Goal: Task Accomplishment & Management: Use online tool/utility

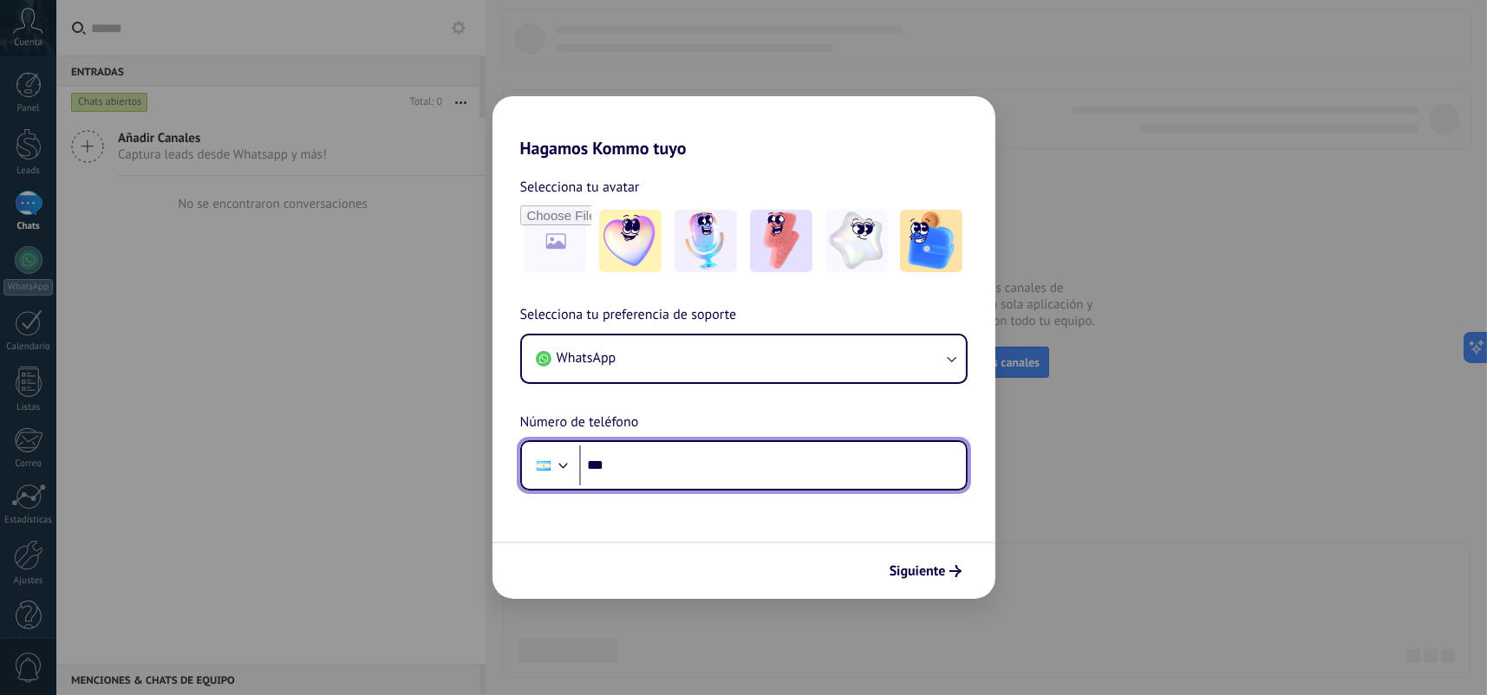
click at [791, 460] on input "***" at bounding box center [772, 466] width 387 height 40
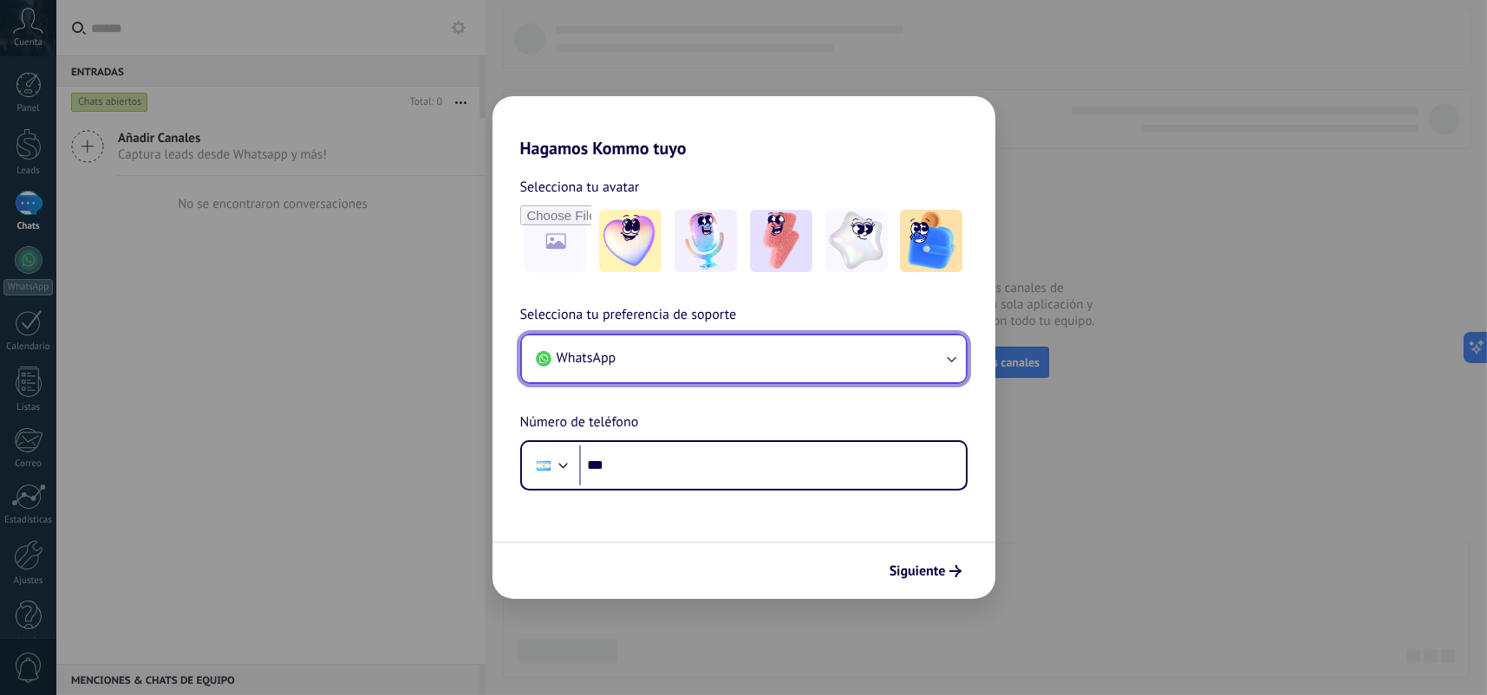
click at [837, 376] on button "WhatsApp" at bounding box center [744, 358] width 444 height 47
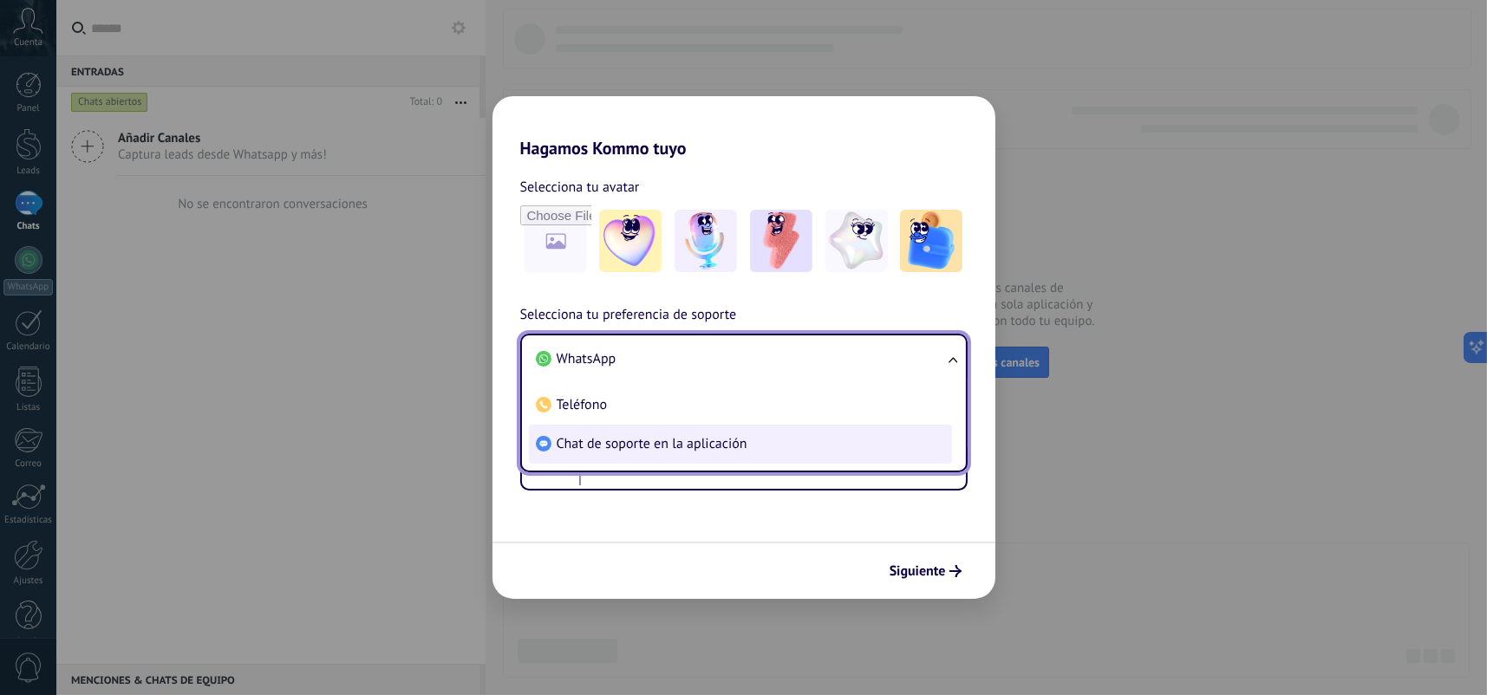
click at [817, 429] on li "Chat de soporte en la aplicación" at bounding box center [740, 444] width 423 height 39
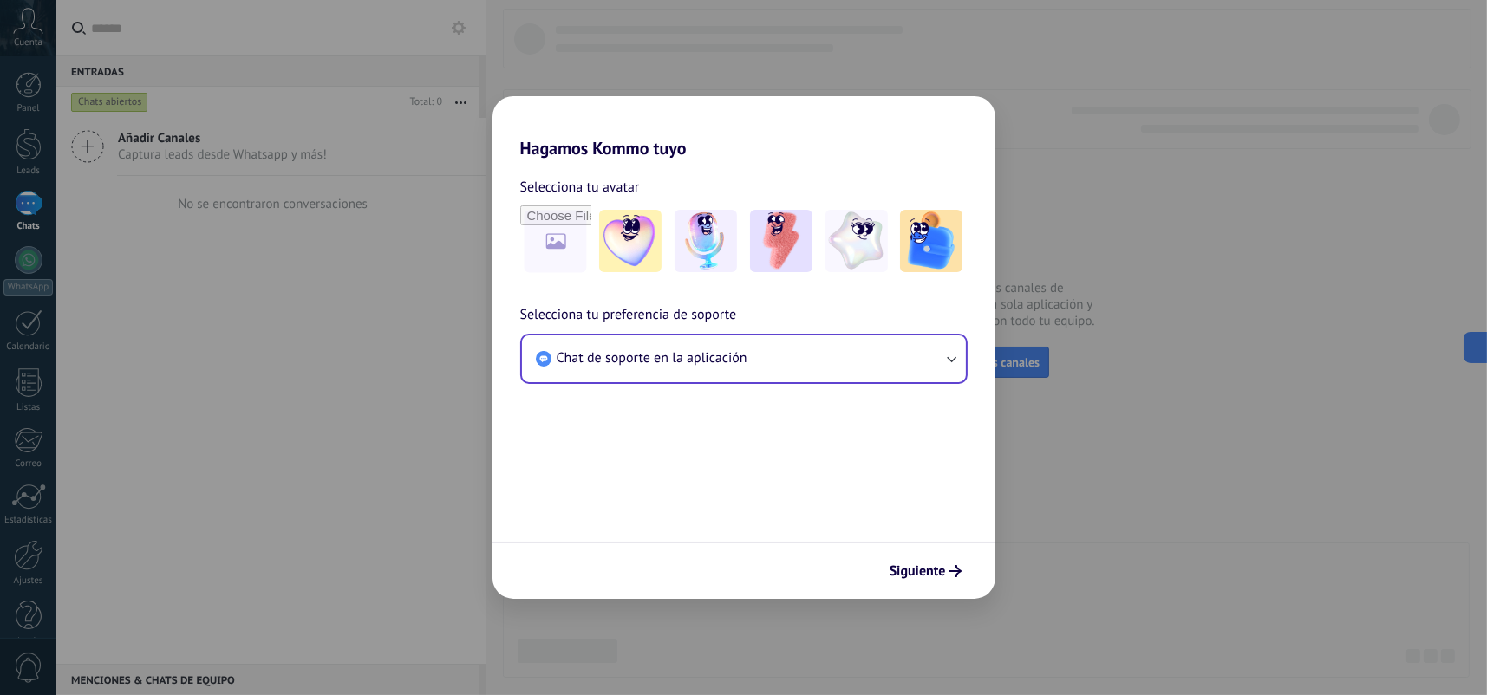
click at [845, 463] on form "Selecciona tu avatar Selecciona tu preferencia de soporte Chat de soporte en la…" at bounding box center [743, 379] width 503 height 440
click at [929, 557] on button "Siguiente" at bounding box center [926, 571] width 88 height 29
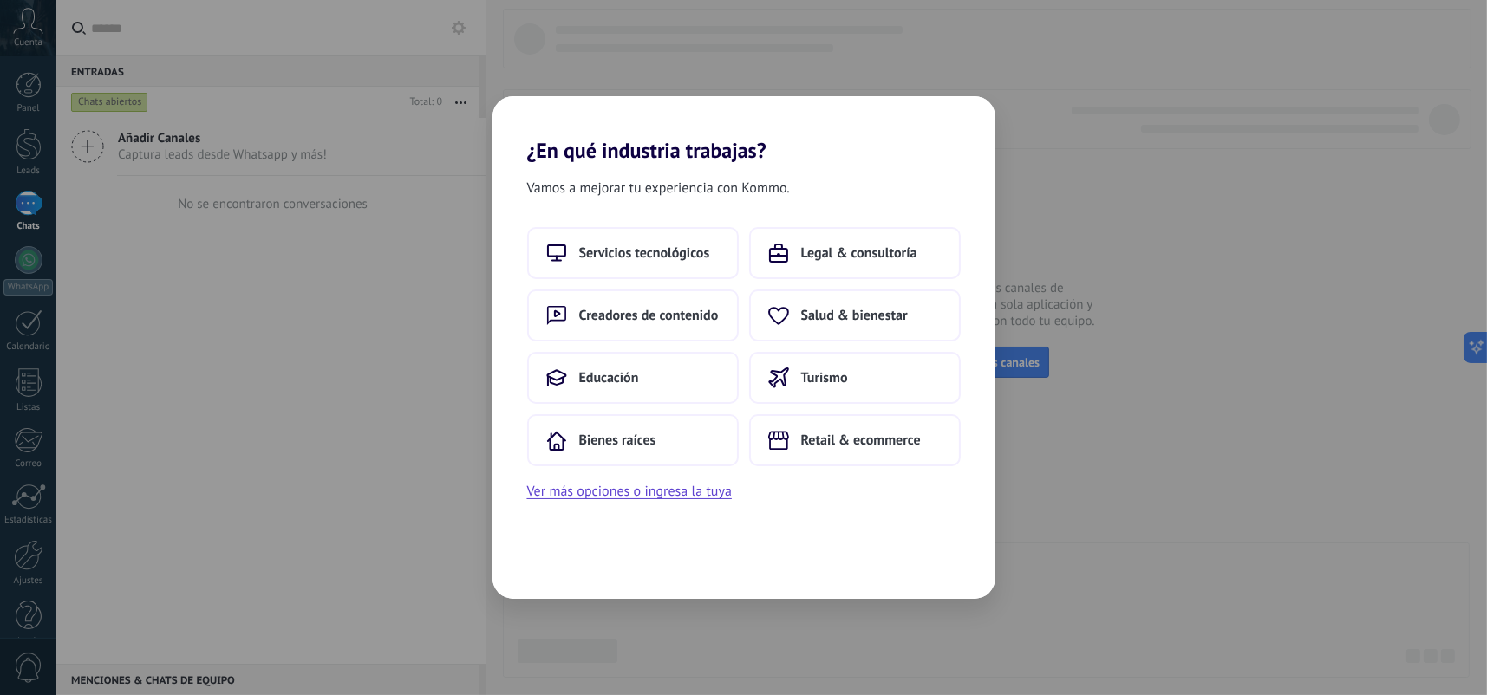
drag, startPoint x: 670, startPoint y: 441, endPoint x: 881, endPoint y: 479, distance: 214.1
click at [881, 479] on div "Servicios tecnológicos Legal & consultoría Creadores de contenido Salud & biene…" at bounding box center [743, 365] width 503 height 276
click at [843, 444] on span "Retail & ecommerce" at bounding box center [861, 440] width 120 height 17
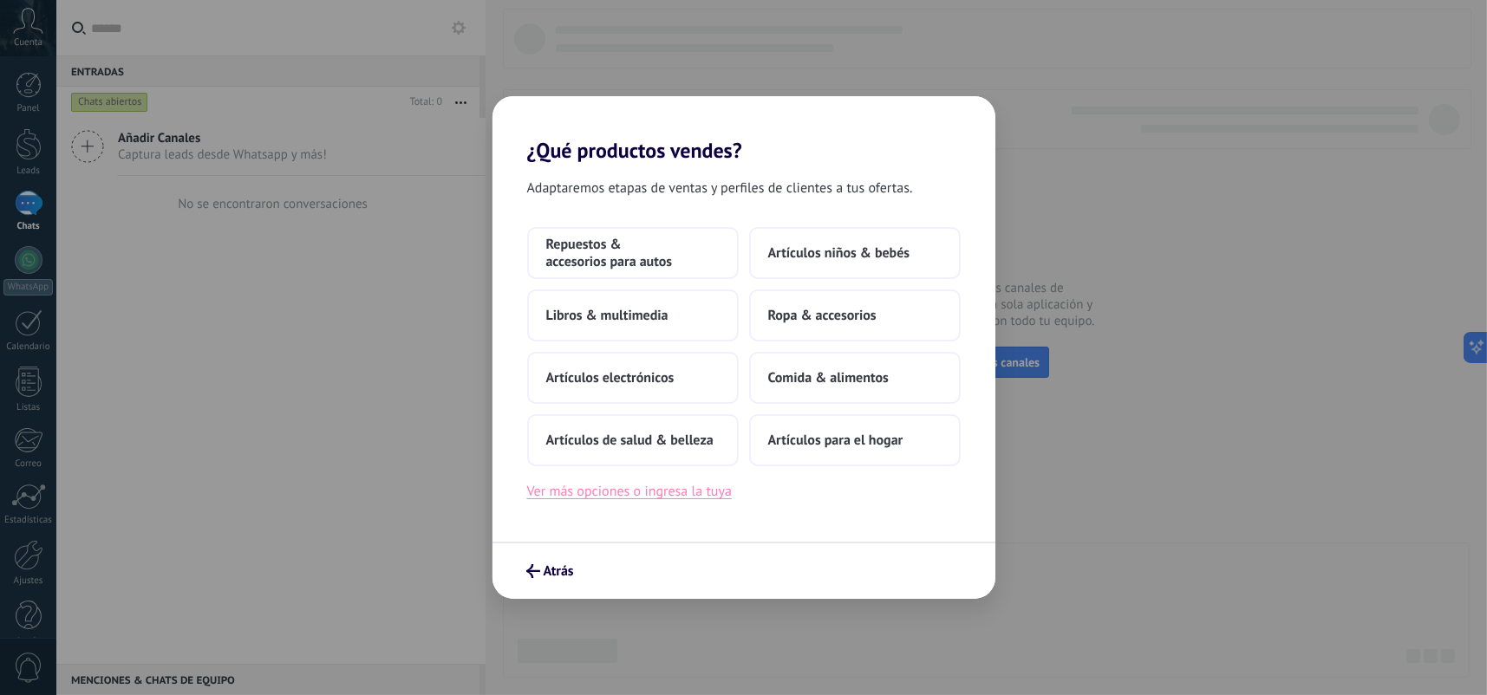
click at [663, 493] on button "Ver más opciones o ingresa la tuya" at bounding box center [629, 491] width 205 height 23
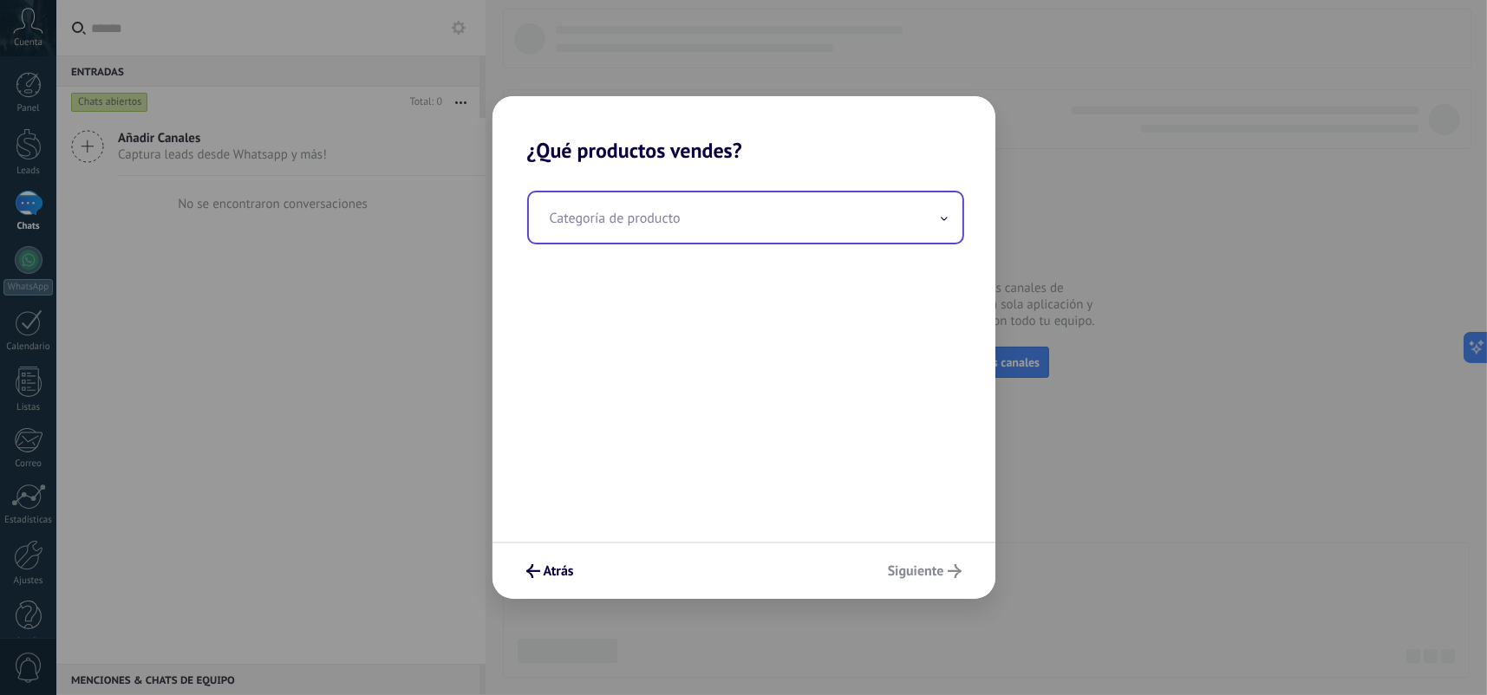
click at [693, 227] on input "text" at bounding box center [745, 217] width 433 height 50
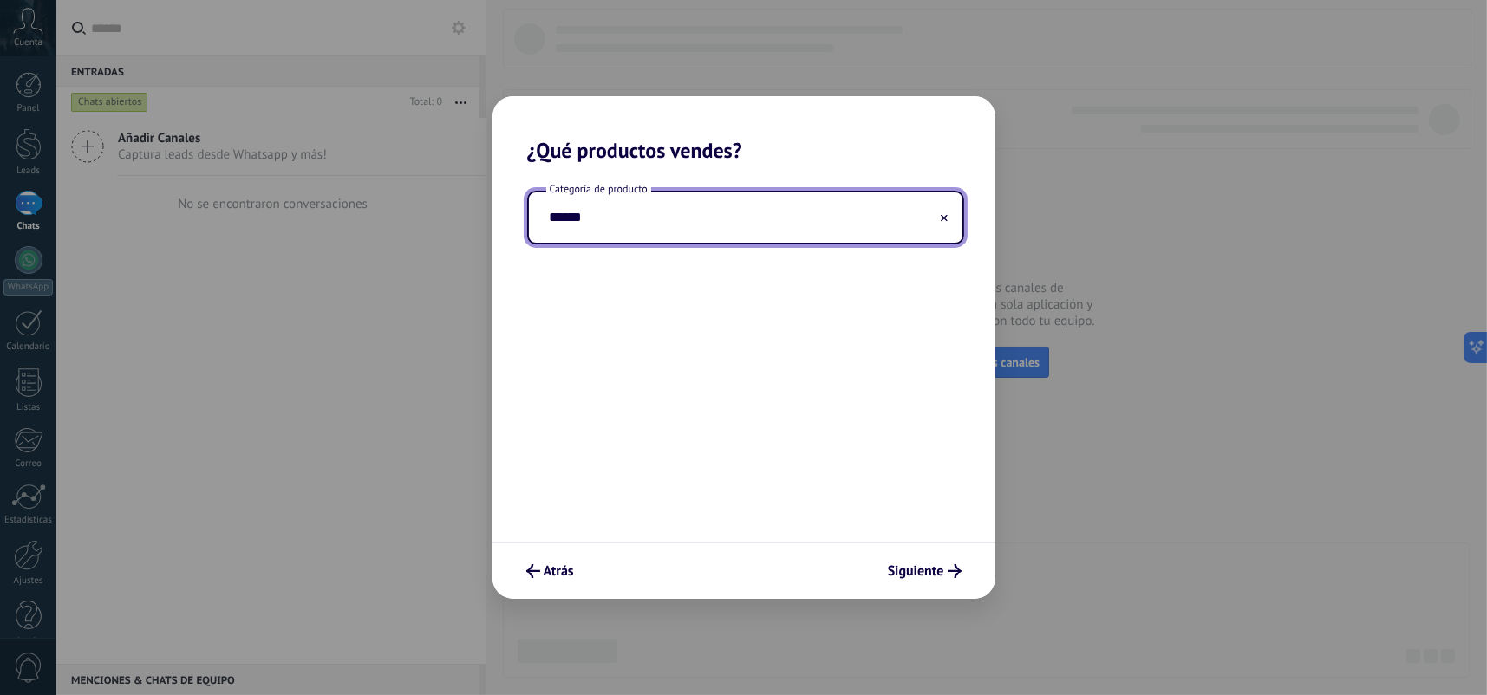
drag, startPoint x: 590, startPoint y: 220, endPoint x: 509, endPoint y: 222, distance: 81.5
click at [511, 222] on div "Categoría de producto ******" at bounding box center [743, 352] width 503 height 379
drag, startPoint x: 552, startPoint y: 222, endPoint x: 577, endPoint y: 242, distance: 32.1
click at [551, 222] on input "*******" at bounding box center [745, 217] width 433 height 50
type input "*******"
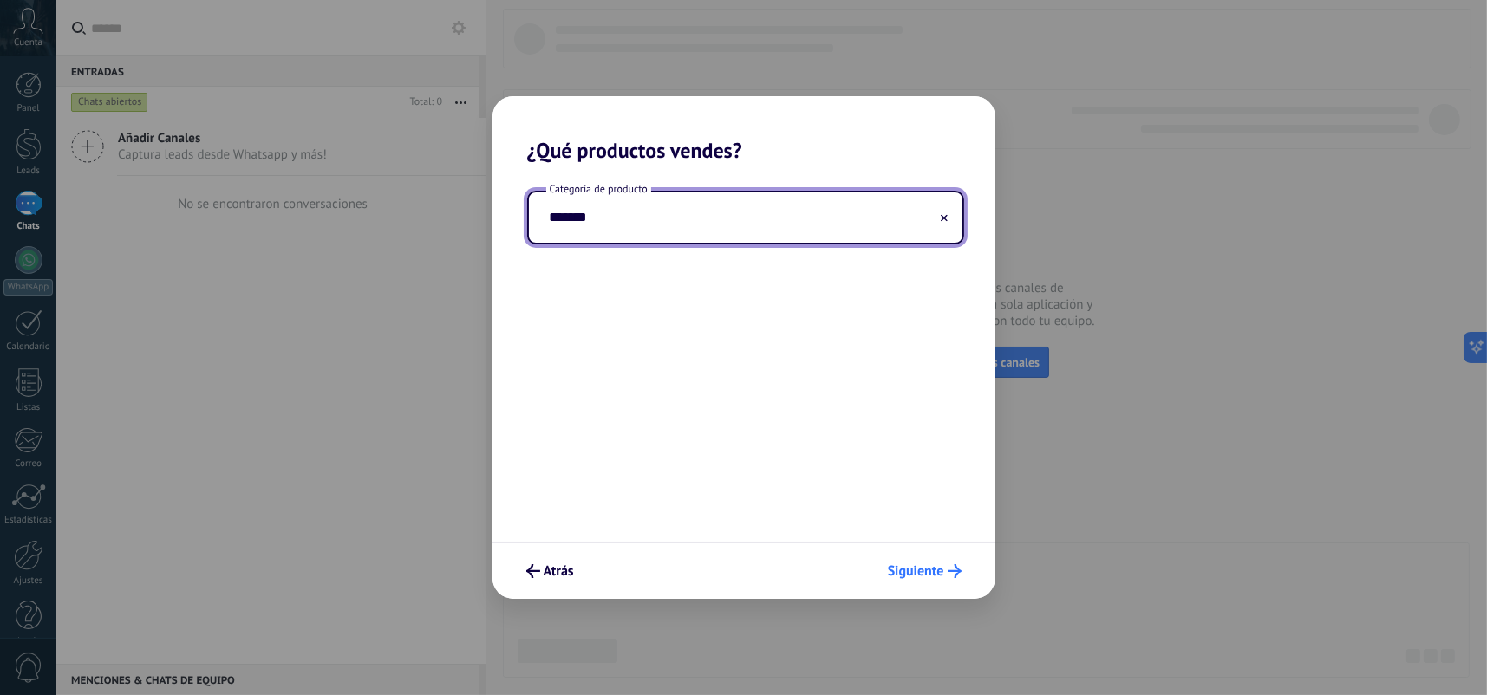
click at [912, 565] on span "Siguiente" at bounding box center [916, 571] width 56 height 12
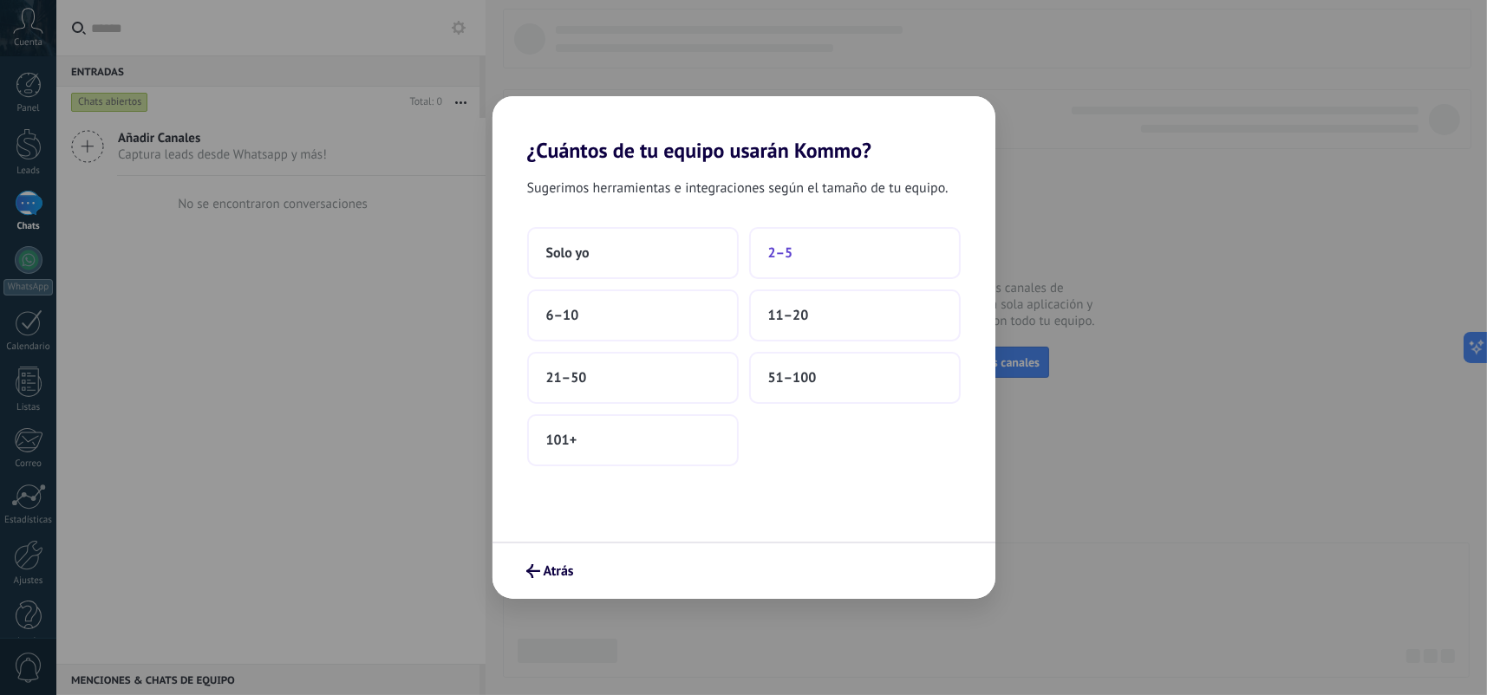
click at [830, 263] on button "2–5" at bounding box center [855, 253] width 212 height 52
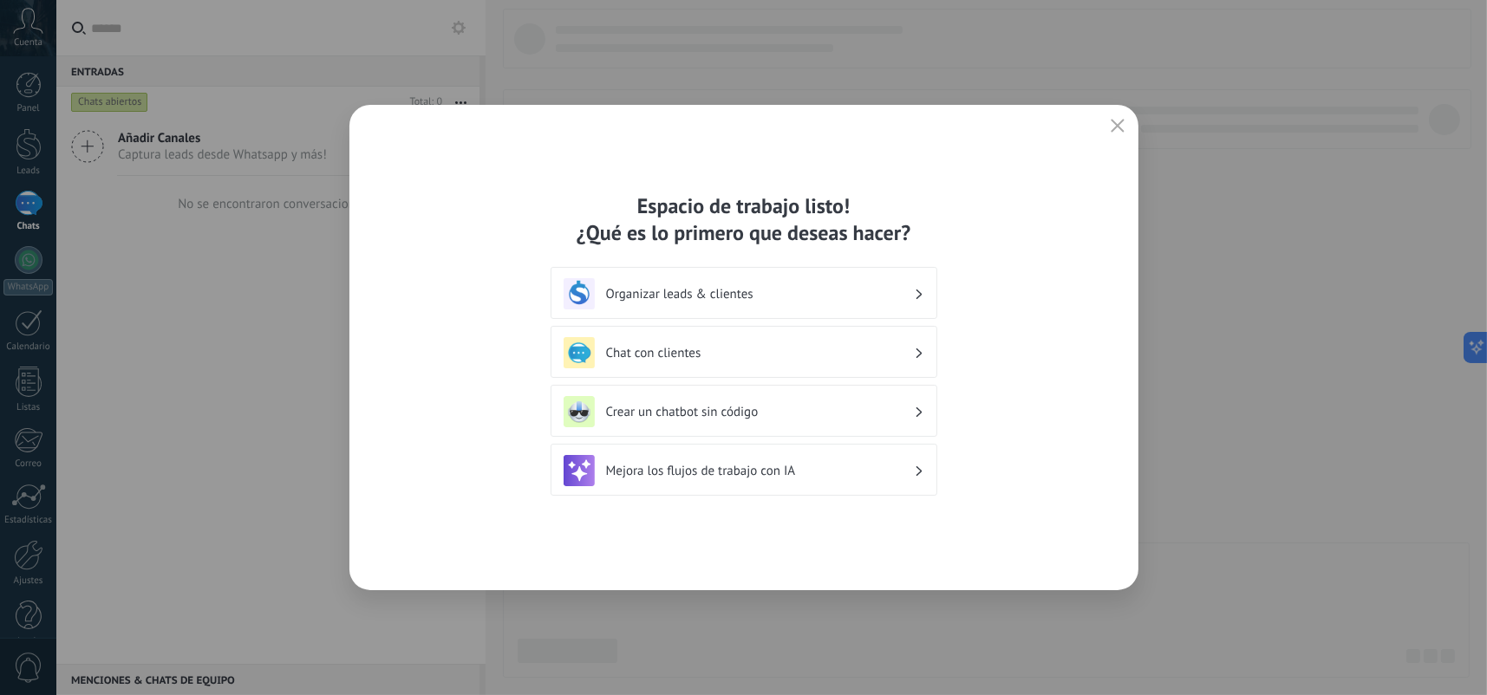
click at [1112, 127] on icon "button" at bounding box center [1118, 126] width 14 height 14
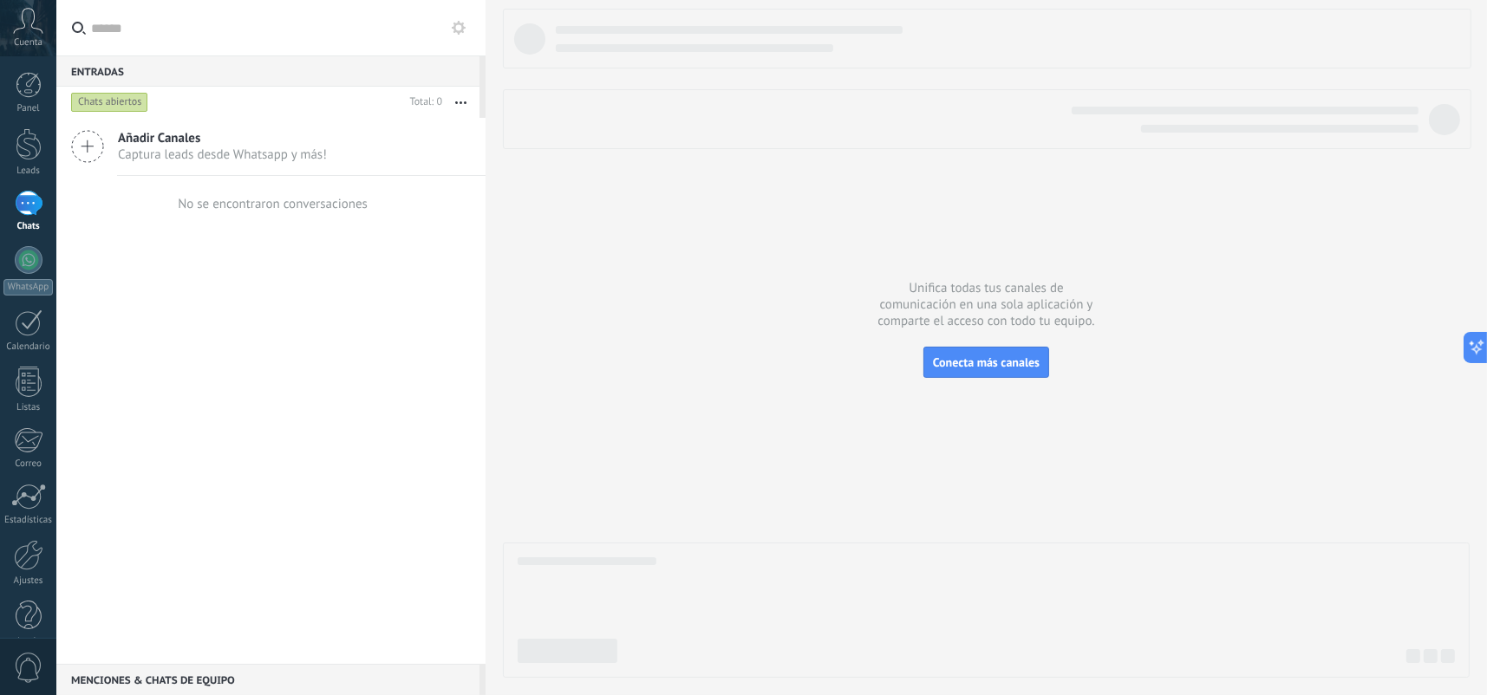
scroll to position [26, 0]
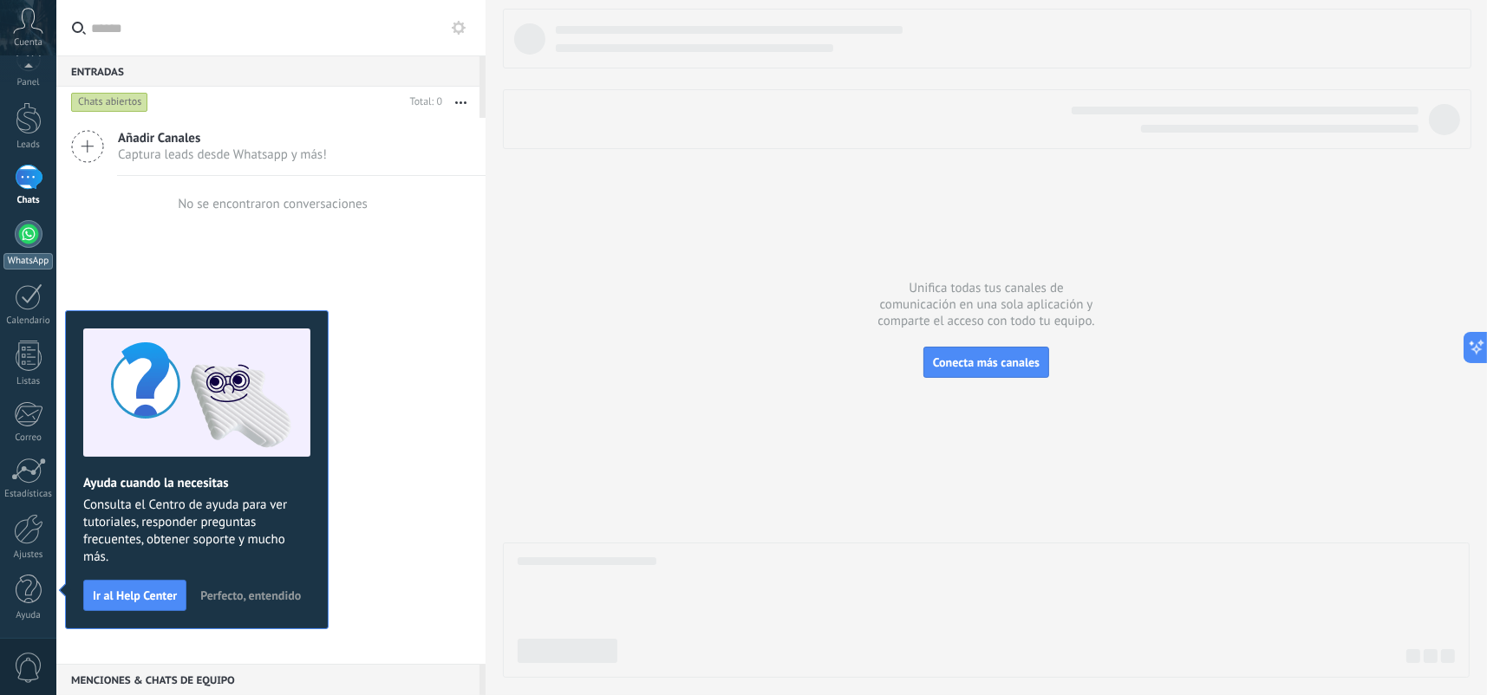
click at [29, 238] on div at bounding box center [29, 234] width 28 height 28
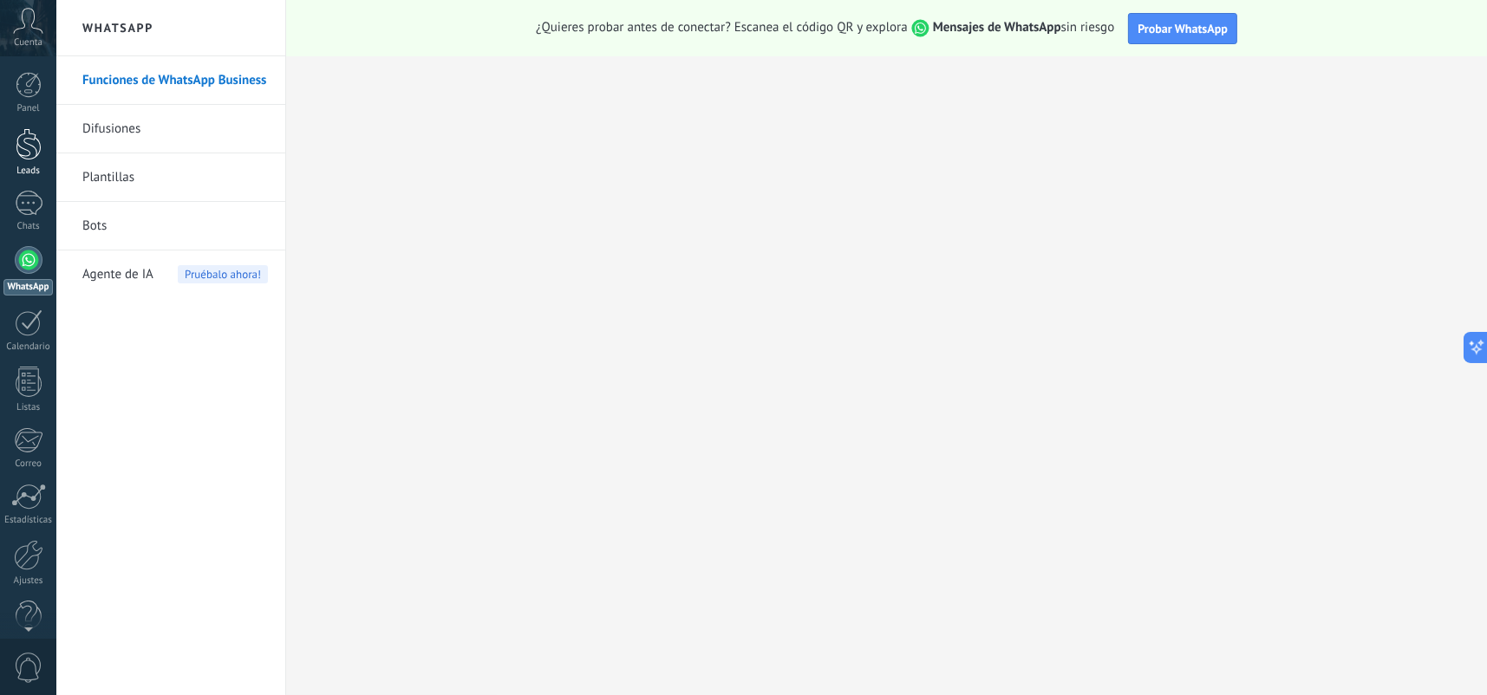
click at [21, 154] on div at bounding box center [29, 144] width 26 height 32
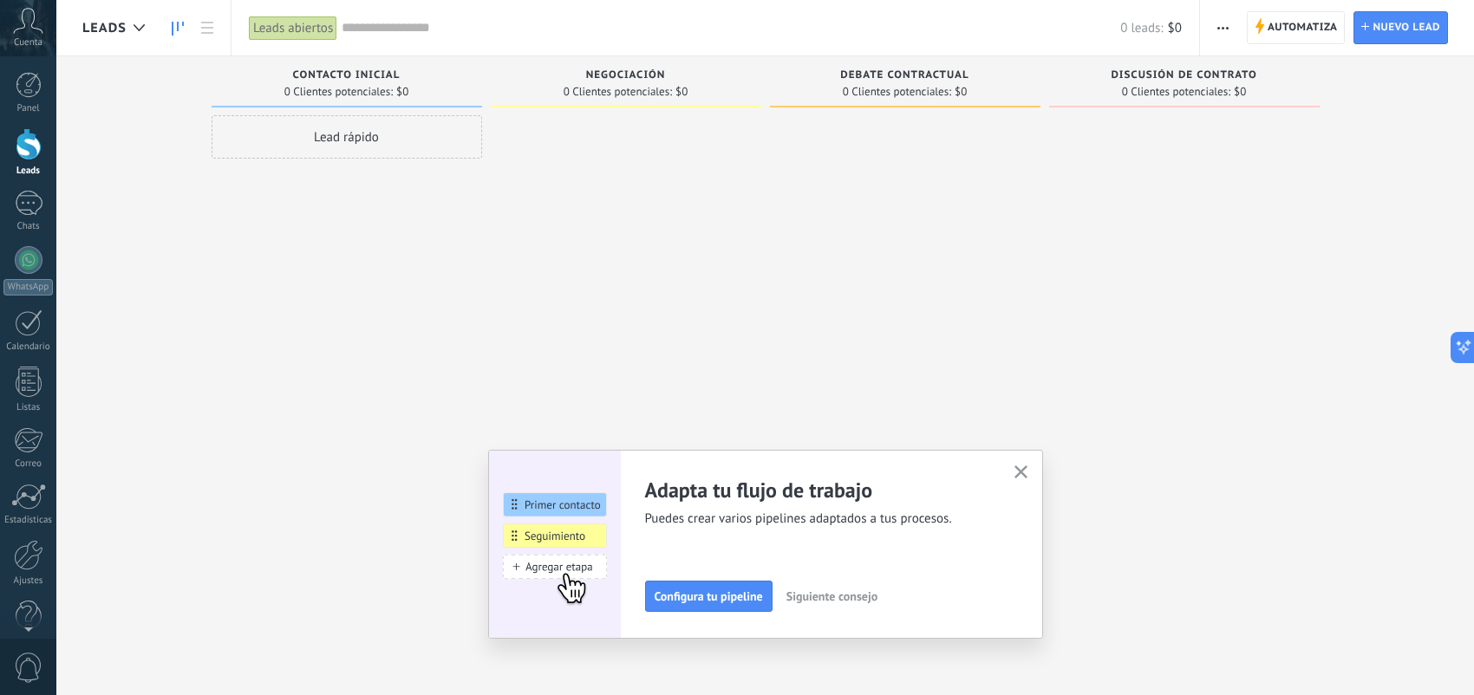
click at [1032, 465] on button "button" at bounding box center [1021, 472] width 22 height 23
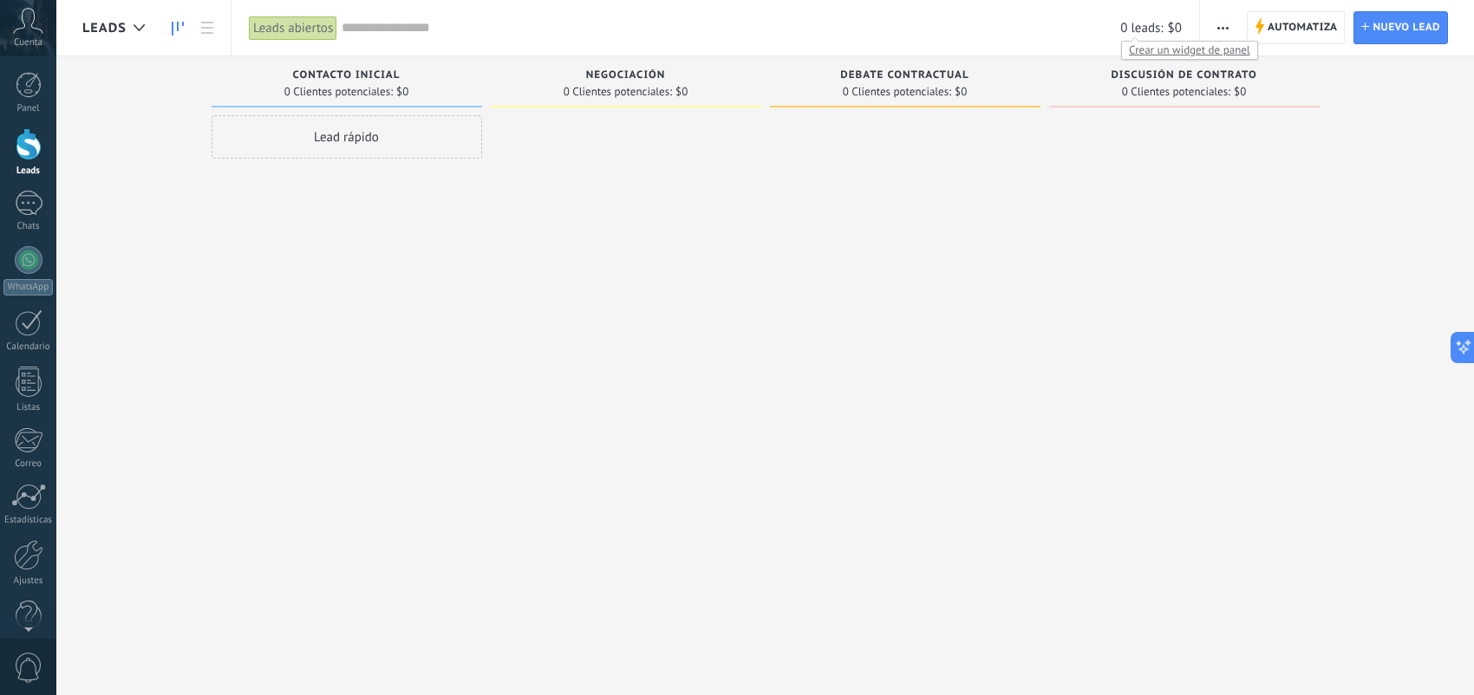
click at [1155, 54] on span "Crear un widget de panel" at bounding box center [1189, 50] width 135 height 18
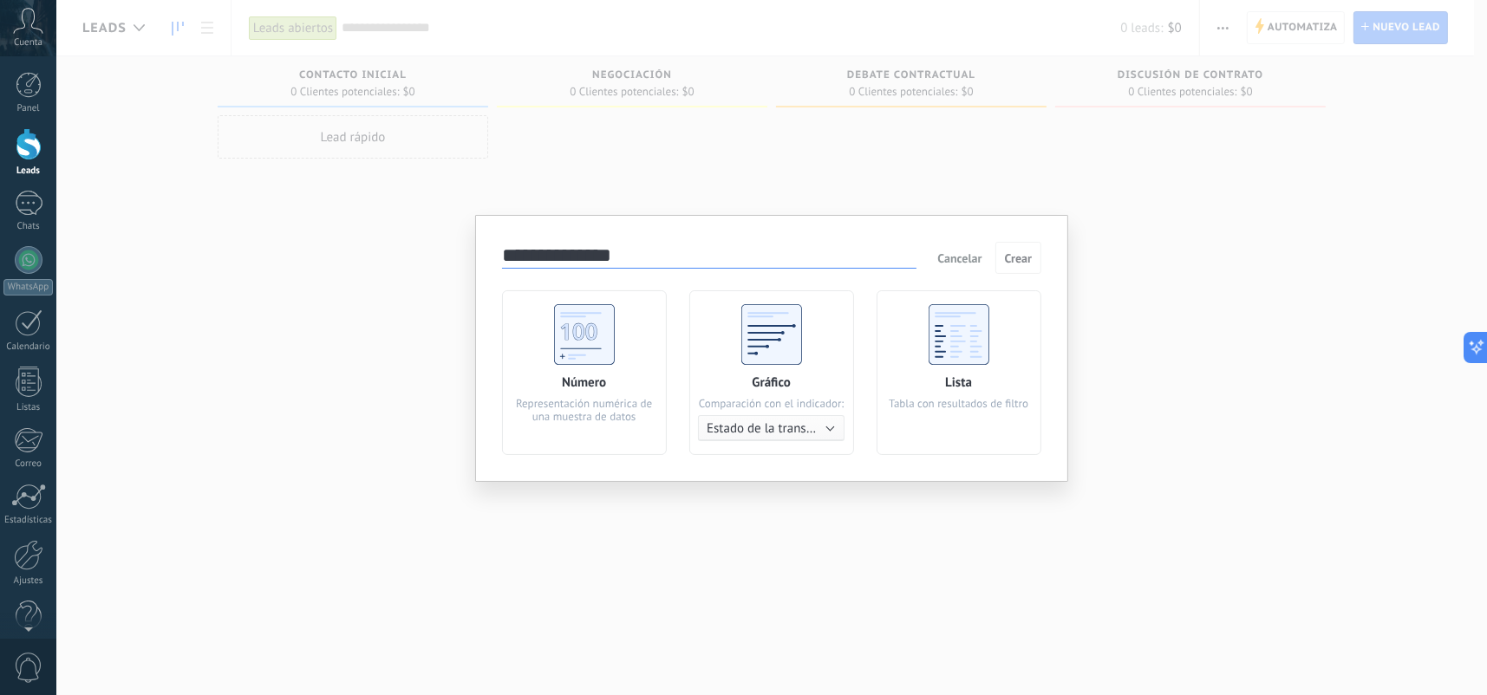
click at [957, 263] on span "Cancelar" at bounding box center [959, 259] width 44 height 16
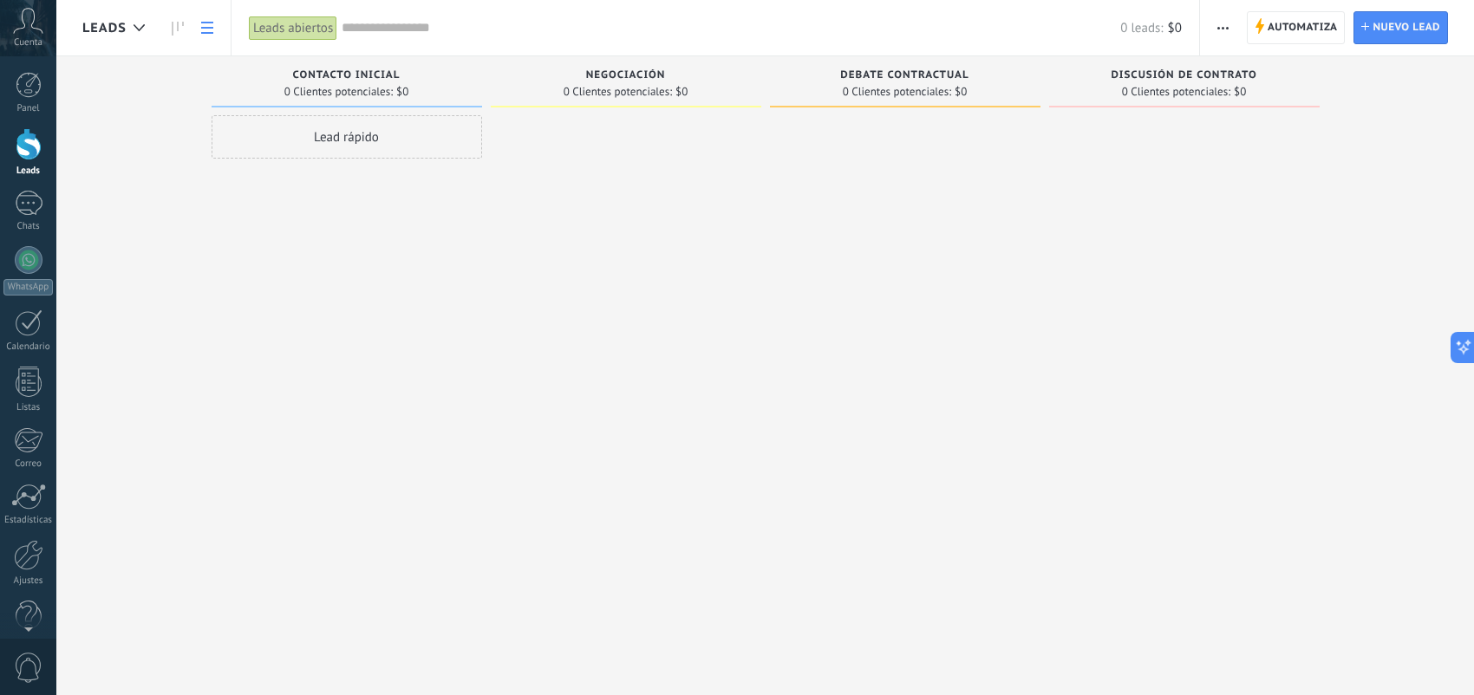
click at [217, 24] on link at bounding box center [206, 28] width 29 height 34
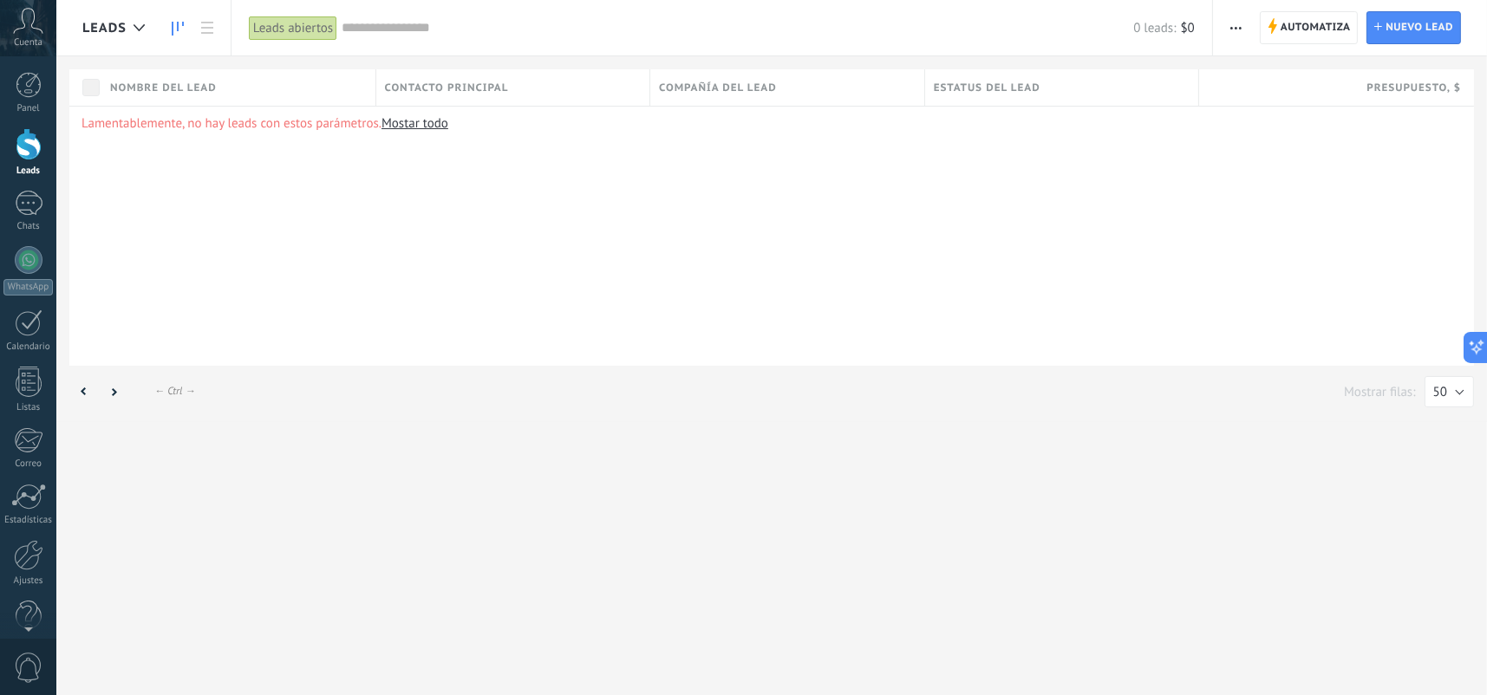
click at [186, 25] on link at bounding box center [177, 28] width 29 height 34
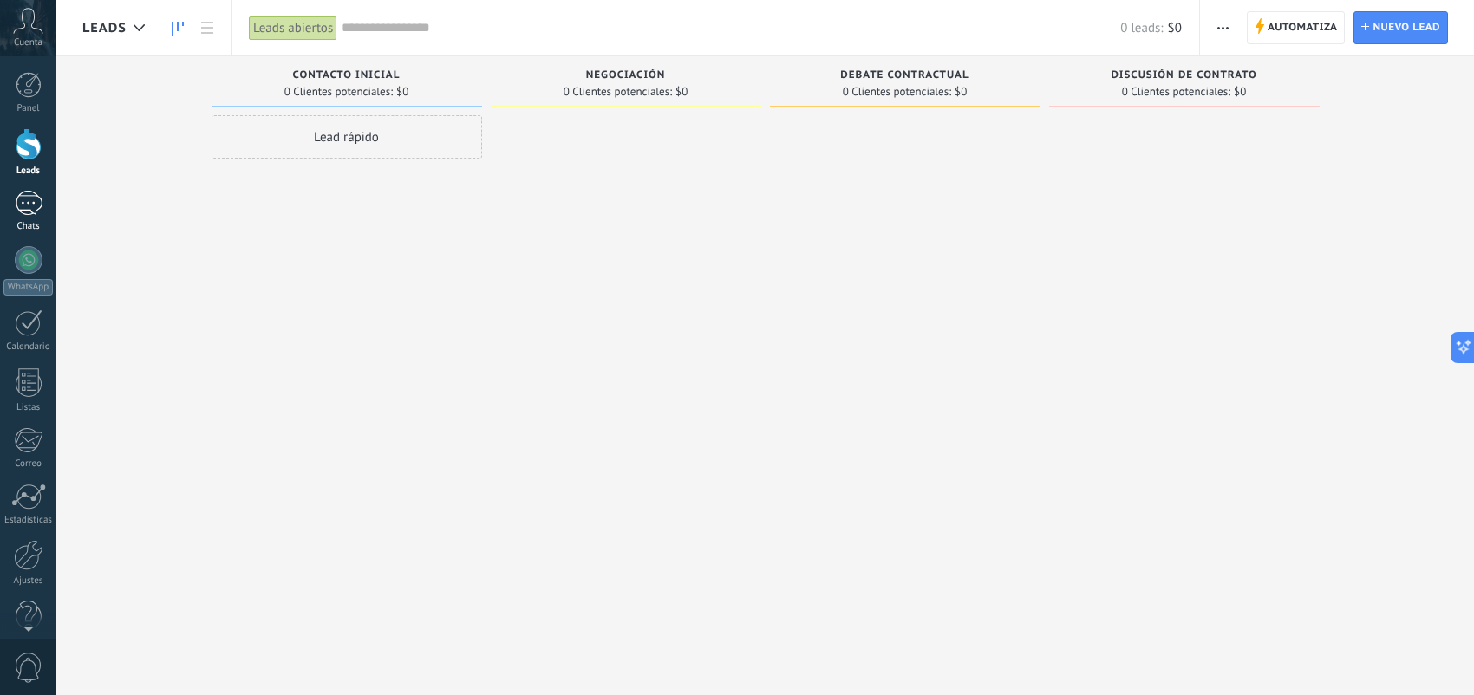
click at [28, 205] on div at bounding box center [29, 203] width 28 height 25
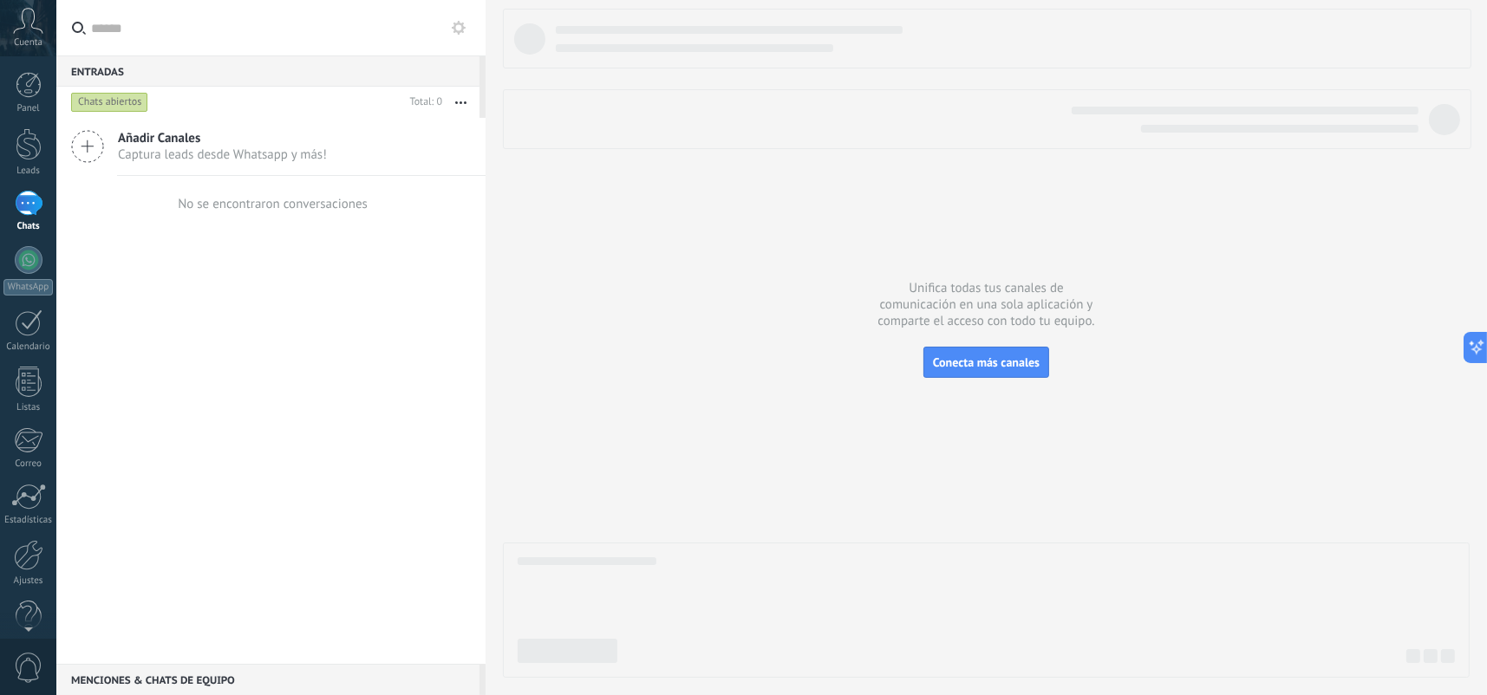
click at [205, 165] on div "Añadir Canales Captura leads desde Whatsapp y más!" at bounding box center [270, 147] width 429 height 58
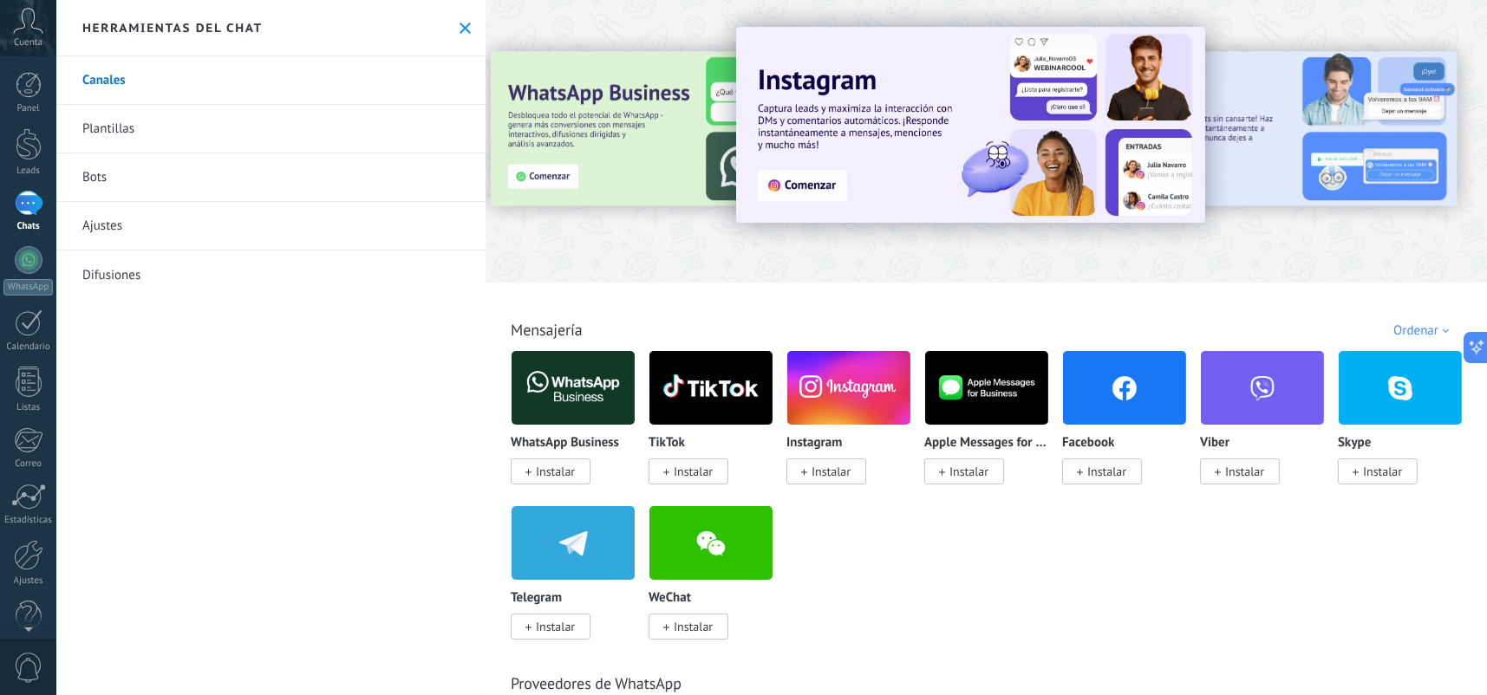
click at [173, 217] on link "Ajustes" at bounding box center [270, 226] width 429 height 49
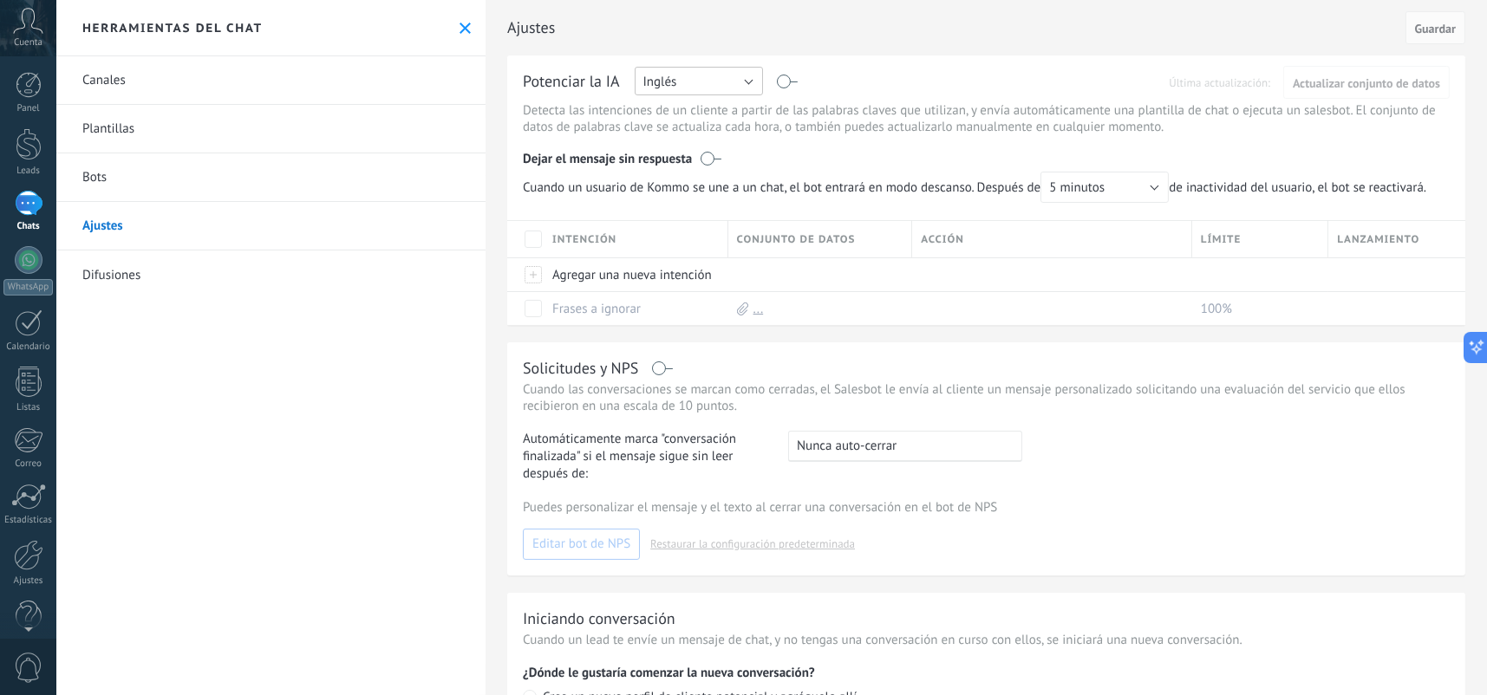
click at [657, 91] on button "Inglés" at bounding box center [699, 81] width 128 height 29
click at [1021, 71] on div "Potenciar la IA Rusa Inglés Español Portugués Indonesio Turco Inglés Última act…" at bounding box center [986, 82] width 927 height 23
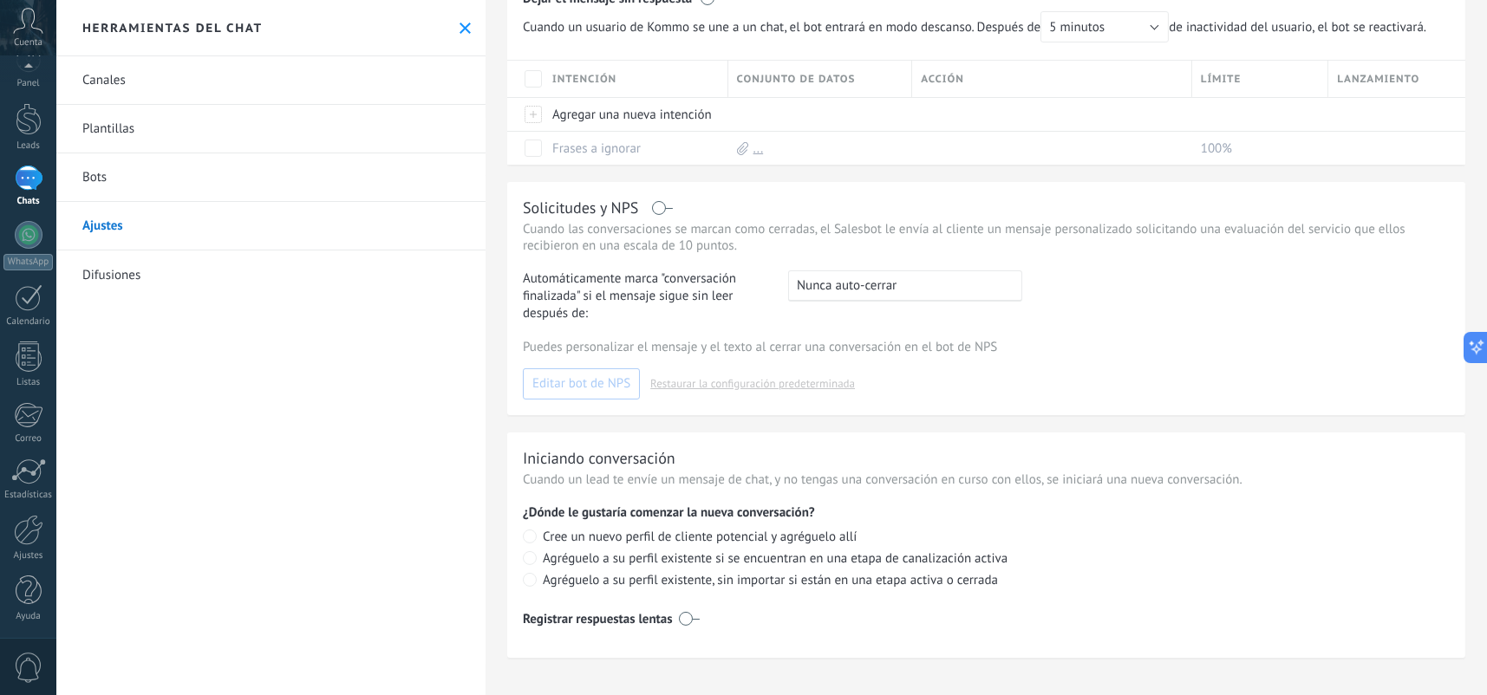
scroll to position [24, 0]
click at [23, 630] on div "Panel Leads Chats WhatsApp Clientes" at bounding box center [28, 344] width 56 height 593
click at [30, 544] on div at bounding box center [28, 531] width 29 height 30
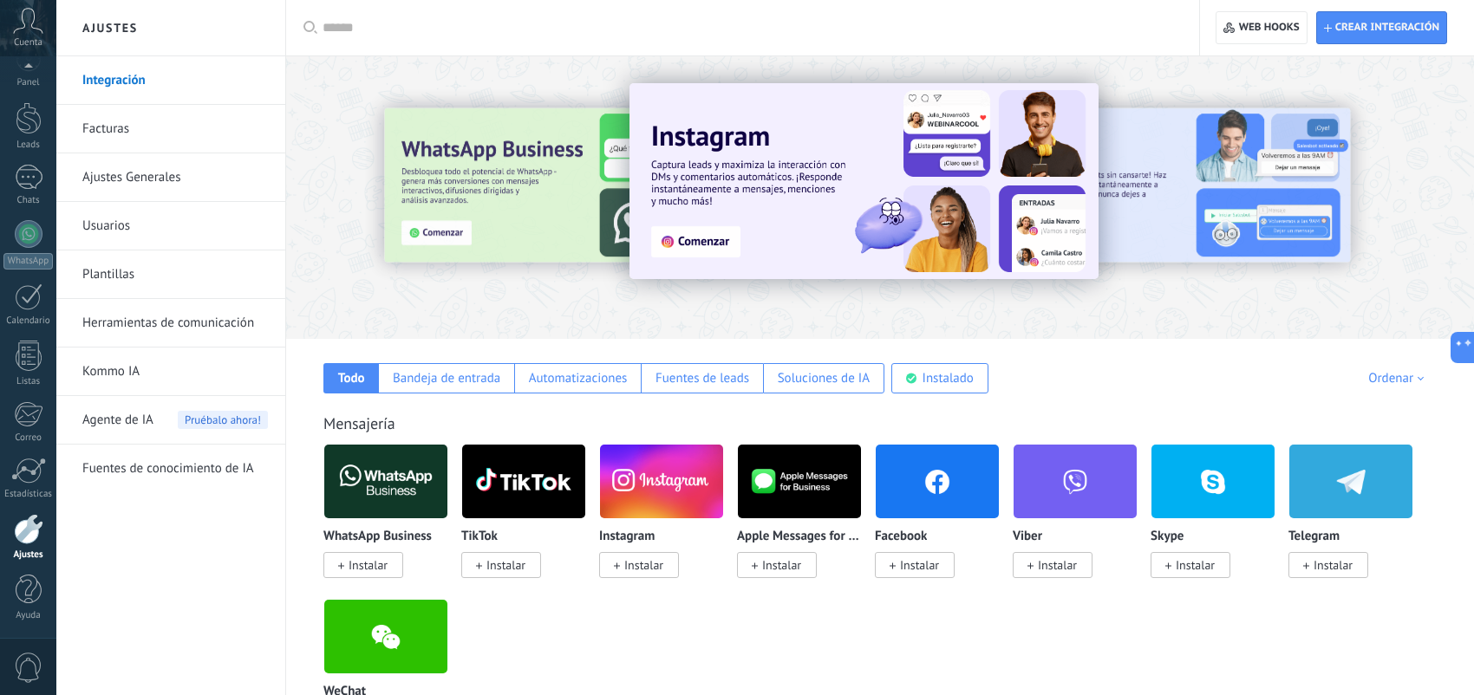
scroll to position [26, 0]
click at [34, 129] on div at bounding box center [29, 118] width 26 height 32
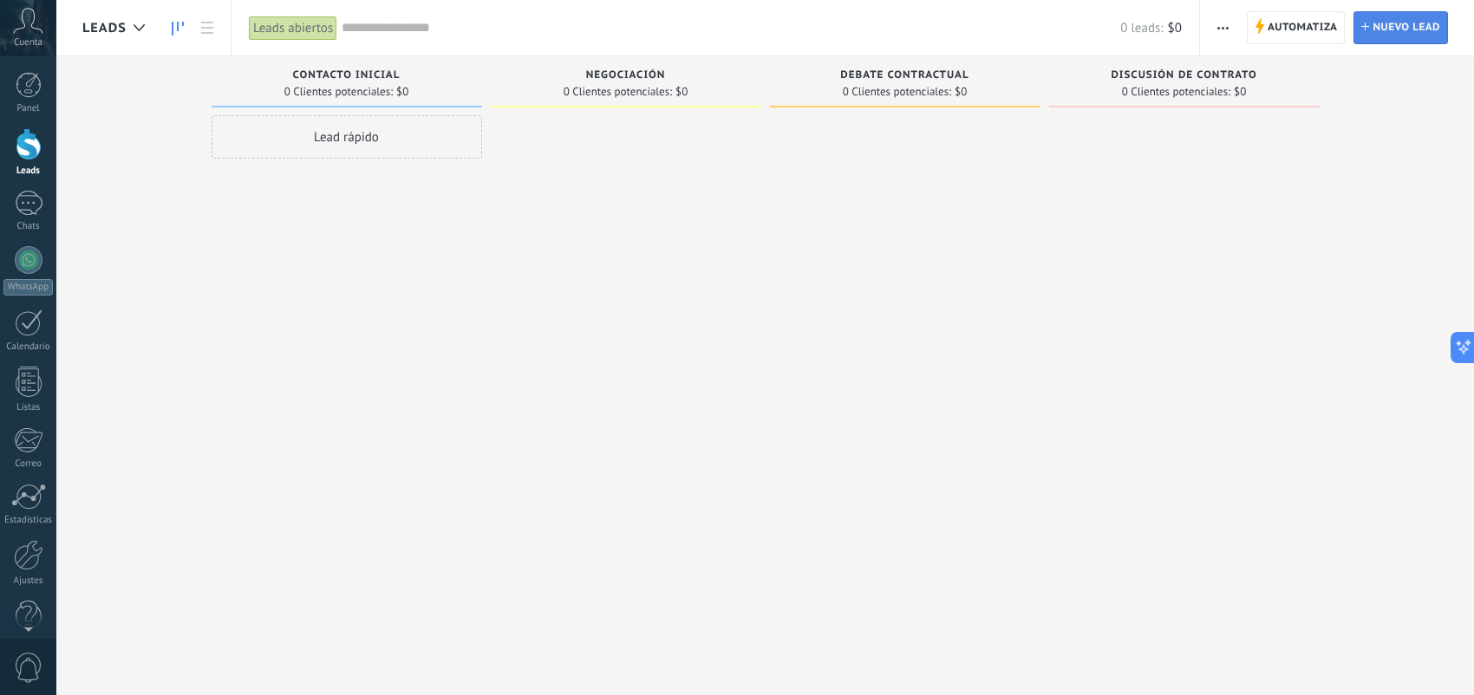
click at [1423, 29] on span "Nuevo lead" at bounding box center [1406, 27] width 68 height 31
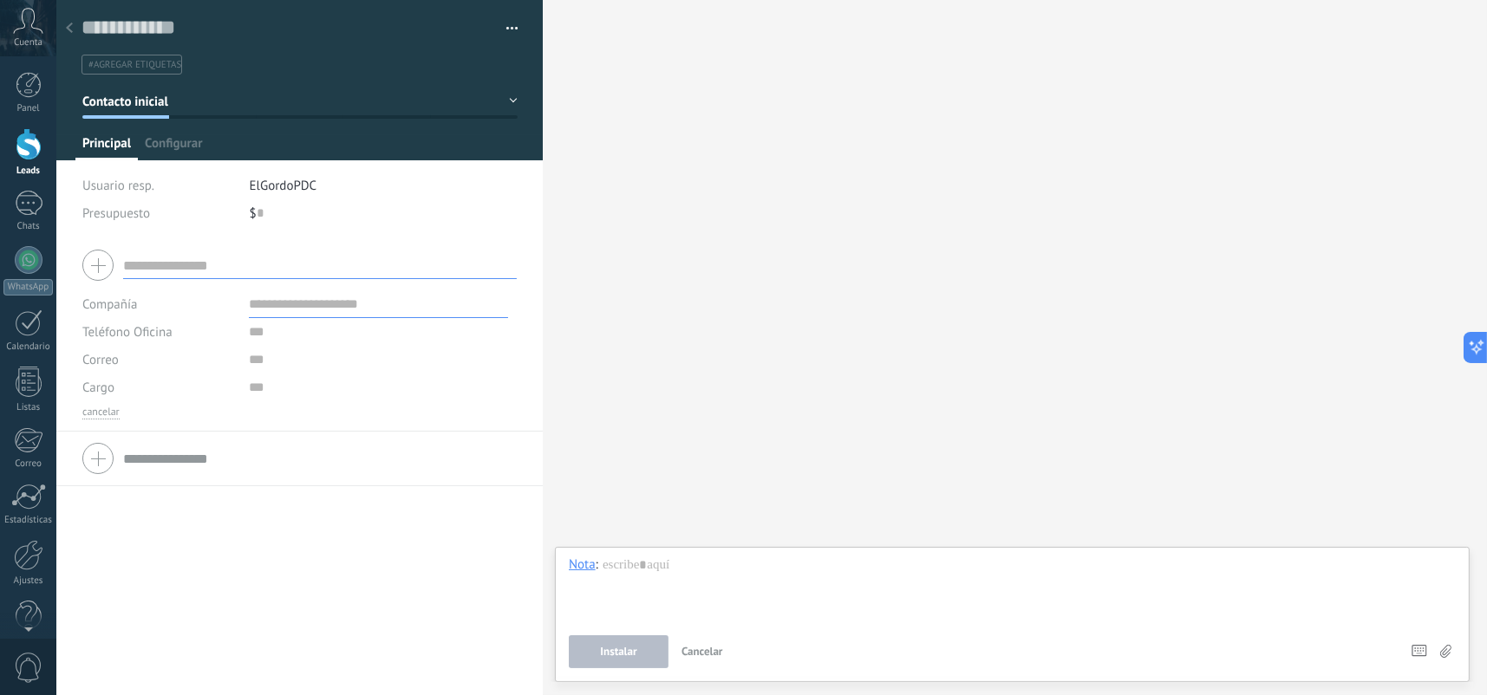
click at [64, 28] on div at bounding box center [69, 29] width 24 height 34
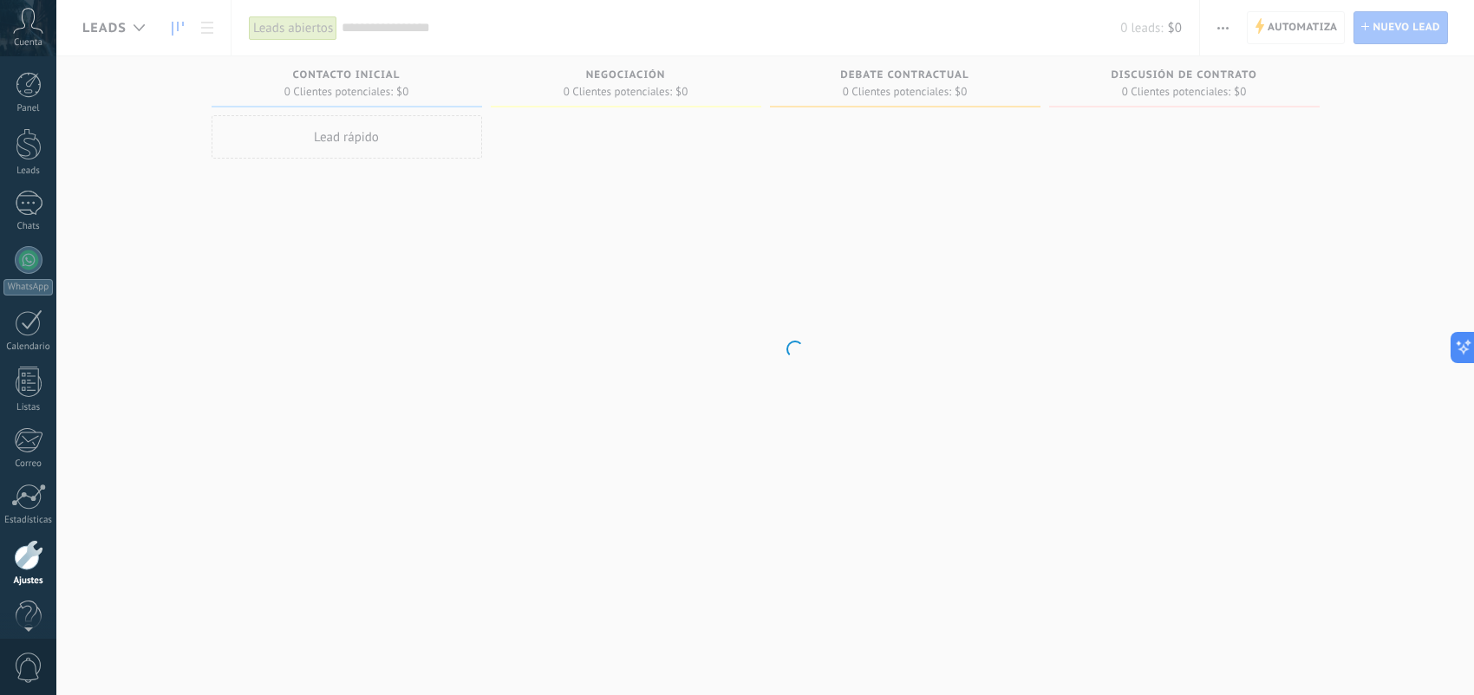
scroll to position [26, 0]
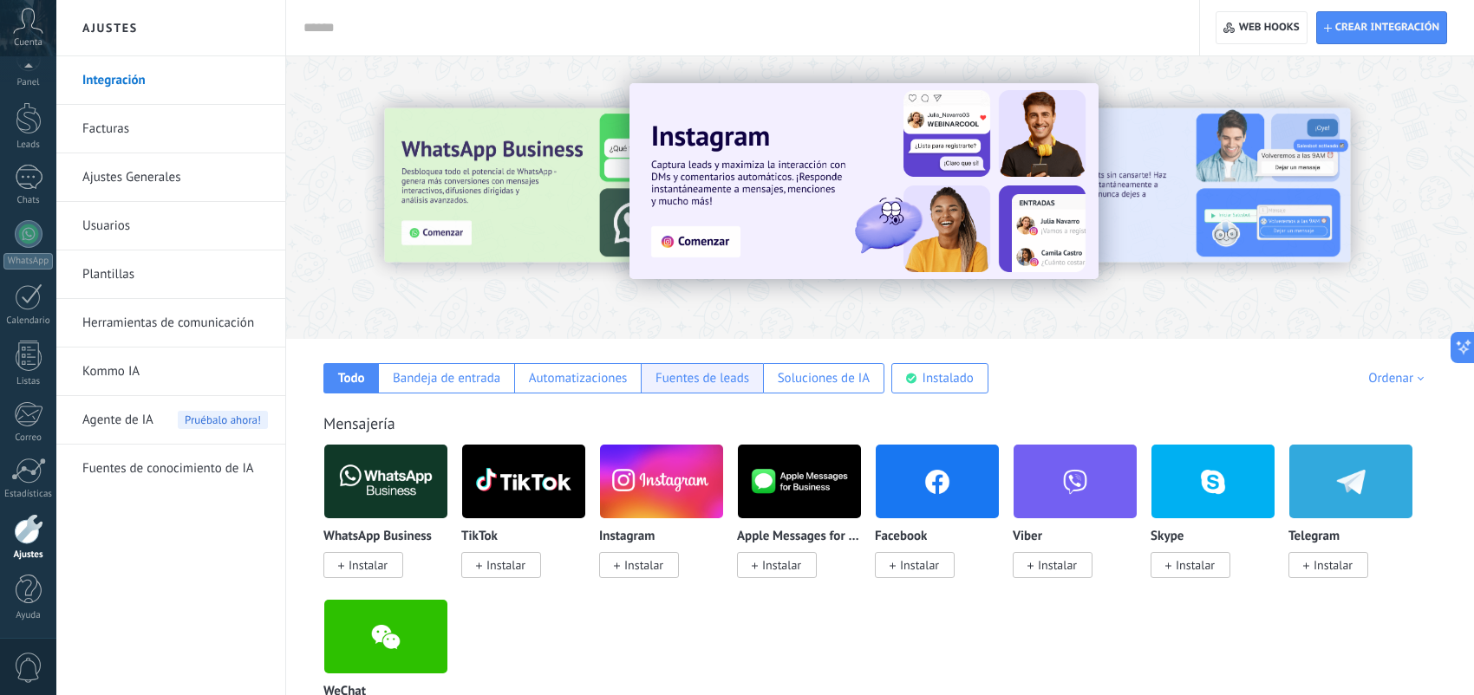
click at [665, 383] on div "Fuentes de leads" at bounding box center [702, 378] width 94 height 16
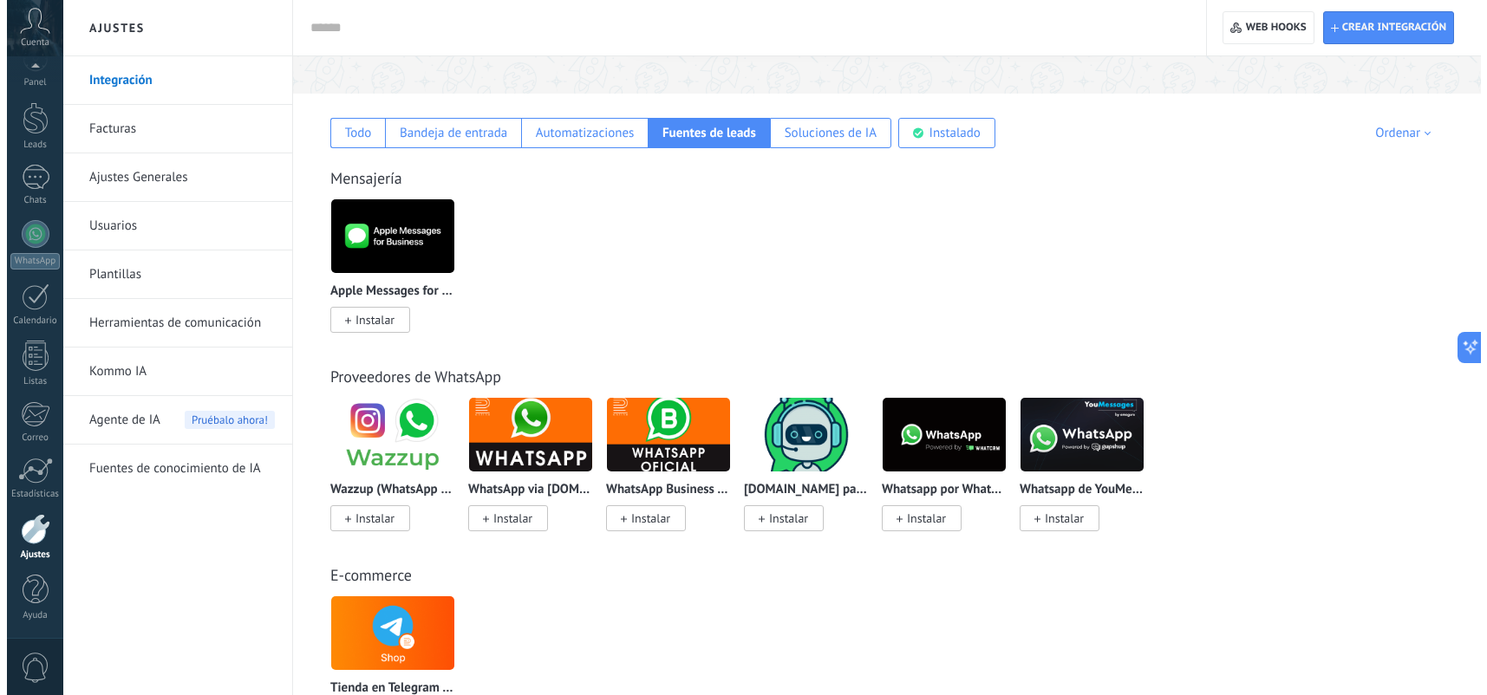
scroll to position [260, 0]
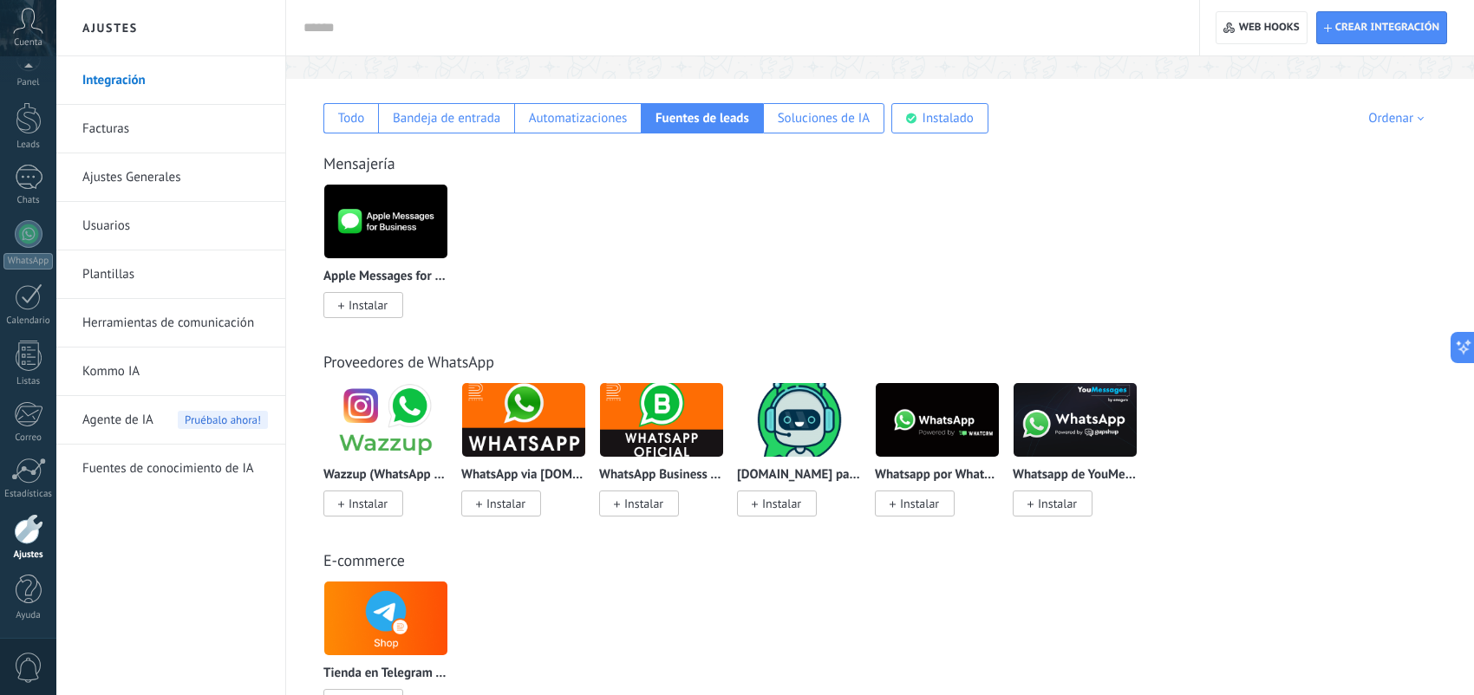
click at [394, 420] on img at bounding box center [385, 420] width 123 height 84
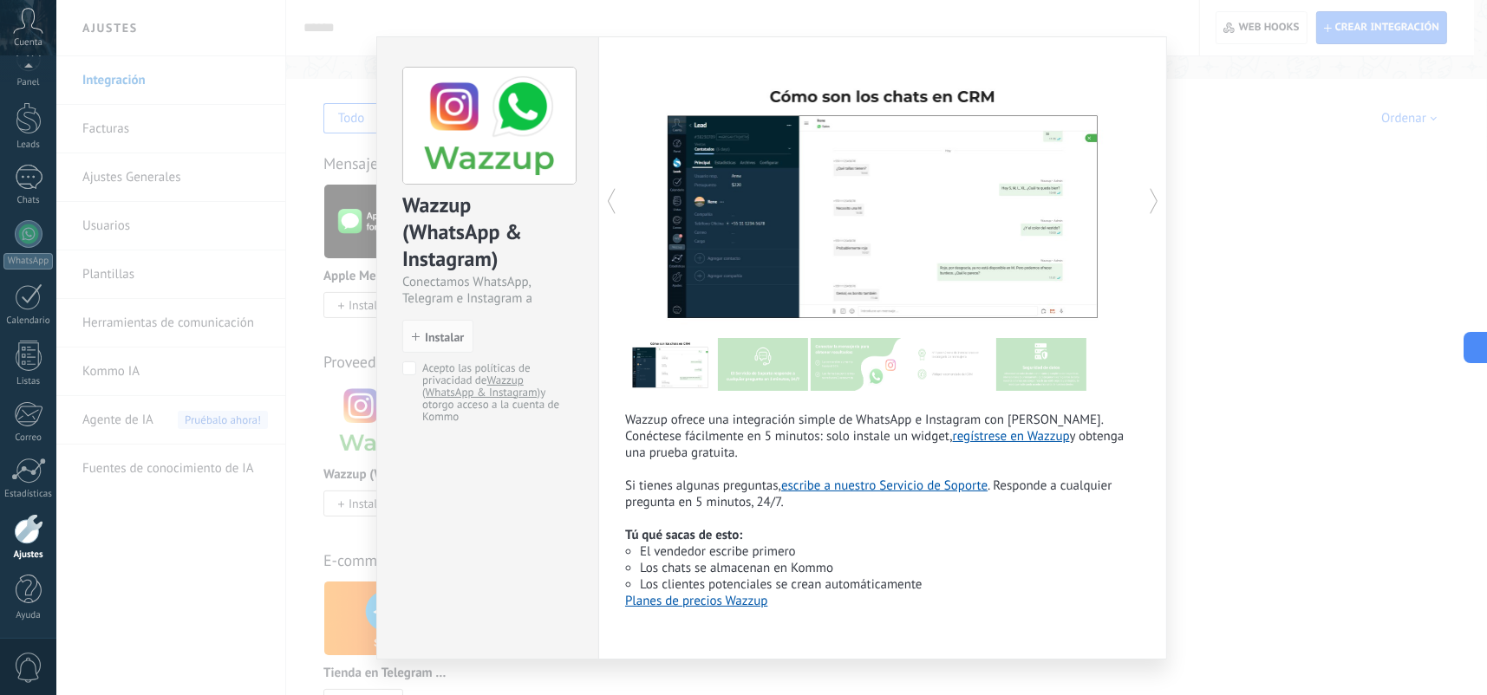
scroll to position [55, 0]
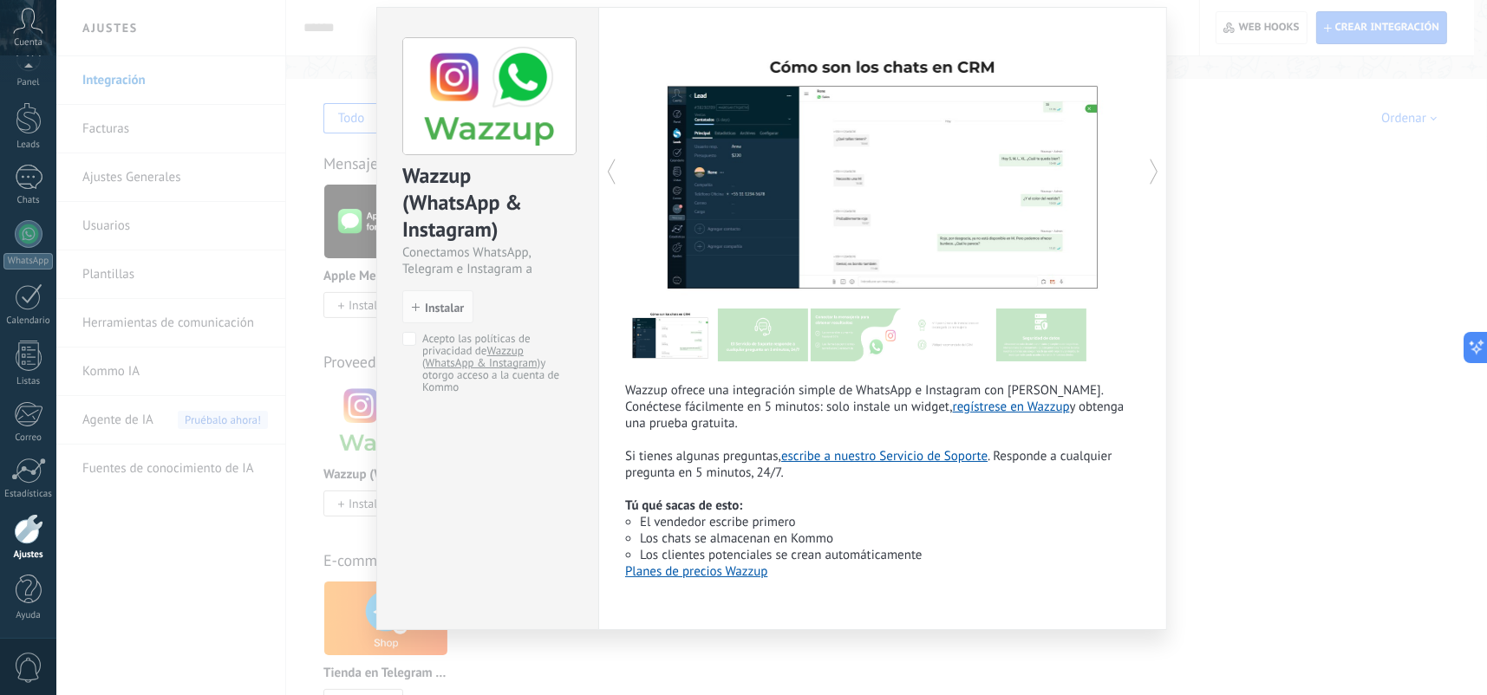
click at [1300, 458] on div "Wazzup (WhatsApp & Instagram) Conectamos WhatsApp, Telegram e Instagram a Kommo…" at bounding box center [771, 347] width 1430 height 695
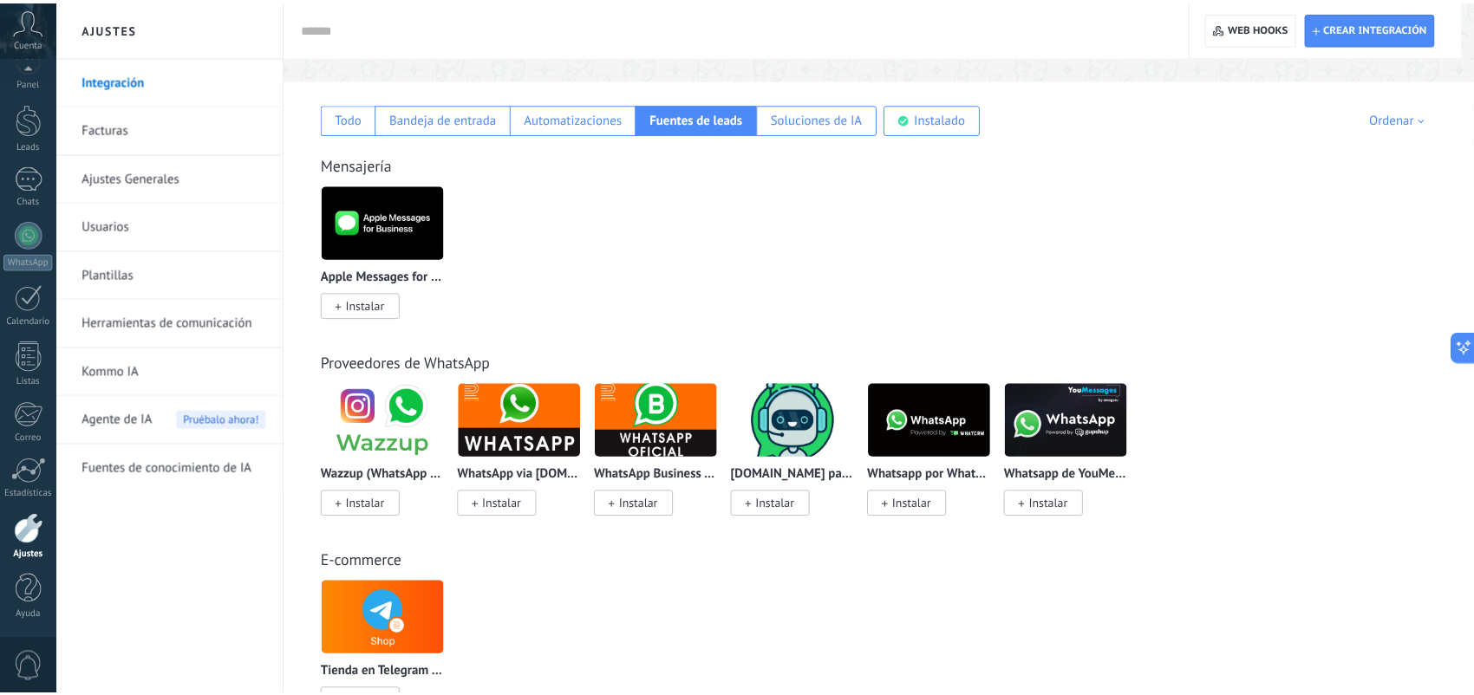
scroll to position [0, 0]
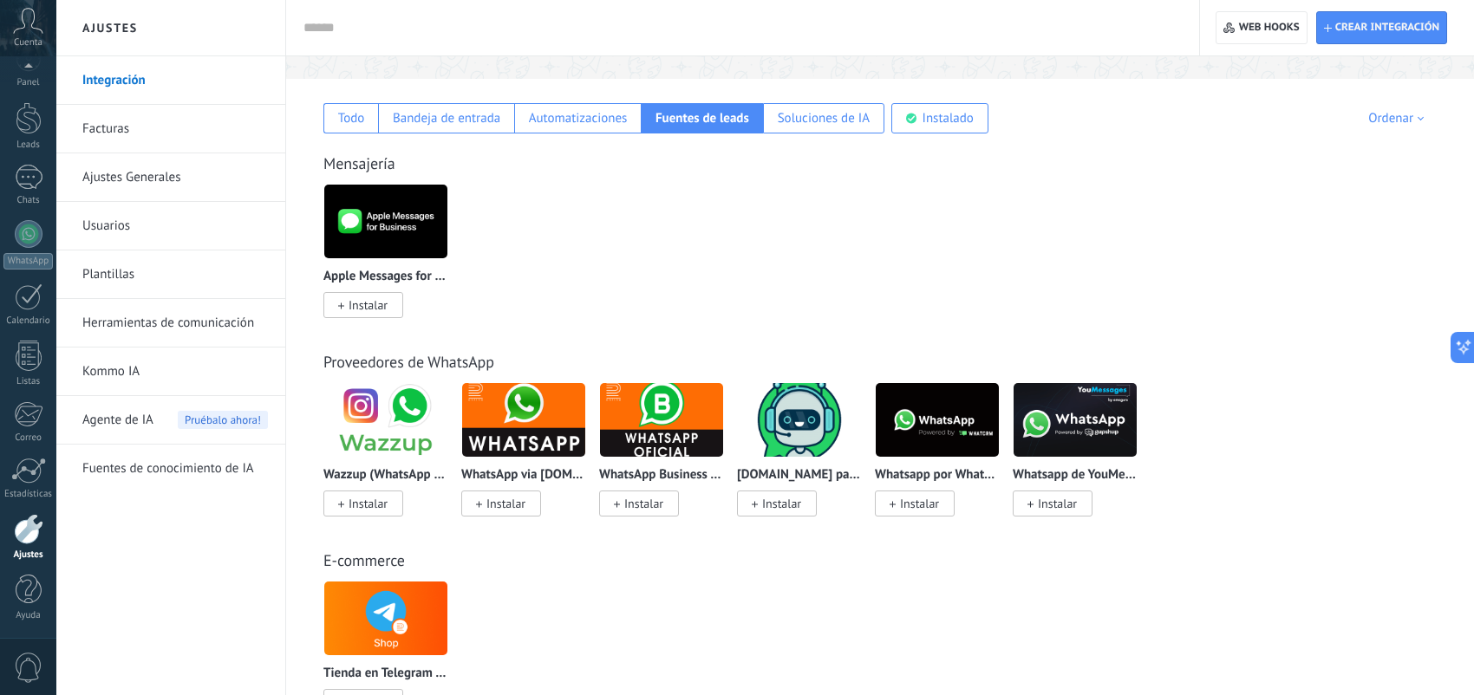
click at [537, 433] on img at bounding box center [523, 420] width 123 height 84
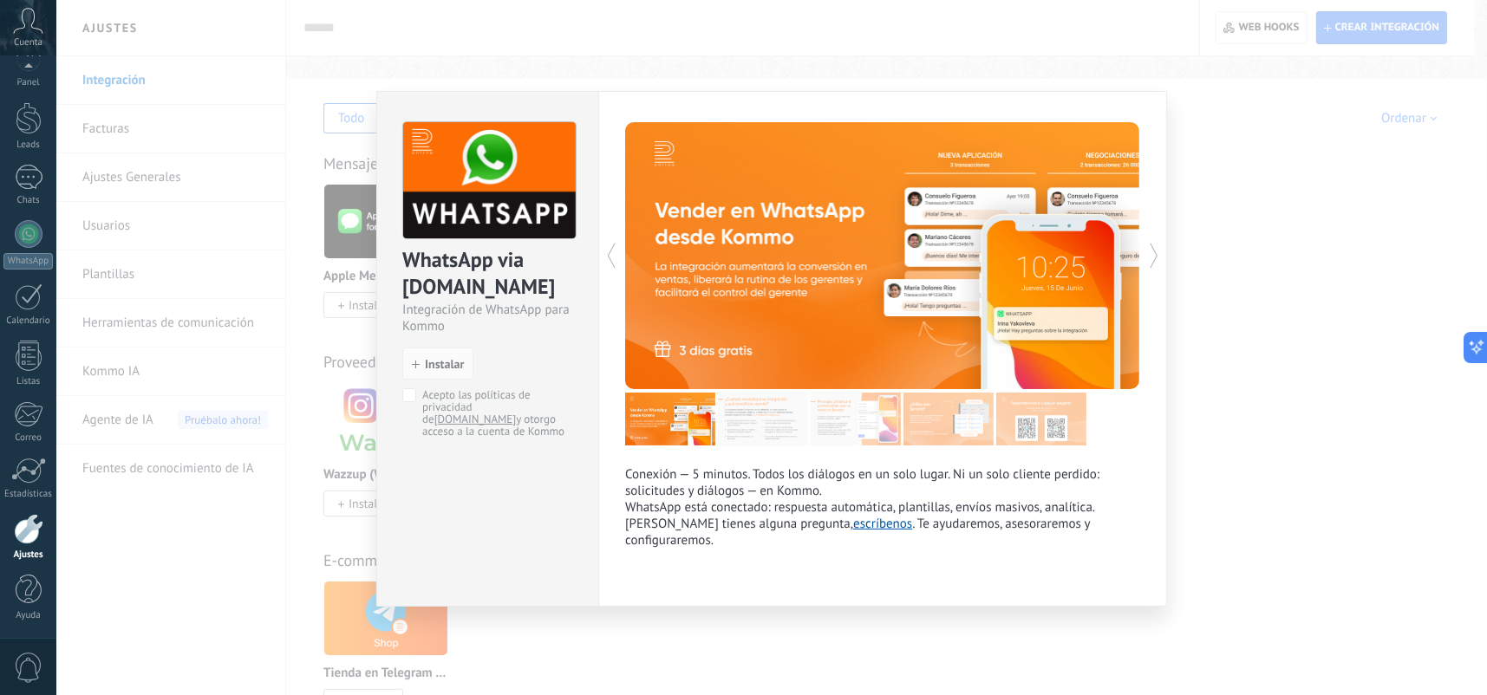
click at [1376, 498] on div "WhatsApp via Radist.Online Integración de WhatsApp para Kommo install Instalar …" at bounding box center [771, 347] width 1430 height 695
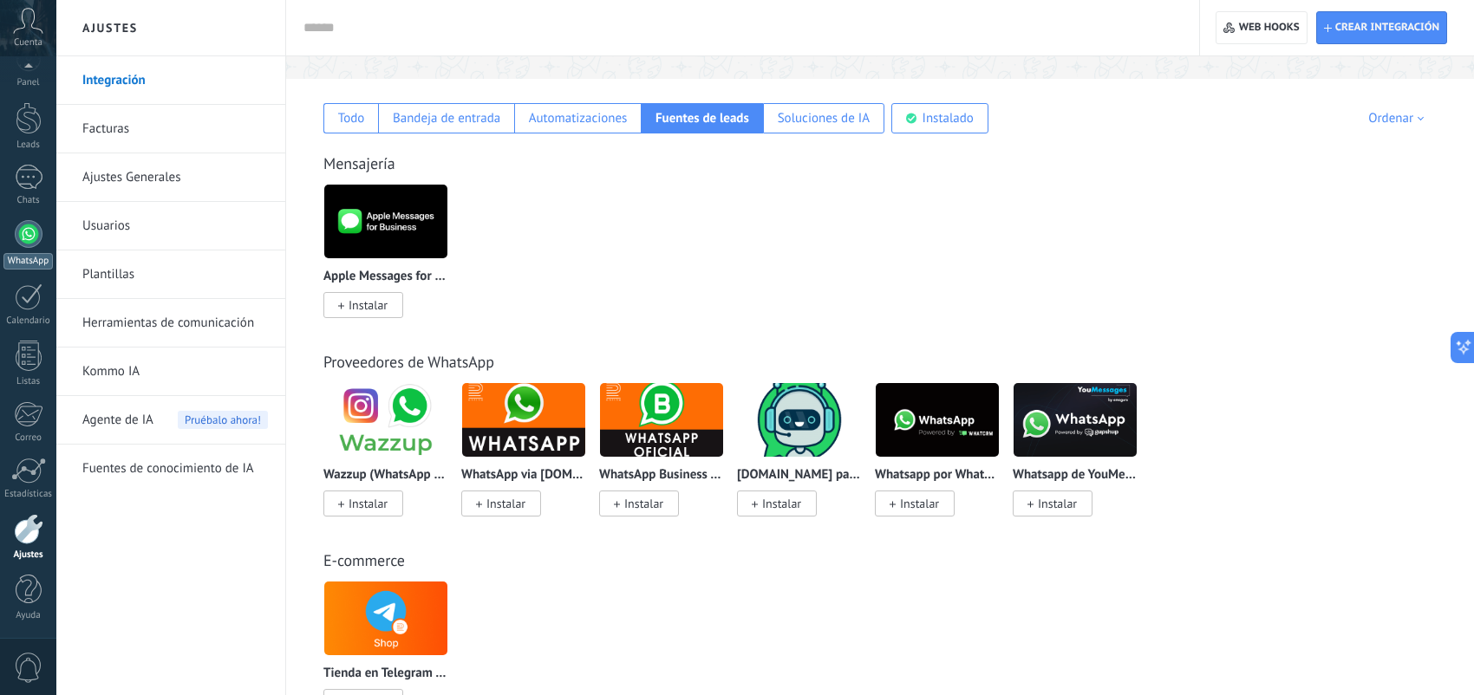
click at [21, 228] on div at bounding box center [29, 234] width 28 height 28
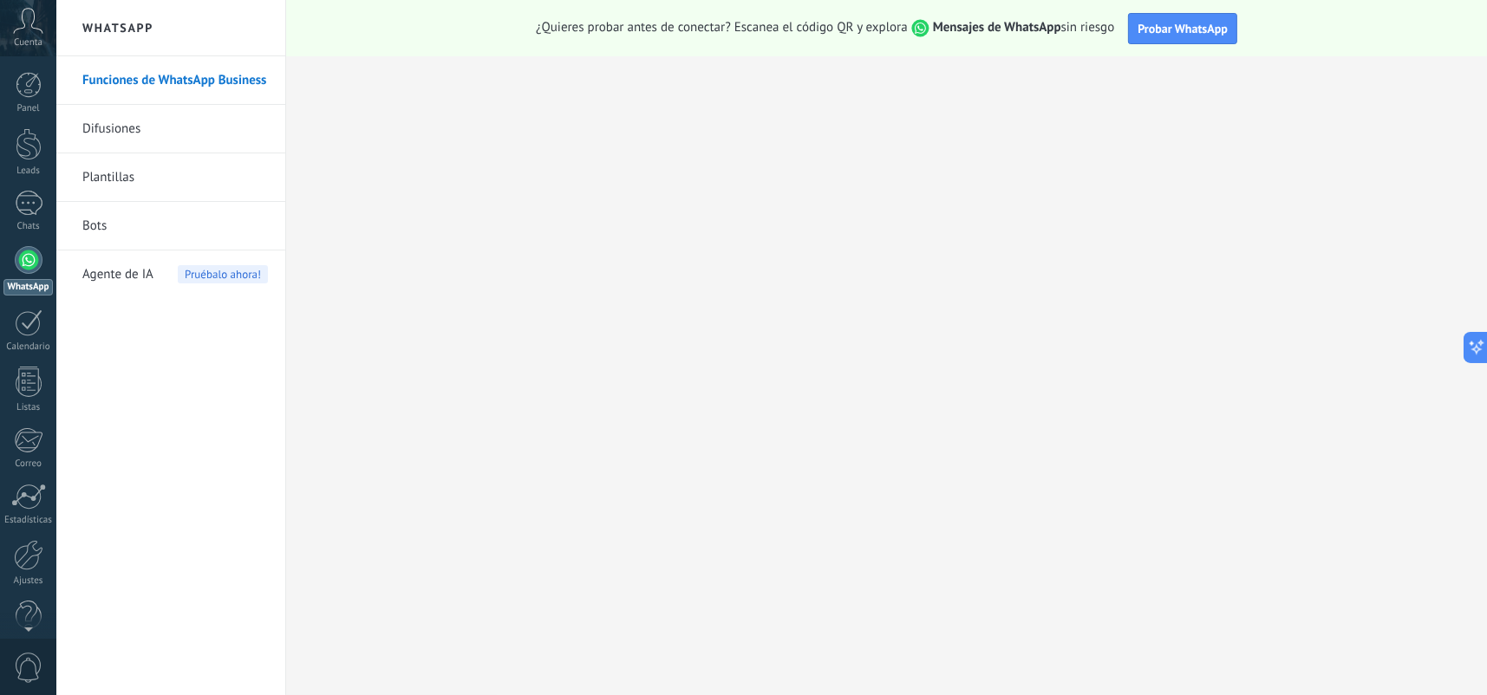
click at [155, 277] on div "Agente de IA Pruébalo ahora!" at bounding box center [175, 275] width 186 height 49
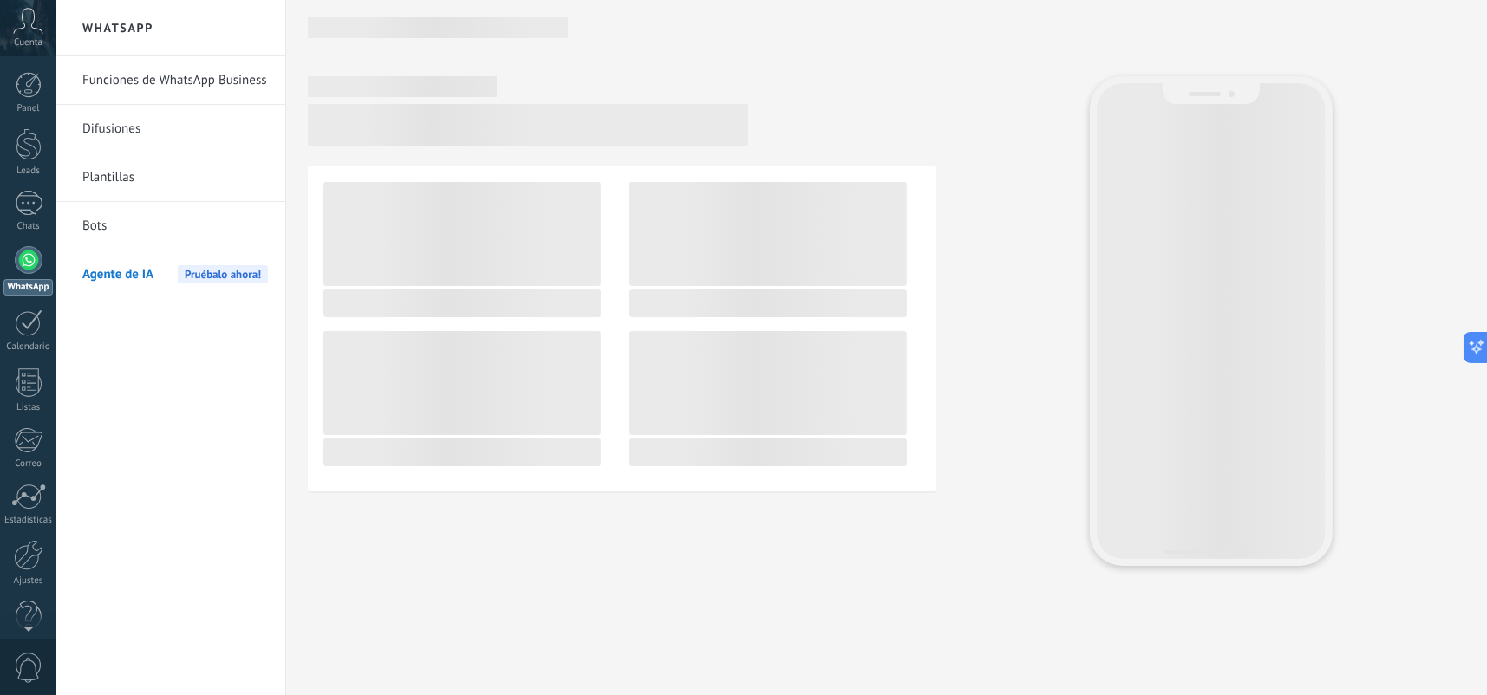
click at [209, 76] on link "Funciones de WhatsApp Business" at bounding box center [175, 80] width 186 height 49
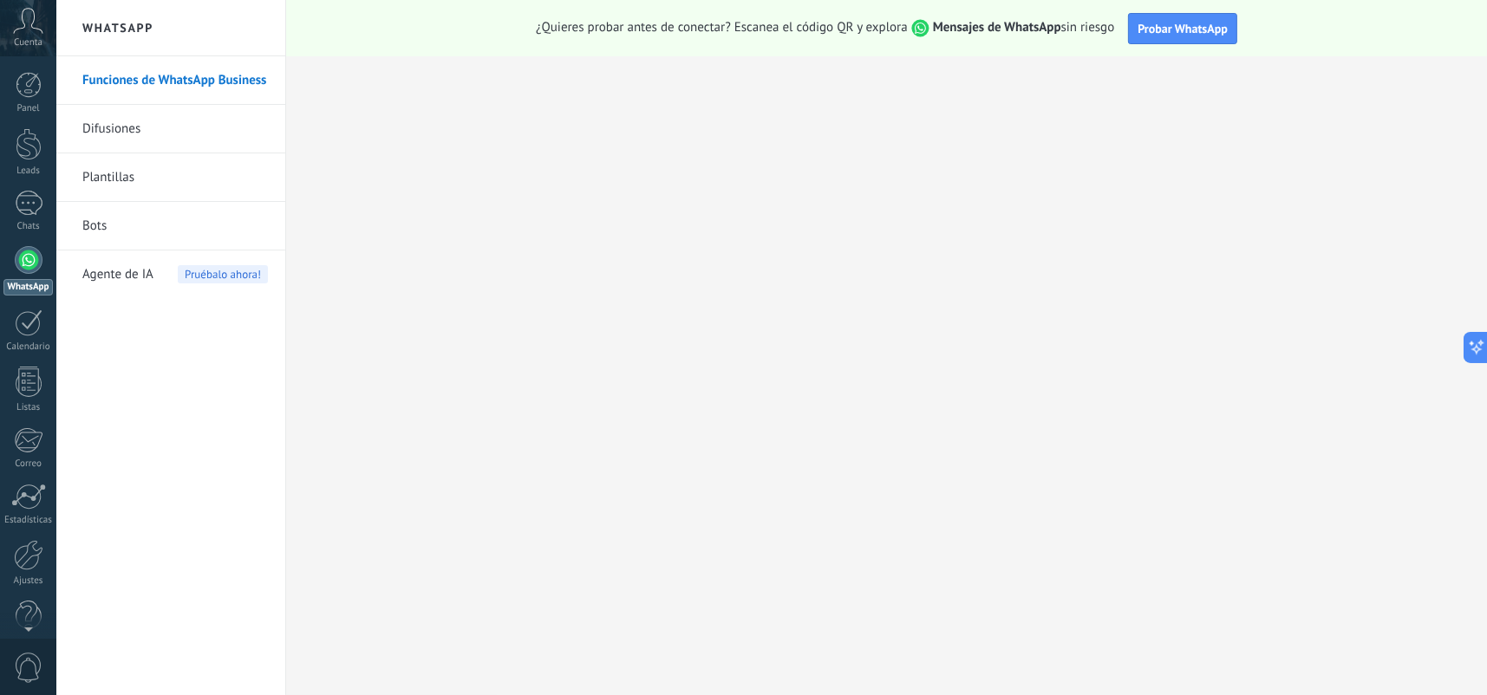
click at [1173, 36] on button "Probar WhatsApp" at bounding box center [1182, 28] width 109 height 31
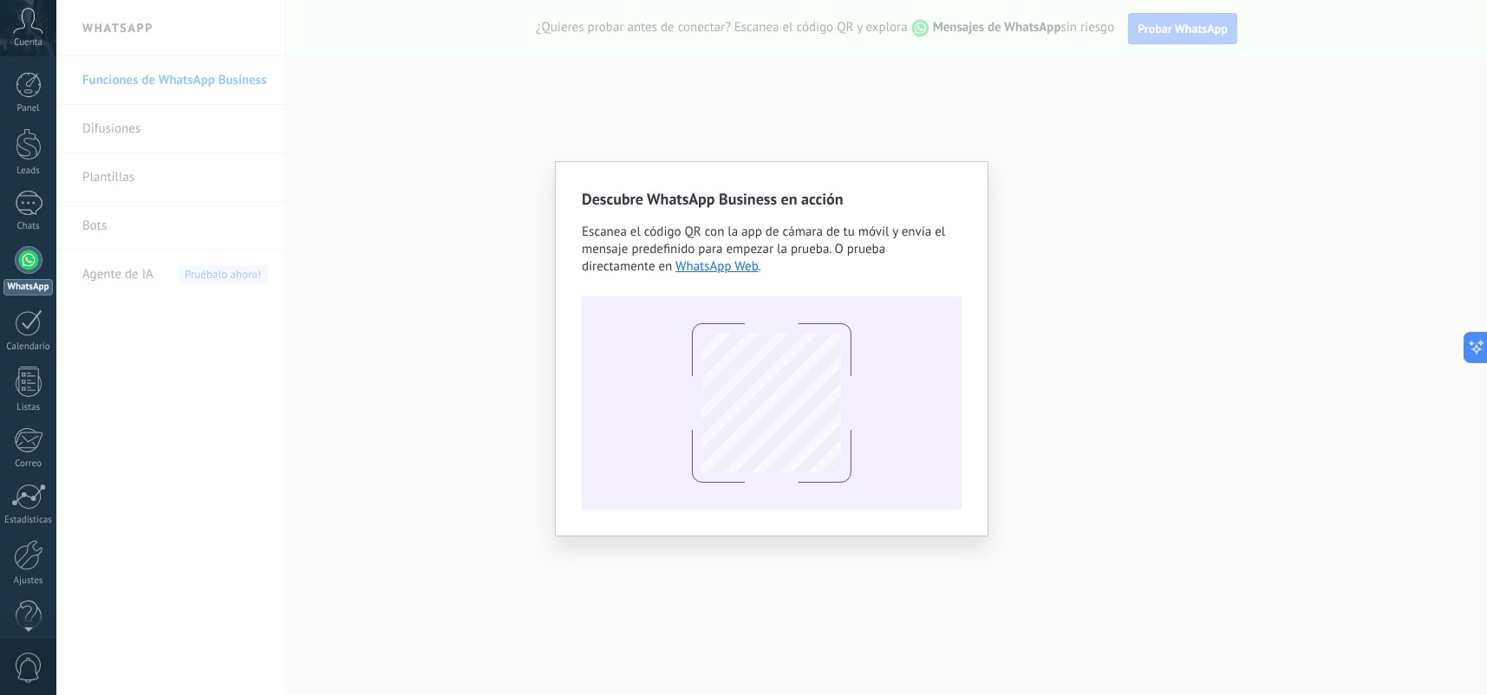
click at [1107, 75] on div "Descubre WhatsApp Business en acción Escanea el código QR con la app de cámara …" at bounding box center [771, 347] width 1430 height 695
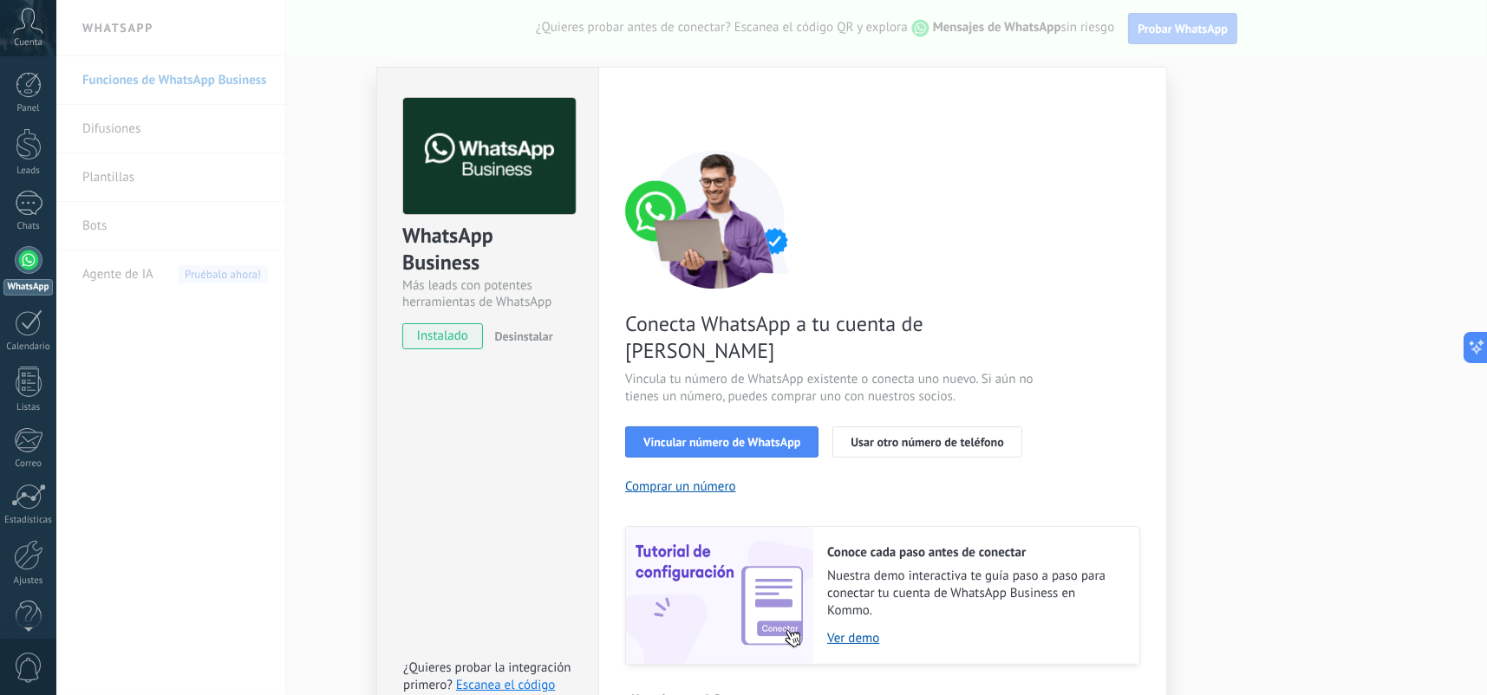
scroll to position [44, 0]
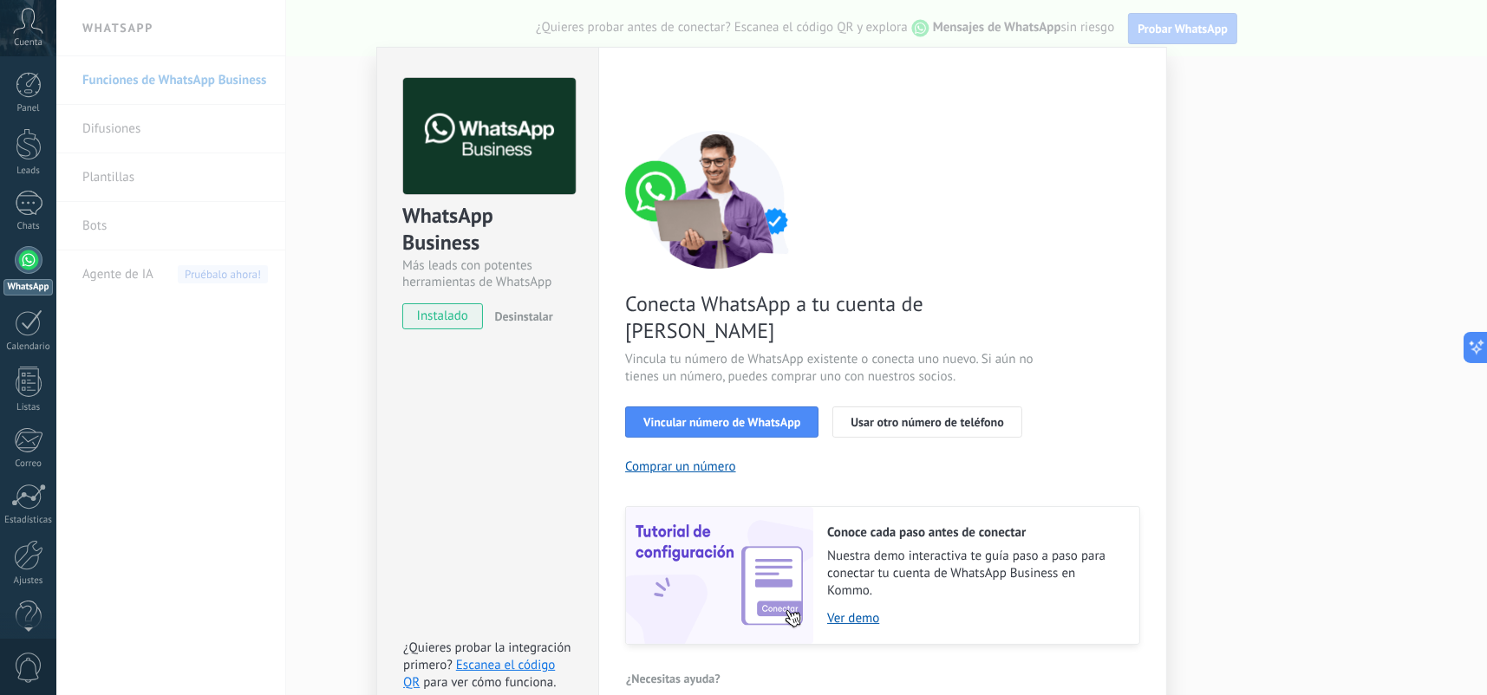
drag, startPoint x: 863, startPoint y: 589, endPoint x: 835, endPoint y: 631, distance: 50.0
click at [820, 668] on div "Configuraciones Autorizaciones Esta pestaña registra a los usuarios que han con…" at bounding box center [882, 385] width 569 height 676
click at [849, 610] on link "Ver demo" at bounding box center [974, 618] width 295 height 16
click at [1271, 531] on div "WhatsApp Business Más leads con potentes herramientas de WhatsApp instalado Des…" at bounding box center [771, 347] width 1430 height 695
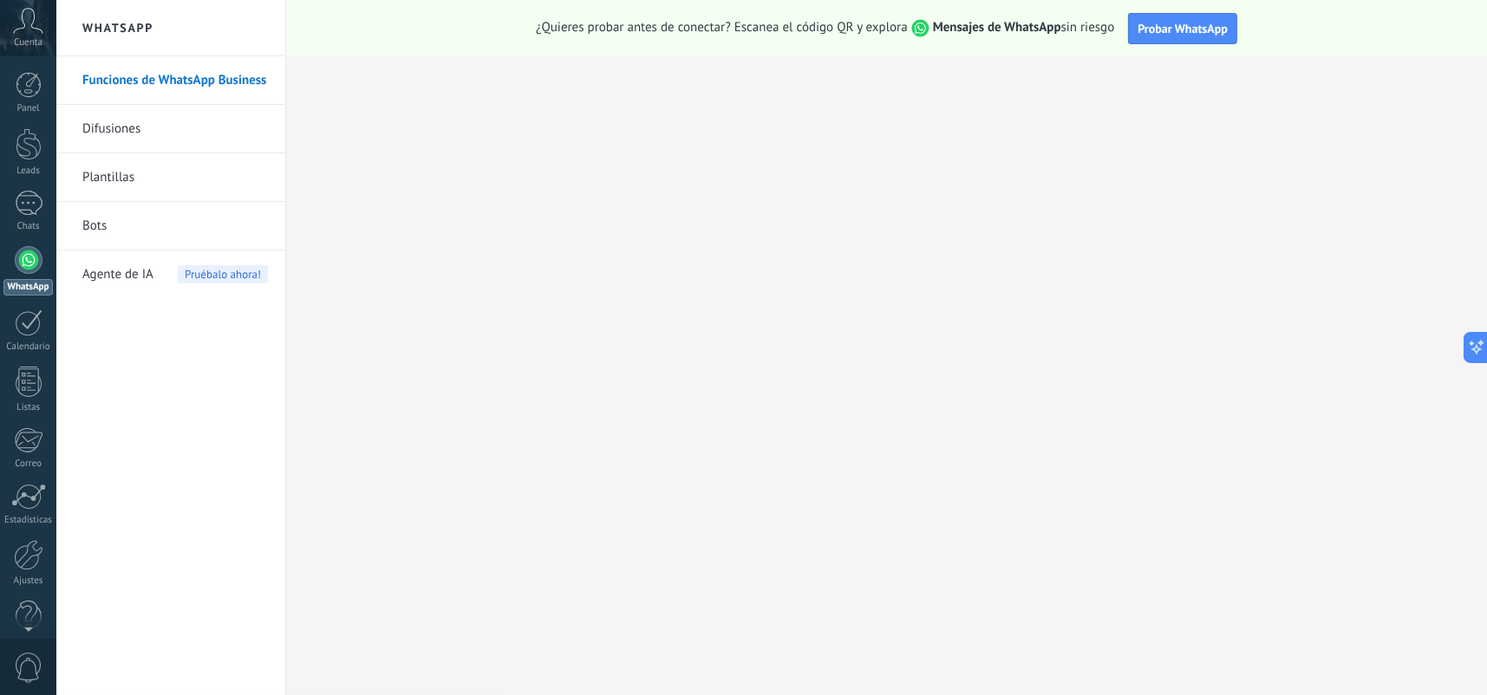
scroll to position [0, 0]
click at [35, 147] on div at bounding box center [29, 144] width 26 height 32
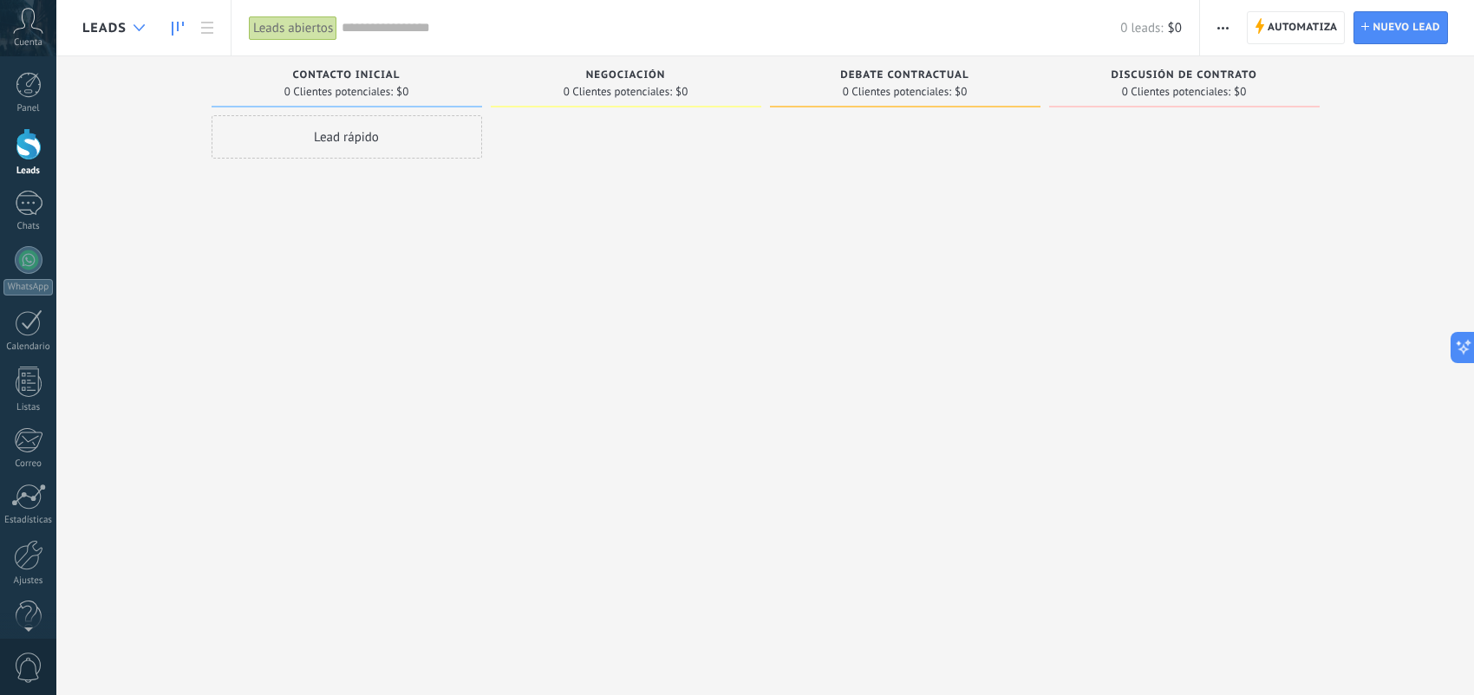
click at [125, 27] on div at bounding box center [139, 28] width 29 height 34
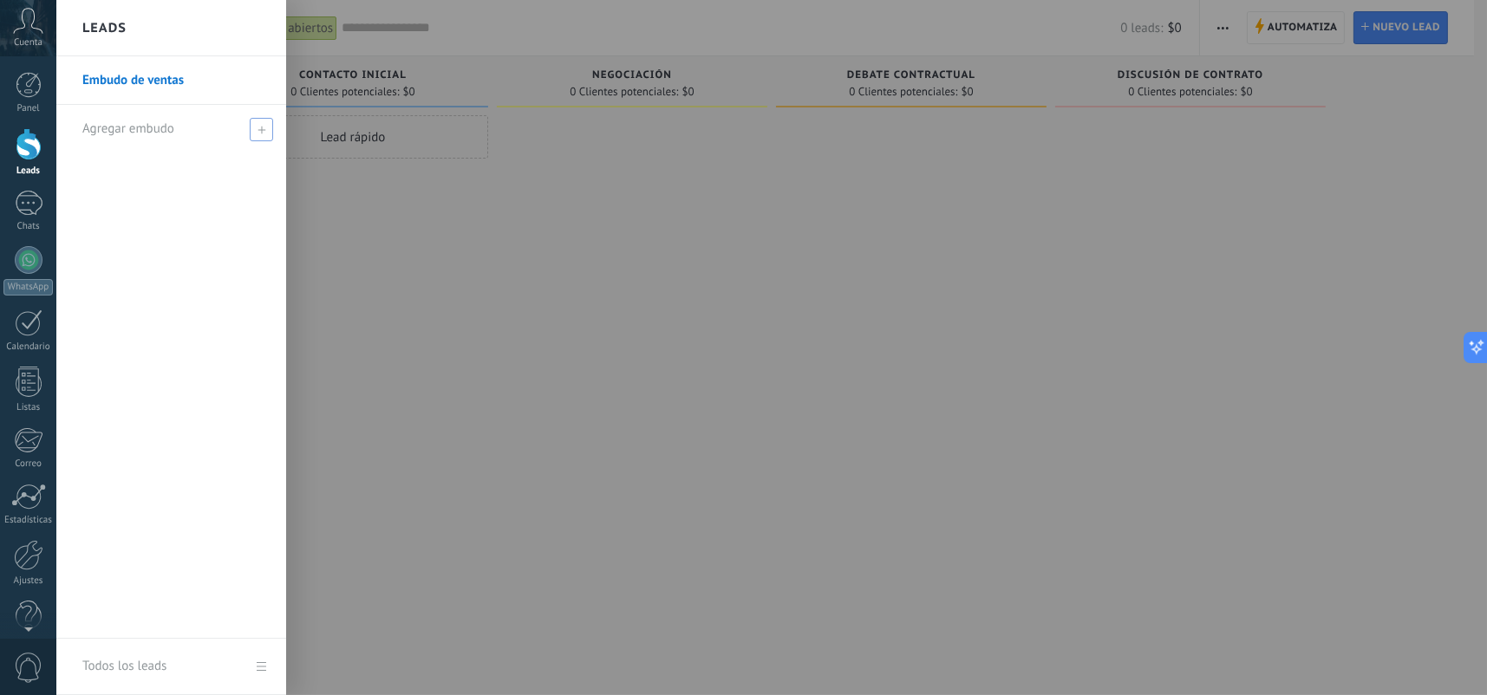
click at [265, 134] on span at bounding box center [261, 129] width 23 height 23
type input "****"
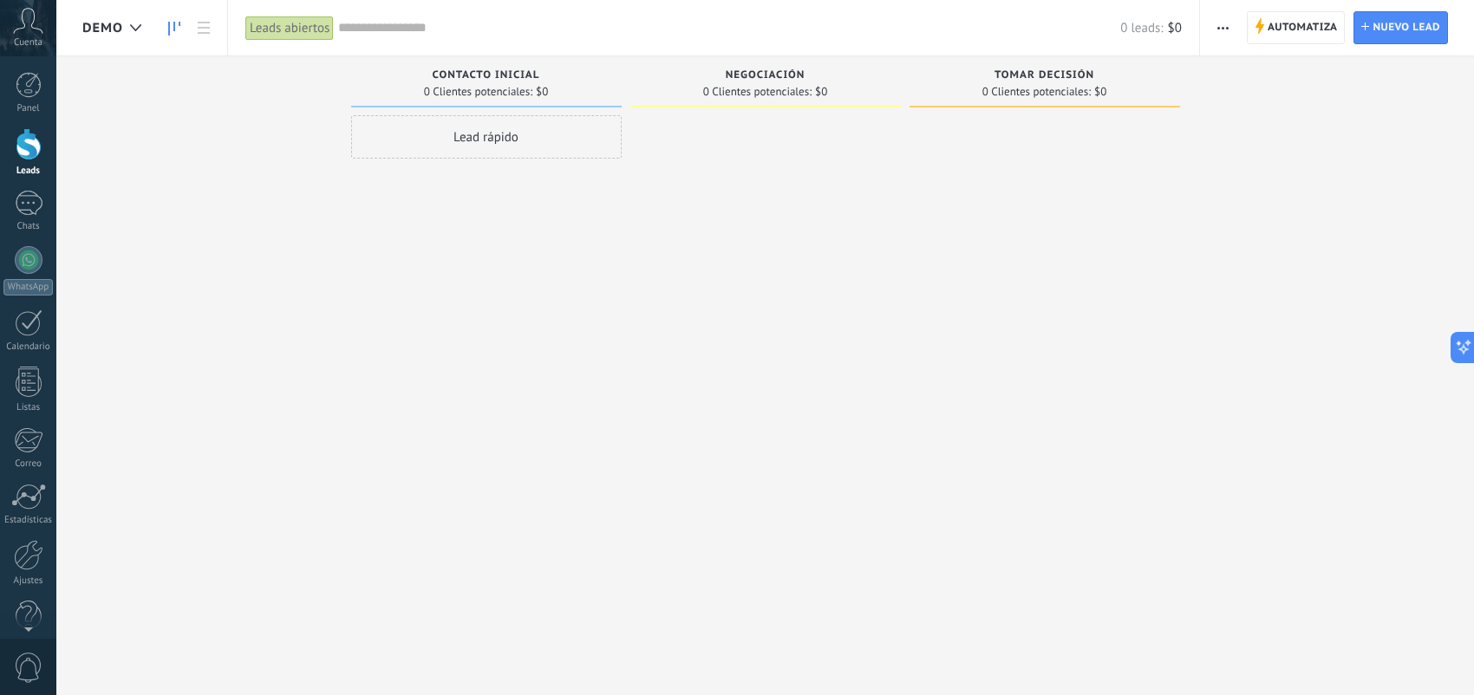
click at [1228, 28] on use "button" at bounding box center [1222, 28] width 11 height 3
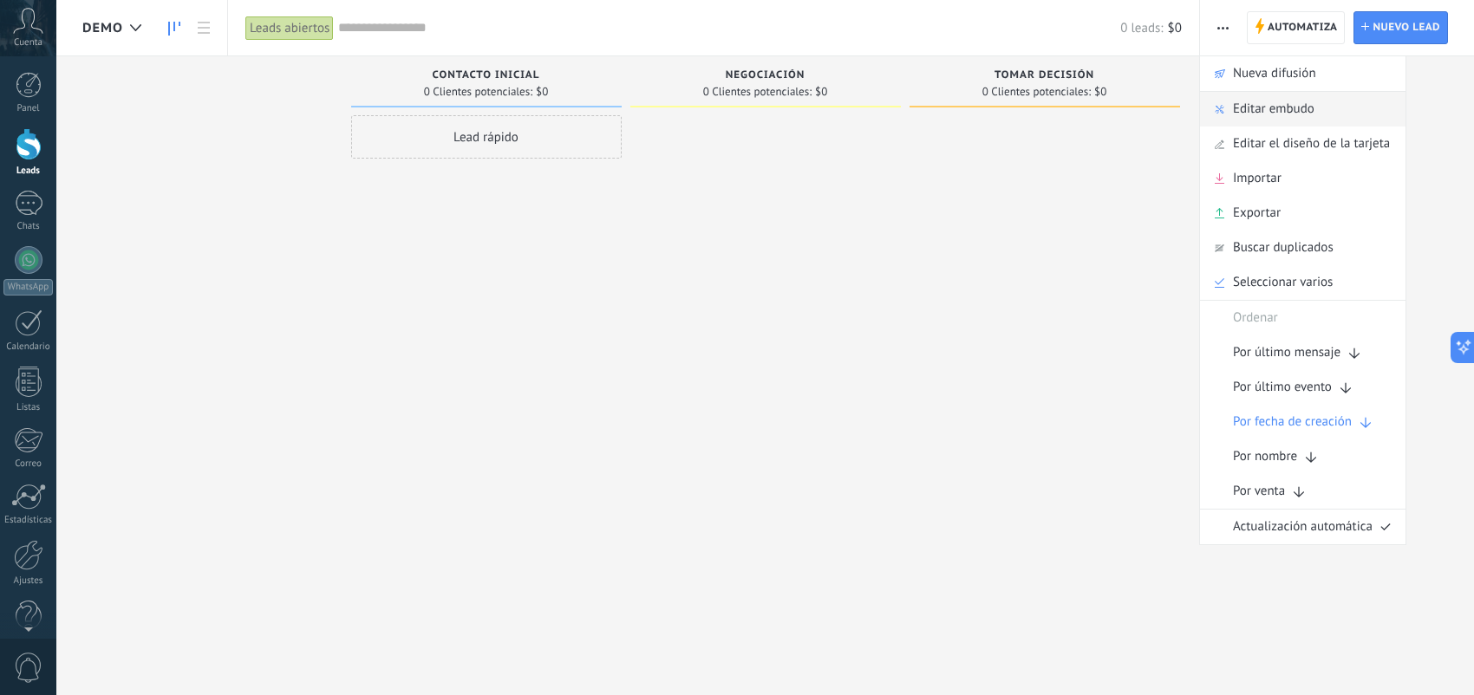
click at [1315, 107] on div "Editar embudo" at bounding box center [1302, 109] width 205 height 35
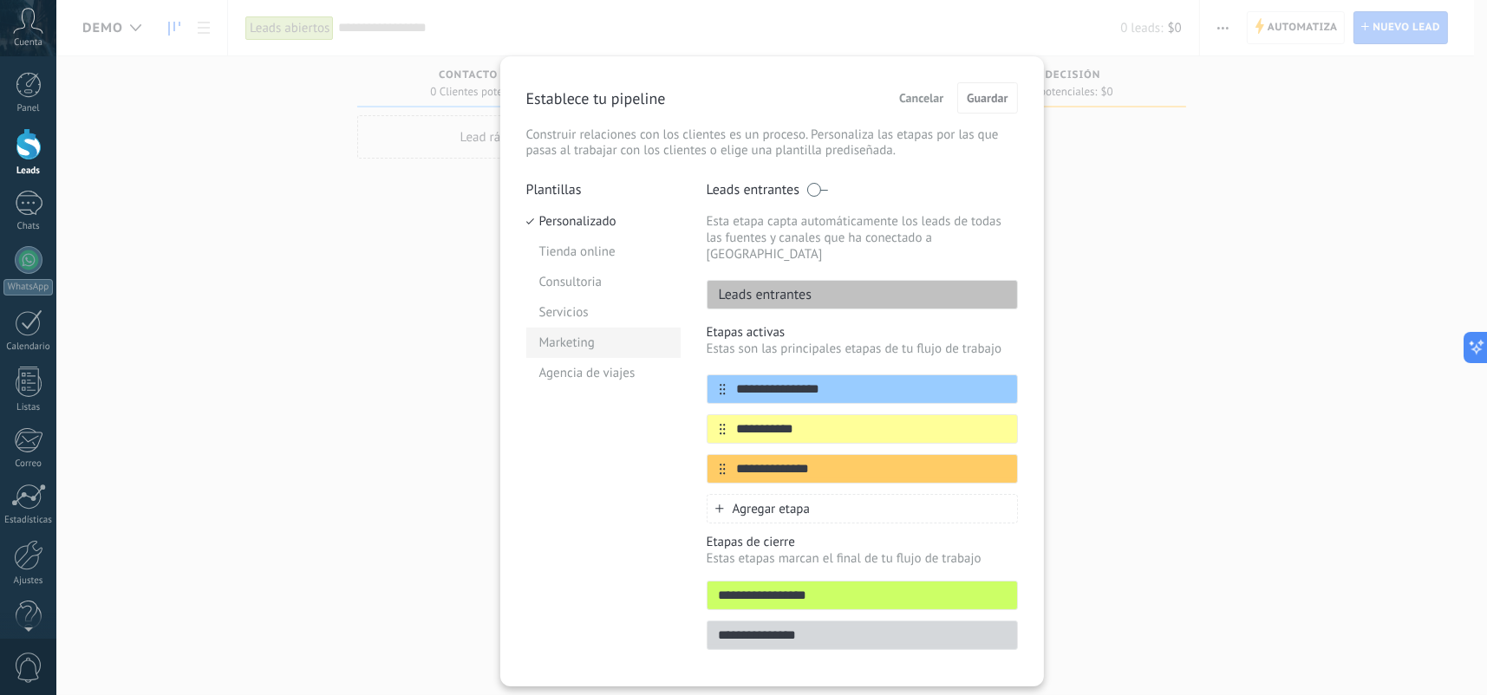
click at [596, 337] on li "Marketing" at bounding box center [603, 343] width 154 height 30
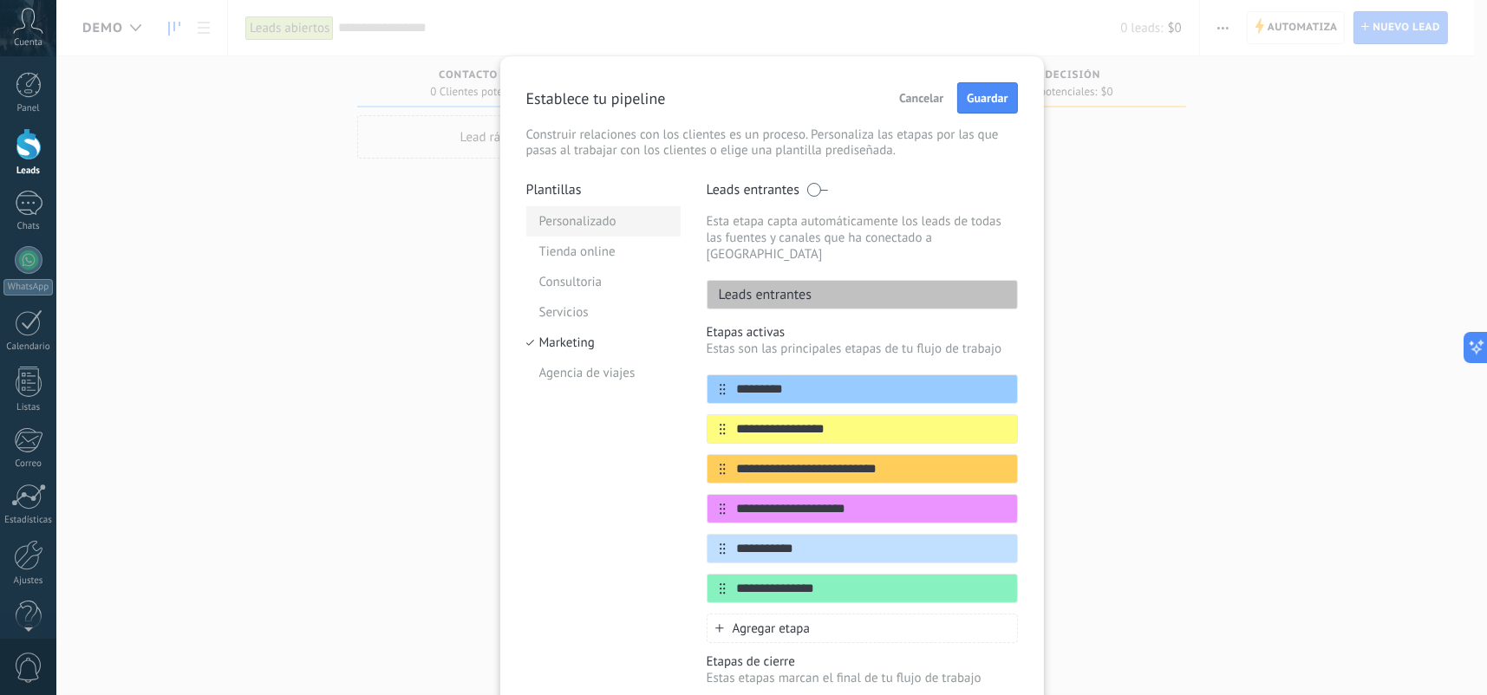
click at [594, 225] on li "Personalizado" at bounding box center [603, 221] width 154 height 30
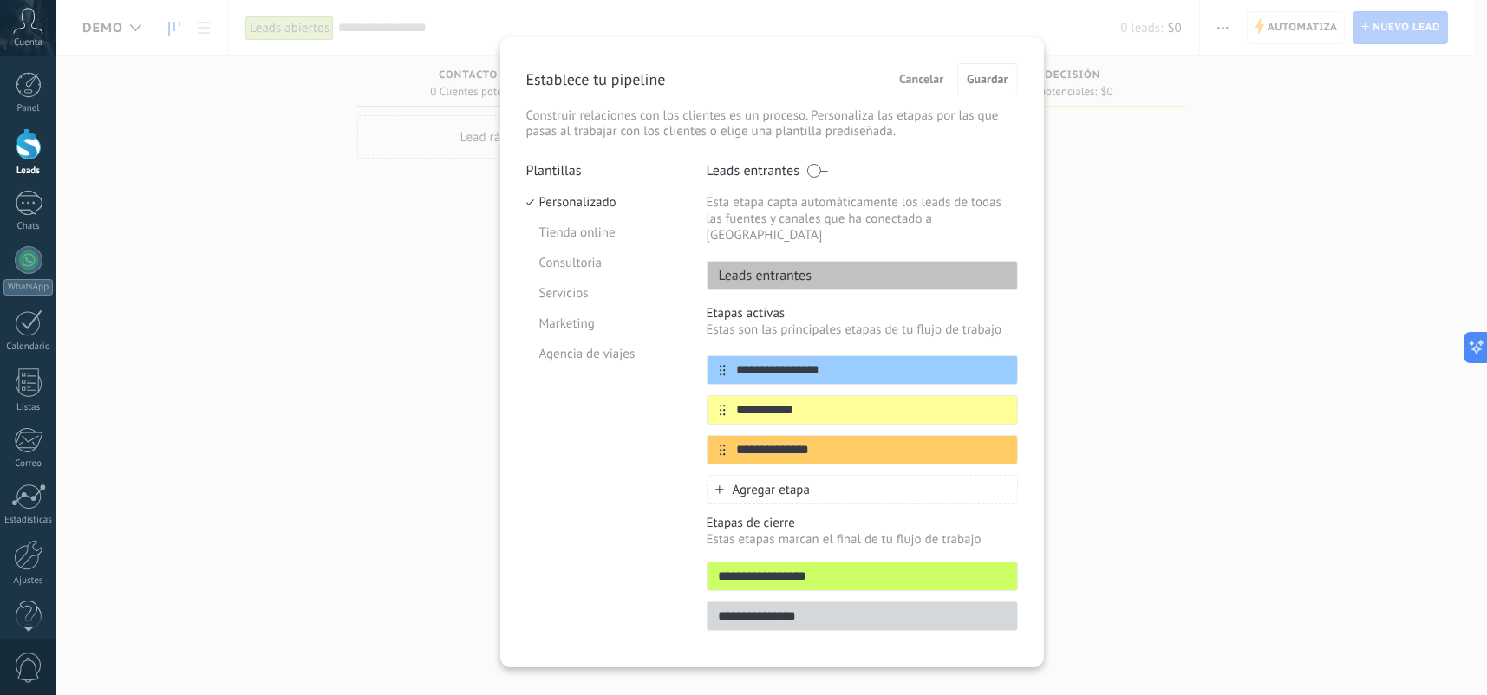
scroll to position [33, 0]
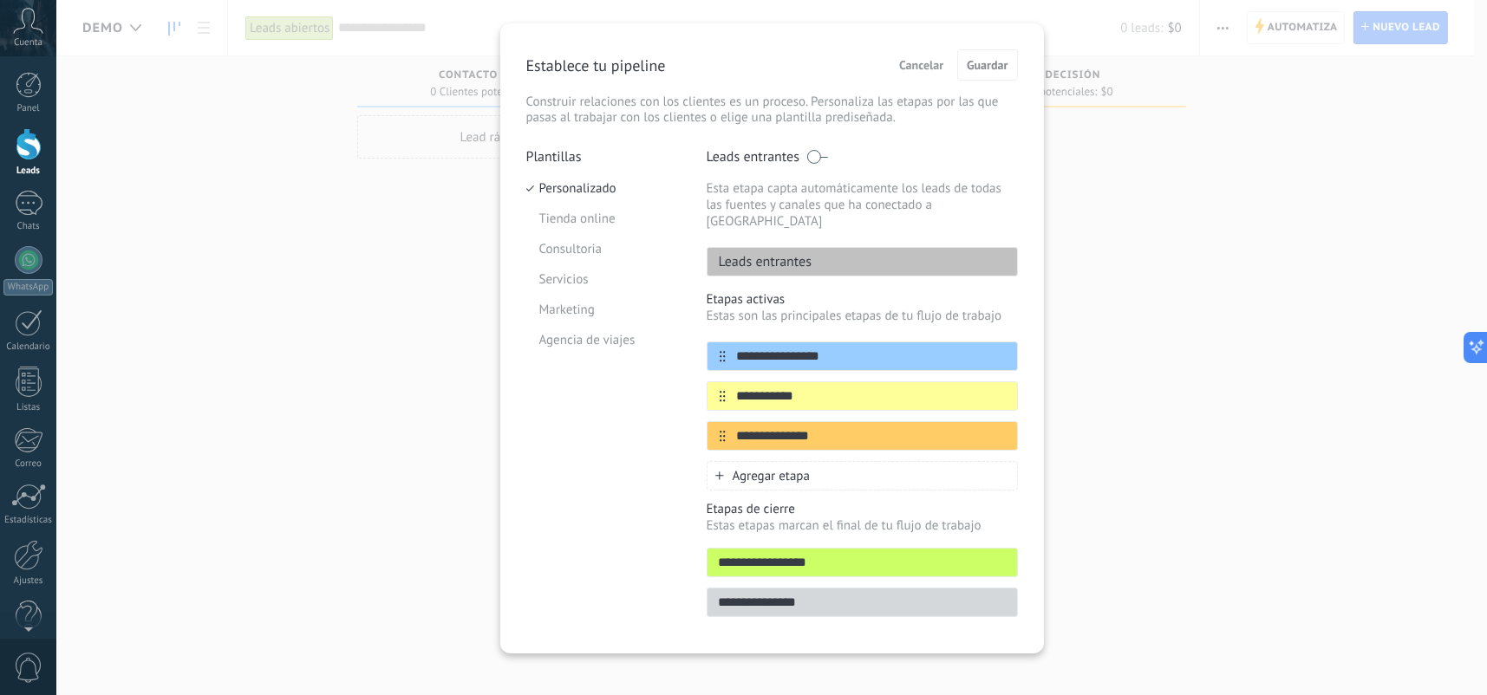
click at [928, 64] on span "Cancelar" at bounding box center [921, 65] width 44 height 12
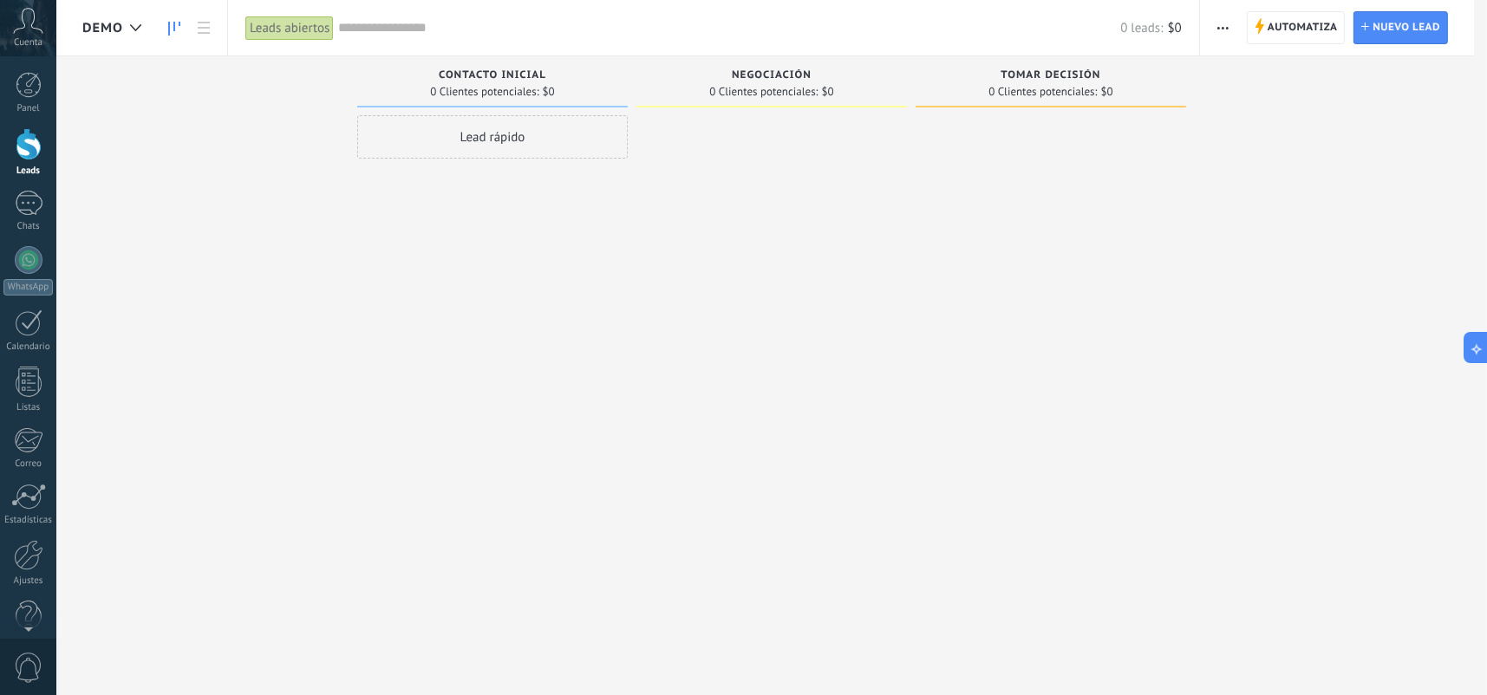
scroll to position [0, 0]
click at [1220, 32] on span "button" at bounding box center [1222, 27] width 11 height 33
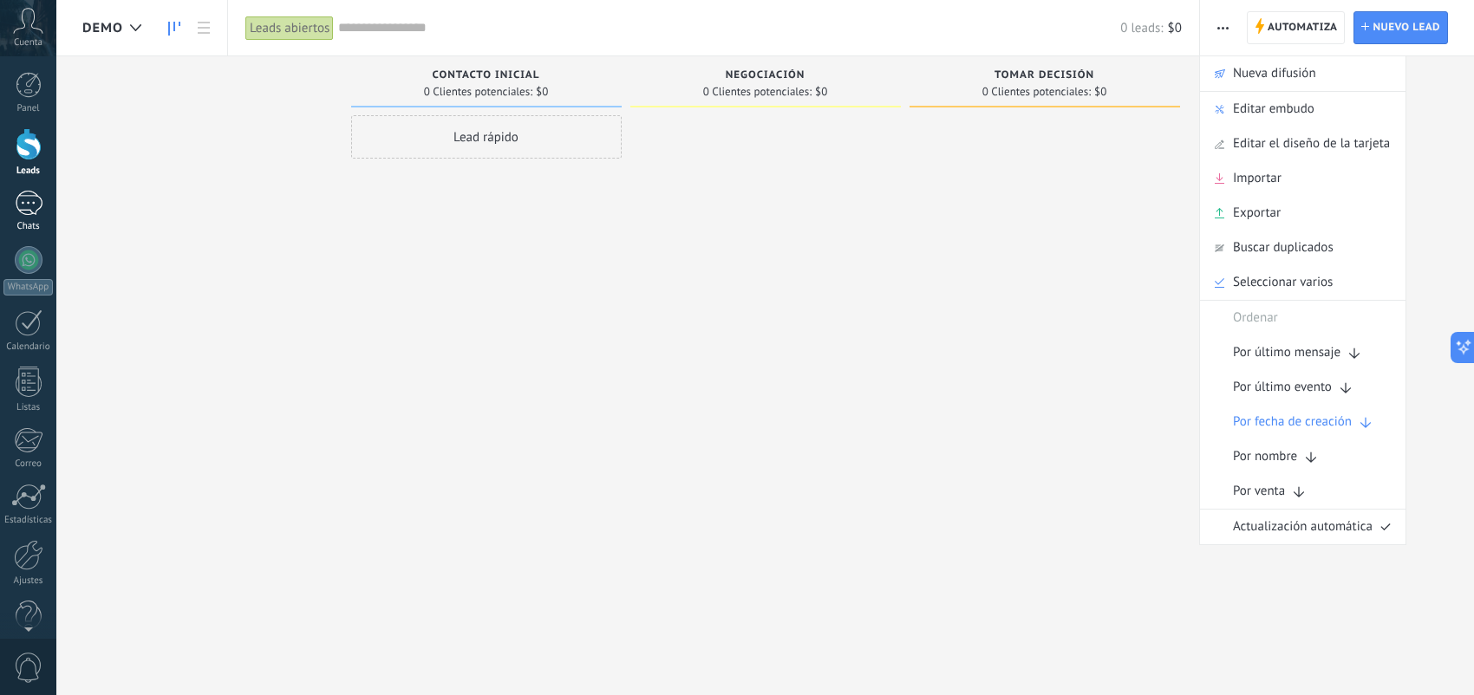
click at [32, 205] on div at bounding box center [29, 203] width 28 height 25
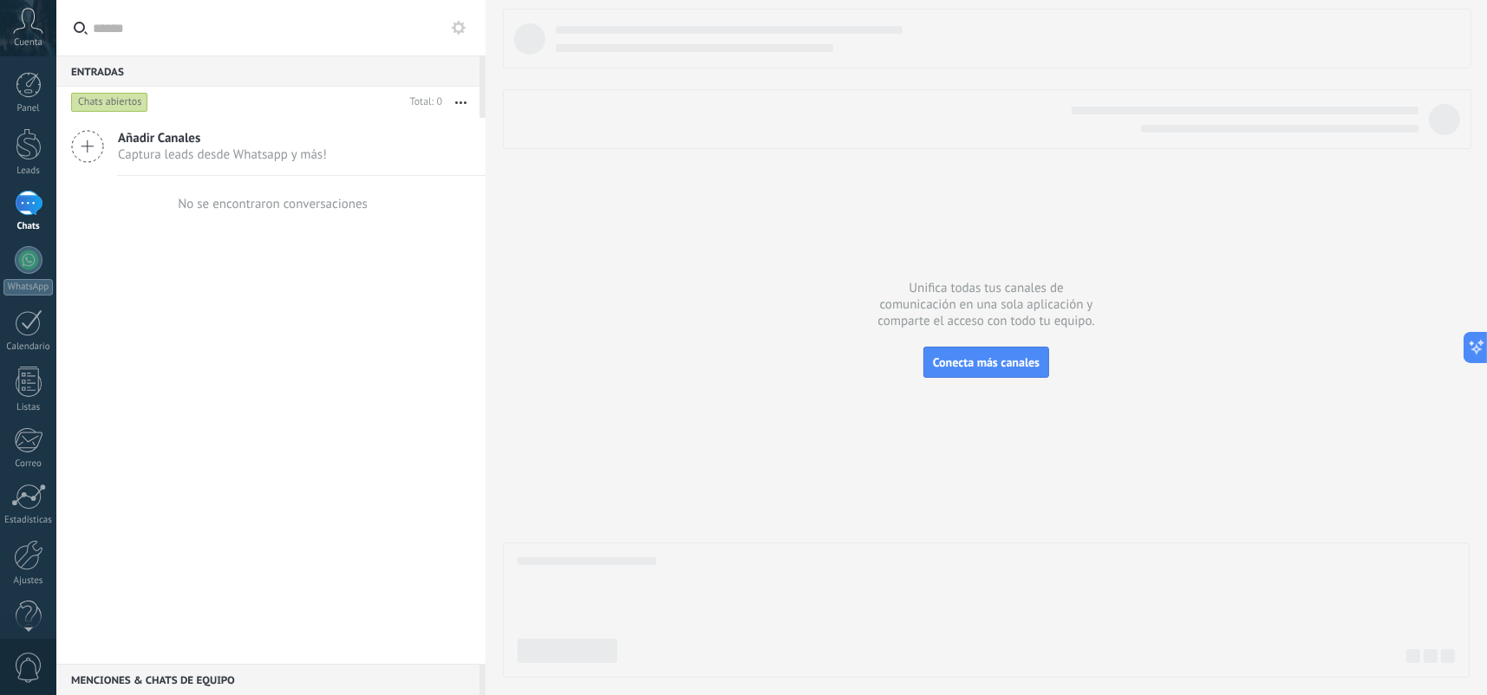
click at [99, 145] on icon at bounding box center [87, 146] width 33 height 33
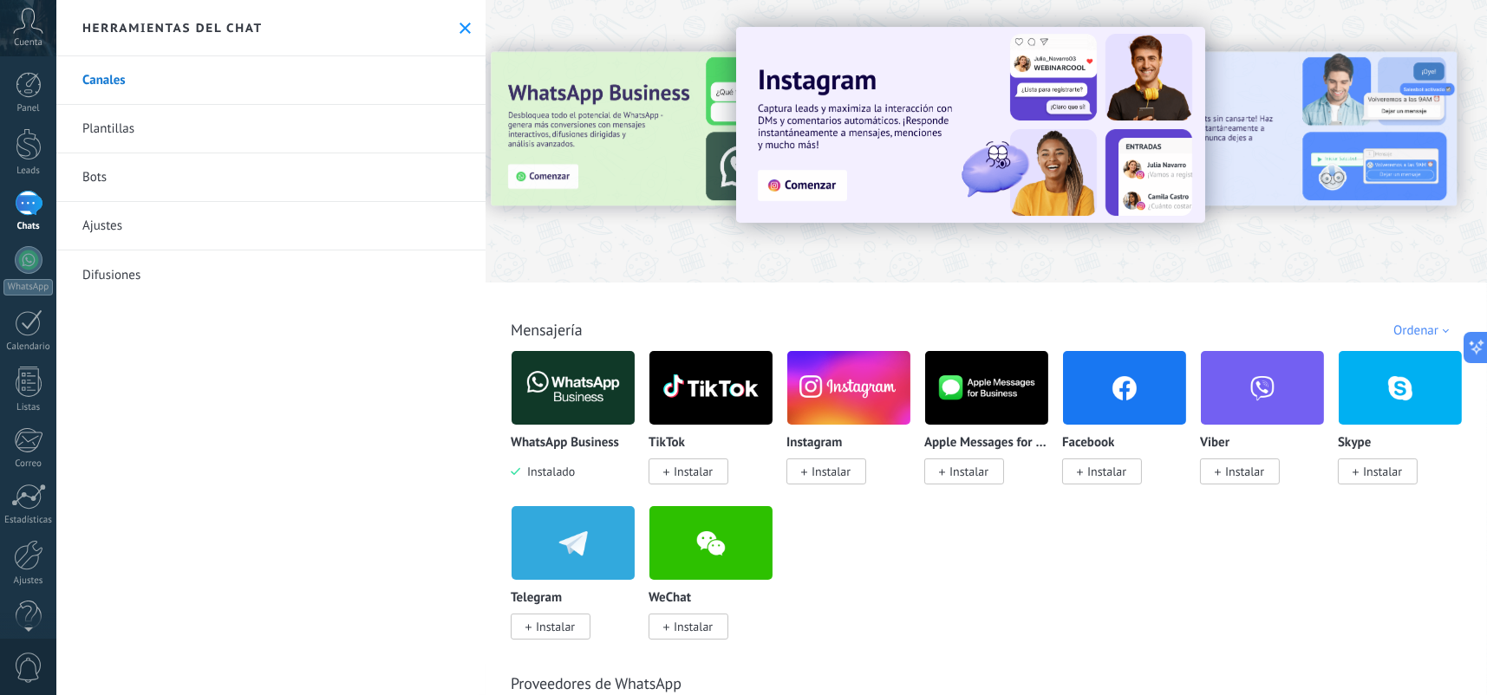
click at [599, 391] on img at bounding box center [572, 388] width 123 height 84
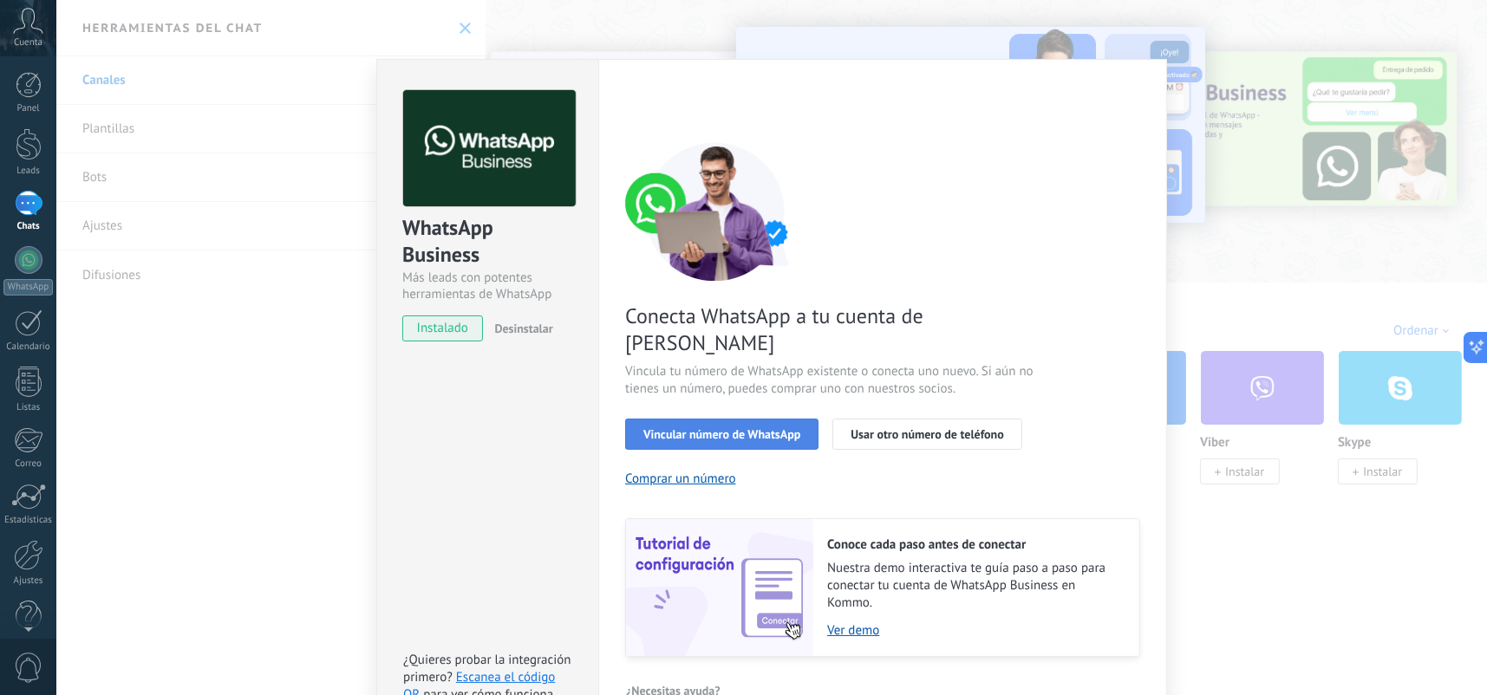
scroll to position [44, 0]
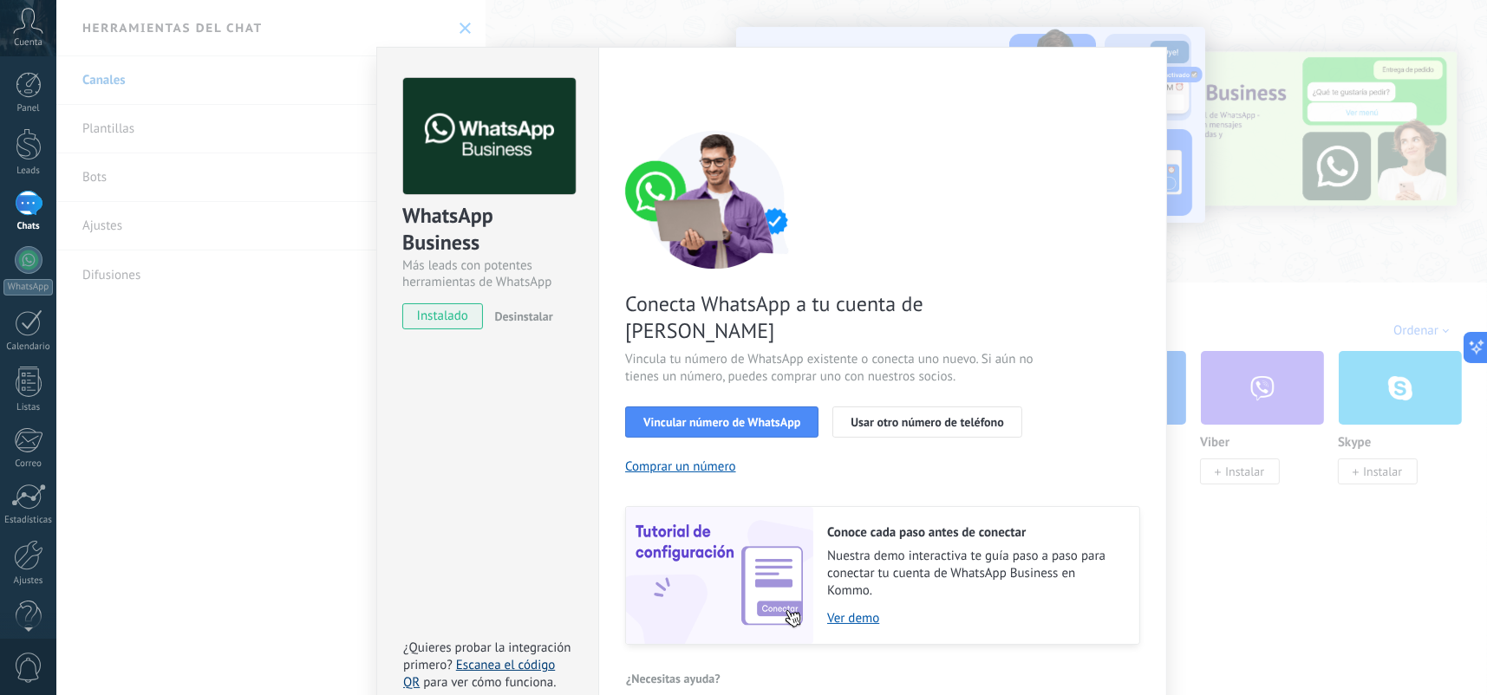
click at [505, 657] on link "Escanea el código QR" at bounding box center [479, 674] width 152 height 34
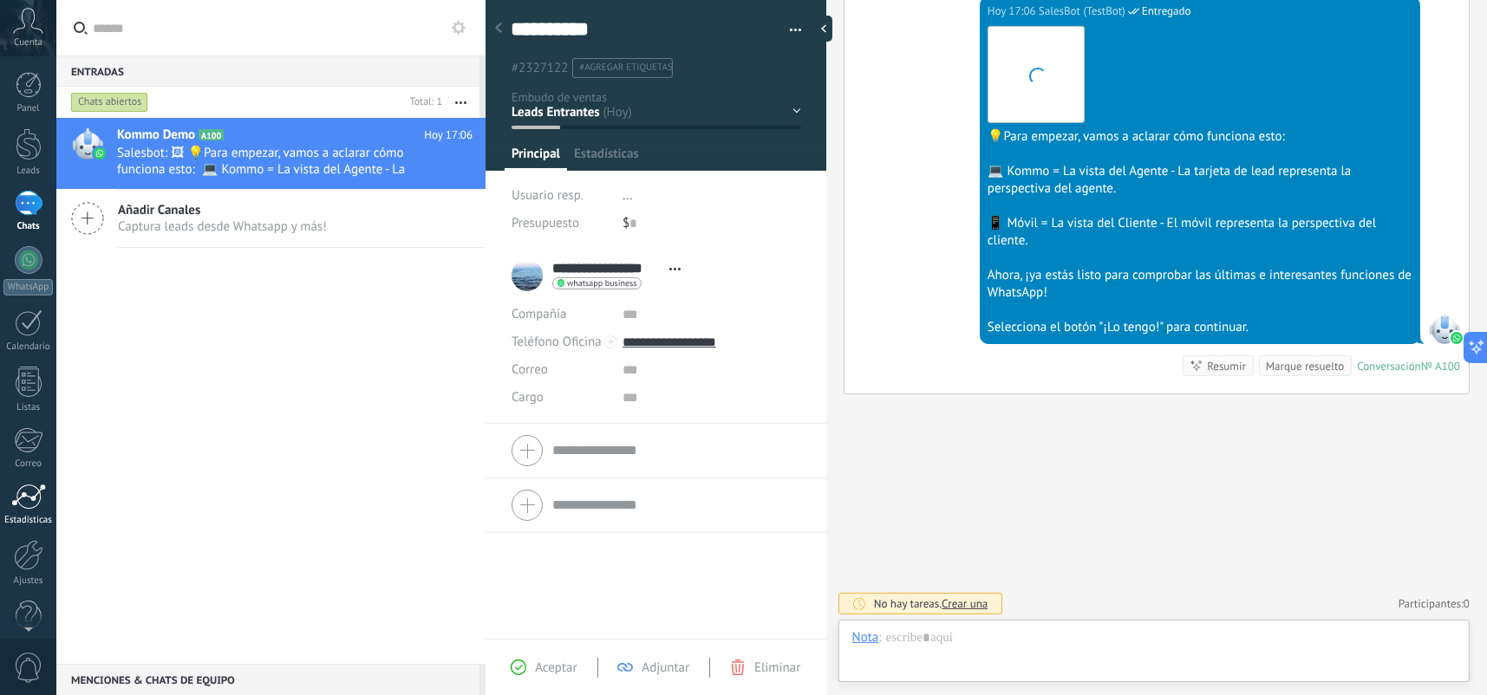
scroll to position [25, 0]
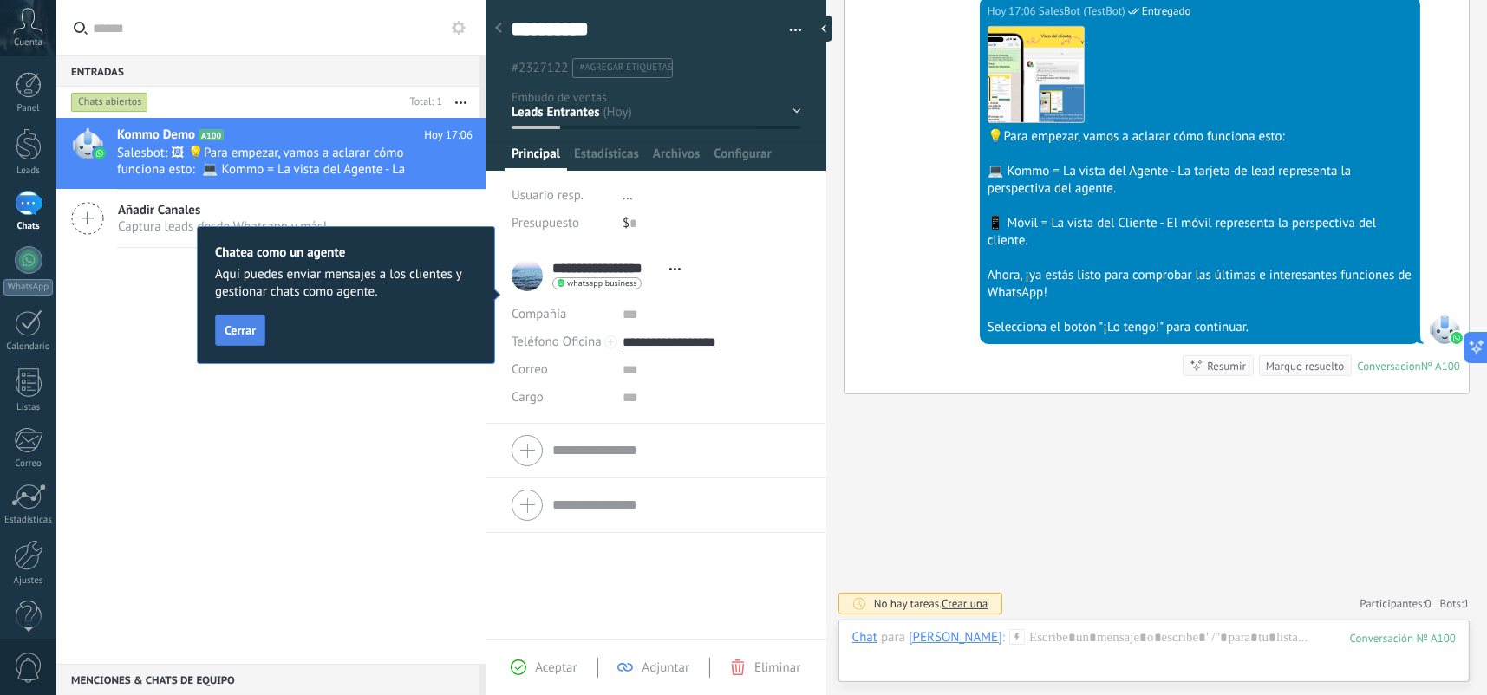
click at [250, 324] on span "Cerrar" at bounding box center [240, 330] width 31 height 12
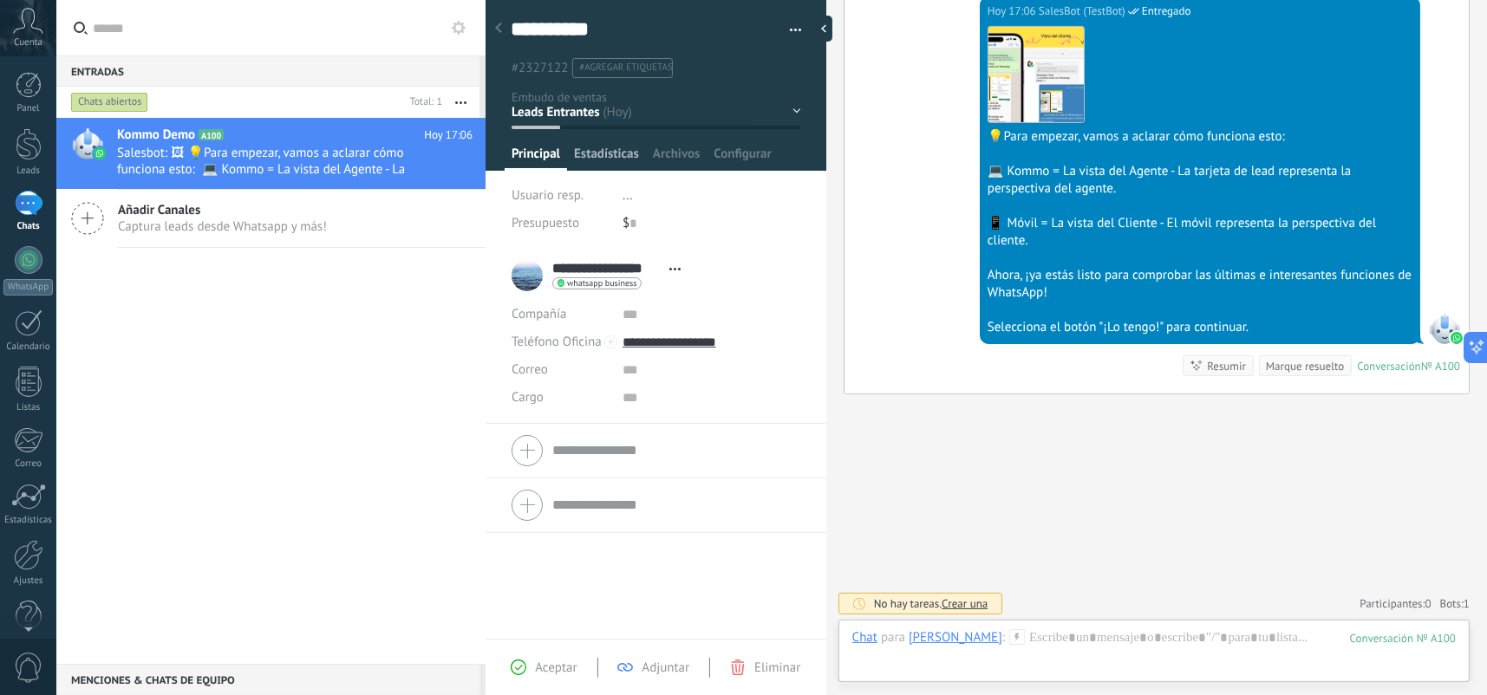
click at [638, 155] on span "Estadísticas" at bounding box center [606, 158] width 65 height 25
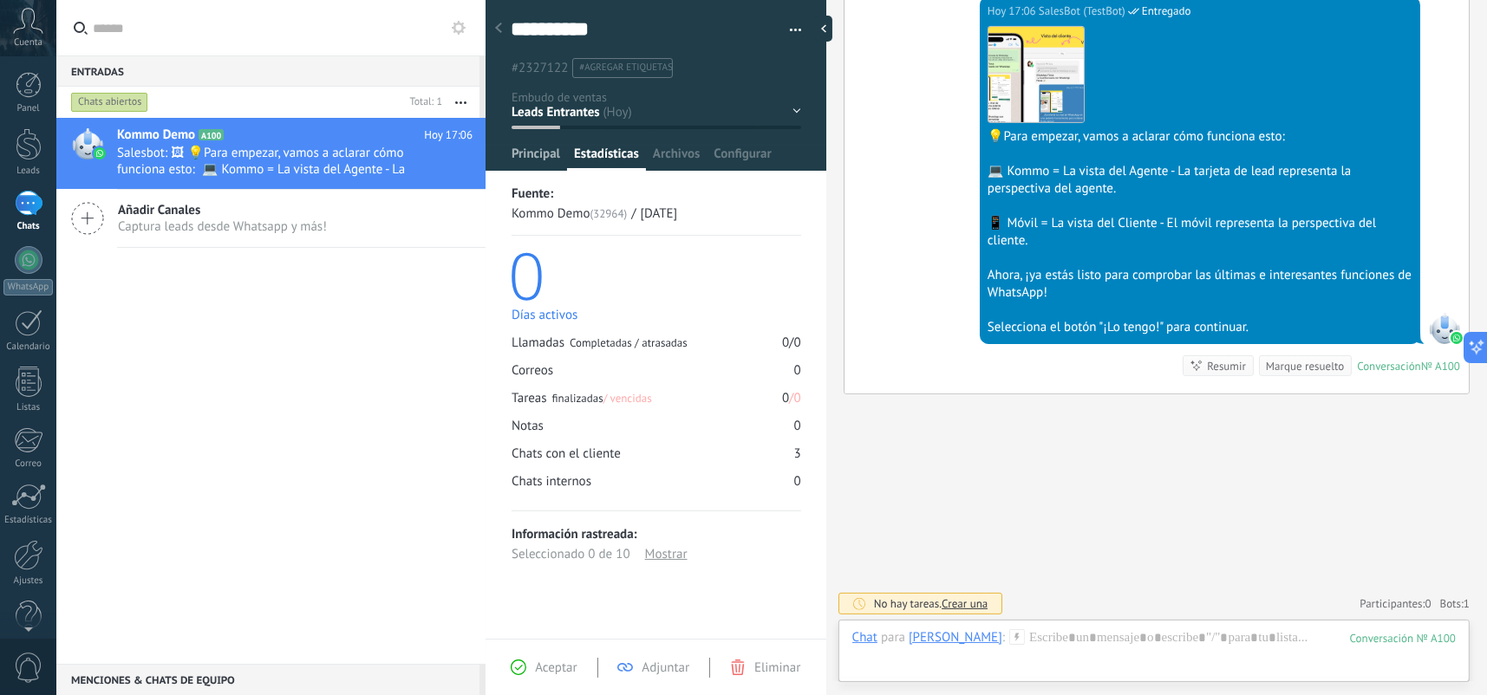
click at [536, 155] on span "Principal" at bounding box center [535, 158] width 49 height 25
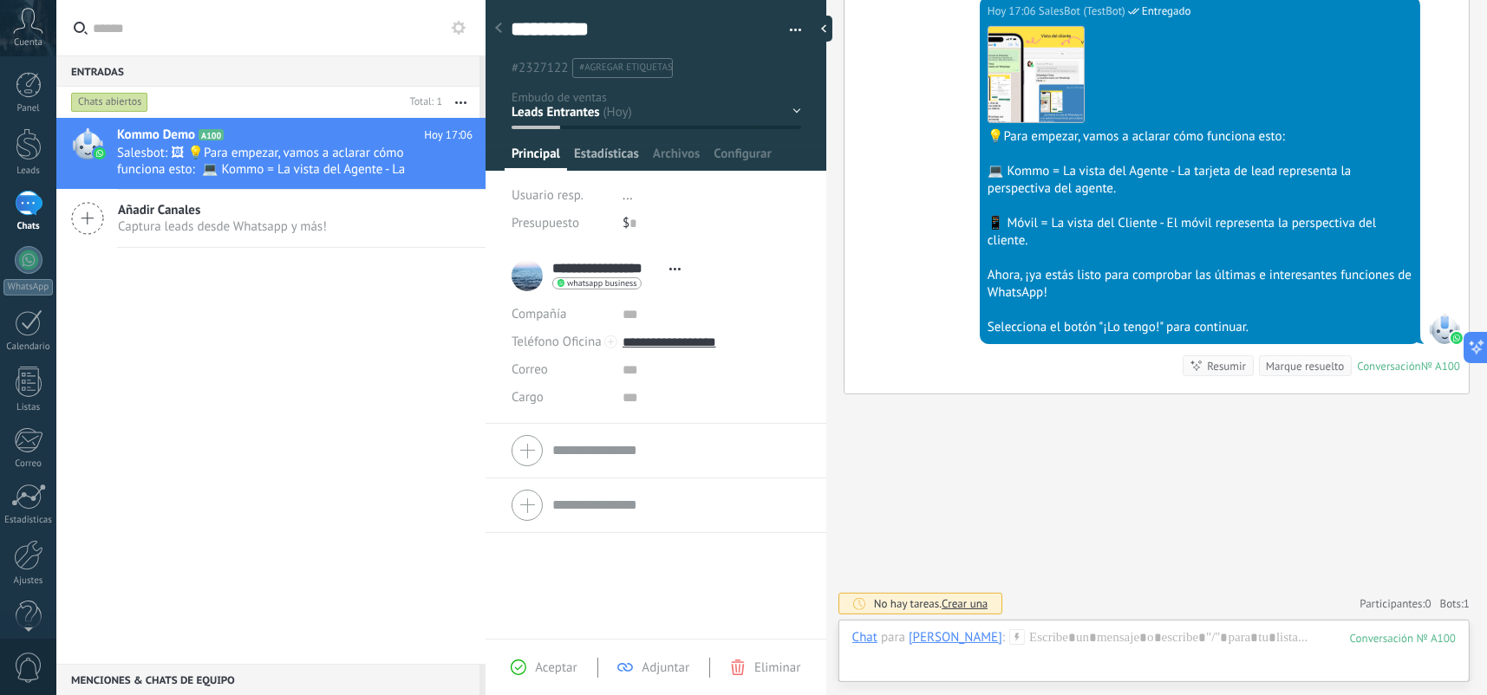
click at [603, 148] on span "Estadísticas" at bounding box center [606, 158] width 65 height 25
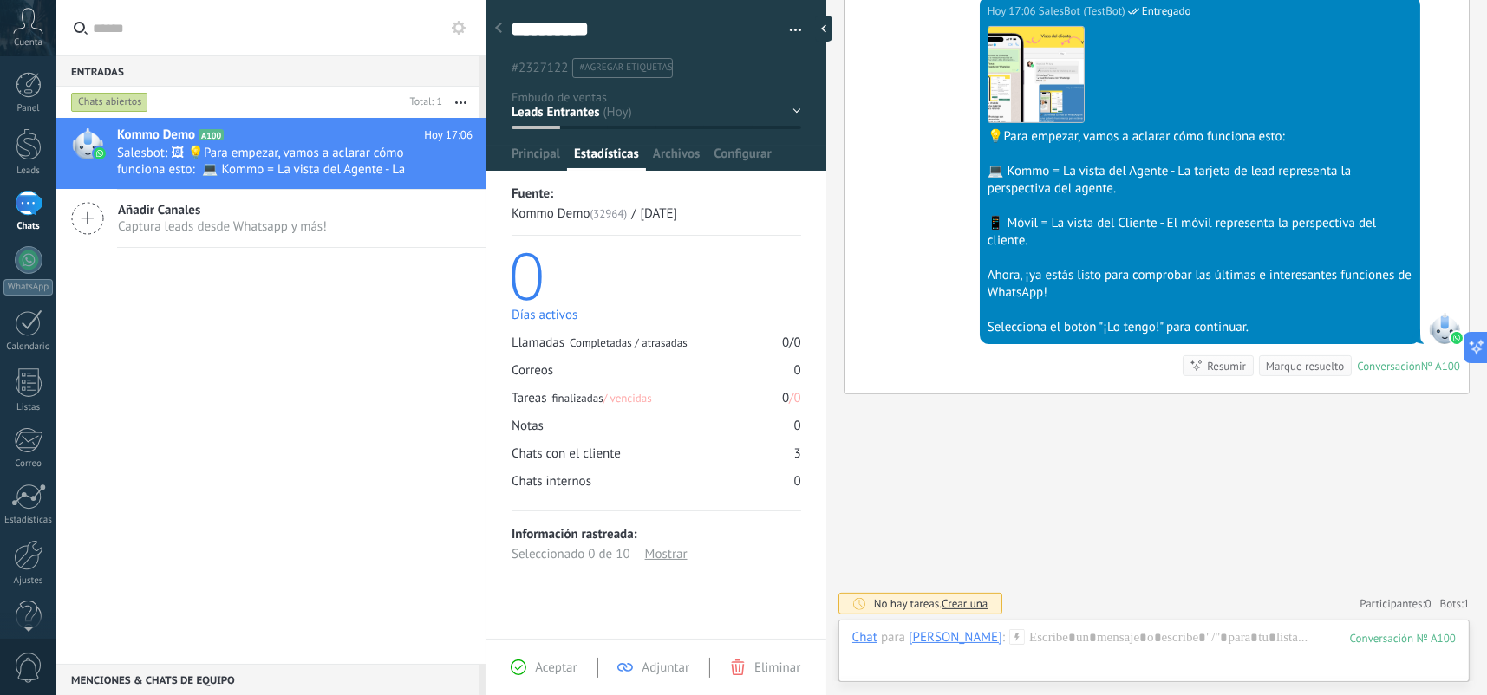
click at [0, 0] on div "Contacto inicial Negociación Debate contractual Discusión de contrato Logrado c…" at bounding box center [0, 0] width 0 height 0
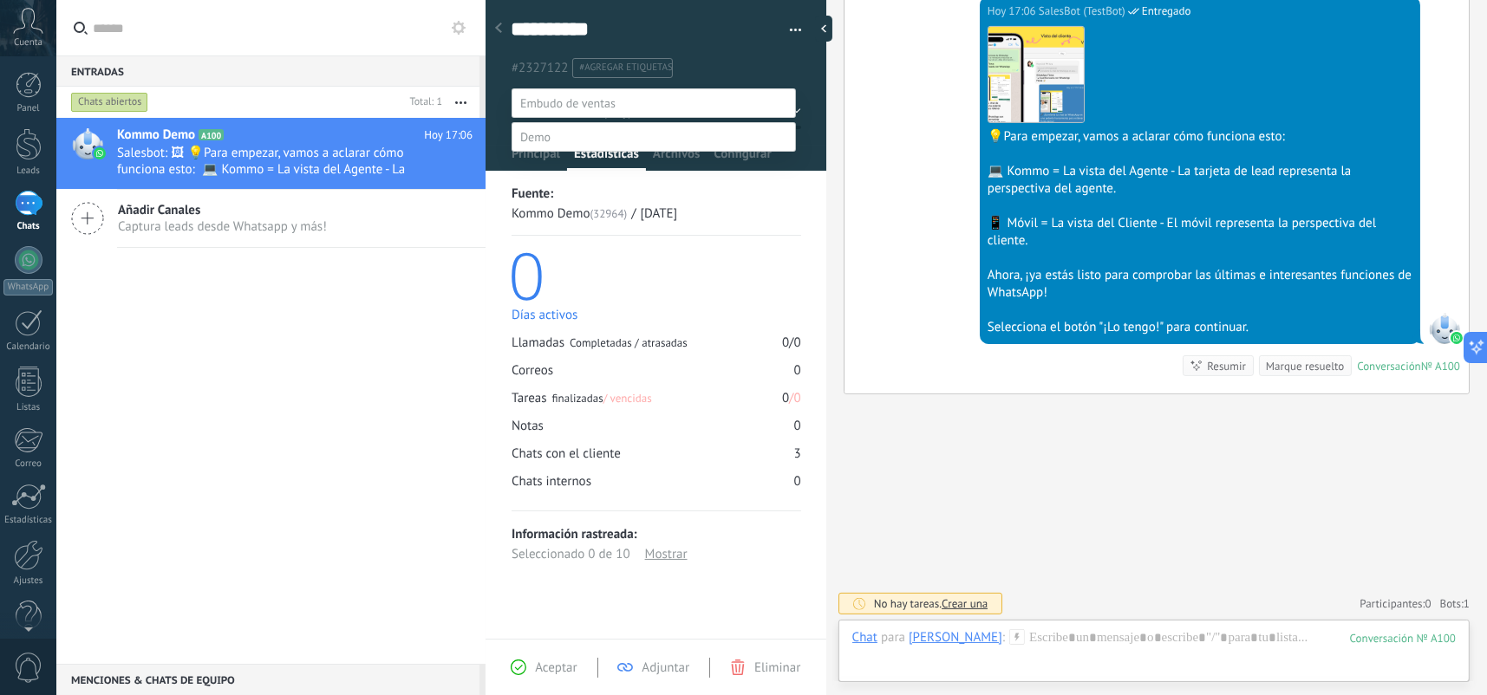
click at [835, 238] on div at bounding box center [771, 347] width 1430 height 695
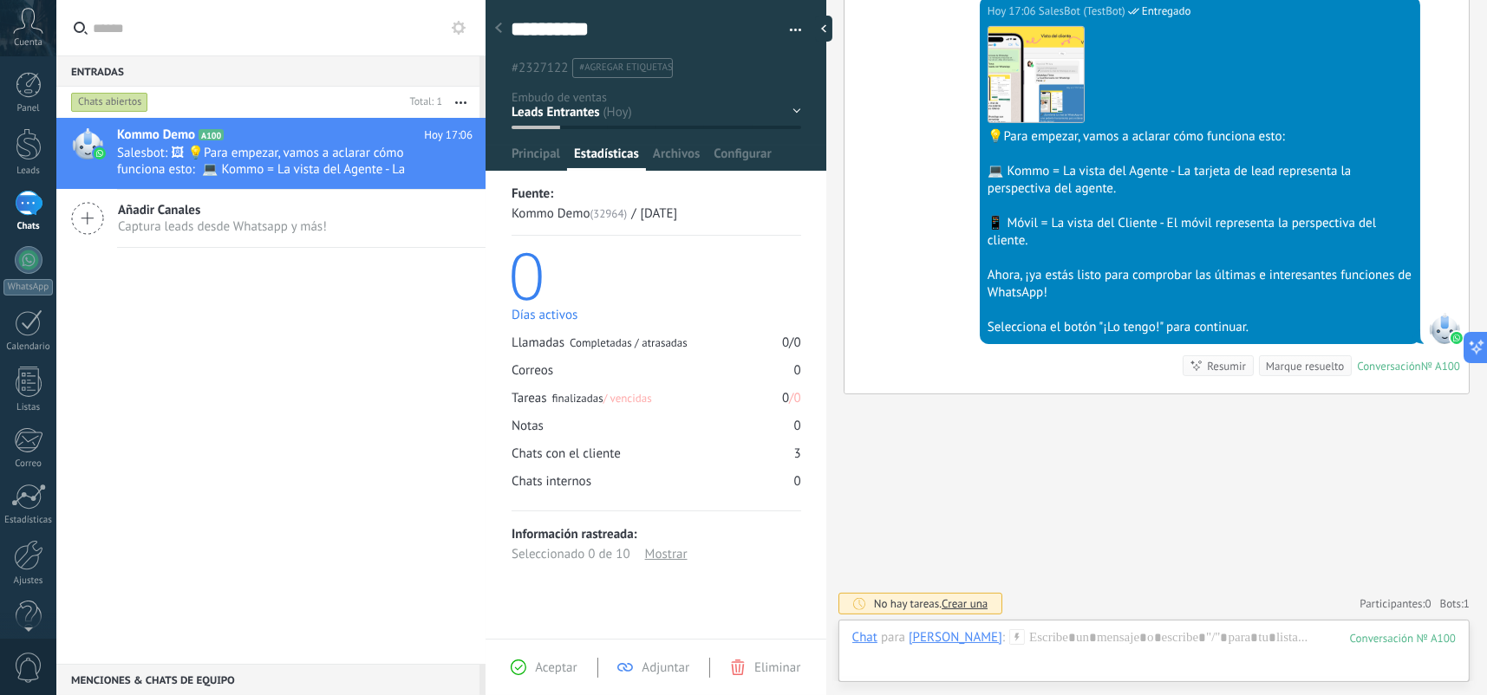
click at [39, 197] on div "1" at bounding box center [29, 203] width 28 height 25
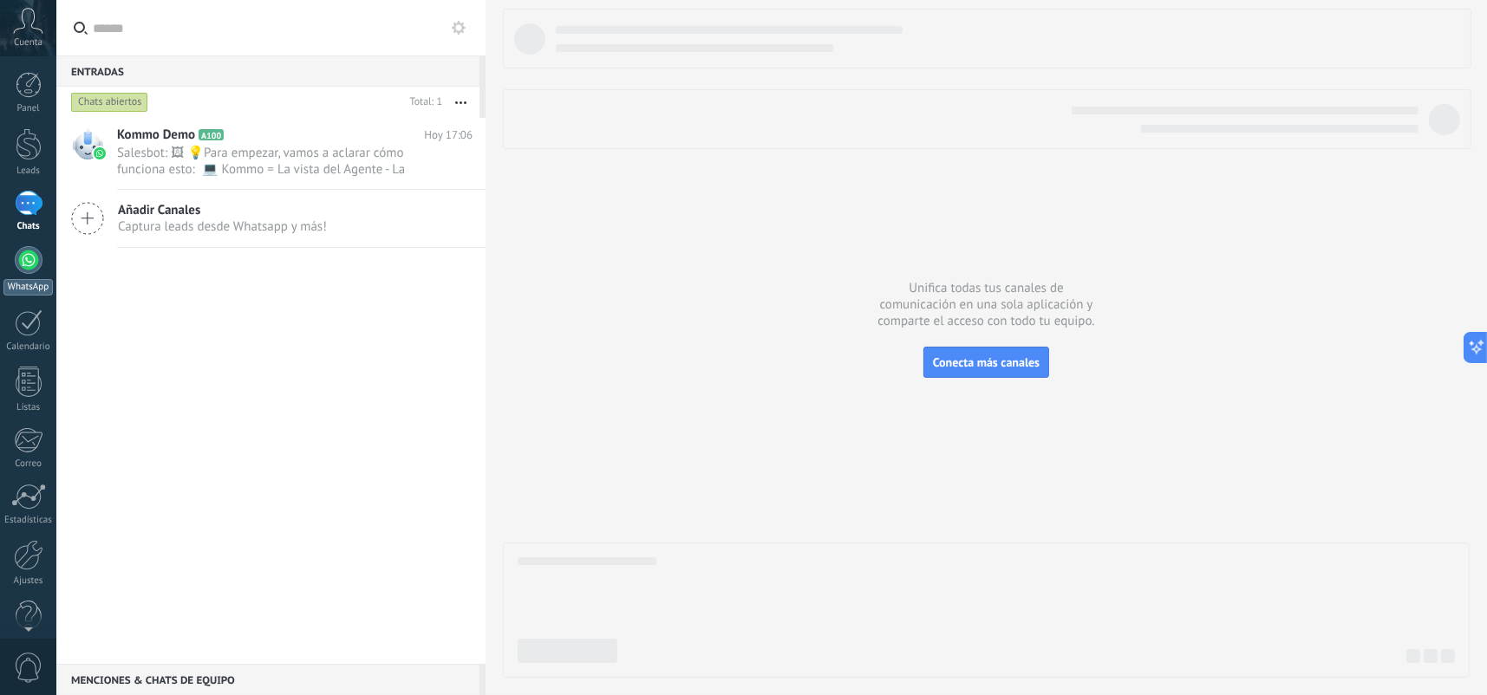
click at [29, 267] on div at bounding box center [29, 260] width 28 height 28
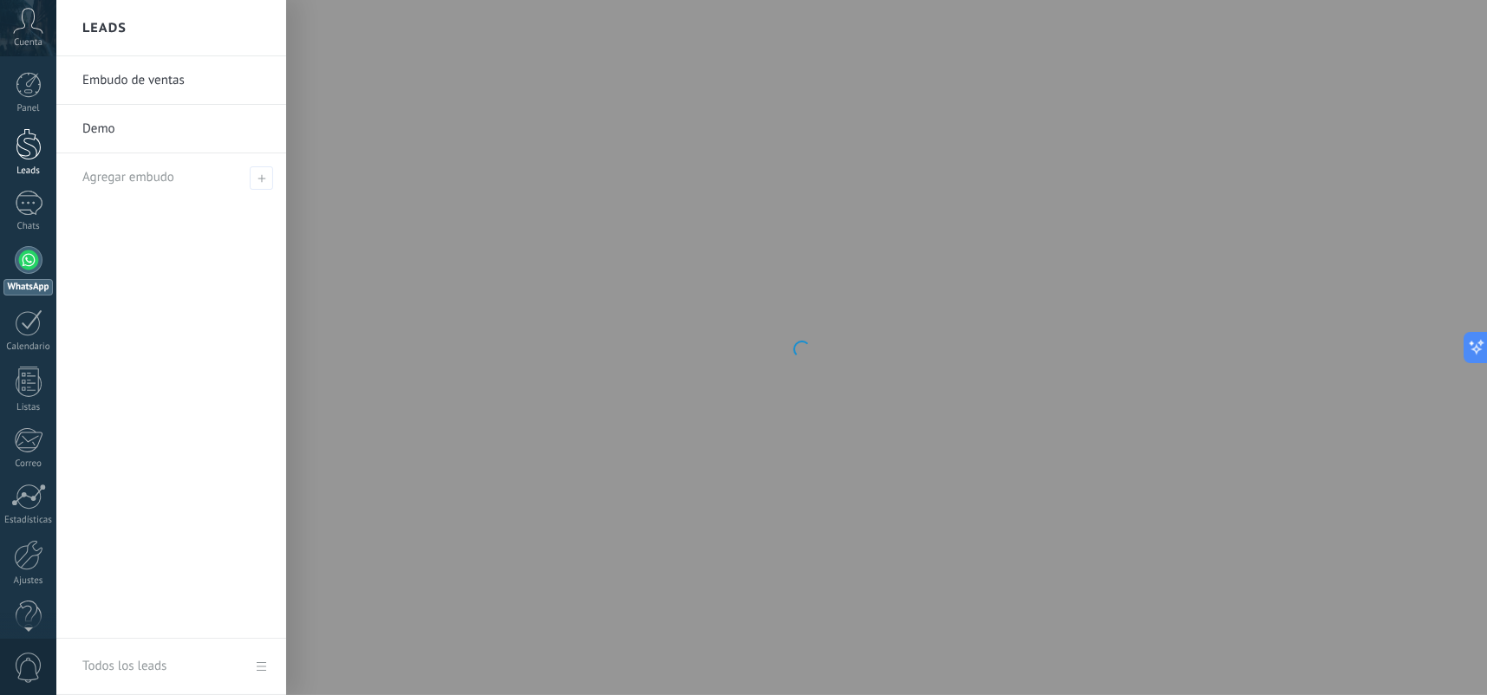
click at [22, 155] on div at bounding box center [29, 144] width 26 height 32
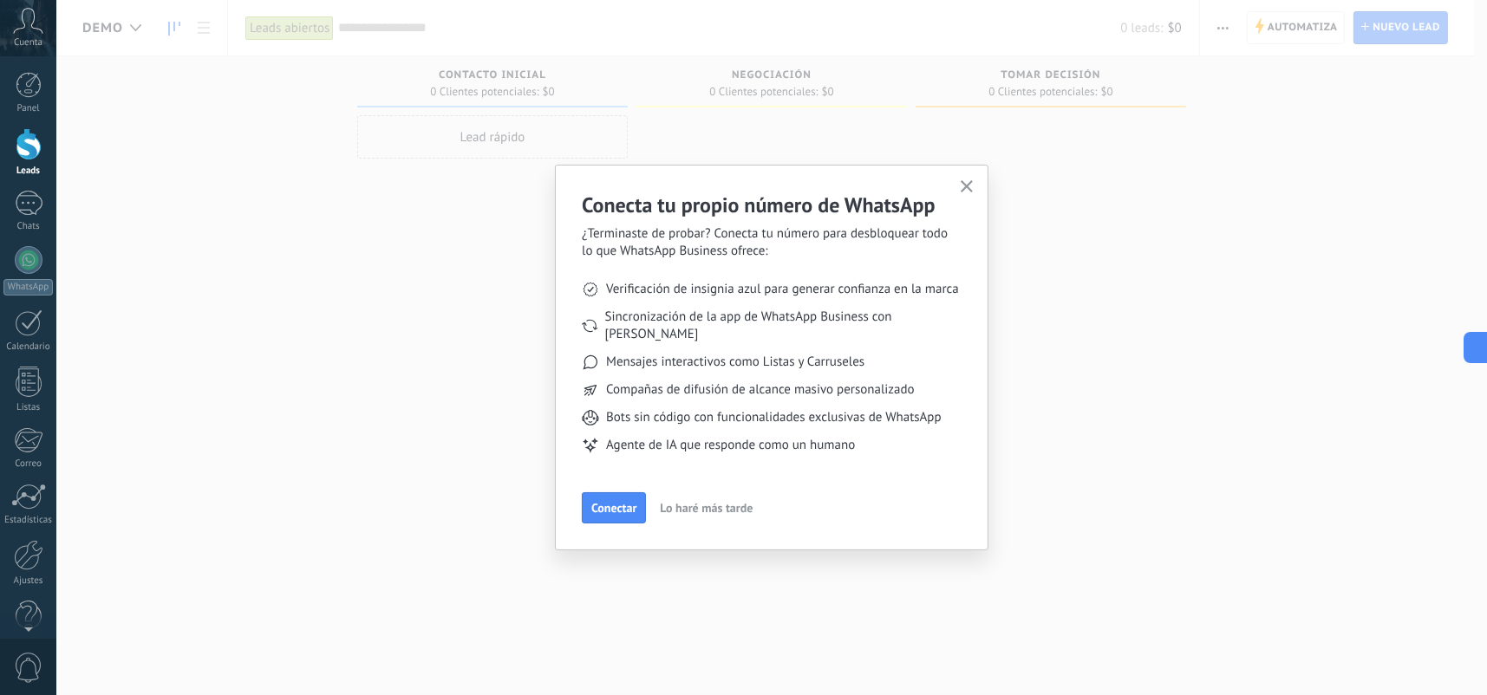
click at [716, 502] on span "Lo haré más tarde" at bounding box center [706, 508] width 93 height 12
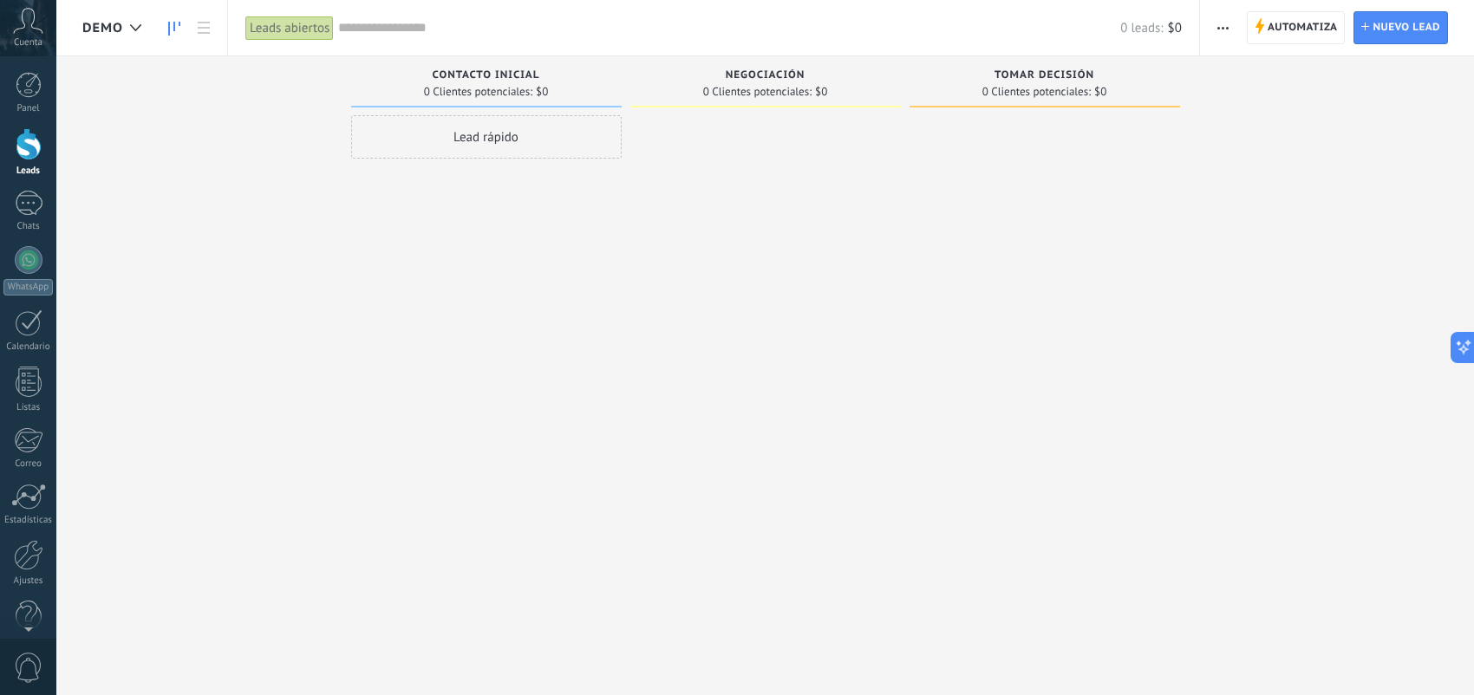
click at [479, 140] on div "Lead rápido" at bounding box center [486, 136] width 270 height 43
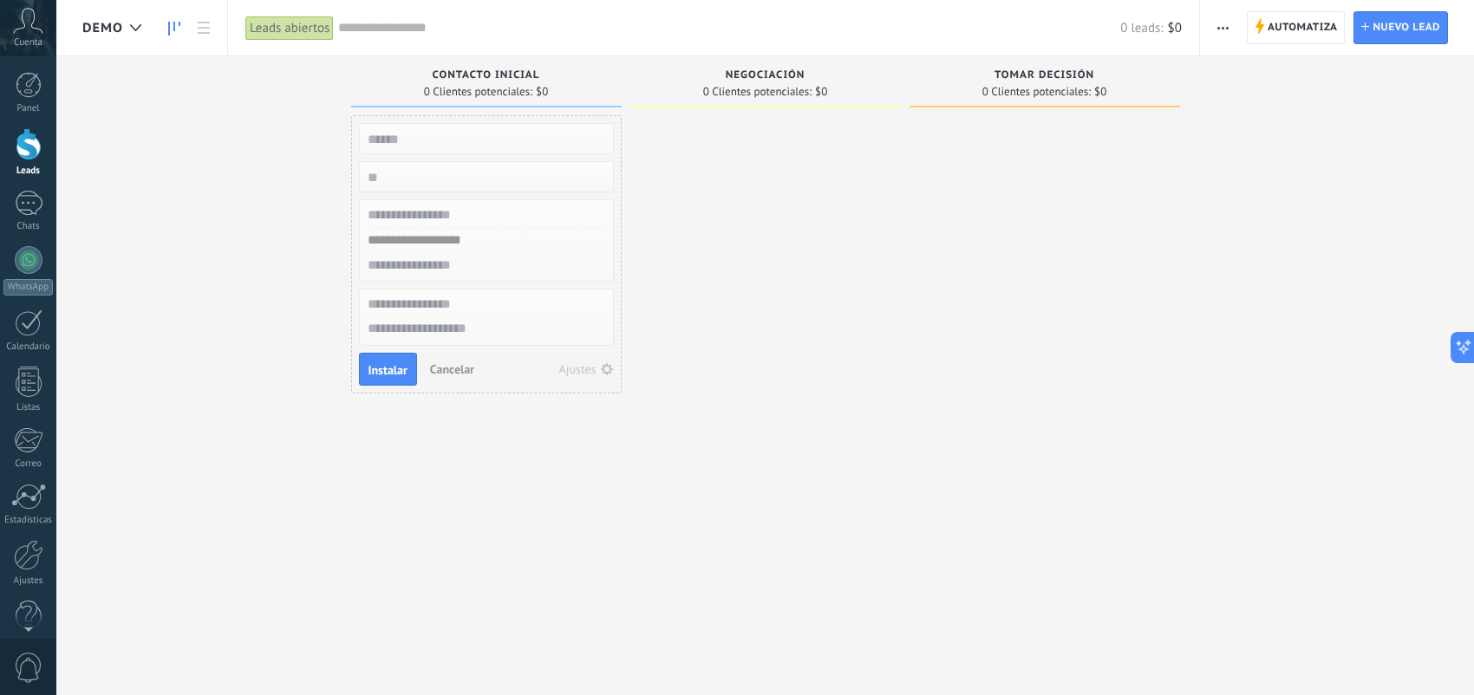
click at [989, 283] on div at bounding box center [1044, 349] width 270 height 469
click at [764, 196] on div at bounding box center [765, 349] width 270 height 469
click at [458, 364] on span "Cancelar" at bounding box center [452, 369] width 44 height 16
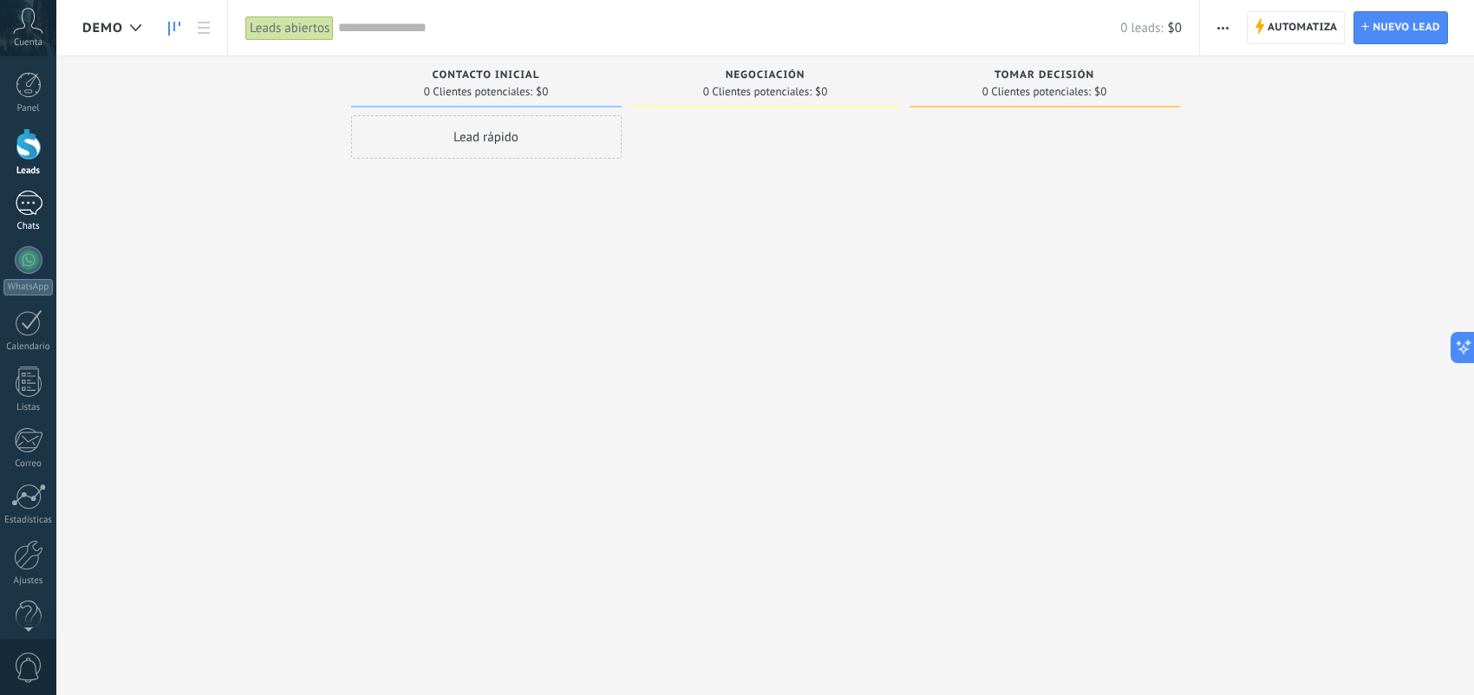
click at [12, 207] on link "1 Chats" at bounding box center [28, 212] width 56 height 42
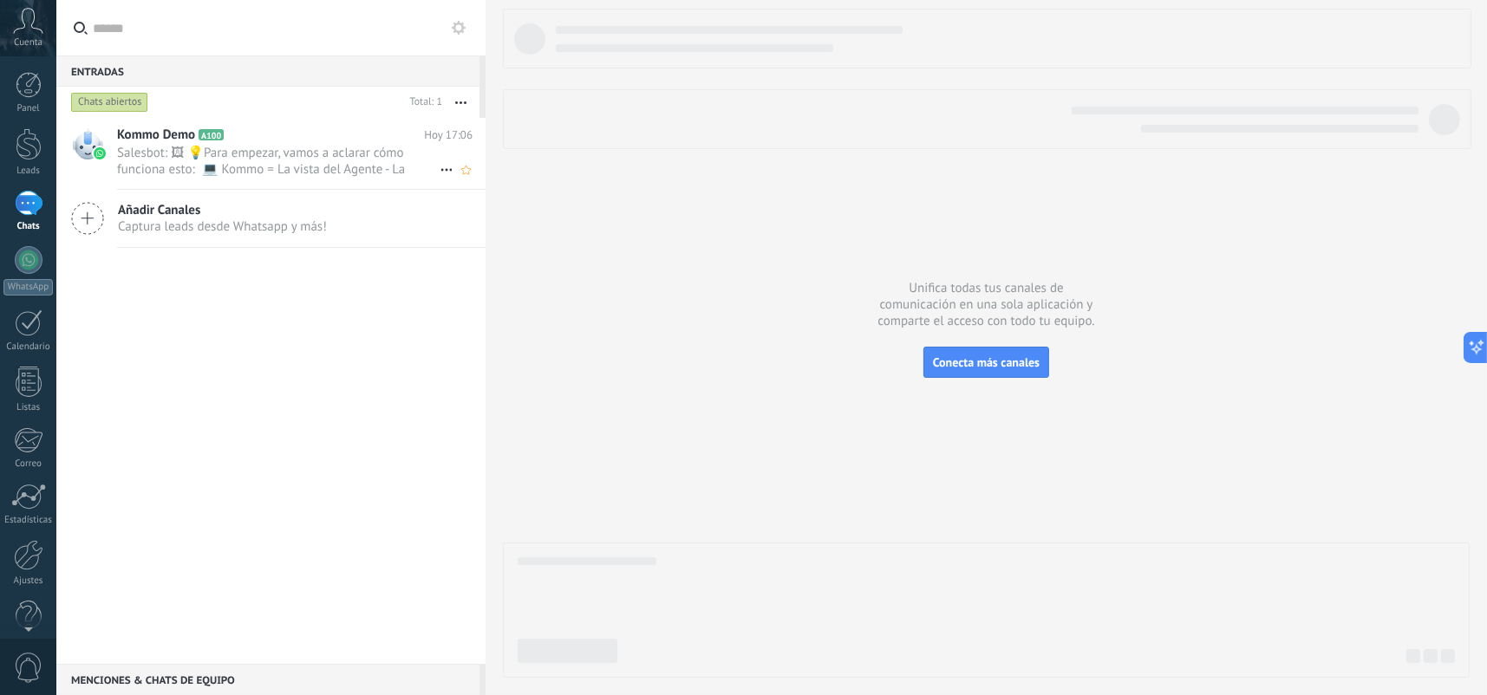
click at [436, 168] on icon at bounding box center [446, 170] width 21 height 21
click at [360, 163] on div at bounding box center [743, 347] width 1487 height 695
click at [279, 160] on span "Salesbot: 🖼 💡Para empezar, vamos a aclarar cómo funciona esto: 💻 Kommo = La vis…" at bounding box center [278, 161] width 322 height 33
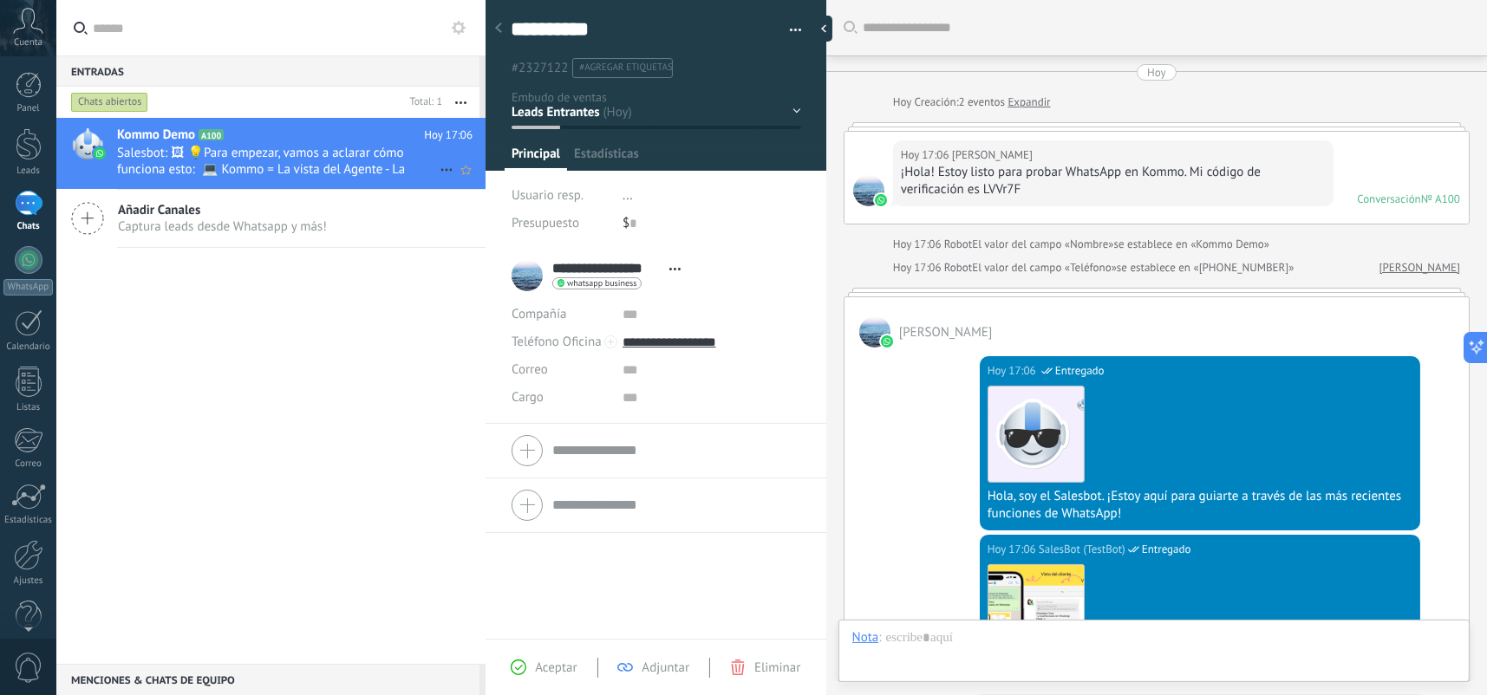
scroll to position [384, 0]
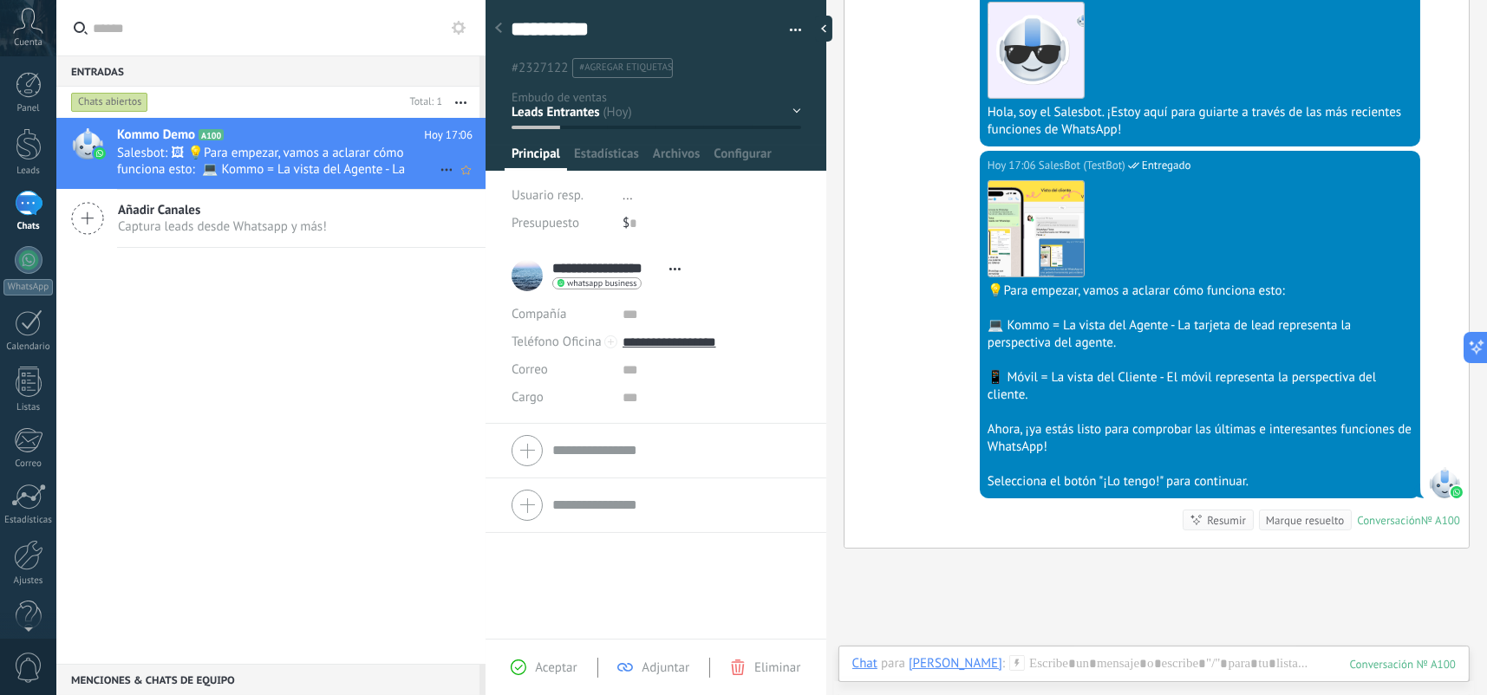
click at [444, 166] on icon at bounding box center [446, 170] width 21 height 21
click at [282, 143] on div at bounding box center [743, 347] width 1487 height 695
click at [785, 25] on button "button" at bounding box center [789, 30] width 25 height 26
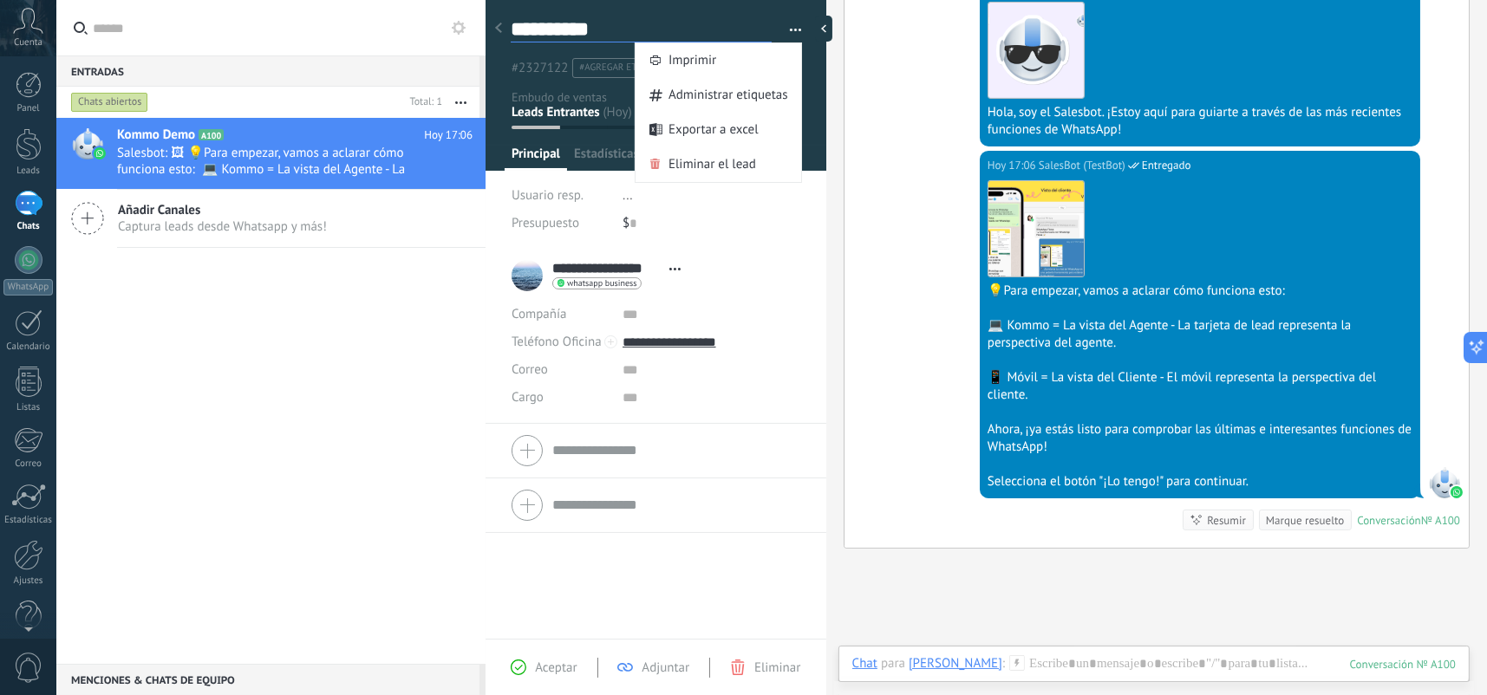
click at [750, 17] on textarea "**********" at bounding box center [641, 29] width 261 height 26
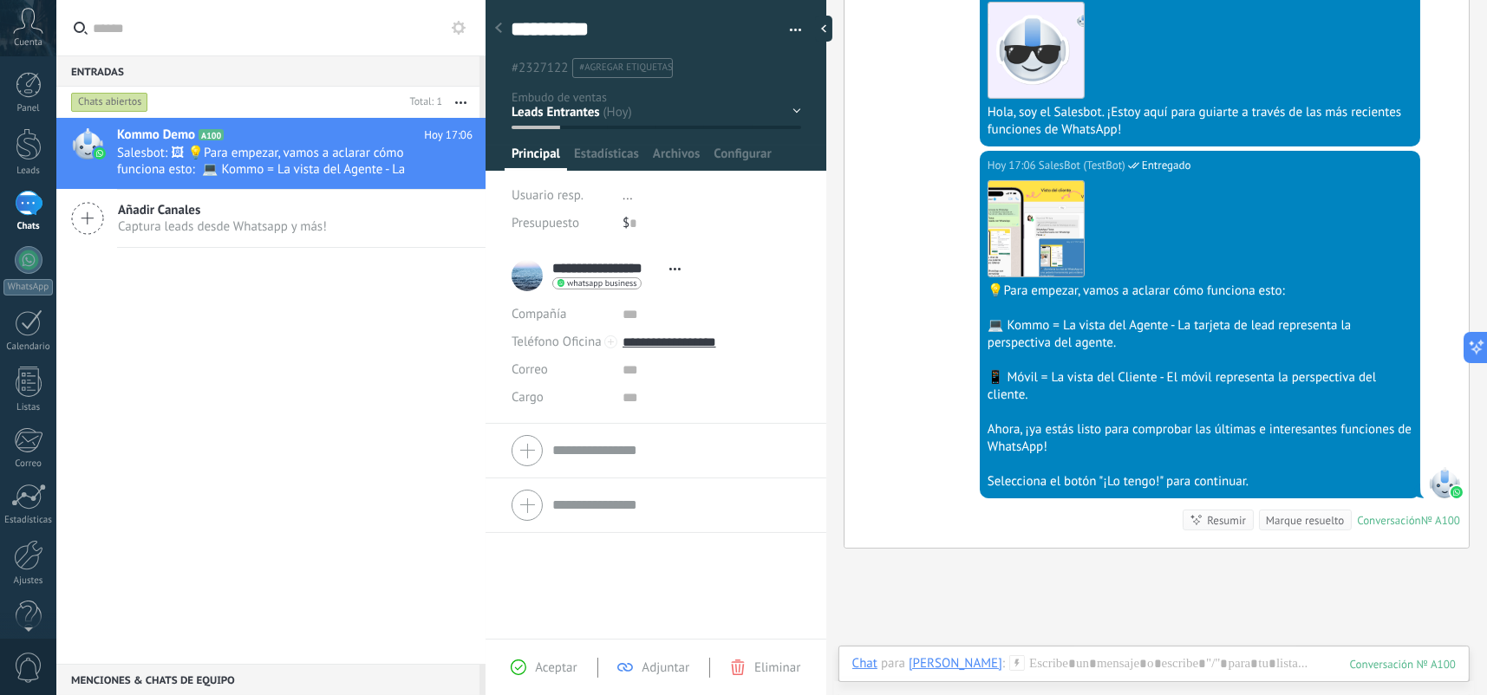
click at [332, 55] on label at bounding box center [270, 28] width 429 height 56
click at [332, 55] on input "text" at bounding box center [280, 27] width 375 height 55
click at [455, 29] on use at bounding box center [459, 28] width 14 height 14
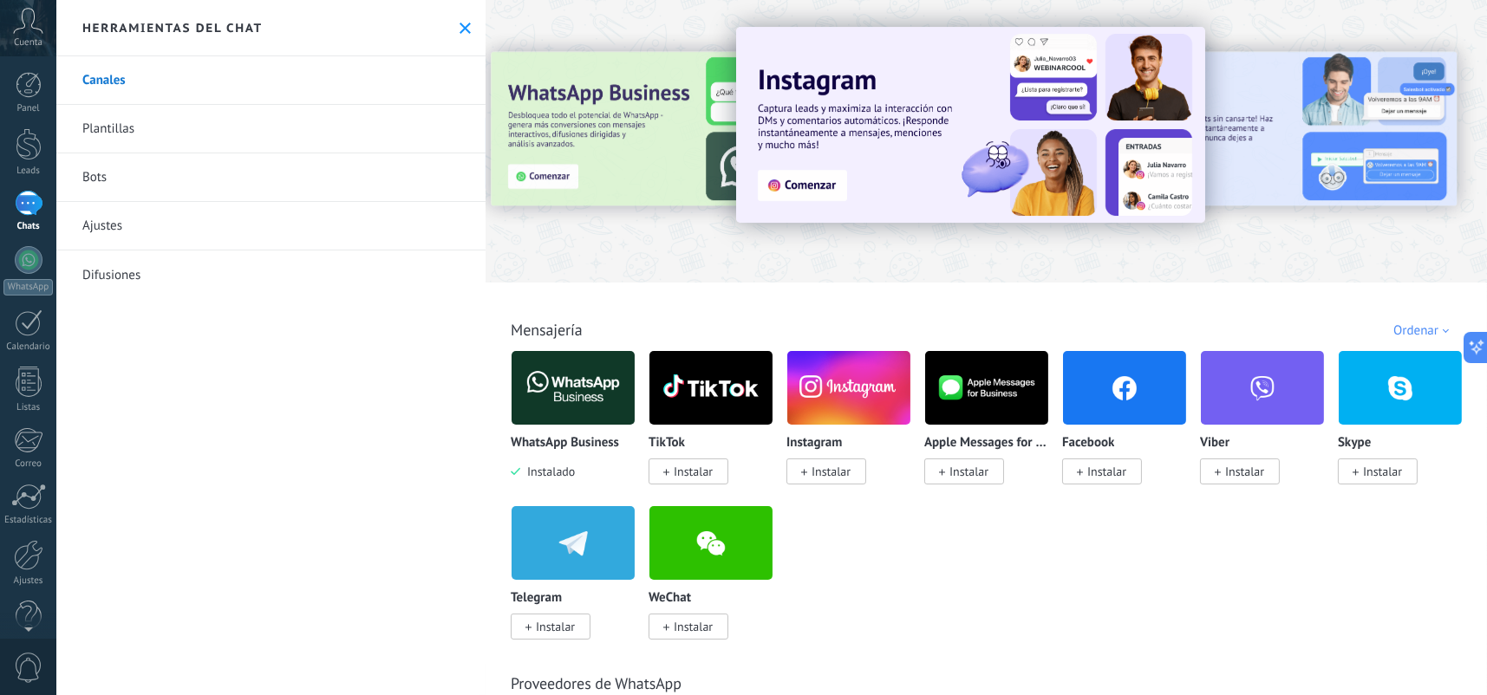
click at [32, 204] on div "1" at bounding box center [29, 203] width 28 height 25
click at [163, 82] on link "Canales" at bounding box center [270, 80] width 429 height 49
click at [137, 218] on link "Ajustes" at bounding box center [270, 226] width 429 height 49
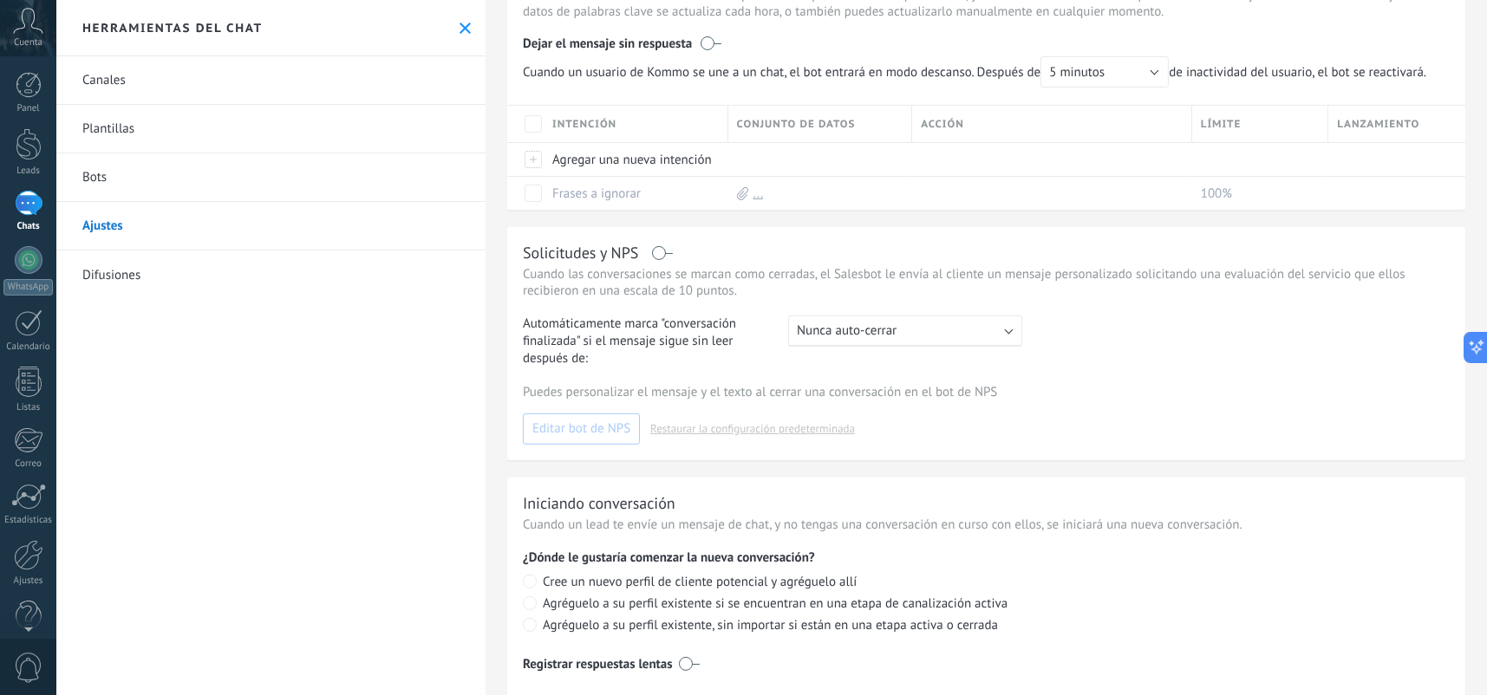
scroll to position [315, 0]
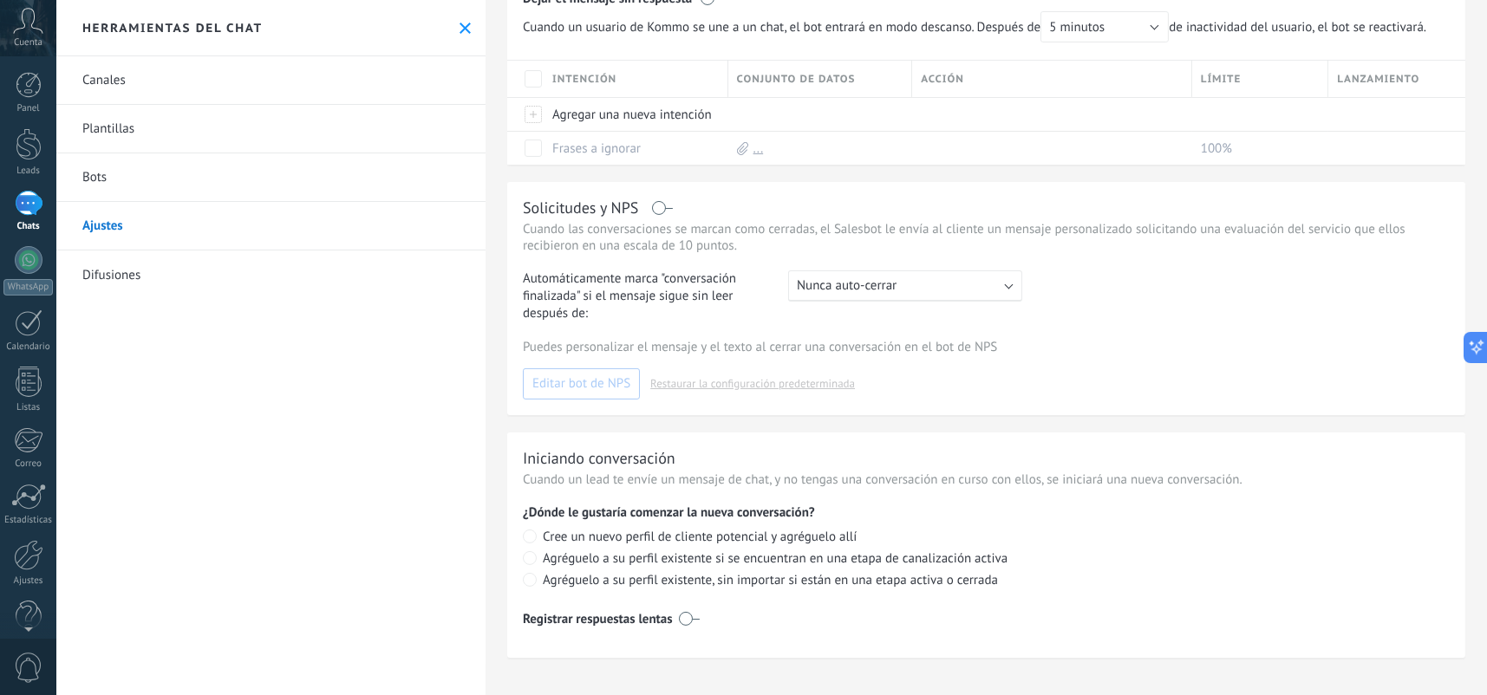
click at [147, 184] on link "Bots" at bounding box center [270, 177] width 429 height 49
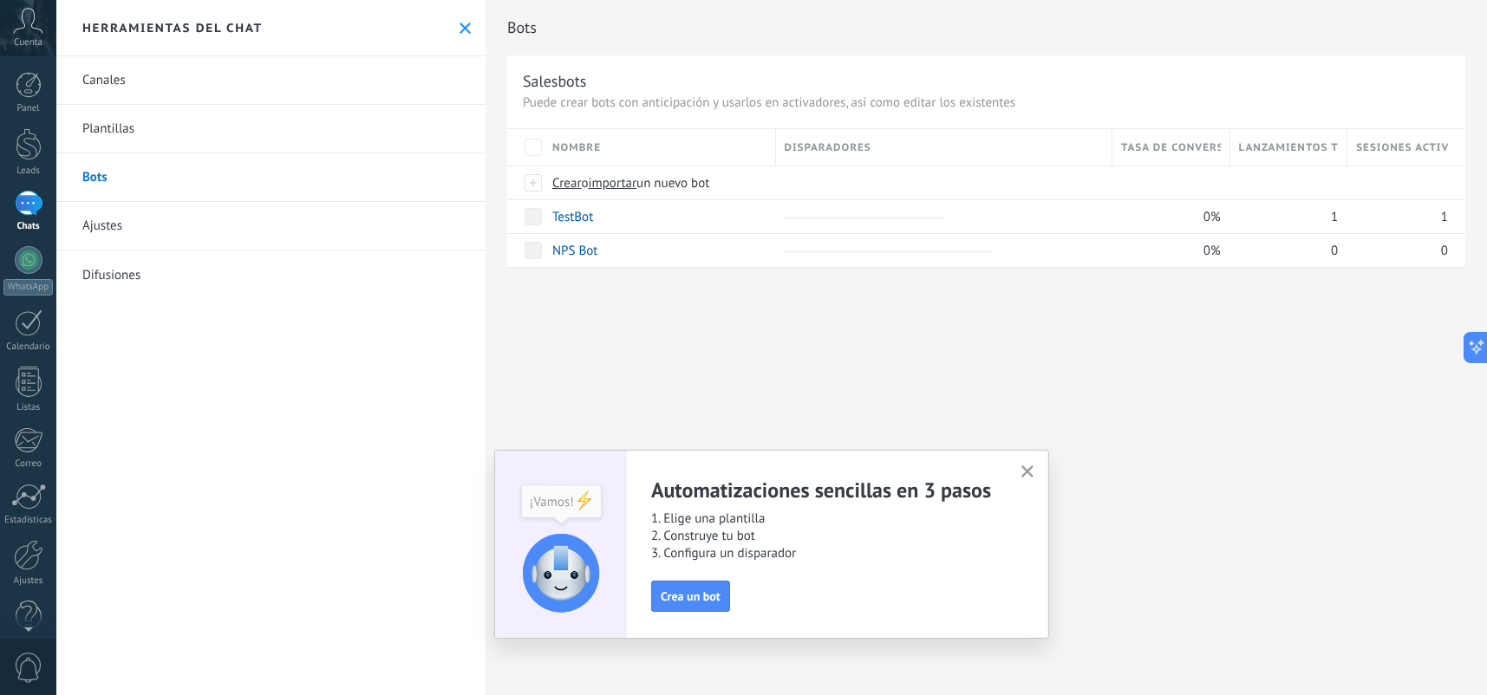
click at [36, 220] on link "1 Chats" at bounding box center [28, 212] width 56 height 42
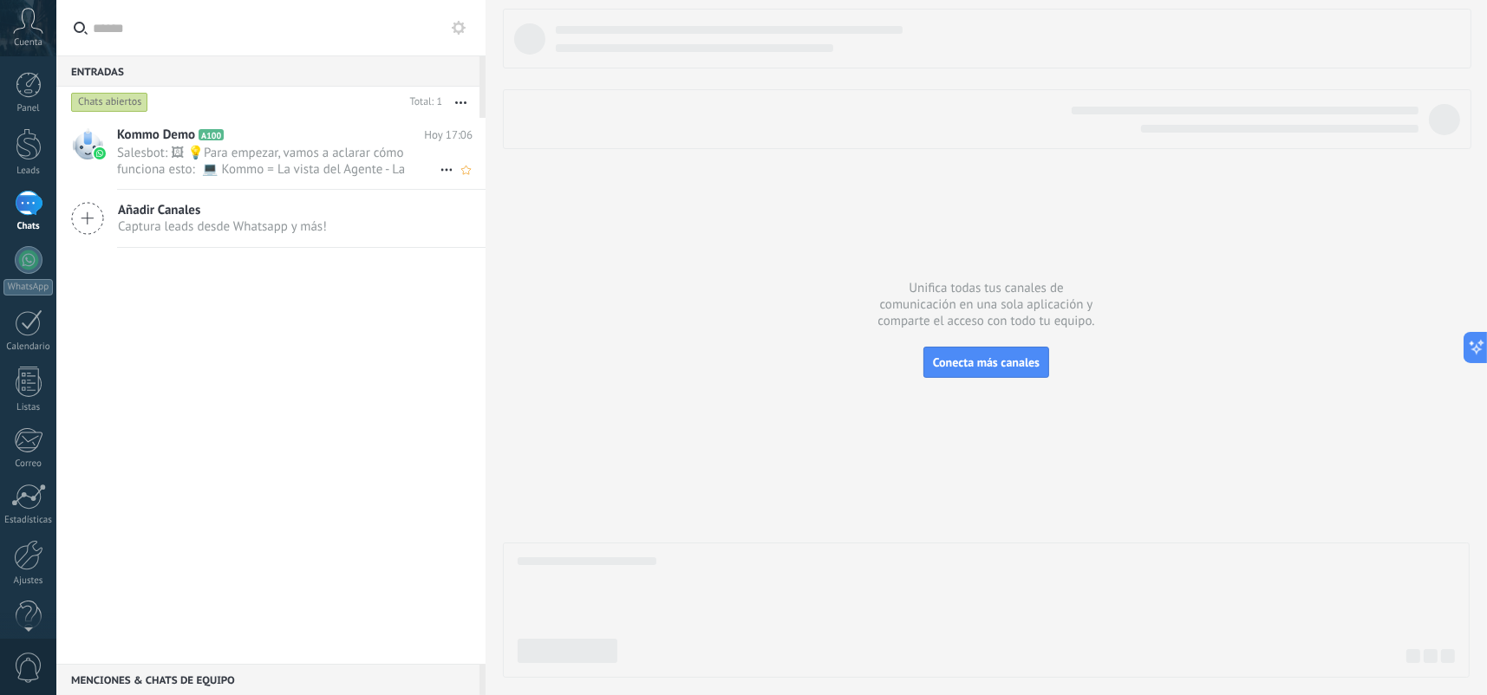
click at [310, 162] on span "Salesbot: 🖼 💡Para empezar, vamos a aclarar cómo funciona esto: 💻 Kommo = La vis…" at bounding box center [278, 161] width 322 height 33
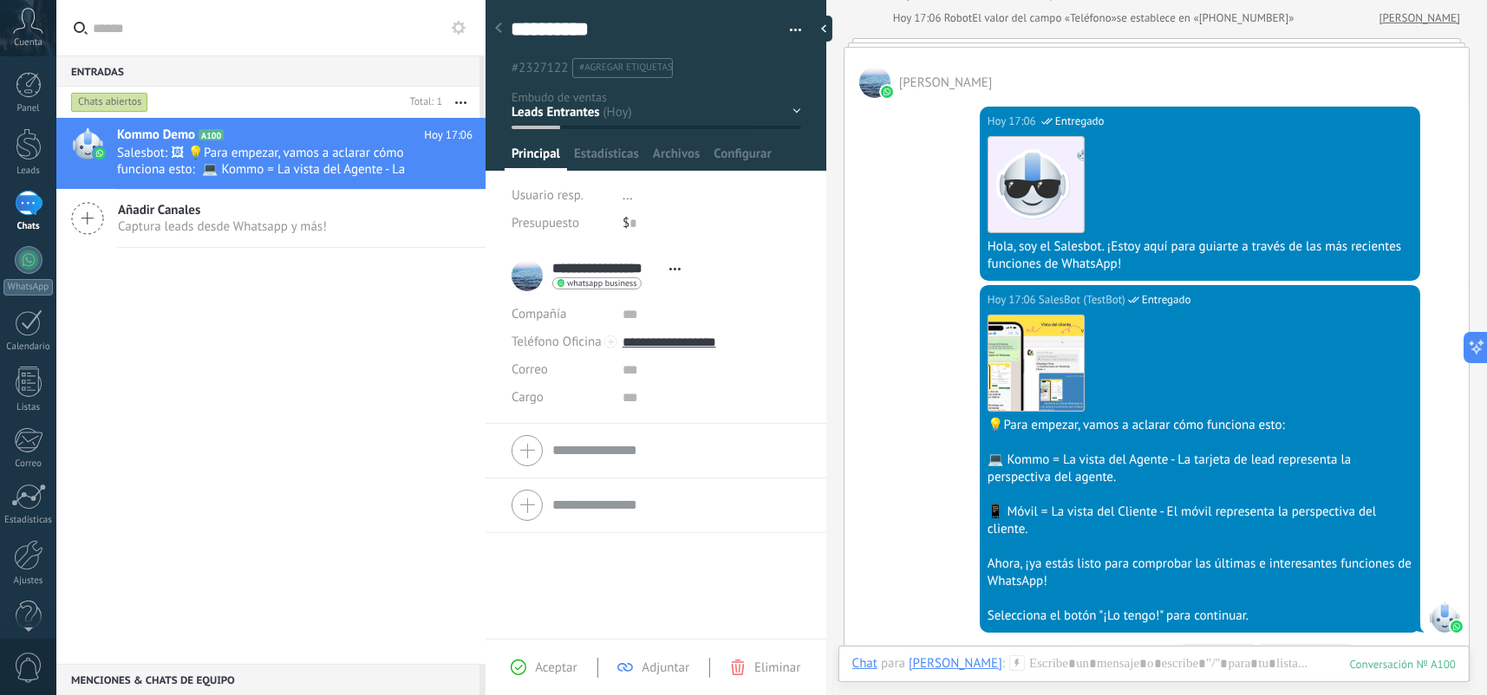
scroll to position [260, 0]
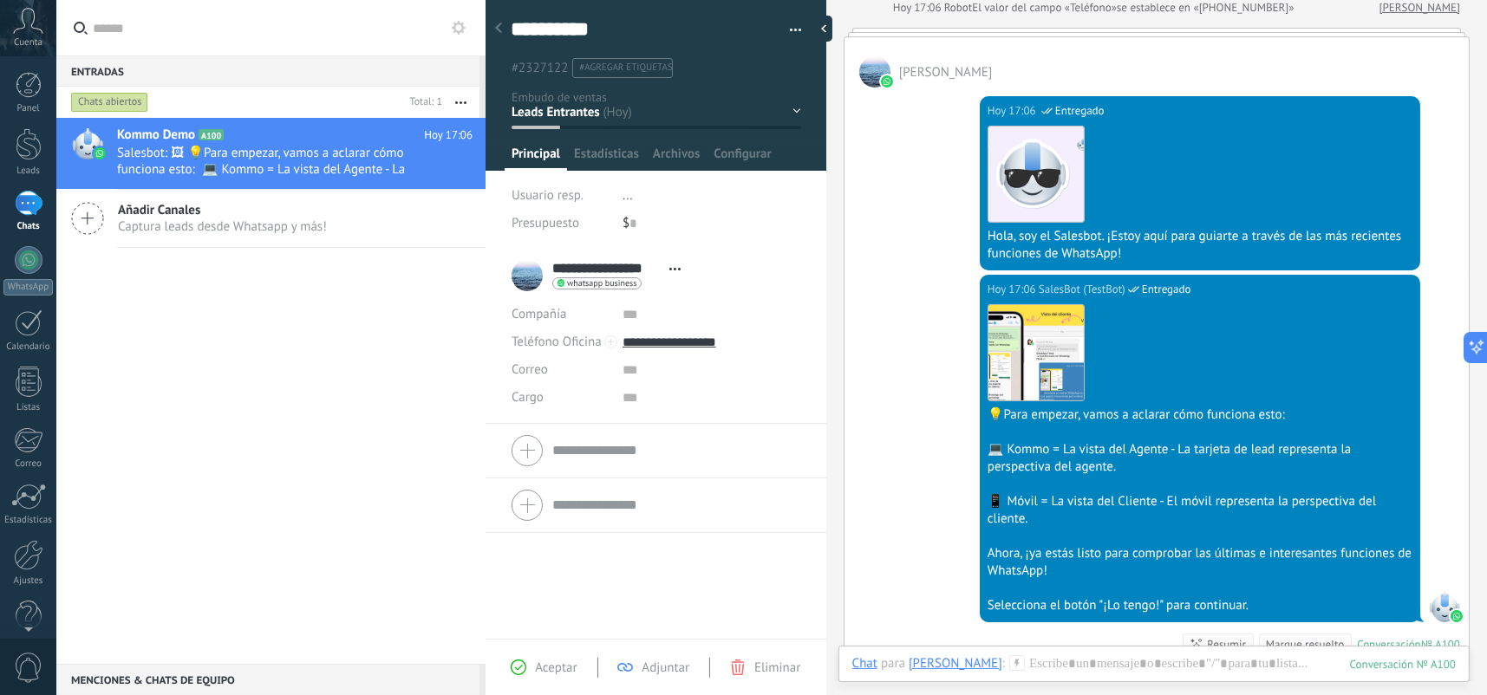
click at [677, 264] on span "Abrir detalle Copie el nombre Desatar Contacto principal" at bounding box center [675, 269] width 29 height 13
click at [651, 296] on link "Abrir detalle" at bounding box center [616, 292] width 69 height 16
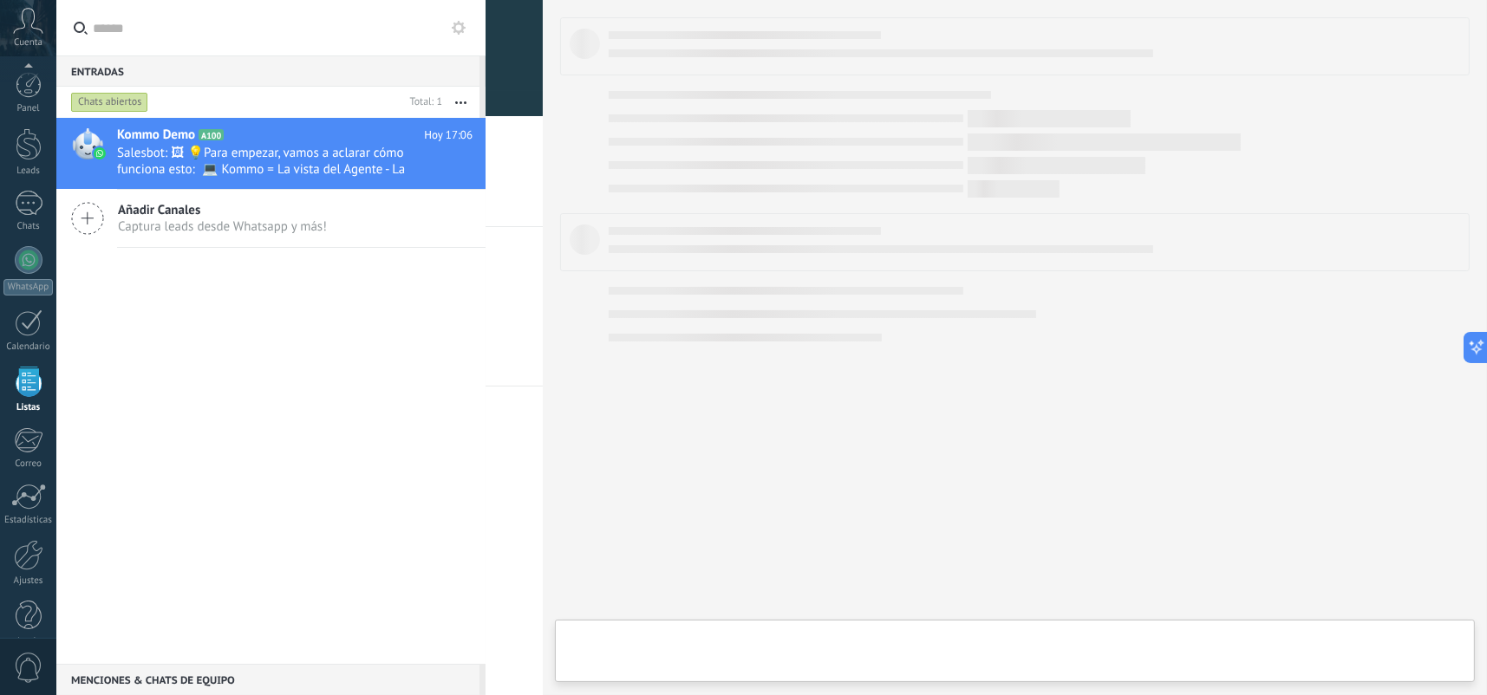
scroll to position [26, 0]
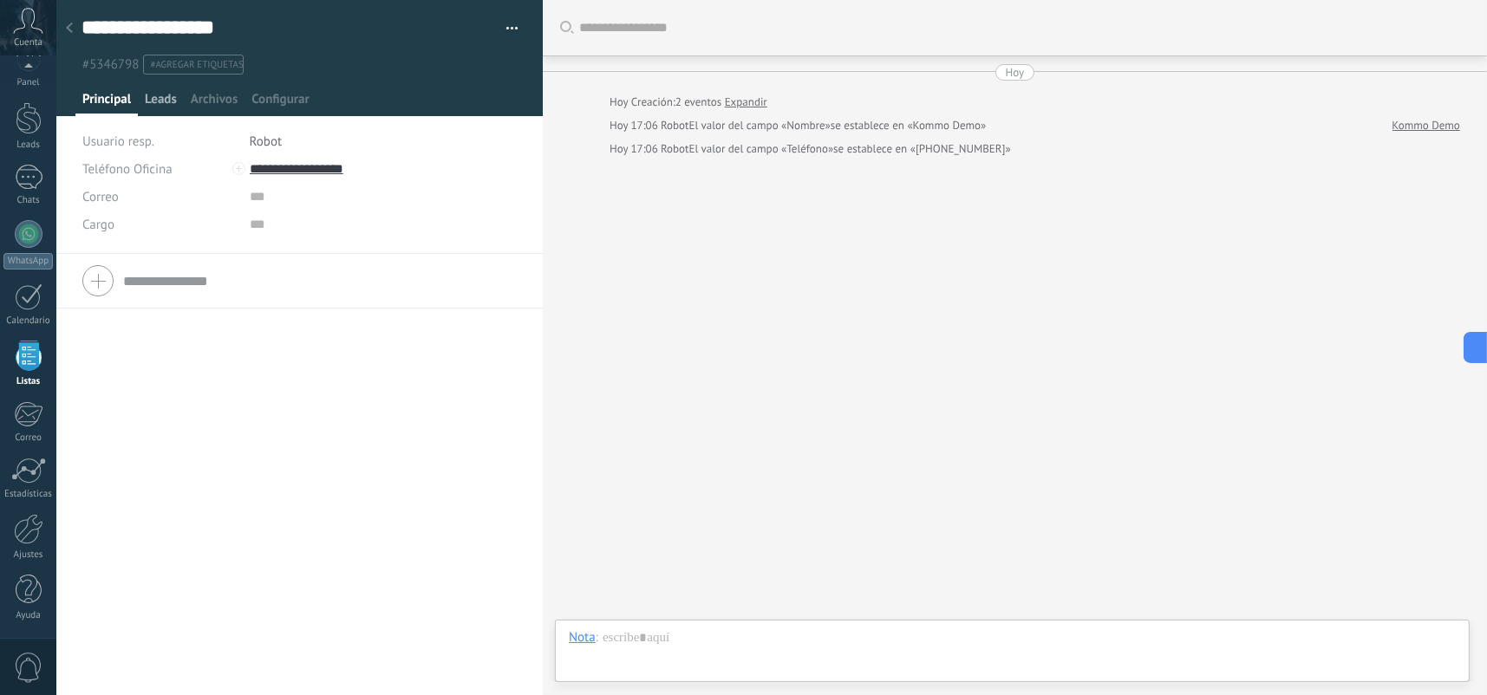
click at [160, 104] on span "Leads" at bounding box center [161, 103] width 32 height 25
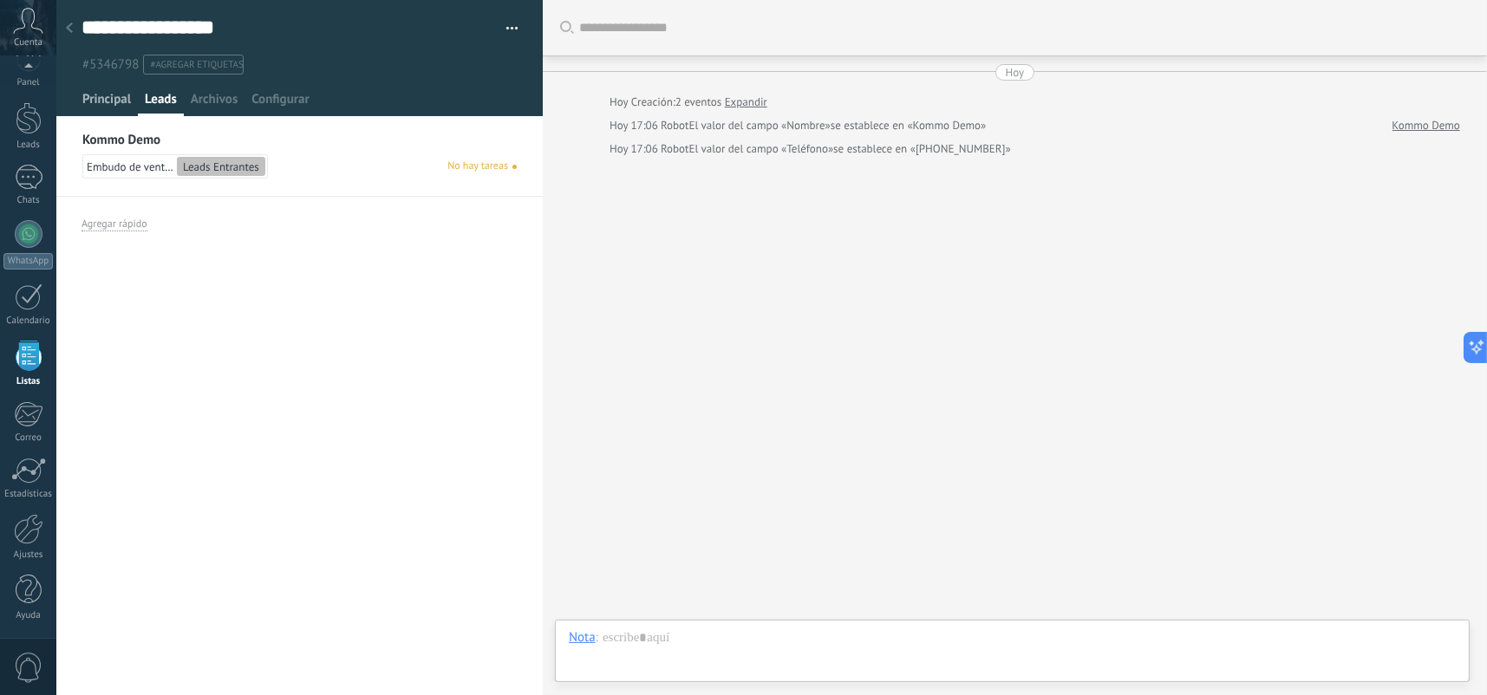
click at [111, 94] on span "Principal" at bounding box center [106, 103] width 49 height 25
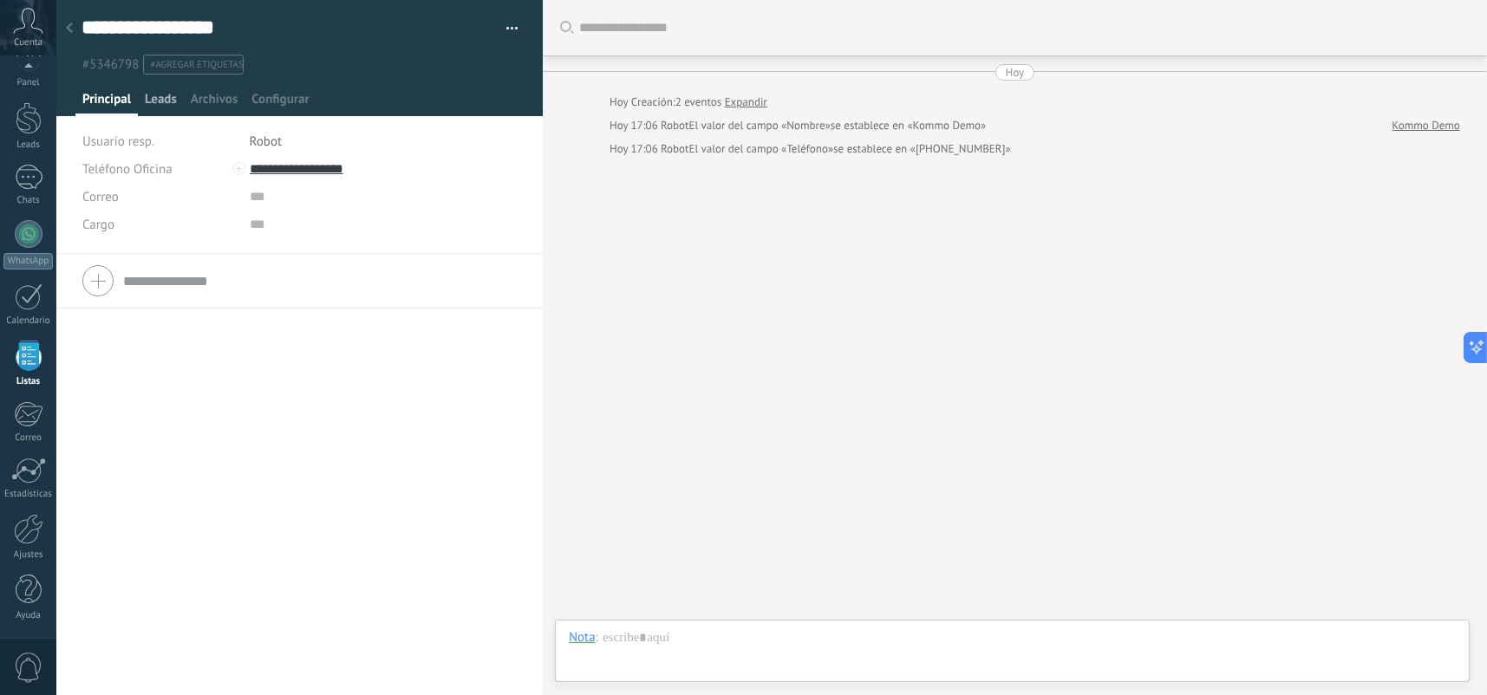
click at [165, 104] on span "Leads" at bounding box center [161, 103] width 32 height 25
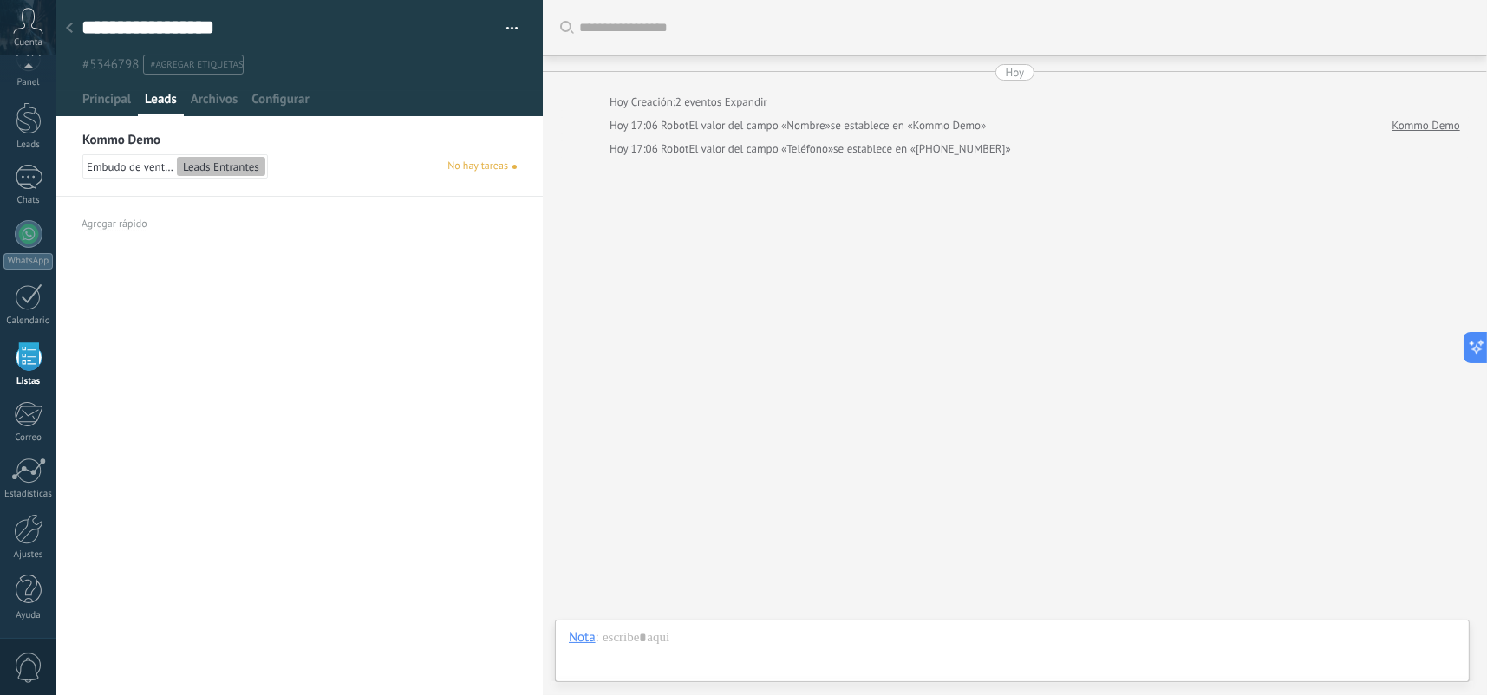
click at [173, 169] on div "Embudo de ventas Leads Entrantes" at bounding box center [175, 166] width 186 height 24
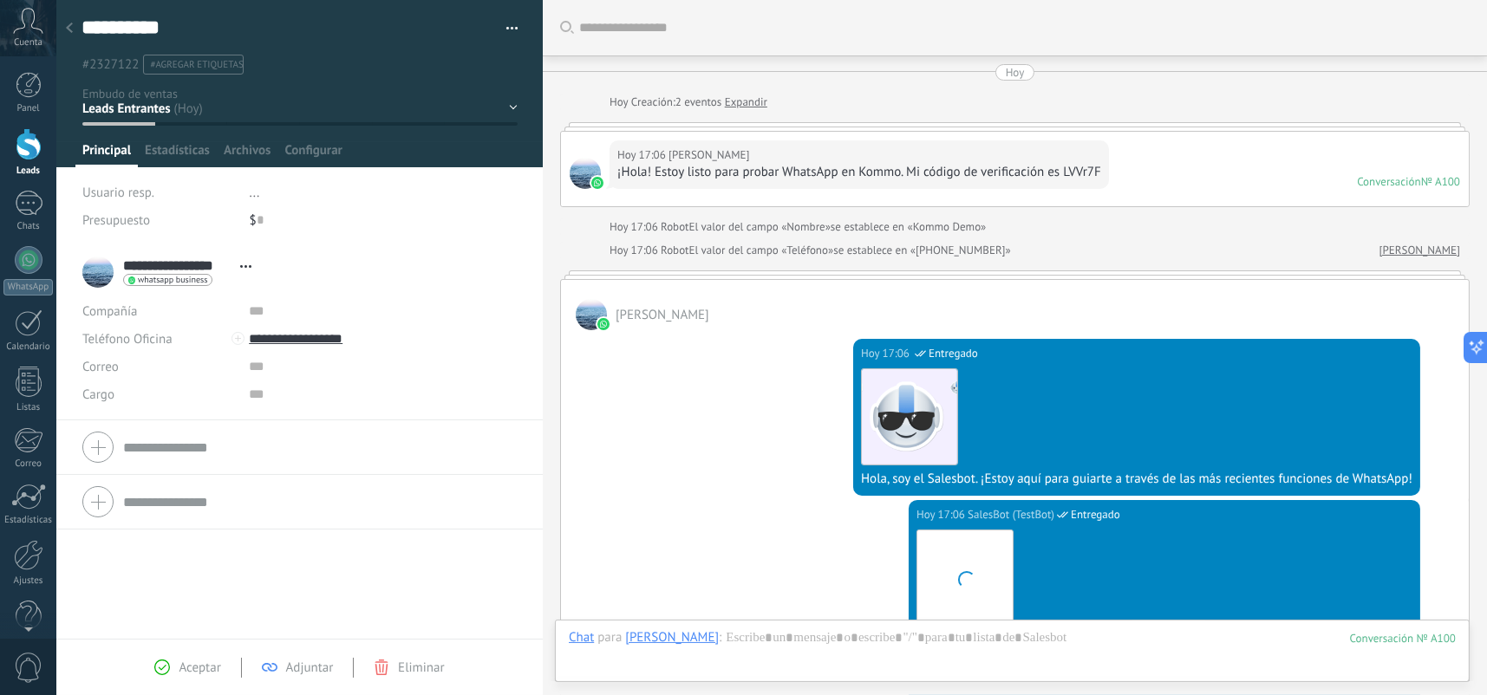
scroll to position [452, 0]
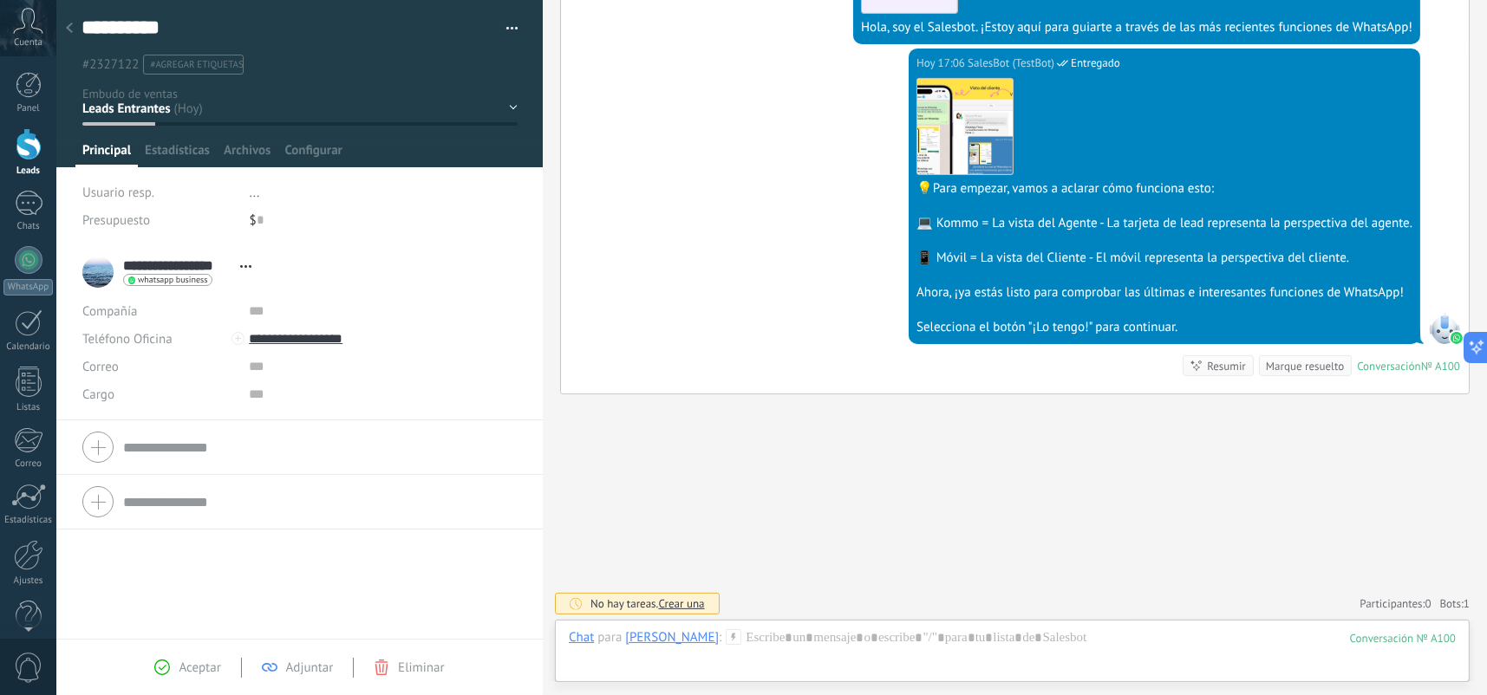
click at [39, 139] on div at bounding box center [29, 144] width 26 height 32
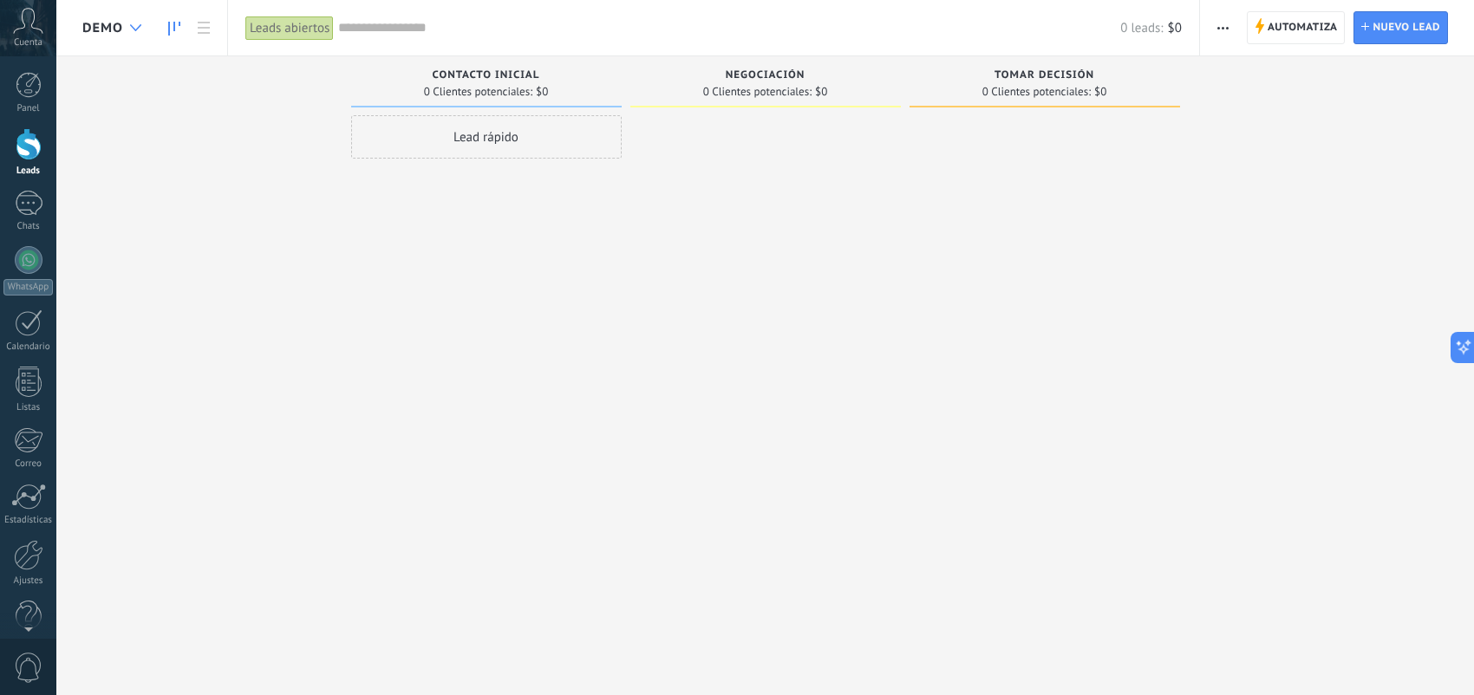
click at [130, 27] on icon at bounding box center [135, 27] width 11 height 7
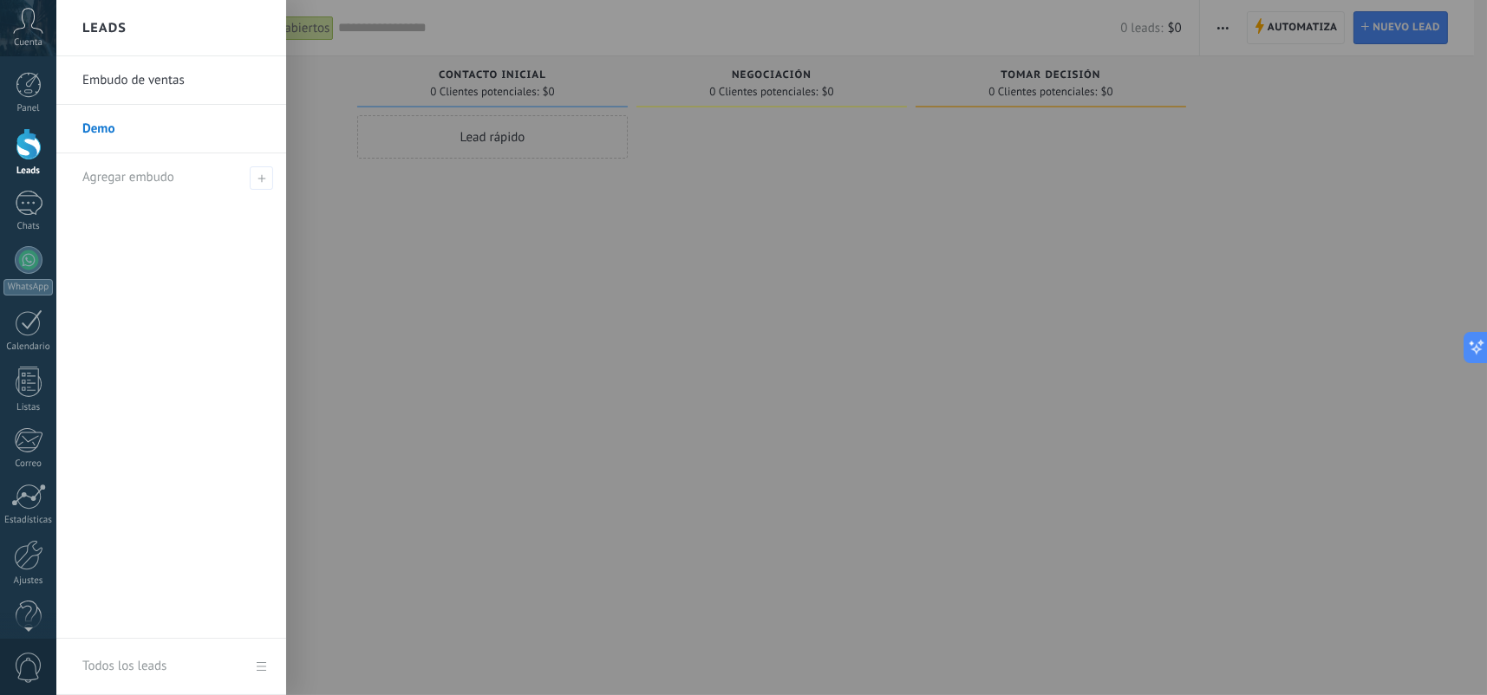
click at [140, 72] on link "Embudo de ventas" at bounding box center [175, 80] width 186 height 49
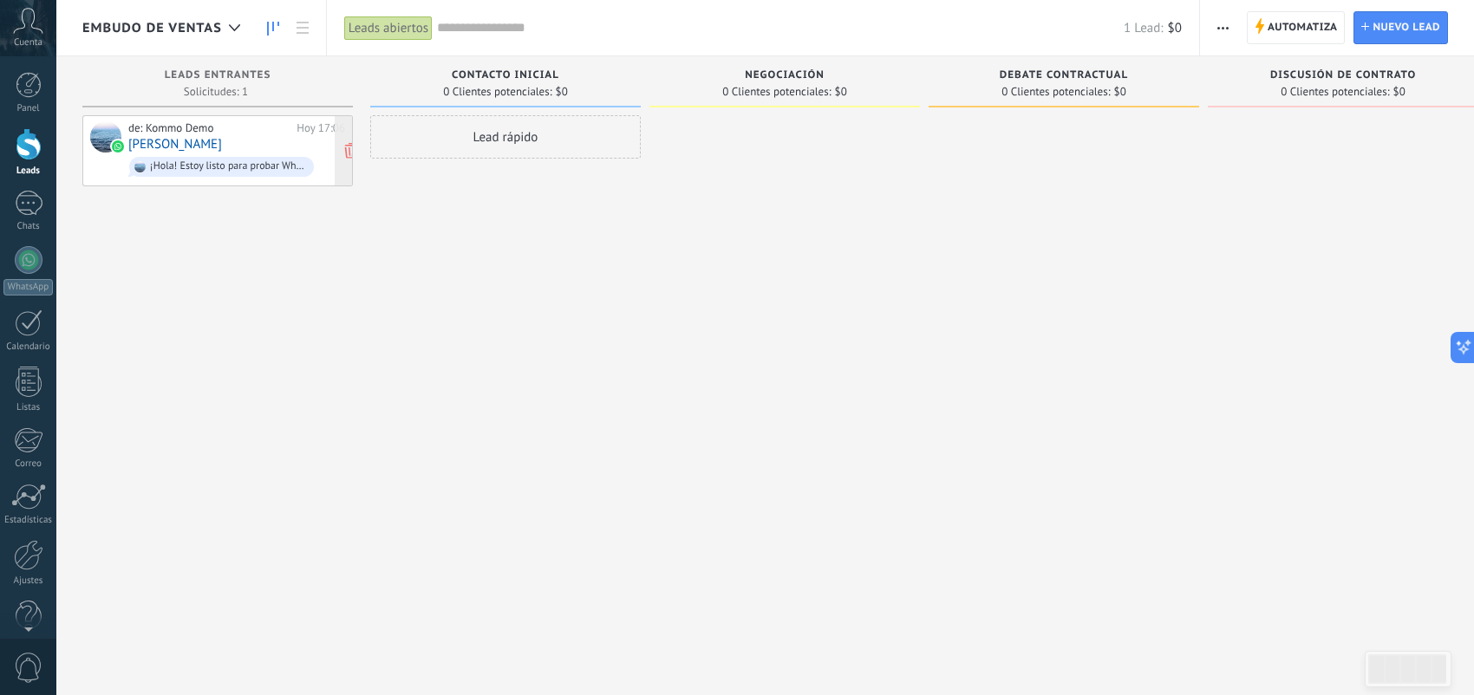
click at [261, 140] on div "de: Kommo Demo Hoy 17:06 Lautaro Rodriguez ¡Hola! Estoy listo para probar Whats…" at bounding box center [236, 150] width 217 height 59
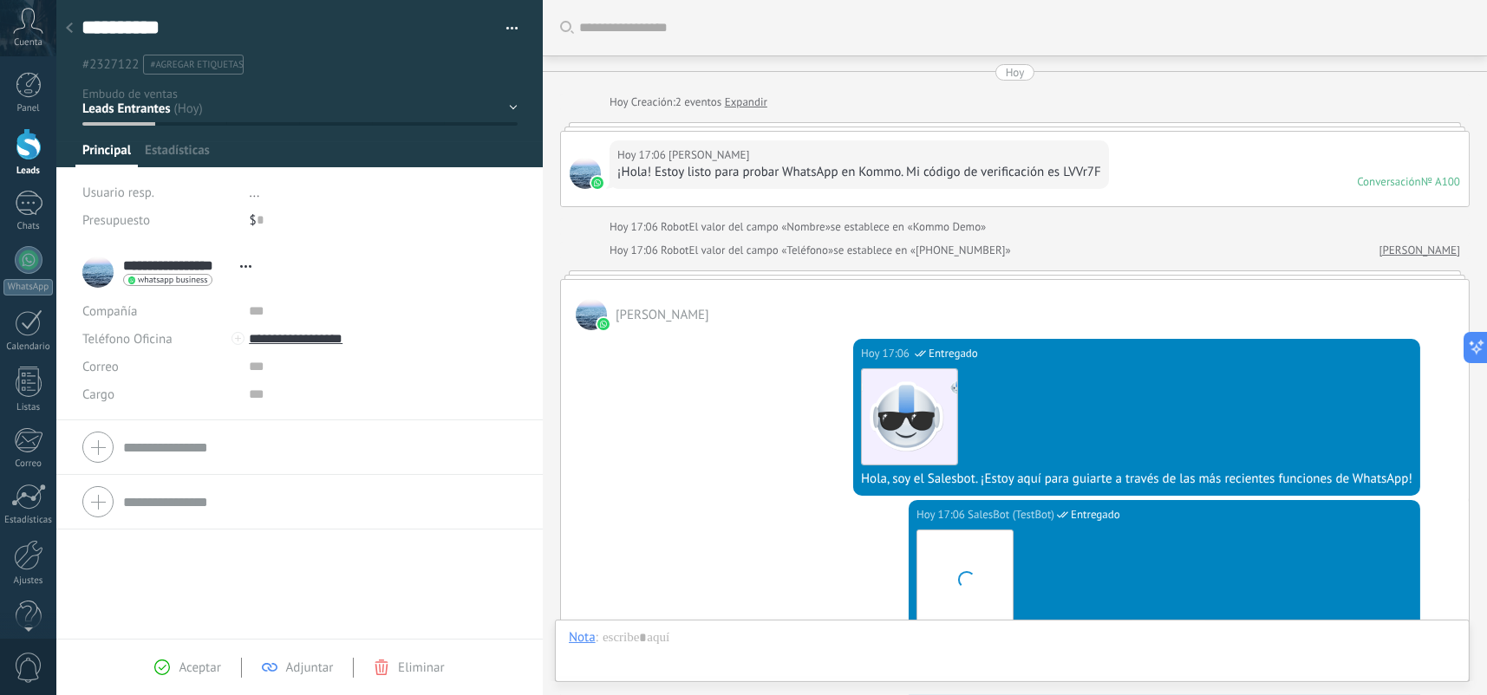
scroll to position [452, 0]
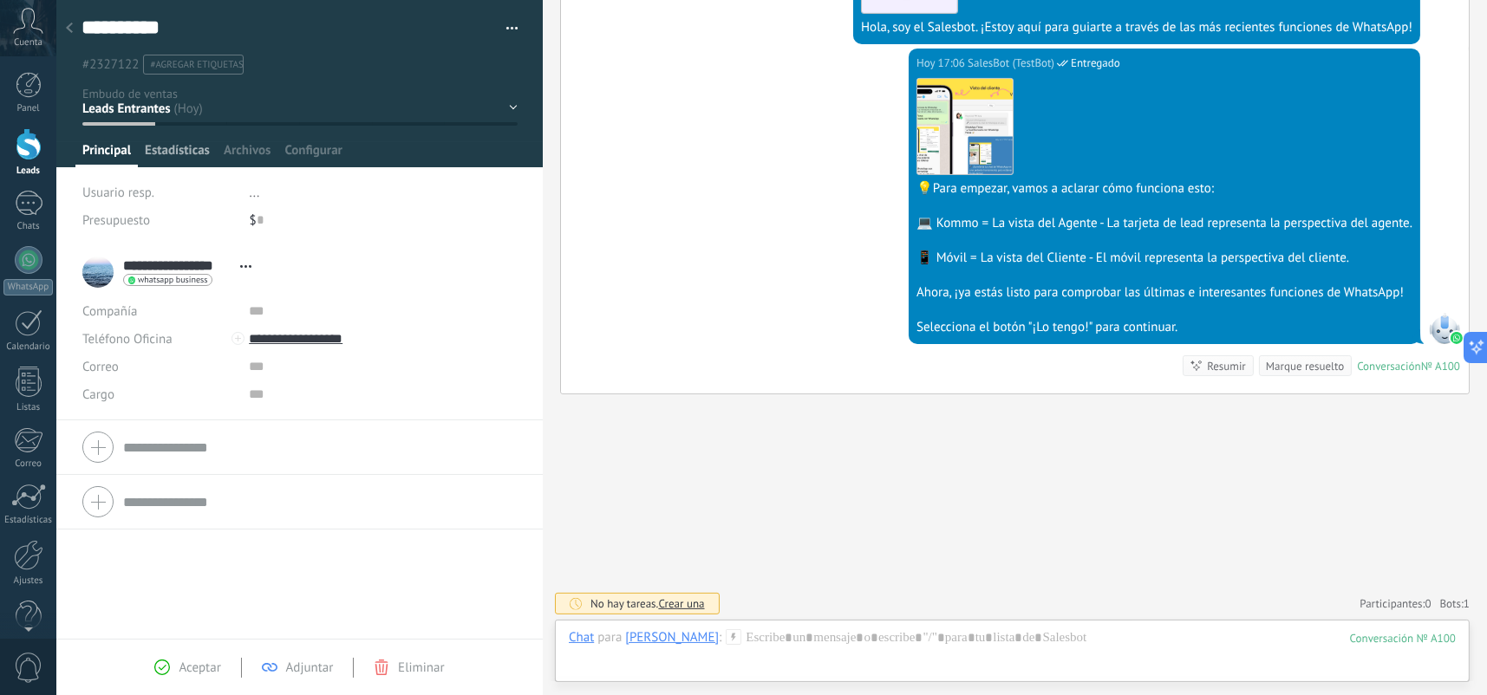
click at [186, 145] on span "Estadísticas" at bounding box center [177, 154] width 65 height 25
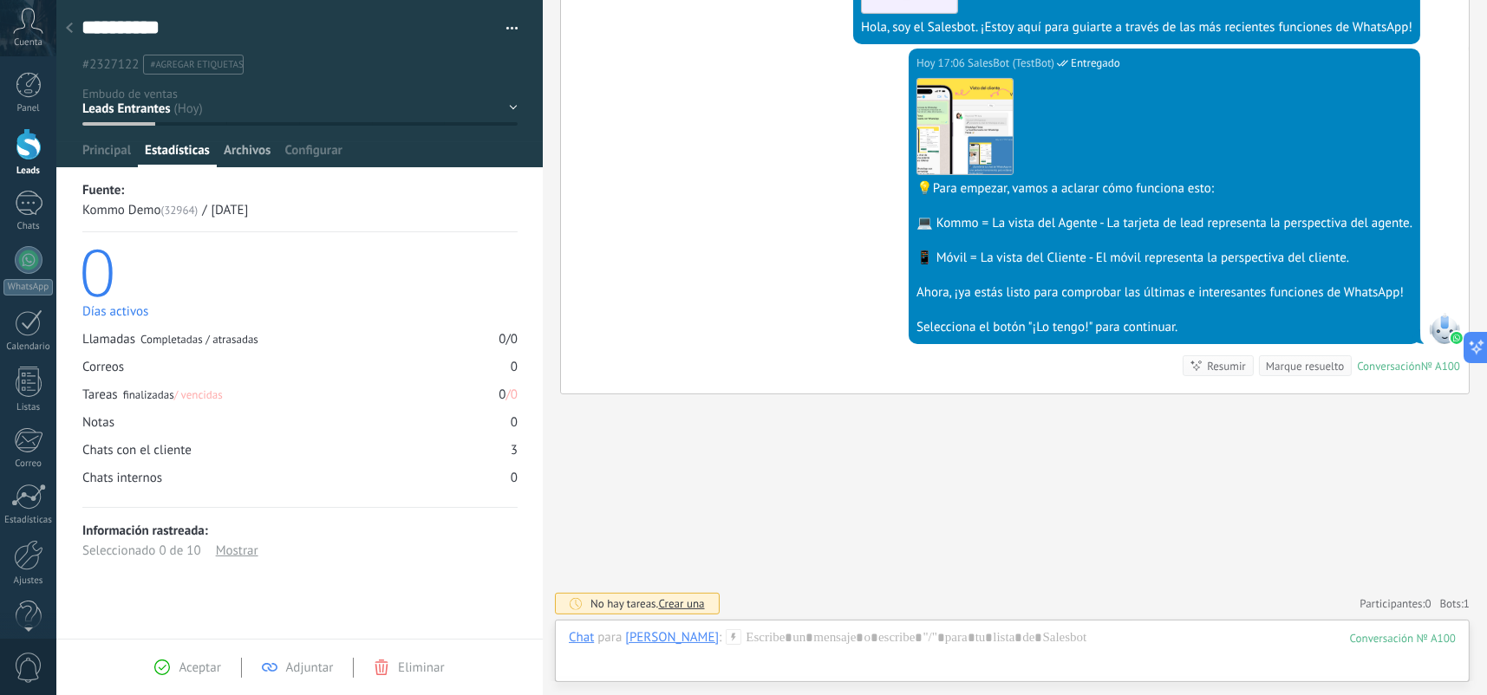
click at [238, 147] on span "Archivos" at bounding box center [247, 154] width 47 height 25
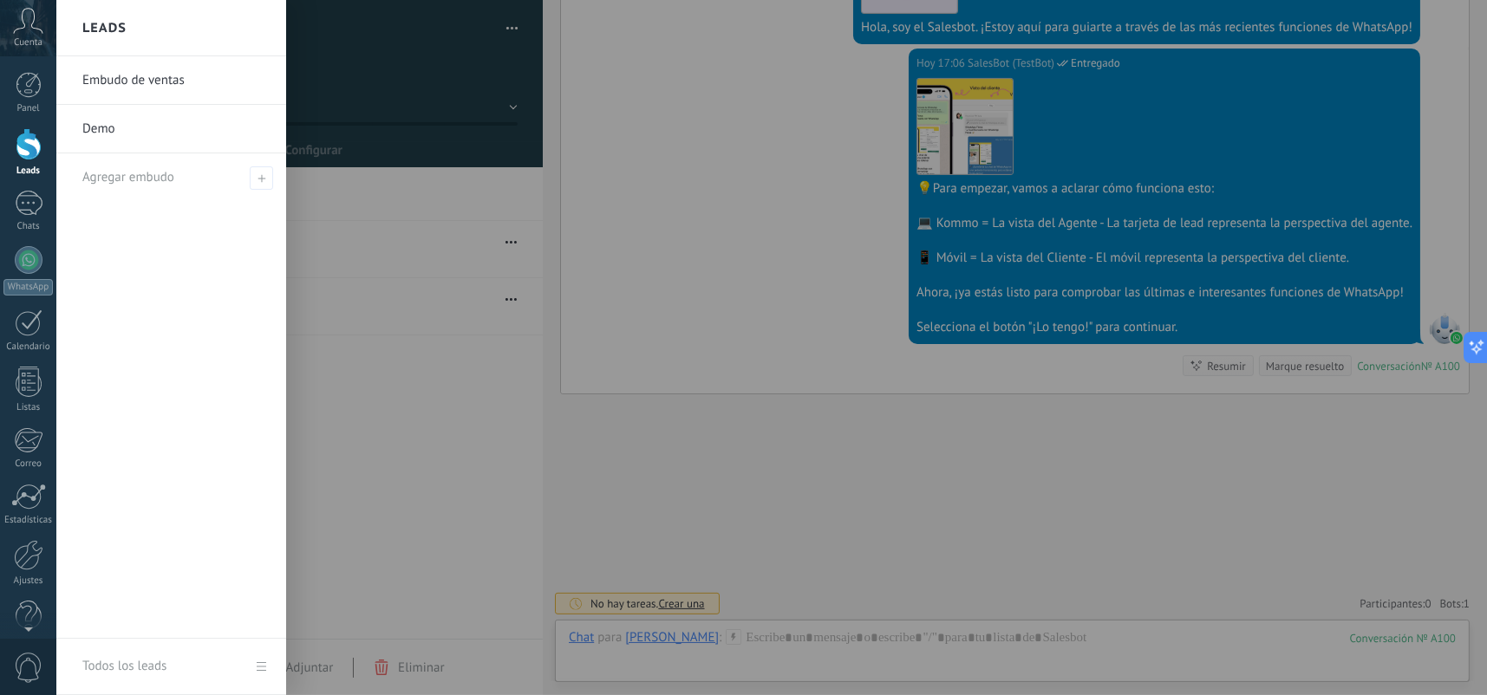
click at [38, 150] on div at bounding box center [29, 144] width 26 height 32
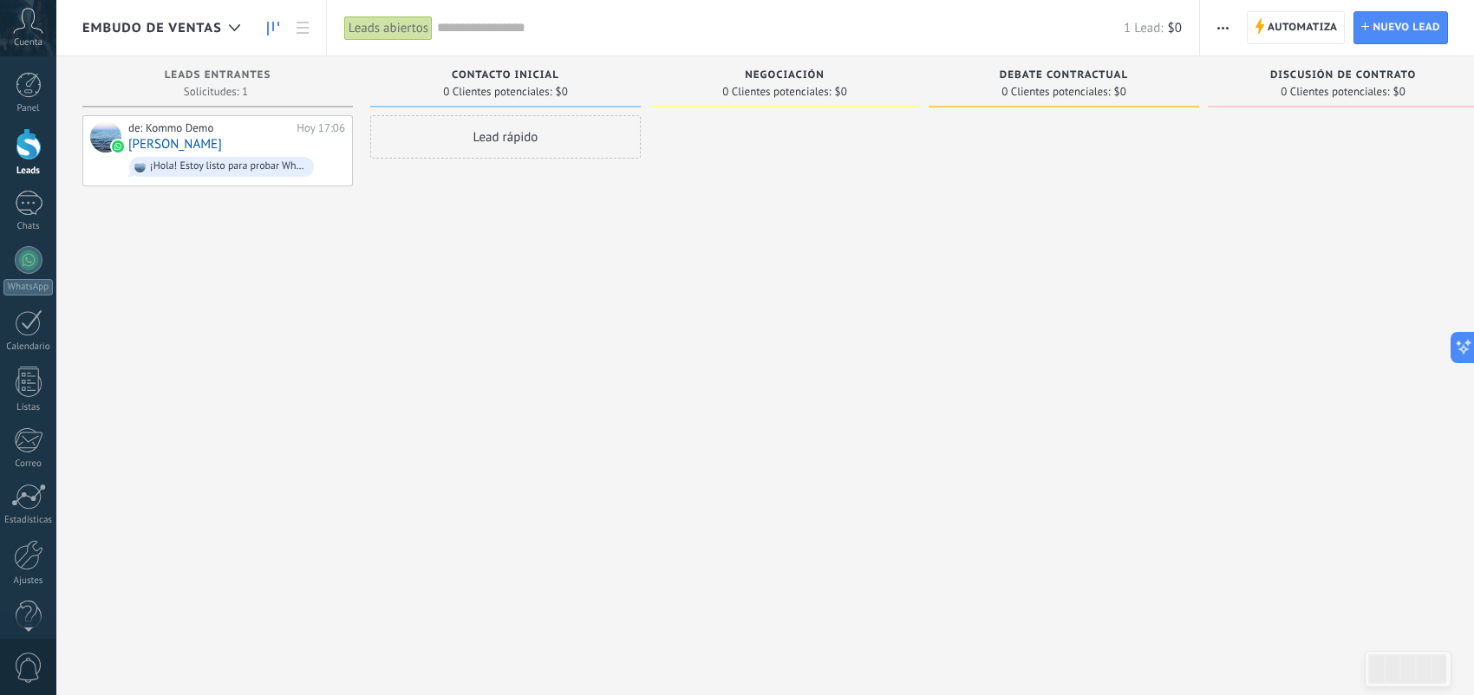
click at [281, 134] on div "de: Kommo Demo Hoy 17:06 Lautaro Rodriguez ¡Hola! Estoy listo para probar Whats…" at bounding box center [236, 150] width 217 height 59
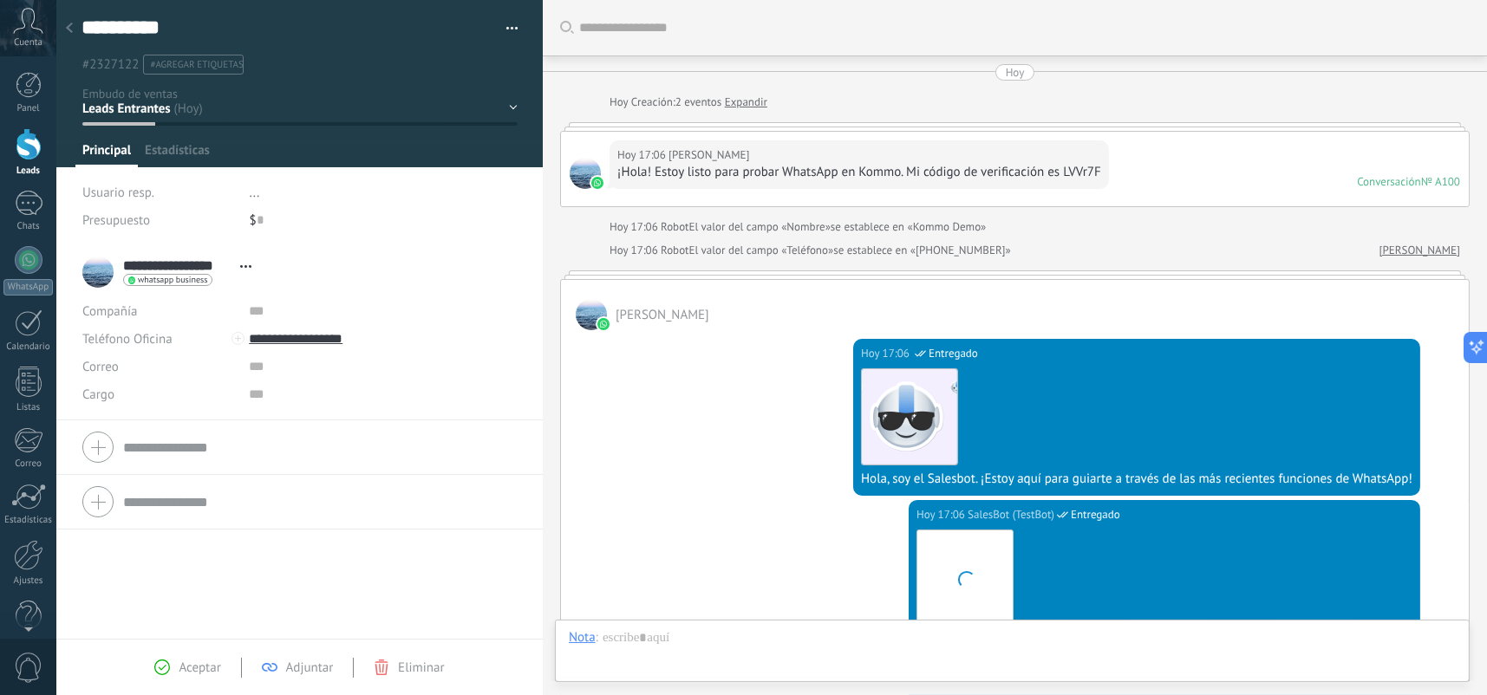
scroll to position [452, 0]
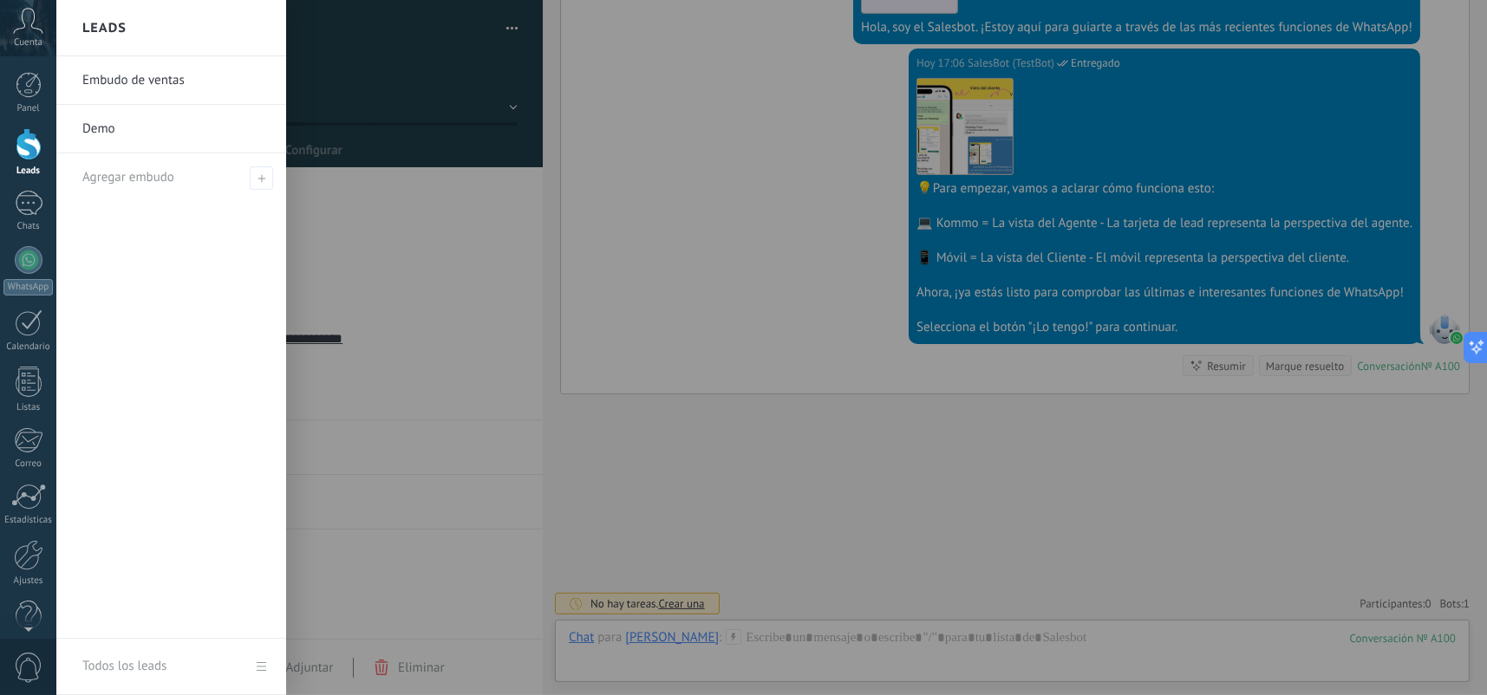
click at [36, 140] on div at bounding box center [29, 144] width 26 height 32
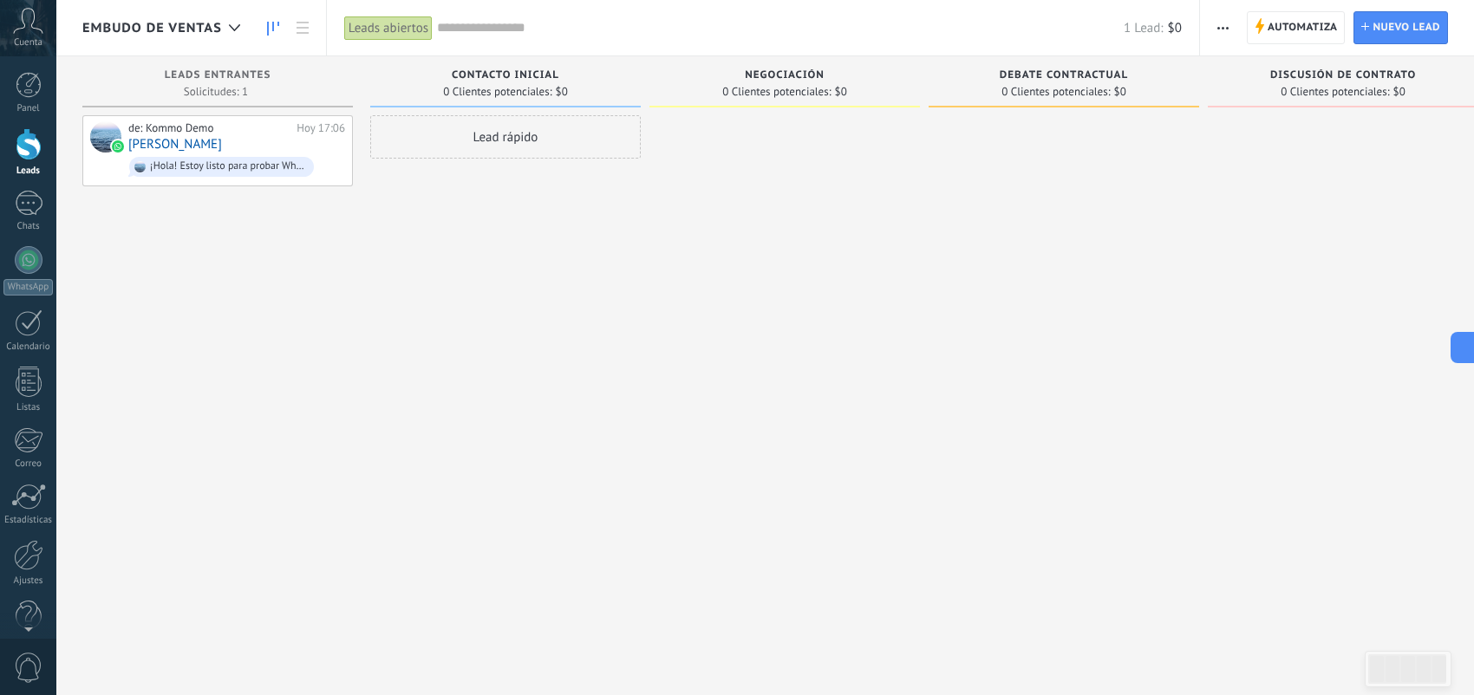
click at [200, 29] on span "Embudo de ventas" at bounding box center [152, 28] width 140 height 16
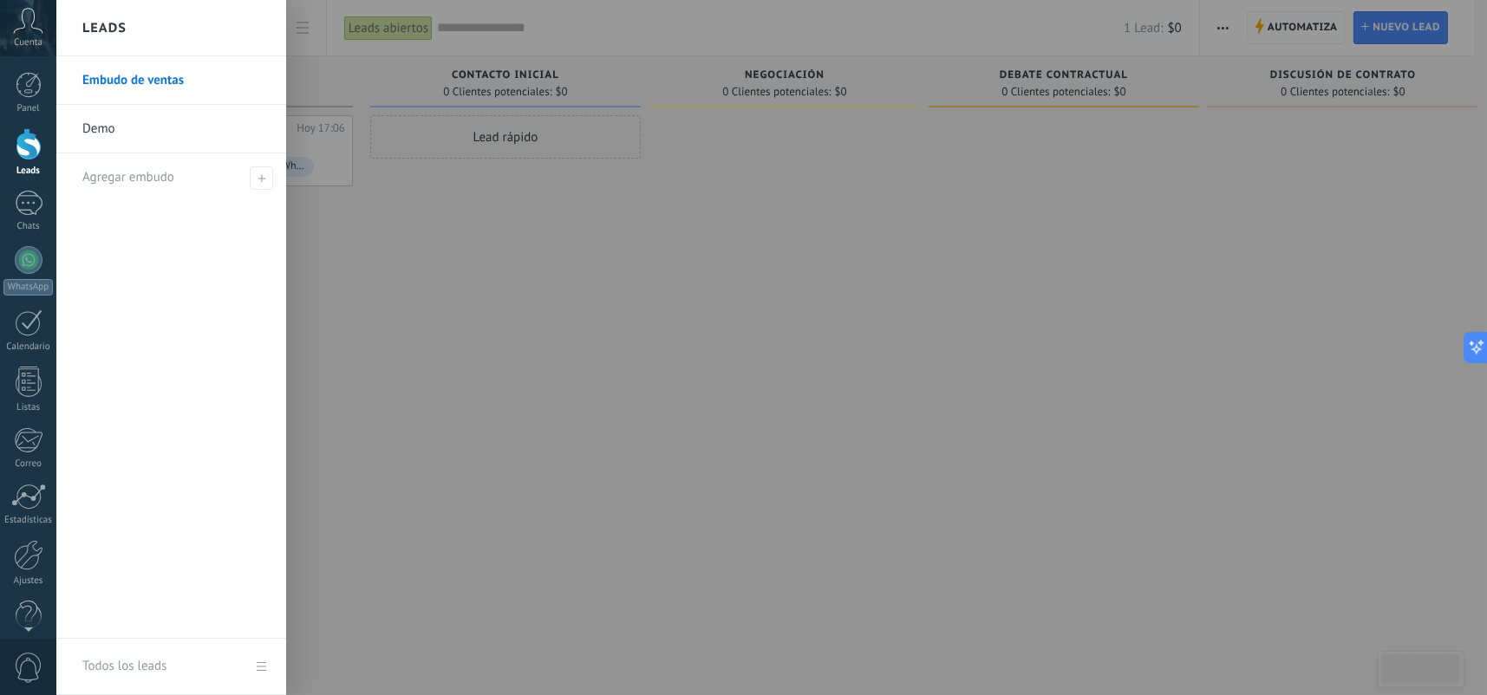
click at [557, 390] on div at bounding box center [799, 347] width 1487 height 695
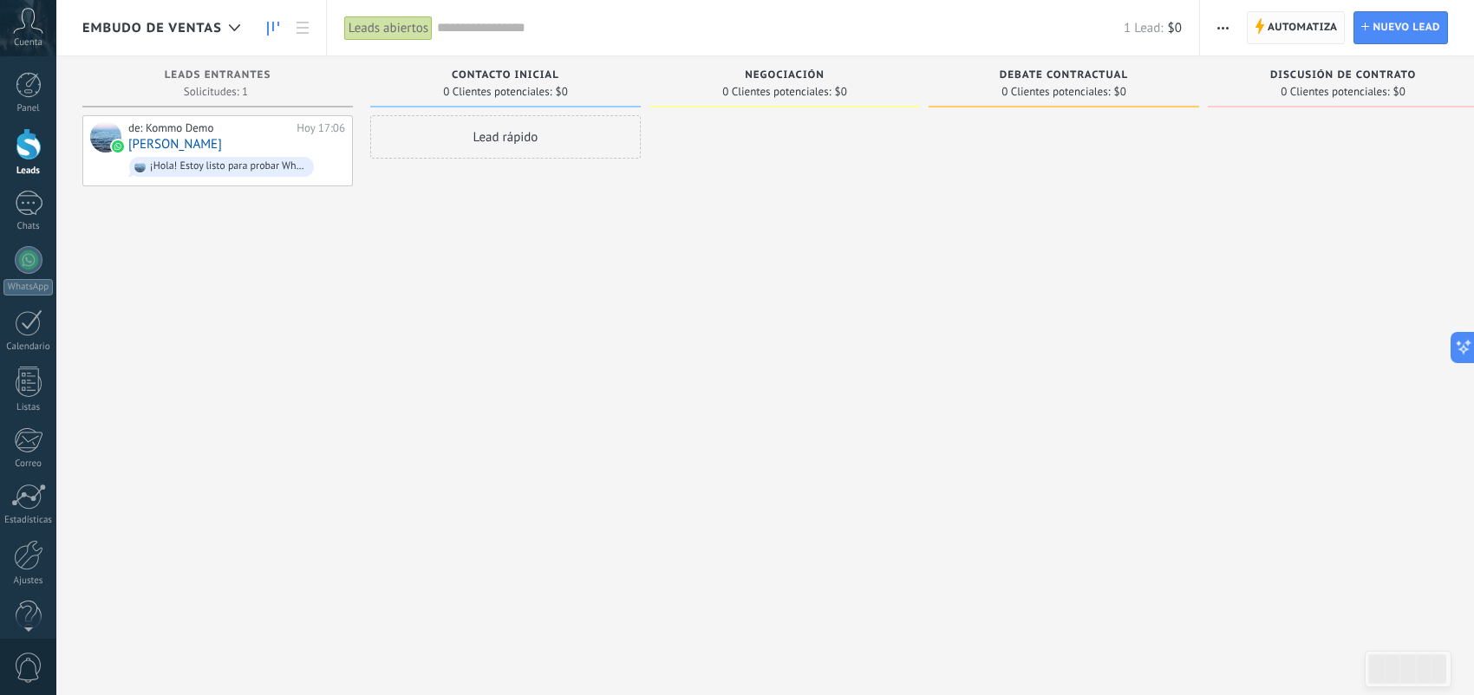
click at [1311, 38] on span "Automatiza" at bounding box center [1302, 27] width 70 height 31
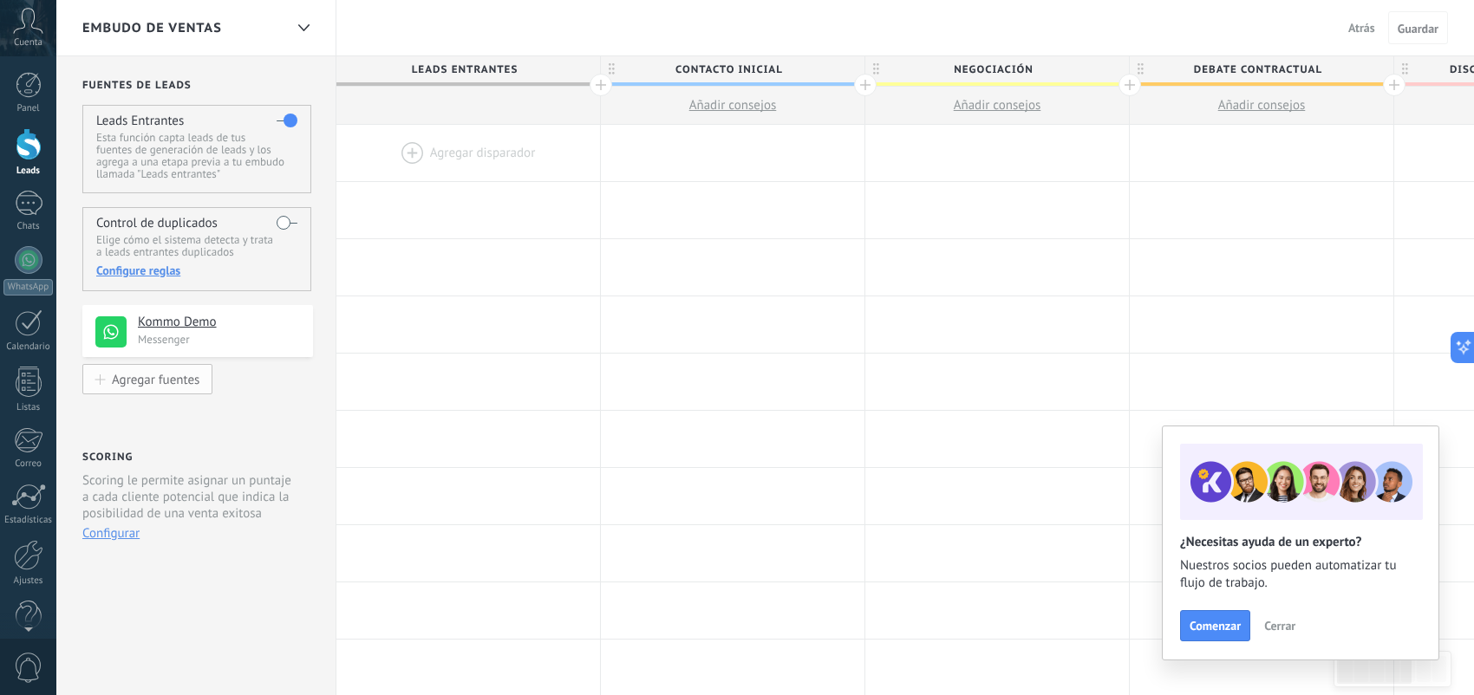
click at [195, 384] on div "Agregar fuentes" at bounding box center [156, 379] width 88 height 15
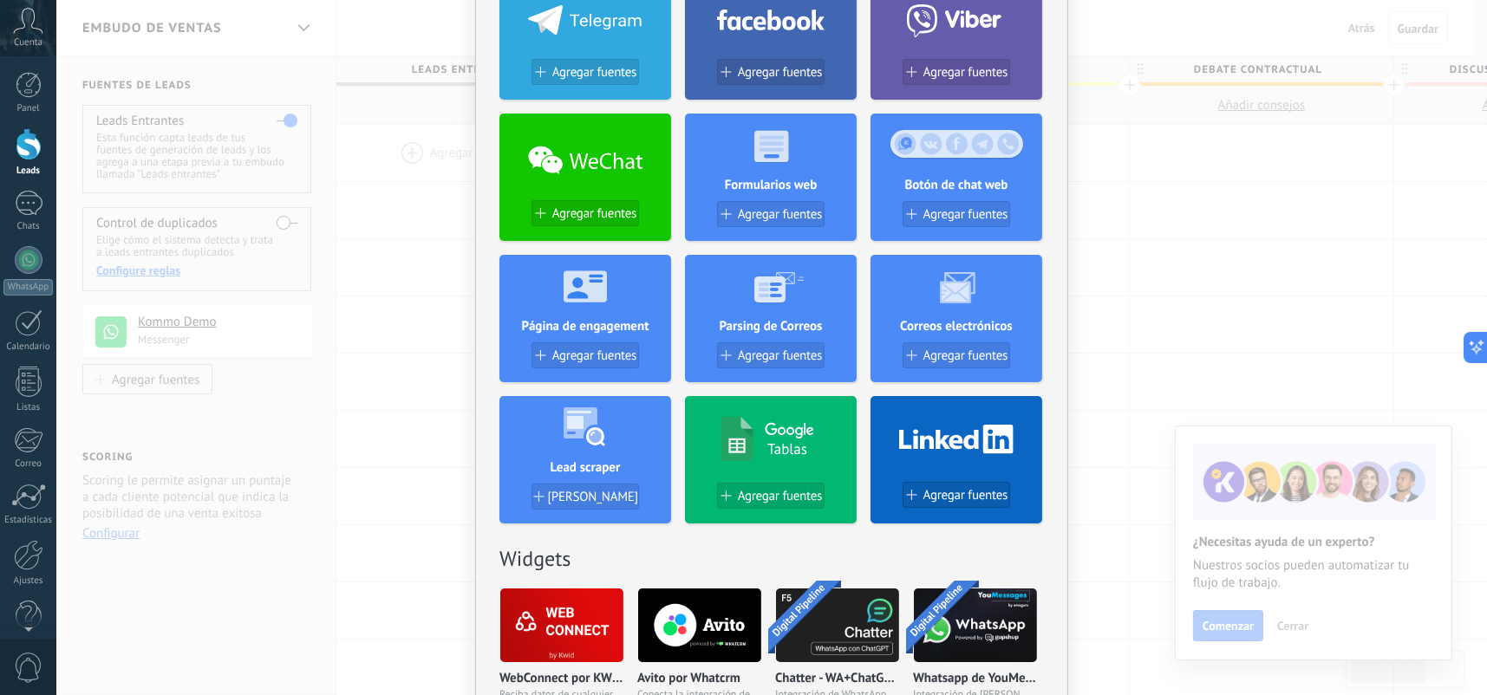
scroll to position [520, 0]
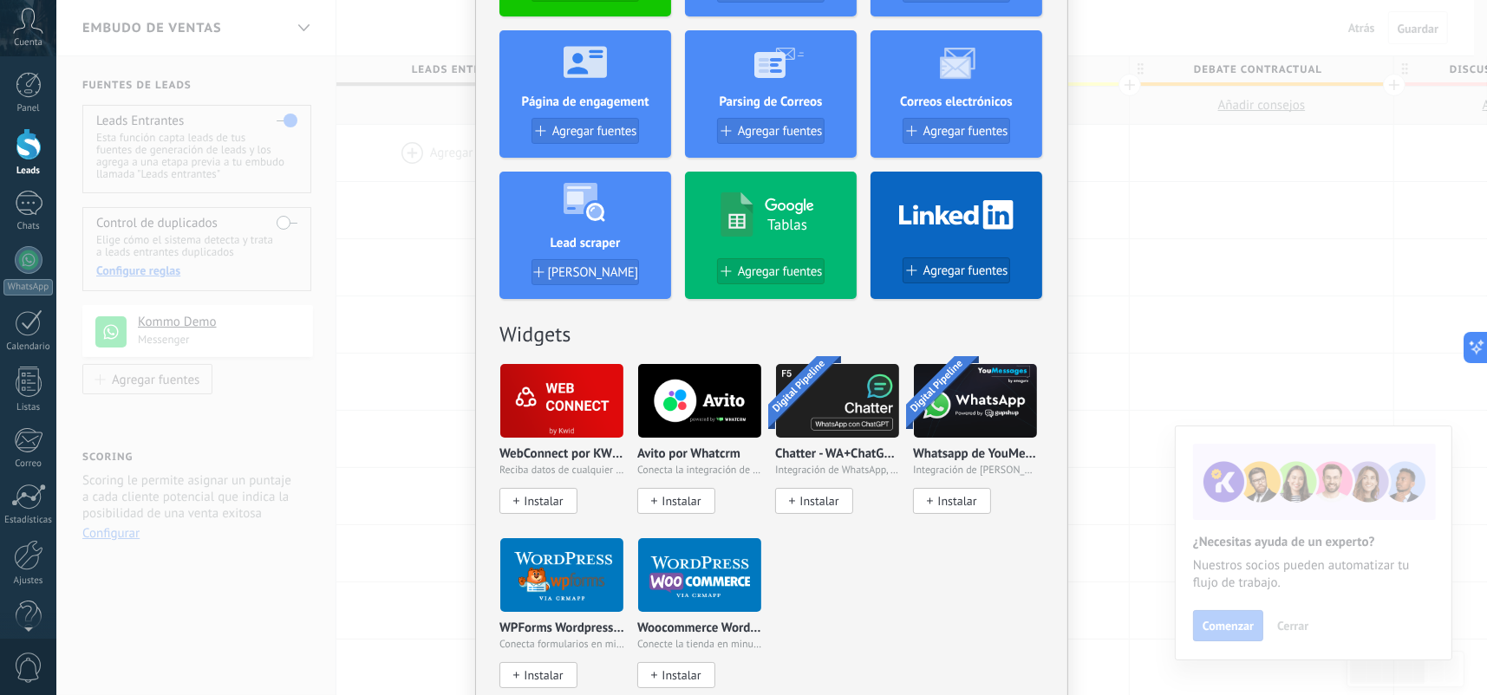
click at [1134, 220] on div "No hay resultados Fuentes de leads Agregar fuente Agregar fuentes Agregar fuent…" at bounding box center [771, 347] width 1430 height 695
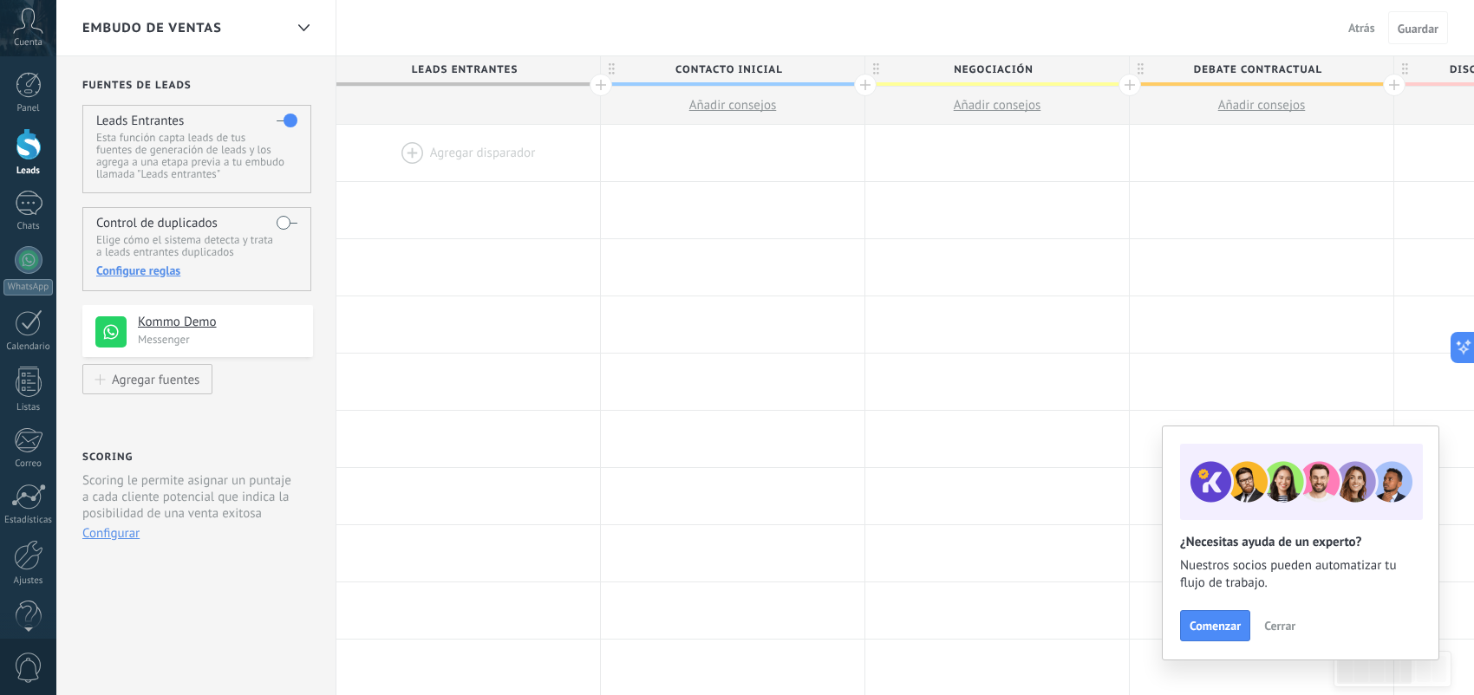
click at [1277, 629] on span "Cerrar" at bounding box center [1279, 626] width 31 height 12
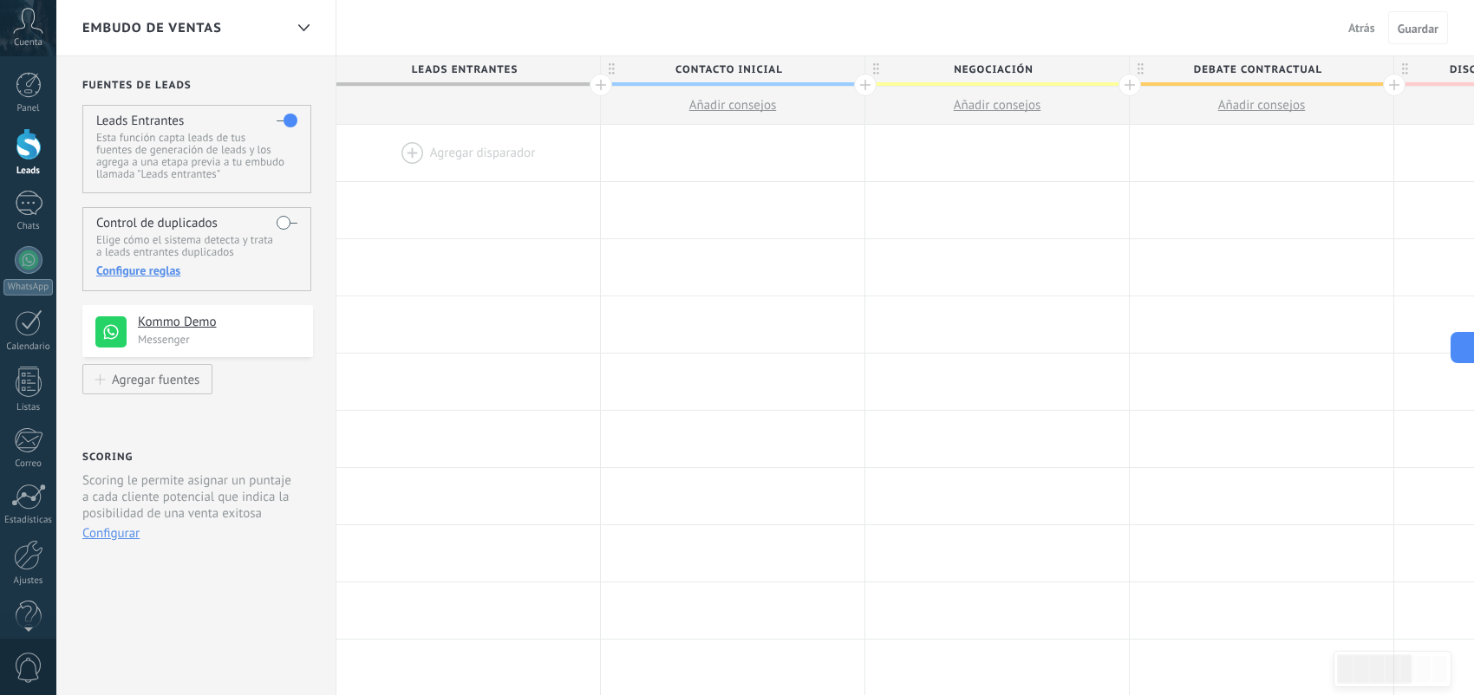
click at [181, 327] on h4 "Kommo Demo" at bounding box center [219, 322] width 162 height 17
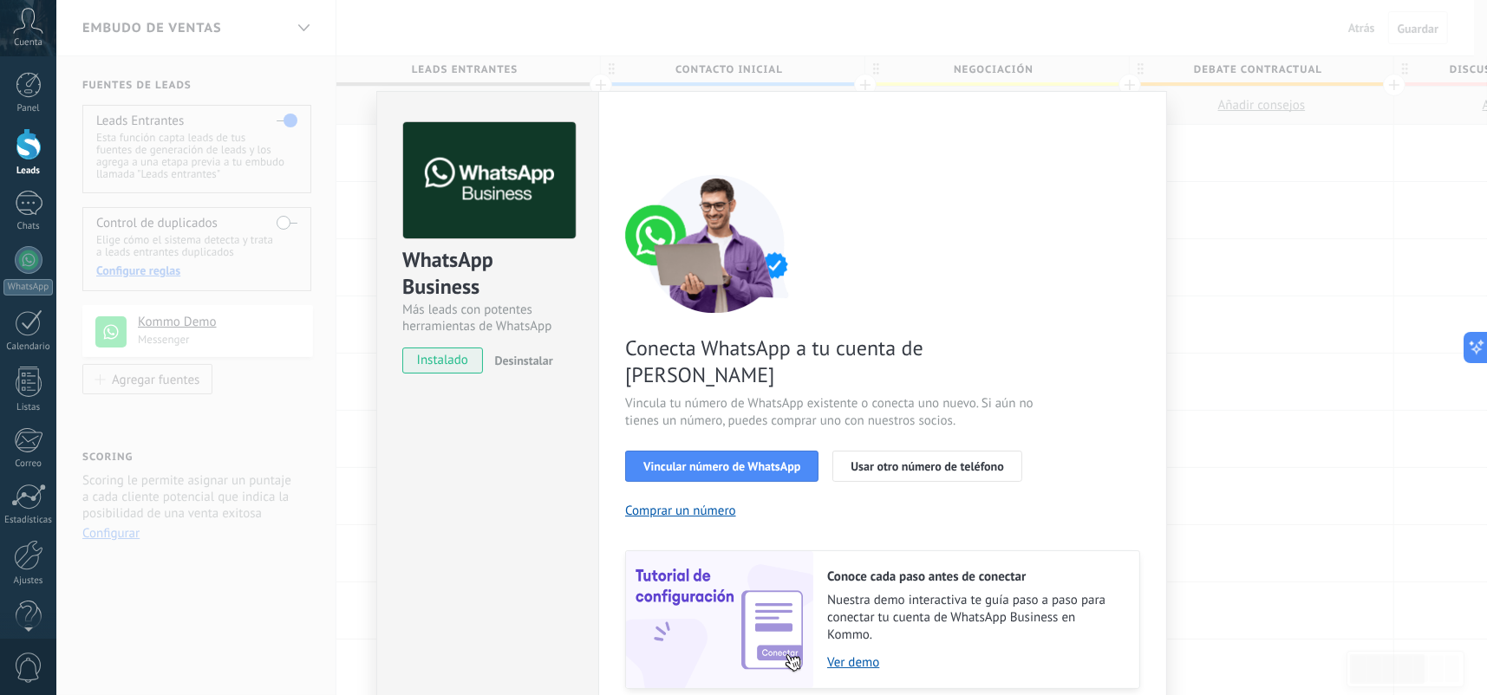
click at [1314, 429] on div "WhatsApp Business Más leads con potentes herramientas de WhatsApp instalado Des…" at bounding box center [771, 347] width 1430 height 695
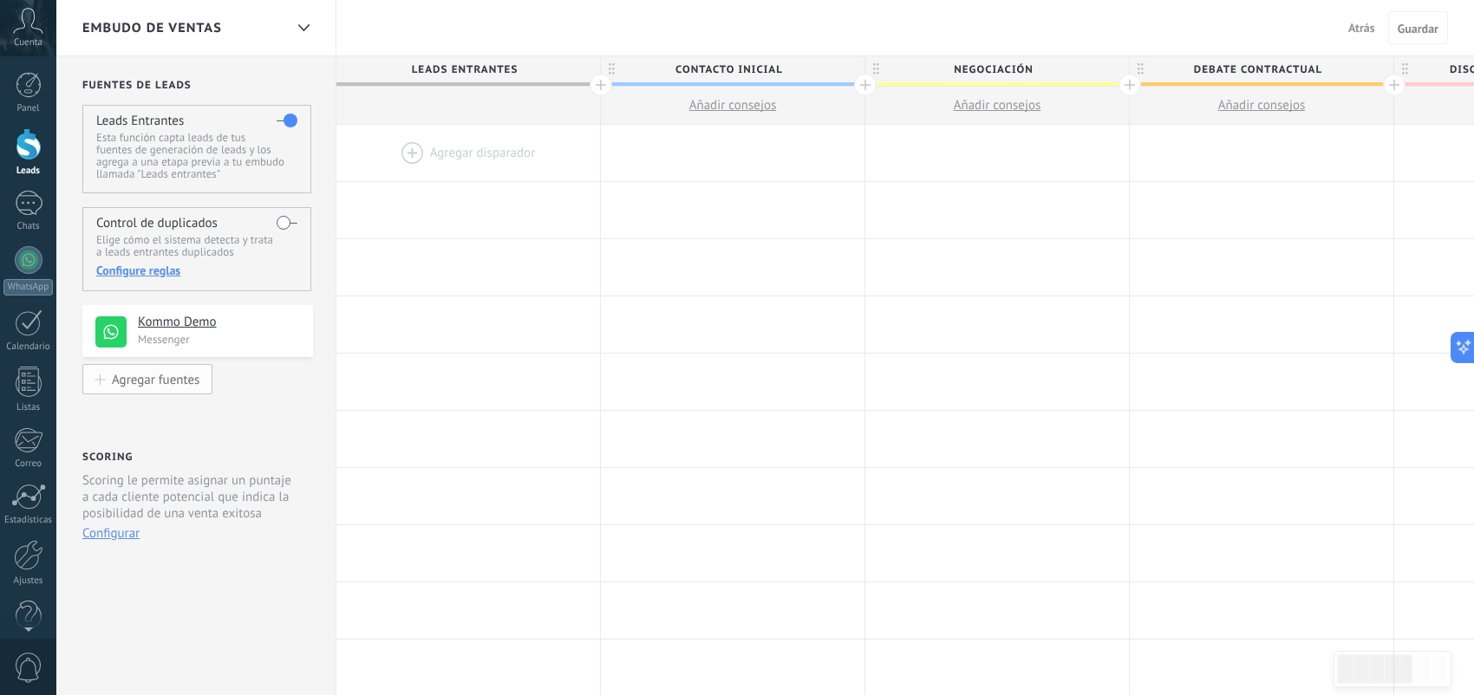
click at [196, 394] on button "Agregar fuentes" at bounding box center [147, 379] width 130 height 30
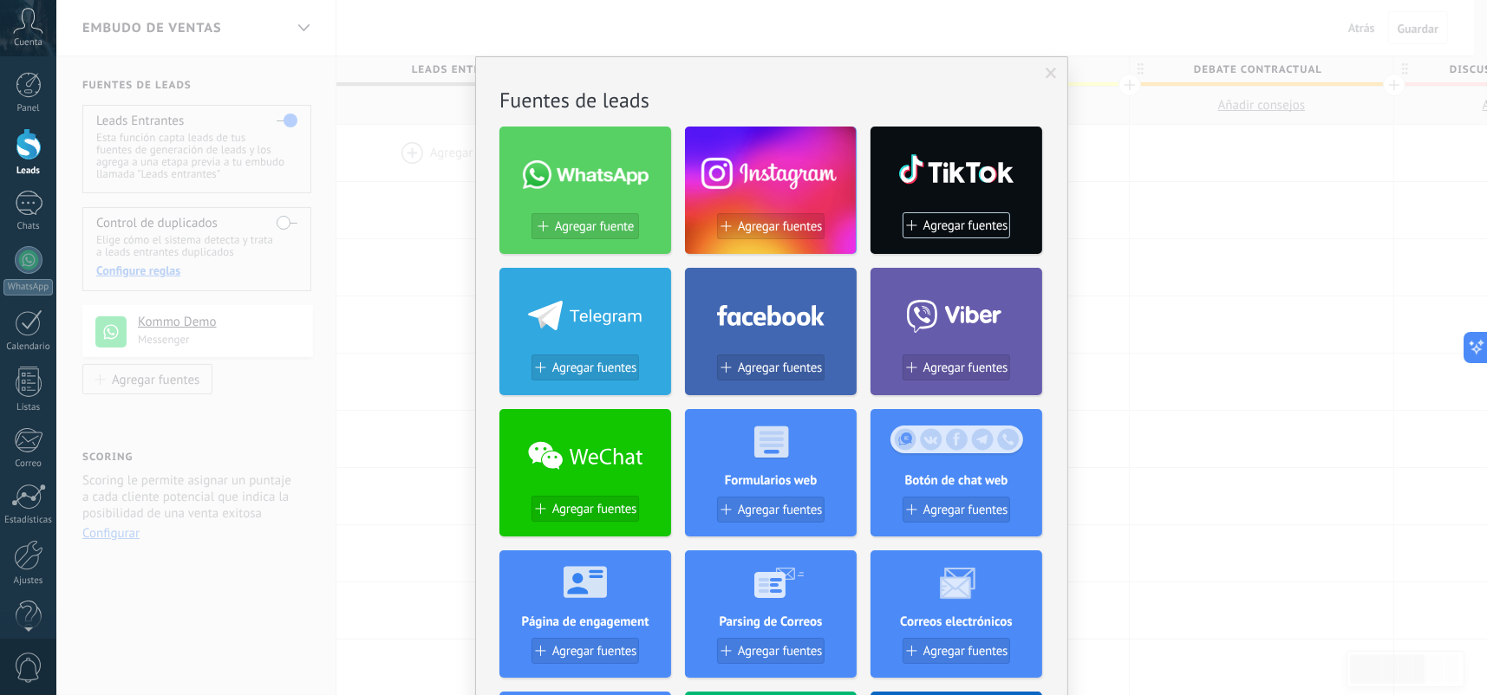
scroll to position [260, 0]
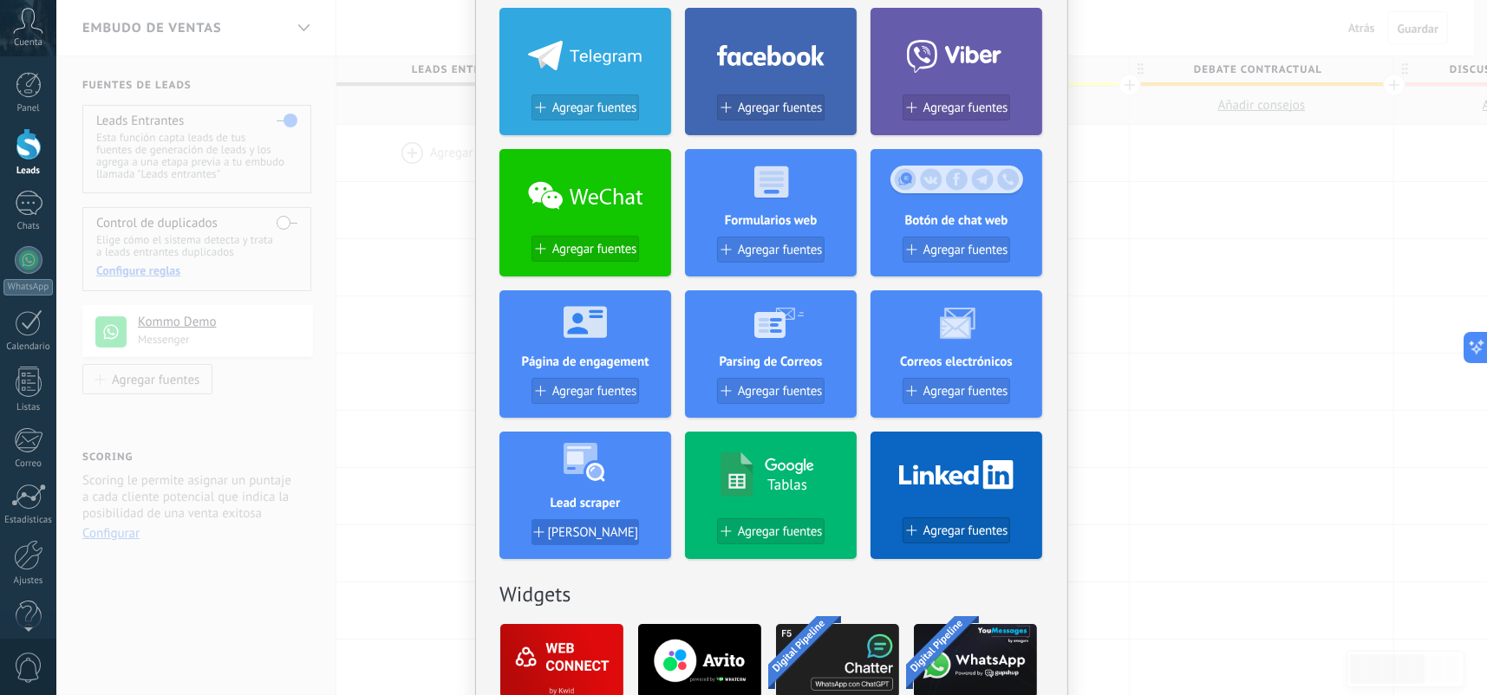
click at [622, 532] on span "Añadir Fuente" at bounding box center [593, 532] width 90 height 15
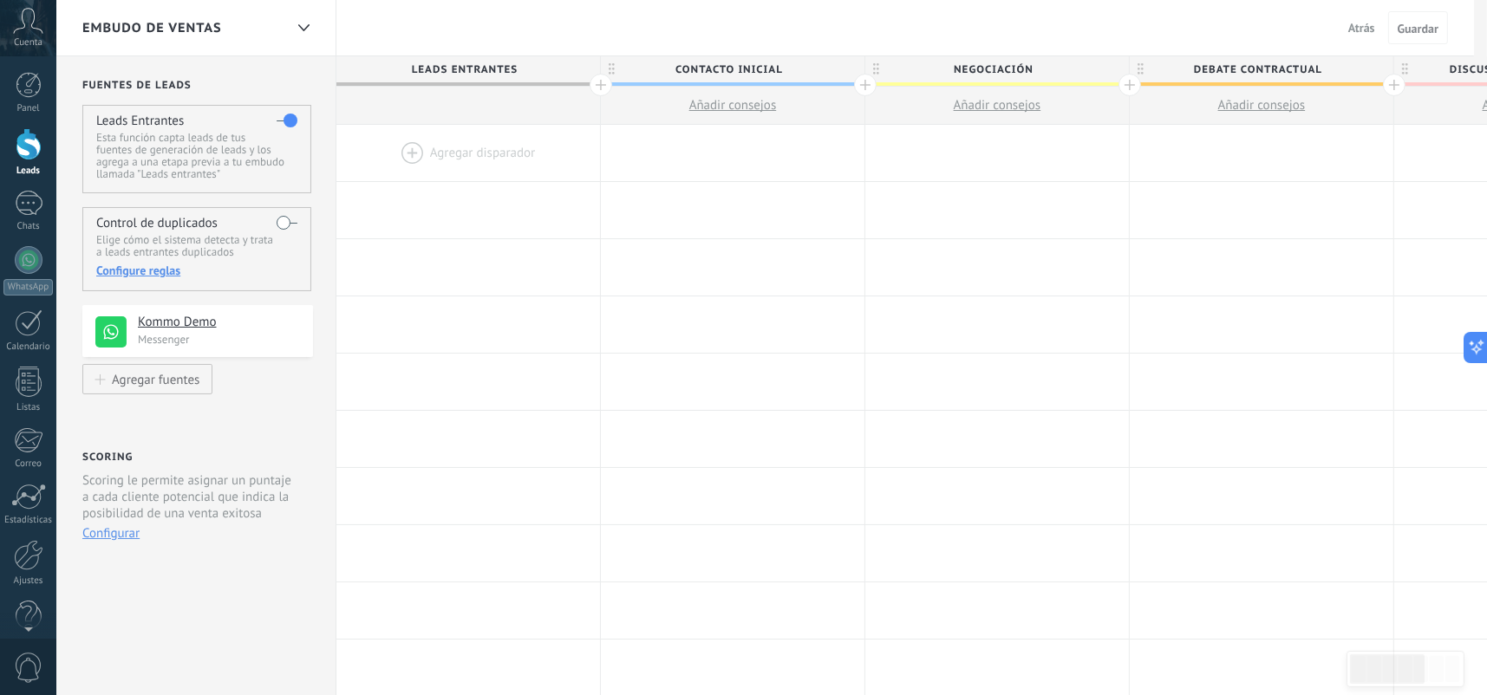
scroll to position [0, 0]
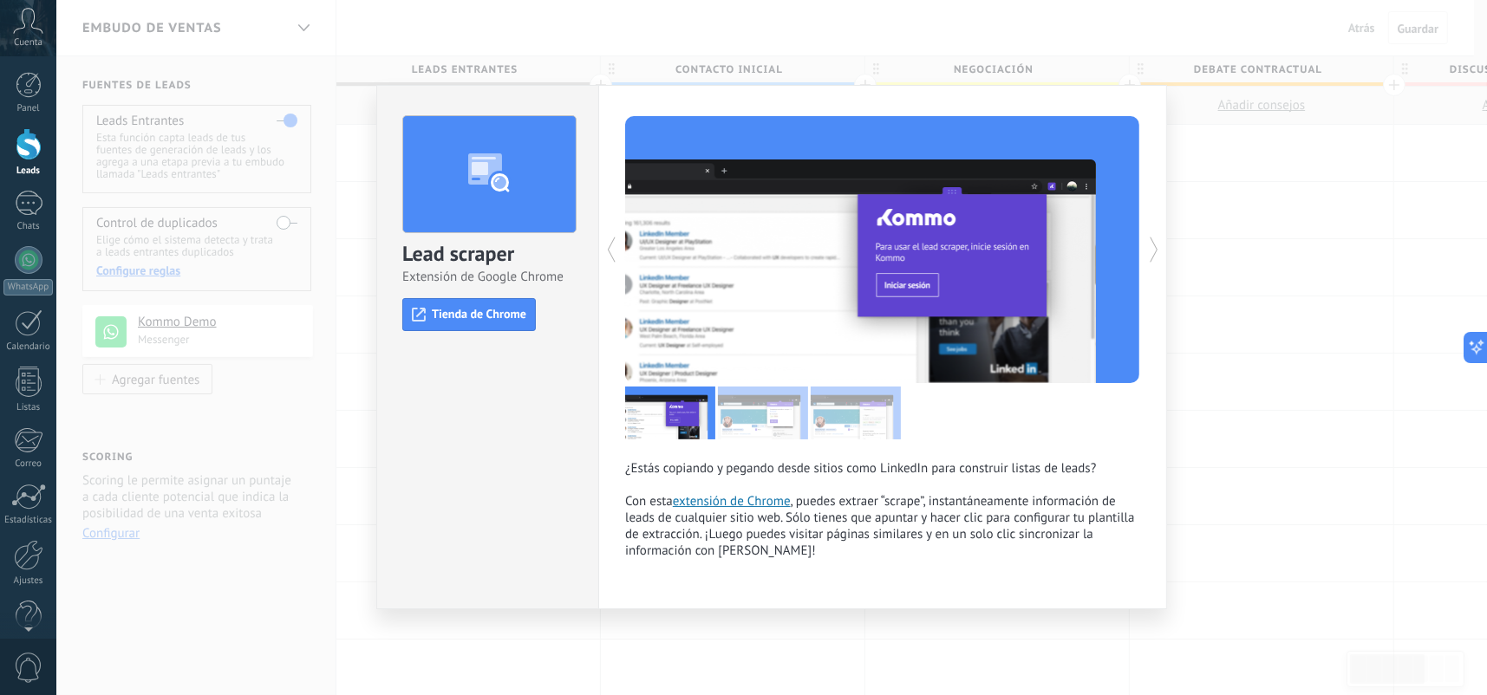
click at [1344, 399] on div "Lead scraper Extensión de Google Chrome install Tienda de Chrome ¿Estás copiand…" at bounding box center [771, 347] width 1430 height 695
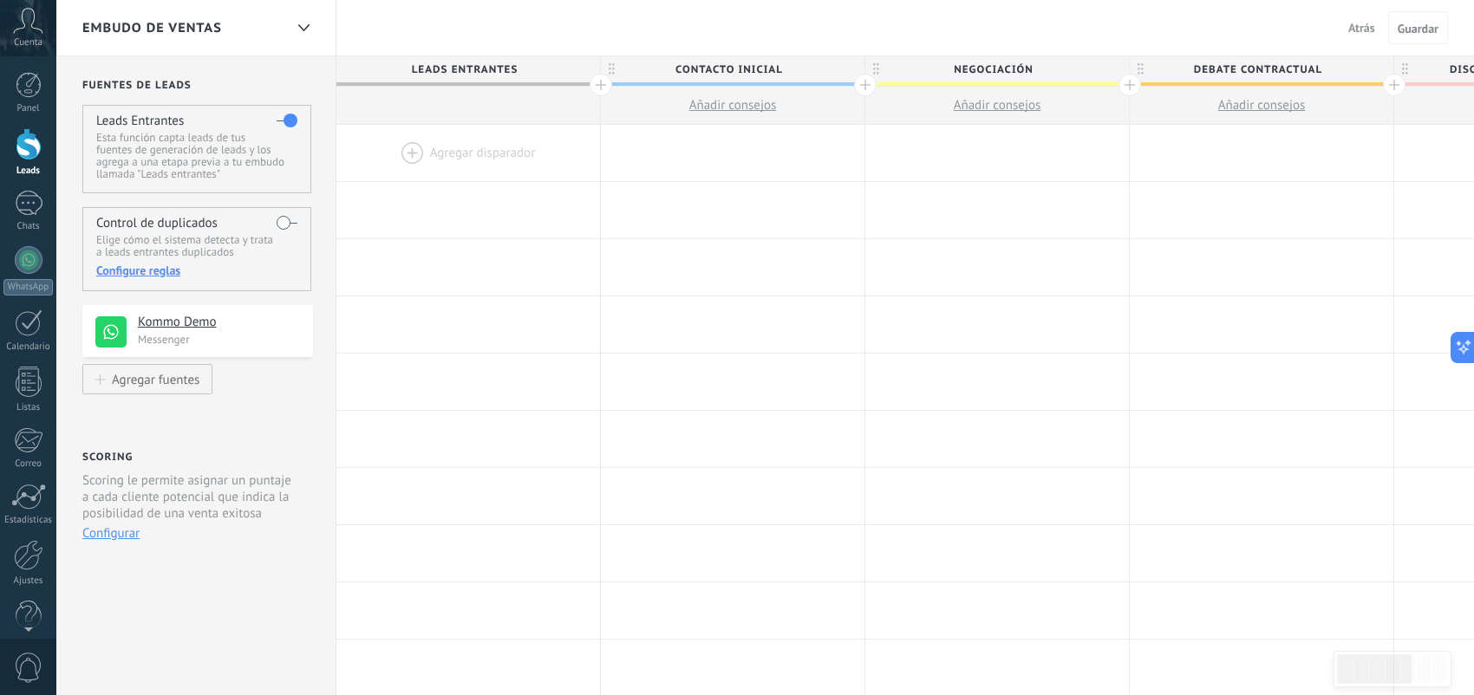
click at [236, 342] on p "Messenger" at bounding box center [220, 339] width 165 height 15
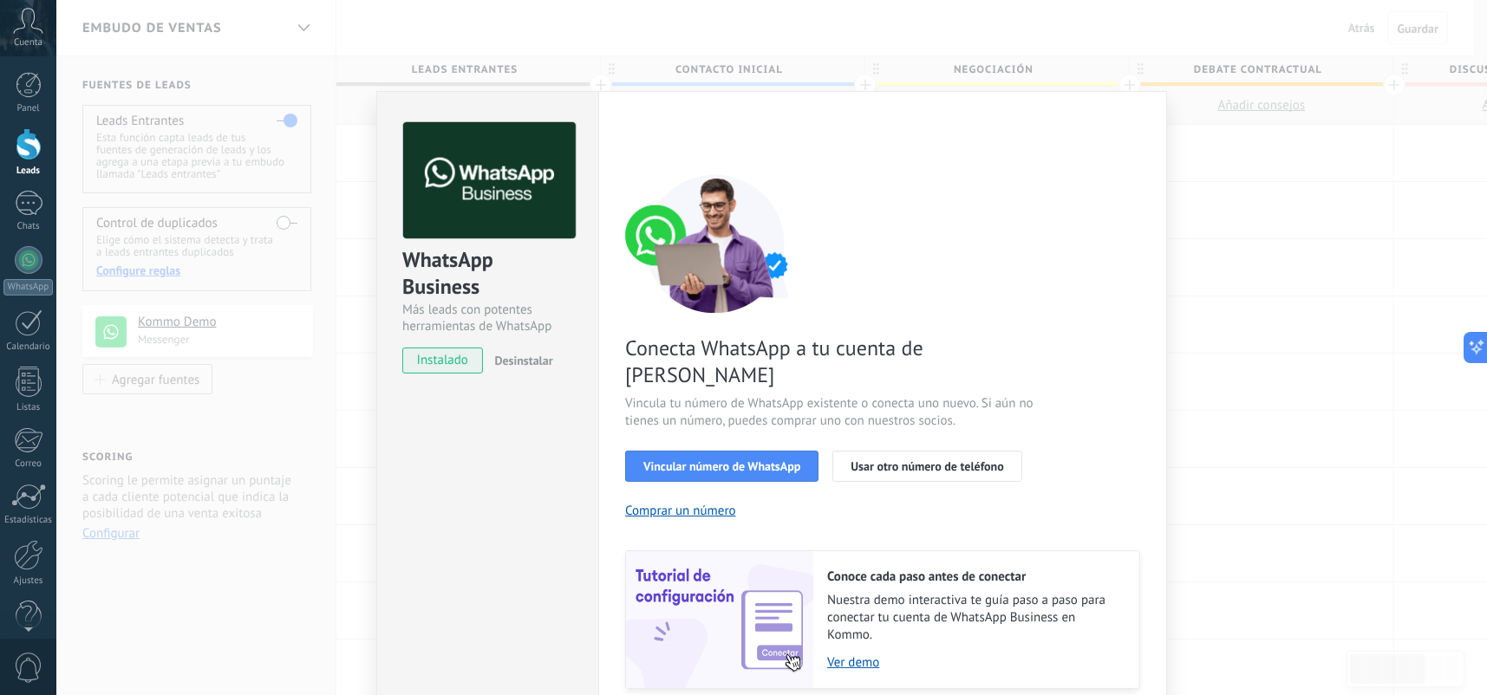
click at [215, 379] on div "WhatsApp Business Más leads con potentes herramientas de WhatsApp instalado Des…" at bounding box center [771, 347] width 1430 height 695
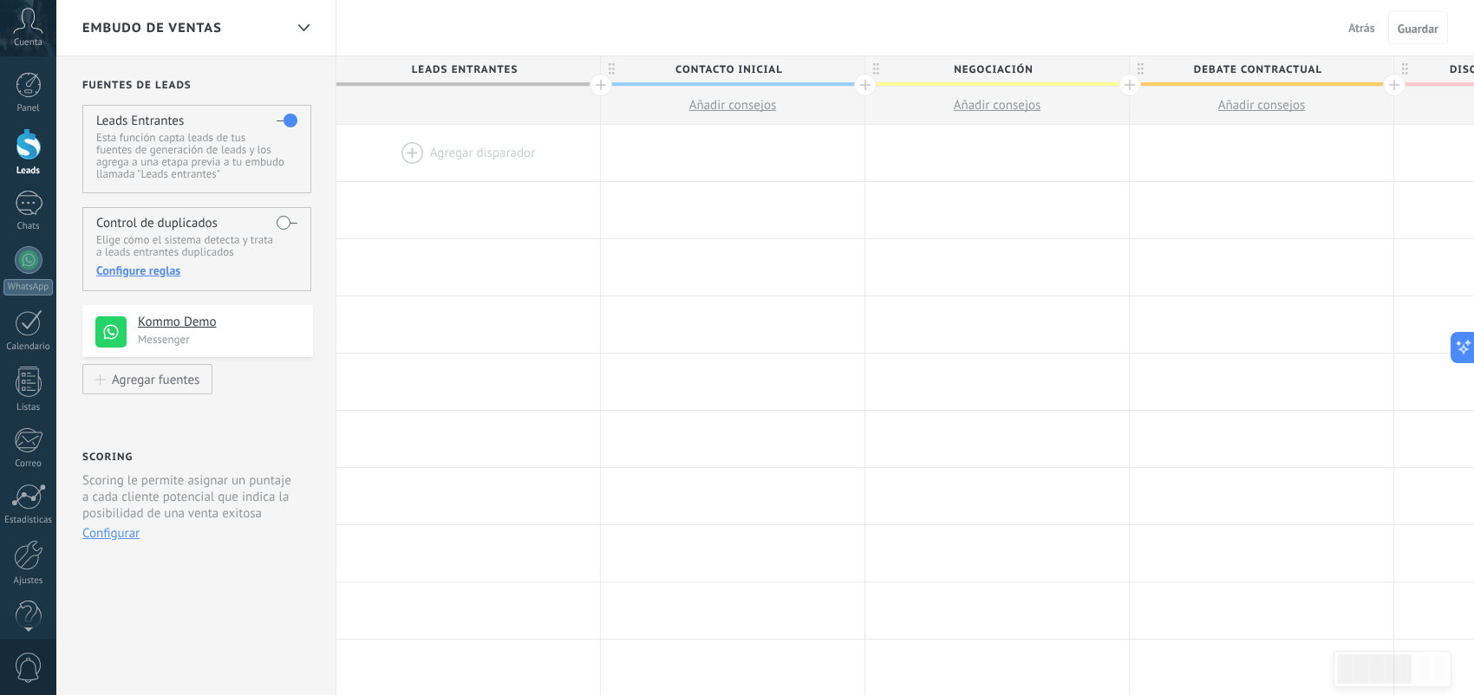
click at [1349, 23] on span "Atrás" at bounding box center [1361, 28] width 27 height 16
click at [179, 325] on h4 "Kommo Demo" at bounding box center [219, 322] width 162 height 17
click at [181, 397] on div "Fuentes de leads Leads Entrantes Esta función capta leads de tus fuentes de gen…" at bounding box center [196, 691] width 280 height 1270
click at [186, 386] on div "Agregar fuentes" at bounding box center [156, 379] width 88 height 15
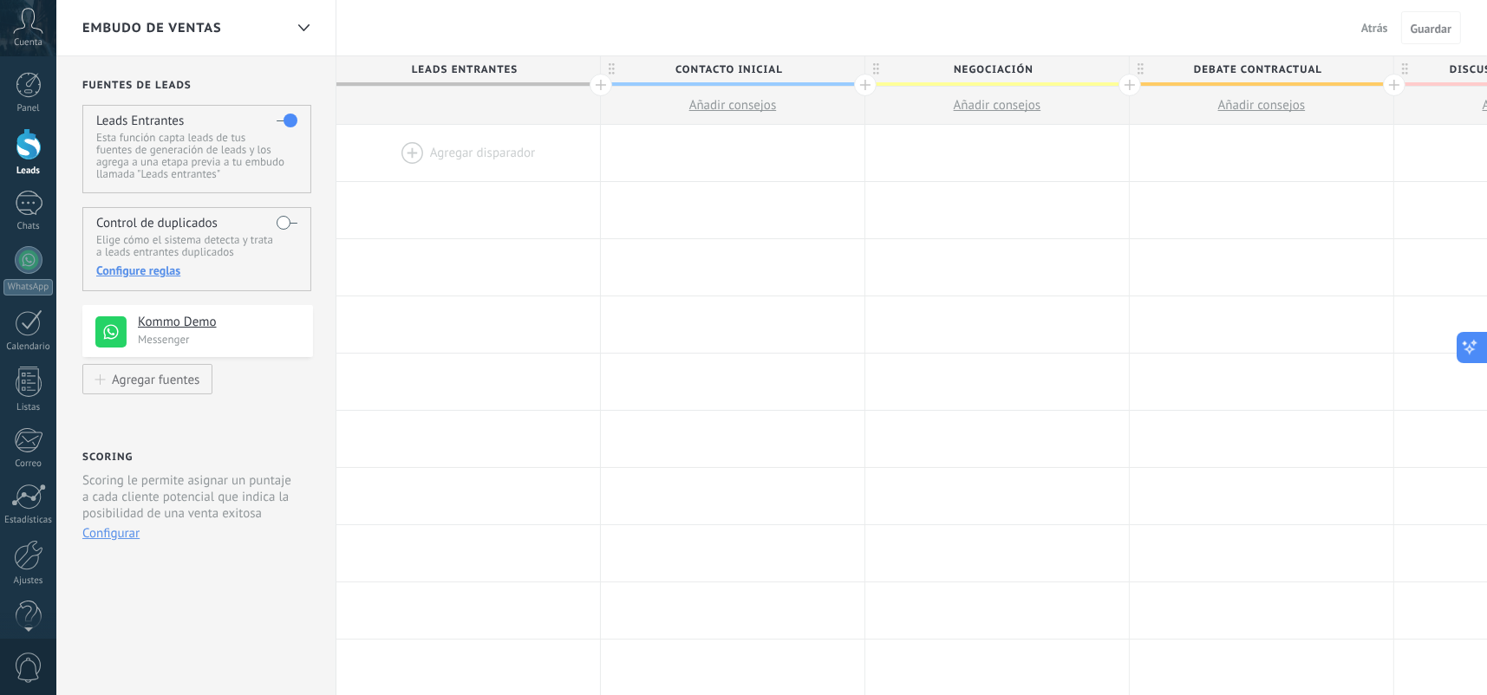
click at [1469, 347] on icon at bounding box center [1470, 348] width 18 height 18
type textarea "**********"
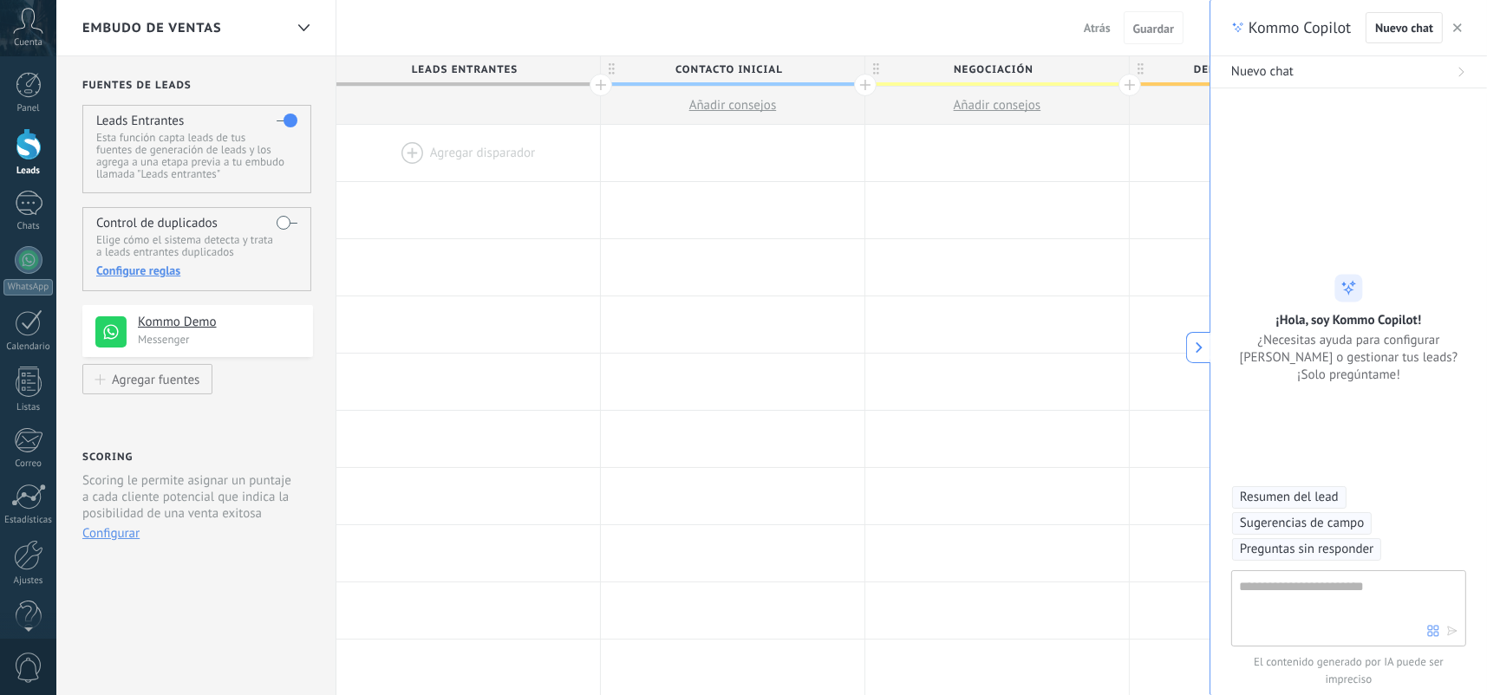
scroll to position [51, 0]
click at [1347, 622] on textarea at bounding box center [1333, 607] width 188 height 62
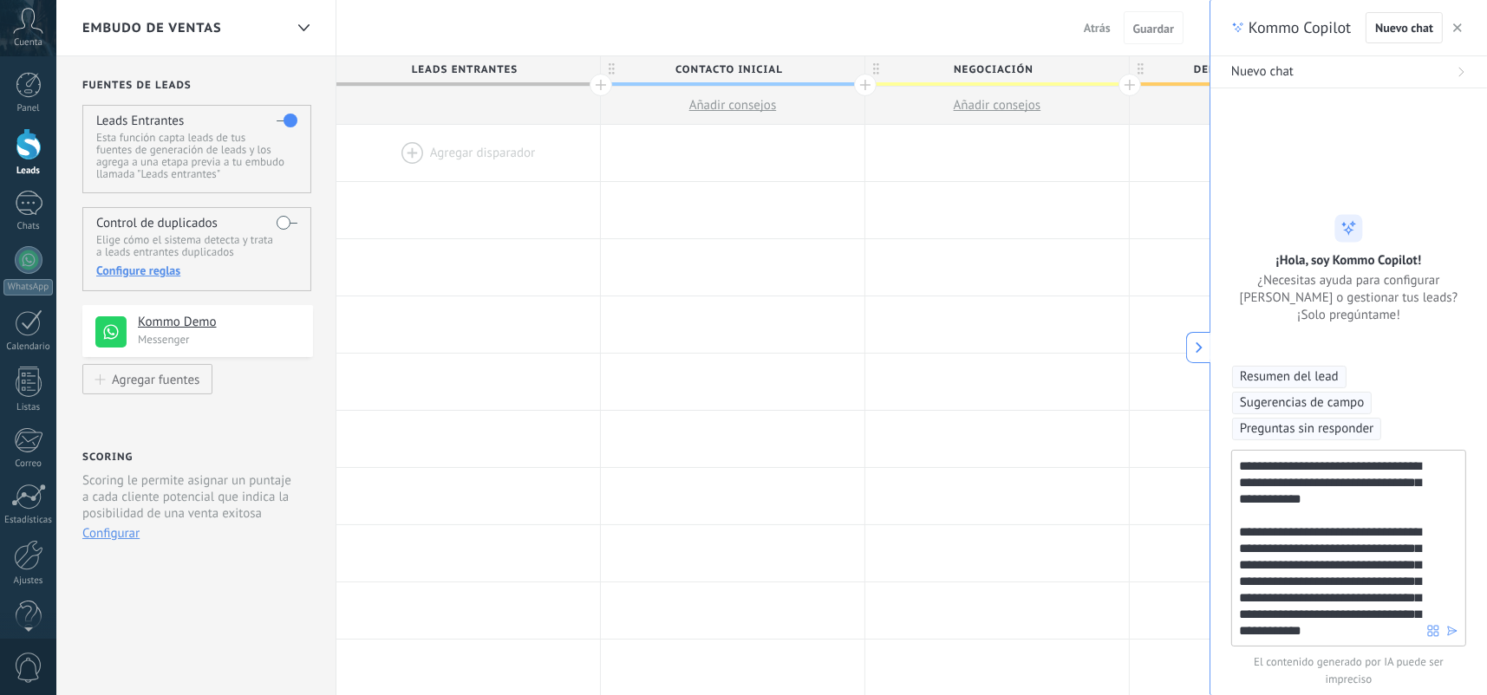
scroll to position [12, 0]
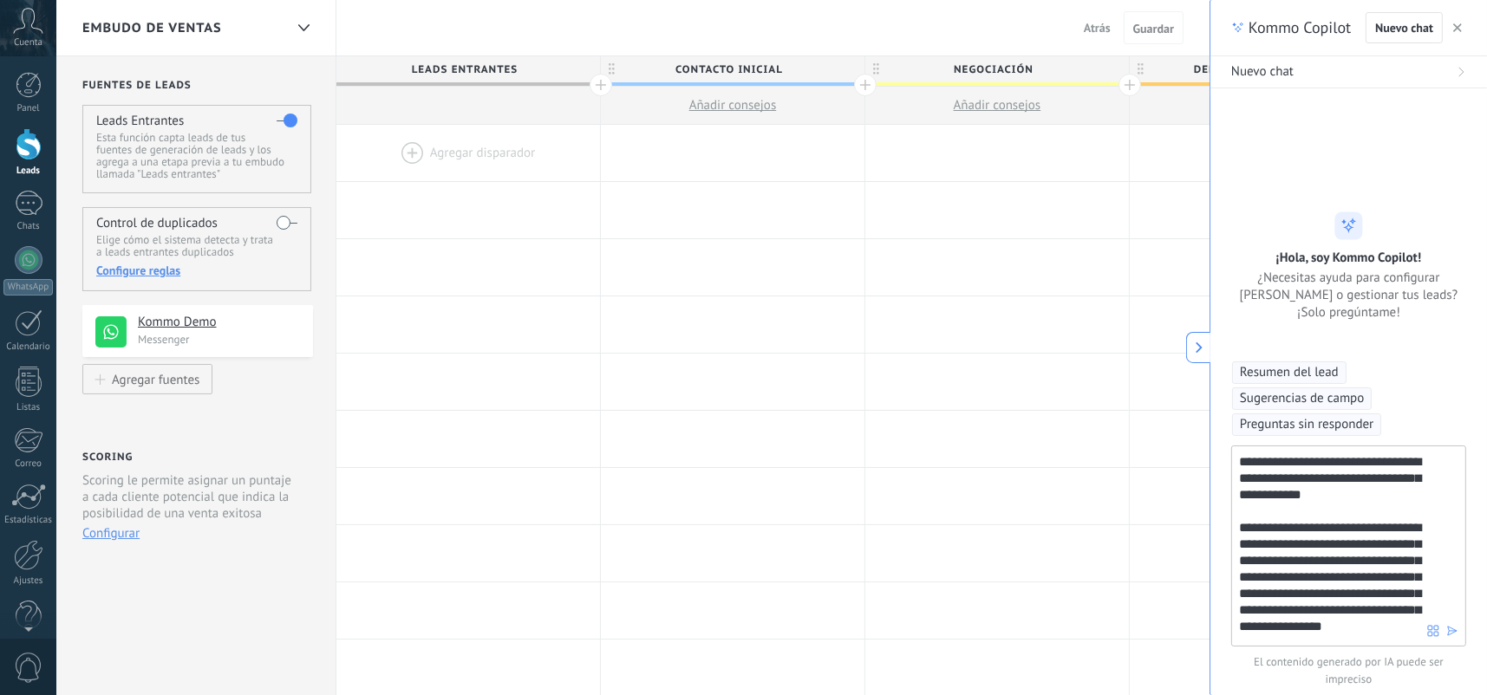
type textarea "**********"
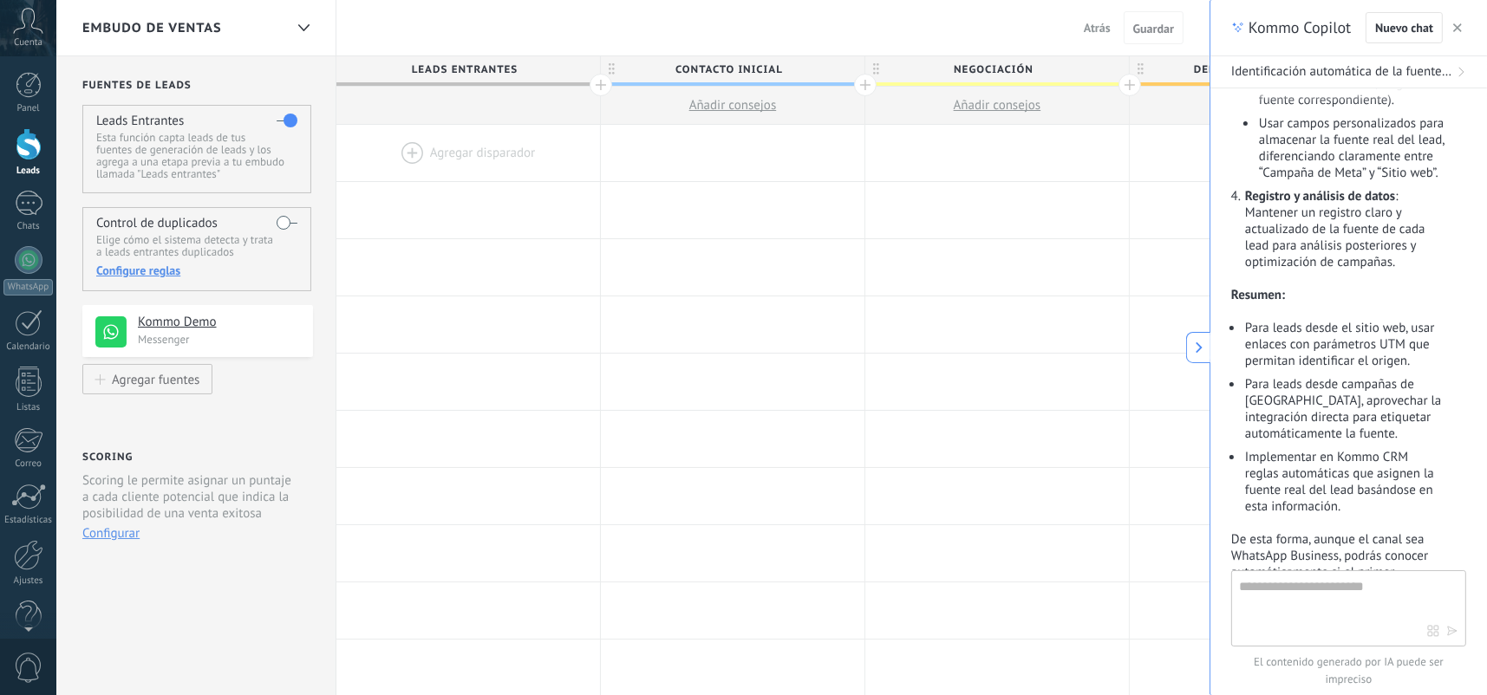
scroll to position [1312, 0]
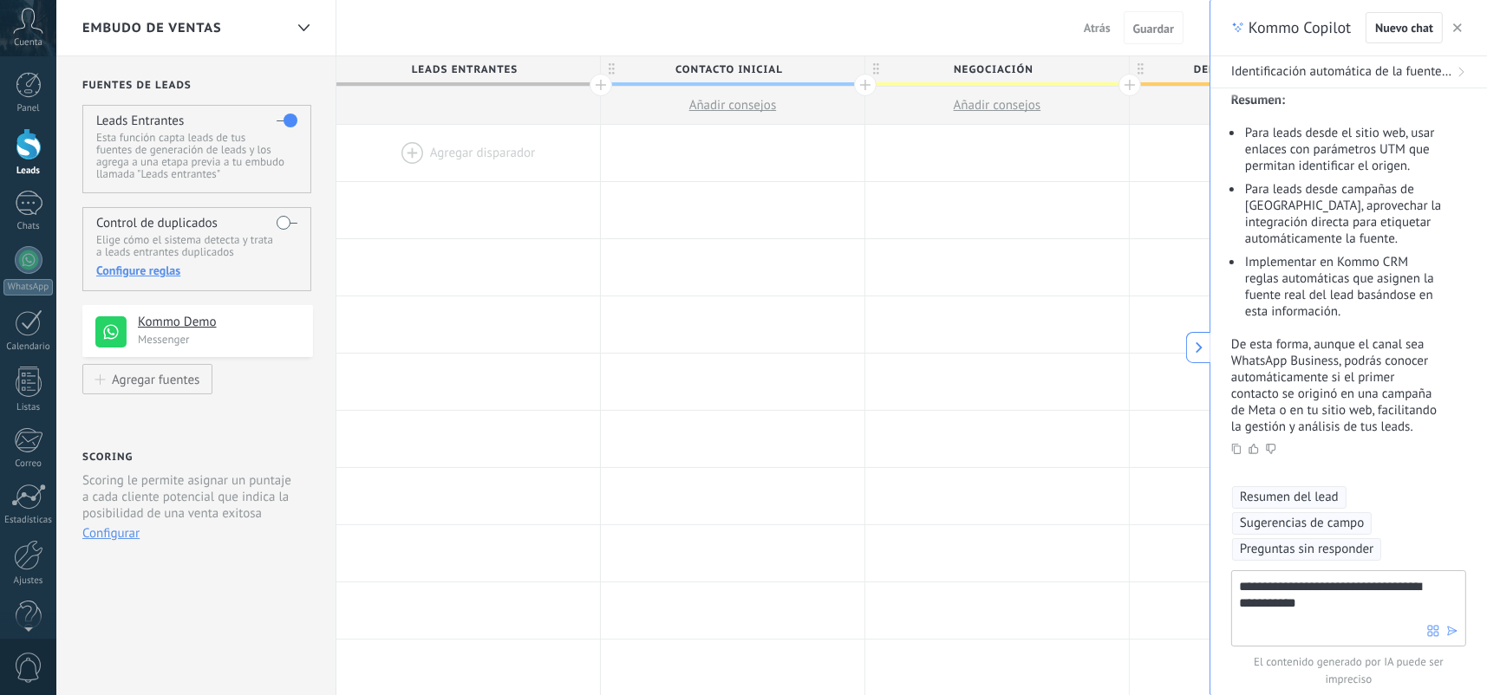
type textarea "**********"
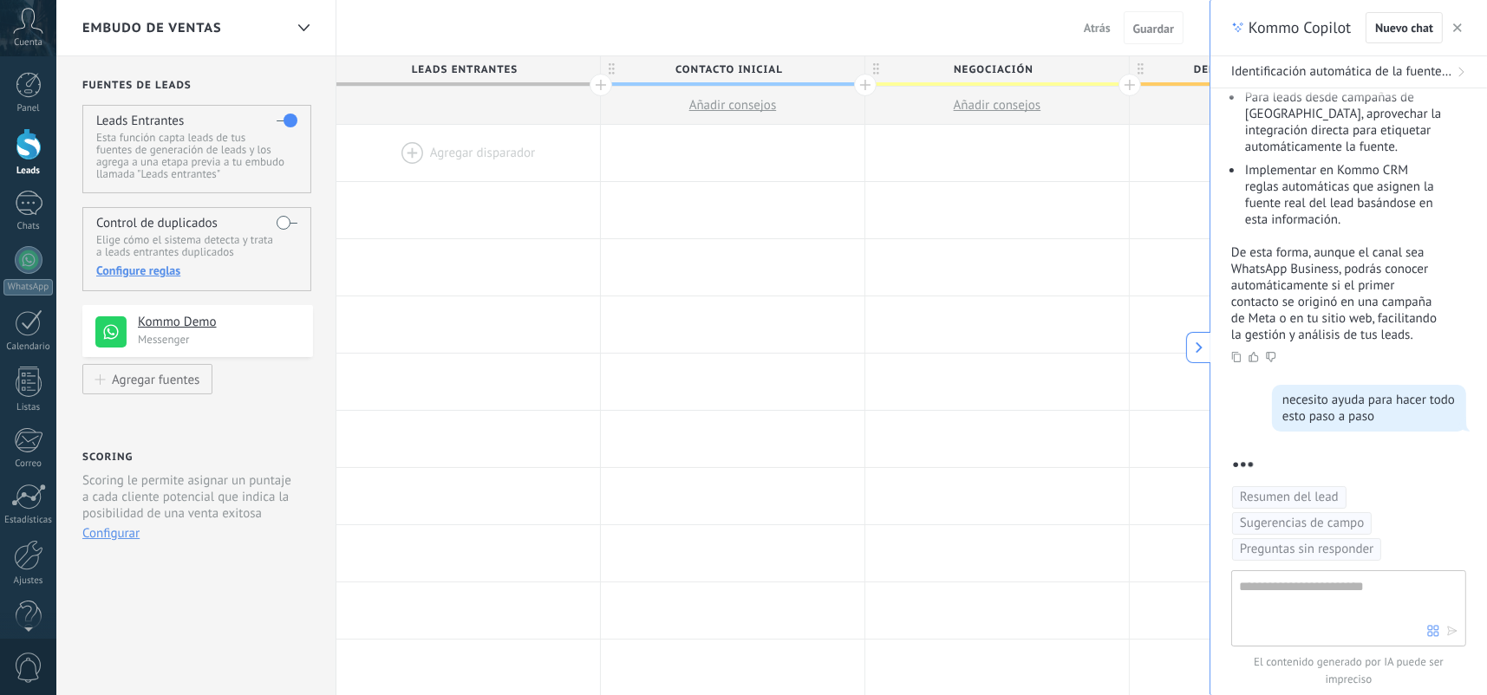
scroll to position [1469, 0]
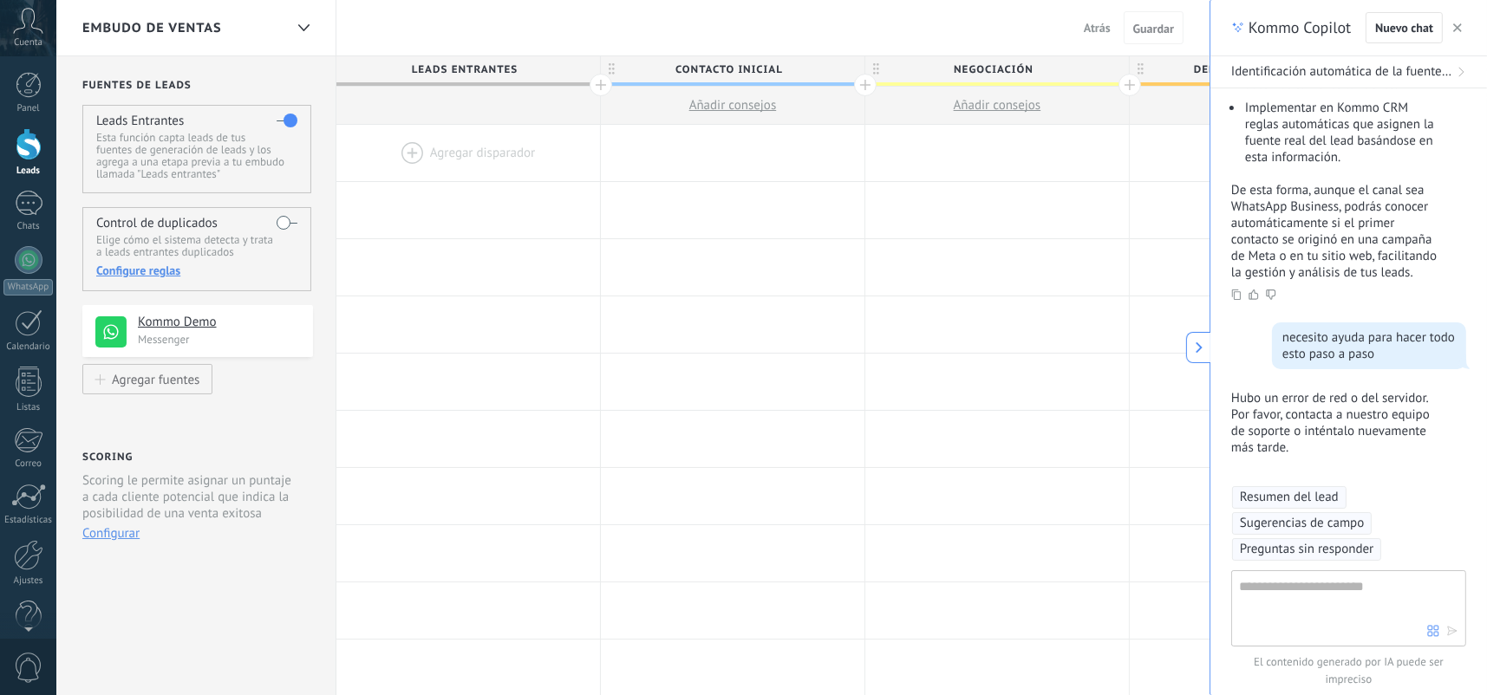
click at [1453, 26] on icon "button" at bounding box center [1457, 27] width 9 height 9
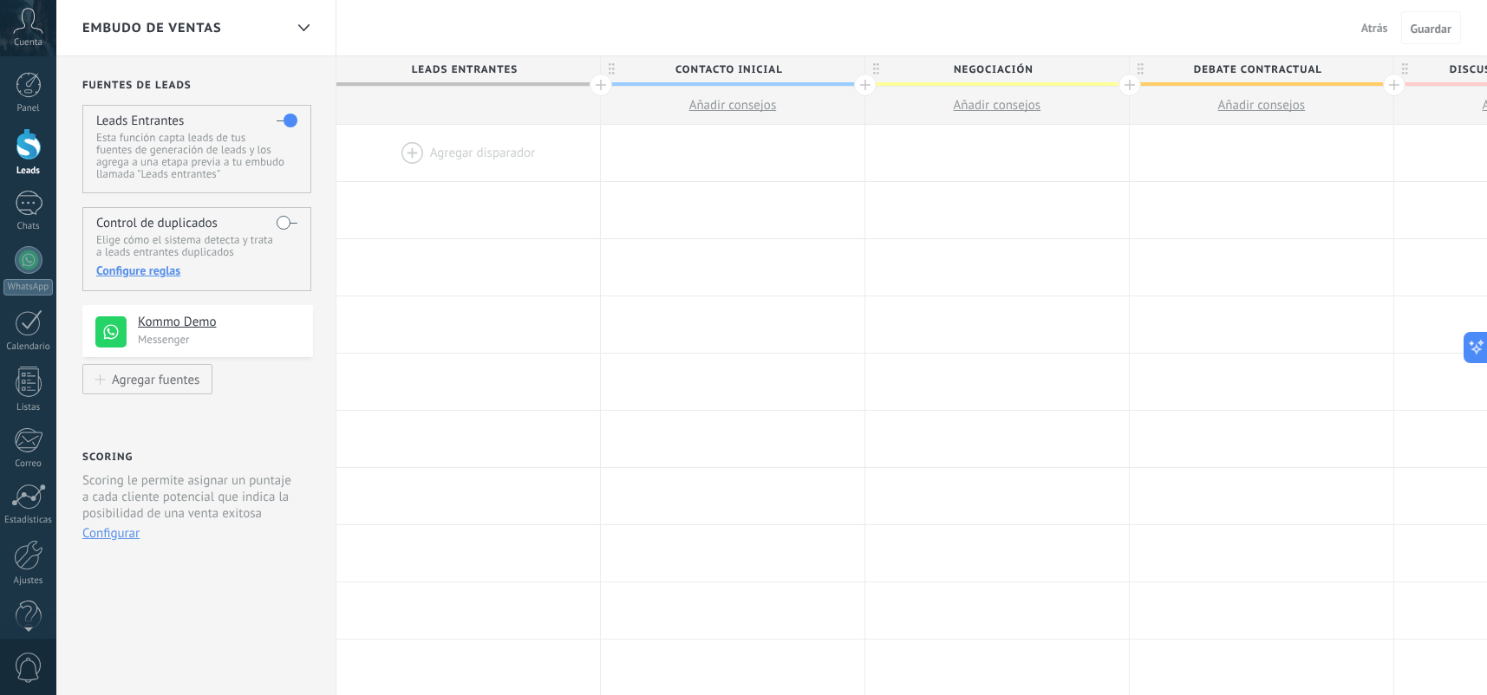
click at [33, 15] on icon at bounding box center [28, 21] width 30 height 26
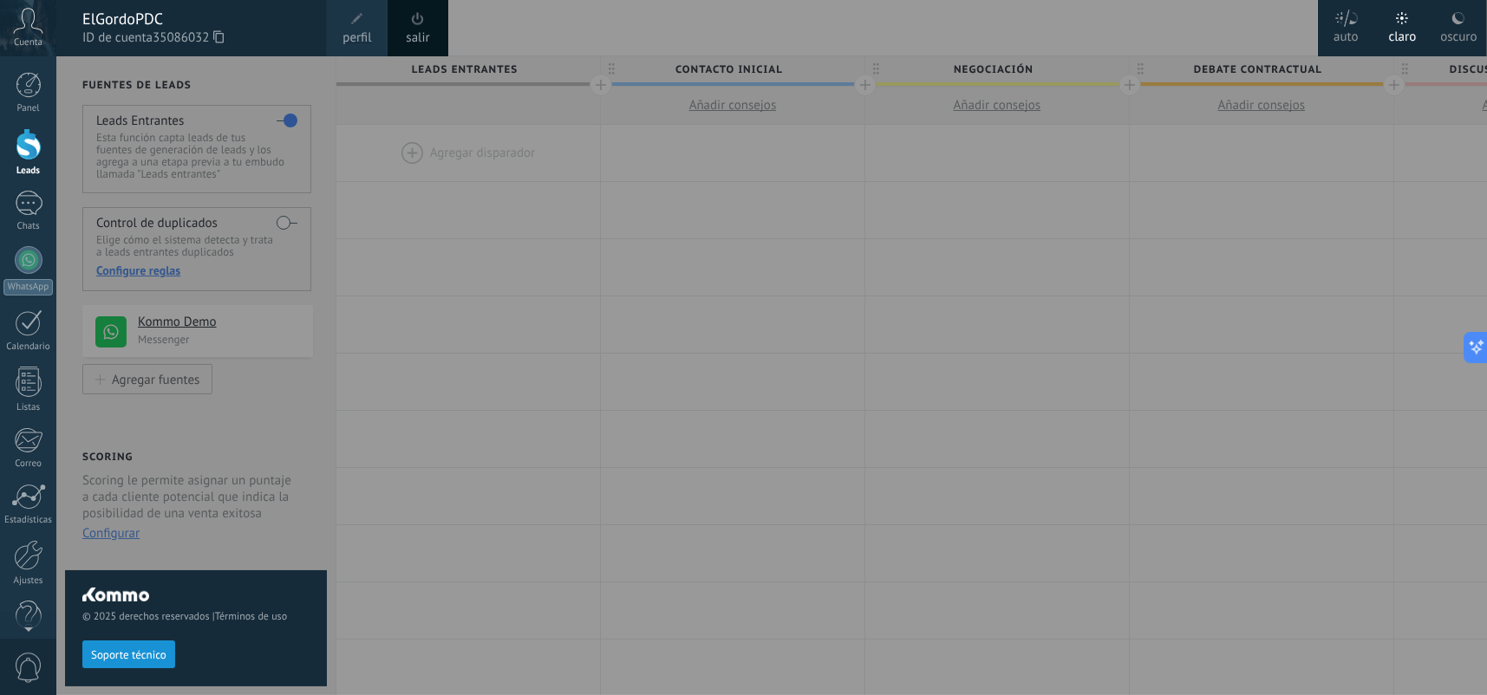
click at [166, 654] on button "Soporte técnico" at bounding box center [128, 655] width 93 height 28
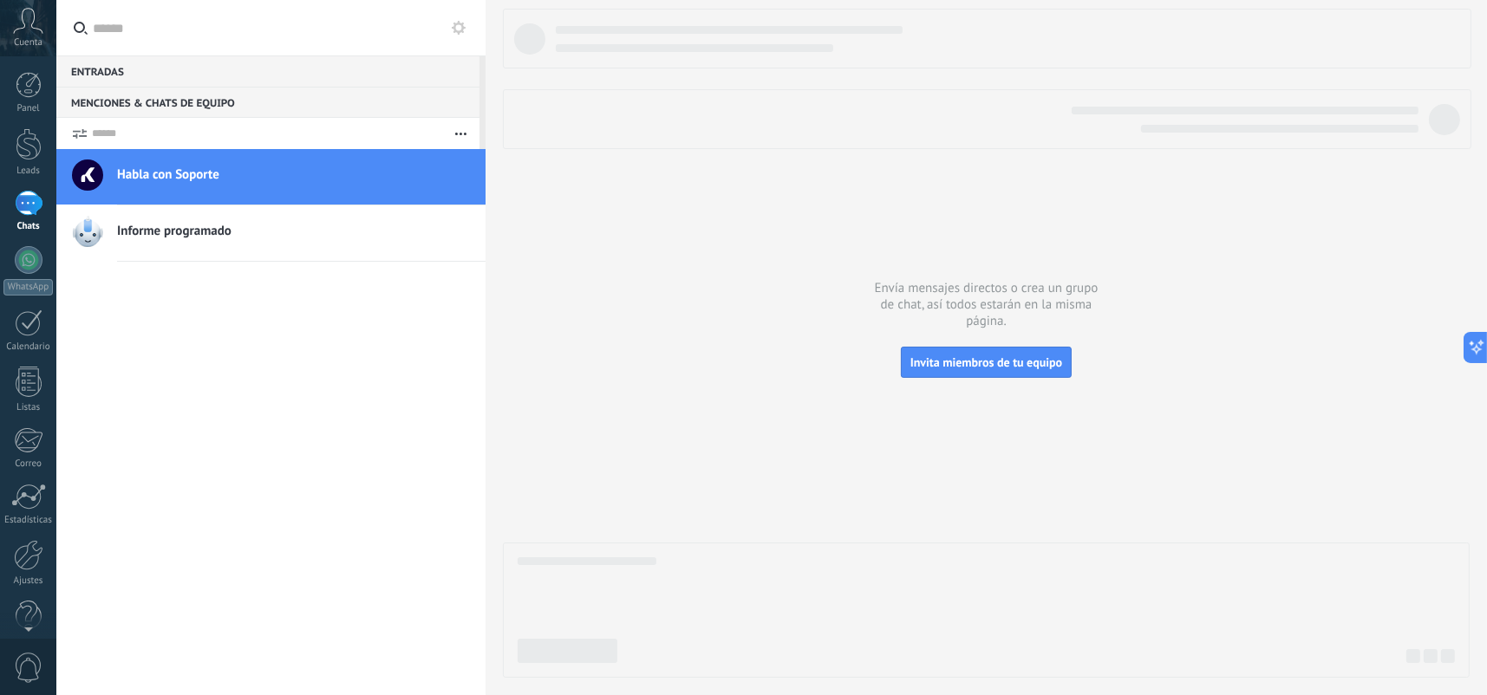
scroll to position [16, 0]
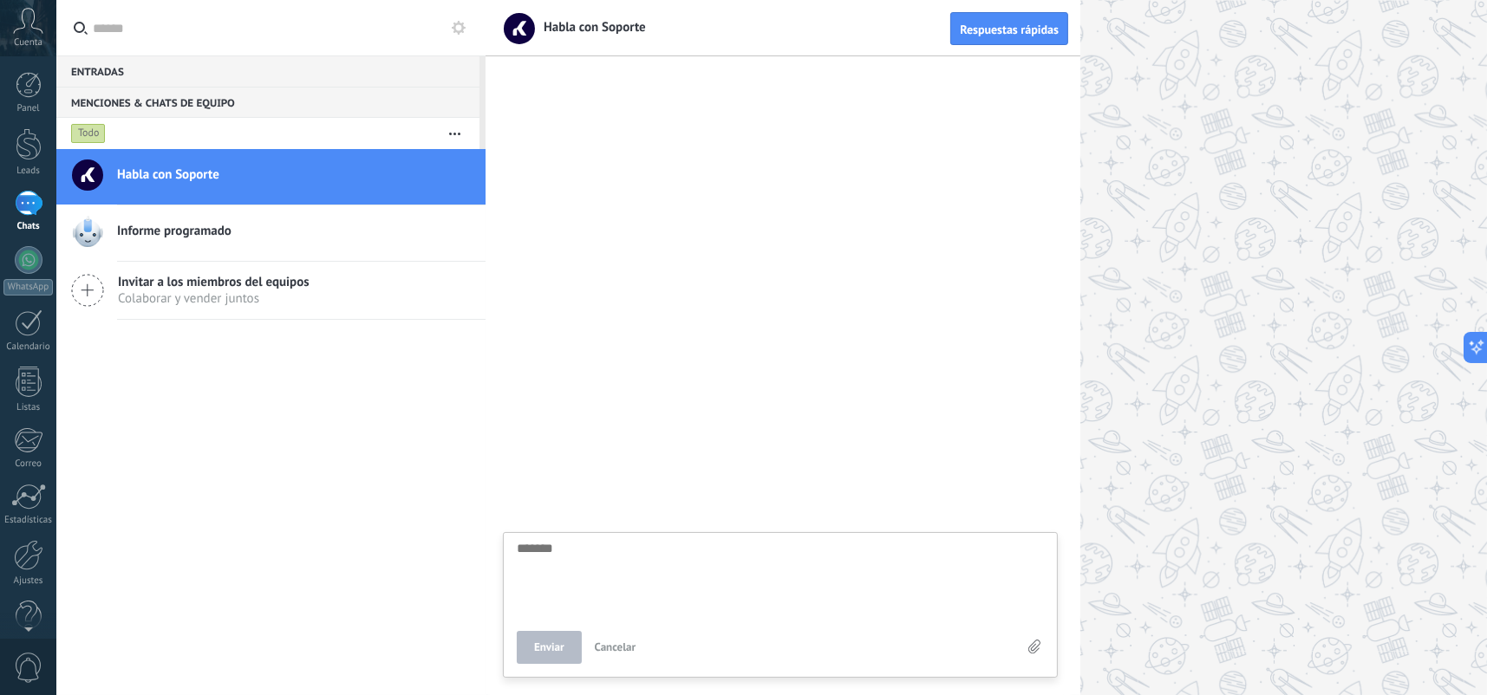
click at [599, 539] on div "Enviar Cancelar" at bounding box center [780, 605] width 555 height 146
click at [638, 655] on textarea at bounding box center [780, 686] width 527 height 71
type textarea "*"
type textarea "**"
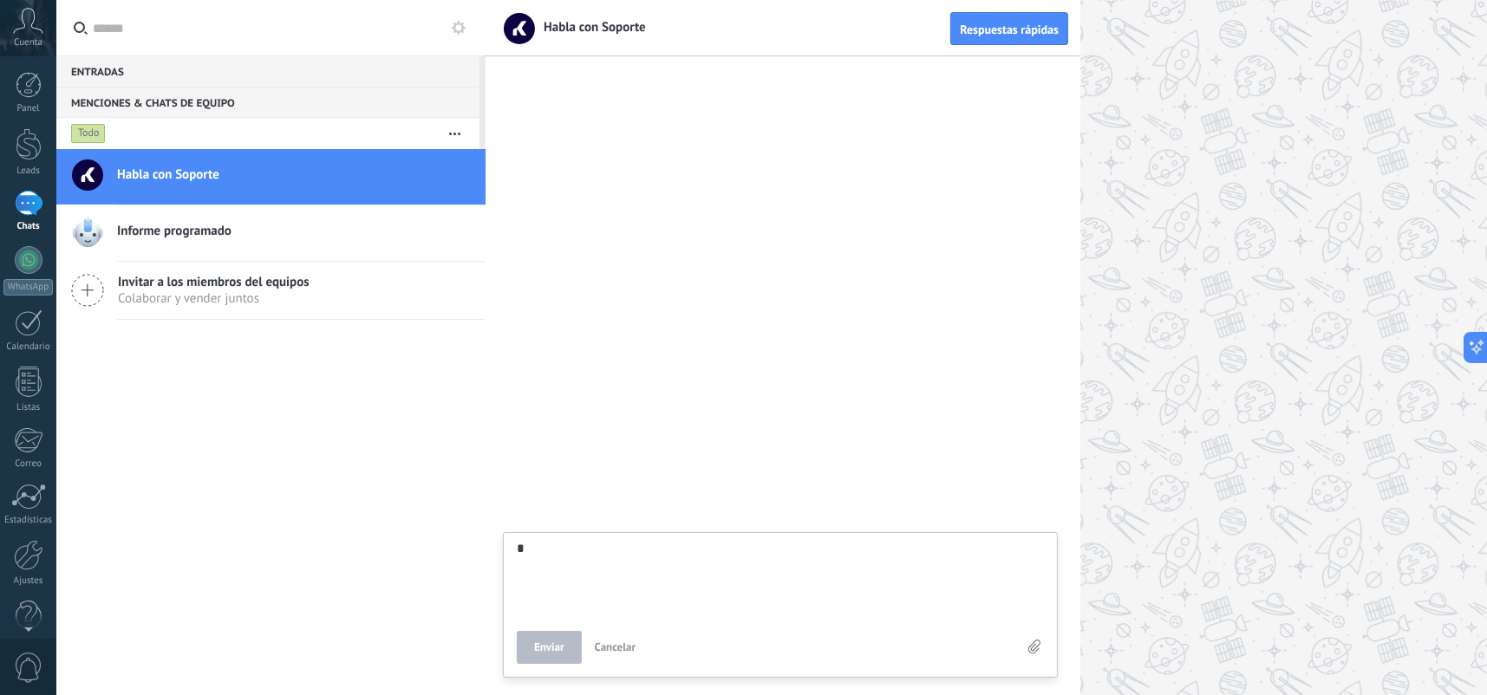
type textarea "**"
type textarea "***"
type textarea "****"
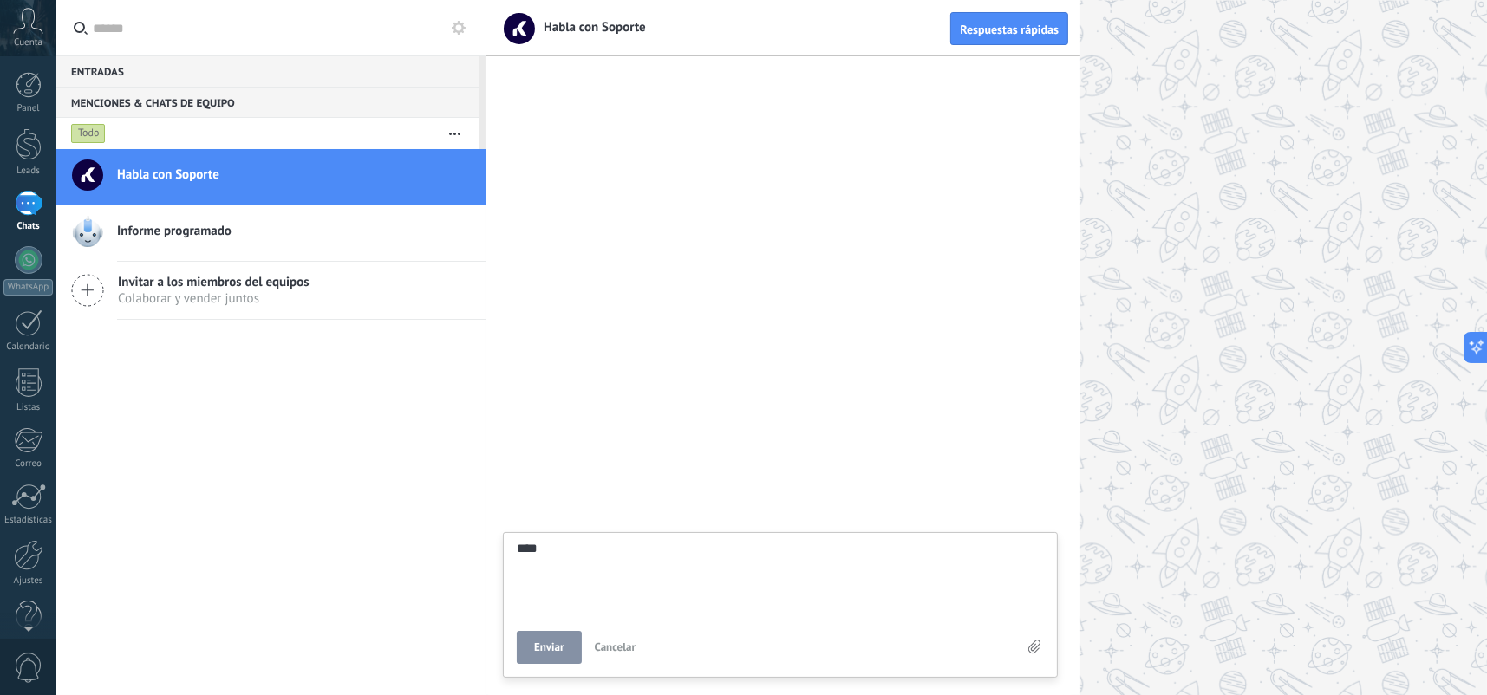
type textarea "*****"
type textarea "*******"
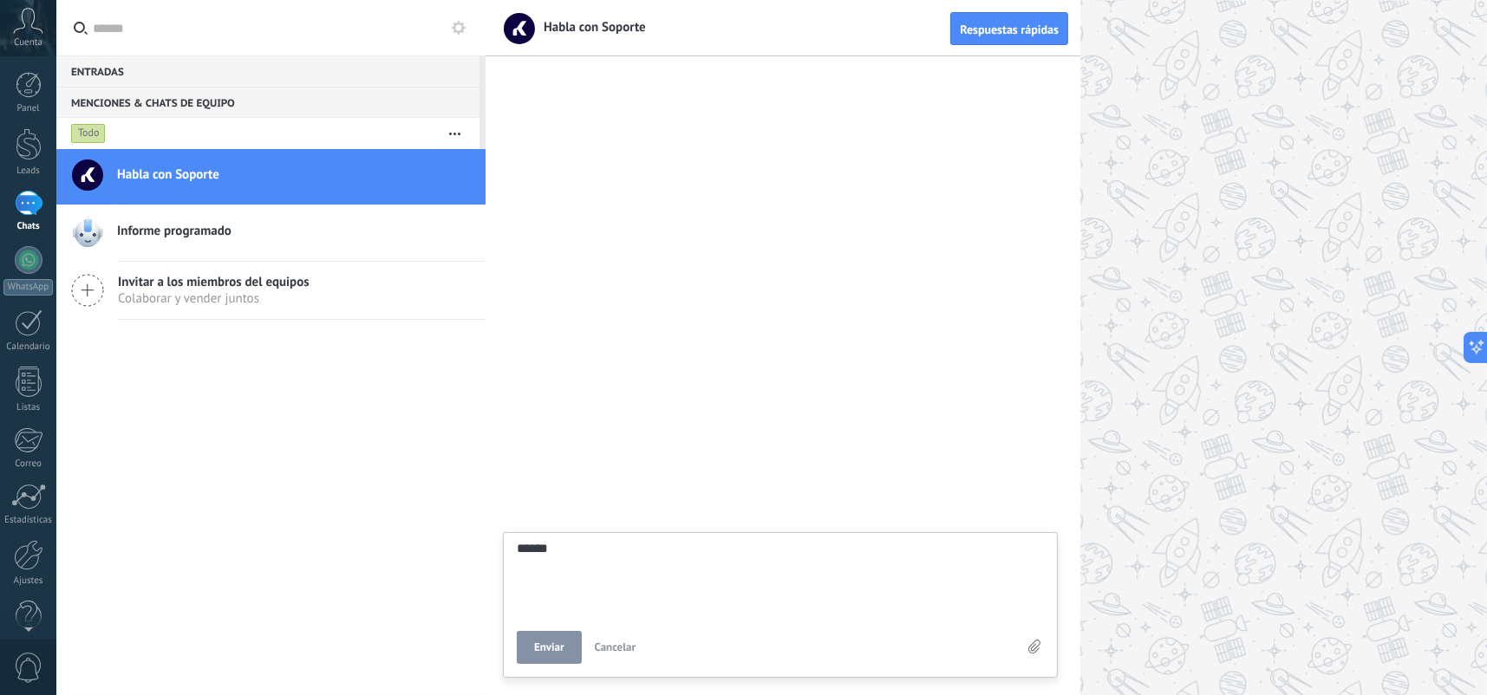
type textarea "*******"
type textarea "********"
type textarea "*********"
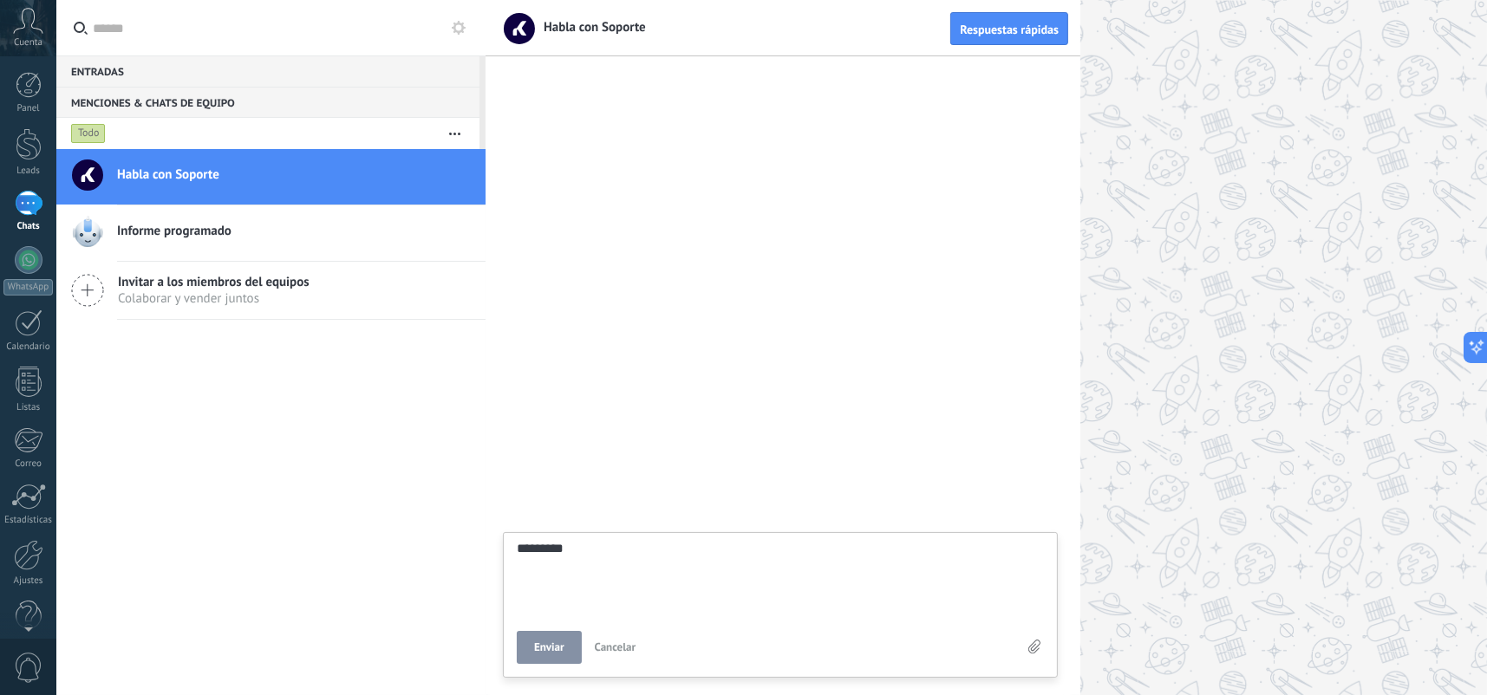
type textarea "**********"
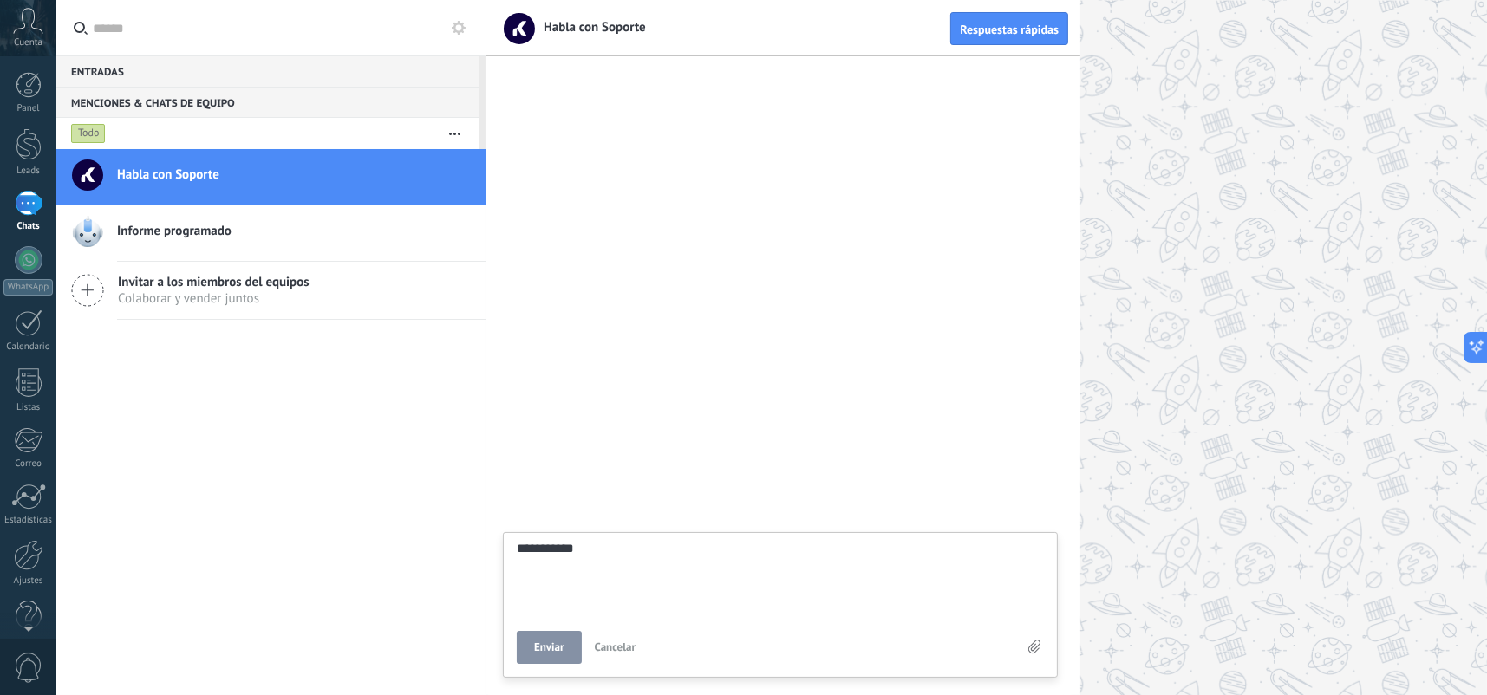
type textarea "**********"
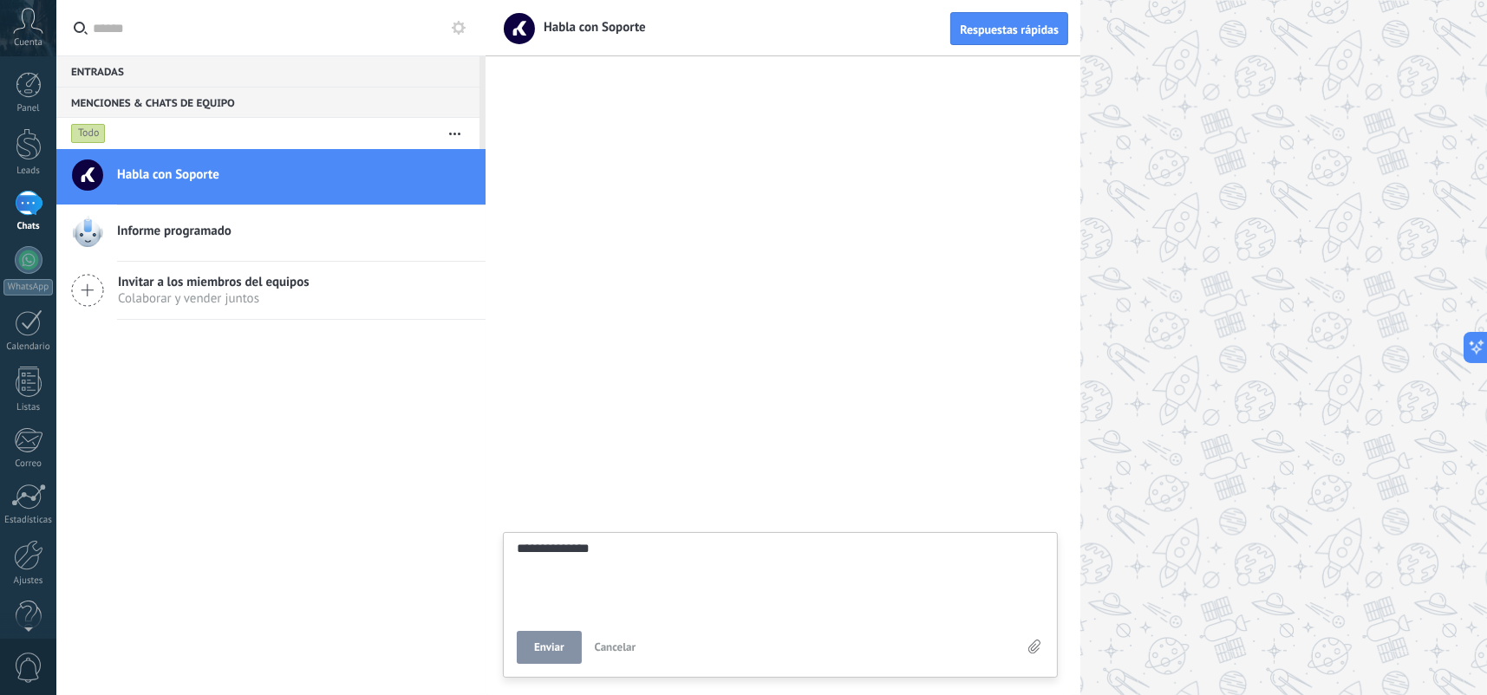
type textarea "**********"
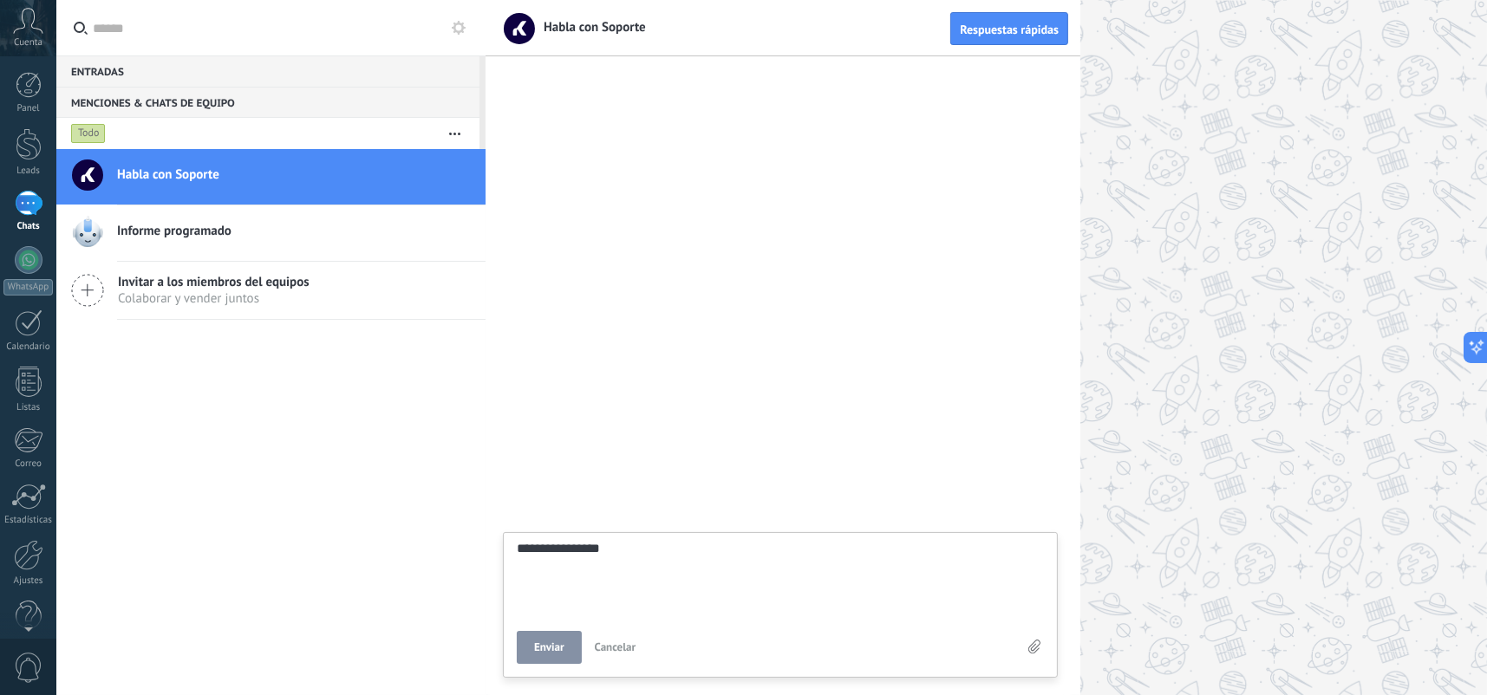
type textarea "**********"
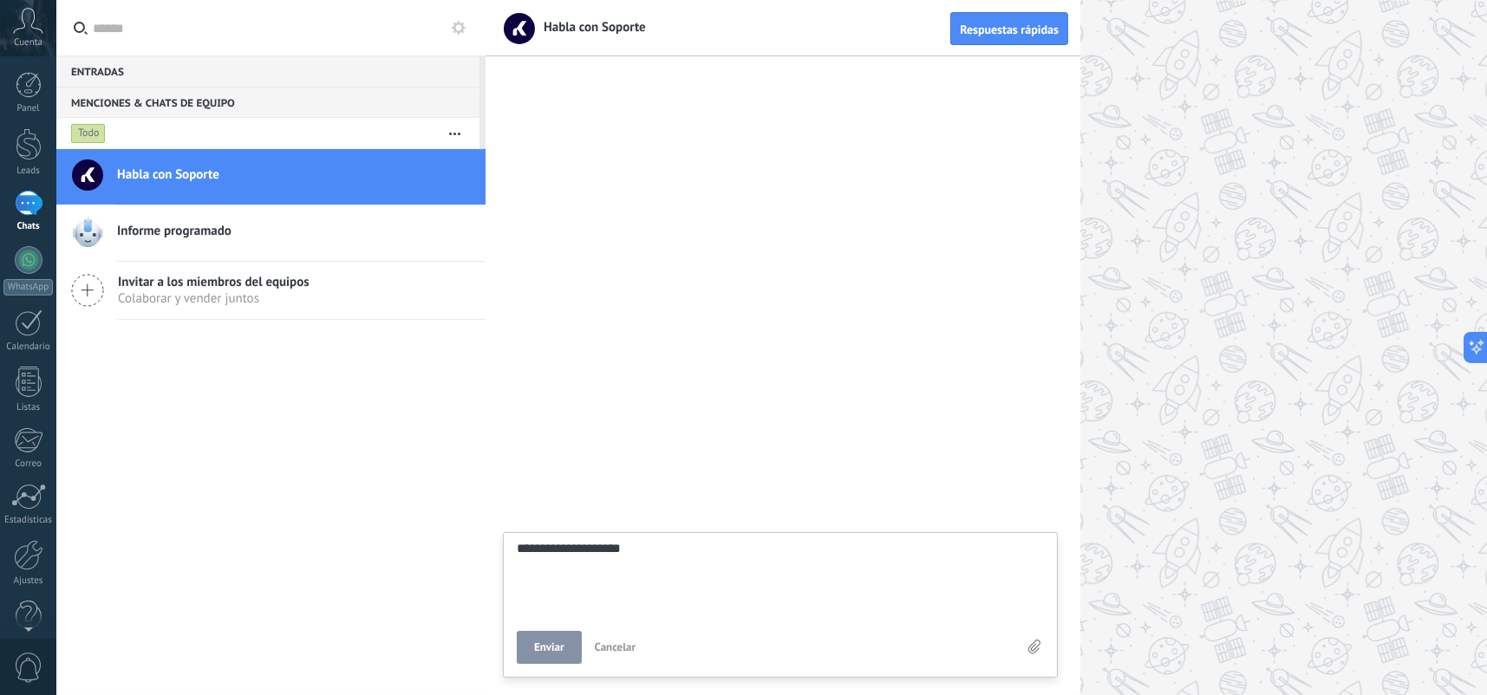
type textarea "**********"
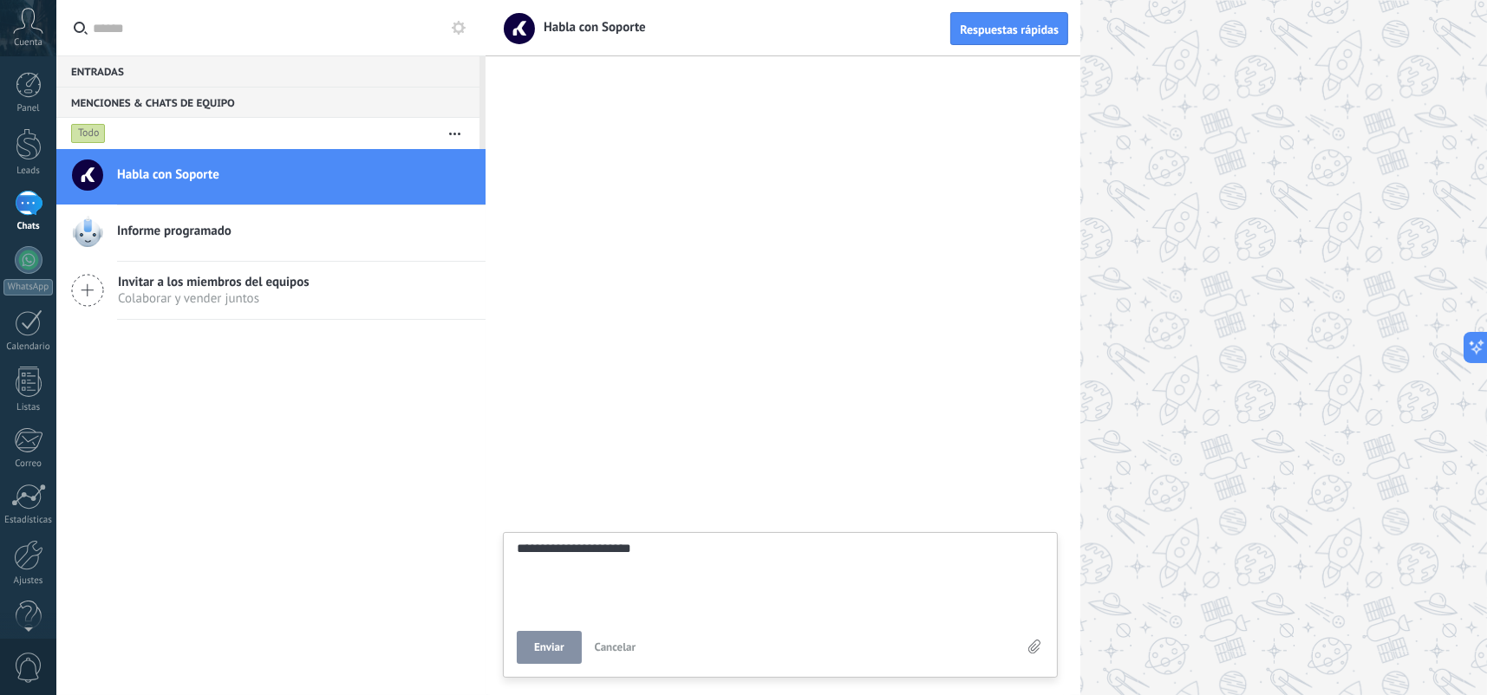
type textarea "**********"
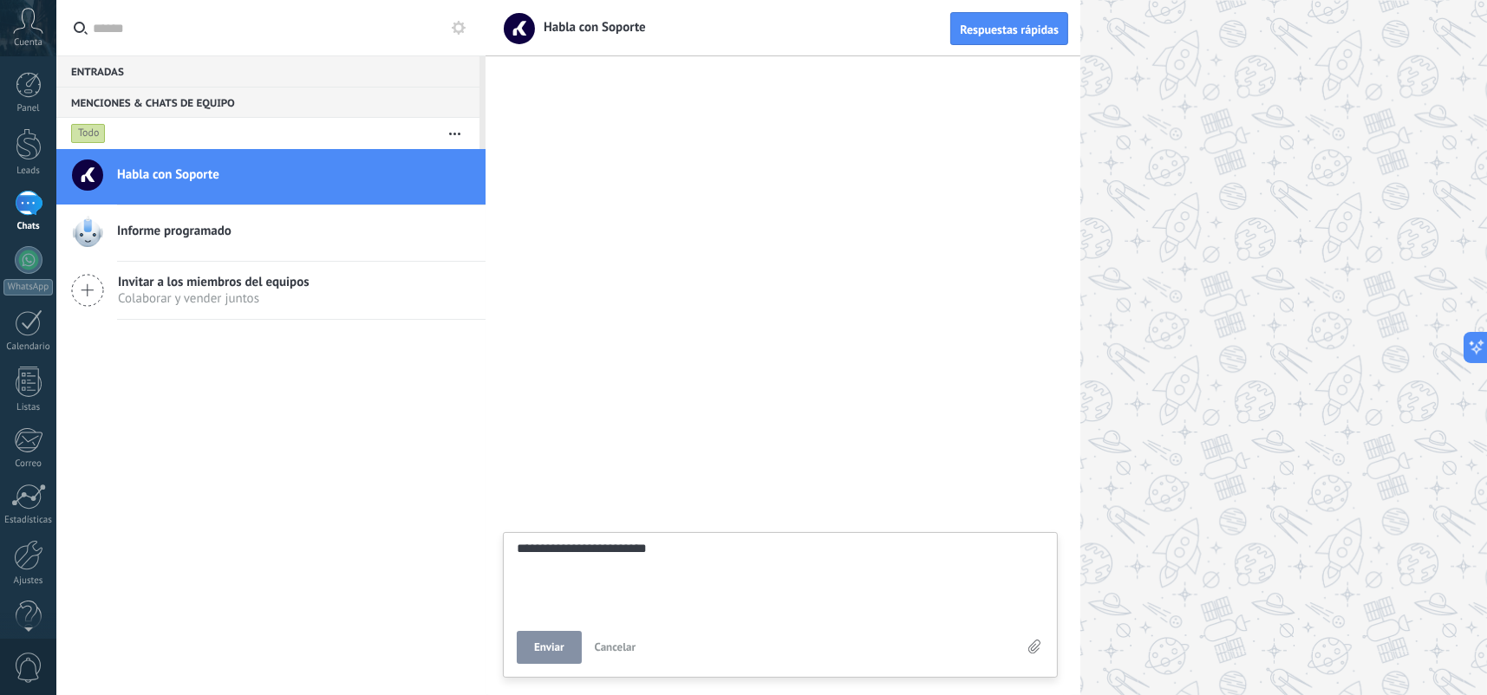
type textarea "**********"
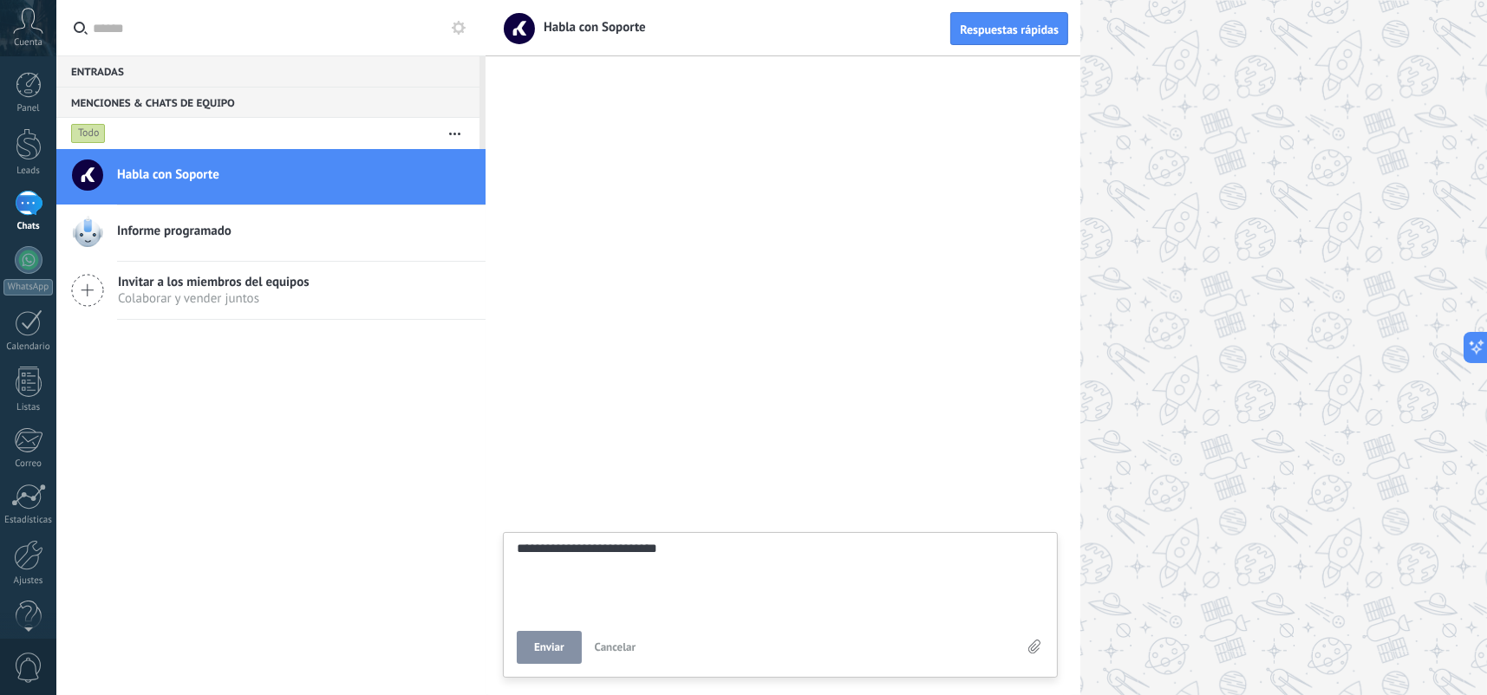
type textarea "**********"
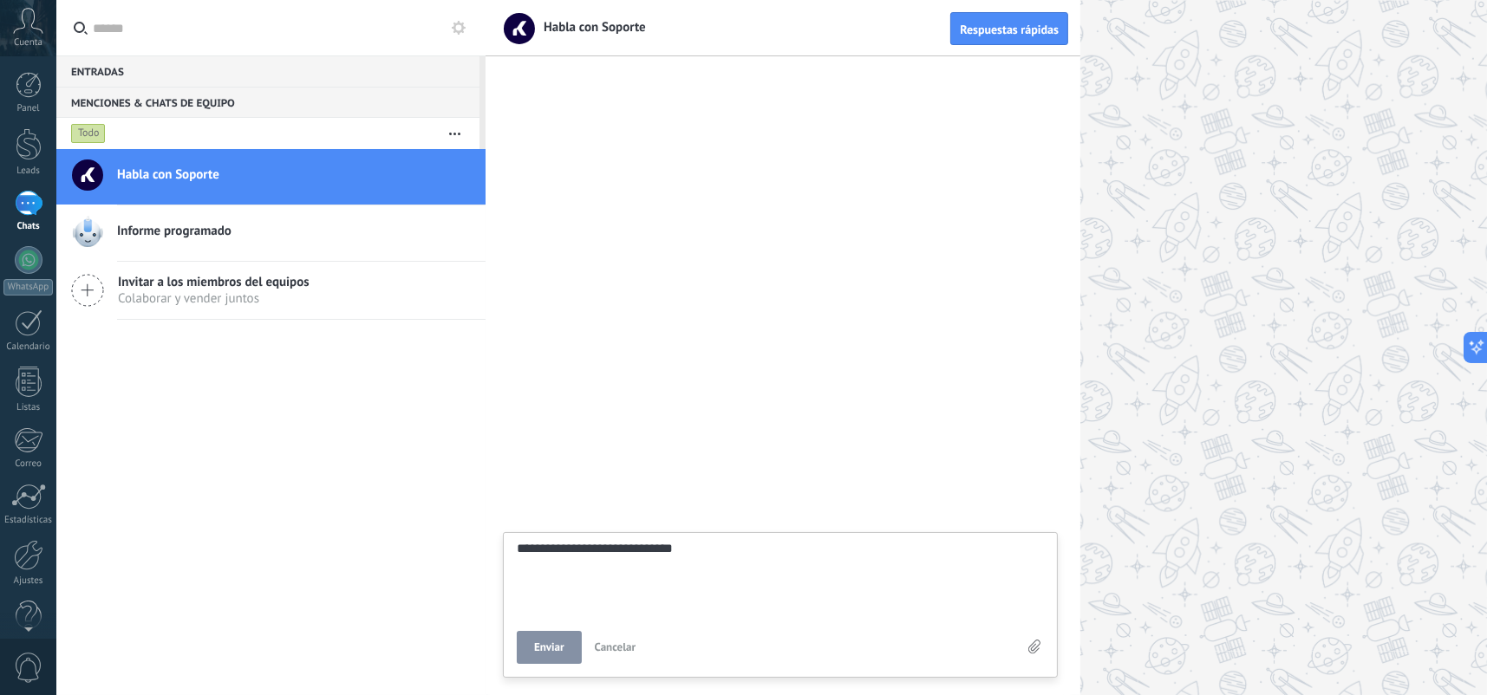
type textarea "**********"
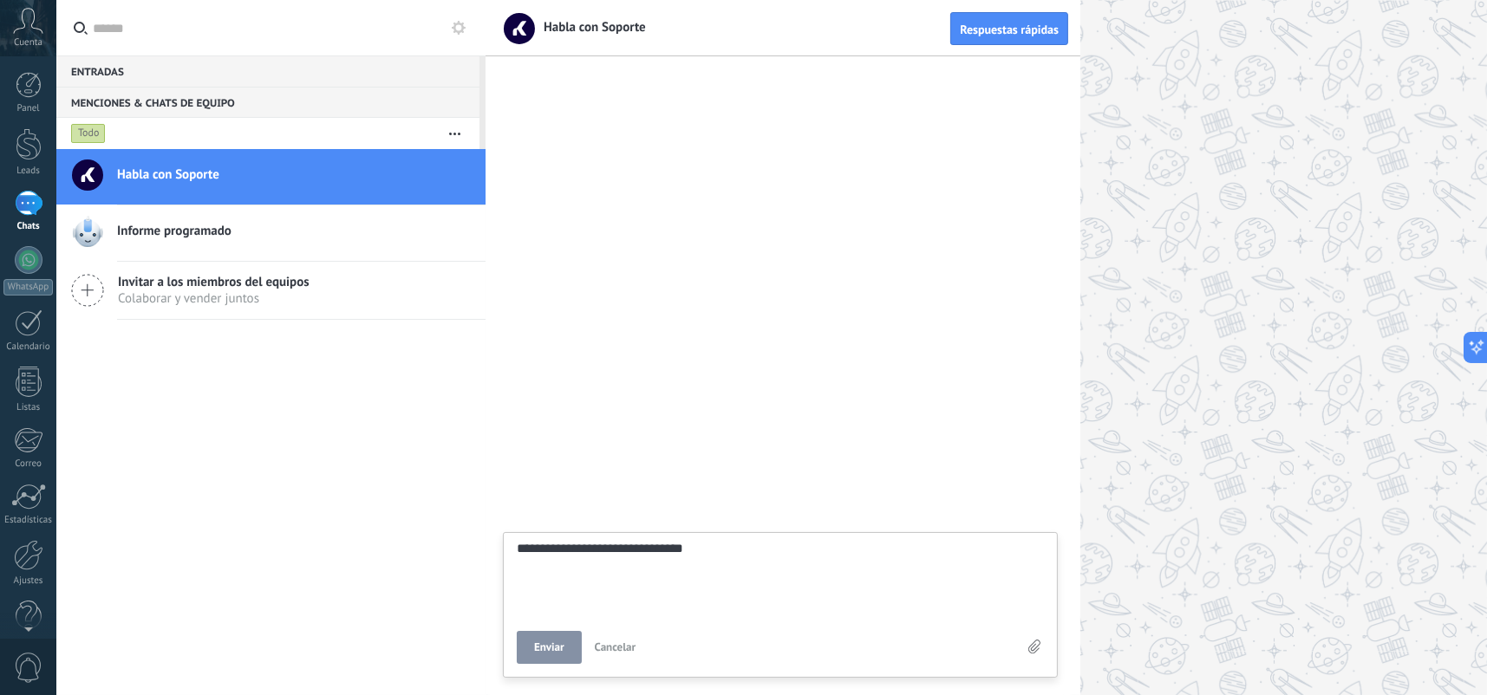
type textarea "**********"
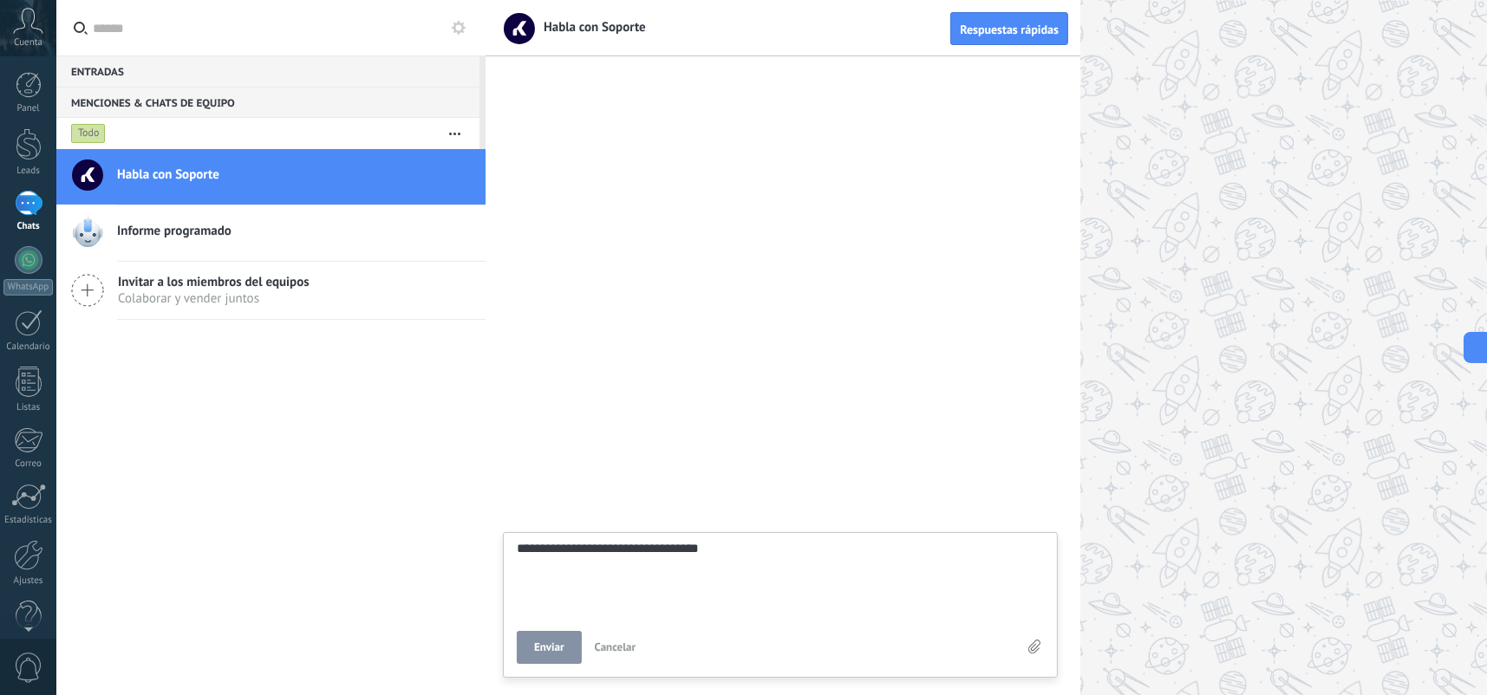
type textarea "**********"
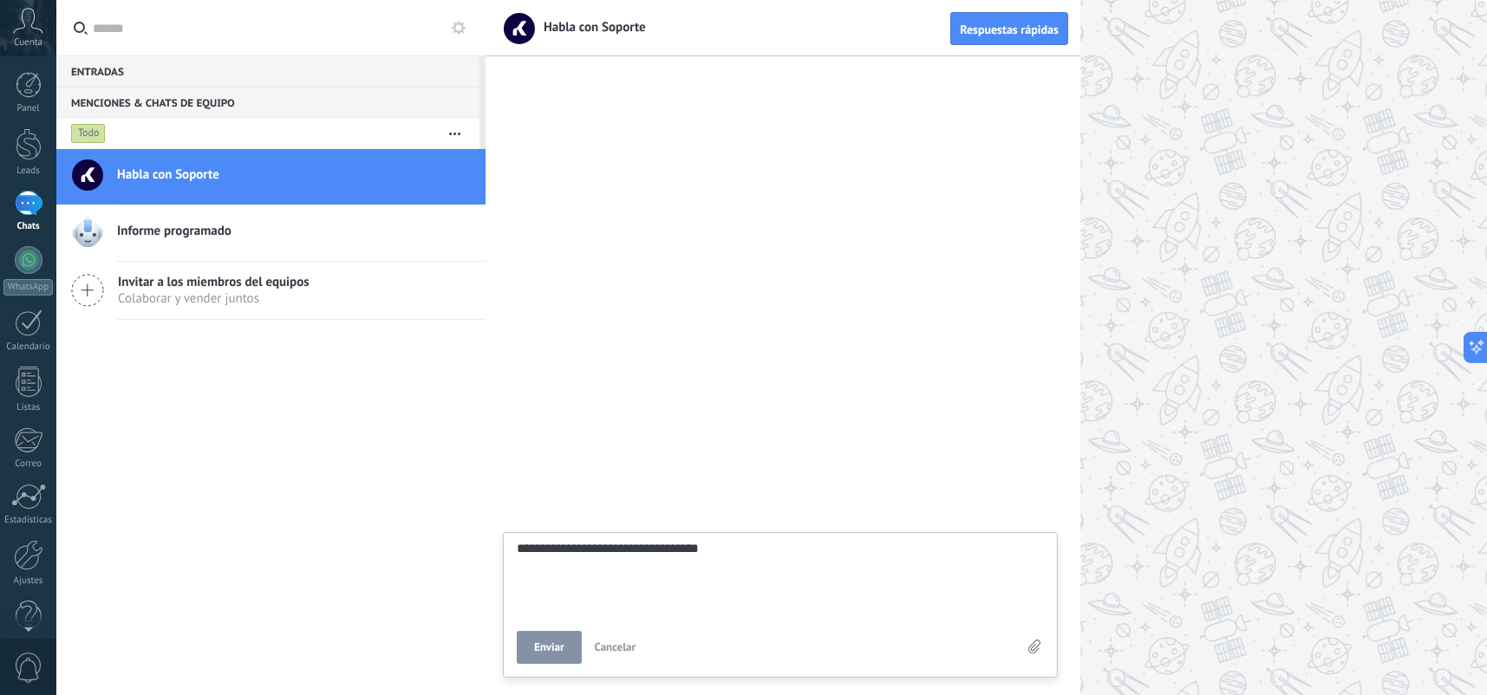
type textarea "**********"
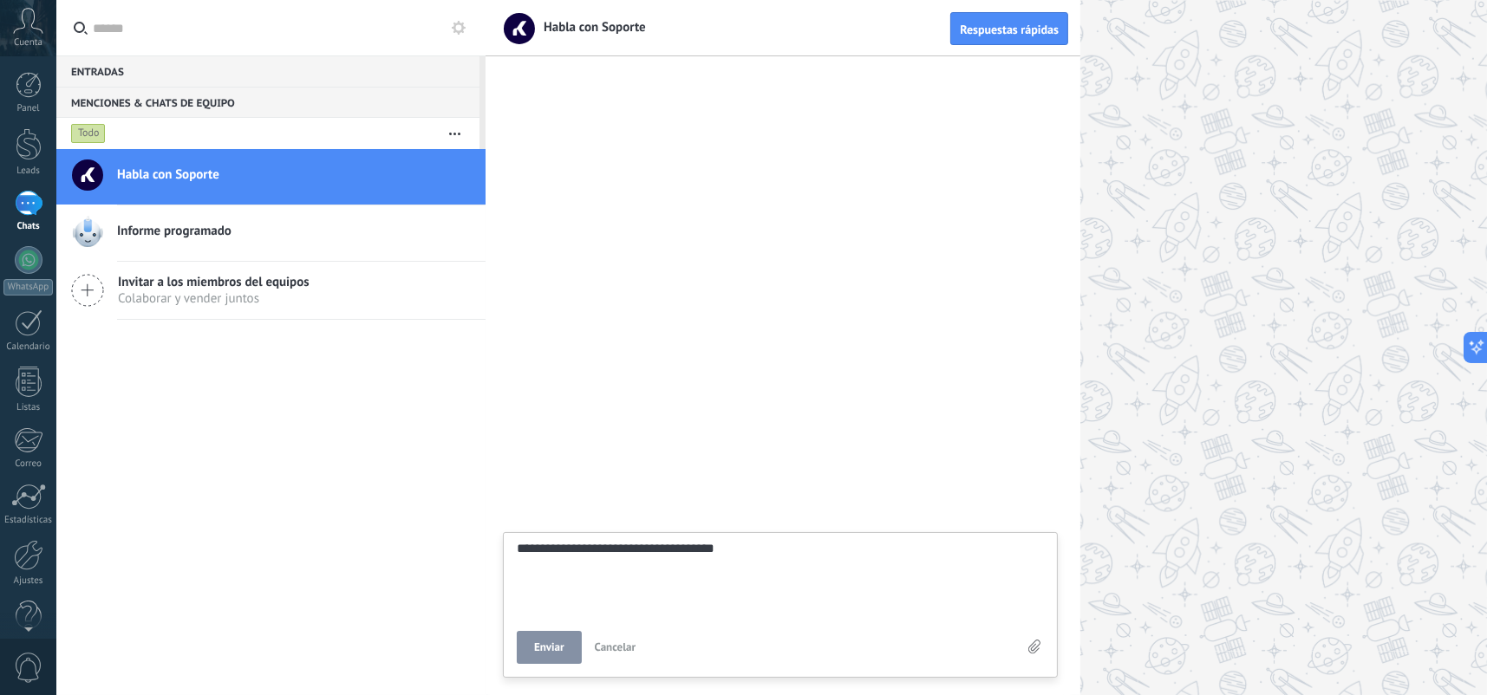
type textarea "**********"
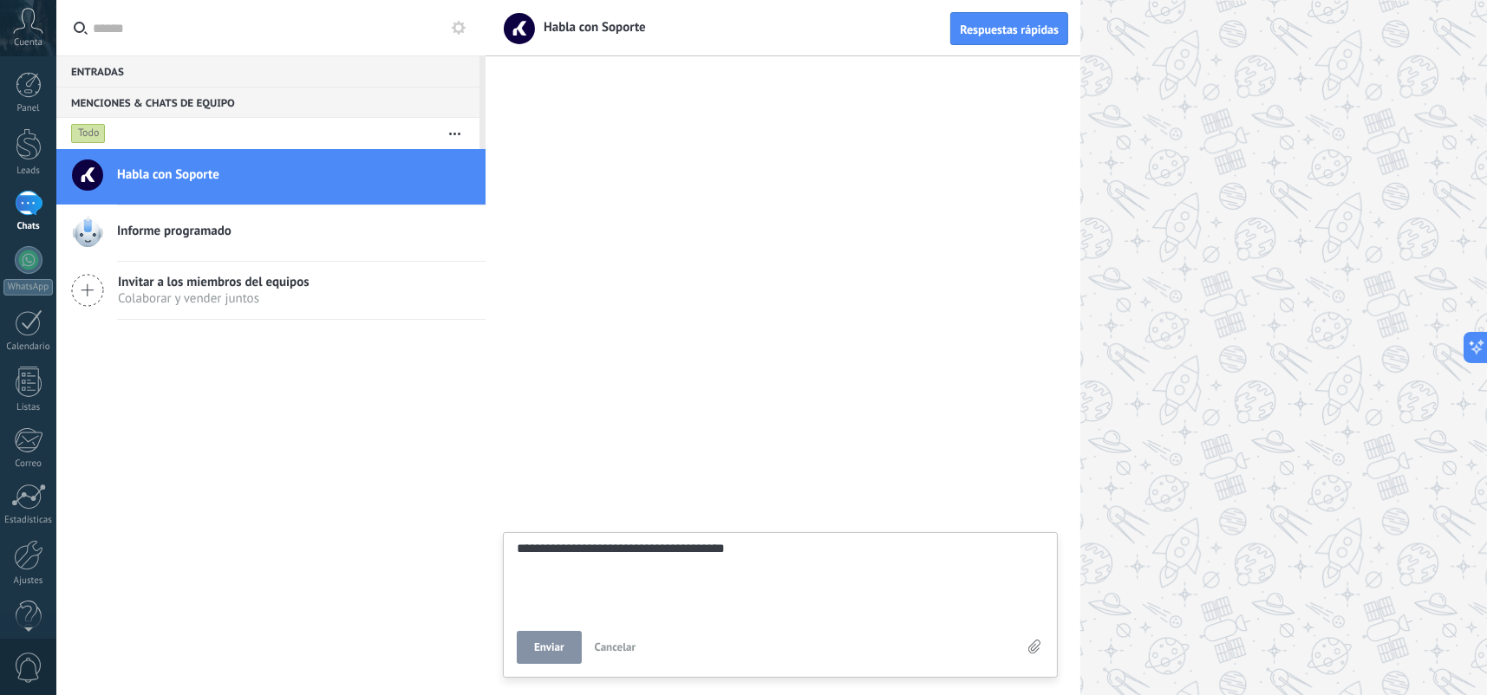
type textarea "**********"
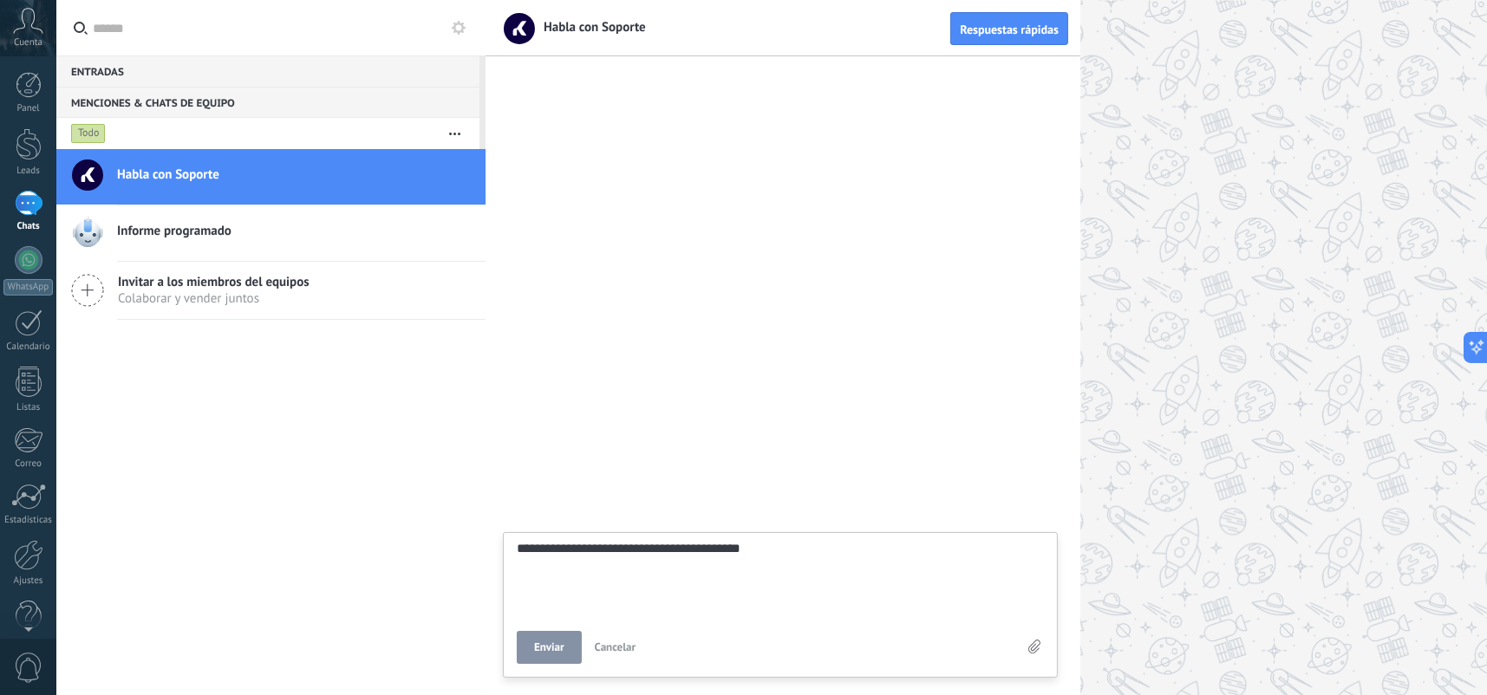
type textarea "**********"
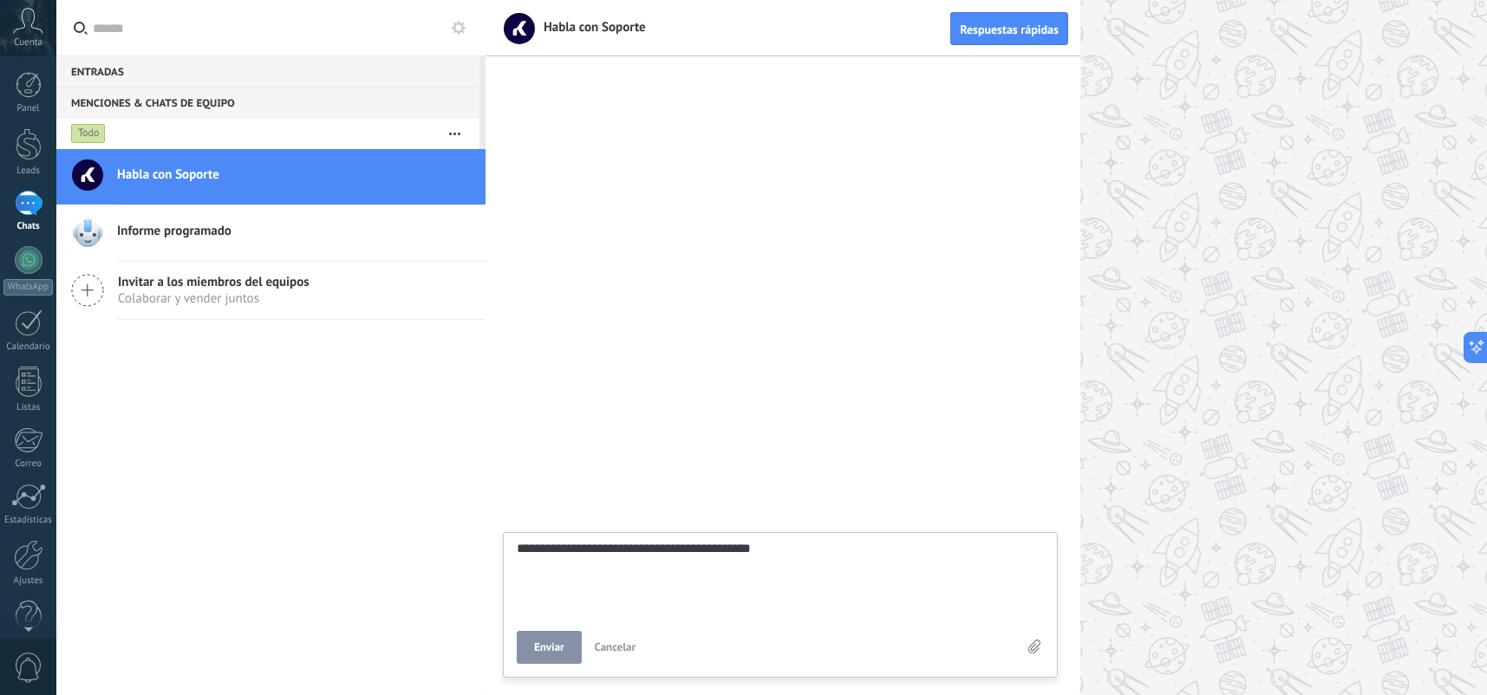
type textarea "**********"
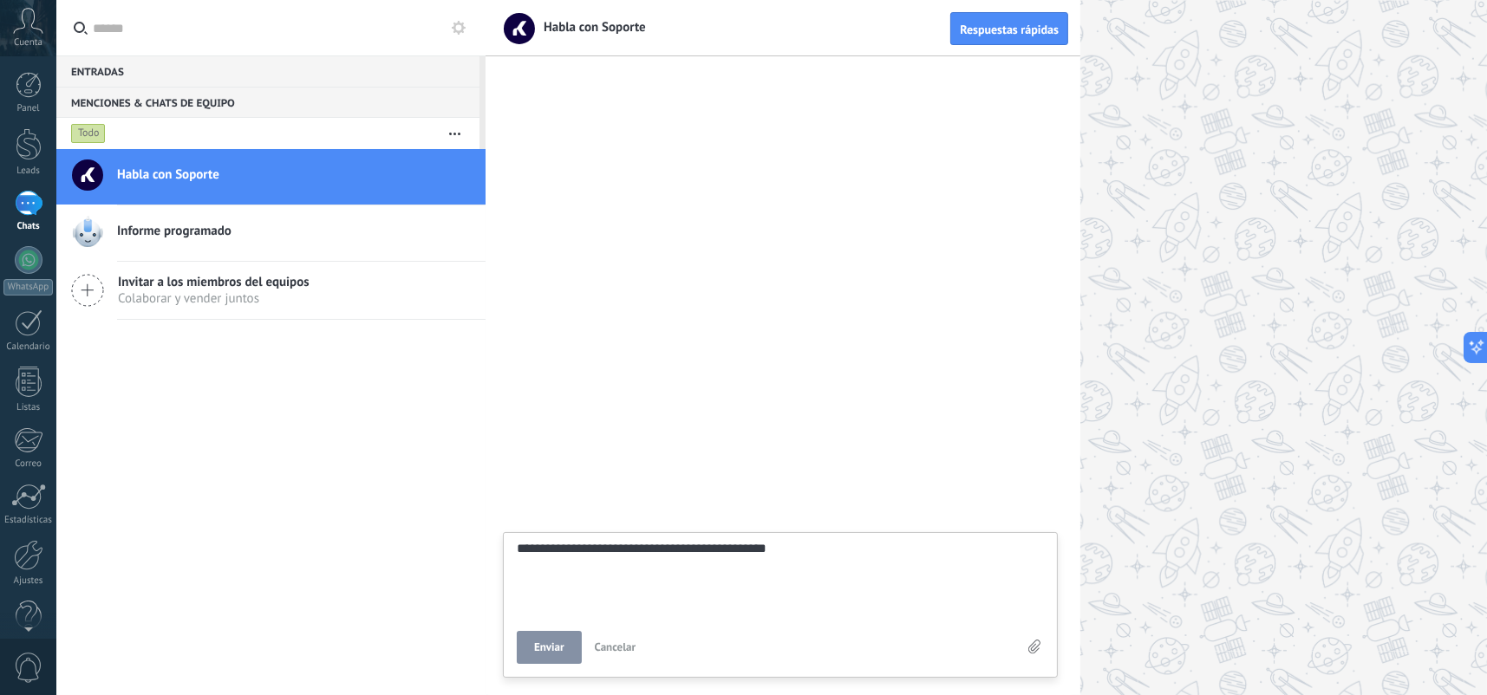
type textarea "**********"
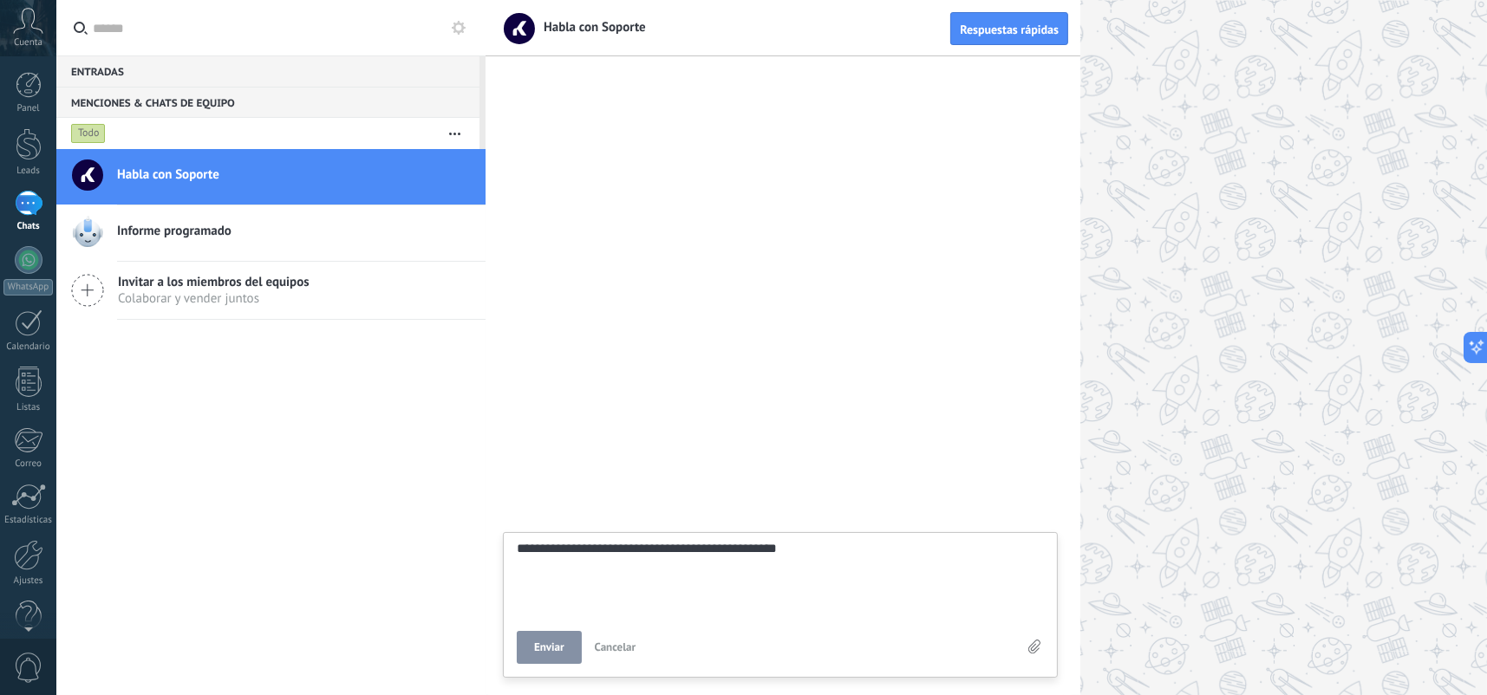
type textarea "**********"
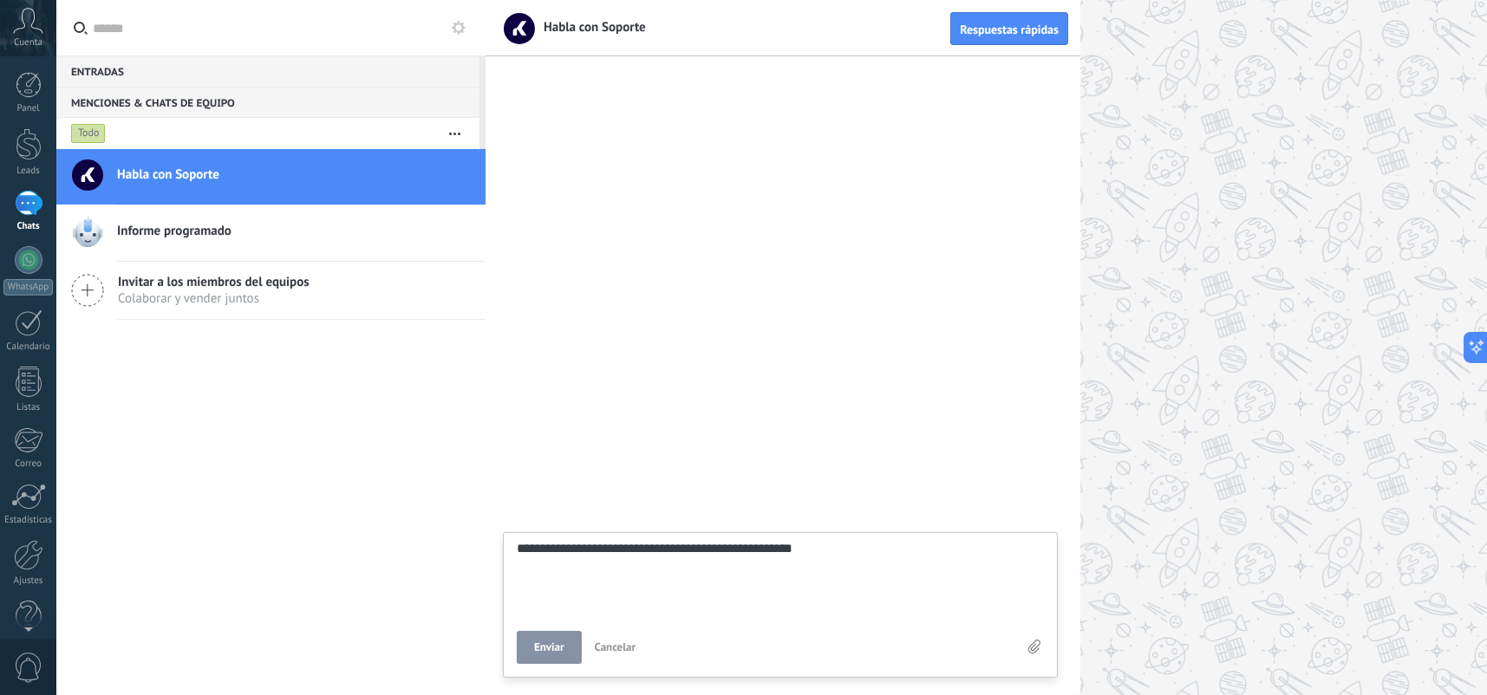
type textarea "**********"
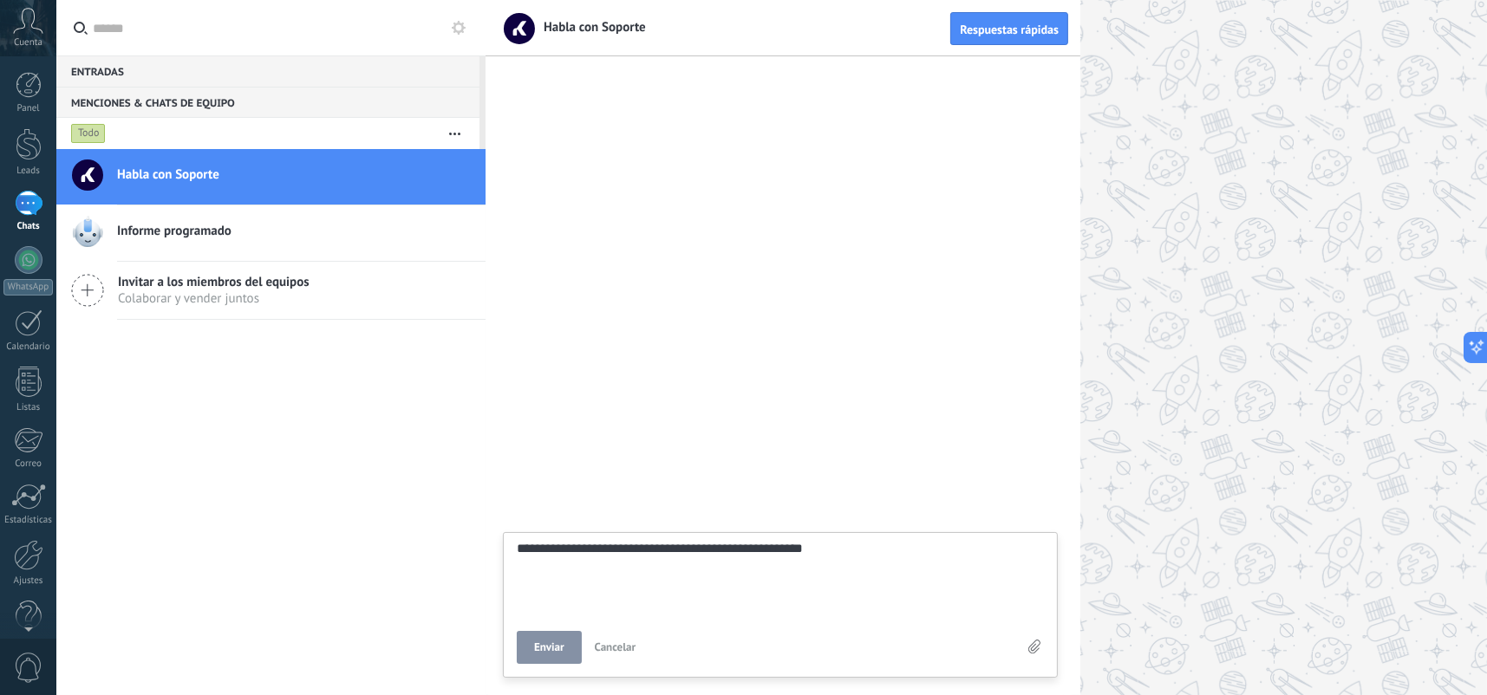
type textarea "**********"
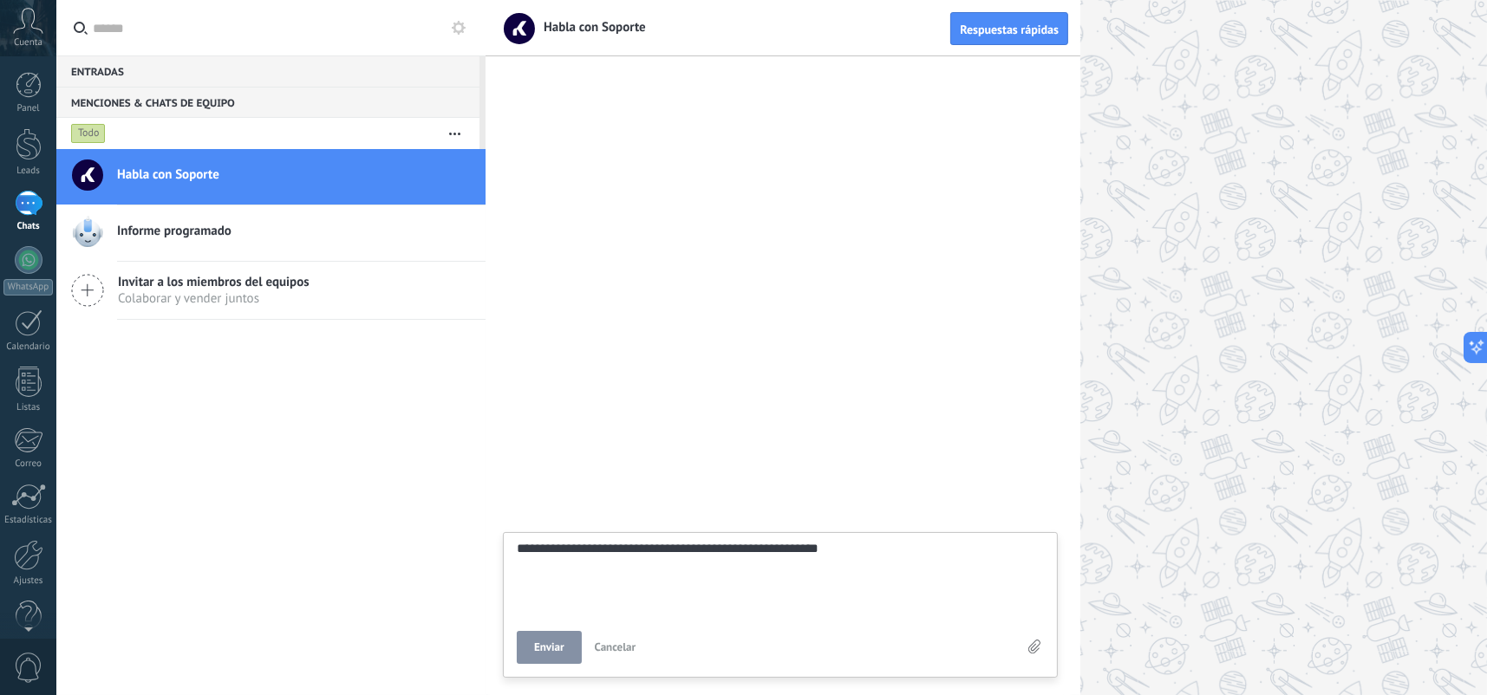
type textarea "**********"
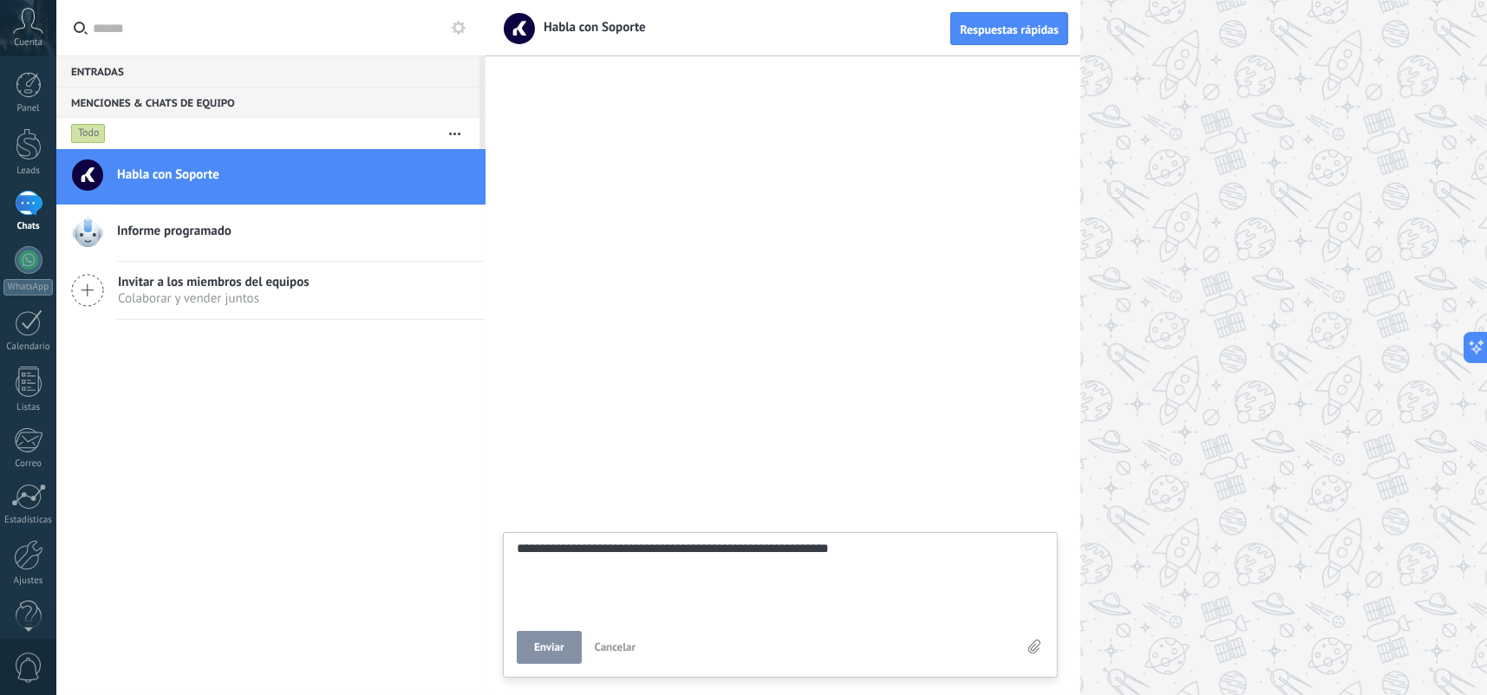
type textarea "**********"
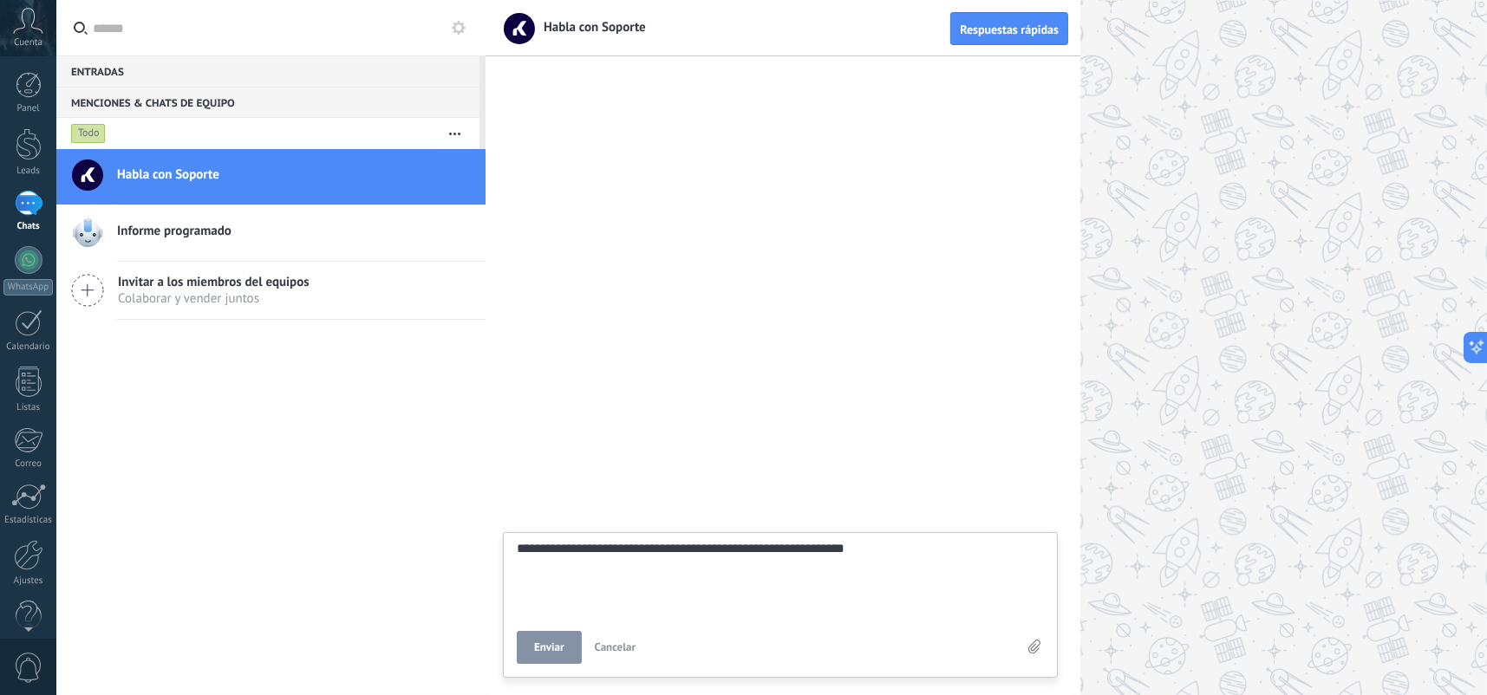
type textarea "**********"
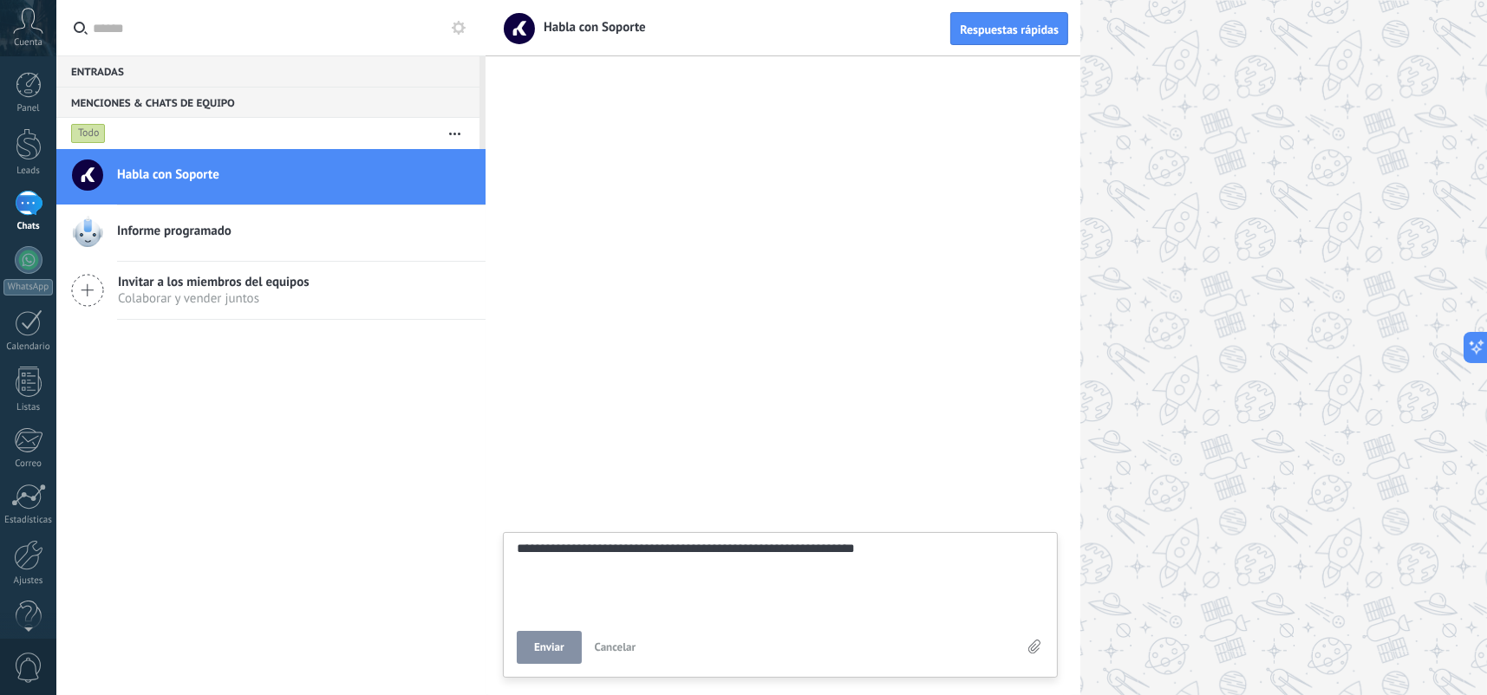
type textarea "**********"
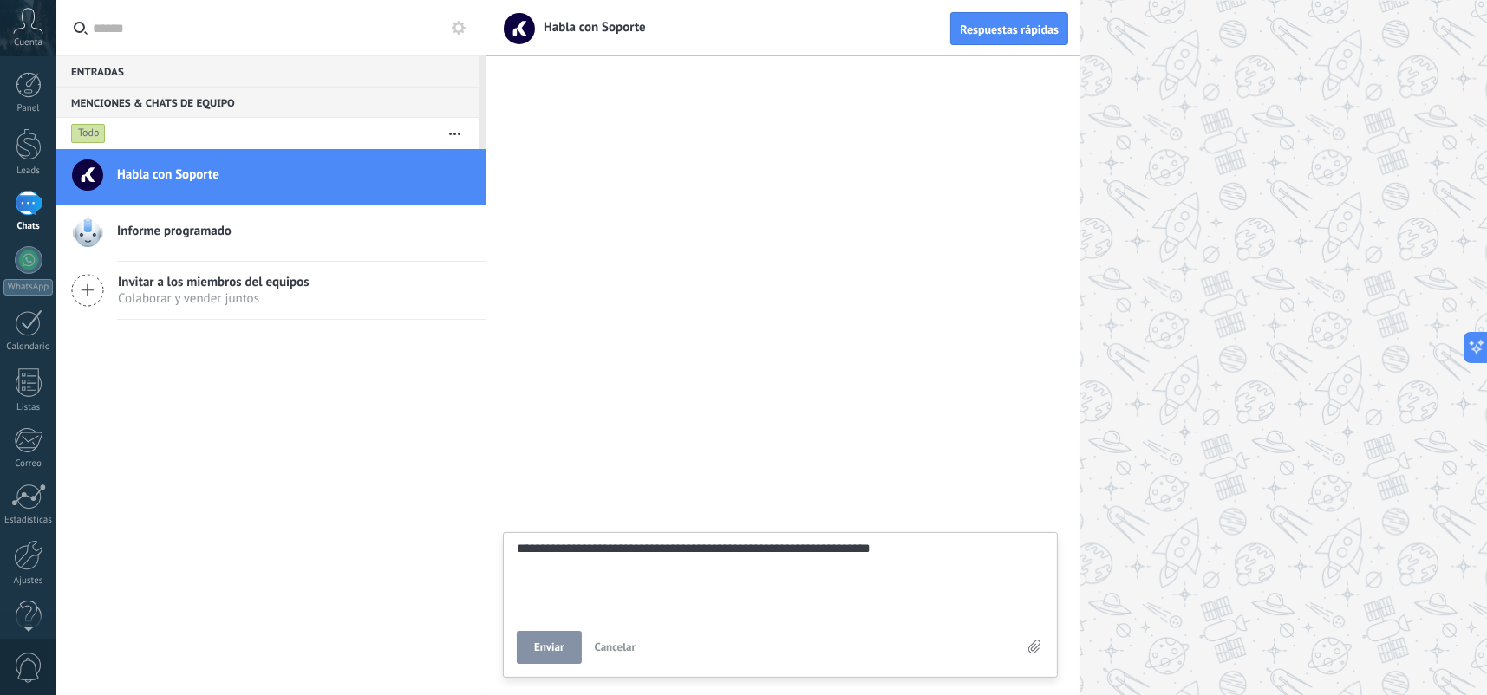
type textarea "**********"
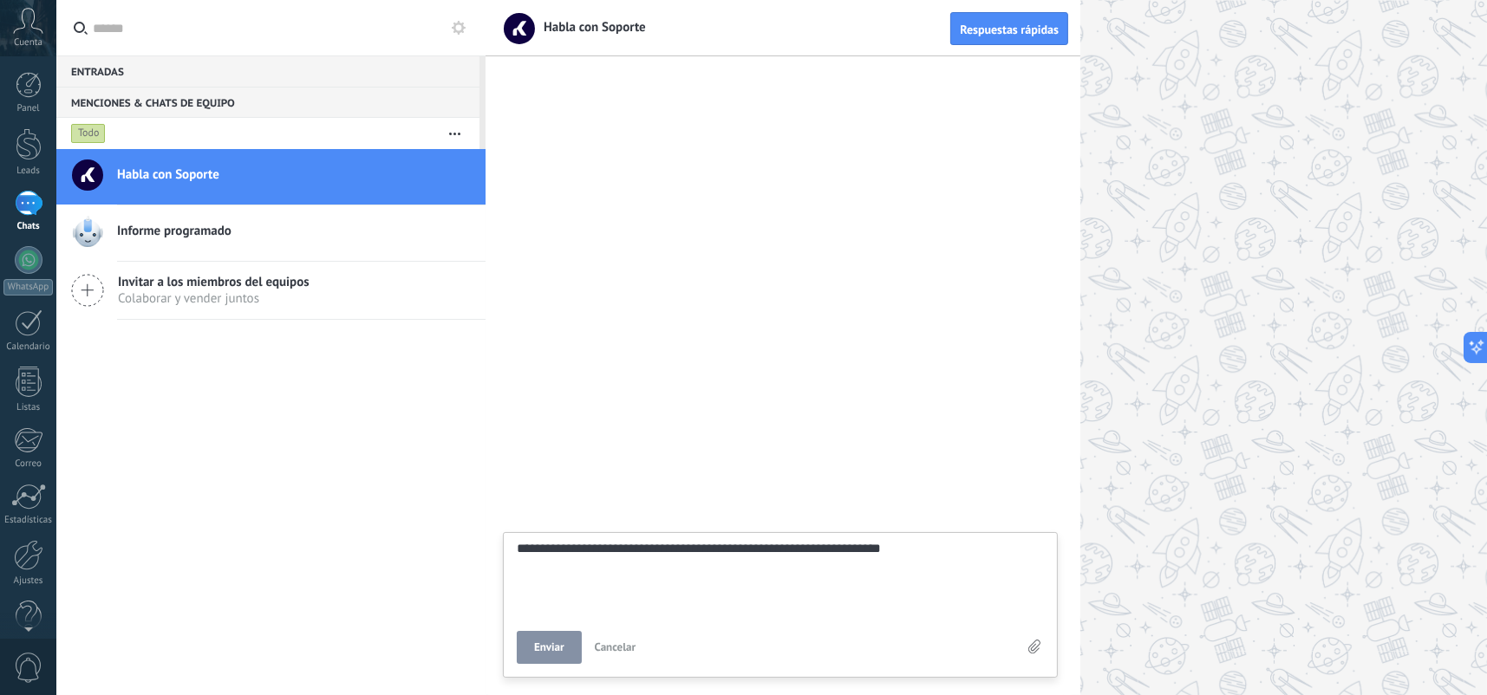
type textarea "**********"
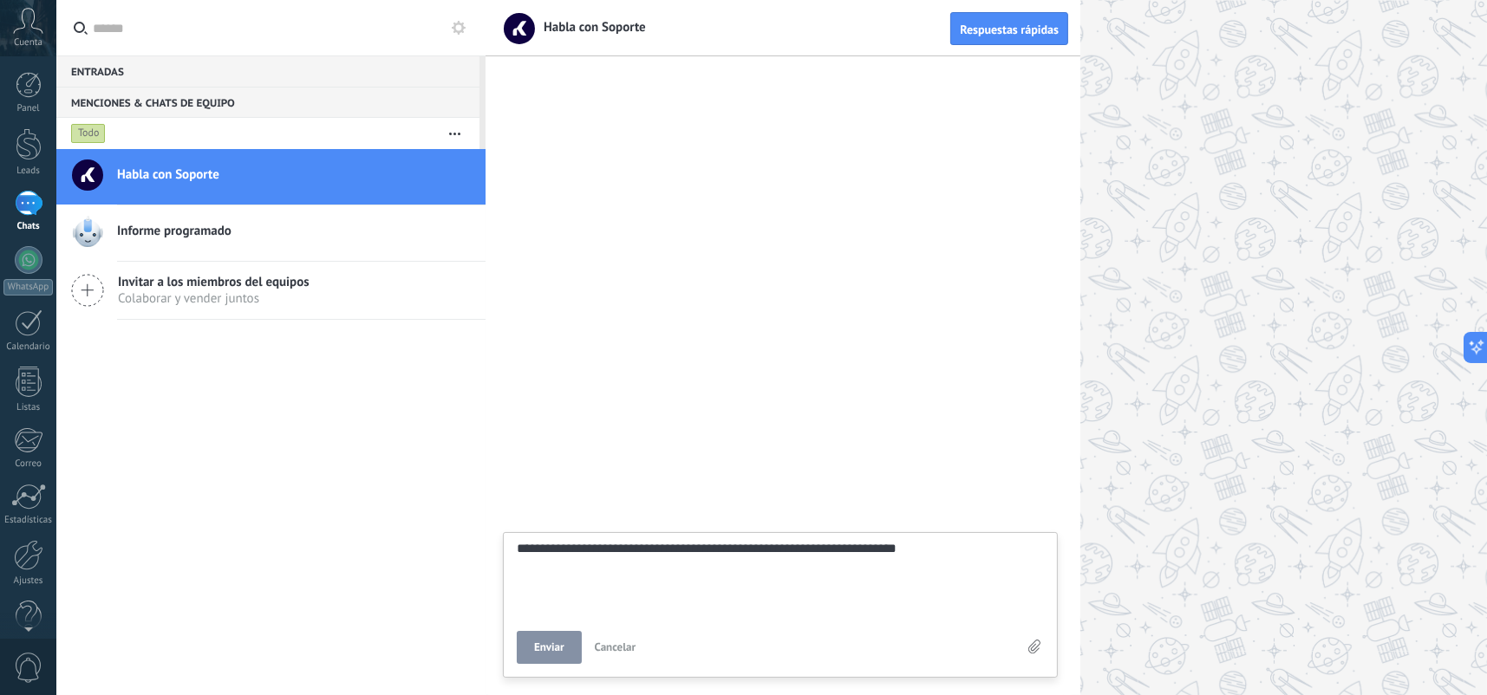
type textarea "**********"
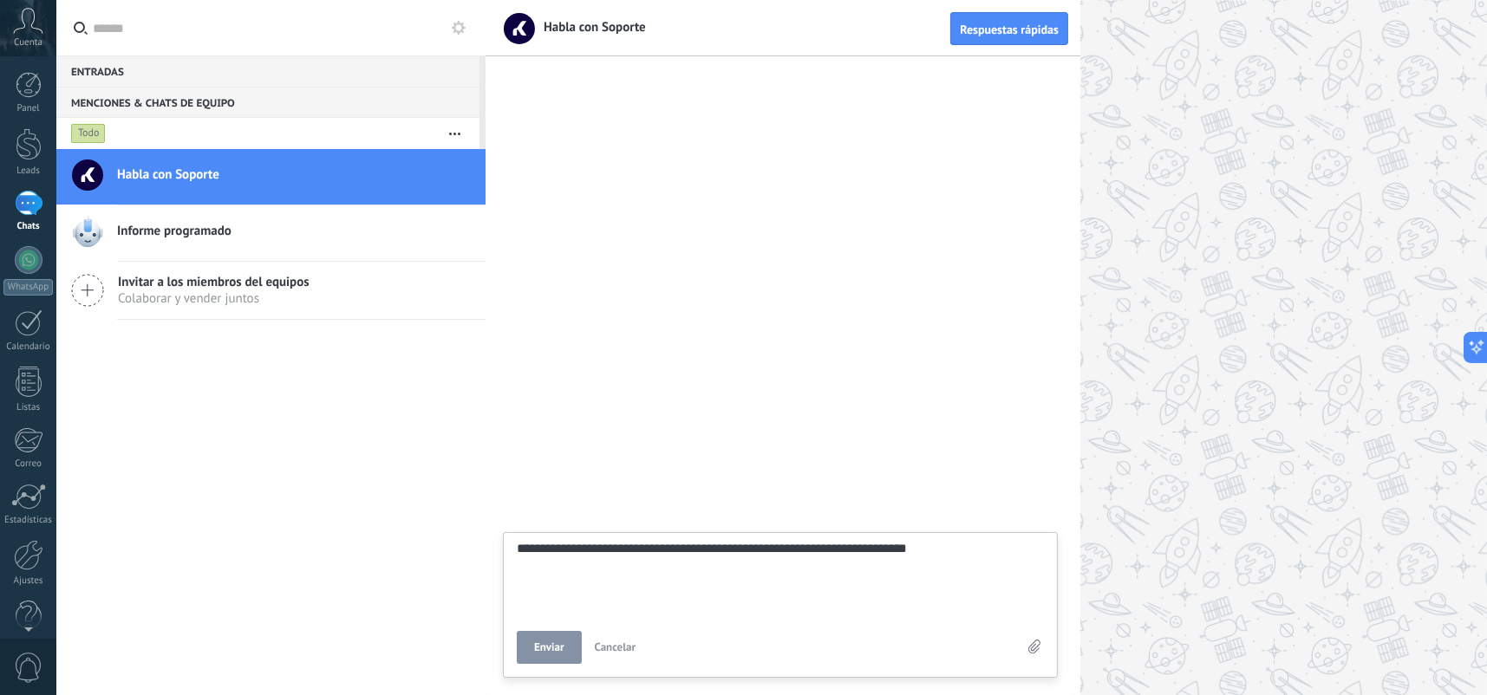
type textarea "**********"
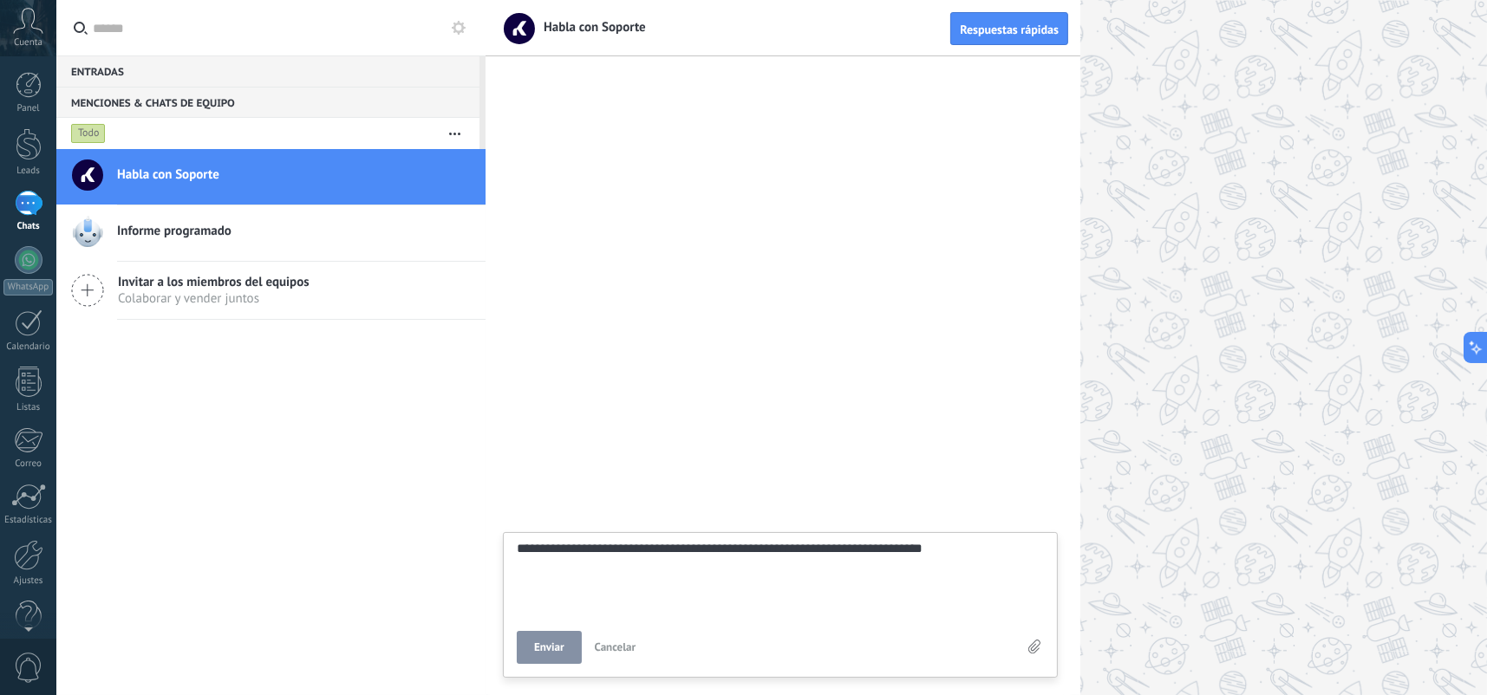
type textarea "**********"
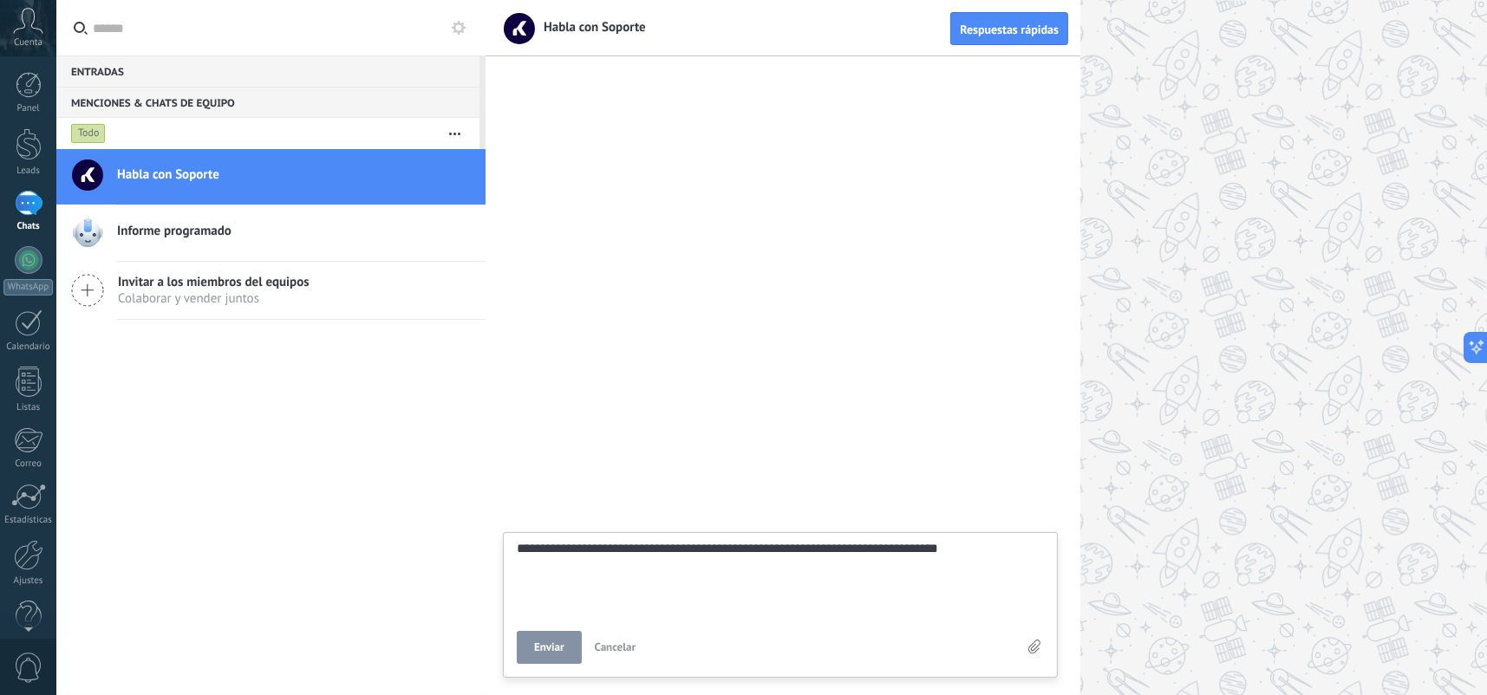
type textarea "**********"
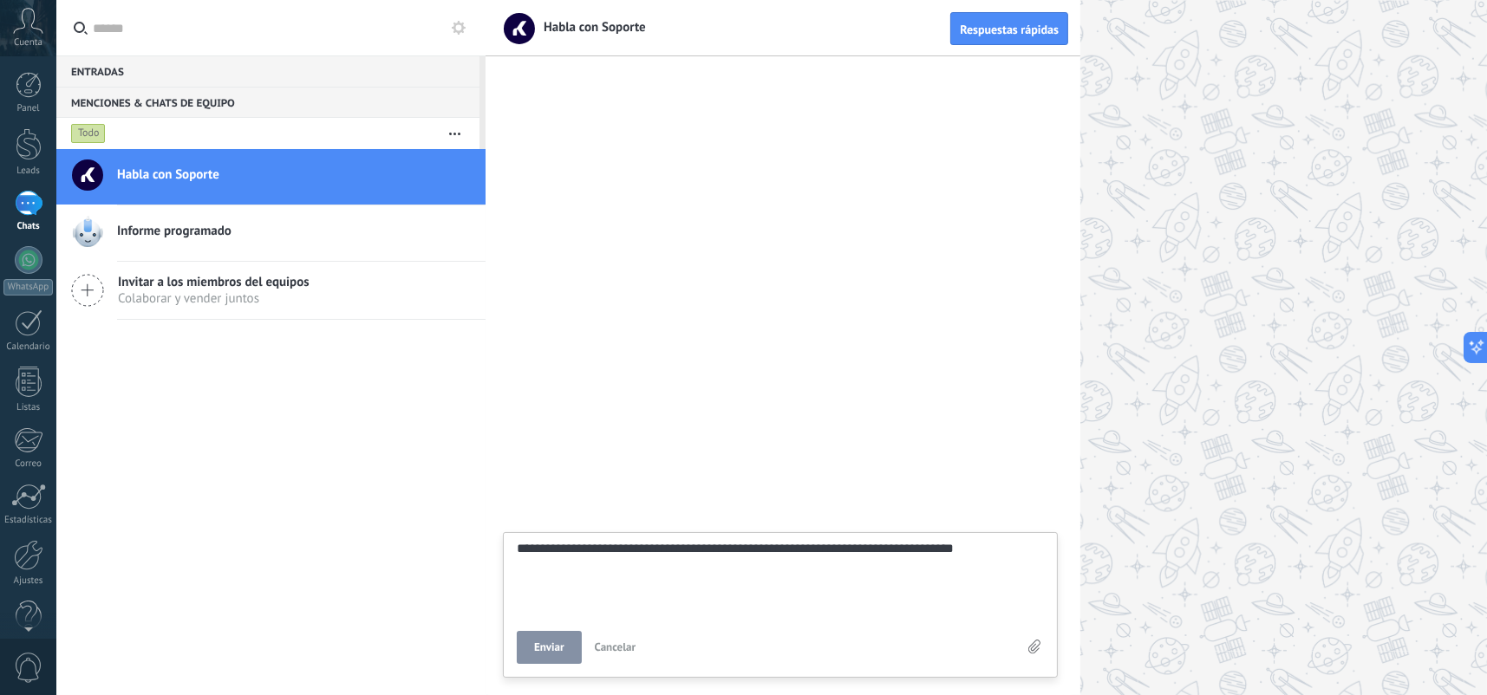
type textarea "**********"
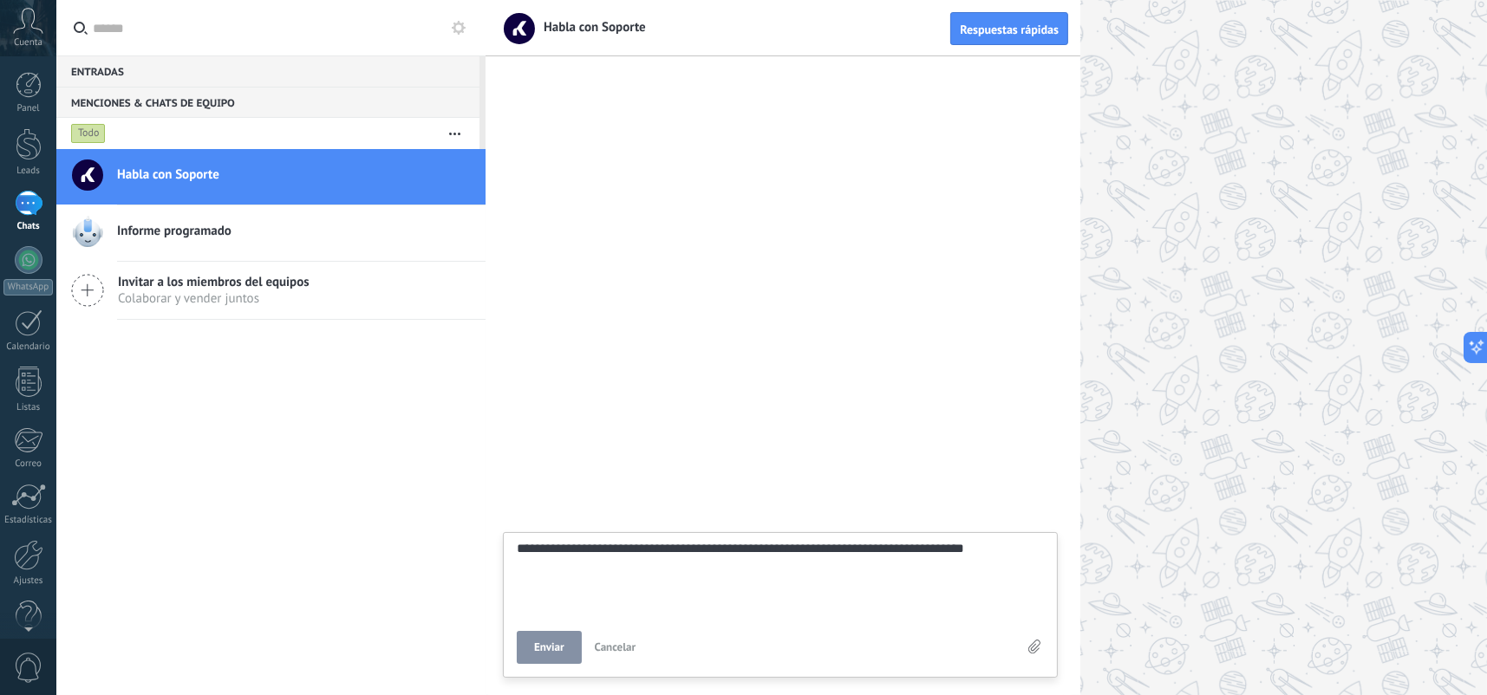
type textarea "**********"
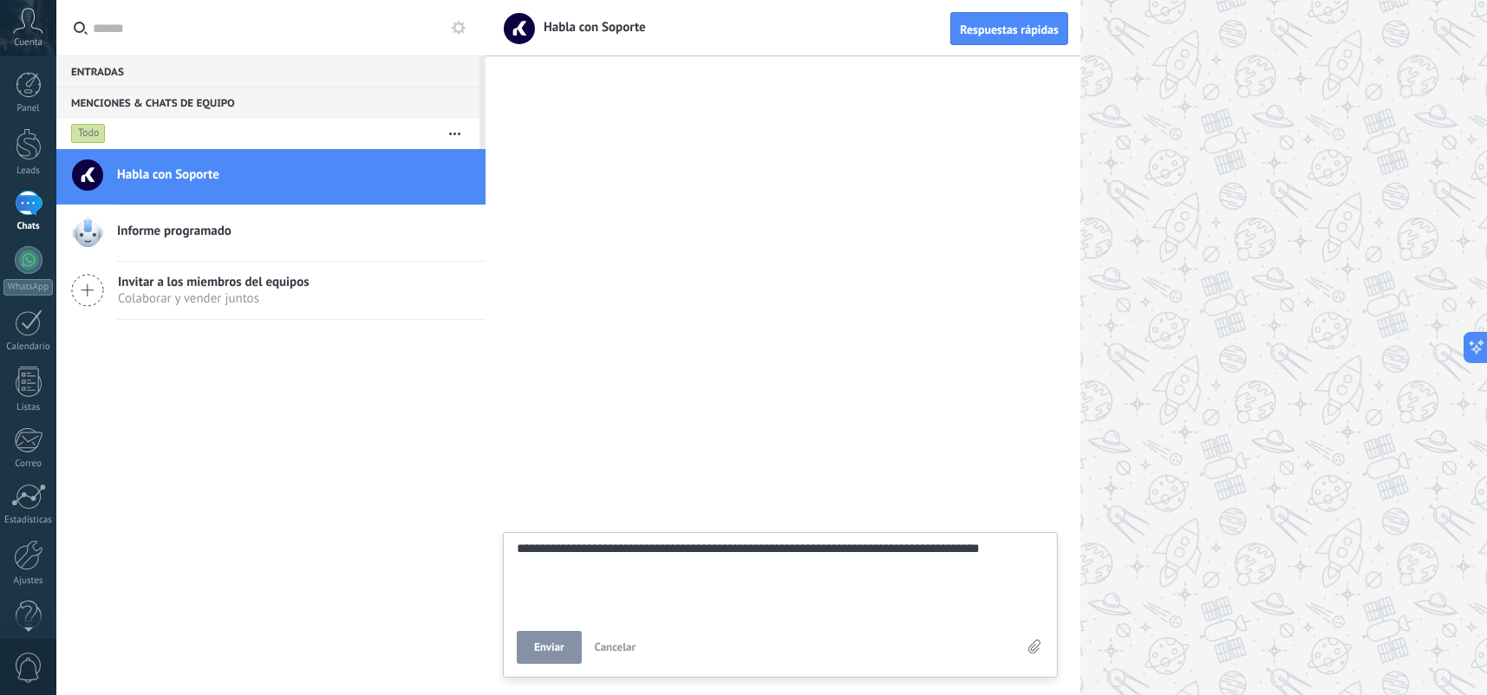
type textarea "**********"
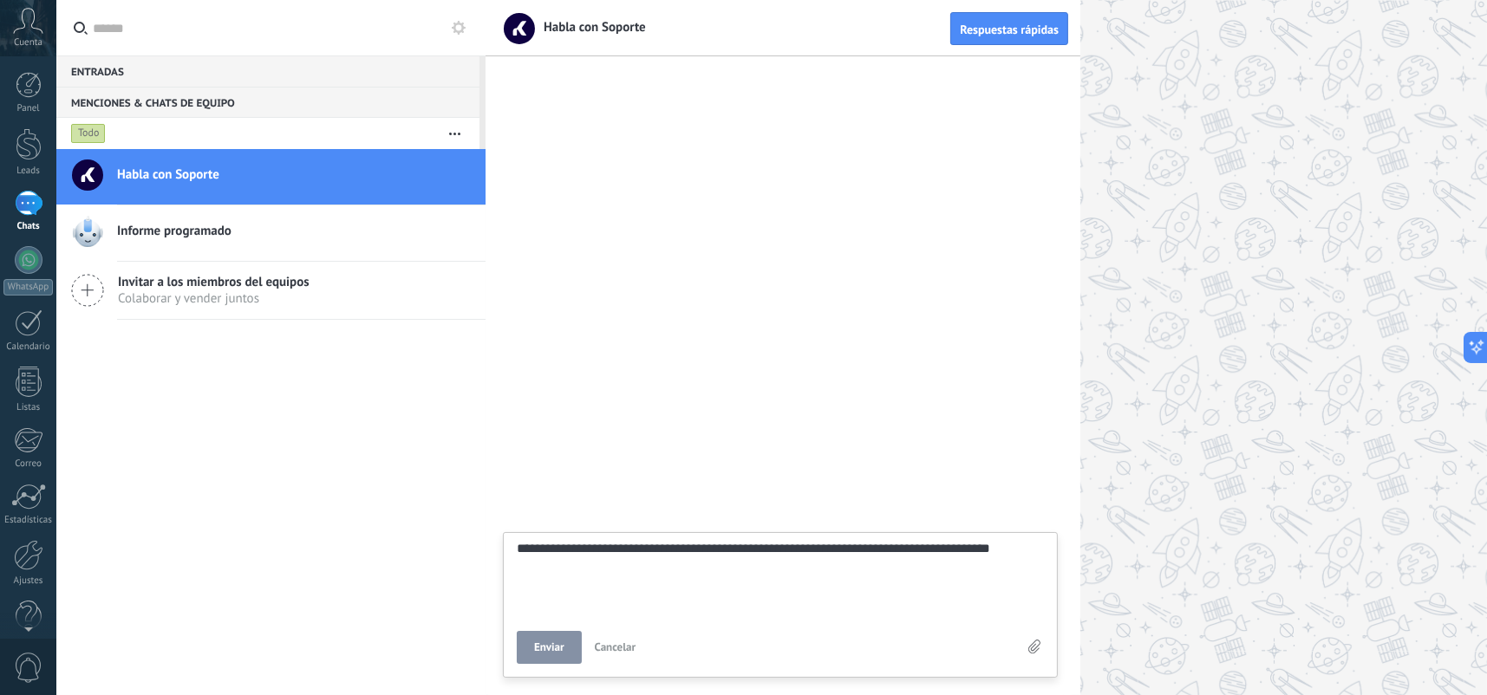
type textarea "**********"
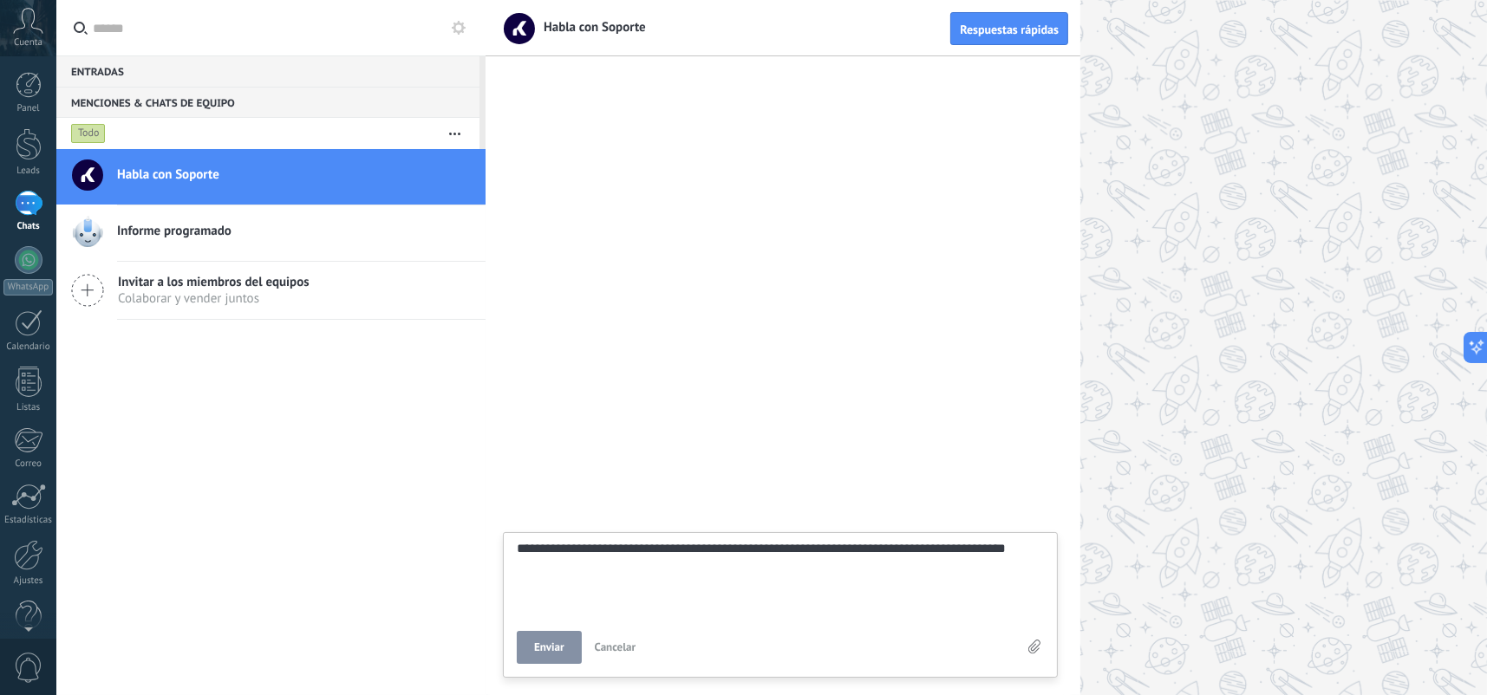
type textarea "**********"
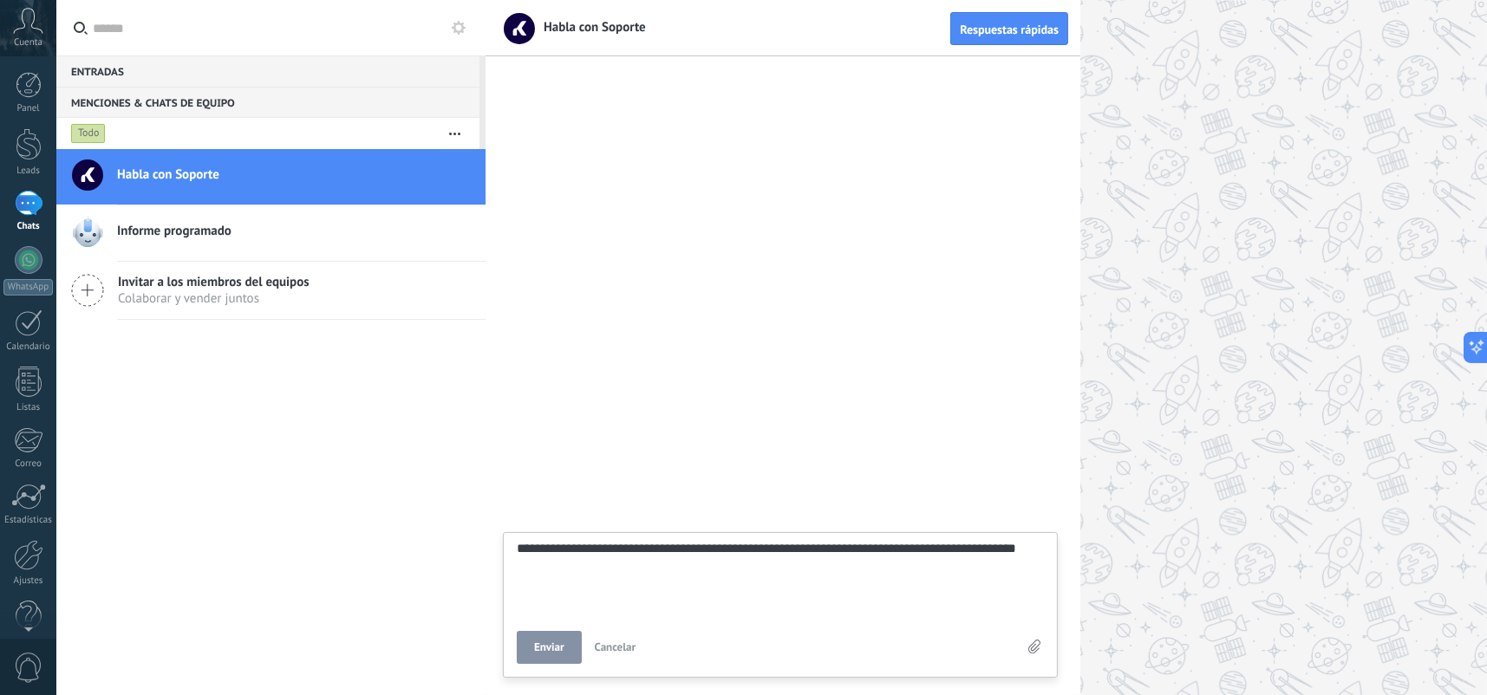
type textarea "**********"
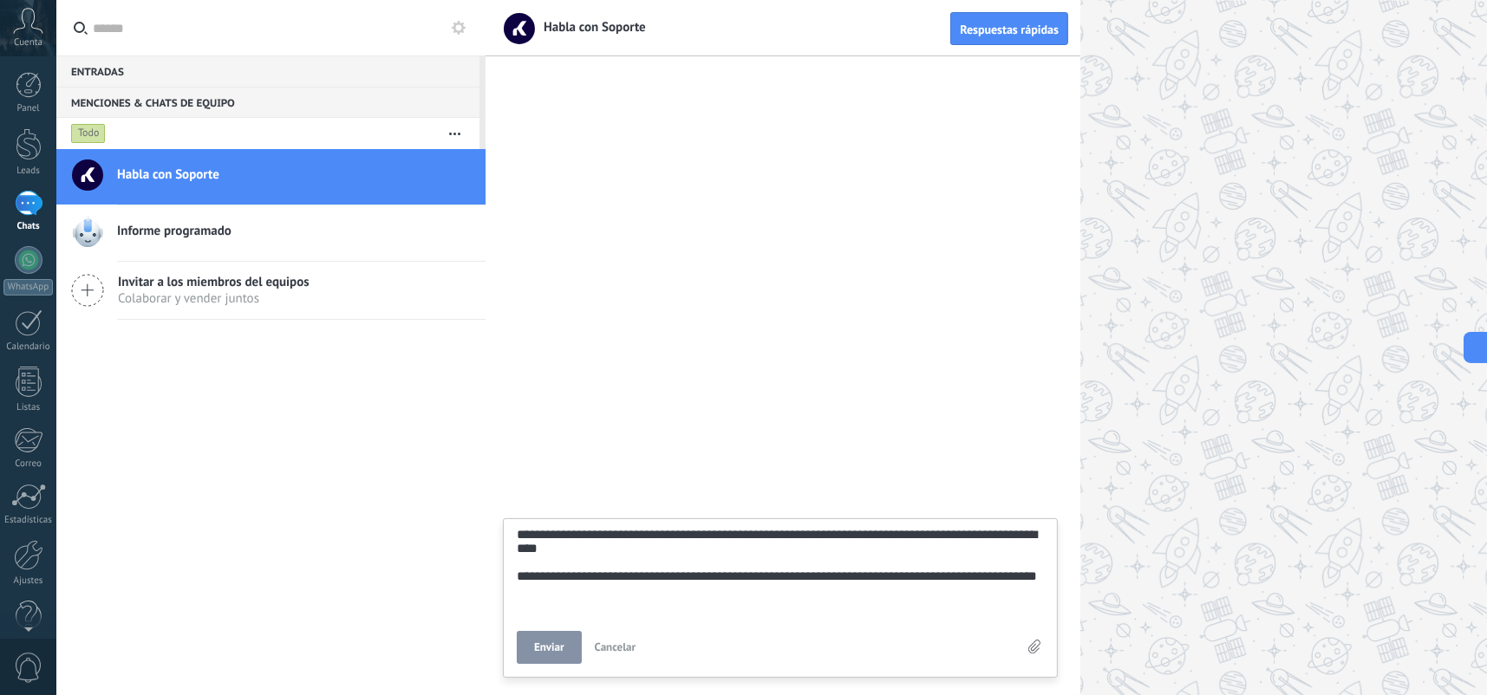
scroll to position [85, 0]
drag, startPoint x: 721, startPoint y: 601, endPoint x: 713, endPoint y: 596, distance: 10.1
click at [583, 606] on textarea "**********" at bounding box center [780, 570] width 527 height 85
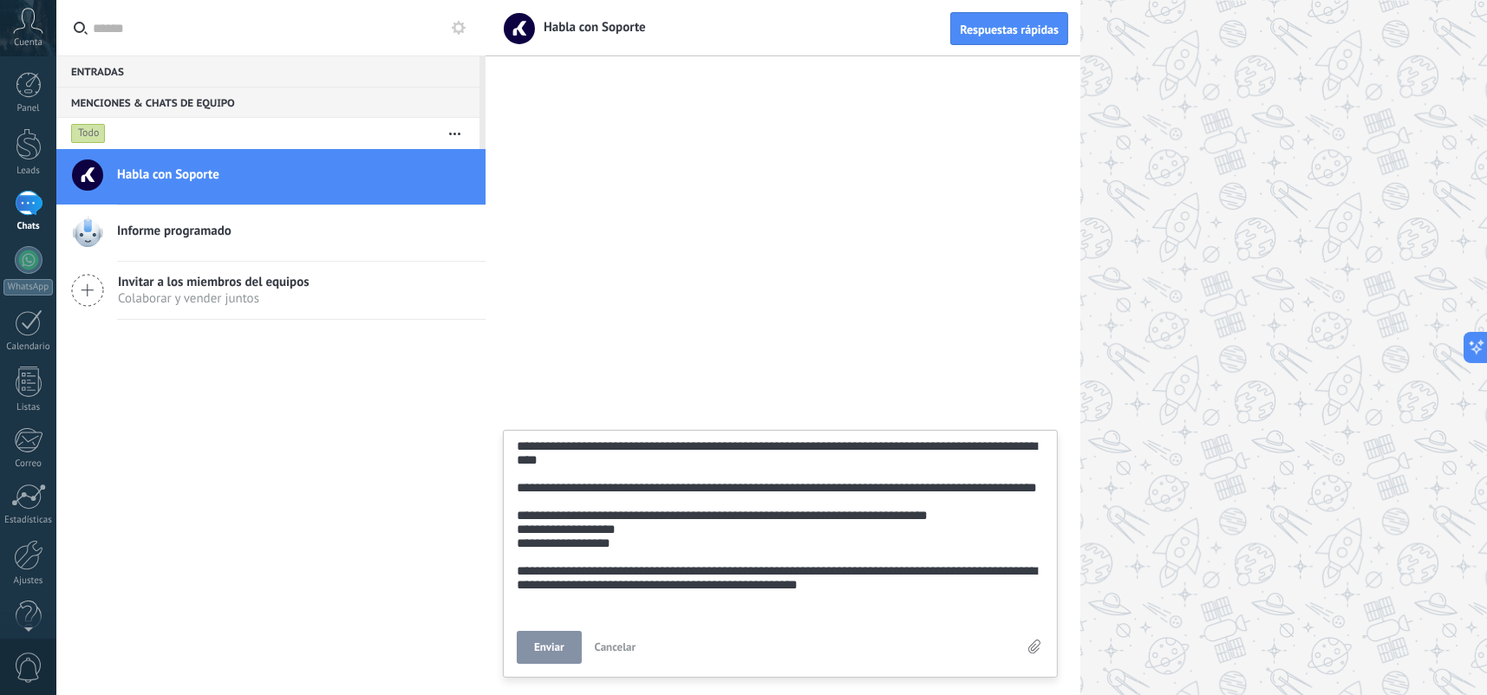
scroll to position [221, 0]
drag, startPoint x: 635, startPoint y: 570, endPoint x: 520, endPoint y: 571, distance: 115.3
click at [520, 571] on textarea "**********" at bounding box center [780, 526] width 527 height 173
click at [674, 588] on textarea "**********" at bounding box center [780, 526] width 527 height 173
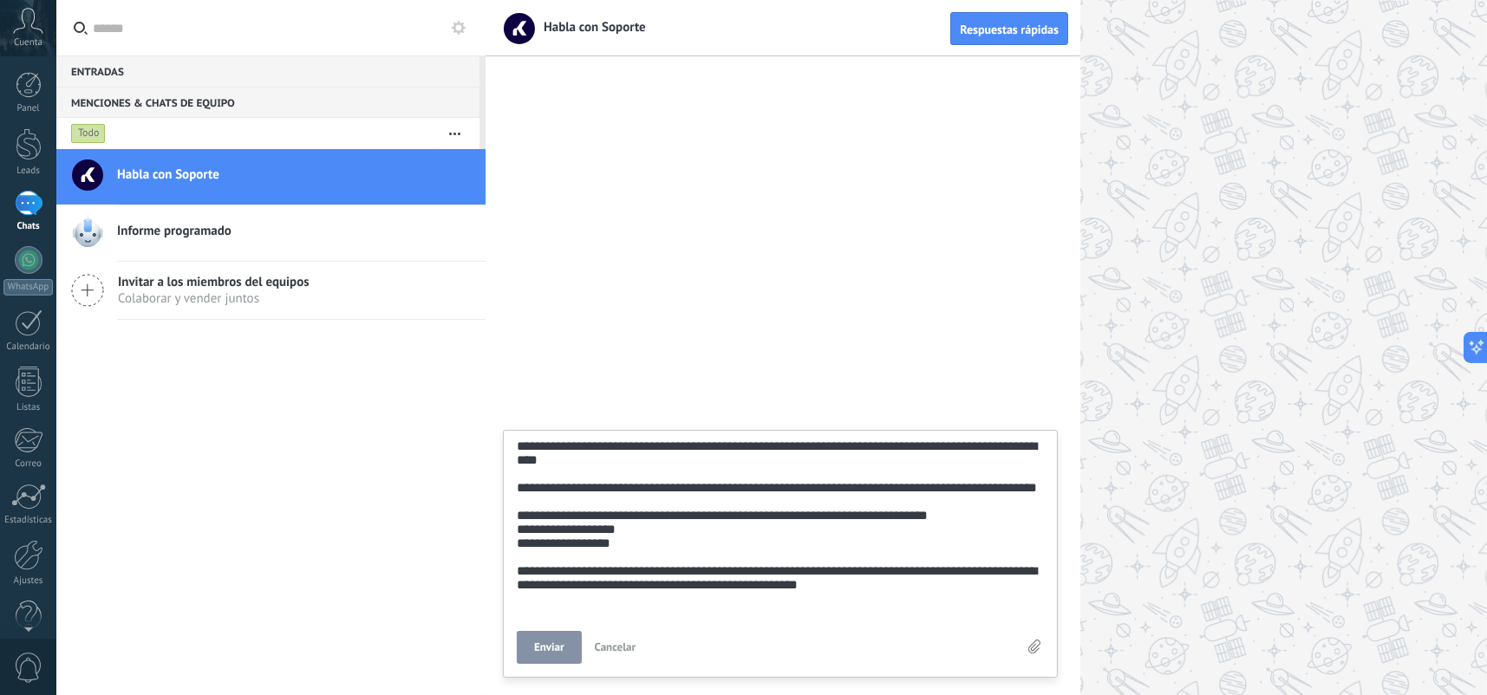
click at [859, 588] on textarea "**********" at bounding box center [780, 526] width 527 height 173
click at [570, 657] on button "Enviar" at bounding box center [549, 647] width 65 height 33
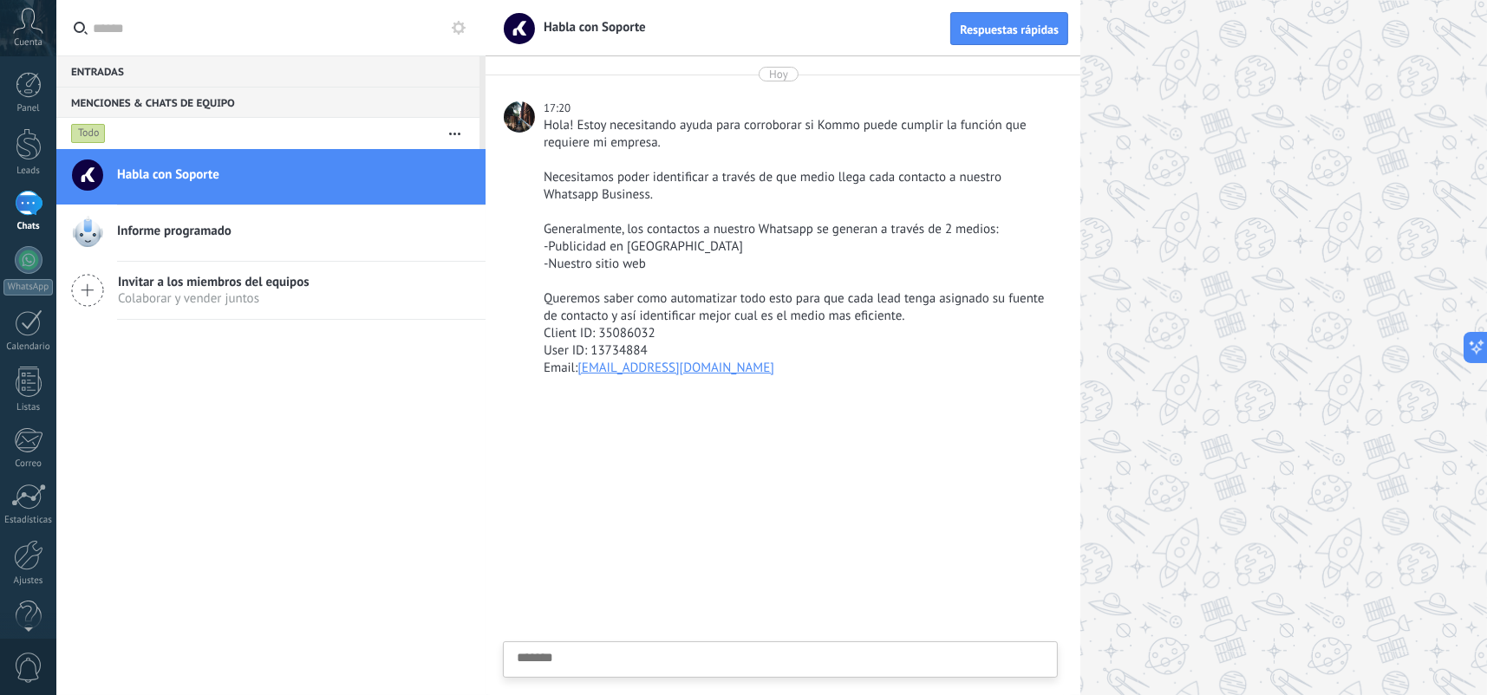
scroll to position [0, 0]
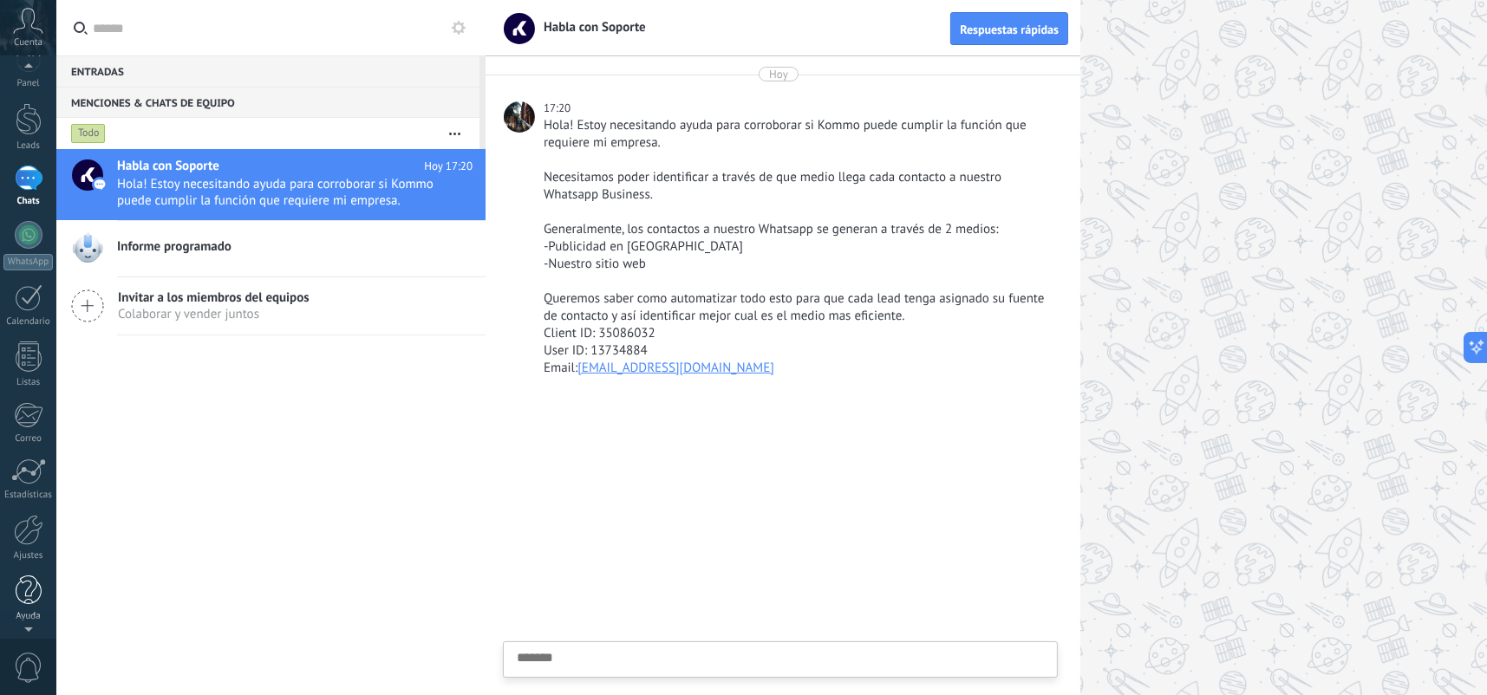
drag, startPoint x: 29, startPoint y: 581, endPoint x: 40, endPoint y: 582, distance: 11.3
click at [29, 581] on div at bounding box center [29, 591] width 26 height 30
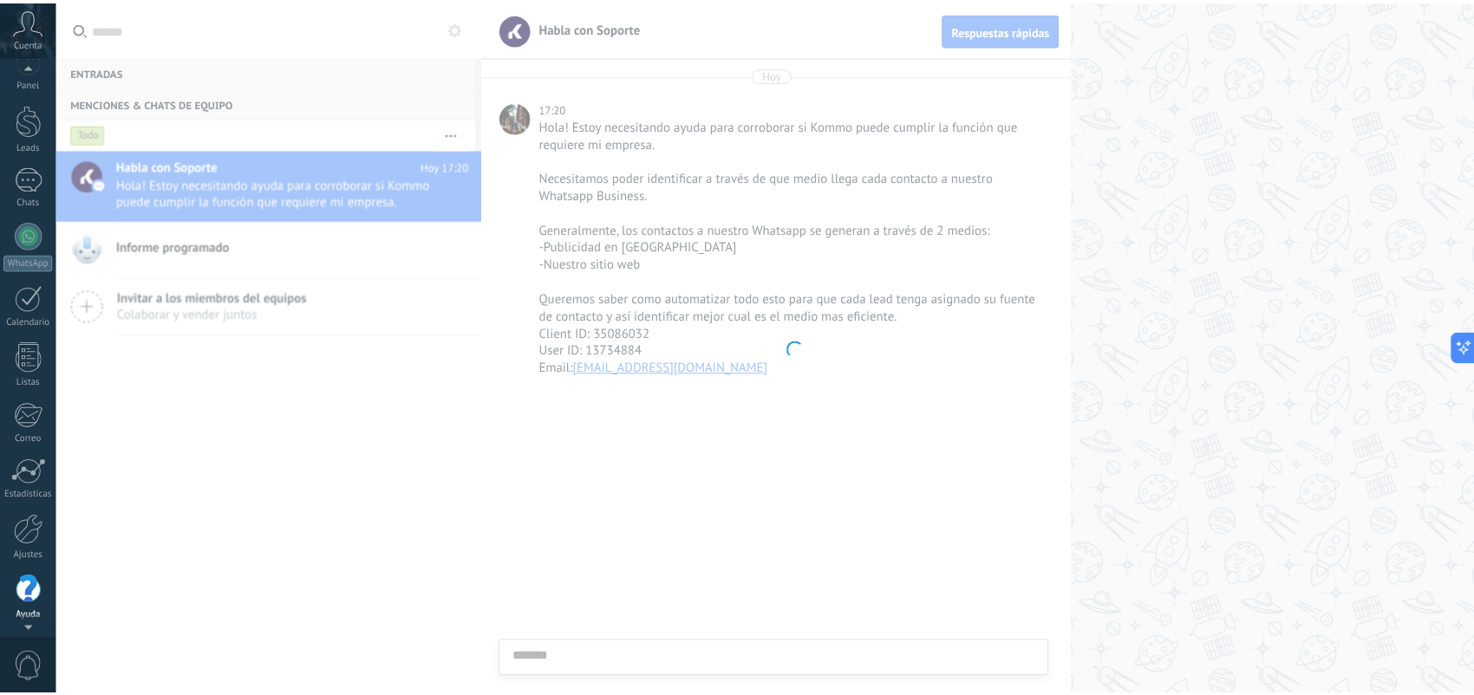
scroll to position [26, 0]
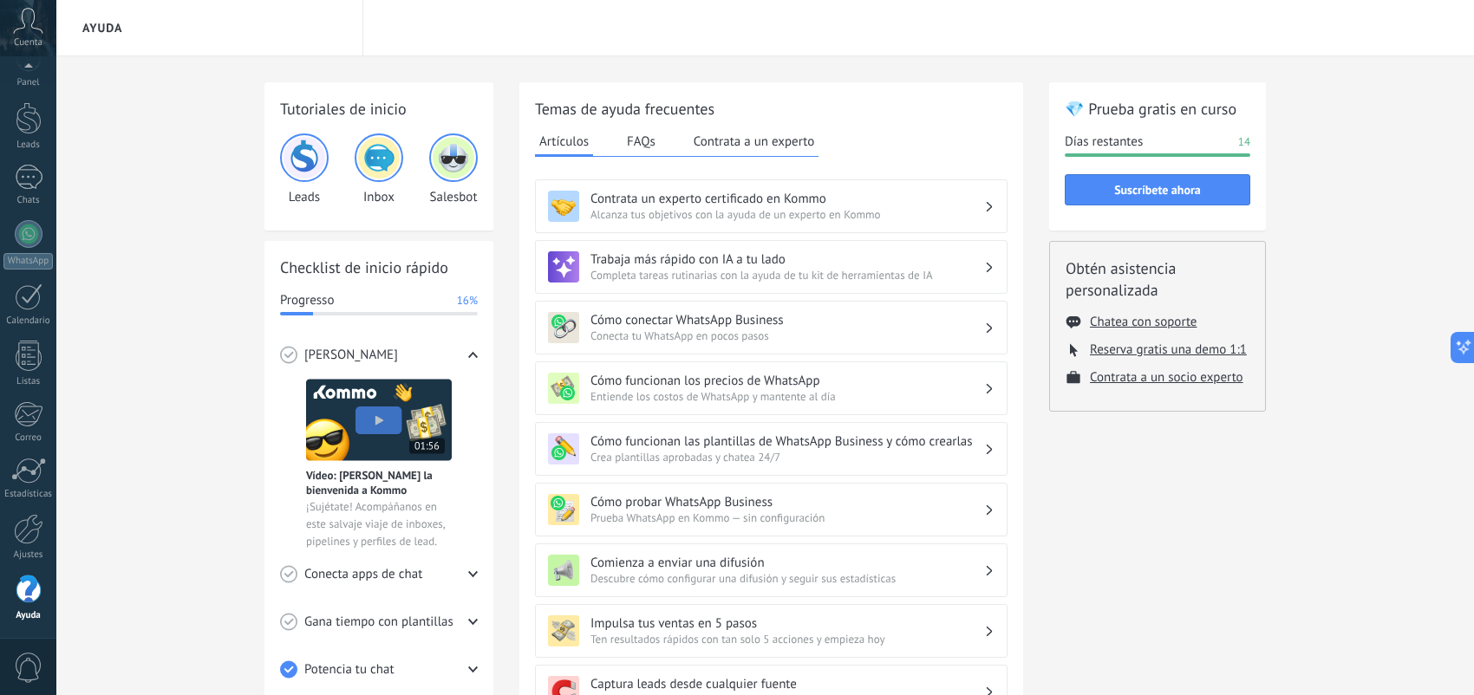
click at [909, 201] on h3 "Contrata un experto certificado en Kommo" at bounding box center [787, 199] width 394 height 16
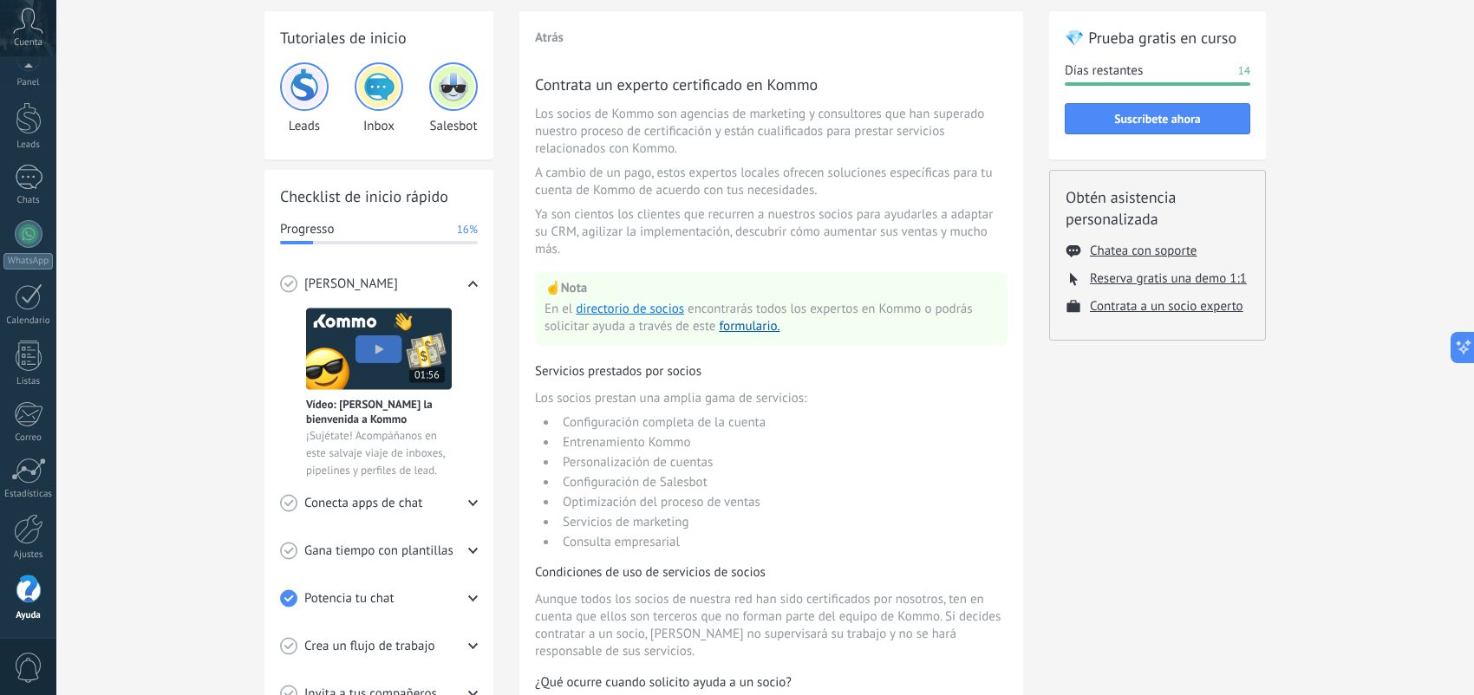
scroll to position [57, 0]
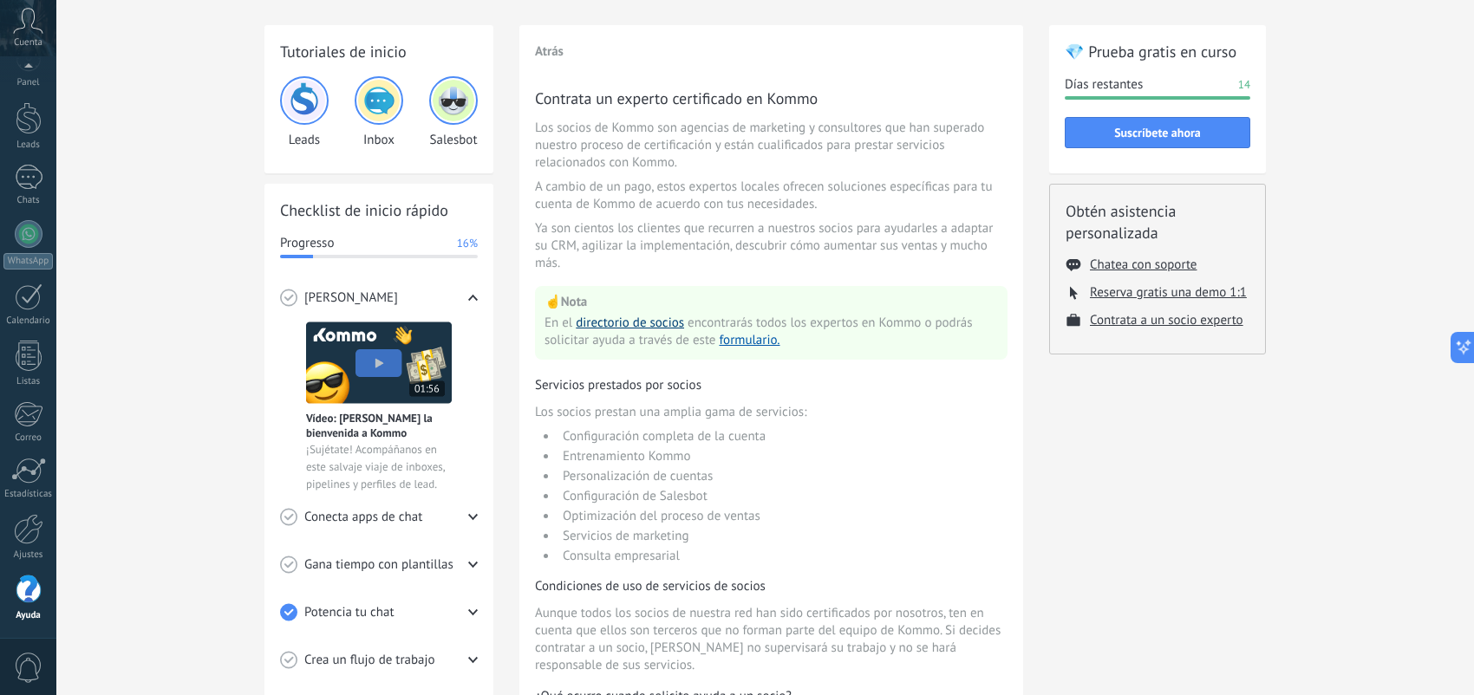
click at [590, 330] on link "directorio de socios" at bounding box center [630, 323] width 108 height 16
drag, startPoint x: 24, startPoint y: 180, endPoint x: 47, endPoint y: 183, distance: 22.7
click at [24, 180] on div "1" at bounding box center [29, 177] width 28 height 25
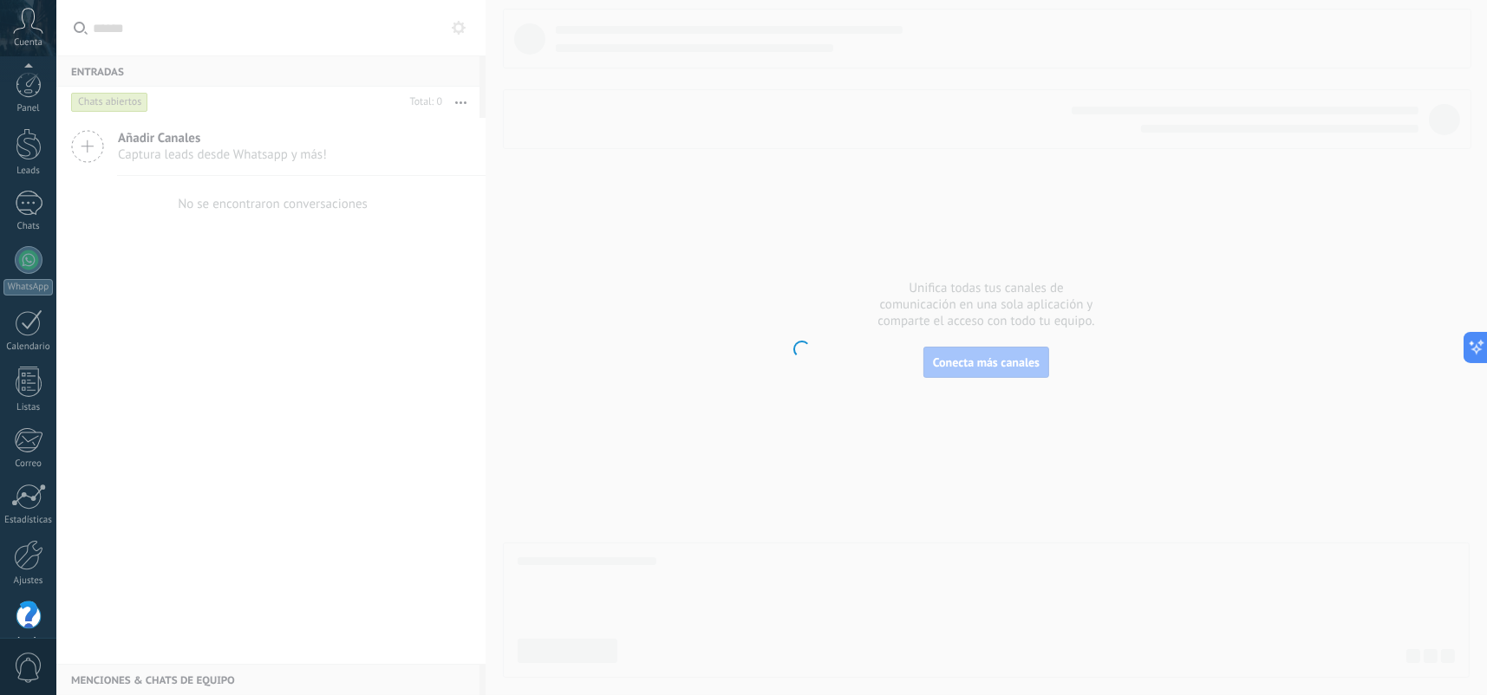
scroll to position [26, 0]
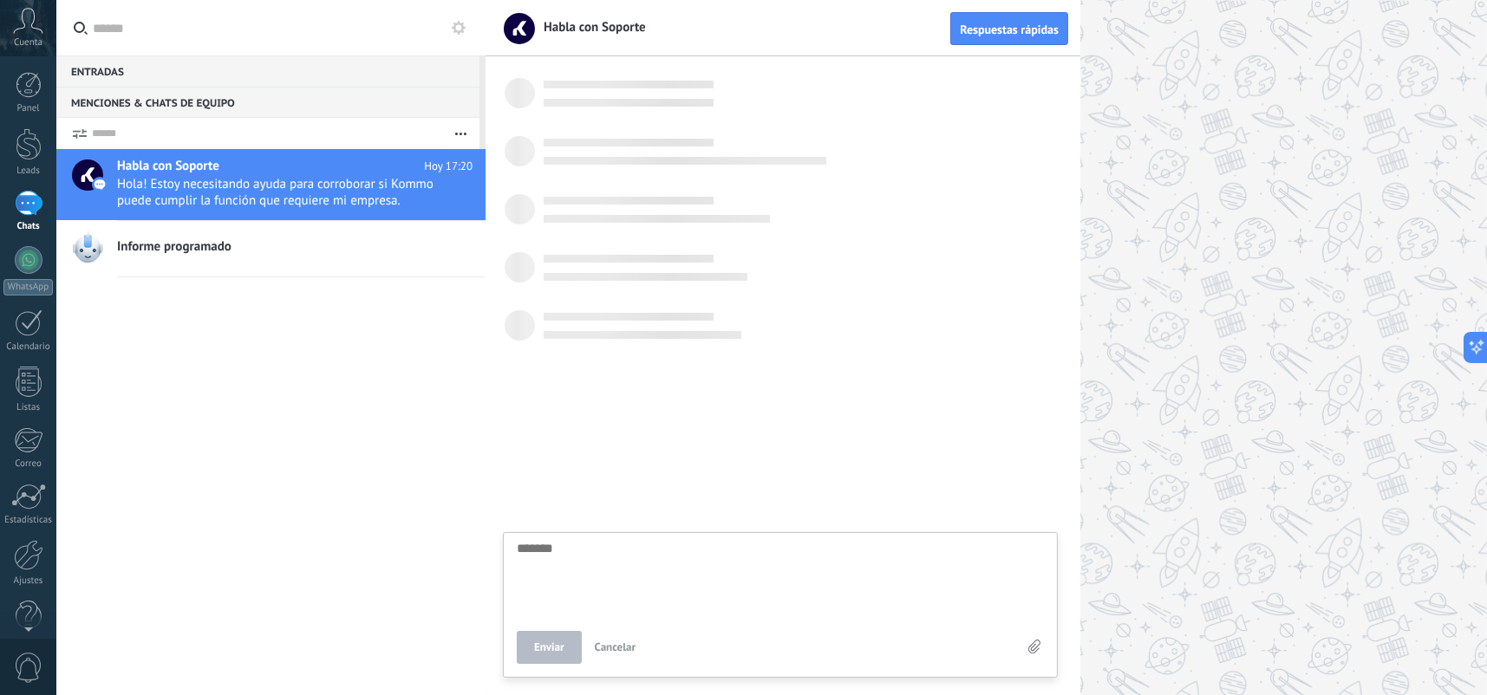
scroll to position [16, 0]
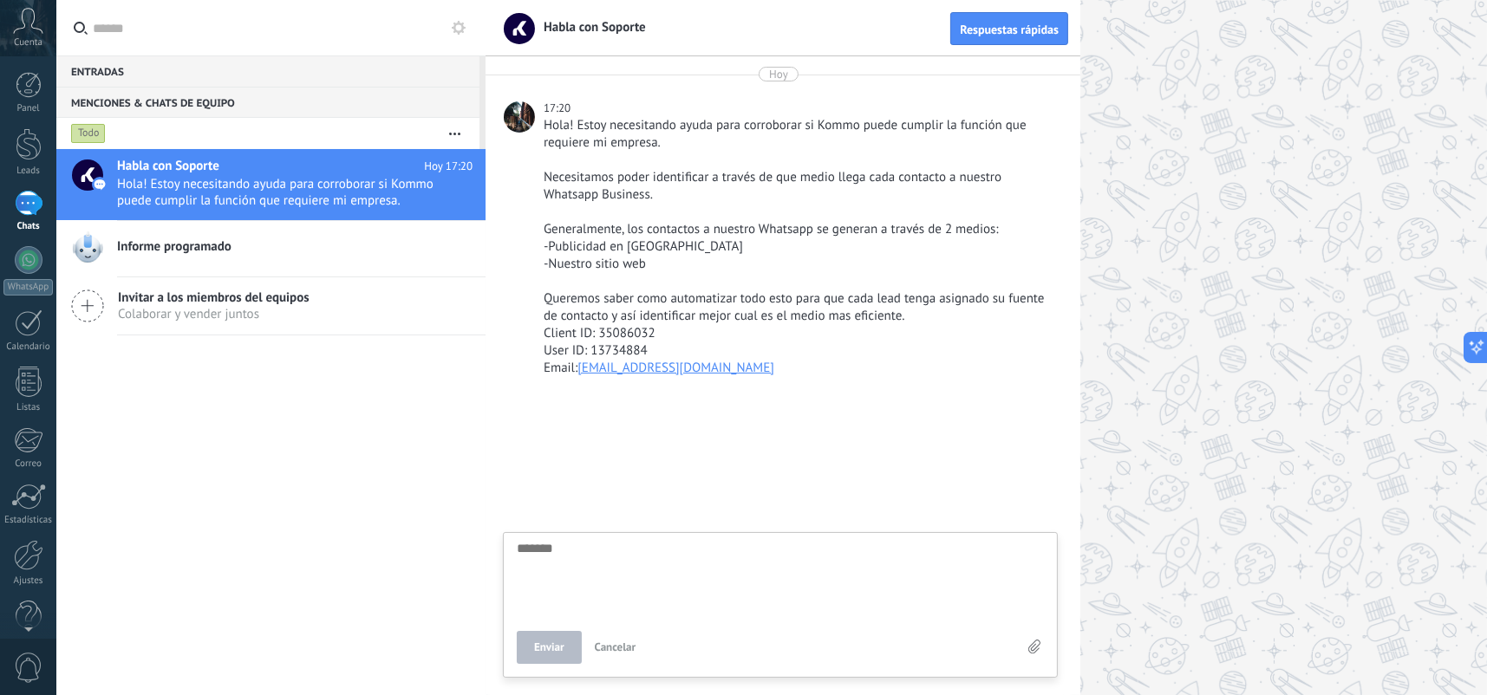
drag, startPoint x: 212, startPoint y: 322, endPoint x: 162, endPoint y: 424, distance: 114.0
click at [162, 424] on div "Habla con Soporte Hoy 17:20 Informe programado Invitar a los miembros del equip…" at bounding box center [270, 422] width 429 height 546
click at [22, 212] on div "1" at bounding box center [29, 203] width 28 height 25
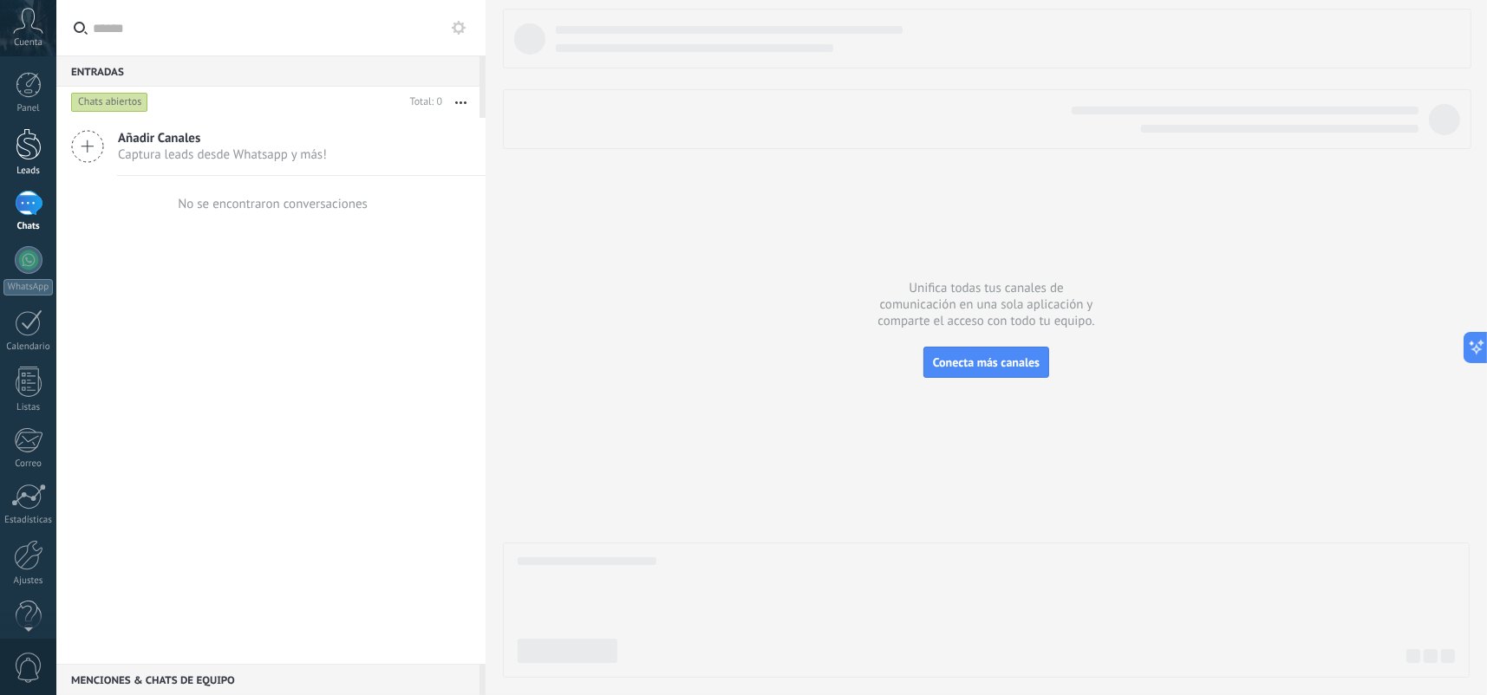
click at [35, 154] on div at bounding box center [29, 144] width 26 height 32
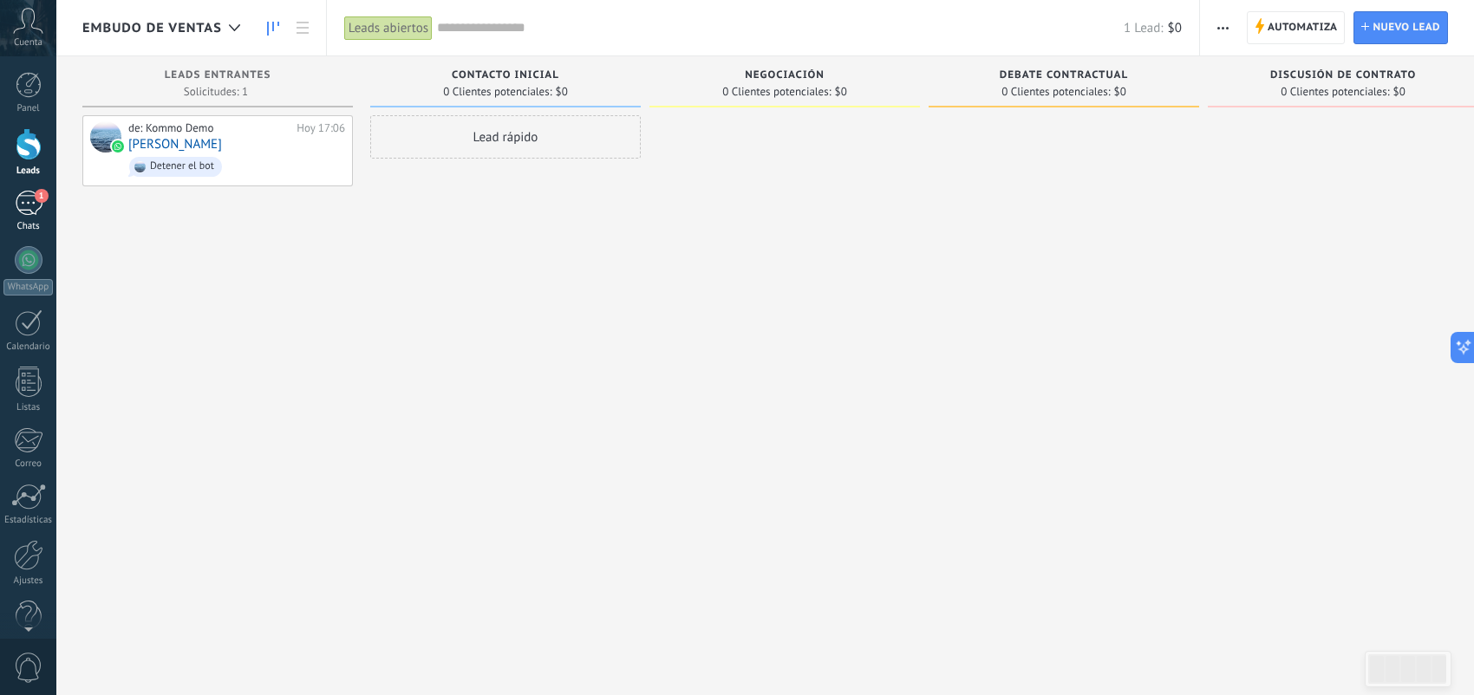
click at [16, 202] on div "1" at bounding box center [29, 203] width 28 height 25
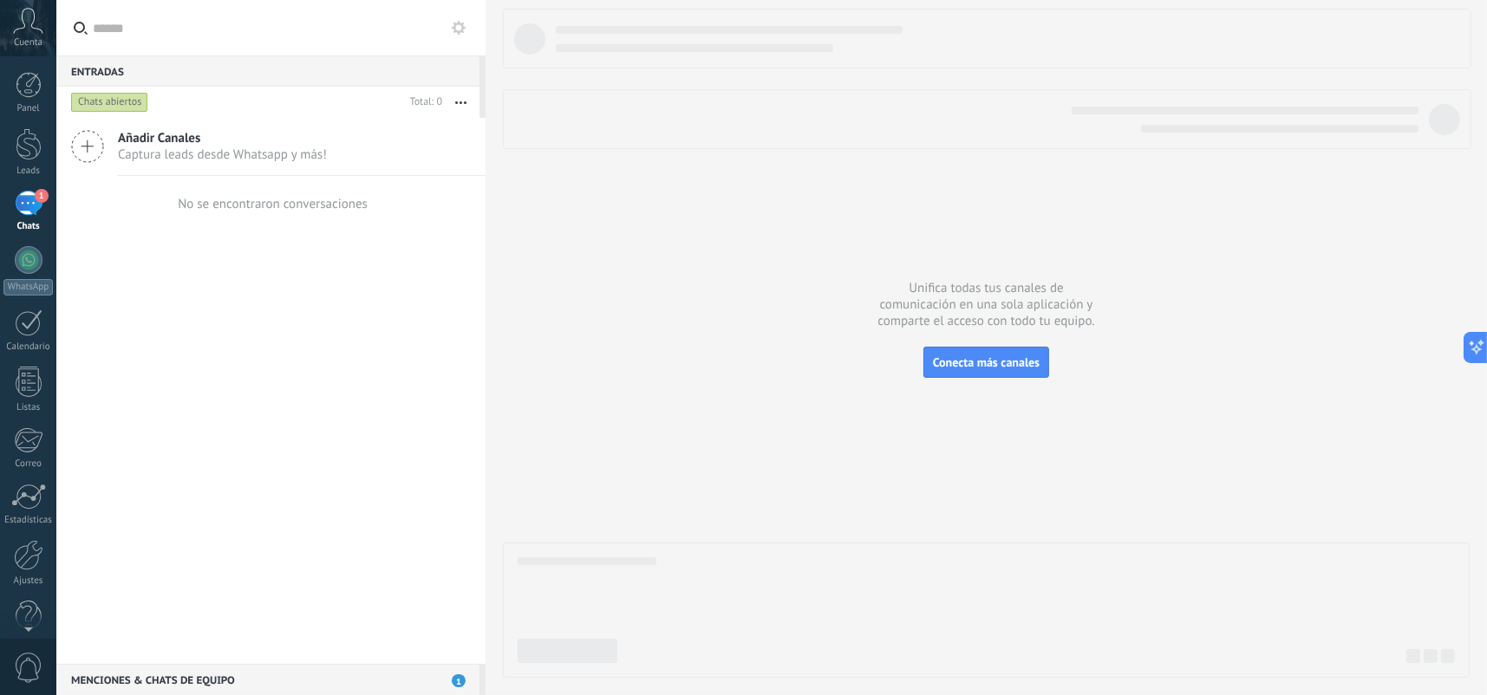
click at [29, 210] on div "1" at bounding box center [29, 203] width 28 height 25
click at [130, 100] on div "Chats abiertos" at bounding box center [109, 102] width 77 height 21
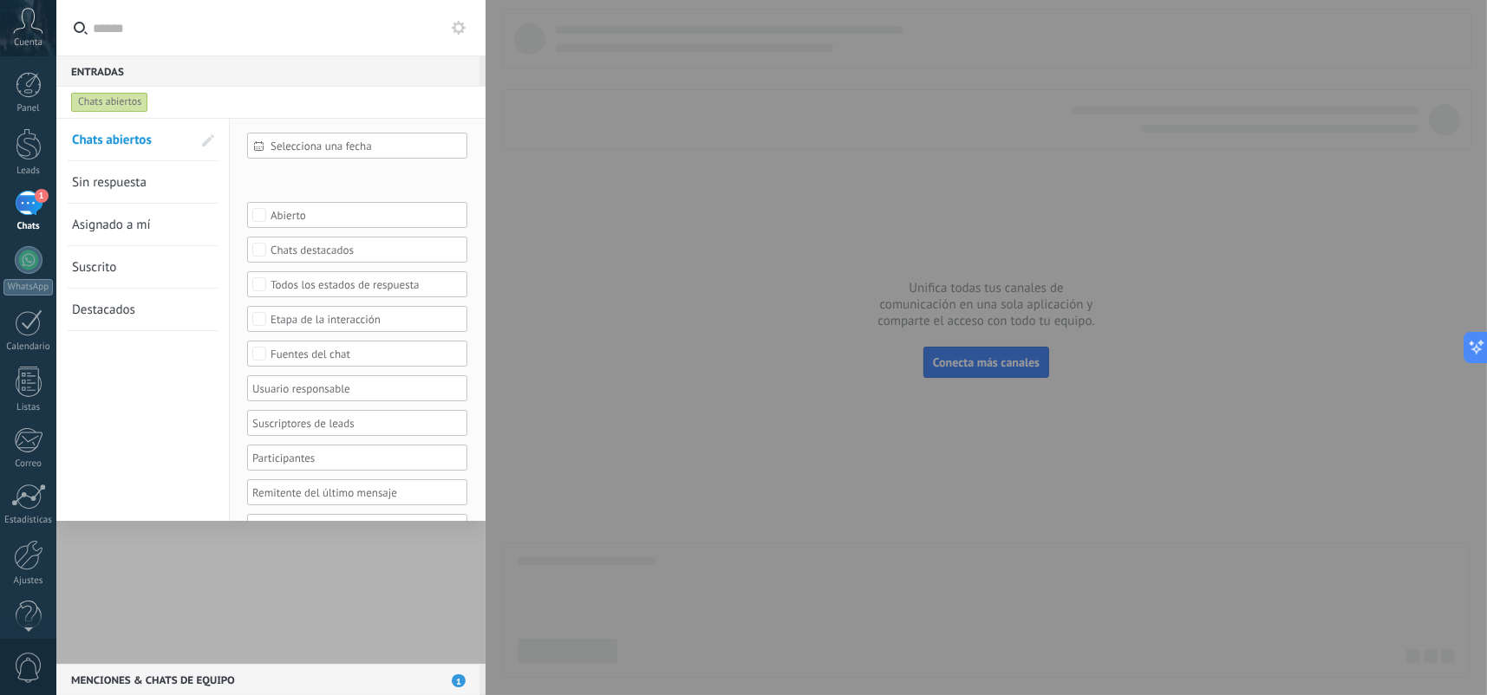
click at [550, 202] on div at bounding box center [743, 347] width 1487 height 695
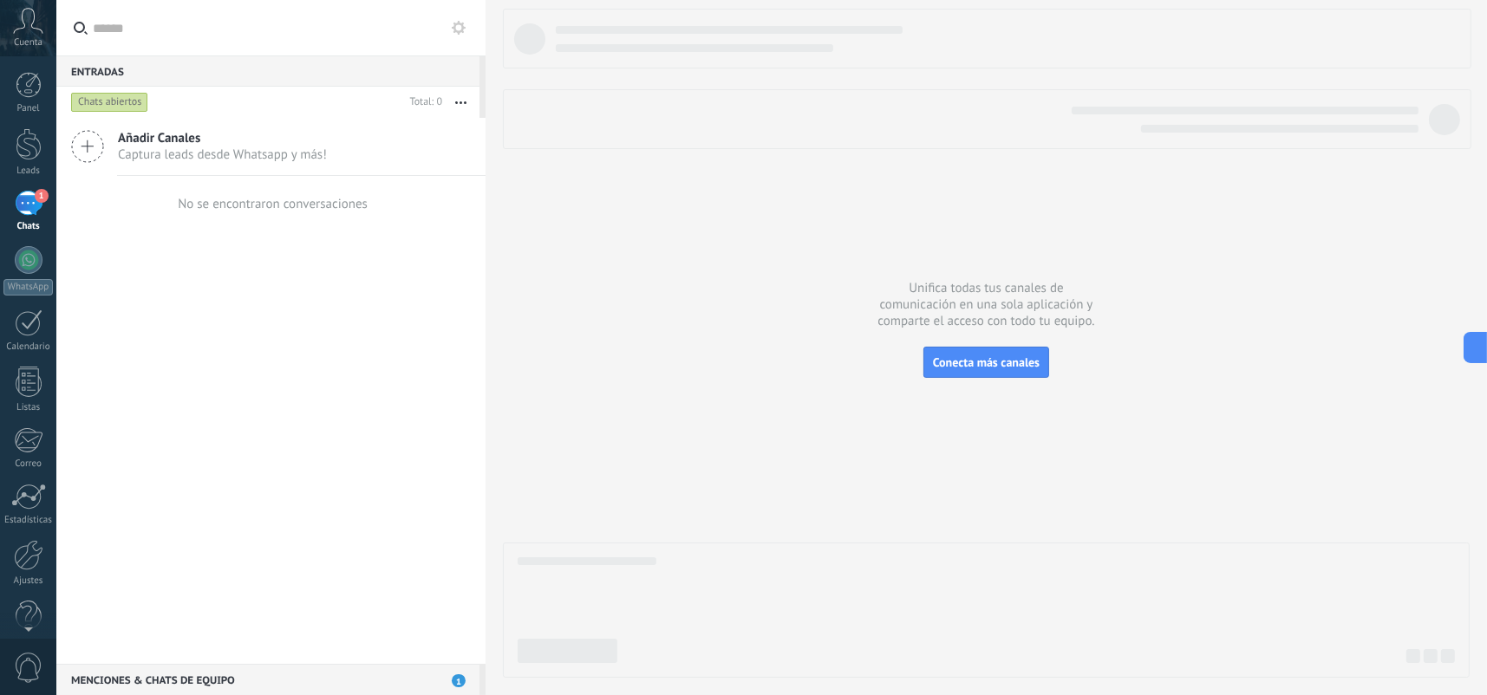
click at [148, 43] on input "text" at bounding box center [280, 27] width 375 height 55
click at [112, 72] on div "Entradas 0" at bounding box center [267, 70] width 423 height 31
click at [29, 407] on div "Listas" at bounding box center [28, 407] width 50 height 11
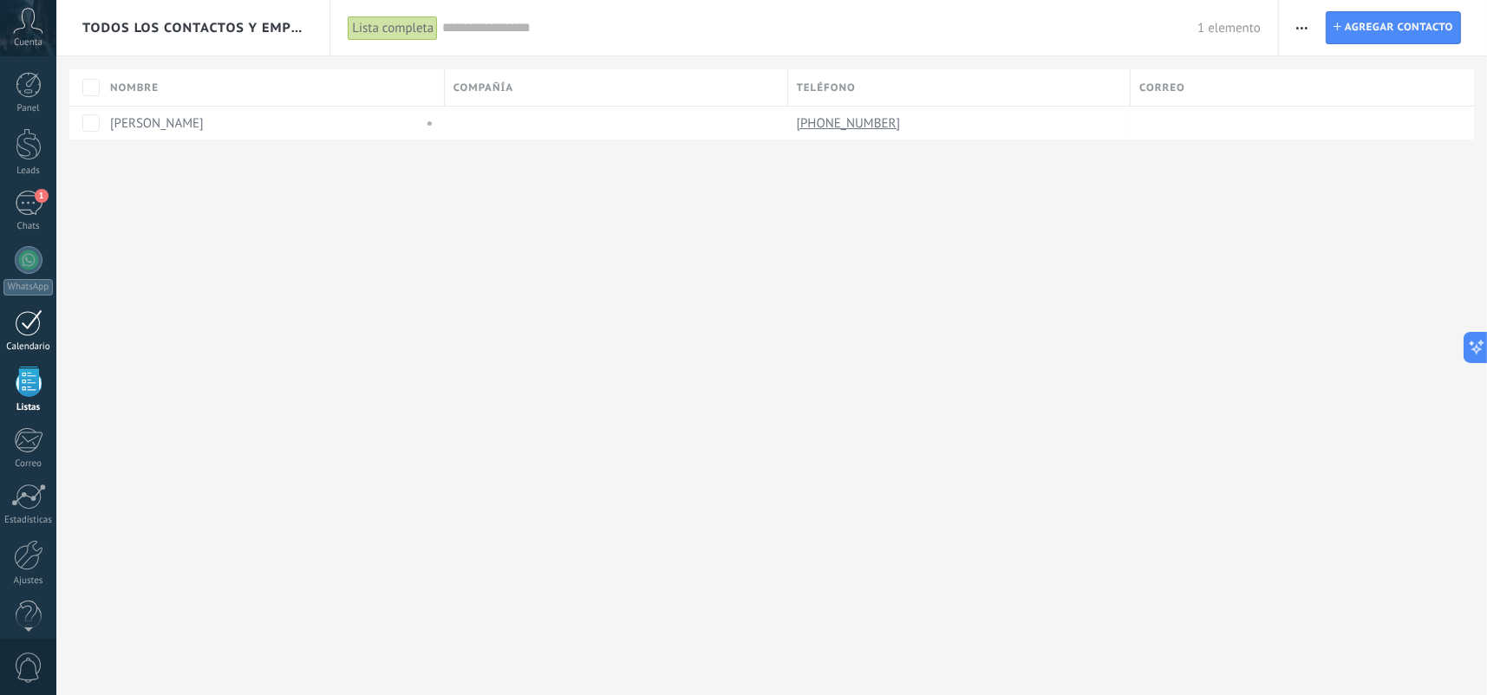
click at [36, 317] on div at bounding box center [29, 322] width 28 height 27
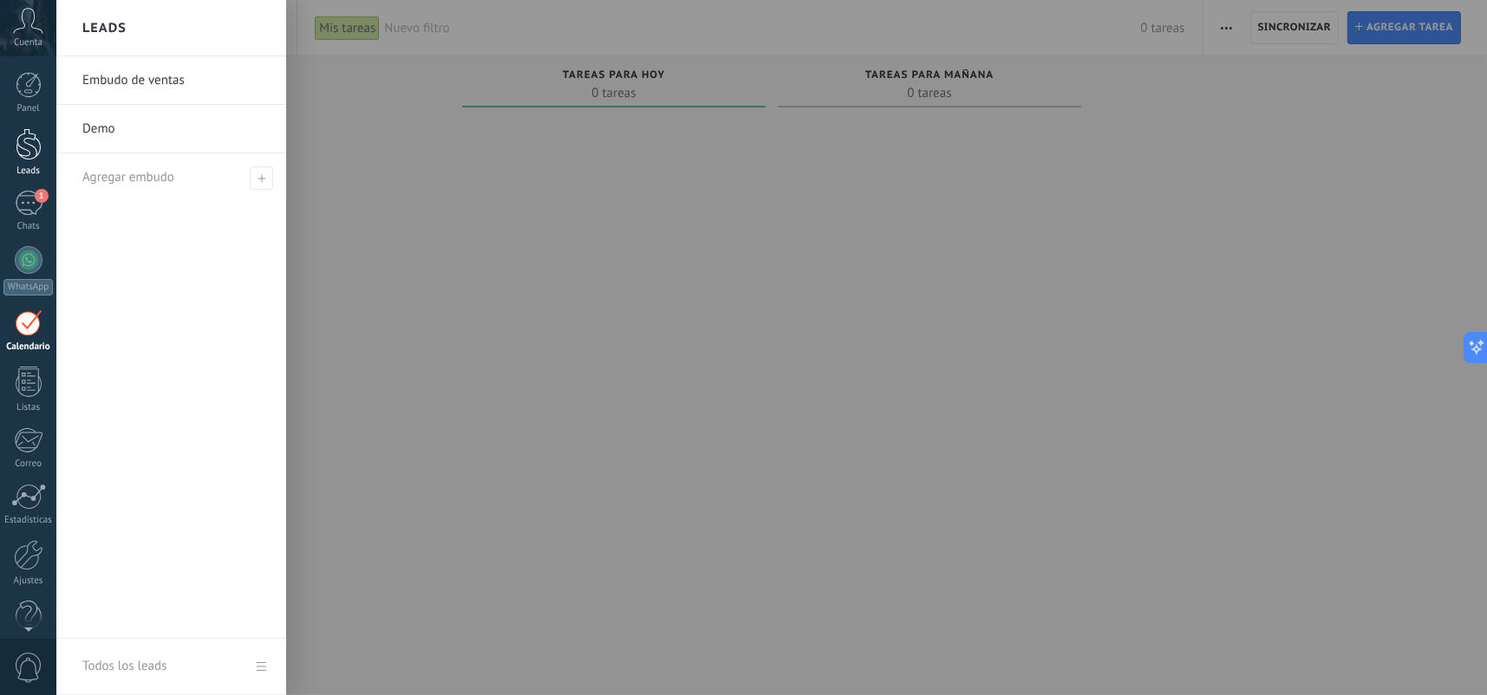
click at [44, 135] on link "Leads" at bounding box center [28, 152] width 56 height 49
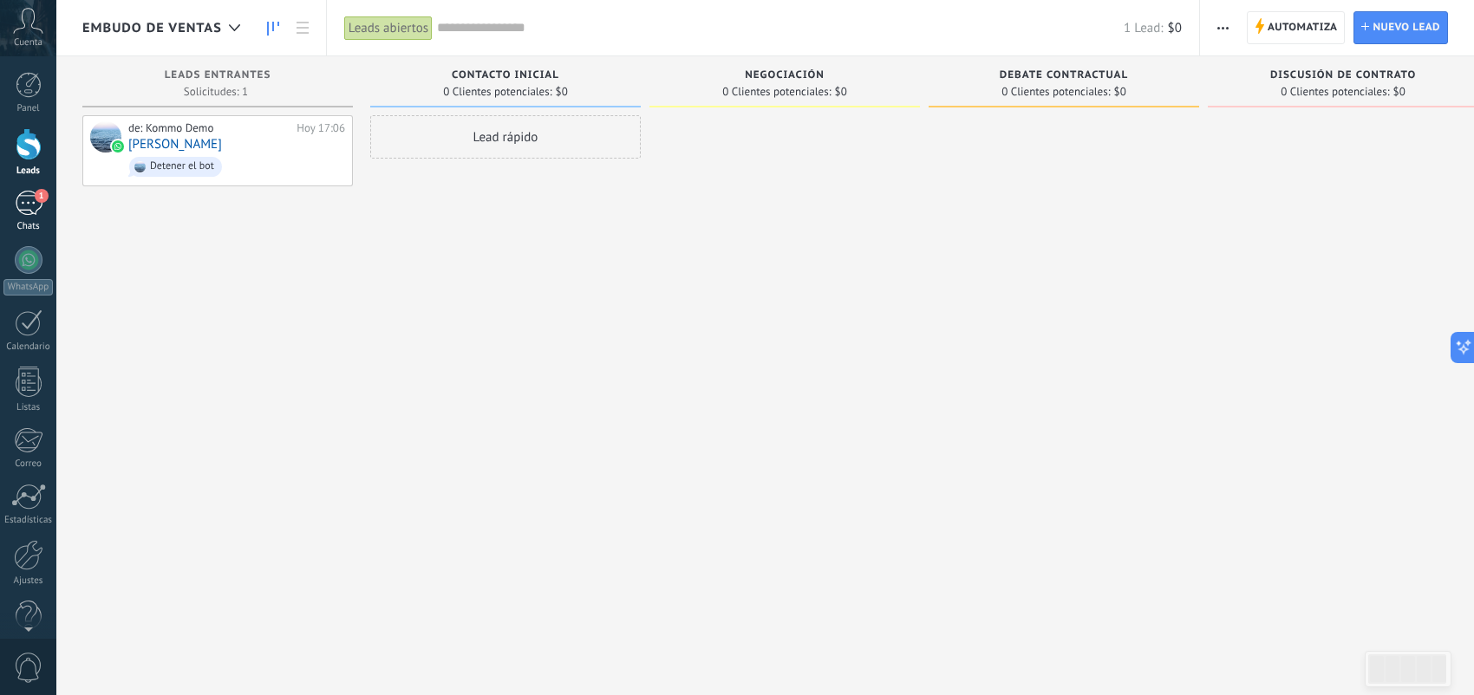
click at [15, 197] on div "1" at bounding box center [29, 203] width 28 height 25
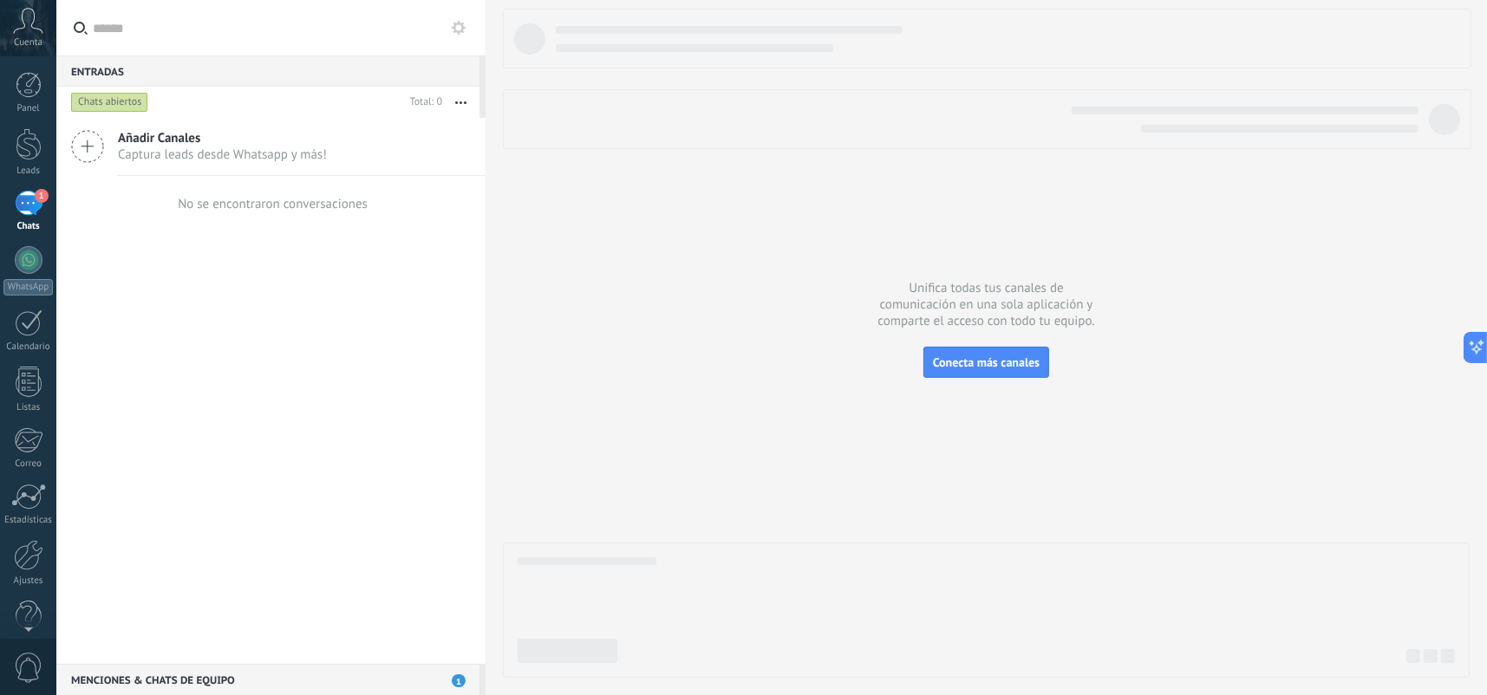
click at [462, 101] on icon "button" at bounding box center [460, 102] width 11 height 3
click at [298, 90] on div "Chats abiertos" at bounding box center [235, 102] width 335 height 31
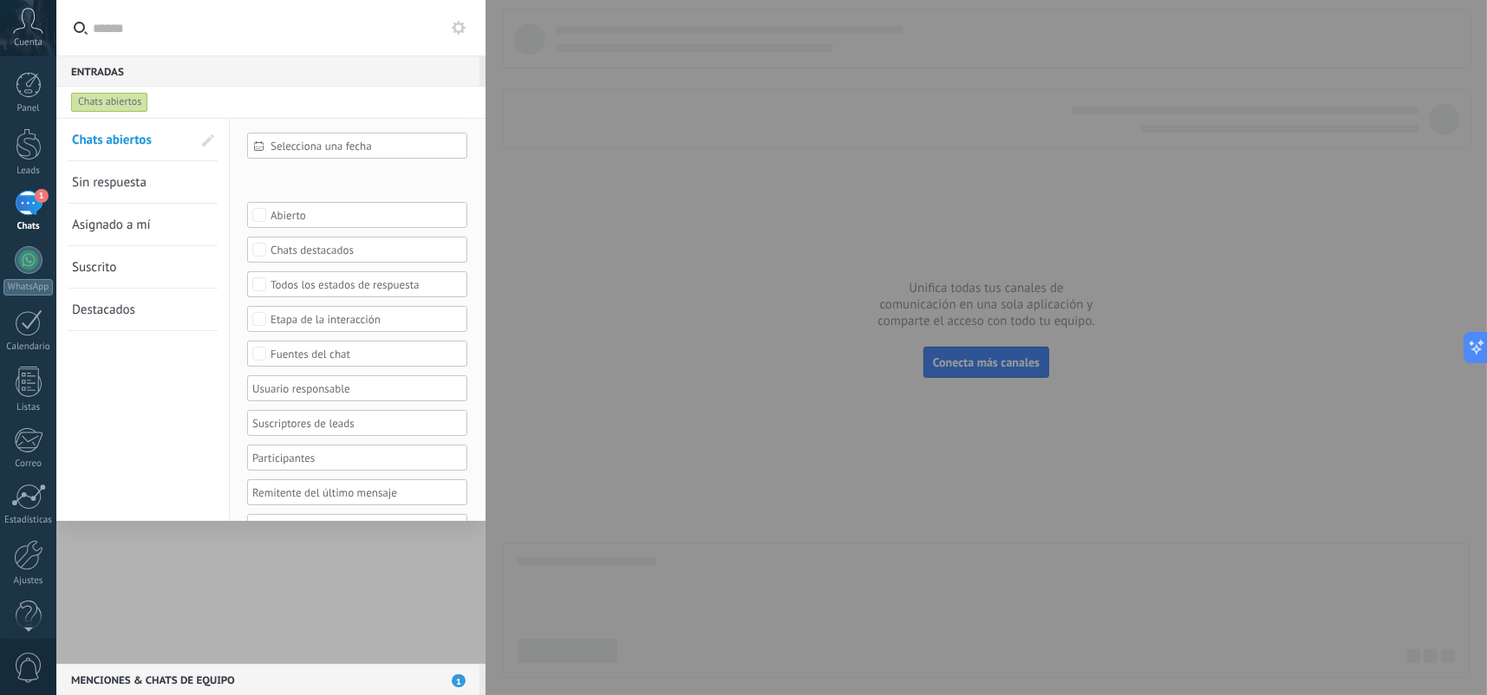
click at [660, 183] on div at bounding box center [743, 347] width 1487 height 695
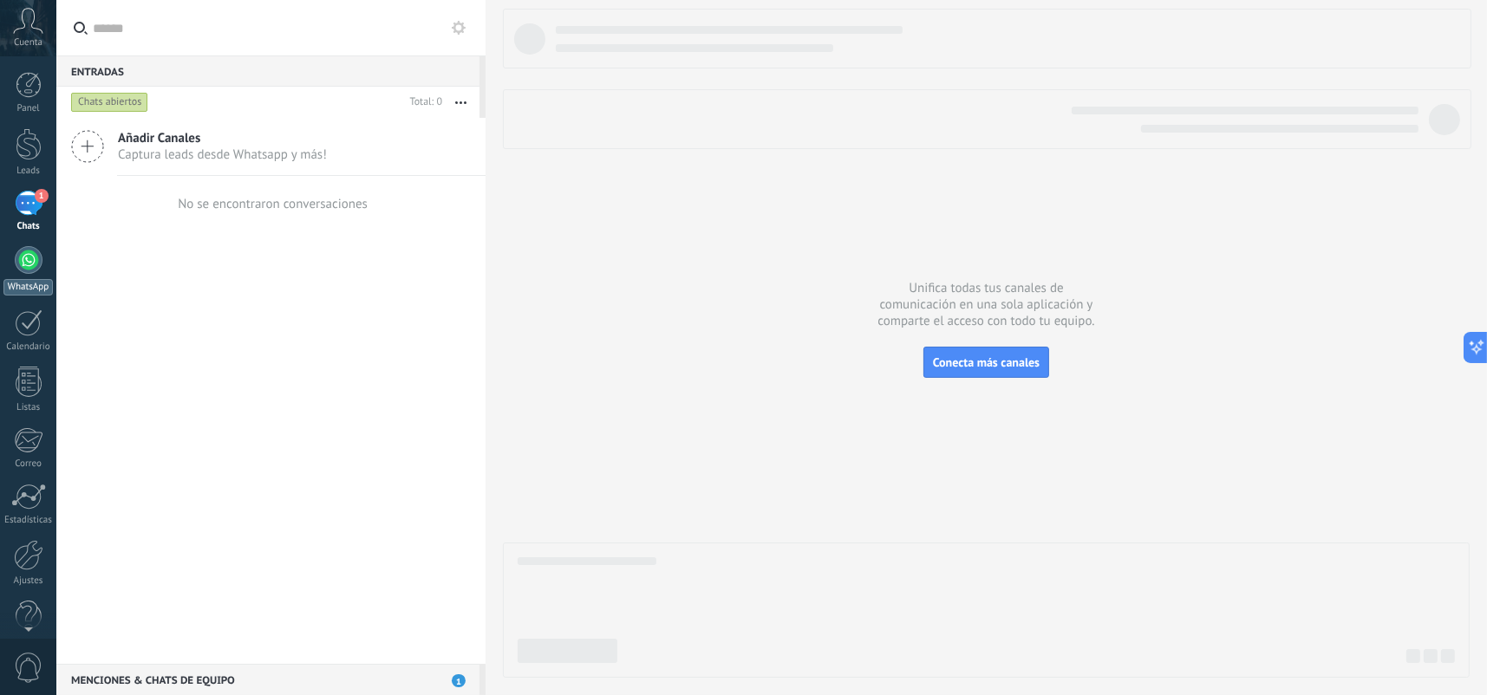
click at [28, 251] on div at bounding box center [29, 260] width 28 height 28
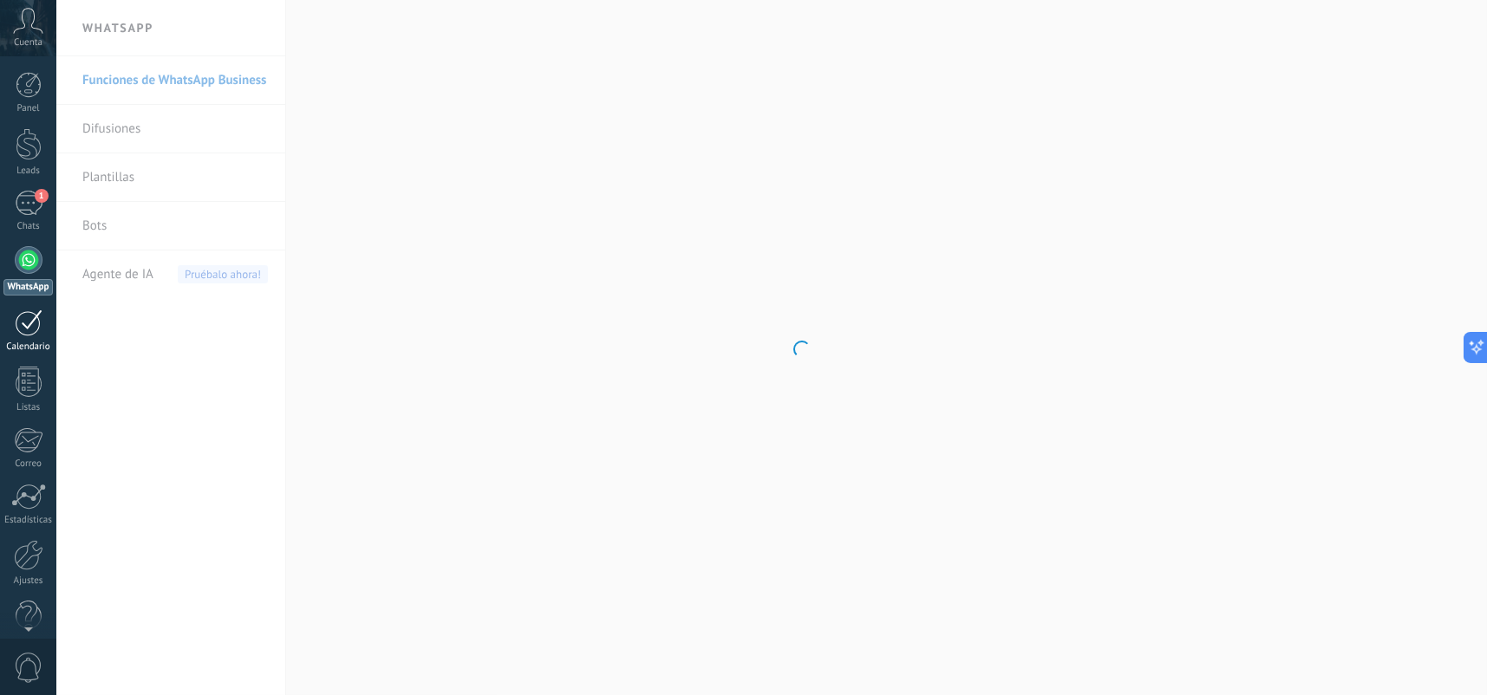
click at [33, 325] on div at bounding box center [29, 322] width 28 height 27
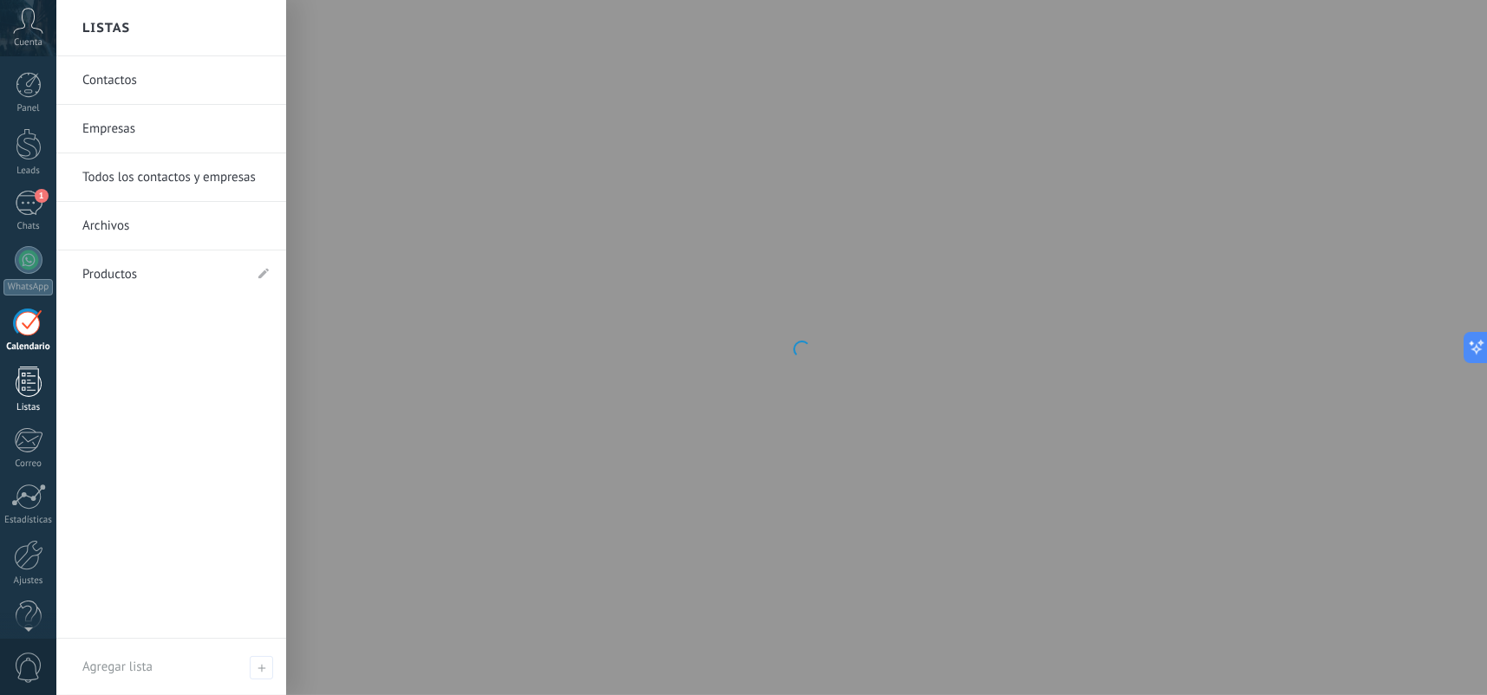
click at [29, 398] on link "Listas" at bounding box center [28, 390] width 56 height 47
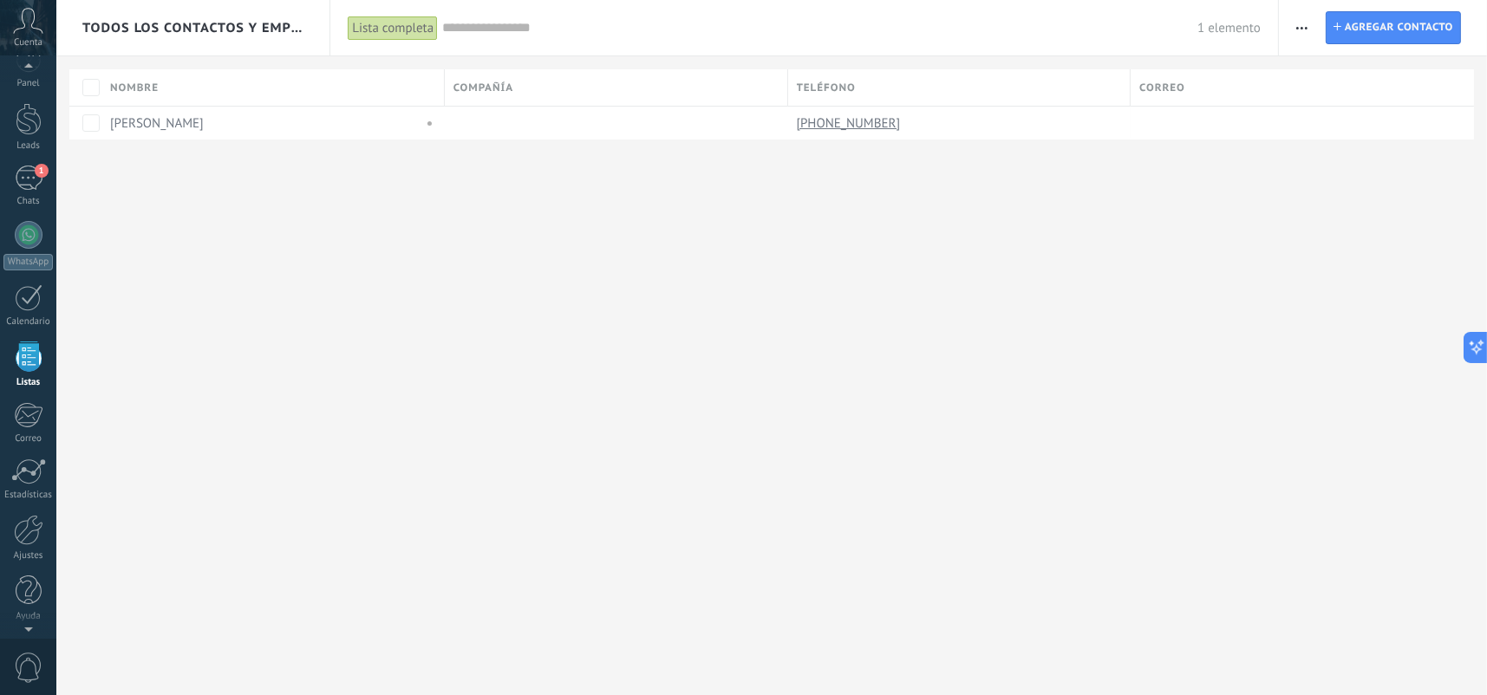
drag, startPoint x: 511, startPoint y: 380, endPoint x: 492, endPoint y: 387, distance: 20.3
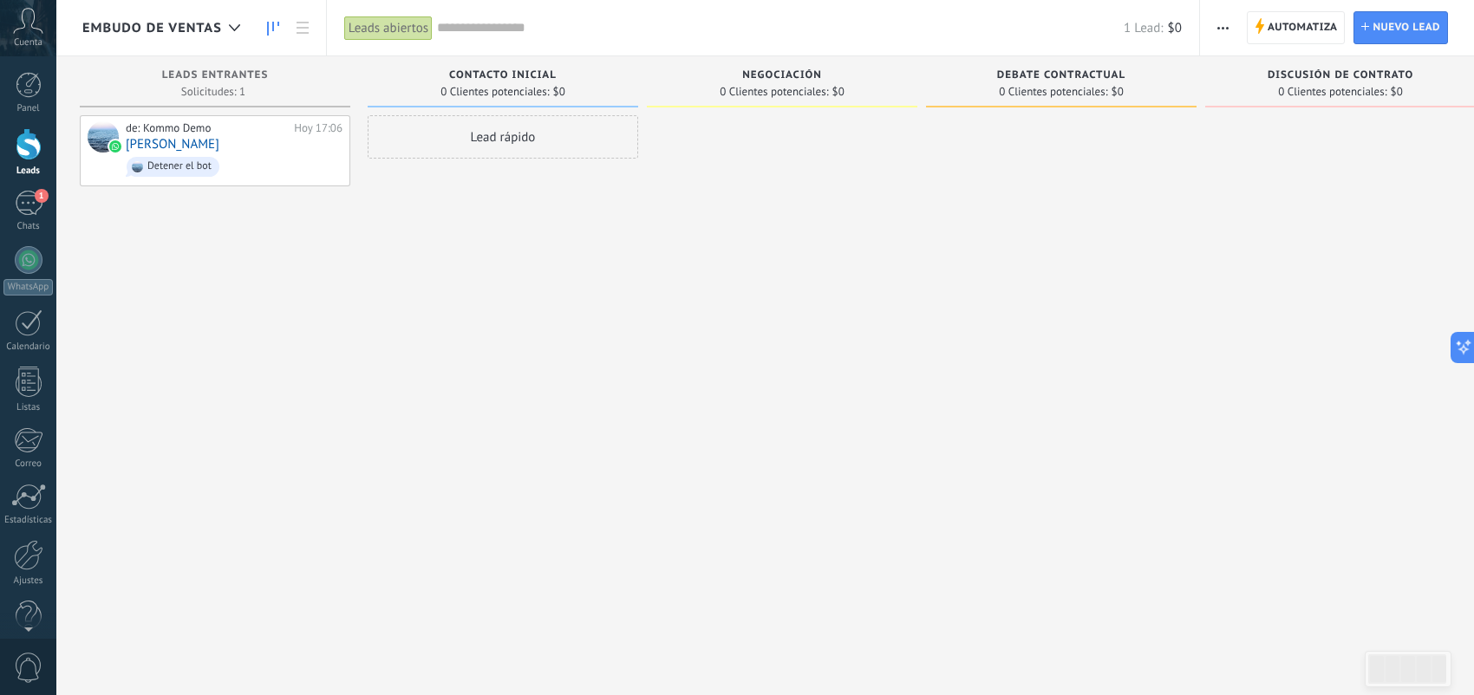
drag, startPoint x: 487, startPoint y: 410, endPoint x: 295, endPoint y: 389, distance: 193.6
click at [295, 389] on div "de: Kommo Demo Hoy 17:06 Lautaro Rodriguez Detener el bot" at bounding box center [215, 349] width 270 height 469
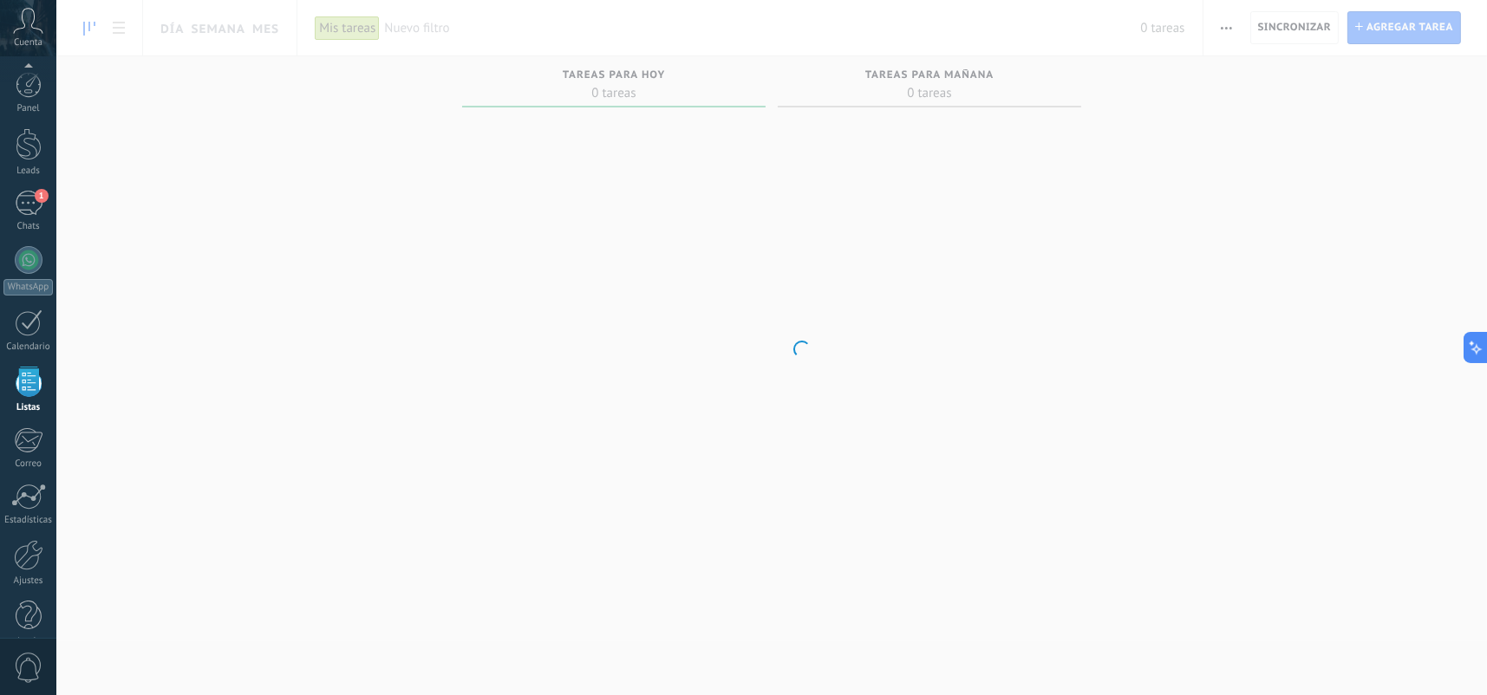
scroll to position [26, 0]
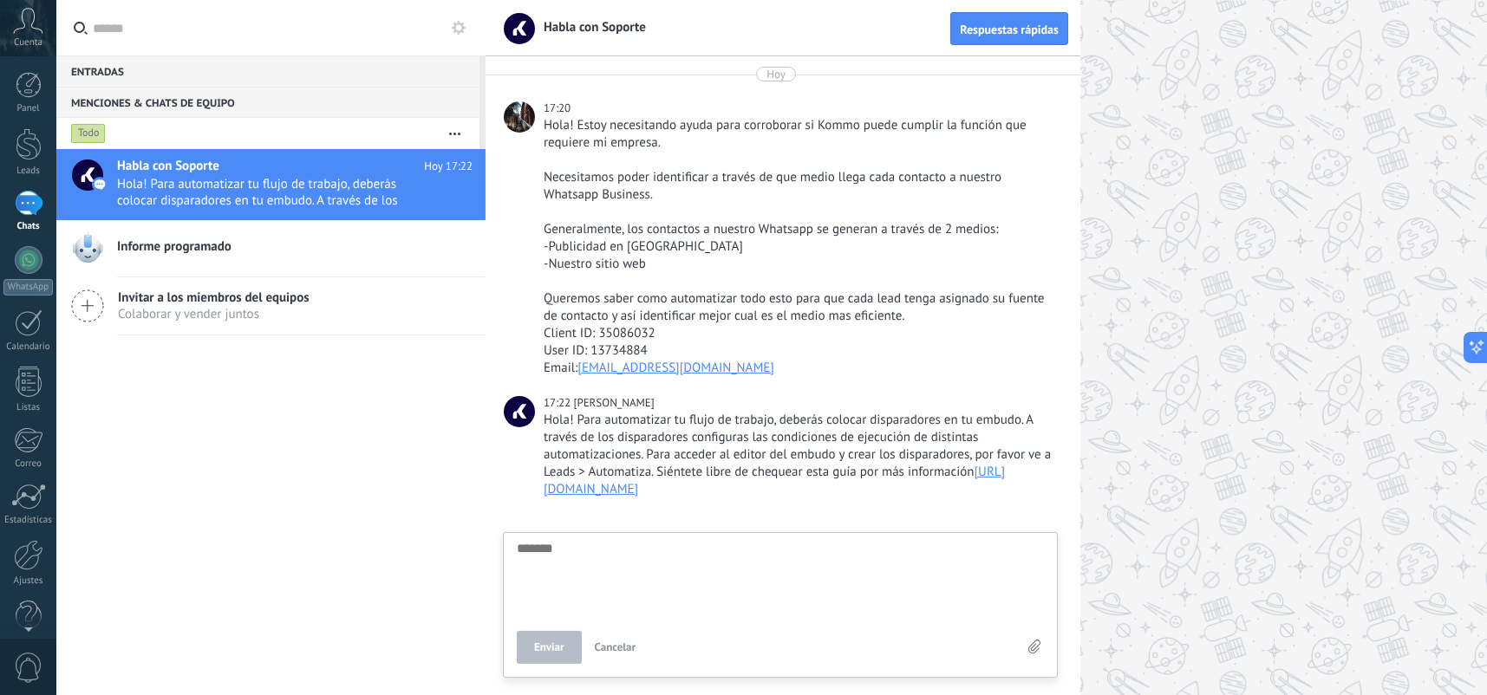
scroll to position [7, 0]
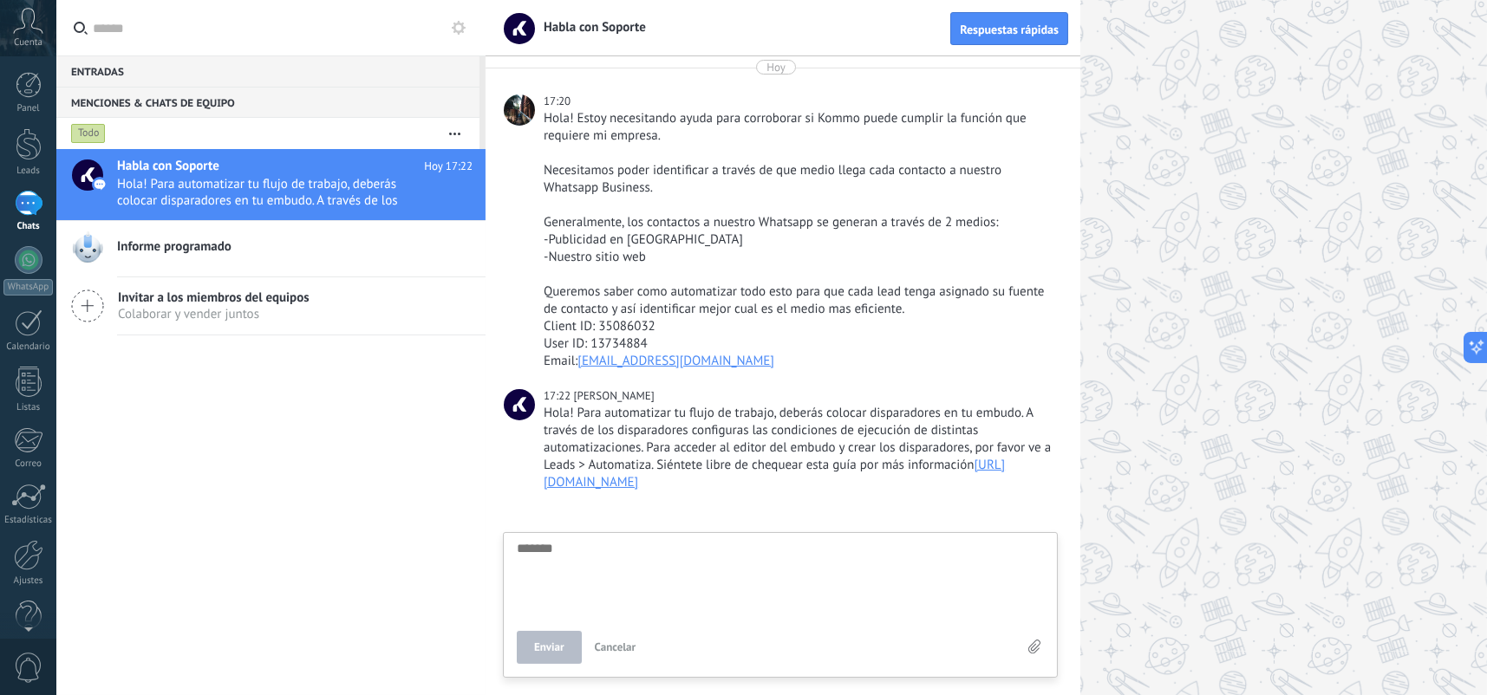
click at [35, 212] on div "1" at bounding box center [29, 203] width 28 height 25
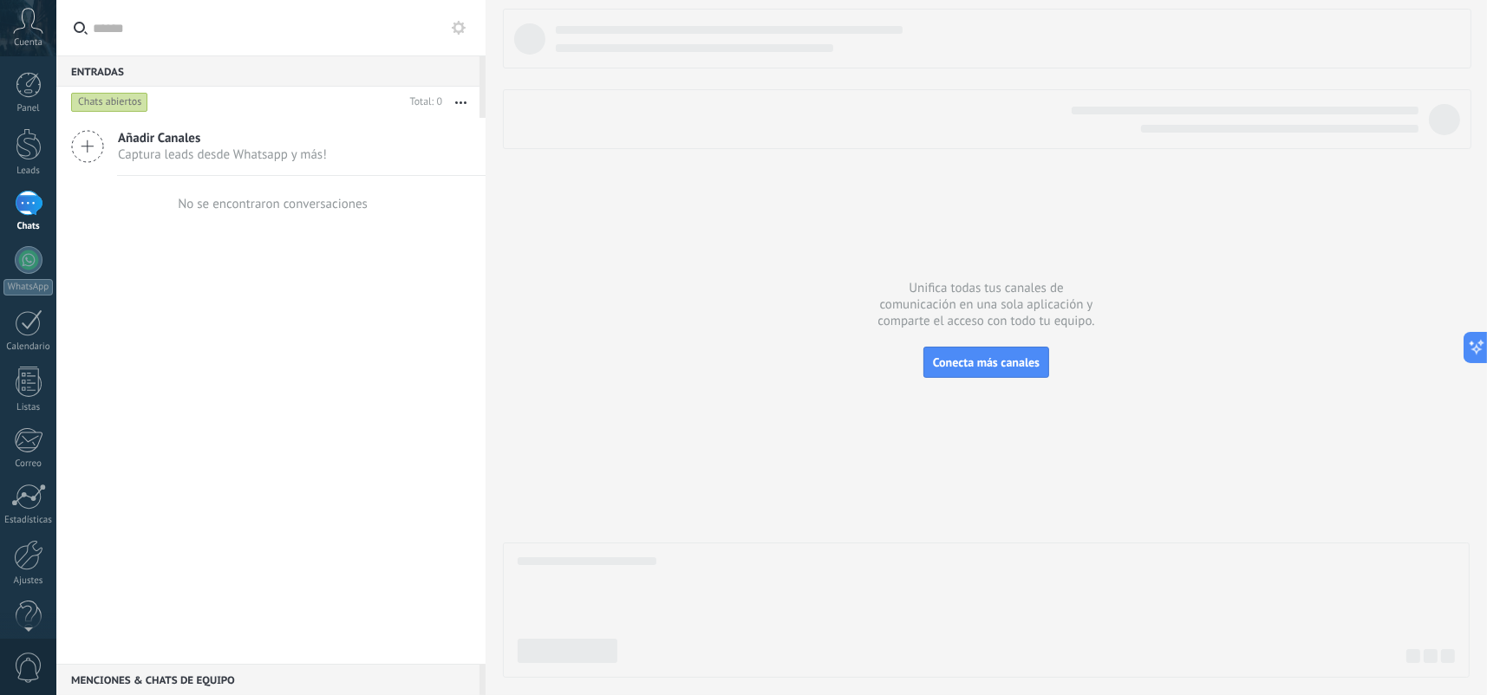
click at [127, 76] on div "Entradas 0" at bounding box center [267, 70] width 423 height 31
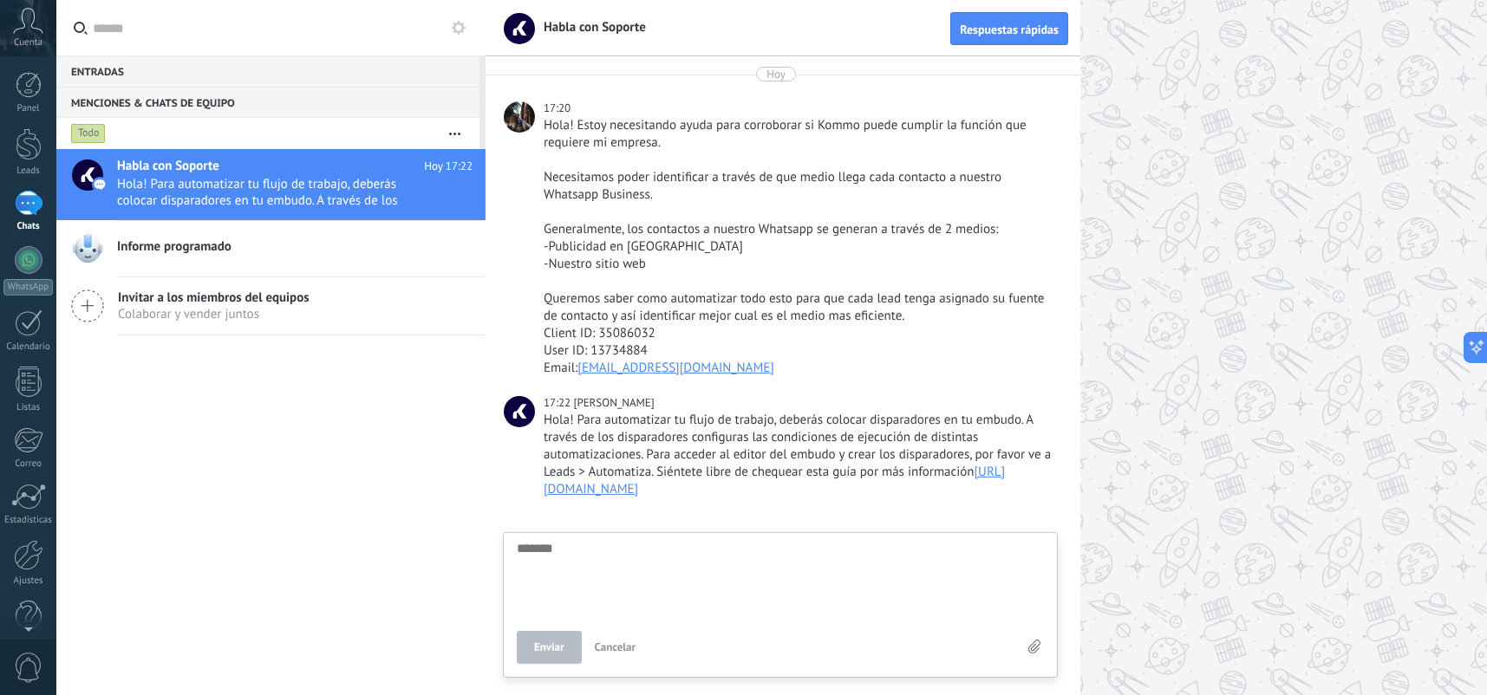
scroll to position [7, 0]
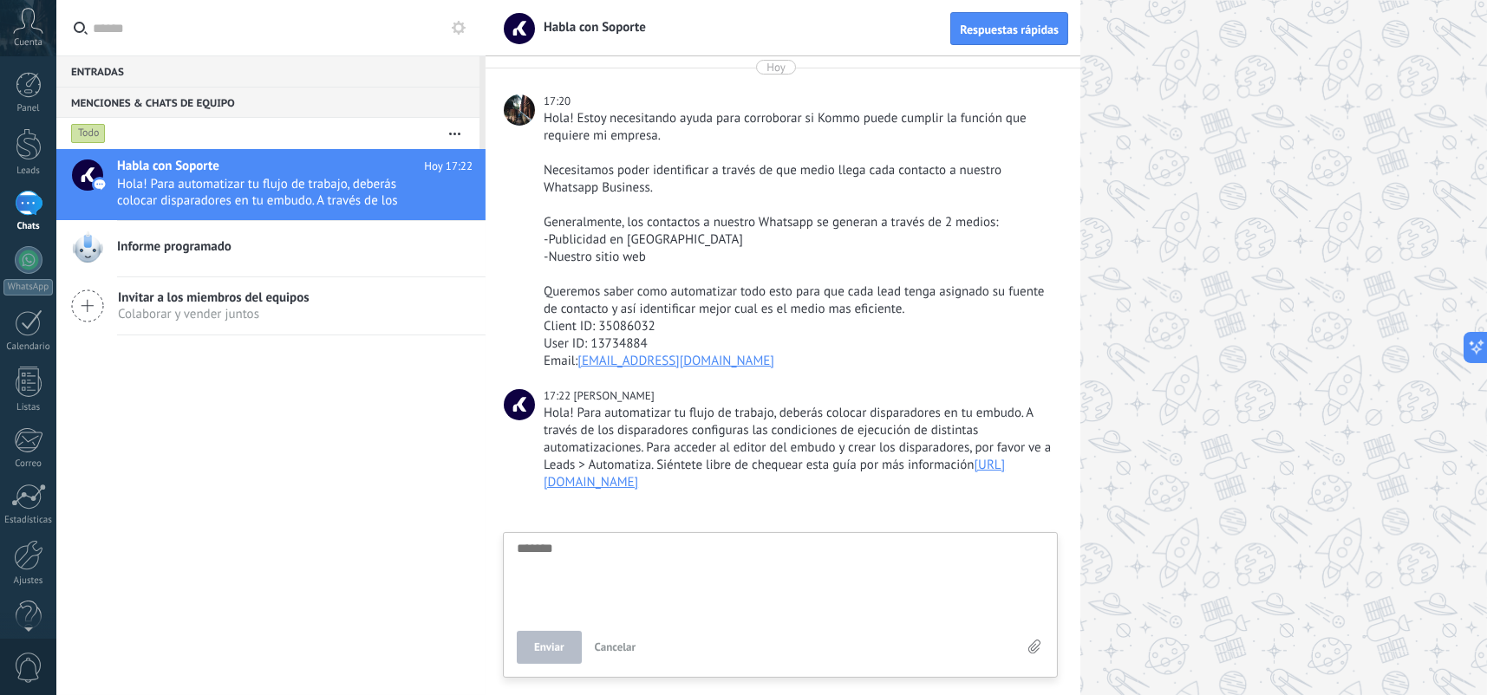
click at [143, 107] on div "Menciones & Chats de equipo 0" at bounding box center [267, 102] width 423 height 31
click at [110, 68] on div "Entradas 0" at bounding box center [267, 70] width 423 height 31
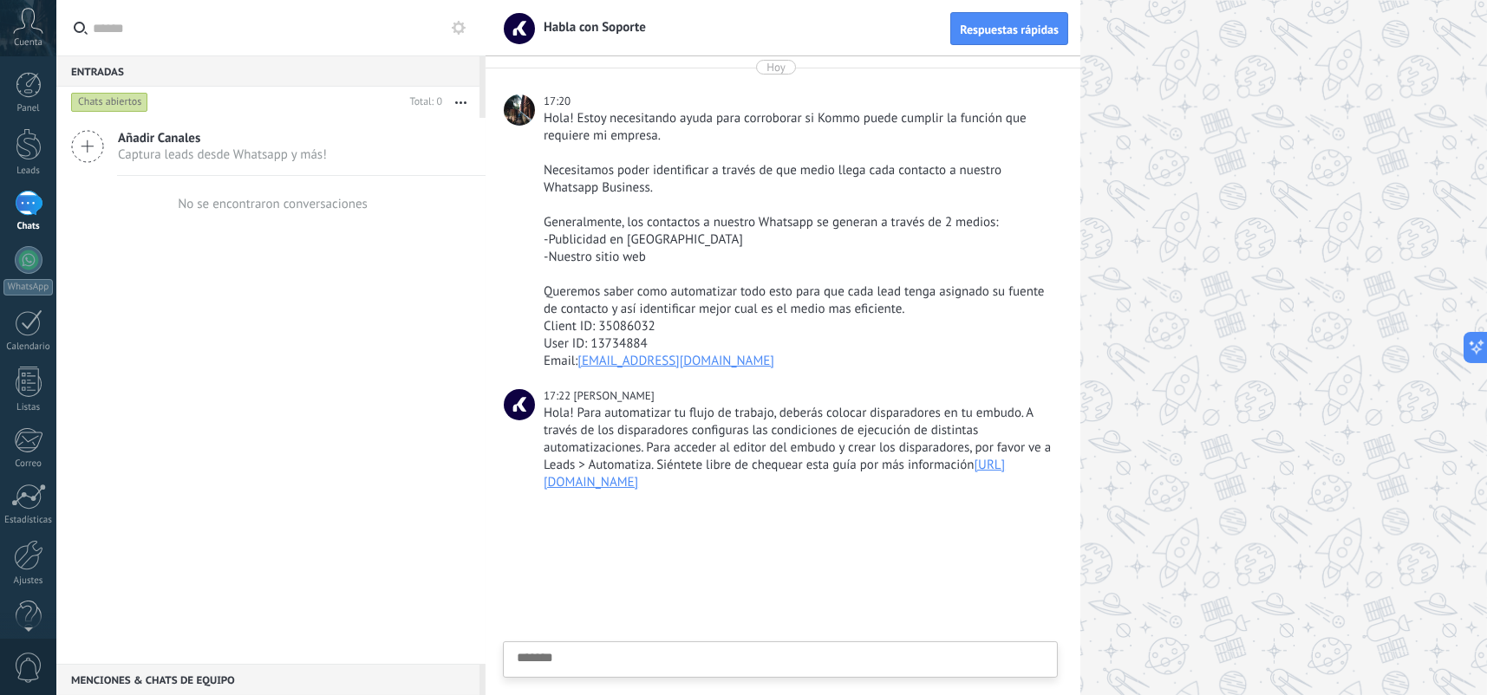
click at [273, 675] on div "Menciones & Chats de equipo 0" at bounding box center [267, 679] width 423 height 31
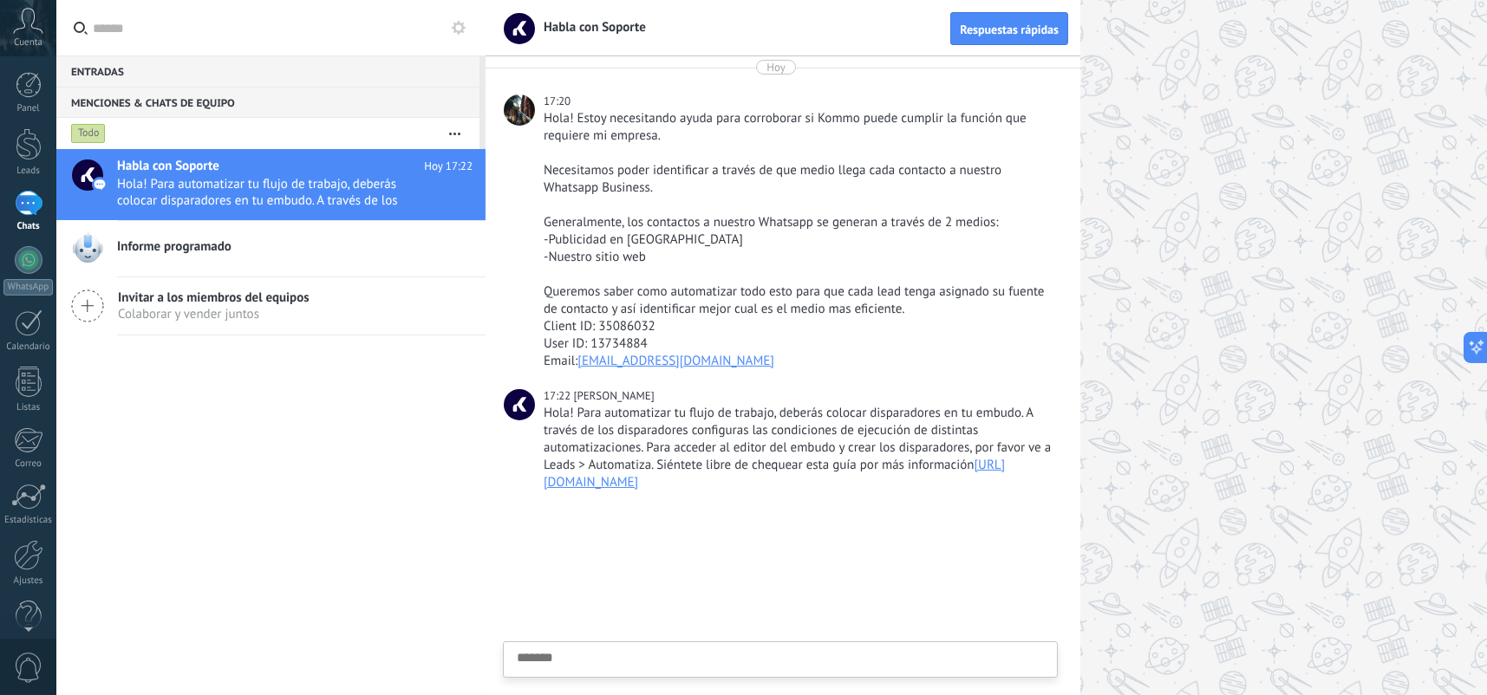
click at [34, 212] on div "1" at bounding box center [29, 203] width 28 height 25
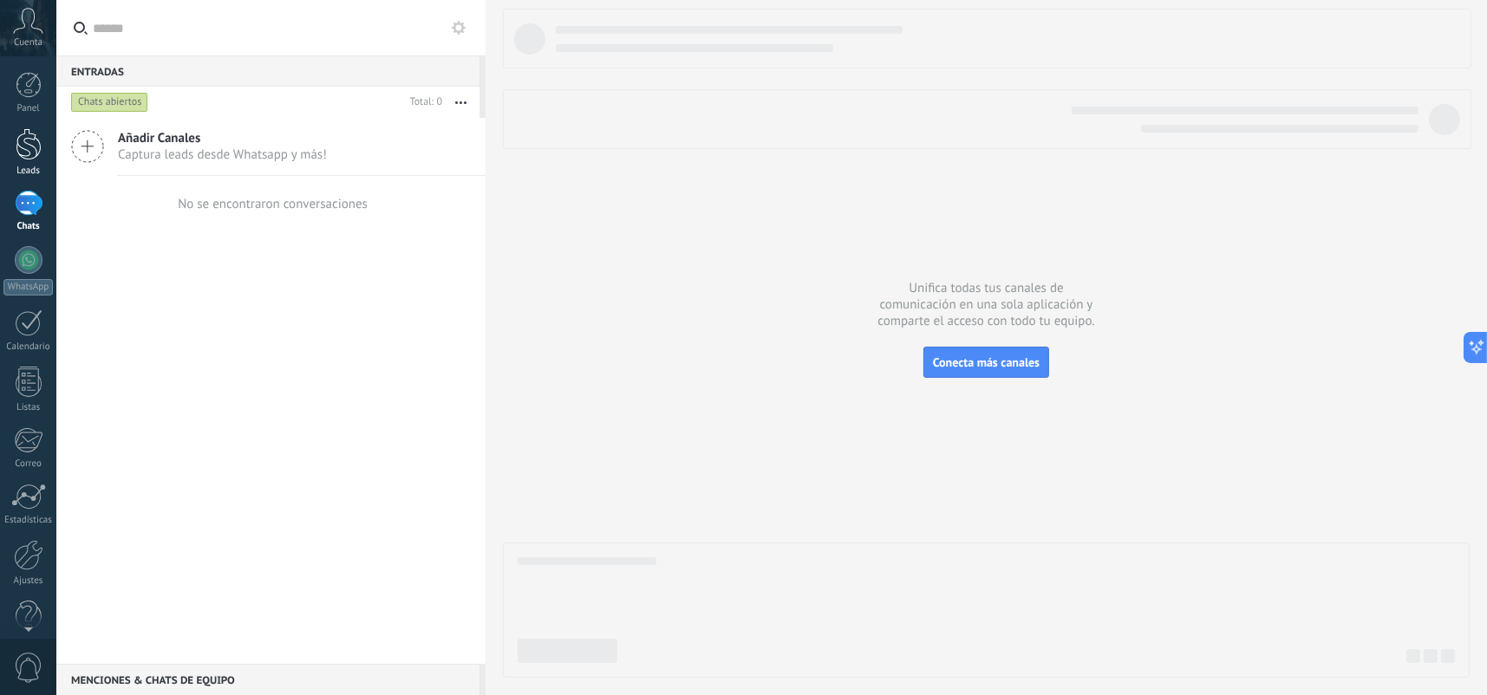
click at [22, 141] on div at bounding box center [29, 144] width 26 height 32
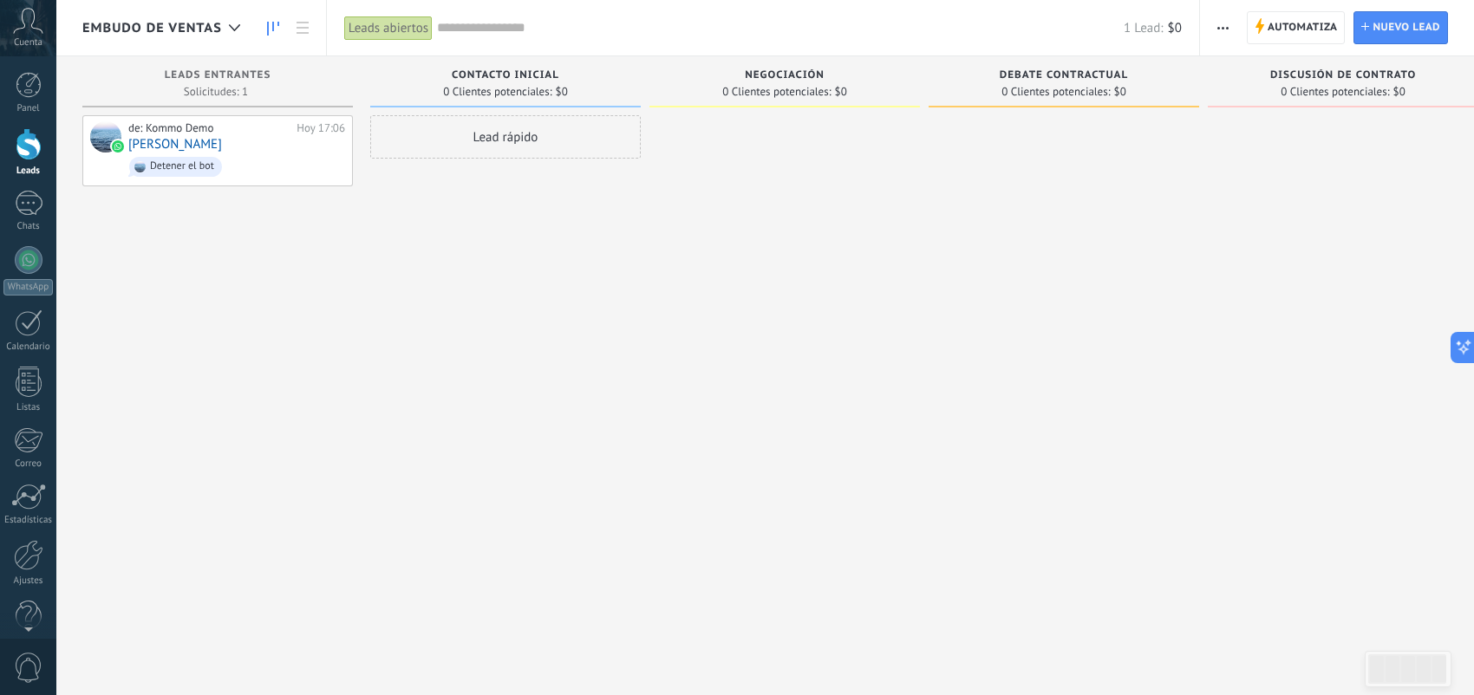
click at [175, 30] on span "Embudo de ventas" at bounding box center [152, 28] width 140 height 16
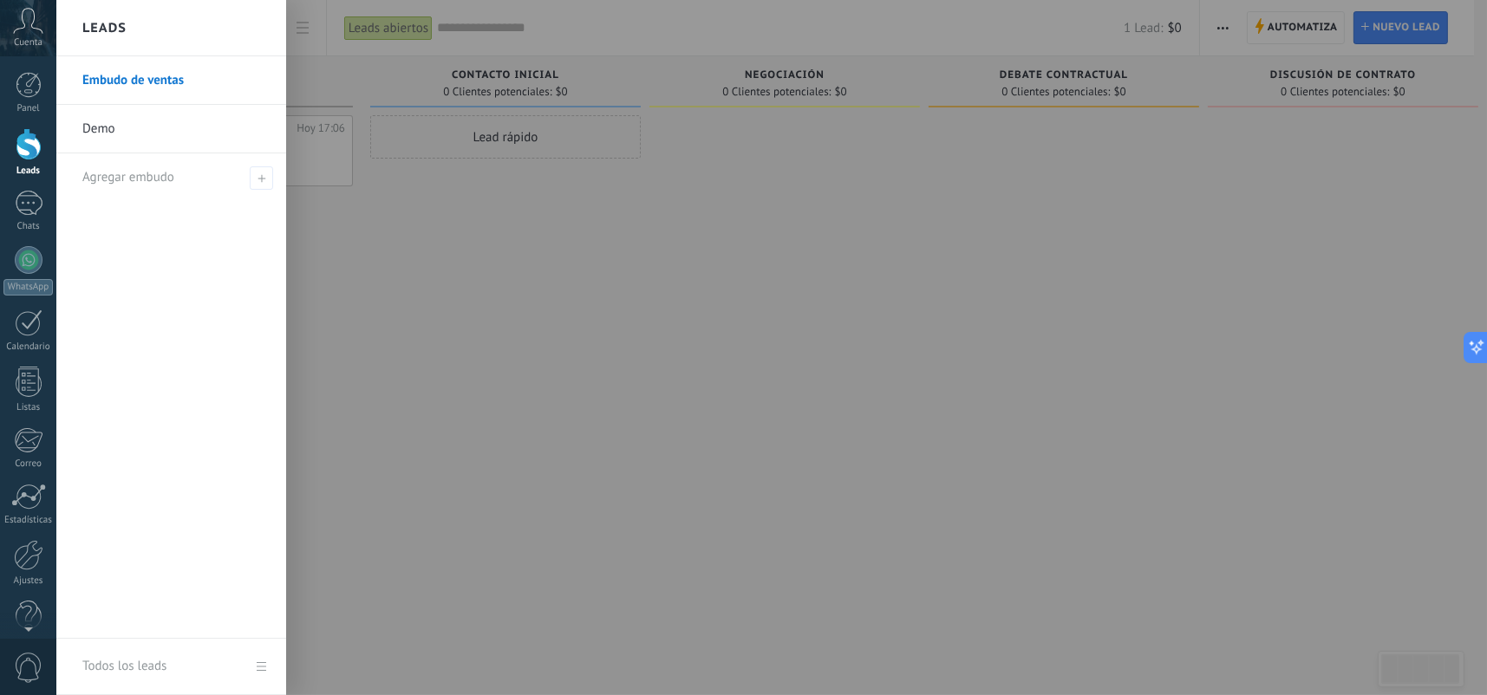
click at [167, 131] on link "Demo" at bounding box center [175, 129] width 186 height 49
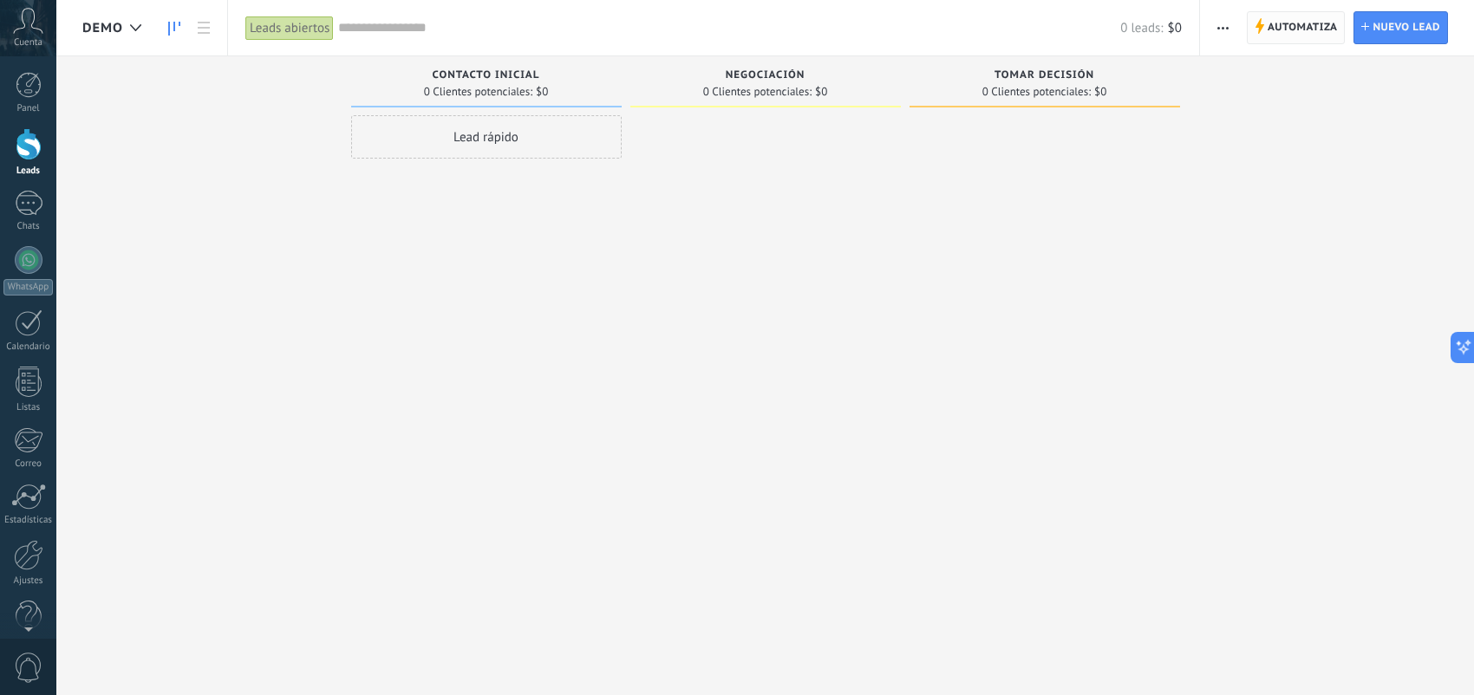
click at [1312, 33] on span "Automatiza" at bounding box center [1302, 27] width 70 height 31
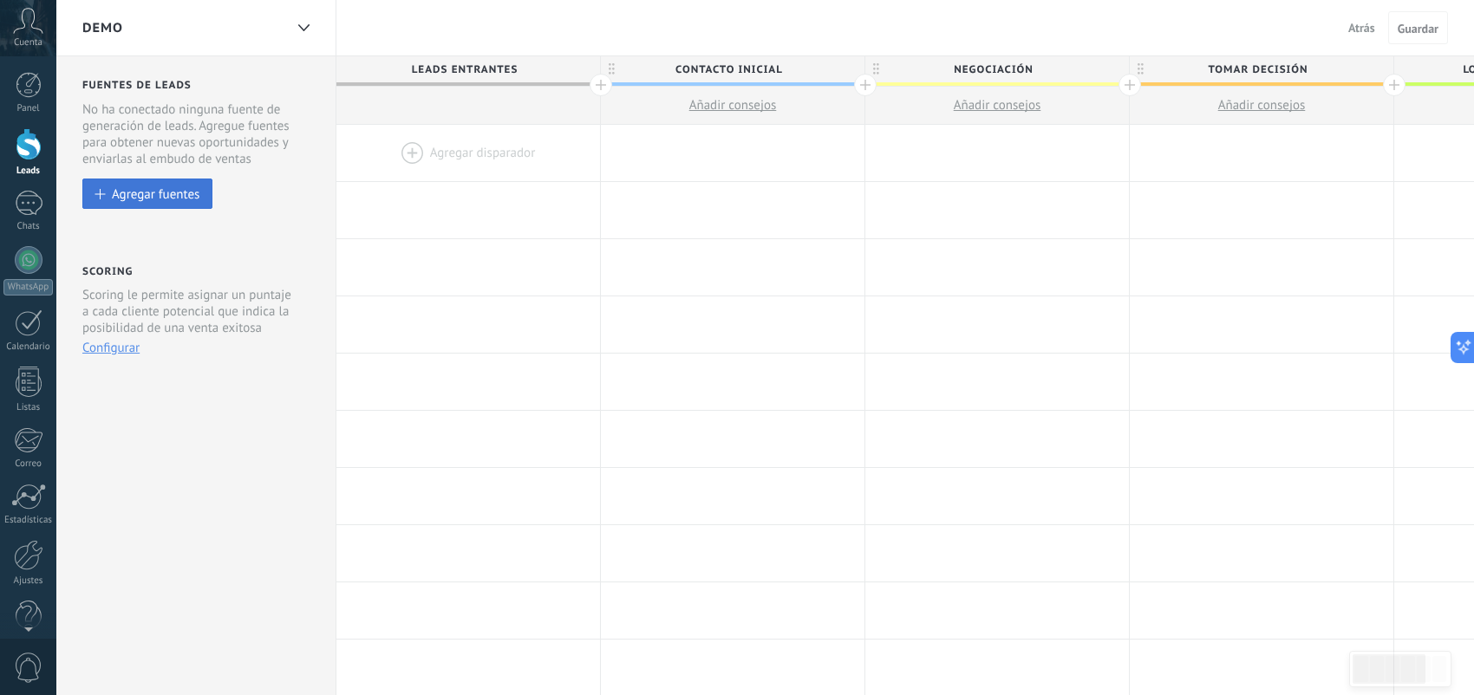
click at [145, 188] on div "Agregar fuentes" at bounding box center [156, 193] width 88 height 15
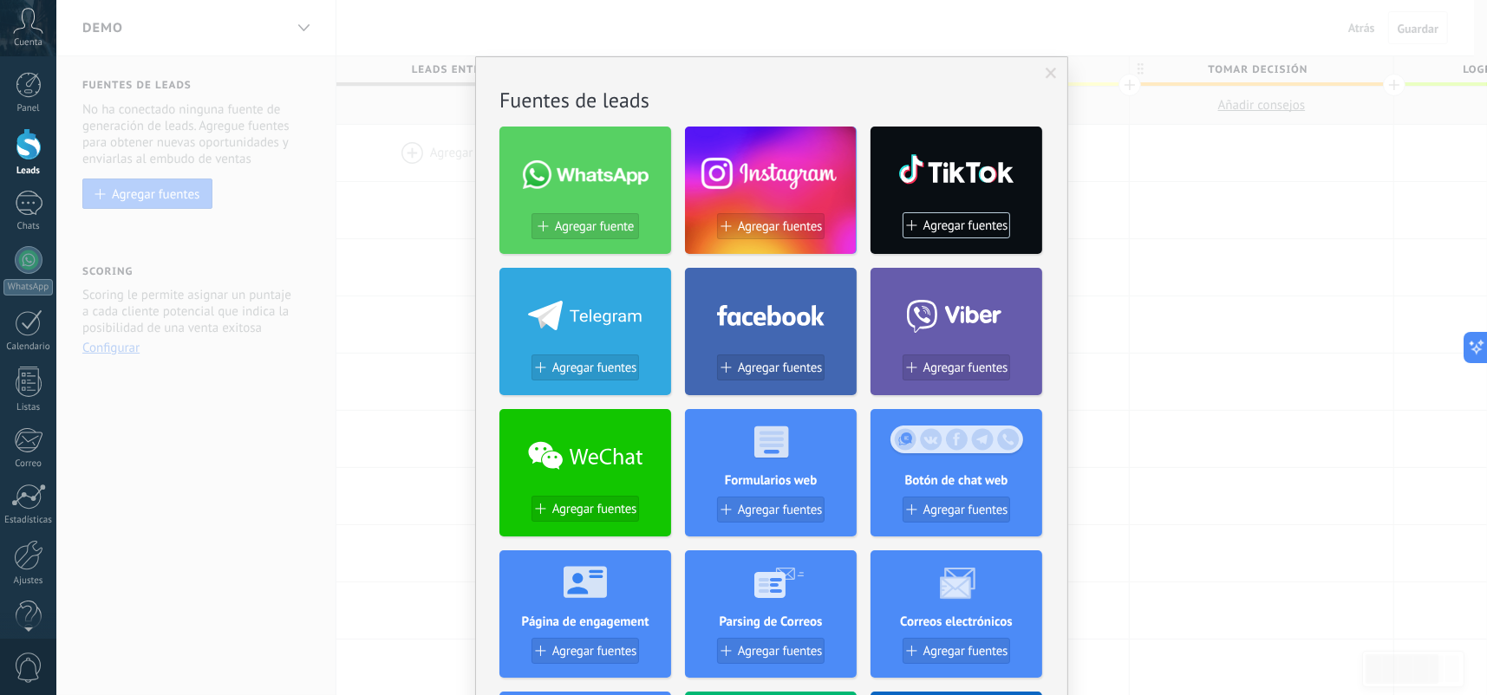
click at [1199, 322] on div "No hay resultados Fuentes de leads Agregar fuente Agregar fuentes Agregar fuent…" at bounding box center [771, 347] width 1430 height 695
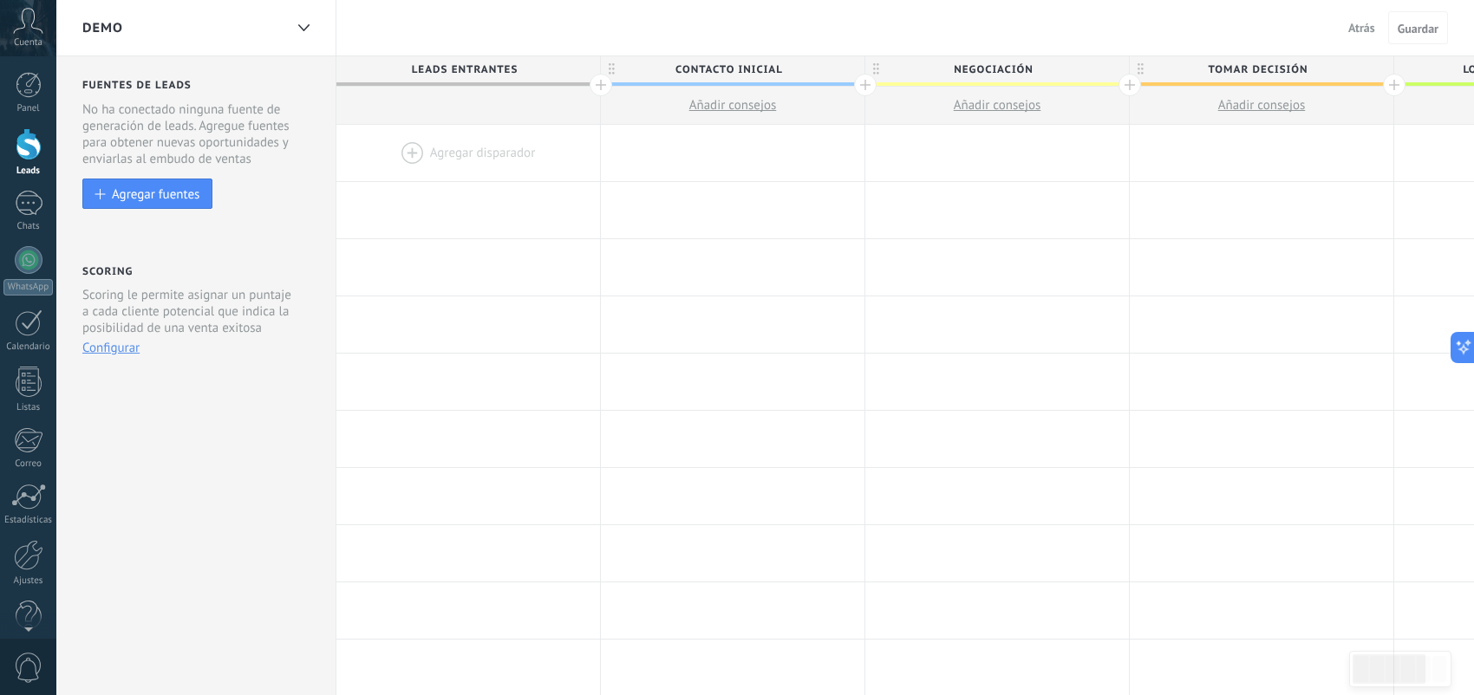
click at [408, 147] on div at bounding box center [468, 153] width 264 height 56
click at [192, 192] on div "Agregar fuentes" at bounding box center [156, 193] width 88 height 15
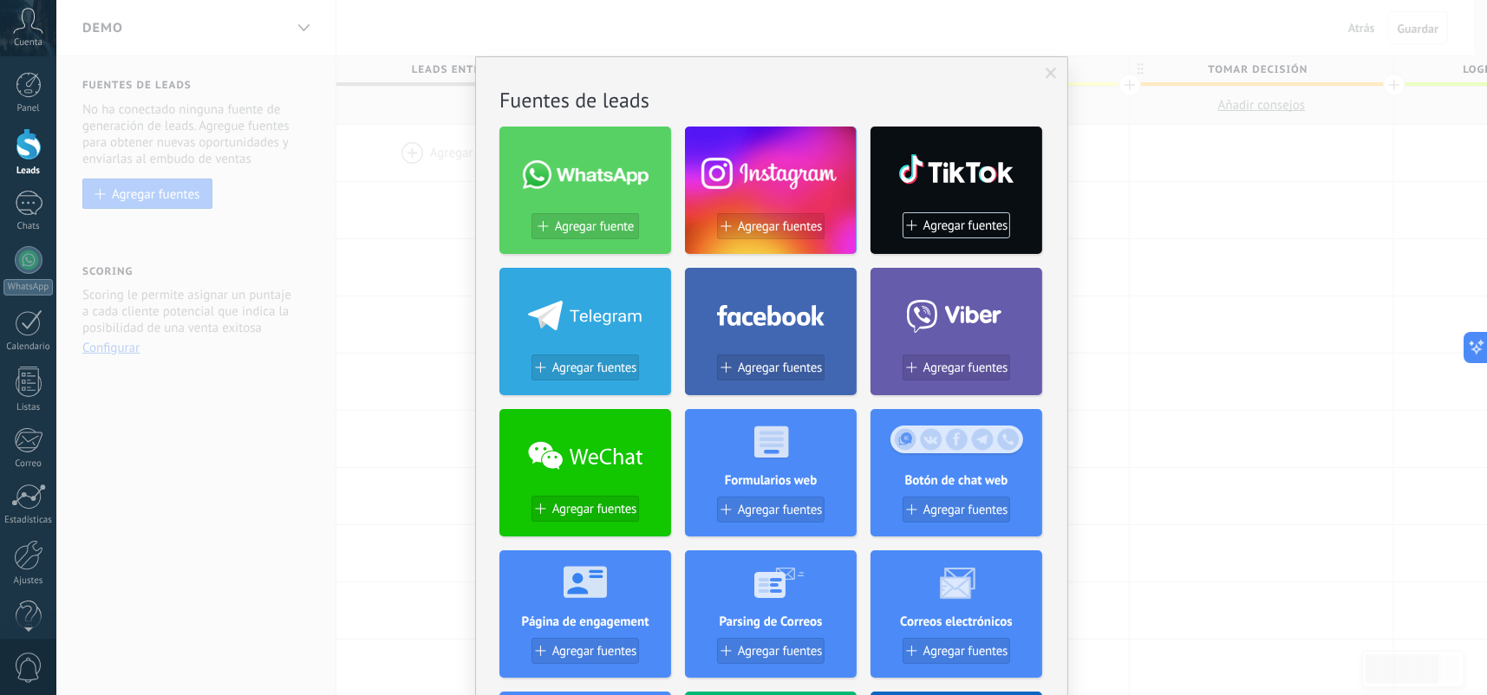
click at [329, 49] on div "No hay resultados Fuentes de leads Agregar fuente Agregar fuentes Agregar fuent…" at bounding box center [771, 347] width 1430 height 695
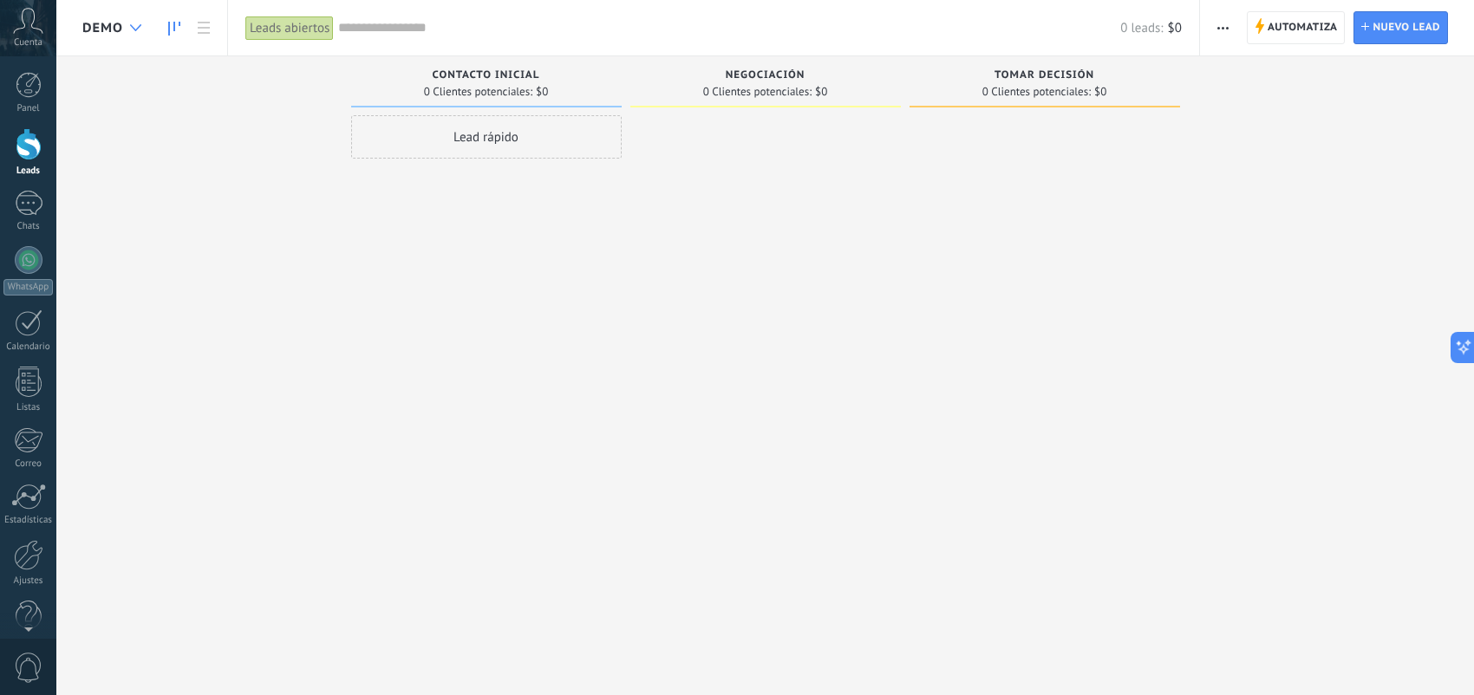
click at [134, 26] on icon at bounding box center [135, 27] width 11 height 7
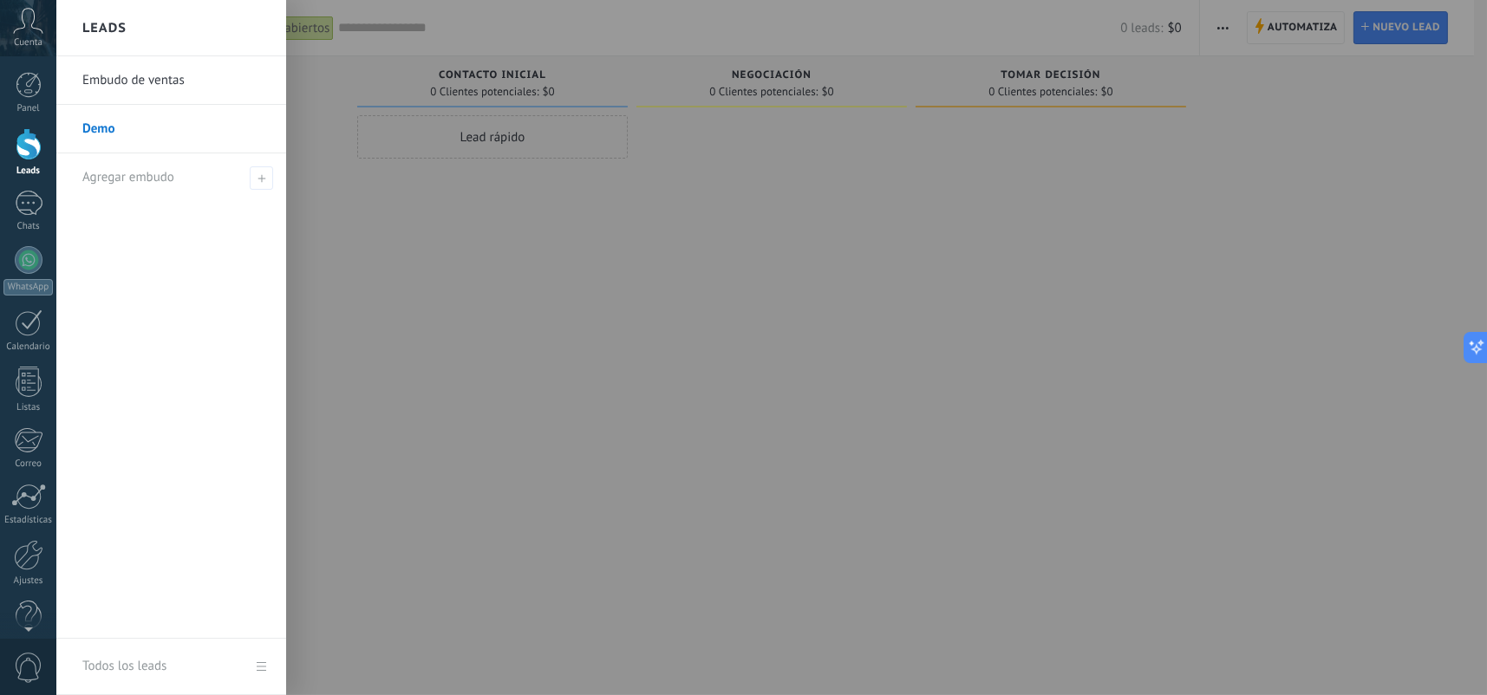
click at [124, 81] on link "Embudo de ventas" at bounding box center [175, 80] width 186 height 49
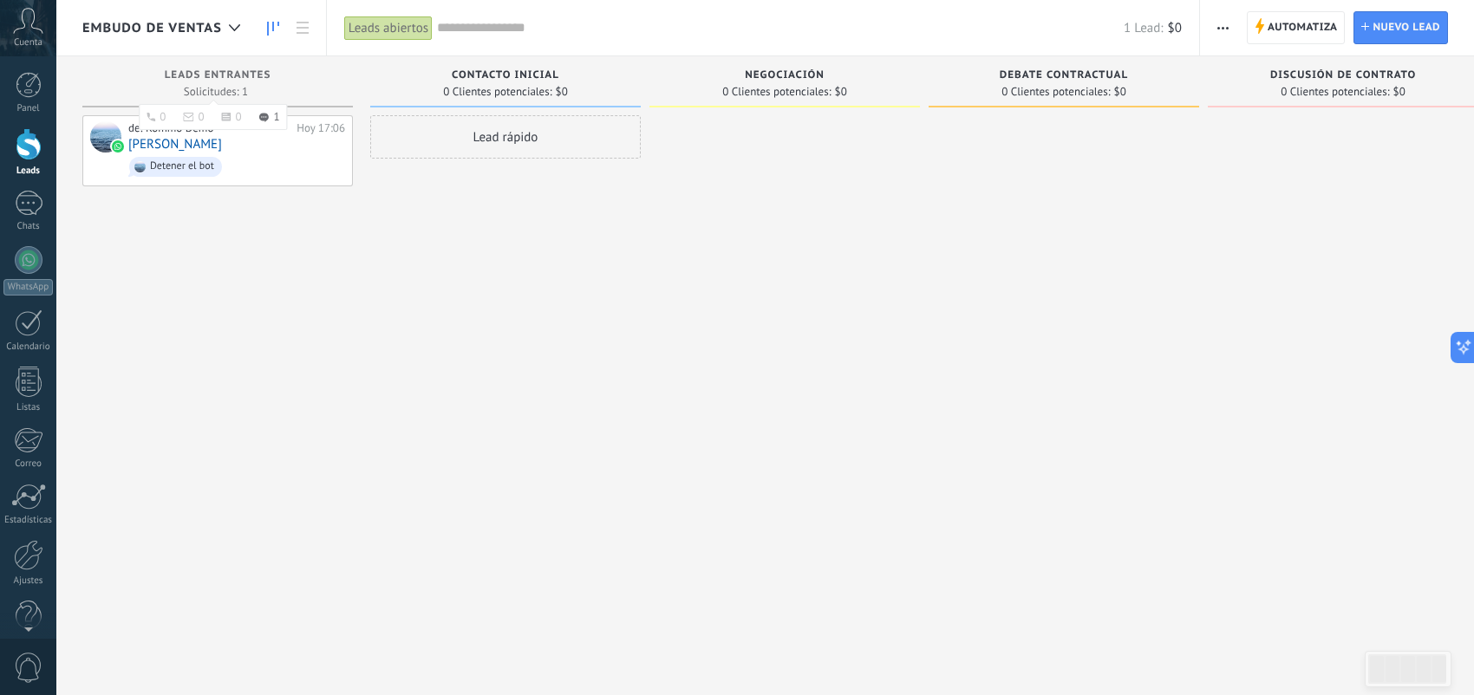
click at [246, 82] on div "Leads Entrantes" at bounding box center [217, 76] width 253 height 15
click at [310, 179] on span "Detener el bot" at bounding box center [236, 166] width 217 height 27
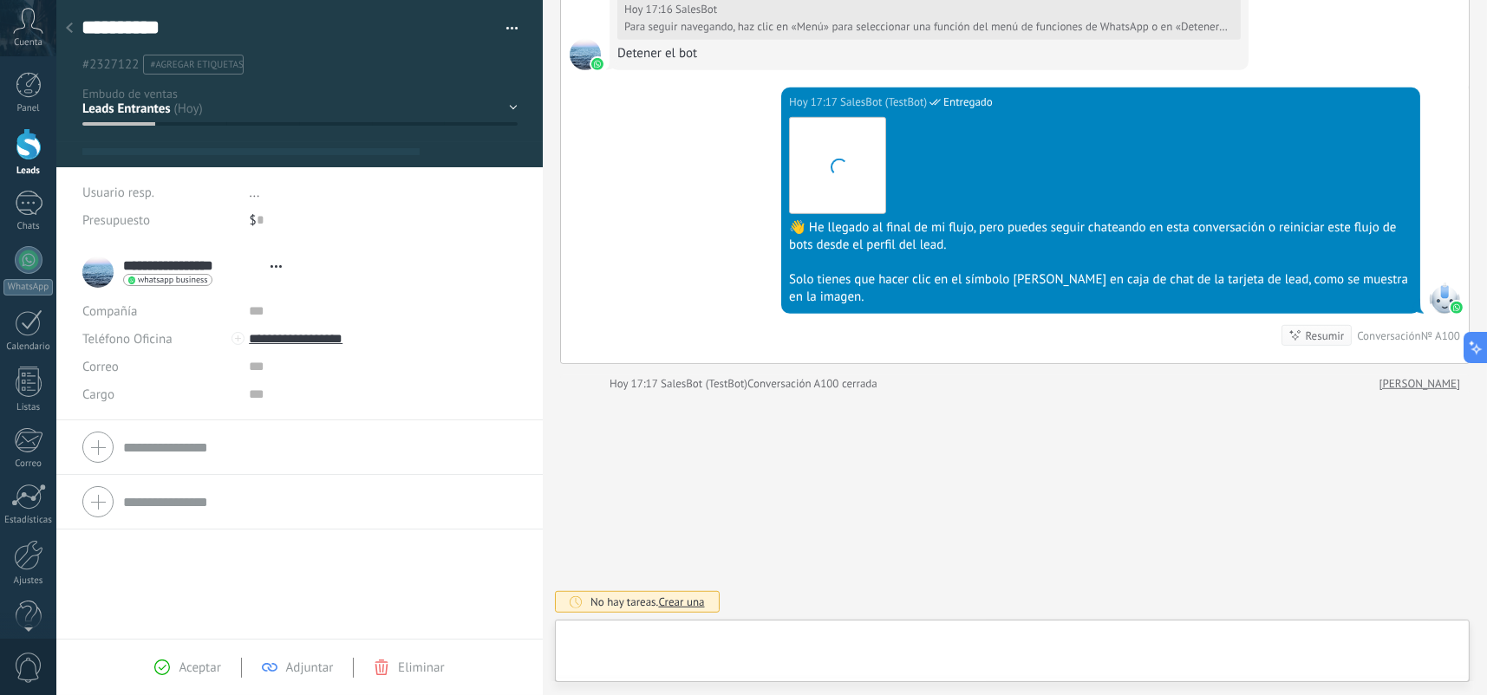
scroll to position [25, 0]
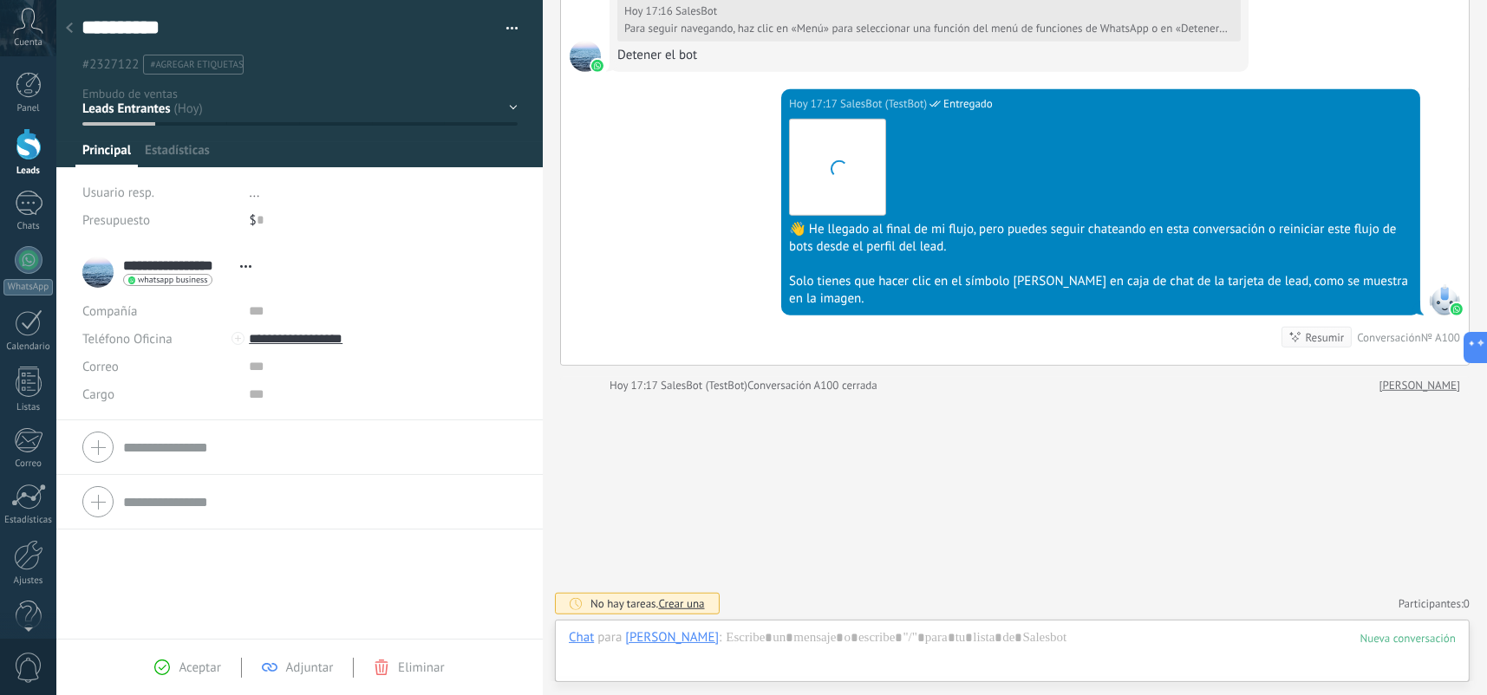
drag, startPoint x: 433, startPoint y: 163, endPoint x: 414, endPoint y: 169, distance: 20.0
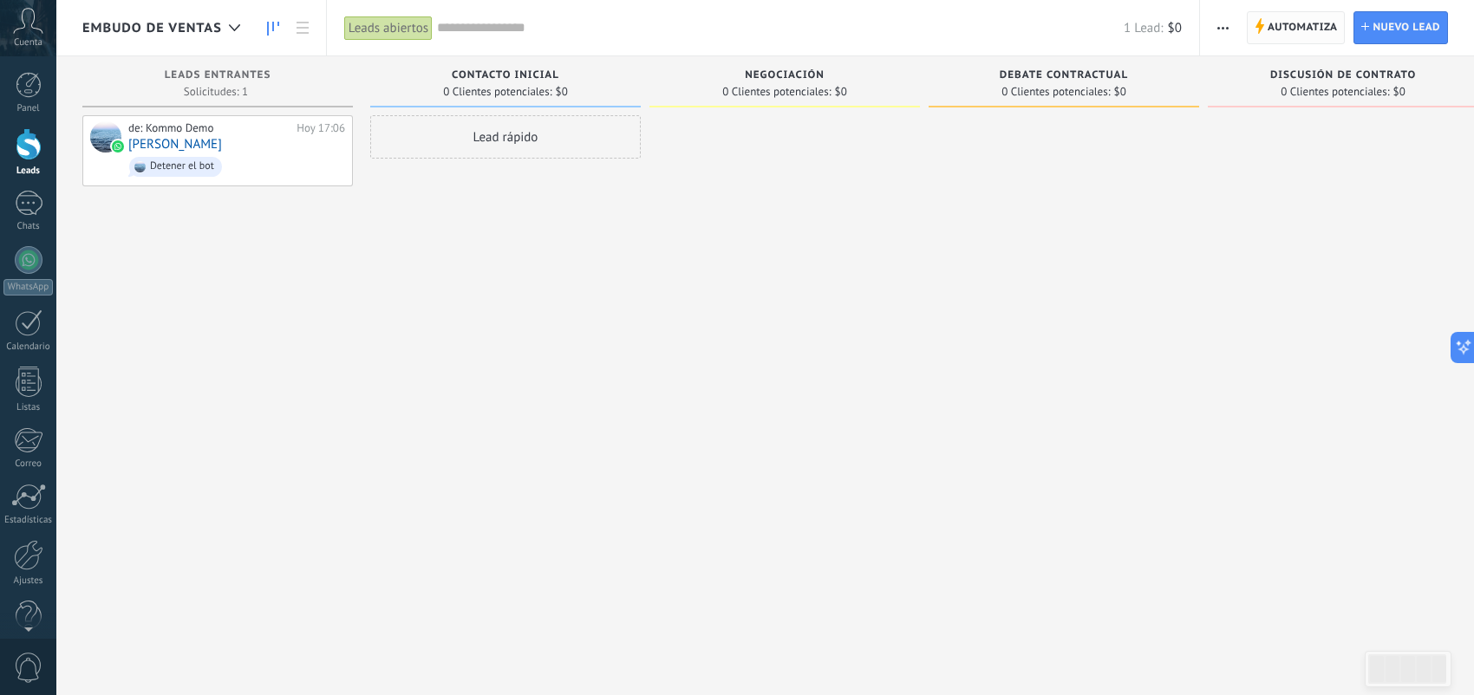
click at [1281, 28] on span "Automatiza" at bounding box center [1302, 27] width 70 height 31
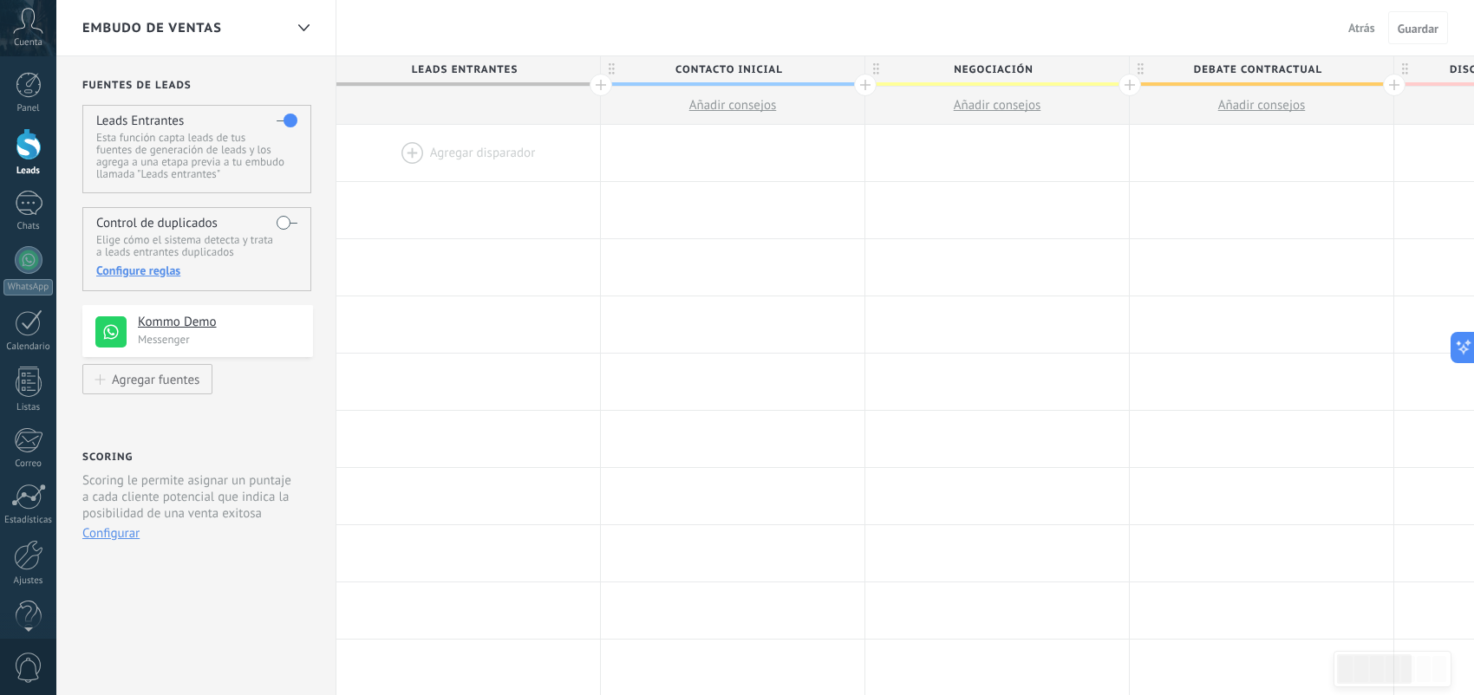
click at [416, 150] on div at bounding box center [468, 153] width 264 height 56
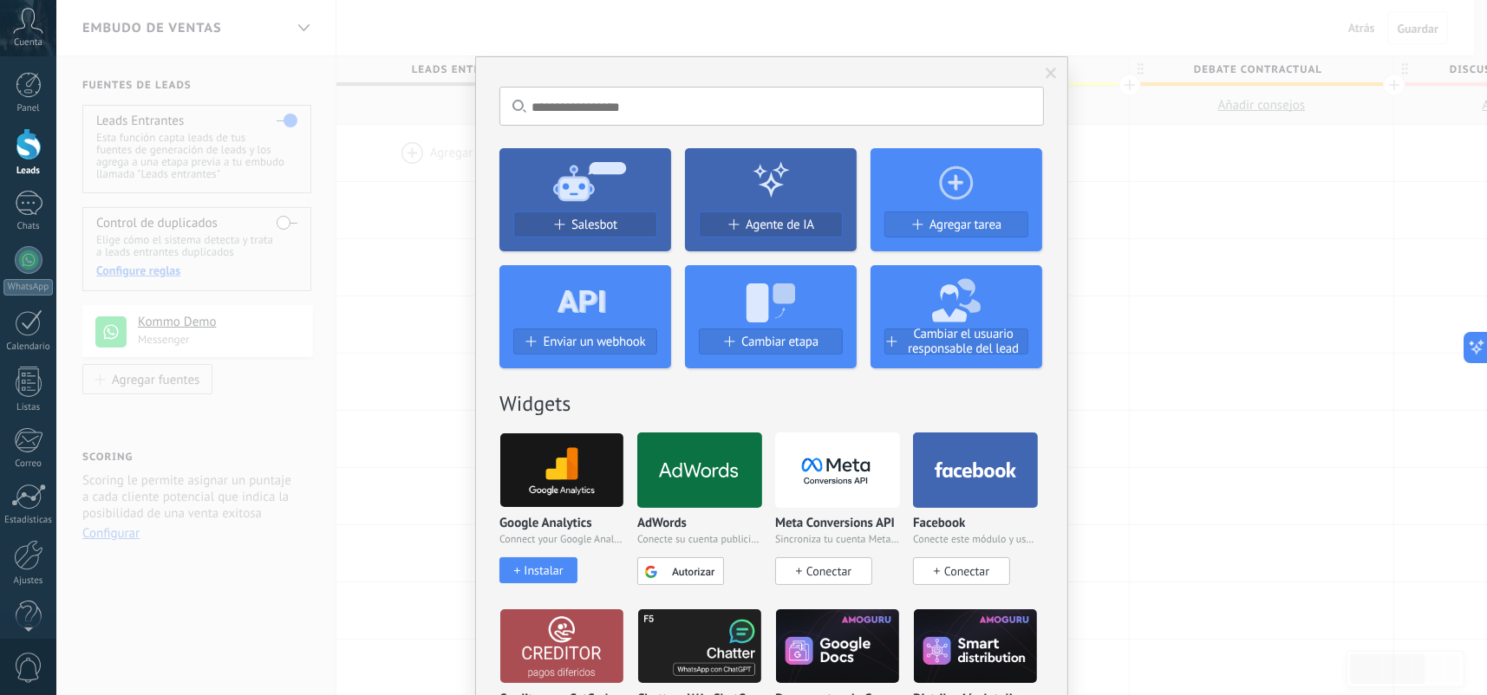
click at [559, 474] on img at bounding box center [561, 470] width 123 height 84
click at [823, 458] on icon at bounding box center [837, 470] width 123 height 39
click at [570, 469] on img at bounding box center [561, 470] width 123 height 84
click at [544, 451] on img at bounding box center [561, 470] width 123 height 84
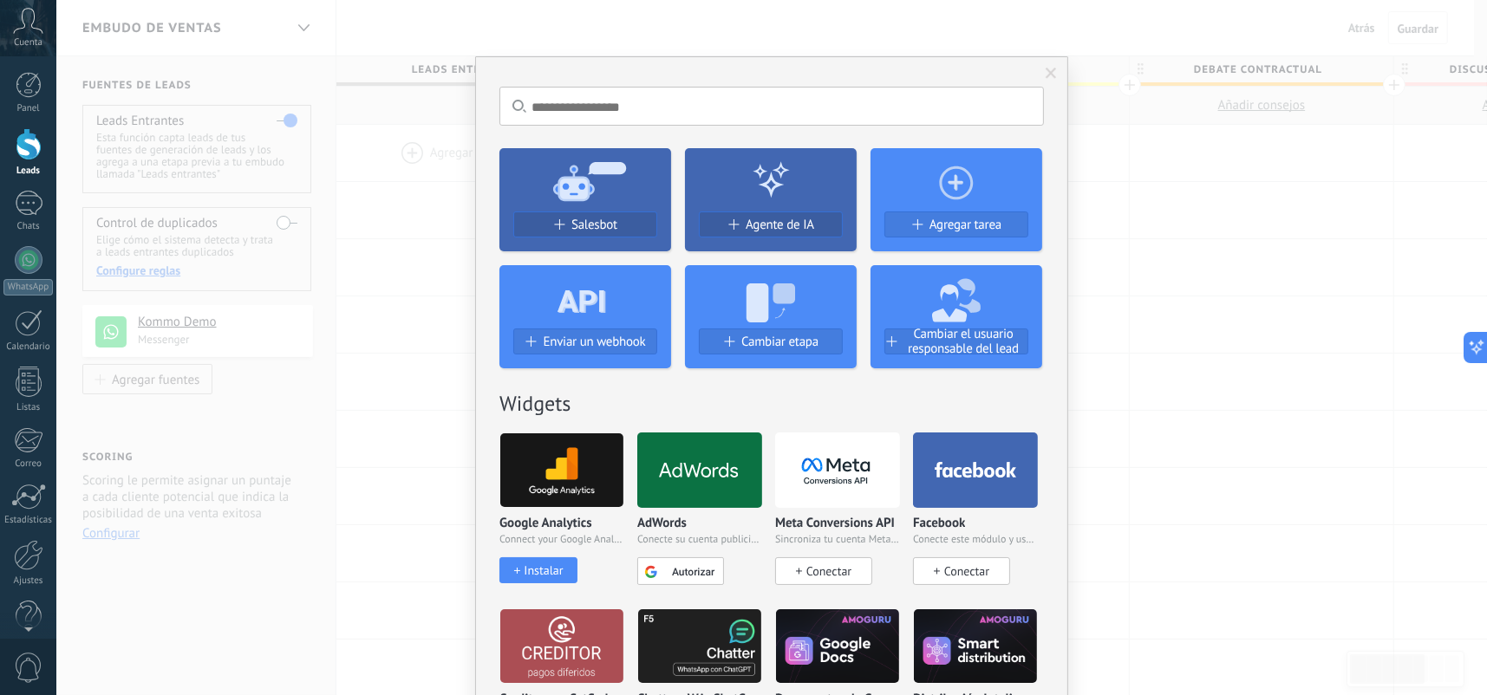
click at [552, 569] on div "Instalar" at bounding box center [543, 570] width 39 height 15
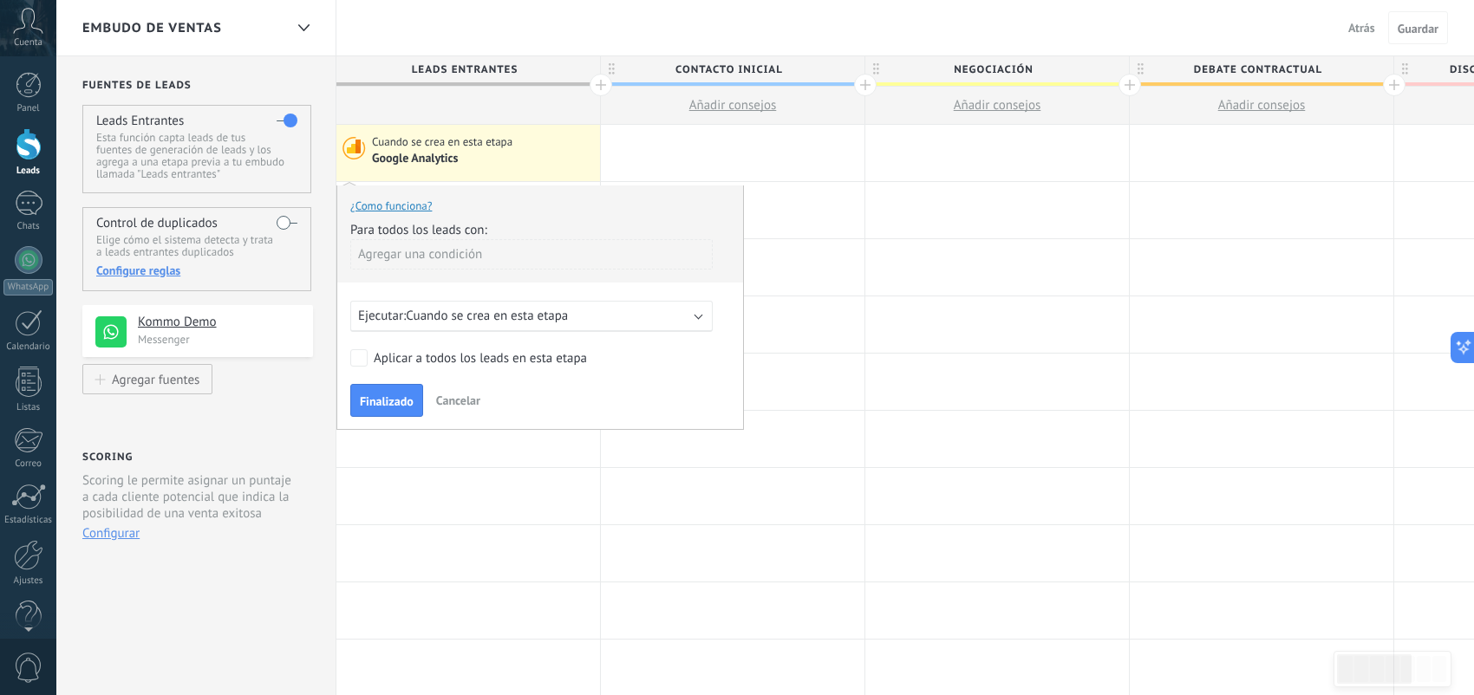
click at [462, 259] on div "Agregar una condición" at bounding box center [531, 254] width 362 height 30
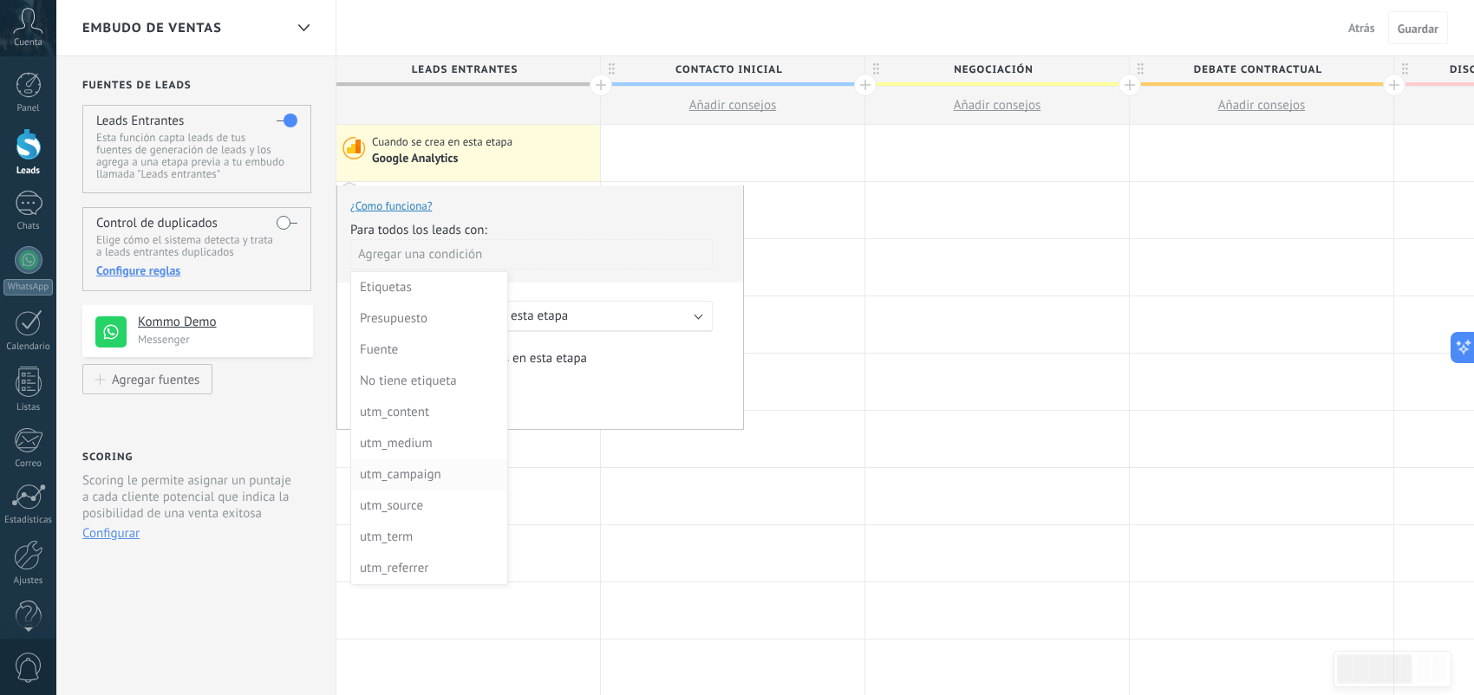
click at [455, 471] on div "utm_campaign" at bounding box center [427, 475] width 135 height 24
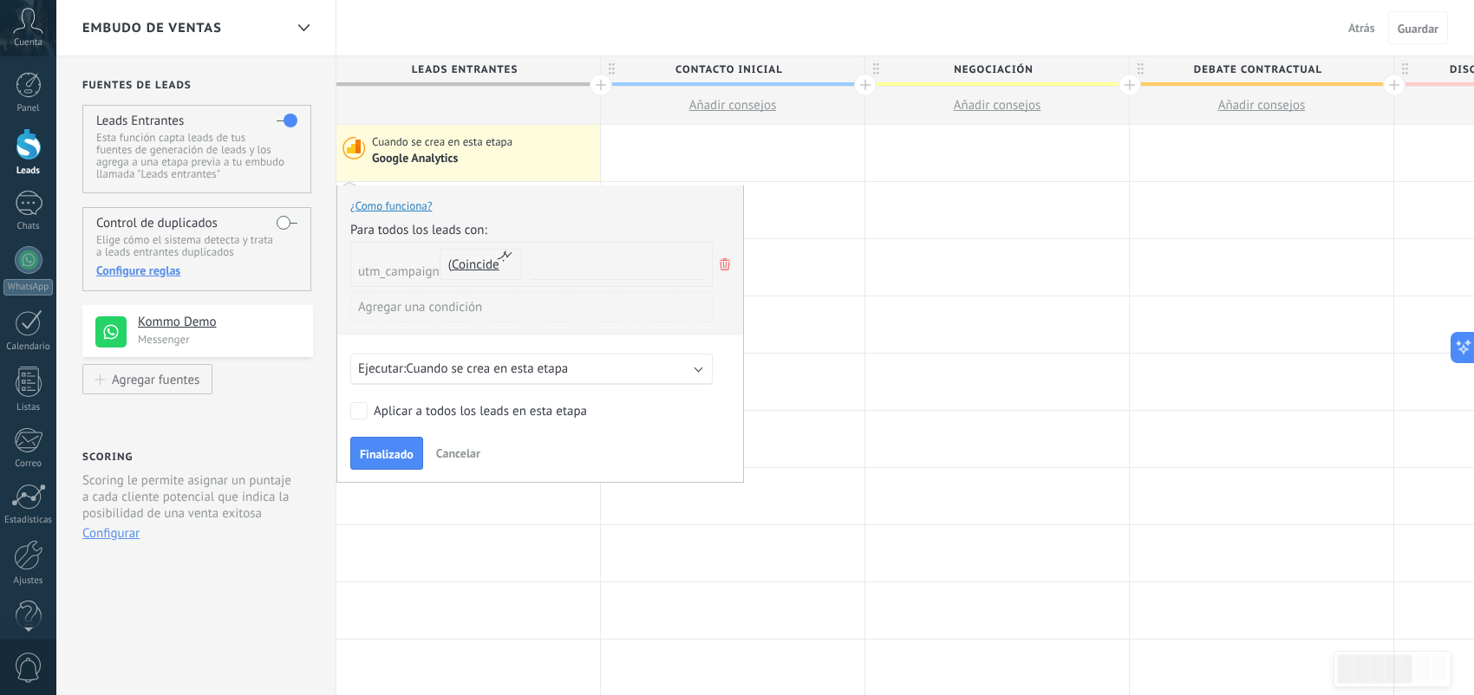
click at [468, 310] on div "Agregar una condición" at bounding box center [531, 307] width 362 height 30
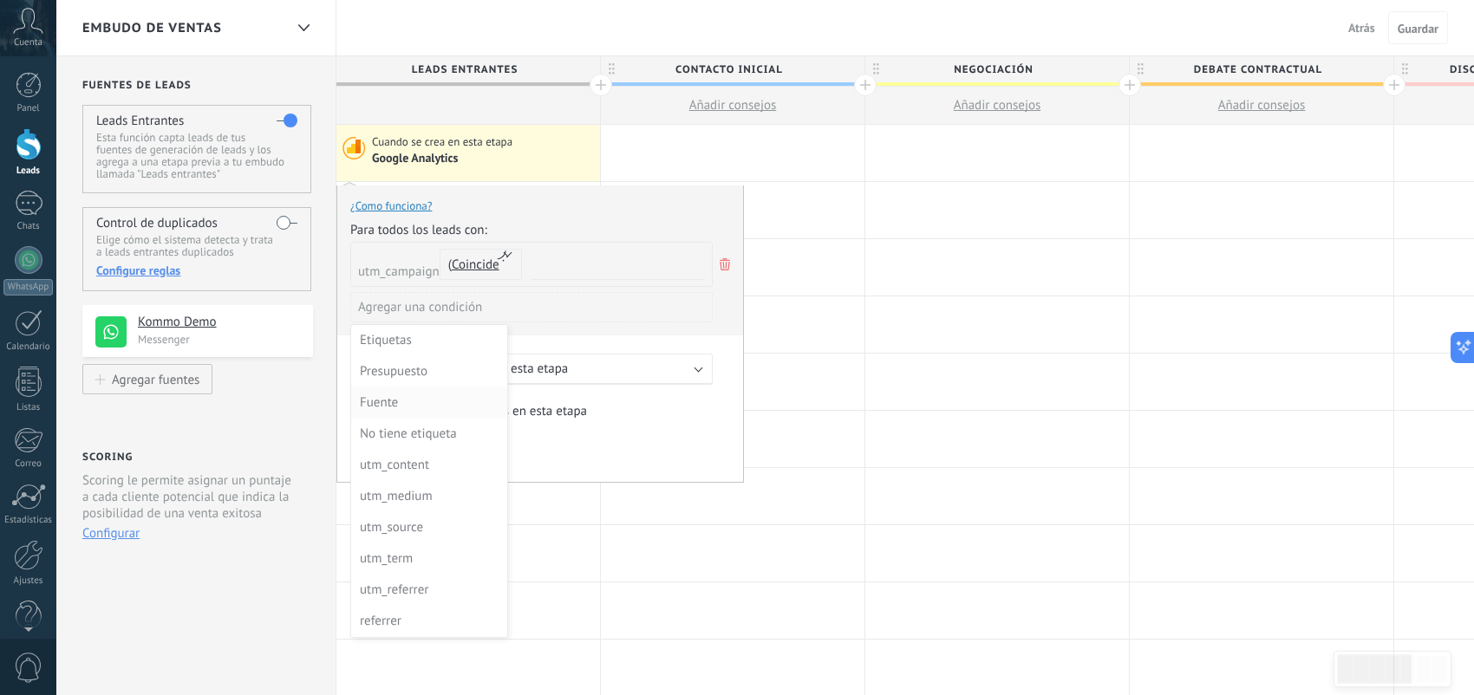
click at [443, 410] on div "Fuente" at bounding box center [427, 403] width 135 height 24
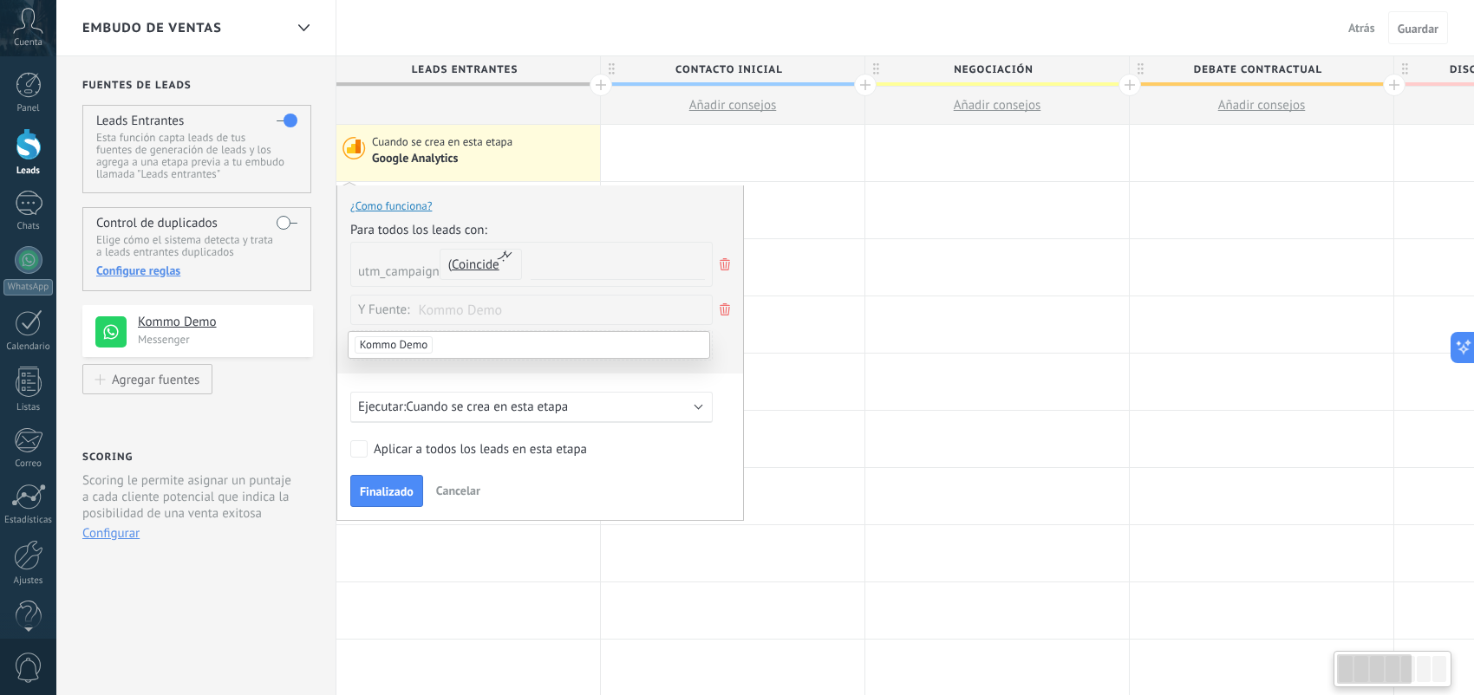
drag, startPoint x: 722, startPoint y: 309, endPoint x: 734, endPoint y: 318, distance: 14.9
click at [730, 318] on div "Para todos los leads con: utm_campaign Coincide no coincide contiene no contien…" at bounding box center [540, 298] width 380 height 152
click at [621, 309] on div "Fuente:" at bounding box center [531, 310] width 362 height 30
click at [424, 340] on span "Kommo Demo" at bounding box center [394, 344] width 78 height 17
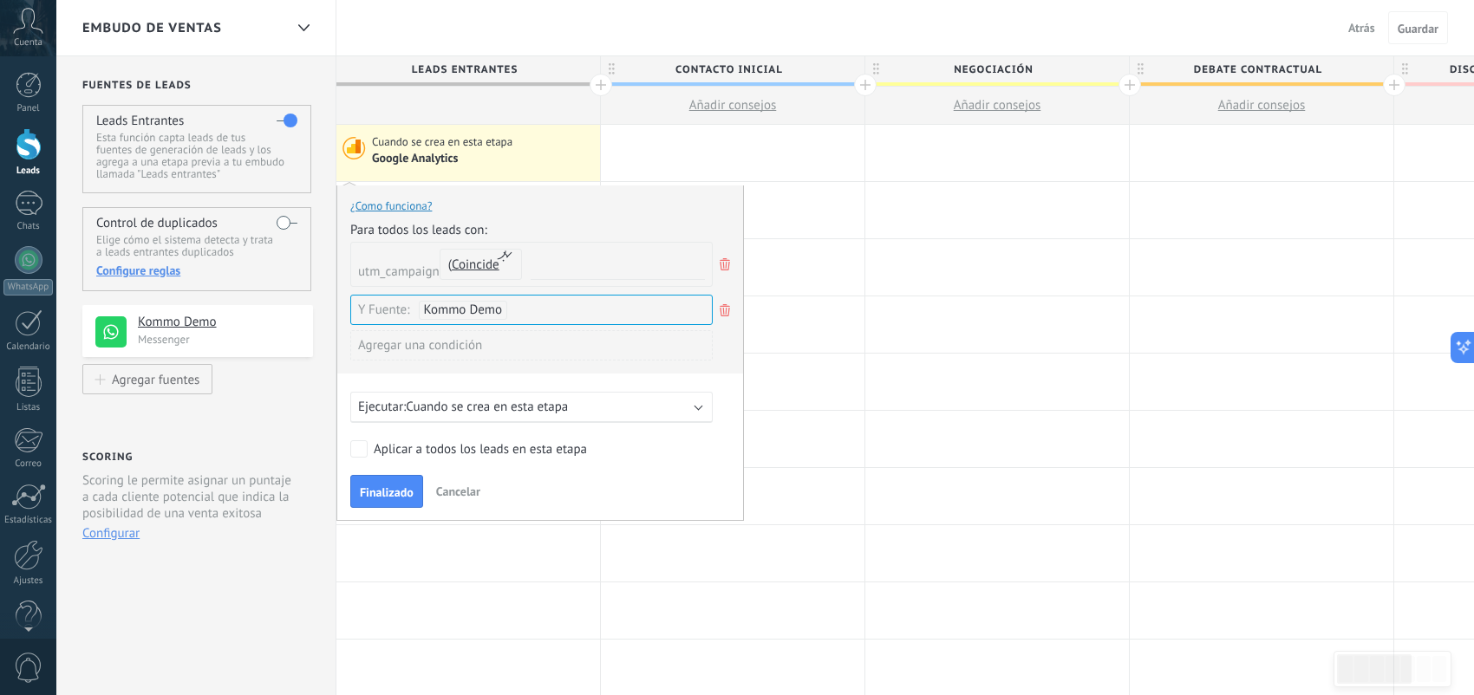
click at [492, 344] on div "Agregar una condición" at bounding box center [531, 345] width 362 height 30
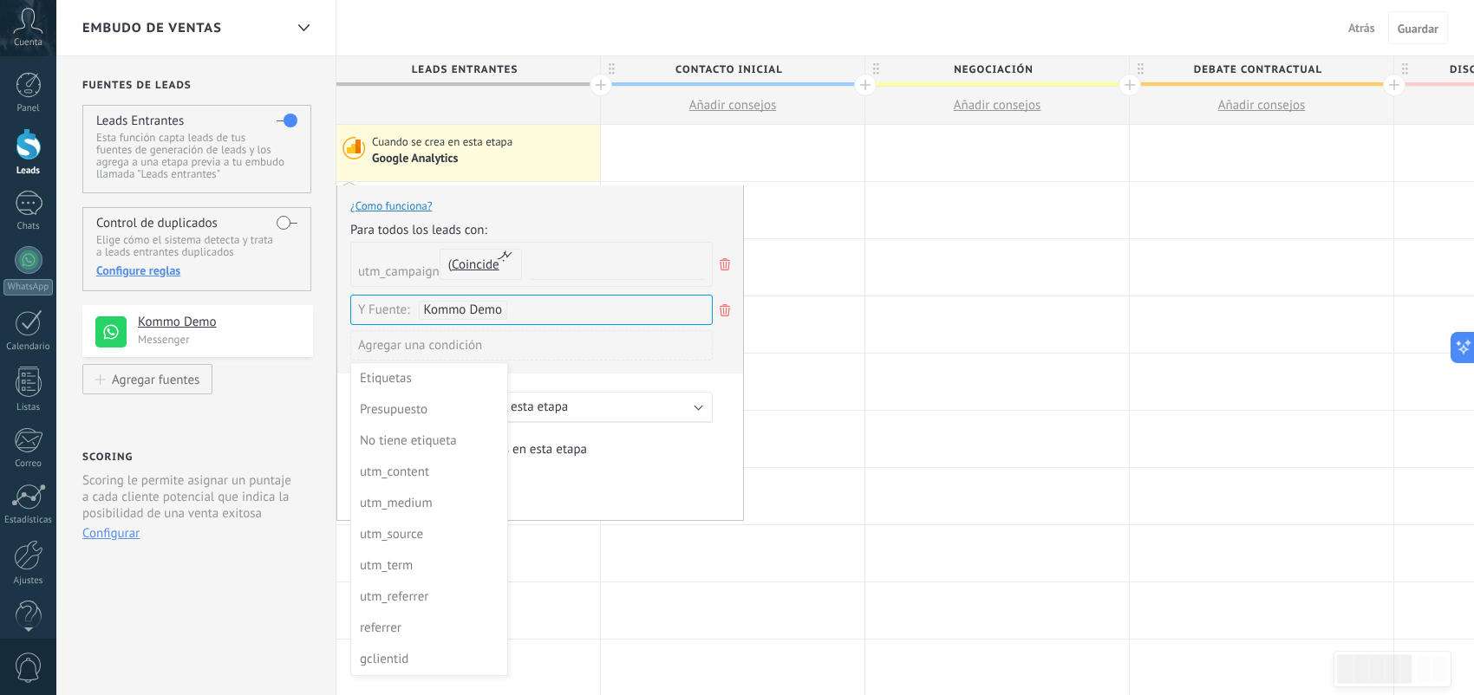
click at [562, 370] on div at bounding box center [540, 353] width 406 height 335
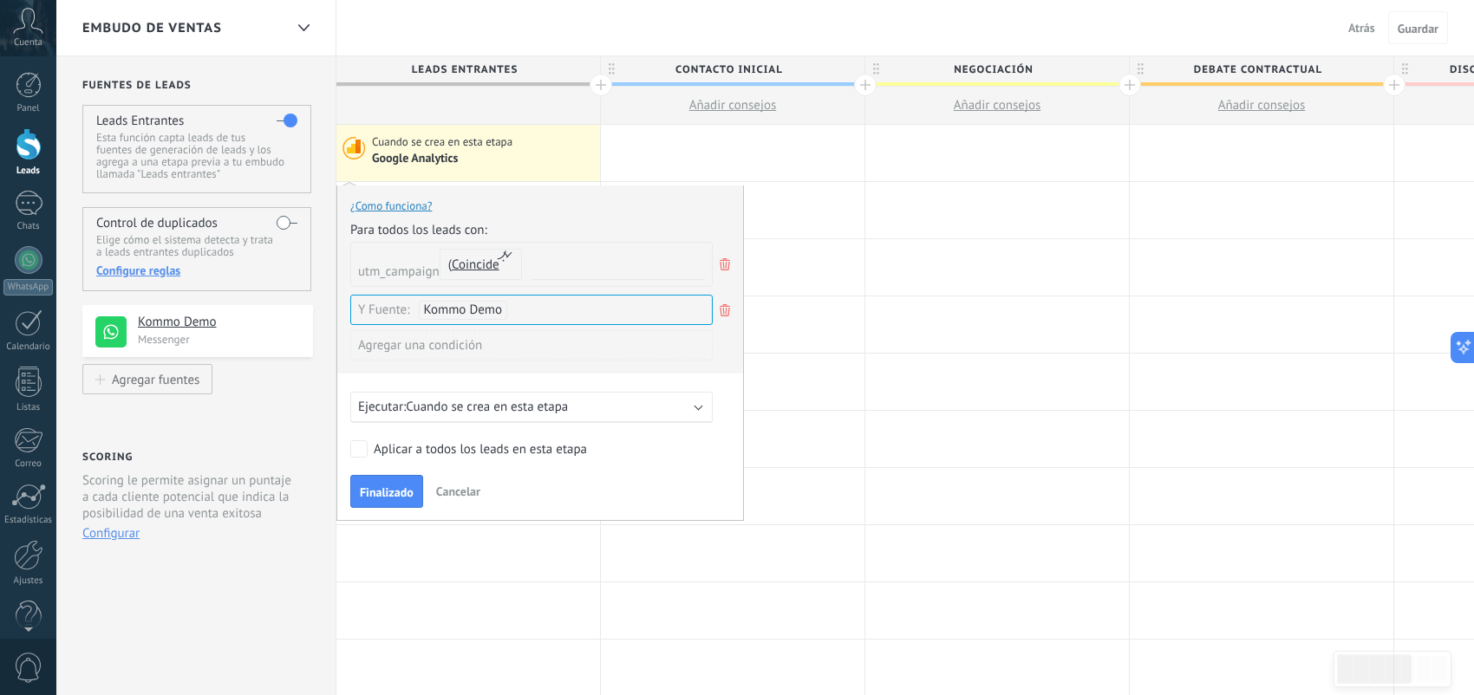
click at [514, 407] on span "Cuando se crea en esta etapa" at bounding box center [487, 407] width 162 height 16
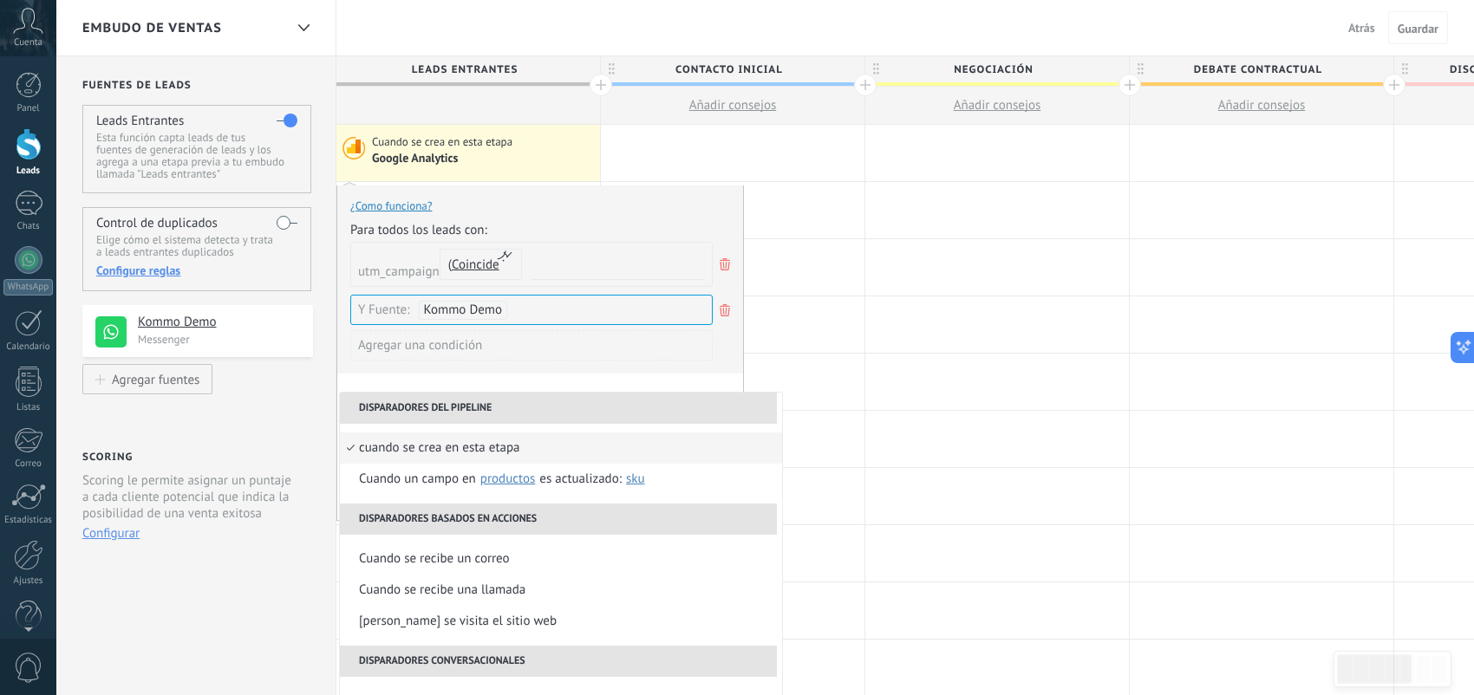
click at [513, 407] on li "Disparadores del pipeline" at bounding box center [558, 408] width 437 height 31
click at [525, 383] on form "¿Como funciona? Para todos los leads con: utm_campaign Coincide no coincide con…" at bounding box center [540, 352] width 380 height 309
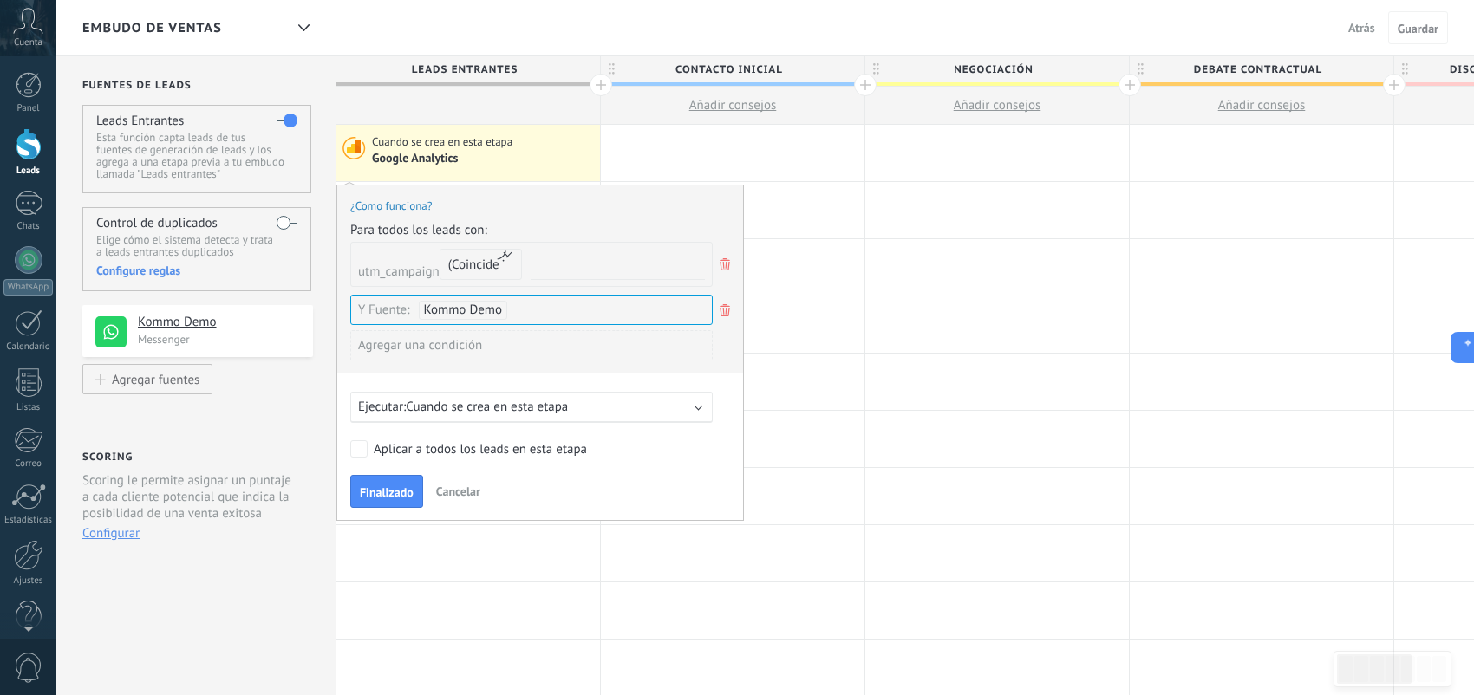
click at [355, 205] on link "¿Como funciona?" at bounding box center [390, 206] width 81 height 15
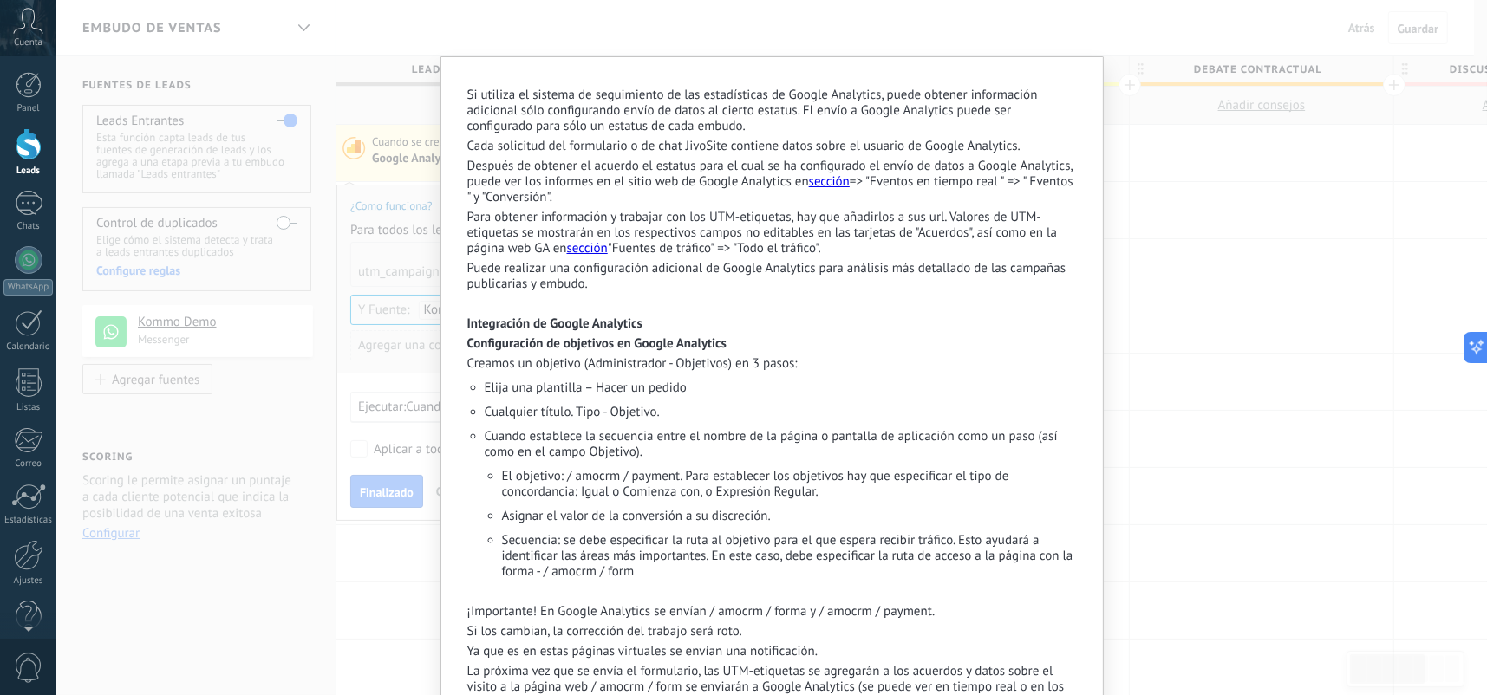
scroll to position [153, 0]
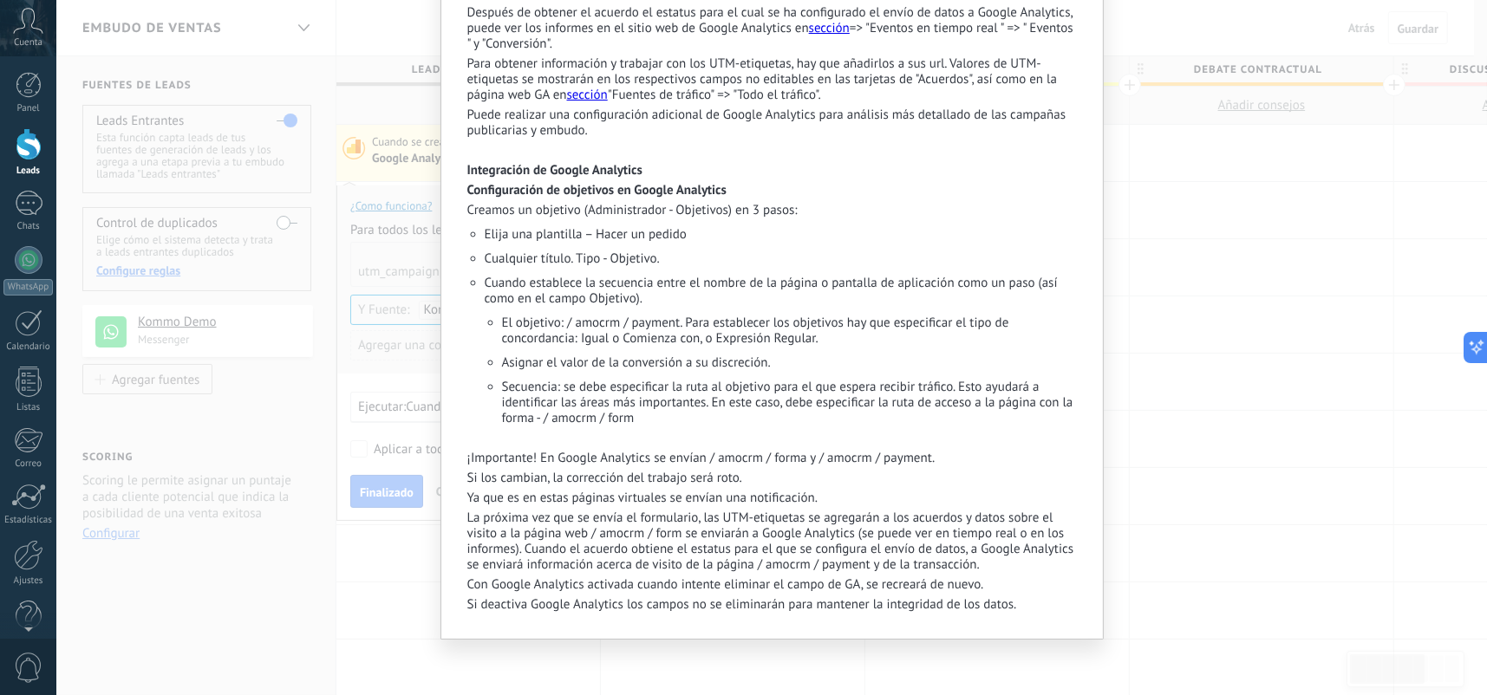
click at [1326, 394] on div "Si utiliza el sistema de seguimiento de las estadísticas de Google Analytics, p…" at bounding box center [771, 347] width 1430 height 695
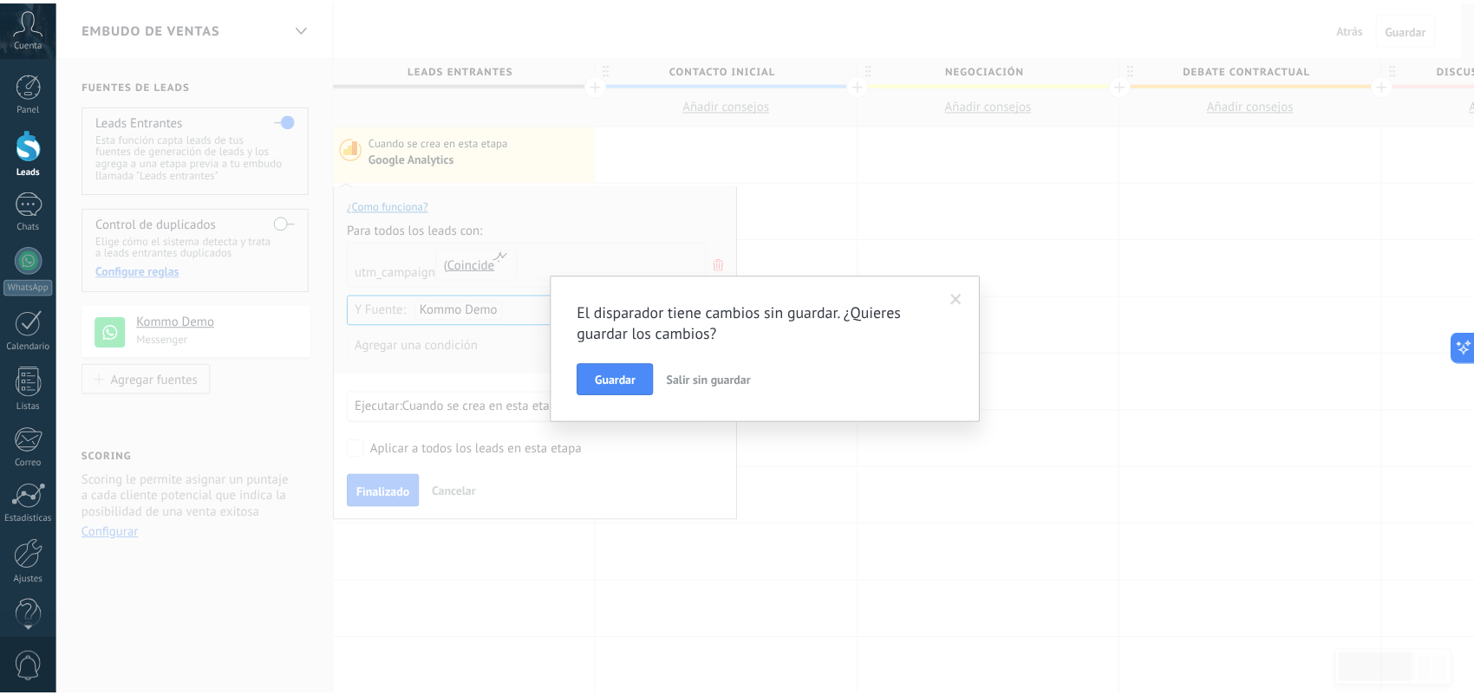
scroll to position [0, 0]
click at [967, 306] on span at bounding box center [964, 298] width 29 height 29
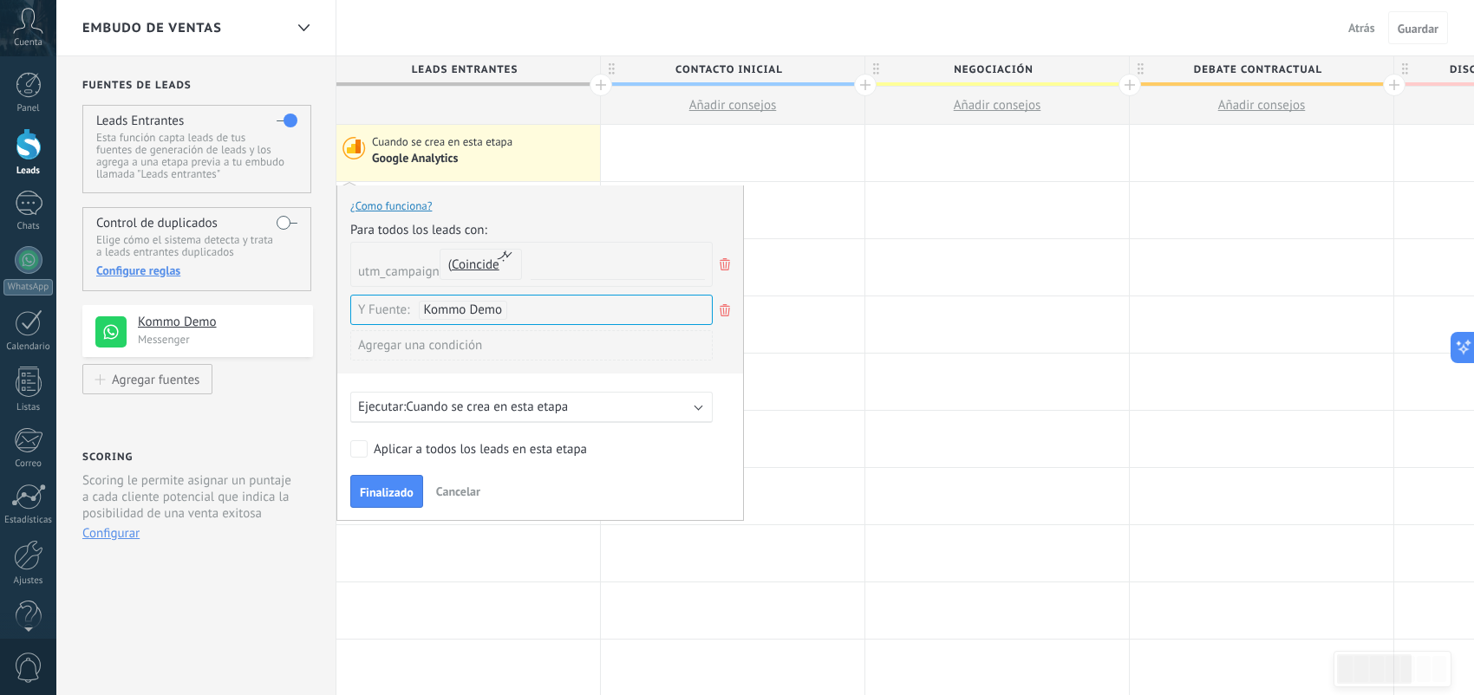
click at [468, 351] on div "Agregar una condición" at bounding box center [531, 345] width 362 height 30
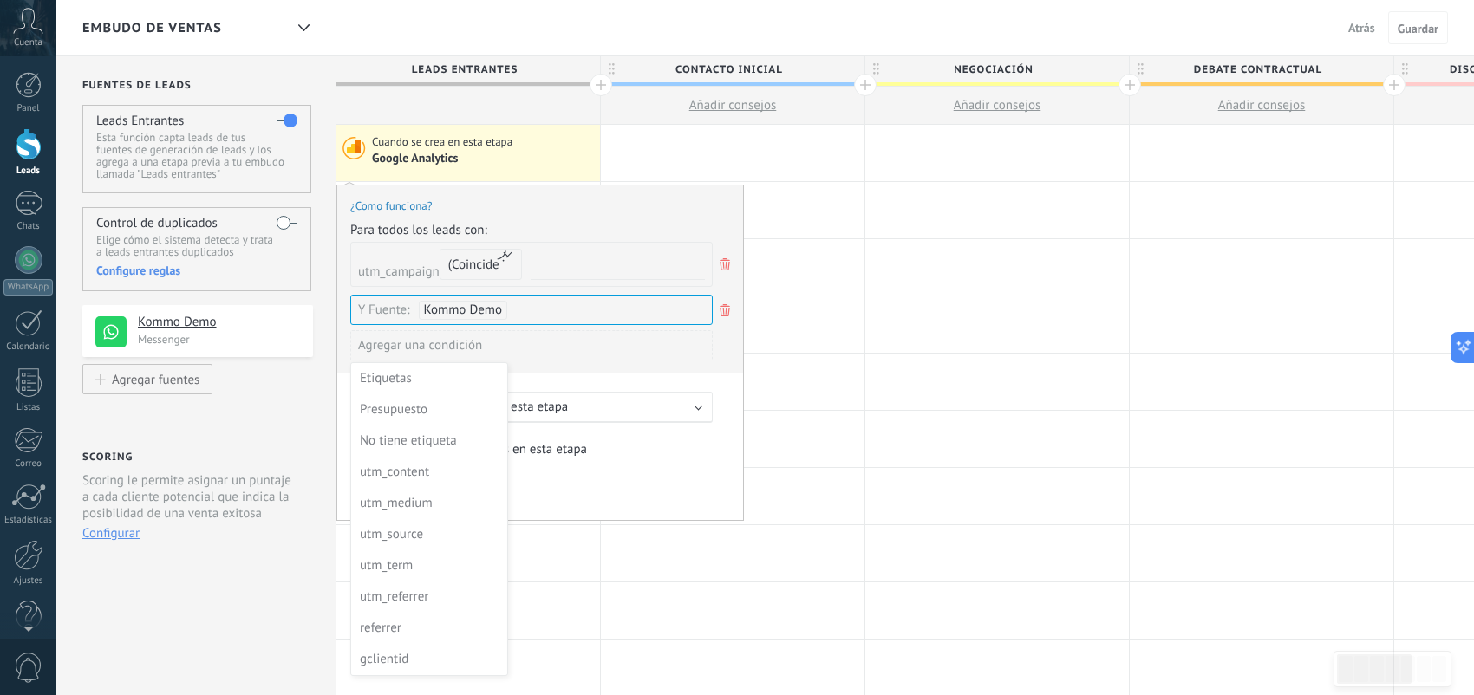
click at [717, 364] on div at bounding box center [540, 353] width 406 height 335
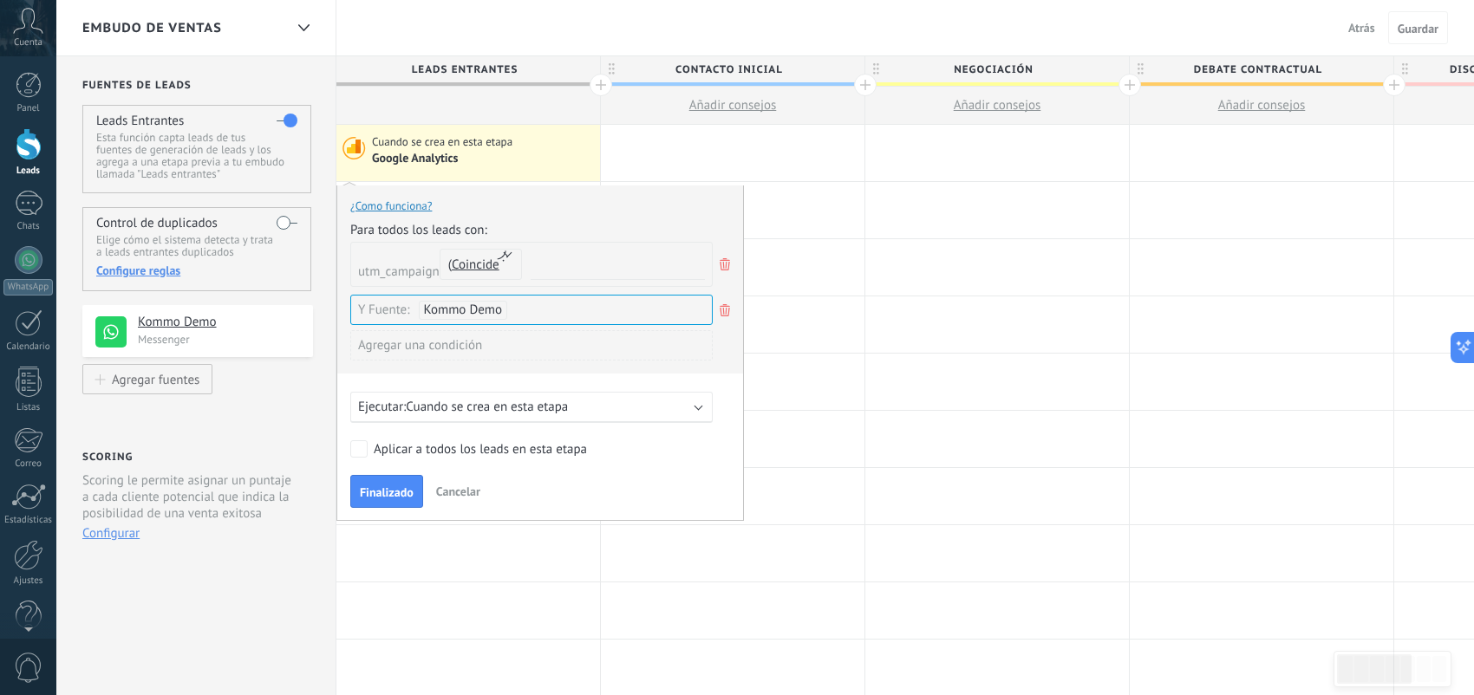
click at [672, 358] on div "Agregar una condición" at bounding box center [531, 345] width 362 height 30
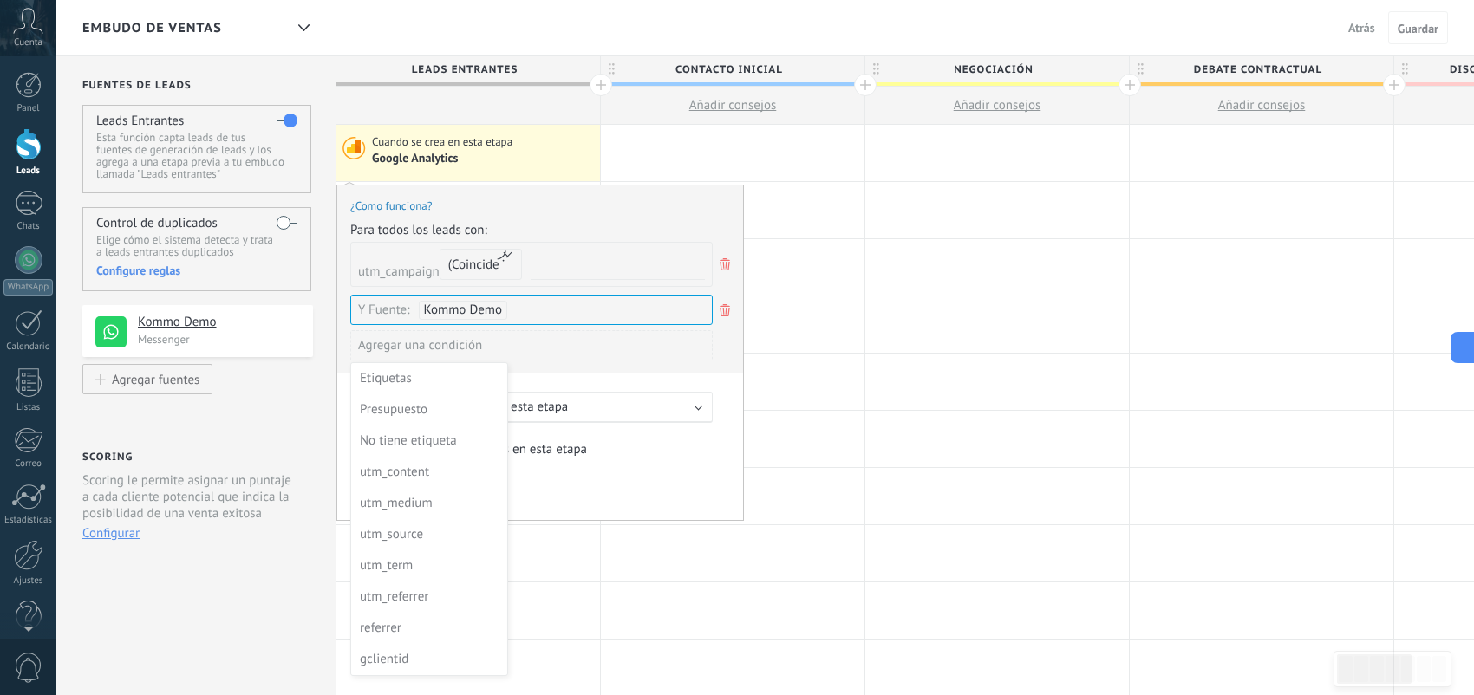
click at [713, 370] on div at bounding box center [540, 353] width 406 height 335
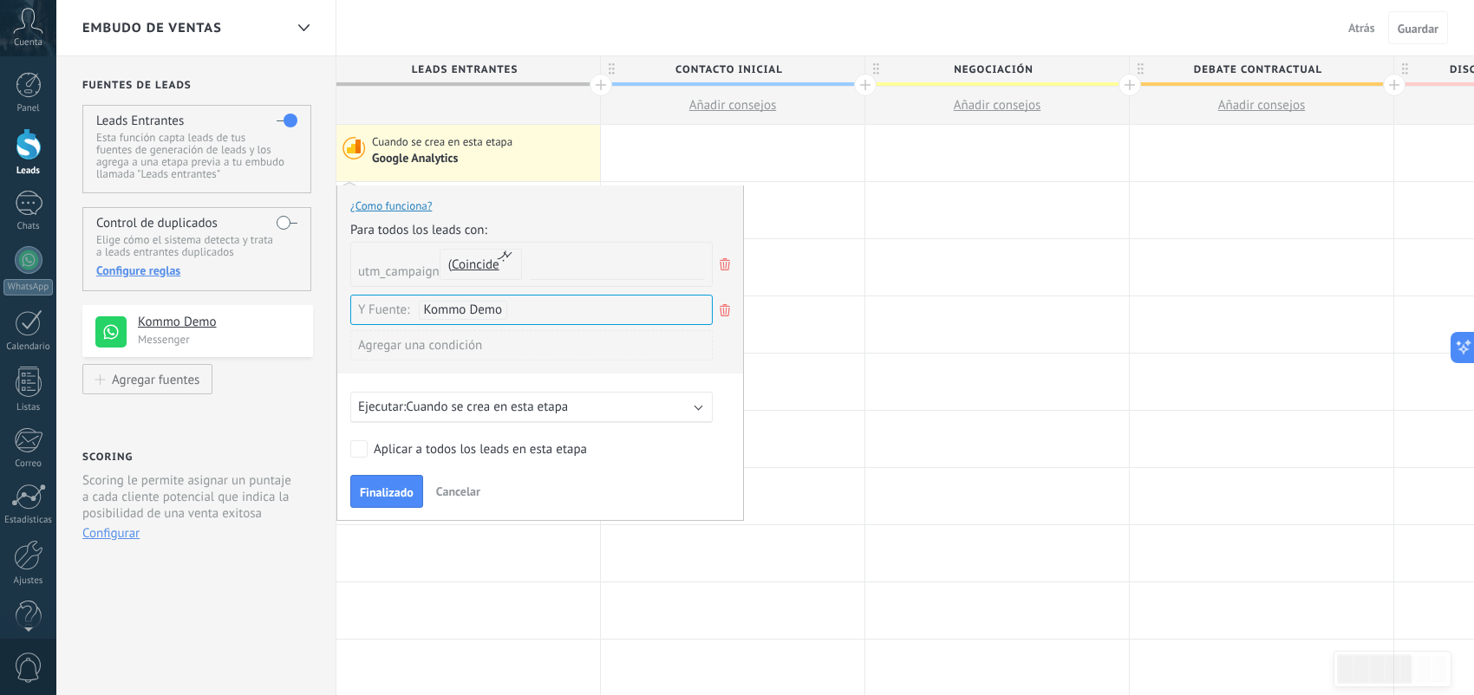
click at [692, 401] on div "Ejecutar: Cuando se crea en esta etapa" at bounding box center [531, 407] width 362 height 31
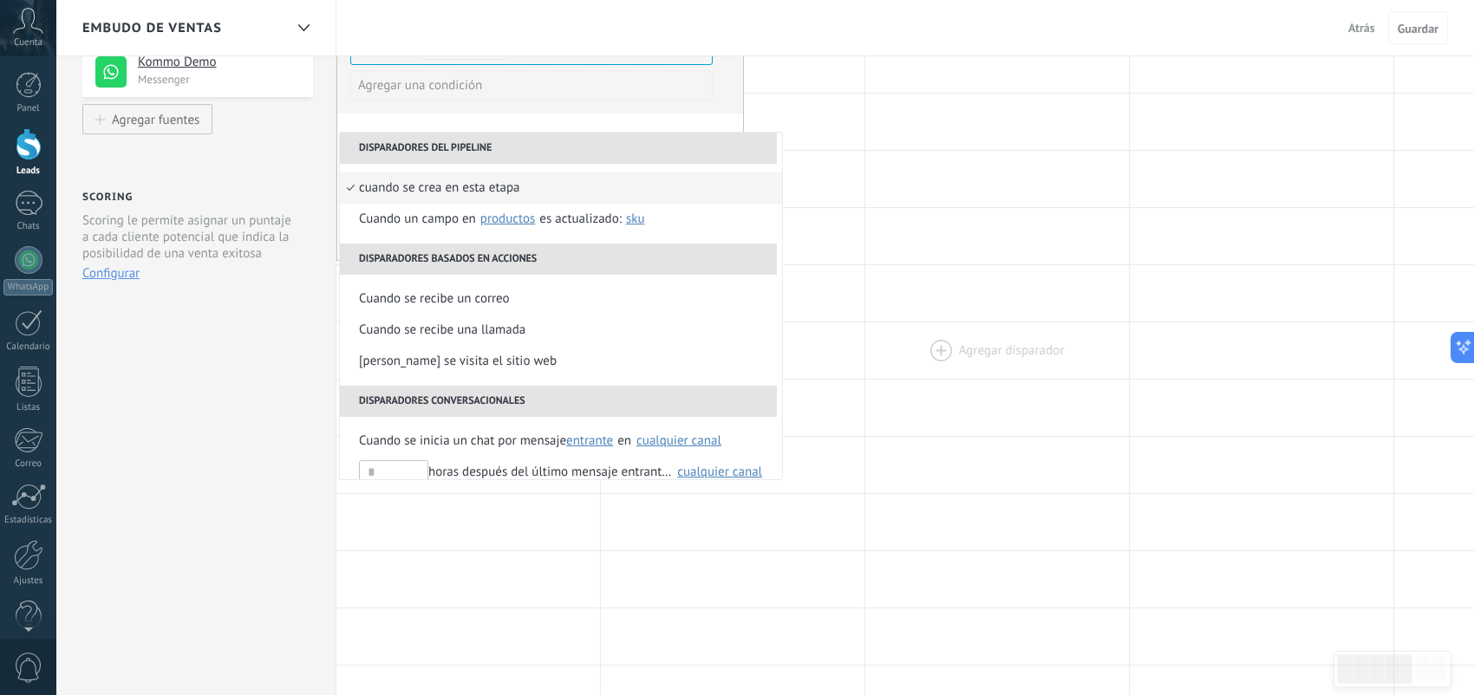
click at [926, 365] on div at bounding box center [997, 350] width 264 height 56
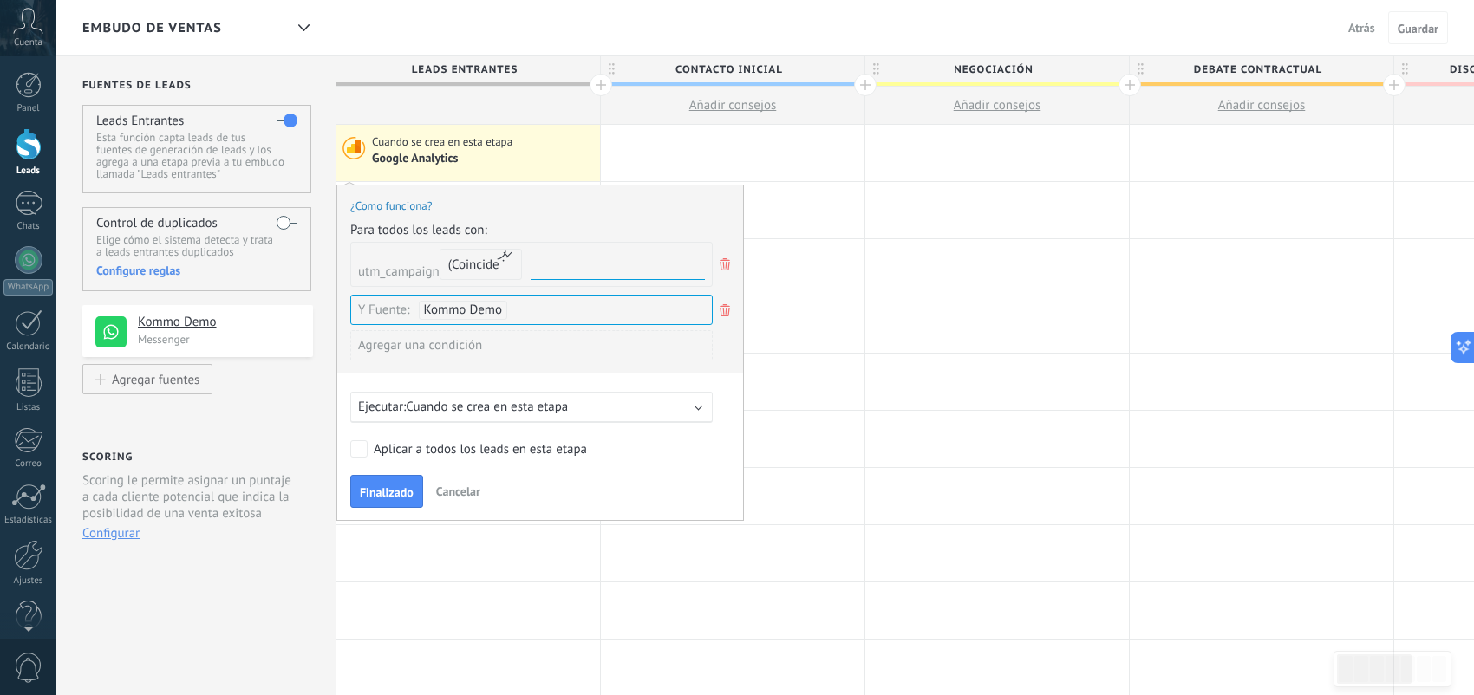
click at [606, 272] on input "text" at bounding box center [618, 272] width 174 height 15
click at [457, 264] on span "Coincide" at bounding box center [476, 265] width 48 height 16
click at [842, 264] on div at bounding box center [733, 267] width 264 height 56
click at [597, 86] on div at bounding box center [600, 85] width 23 height 23
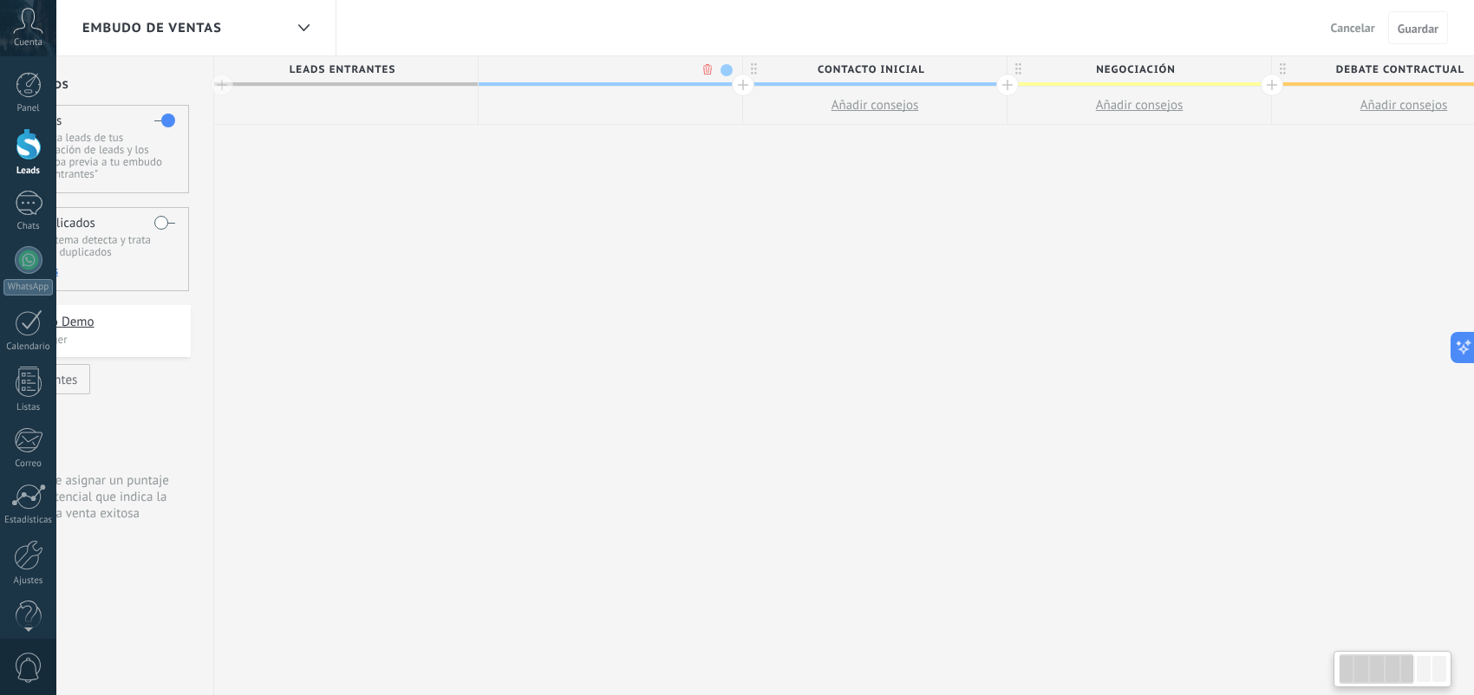
scroll to position [0, 128]
click at [359, 71] on span "Leads Entrantes" at bounding box center [335, 69] width 255 height 27
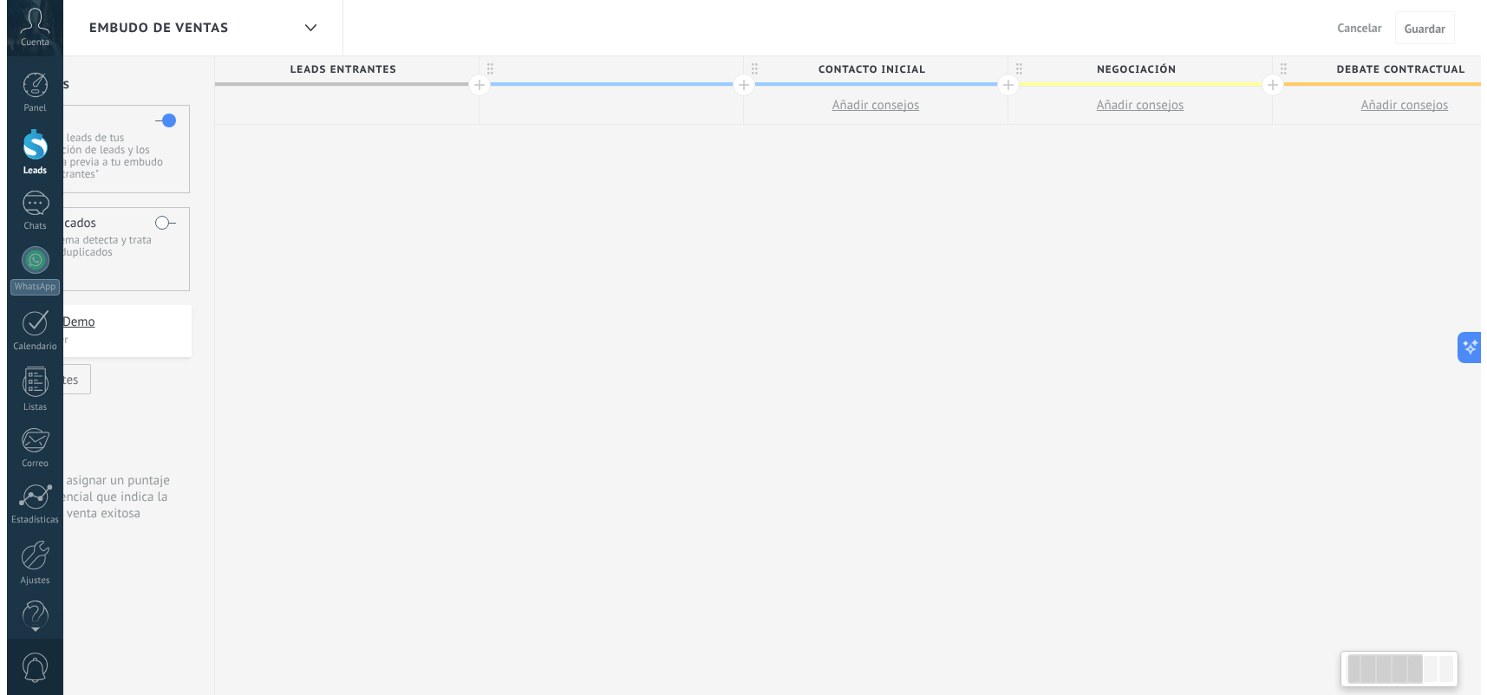
scroll to position [0, 102]
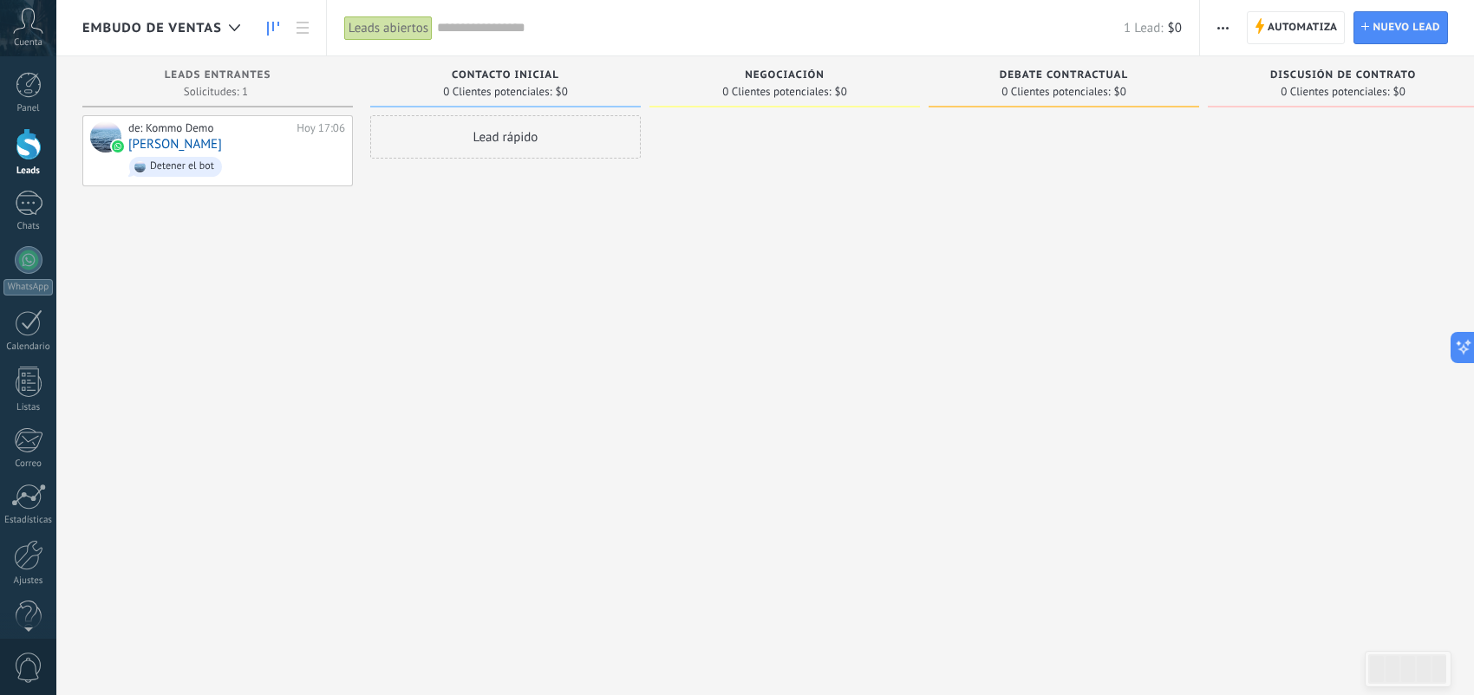
click at [1233, 27] on button "button" at bounding box center [1222, 27] width 25 height 33
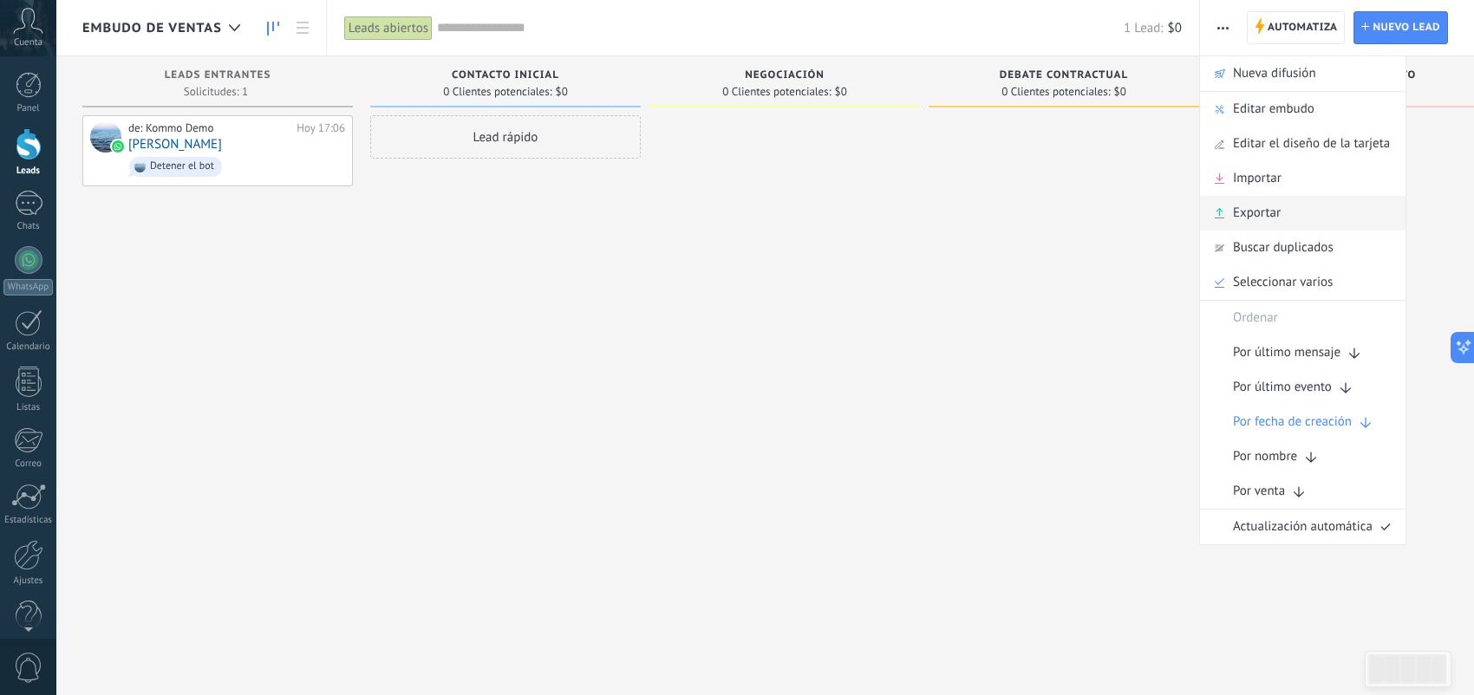
click at [1301, 218] on div "Exportar" at bounding box center [1302, 213] width 205 height 35
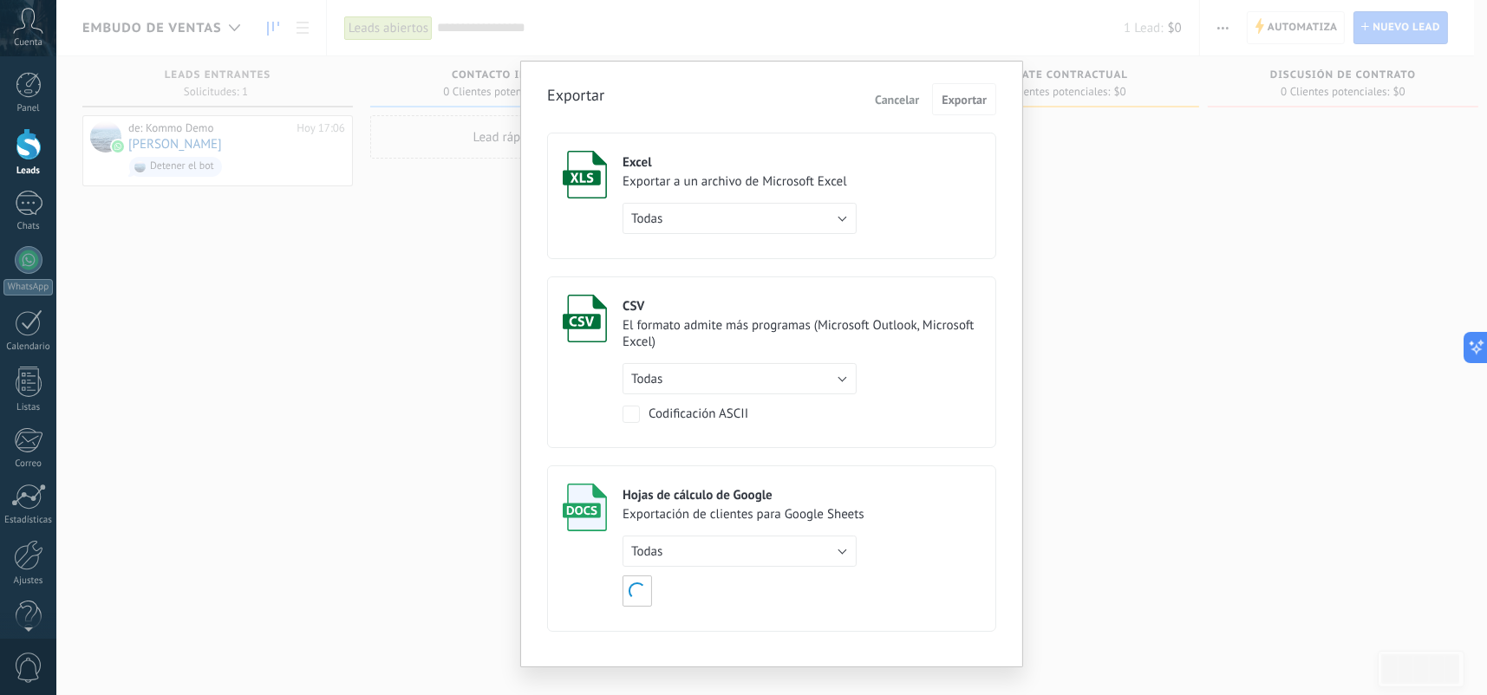
click at [1130, 212] on div "Exportar Cancelar Exportar Excel Exportar a un archivo de Microsoft Excel Todas…" at bounding box center [771, 347] width 1430 height 695
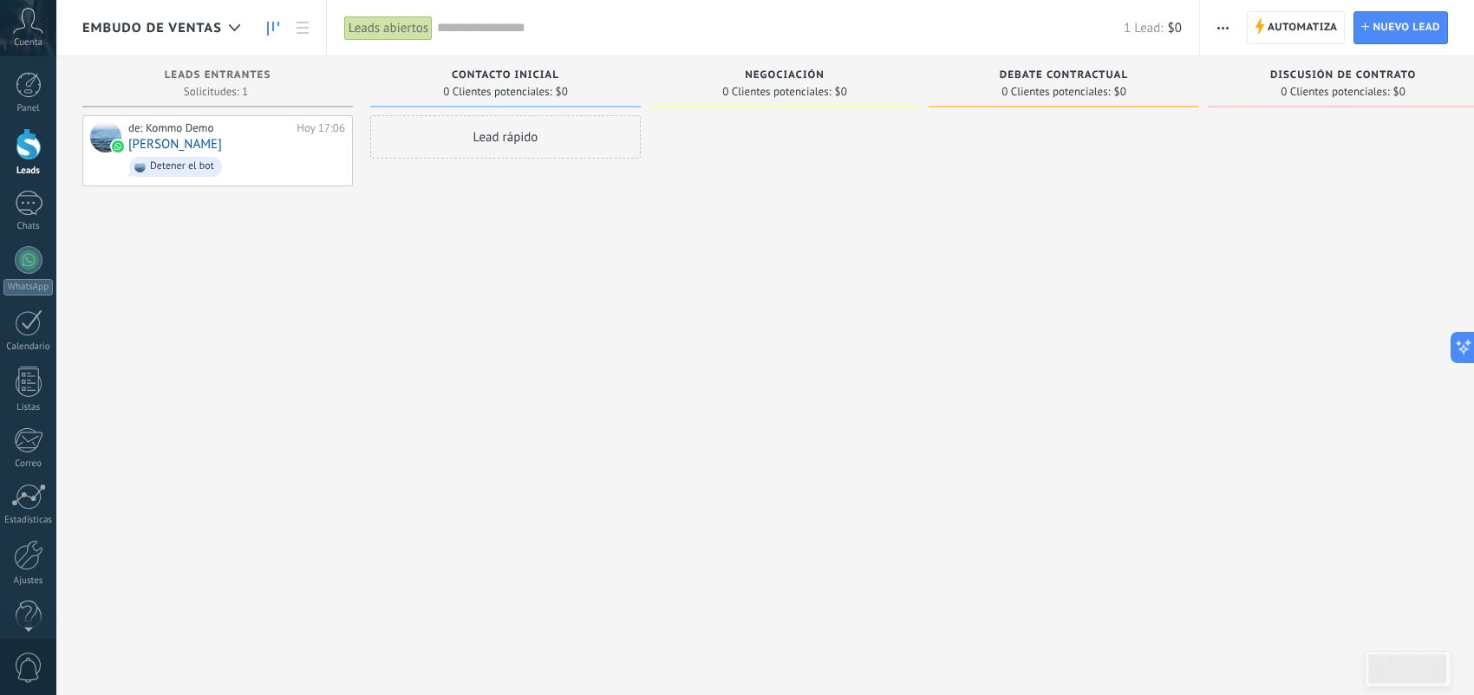
click at [1221, 27] on icon "button" at bounding box center [1222, 28] width 11 height 3
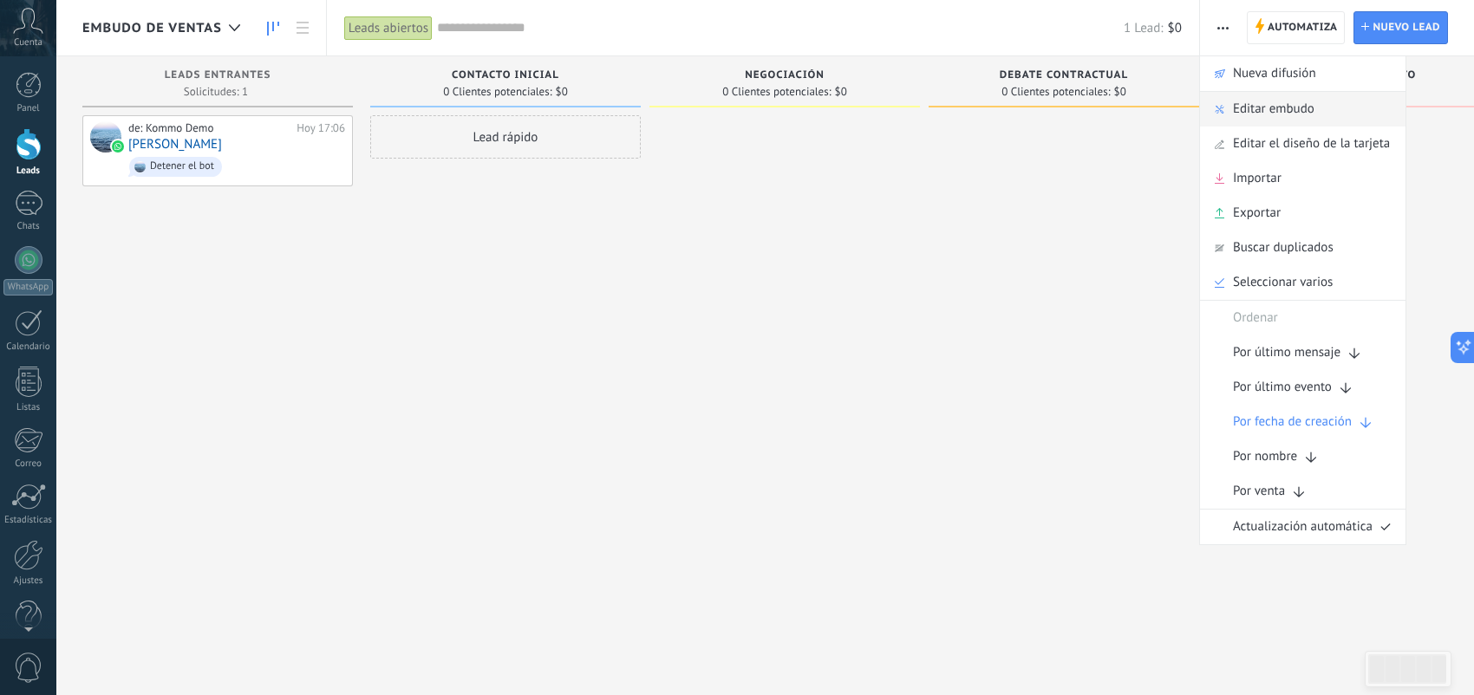
click at [1300, 113] on span "Editar embudo" at bounding box center [1273, 109] width 81 height 35
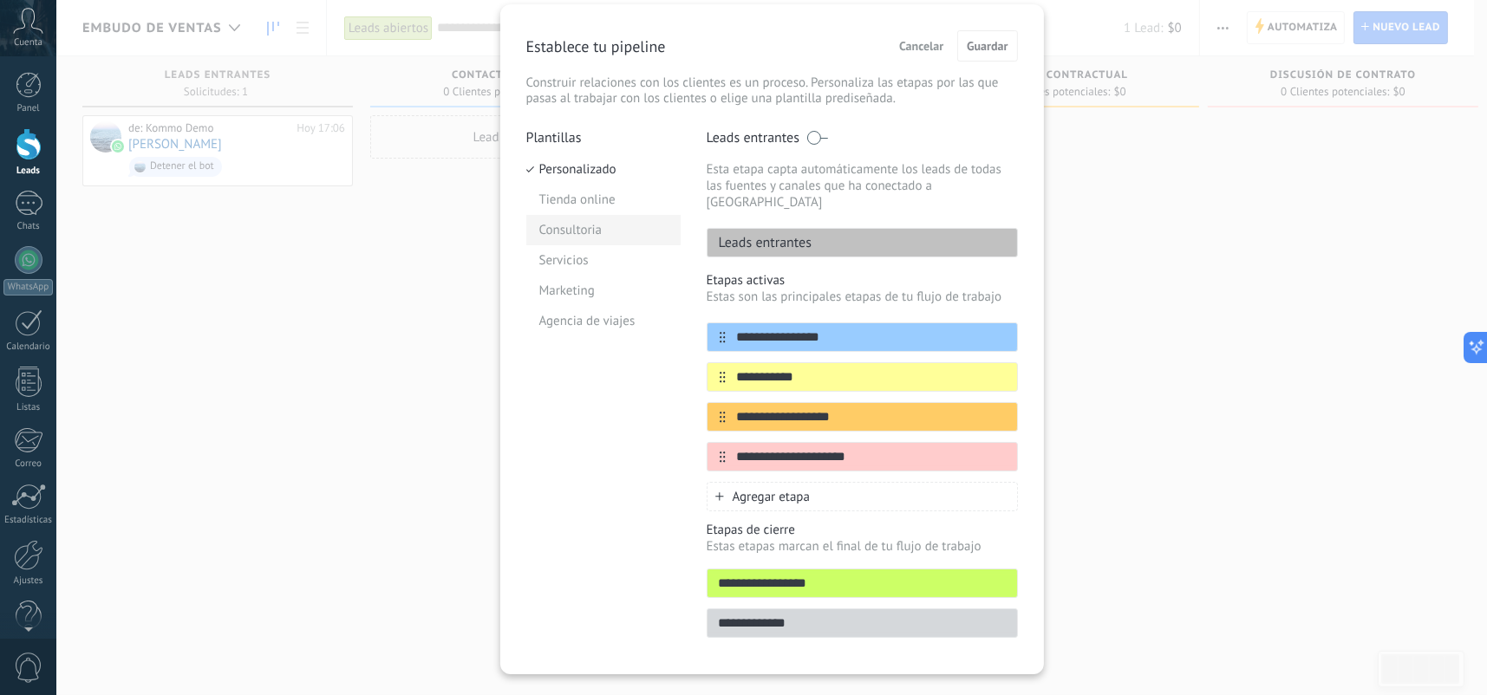
scroll to position [72, 0]
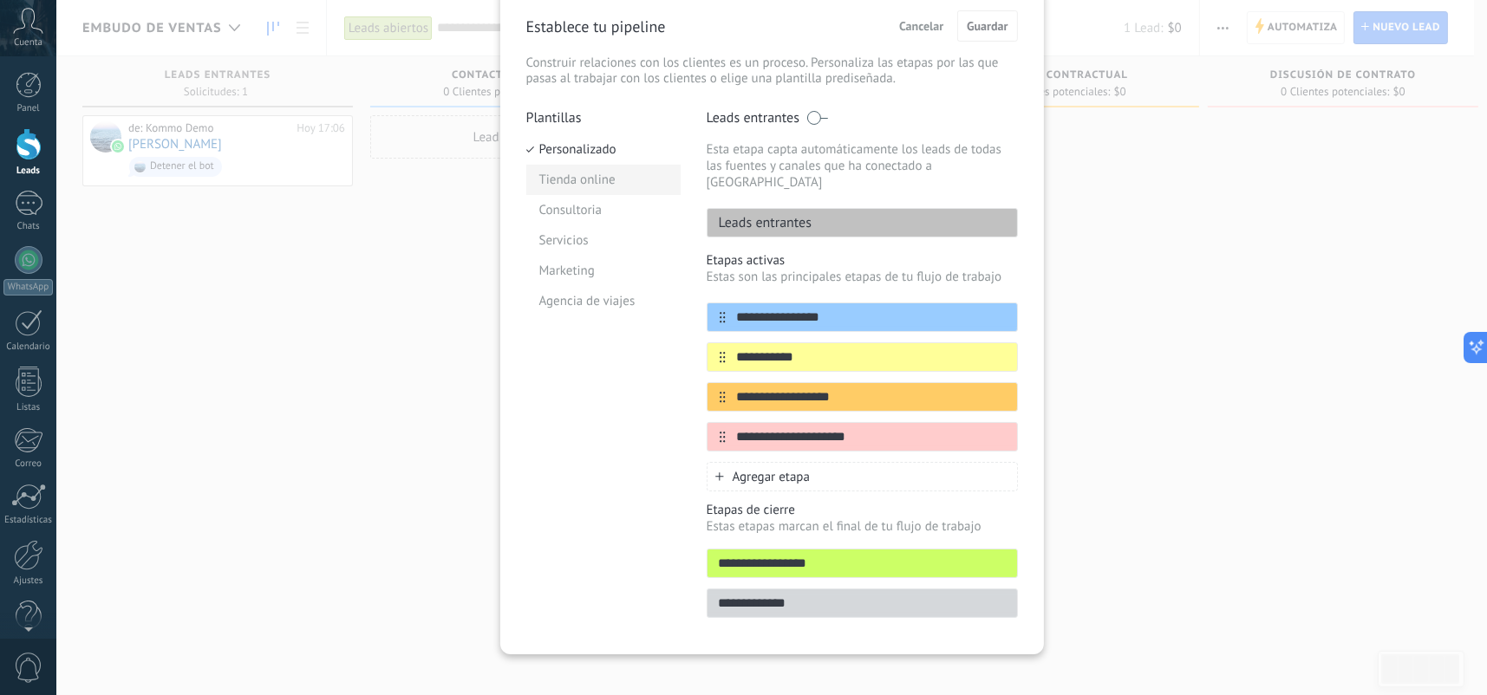
click at [606, 185] on li "Tienda online" at bounding box center [603, 180] width 154 height 30
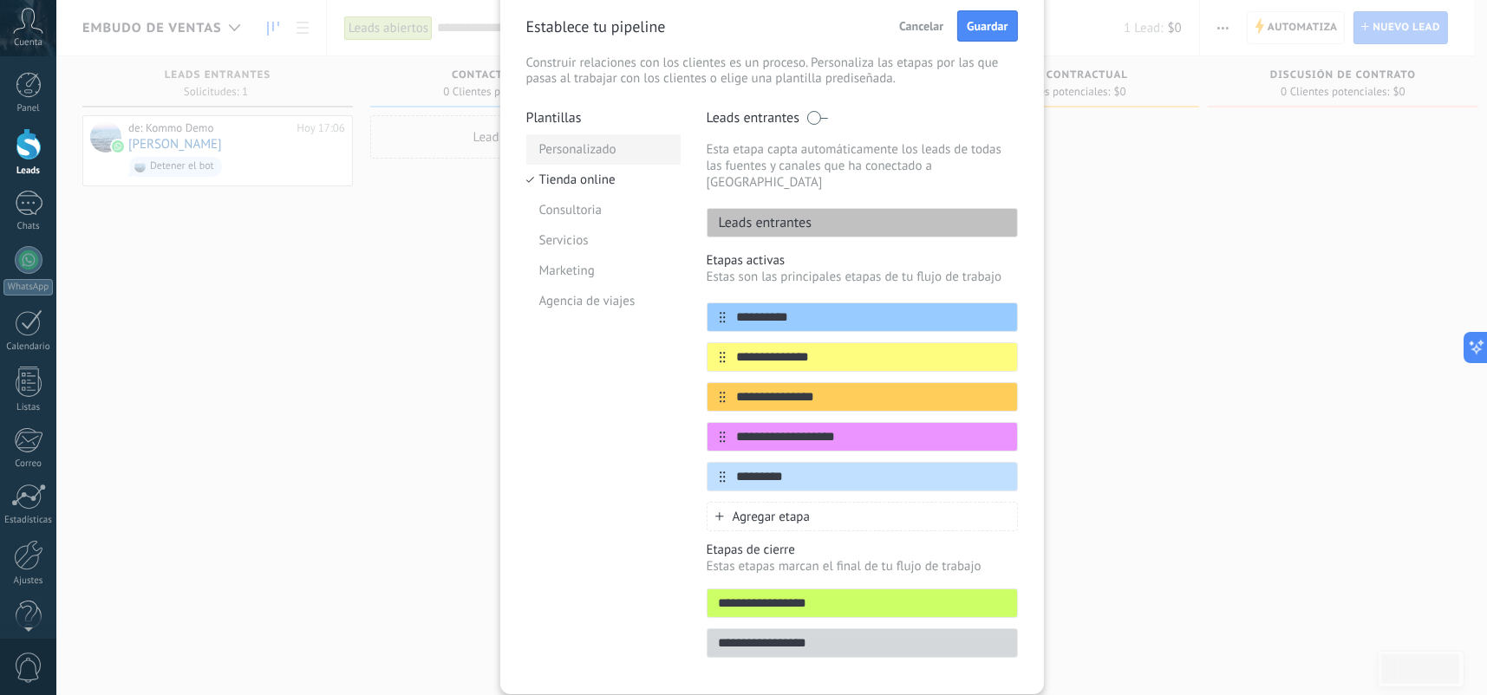
click at [607, 154] on li "Personalizado" at bounding box center [603, 149] width 154 height 30
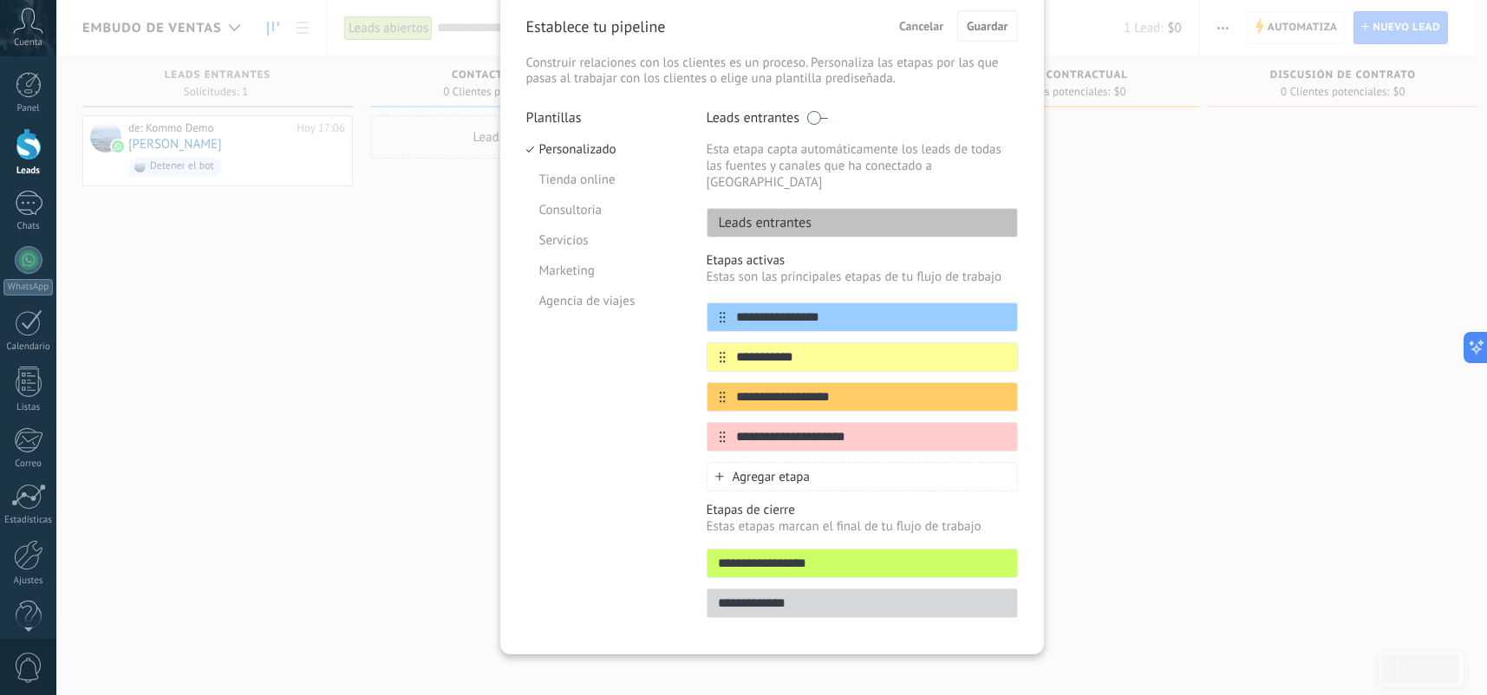
click at [1105, 439] on div "**********" at bounding box center [771, 347] width 1430 height 695
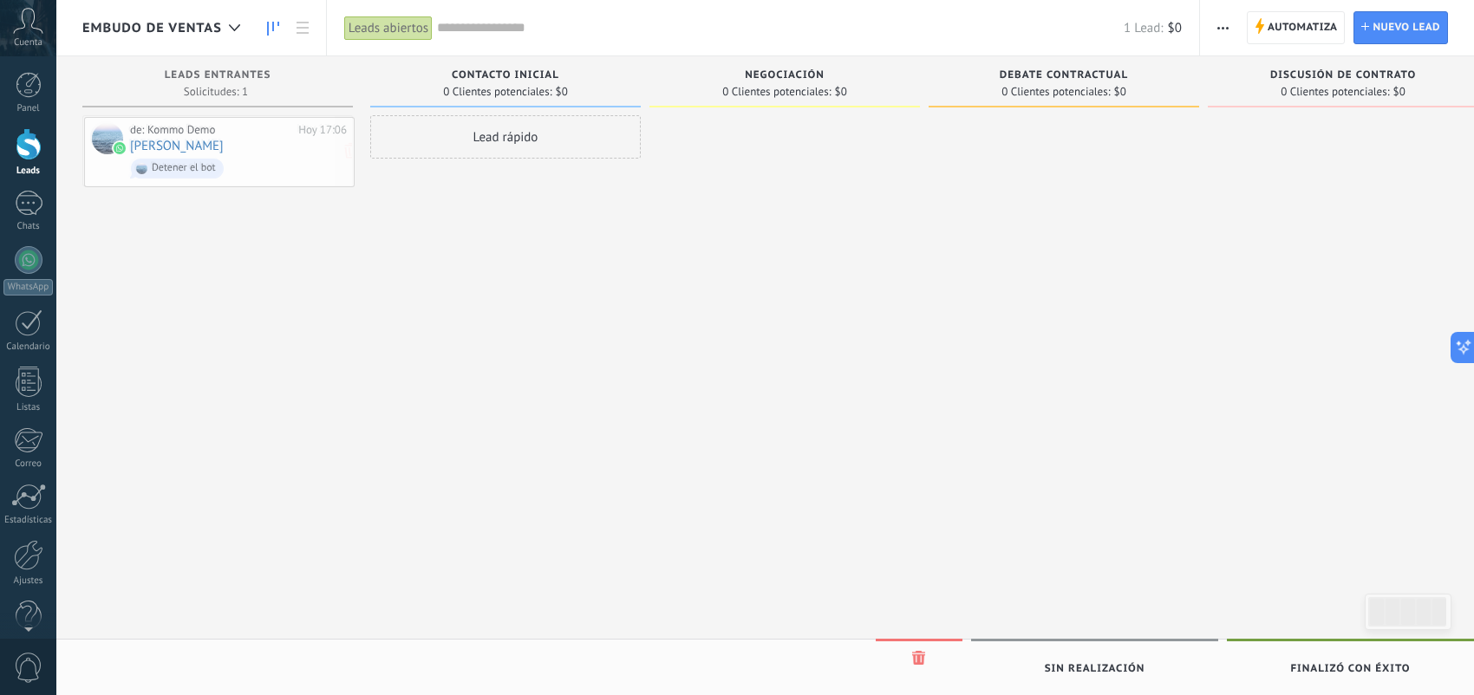
drag, startPoint x: 313, startPoint y: 151, endPoint x: 257, endPoint y: 143, distance: 56.0
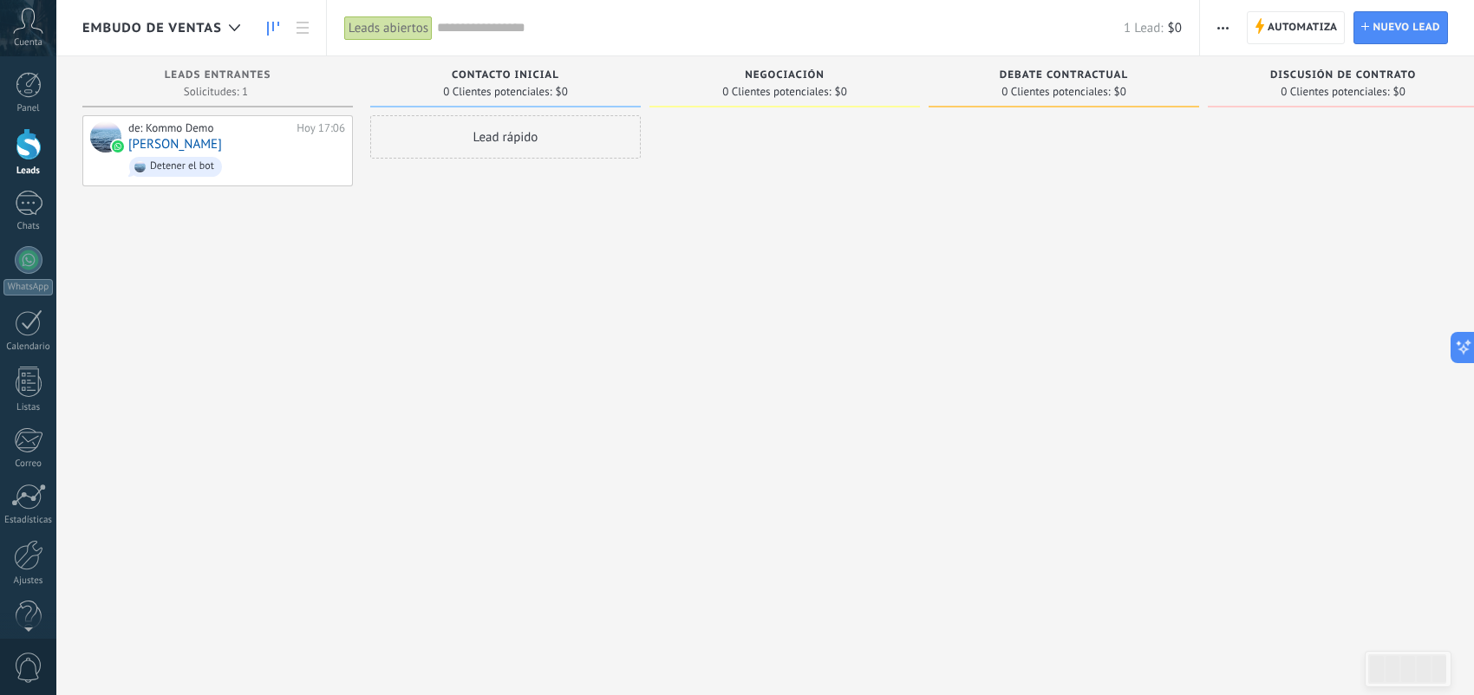
click at [257, 143] on div "de: Kommo Demo Hoy 17:06 Lautaro Rodriguez Detener el bot" at bounding box center [236, 150] width 217 height 59
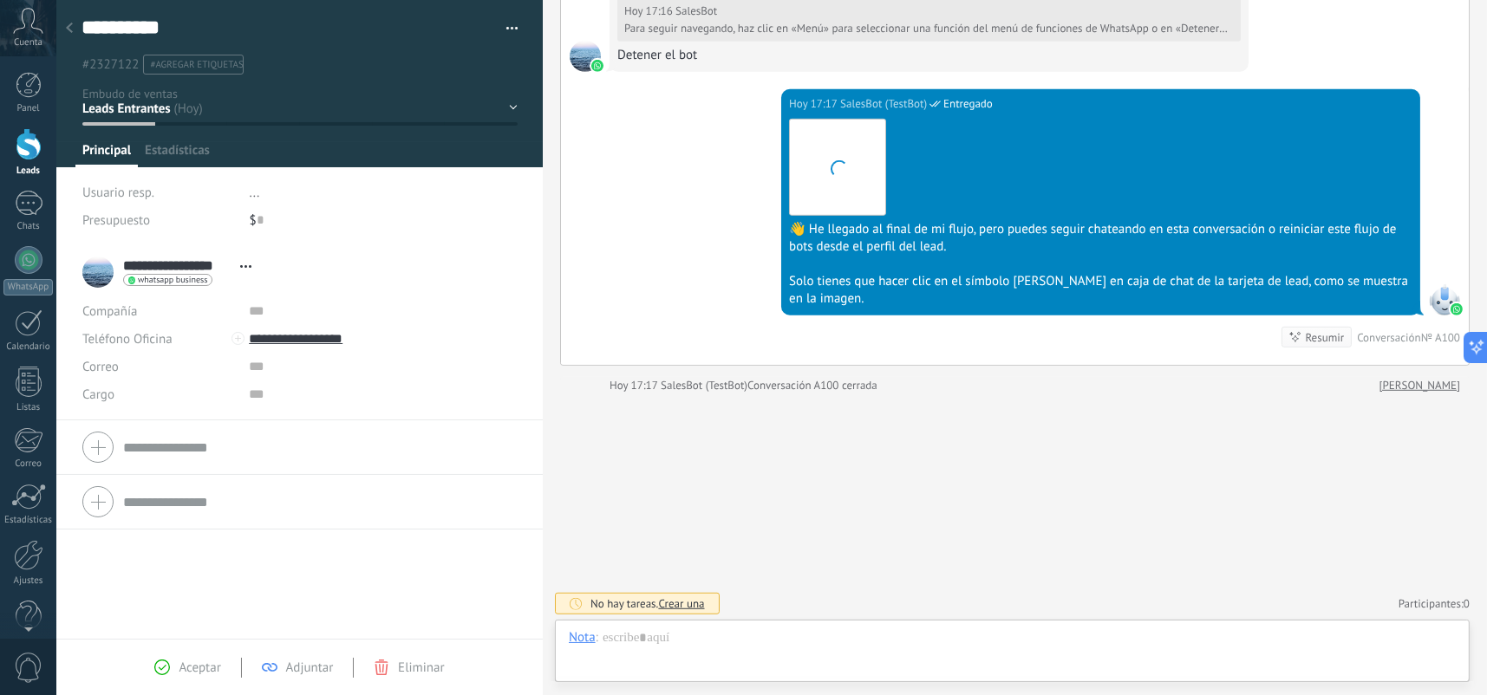
scroll to position [25, 0]
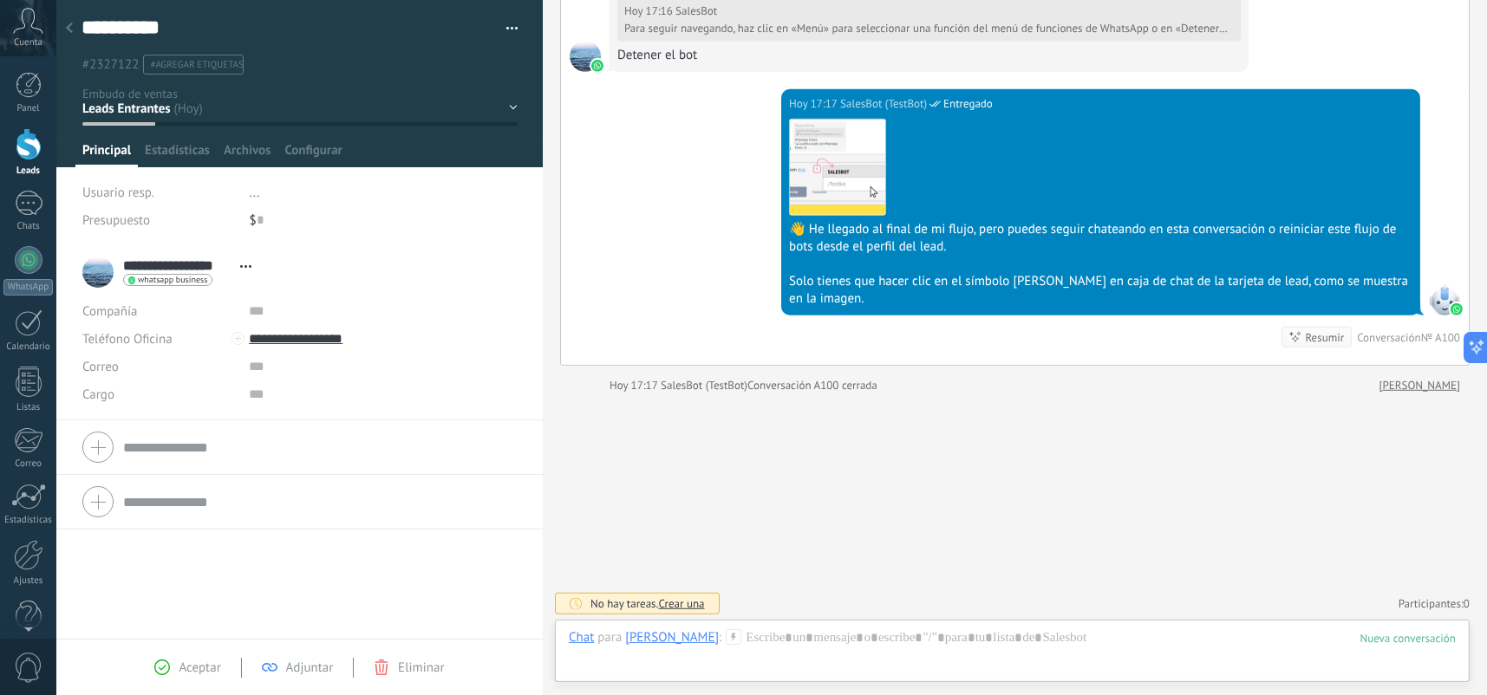
click at [0, 0] on div "Contacto inicial Negociación Debate contractual Discusión de contrato Logrado c…" at bounding box center [0, 0] width 0 height 0
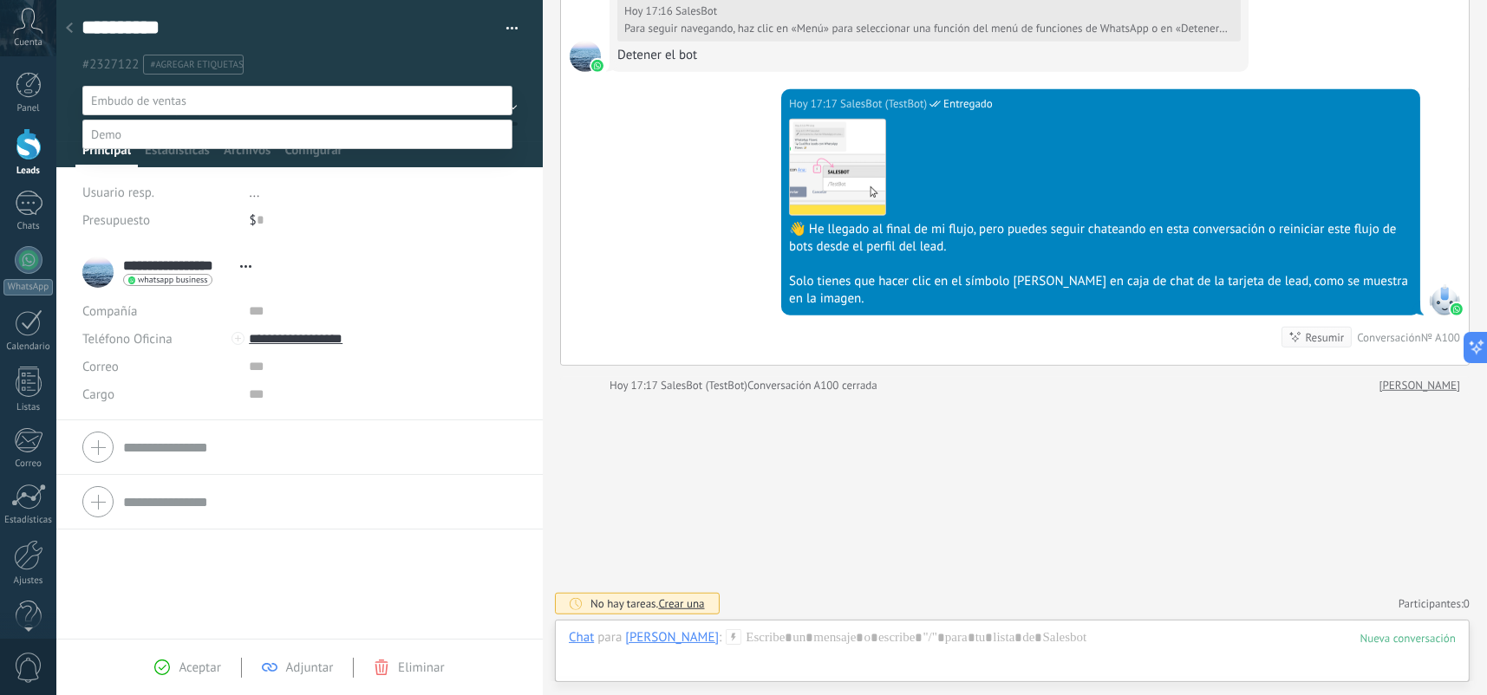
click at [0, 0] on label "Logrado con éxito" at bounding box center [0, 0] width 0 height 0
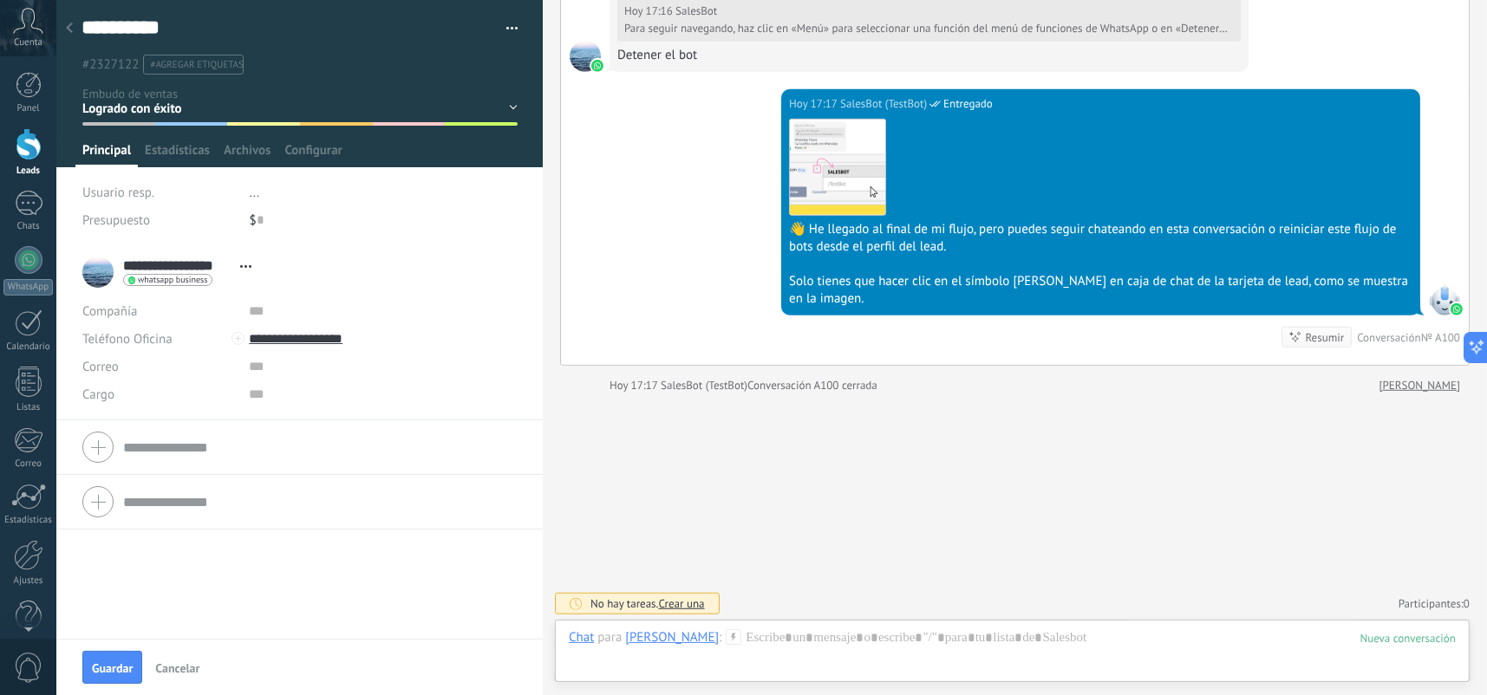
drag, startPoint x: 120, startPoint y: 664, endPoint x: 149, endPoint y: 656, distance: 30.5
click at [120, 663] on span "Guardar" at bounding box center [112, 668] width 41 height 12
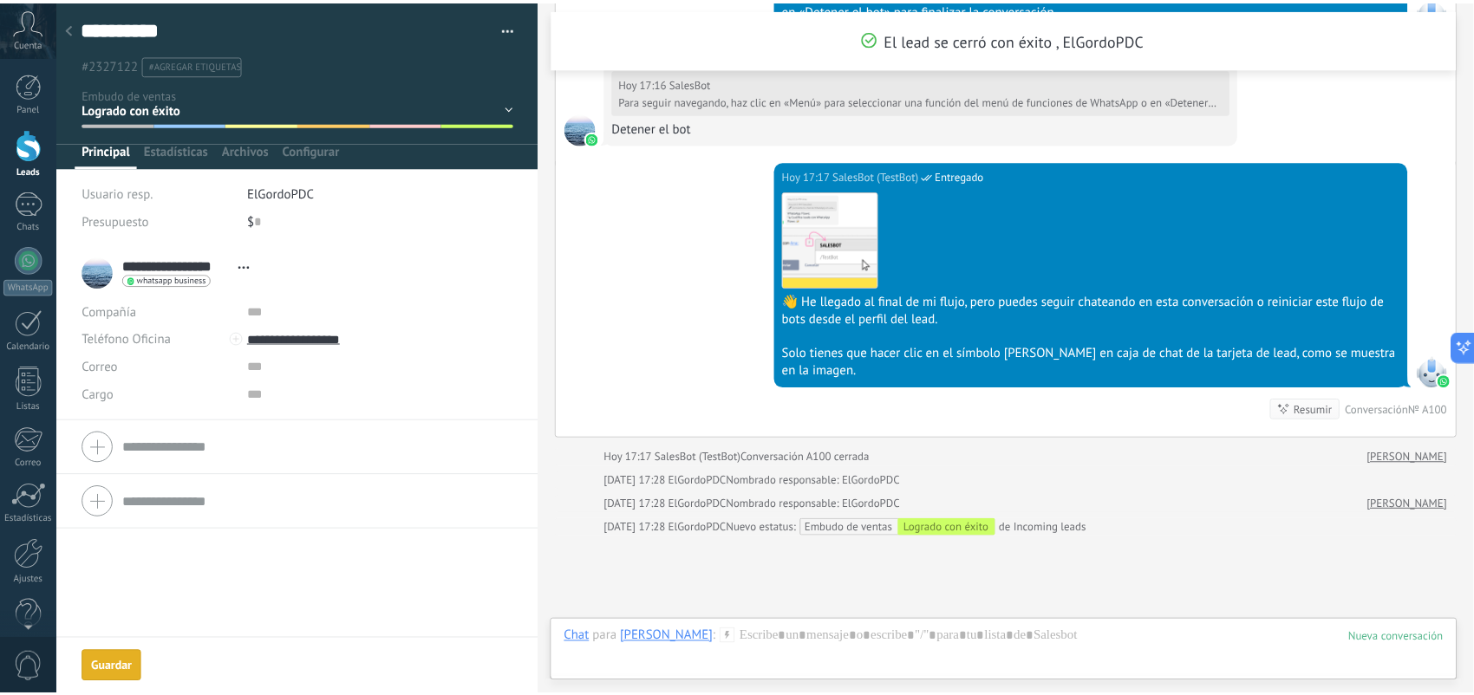
scroll to position [1514, 0]
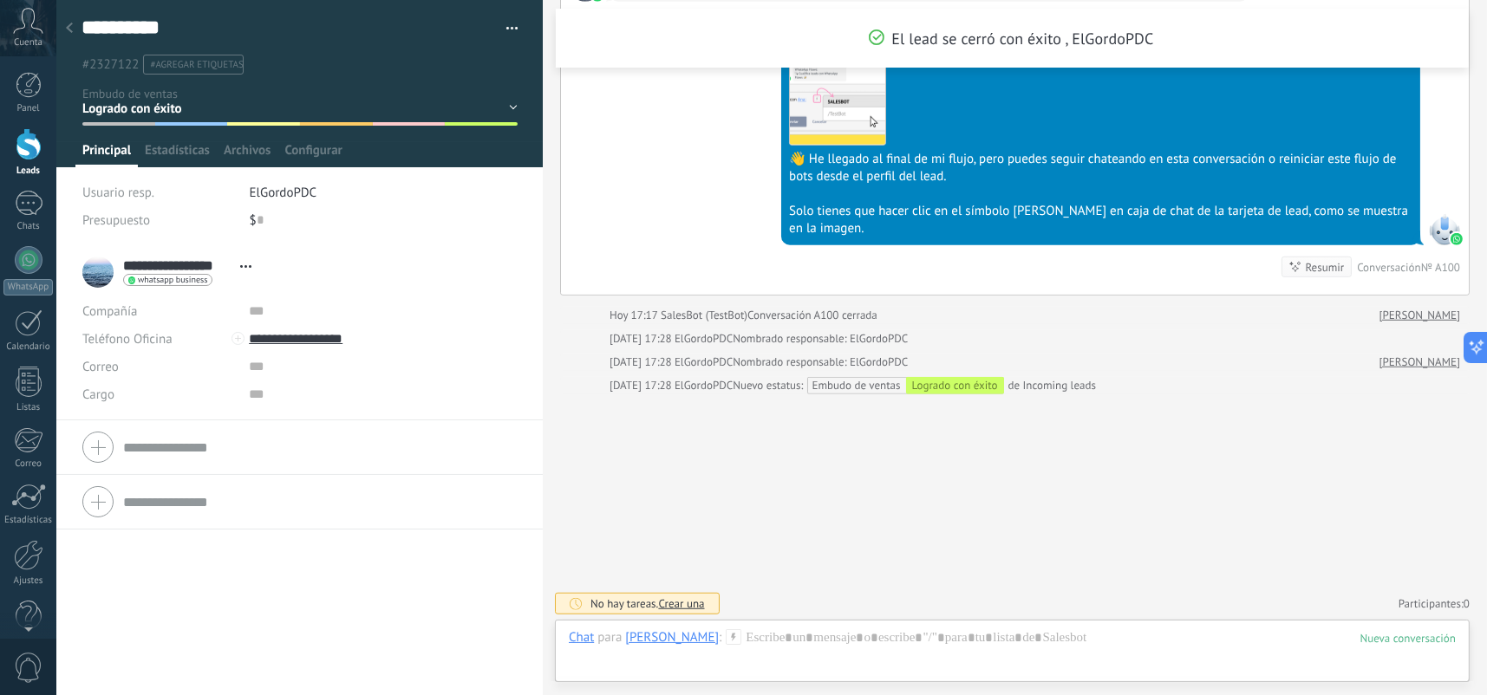
click at [65, 35] on div at bounding box center [69, 29] width 24 height 34
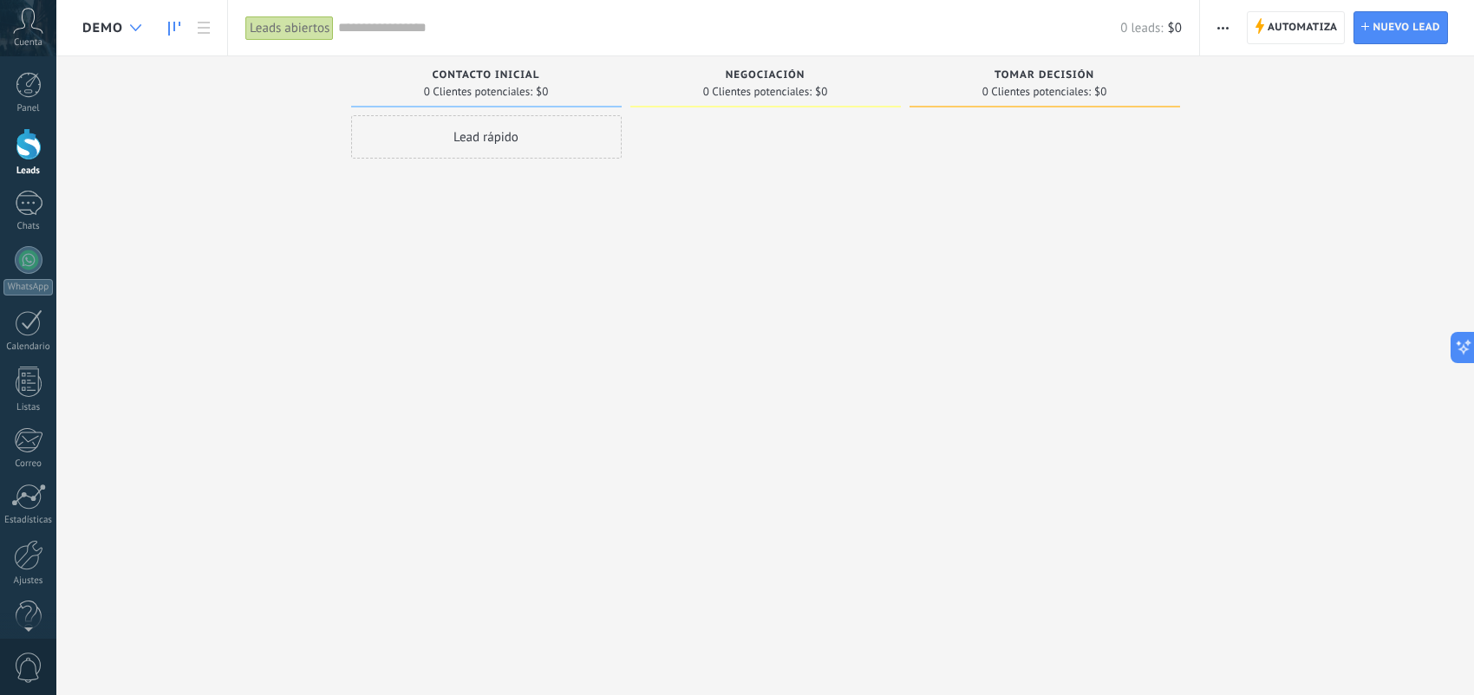
click at [129, 38] on div at bounding box center [135, 28] width 29 height 34
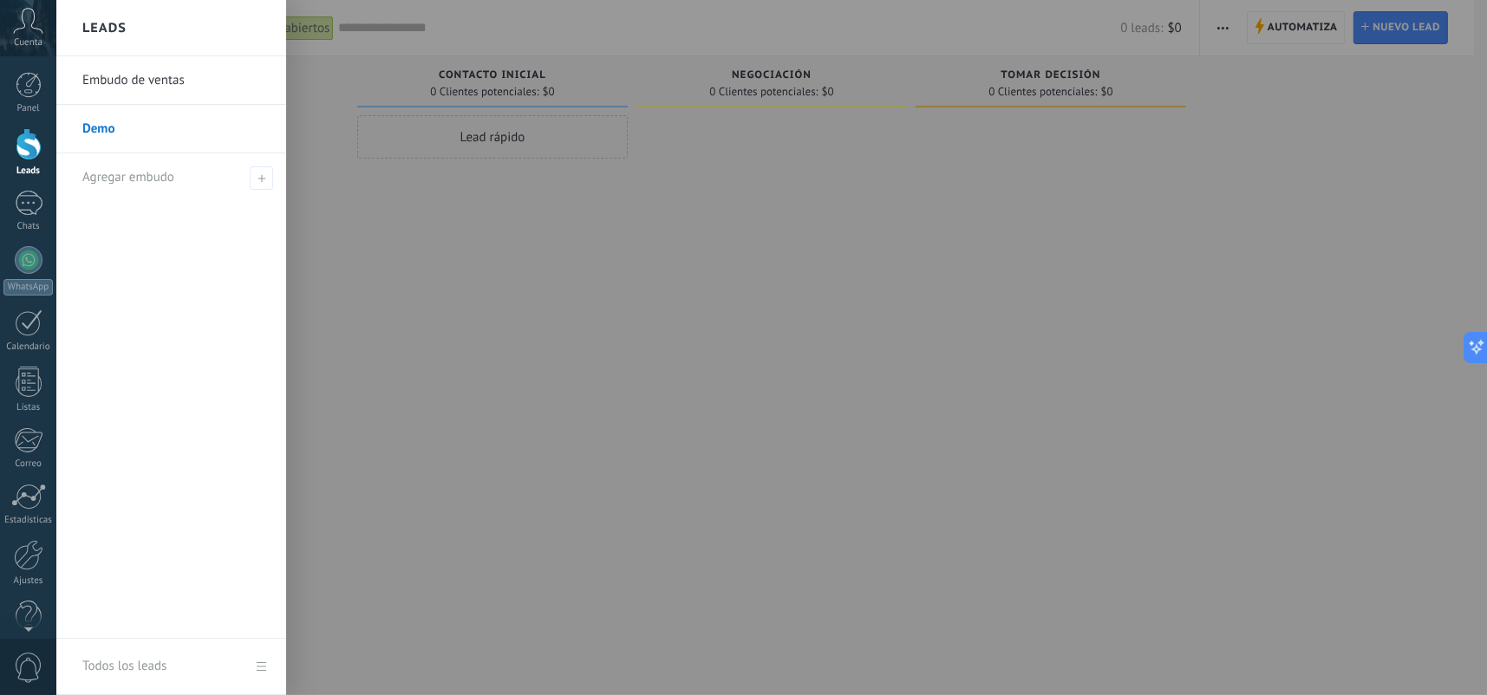
click at [160, 88] on link "Embudo de ventas" at bounding box center [175, 80] width 186 height 49
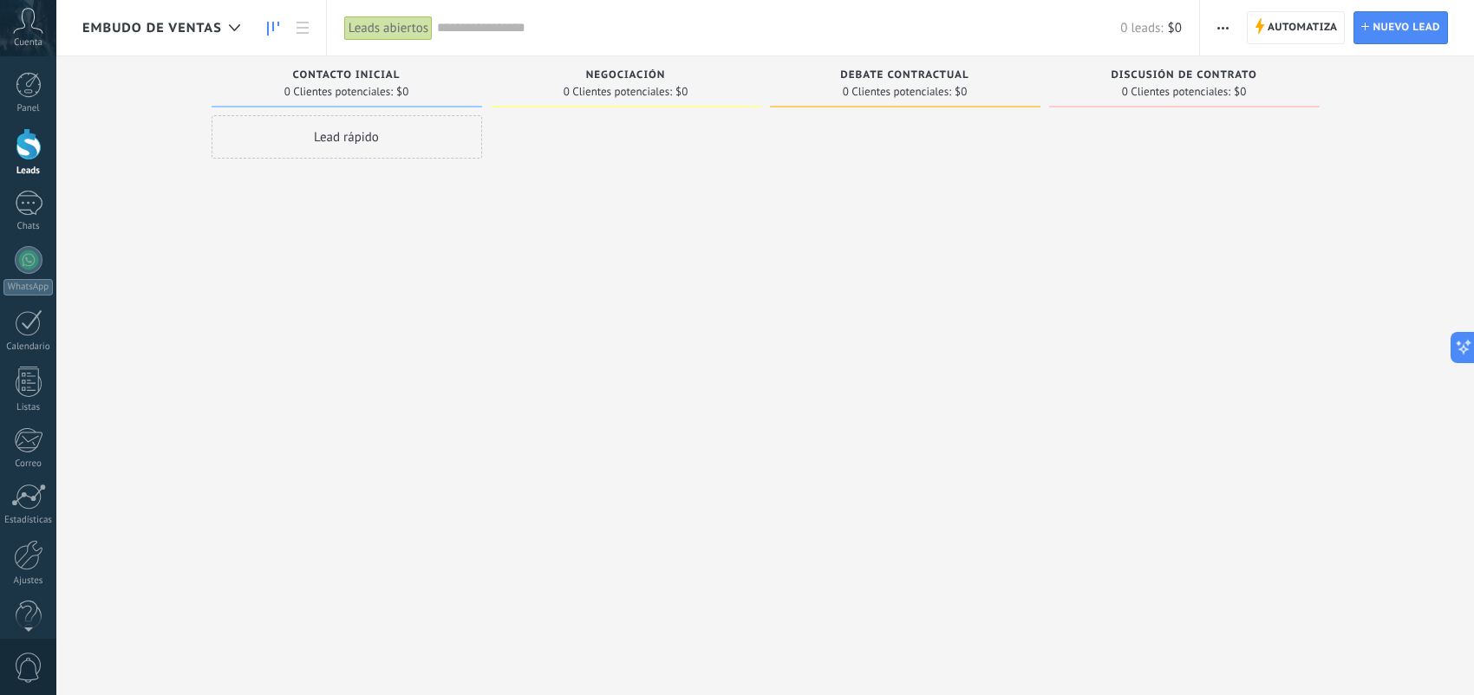
click at [1220, 27] on use "button" at bounding box center [1222, 28] width 11 height 3
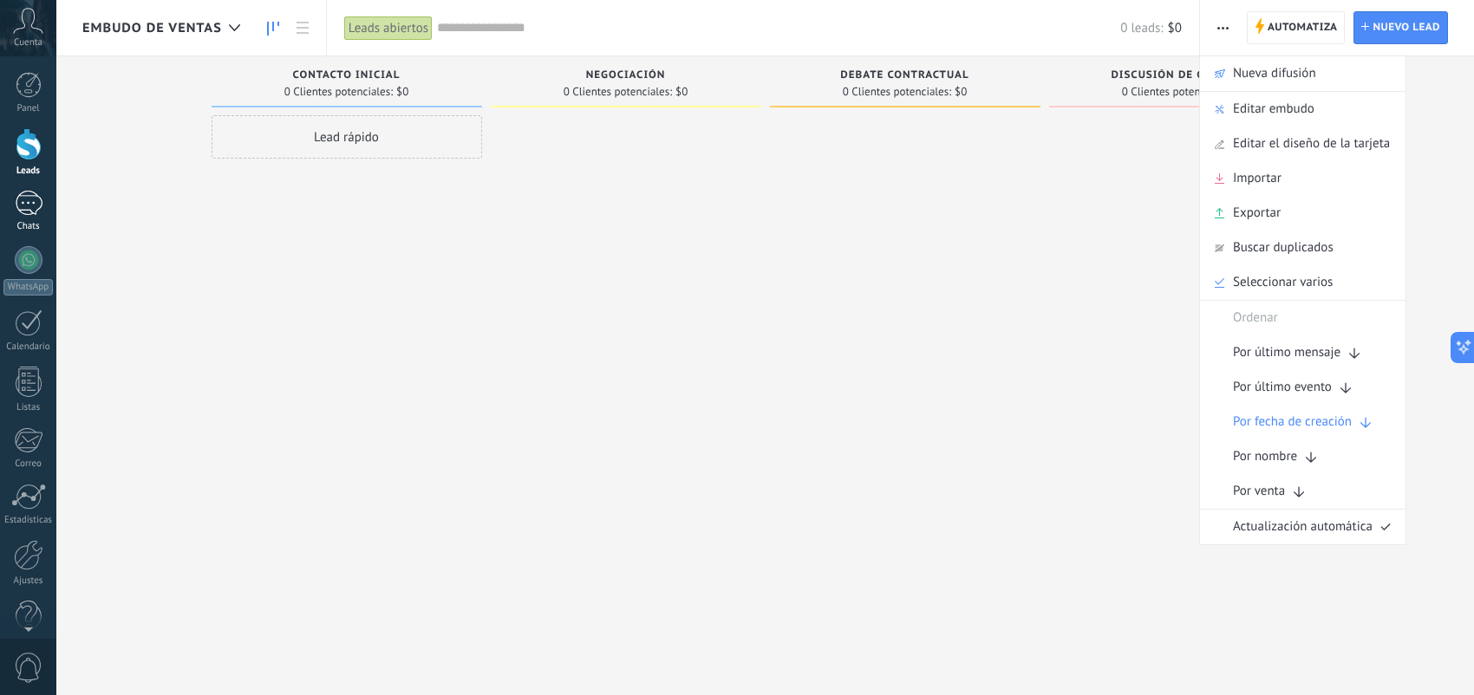
click at [28, 203] on div "1" at bounding box center [29, 203] width 28 height 25
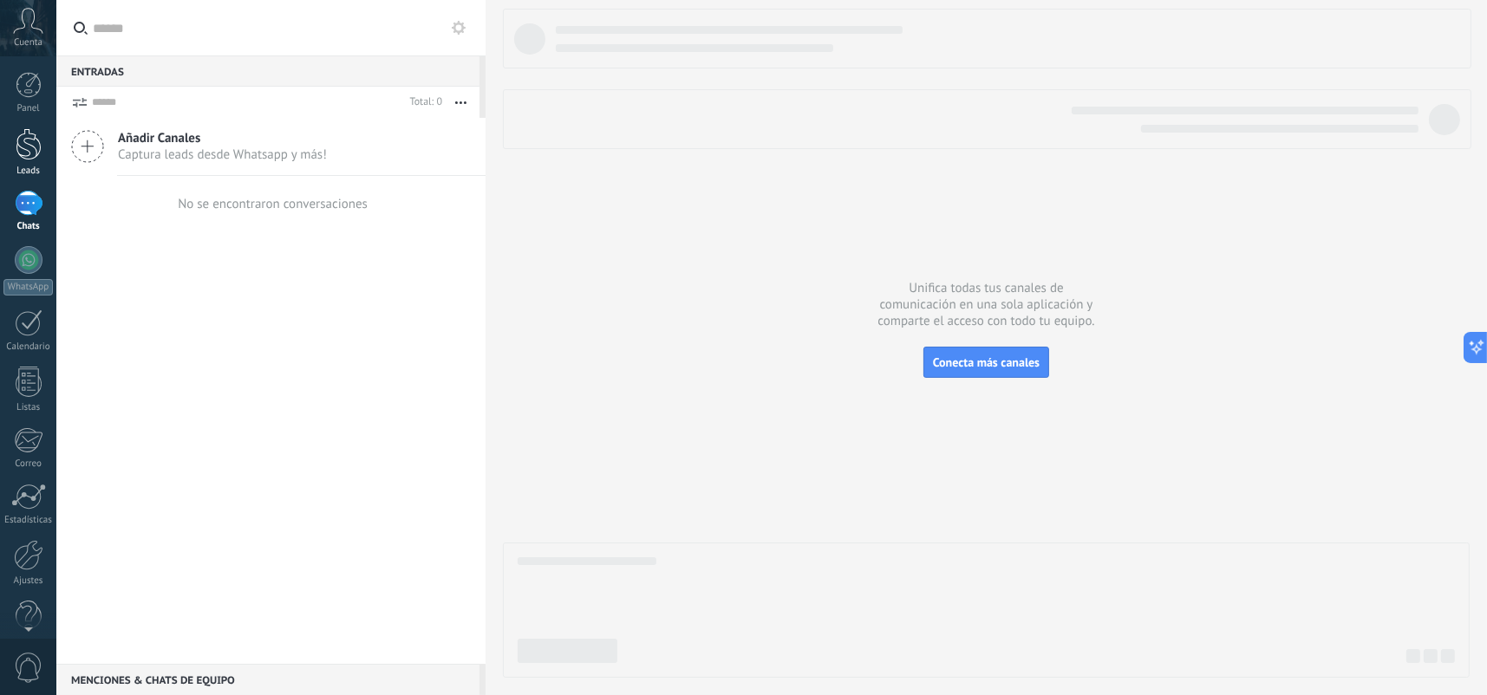
click at [32, 155] on div at bounding box center [29, 144] width 26 height 32
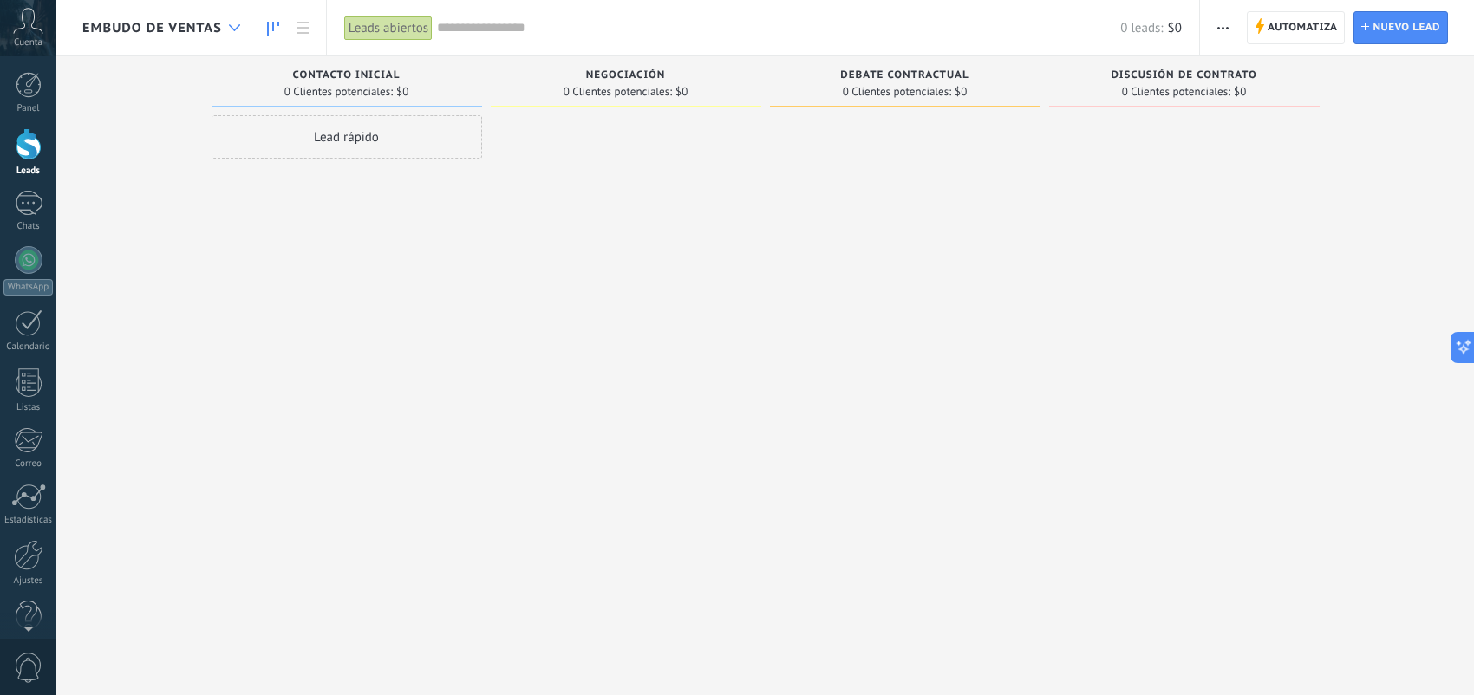
click at [224, 25] on div at bounding box center [234, 28] width 29 height 34
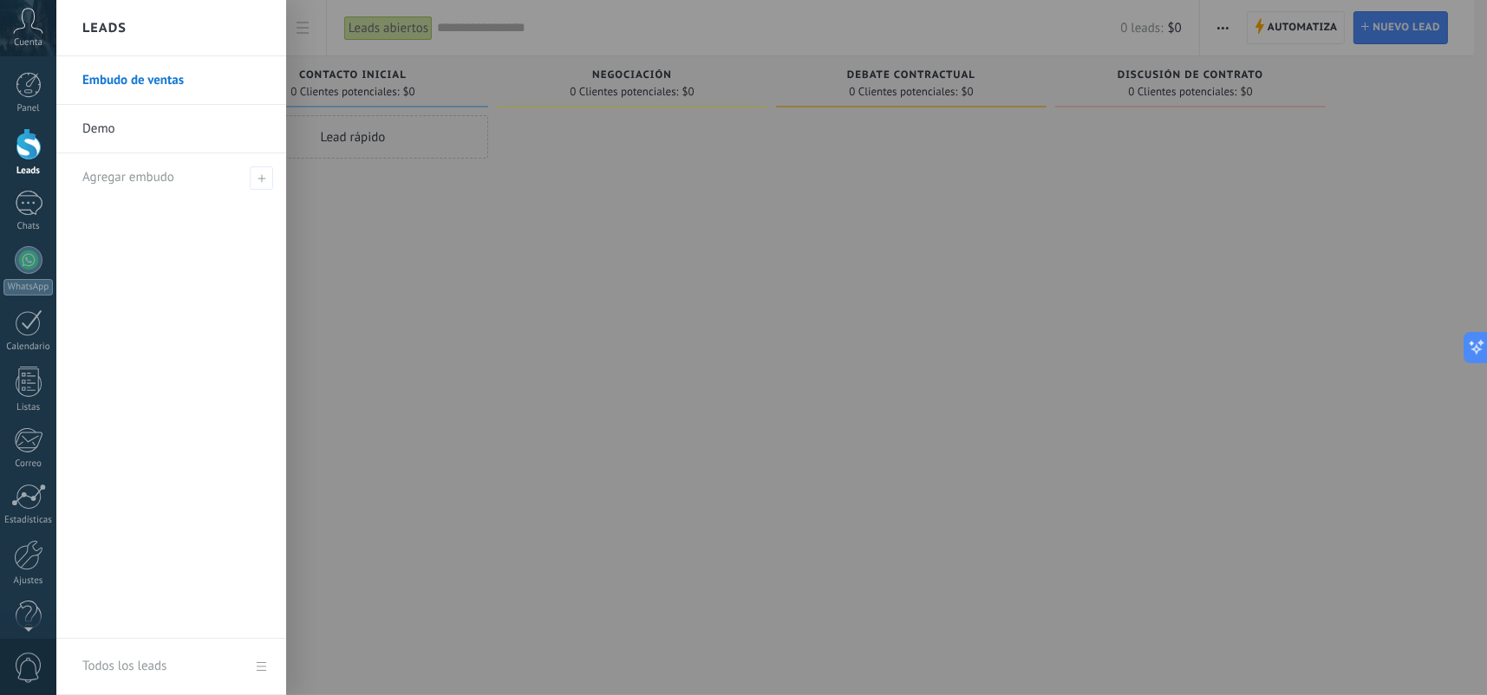
click at [498, 31] on div at bounding box center [799, 347] width 1487 height 695
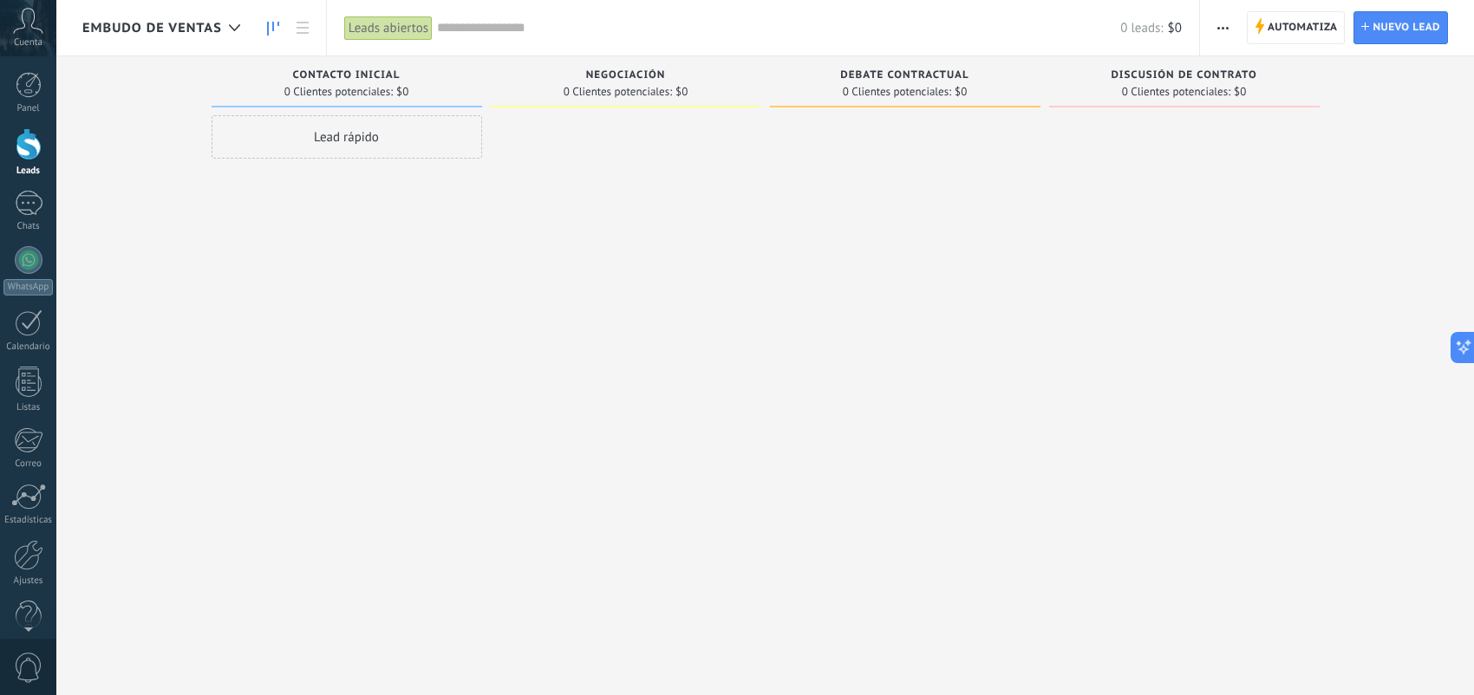
click at [388, 25] on div "Leads abiertos" at bounding box center [388, 28] width 88 height 25
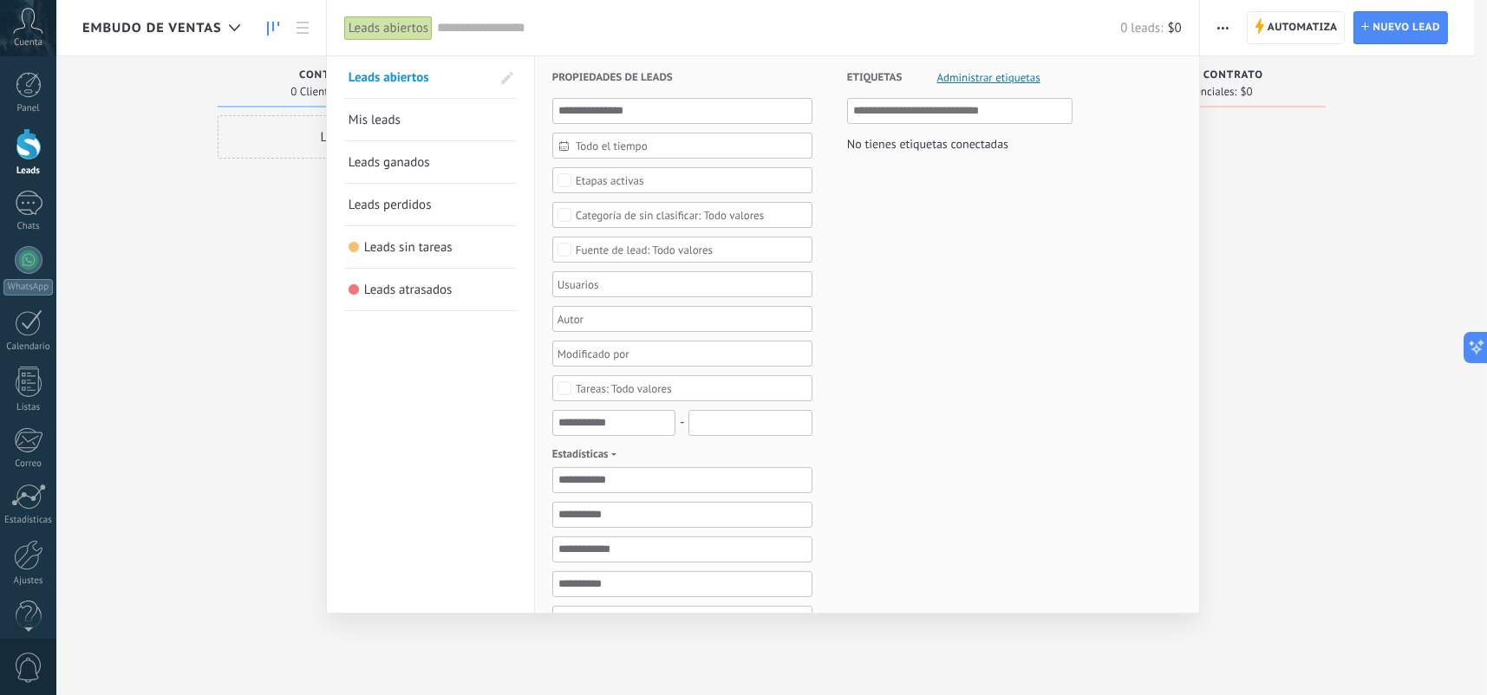
click at [412, 121] on link "Mis leads" at bounding box center [430, 120] width 164 height 42
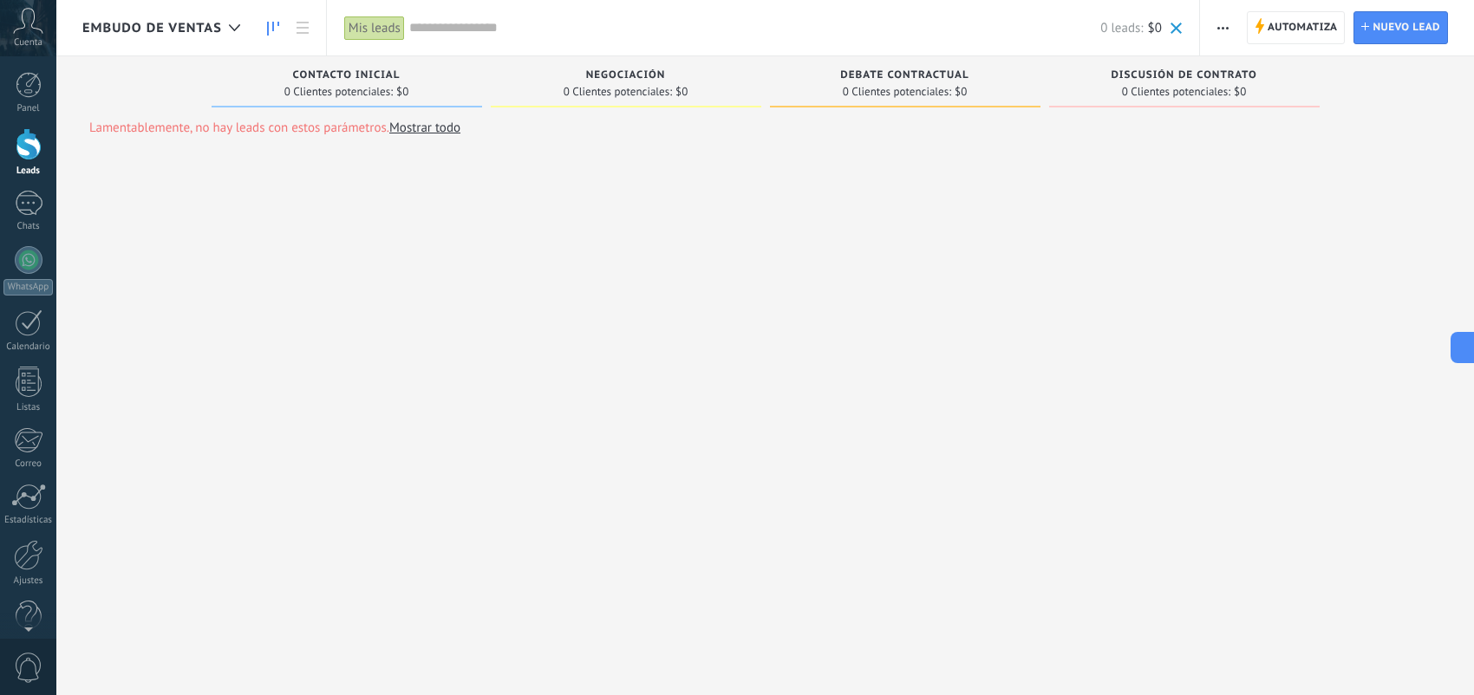
click at [361, 17] on div "Mis leads" at bounding box center [374, 28] width 61 height 25
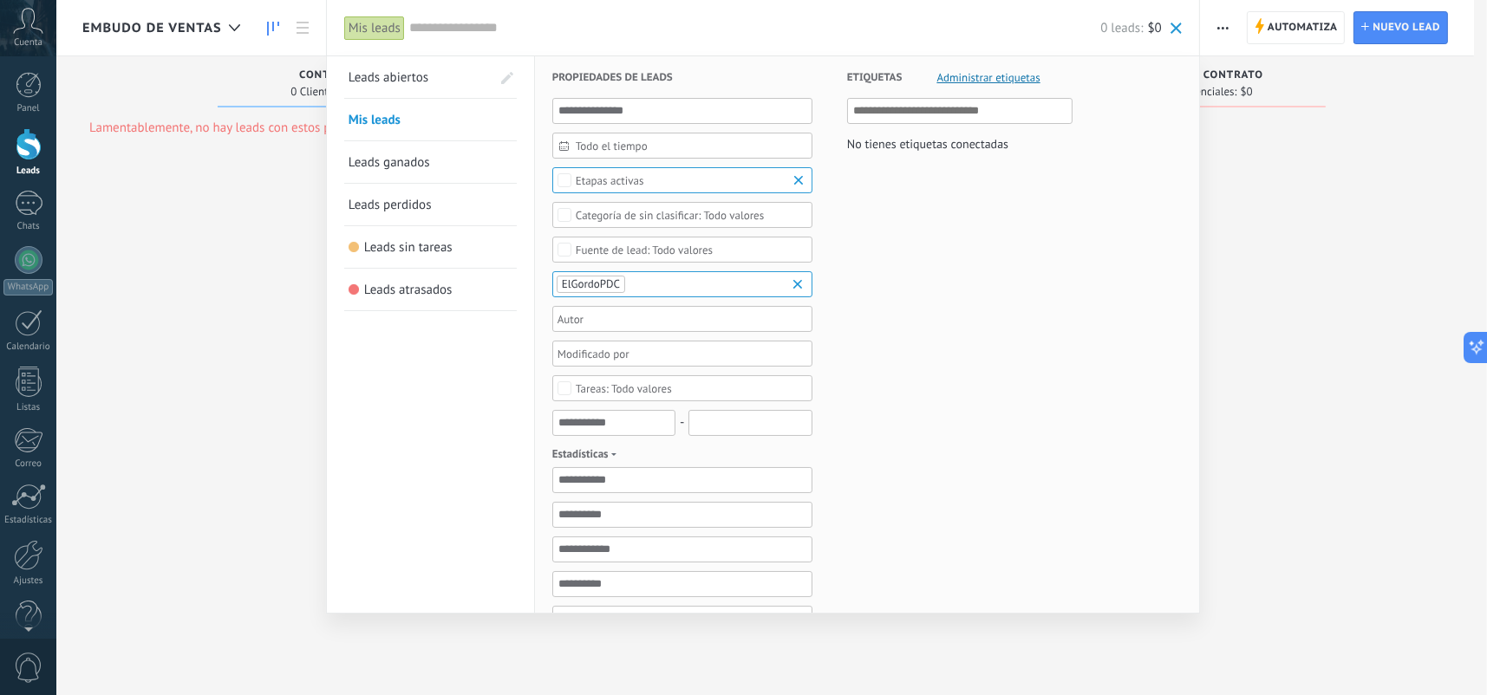
click at [437, 166] on link "Leads ganados" at bounding box center [430, 162] width 164 height 42
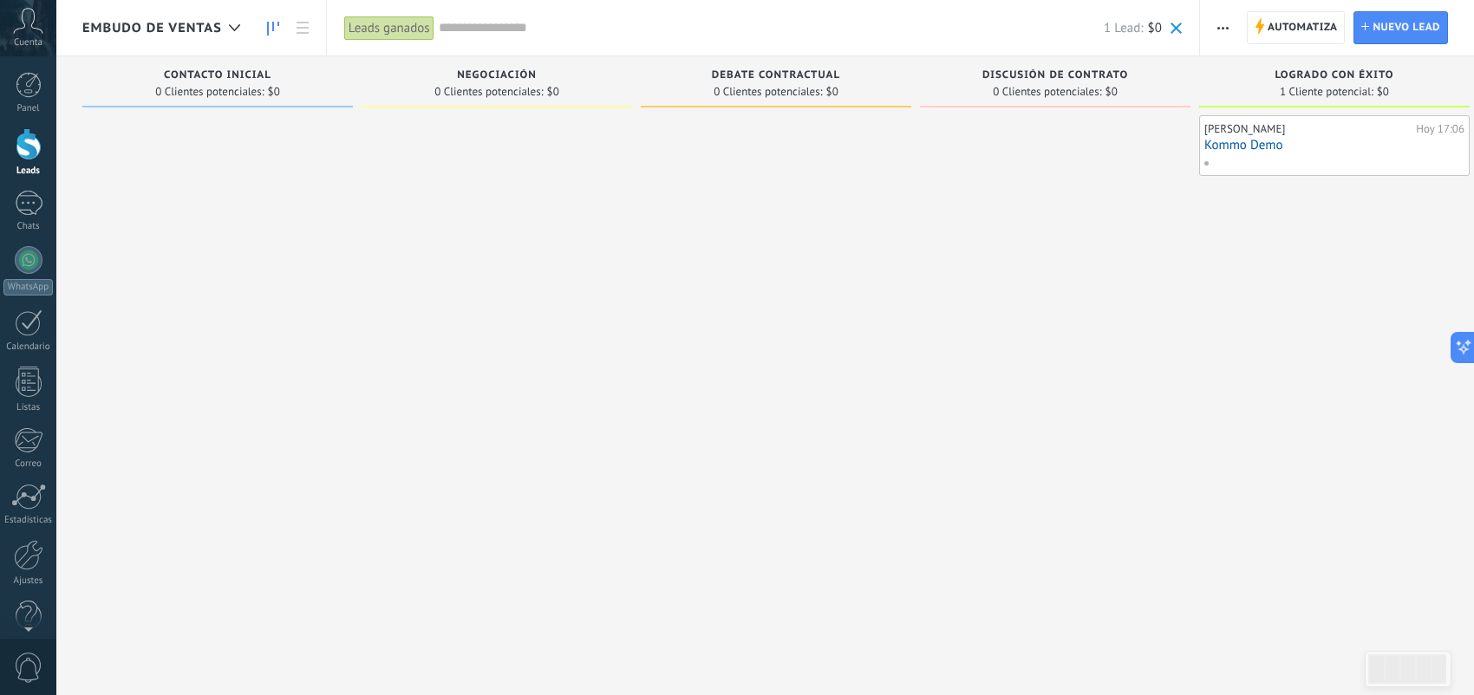
click at [388, 25] on div "Leads ganados" at bounding box center [389, 28] width 90 height 25
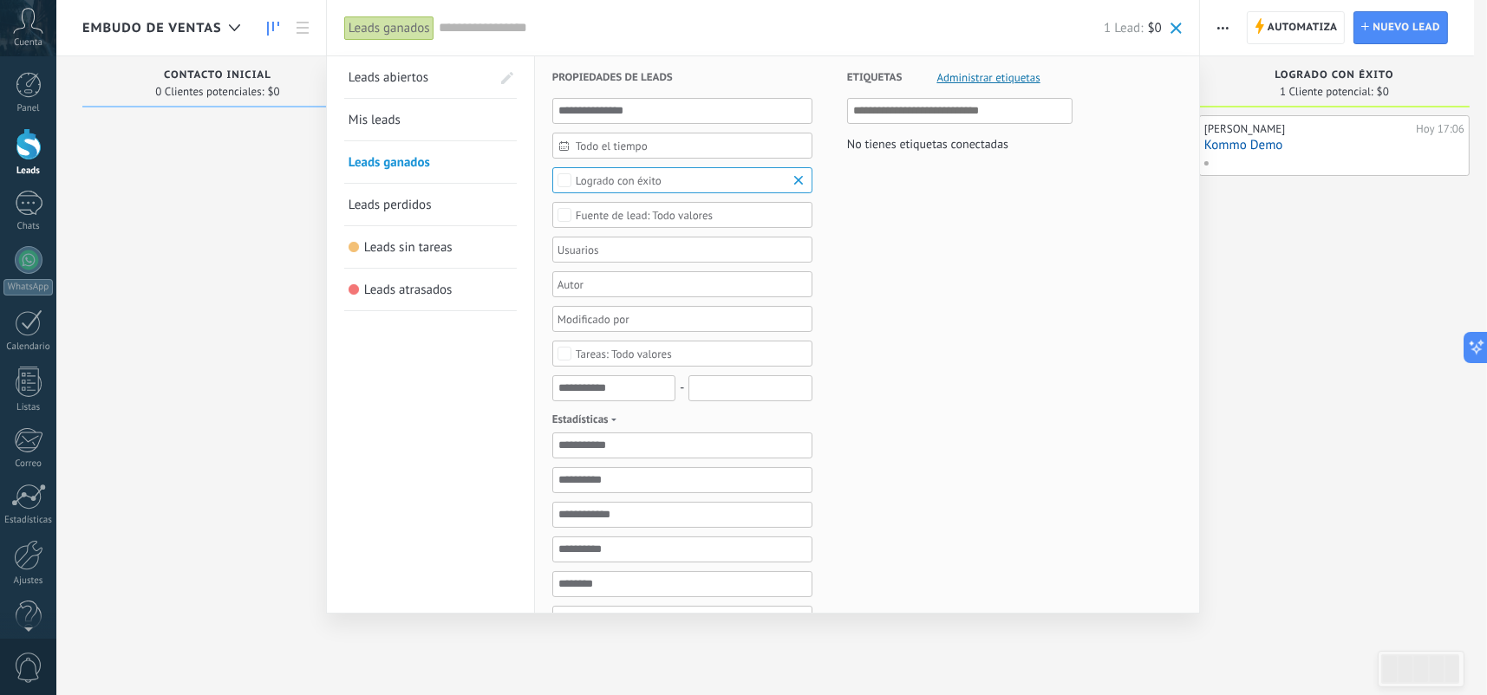
click at [206, 269] on div at bounding box center [743, 347] width 1487 height 695
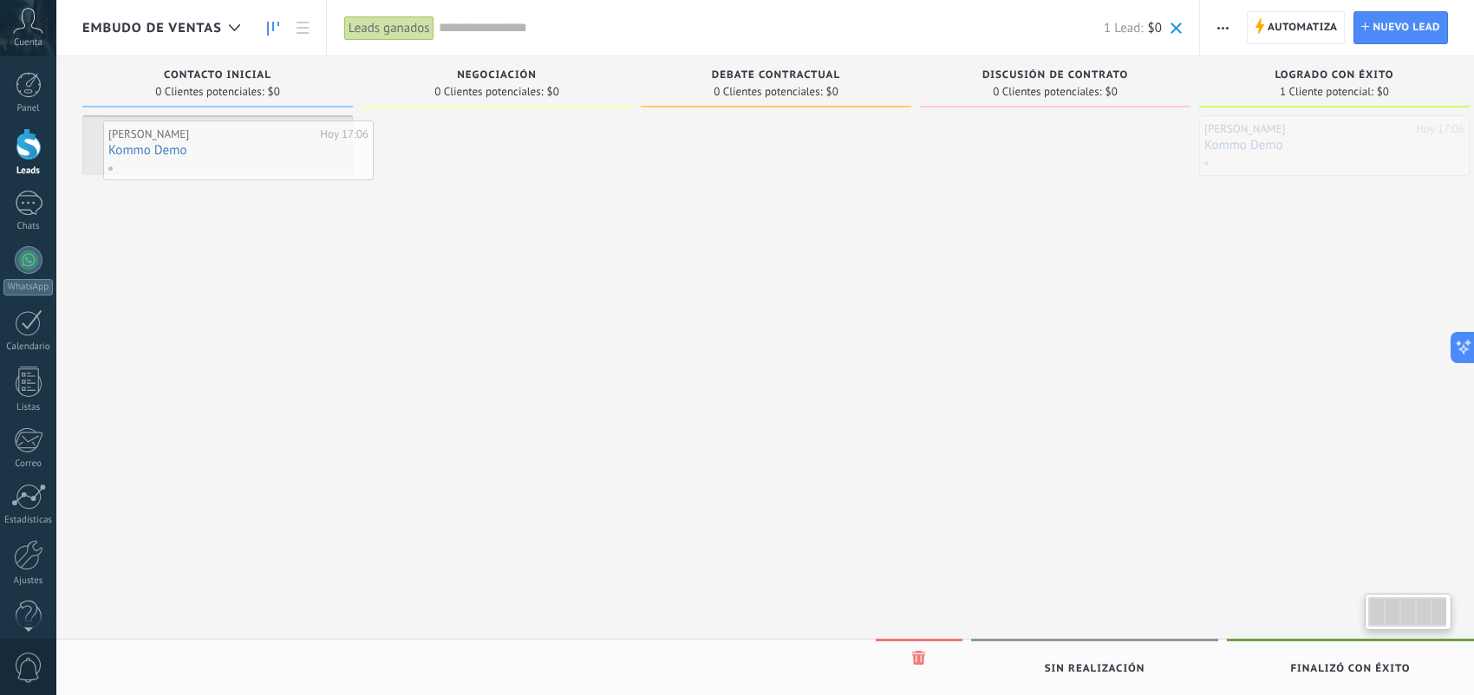
drag, startPoint x: 1335, startPoint y: 164, endPoint x: 244, endPoint y: 169, distance: 1091.4
drag, startPoint x: 251, startPoint y: 143, endPoint x: 217, endPoint y: 139, distance: 34.1
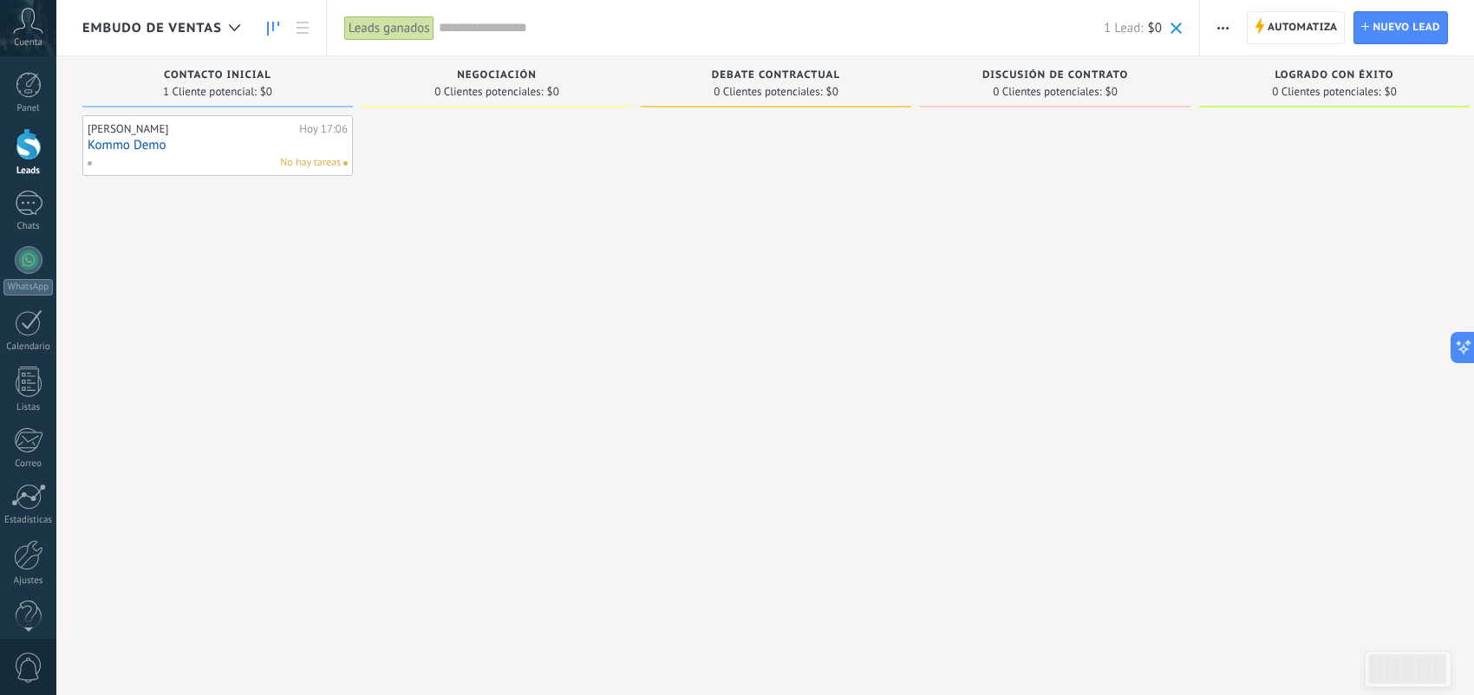
click at [217, 139] on link "Kommo Demo" at bounding box center [218, 145] width 260 height 15
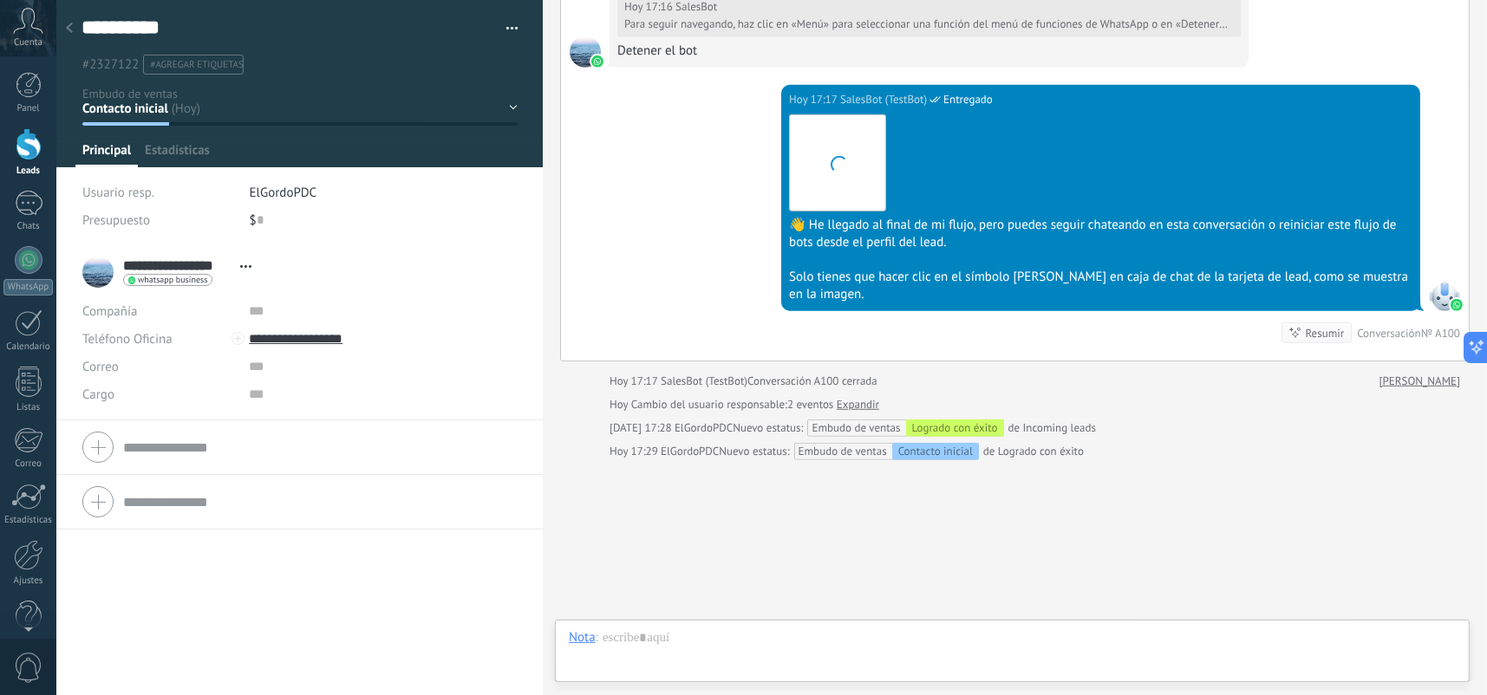
scroll to position [1443, 0]
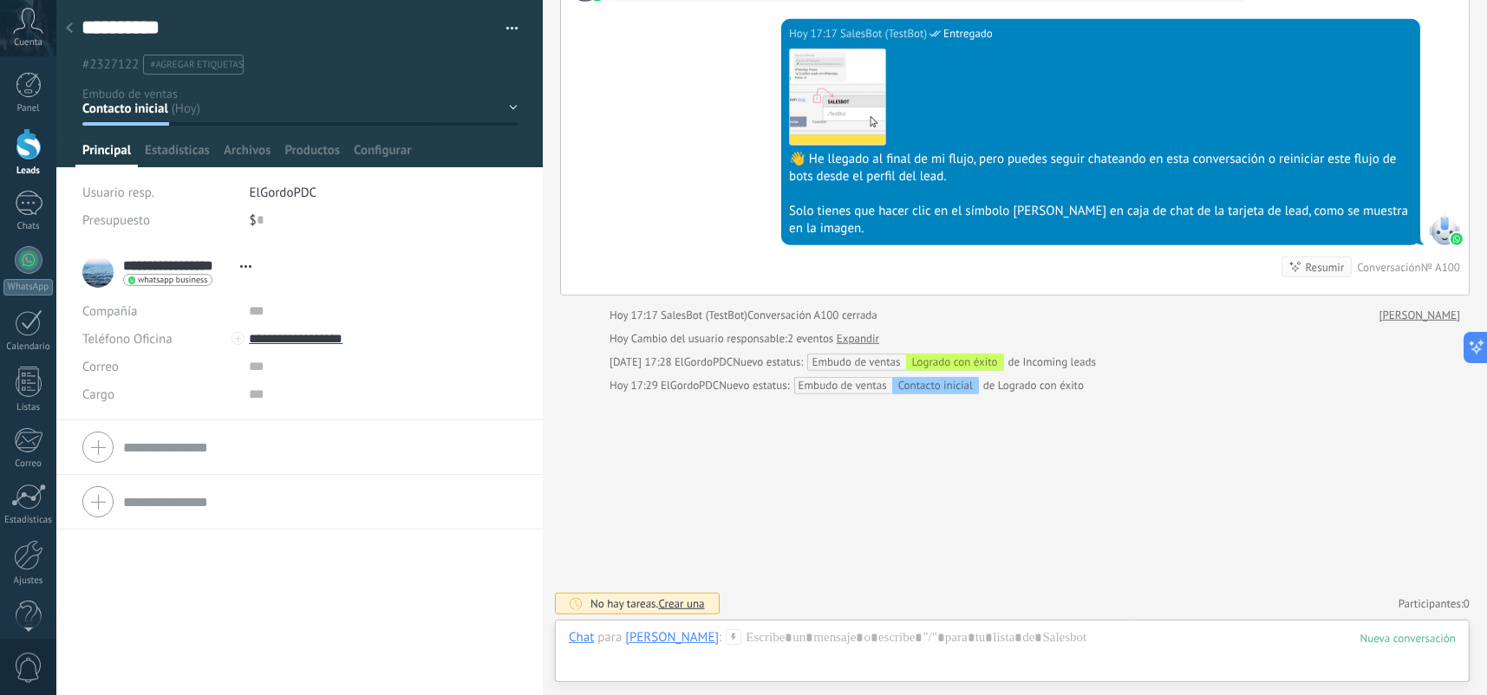
click at [68, 25] on icon at bounding box center [69, 28] width 7 height 10
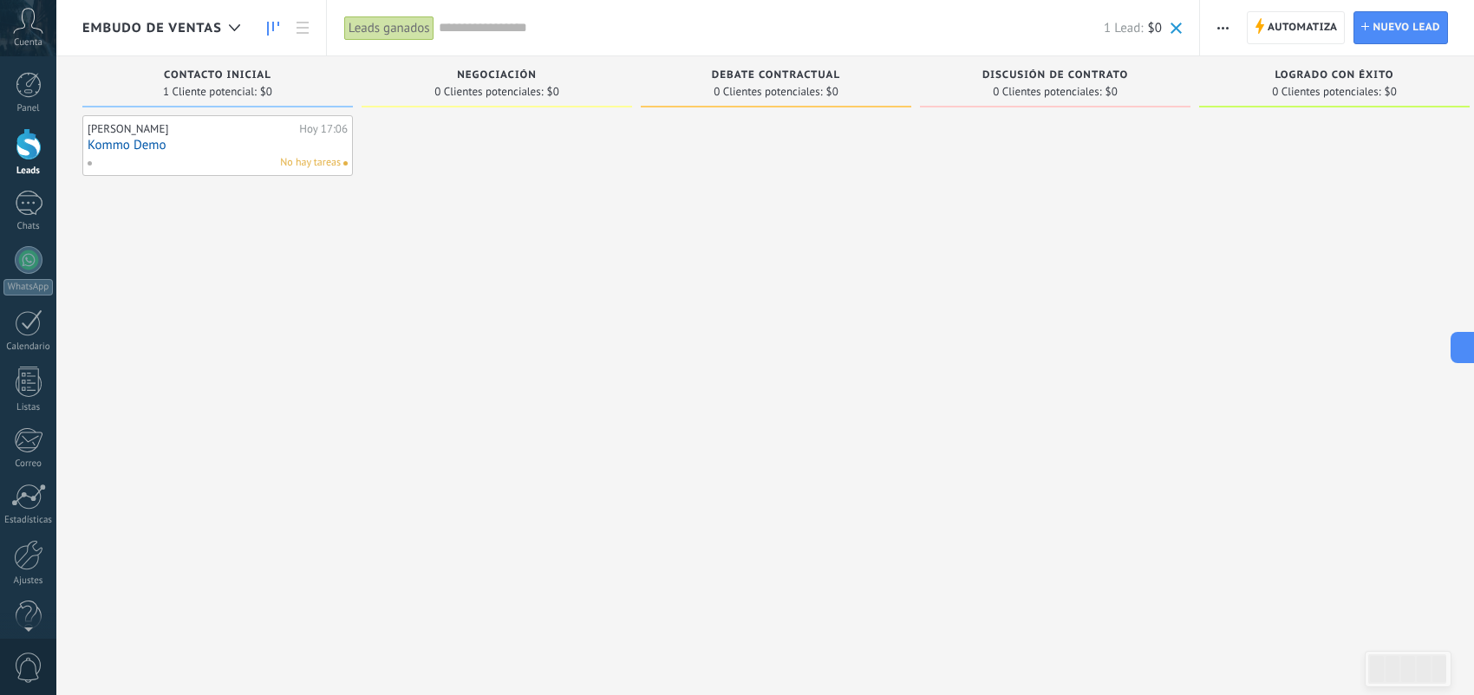
click at [249, 150] on link "Kommo Demo" at bounding box center [218, 145] width 260 height 15
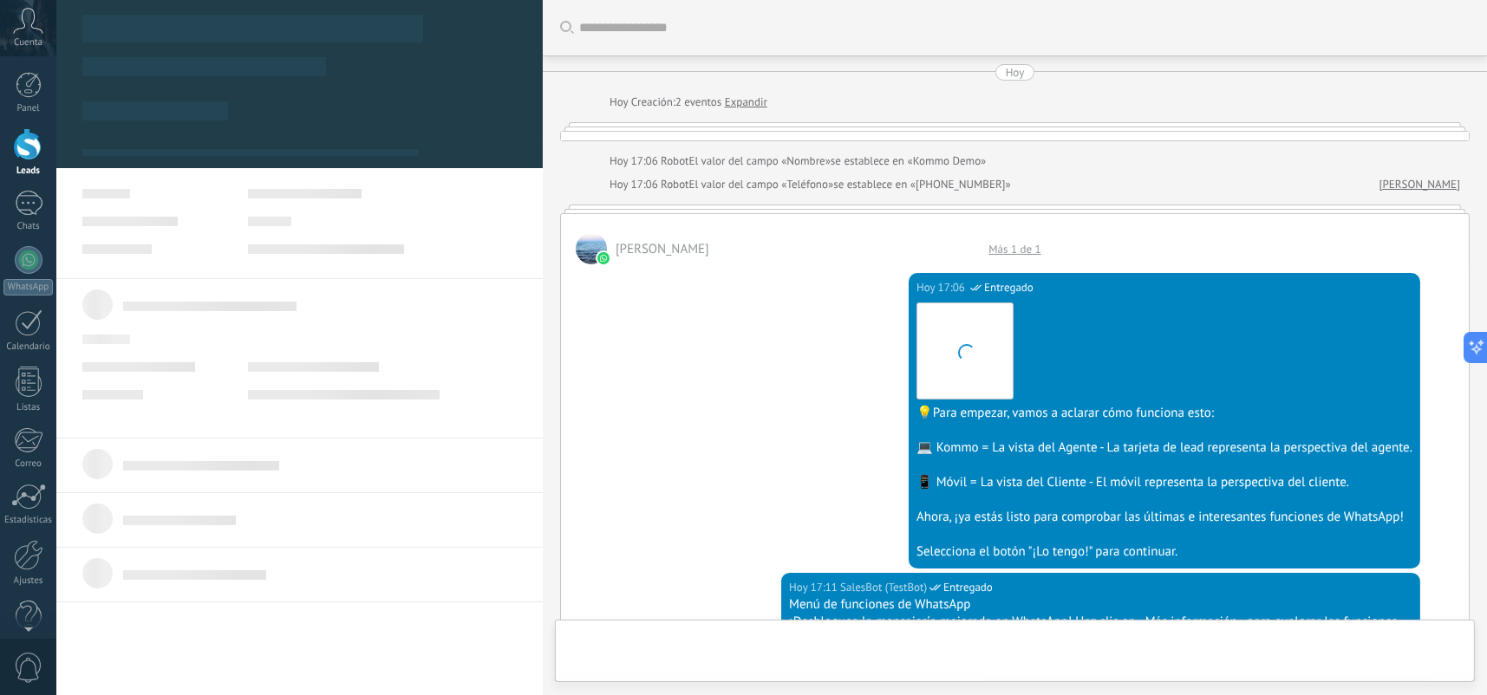
type textarea "**********"
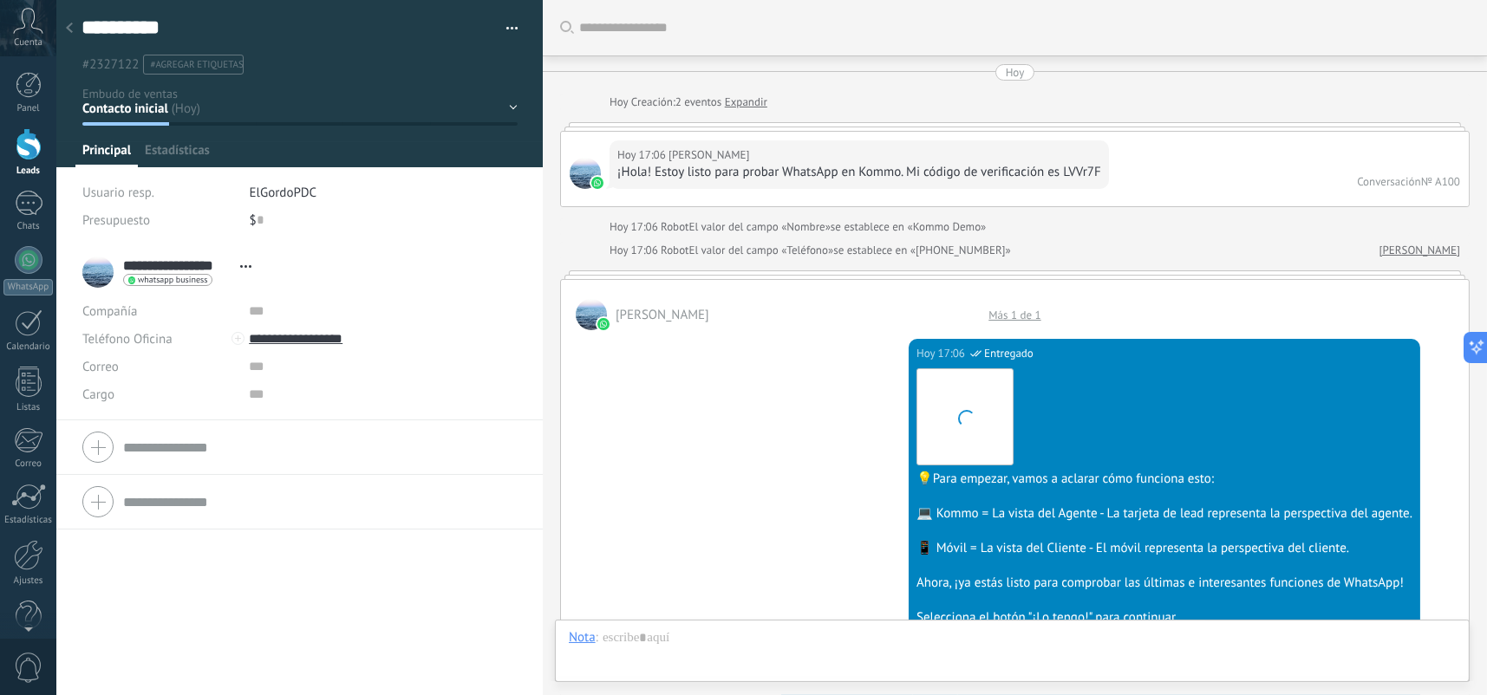
scroll to position [25, 0]
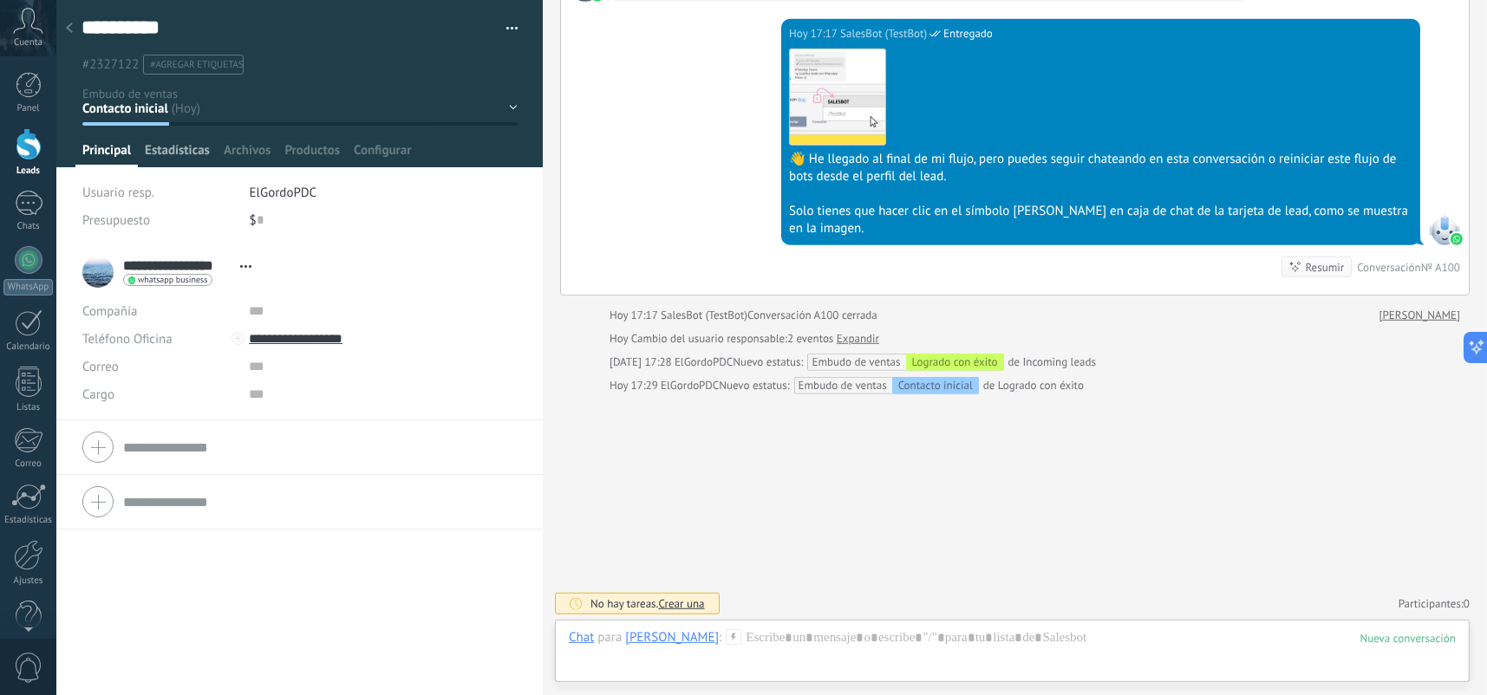
click at [173, 147] on span "Estadísticas" at bounding box center [177, 154] width 65 height 25
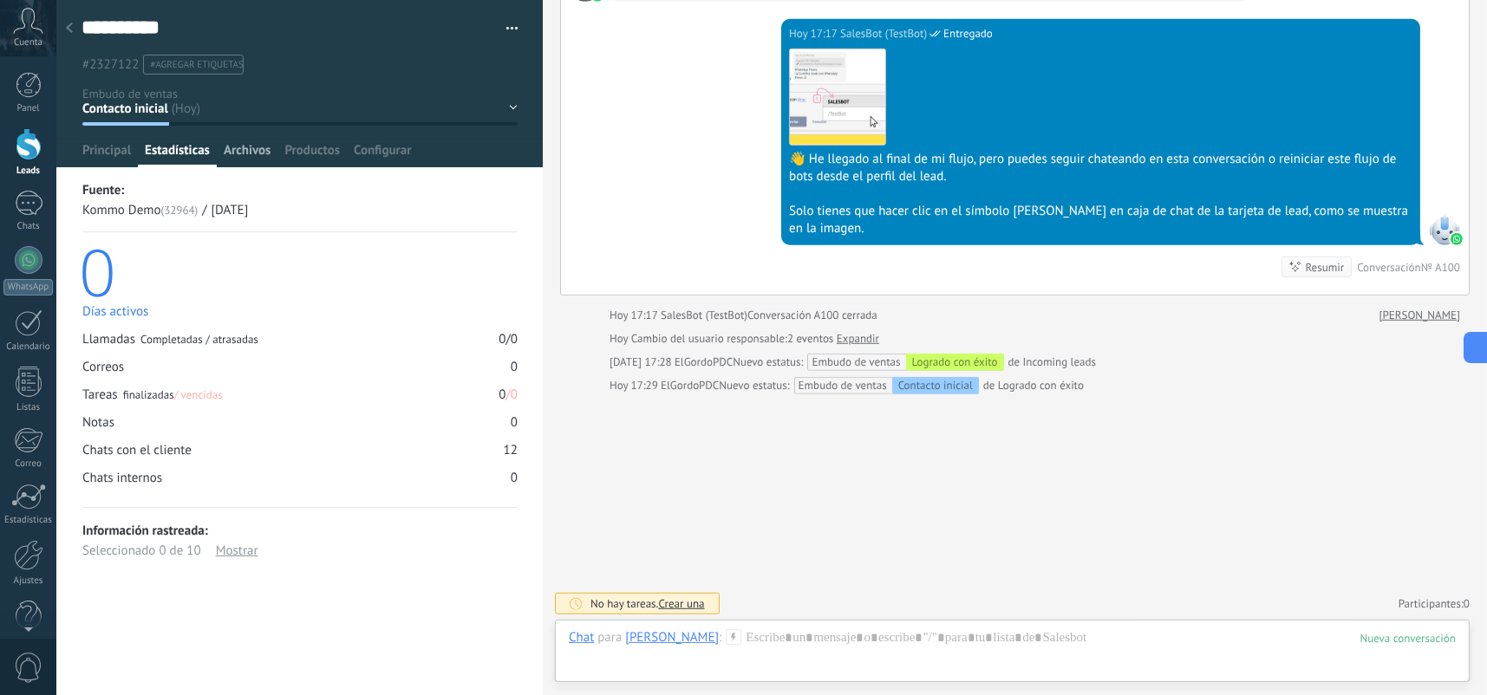
click at [269, 147] on span "Archivos" at bounding box center [247, 154] width 47 height 25
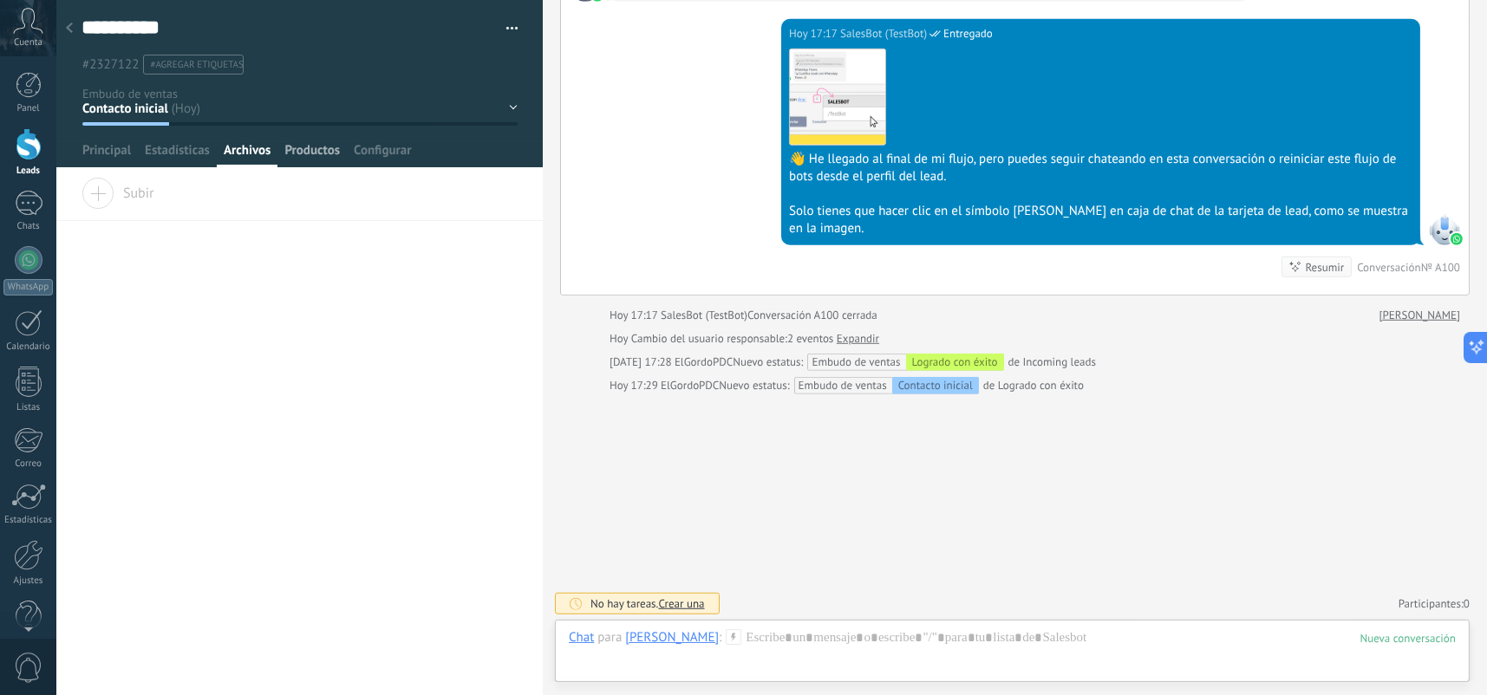
click at [322, 152] on span "Productos" at bounding box center [311, 154] width 55 height 25
click at [383, 153] on span "Configurar" at bounding box center [382, 154] width 57 height 25
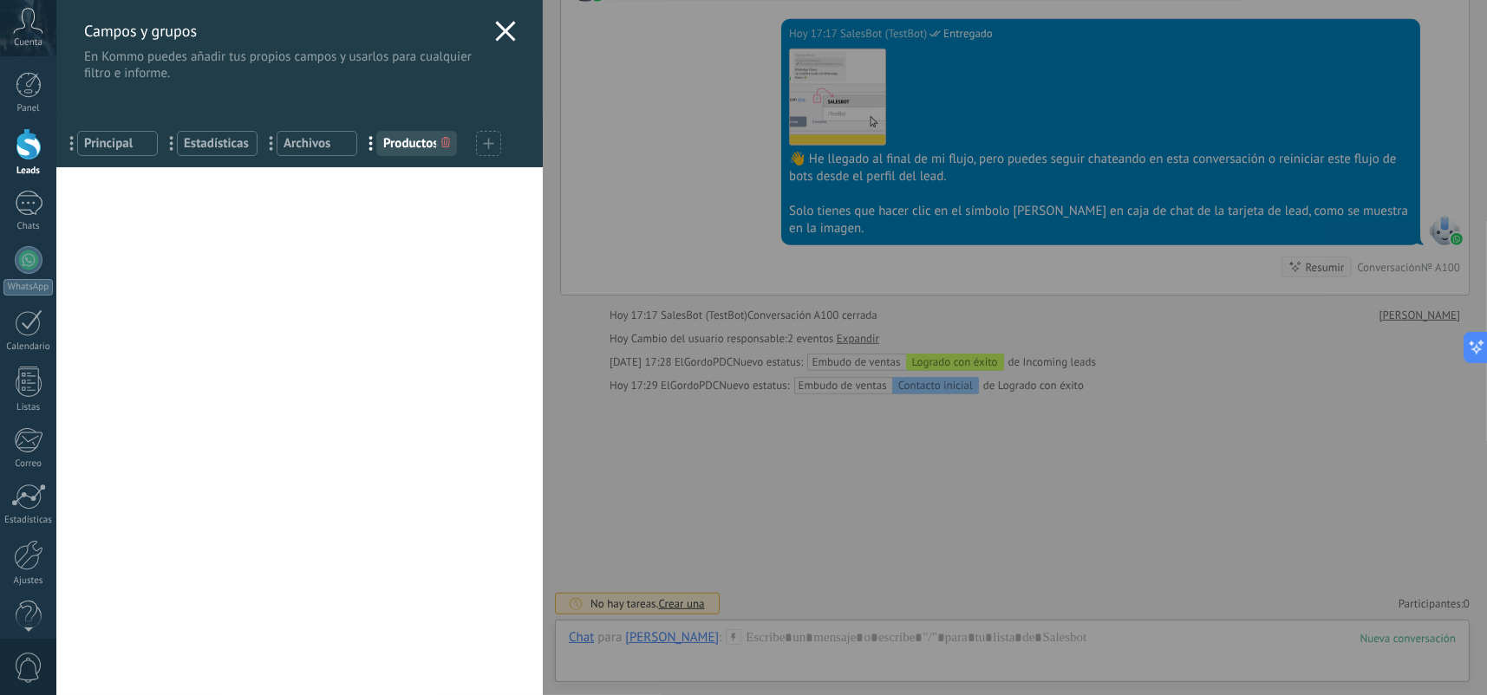
click at [477, 145] on div at bounding box center [488, 143] width 25 height 25
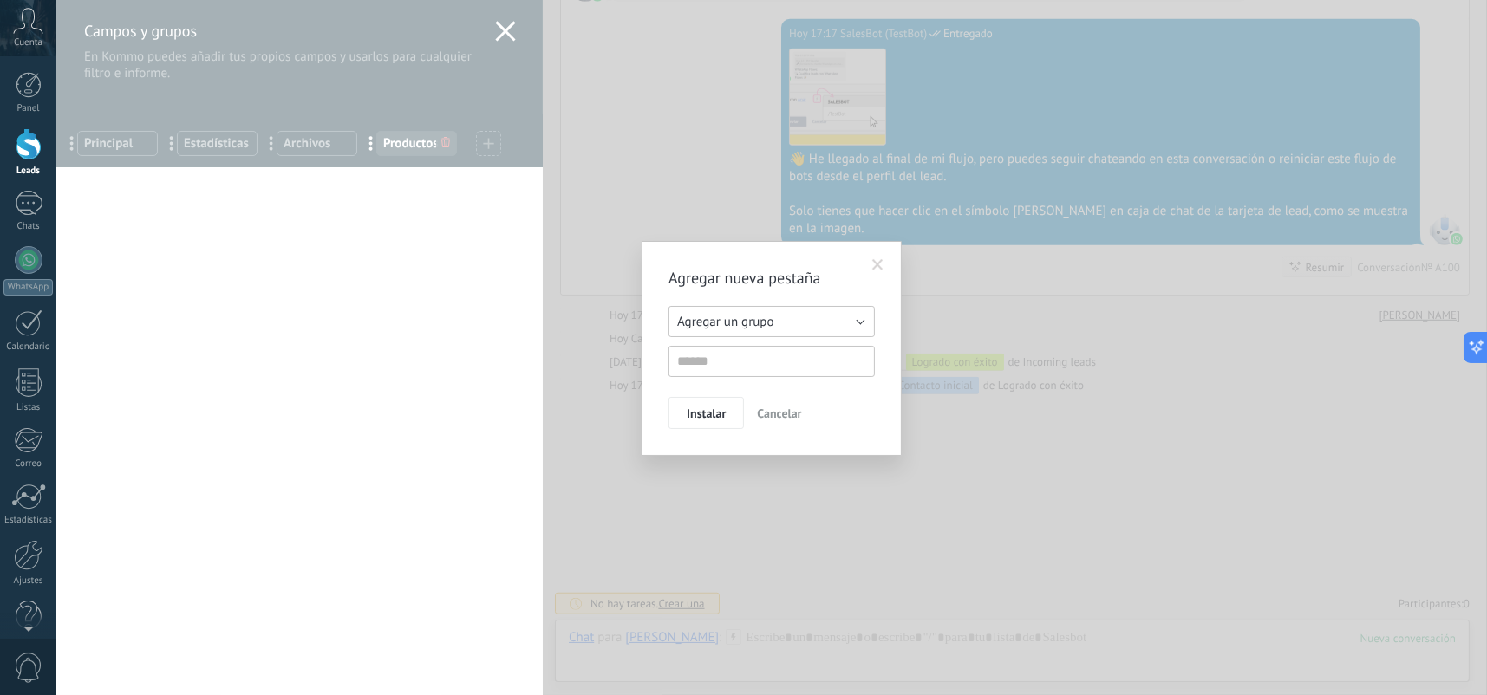
click at [800, 321] on button "Agregar un grupo" at bounding box center [771, 321] width 206 height 31
click at [881, 269] on span at bounding box center [877, 265] width 11 height 12
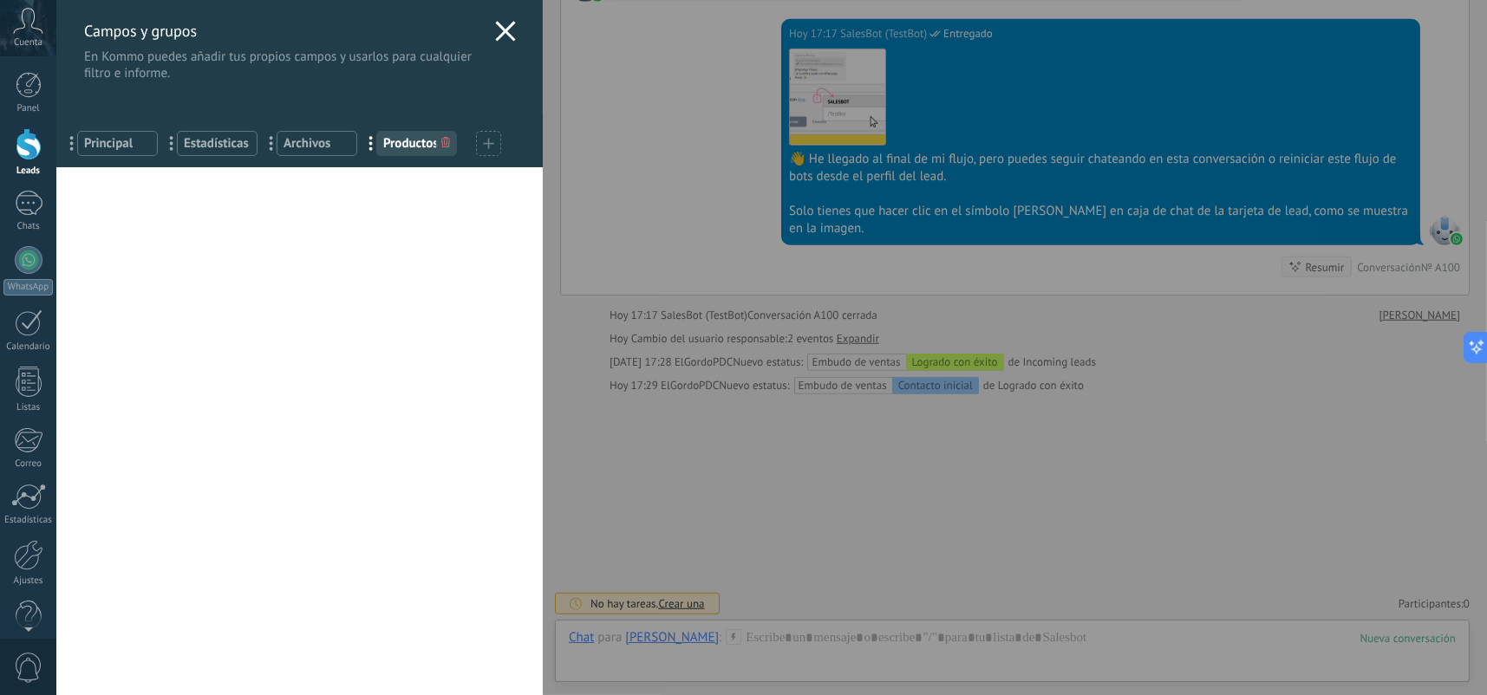
click at [875, 260] on div "Campos y grupos En Kommo puedes añadir tus propios campos y usarlos para cualqu…" at bounding box center [771, 347] width 1430 height 695
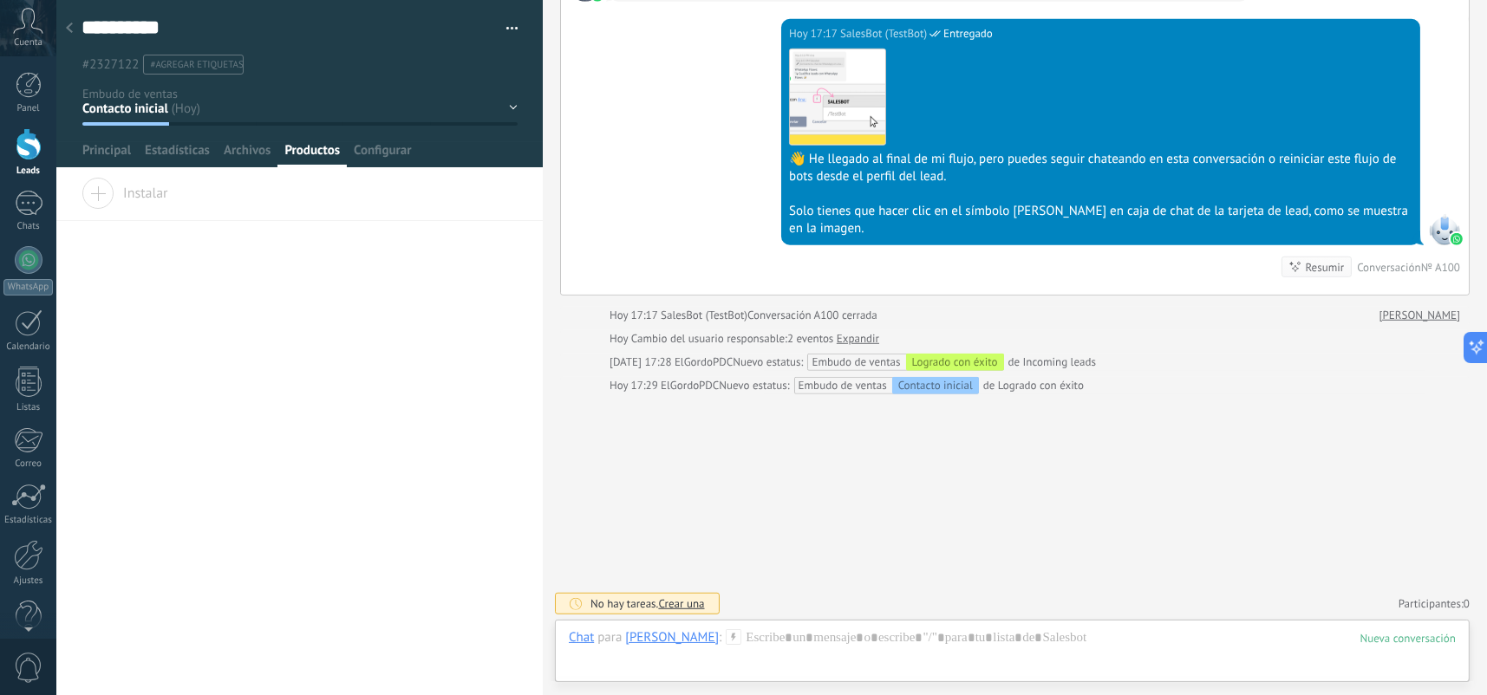
click at [498, 17] on button "button" at bounding box center [505, 29] width 25 height 26
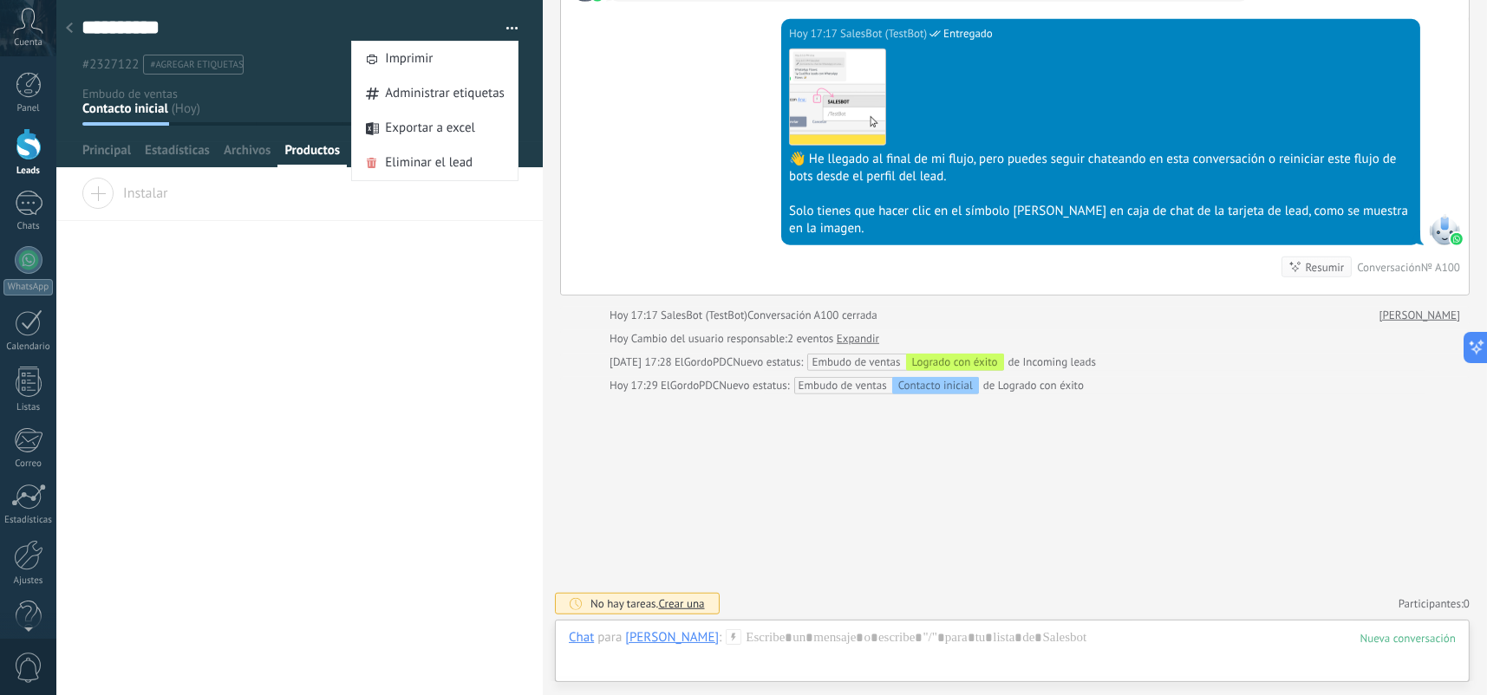
click at [71, 30] on icon at bounding box center [69, 28] width 7 height 10
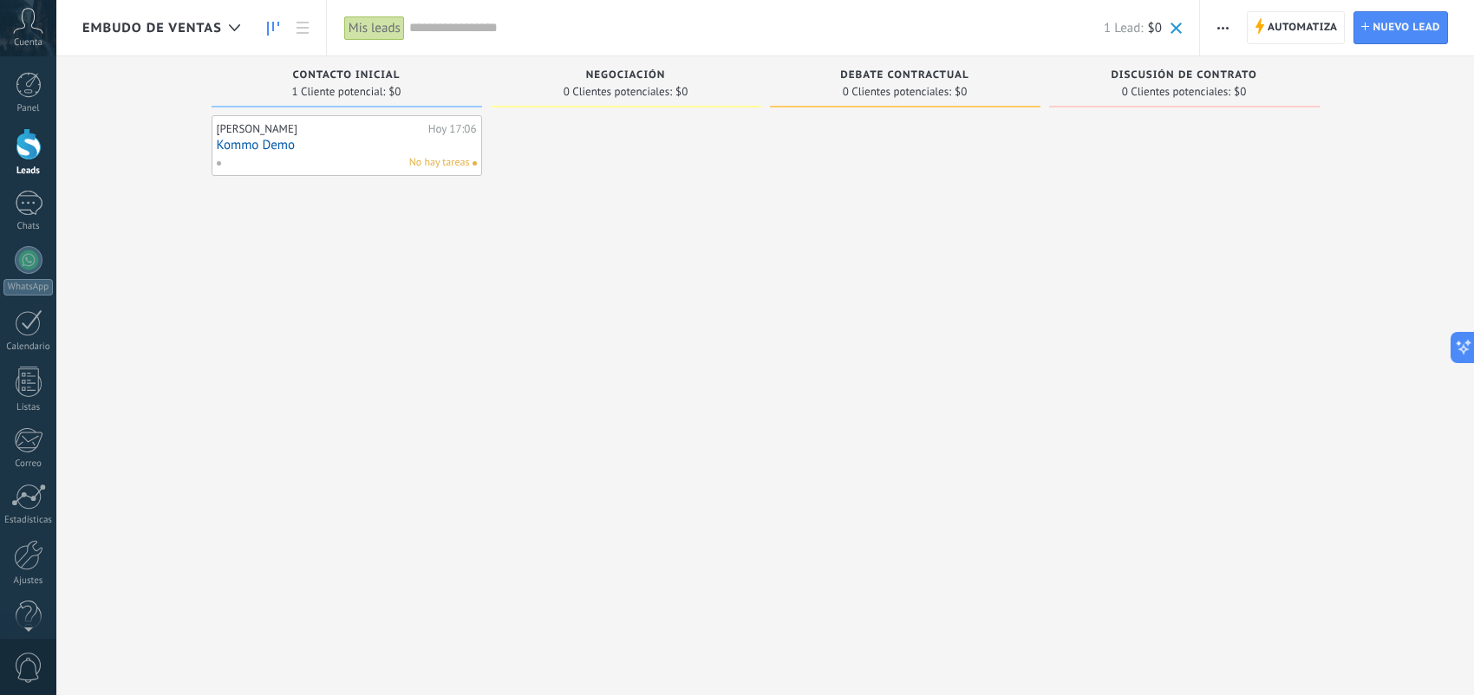
click at [1220, 29] on icon "button" at bounding box center [1222, 28] width 11 height 3
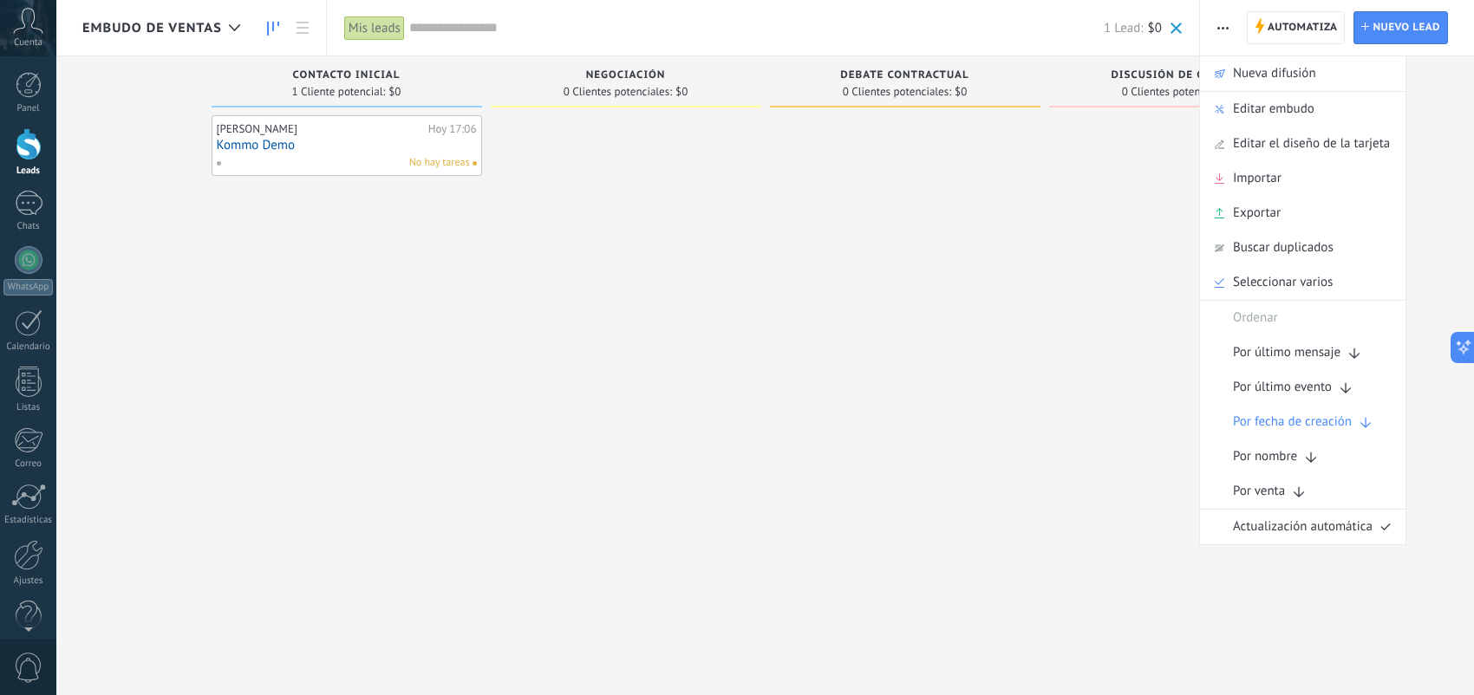
click at [947, 345] on div at bounding box center [905, 349] width 270 height 469
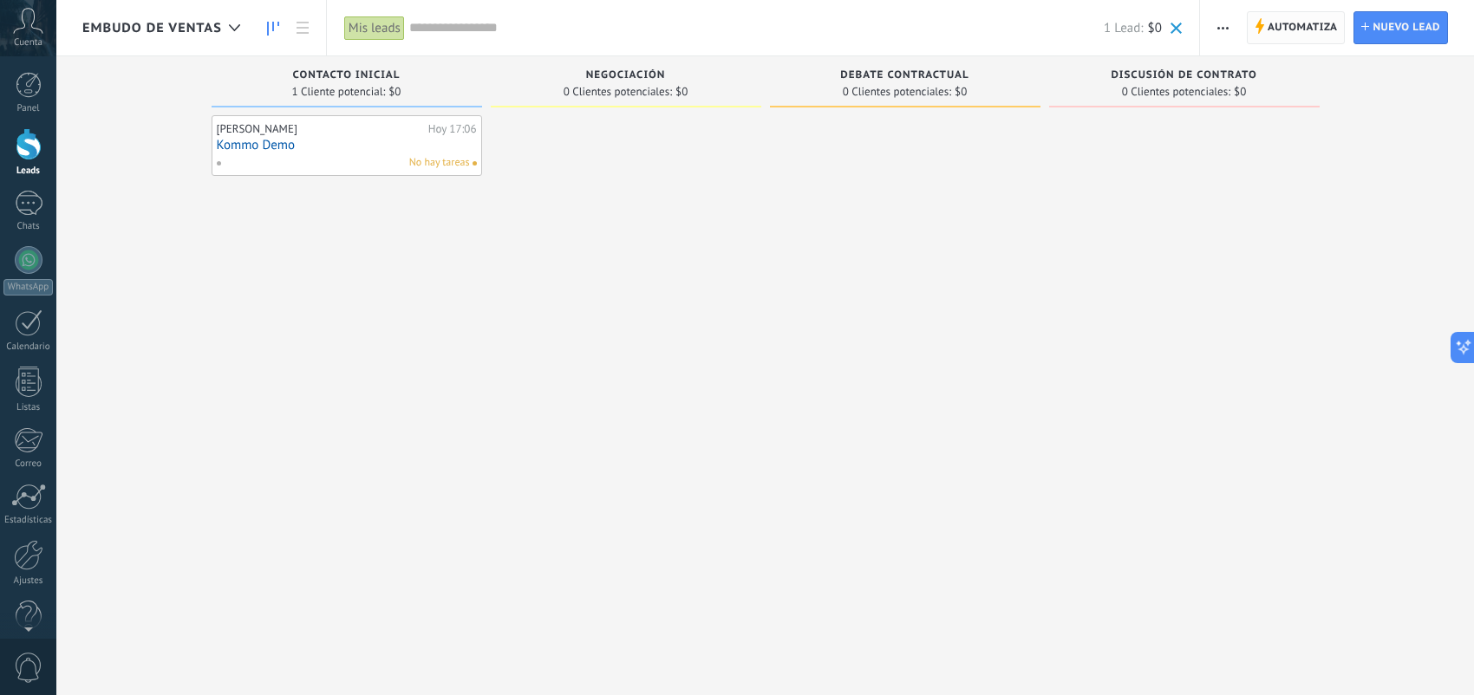
click at [1303, 29] on span "Automatiza" at bounding box center [1302, 27] width 70 height 31
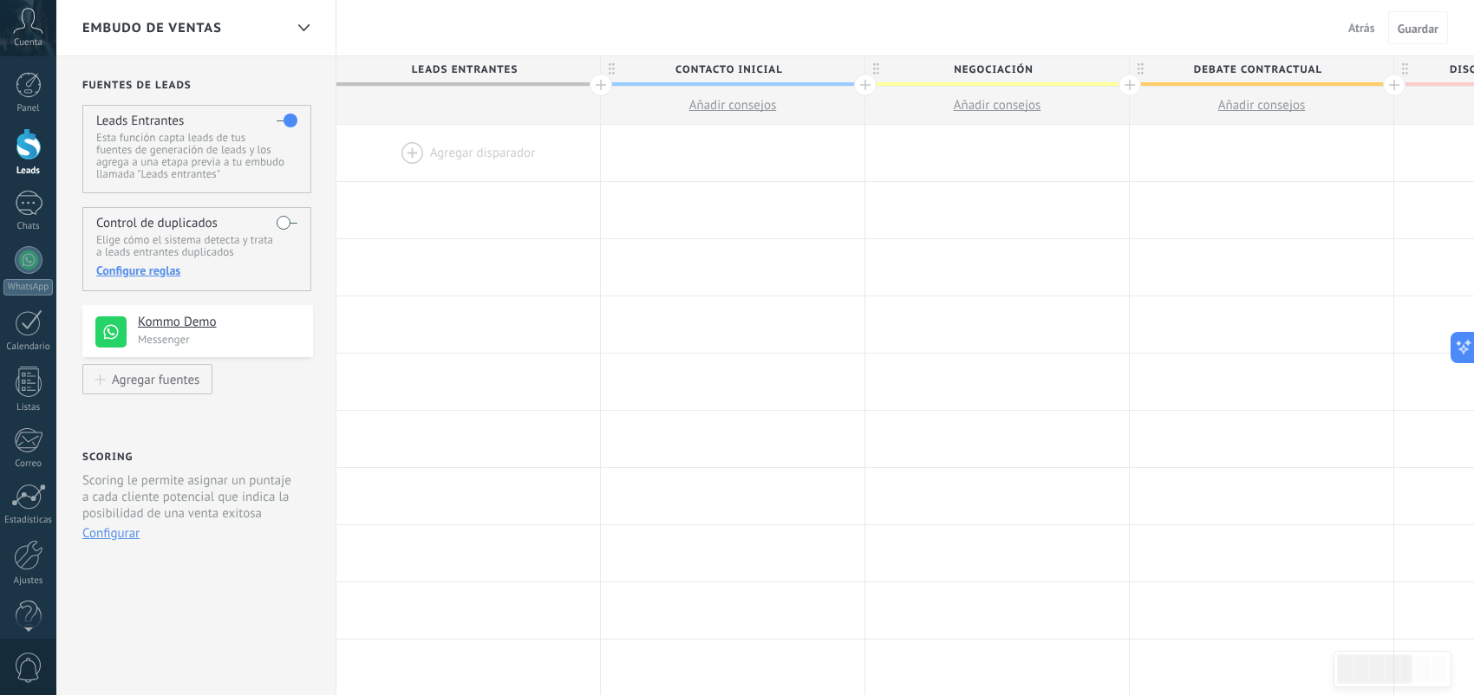
click at [410, 153] on div at bounding box center [468, 153] width 264 height 56
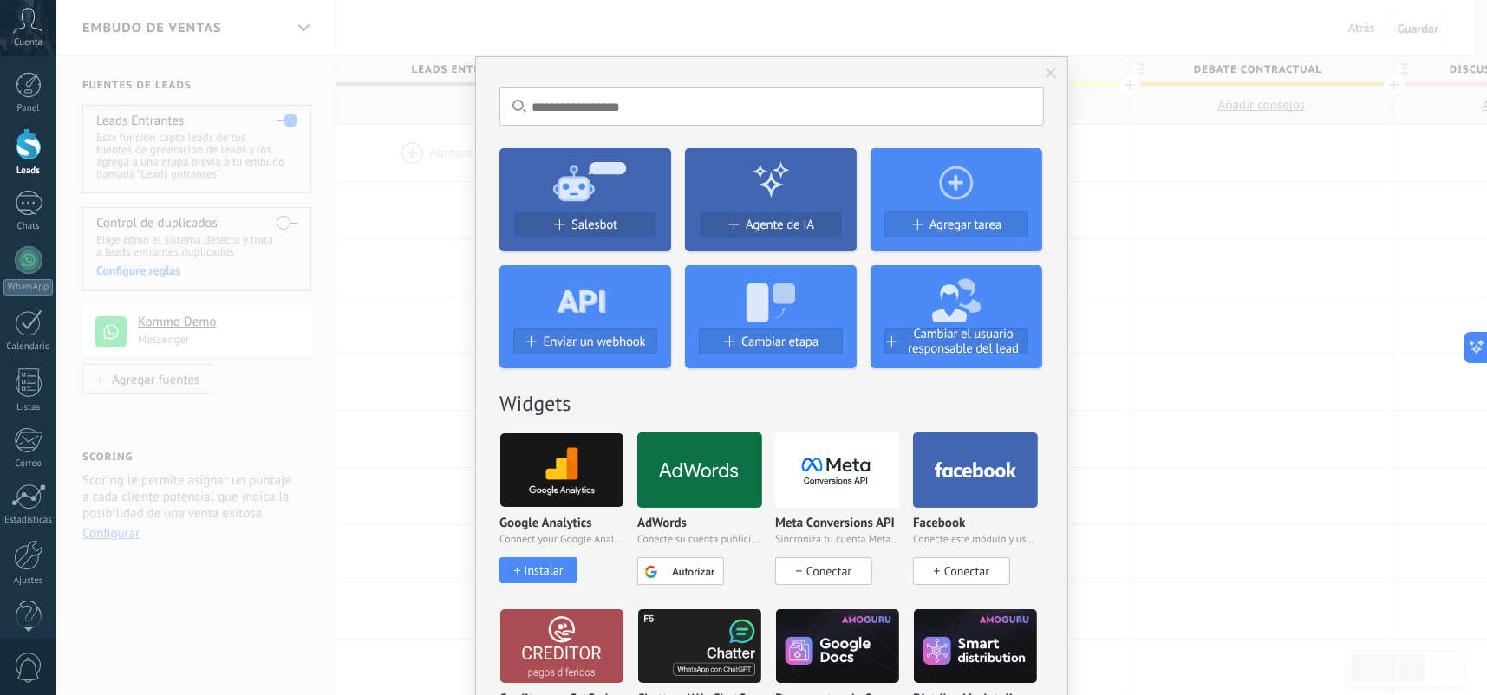
click at [587, 475] on img at bounding box center [561, 470] width 123 height 84
click at [563, 476] on img at bounding box center [561, 470] width 123 height 84
click at [551, 567] on div "Instalar" at bounding box center [543, 570] width 39 height 15
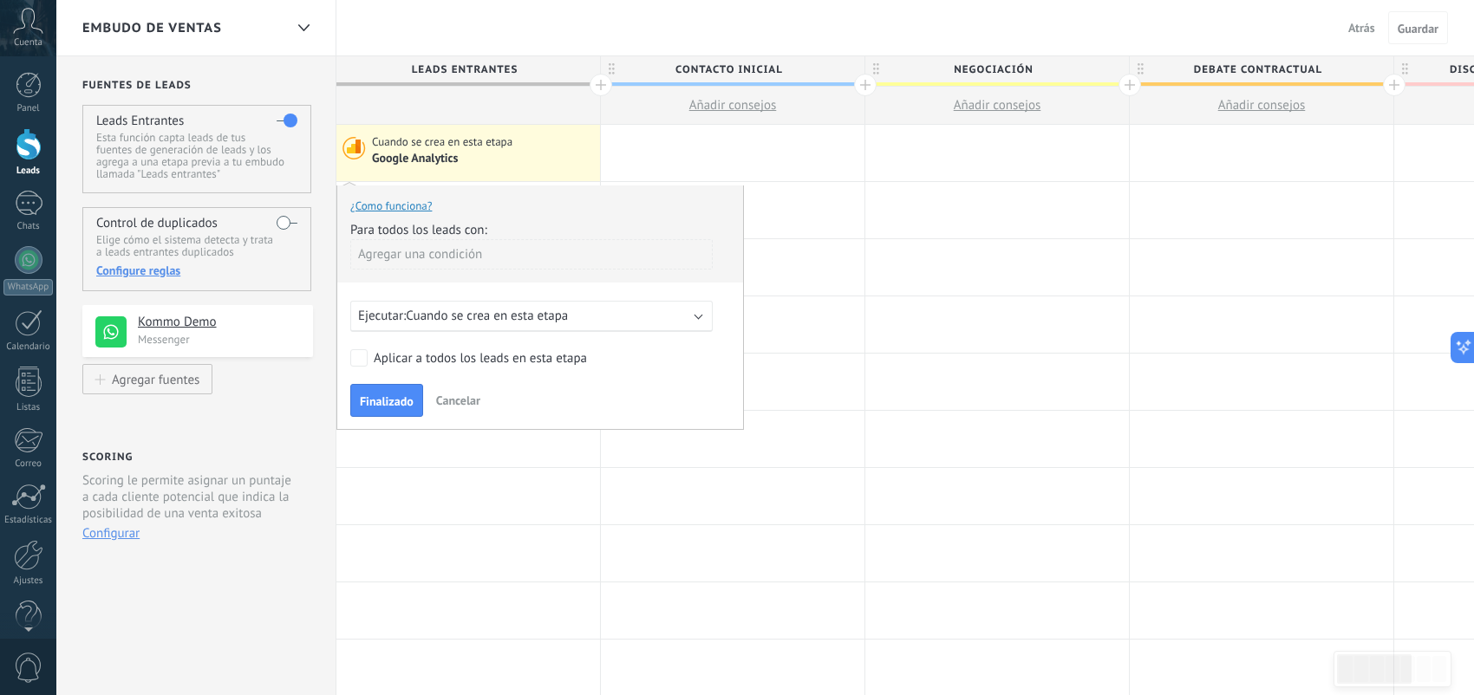
click at [434, 157] on span "Google Analytics" at bounding box center [416, 158] width 89 height 15
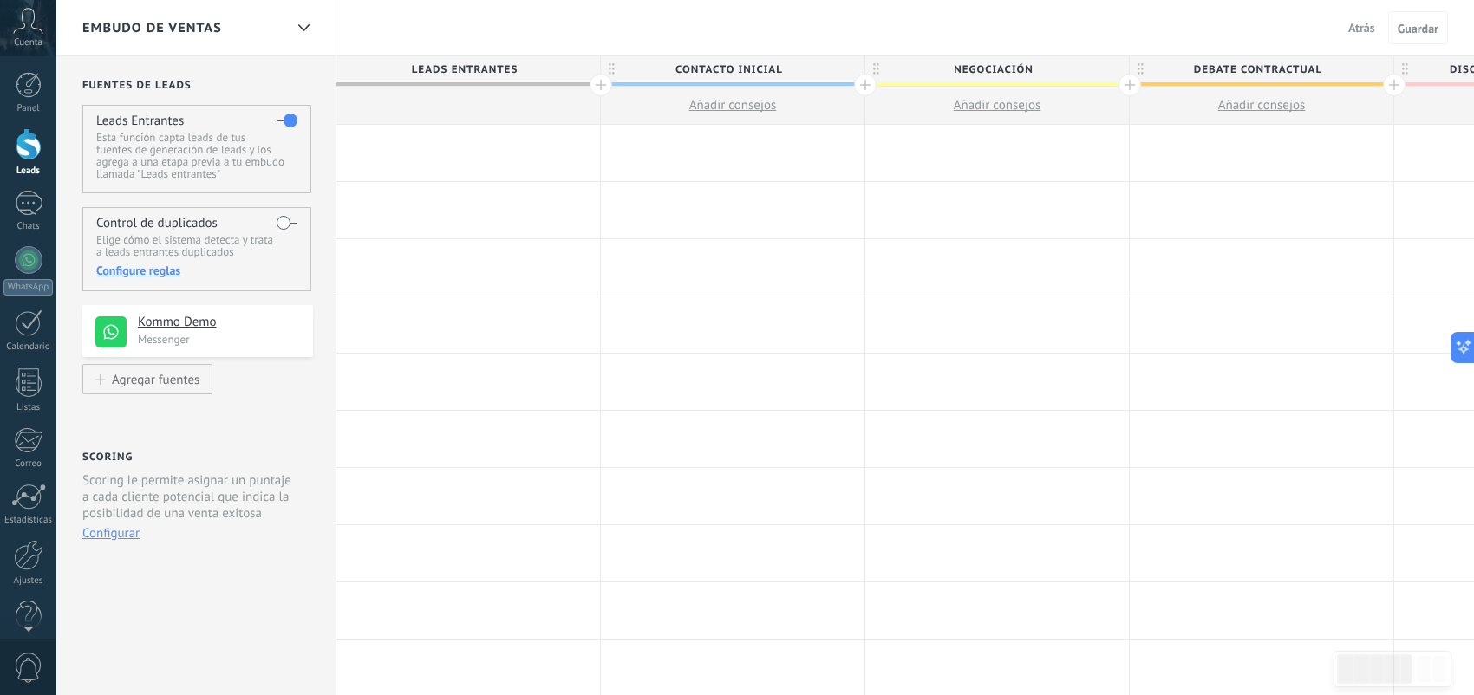
click at [434, 157] on div at bounding box center [468, 153] width 264 height 56
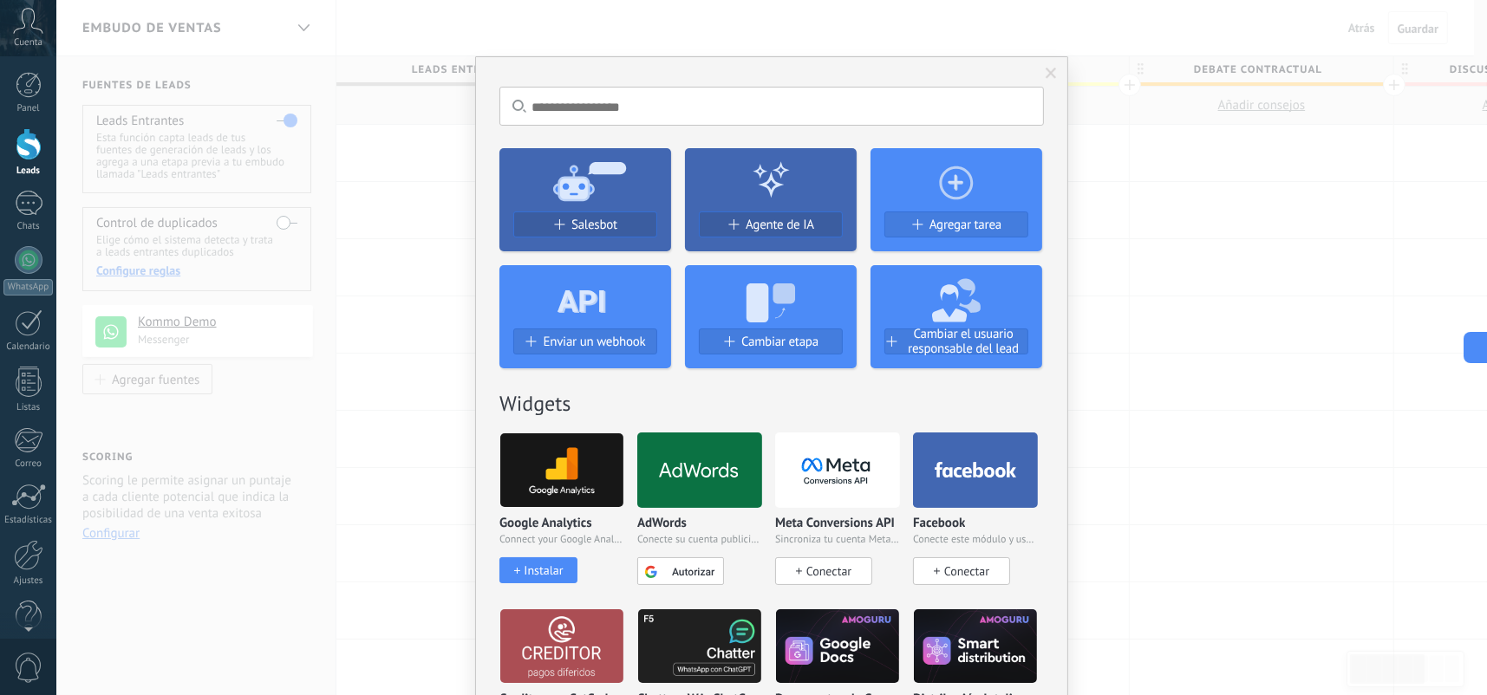
click at [544, 567] on div "Instalar" at bounding box center [543, 570] width 39 height 15
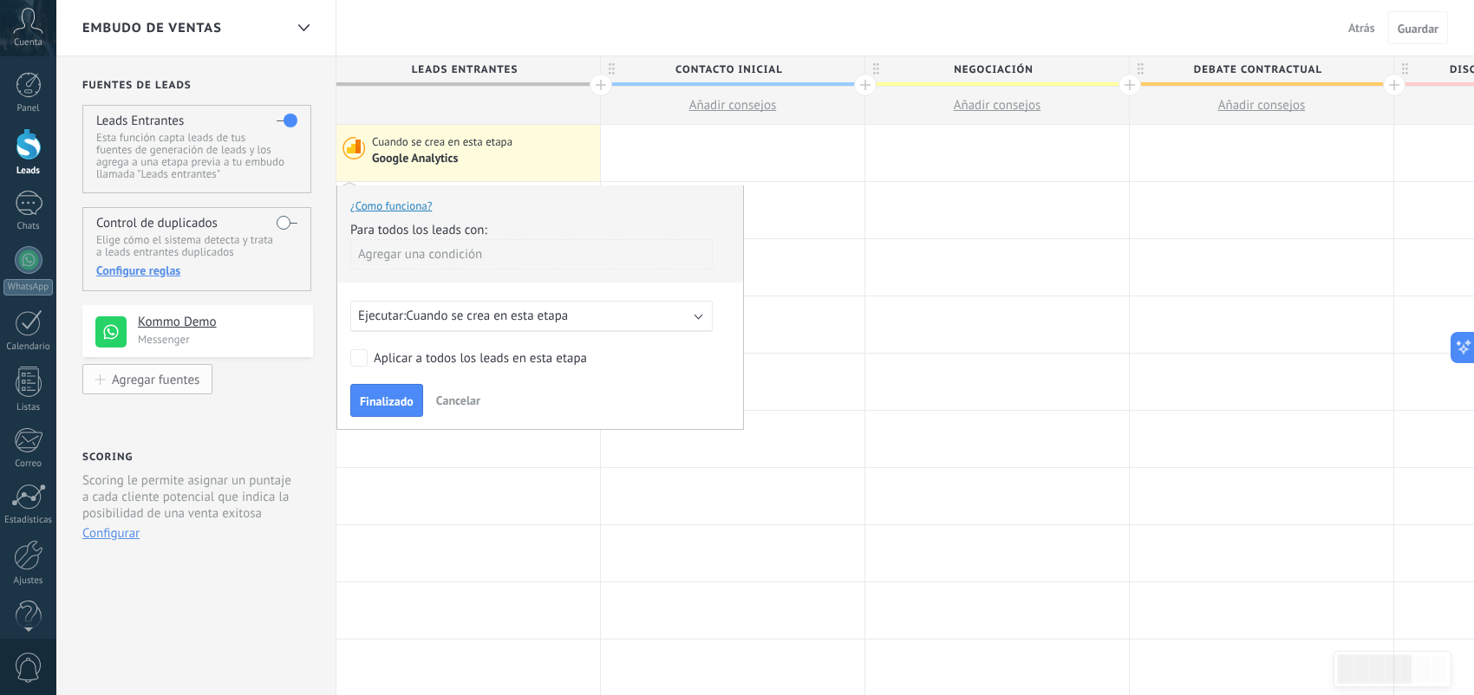
click at [179, 385] on div "Agregar fuentes" at bounding box center [156, 379] width 88 height 15
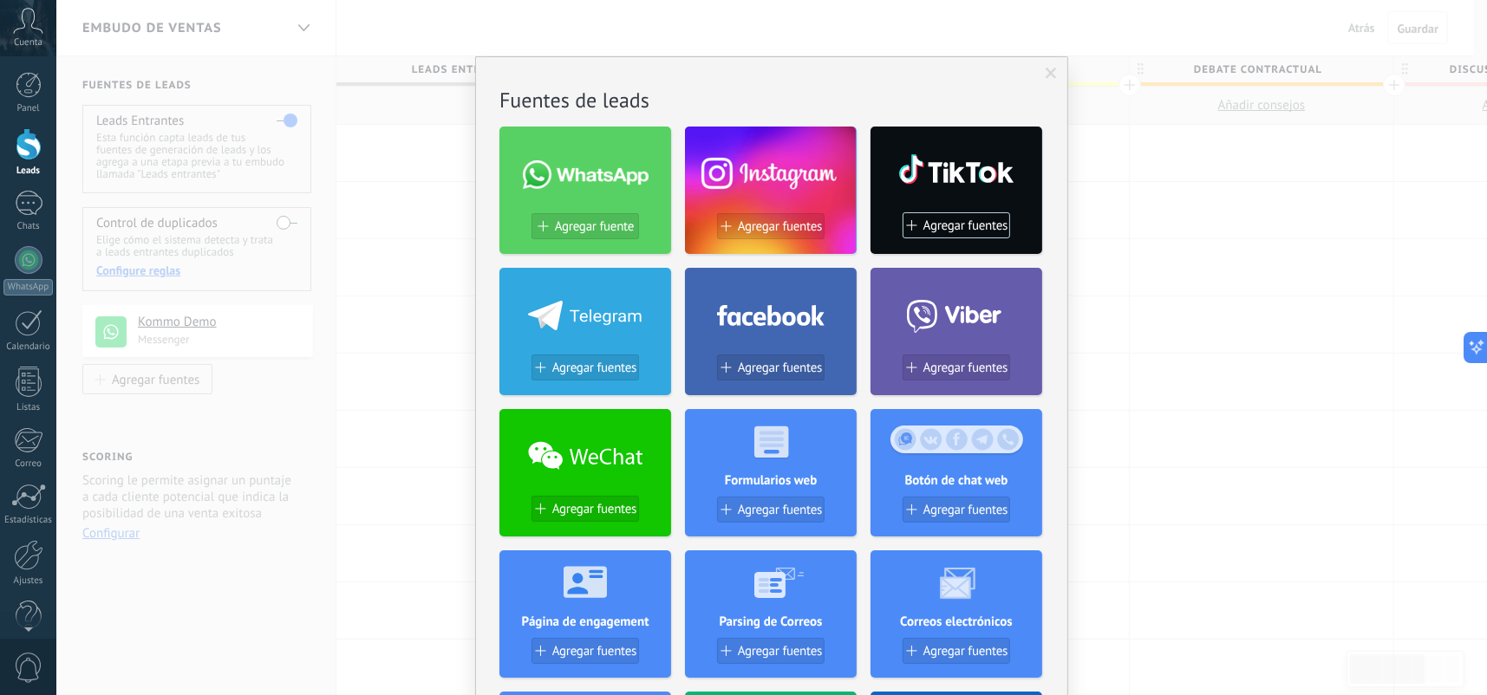
click at [1167, 316] on div "No hay resultados Fuentes de leads Agregar fuente Agregar fuentes Agregar fuent…" at bounding box center [771, 347] width 1430 height 695
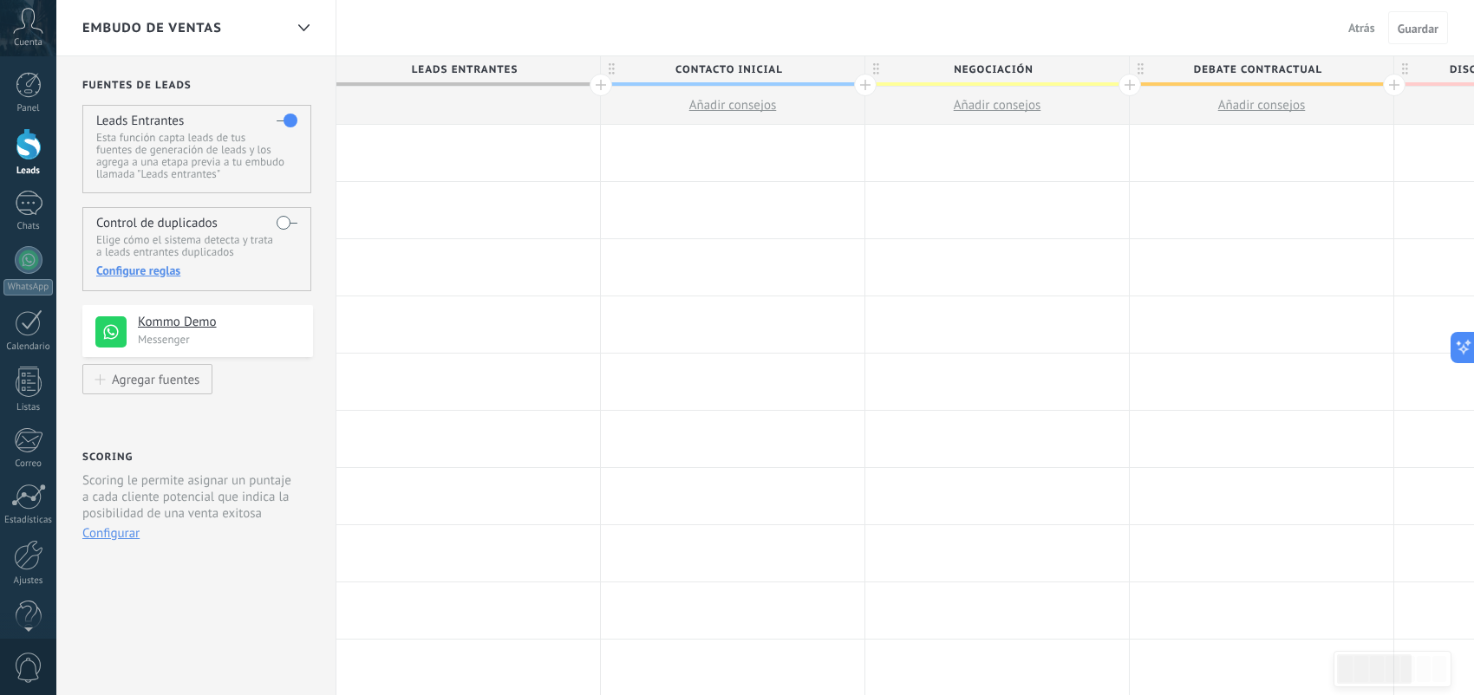
click at [478, 147] on div at bounding box center [468, 153] width 264 height 56
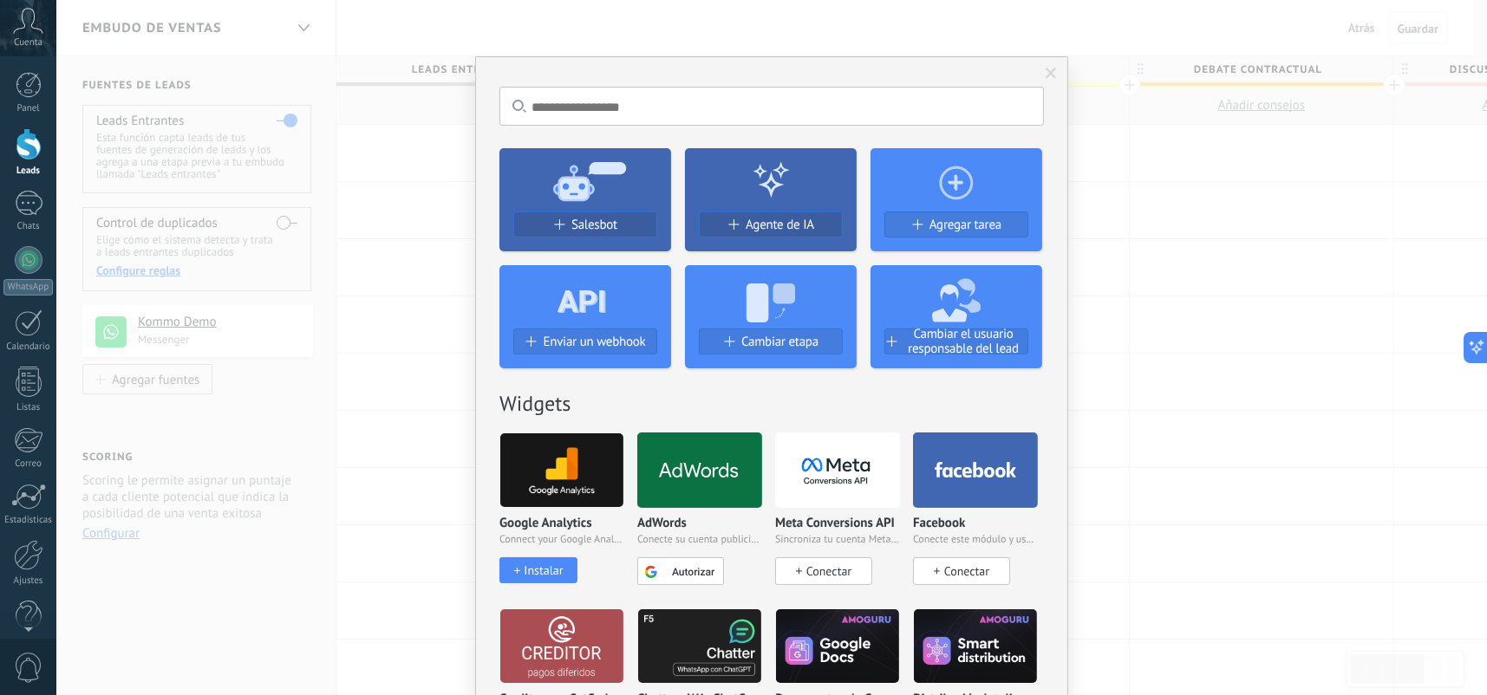
click at [537, 492] on img at bounding box center [561, 470] width 123 height 84
click at [538, 484] on img at bounding box center [561, 470] width 123 height 84
click at [545, 572] on div "Instalar" at bounding box center [543, 570] width 39 height 15
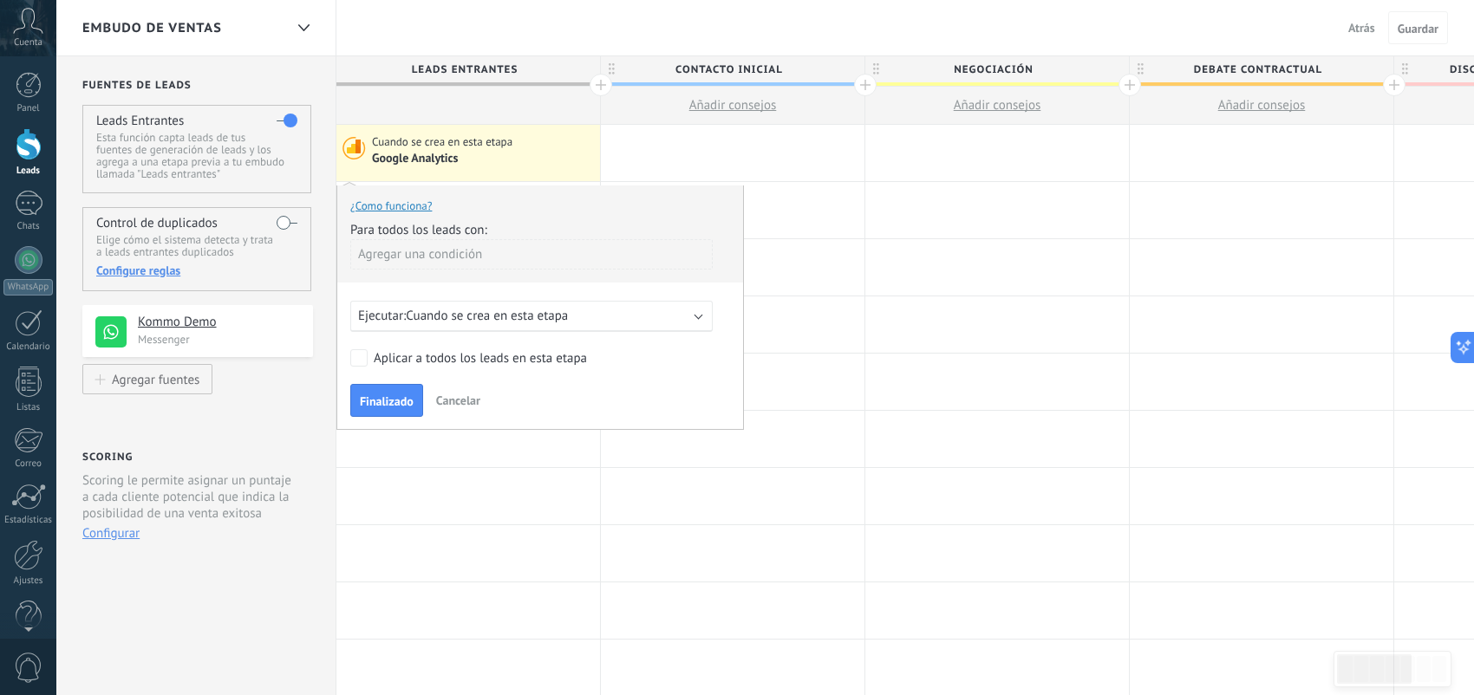
click at [464, 258] on div "Agregar una condición" at bounding box center [531, 254] width 362 height 30
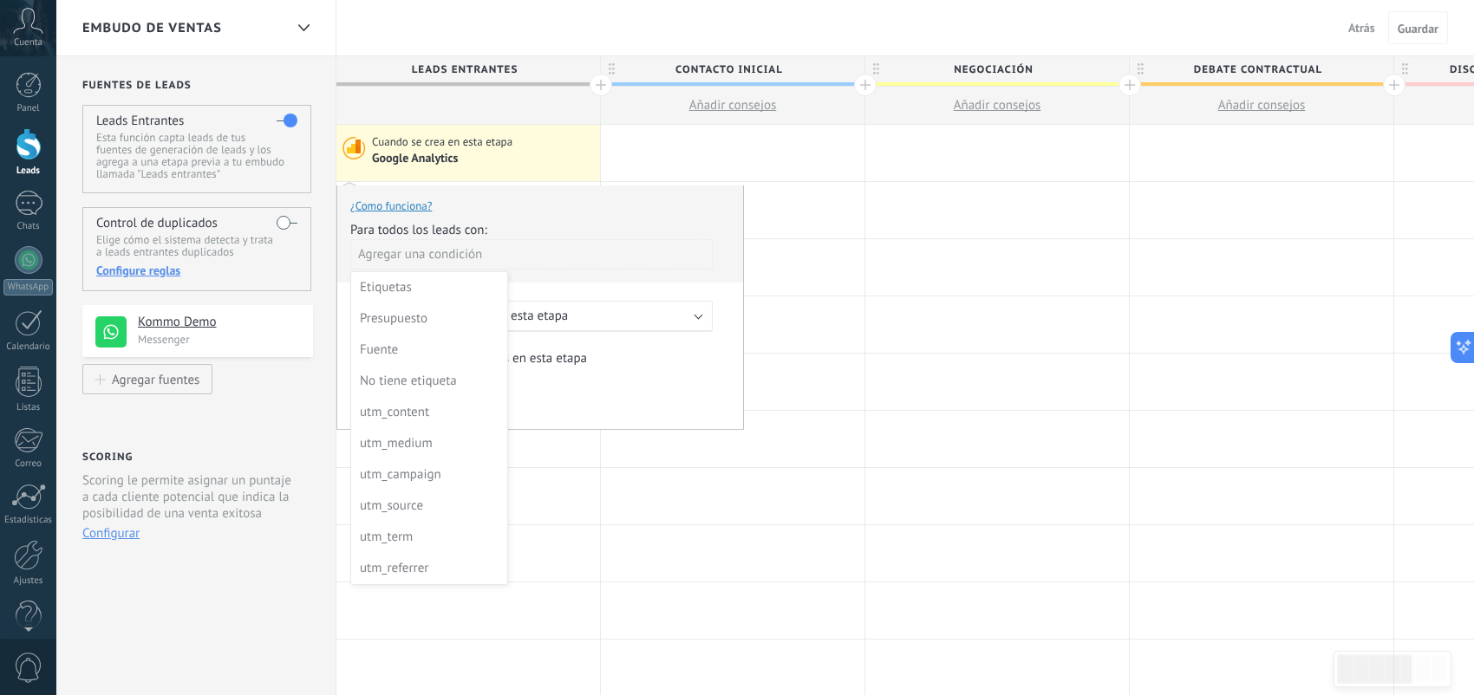
click at [707, 254] on div at bounding box center [540, 308] width 406 height 244
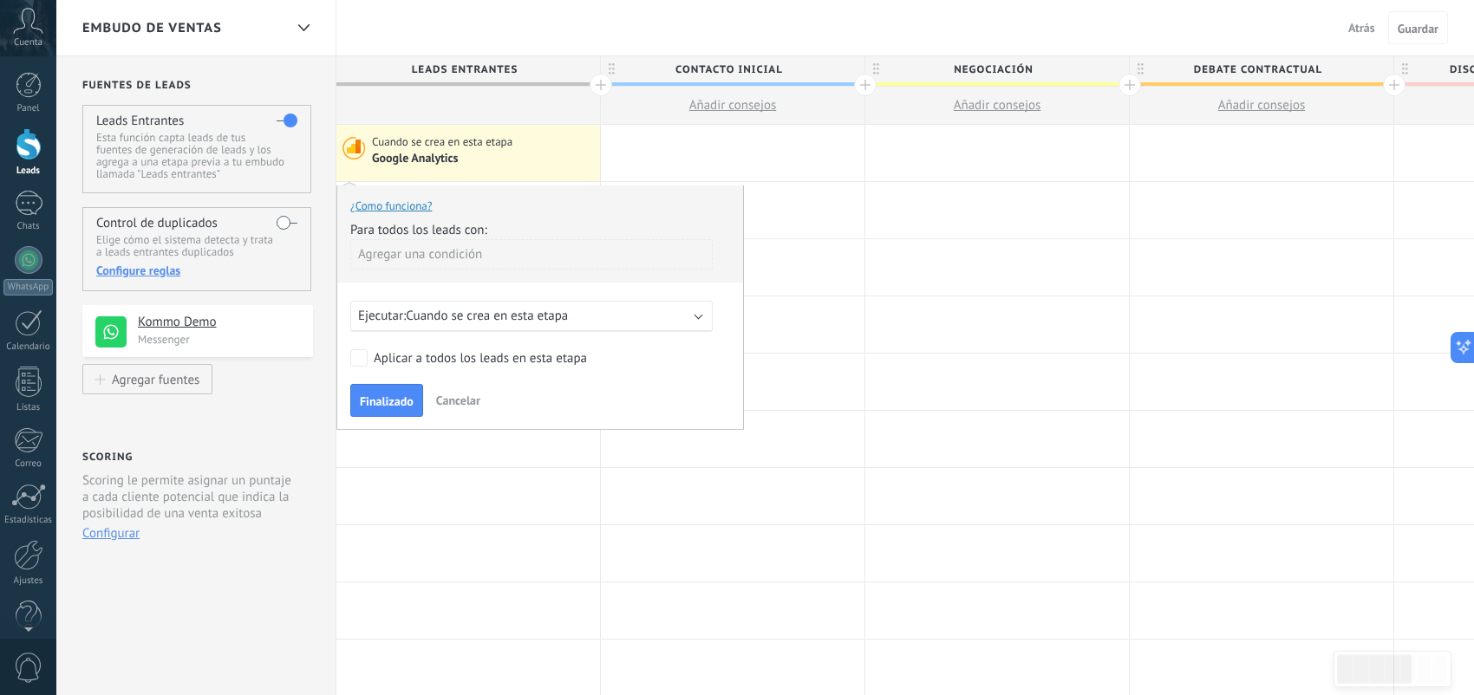
click at [440, 257] on div "Agregar una condición" at bounding box center [531, 254] width 362 height 30
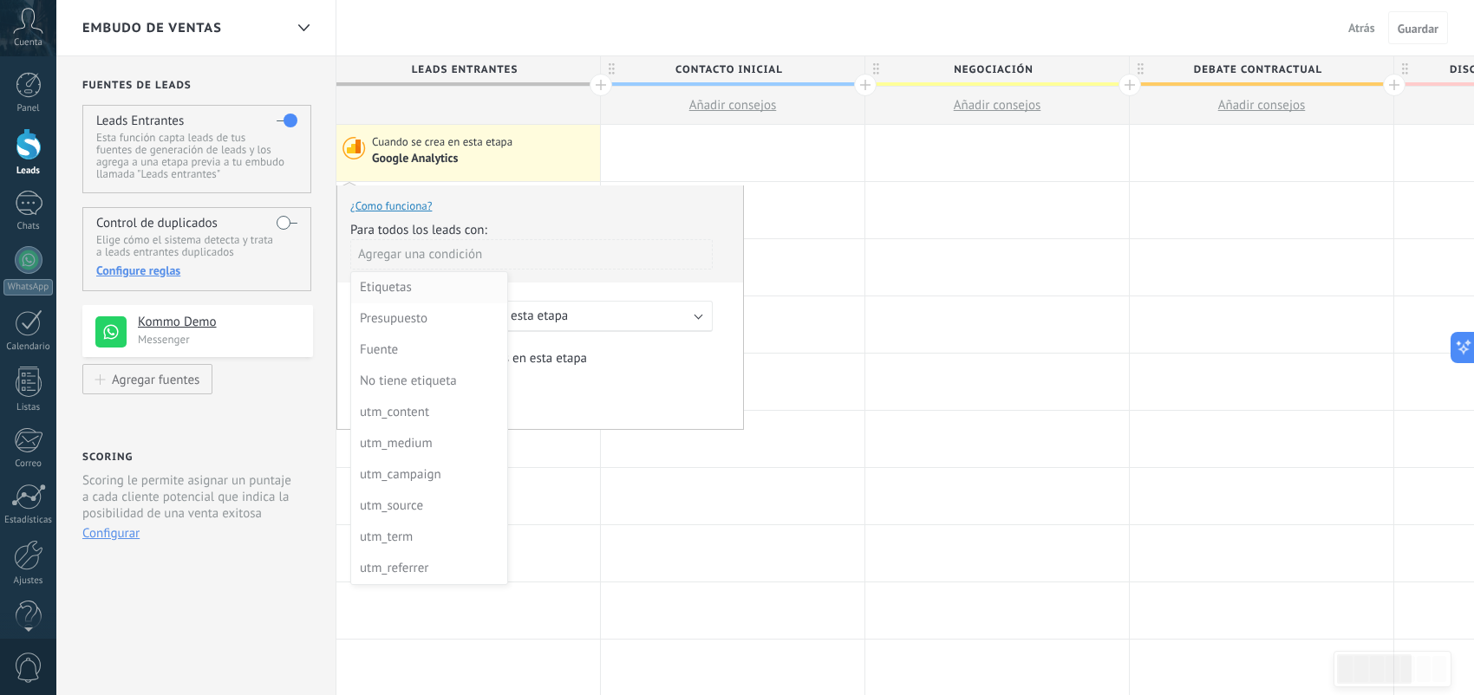
click at [433, 283] on div "Etiquetas" at bounding box center [427, 288] width 135 height 24
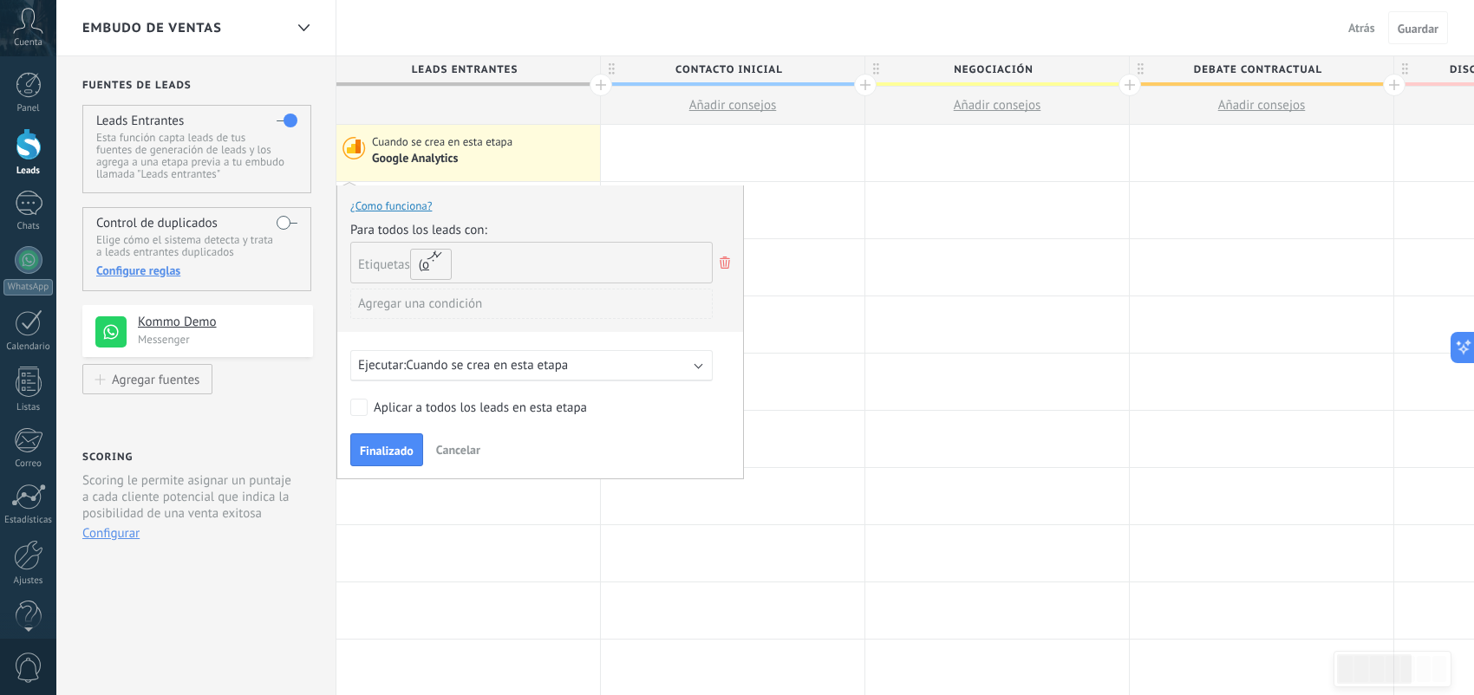
click at [430, 263] on button "o" at bounding box center [431, 264] width 42 height 31
click at [517, 270] on div "Etiquetas y o o" at bounding box center [531, 263] width 362 height 42
click at [723, 262] on use at bounding box center [725, 263] width 10 height 12
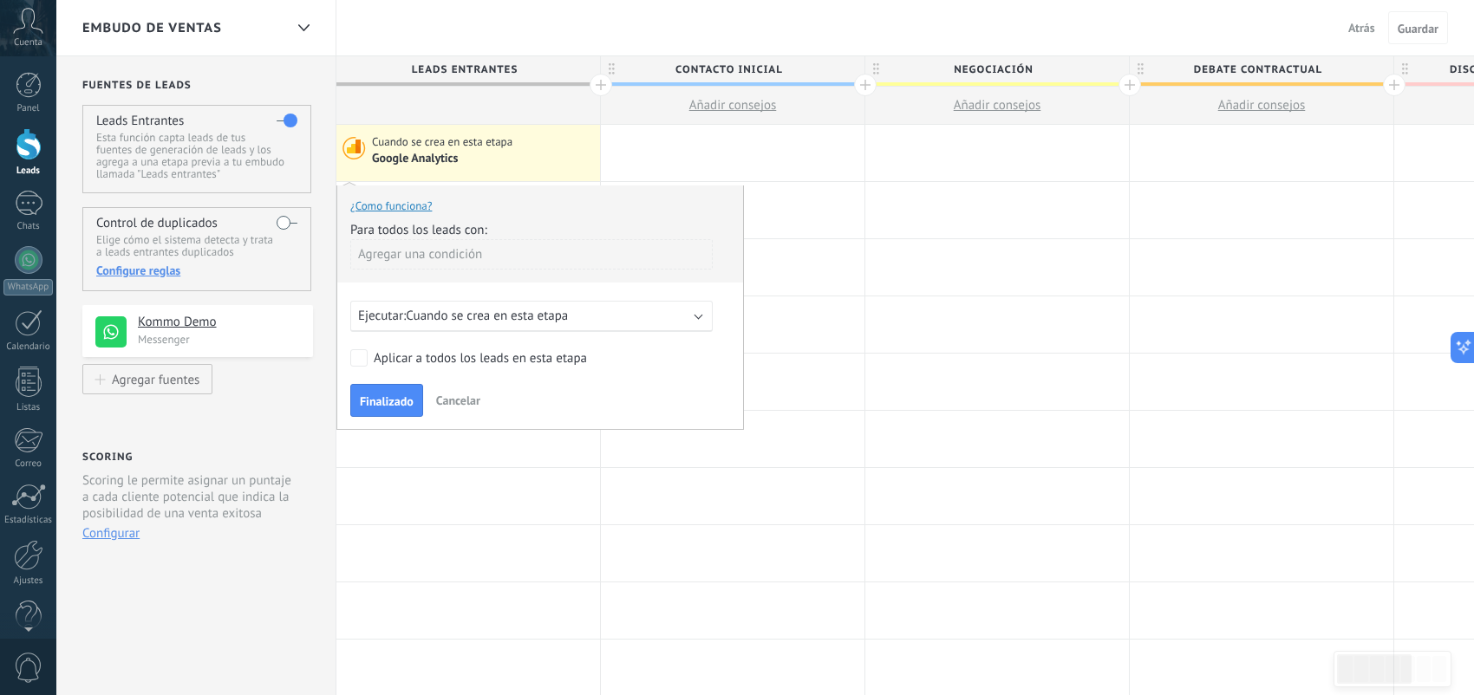
click at [395, 205] on link "¿Como funciona?" at bounding box center [390, 206] width 81 height 15
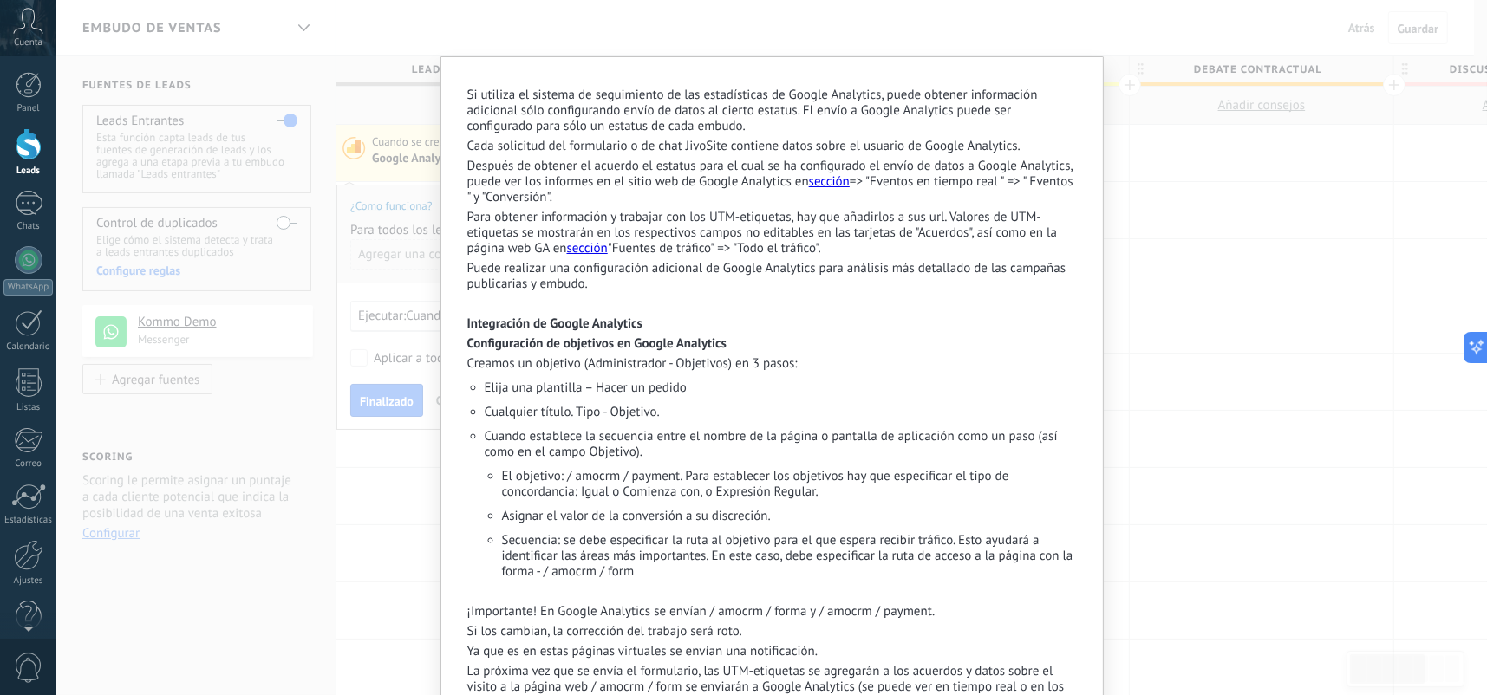
click at [530, 131] on p "Si utiliza el sistema de seguimiento de las estadísticas de Google Analytics, p…" at bounding box center [771, 111] width 609 height 47
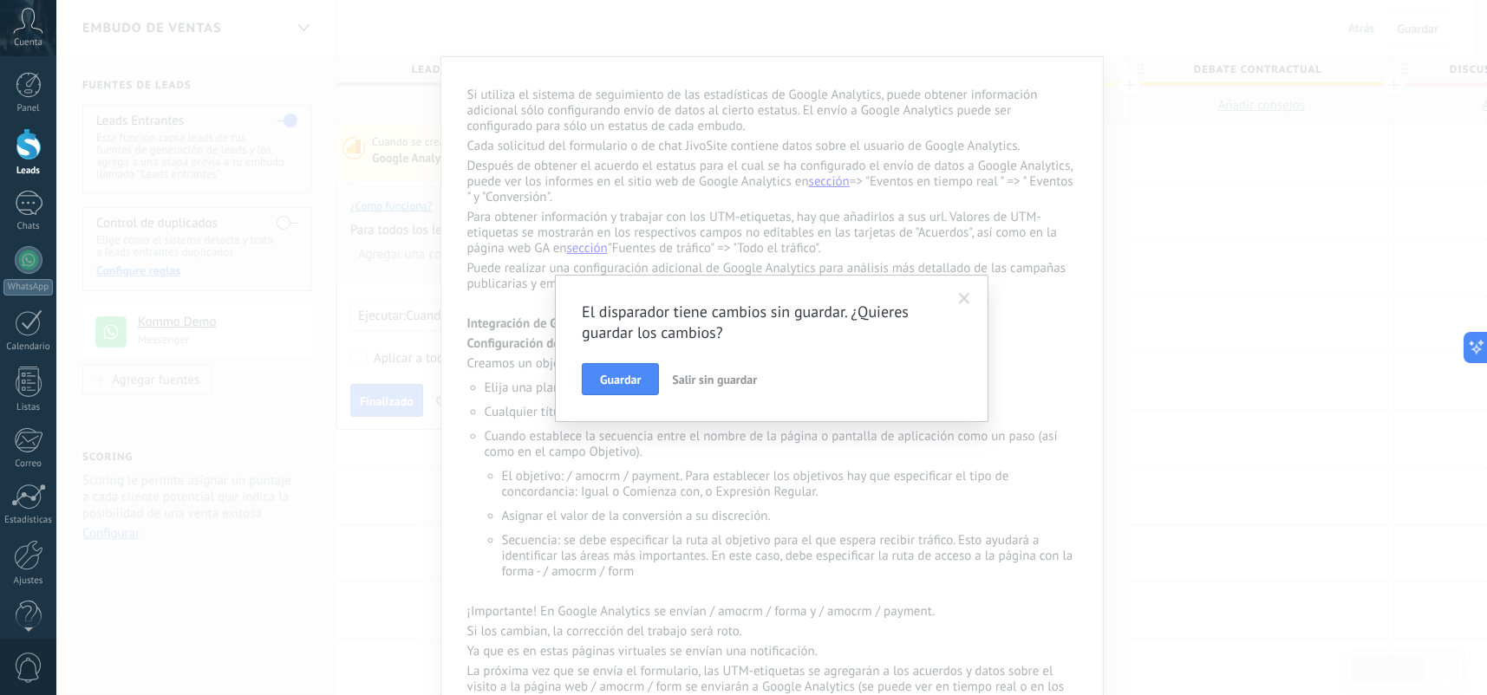
click at [961, 293] on span at bounding box center [964, 299] width 11 height 12
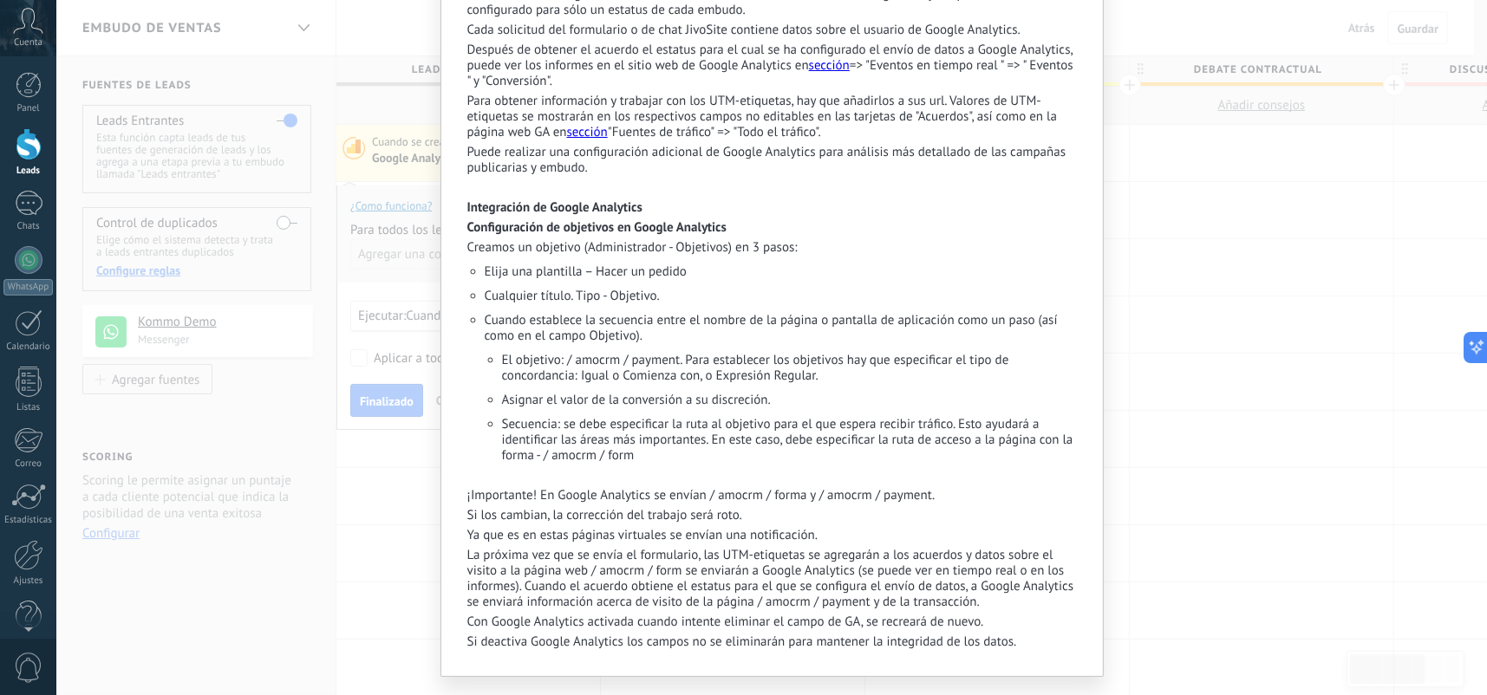
scroll to position [153, 0]
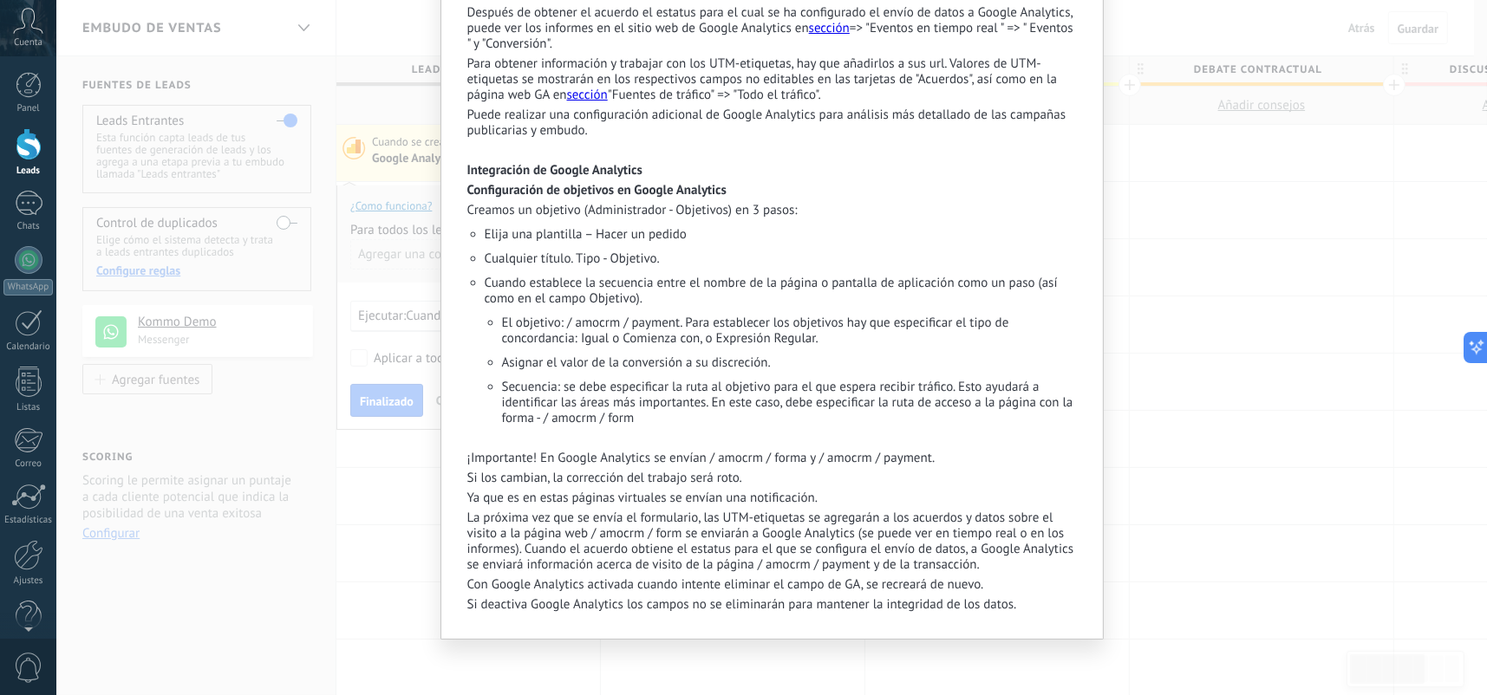
click at [1127, 416] on div "Si utiliza el sistema de seguimiento de las estadísticas de Google Analytics, p…" at bounding box center [771, 347] width 1430 height 695
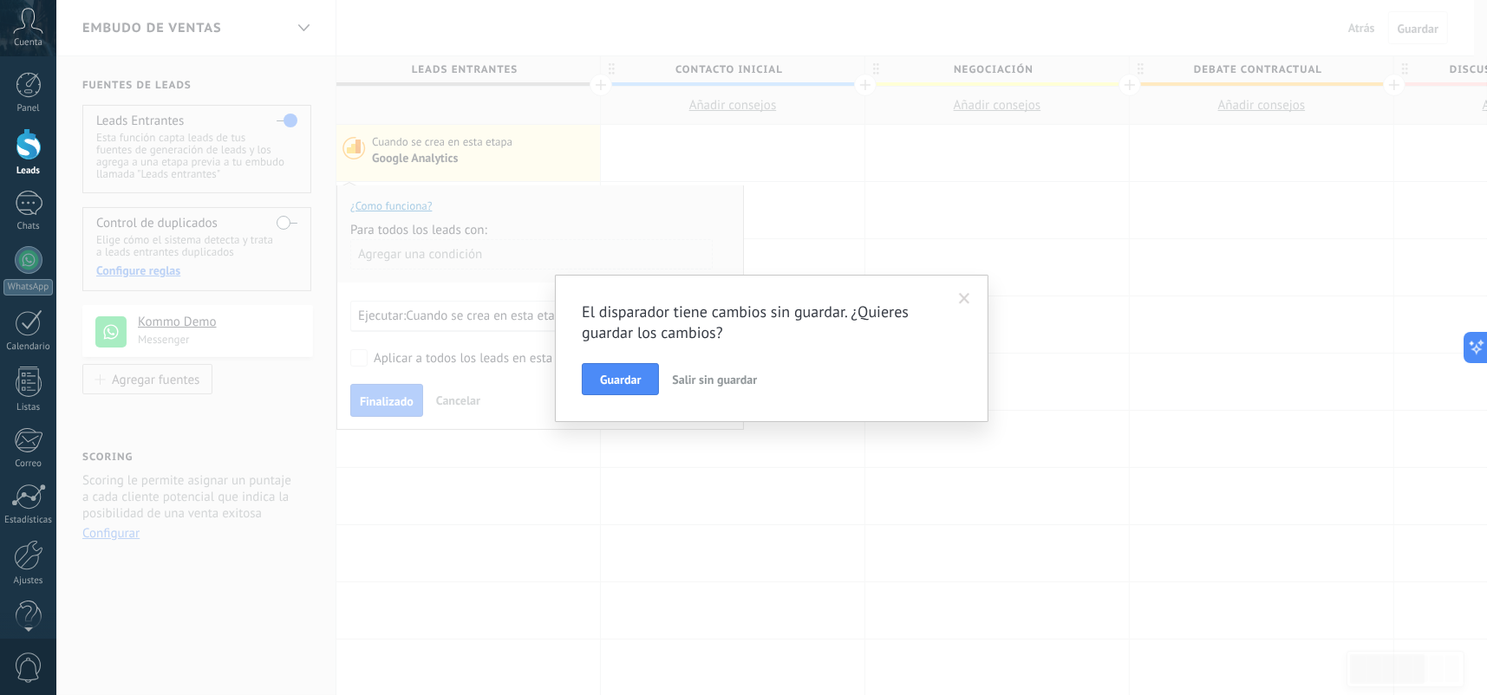
click at [707, 372] on span "Salir sin guardar" at bounding box center [714, 380] width 85 height 16
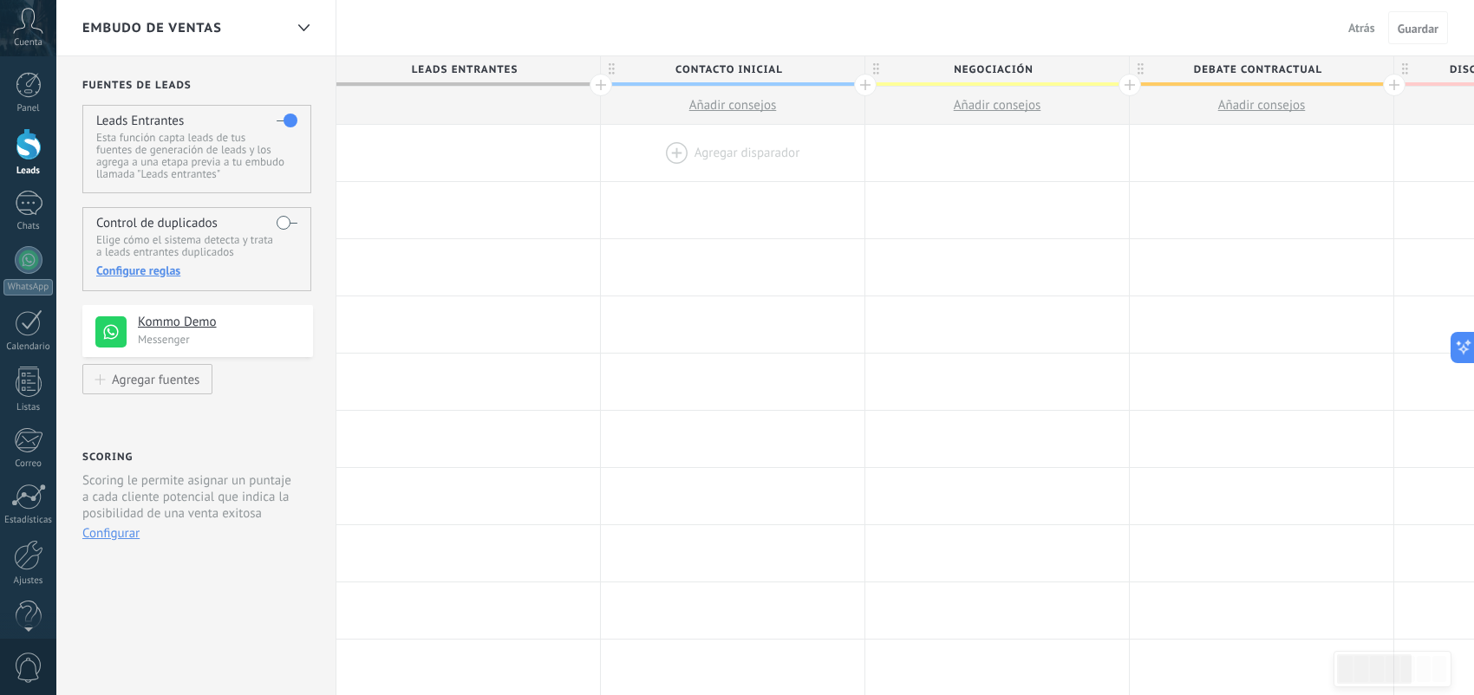
click at [692, 147] on div at bounding box center [733, 153] width 264 height 56
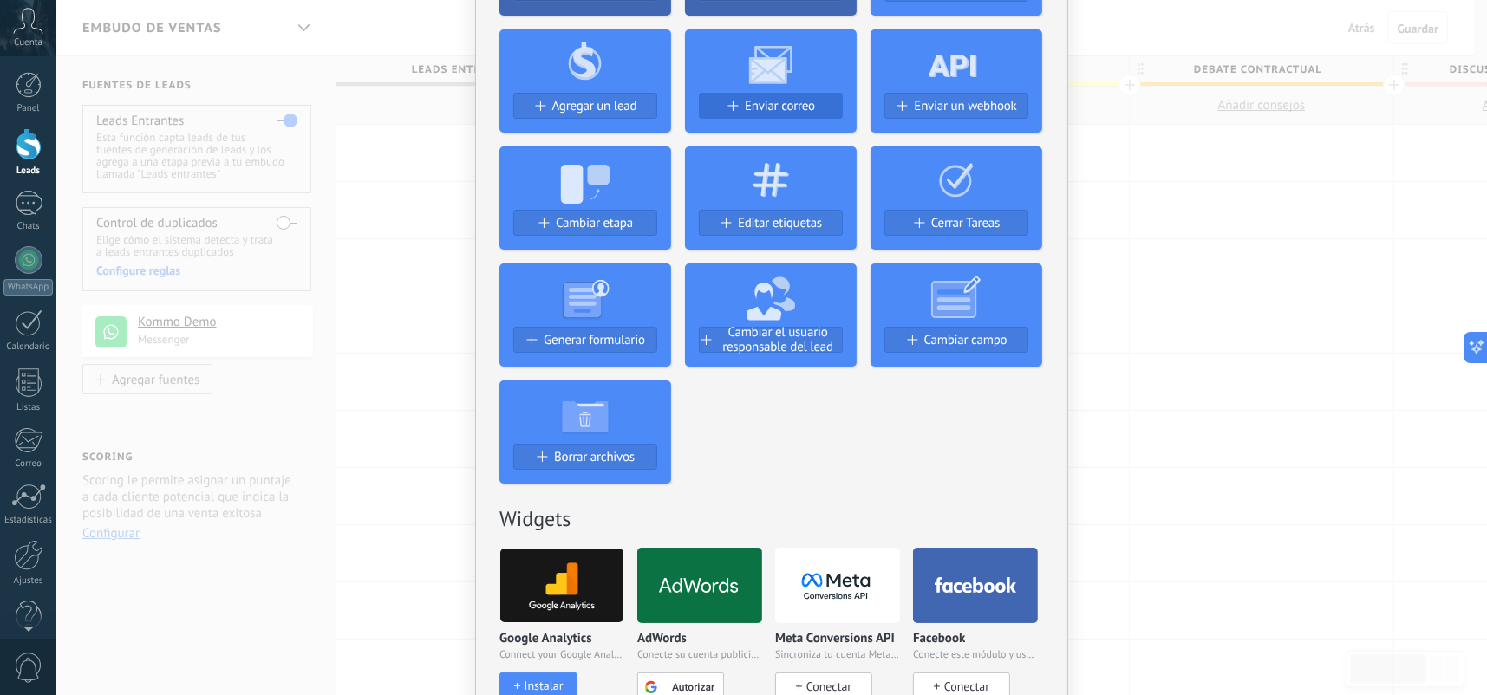
scroll to position [260, 0]
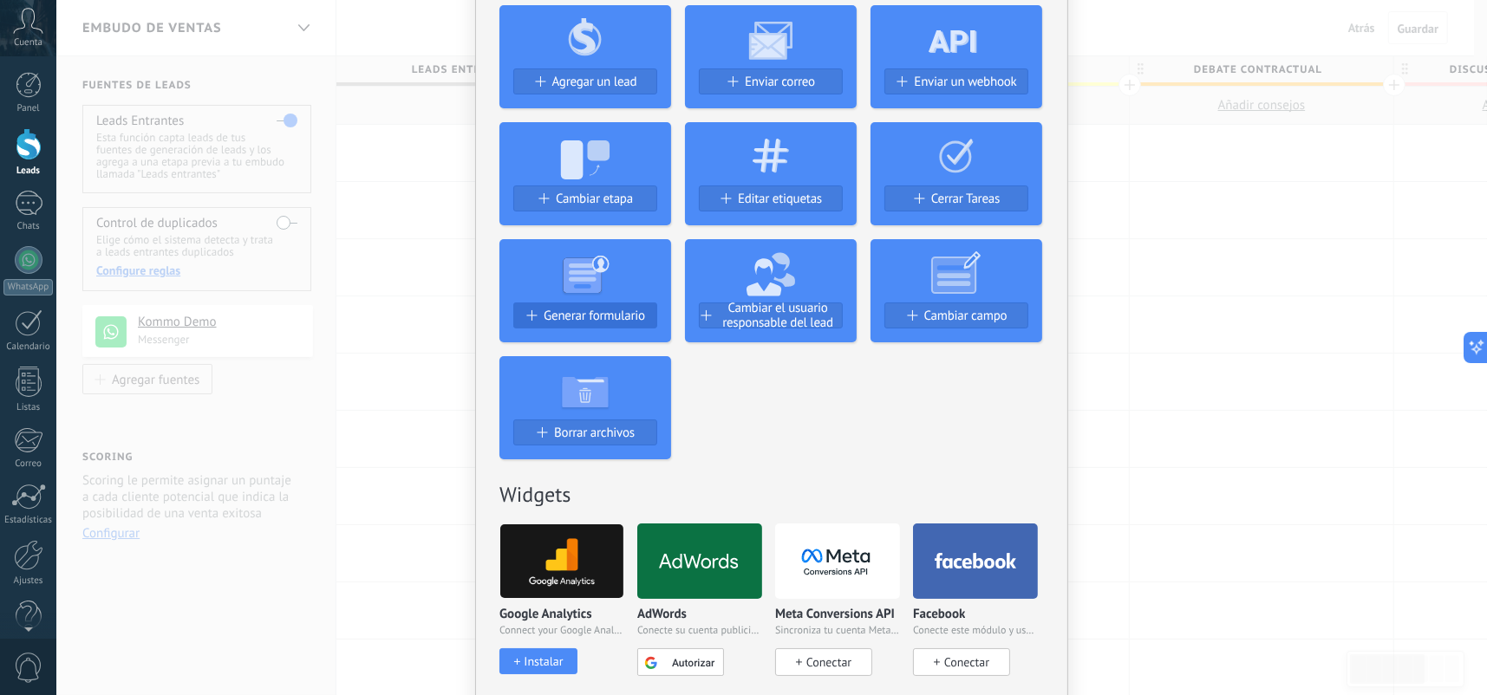
click at [589, 321] on span "Generar formulario" at bounding box center [594, 316] width 101 height 15
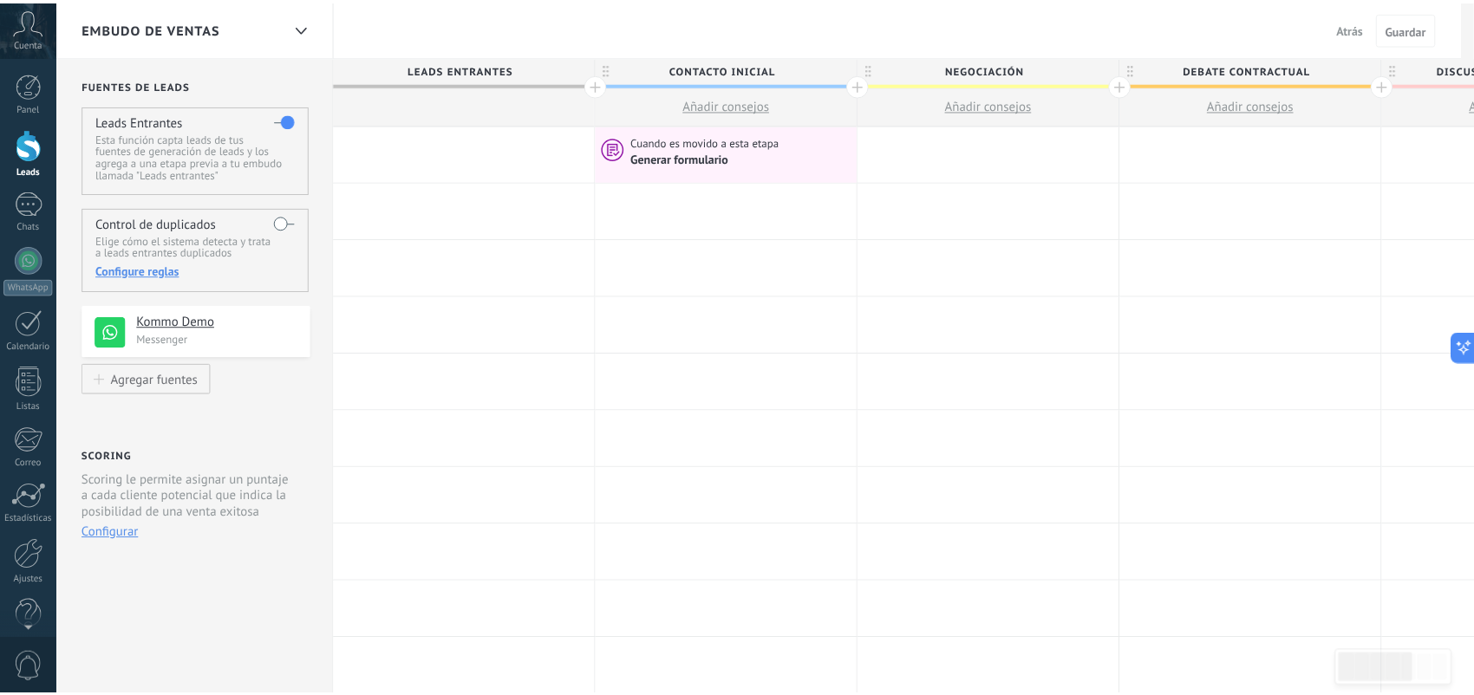
scroll to position [0, 0]
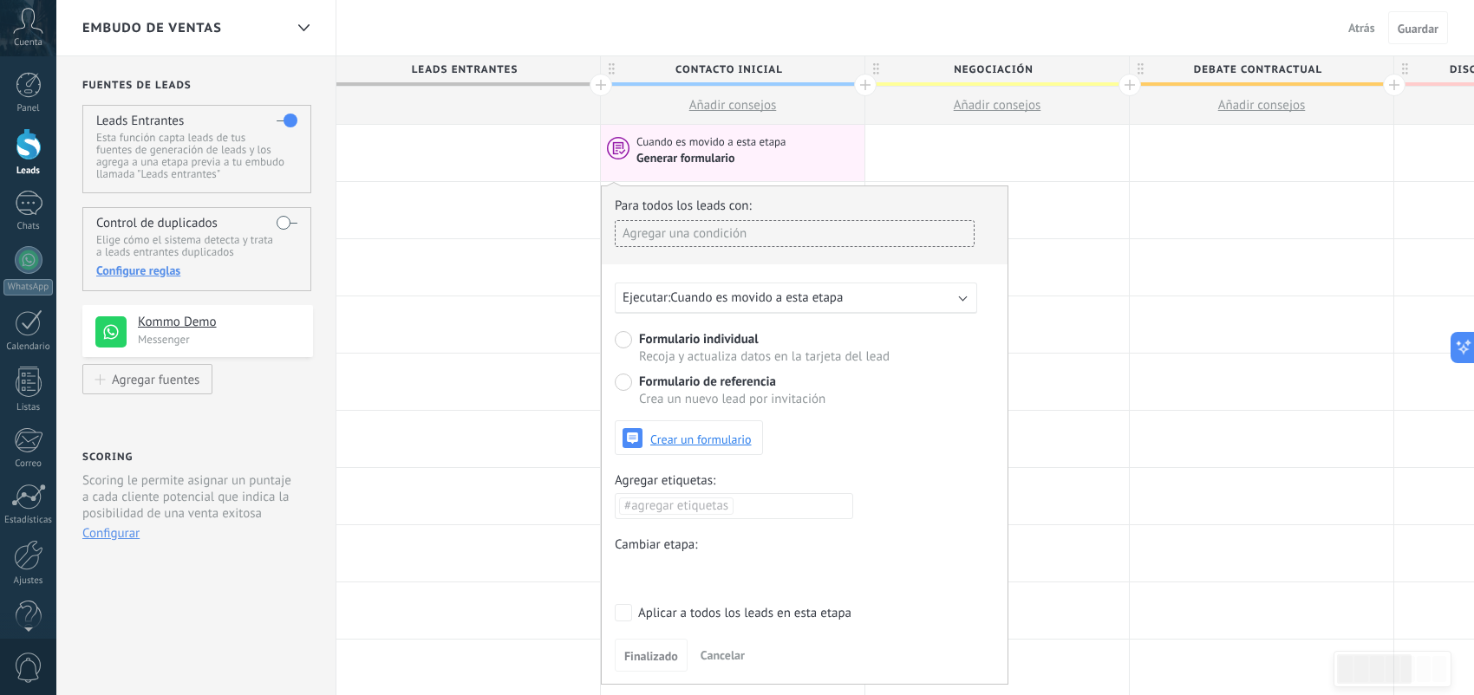
click at [729, 229] on div "Agregar una condición" at bounding box center [795, 233] width 360 height 27
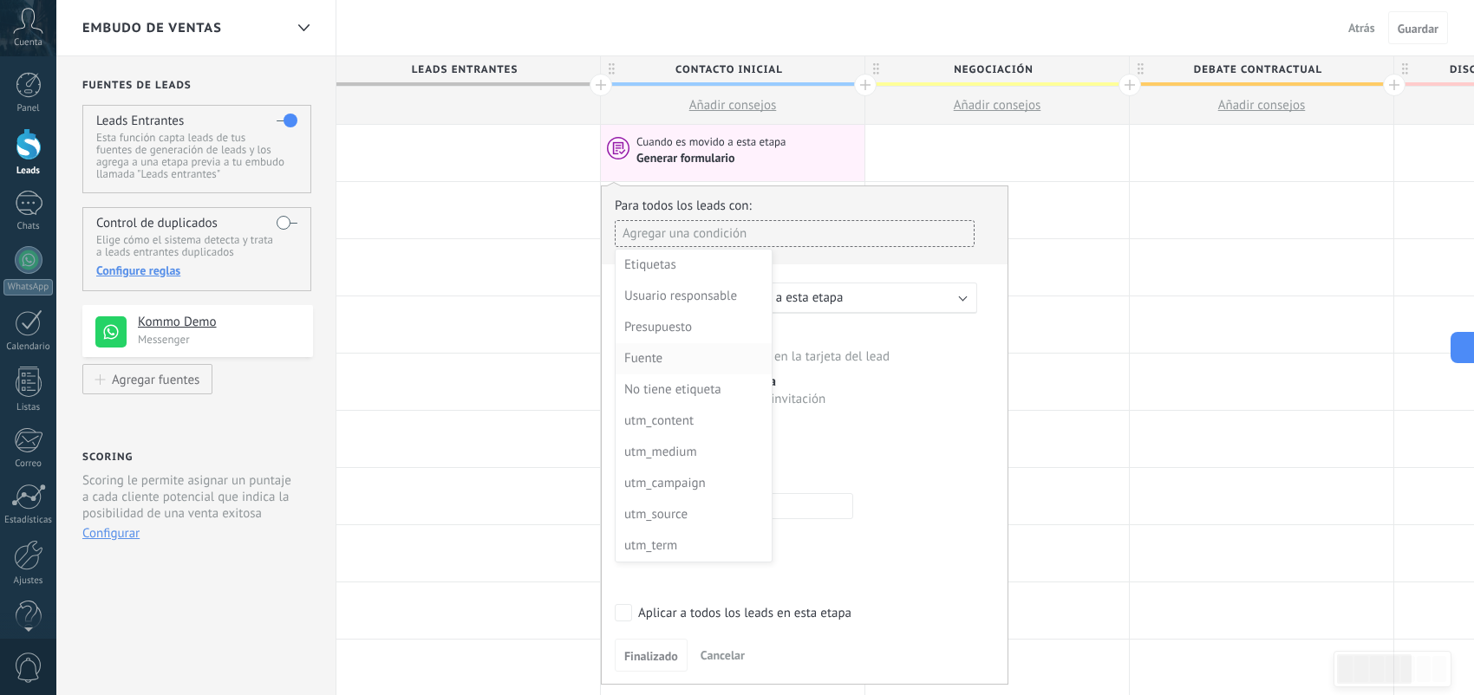
drag, startPoint x: 738, startPoint y: 276, endPoint x: 715, endPoint y: 357, distance: 84.5
click at [715, 357] on ul "Etiquetas Usuario responsable Presupuesto Fuente No tiene etiqueta utm_content …" at bounding box center [694, 406] width 156 height 312
click at [715, 357] on div "Fuente" at bounding box center [691, 359] width 135 height 24
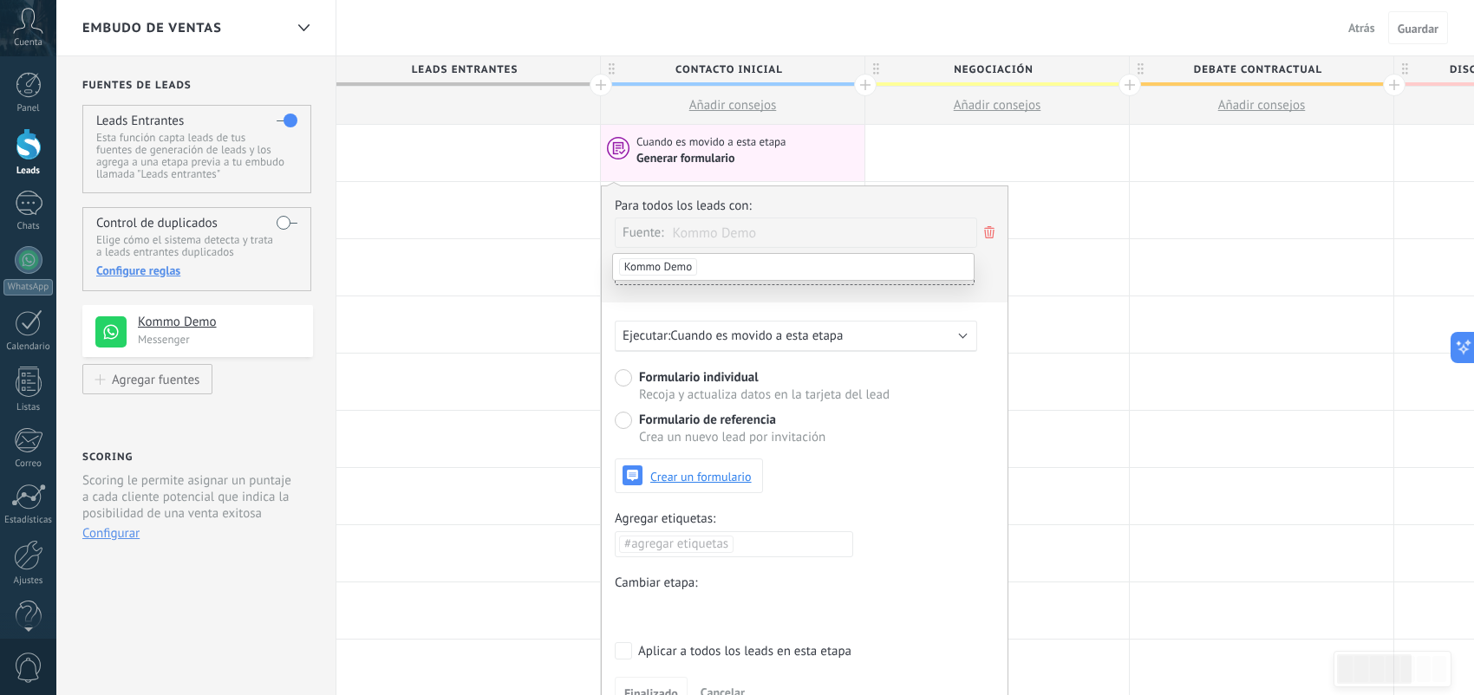
click at [719, 270] on li "Kommo Demo" at bounding box center [793, 267] width 361 height 26
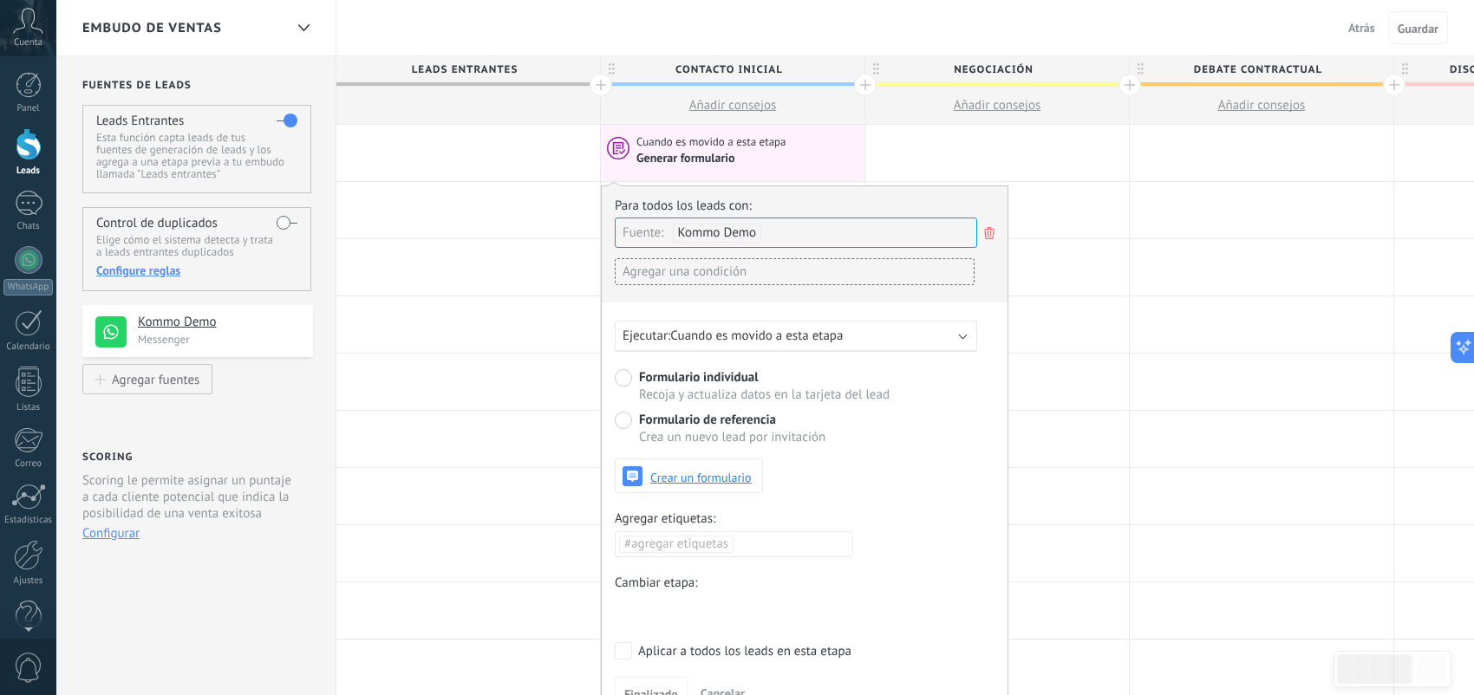
click at [717, 283] on div "Agregar una condición" at bounding box center [795, 271] width 360 height 27
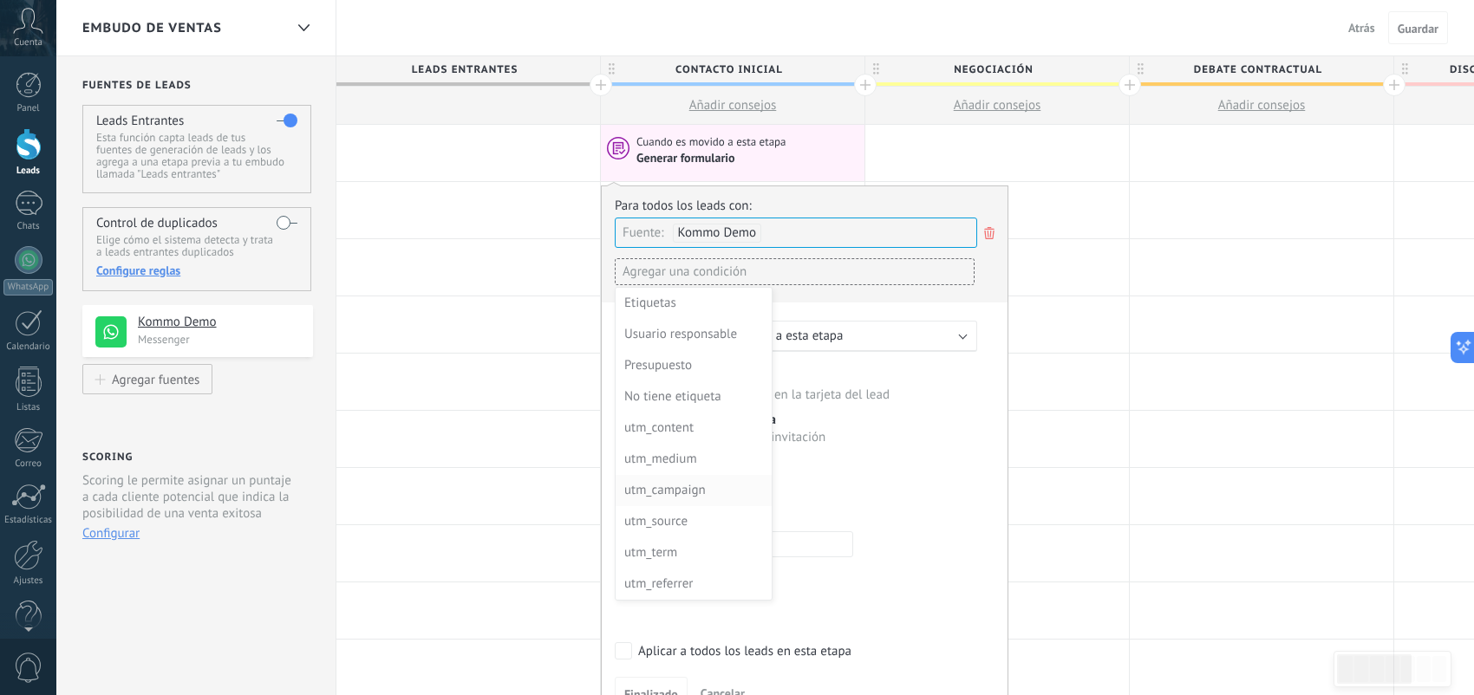
click at [728, 494] on div "utm_campaign" at bounding box center [691, 491] width 135 height 24
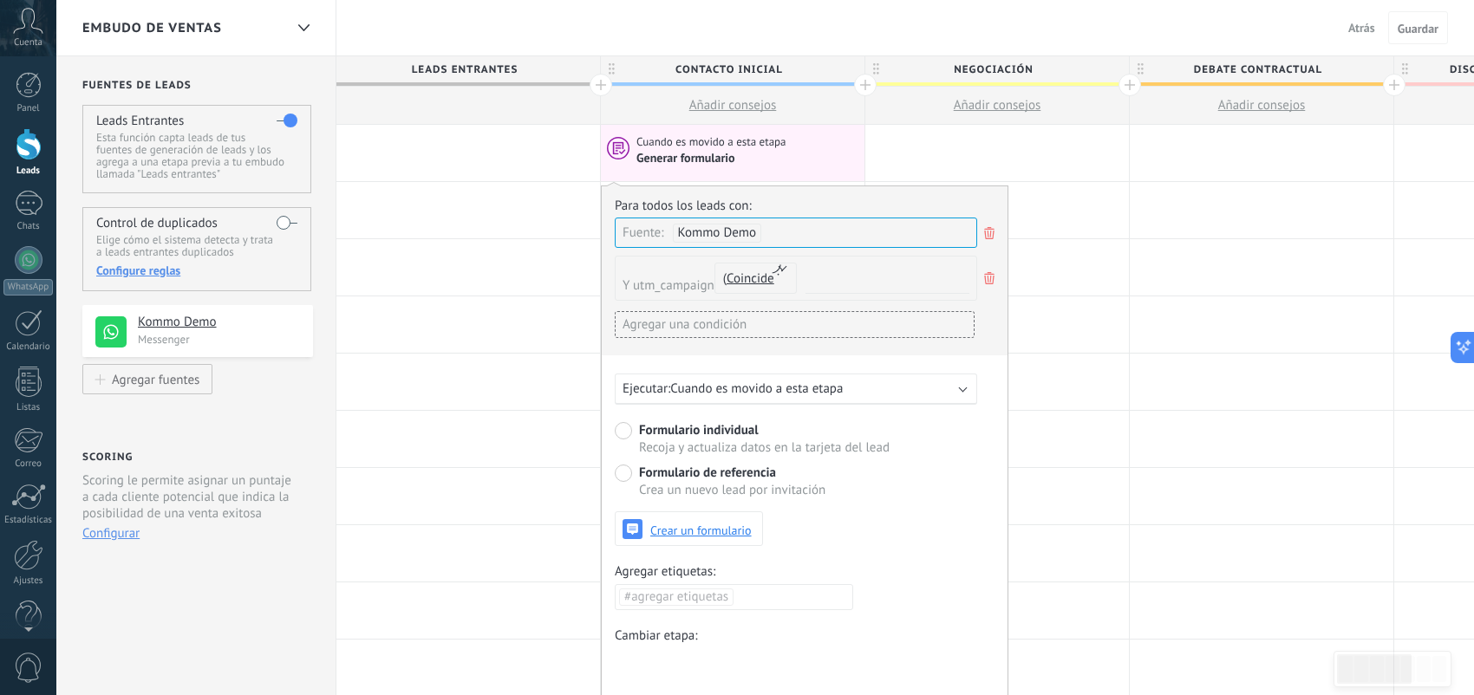
click at [807, 147] on div "Cuando es movido a esta etapa" at bounding box center [748, 142] width 224 height 16
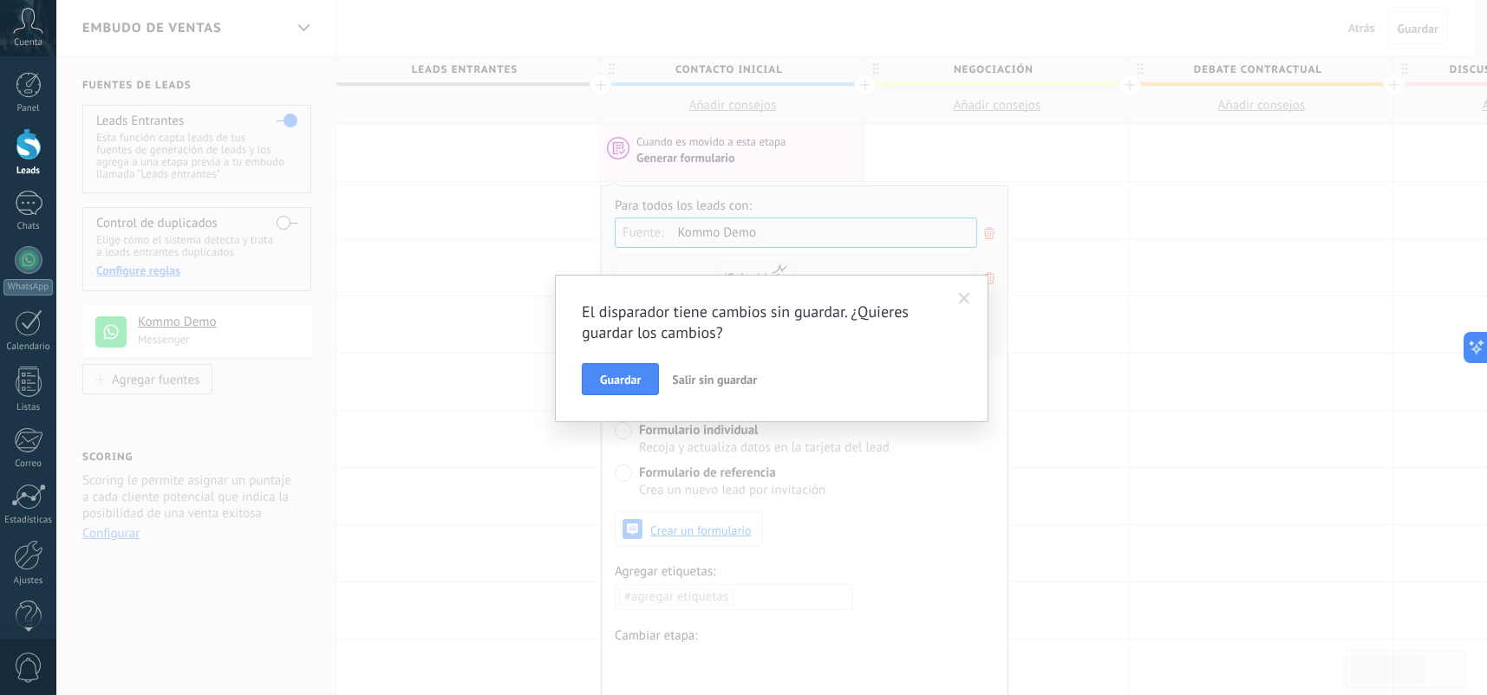
click at [711, 382] on span "Salir sin guardar" at bounding box center [714, 380] width 85 height 16
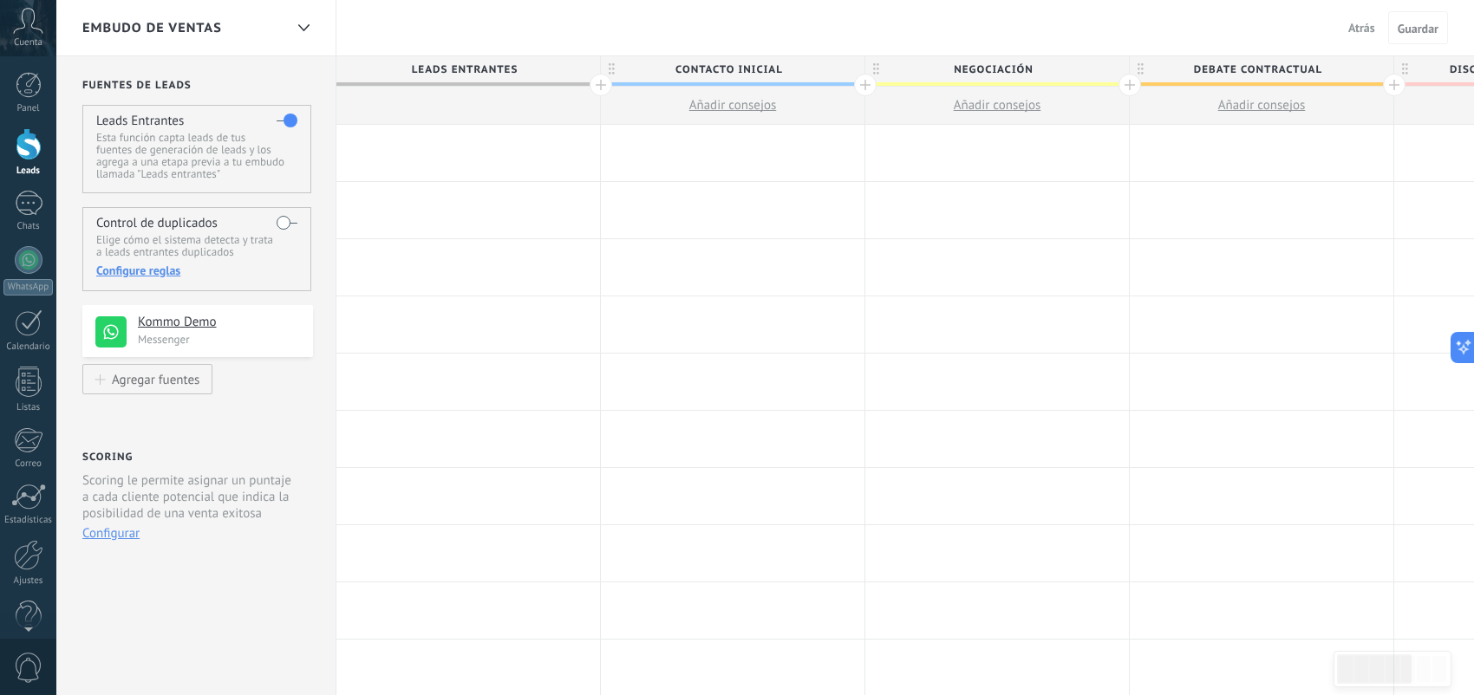
click at [537, 151] on div at bounding box center [468, 153] width 264 height 56
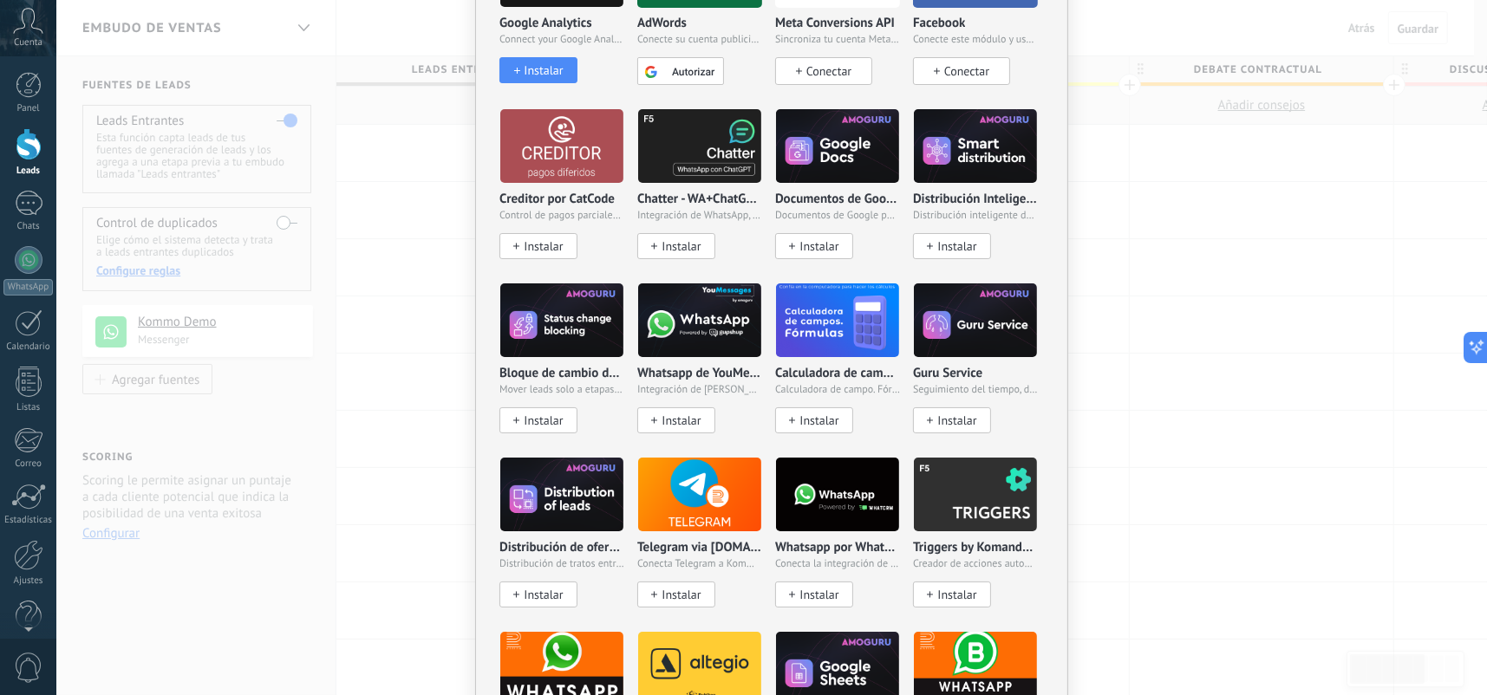
scroll to position [520, 0]
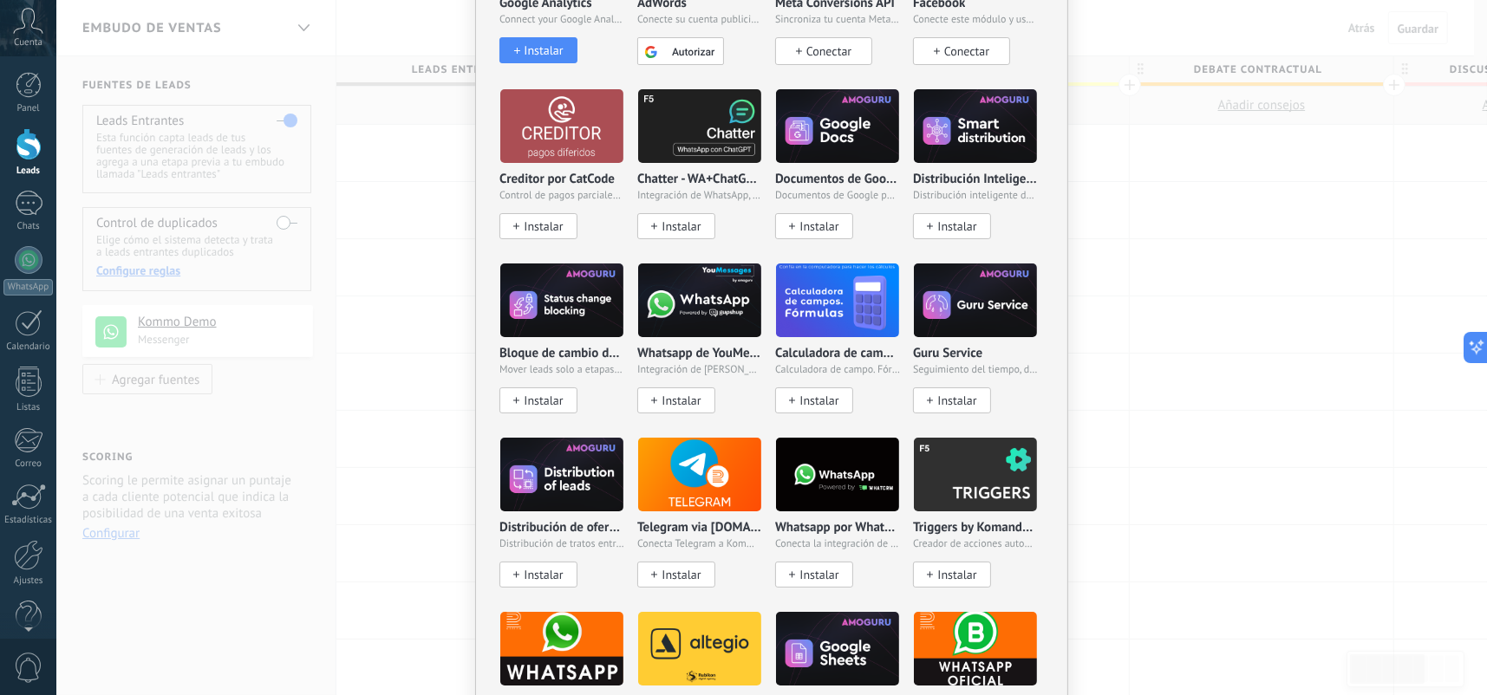
drag, startPoint x: 760, startPoint y: 239, endPoint x: 629, endPoint y: 424, distance: 226.8
click at [627, 424] on div "Bloque de cambio de estado de AMOGURU Mover leads solo a etapas configuradas. I…" at bounding box center [568, 350] width 138 height 174
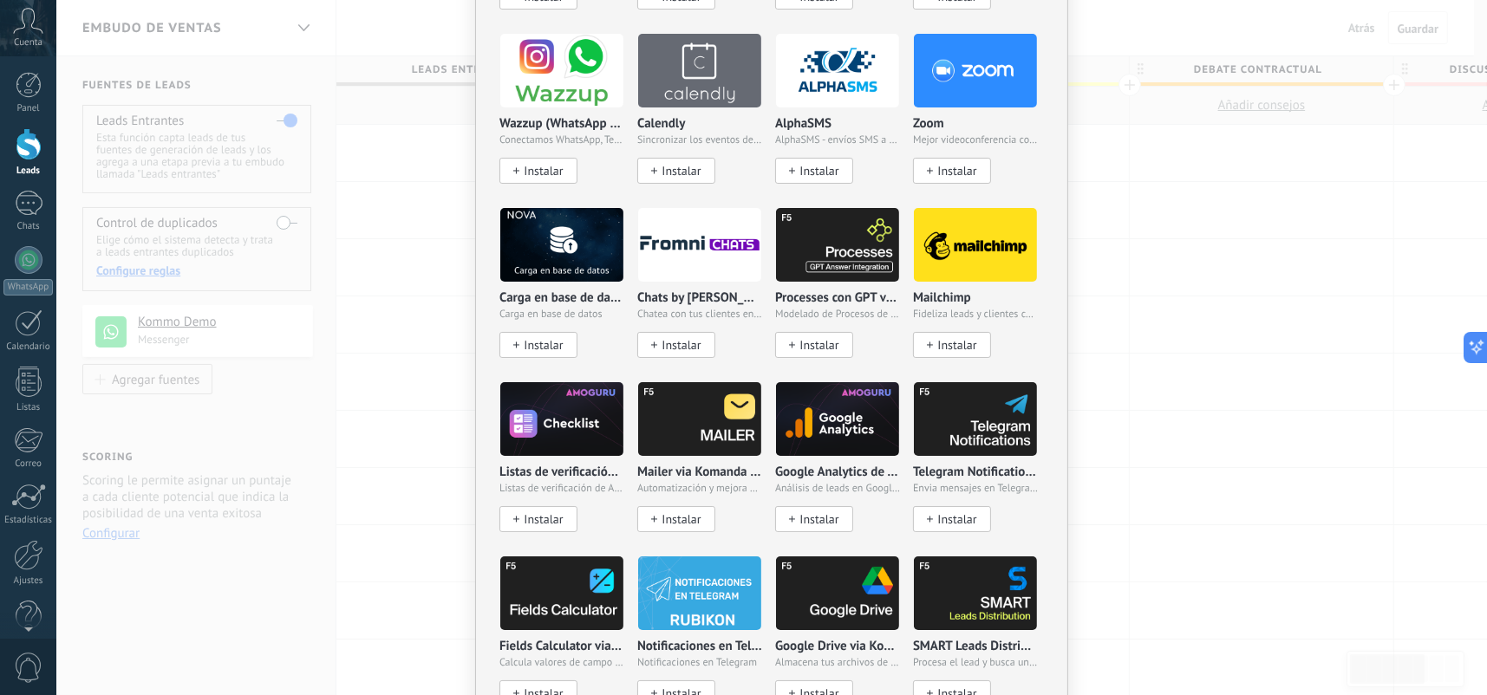
scroll to position [1300, 0]
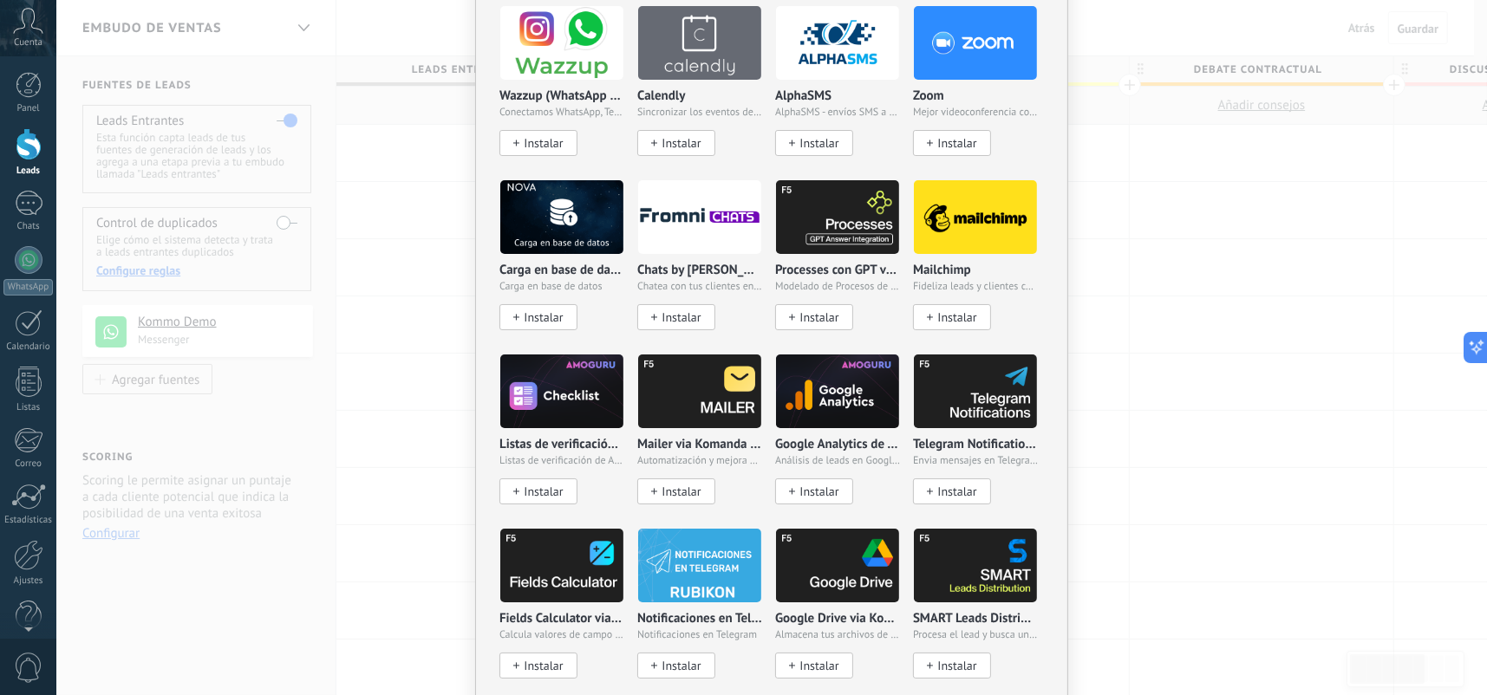
click at [804, 485] on span "Instalar" at bounding box center [818, 492] width 39 height 15
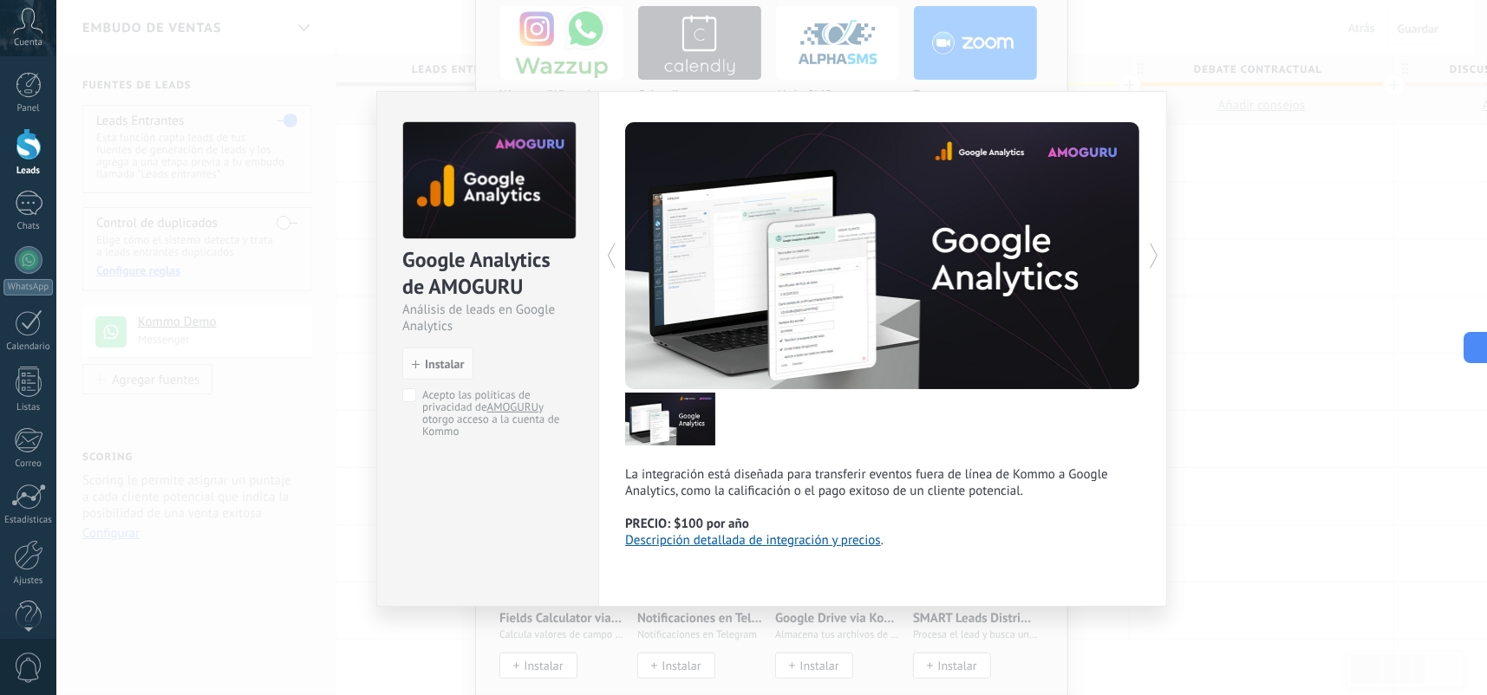
click at [1231, 506] on div "Google Analytics de AMOGURU Análisis de leads en Google Analytics install Insta…" at bounding box center [771, 347] width 1430 height 695
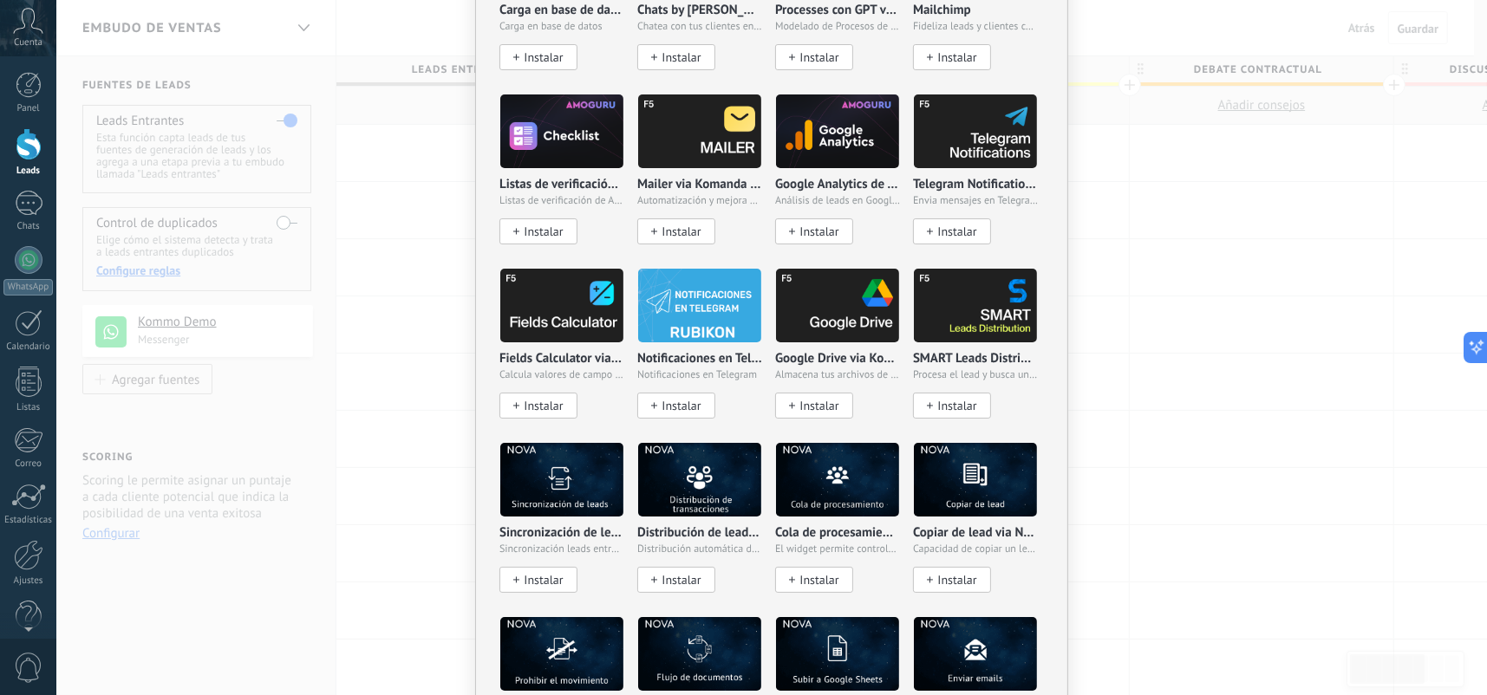
scroll to position [1821, 0]
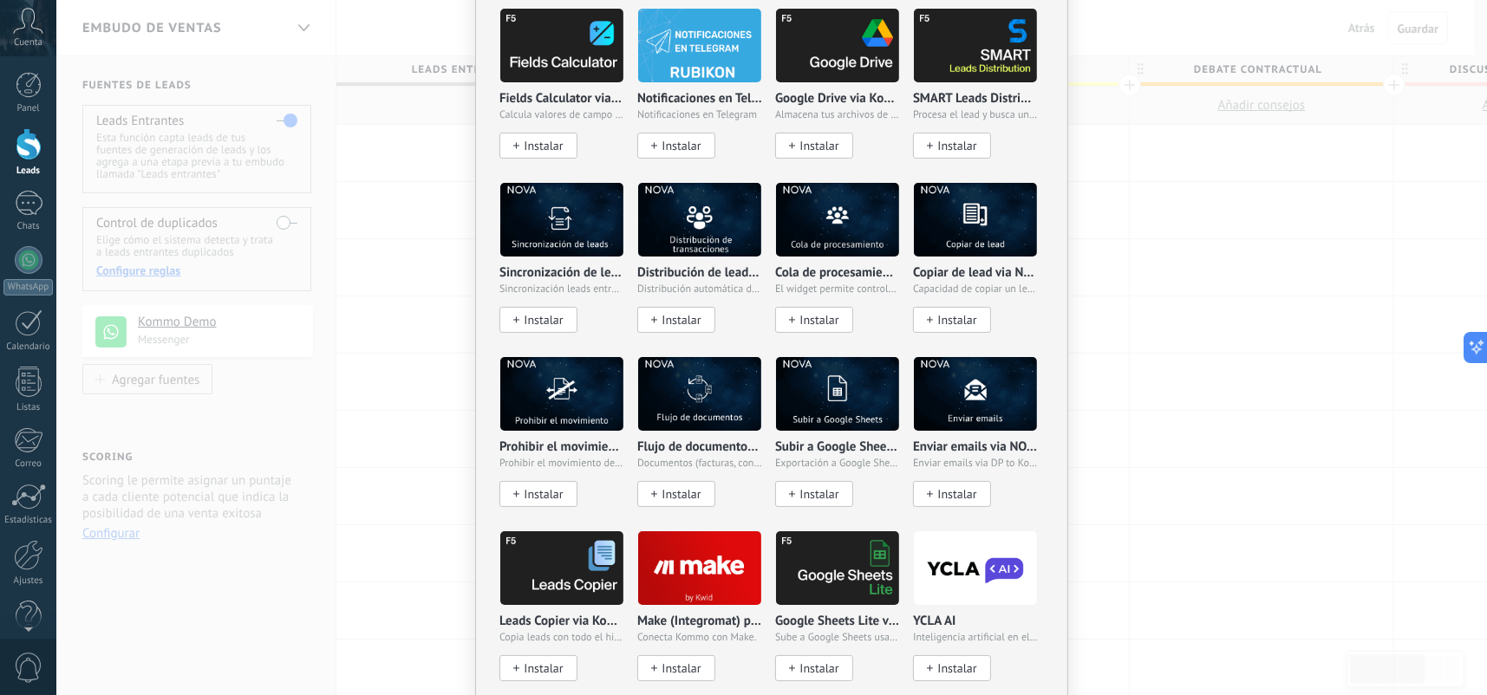
drag, startPoint x: 759, startPoint y: 406, endPoint x: 1065, endPoint y: 466, distance: 311.8
click at [1065, 466] on div "No hay resultados Salesbot Agente de IA Agregar tarea Enviar un webhook Cambiar…" at bounding box center [771, 347] width 1430 height 695
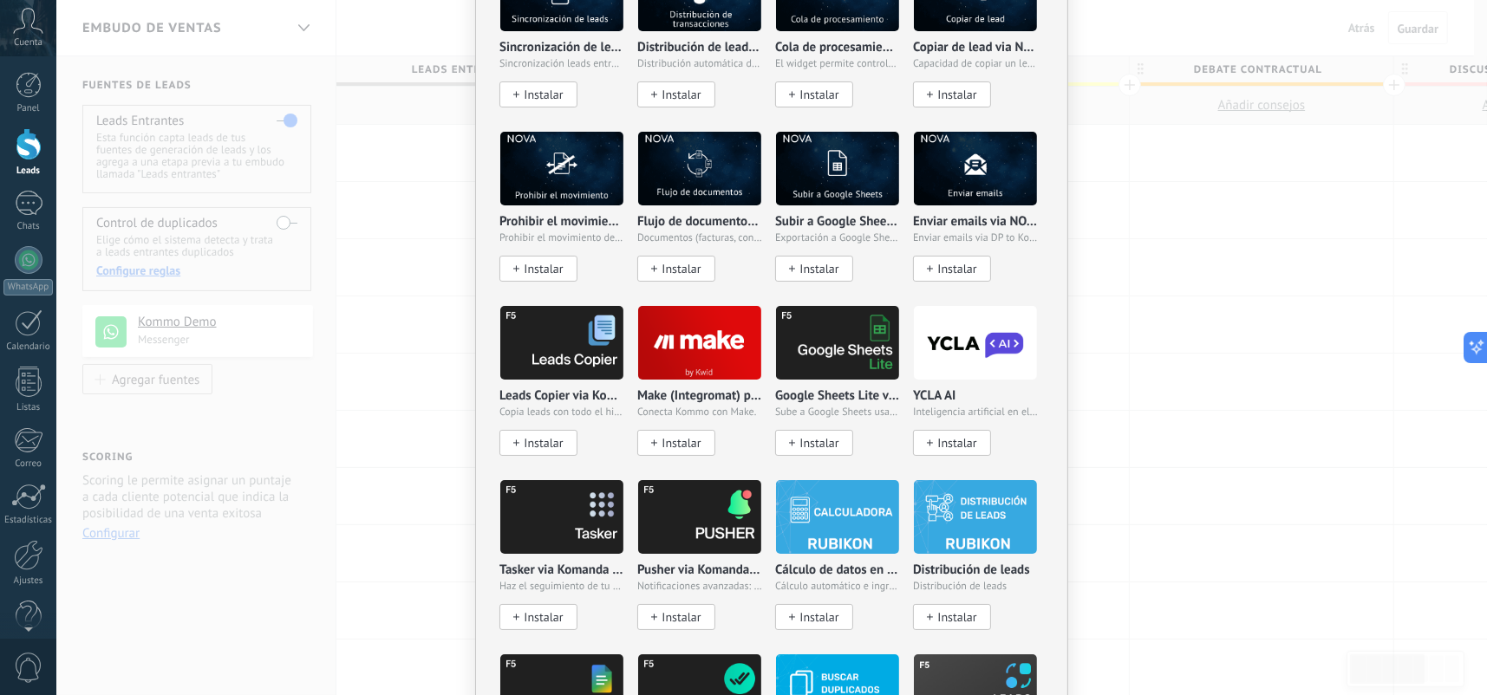
scroll to position [2081, 0]
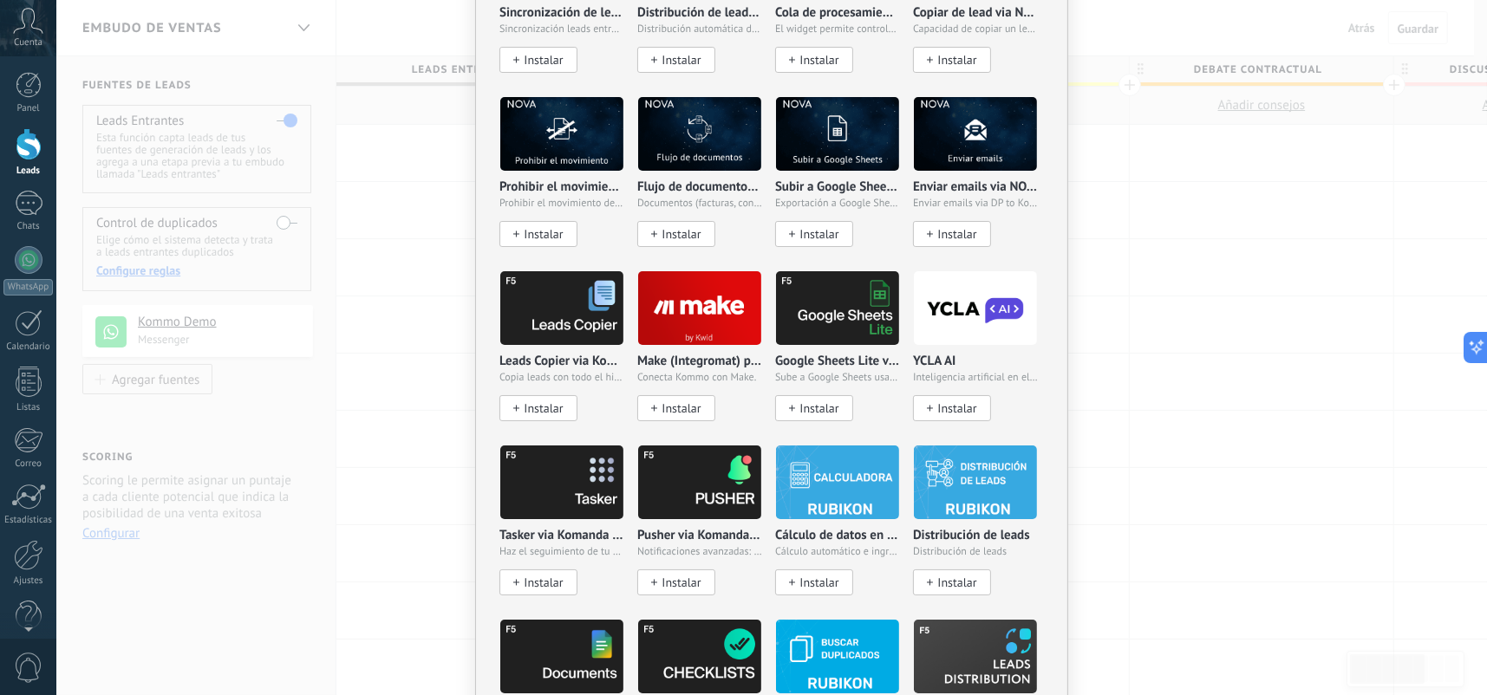
click at [829, 401] on span "Instalar" at bounding box center [818, 408] width 39 height 15
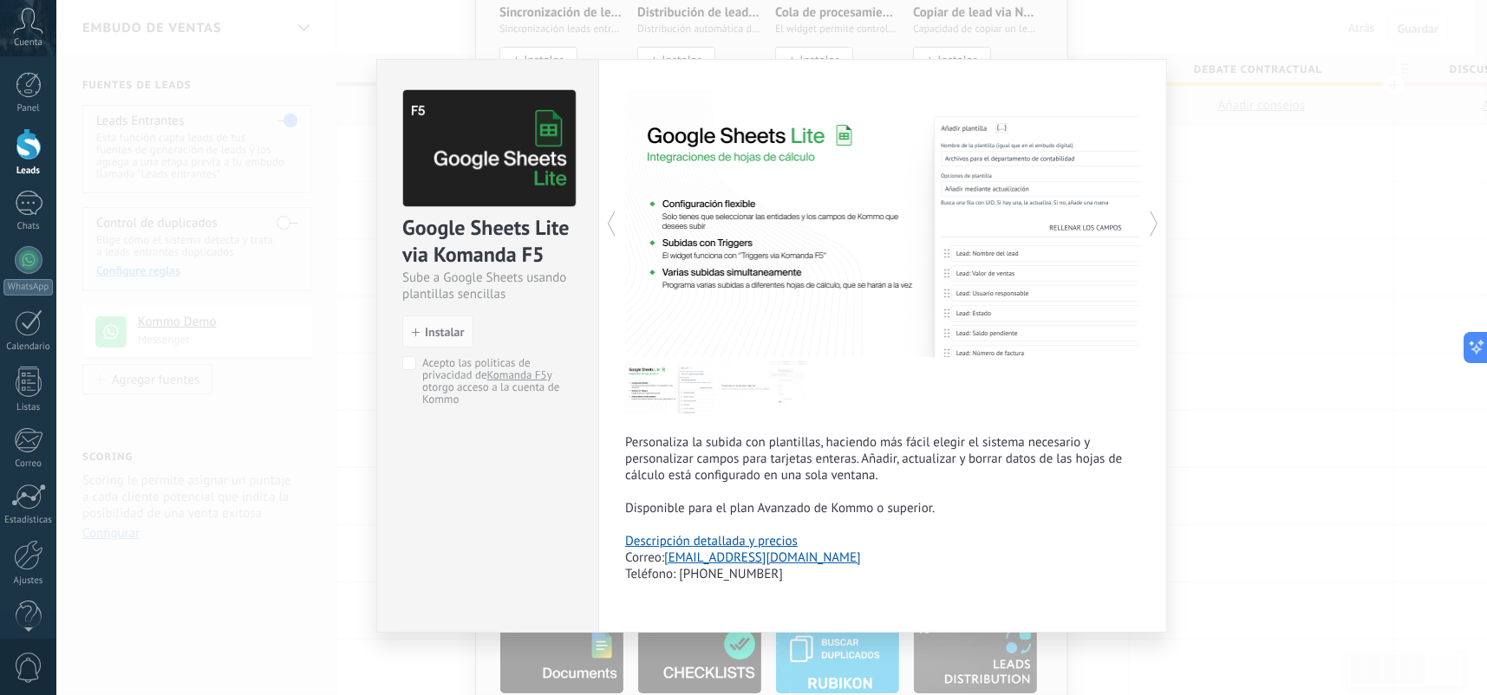
click at [1179, 428] on div "Google Sheets Lite via Komanda F5 Sube a Google Sheets usando plantillas sencil…" at bounding box center [771, 347] width 1430 height 695
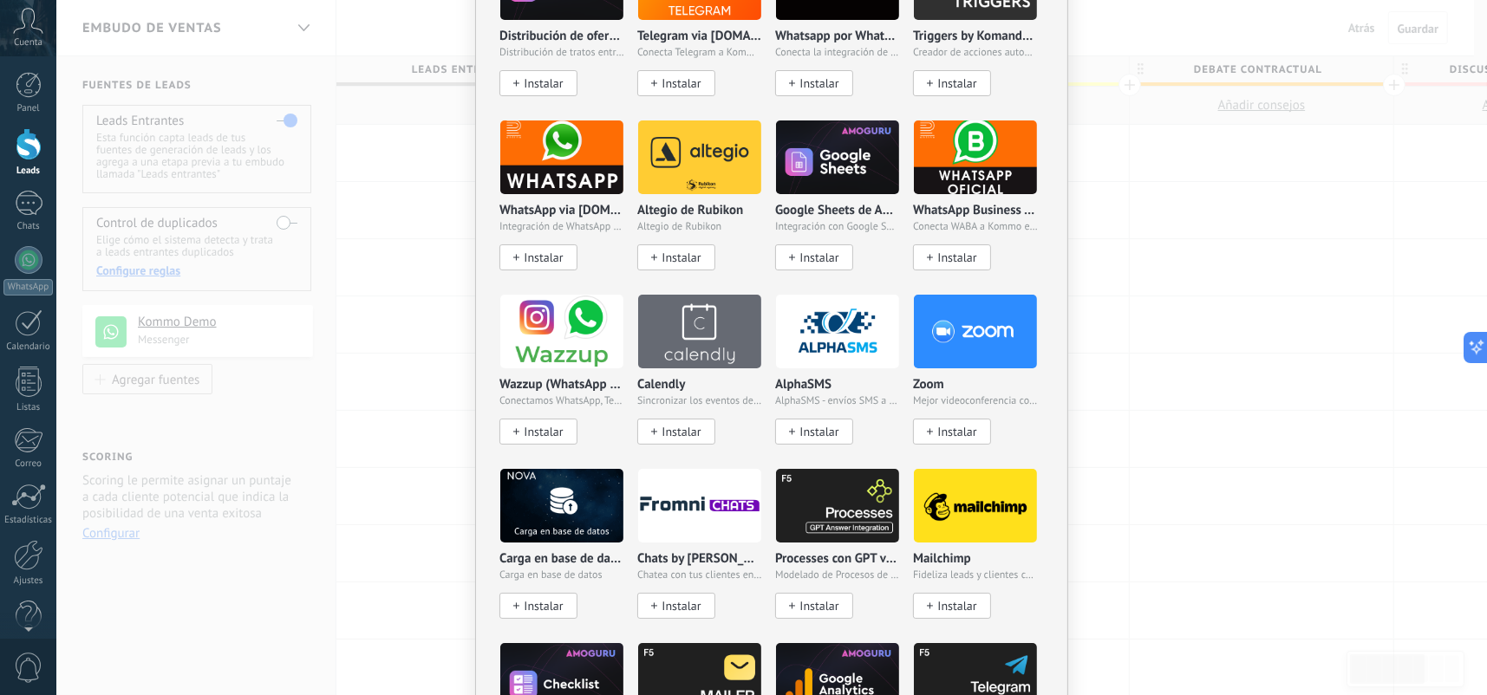
scroll to position [1040, 0]
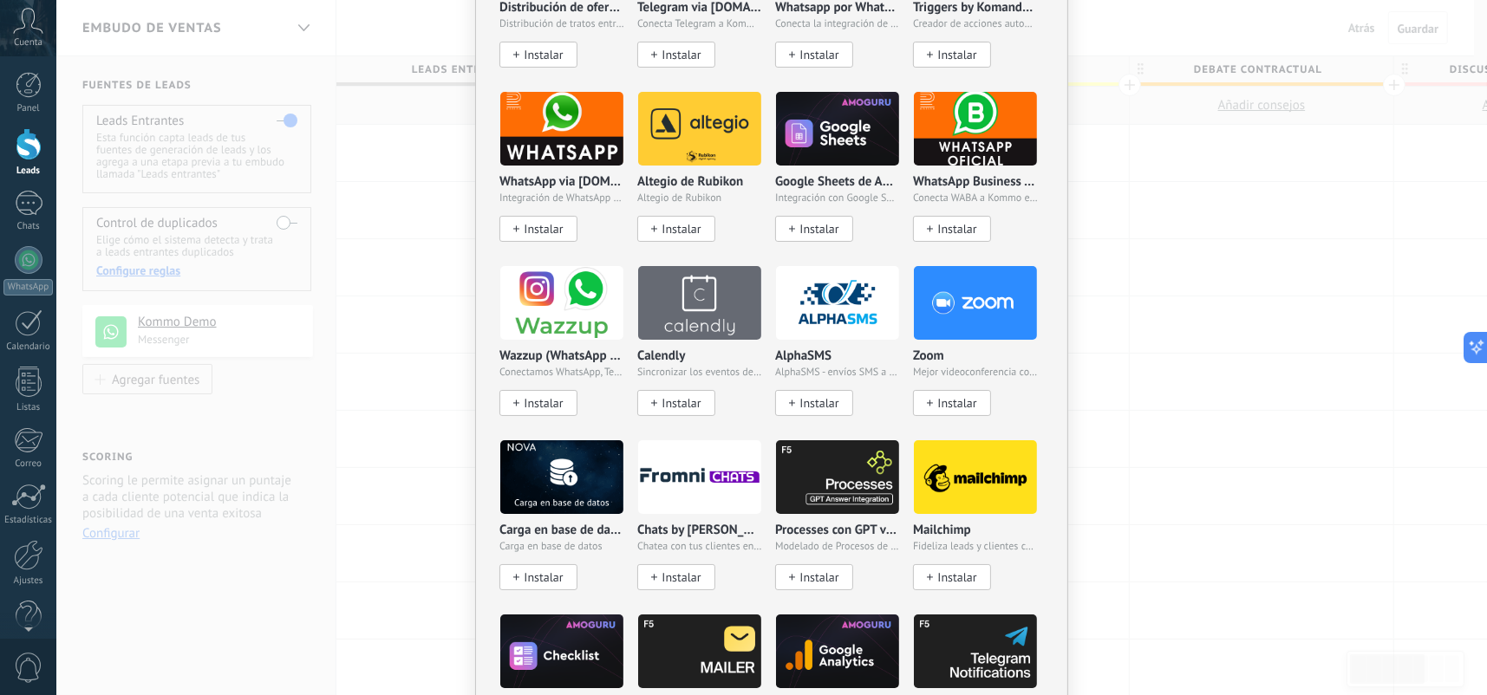
drag, startPoint x: 794, startPoint y: 334, endPoint x: 482, endPoint y: 497, distance: 352.1
click at [482, 497] on div "No hay resultados Salesbot Agente de IA Agregar tarea Enviar un webhook Cambiar…" at bounding box center [771, 614] width 593 height 3196
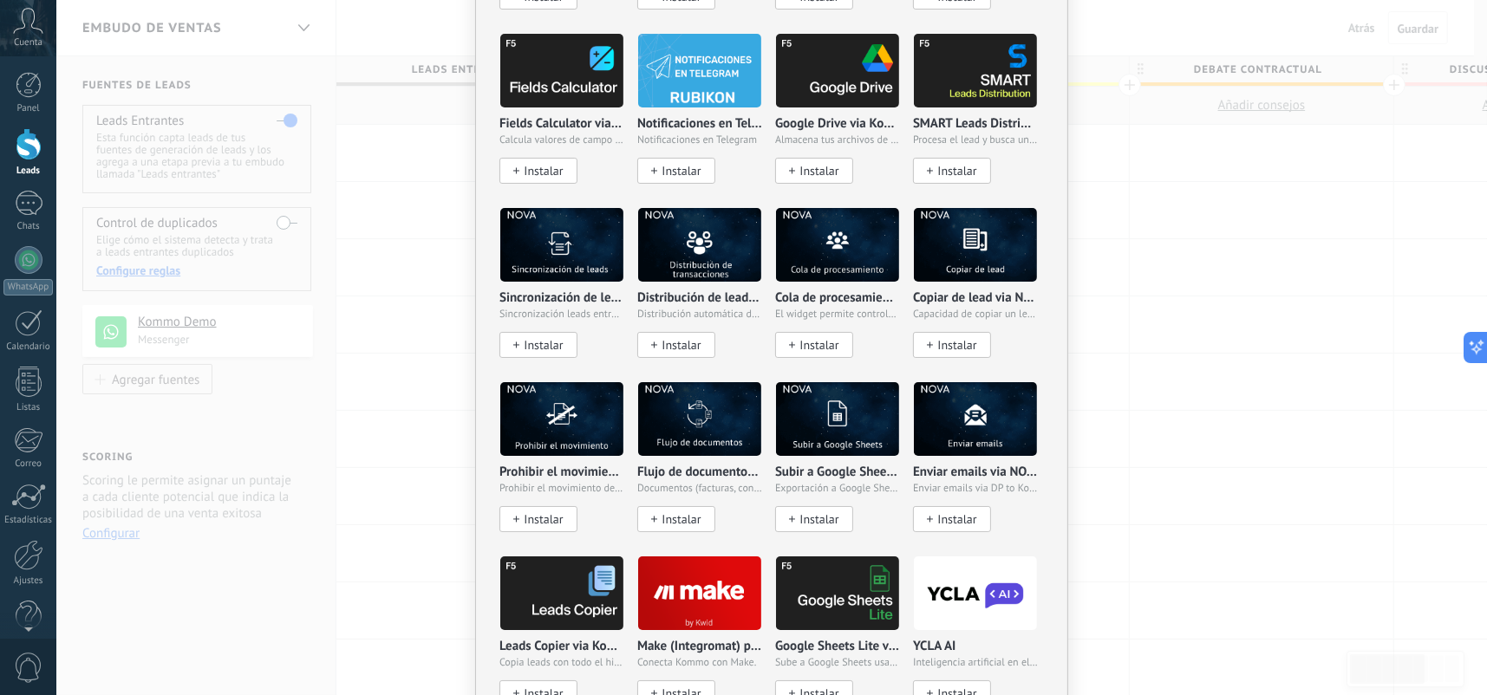
scroll to position [1821, 0]
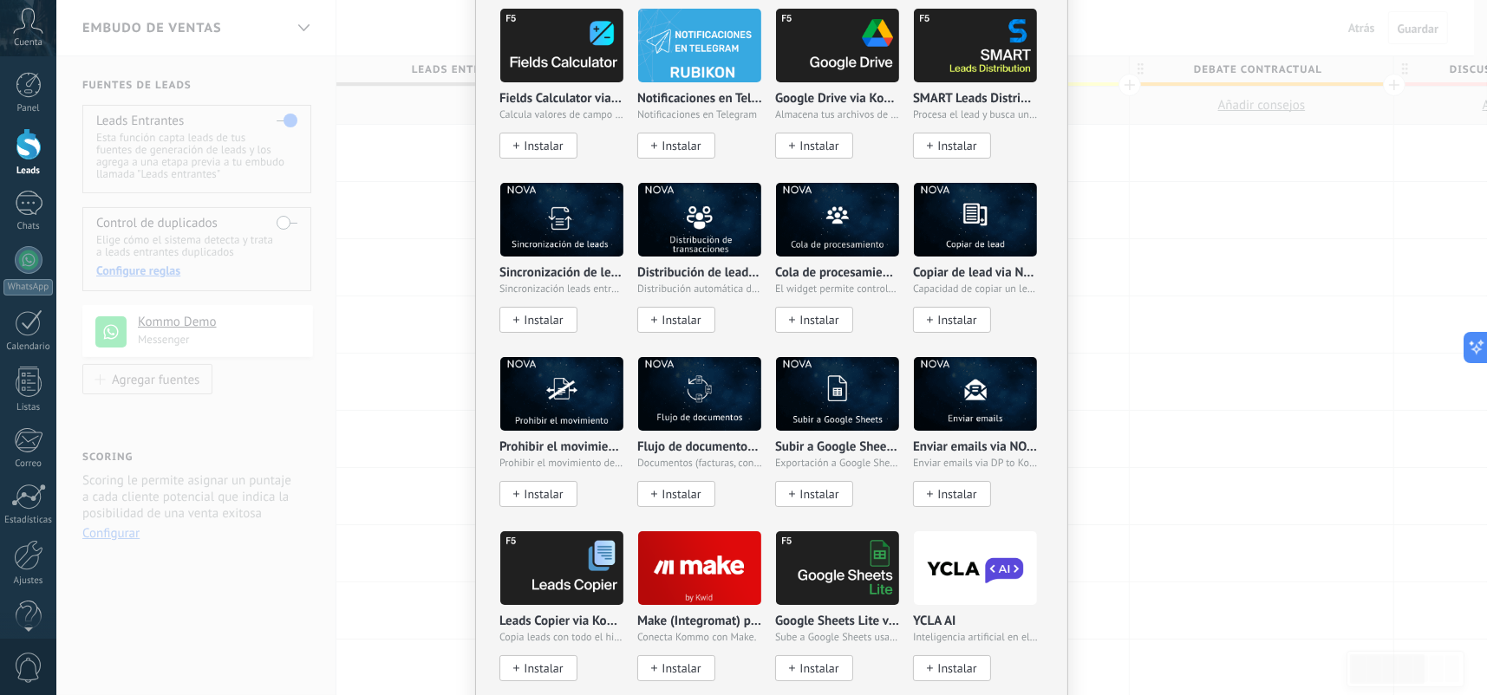
click at [804, 487] on span "Instalar" at bounding box center [818, 494] width 39 height 15
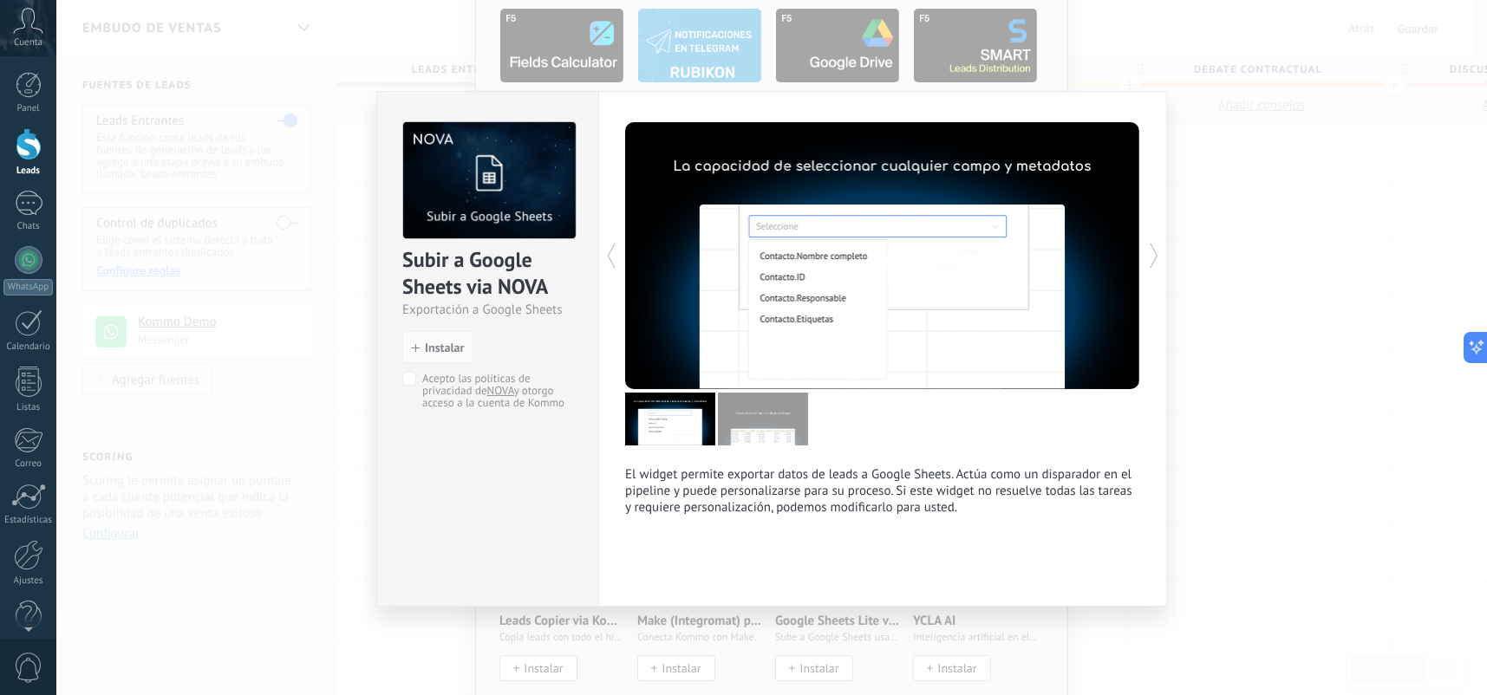
click at [422, 375] on span "Acepto las políticas de privacidad de NOVA y otorgo acceso a la cuenta de Kommo" at bounding box center [494, 391] width 145 height 36
click at [459, 345] on span "Instalar" at bounding box center [444, 348] width 39 height 12
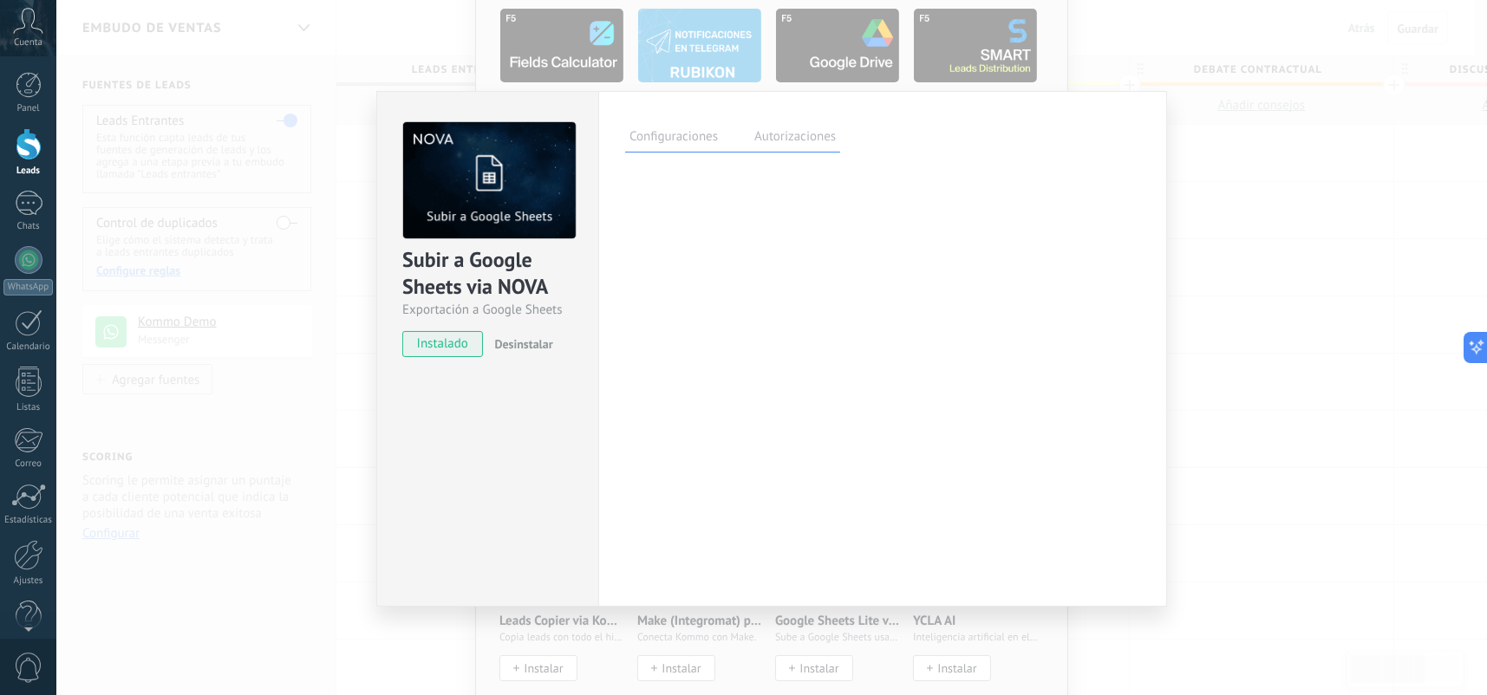
click at [801, 140] on label "Autorizaciones" at bounding box center [795, 139] width 90 height 25
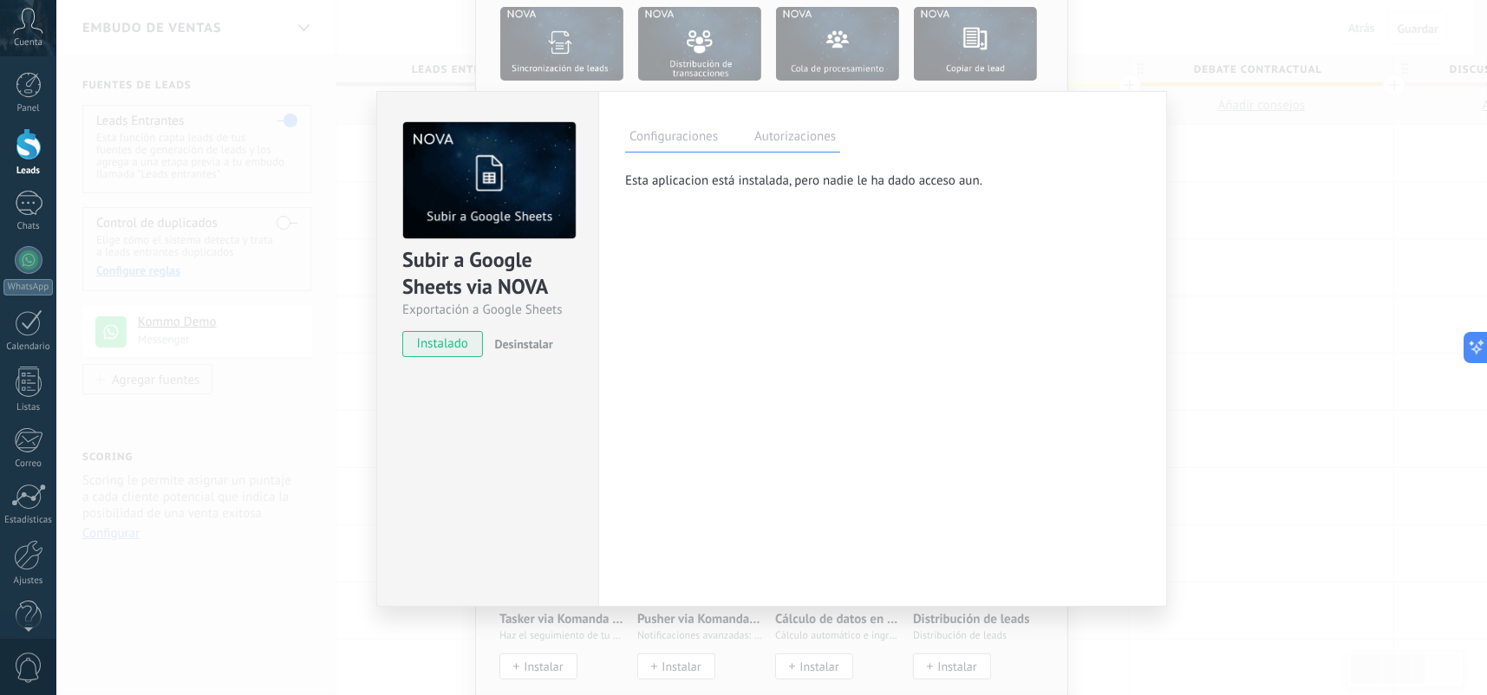
click at [699, 143] on label "Configuraciones" at bounding box center [673, 139] width 97 height 25
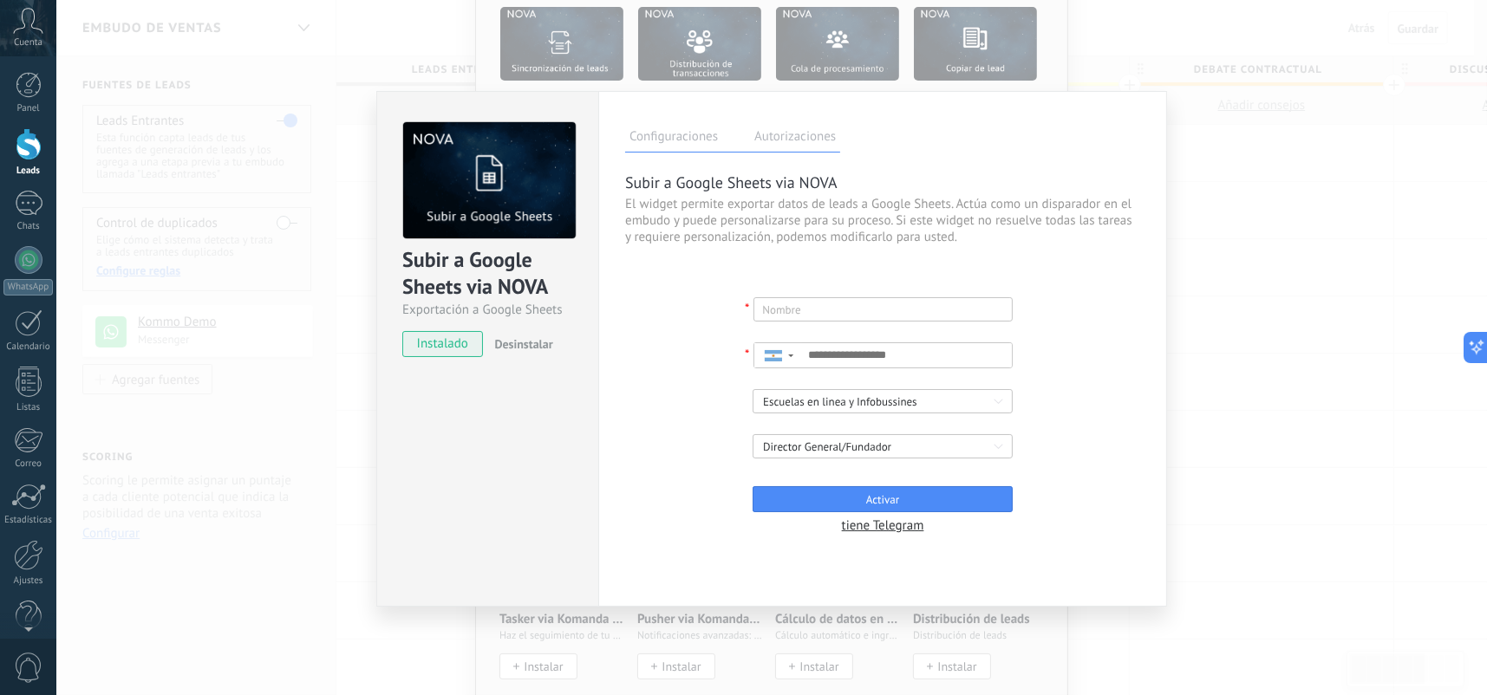
click at [1228, 459] on div "Subir a Google Sheets via NOVA Exportación a Google Sheets instalado Desinstala…" at bounding box center [771, 347] width 1430 height 695
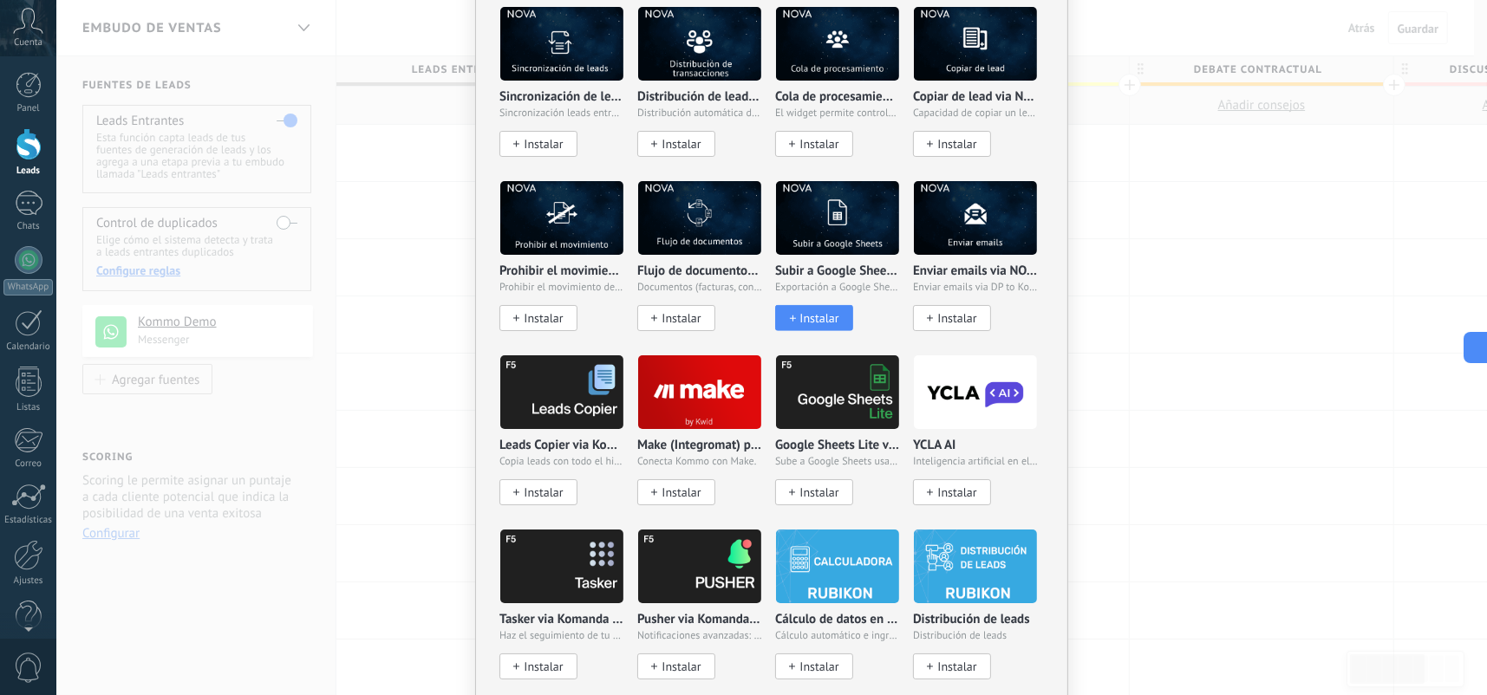
drag, startPoint x: 1221, startPoint y: 458, endPoint x: 1210, endPoint y: 460, distance: 10.7
click at [1210, 460] on div "No hay resultados Salesbot Agente de IA Agregar tarea Enviar un webhook Cambiar…" at bounding box center [771, 347] width 1430 height 695
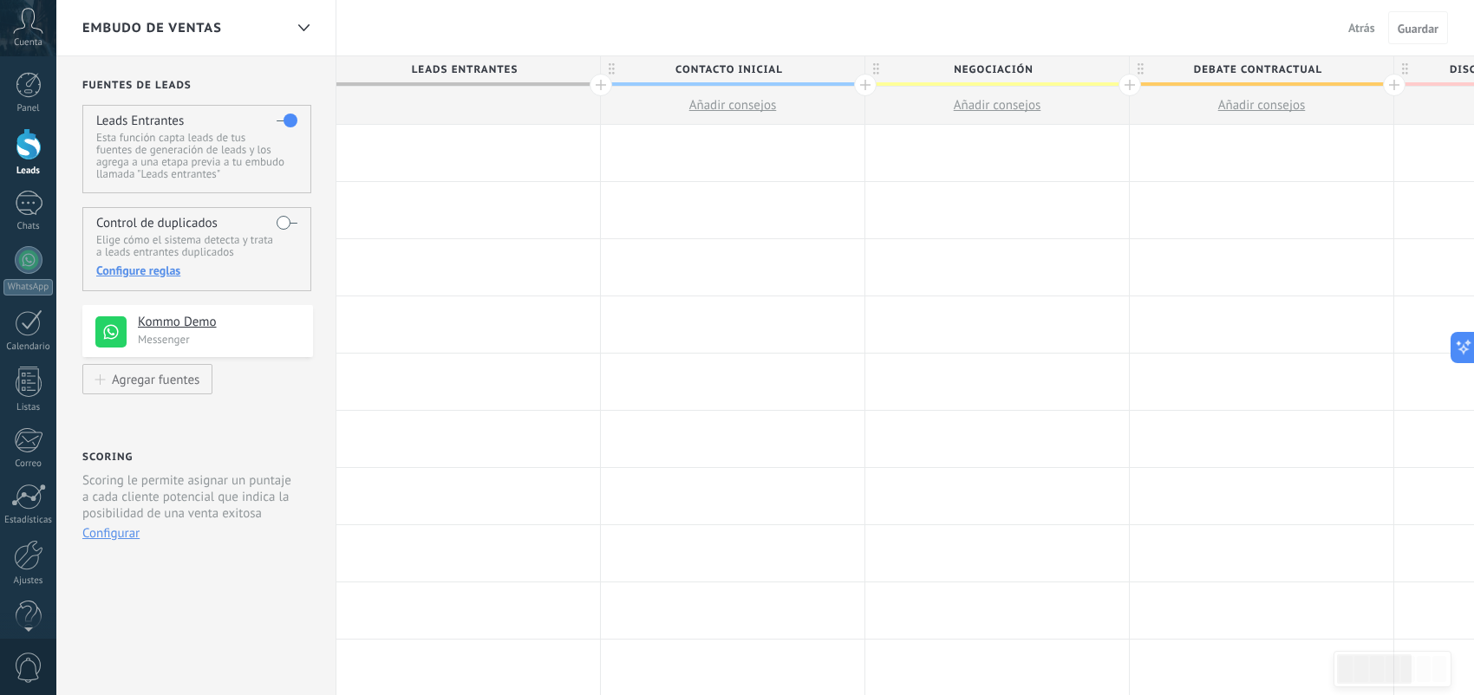
click at [706, 155] on div at bounding box center [733, 153] width 264 height 56
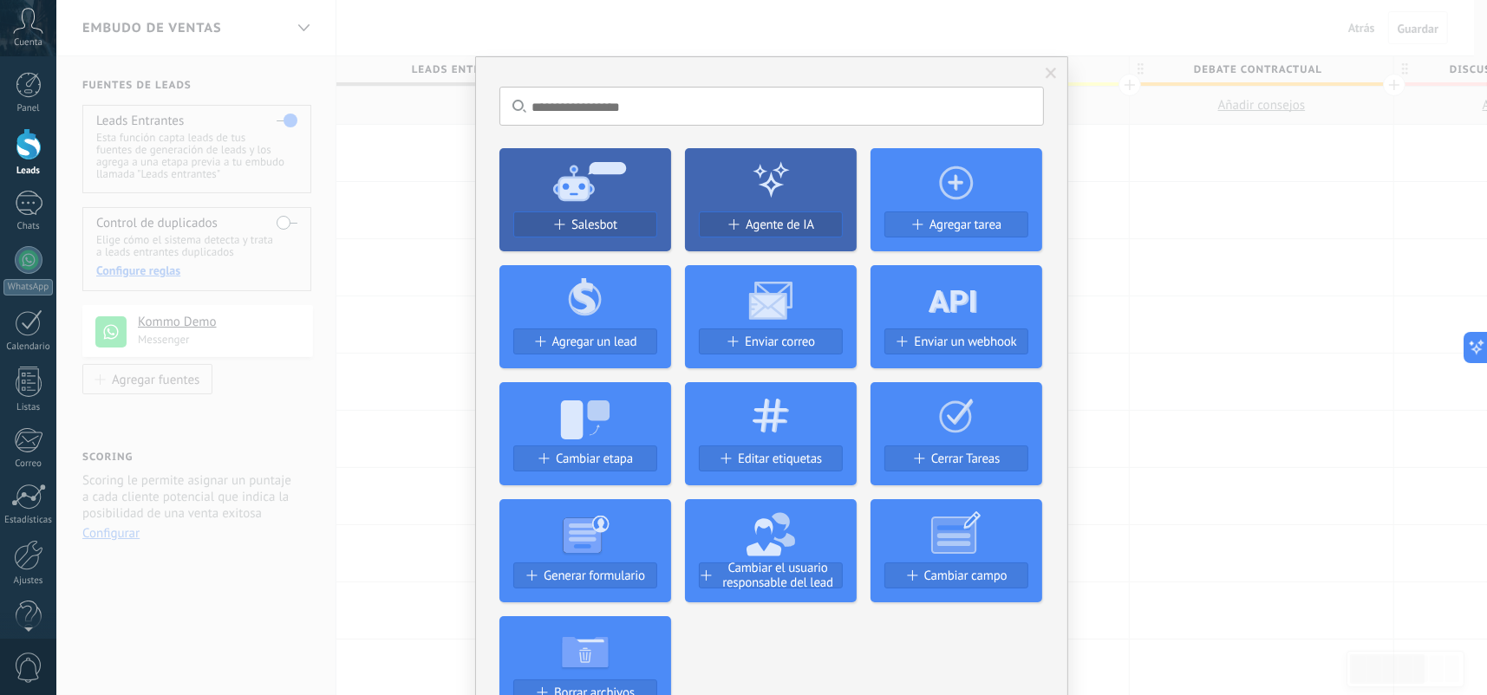
click at [1159, 383] on div "No hay resultados Salesbot Agente de IA Agregar tarea Agregar un lead Enviar co…" at bounding box center [771, 347] width 1430 height 695
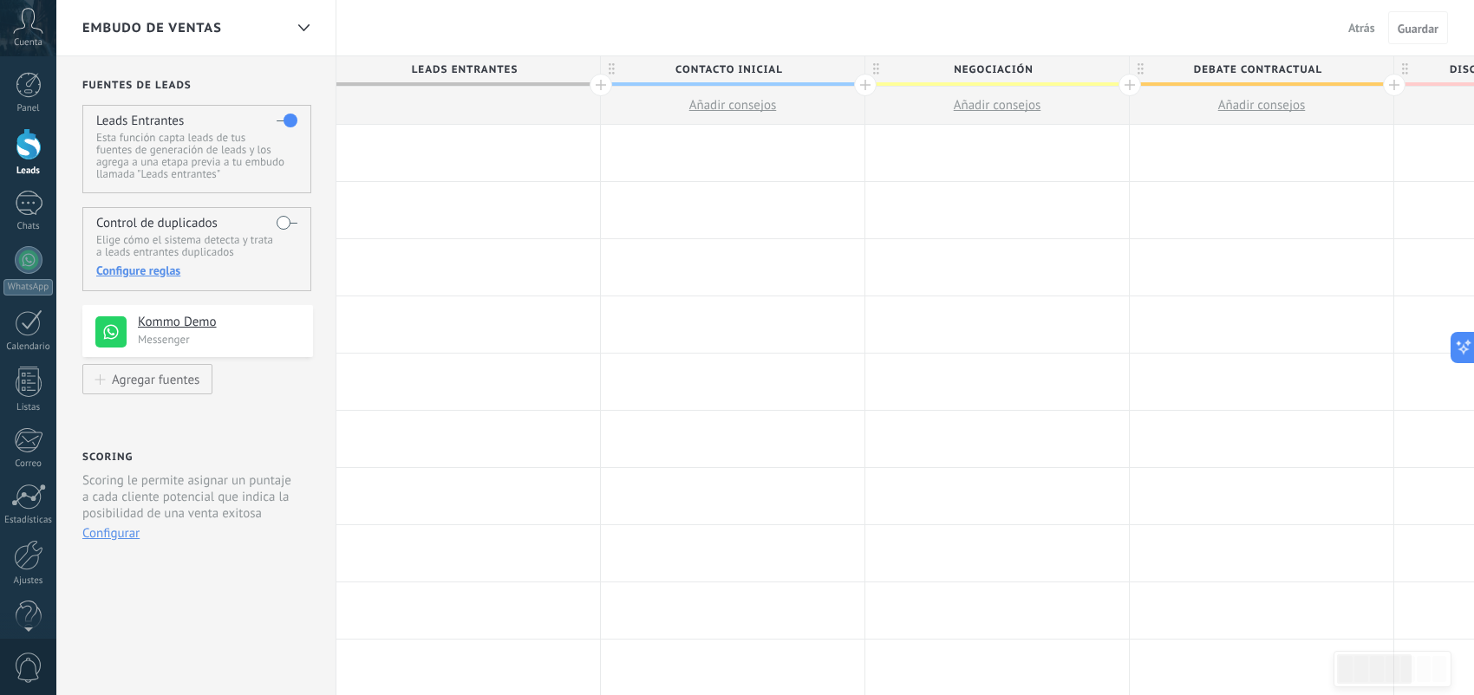
click at [729, 158] on div at bounding box center [733, 153] width 264 height 56
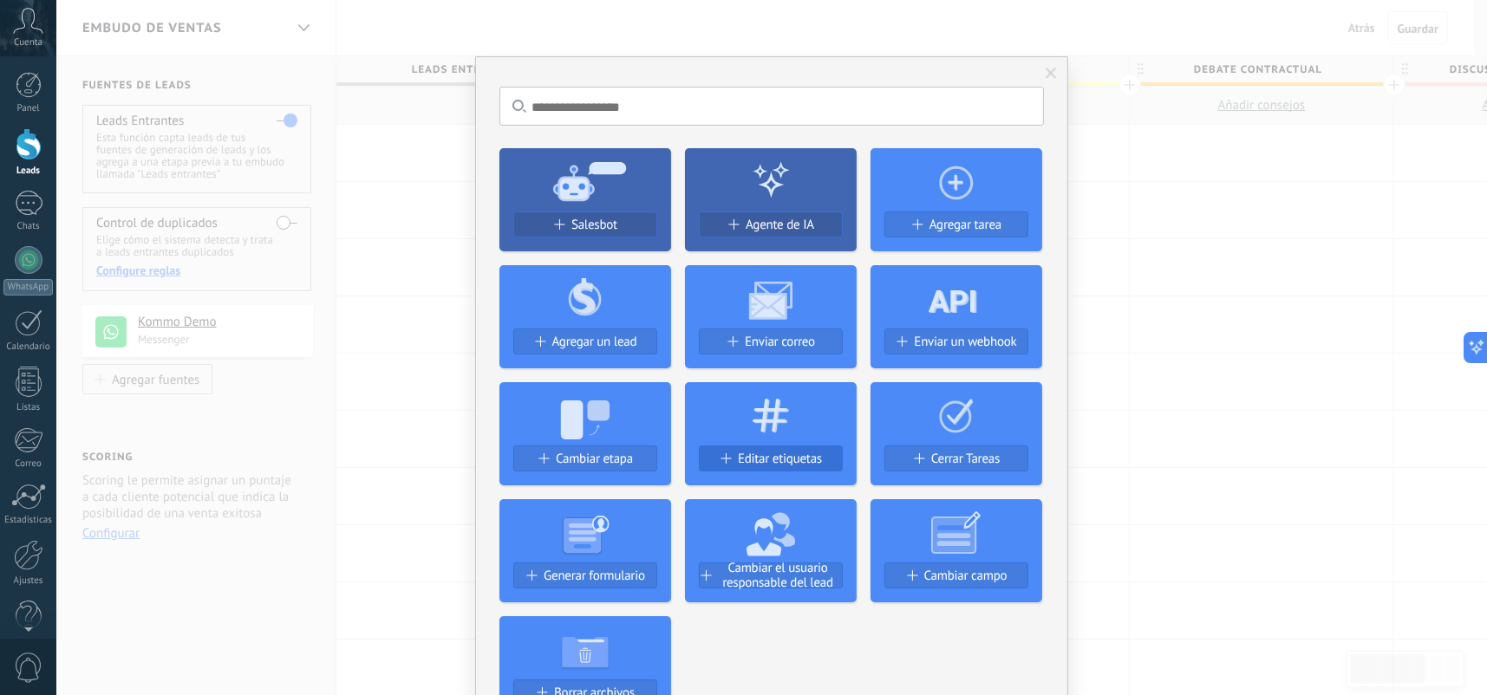
click at [797, 462] on span "Editar etiquetas" at bounding box center [780, 459] width 84 height 15
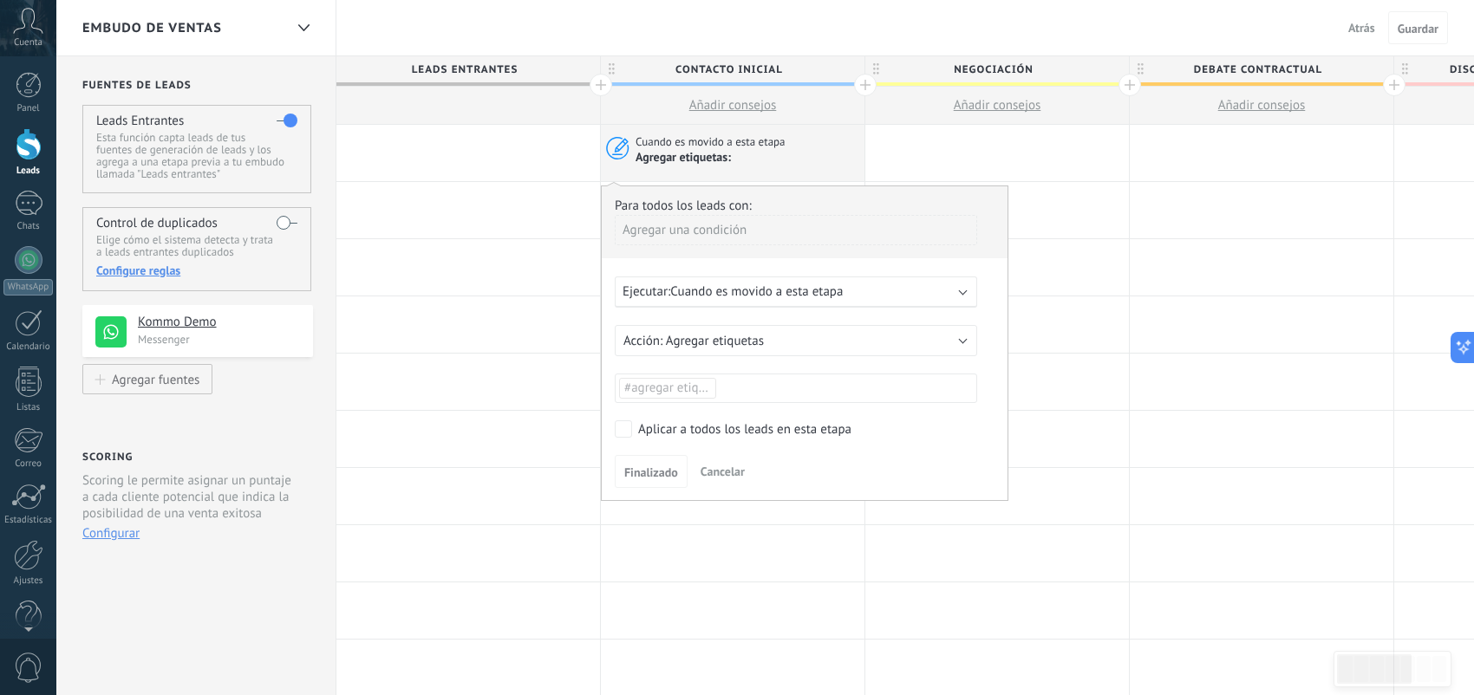
click at [852, 293] on div "Ejecutar: Cuando es movido a esta etapa" at bounding box center [788, 291] width 333 height 16
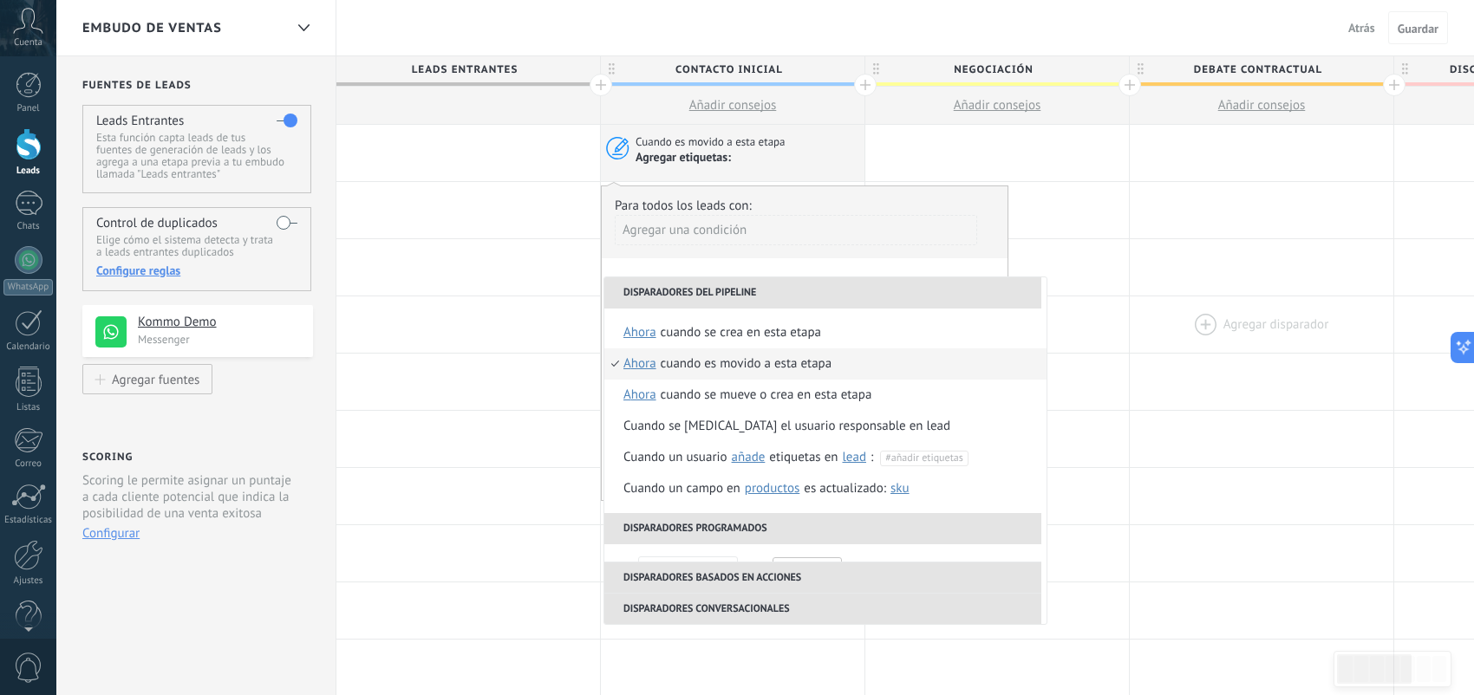
click at [1212, 296] on div at bounding box center [1262, 324] width 264 height 56
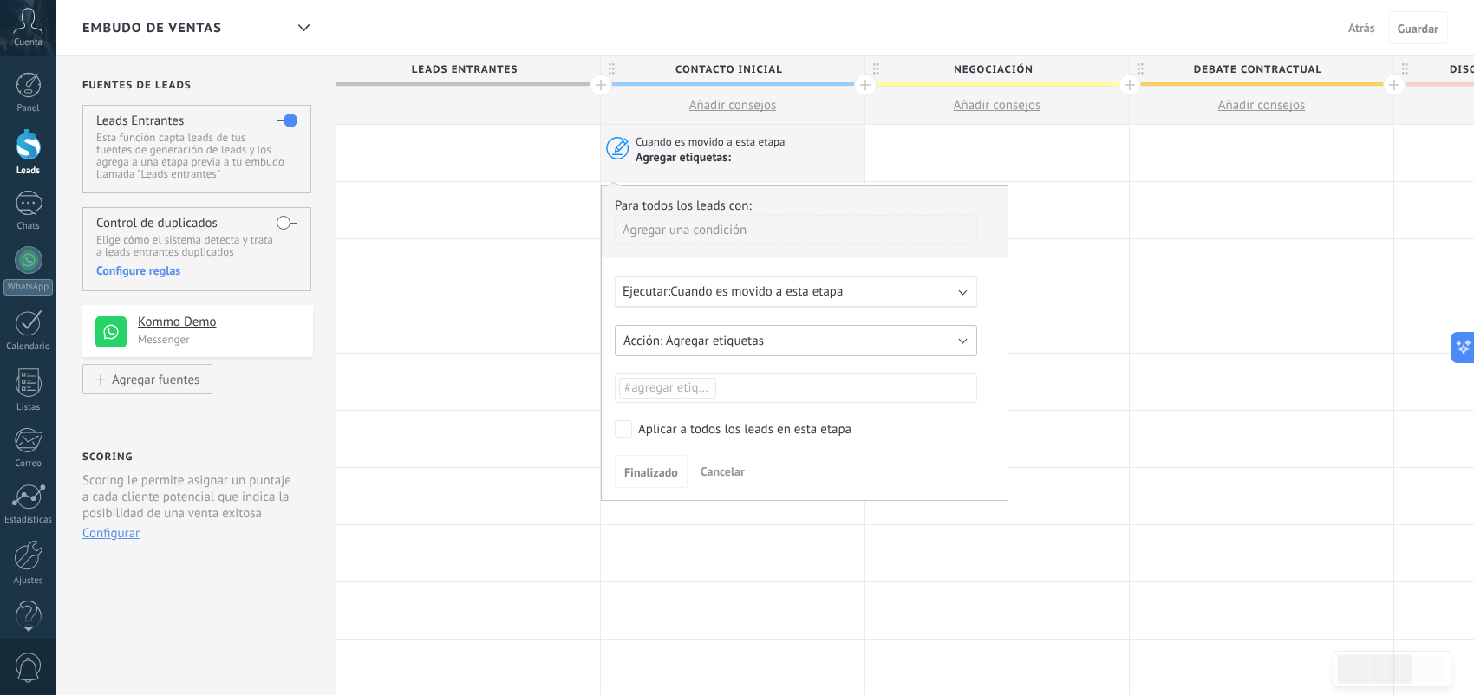
click at [785, 345] on button "Agregar etiquetas" at bounding box center [796, 340] width 362 height 31
click at [785, 345] on span "Agregar etiquetas" at bounding box center [787, 341] width 367 height 16
click at [778, 392] on ul "#agregar etiquetas" at bounding box center [795, 388] width 357 height 24
click at [780, 348] on button "Agregar etiquetas" at bounding box center [796, 340] width 362 height 31
click at [909, 305] on div "Ejecutar: Cuando es movido a esta etapa" at bounding box center [796, 292] width 362 height 31
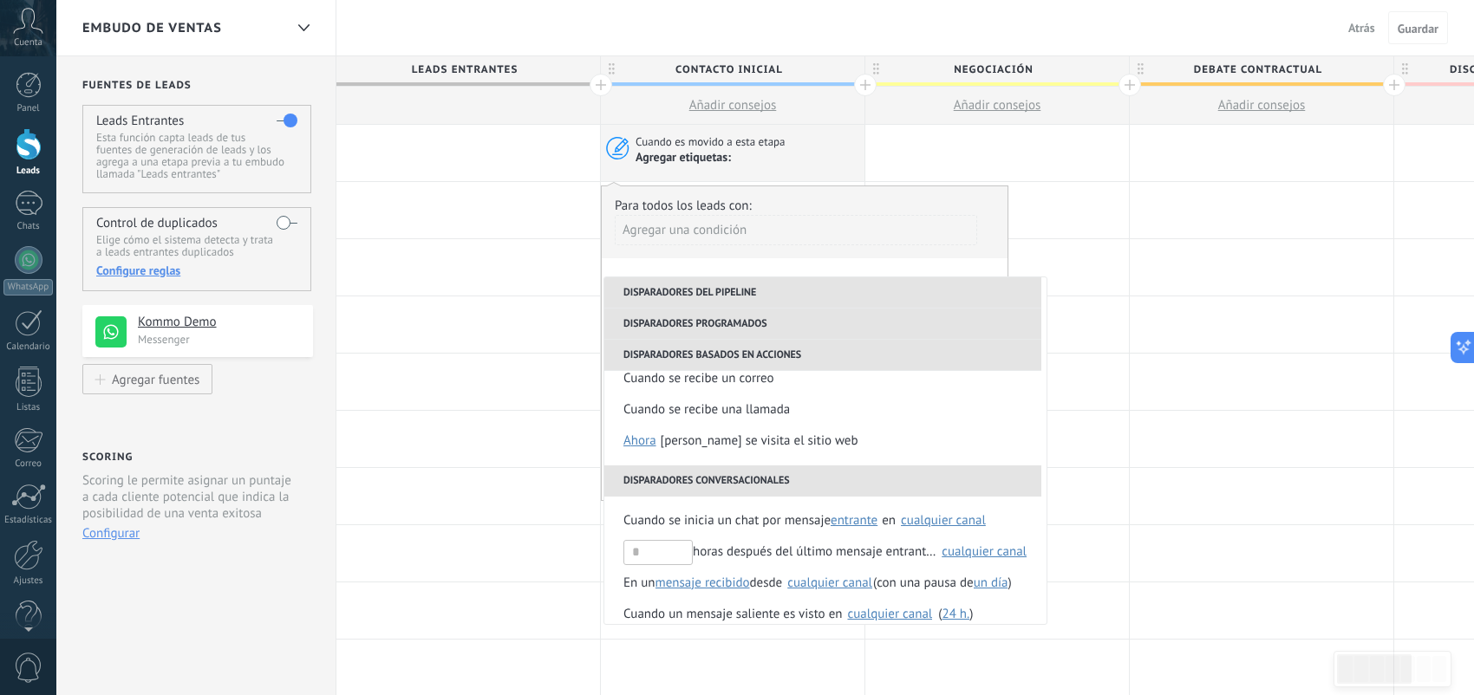
scroll to position [408, 0]
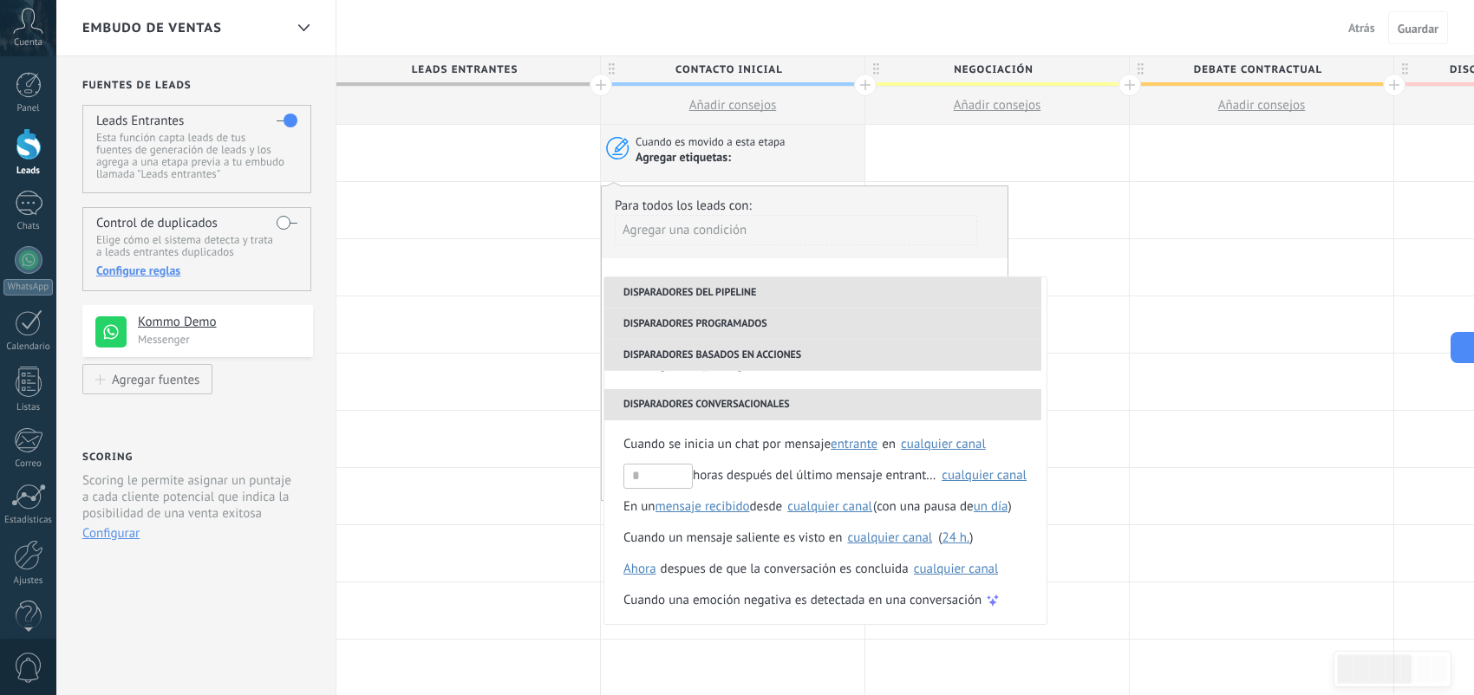
click at [739, 289] on li "Disparadores del pipeline" at bounding box center [822, 292] width 437 height 31
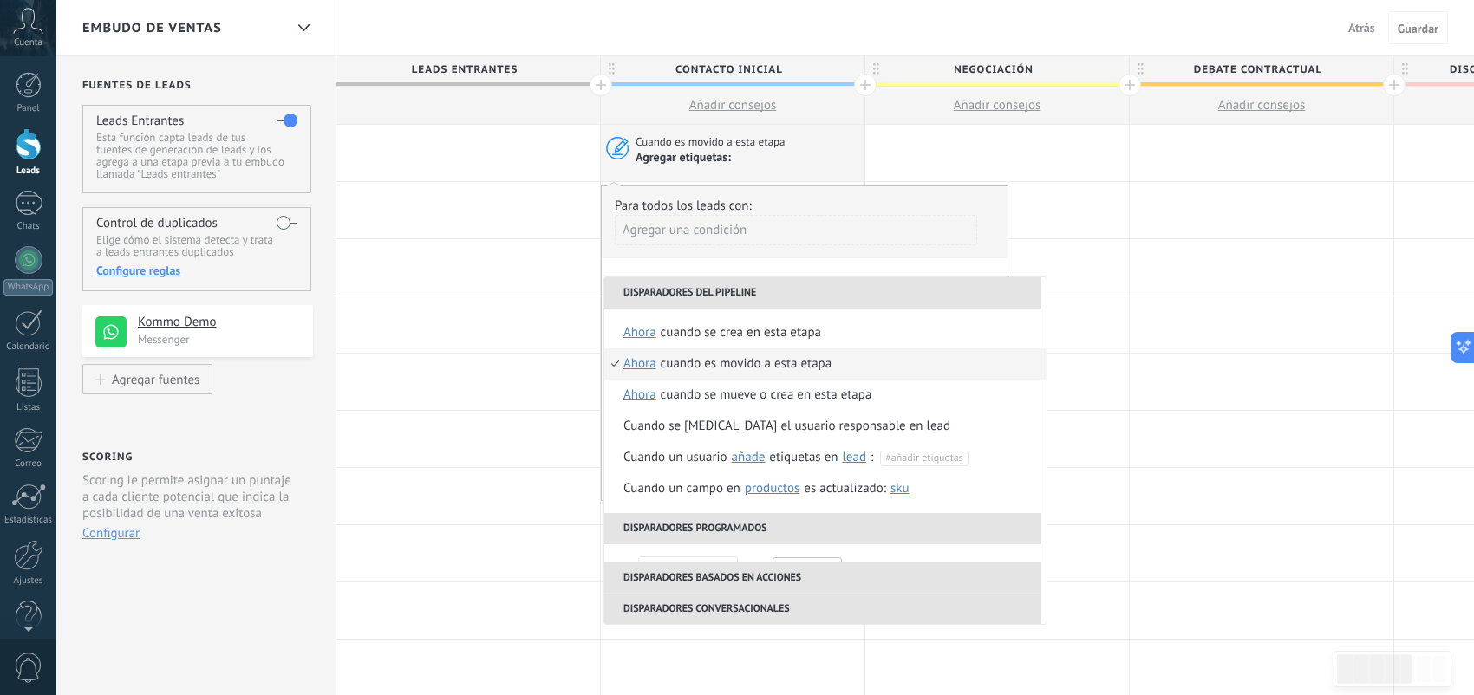
click at [739, 289] on li "Disparadores del pipeline" at bounding box center [822, 292] width 437 height 31
click at [778, 524] on li "Disparadores programados" at bounding box center [822, 528] width 437 height 31
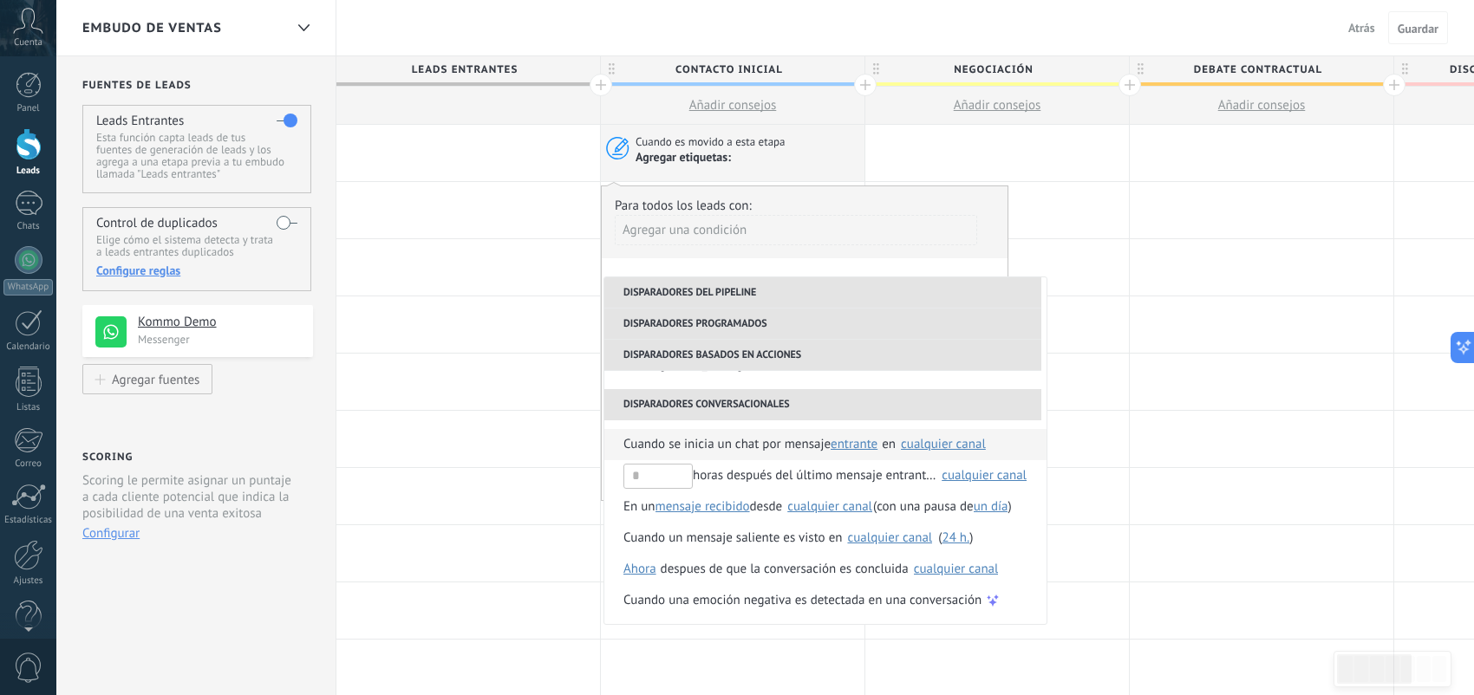
click at [725, 450] on span "Cuando se inicia un chat por mensaje" at bounding box center [726, 444] width 207 height 31
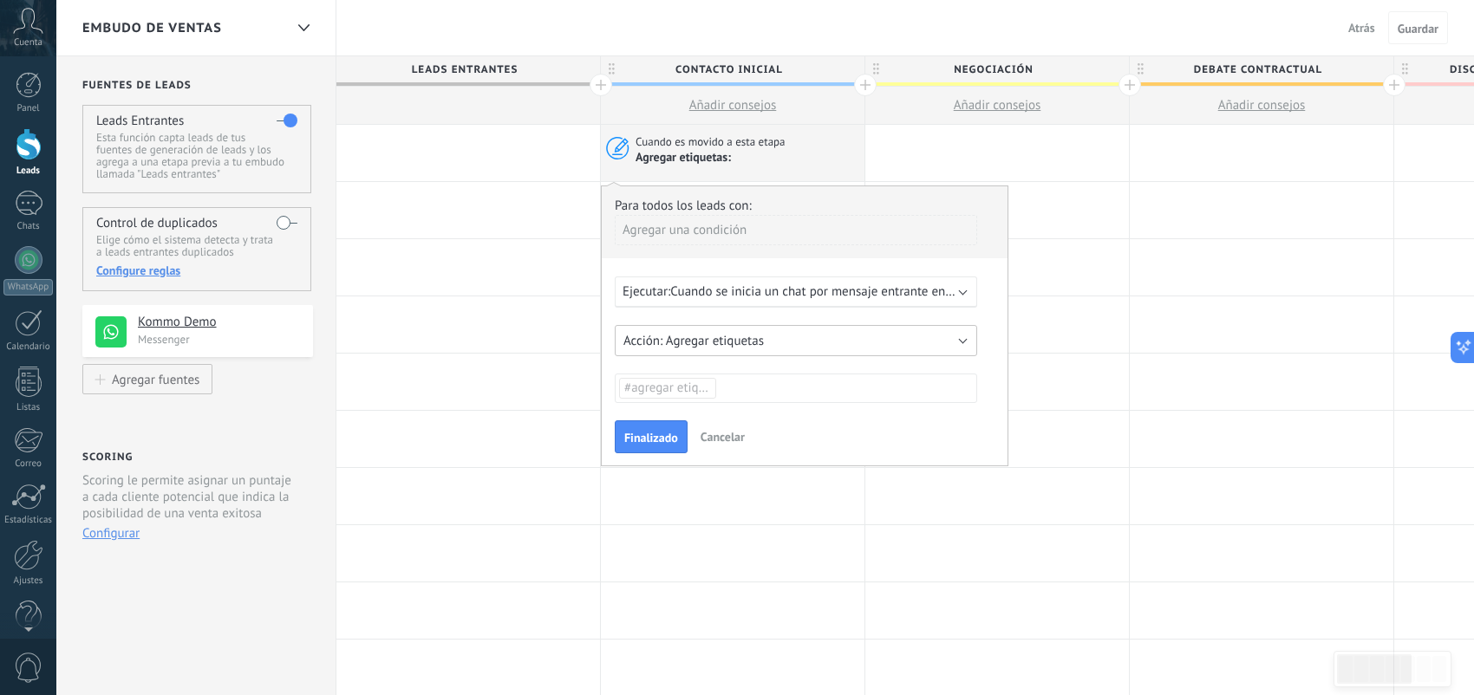
click at [764, 342] on button "Agregar etiquetas" at bounding box center [796, 340] width 362 height 31
click at [1003, 316] on div "Para todos los leads con: Agregar una condición Ejecutar: Cuando se inicia un c…" at bounding box center [804, 326] width 407 height 281
click at [742, 392] on ul "#agregar etiquetas" at bounding box center [795, 388] width 357 height 24
click at [727, 448] on button "Cancelar" at bounding box center [723, 437] width 58 height 26
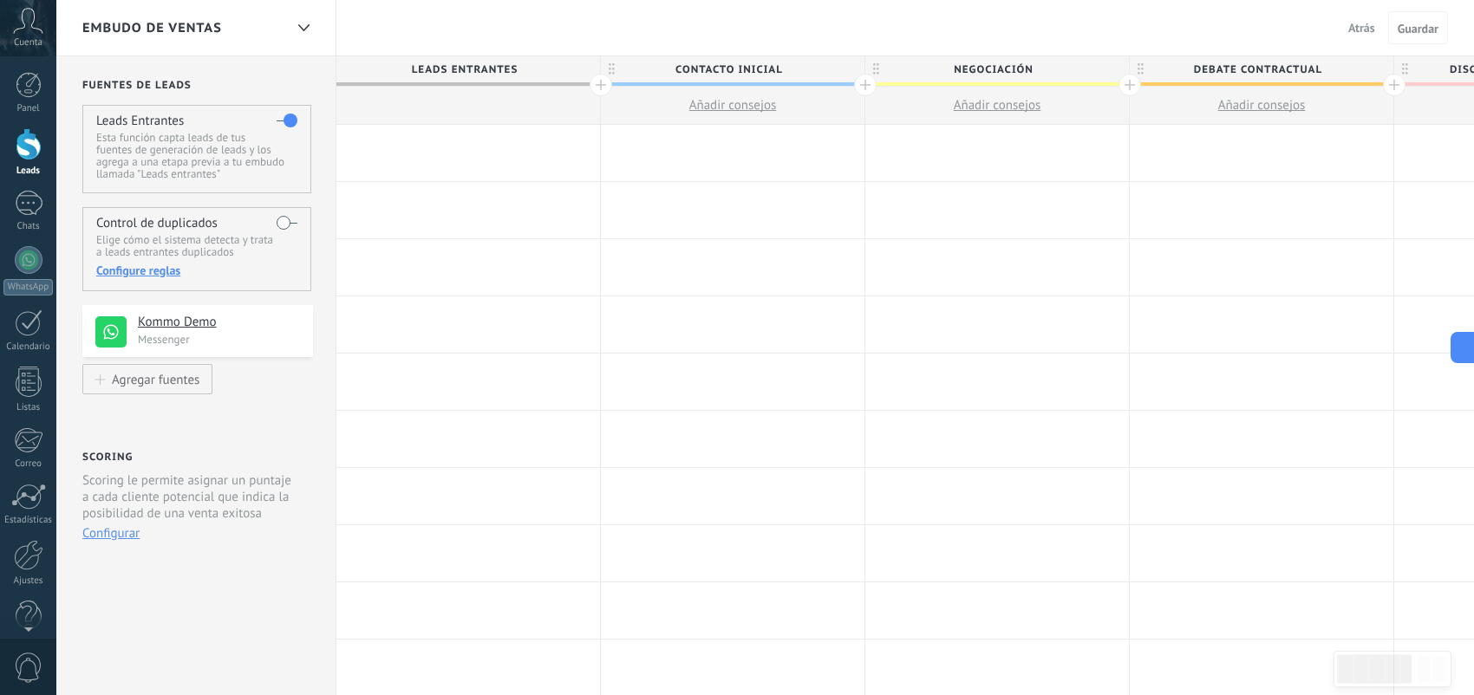
click at [722, 155] on div at bounding box center [733, 153] width 264 height 56
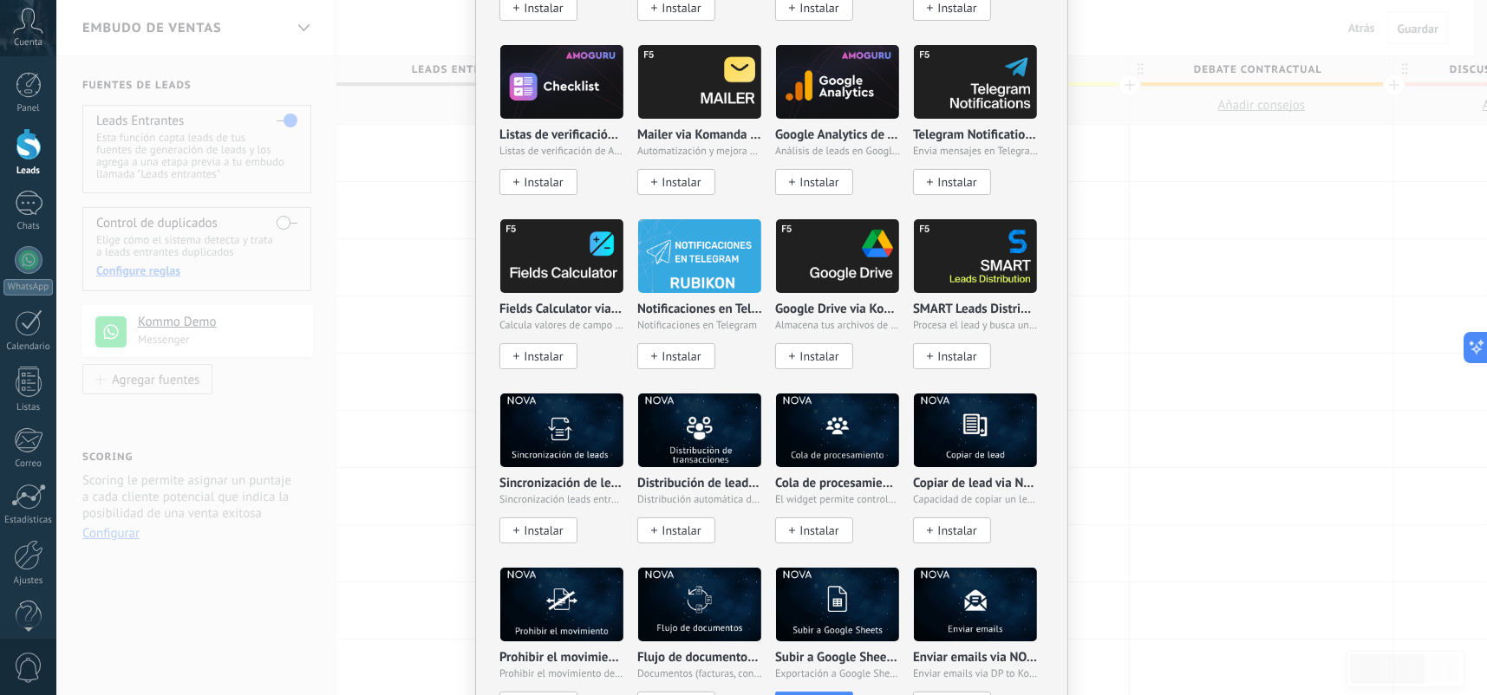
scroll to position [1821, 0]
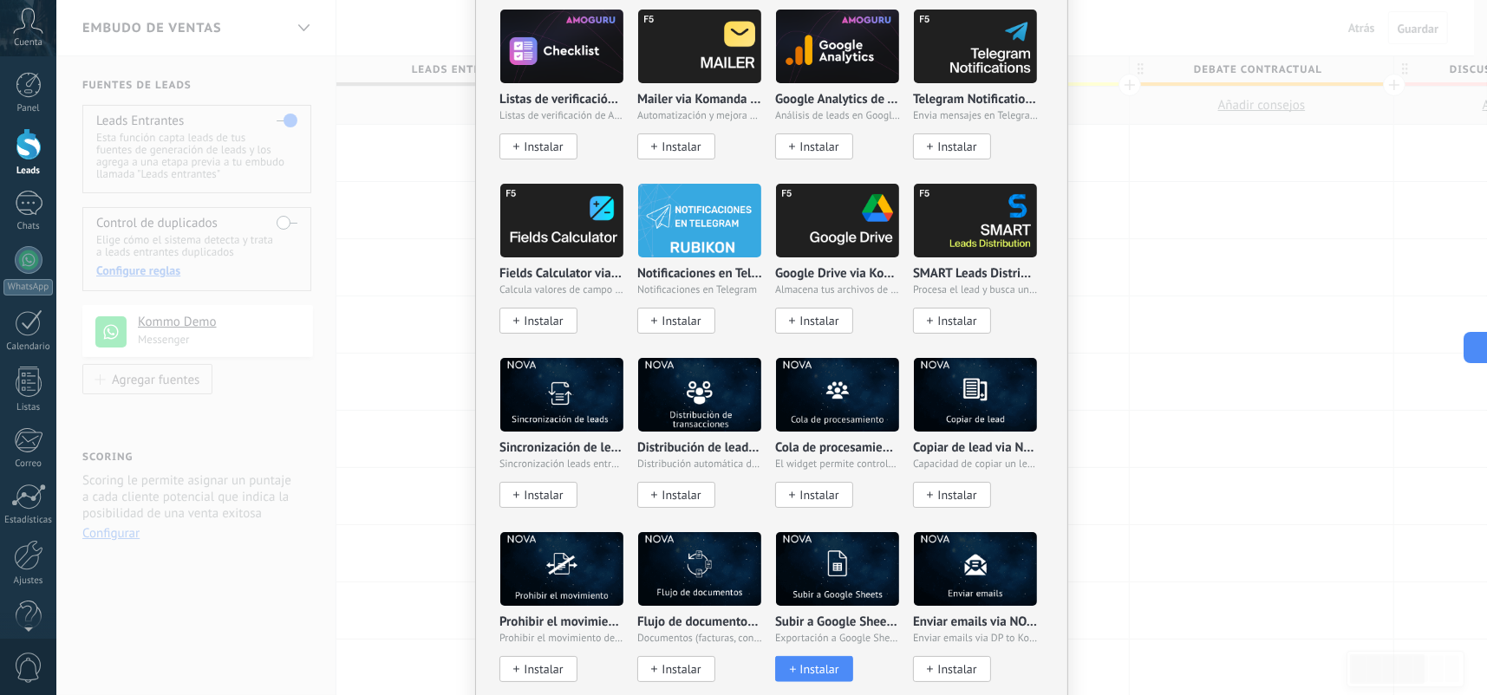
click at [830, 662] on span "Instalar" at bounding box center [818, 669] width 39 height 15
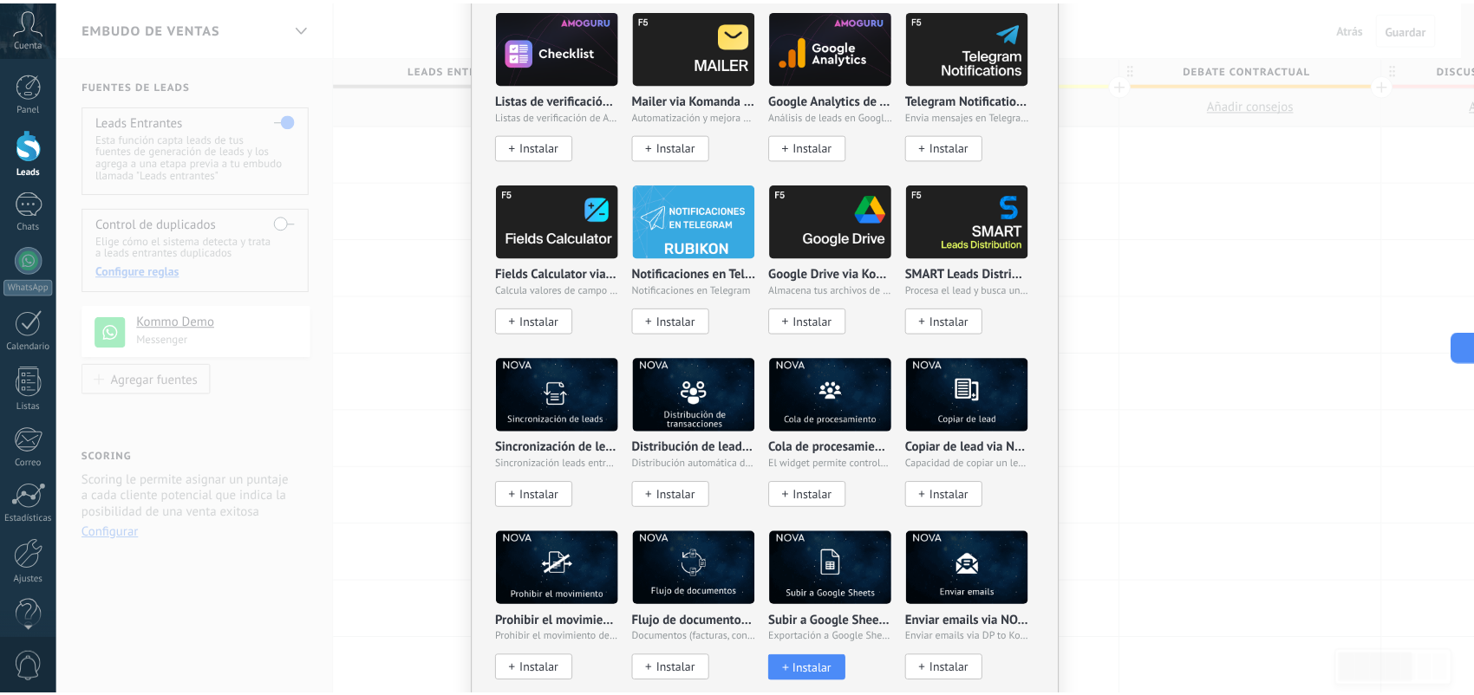
scroll to position [0, 0]
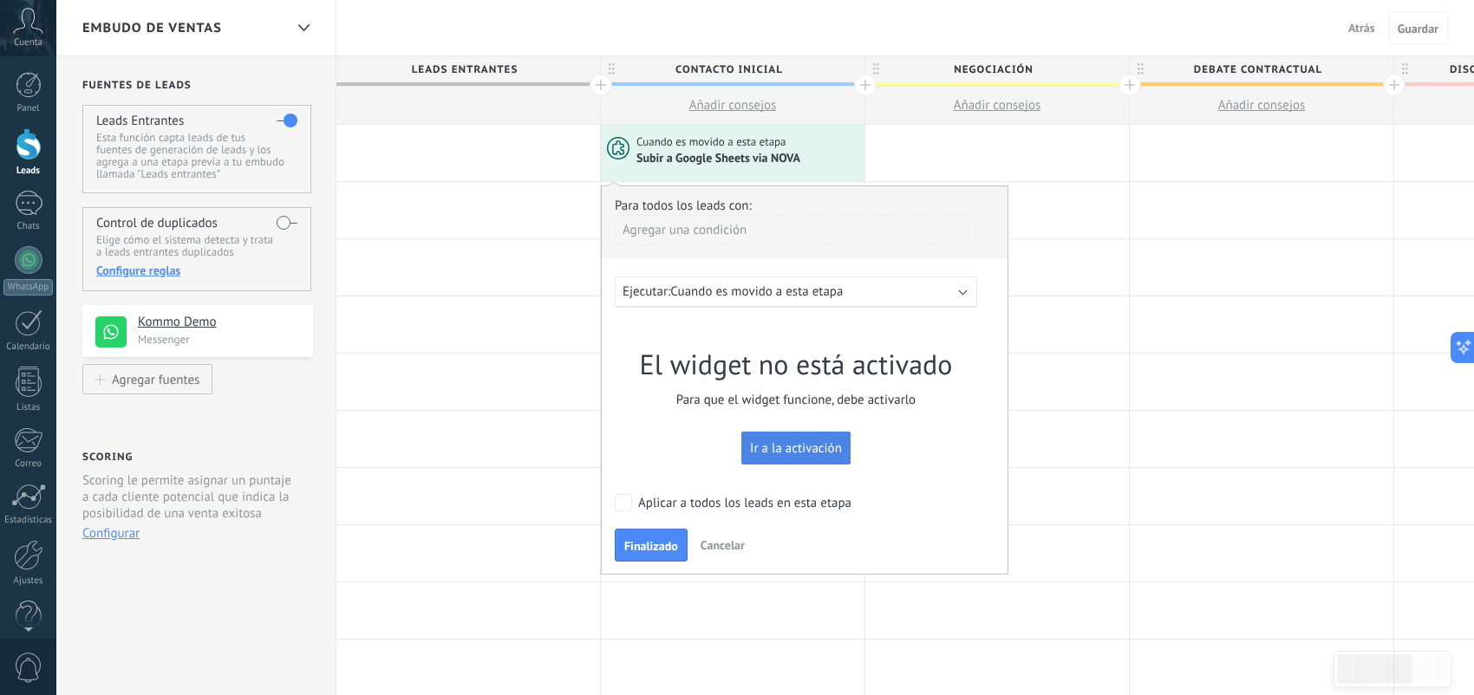
click at [825, 455] on span "Ir a la activación" at bounding box center [796, 448] width 92 height 13
drag, startPoint x: 826, startPoint y: 451, endPoint x: 941, endPoint y: 475, distance: 117.0
click at [941, 475] on div "El widget no está activado Para que el widget funcione, debe activarlo Ir a la …" at bounding box center [805, 401] width 380 height 152
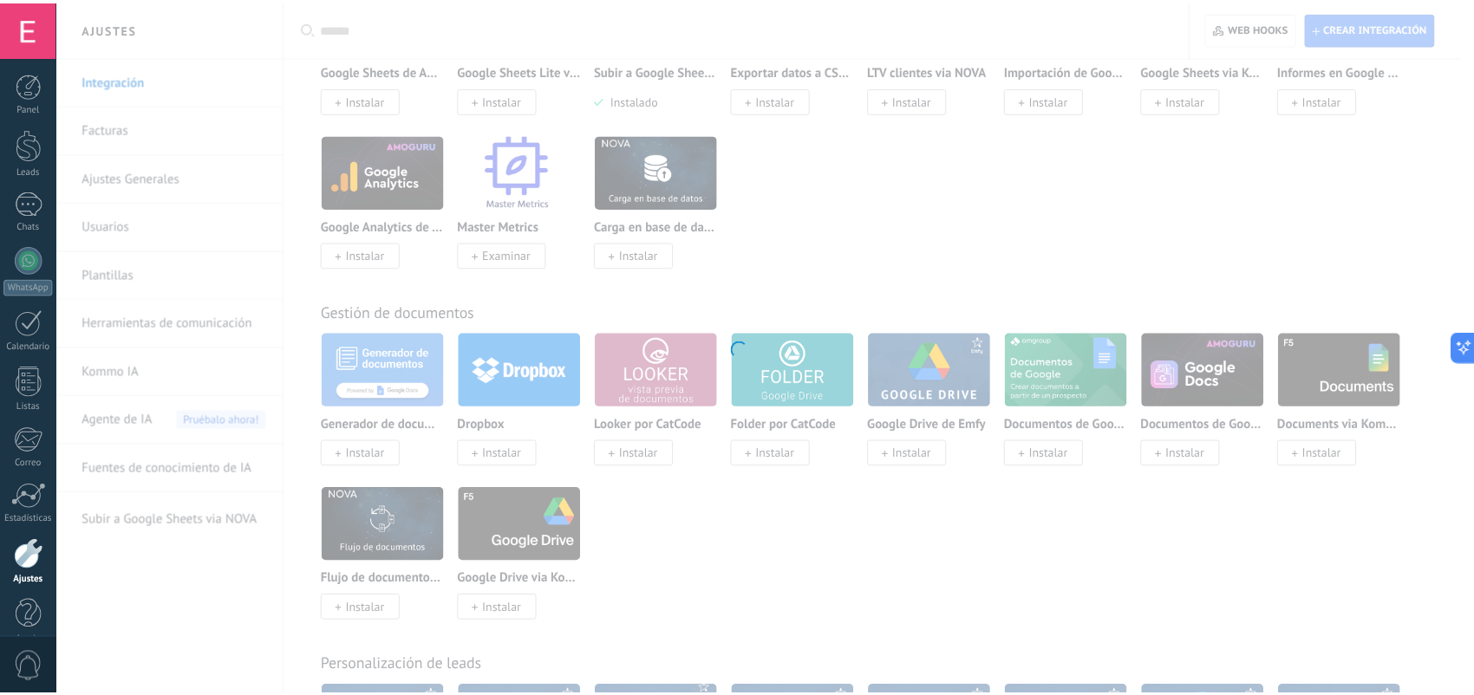
scroll to position [1509, 0]
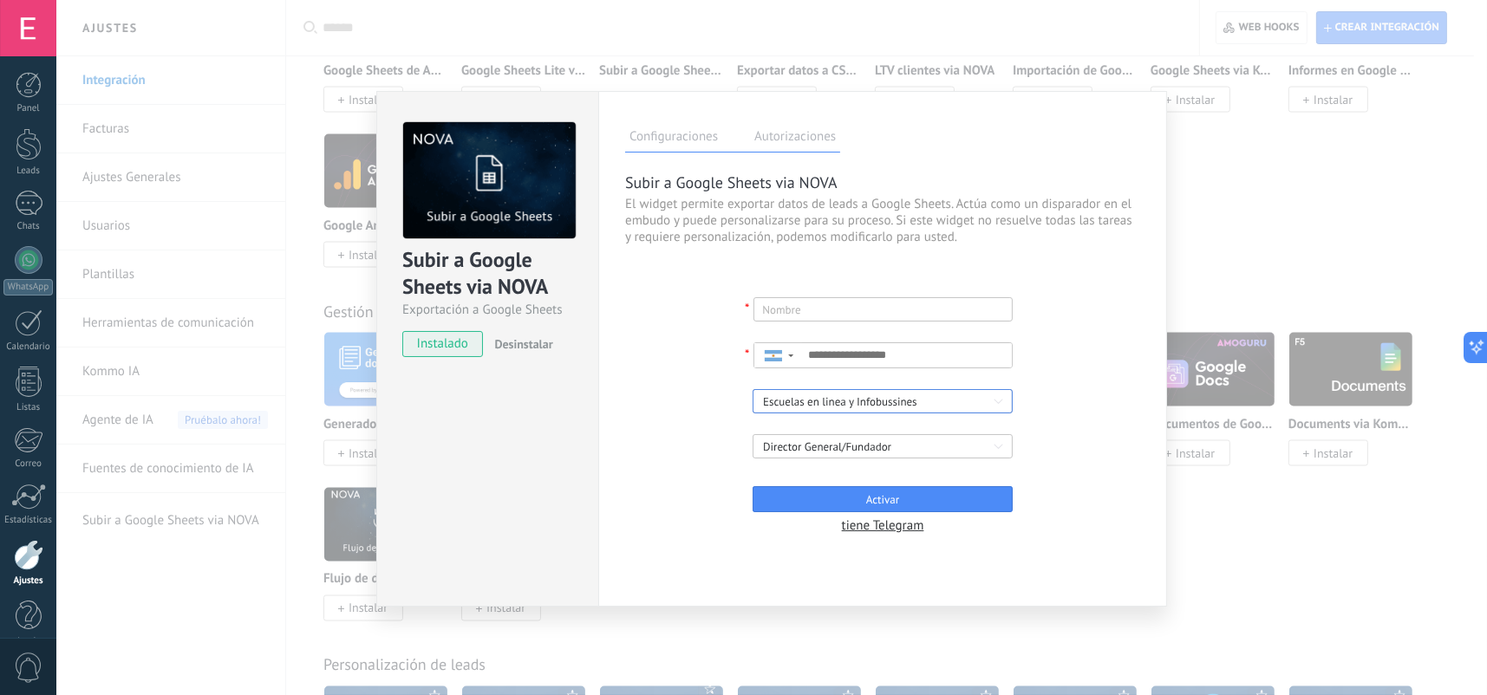
click at [988, 401] on div "Escuelas en linea y Infobussines" at bounding box center [876, 402] width 227 height 17
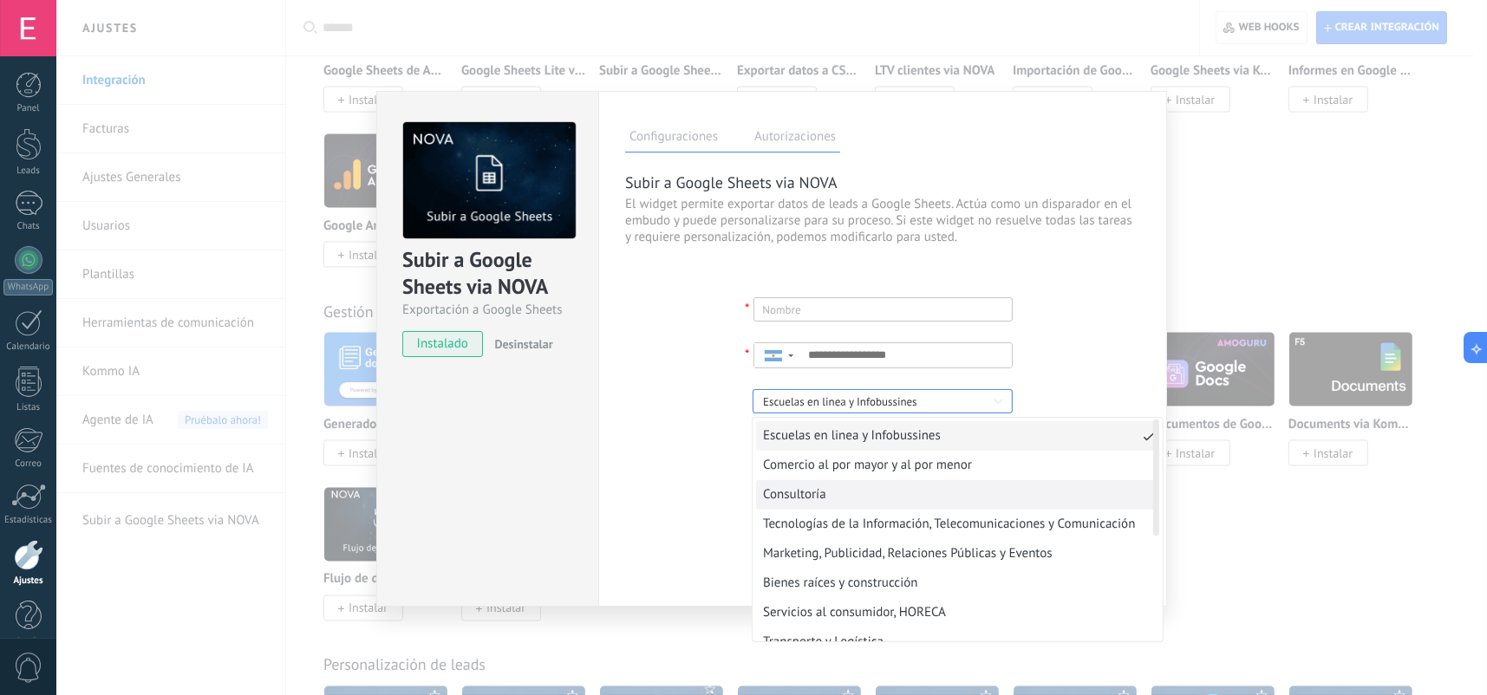
click at [993, 498] on div "Consultoría" at bounding box center [957, 494] width 410 height 29
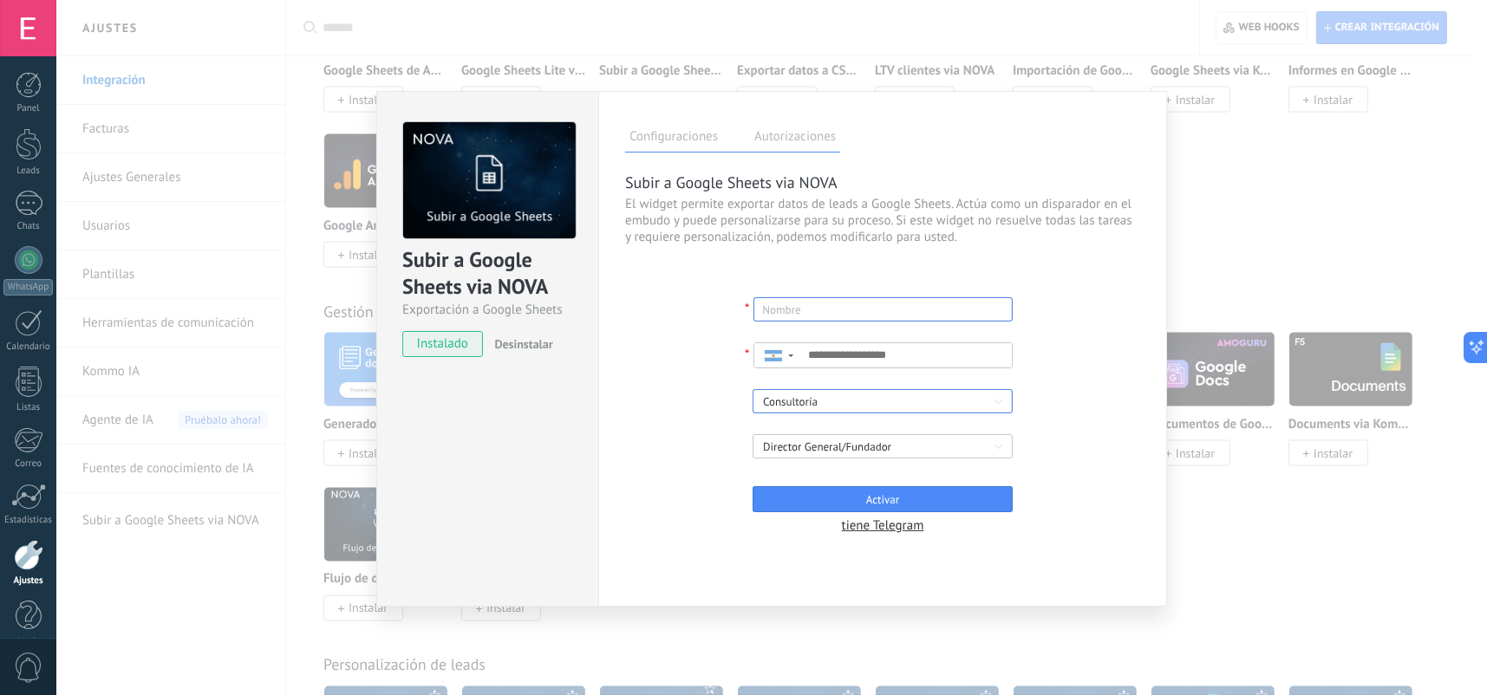
click at [876, 312] on input "text" at bounding box center [883, 309] width 242 height 24
type input "*******"
click at [865, 357] on input at bounding box center [907, 355] width 210 height 24
click at [987, 489] on button "Activar" at bounding box center [882, 499] width 260 height 26
click at [904, 360] on input "**********" at bounding box center [907, 355] width 210 height 24
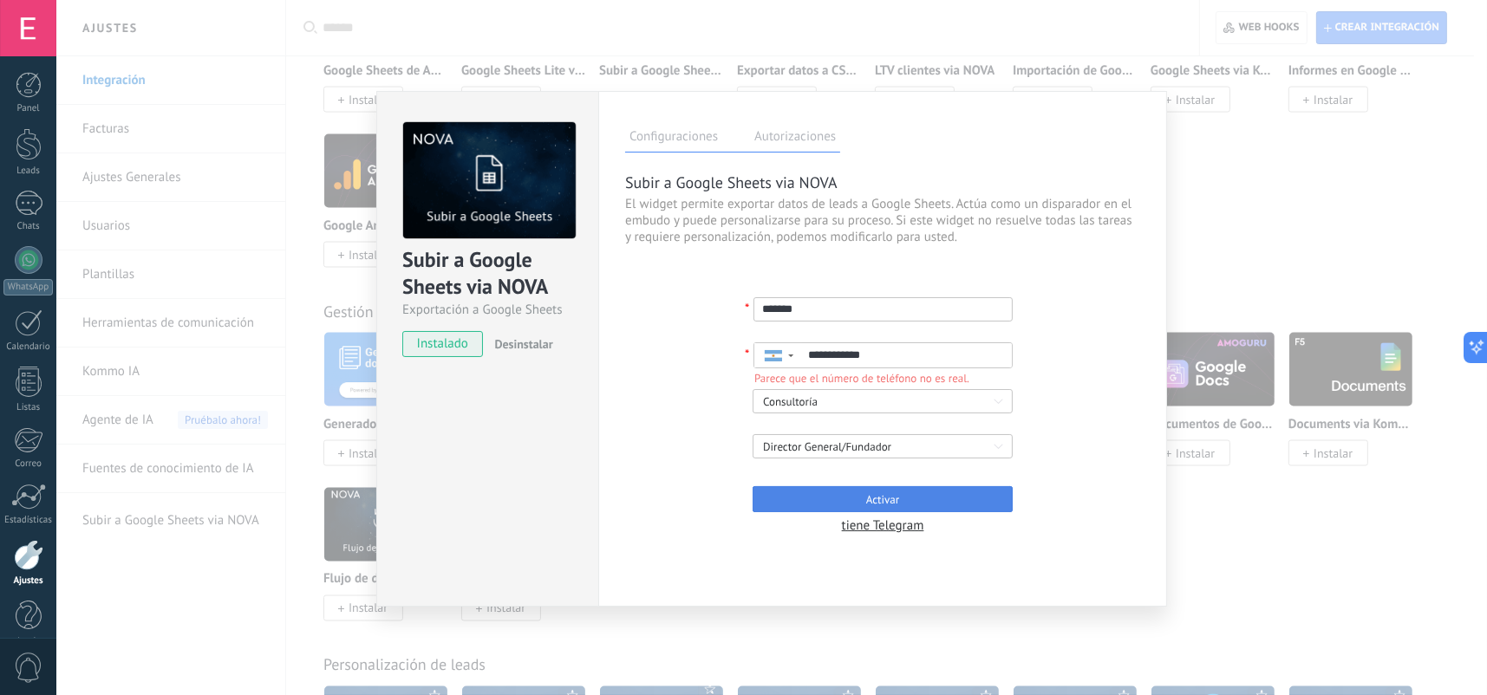
click at [945, 487] on button "Activar" at bounding box center [882, 499] width 260 height 26
click at [892, 355] on input "**********" at bounding box center [907, 355] width 210 height 24
type input "**********"
click at [941, 502] on button "Activar" at bounding box center [882, 499] width 260 height 26
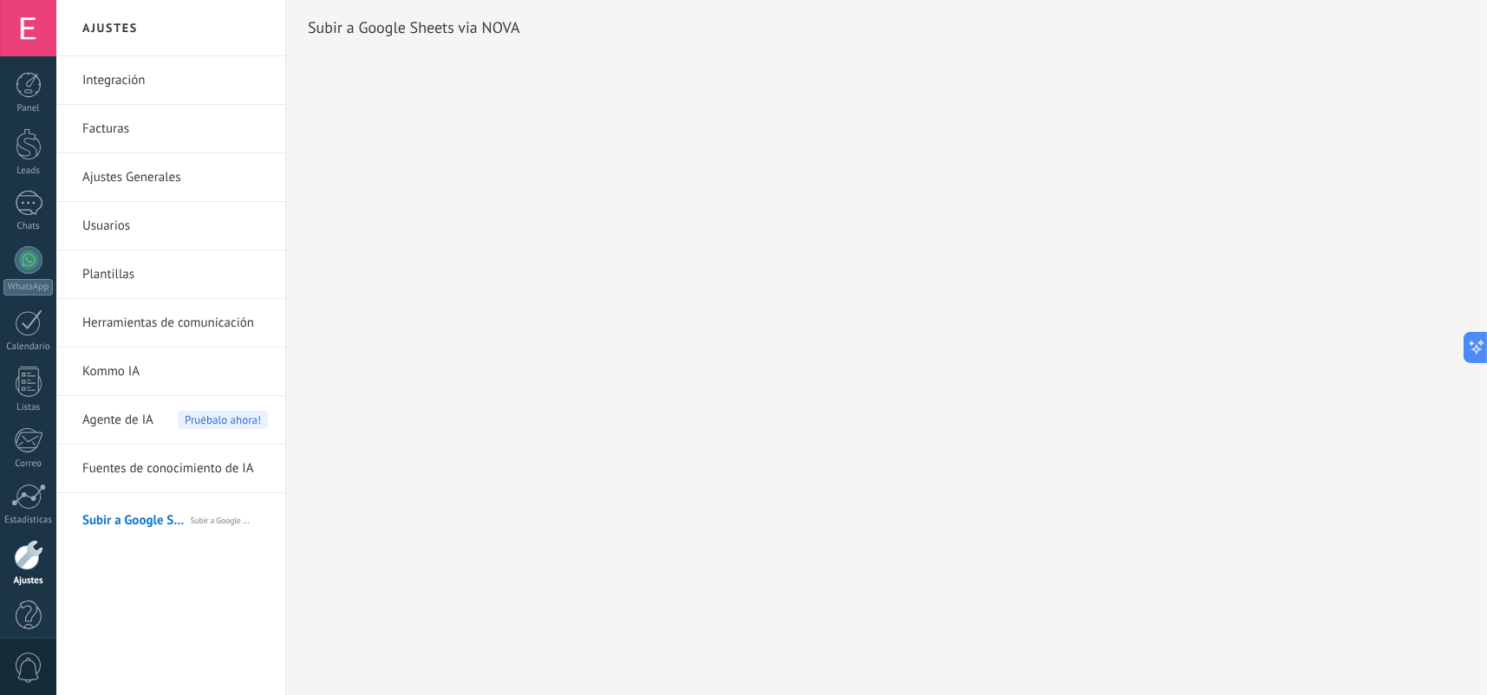
scroll to position [1509, 0]
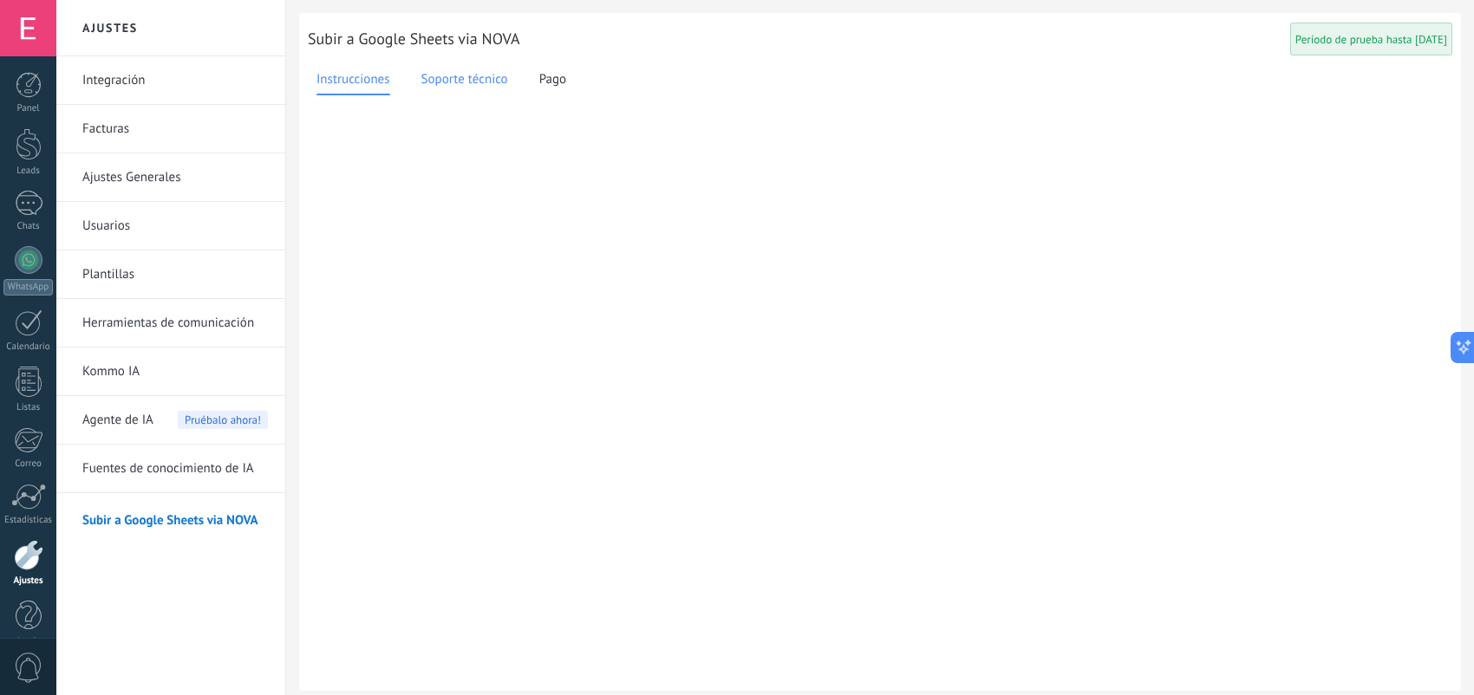
click at [469, 76] on span "Soporte técnico" at bounding box center [464, 80] width 87 height 20
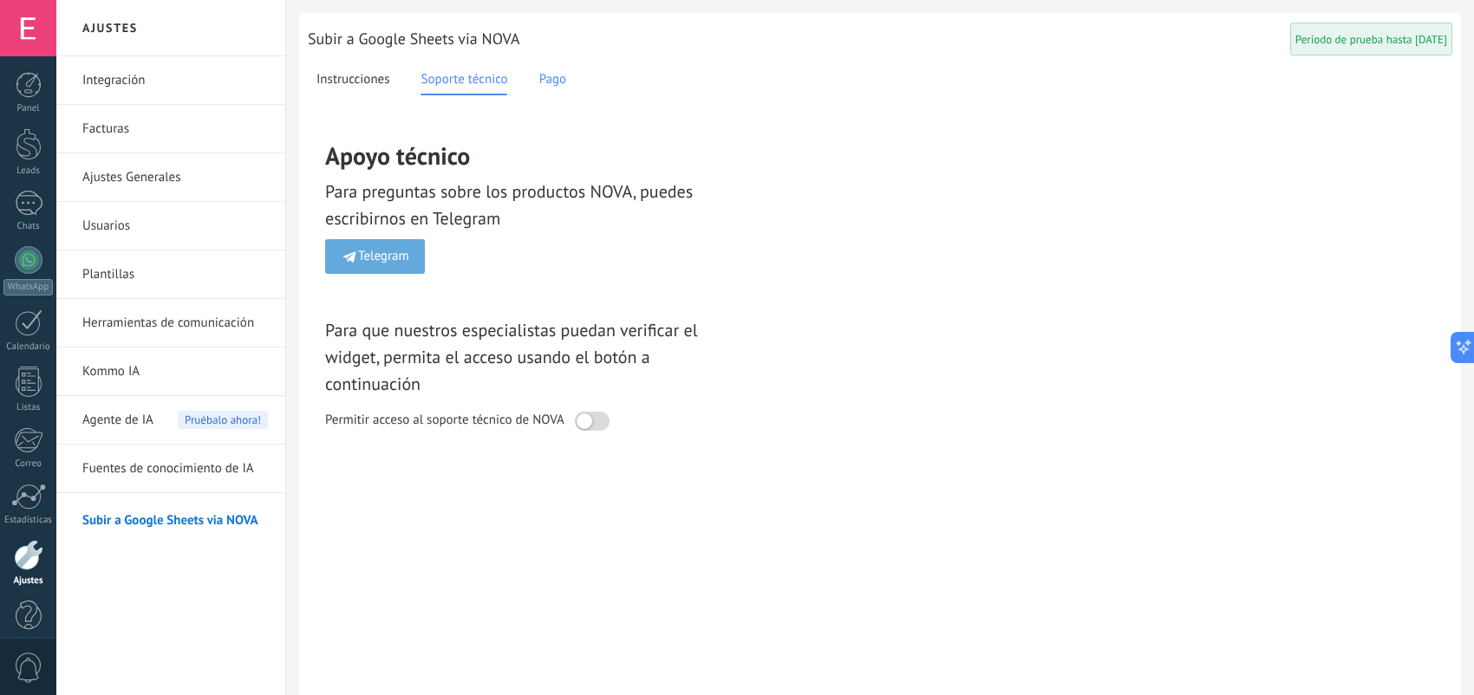
click at [554, 76] on span "Pago" at bounding box center [552, 80] width 27 height 20
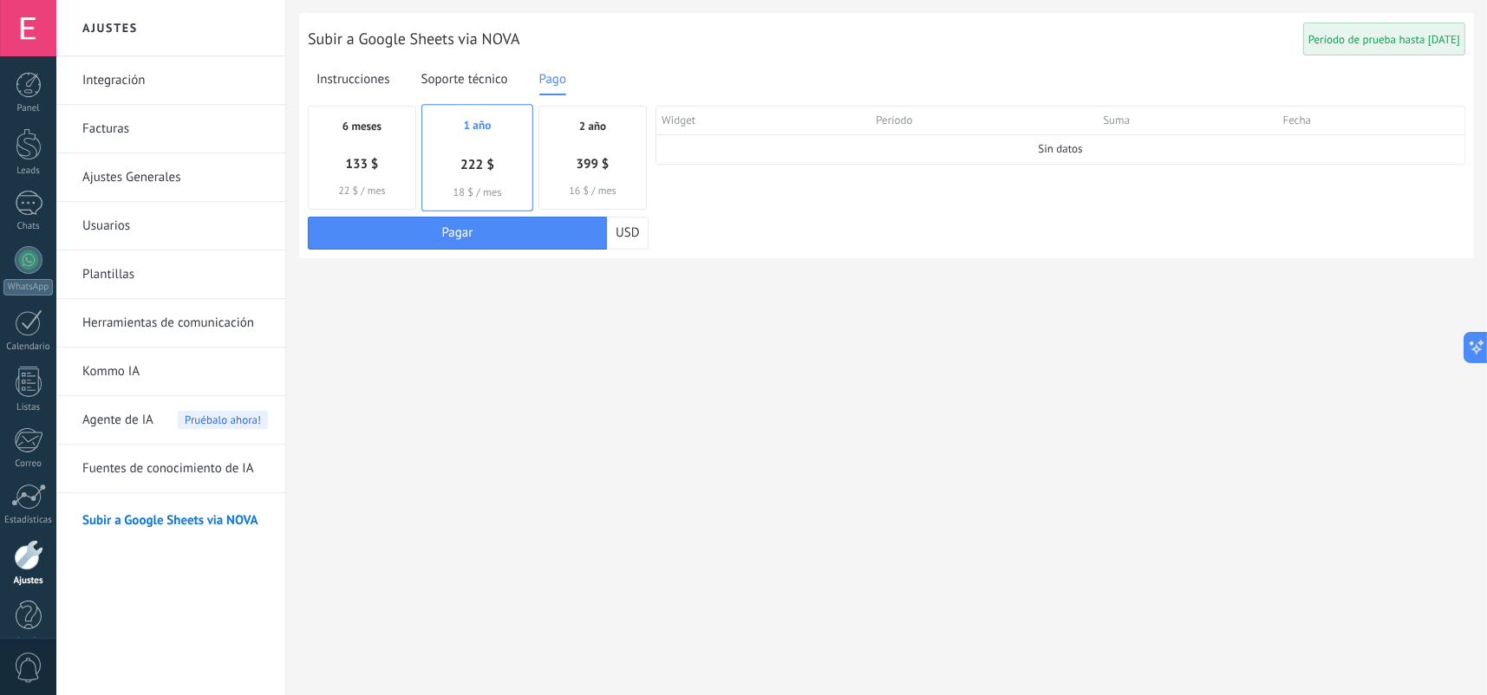
click at [236, 92] on link "Integración" at bounding box center [175, 80] width 186 height 49
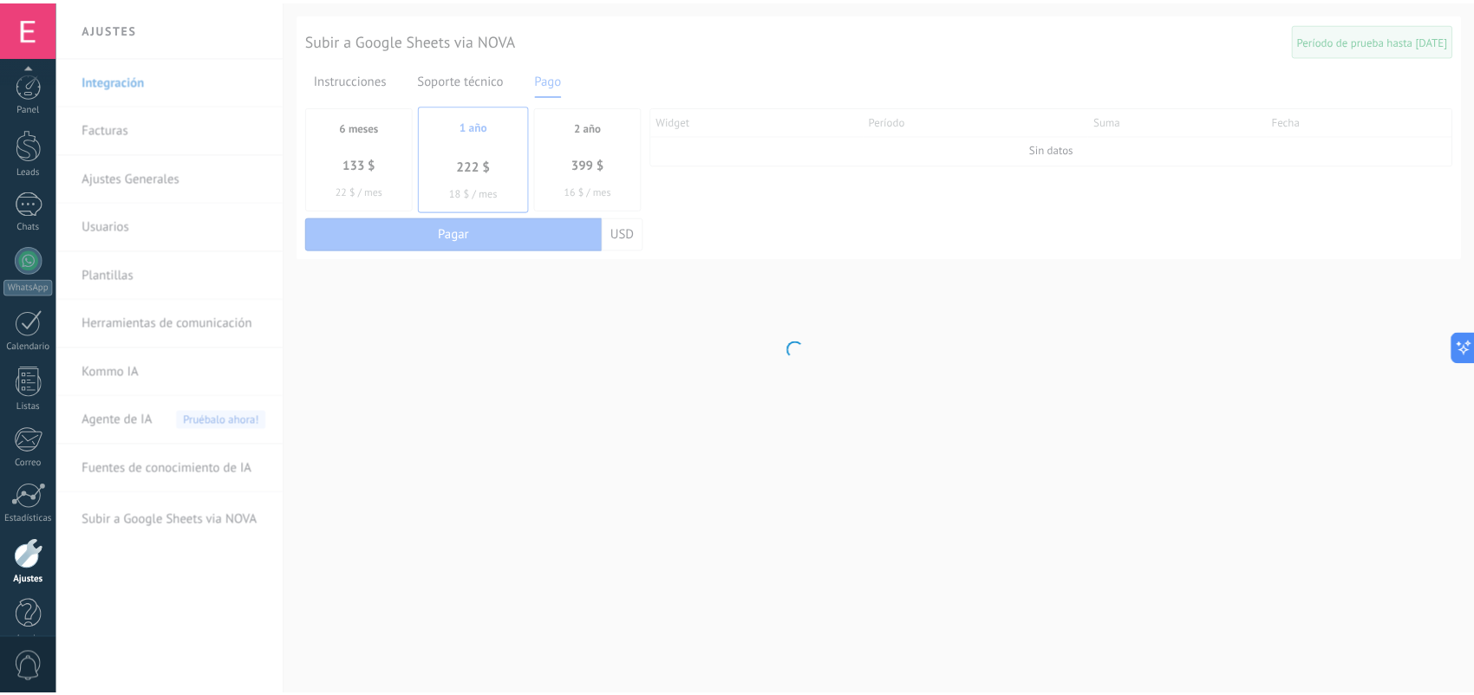
scroll to position [26, 0]
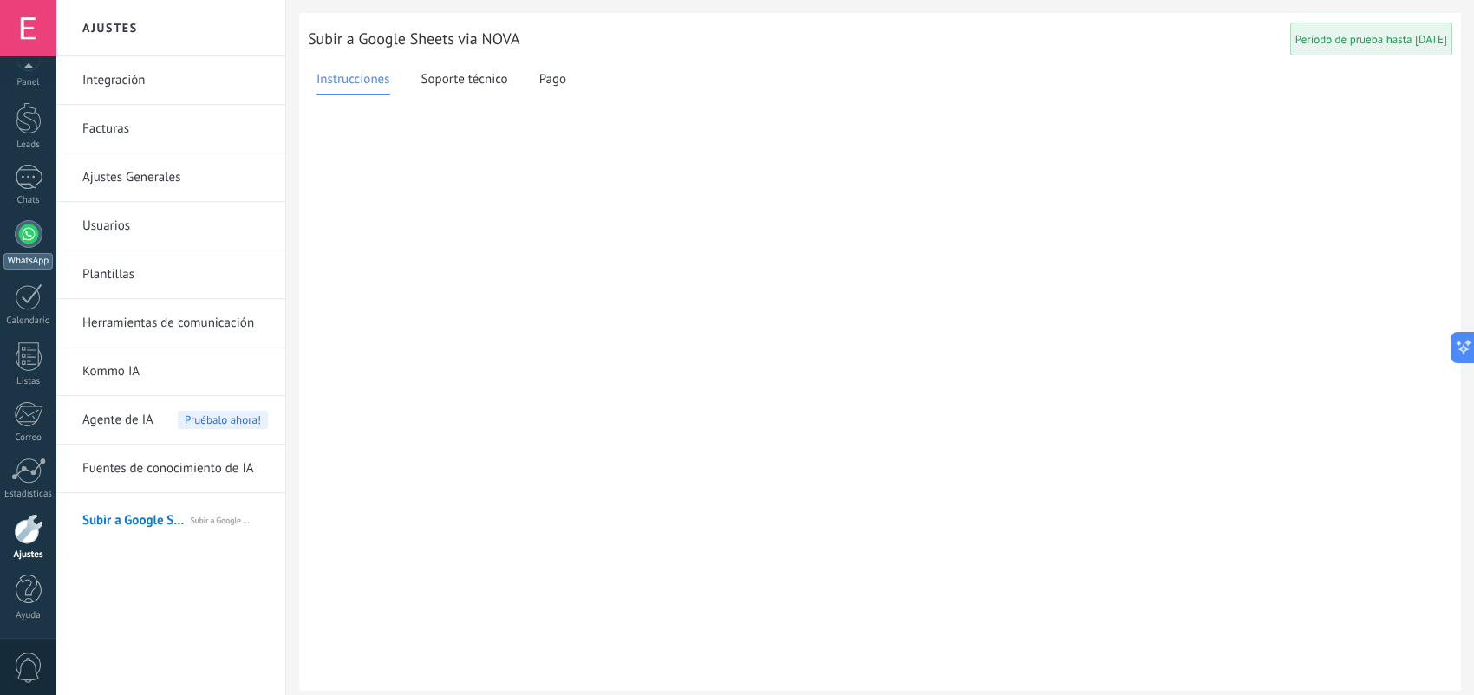
click at [34, 244] on div at bounding box center [29, 234] width 28 height 28
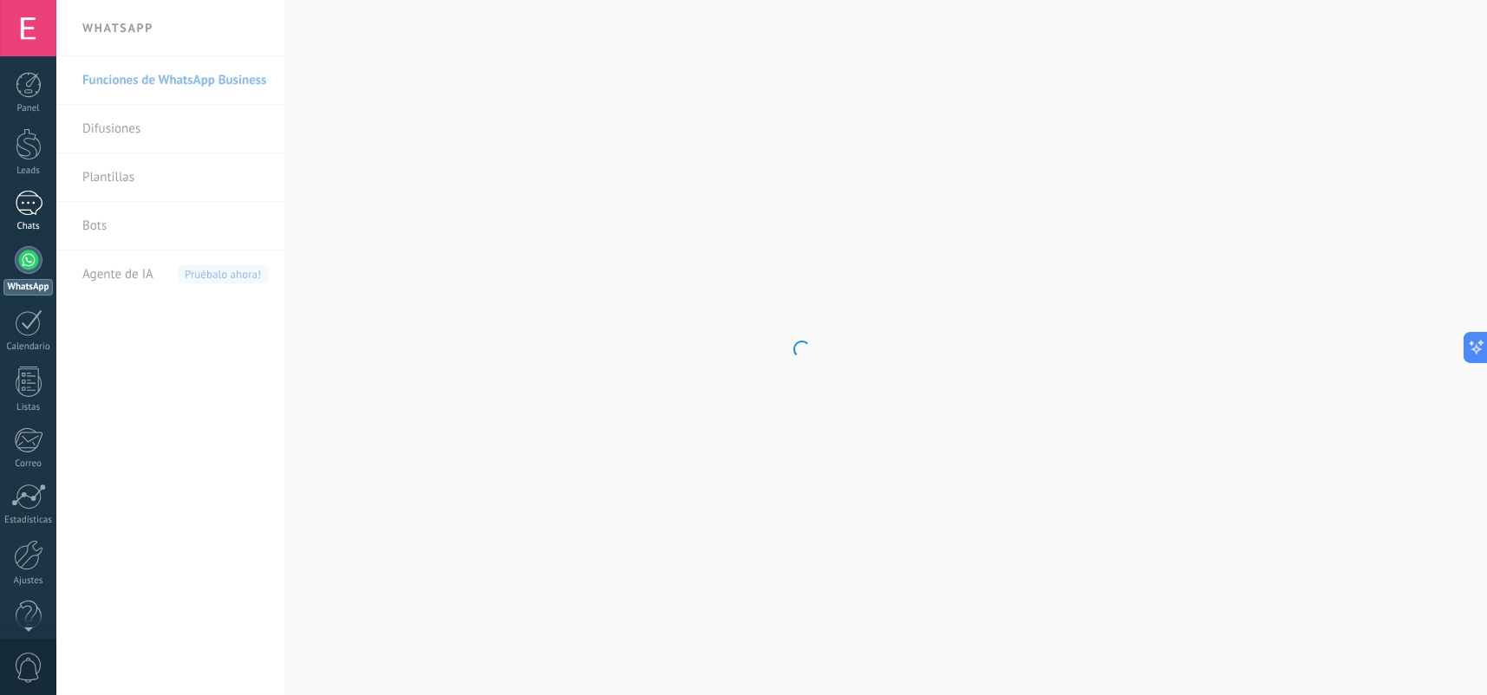
click at [29, 218] on link "Chats" at bounding box center [28, 212] width 56 height 42
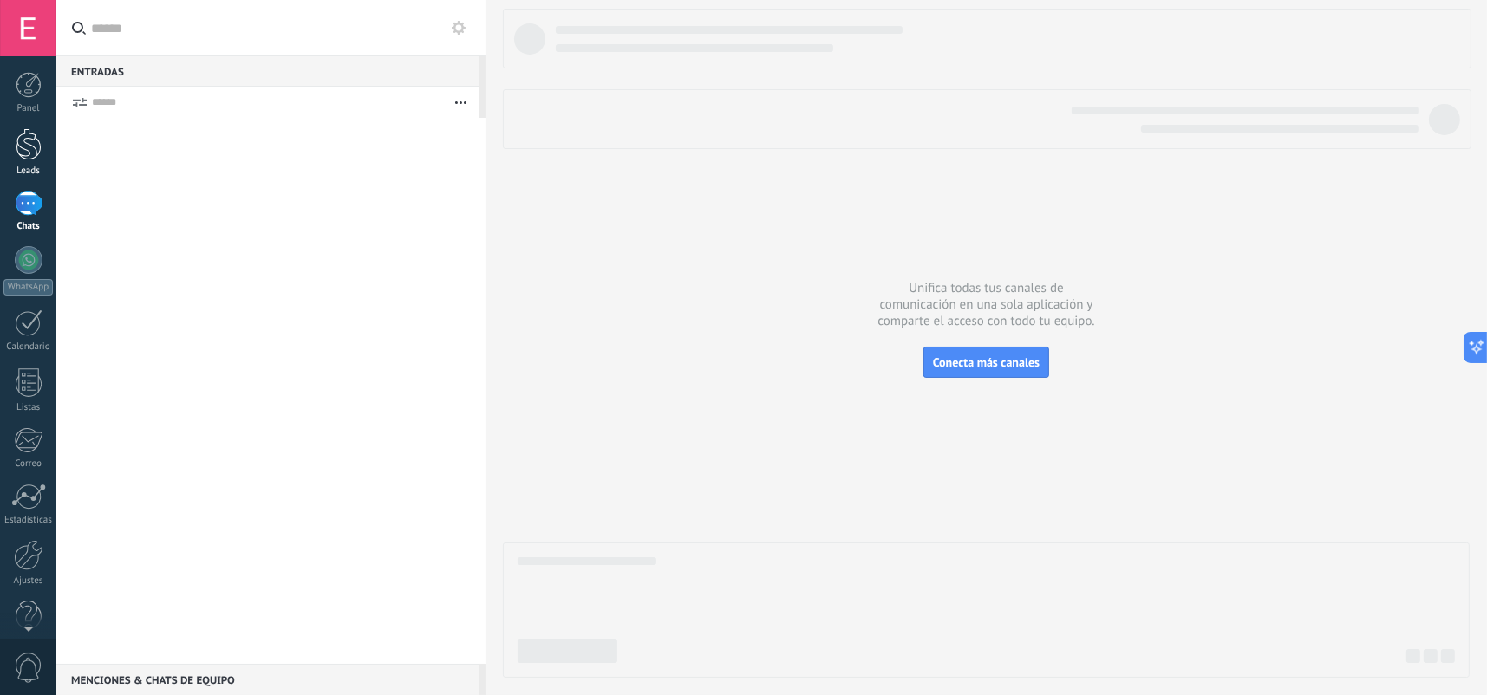
click at [36, 152] on div at bounding box center [29, 144] width 26 height 32
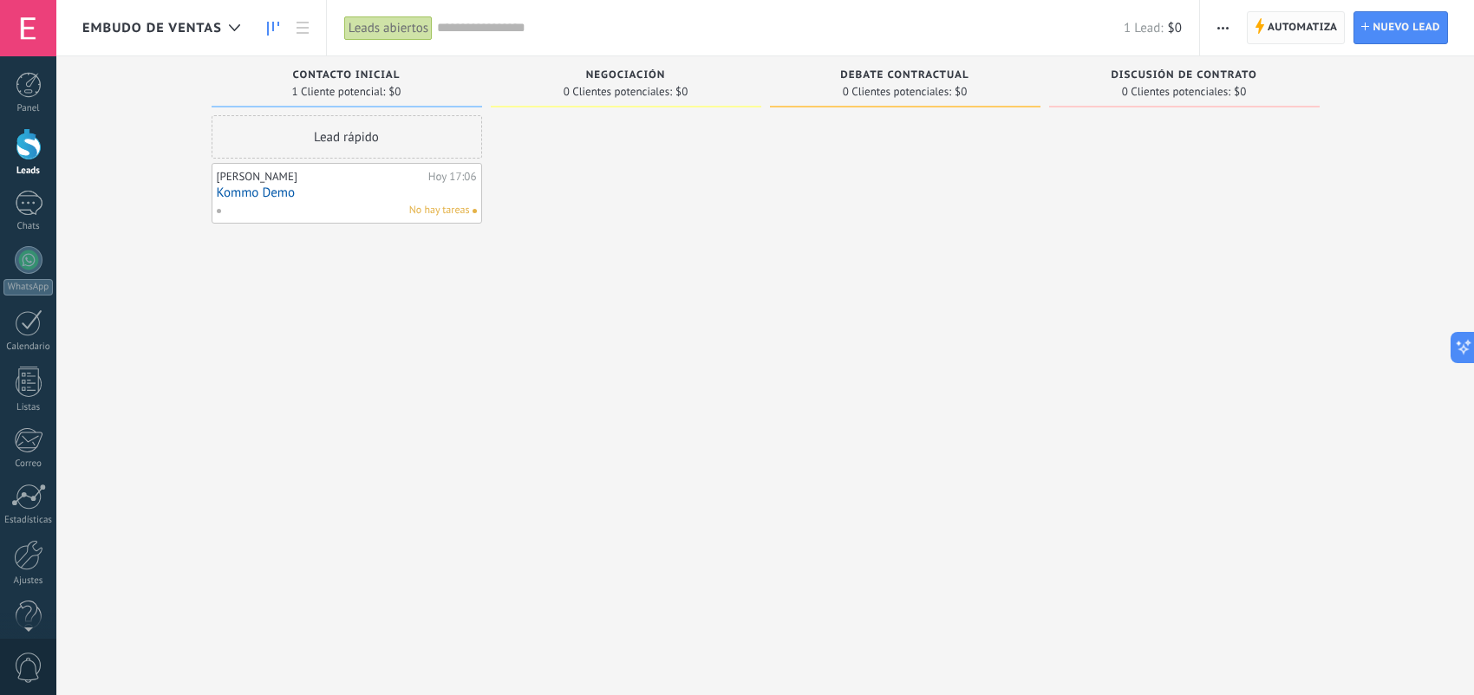
click at [1302, 29] on span "Automatiza" at bounding box center [1302, 27] width 70 height 31
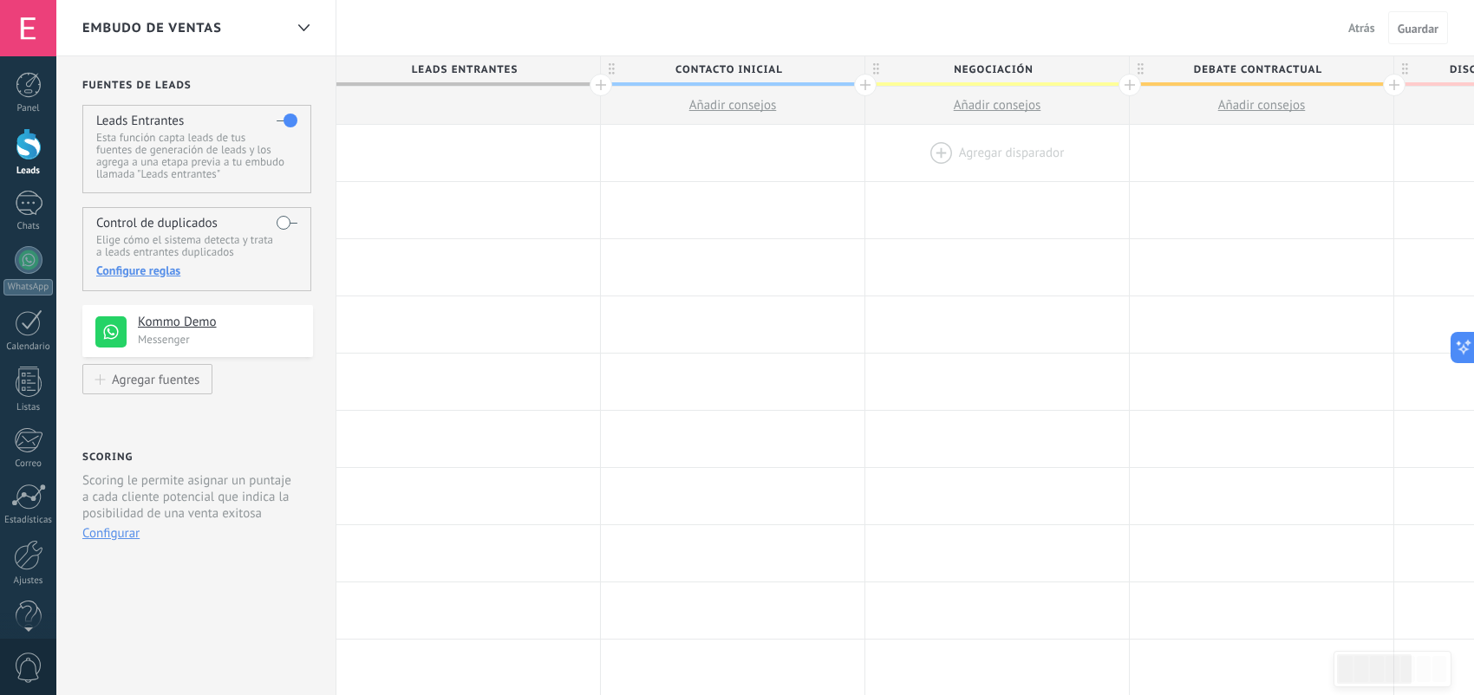
click at [949, 151] on div at bounding box center [997, 153] width 264 height 56
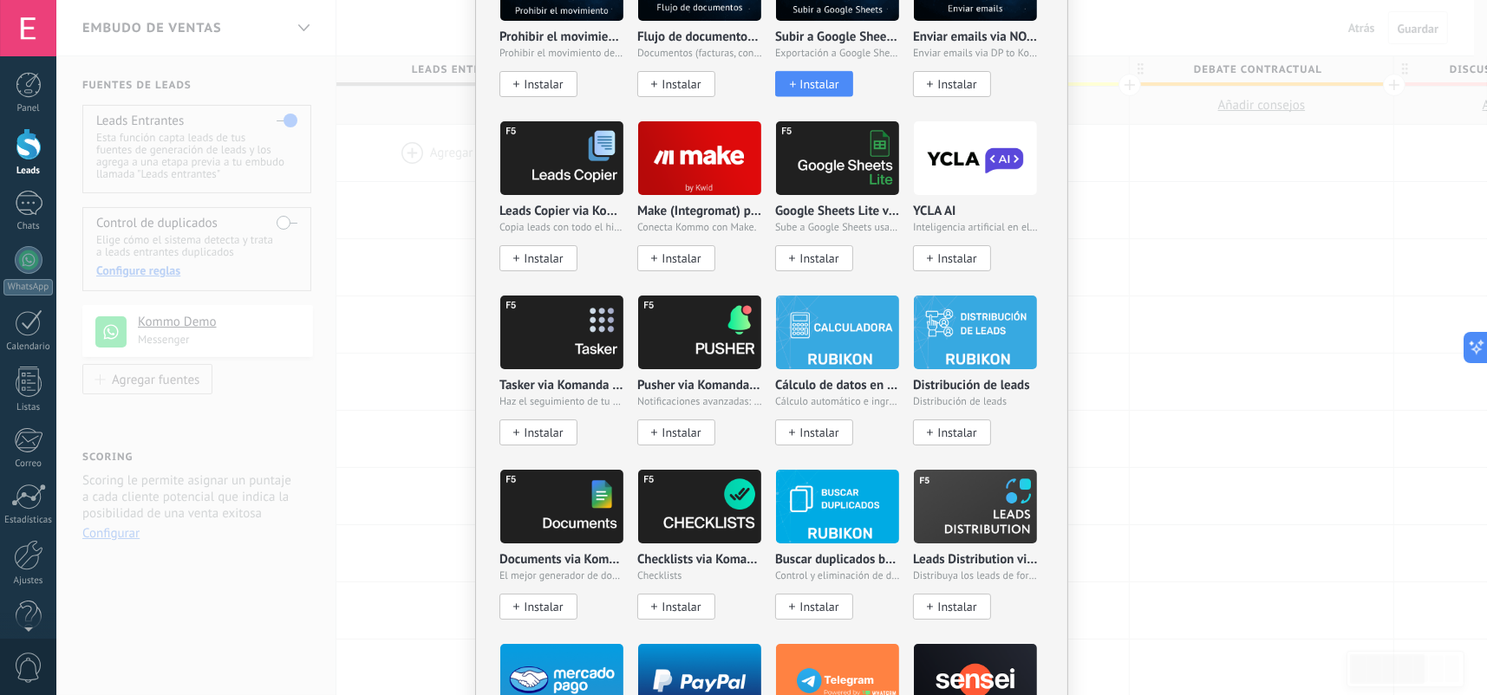
scroll to position [2081, 0]
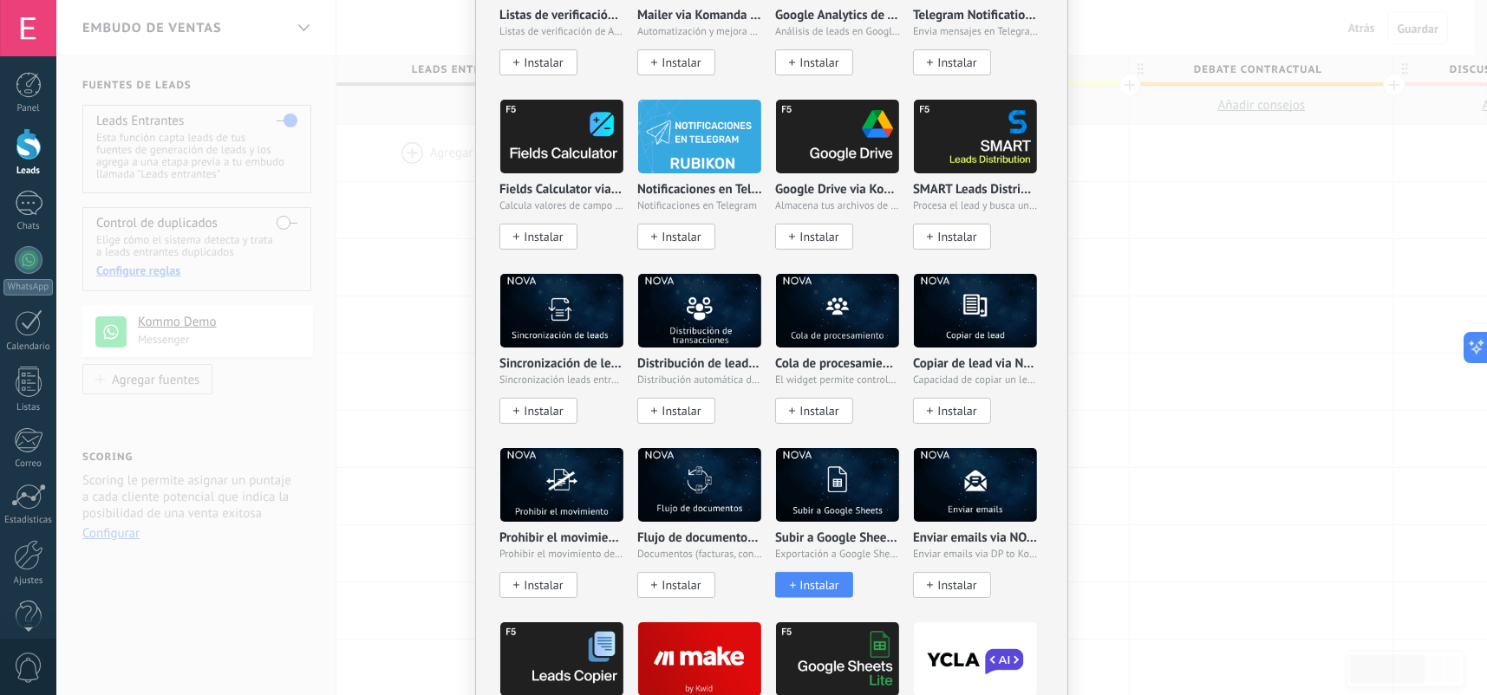
click at [790, 583] on span at bounding box center [790, 585] width 9 height 5
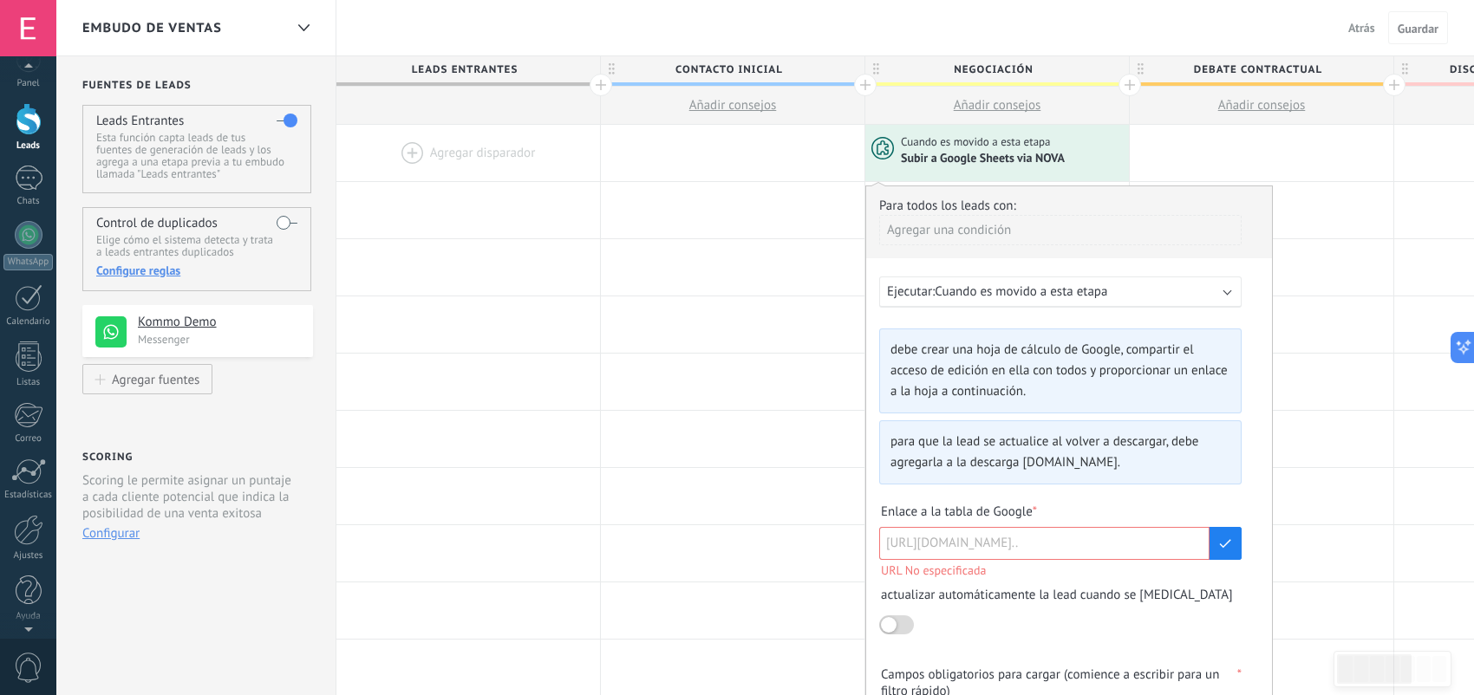
scroll to position [0, 0]
click at [29, 29] on div at bounding box center [28, 28] width 56 height 56
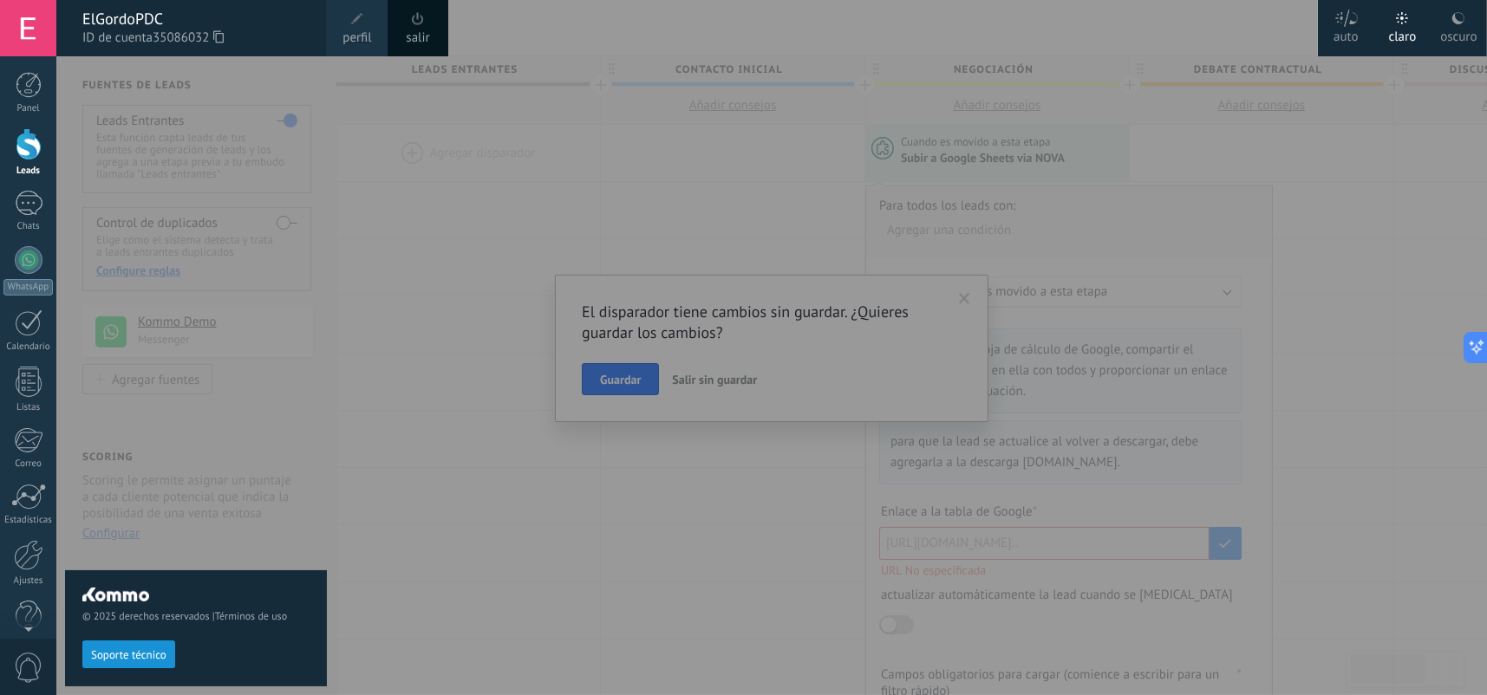
click at [453, 333] on div at bounding box center [799, 347] width 1487 height 695
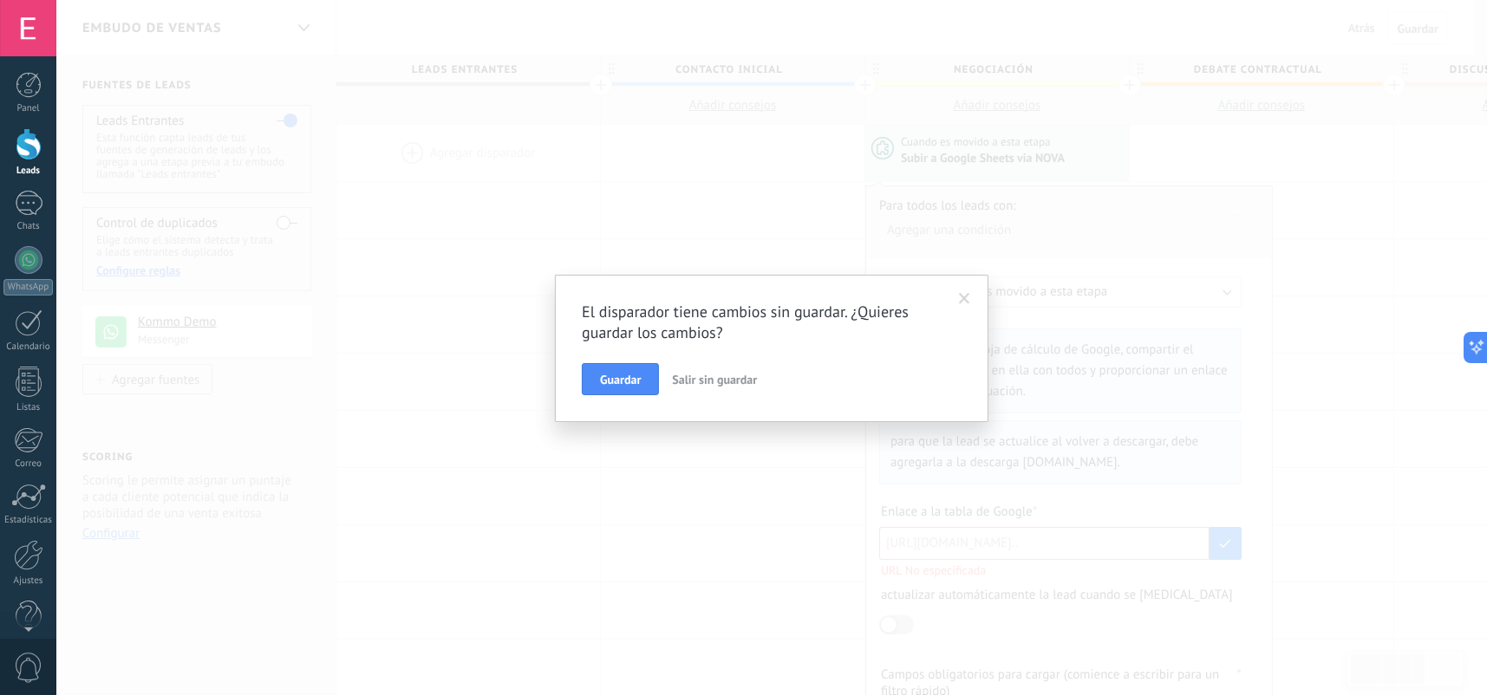
click at [960, 293] on span at bounding box center [964, 299] width 11 height 12
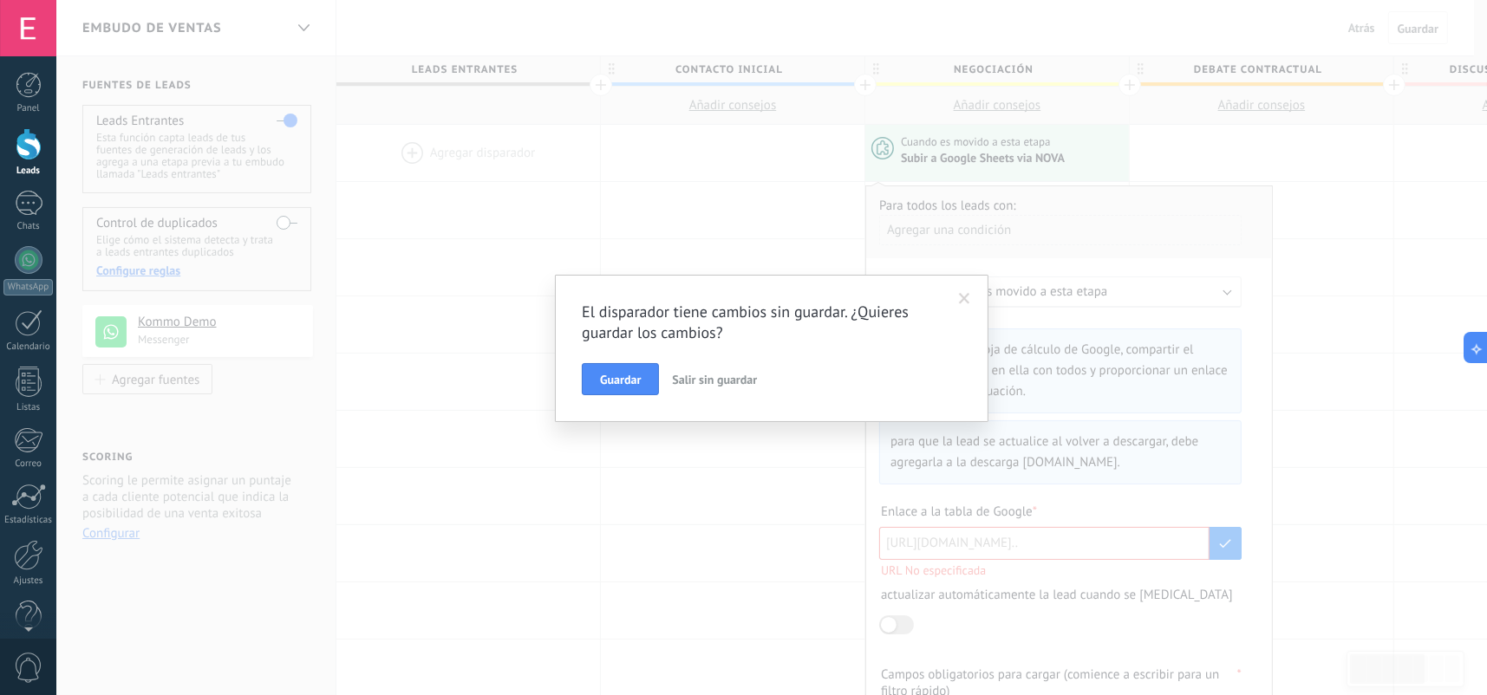
click at [965, 296] on span at bounding box center [964, 299] width 11 height 12
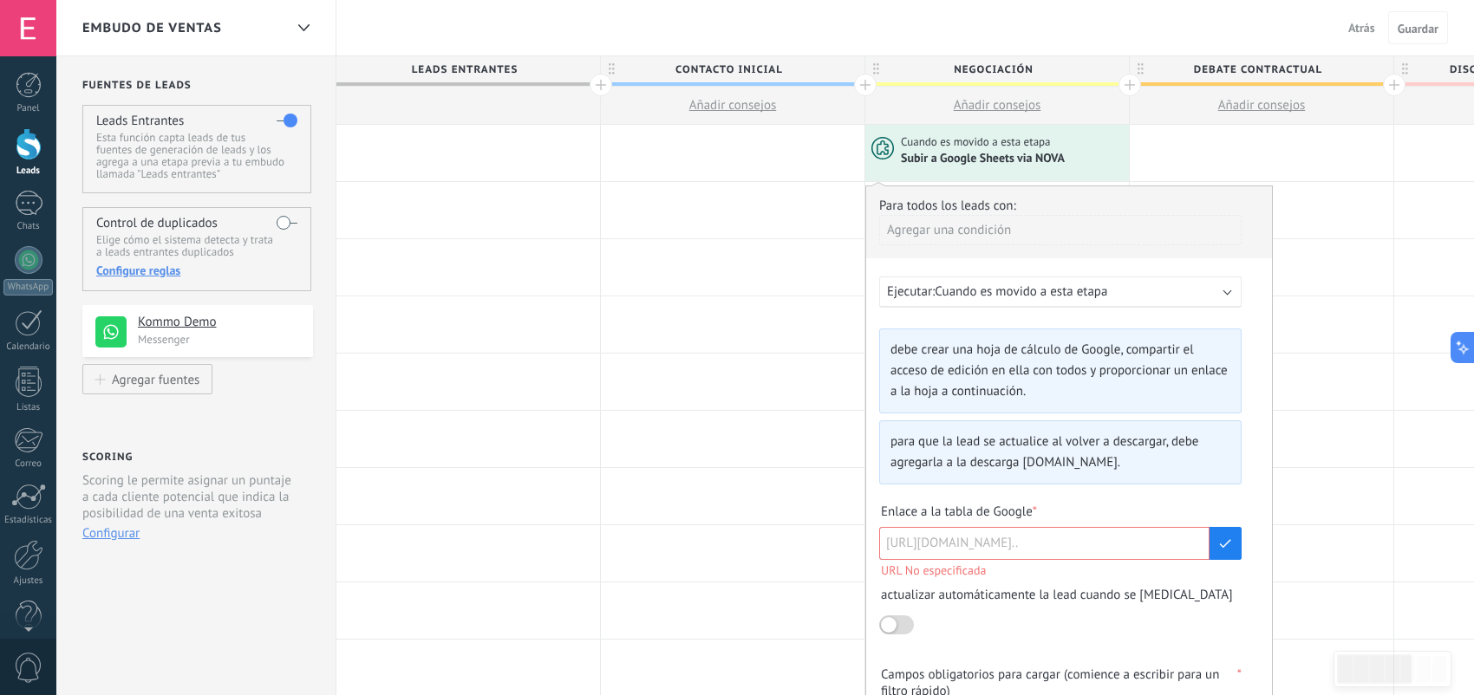
click at [958, 538] on input "text" at bounding box center [1035, 542] width 298 height 31
paste input "**********"
type input "**********"
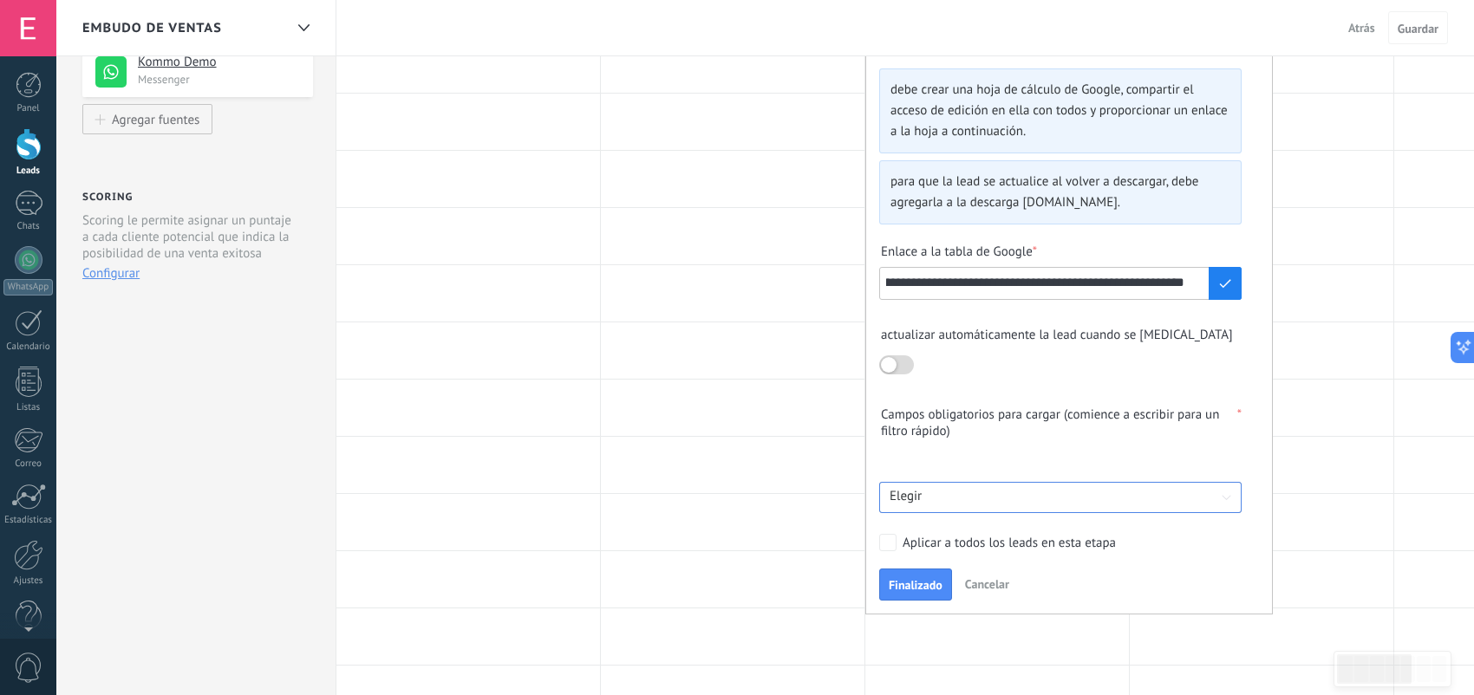
click at [942, 503] on input at bounding box center [1060, 497] width 362 height 20
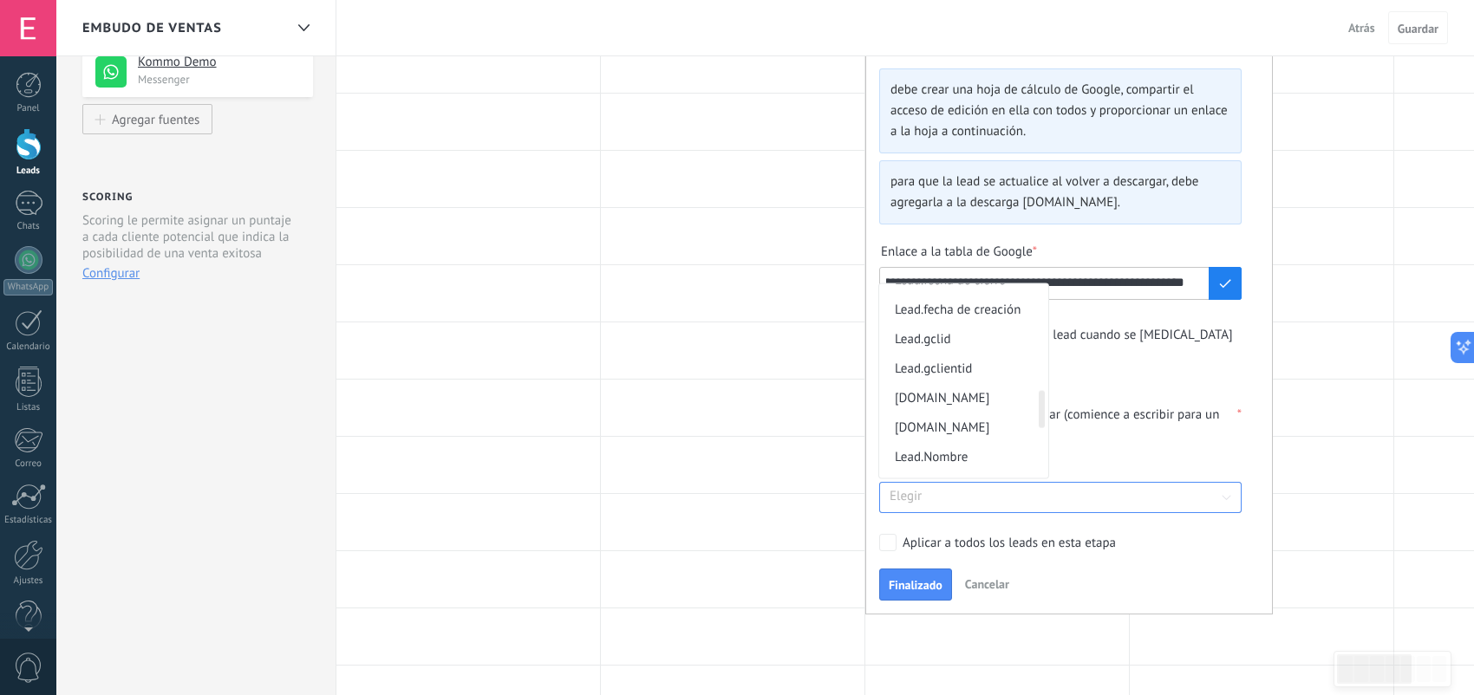
scroll to position [1013, 0]
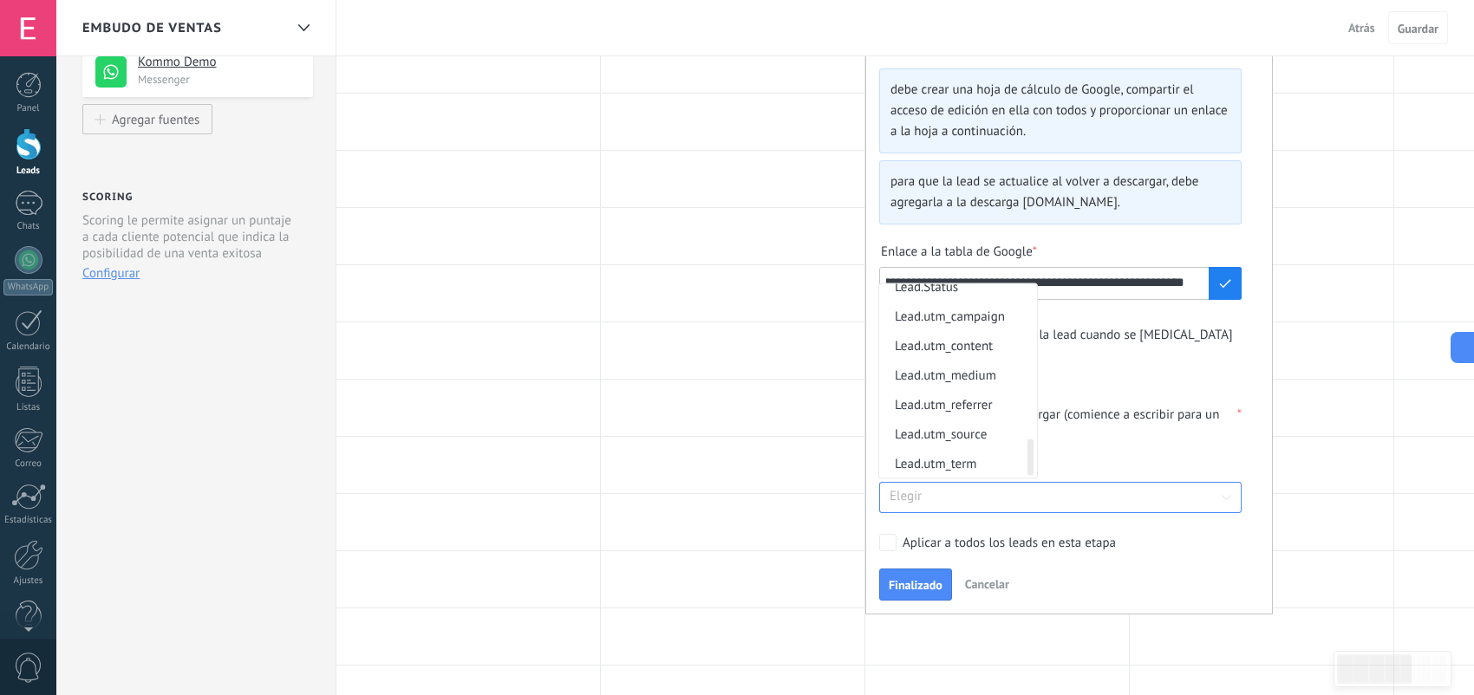
click at [1031, 456] on div at bounding box center [1030, 457] width 6 height 37
drag, startPoint x: 1030, startPoint y: 455, endPoint x: 1024, endPoint y: 420, distance: 36.1
click at [1024, 405] on div "Lead.fbclid Lead.fecha de cierre Lead.fecha de creación Lead.gclid Lead.gclient…" at bounding box center [963, 380] width 169 height 194
click at [1124, 372] on div at bounding box center [1060, 364] width 362 height 29
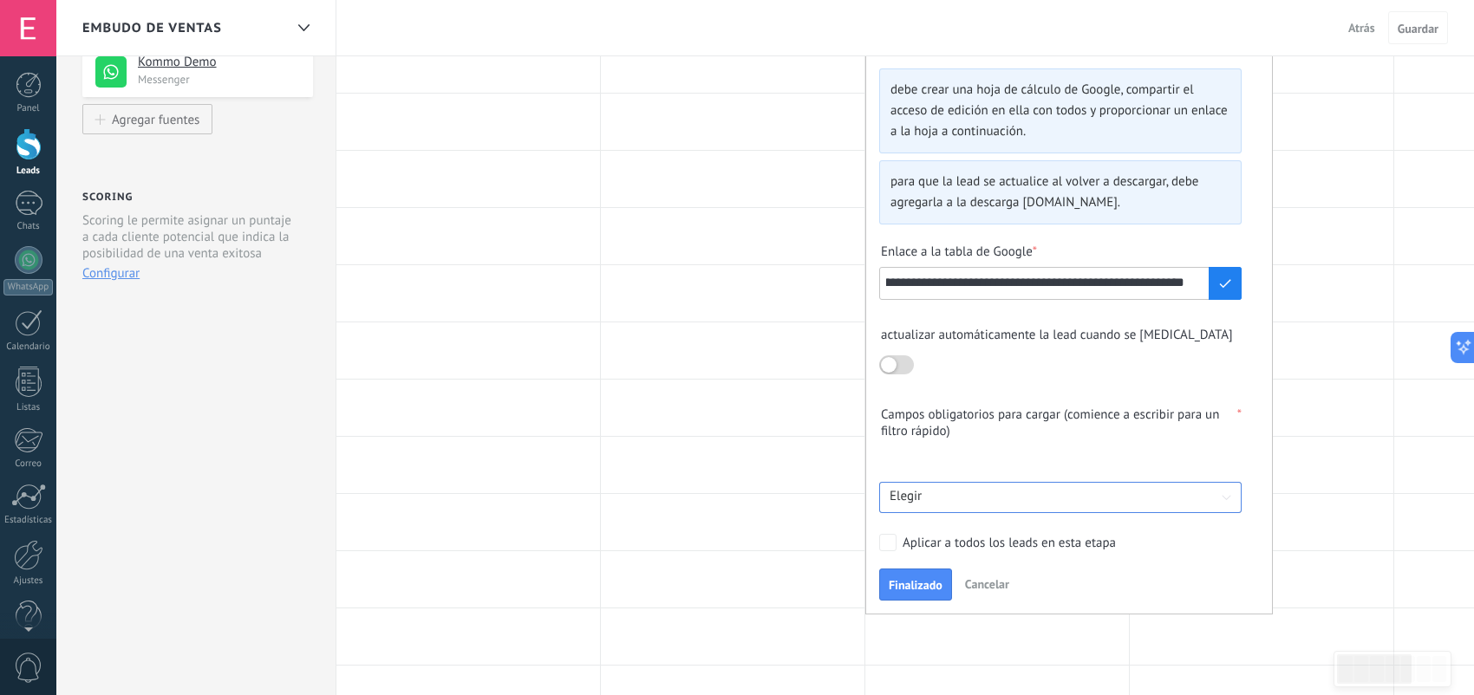
click at [967, 498] on input at bounding box center [1060, 497] width 362 height 20
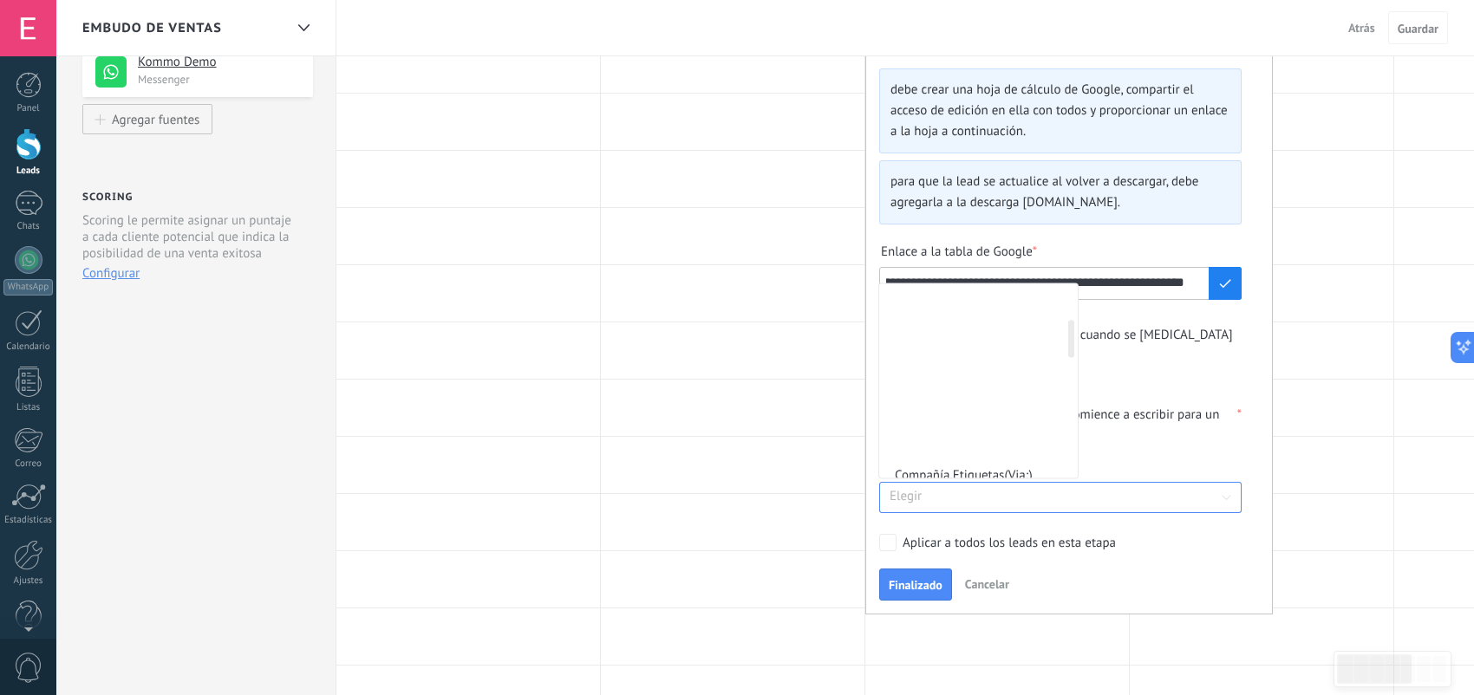
scroll to position [231, 0]
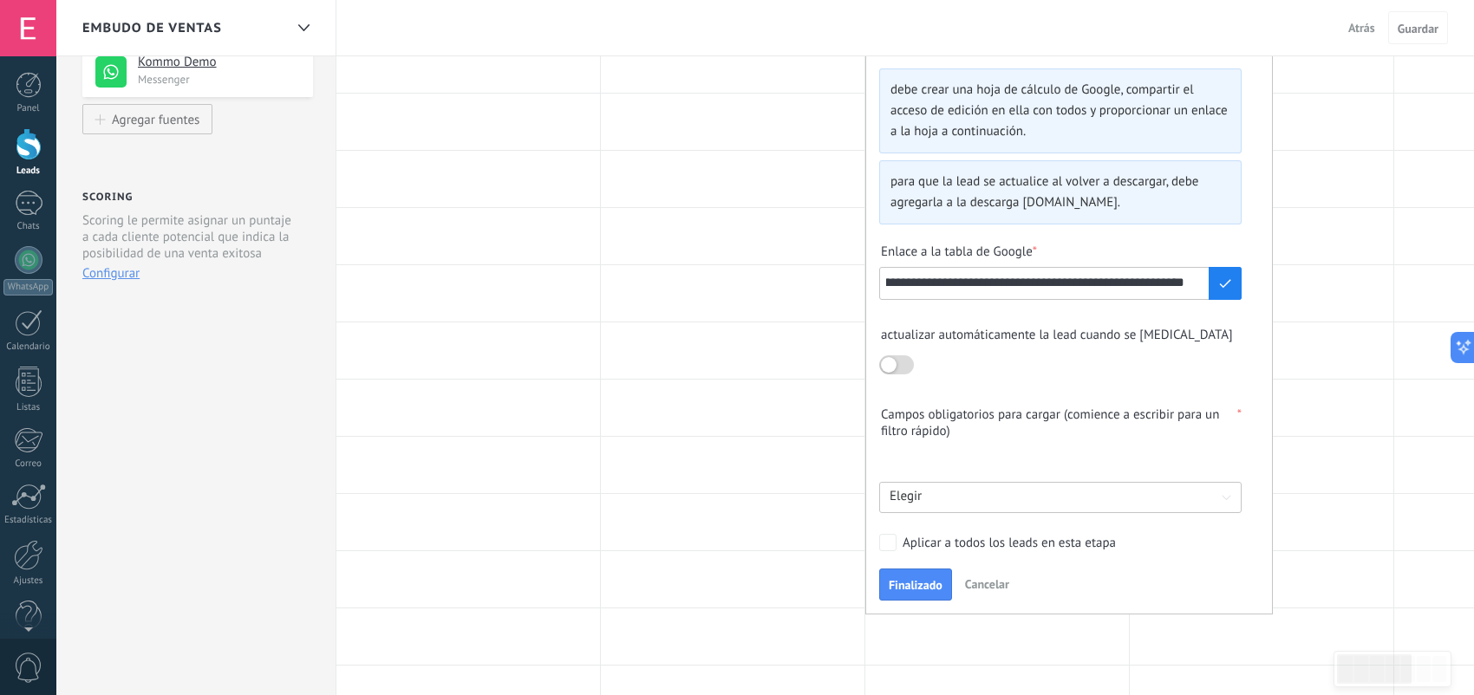
click at [976, 400] on span "Compañía.Teléfono" at bounding box center [963, 400] width 140 height 27
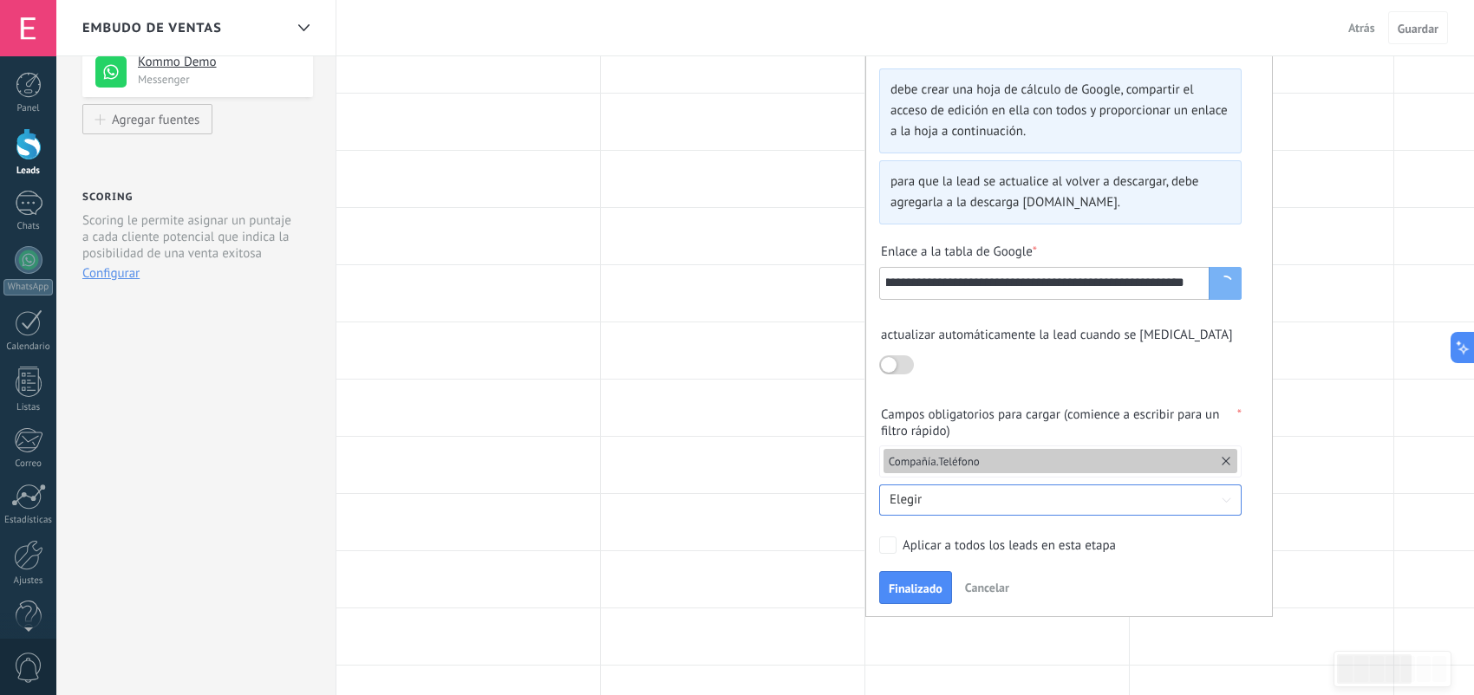
click at [955, 502] on input at bounding box center [1060, 501] width 362 height 20
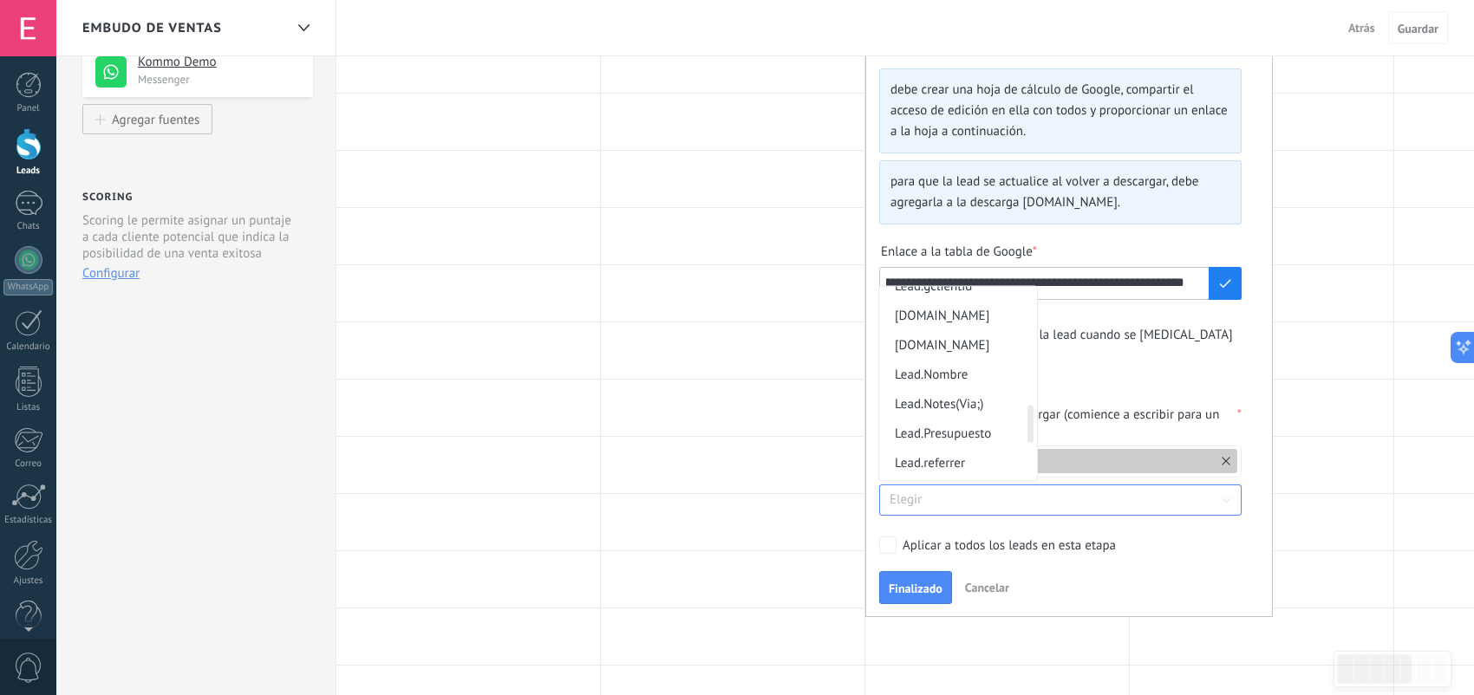
scroll to position [984, 0]
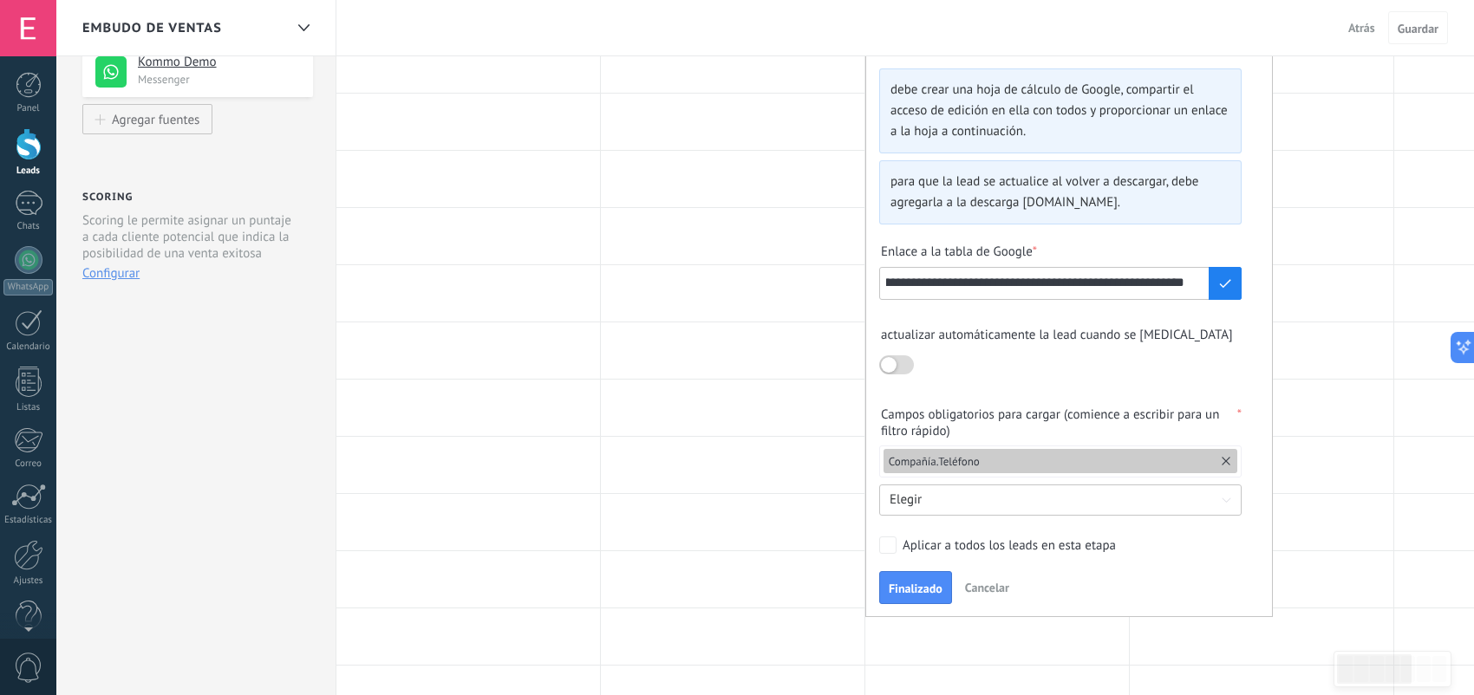
click at [983, 382] on span "Lead.utm_medium" at bounding box center [944, 388] width 103 height 27
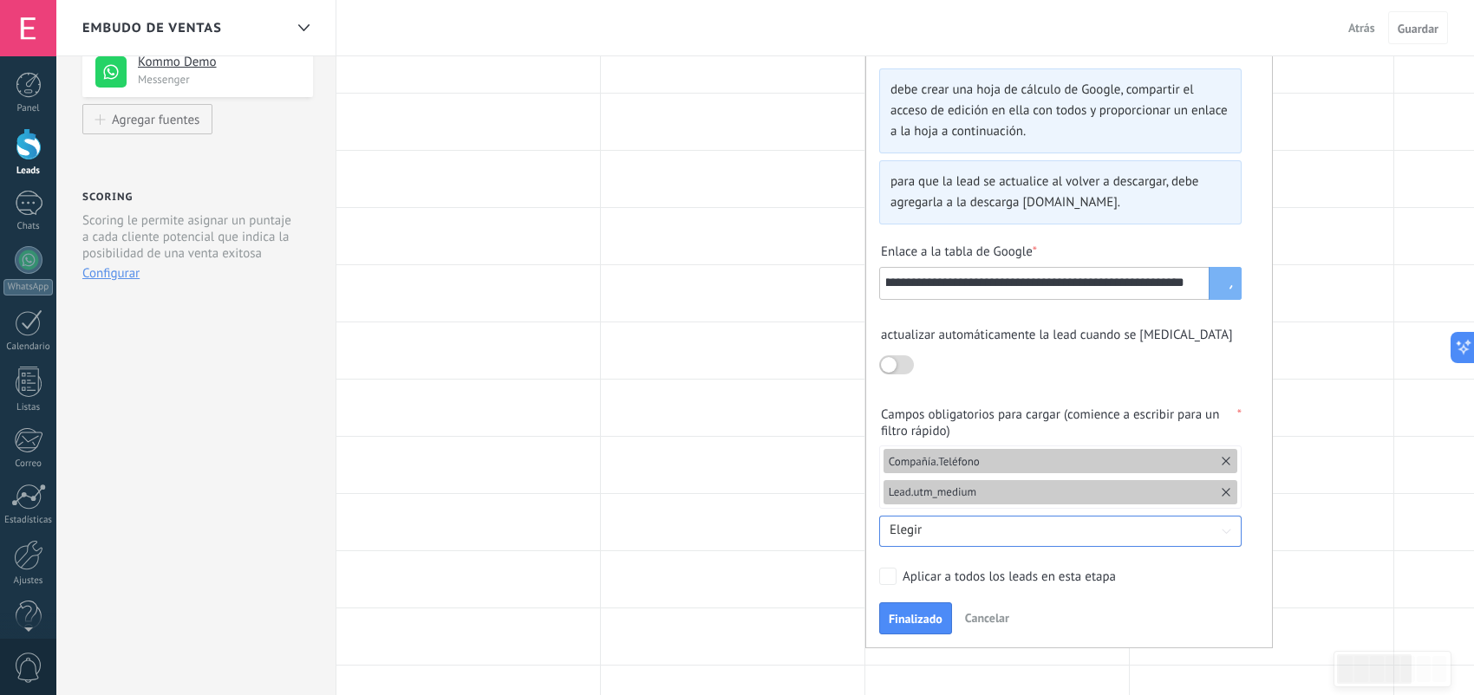
click at [955, 531] on input at bounding box center [1060, 531] width 362 height 20
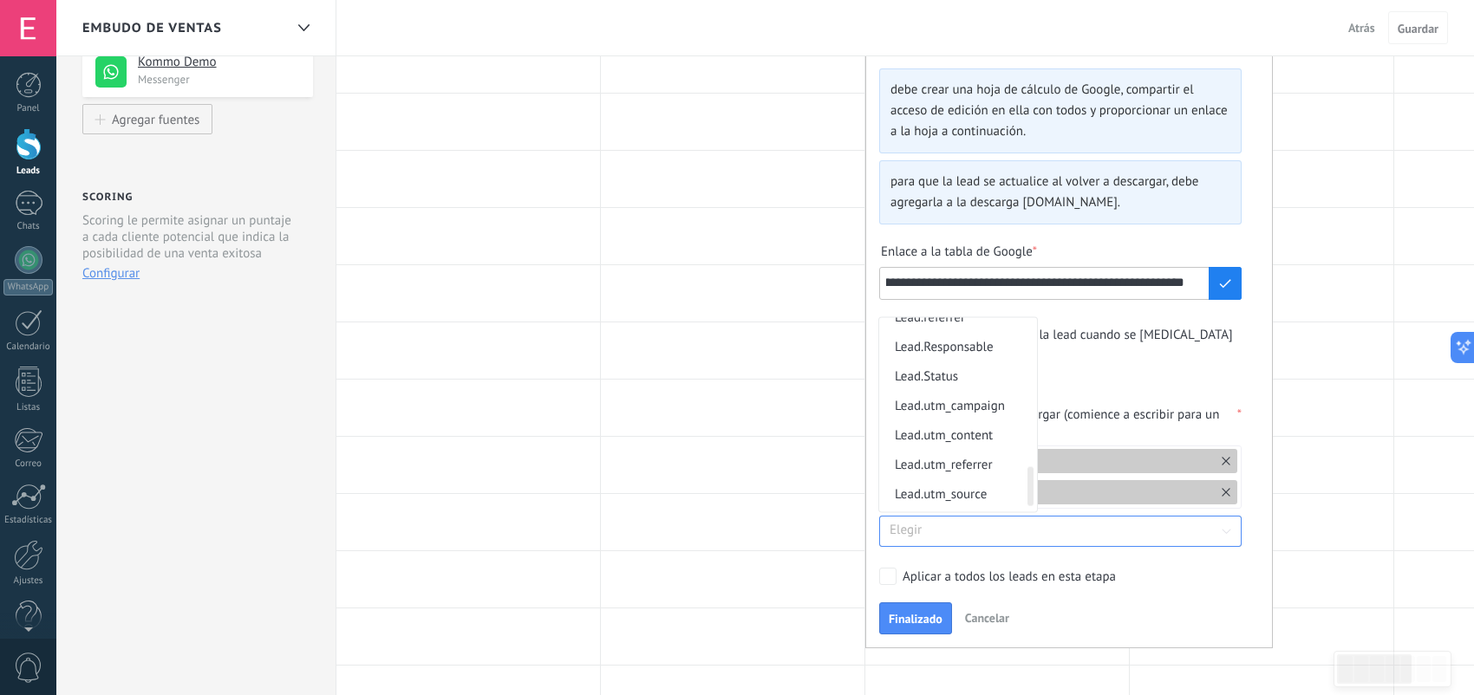
scroll to position [954, 0]
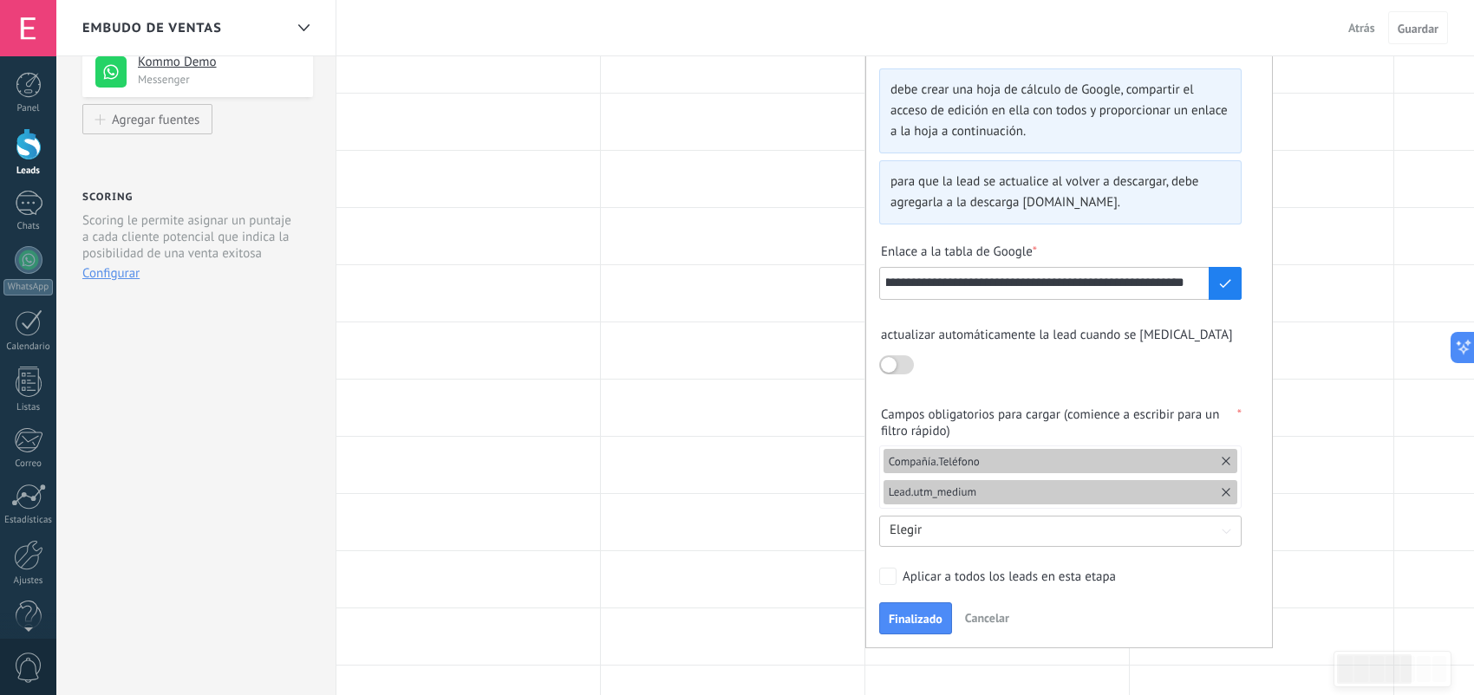
click at [989, 466] on span "Lead.utm_source" at bounding box center [944, 472] width 103 height 27
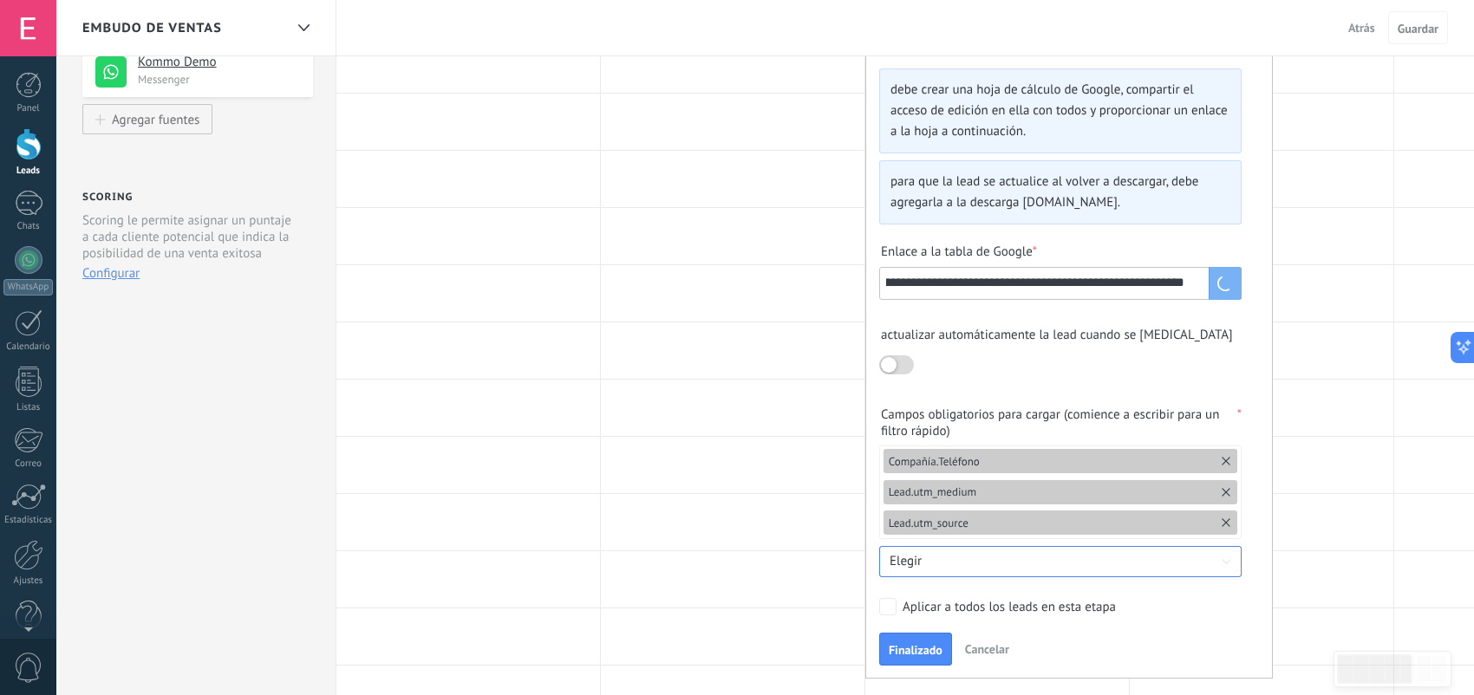
click at [951, 557] on input at bounding box center [1060, 562] width 362 height 20
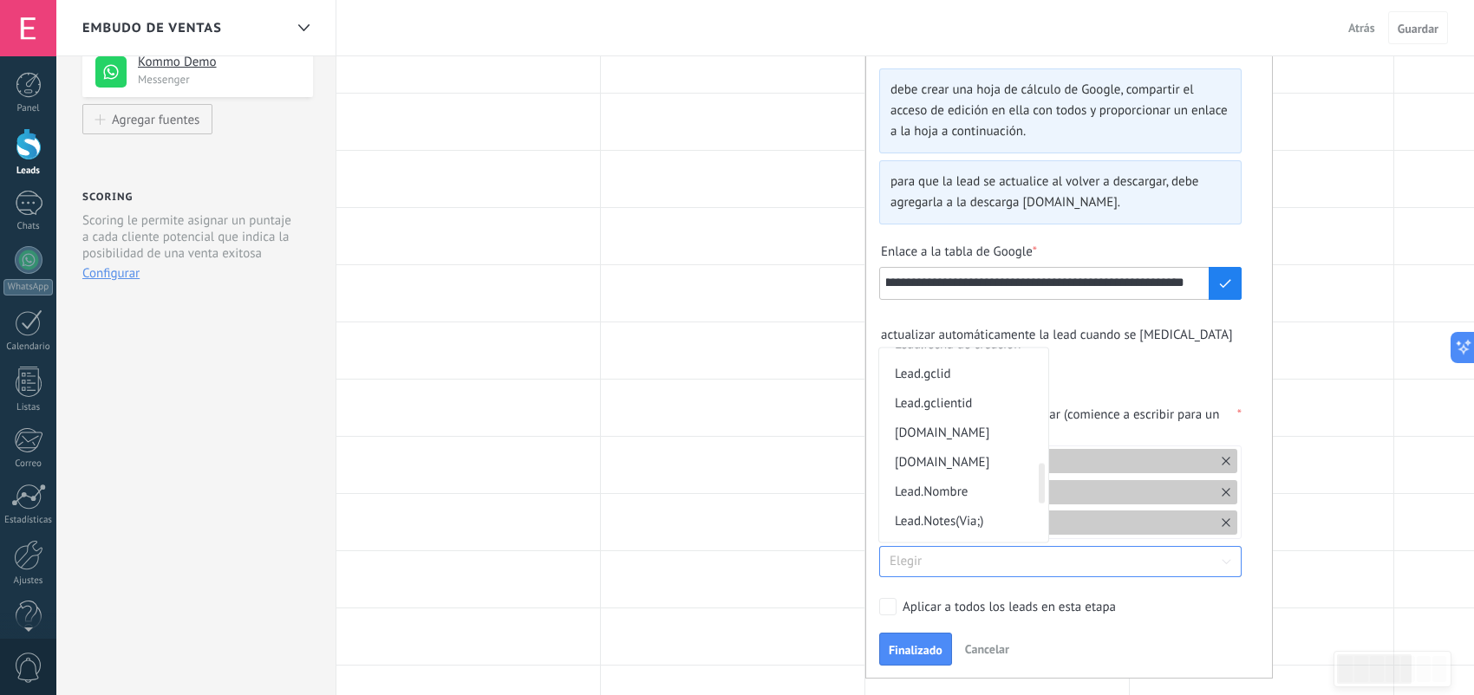
scroll to position [925, 0]
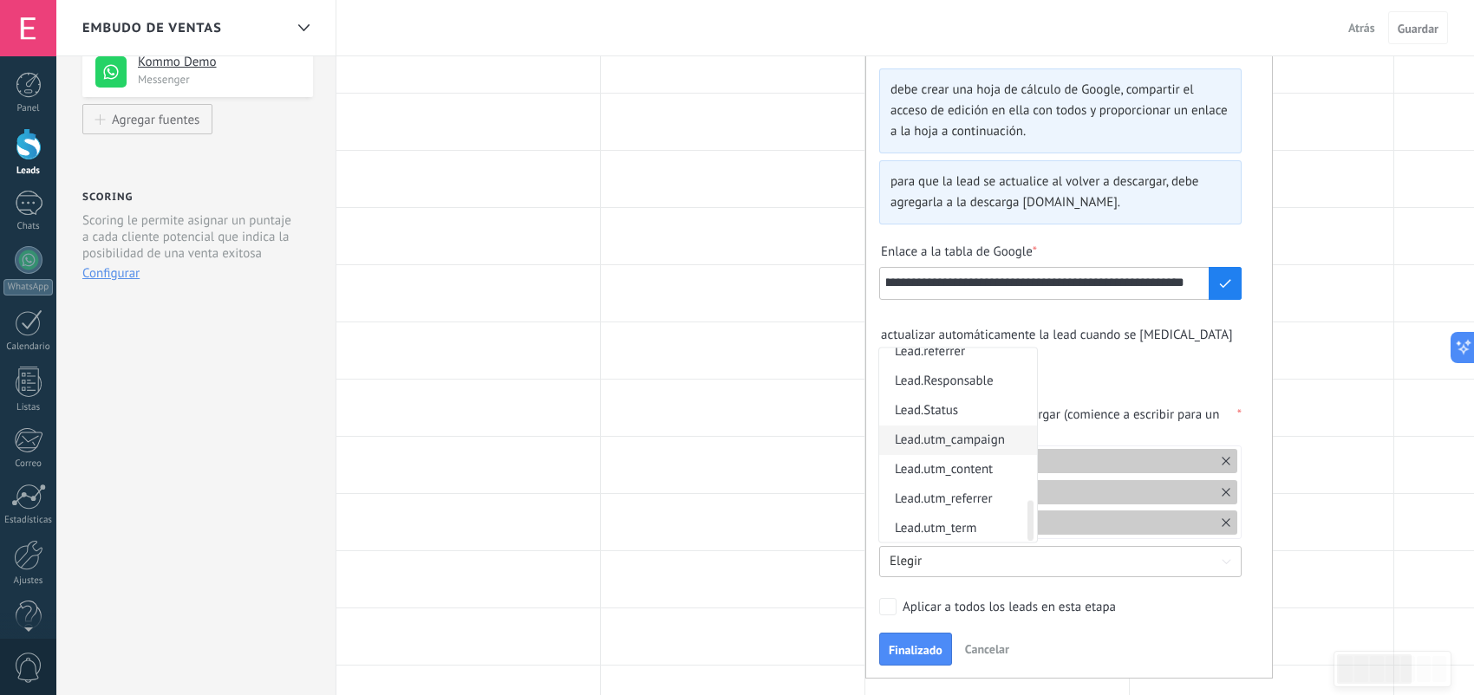
click at [995, 436] on span "Lead.utm_campaign" at bounding box center [952, 440] width 114 height 29
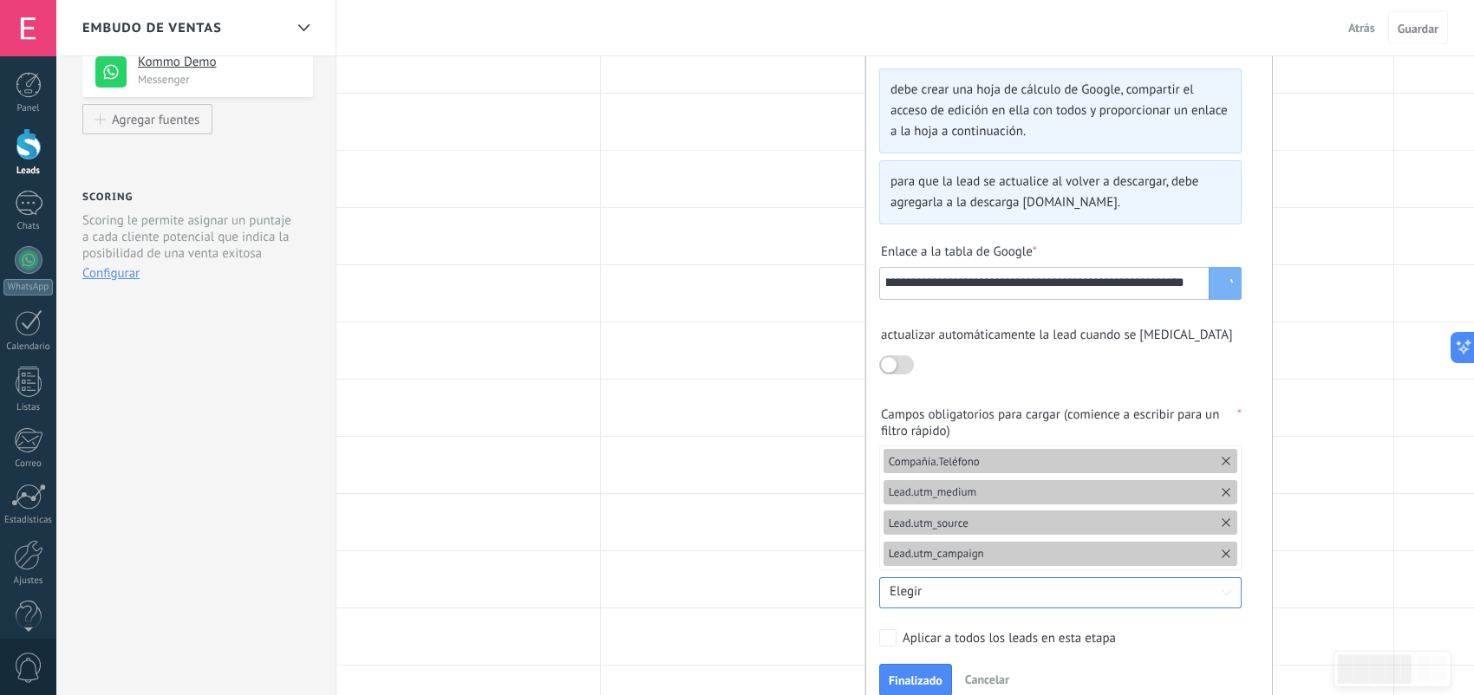
click at [946, 593] on input at bounding box center [1060, 593] width 362 height 20
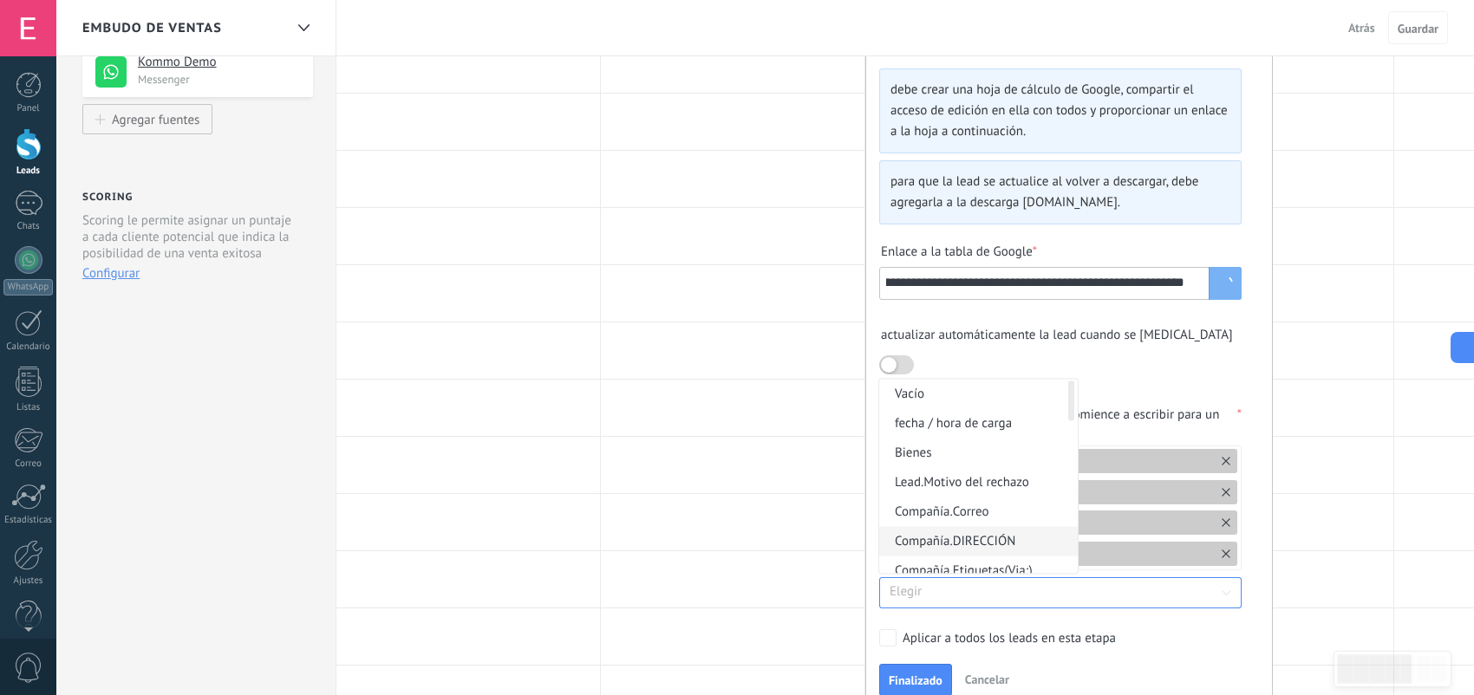
scroll to position [464, 0]
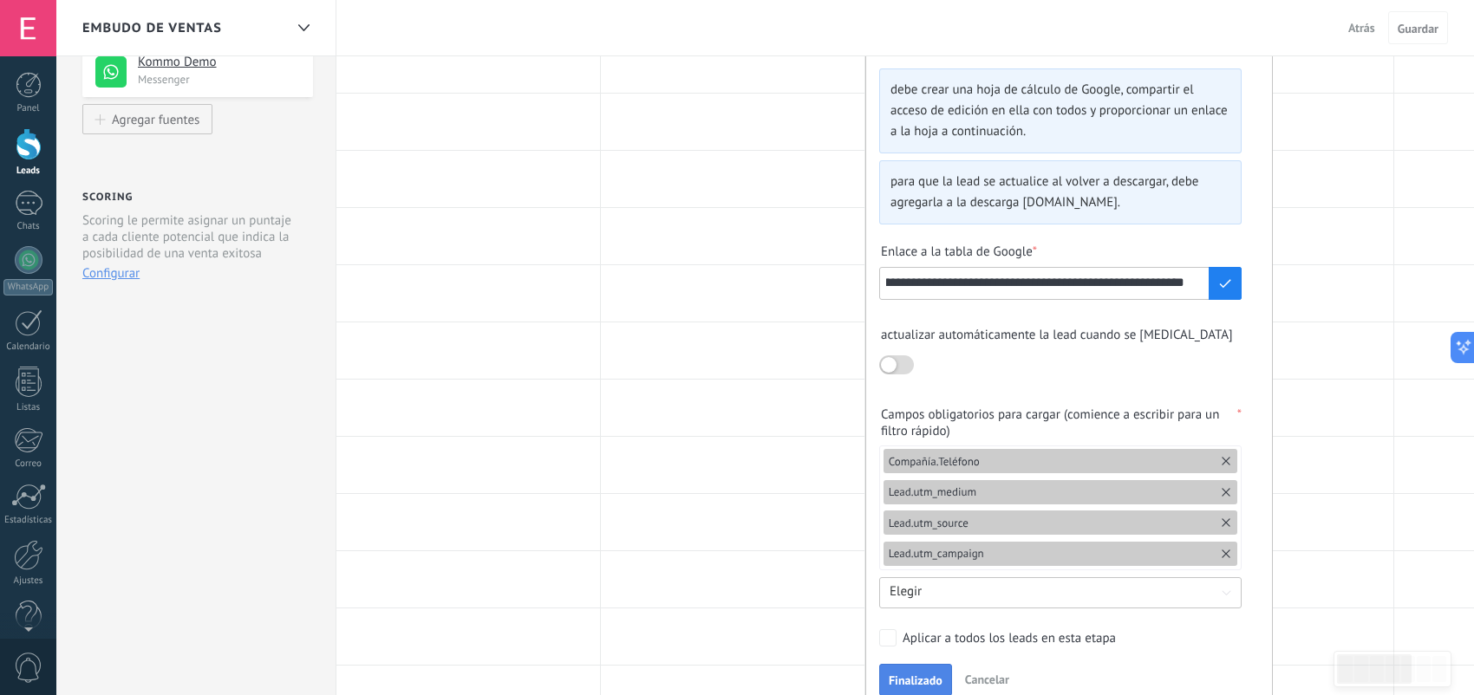
click at [911, 674] on span "Finalizado" at bounding box center [916, 680] width 54 height 12
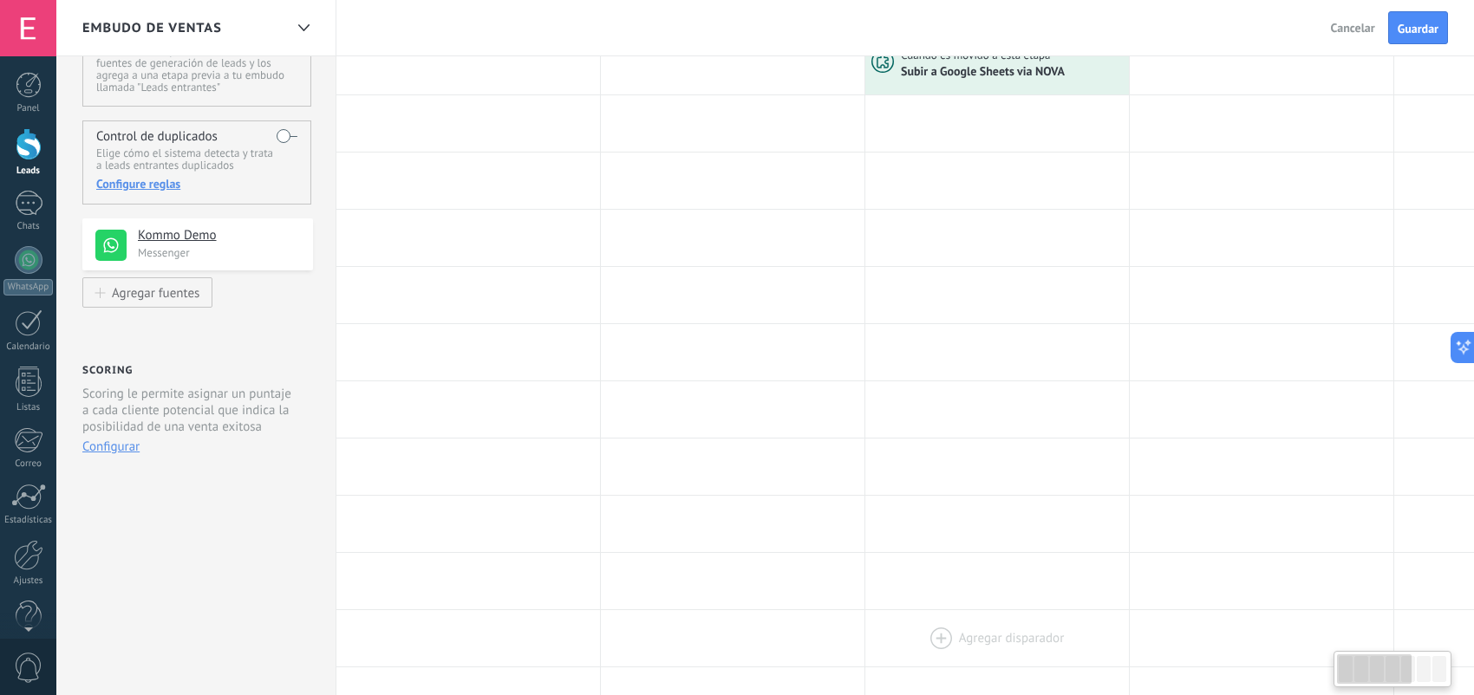
scroll to position [0, 0]
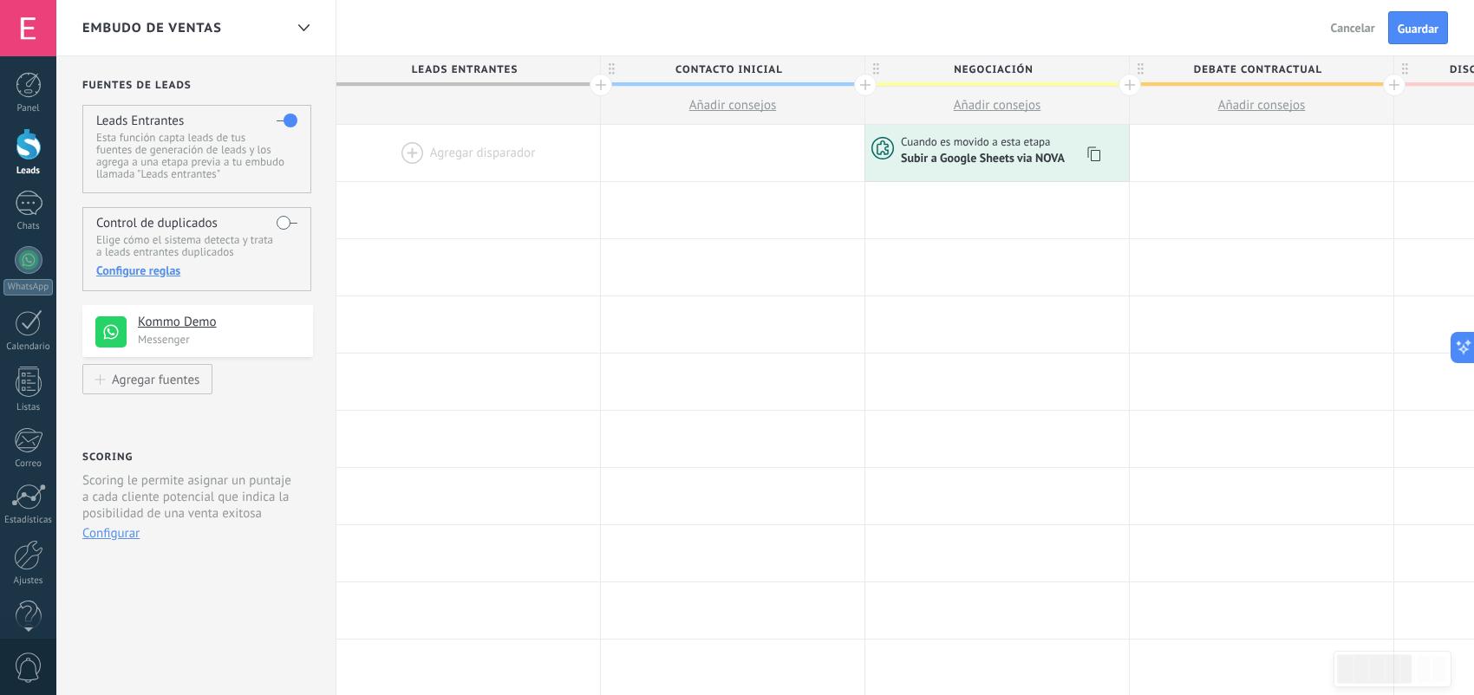
click at [914, 169] on div "Cuando es movido a esta etapa Subir a Google Sheets via NOVA" at bounding box center [997, 153] width 264 height 56
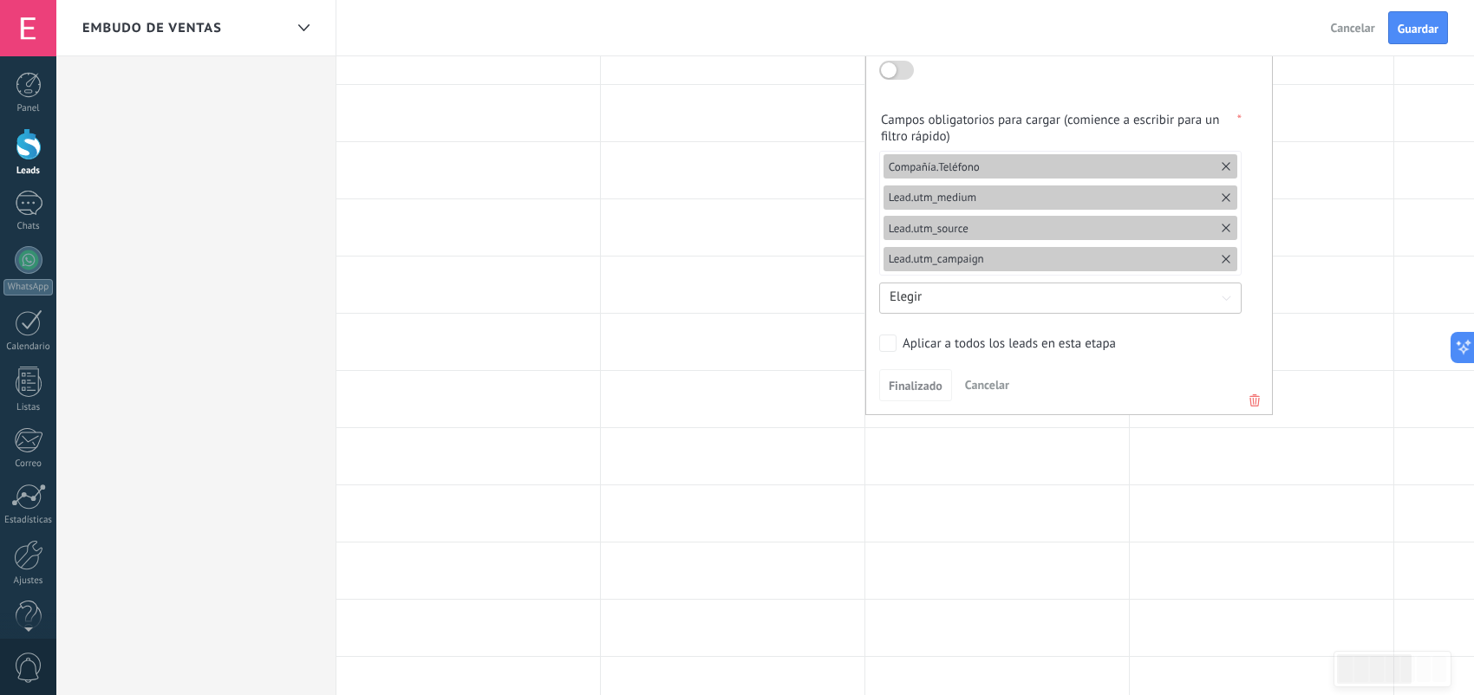
scroll to position [629, 0]
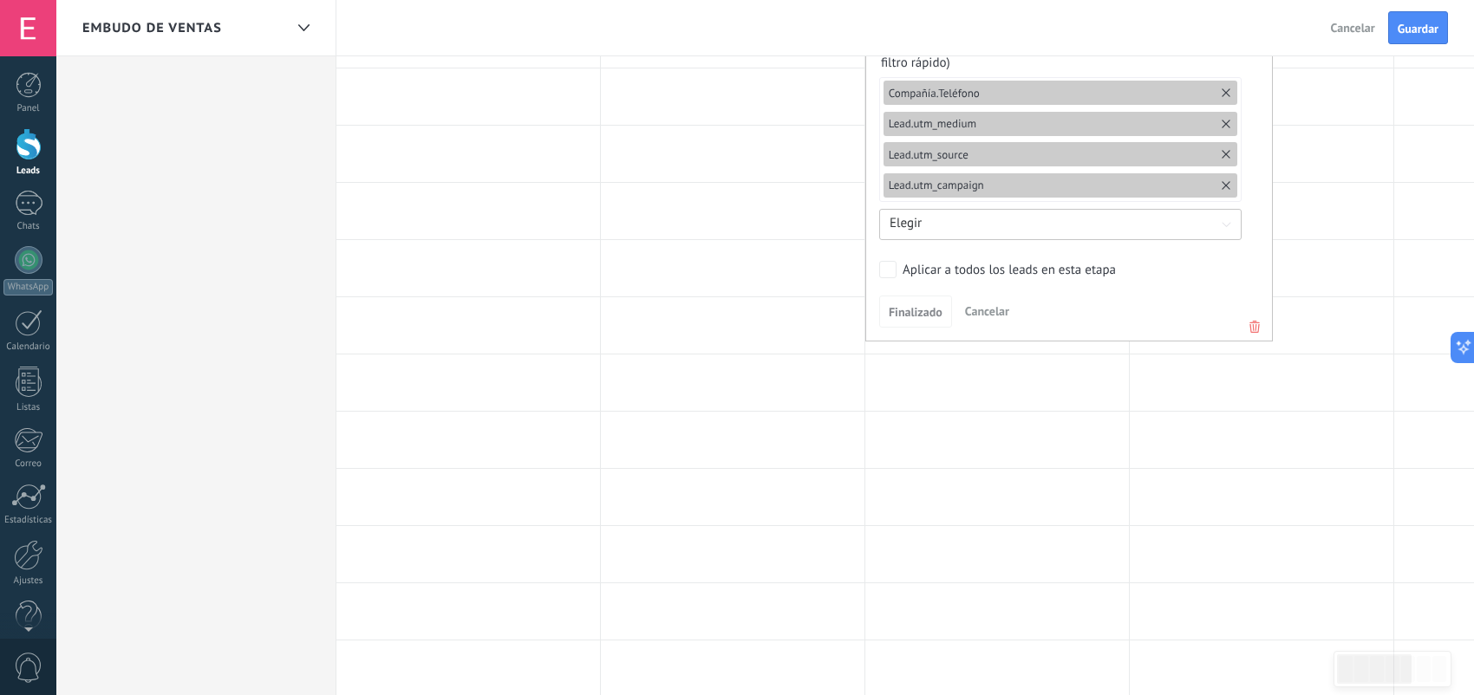
click at [897, 269] on label "Aplicar a todos los leads en esta etapa" at bounding box center [1057, 269] width 356 height 17
click at [934, 314] on span "Finalizado" at bounding box center [916, 312] width 54 height 12
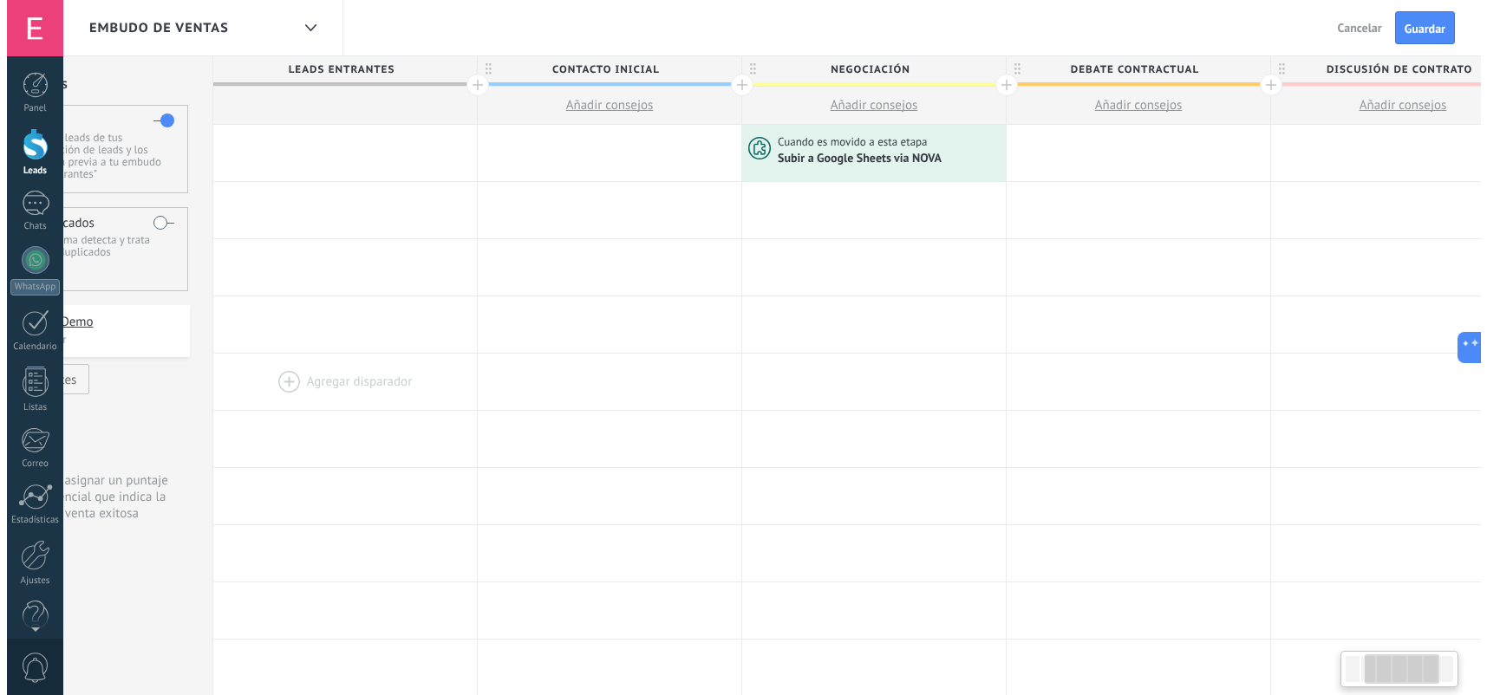
scroll to position [0, 0]
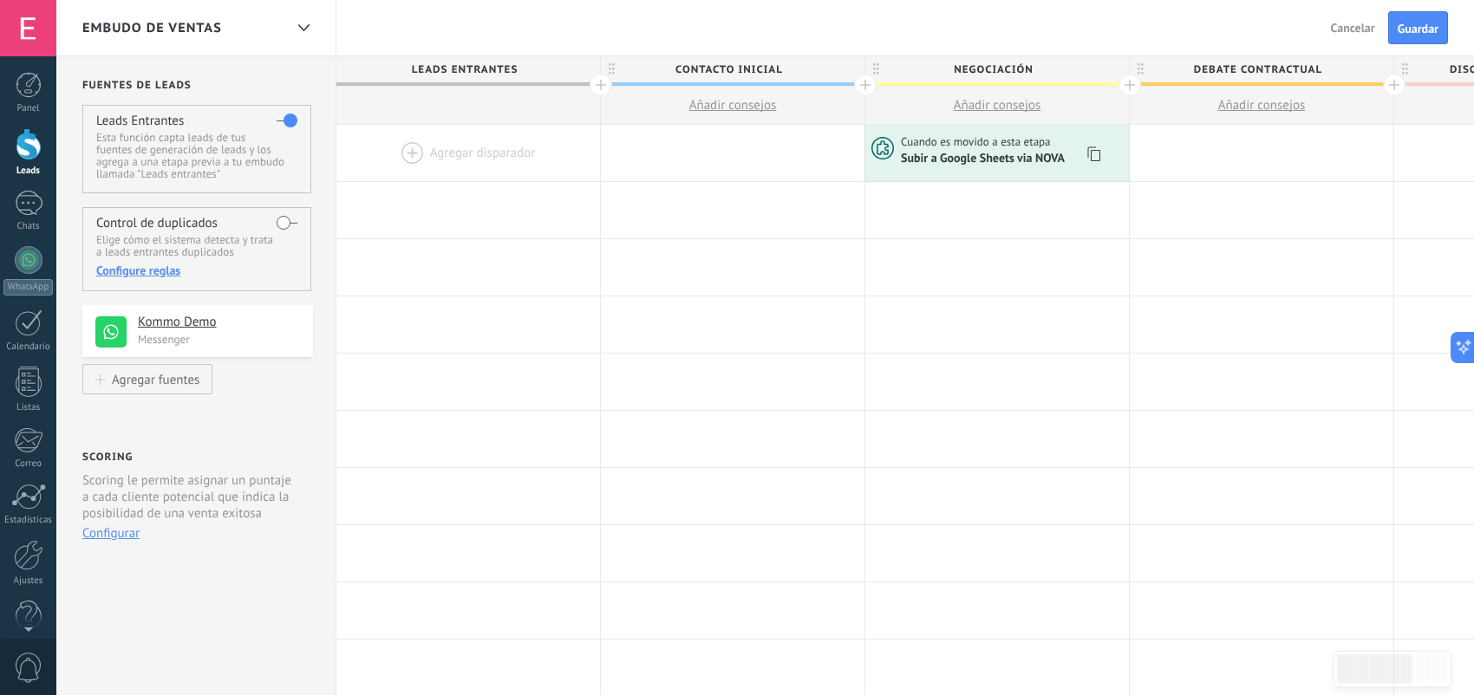
click at [1000, 147] on span "Cuando es movido a esta etapa" at bounding box center [977, 142] width 153 height 16
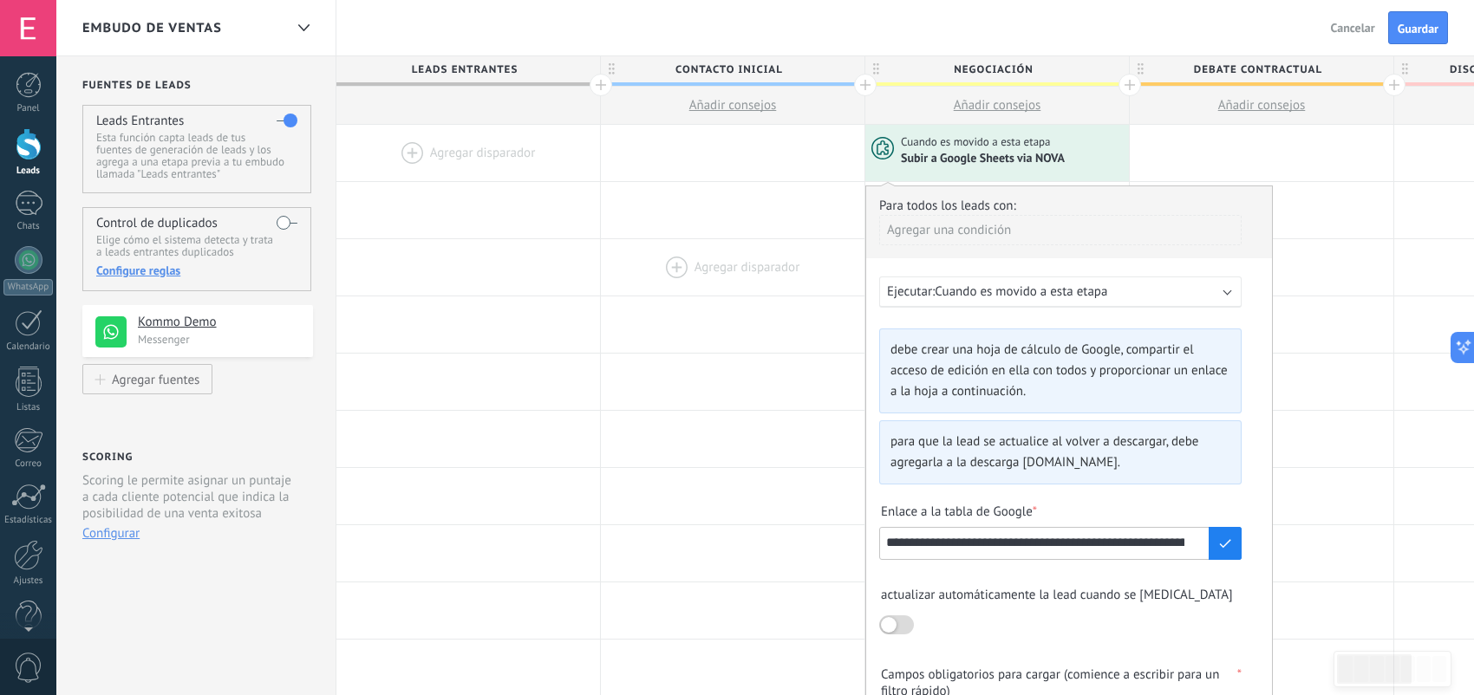
click at [655, 270] on div at bounding box center [733, 267] width 264 height 56
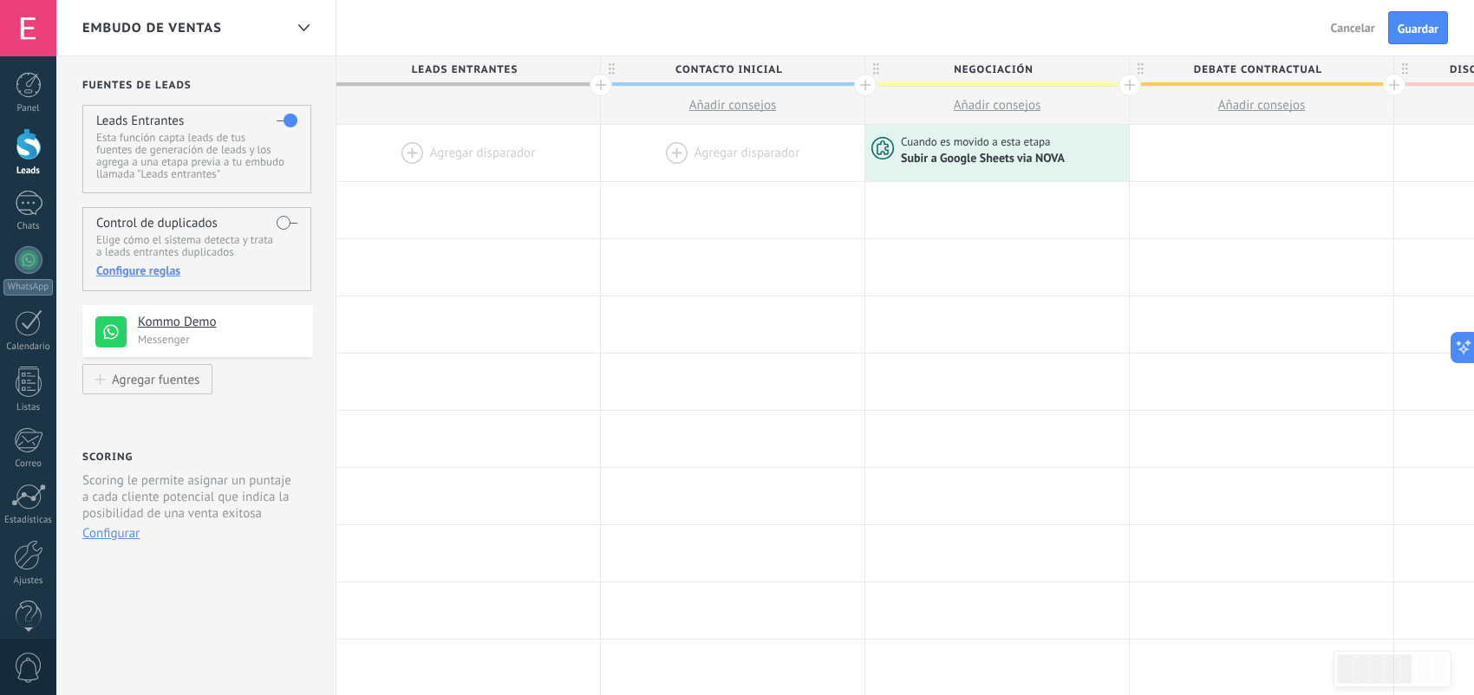
click at [669, 144] on div at bounding box center [733, 153] width 264 height 56
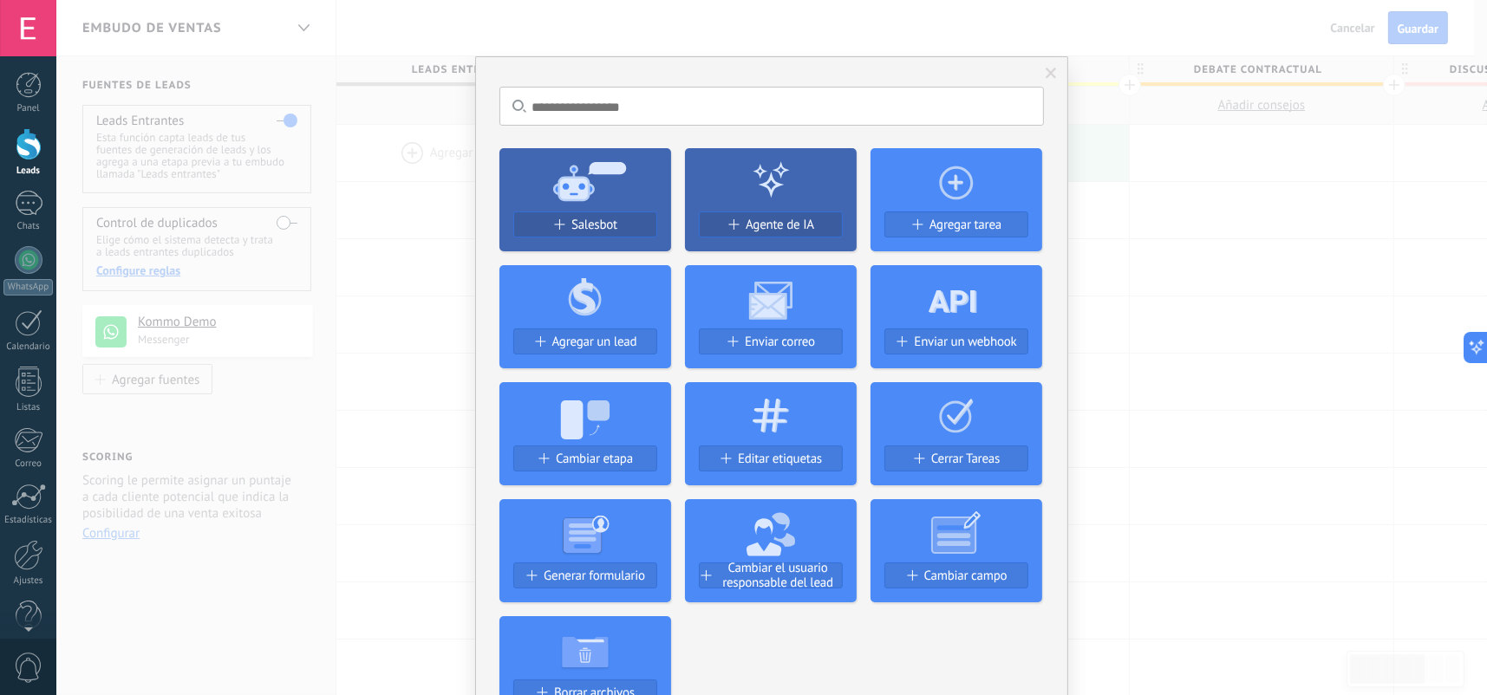
click at [1292, 323] on div "No hay resultados Salesbot Agente de IA Agregar tarea Agregar un lead Enviar co…" at bounding box center [771, 347] width 1430 height 695
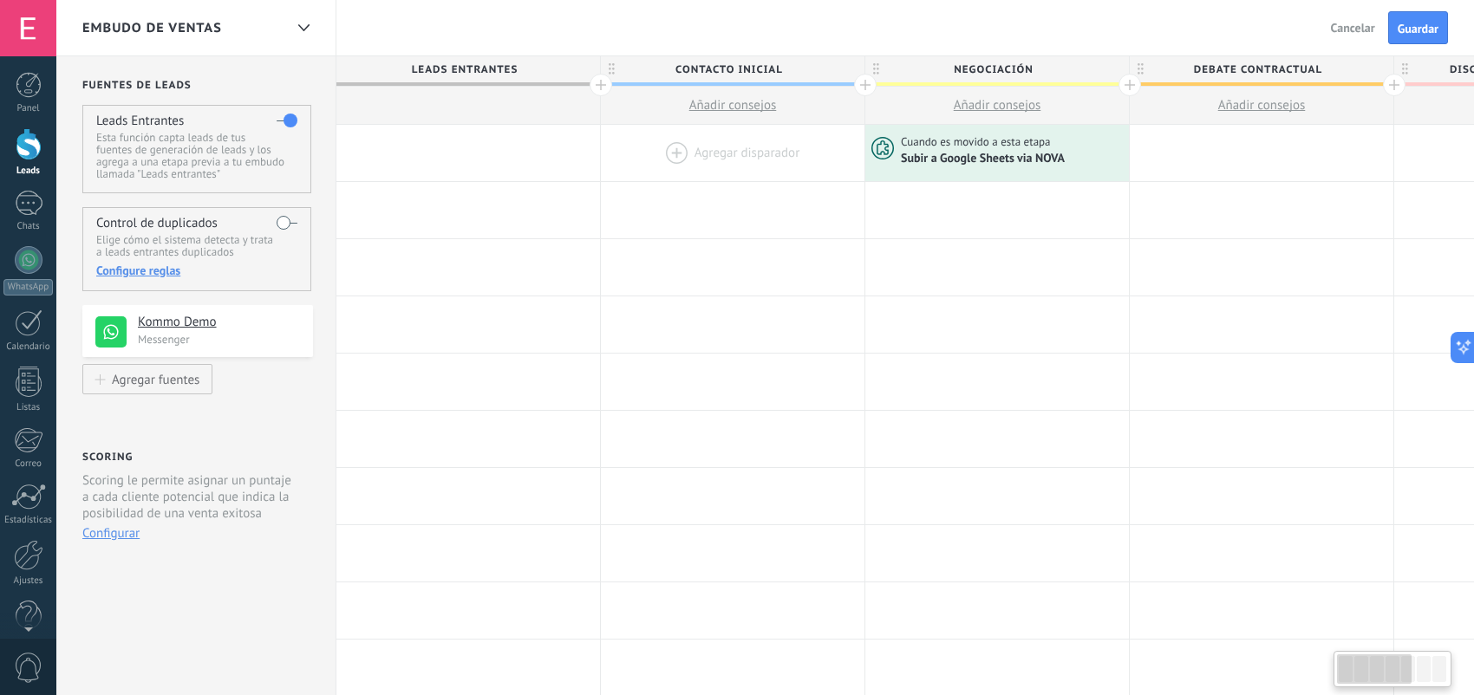
click at [673, 152] on div at bounding box center [733, 153] width 264 height 56
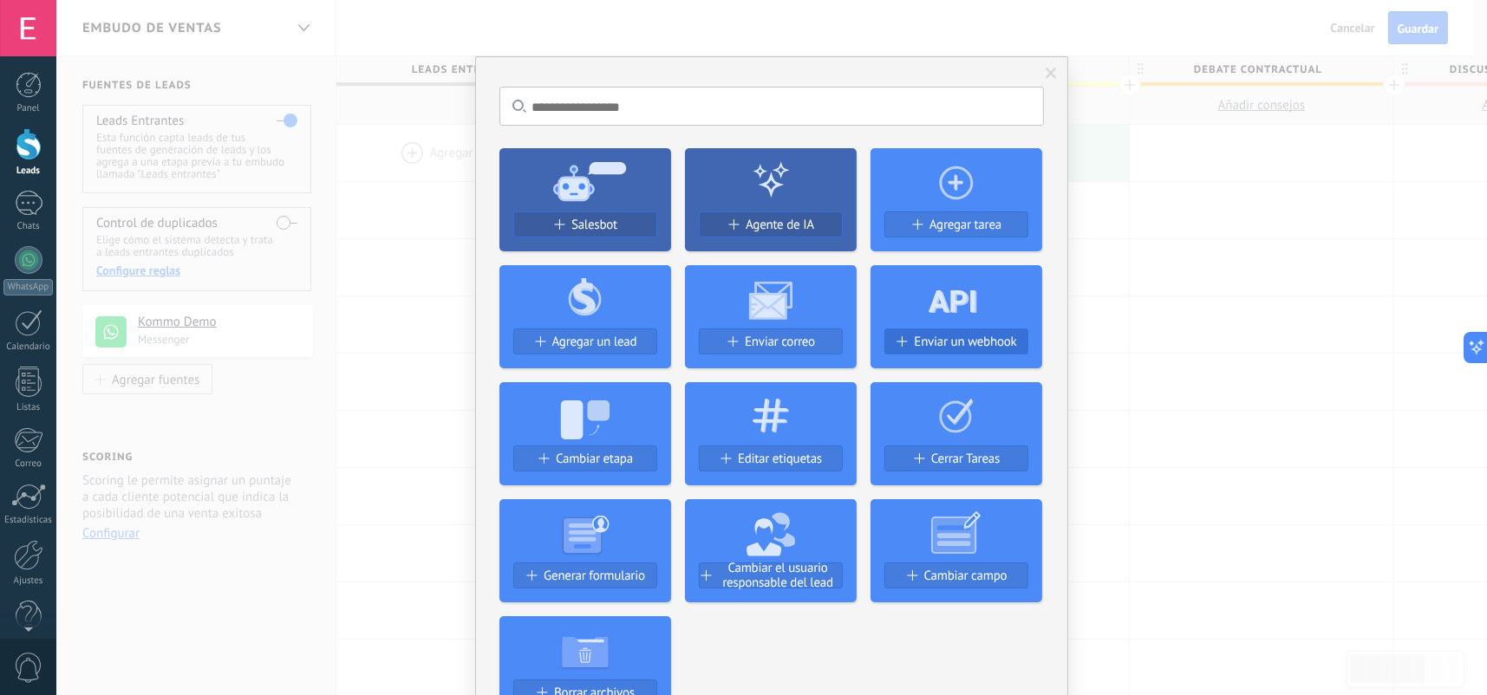
click at [981, 341] on span "Enviar un webhook" at bounding box center [965, 342] width 102 height 15
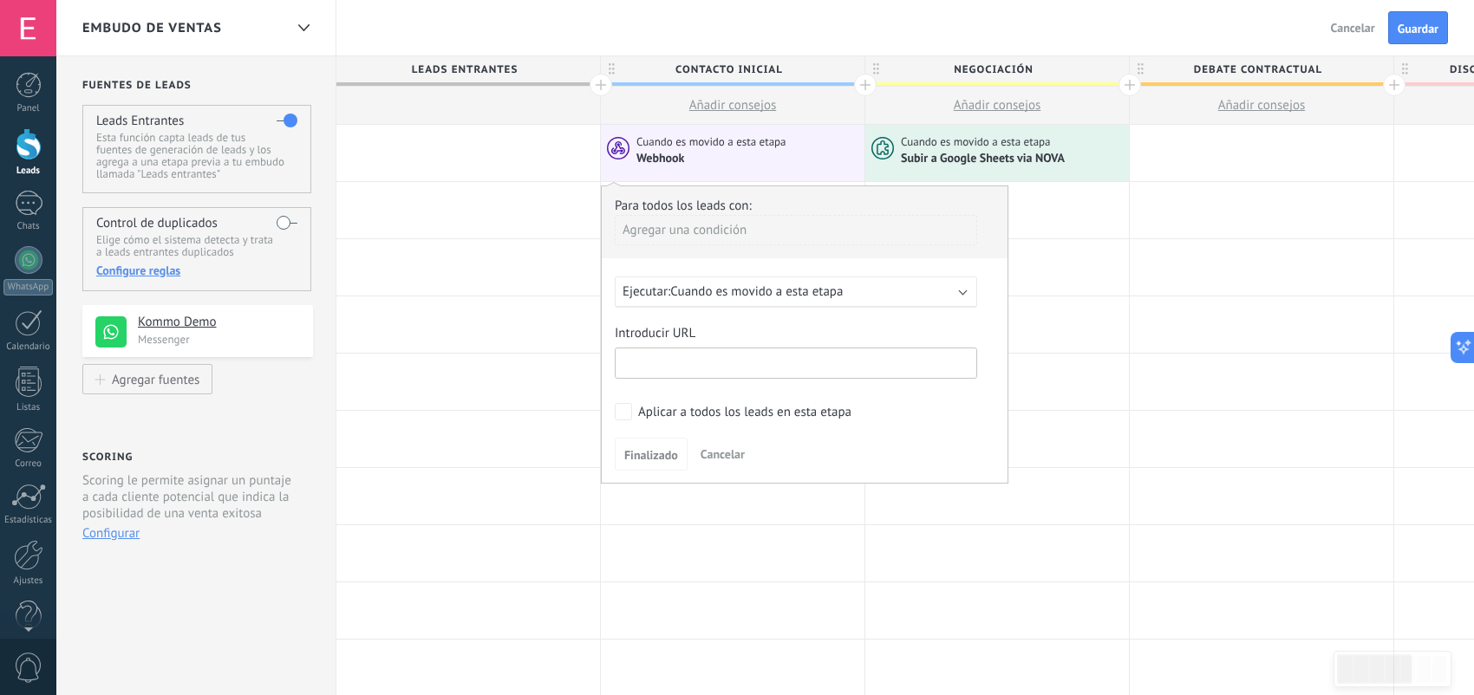
click at [750, 362] on input "text" at bounding box center [796, 363] width 362 height 31
click at [644, 357] on input "text" at bounding box center [796, 363] width 362 height 31
type input "**********"
click at [646, 442] on button "Finalizado" at bounding box center [651, 454] width 73 height 33
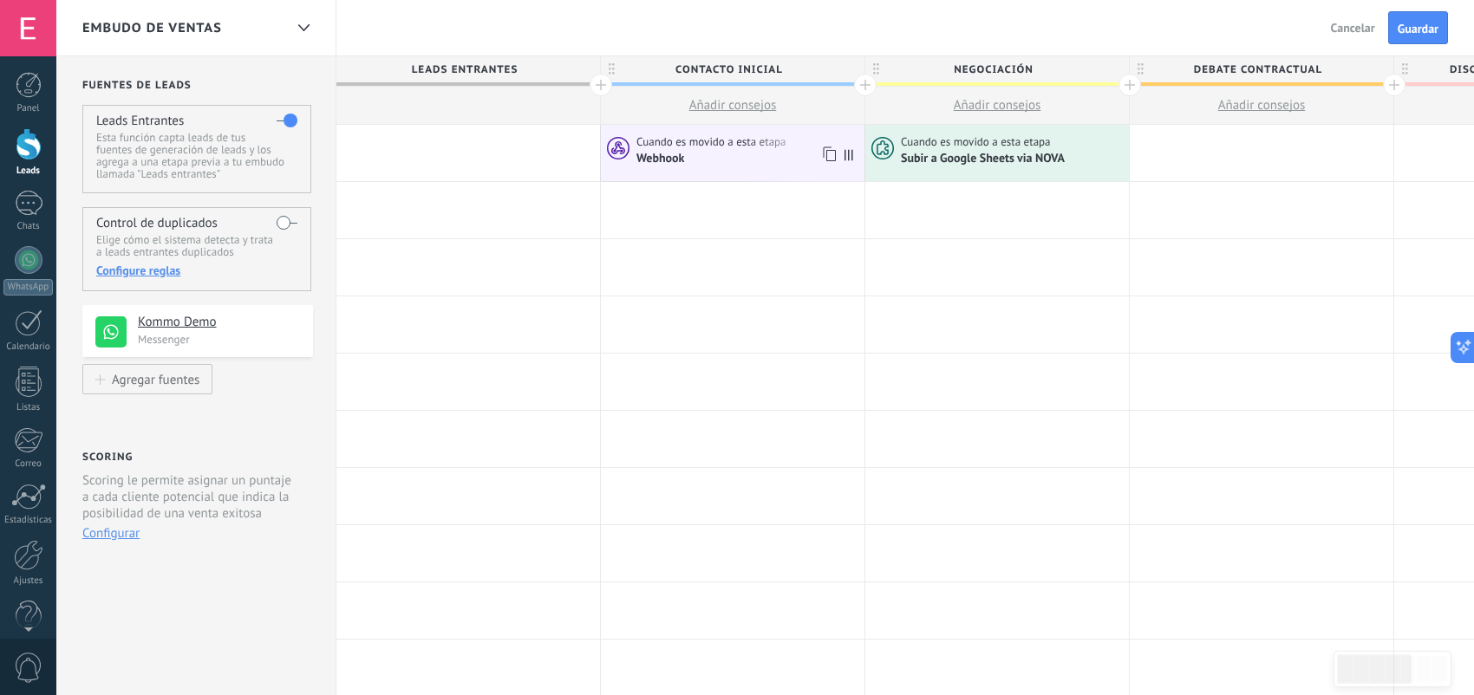
drag, startPoint x: 688, startPoint y: 166, endPoint x: 718, endPoint y: 149, distance: 34.2
click at [718, 149] on div "Cuando es movido a esta etapa Webhook" at bounding box center [748, 150] width 224 height 32
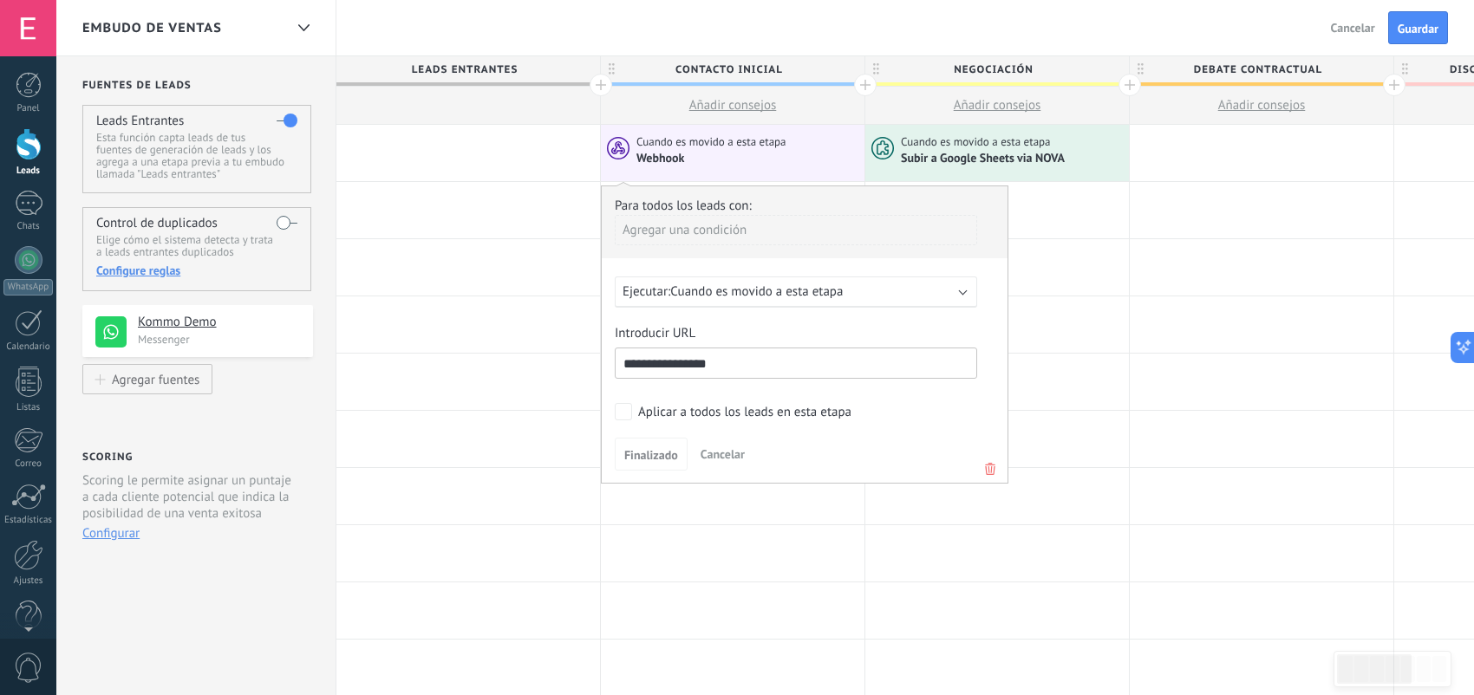
click at [987, 466] on icon at bounding box center [989, 469] width 19 height 21
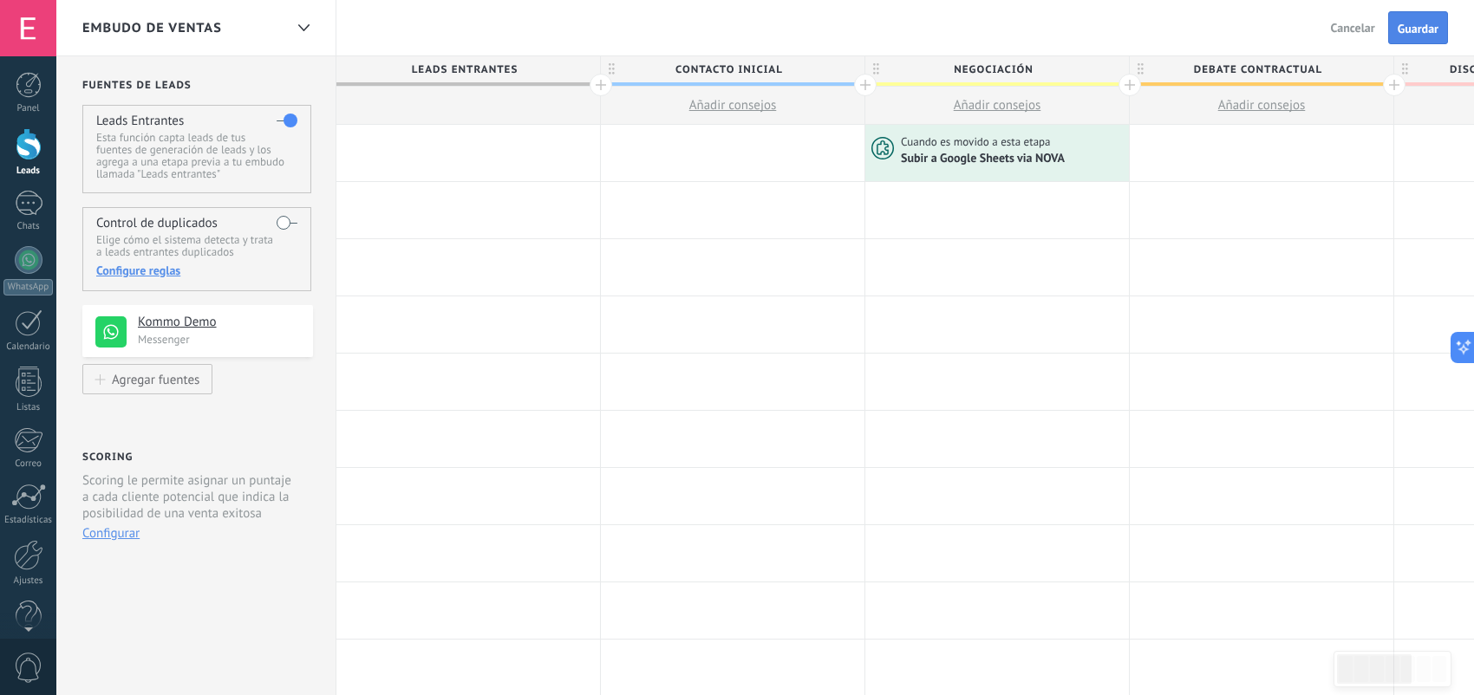
click at [1420, 25] on span "Guardar" at bounding box center [1417, 29] width 41 height 12
click at [1365, 31] on span "Salir" at bounding box center [1363, 28] width 23 height 16
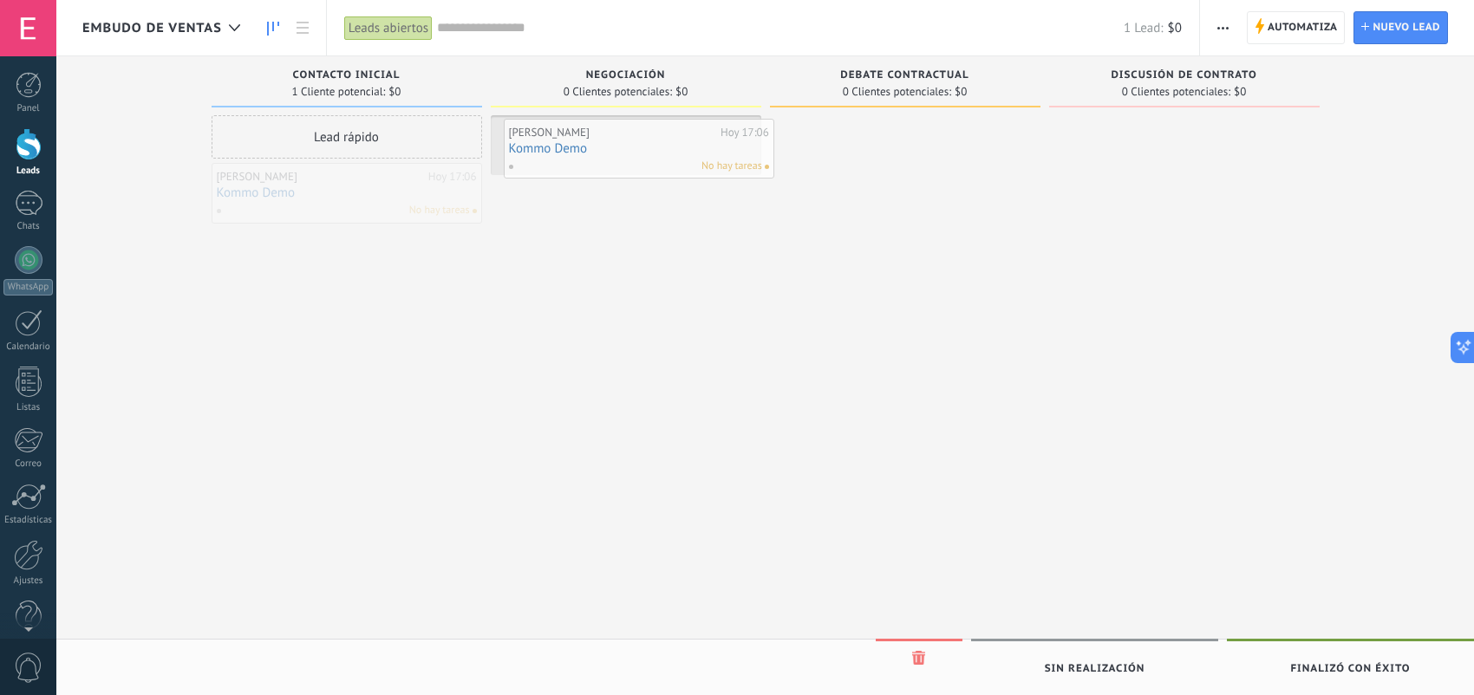
drag, startPoint x: 380, startPoint y: 193, endPoint x: 672, endPoint y: 149, distance: 295.5
drag, startPoint x: 876, startPoint y: 144, endPoint x: 1108, endPoint y: 124, distance: 233.2
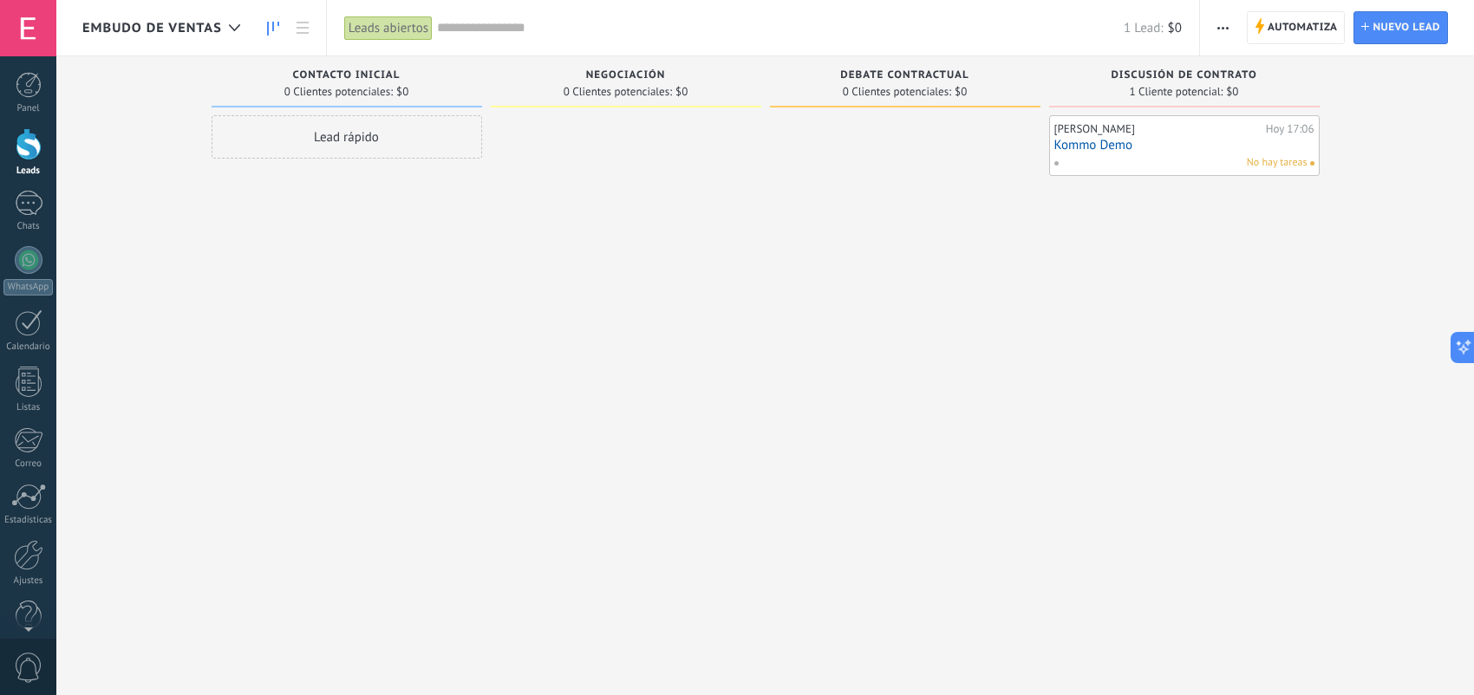
click at [402, 24] on div "Leads abiertos" at bounding box center [388, 28] width 88 height 25
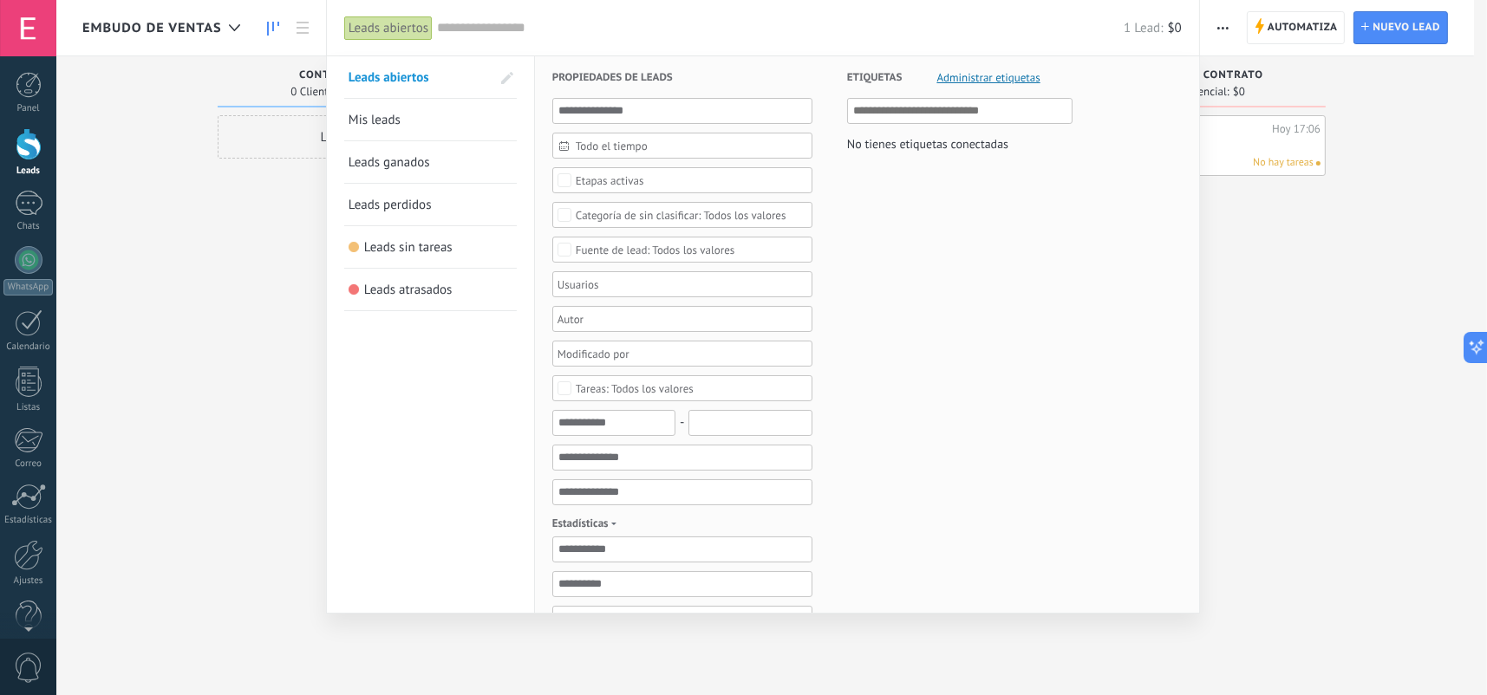
click at [447, 157] on link "Leads ganados" at bounding box center [430, 162] width 164 height 42
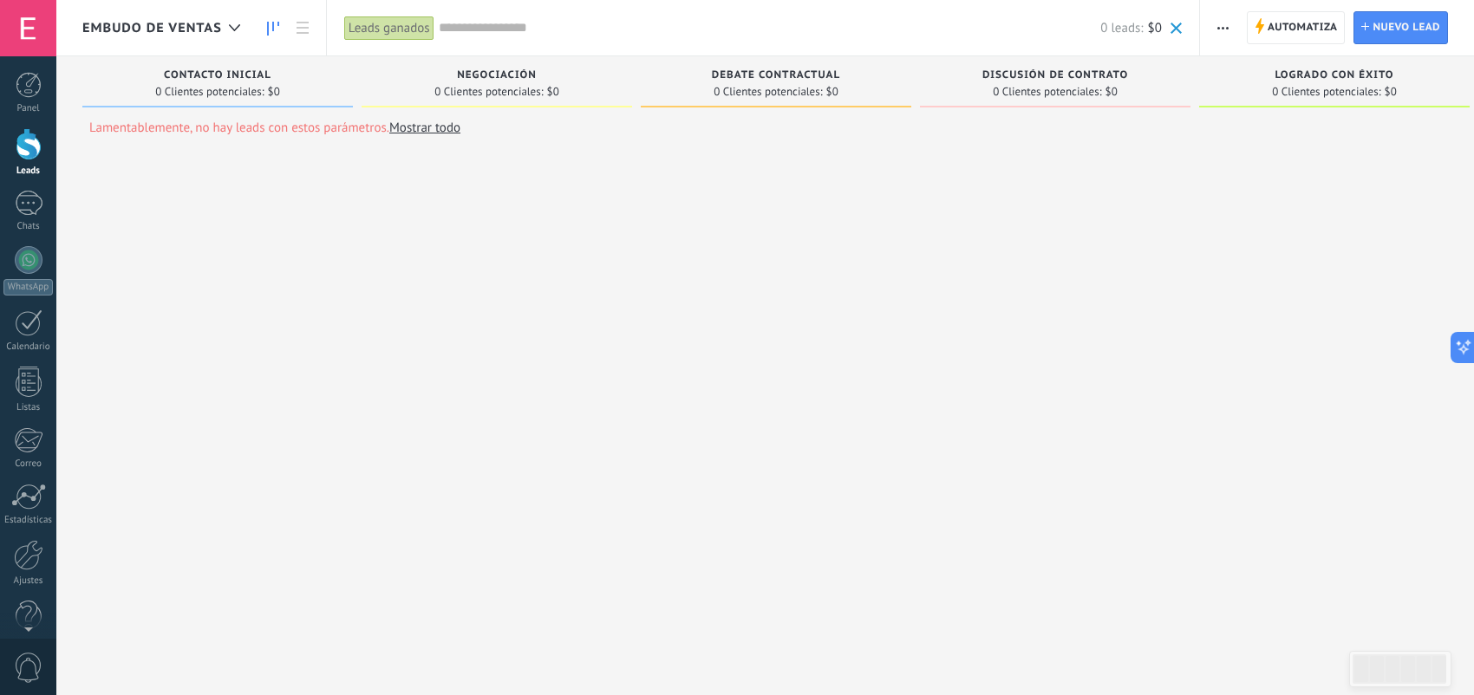
click at [375, 32] on div "Leads ganados" at bounding box center [389, 28] width 90 height 25
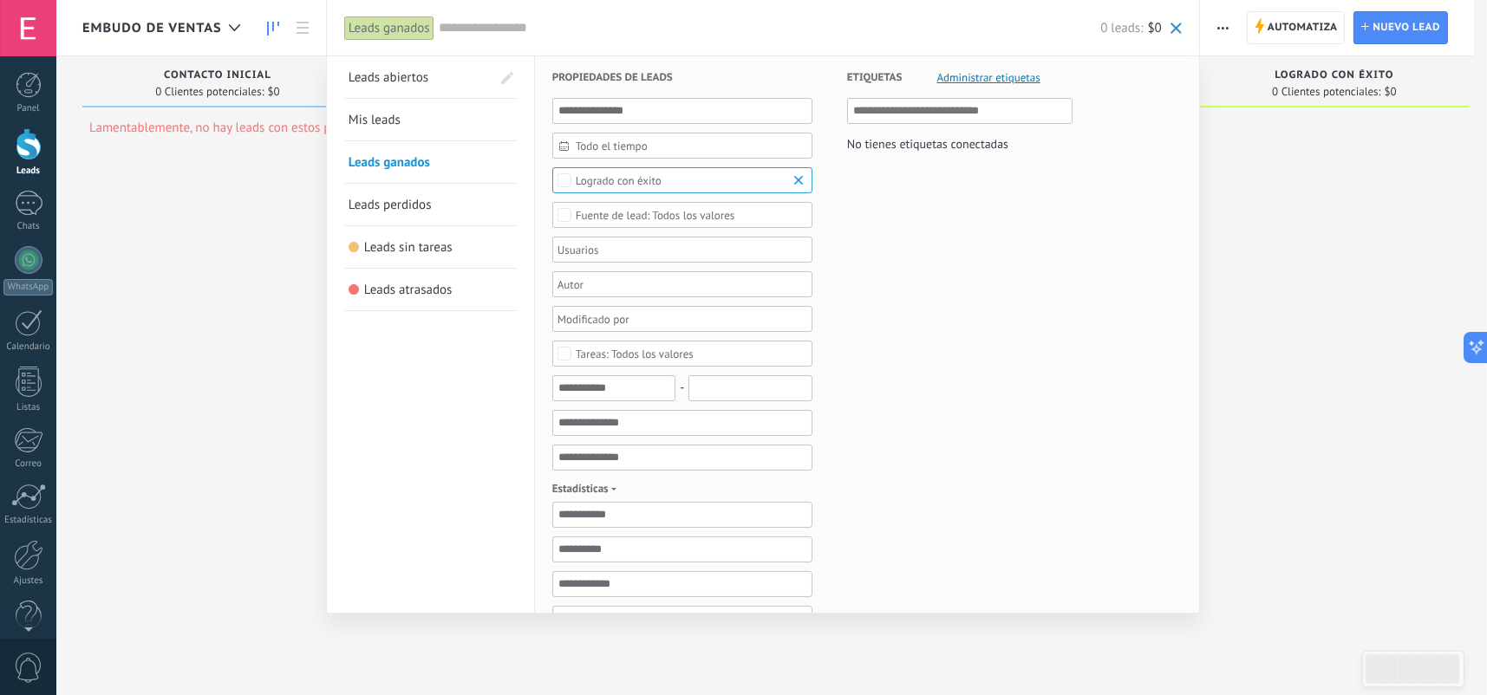
click at [427, 80] on span "Leads abiertos" at bounding box center [388, 77] width 80 height 16
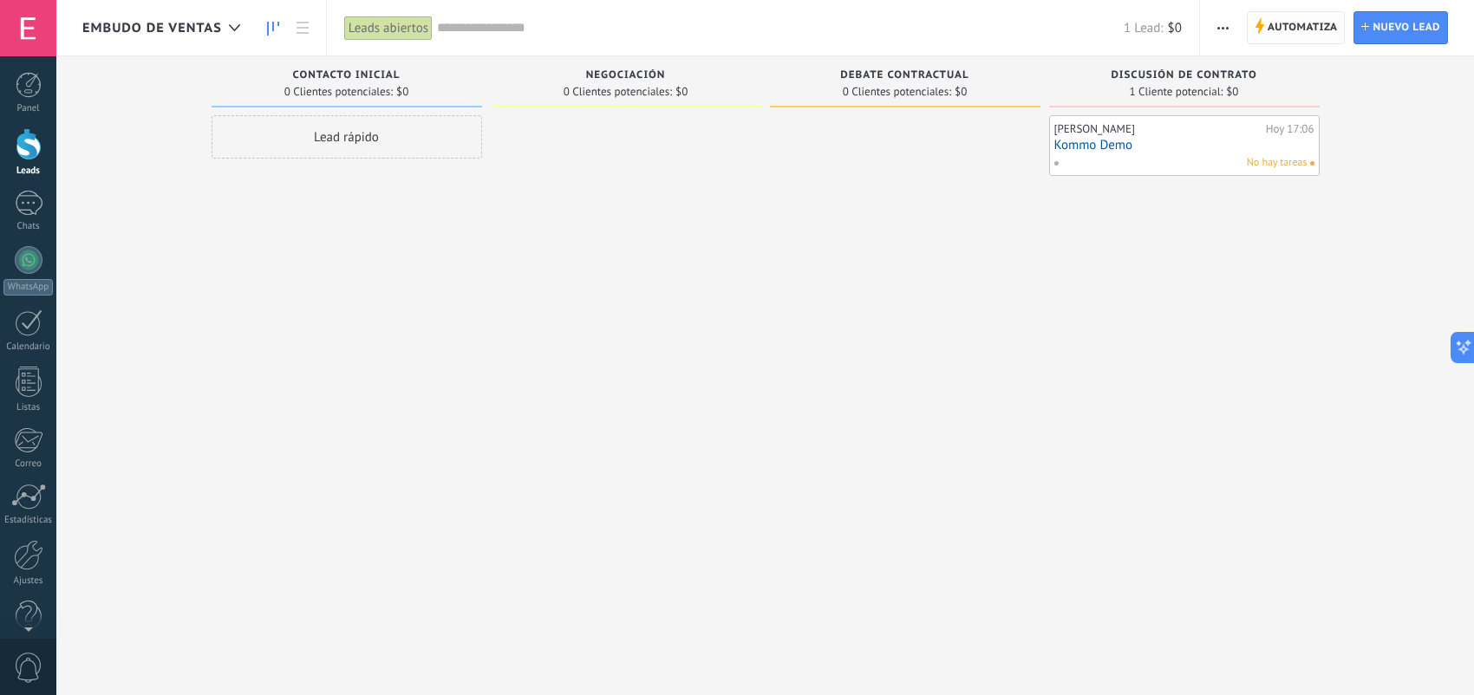
click at [1309, 29] on span "Automatiza" at bounding box center [1302, 27] width 70 height 31
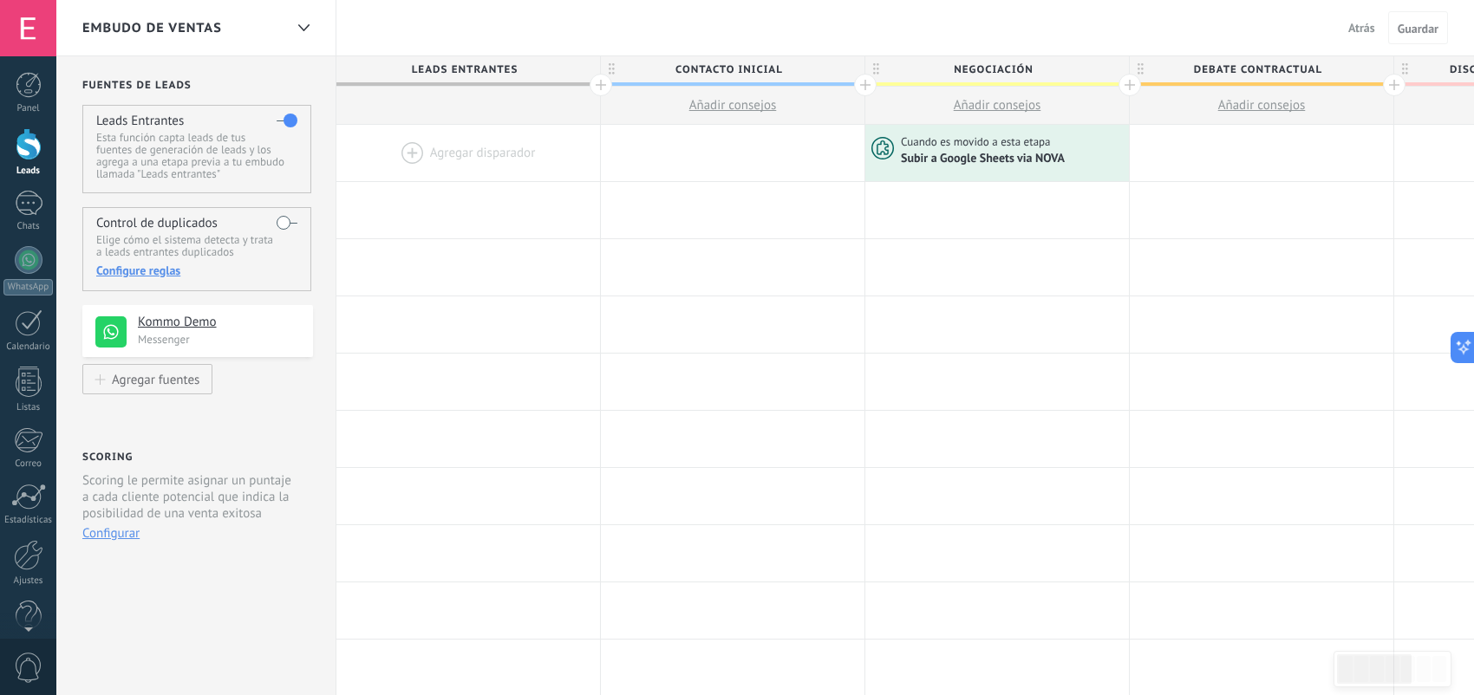
click at [1352, 27] on span "Atrás" at bounding box center [1361, 28] width 27 height 16
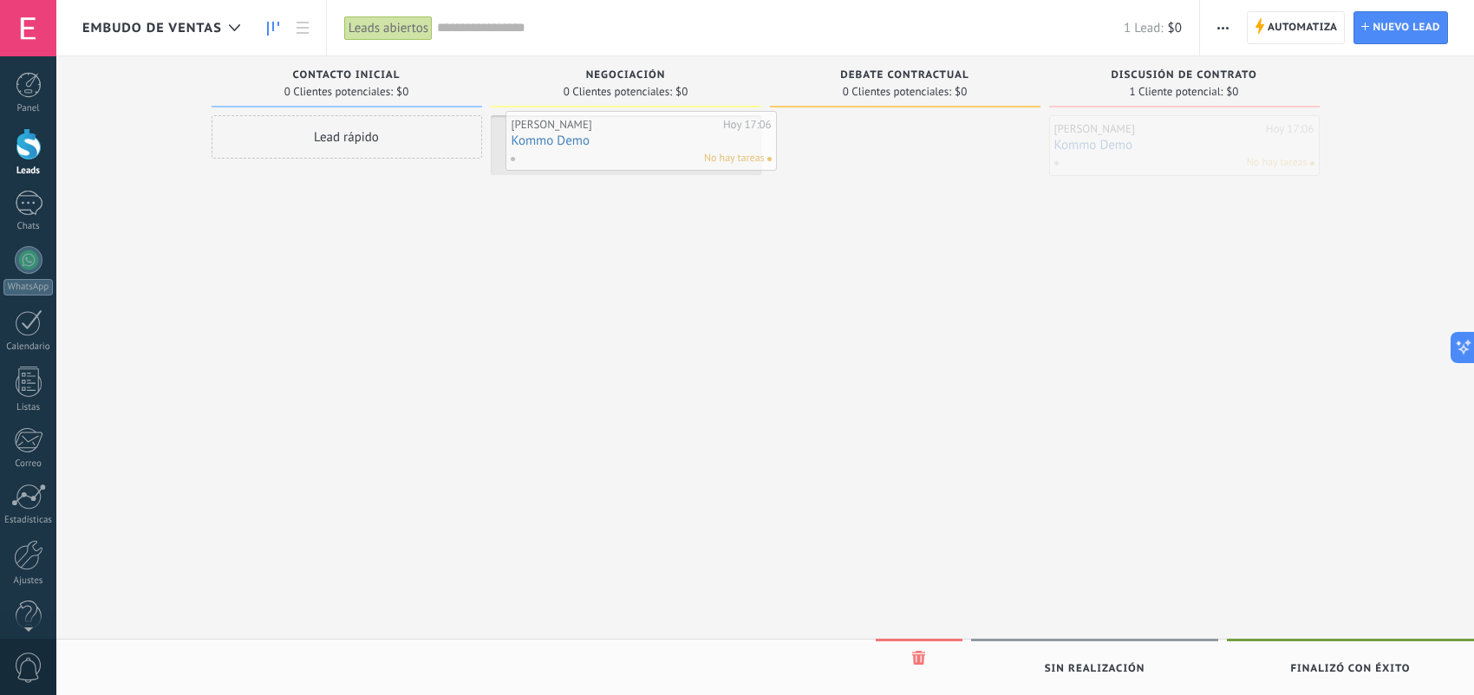
drag, startPoint x: 1200, startPoint y: 147, endPoint x: 657, endPoint y: 143, distance: 542.7
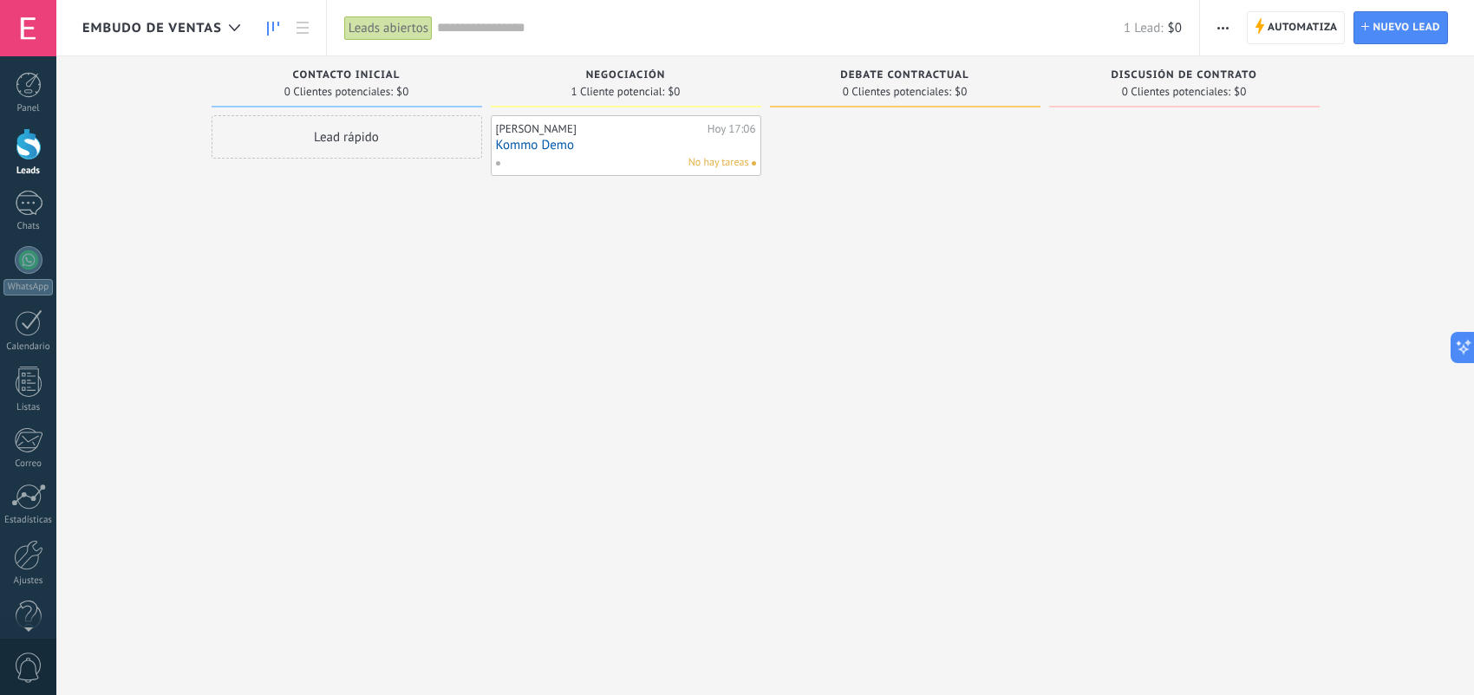
click at [657, 143] on link "Kommo Demo" at bounding box center [626, 145] width 260 height 15
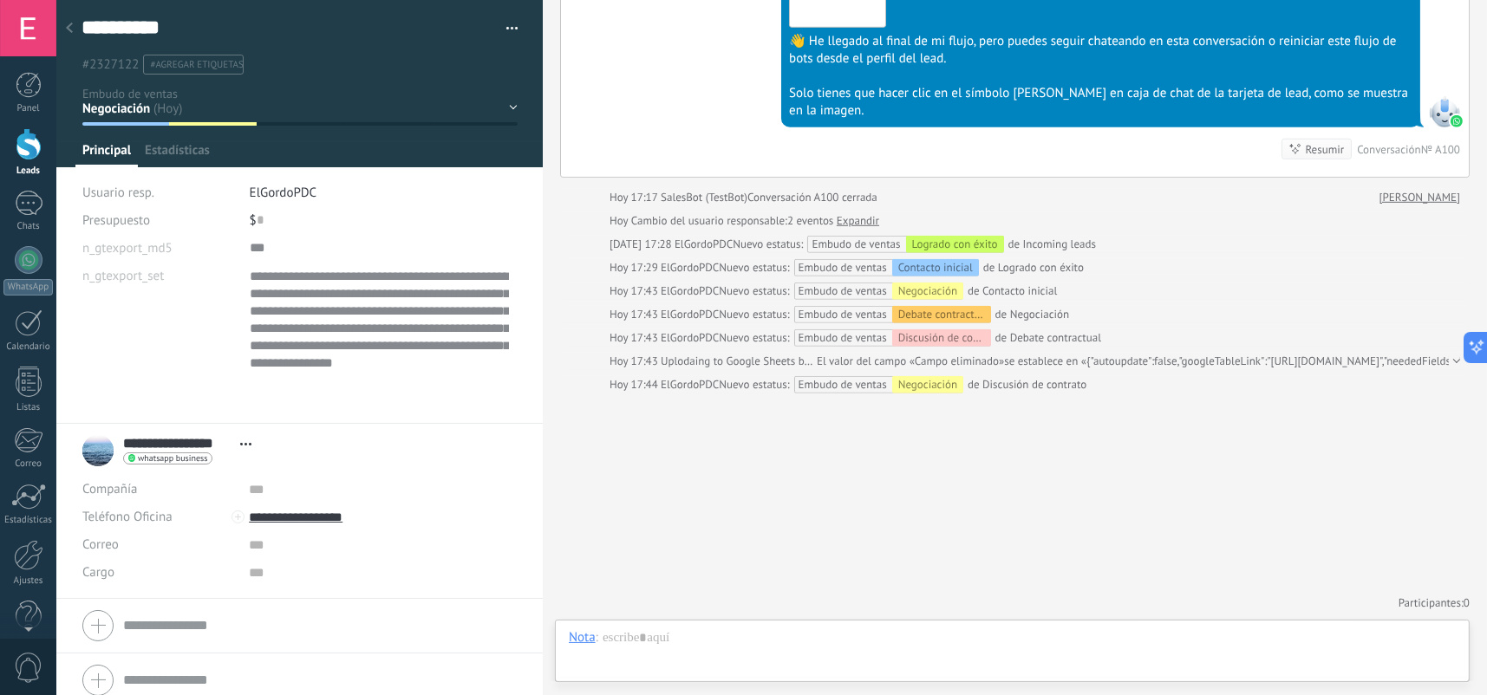
scroll to position [139, 0]
click at [862, 361] on span "El valor del campo «Campo eliminado»" at bounding box center [910, 361] width 187 height 17
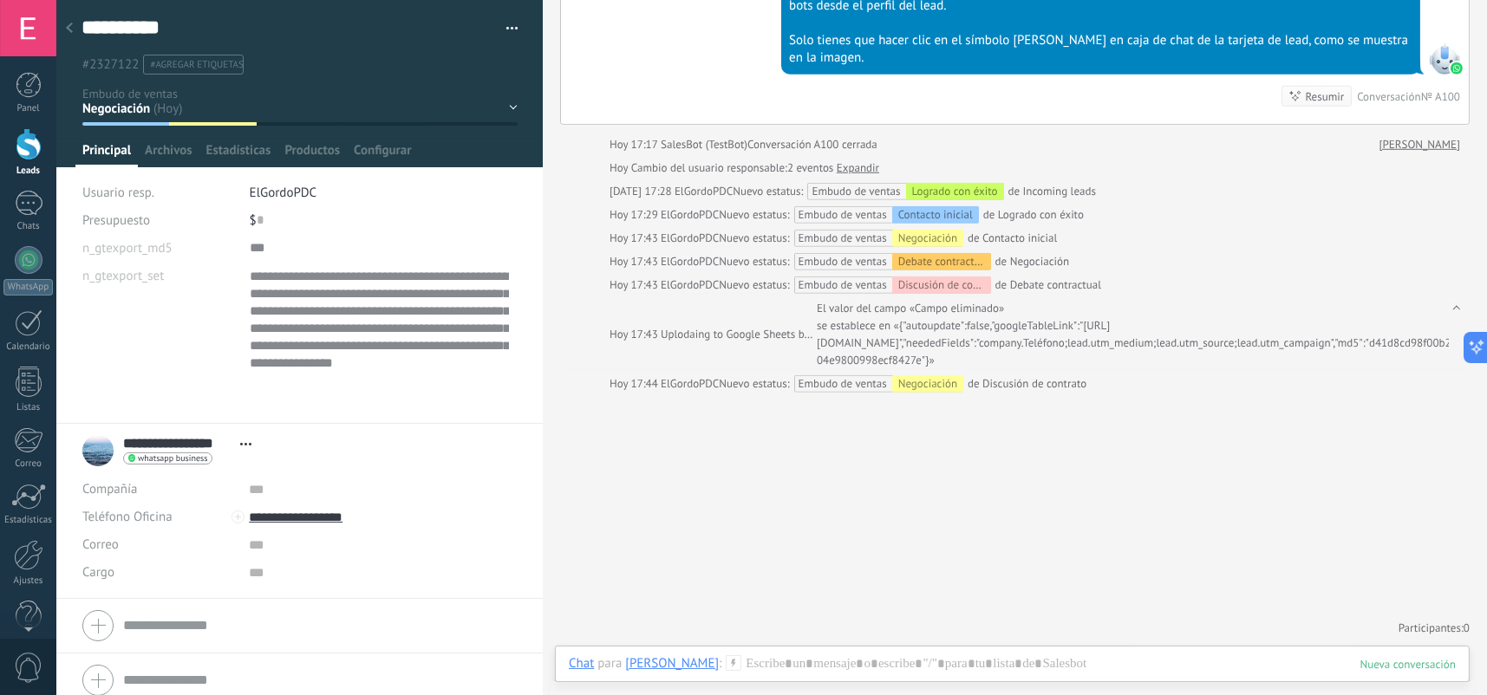
scroll to position [1647, 0]
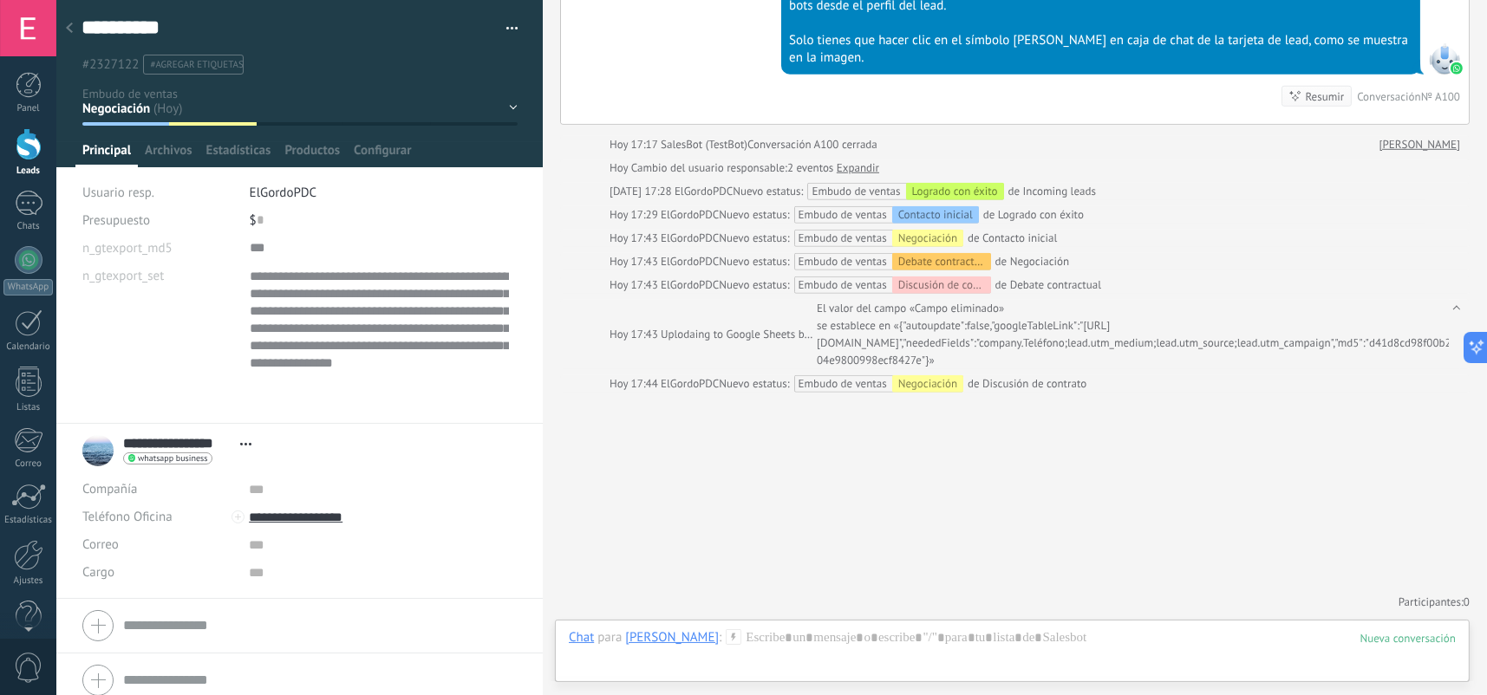
click at [980, 300] on span "El valor del campo «Campo eliminado»" at bounding box center [910, 308] width 187 height 17
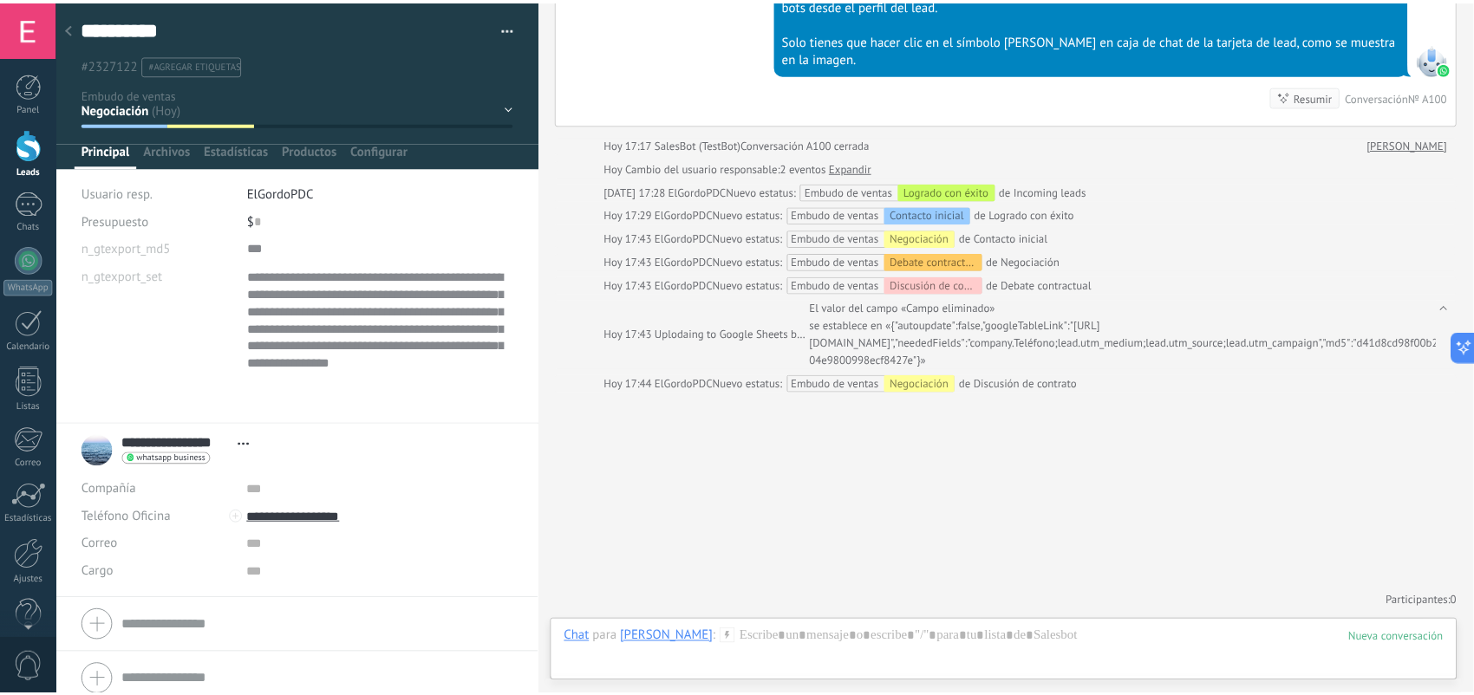
scroll to position [1560, 0]
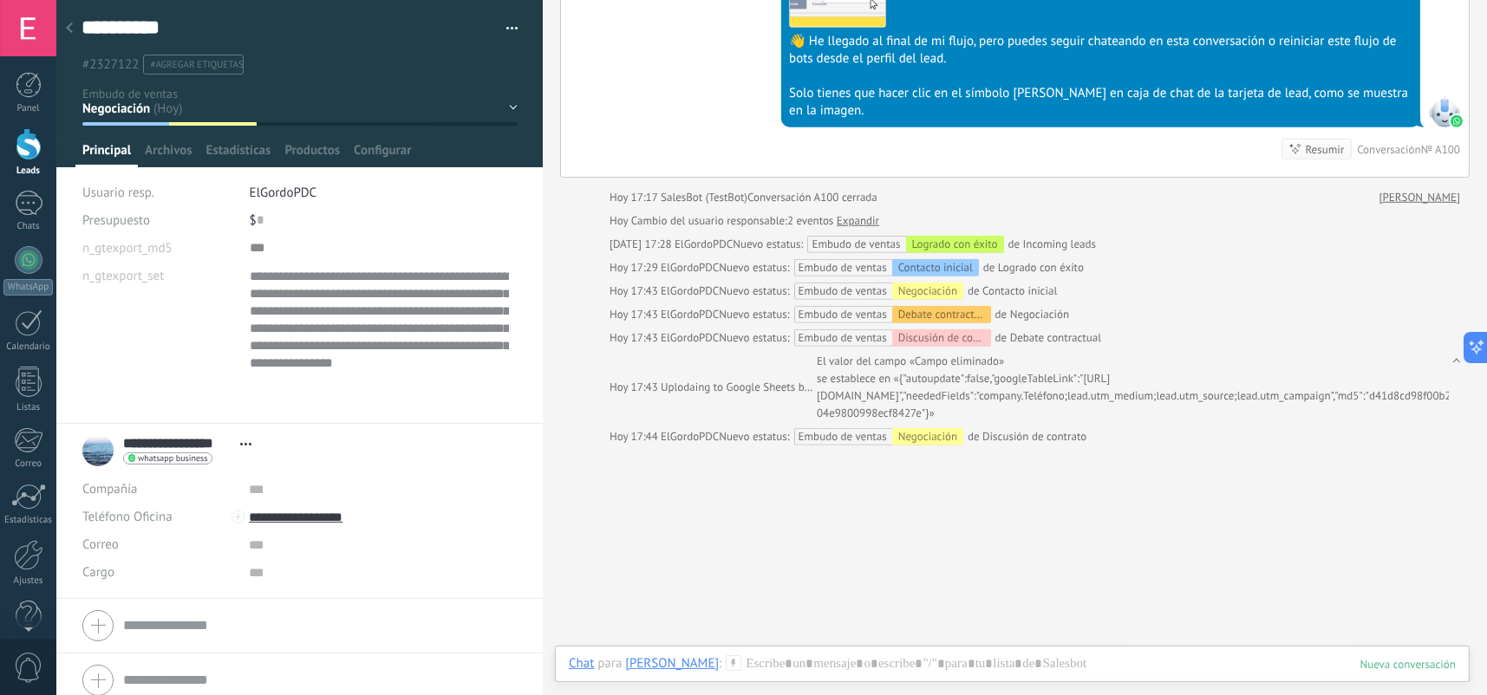
click at [29, 150] on div at bounding box center [29, 144] width 26 height 32
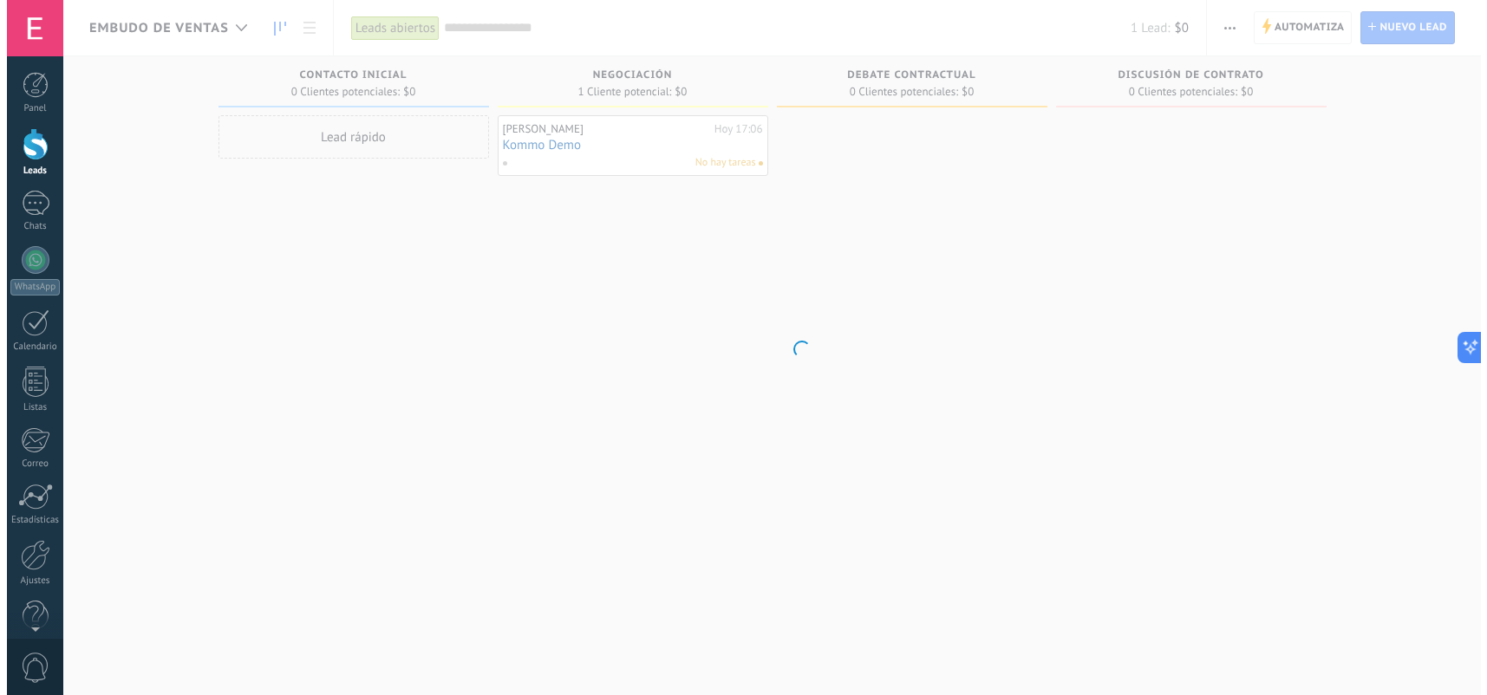
scroll to position [1509, 0]
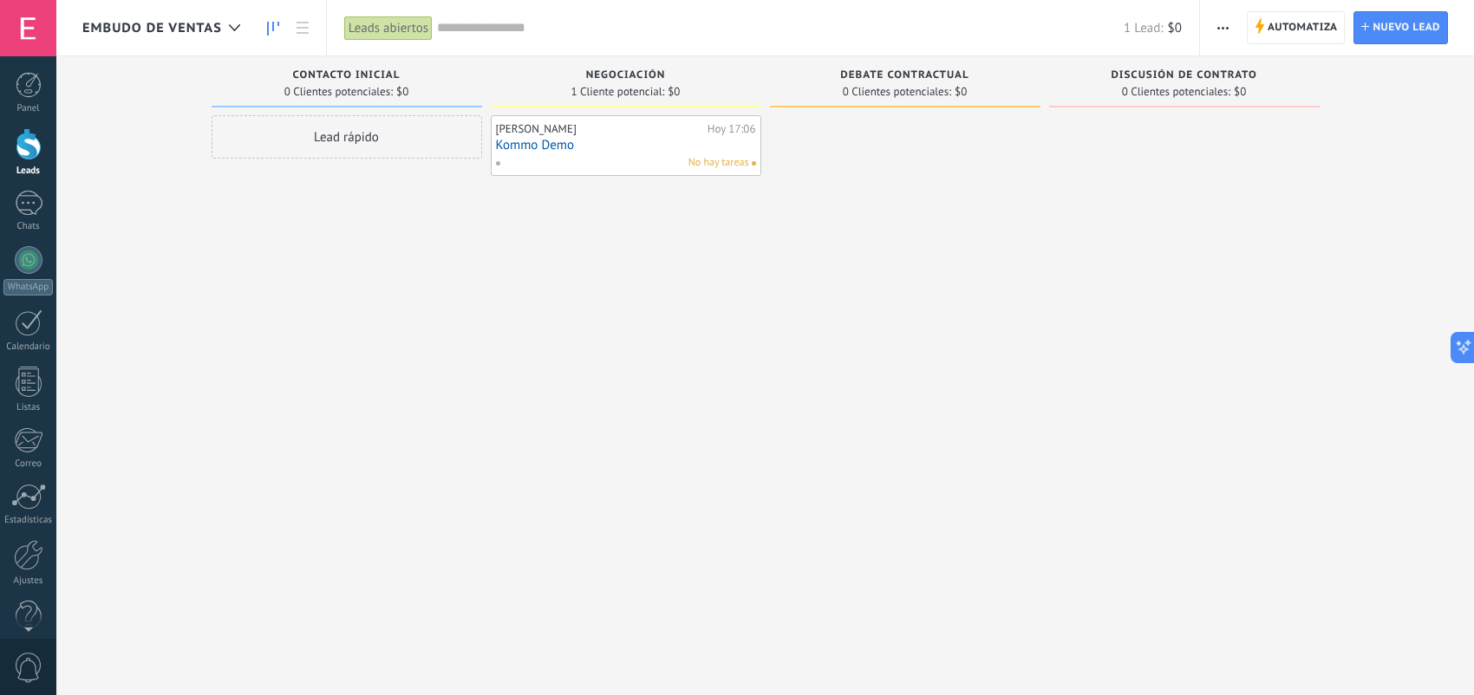
click at [599, 140] on link "Kommo Demo" at bounding box center [626, 145] width 260 height 15
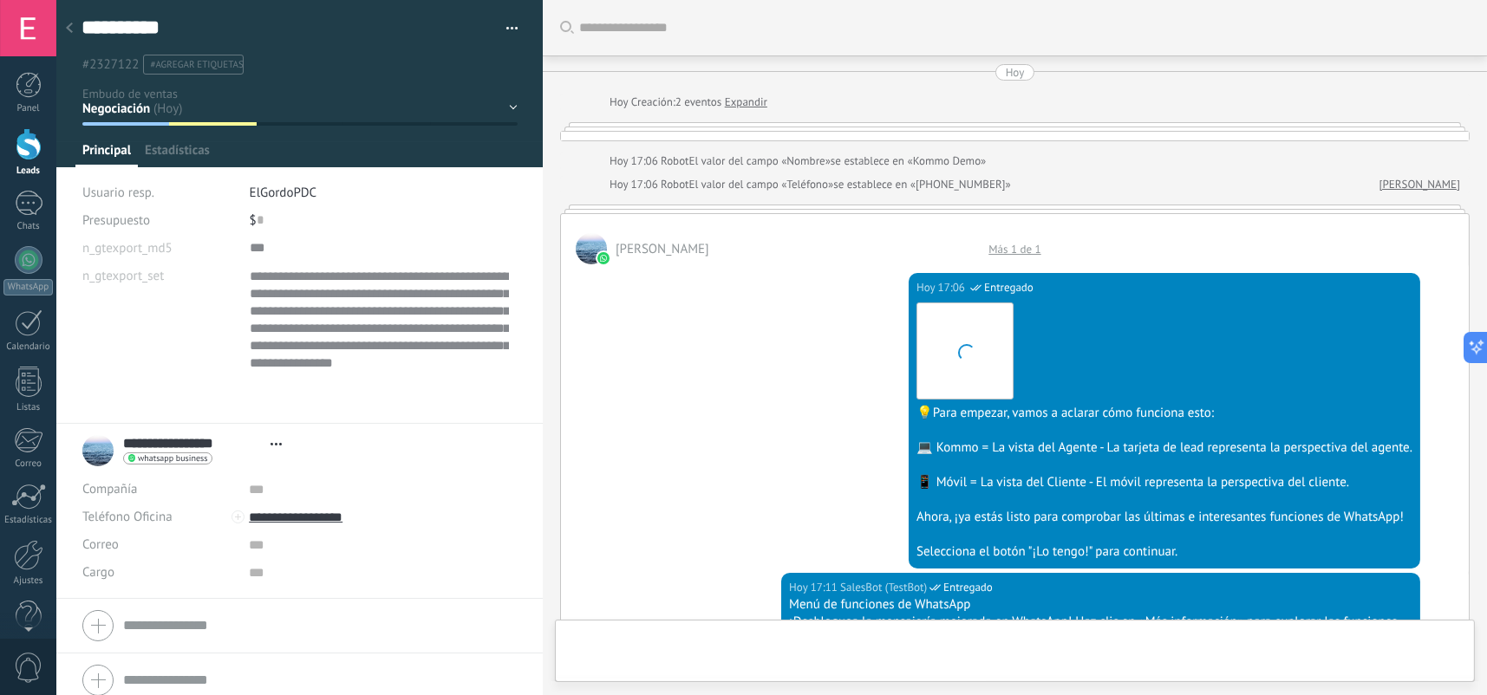
scroll to position [1560, 0]
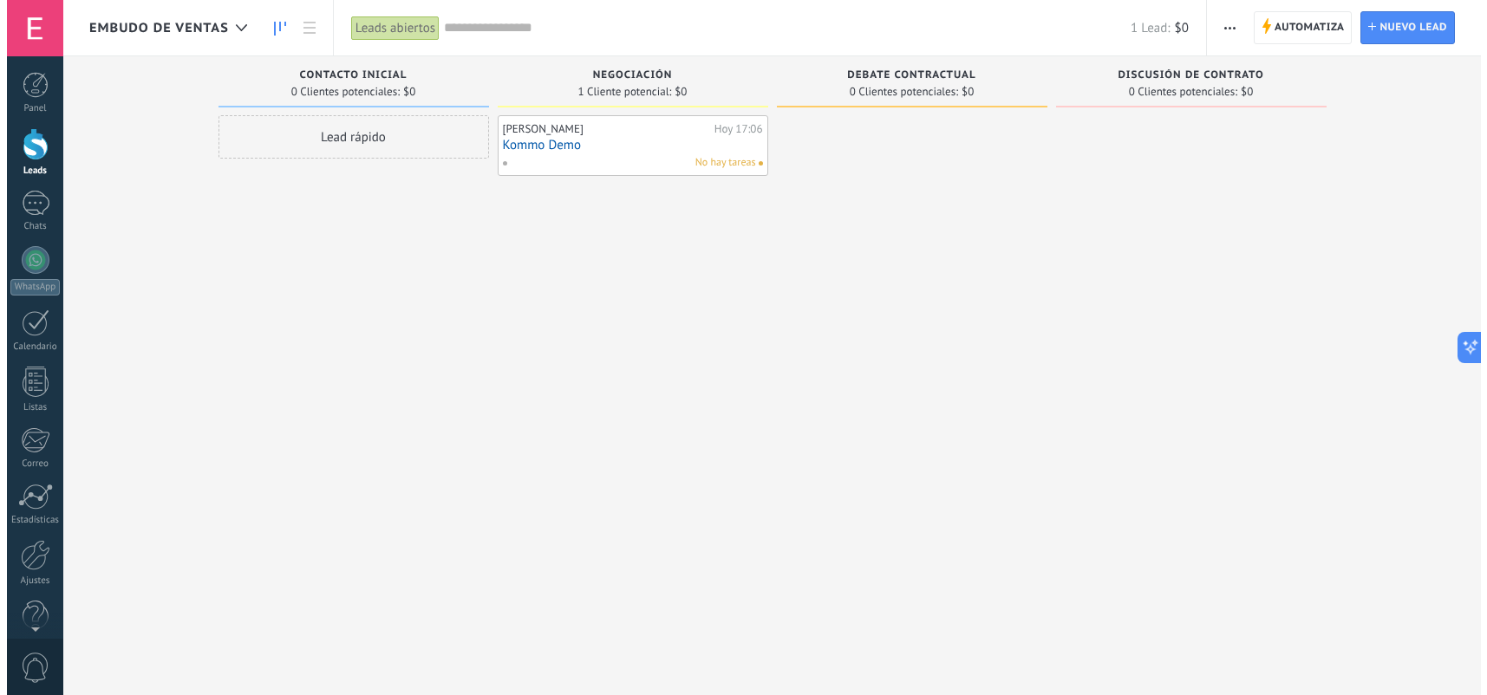
scroll to position [1509, 0]
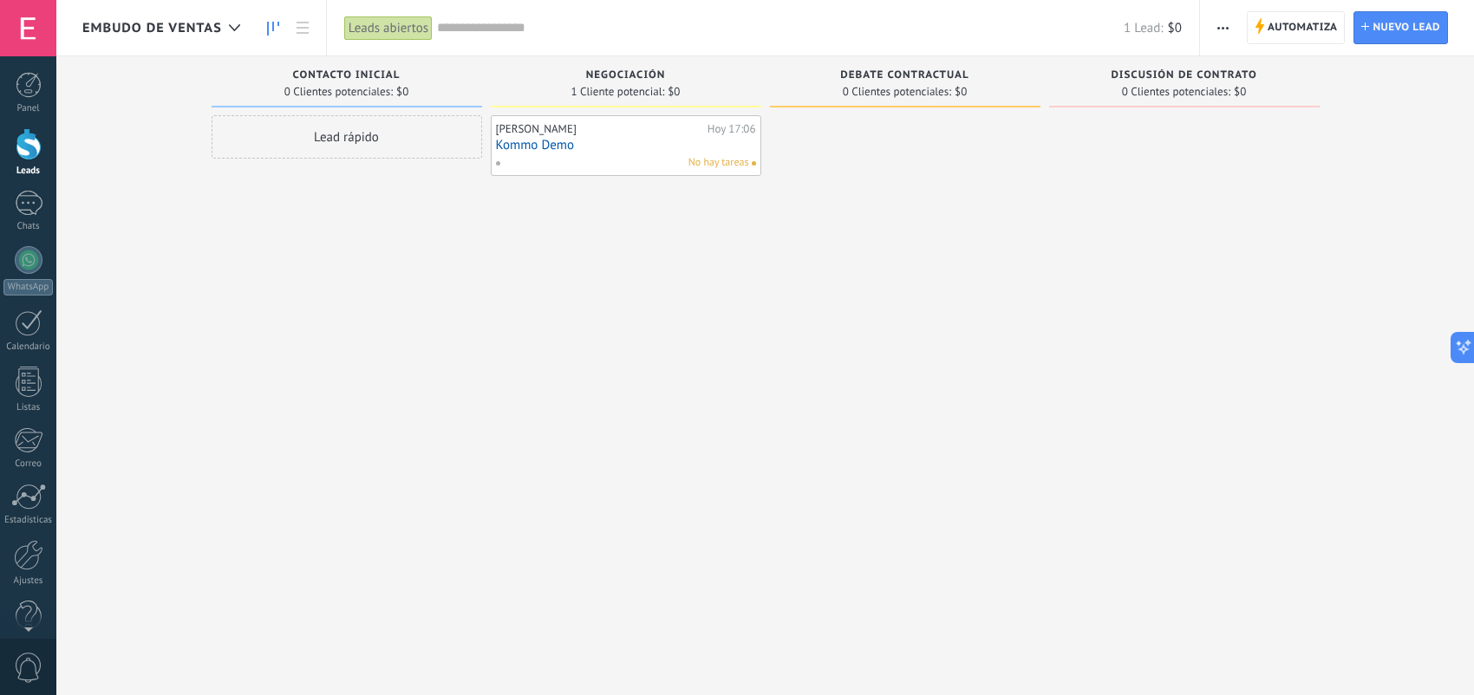
click at [621, 155] on div "No hay tareas" at bounding box center [622, 163] width 254 height 16
click at [629, 92] on span "1 Cliente potencial:" at bounding box center [618, 92] width 94 height 10
click at [511, 240] on div "[PERSON_NAME][DATE] 17:06 Kommo Demo No hay tareas" at bounding box center [626, 349] width 270 height 469
click at [526, 155] on div "No hay tareas" at bounding box center [622, 163] width 254 height 16
click at [720, 163] on span "No hay tareas" at bounding box center [718, 163] width 61 height 16
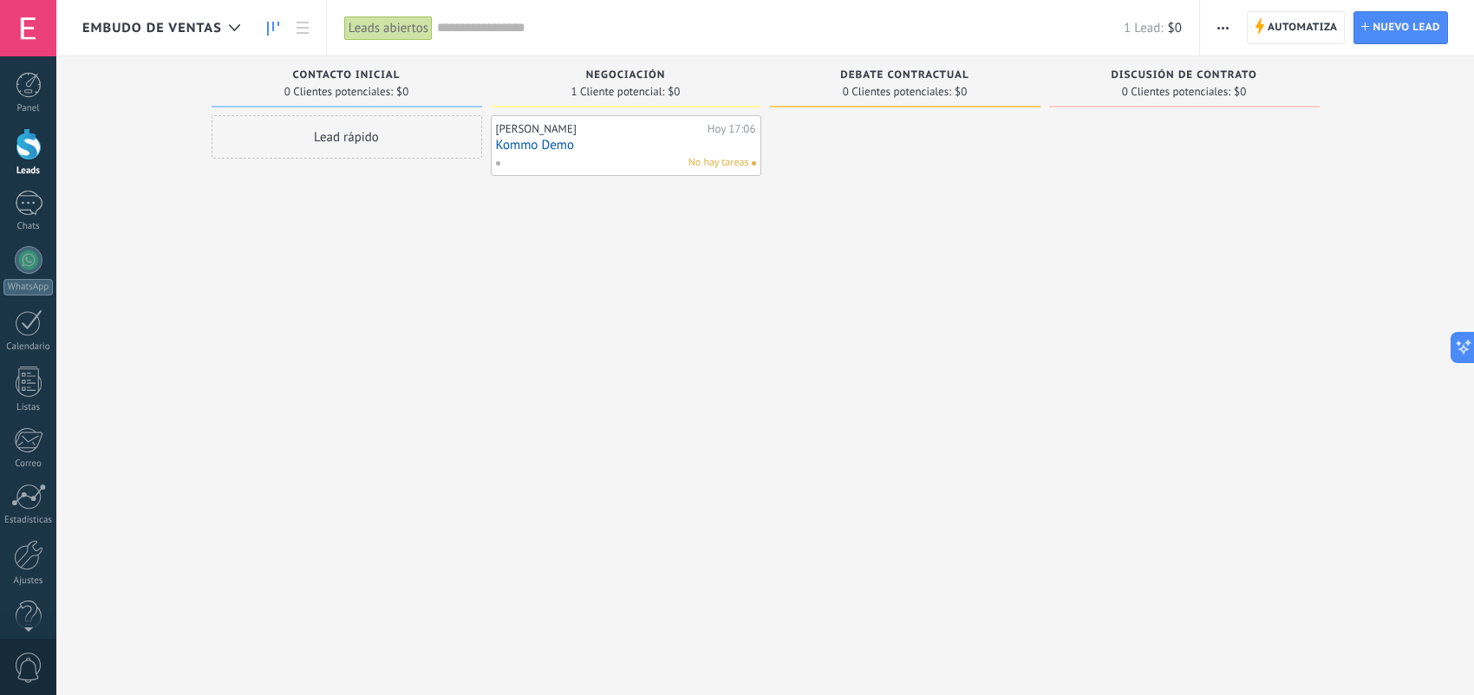
click at [672, 148] on link "Kommo Demo" at bounding box center [626, 145] width 260 height 15
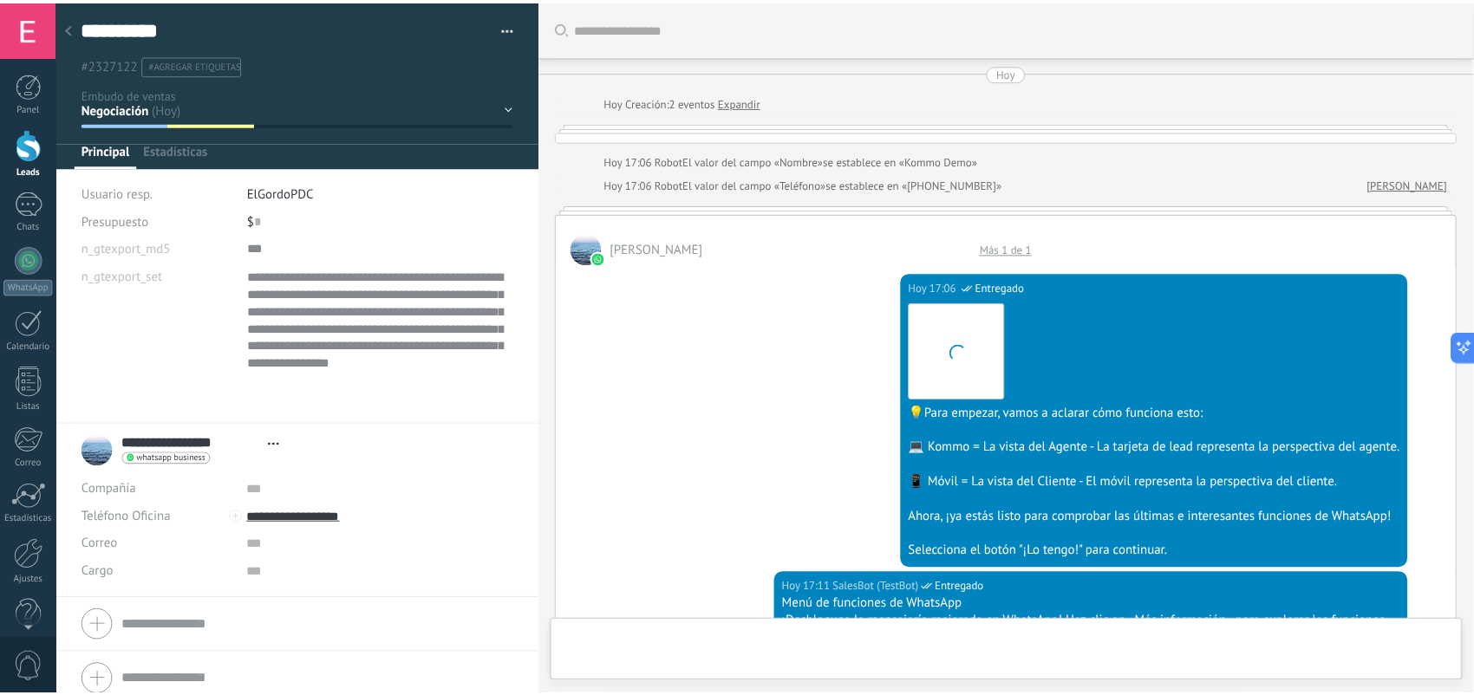
scroll to position [1469, 0]
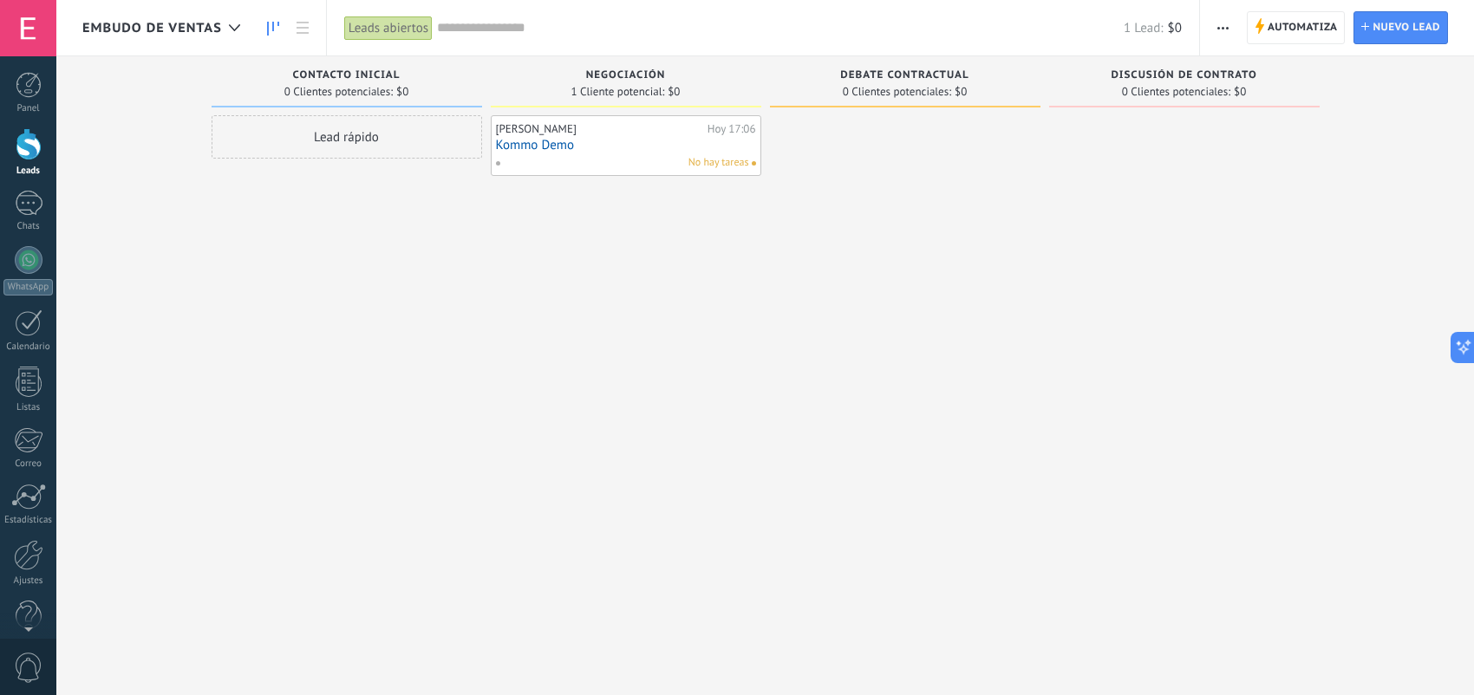
scroll to position [1509, 0]
click at [1306, 44] on span "Automatiza Automatiza" at bounding box center [1296, 27] width 99 height 33
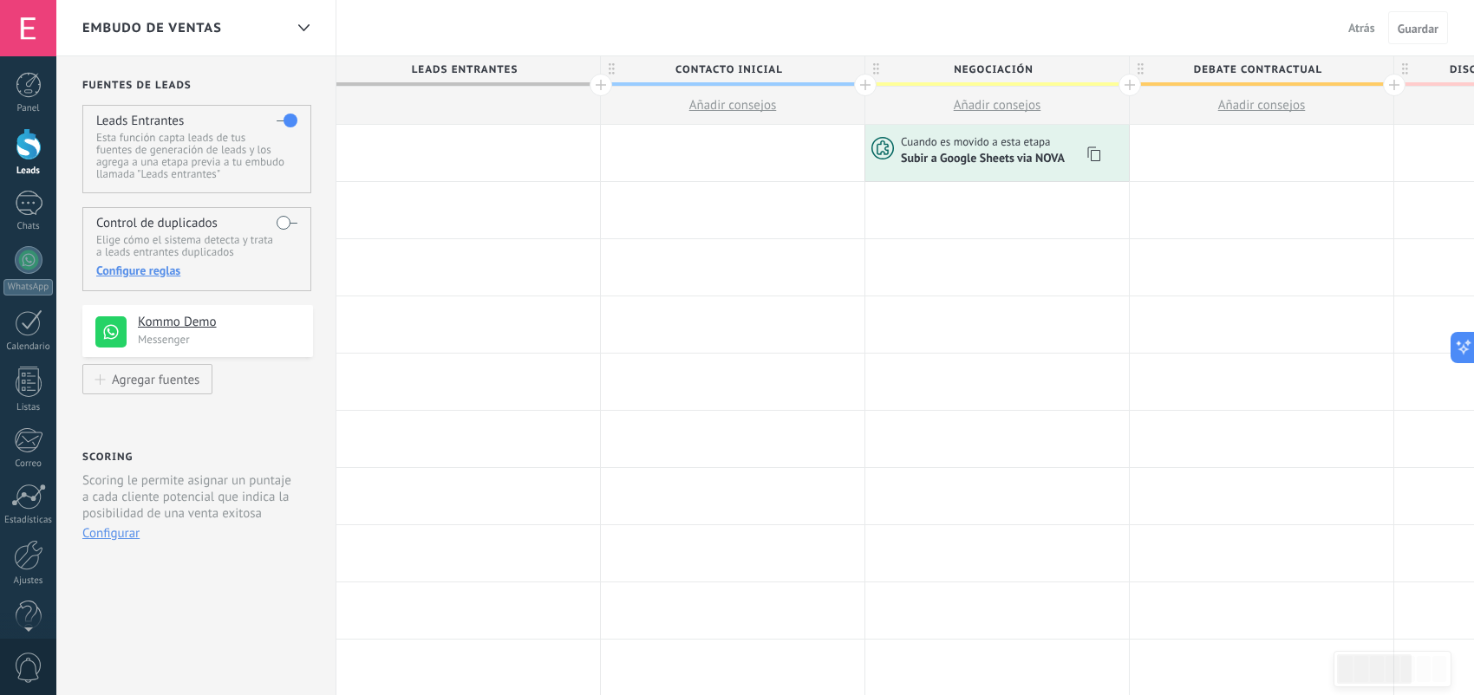
click at [1045, 162] on span "Subir a Google Sheets via NOVA" at bounding box center [984, 158] width 166 height 15
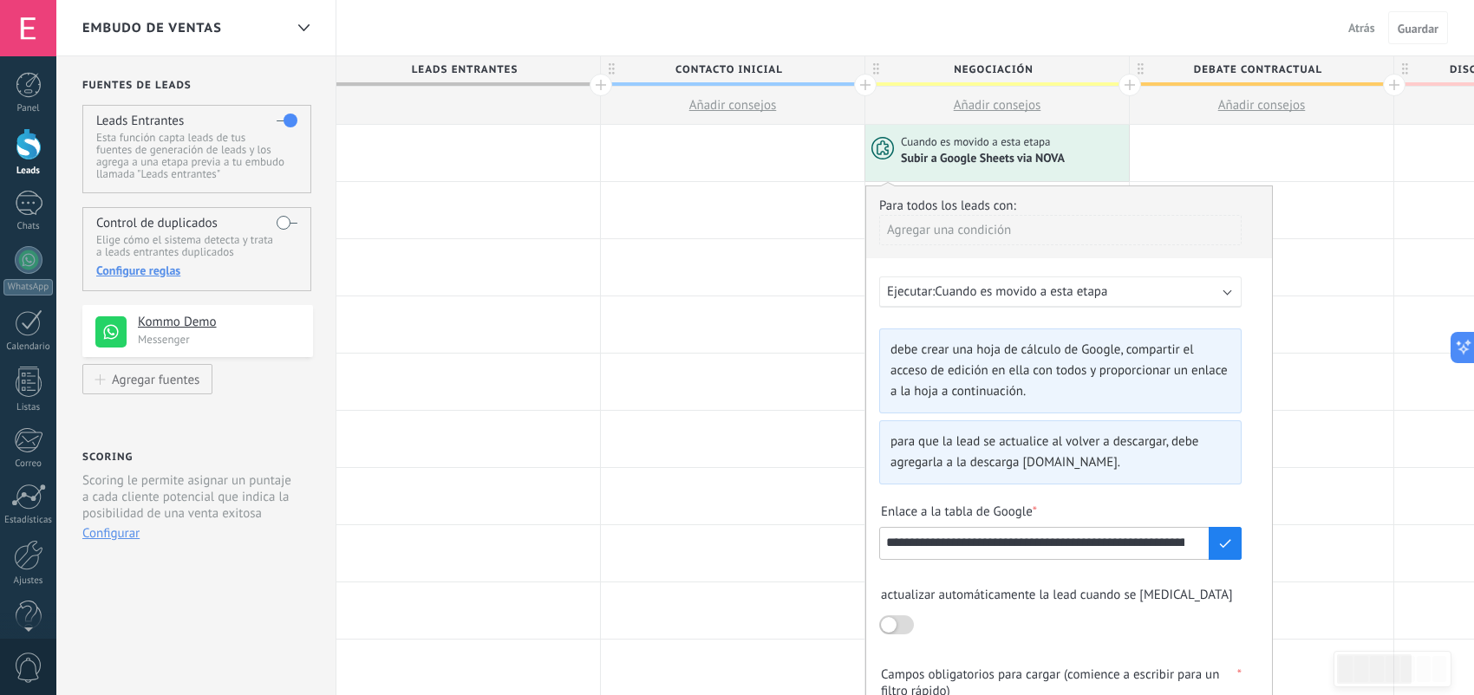
scroll to position [260, 0]
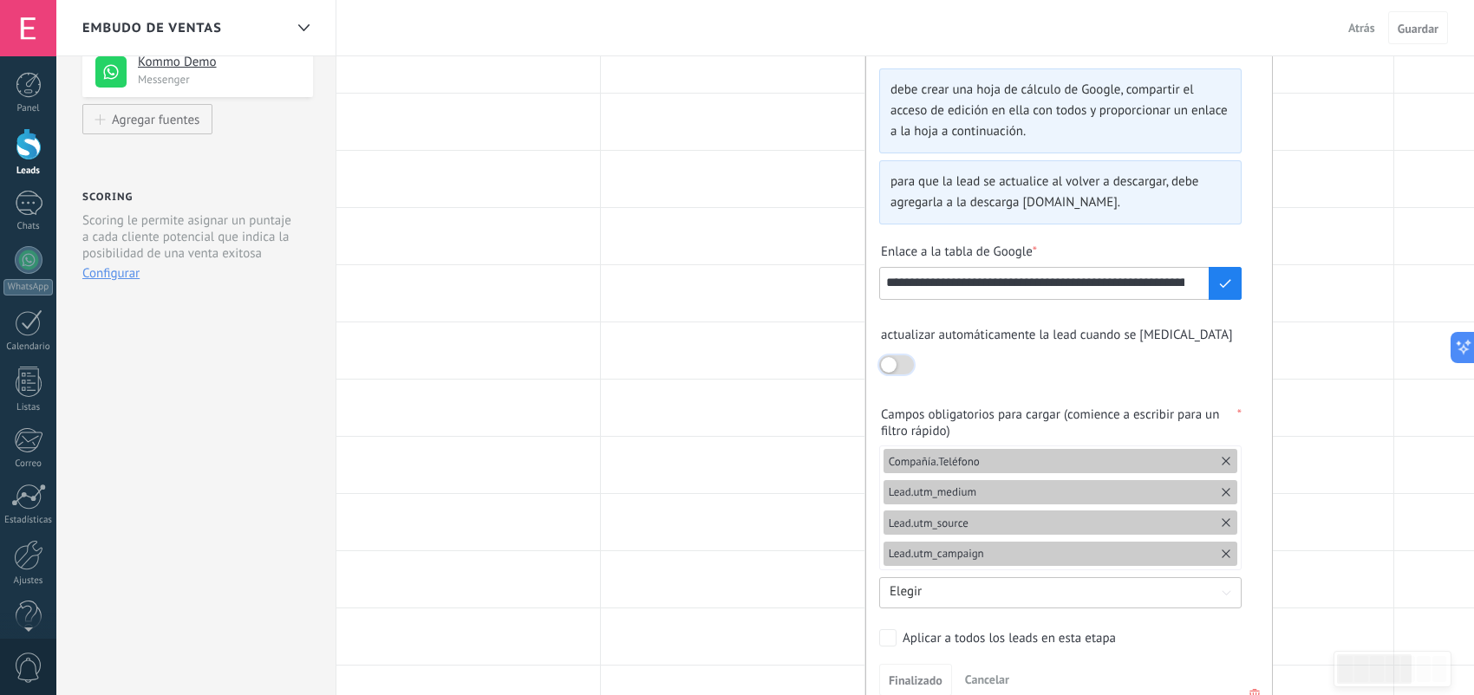
click at [897, 370] on div at bounding box center [896, 364] width 35 height 19
click at [896, 644] on label "Aplicar a todos los leads en esta etapa" at bounding box center [1057, 637] width 356 height 17
click at [925, 681] on span "Finalizado" at bounding box center [916, 680] width 54 height 12
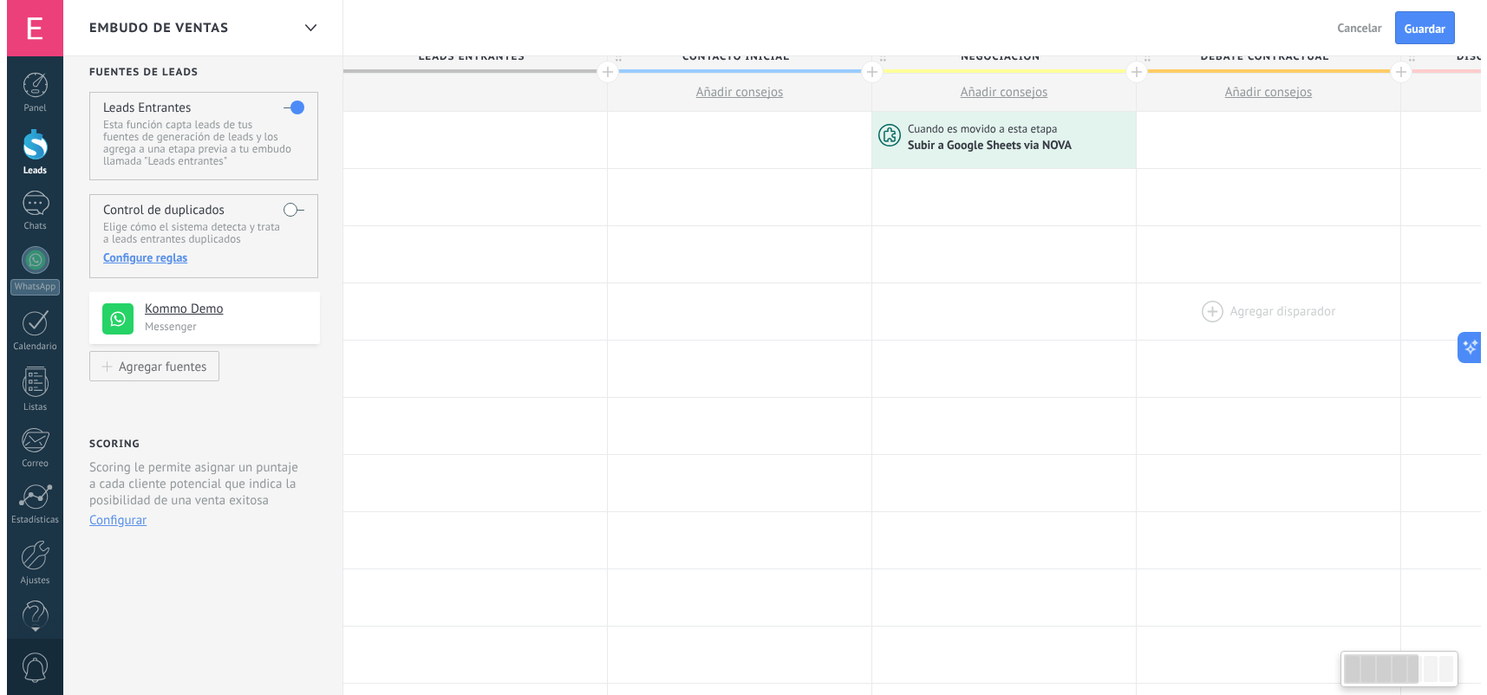
scroll to position [0, 0]
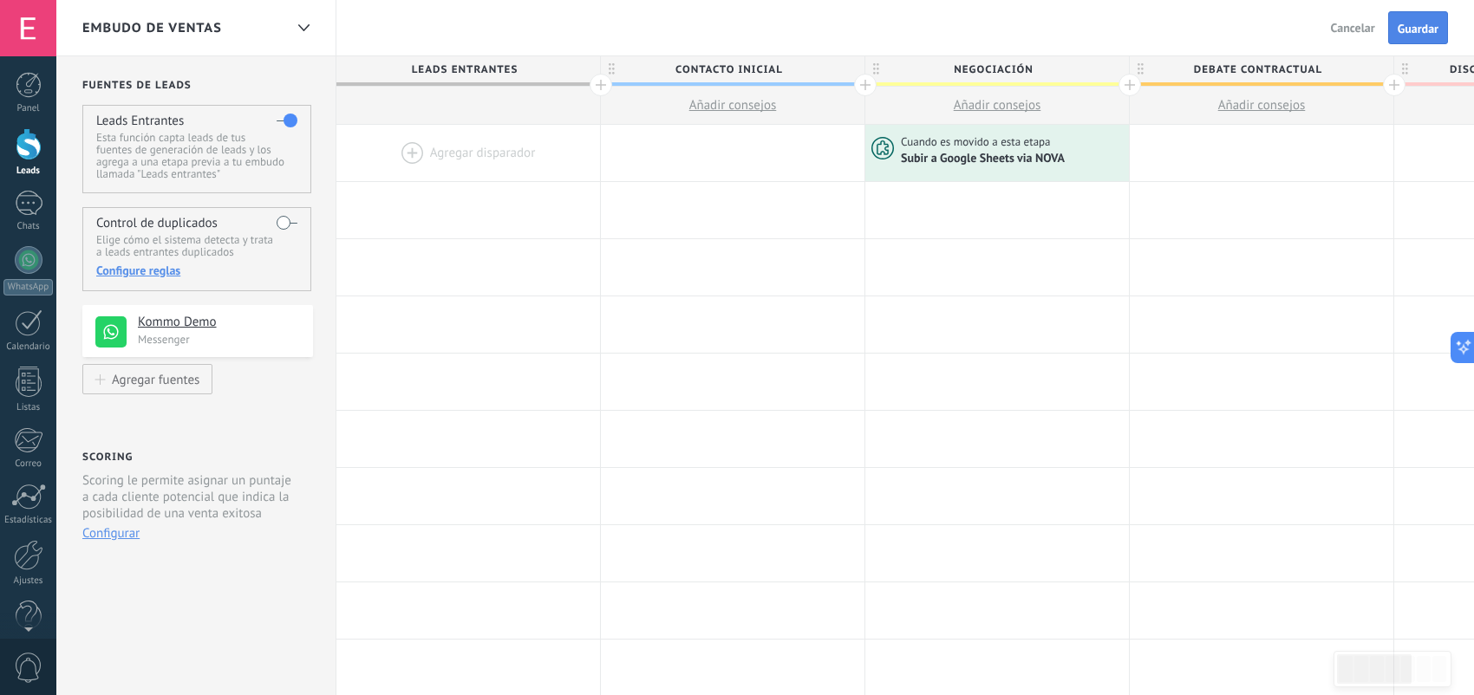
click at [1404, 35] on span "Guardar" at bounding box center [1417, 29] width 41 height 12
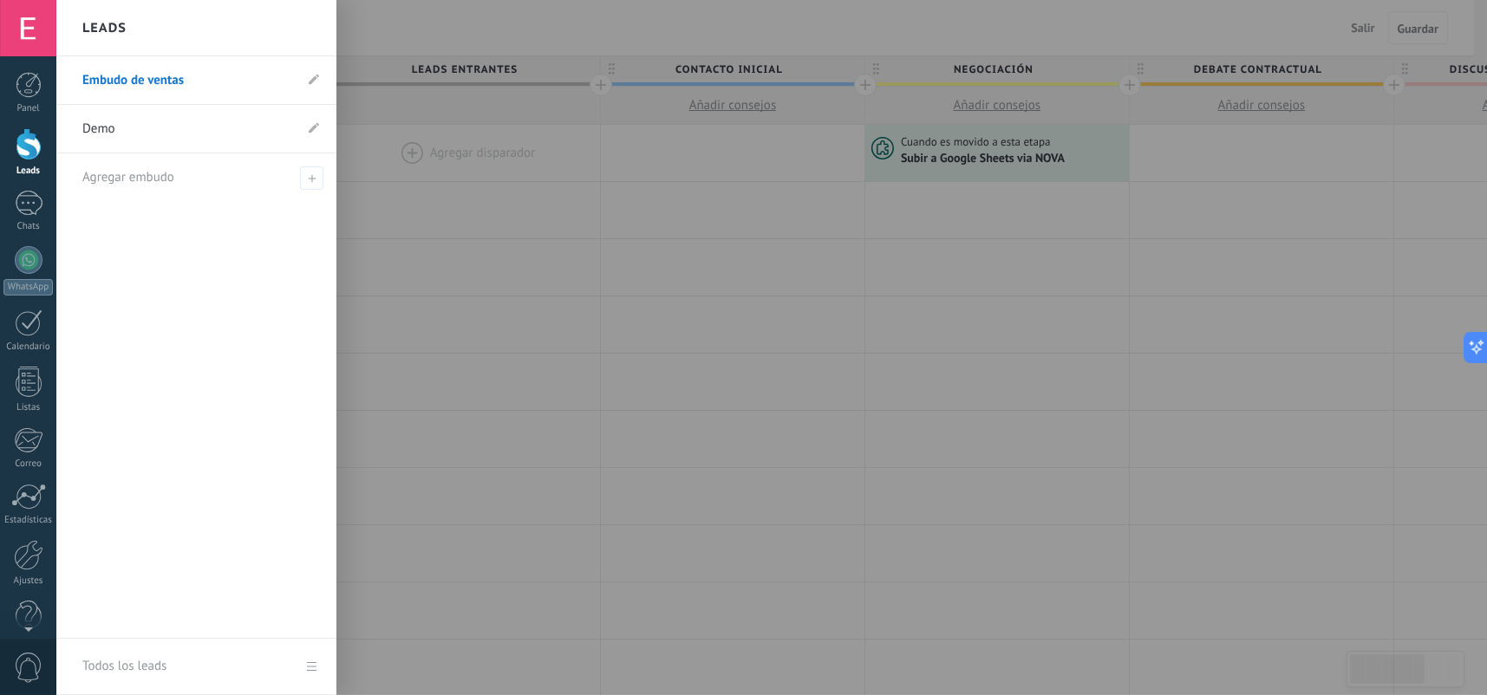
click at [25, 154] on div at bounding box center [29, 144] width 26 height 32
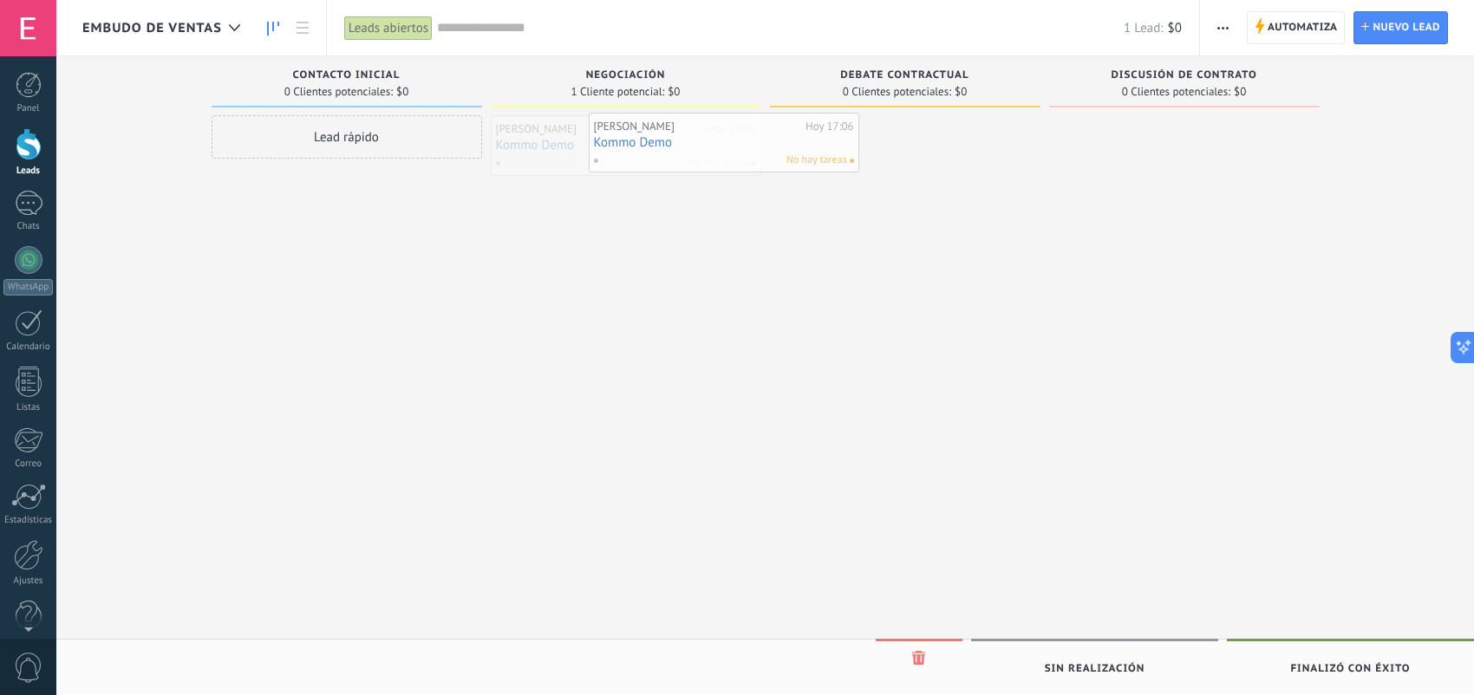
drag, startPoint x: 618, startPoint y: 153, endPoint x: 881, endPoint y: 168, distance: 263.1
drag, startPoint x: 907, startPoint y: 162, endPoint x: 691, endPoint y: 159, distance: 215.9
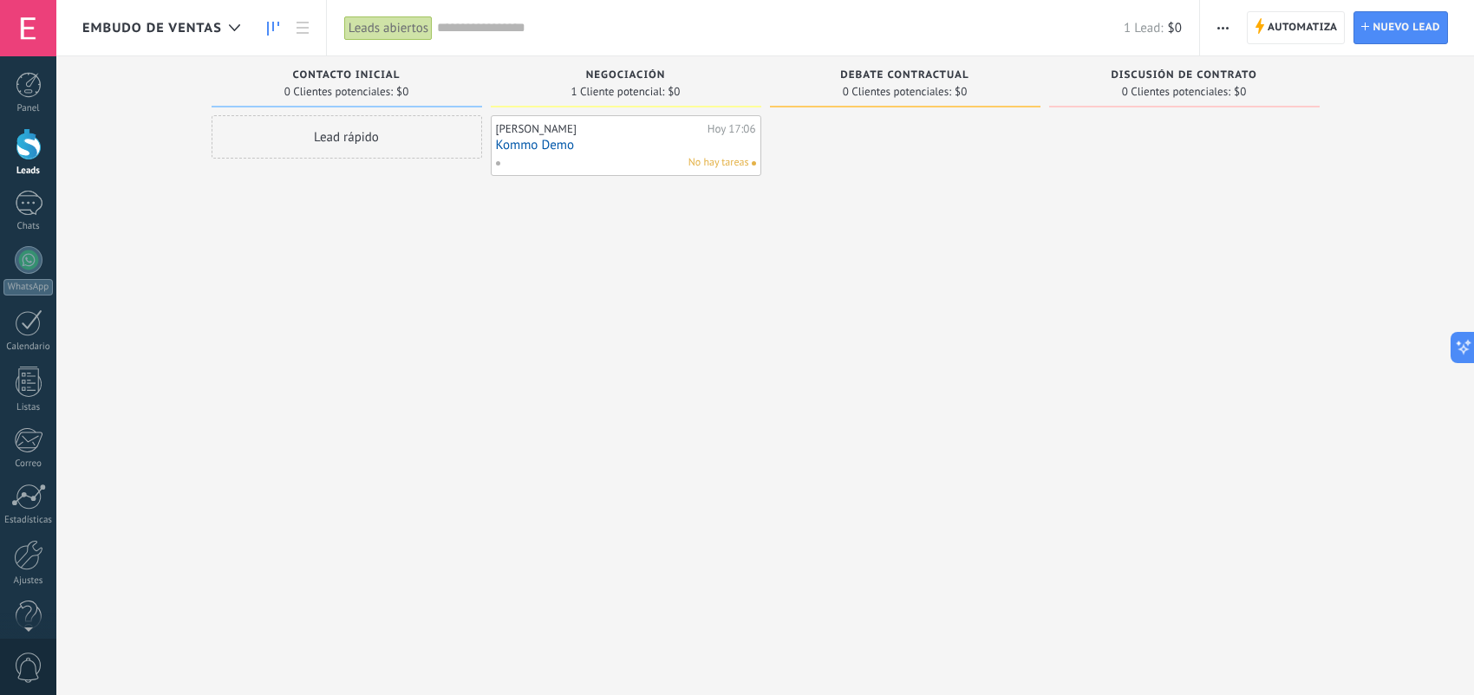
click at [605, 147] on link "Kommo Demo" at bounding box center [626, 145] width 260 height 15
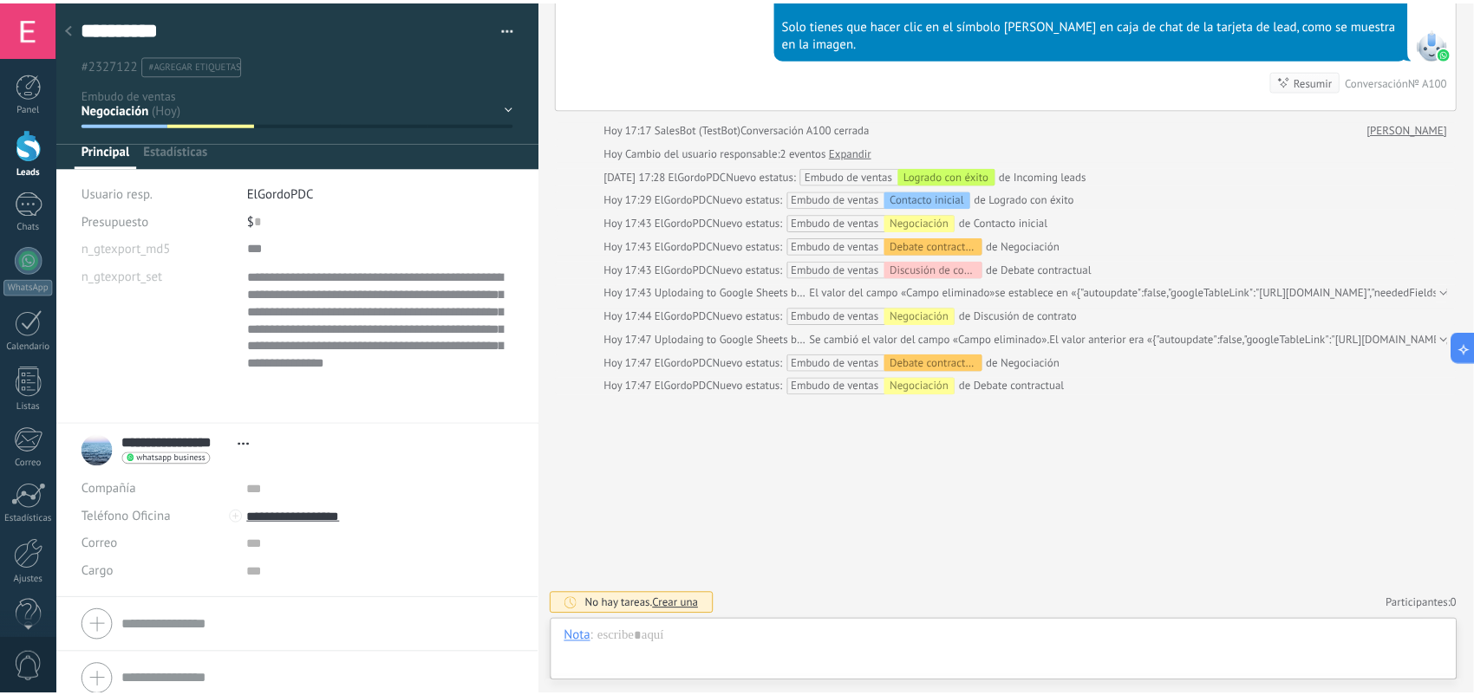
scroll to position [1469, 0]
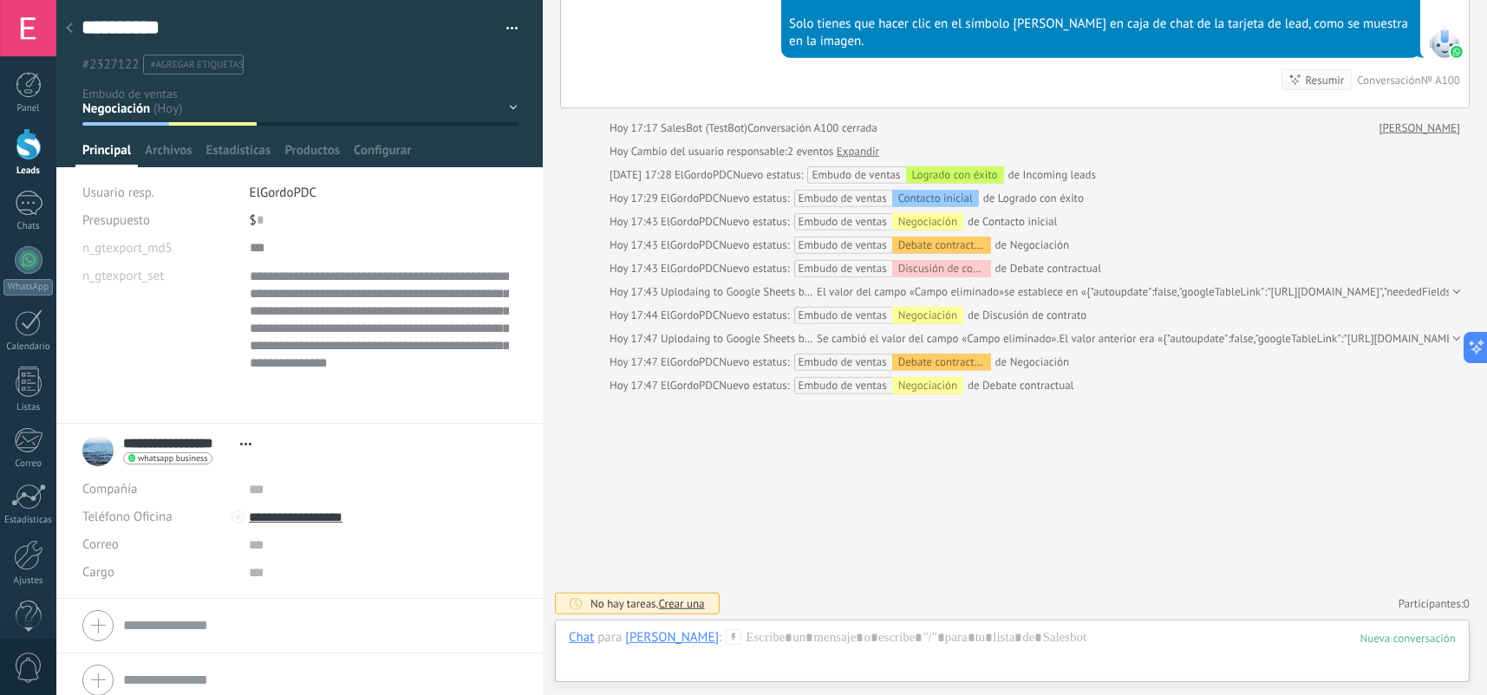
click at [73, 28] on div at bounding box center [69, 29] width 24 height 34
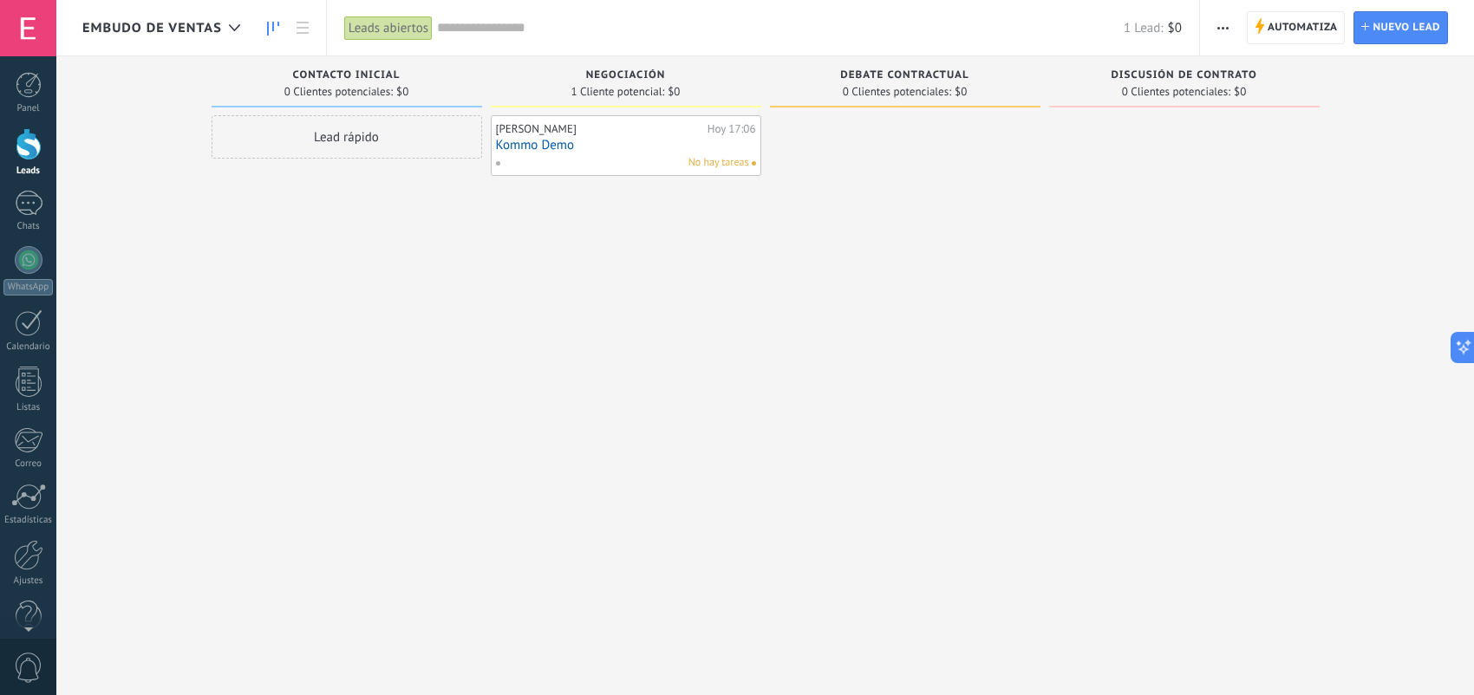
scroll to position [1509, 0]
click at [1299, 39] on span "Automatiza" at bounding box center [1302, 27] width 70 height 31
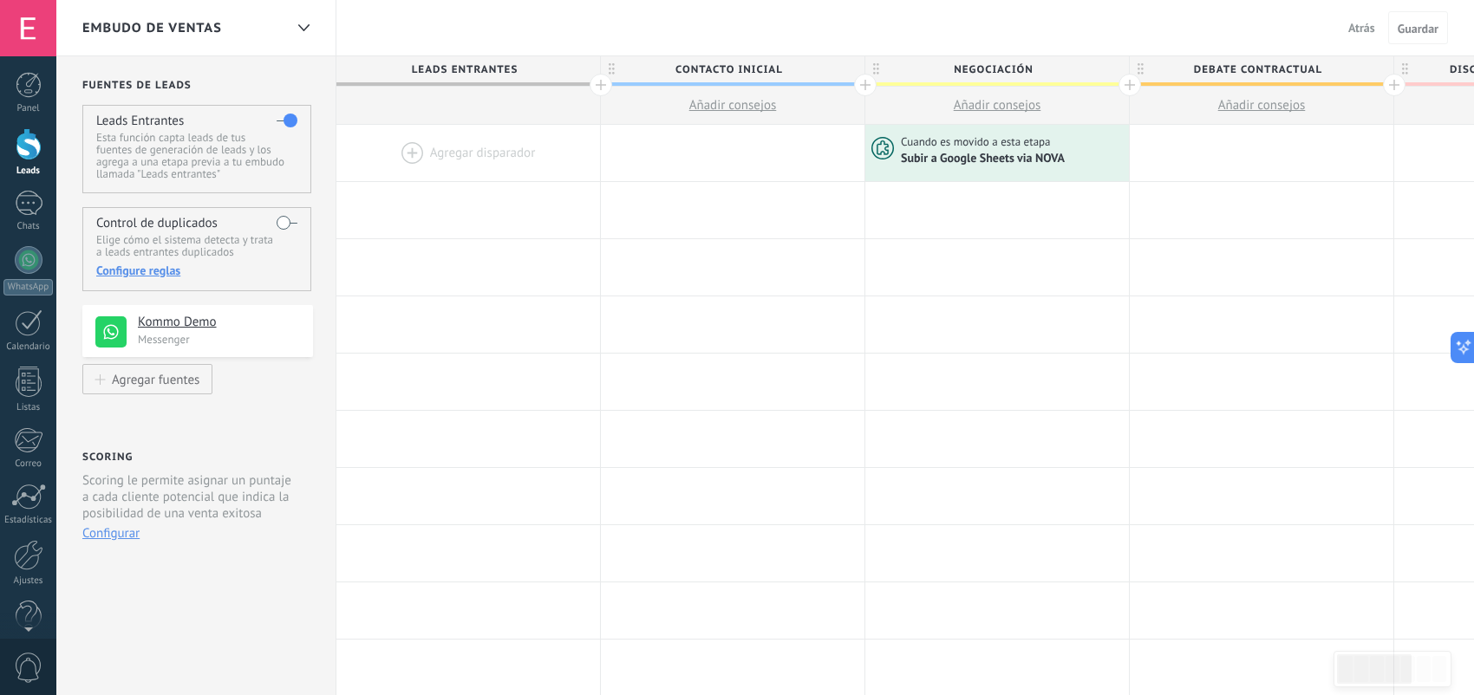
click at [1027, 108] on span "Añadir consejos" at bounding box center [998, 105] width 88 height 16
type textarea "**********"
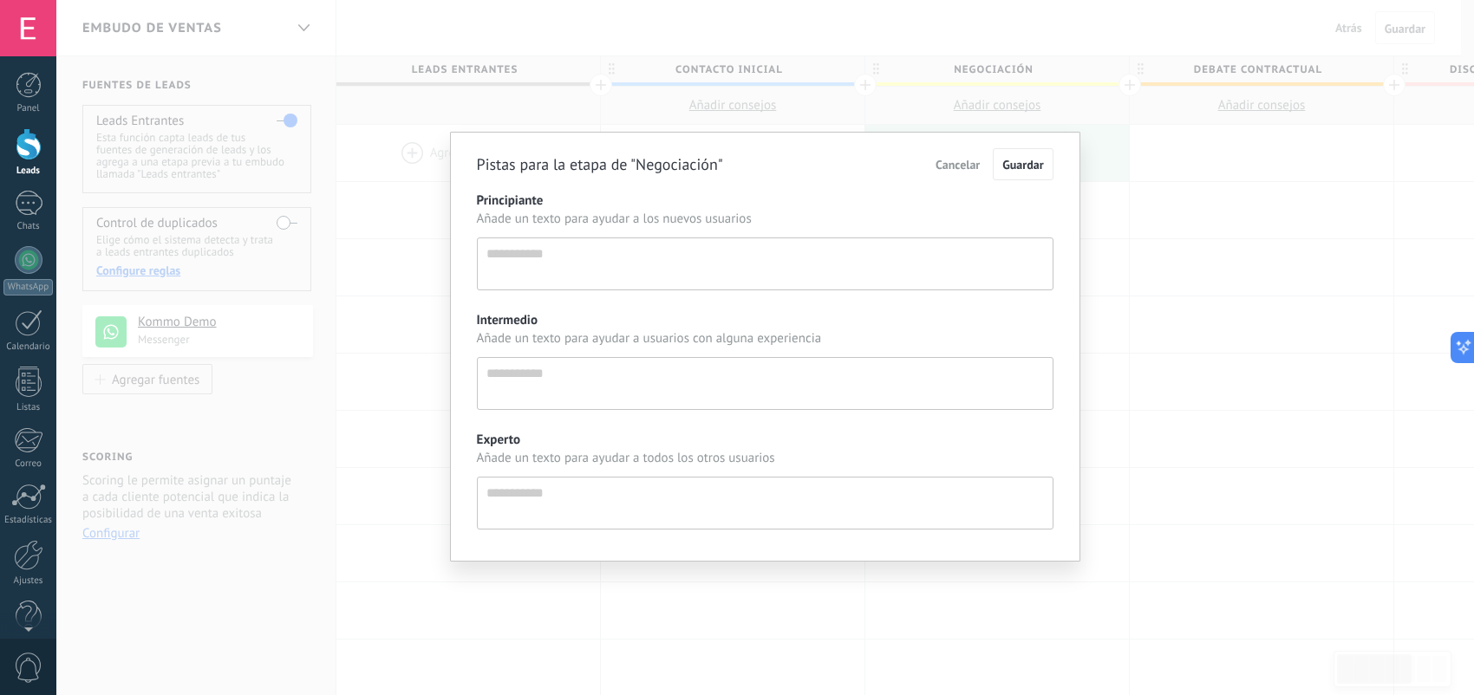
scroll to position [16, 0]
click at [1237, 335] on div "Pistas para la etapa de "Negociación" Cancelar Guardar Principiante Añade un te…" at bounding box center [771, 347] width 1430 height 695
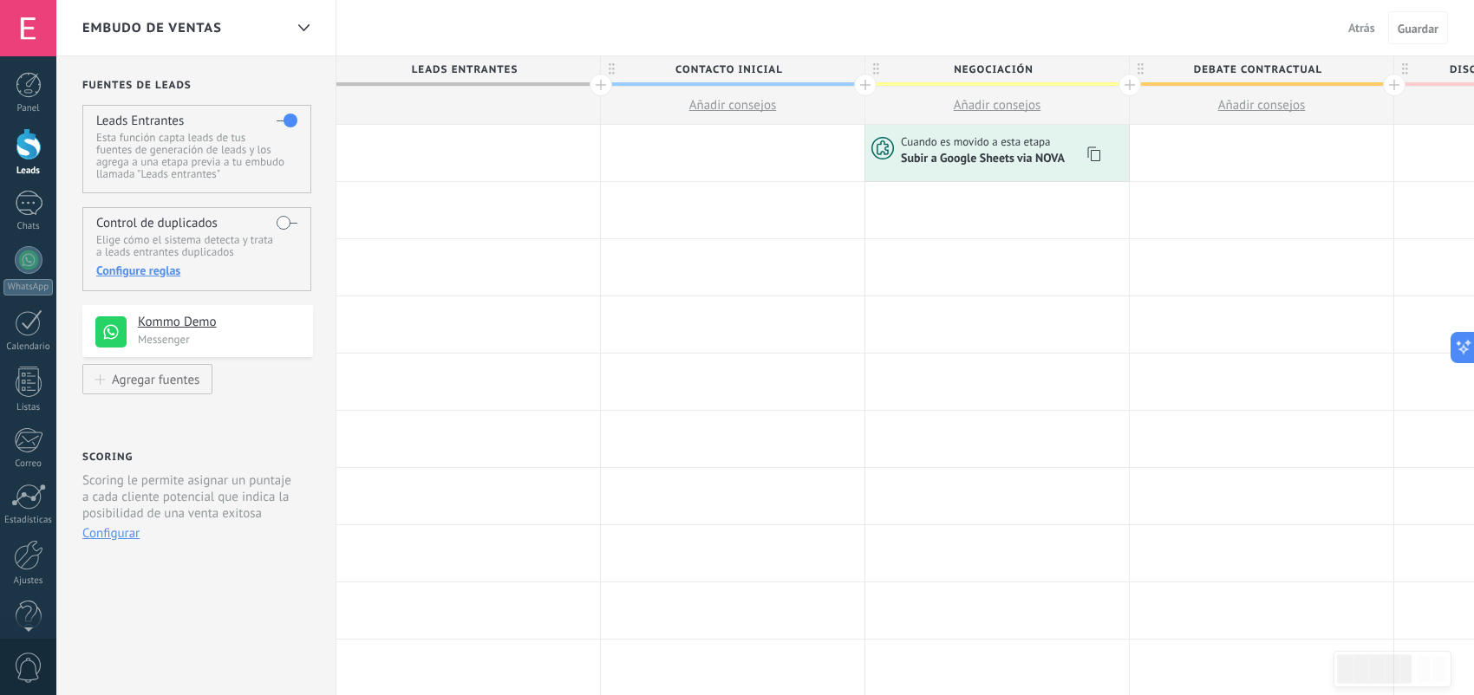
click at [1054, 162] on span "Subir a Google Sheets via NOVA" at bounding box center [984, 158] width 166 height 15
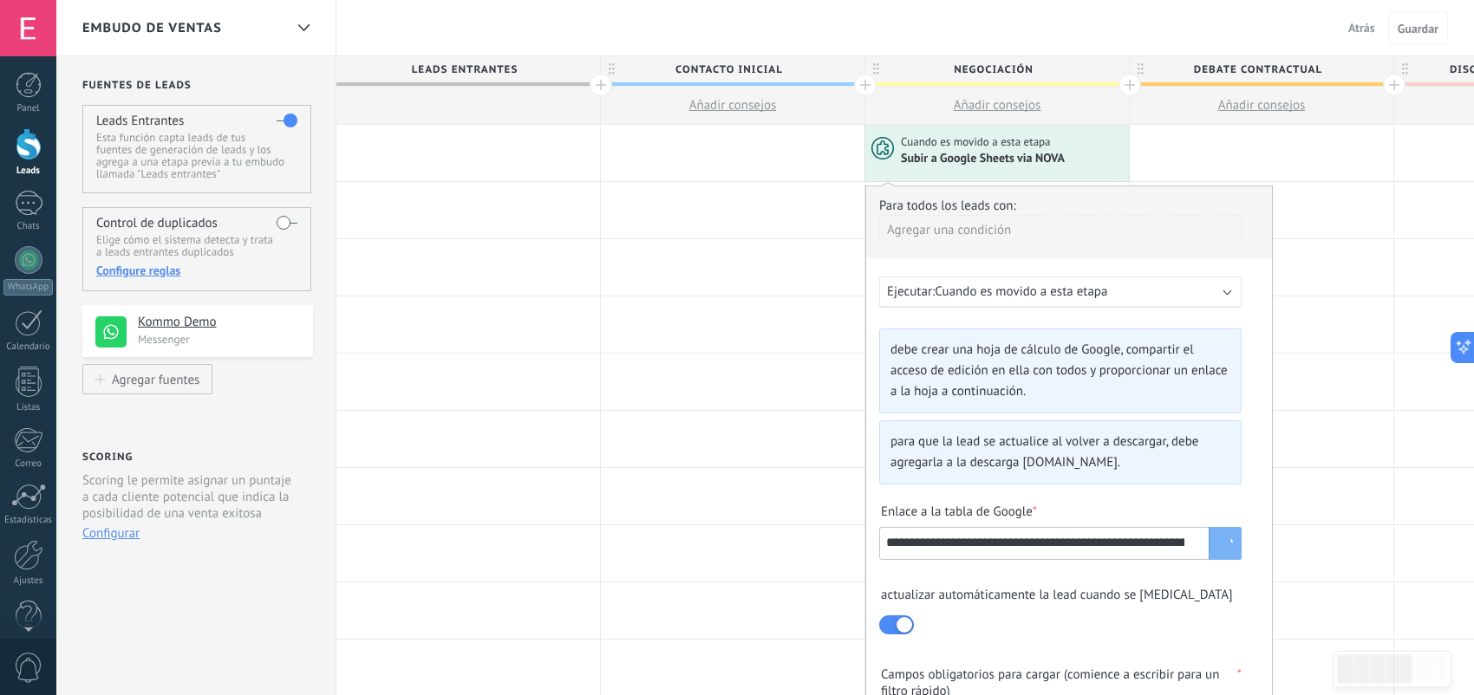
click at [1129, 299] on div "Ejecutar: Cuando es movido a esta etapa" at bounding box center [1053, 291] width 333 height 16
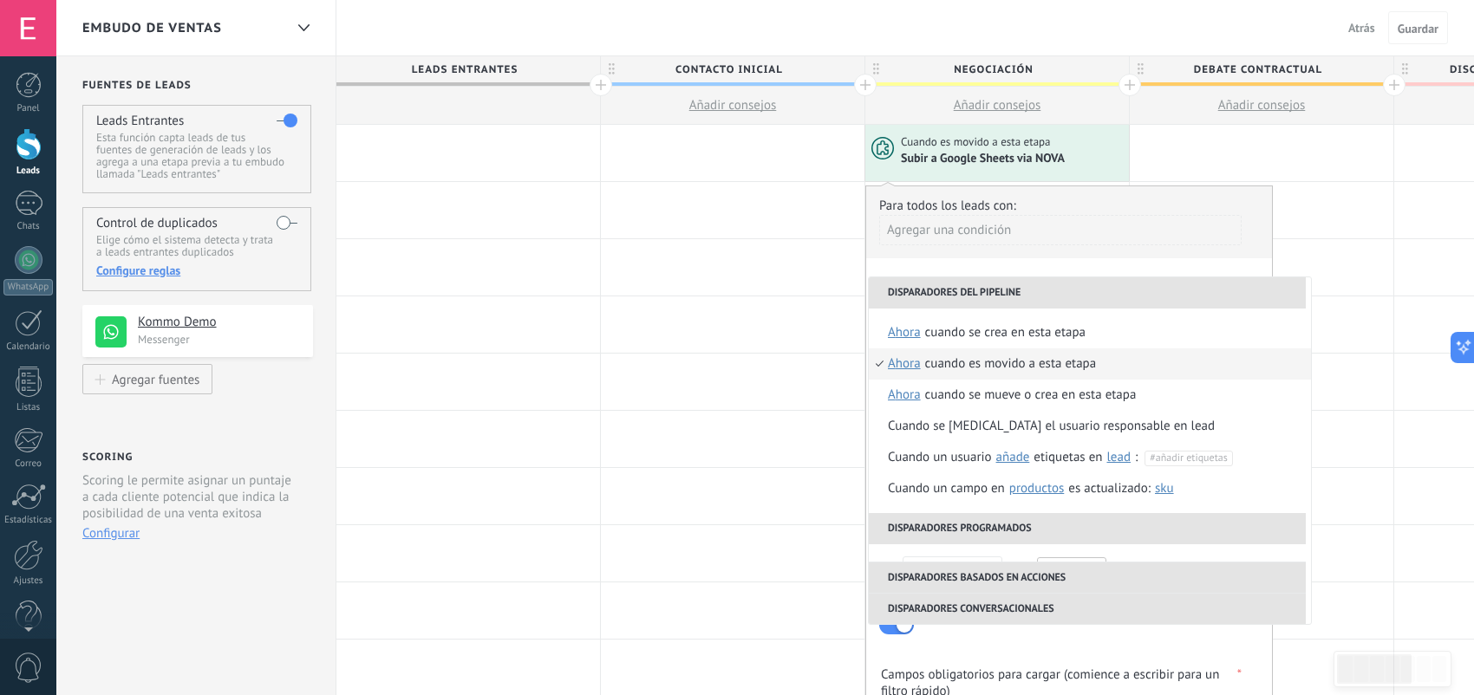
click at [1132, 262] on div "**********" at bounding box center [1068, 578] width 407 height 785
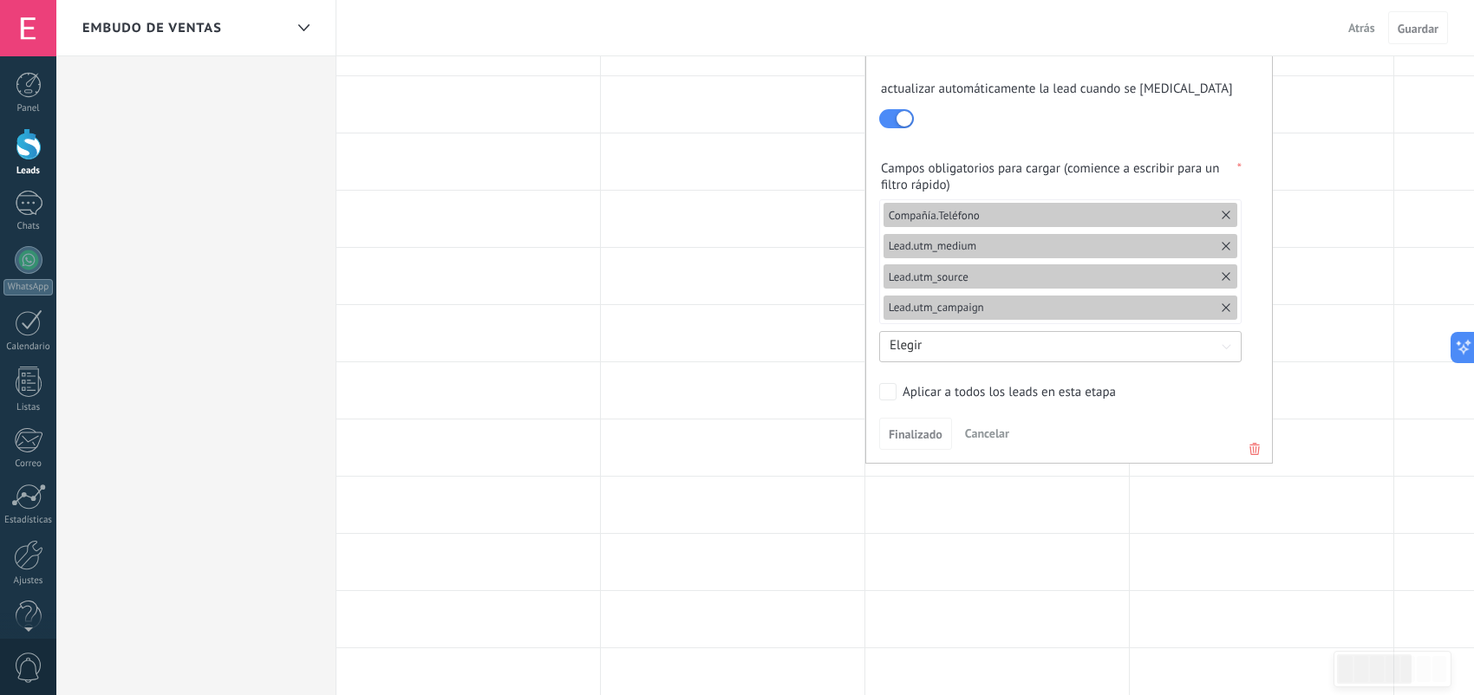
scroll to position [520, 0]
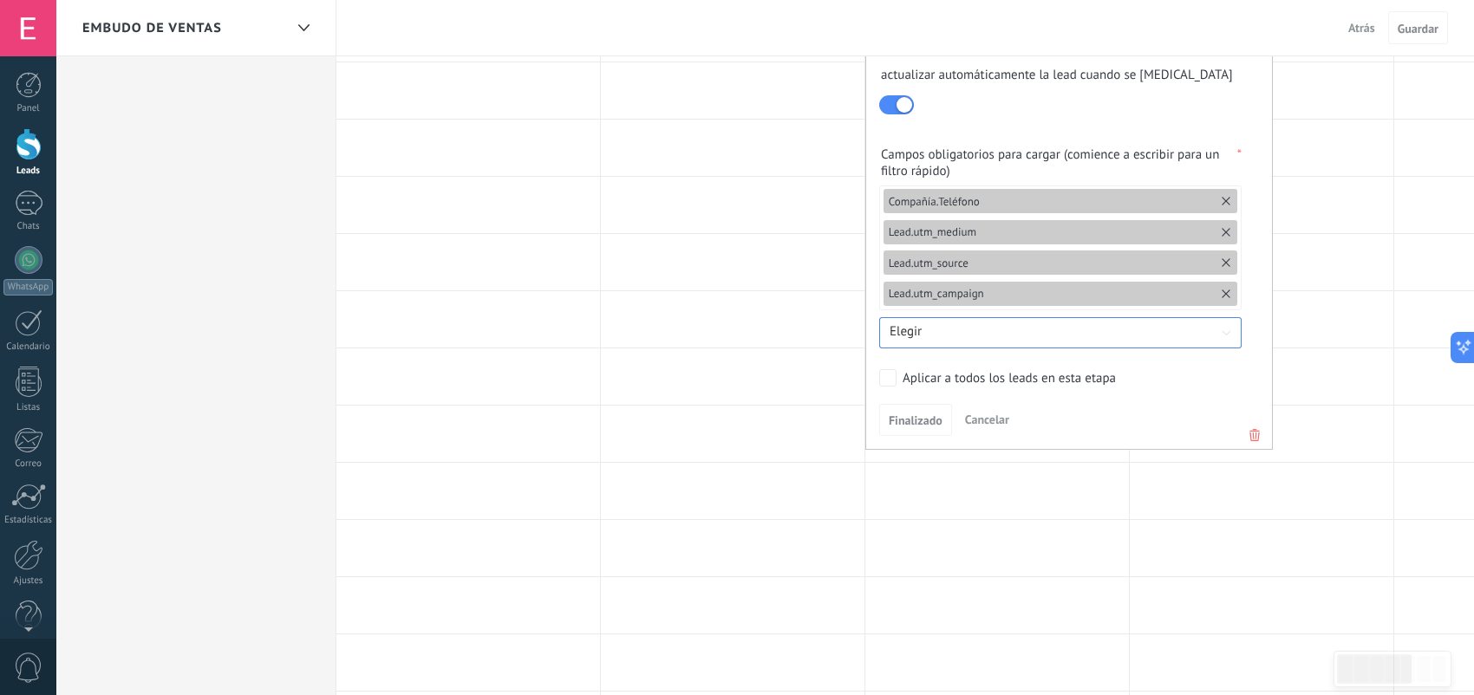
click at [1023, 329] on input at bounding box center [1060, 332] width 362 height 20
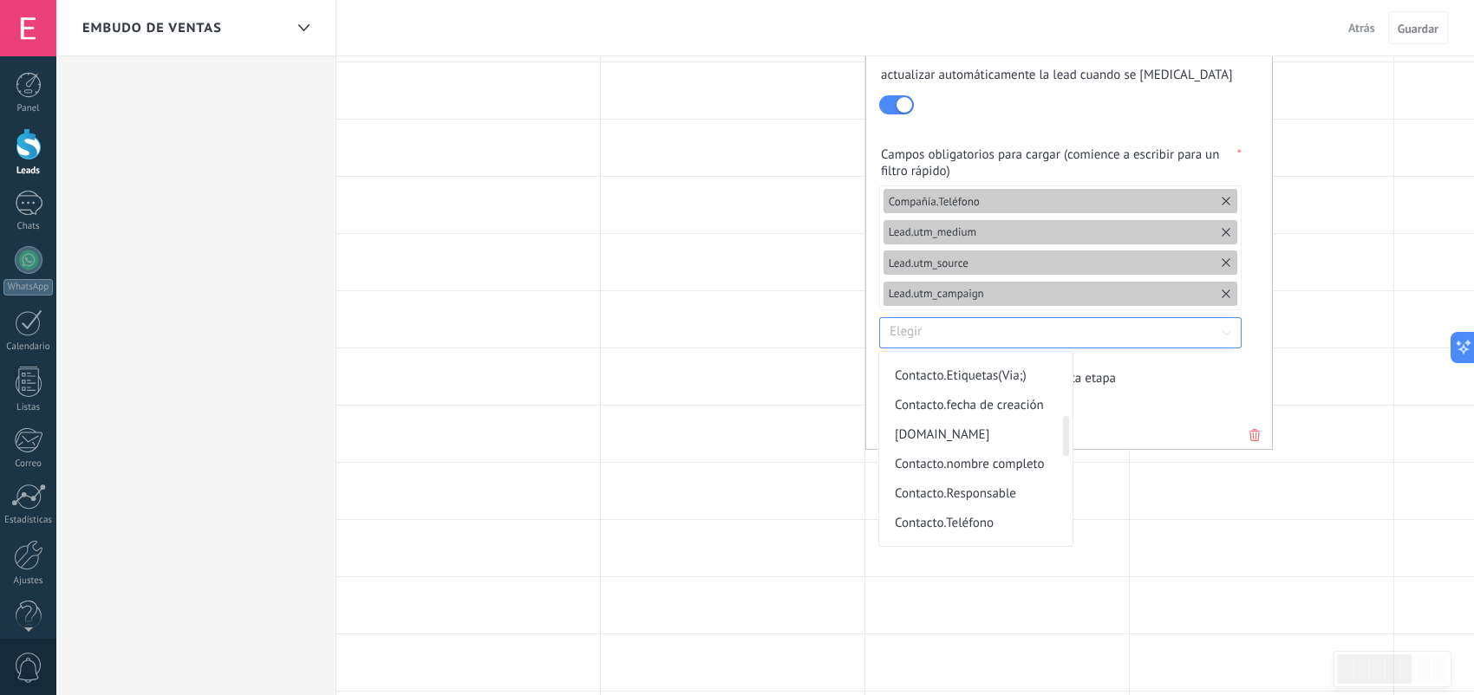
scroll to position [409, 0]
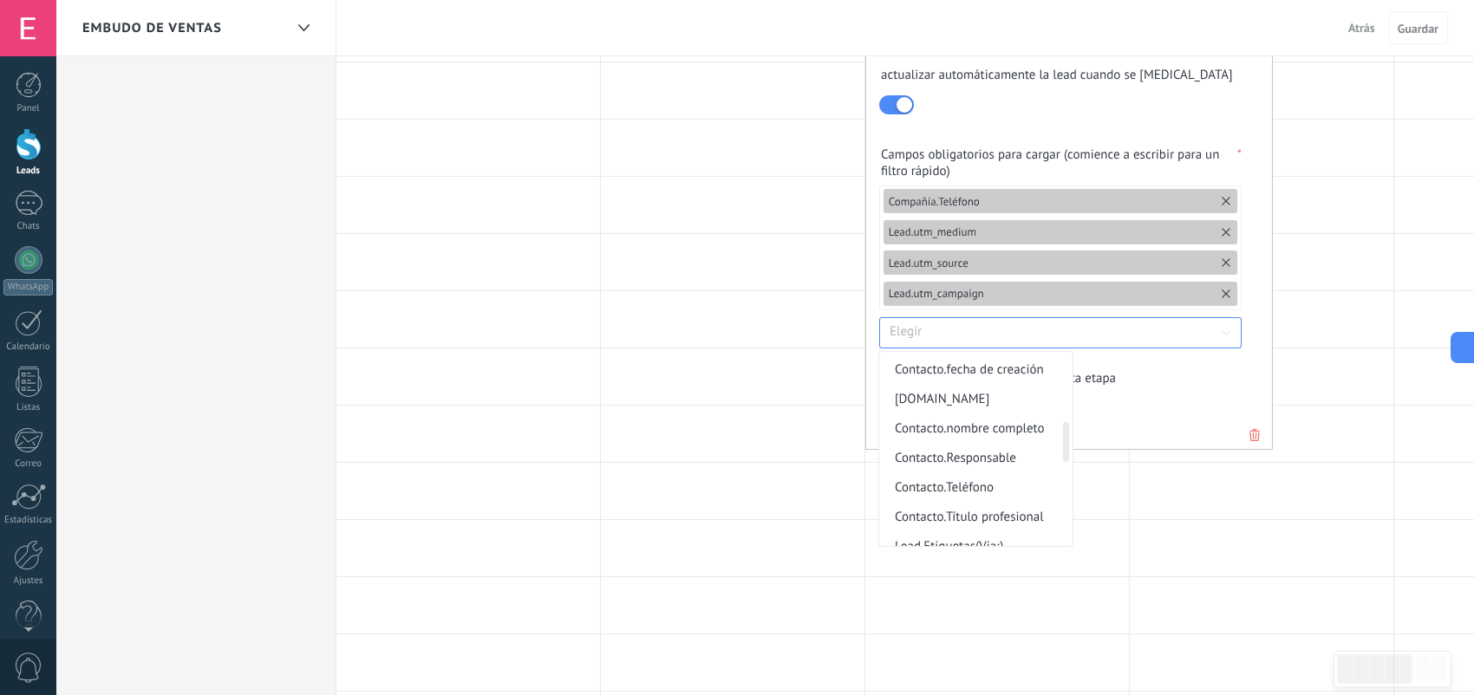
drag, startPoint x: 1072, startPoint y: 420, endPoint x: 1065, endPoint y: 450, distance: 31.3
click at [1065, 450] on div at bounding box center [1066, 442] width 6 height 41
click at [1032, 477] on span "Contacto.Teléfono" at bounding box center [970, 487] width 150 height 29
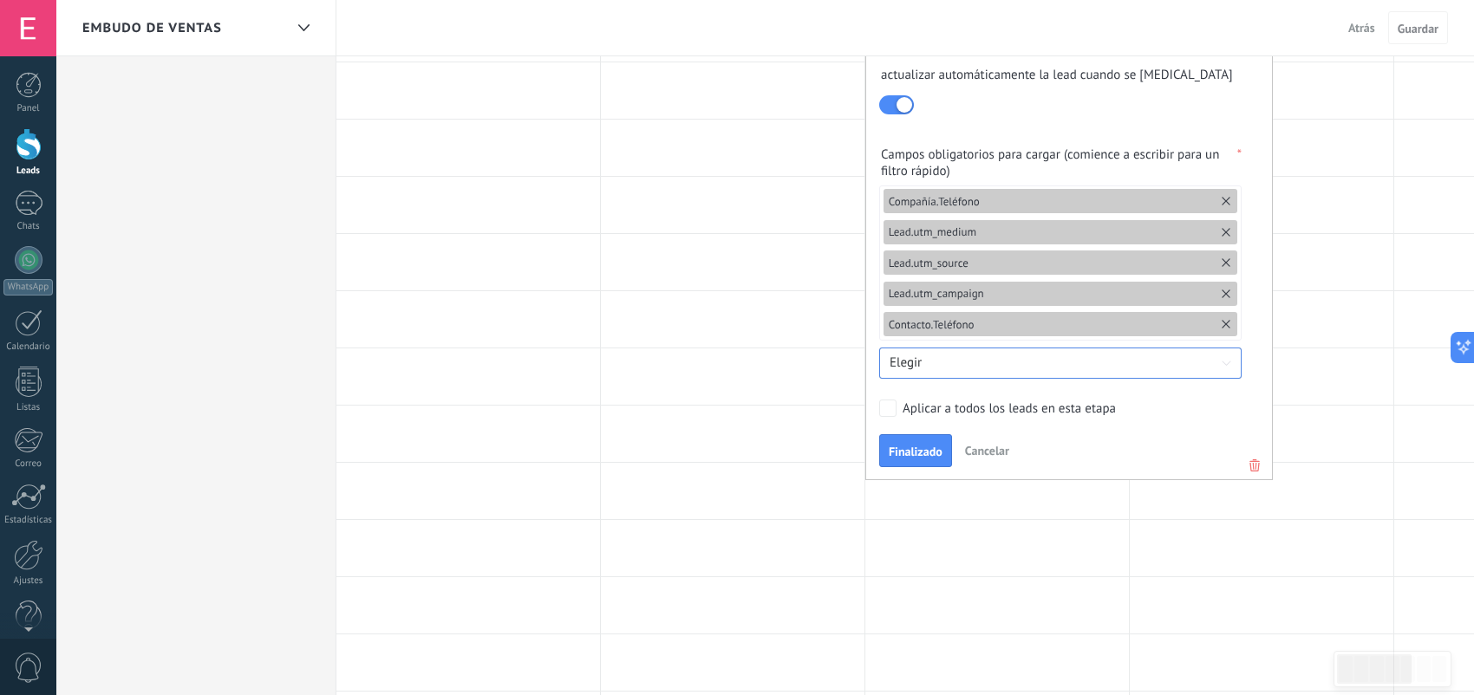
click at [1068, 363] on input at bounding box center [1060, 364] width 362 height 20
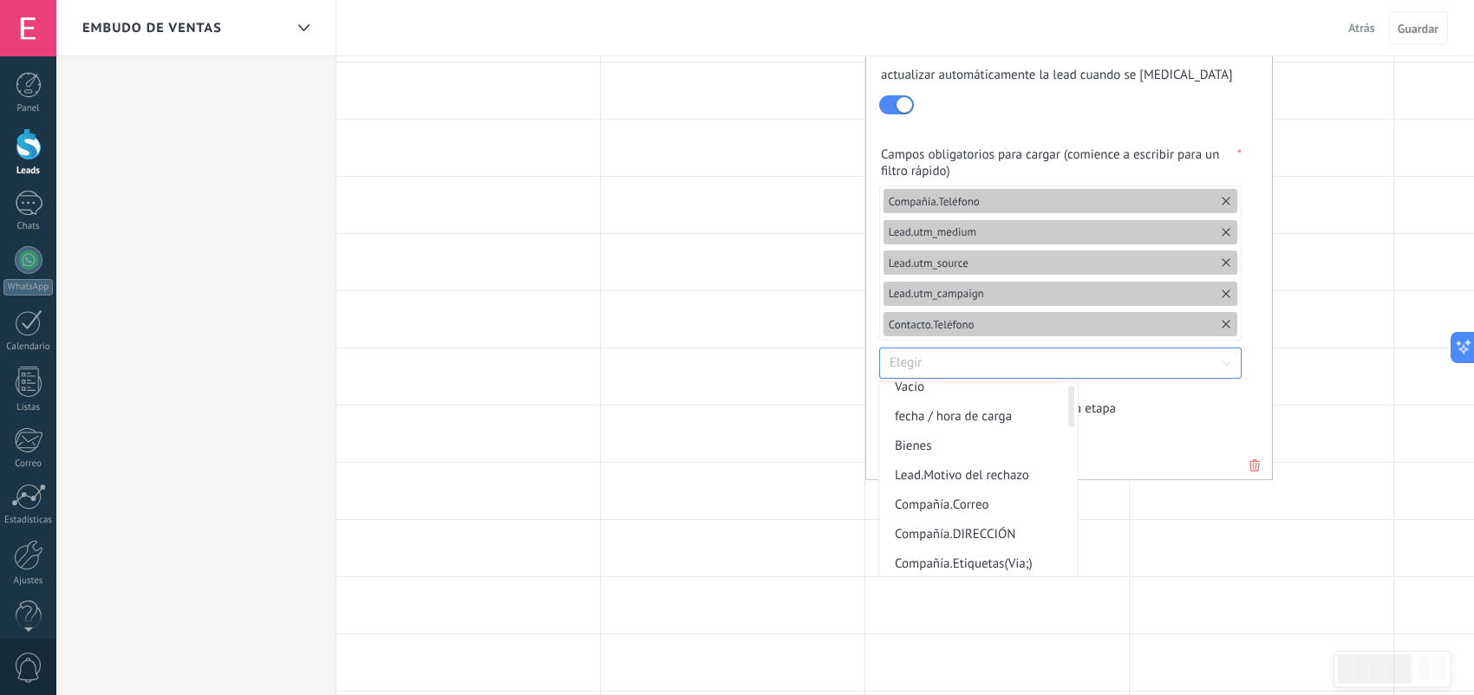
scroll to position [0, 0]
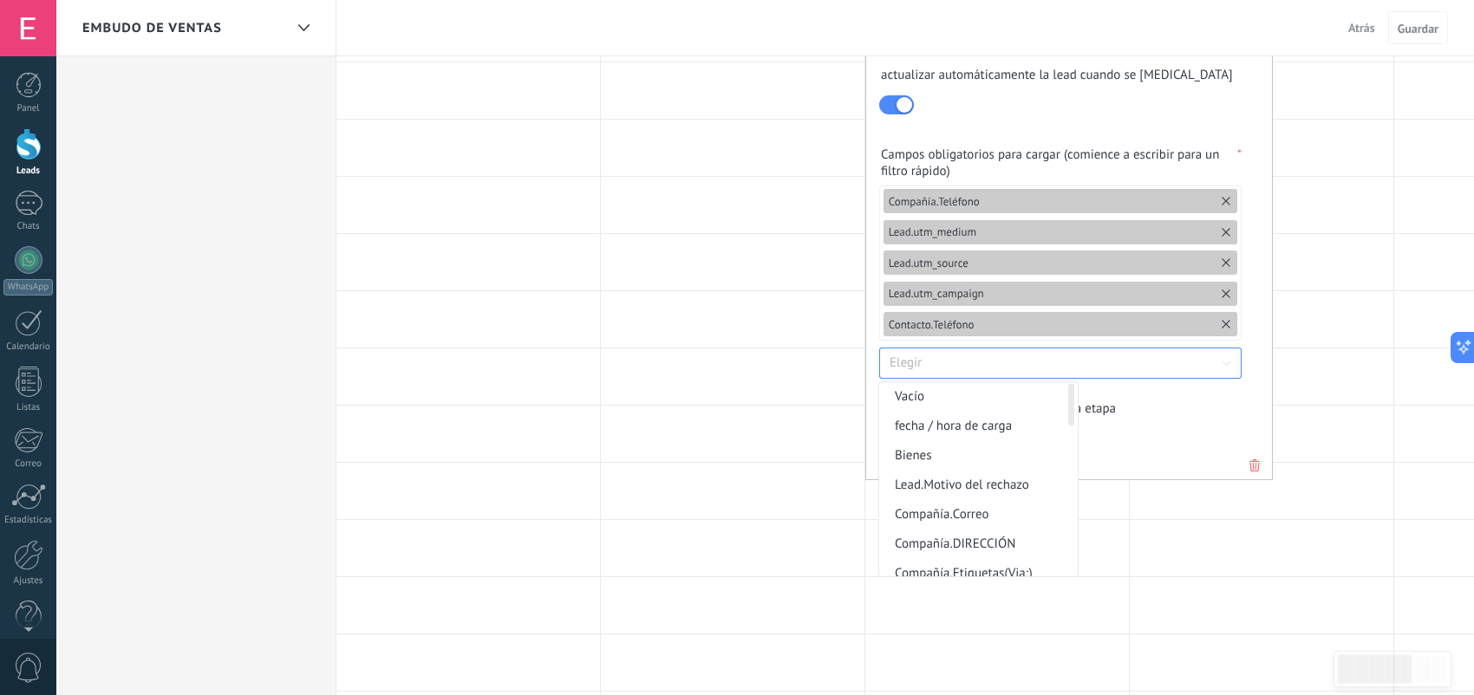
drag, startPoint x: 1070, startPoint y: 415, endPoint x: 1110, endPoint y: 389, distance: 47.6
click at [1109, 389] on form "**********" at bounding box center [1069, 135] width 380 height 661
click at [1033, 420] on span "fecha / hora de carga" at bounding box center [972, 426] width 155 height 29
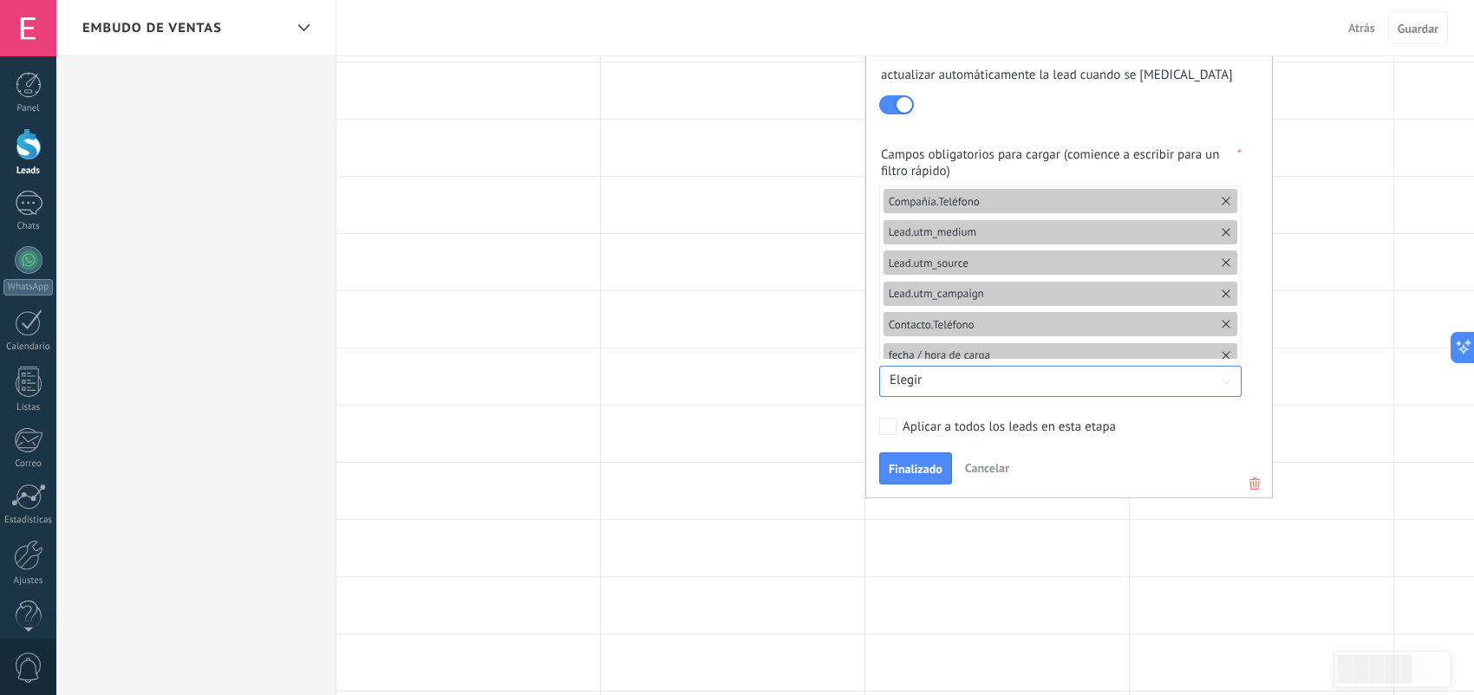
click at [1013, 433] on div "Aplicar a todos los leads en esta etapa" at bounding box center [1008, 427] width 213 height 17
click at [941, 466] on span "Finalizado" at bounding box center [916, 469] width 54 height 12
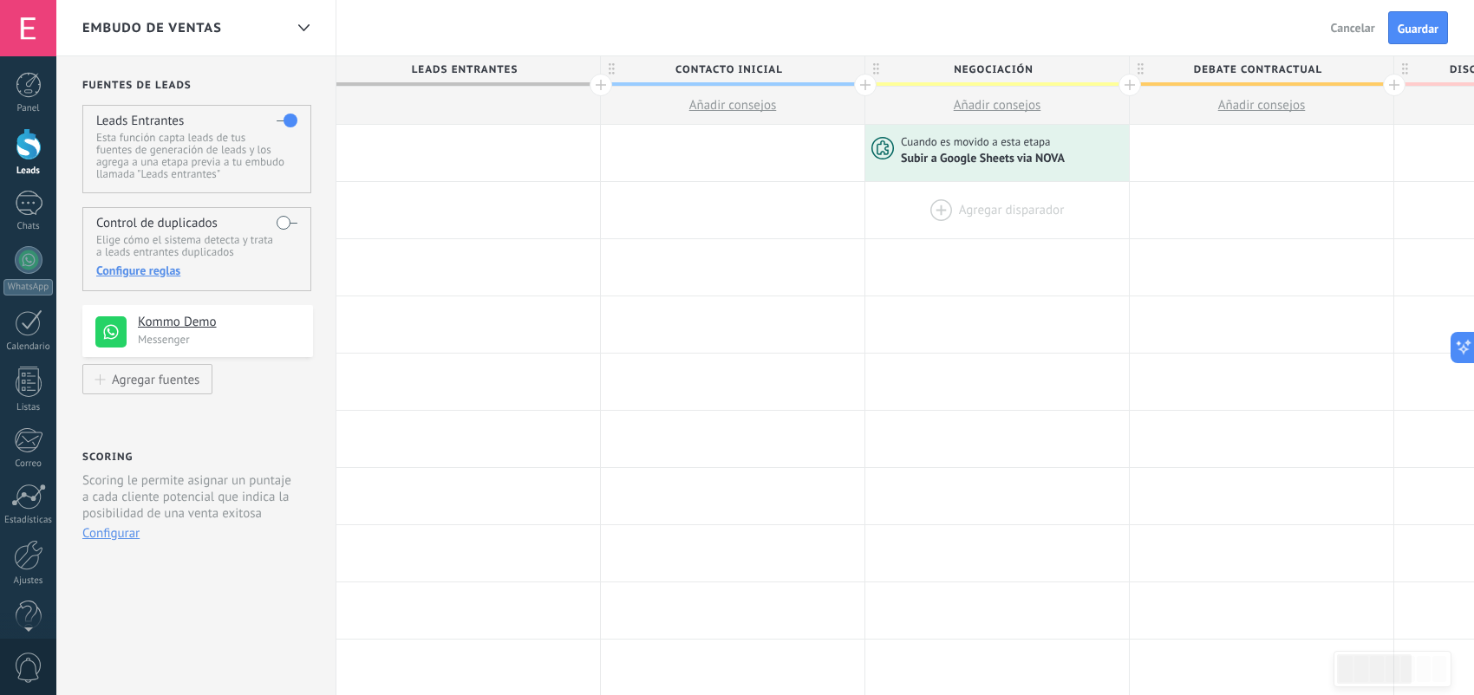
click at [965, 224] on div at bounding box center [997, 210] width 264 height 56
click at [938, 205] on div at bounding box center [997, 210] width 264 height 56
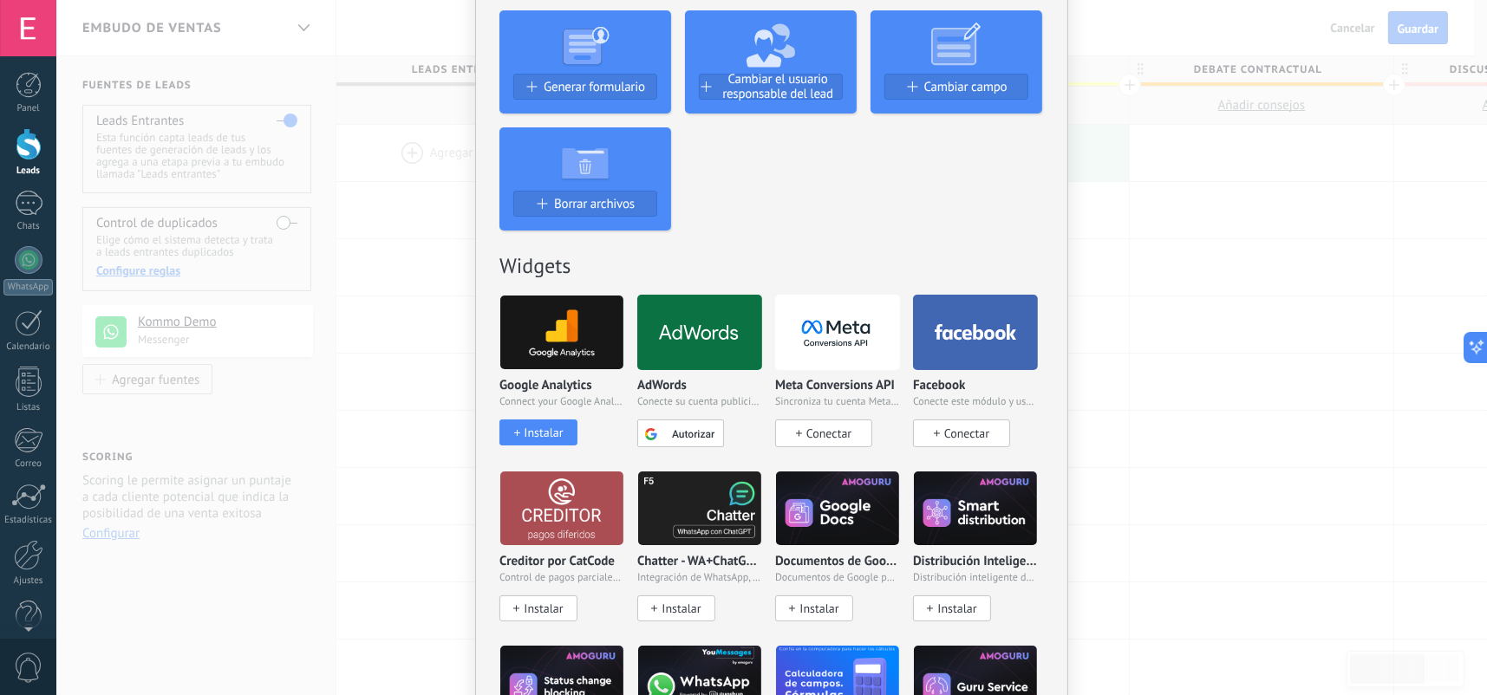
scroll to position [520, 0]
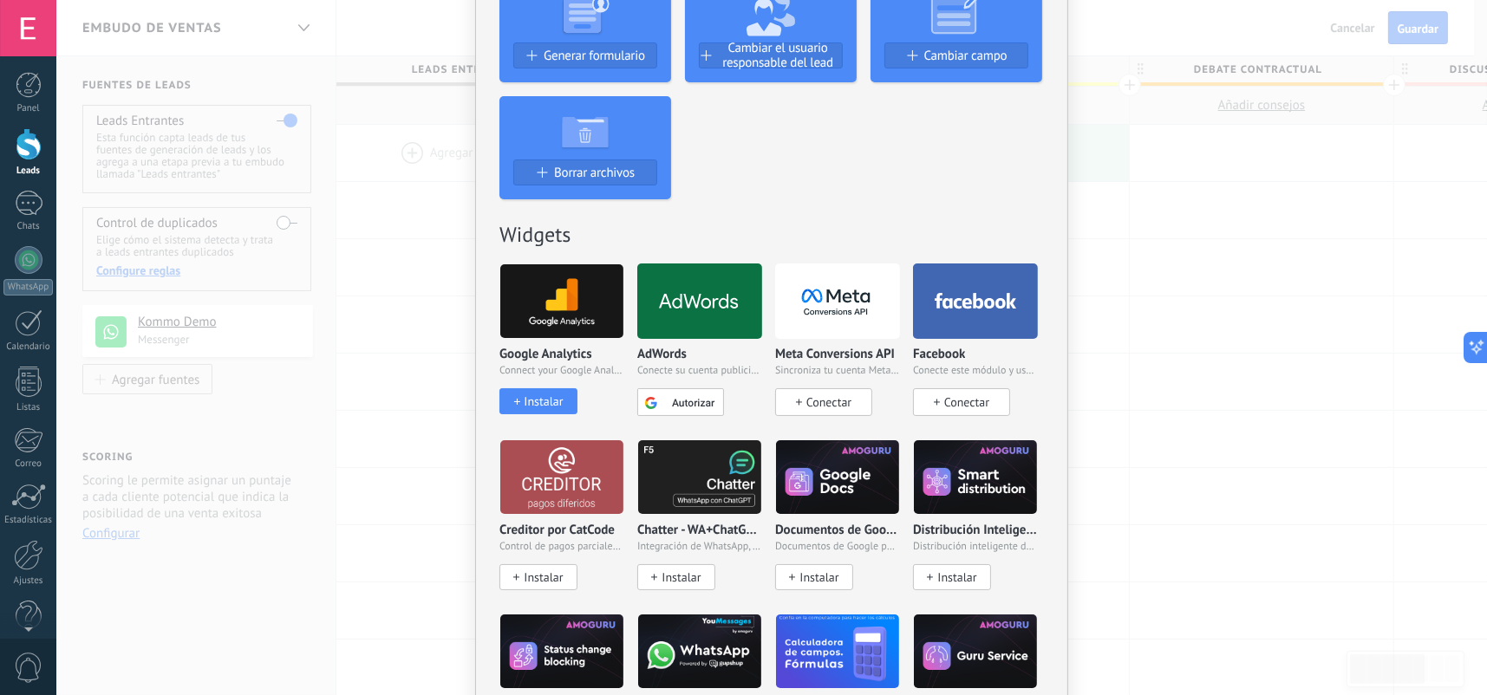
drag, startPoint x: 889, startPoint y: 180, endPoint x: 809, endPoint y: 205, distance: 83.6
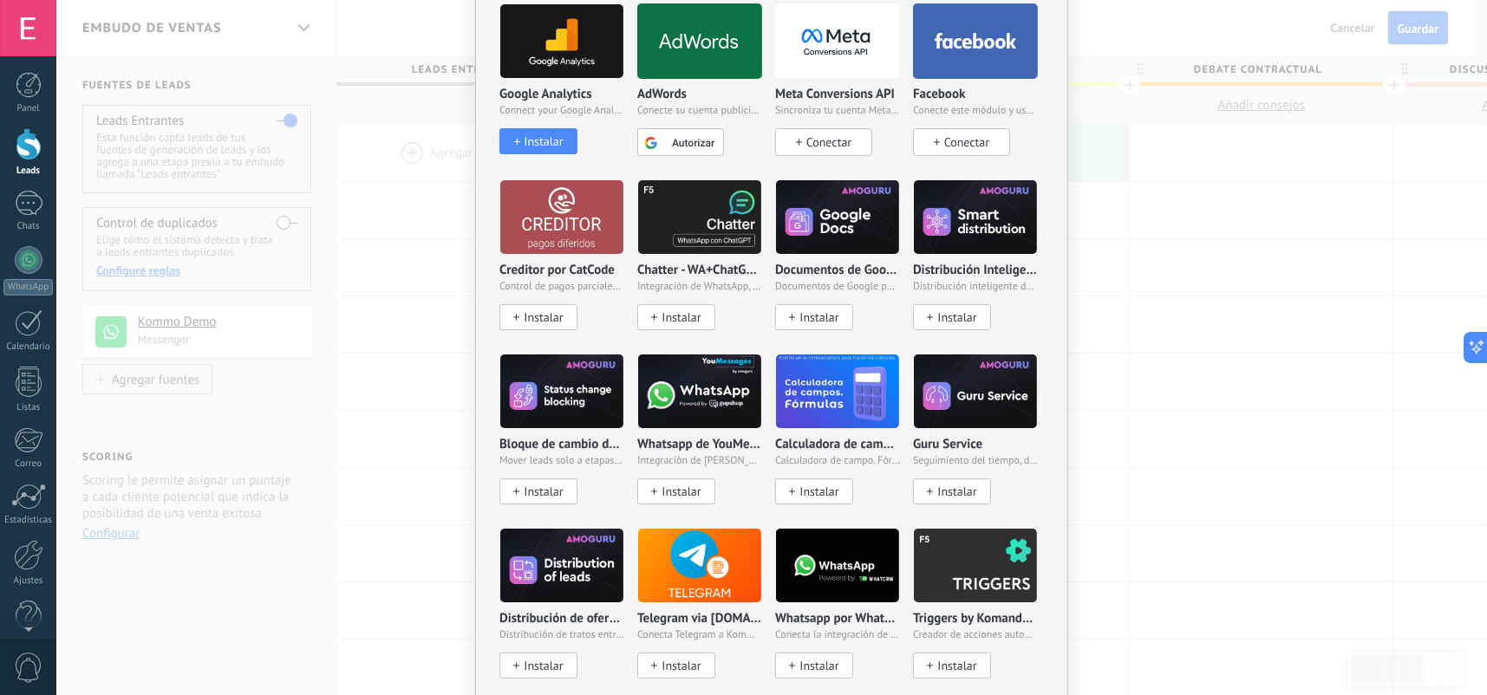
drag, startPoint x: 809, startPoint y: 205, endPoint x: 1035, endPoint y: 512, distance: 381.3
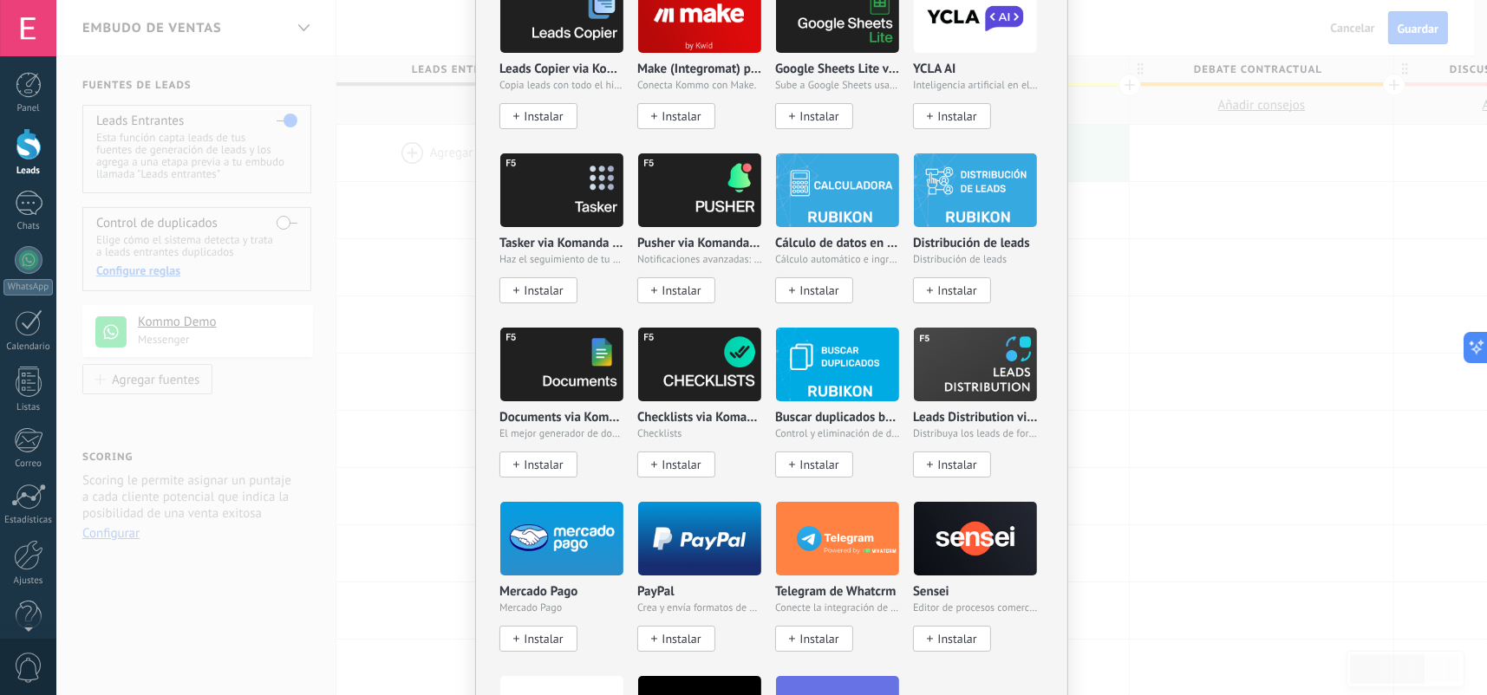
scroll to position [2695, 0]
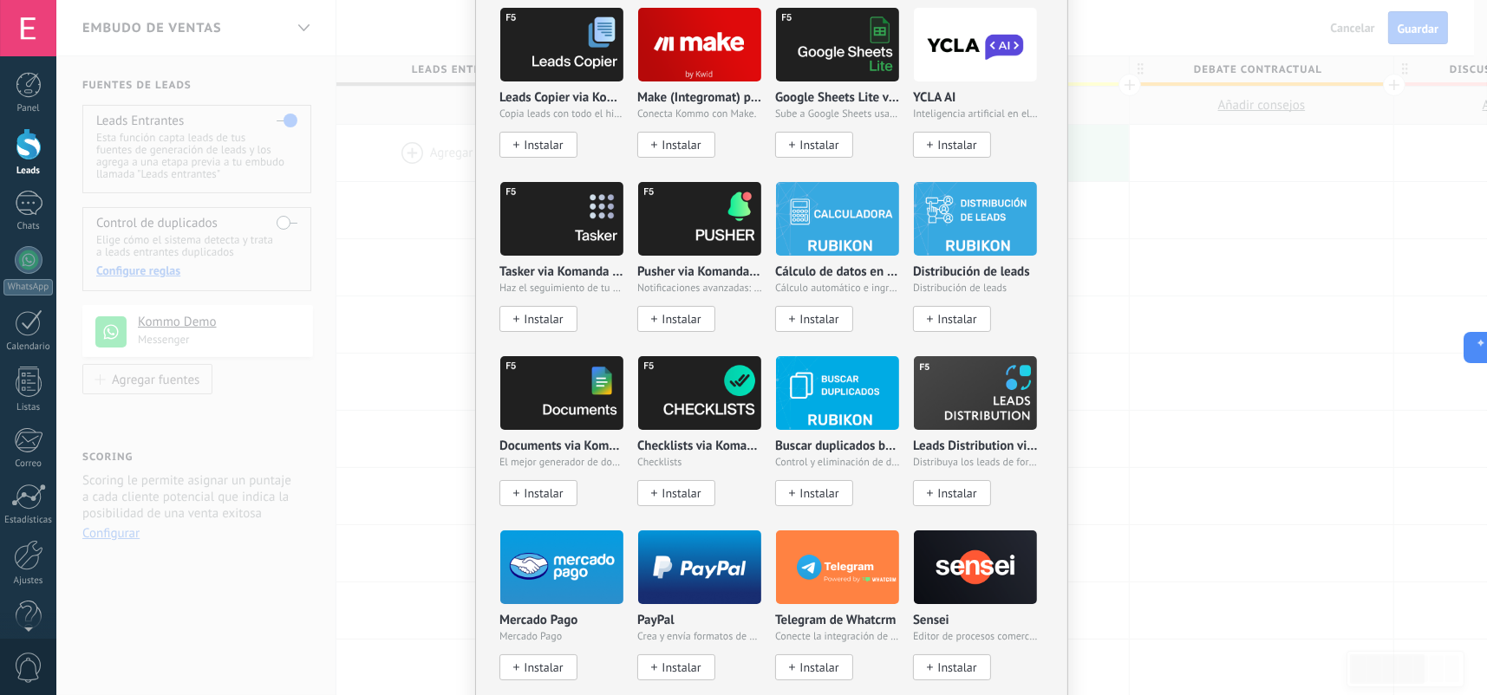
click at [537, 486] on span "Instalar" at bounding box center [543, 493] width 39 height 15
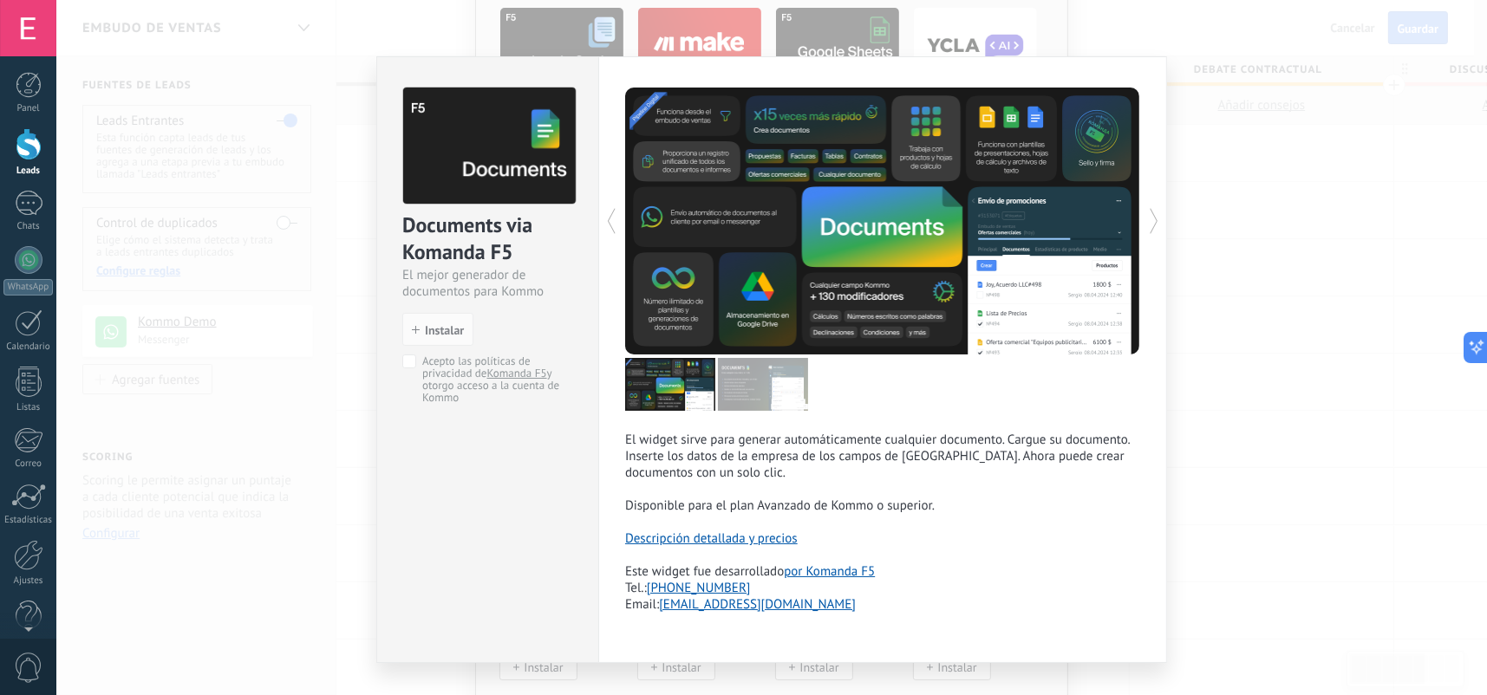
drag, startPoint x: 856, startPoint y: 413, endPoint x: 554, endPoint y: 498, distance: 313.7
click at [554, 498] on div "Documents via Komanda F5 El mejor generador de documentos para Kommo install In…" at bounding box center [487, 359] width 222 height 607
click at [1288, 419] on div "Documents via Komanda F5 El mejor generador de documentos para Kommo install In…" at bounding box center [771, 347] width 1430 height 695
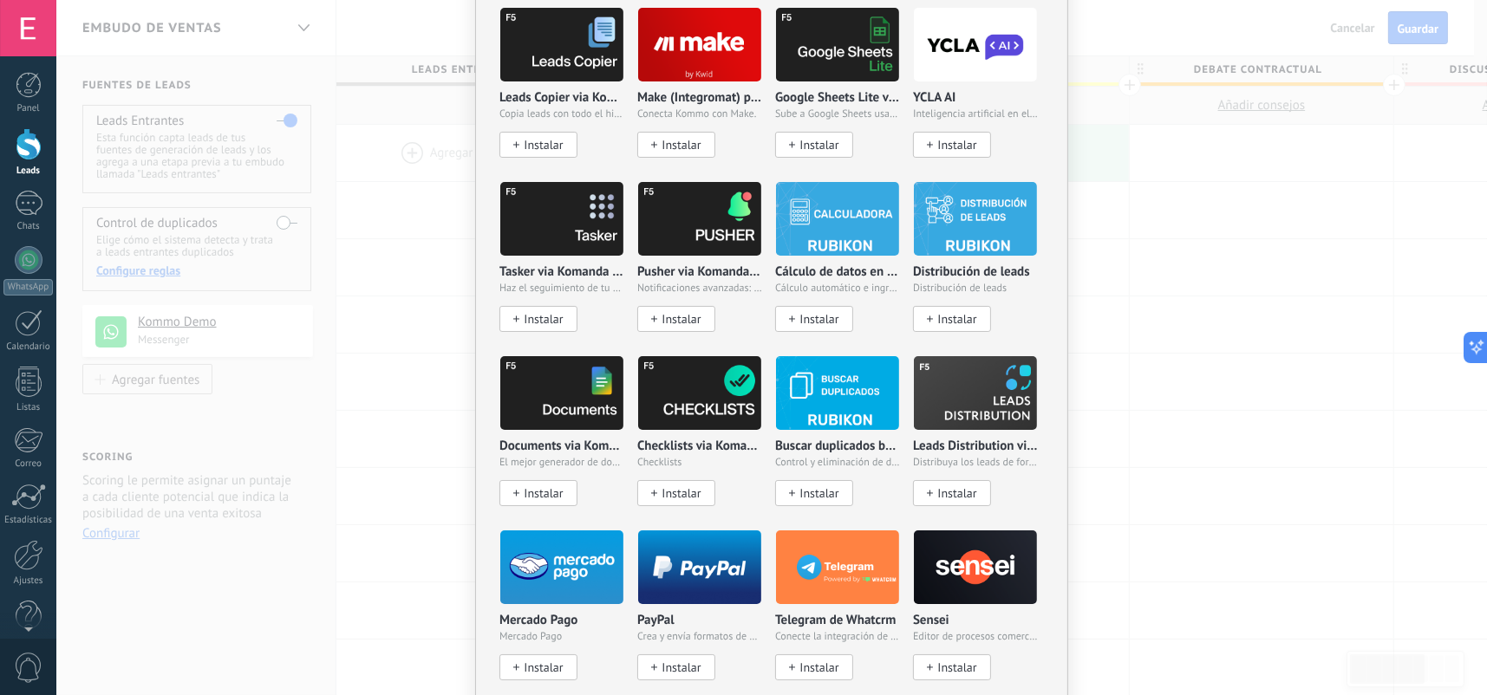
scroll to position [2435, 0]
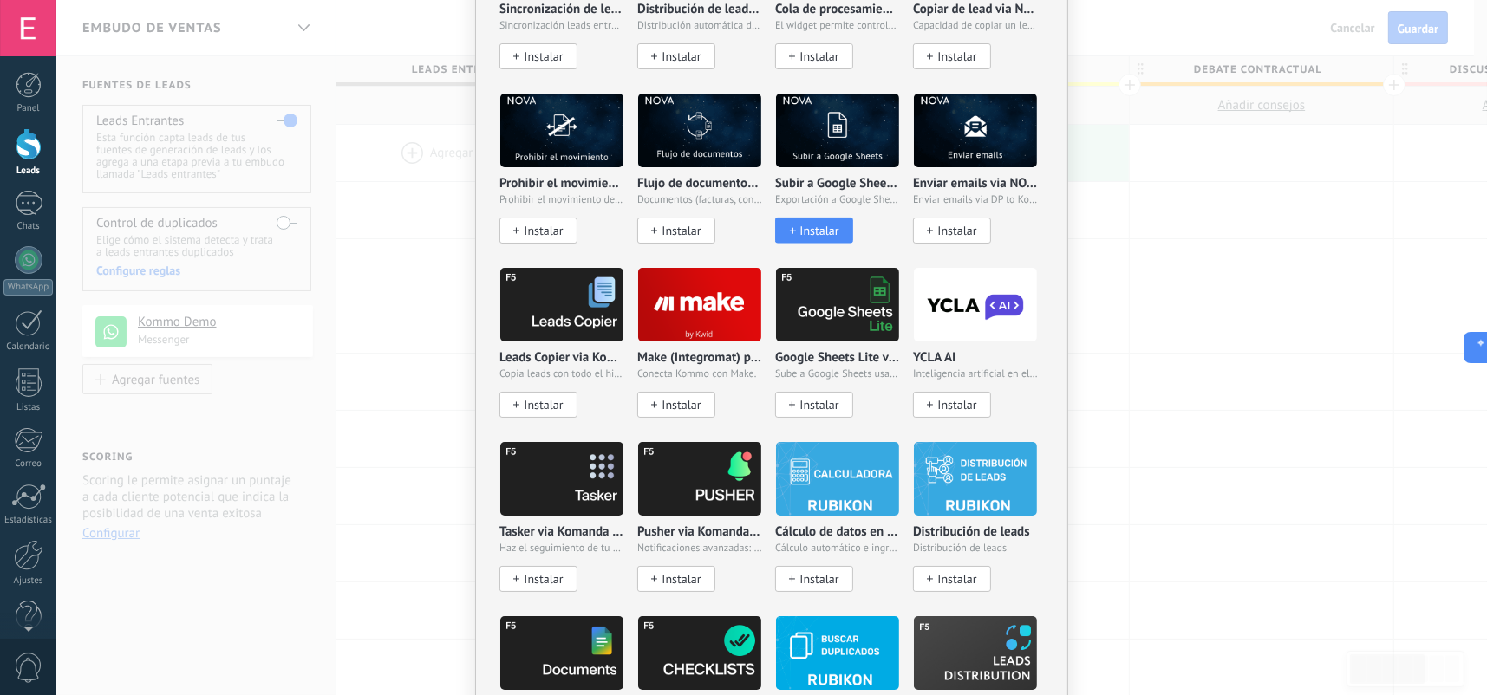
click at [834, 301] on img at bounding box center [837, 305] width 123 height 84
click at [834, 300] on img at bounding box center [837, 305] width 123 height 84
click at [829, 409] on button "Instalar" at bounding box center [814, 405] width 78 height 26
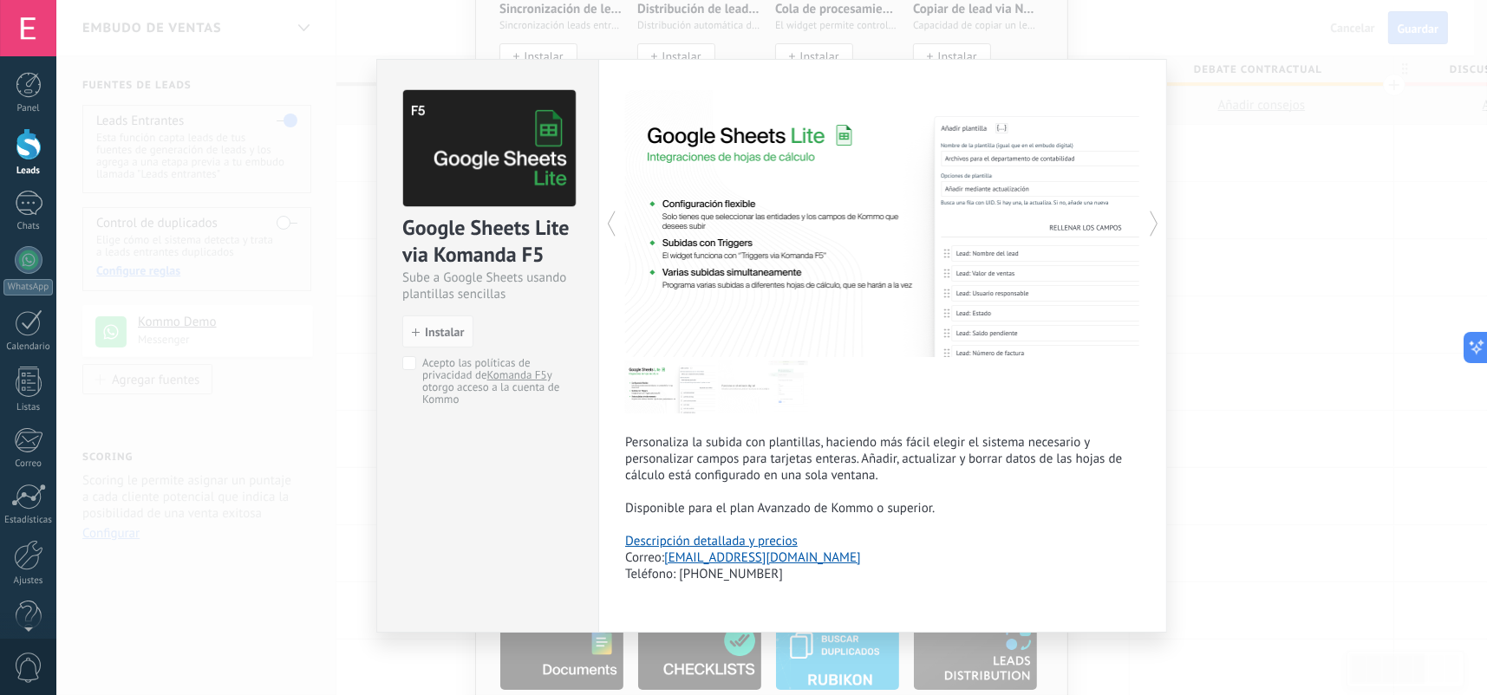
click at [1411, 441] on div "Google Sheets Lite via Komanda F5 Sube a Google Sheets usando plantillas sencil…" at bounding box center [771, 347] width 1430 height 695
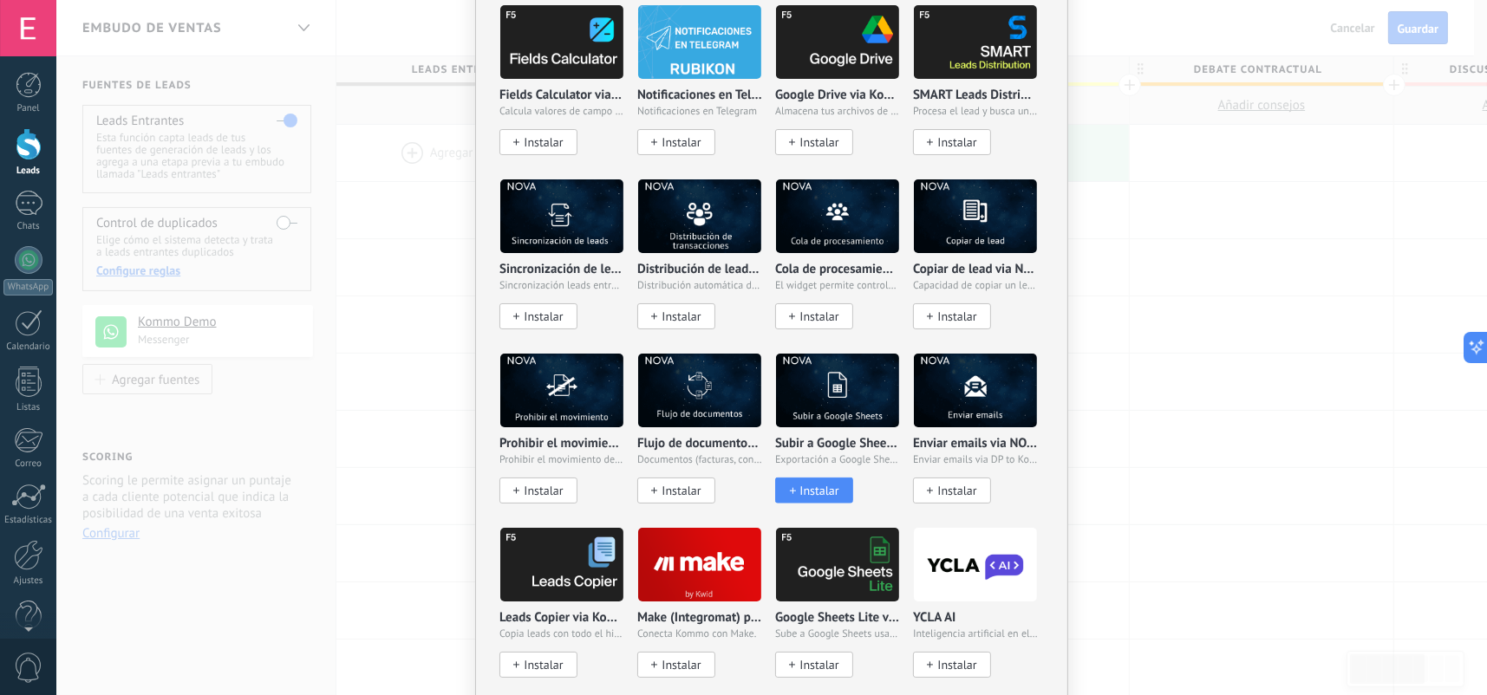
scroll to position [1915, 0]
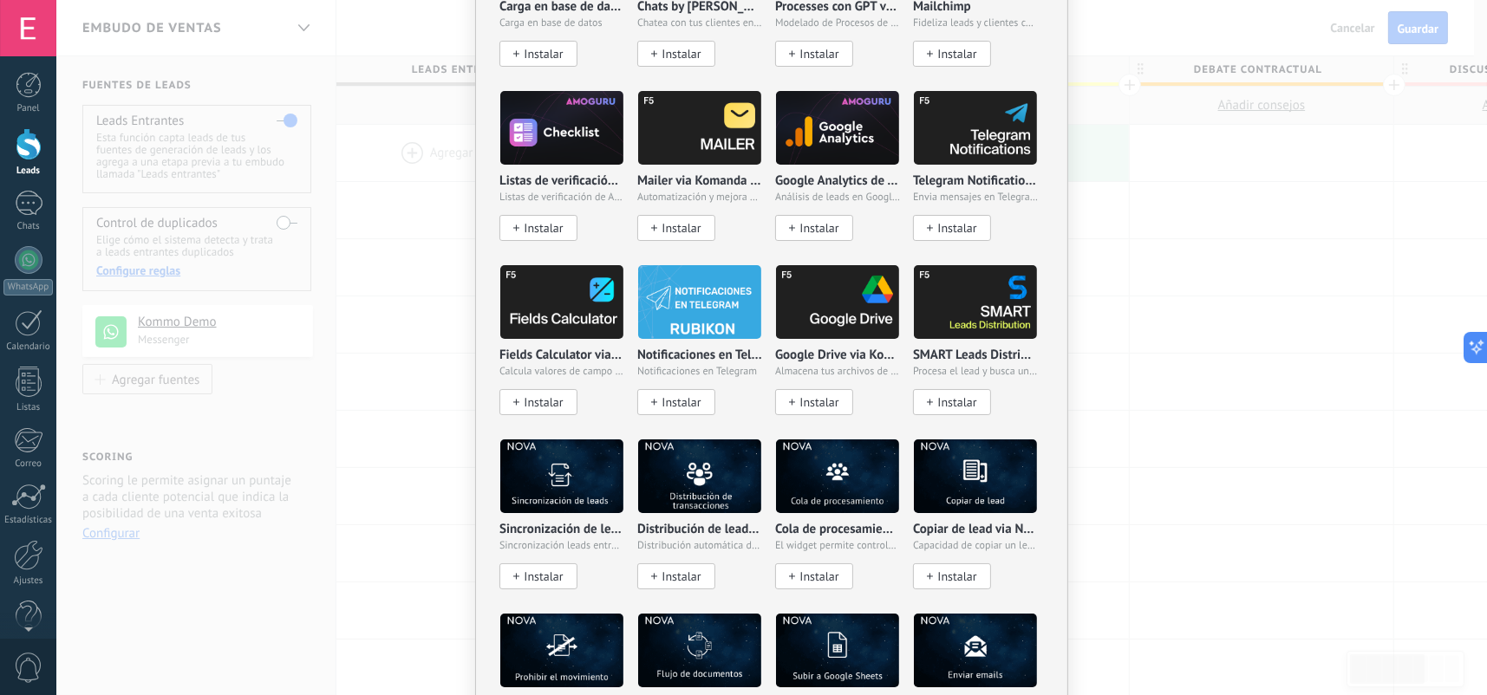
click at [826, 322] on img at bounding box center [837, 302] width 123 height 84
click at [816, 395] on span "Instalar" at bounding box center [818, 402] width 39 height 15
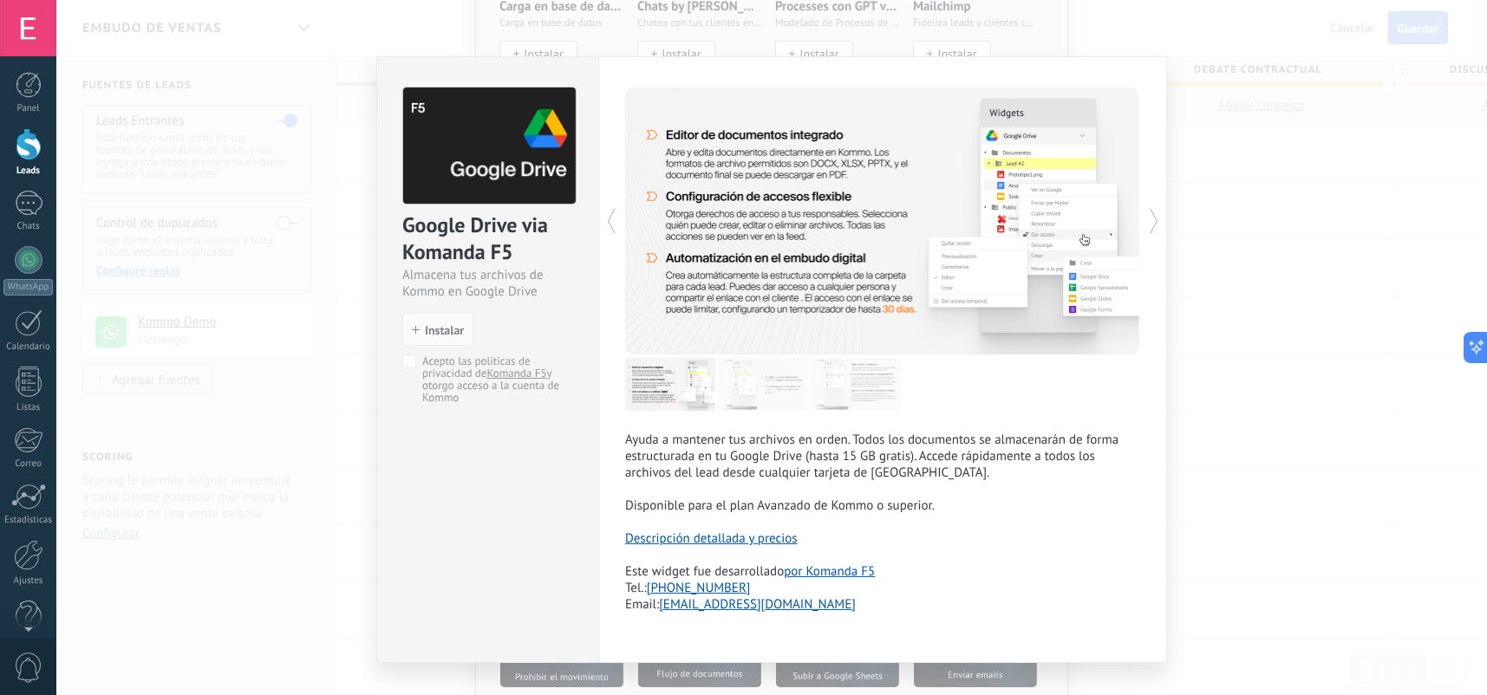
click at [1206, 199] on div "Google Drive via Komanda F5 Almacena tus archivos de Kommo en Google Drive inst…" at bounding box center [771, 347] width 1430 height 695
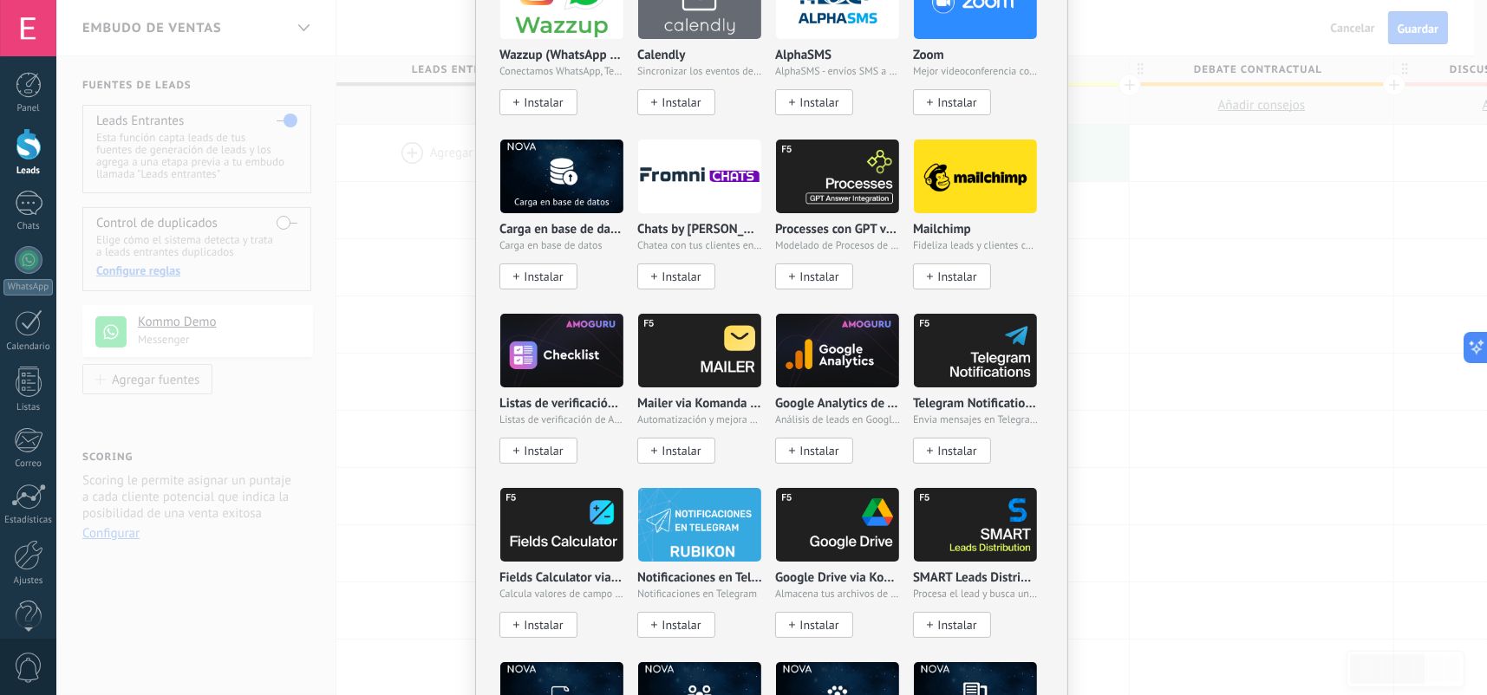
scroll to position [1655, 0]
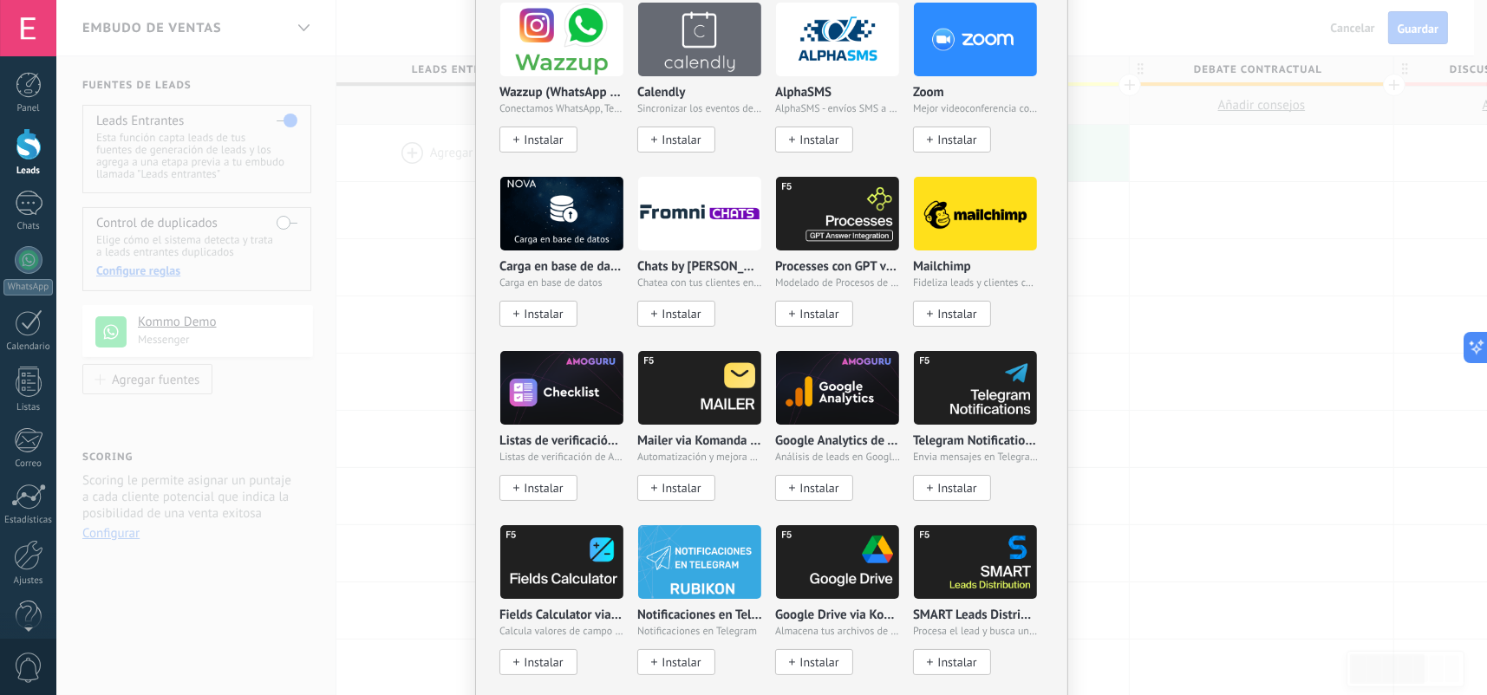
drag, startPoint x: 776, startPoint y: 343, endPoint x: 968, endPoint y: 344, distance: 192.5
drag, startPoint x: 968, startPoint y: 344, endPoint x: 1047, endPoint y: 356, distance: 79.8
click at [1047, 356] on div "No hay resultados Salesbot Agente de IA Agregar tarea Agregar un lead Enviar co…" at bounding box center [771, 174] width 593 height 3547
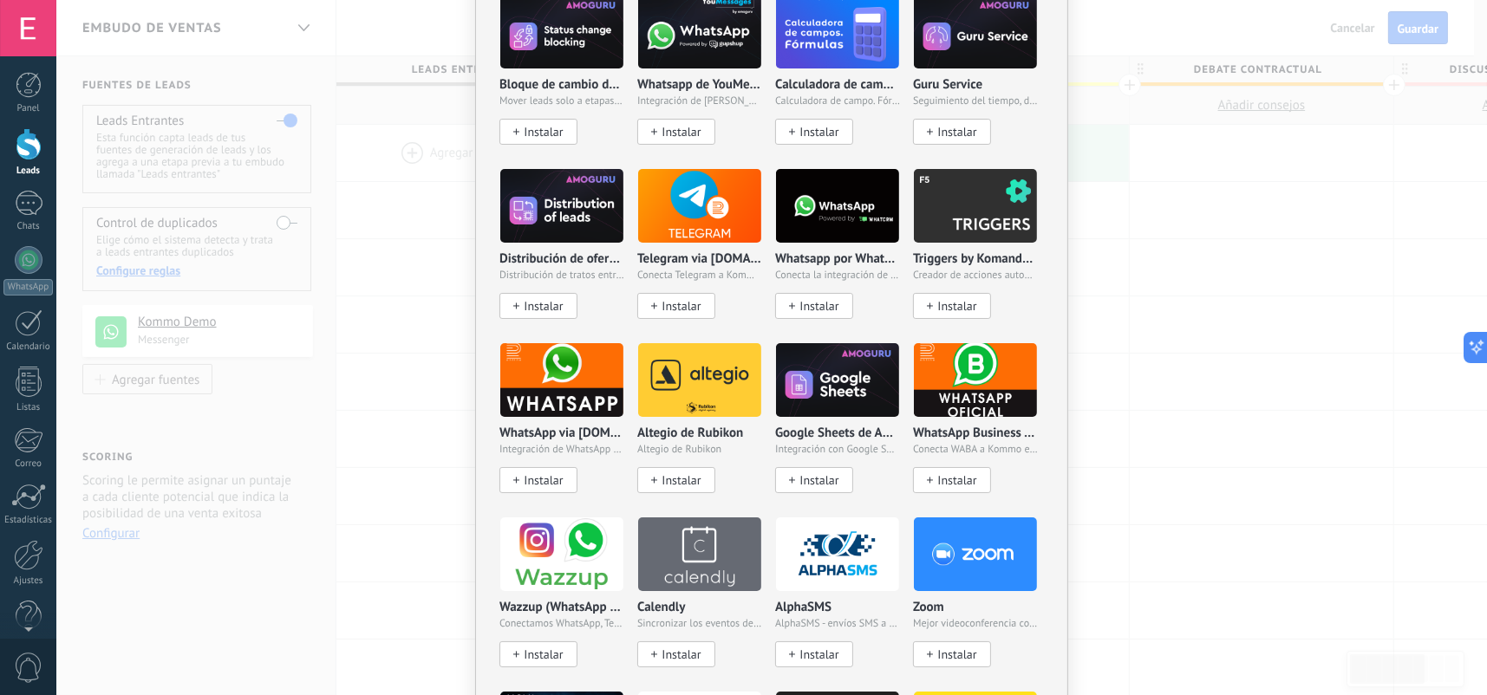
scroll to position [1135, 0]
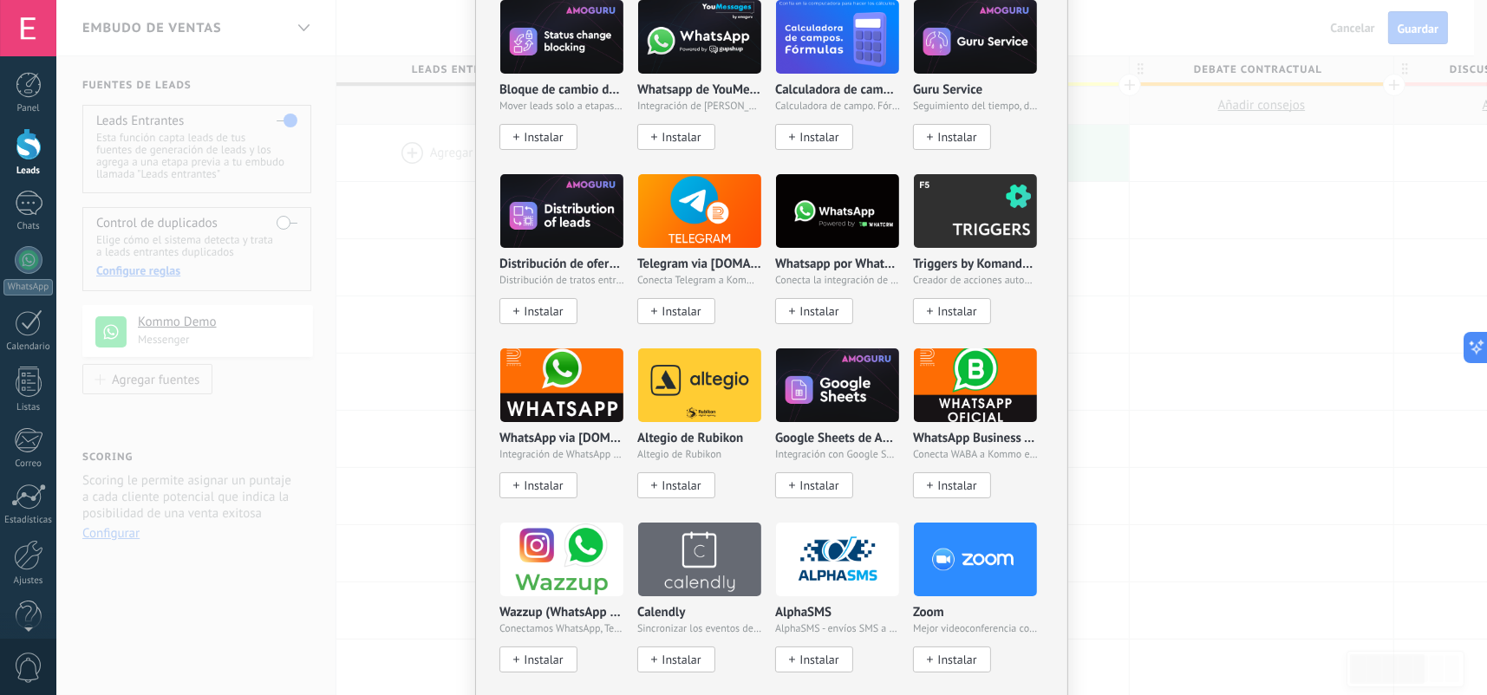
click at [845, 366] on img at bounding box center [837, 385] width 123 height 84
click at [809, 482] on span "Instalar" at bounding box center [818, 486] width 39 height 15
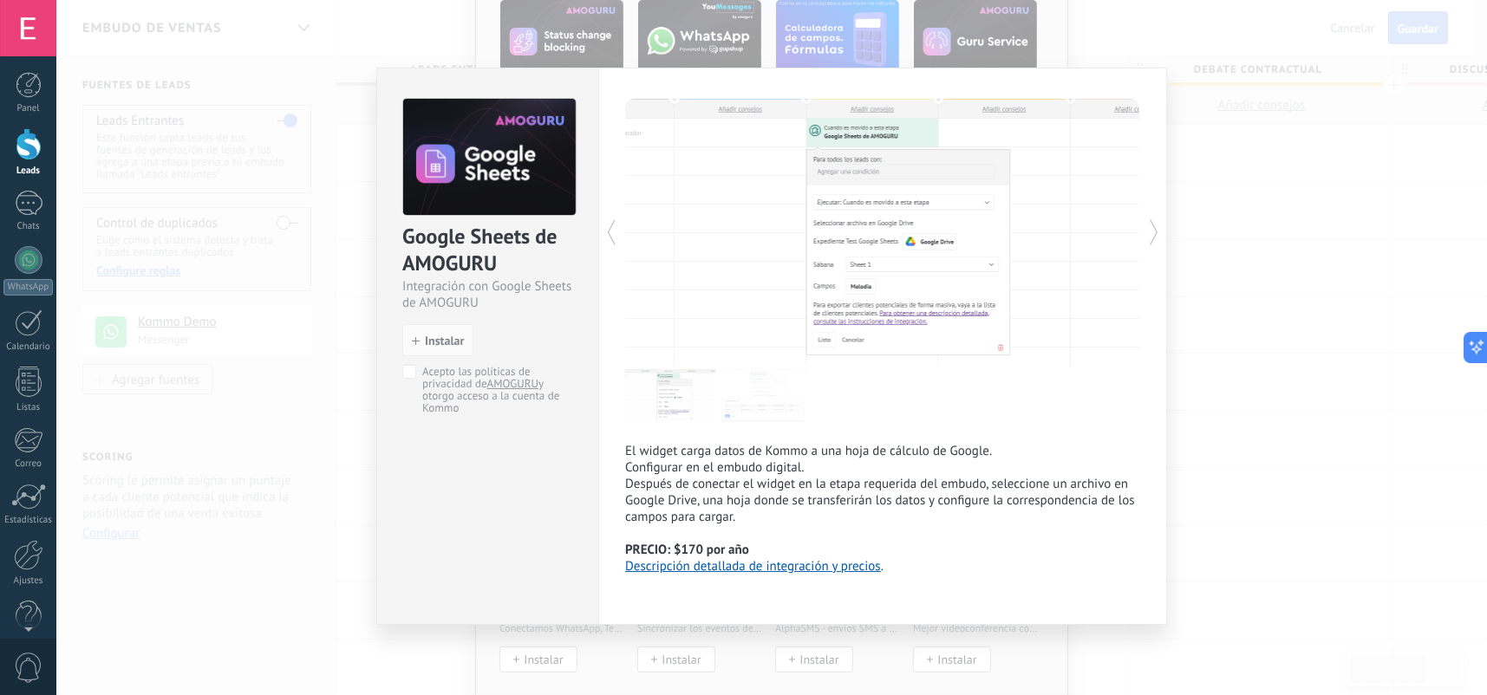
click at [1214, 344] on div "Google Sheets de AMOGURU Integración con Google Sheets de AMOGURU install Insta…" at bounding box center [771, 347] width 1430 height 695
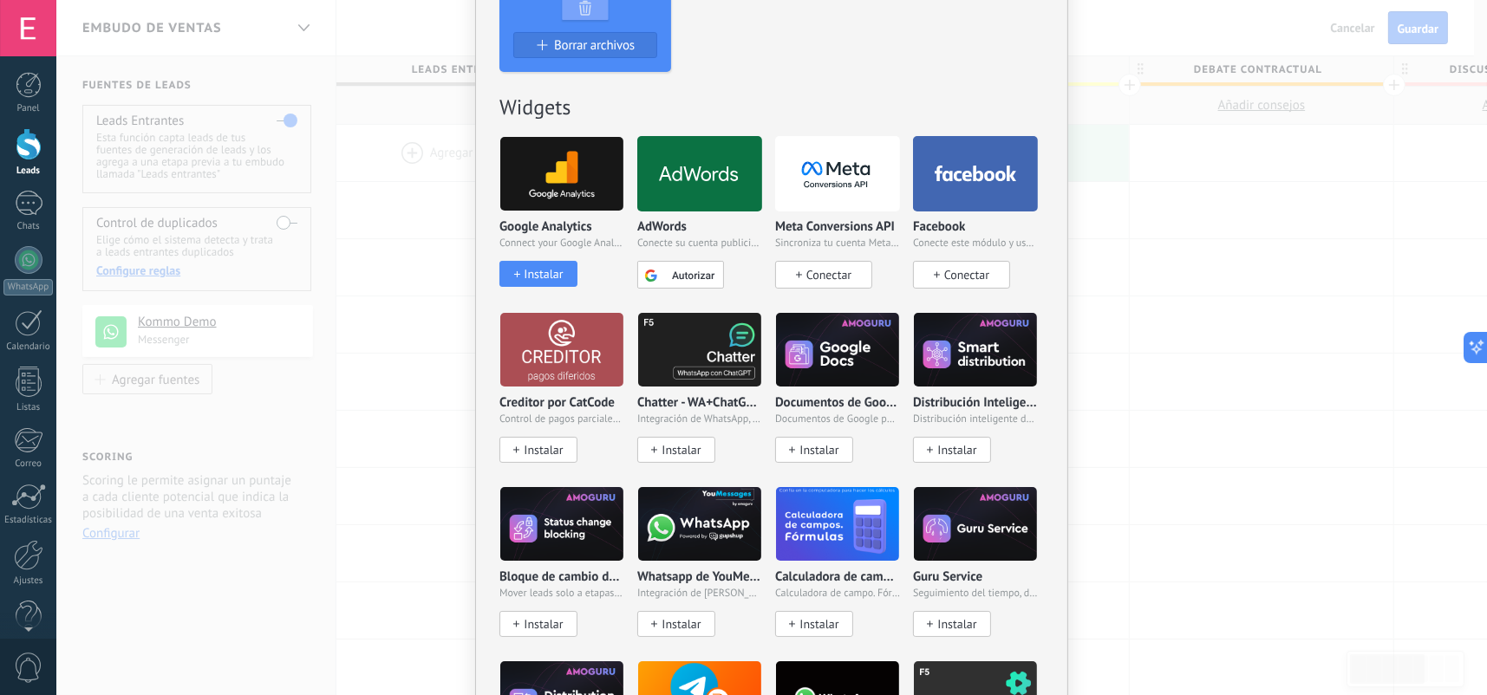
scroll to position [615, 0]
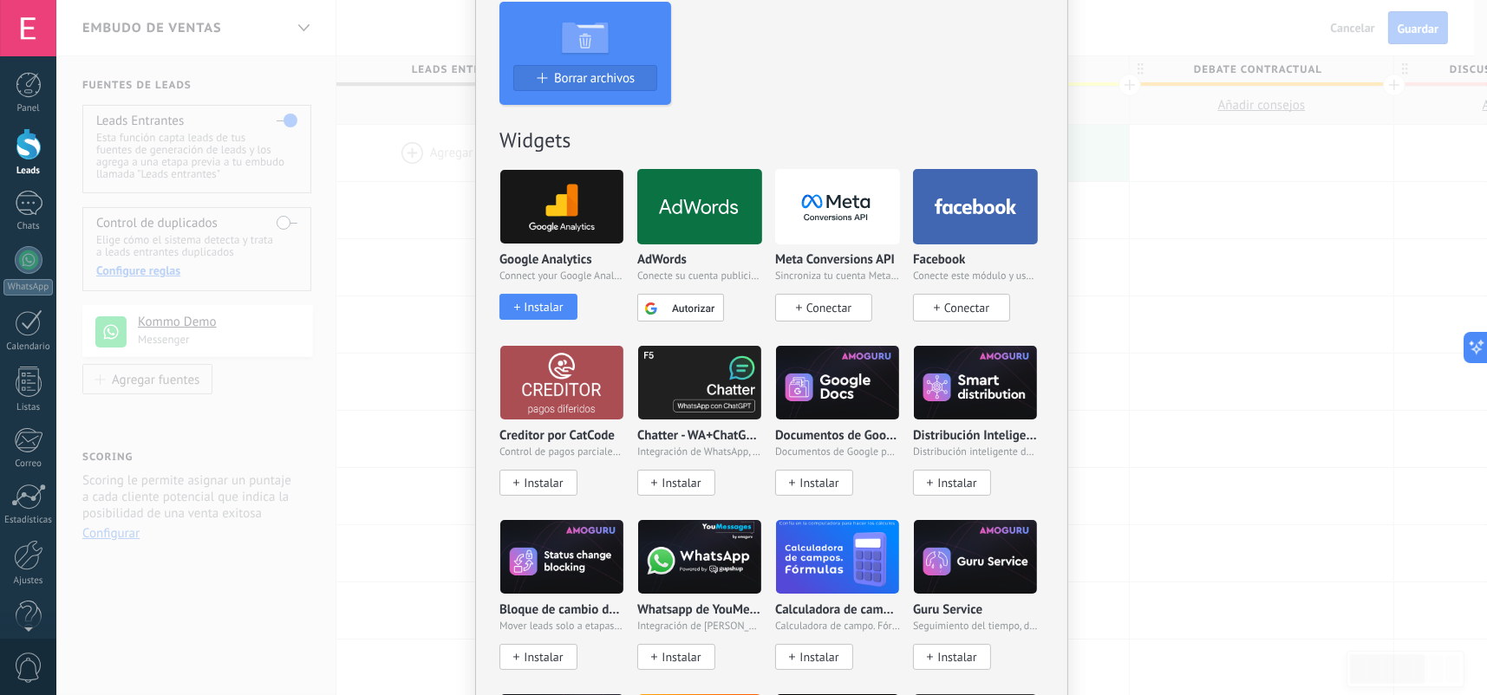
click at [710, 199] on icon at bounding box center [699, 207] width 81 height 16
click at [689, 304] on span "Autorizar" at bounding box center [693, 308] width 42 height 10
click at [710, 194] on div at bounding box center [699, 206] width 125 height 75
click at [800, 192] on icon at bounding box center [837, 206] width 123 height 39
click at [833, 312] on span "Conectar" at bounding box center [828, 308] width 45 height 16
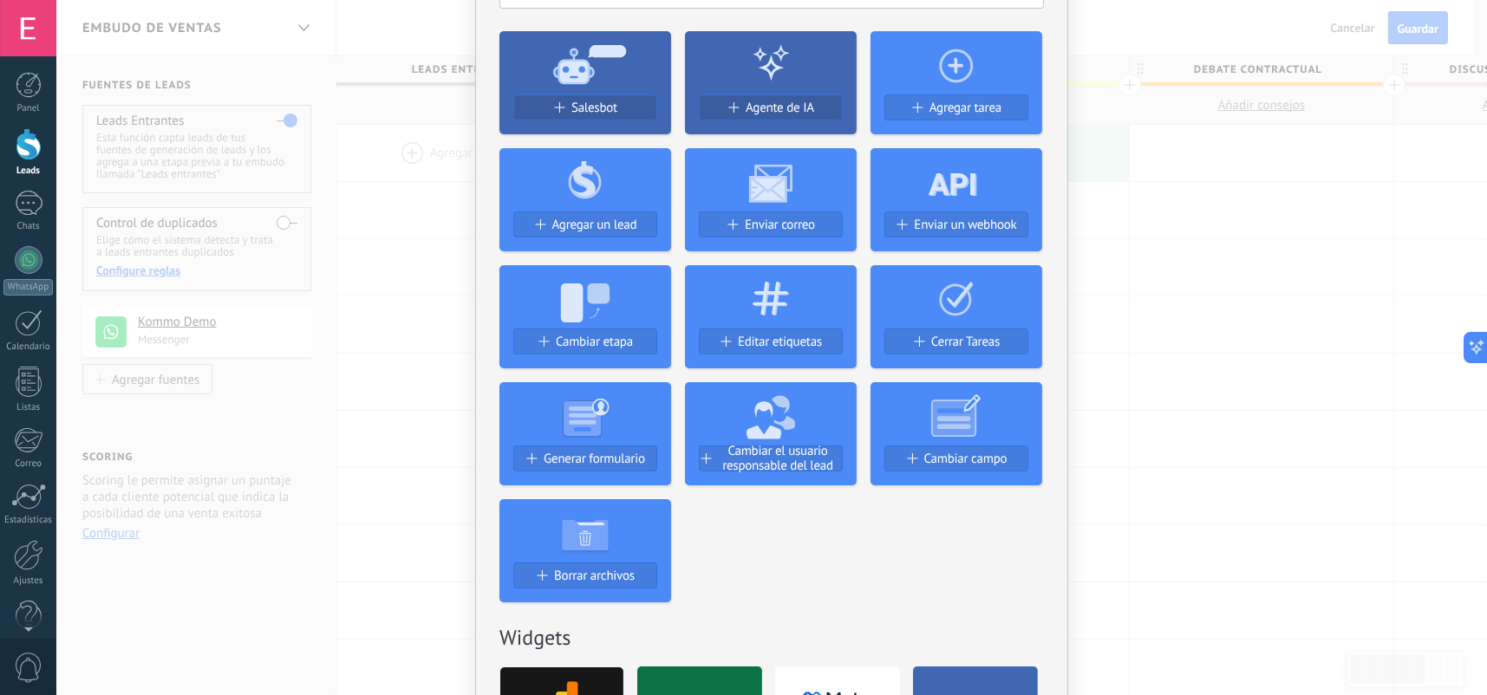
scroll to position [94, 0]
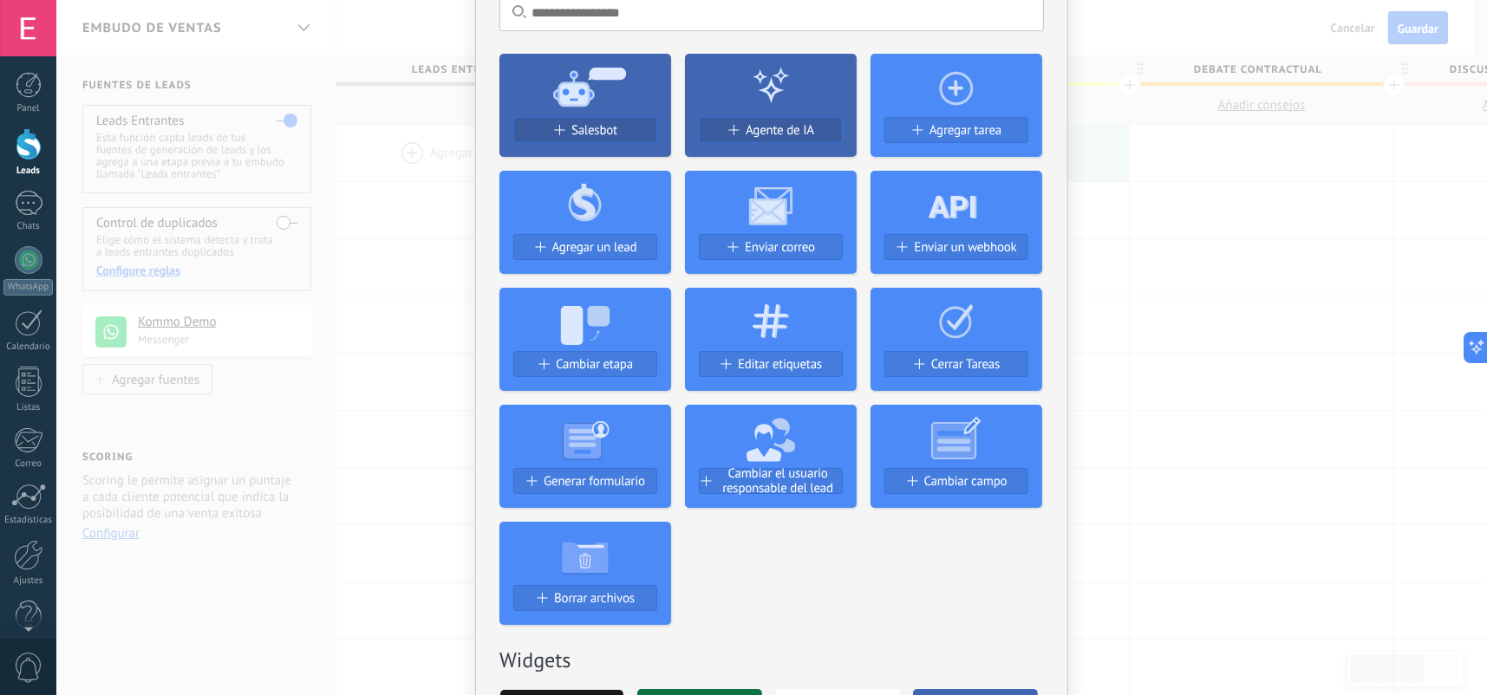
drag, startPoint x: 607, startPoint y: 329, endPoint x: 826, endPoint y: 609, distance: 355.0
click at [826, 609] on div "Salesbot Agente de IA Agregar tarea Agregar un lead Enviar correo Enviar un web…" at bounding box center [771, 332] width 544 height 585
click at [930, 488] on button "Cambiar campo" at bounding box center [956, 481] width 144 height 26
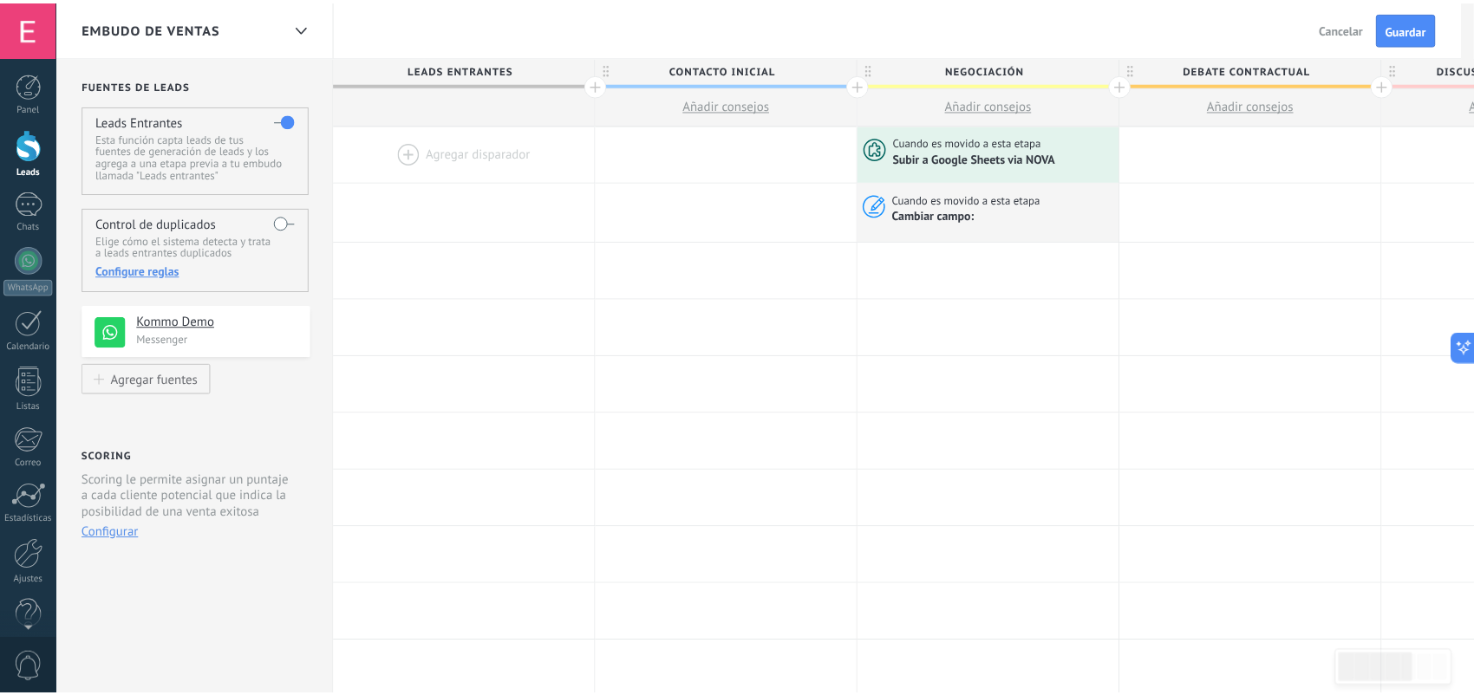
scroll to position [0, 0]
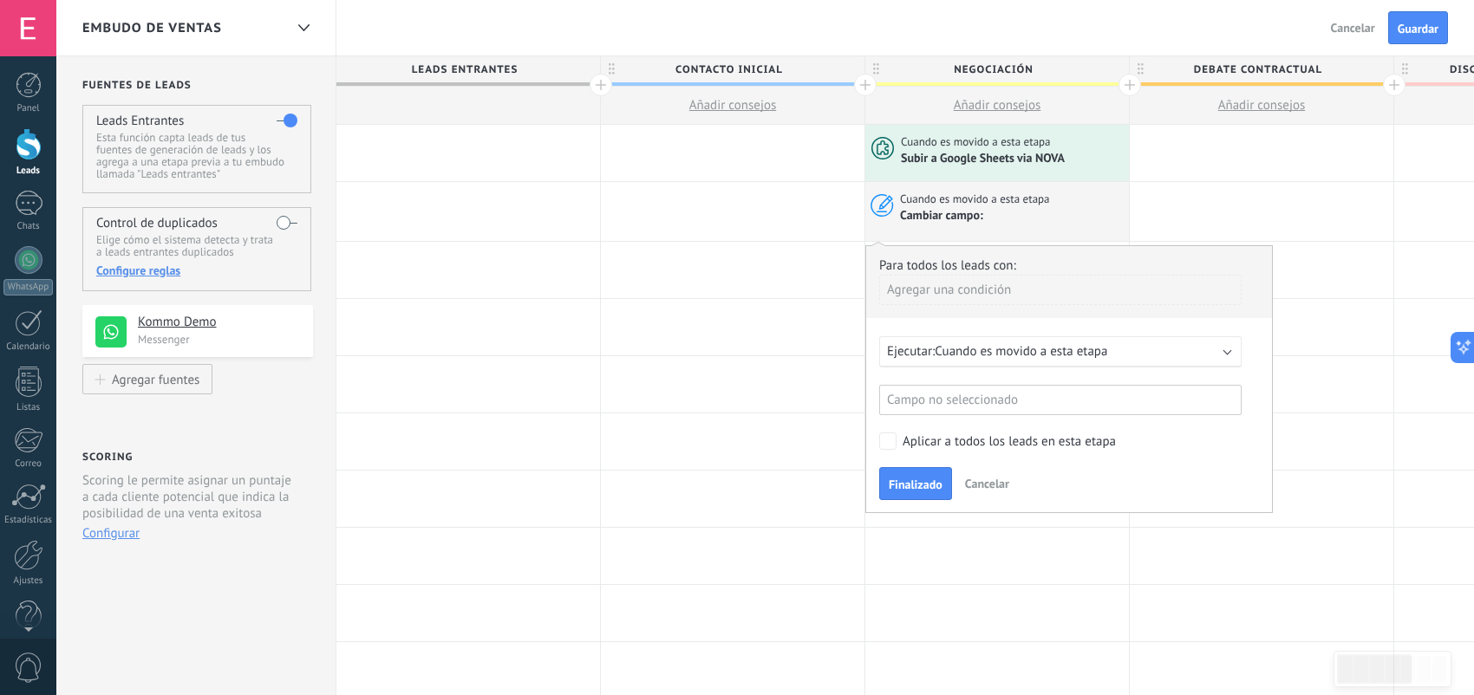
click at [986, 343] on span "Cuando es movido a esta etapa" at bounding box center [1021, 351] width 173 height 16
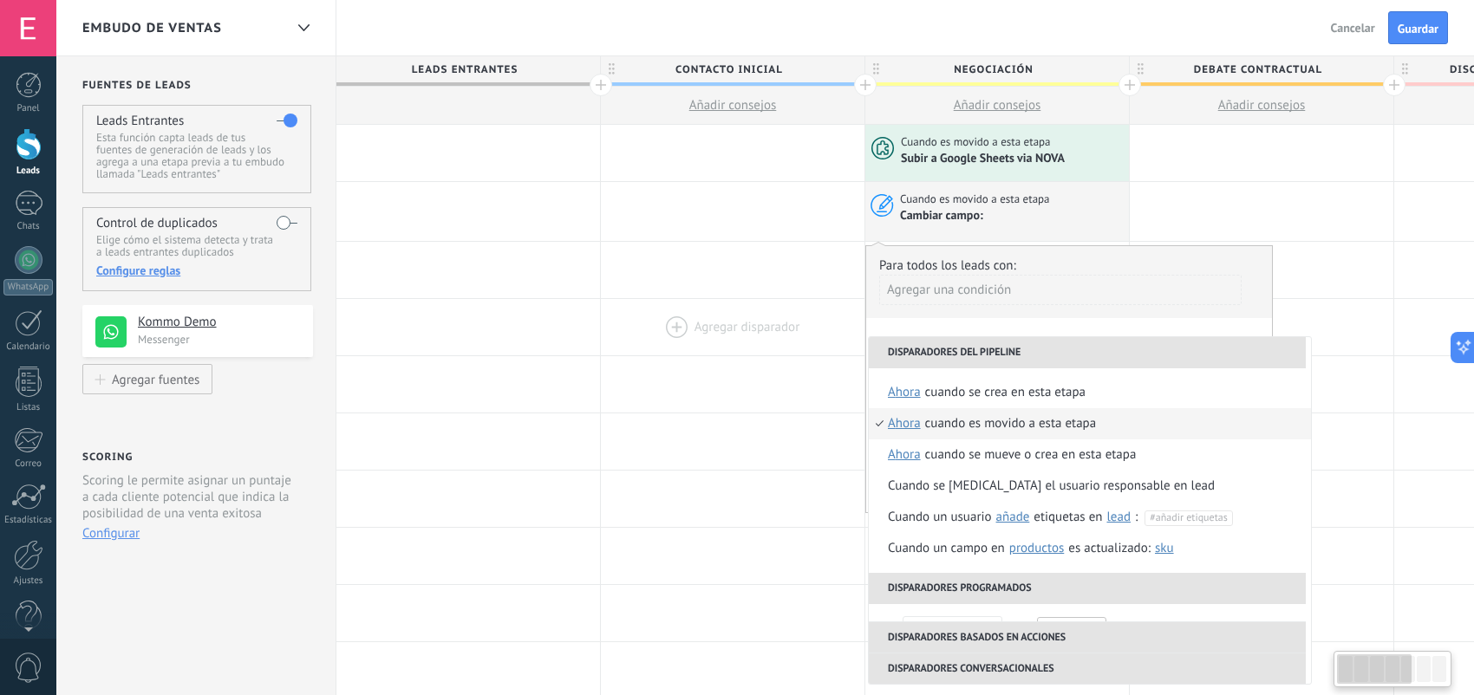
click at [804, 344] on div at bounding box center [733, 327] width 264 height 56
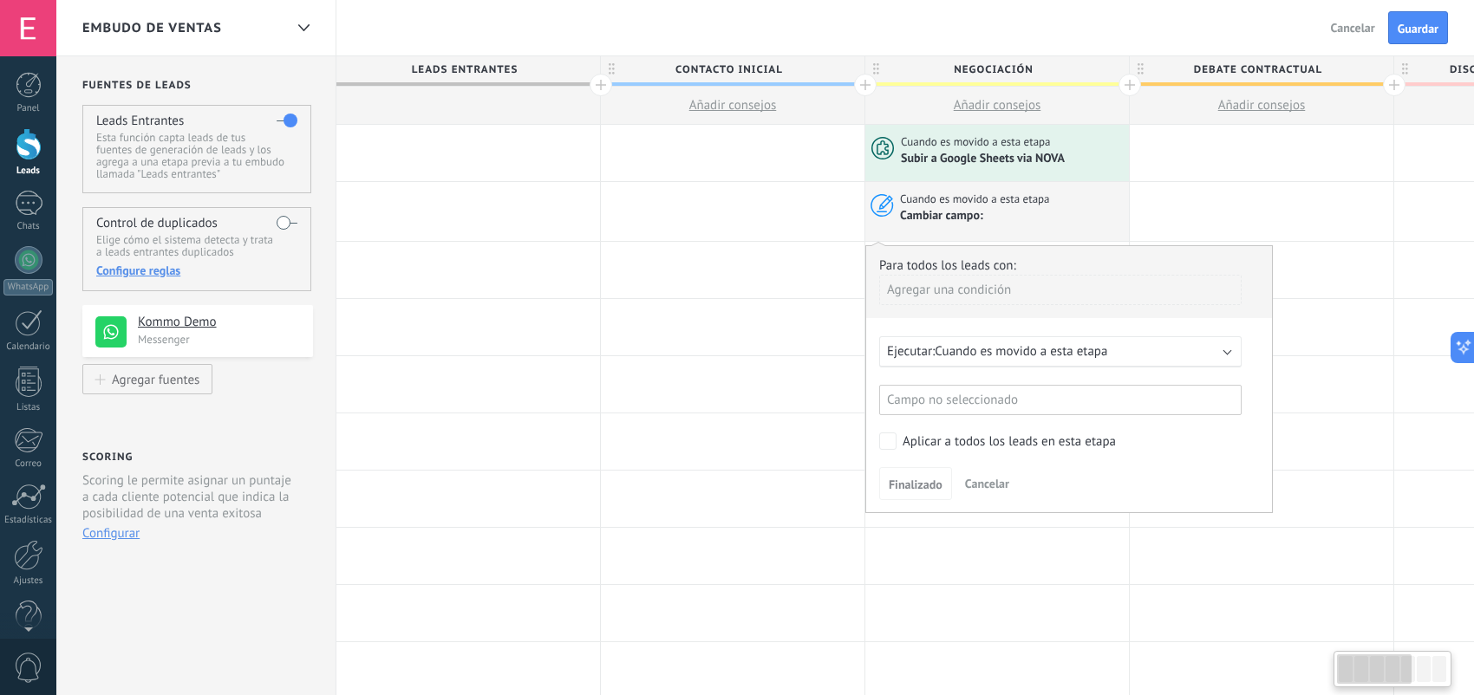
click at [910, 392] on div "Campo no seleccionado" at bounding box center [1060, 400] width 362 height 30
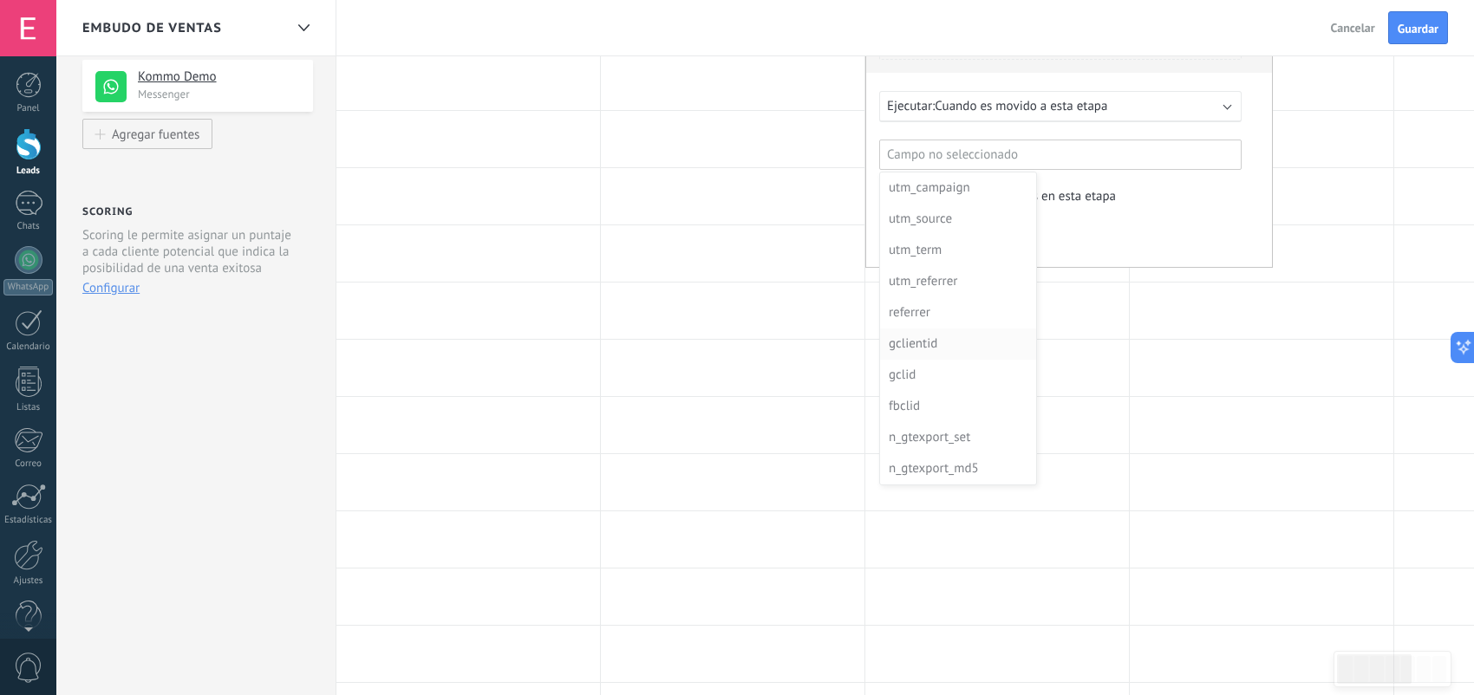
scroll to position [260, 0]
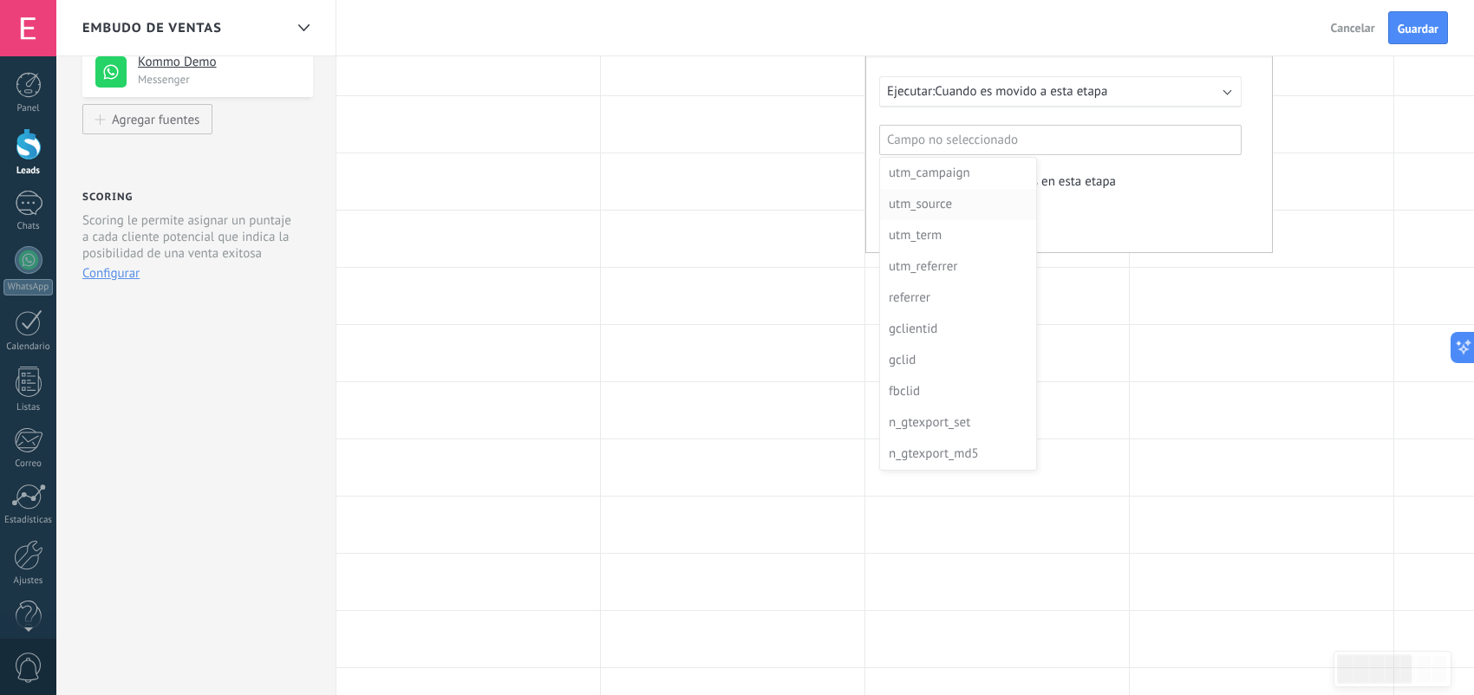
click at [947, 212] on div "utm_source" at bounding box center [956, 204] width 135 height 24
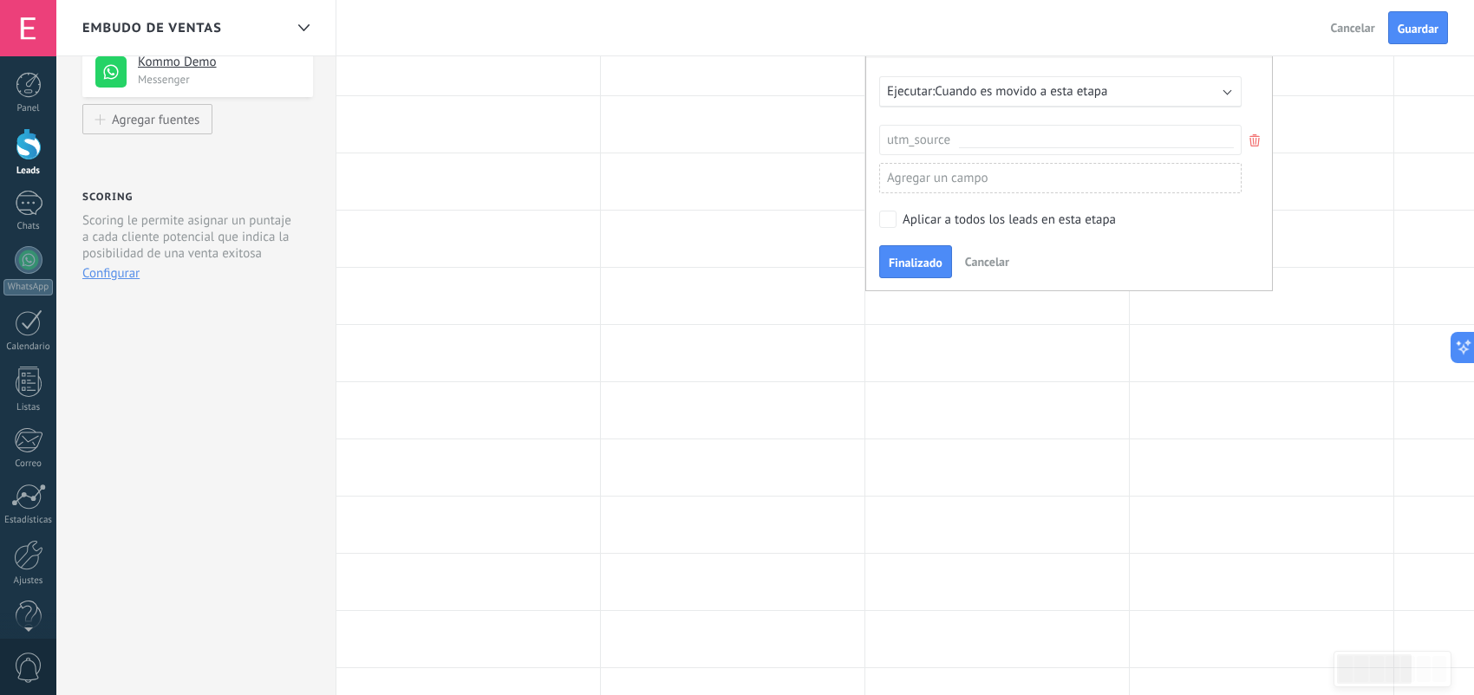
click at [1005, 181] on div "Agregar un campo" at bounding box center [1060, 178] width 362 height 30
click at [1007, 140] on div at bounding box center [1069, 139] width 406 height 306
click at [1013, 140] on input "text" at bounding box center [1096, 141] width 275 height 15
click at [1262, 143] on icon at bounding box center [1254, 140] width 19 height 21
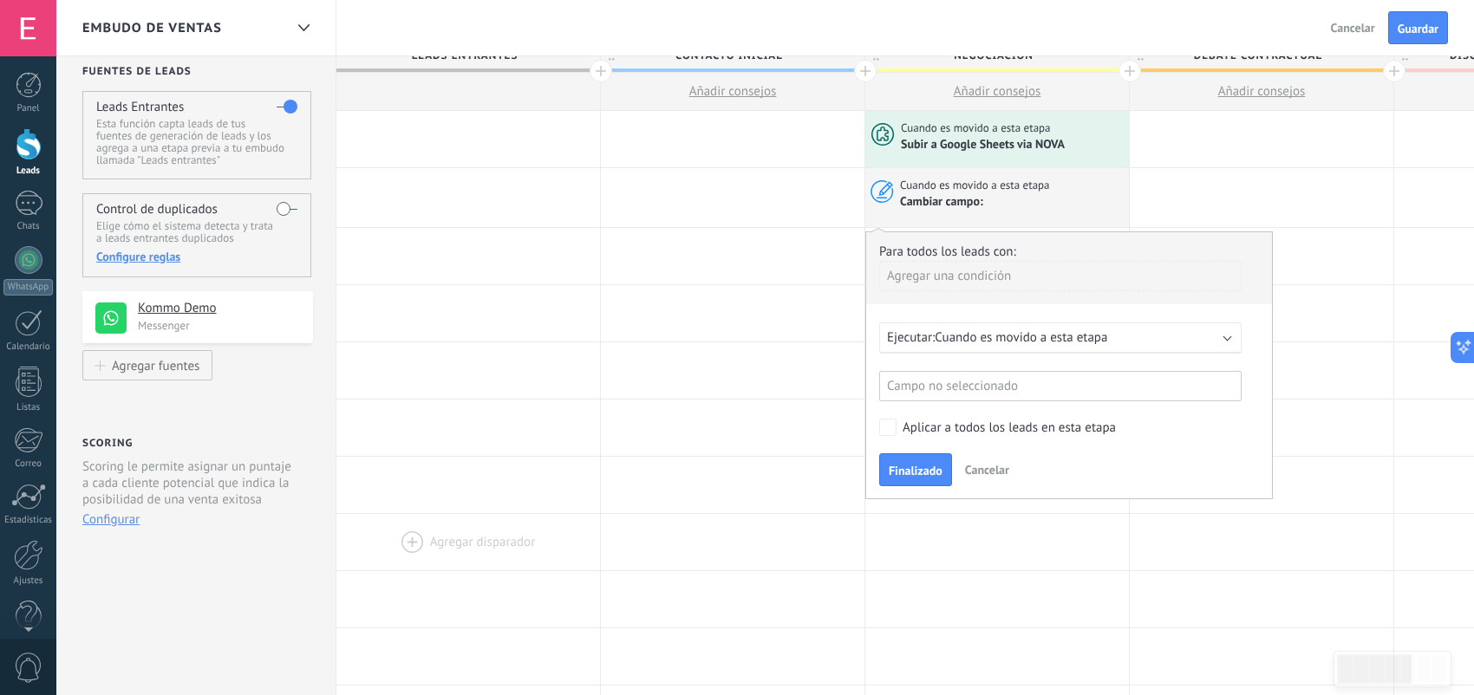
scroll to position [0, 0]
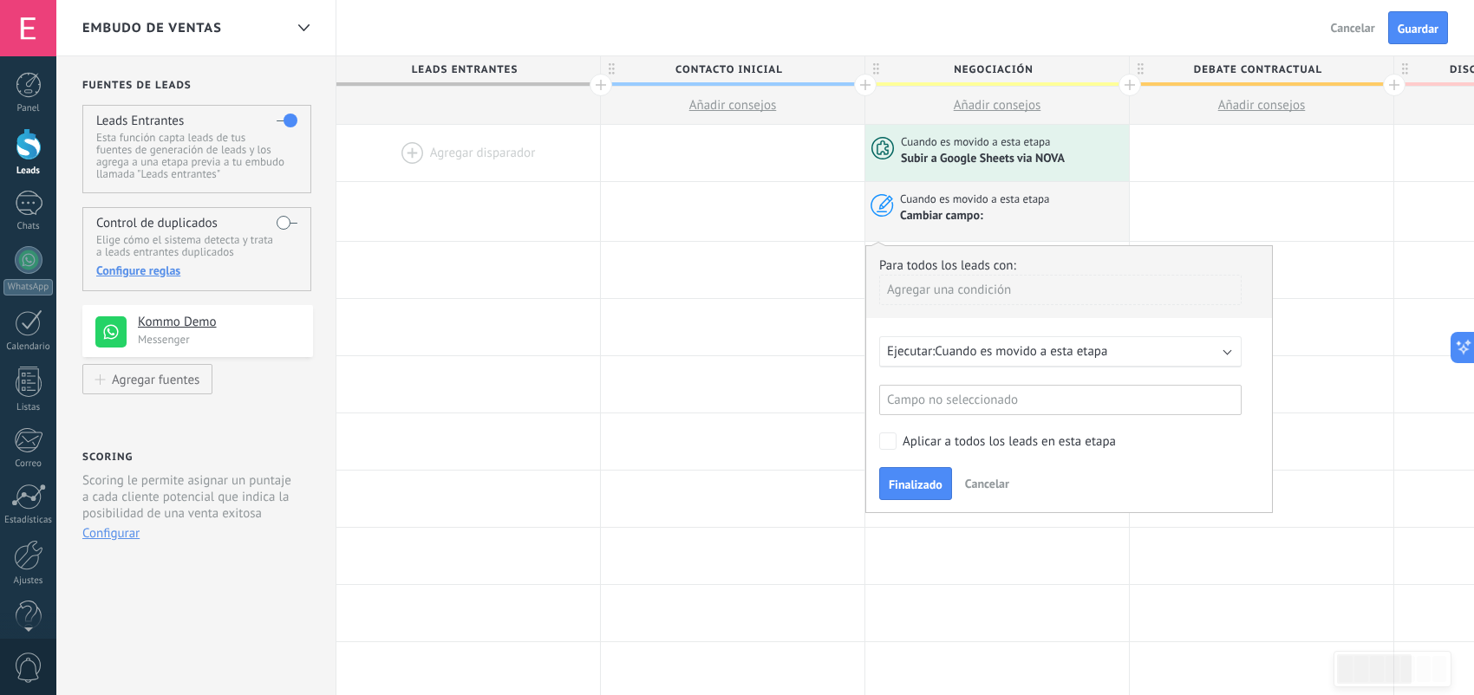
click at [510, 75] on span "Leads Entrantes" at bounding box center [463, 69] width 255 height 27
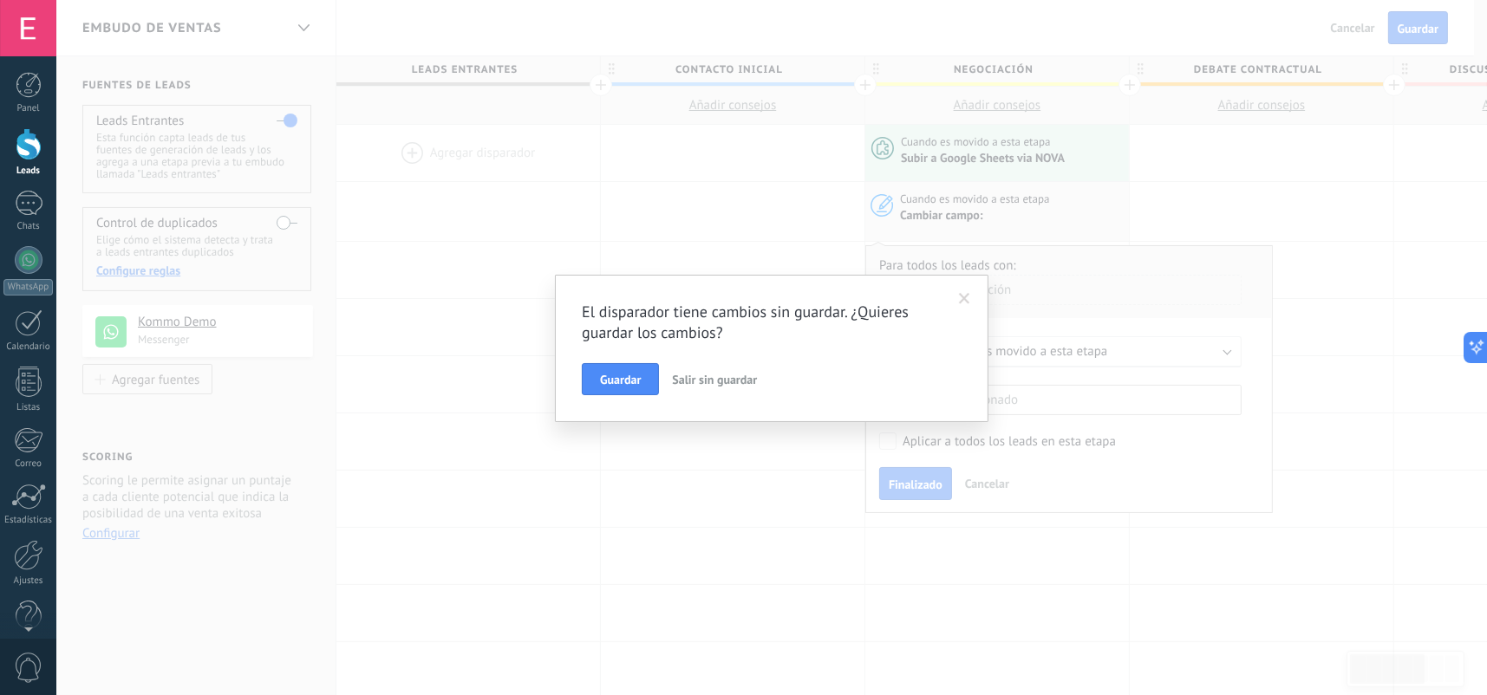
click at [683, 381] on span "Salir sin guardar" at bounding box center [714, 380] width 85 height 16
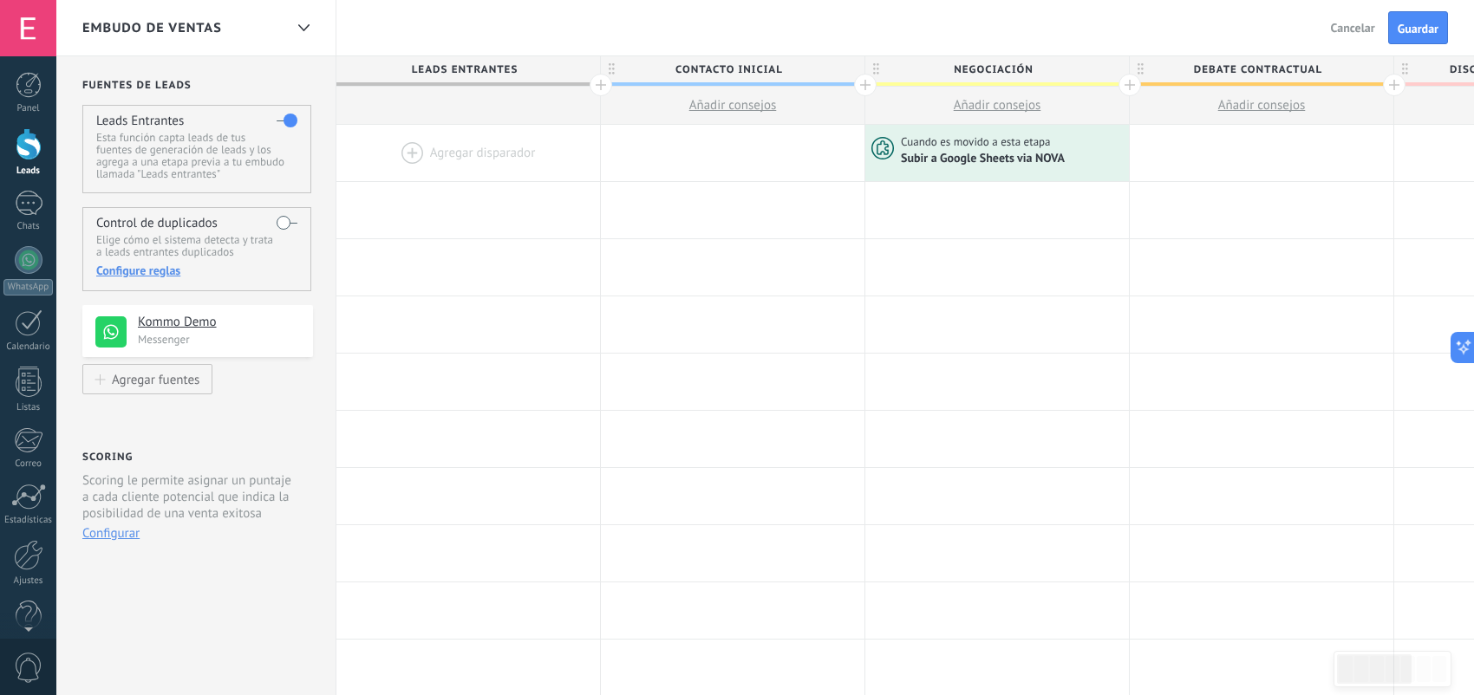
click at [774, 84] on span at bounding box center [733, 83] width 264 height 3
click at [778, 74] on span "Contacto inicial" at bounding box center [728, 69] width 255 height 27
click at [481, 78] on span "Leads Entrantes" at bounding box center [463, 69] width 255 height 27
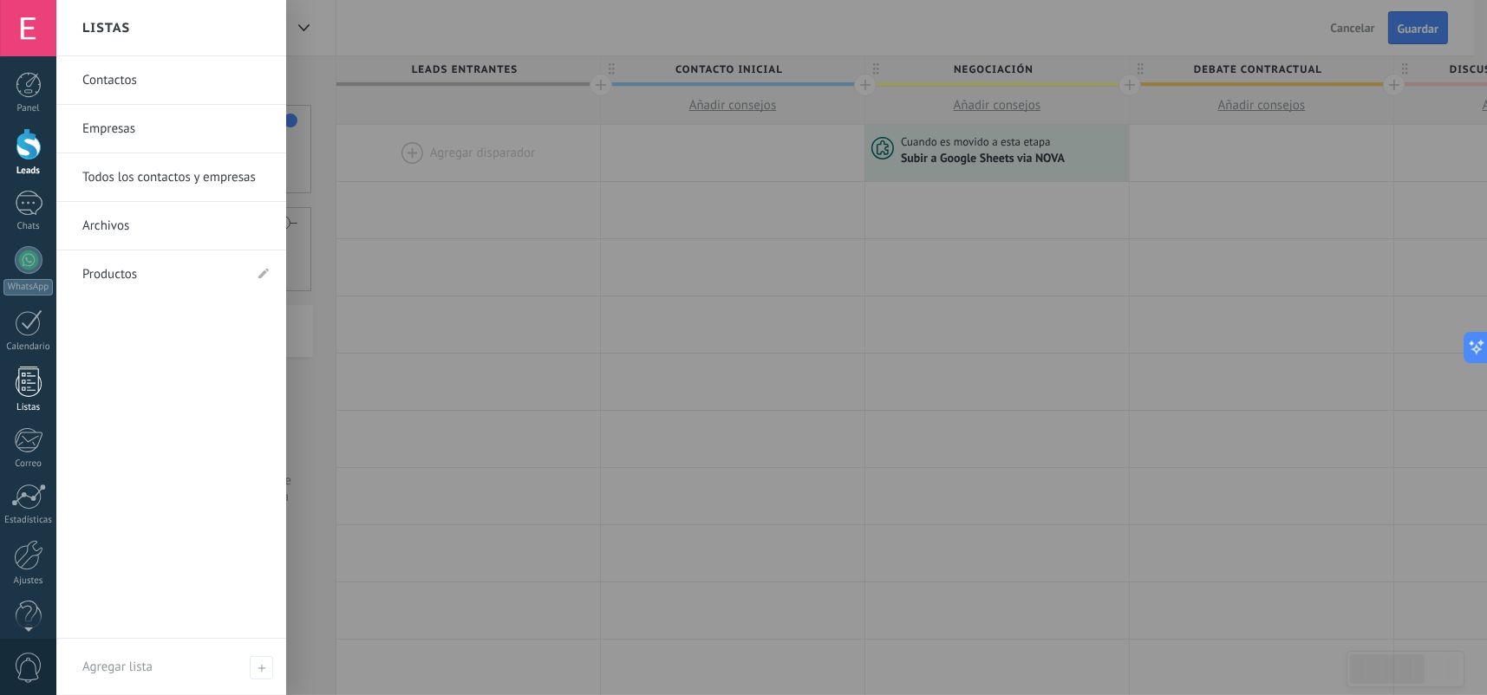
click at [36, 379] on div at bounding box center [29, 382] width 26 height 30
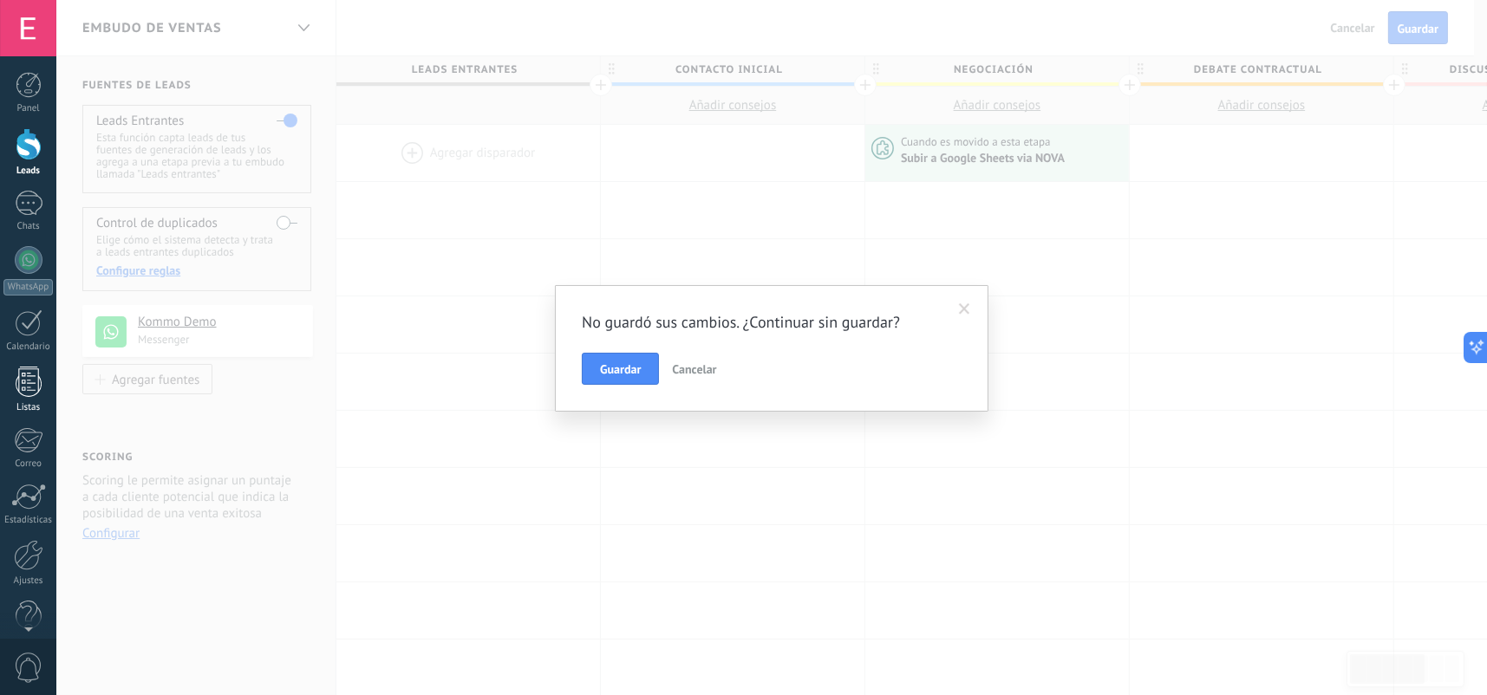
click at [36, 379] on div at bounding box center [29, 382] width 26 height 30
click at [686, 364] on span "Cancelar" at bounding box center [694, 369] width 44 height 16
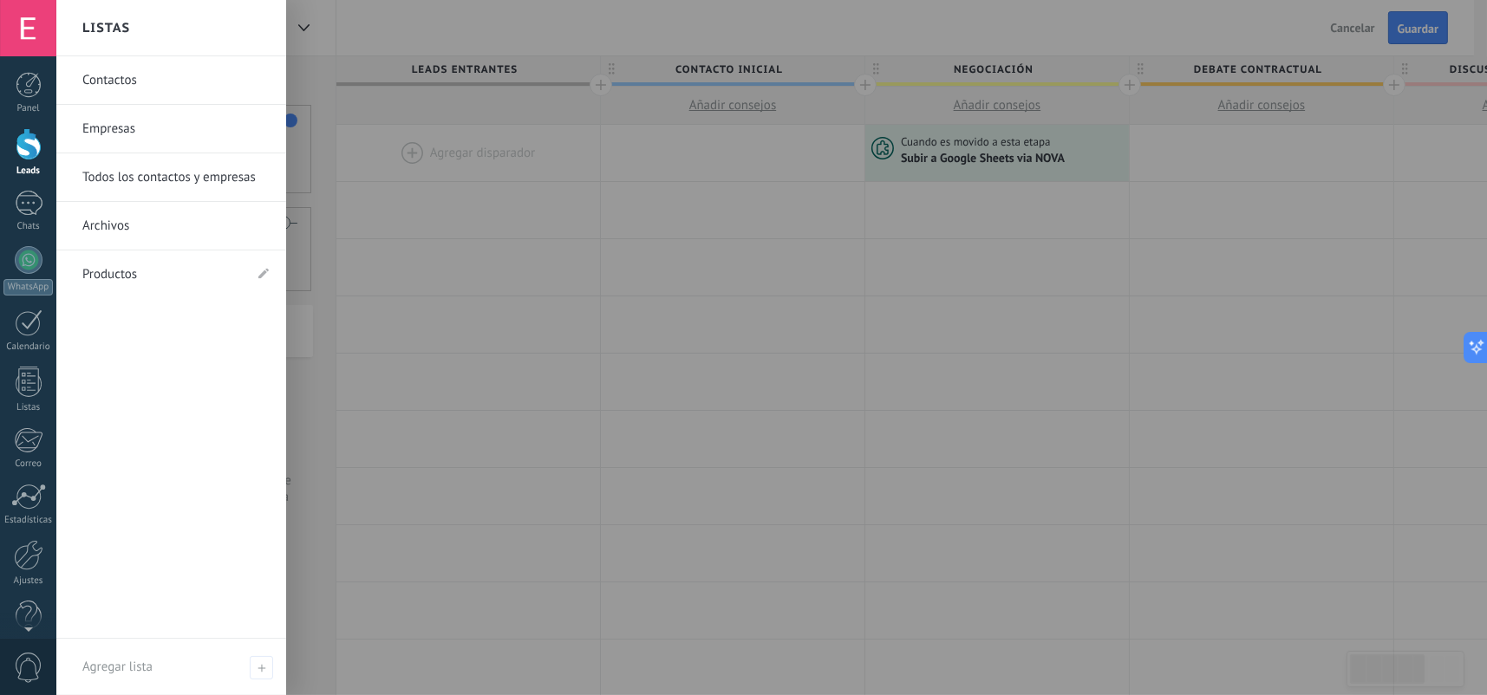
click at [159, 177] on link "Todos los contactos y empresas" at bounding box center [175, 177] width 186 height 49
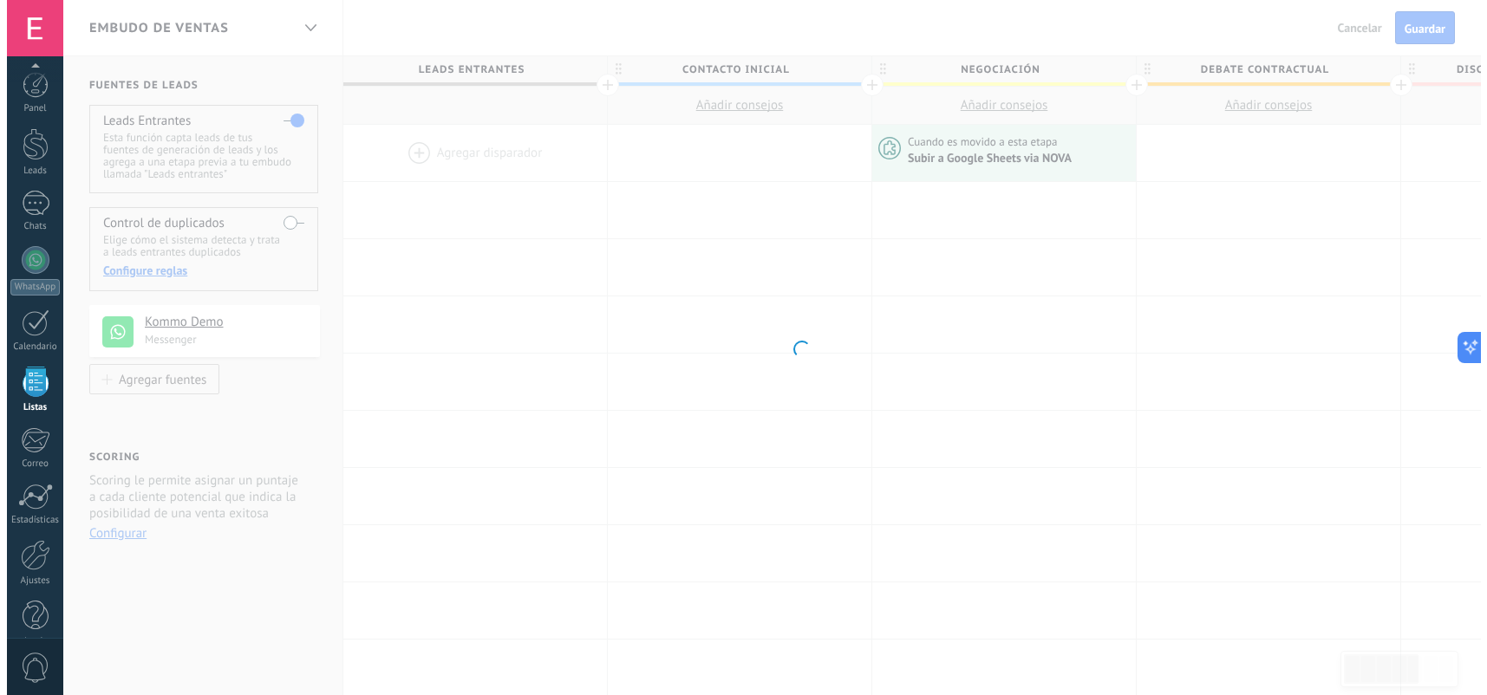
scroll to position [26, 0]
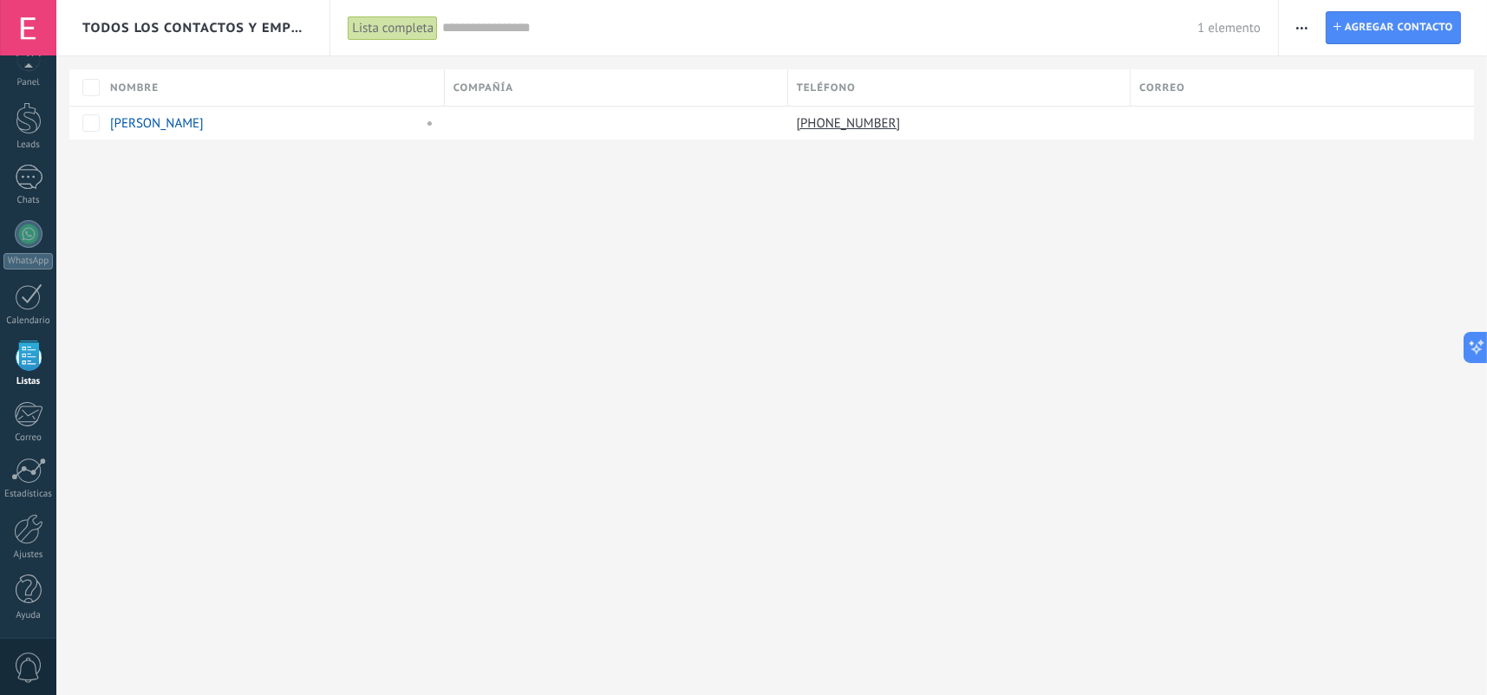
click at [1313, 24] on button "button" at bounding box center [1301, 27] width 25 height 33
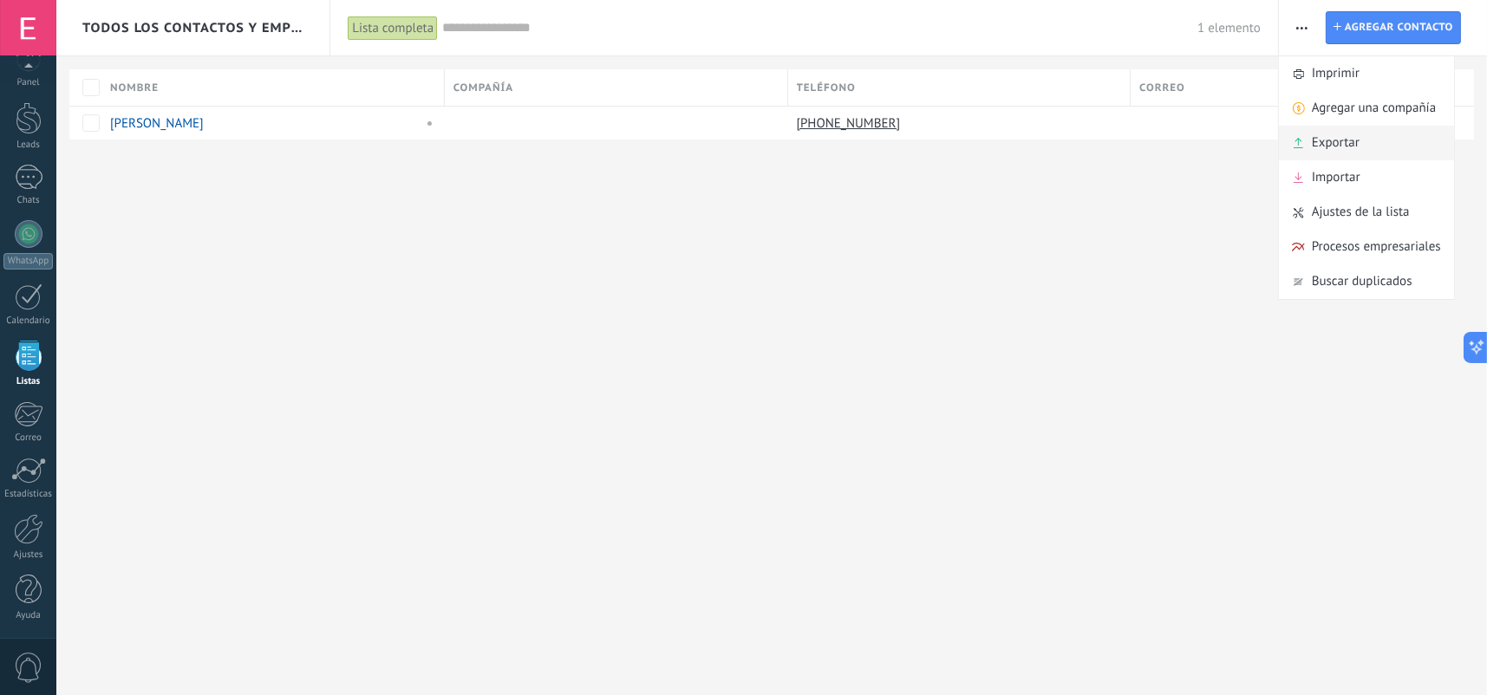
click at [1324, 147] on span "Exportar" at bounding box center [1336, 143] width 48 height 35
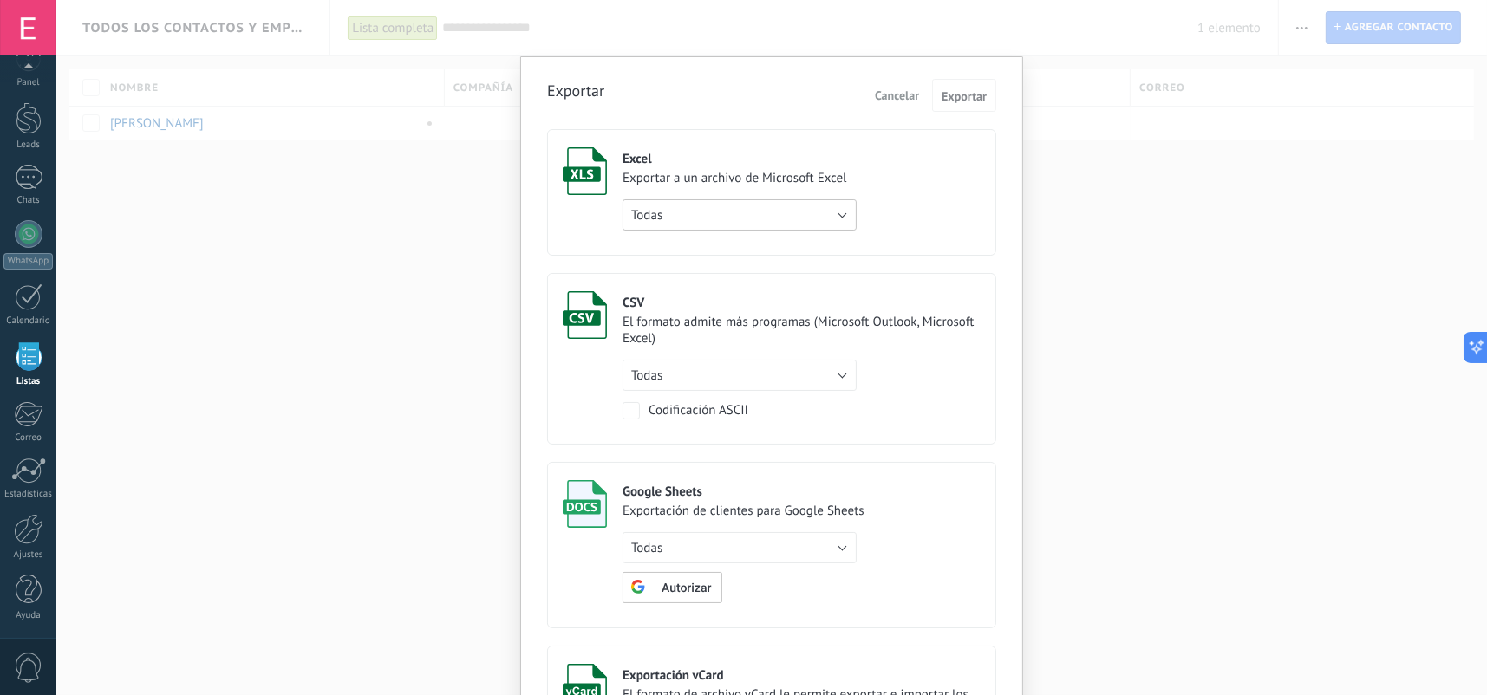
click at [729, 211] on button "Todas" at bounding box center [739, 214] width 234 height 31
click at [925, 199] on label "Excel Exportar a un archivo de Microsoft Excel Todas de filtro activo solo la p…" at bounding box center [771, 192] width 449 height 127
click at [869, 152] on label "Excel Exportar a un archivo de Microsoft Excel Todas de filtro activo solo la p…" at bounding box center [771, 192] width 449 height 127
click at [968, 91] on span "Exportar" at bounding box center [963, 96] width 45 height 12
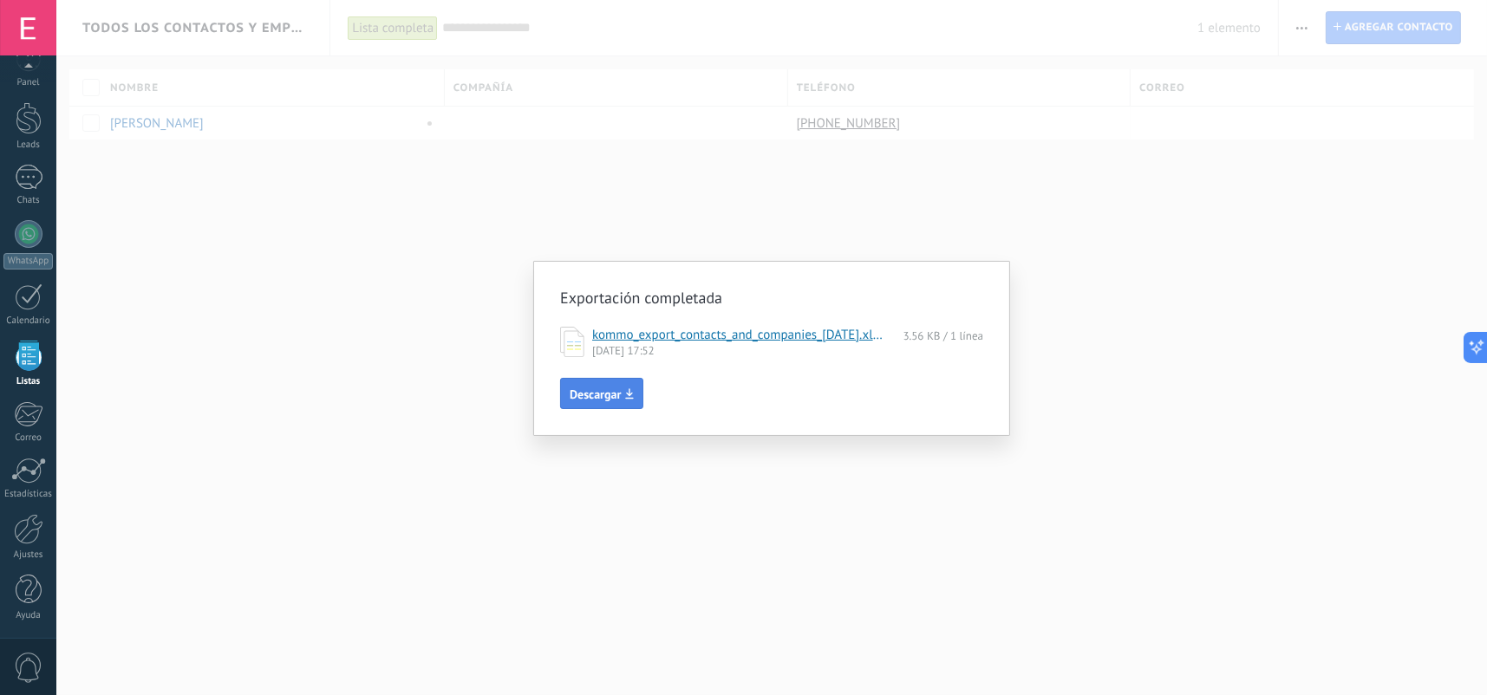
click at [596, 392] on span "Descargar" at bounding box center [595, 394] width 51 height 12
click at [686, 140] on div "Exportación completada kommo_export_contacts_and_companies_[DATE].xlsx 3.56 KB …" at bounding box center [771, 347] width 1430 height 695
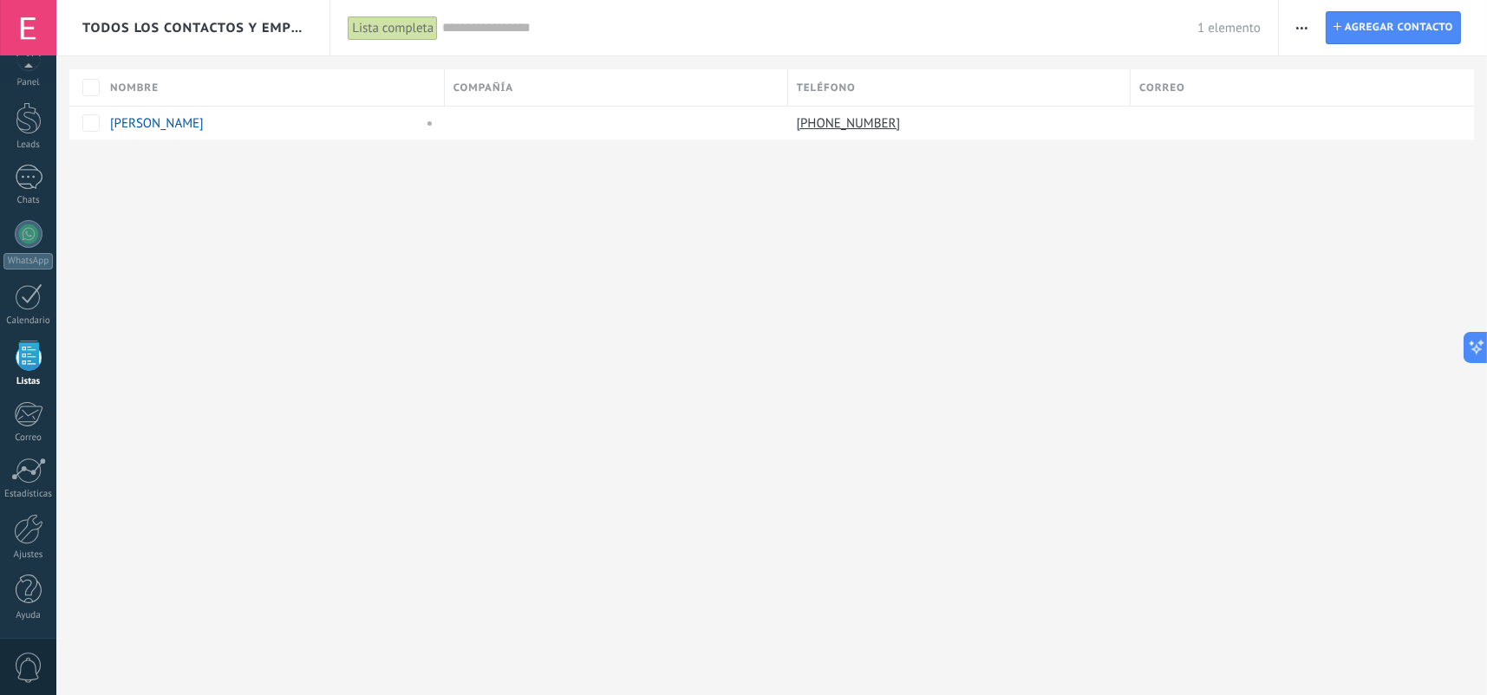
click at [314, 264] on div "Todos los contactos y empresas Lista completa Aplicar 1 elemento Lista completa…" at bounding box center [771, 347] width 1430 height 695
click at [21, 236] on div at bounding box center [29, 234] width 28 height 28
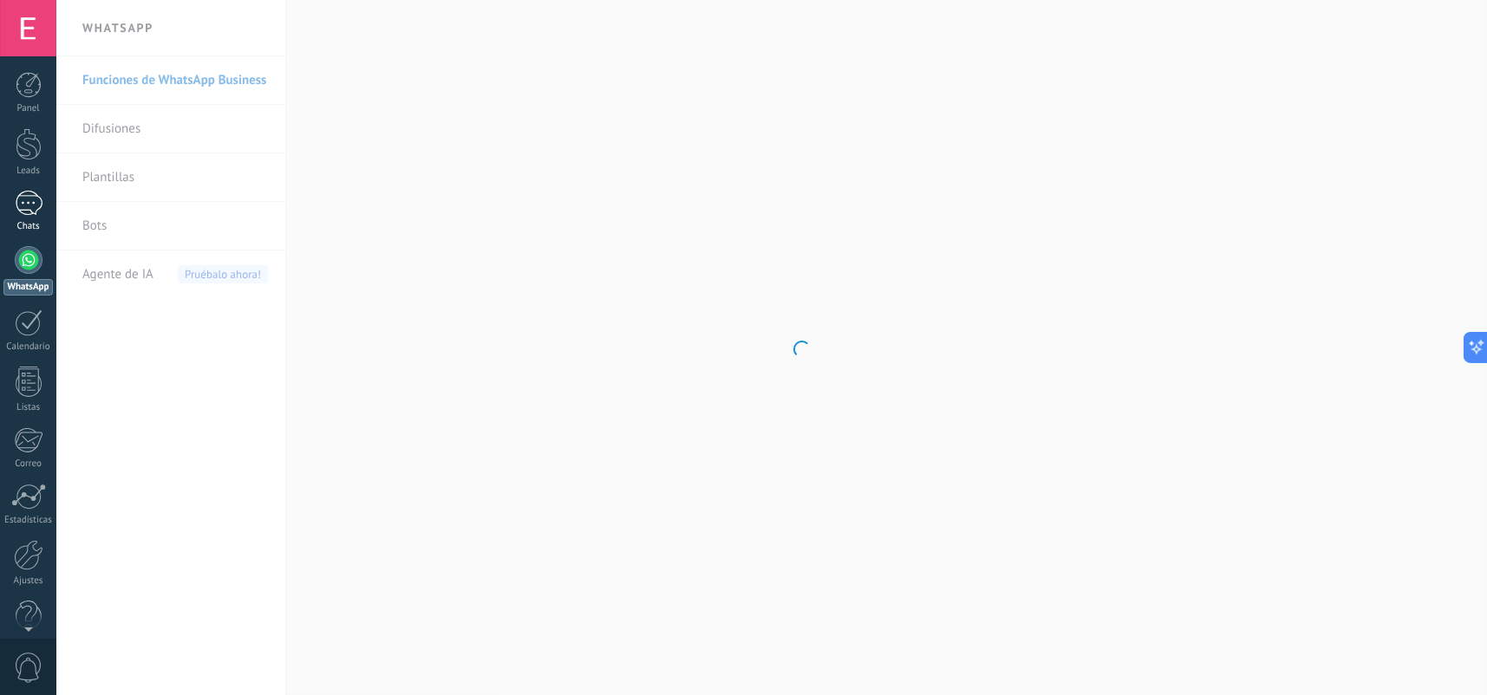
click at [40, 212] on div at bounding box center [29, 203] width 28 height 25
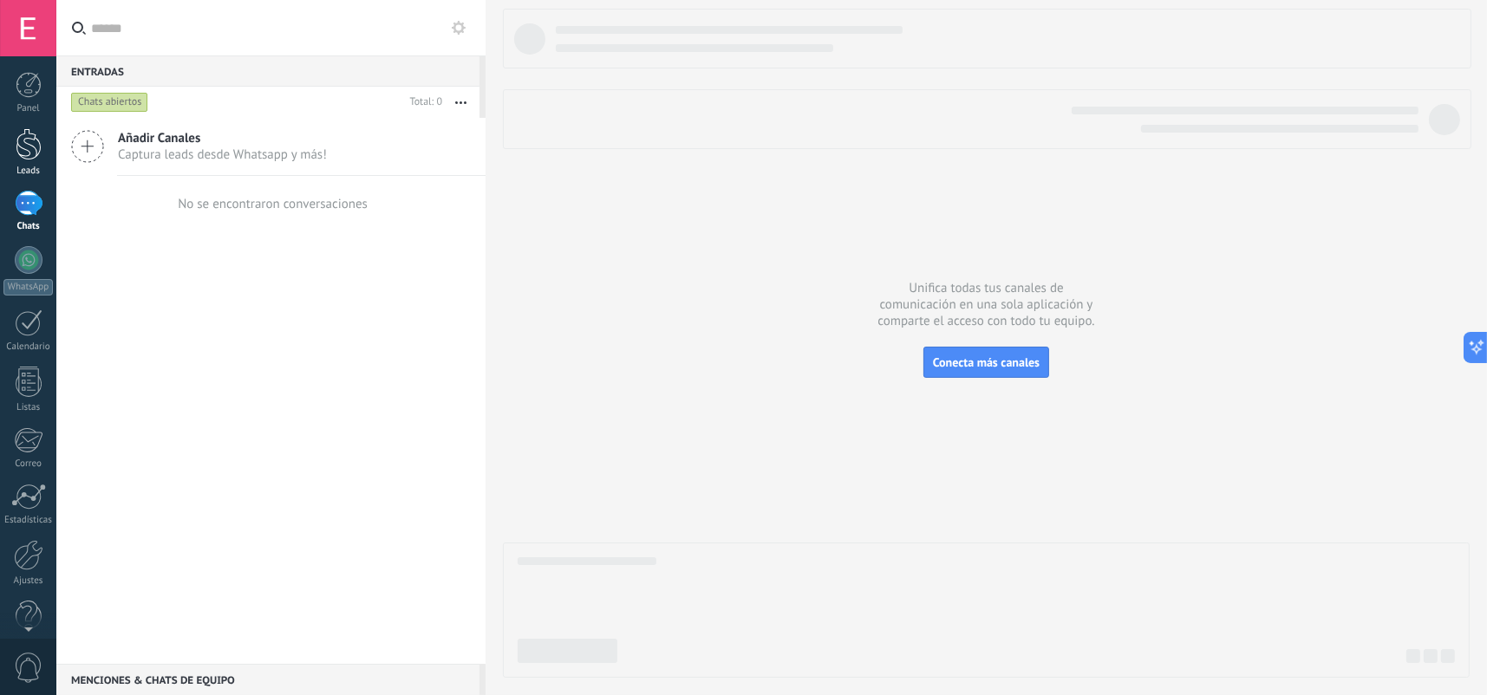
click at [27, 147] on div at bounding box center [29, 144] width 26 height 32
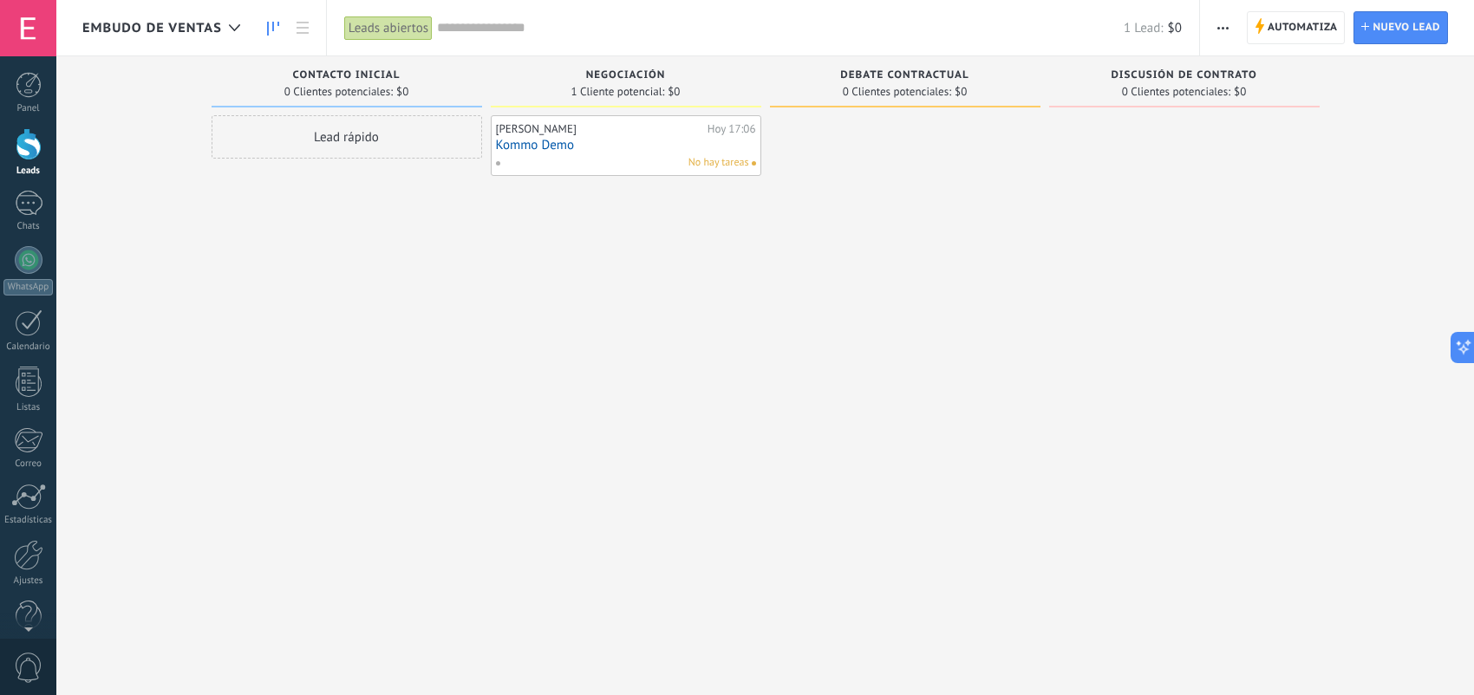
click at [616, 147] on link "Kommo Demo" at bounding box center [626, 145] width 260 height 15
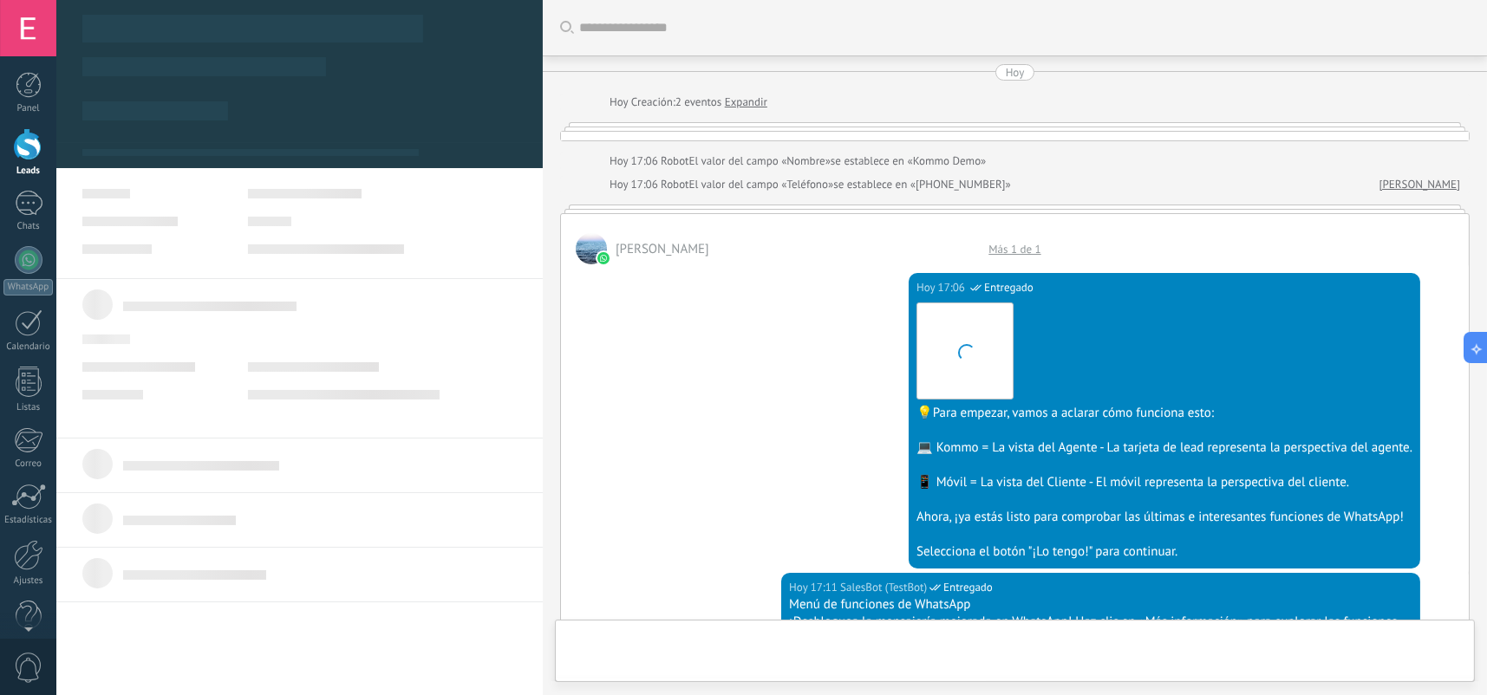
type textarea "**********"
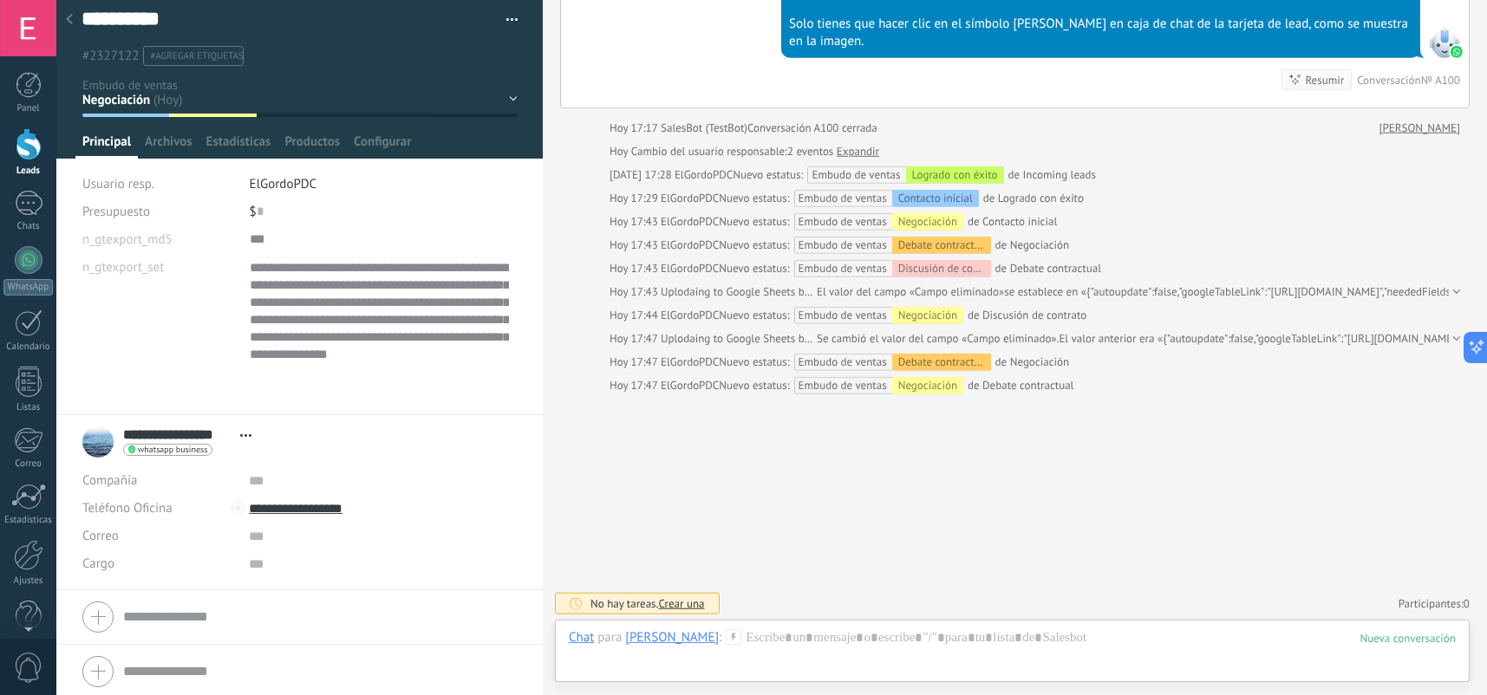
scroll to position [12, 0]
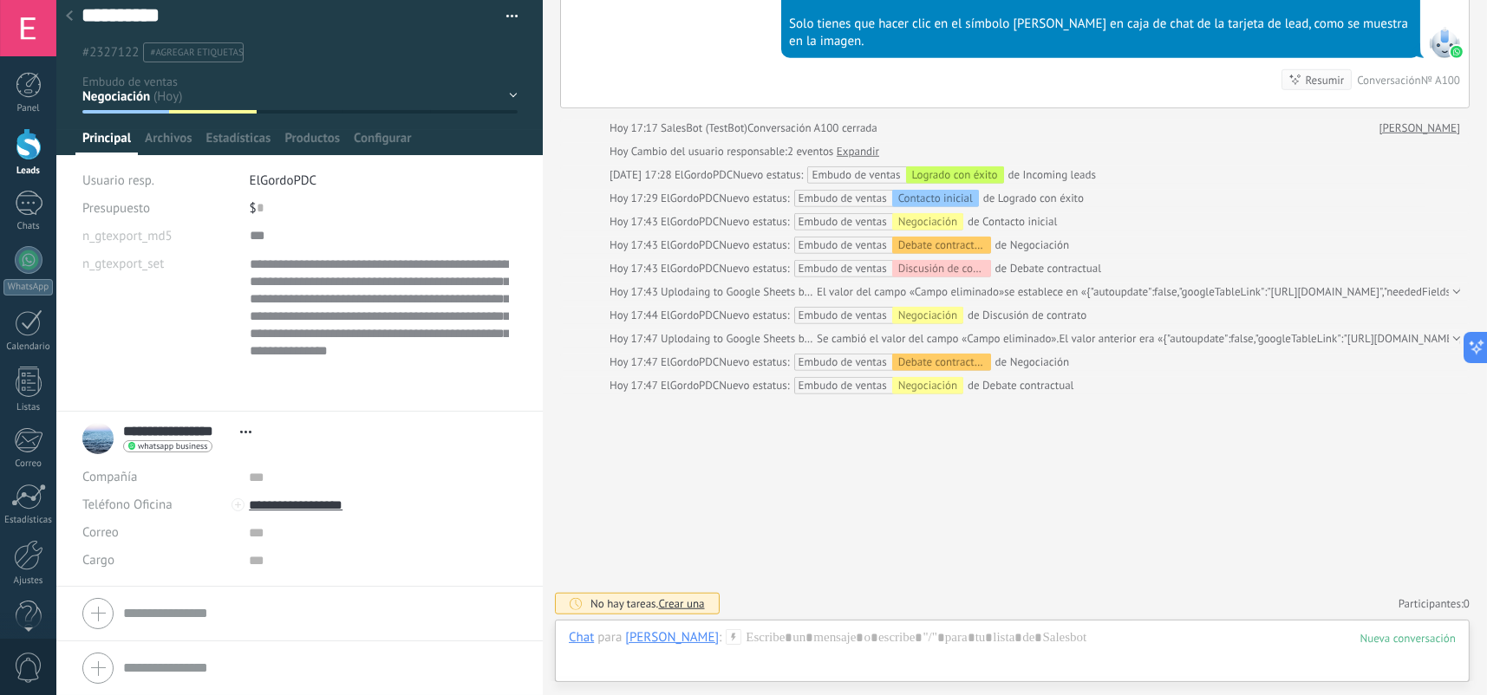
click at [246, 433] on icon at bounding box center [245, 432] width 11 height 3
click at [279, 450] on link "Abrir detalle" at bounding box center [299, 455] width 69 height 16
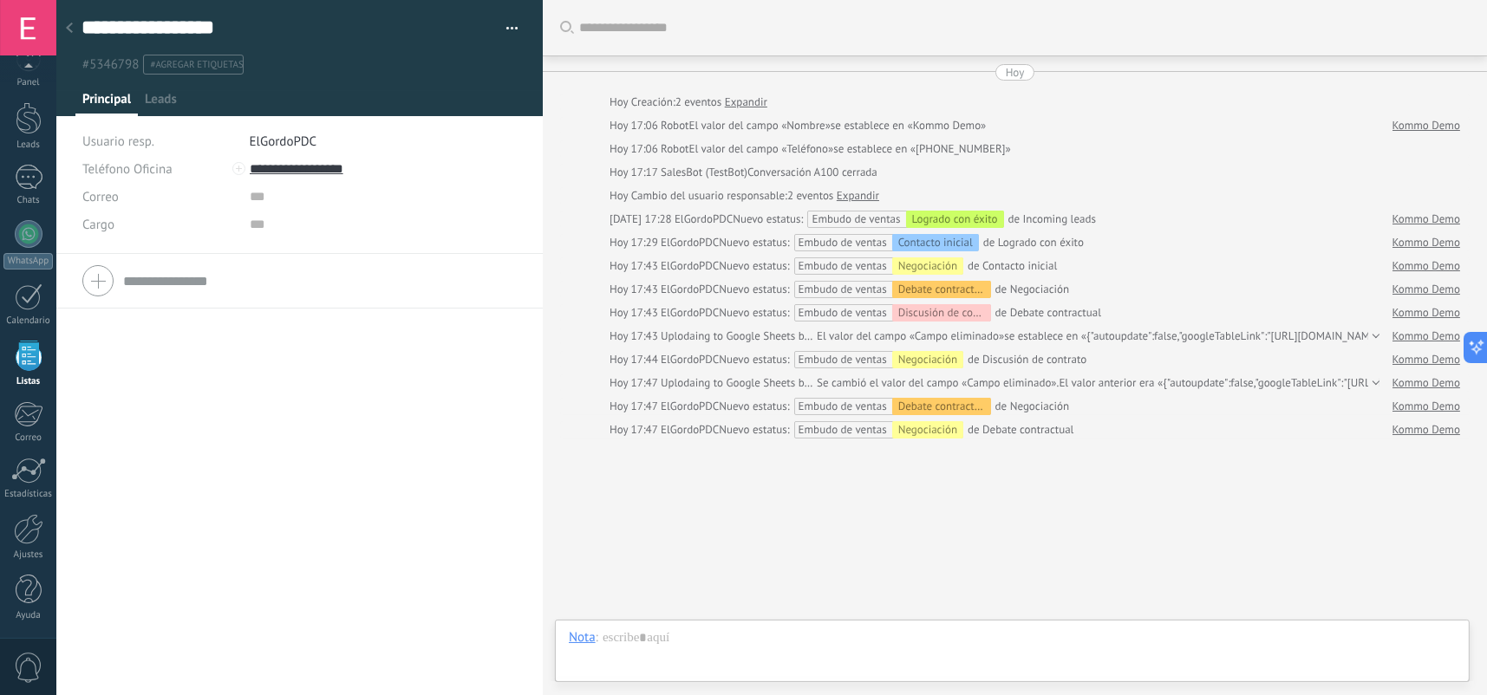
scroll to position [45, 0]
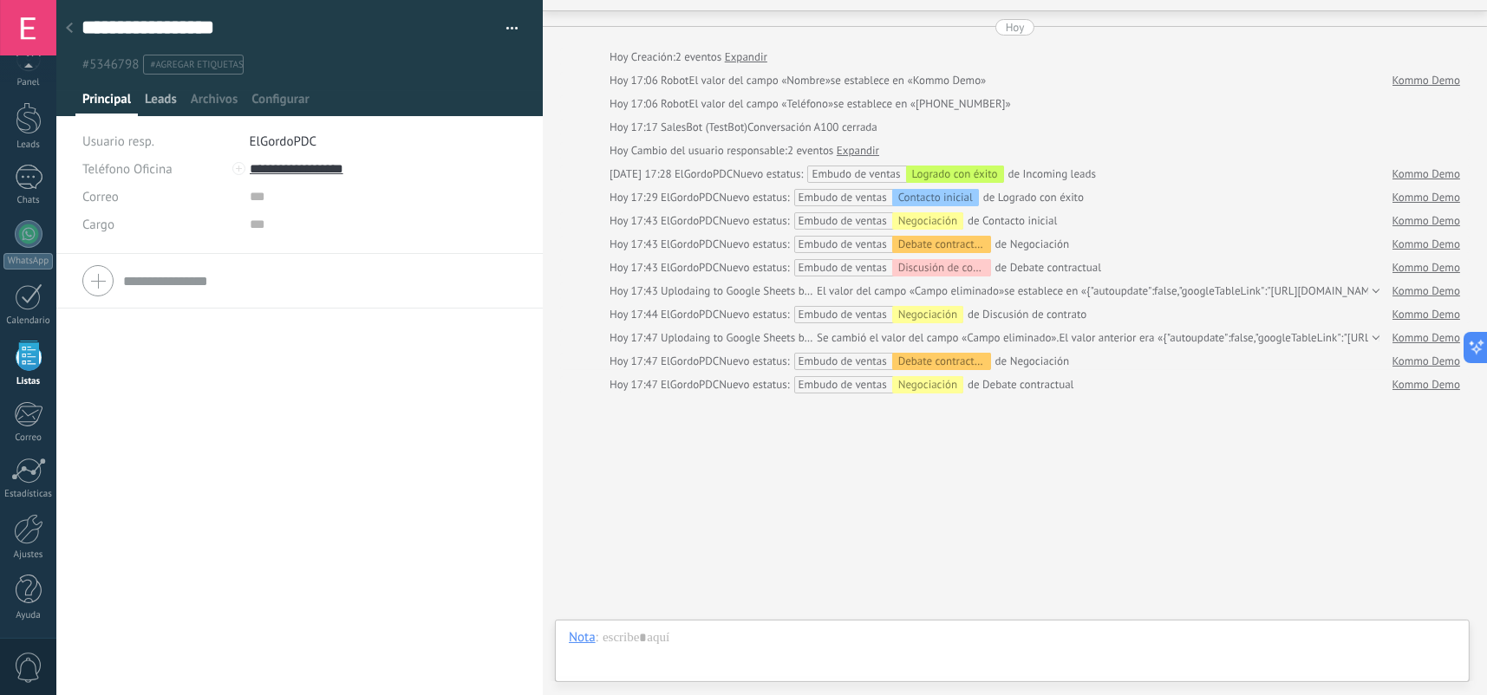
click at [163, 94] on span "Leads" at bounding box center [161, 103] width 32 height 25
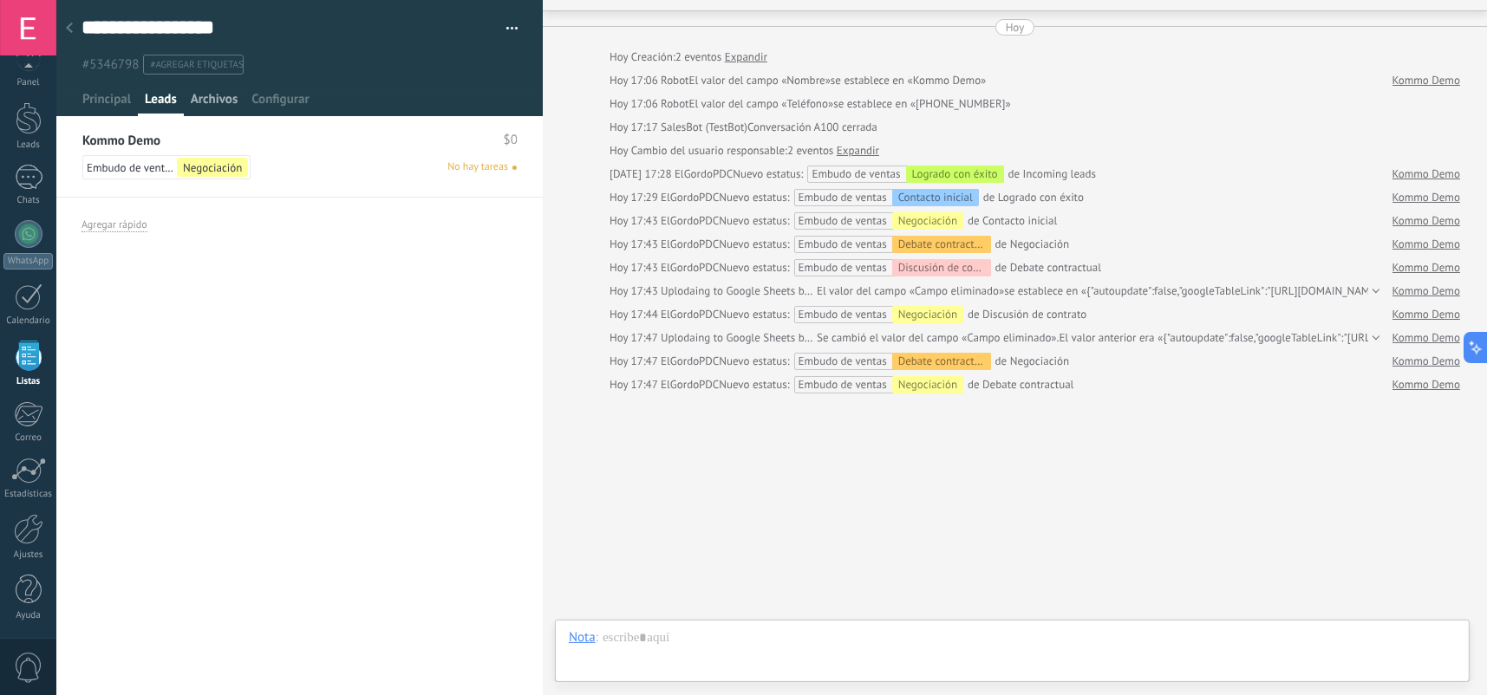
click at [238, 97] on div "Archivos" at bounding box center [214, 103] width 61 height 25
click at [303, 103] on span "Configurar" at bounding box center [279, 103] width 57 height 25
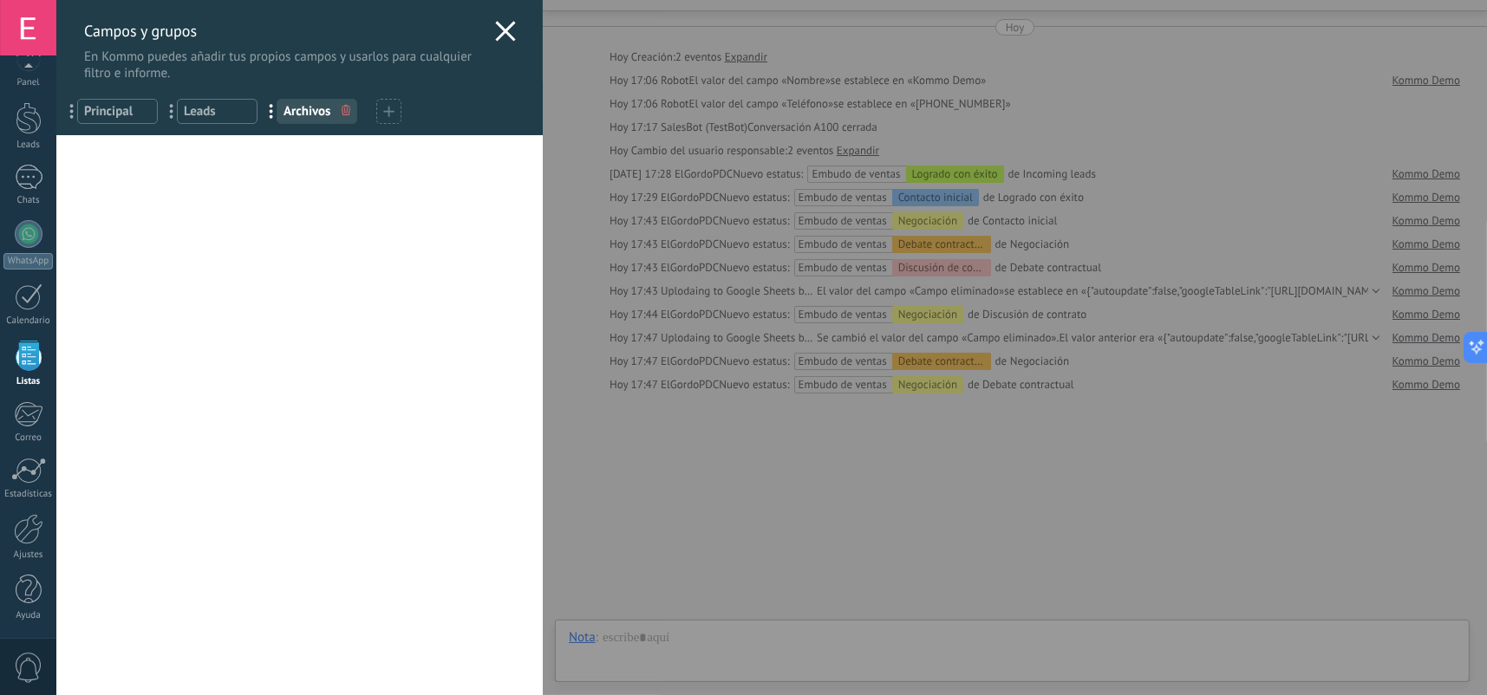
click at [503, 23] on icon at bounding box center [505, 31] width 21 height 21
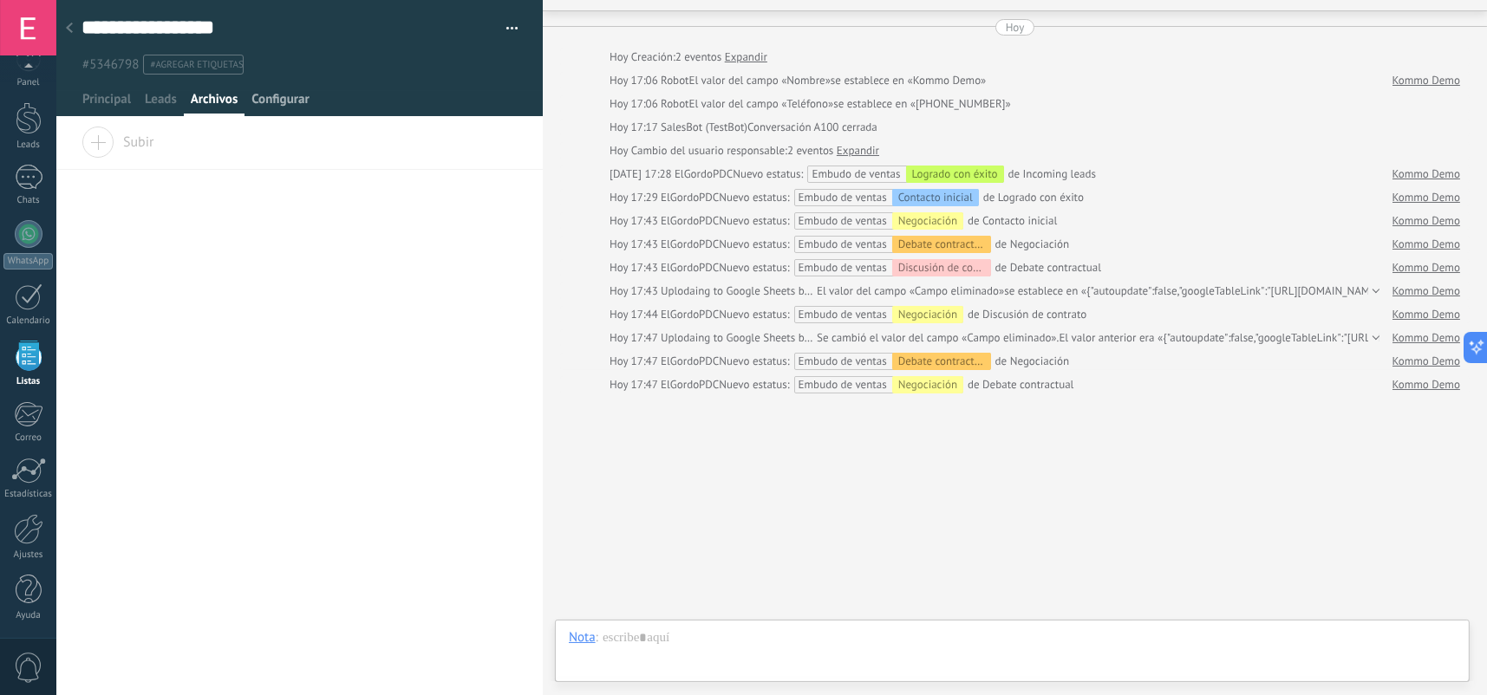
click at [259, 107] on span "Configurar" at bounding box center [279, 103] width 57 height 25
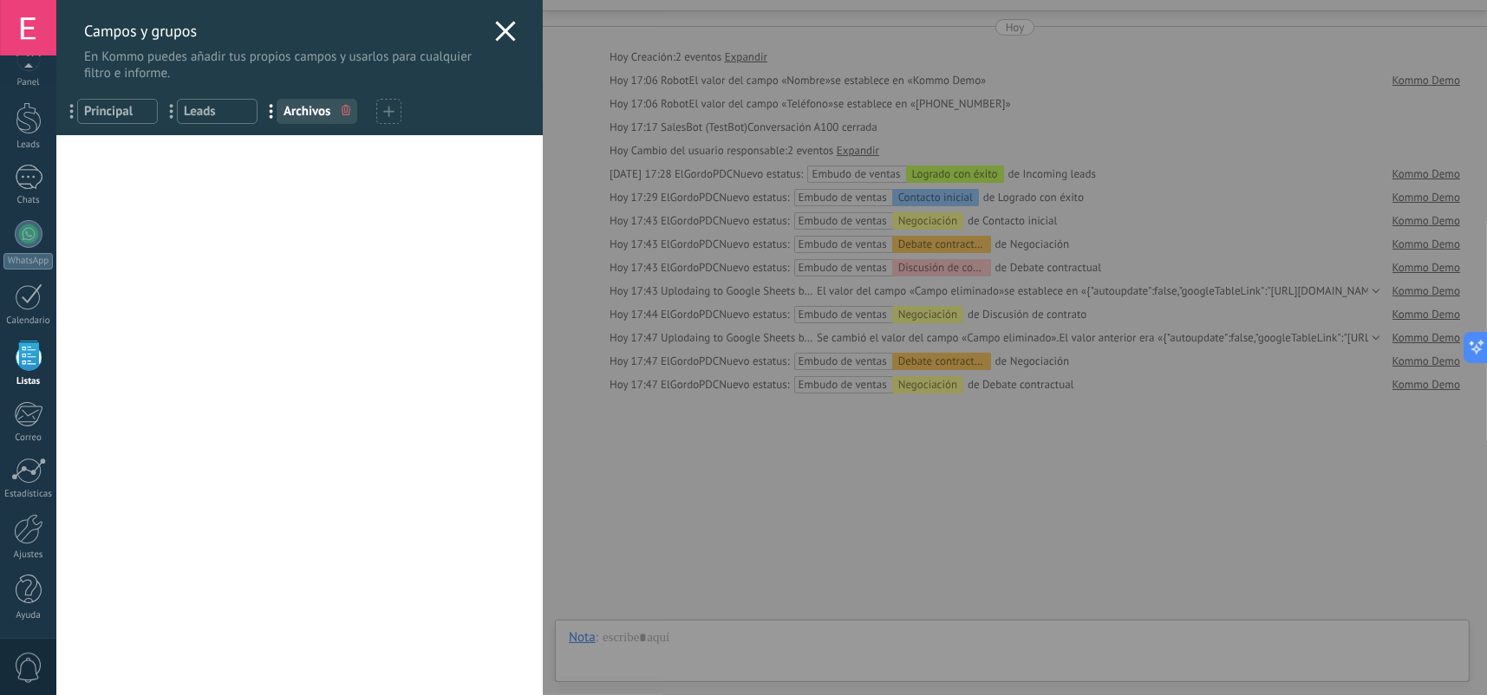
click at [379, 107] on div at bounding box center [388, 111] width 25 height 25
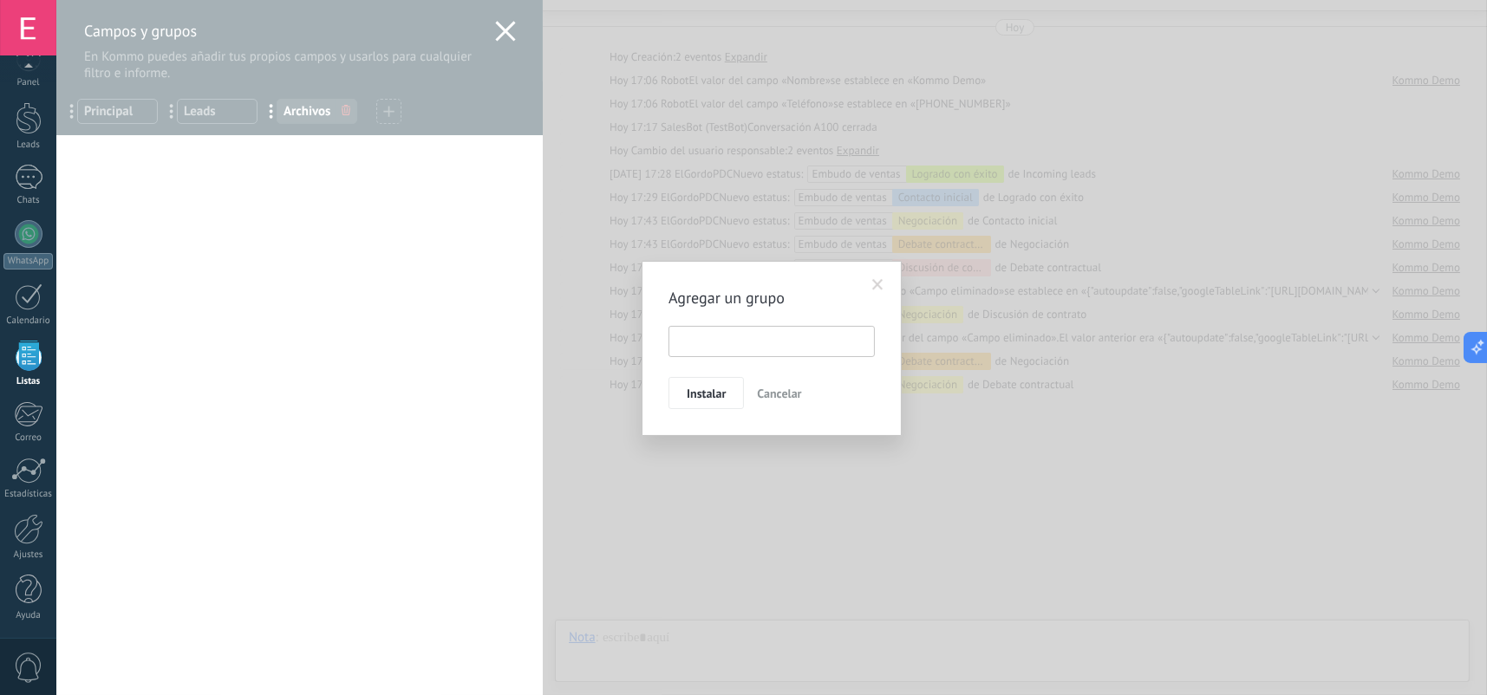
click at [716, 338] on input "text" at bounding box center [771, 341] width 206 height 31
type input "*"
click at [706, 388] on span "Instalar" at bounding box center [706, 394] width 39 height 12
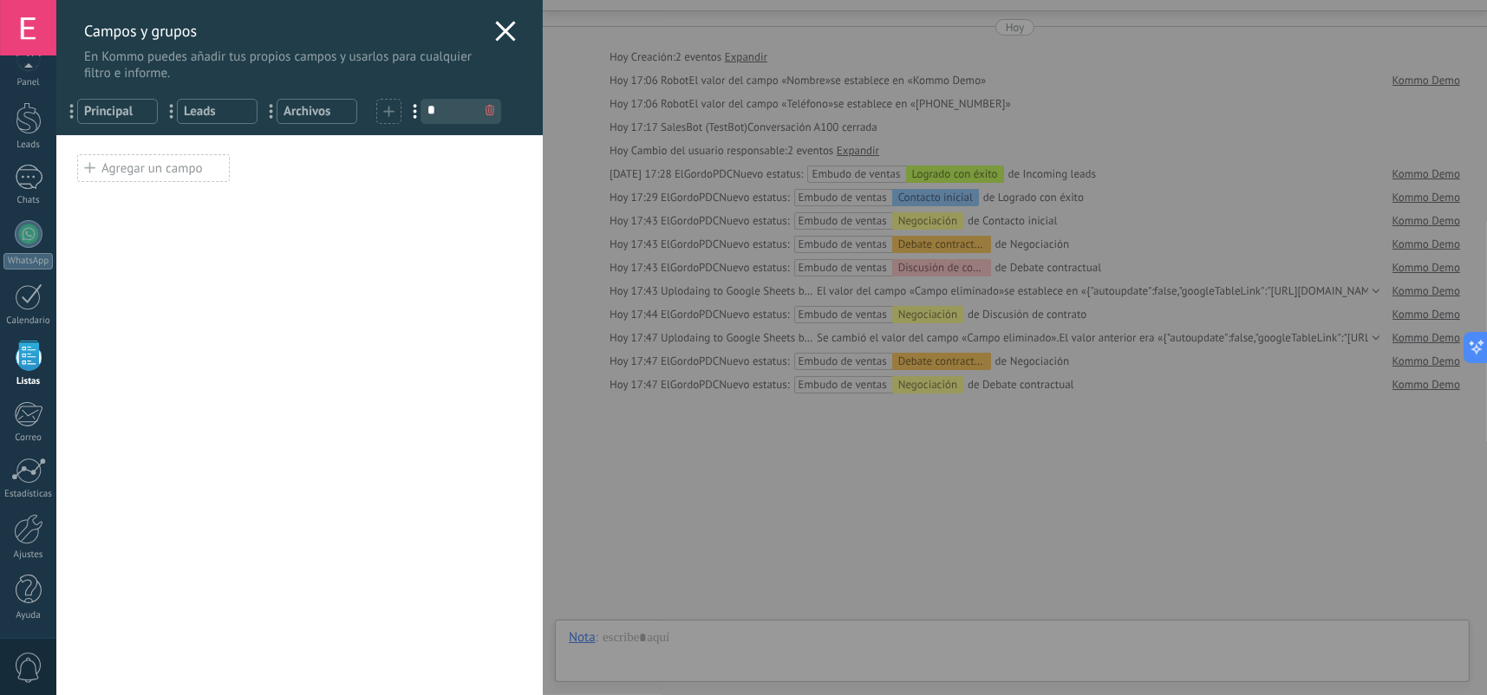
click at [187, 168] on div "Agregar un campo" at bounding box center [153, 168] width 153 height 28
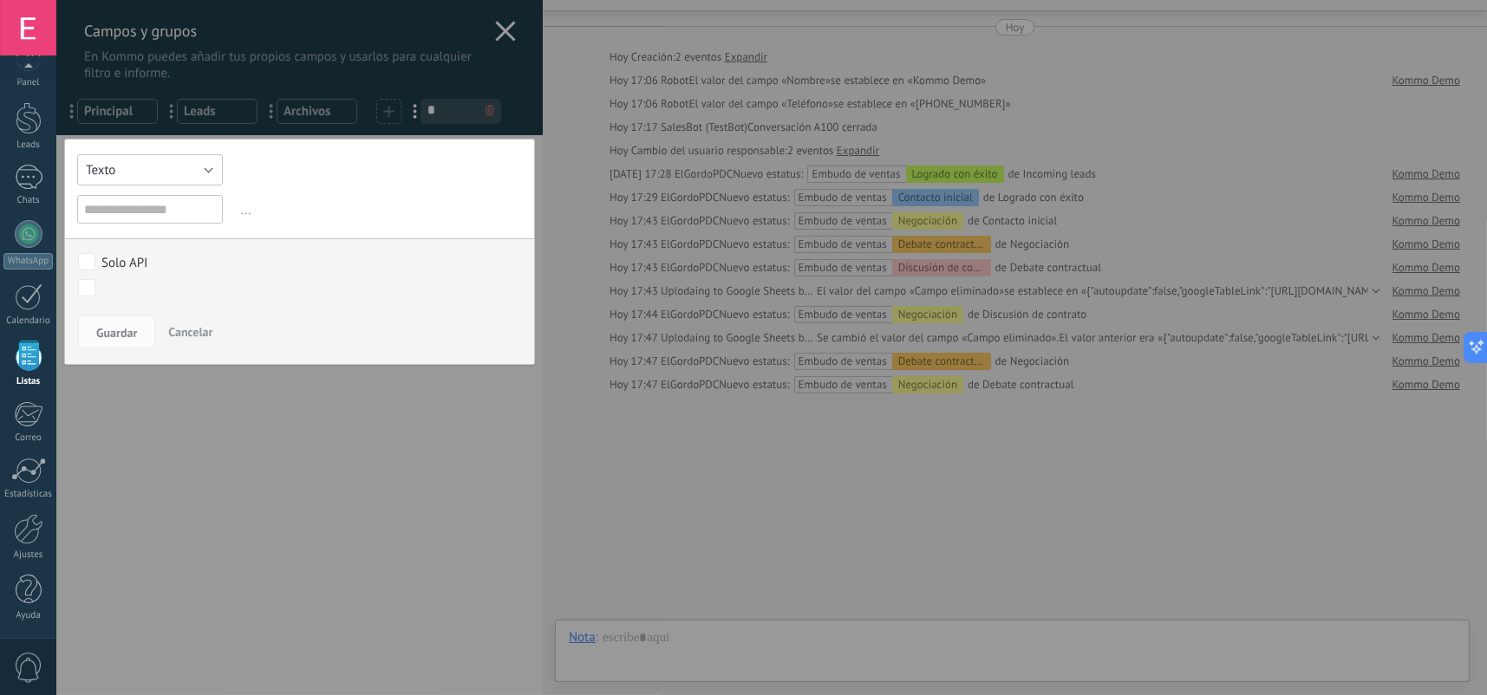
click at [195, 178] on button "Texto" at bounding box center [150, 169] width 146 height 31
click at [168, 283] on span "Interruptor" at bounding box center [142, 282] width 150 height 16
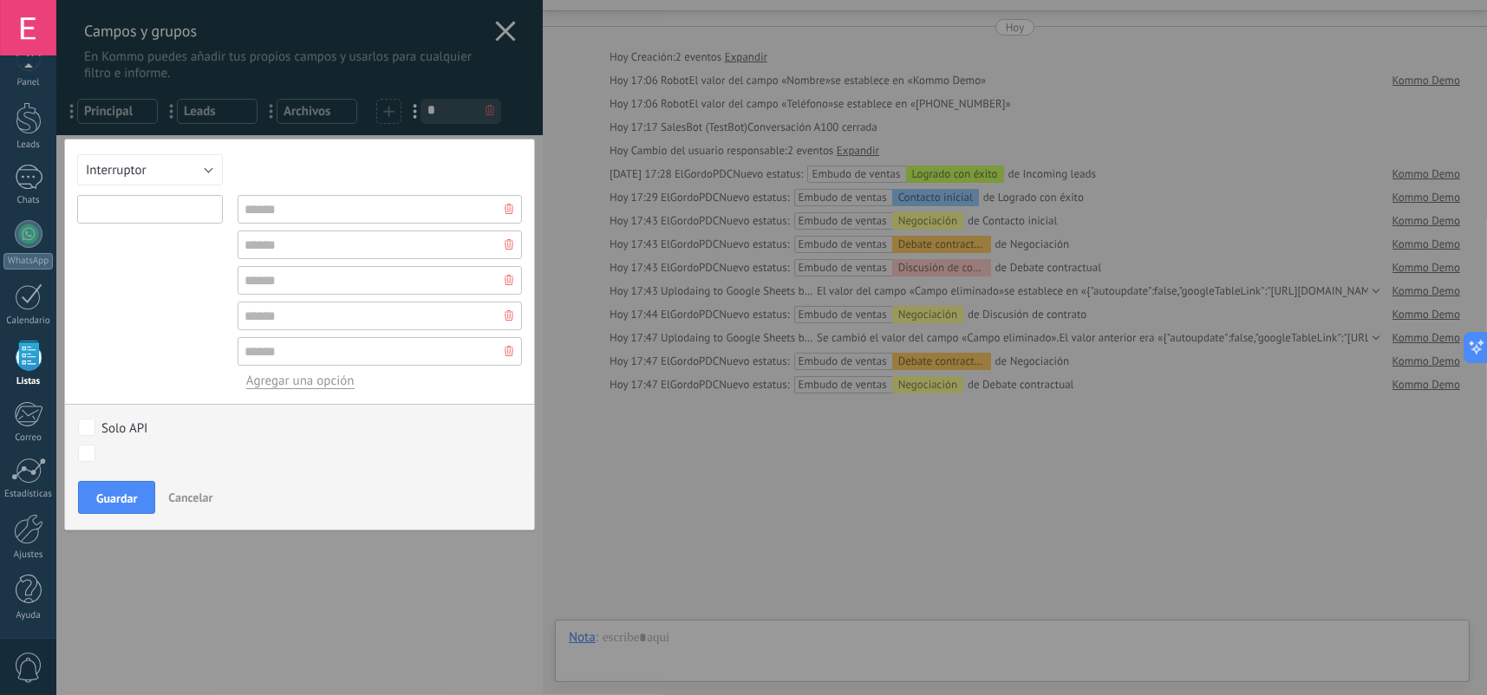
click at [147, 209] on input "text" at bounding box center [150, 209] width 146 height 29
click at [258, 214] on input "text" at bounding box center [380, 209] width 284 height 29
click at [206, 505] on span "Cancelar" at bounding box center [190, 498] width 44 height 16
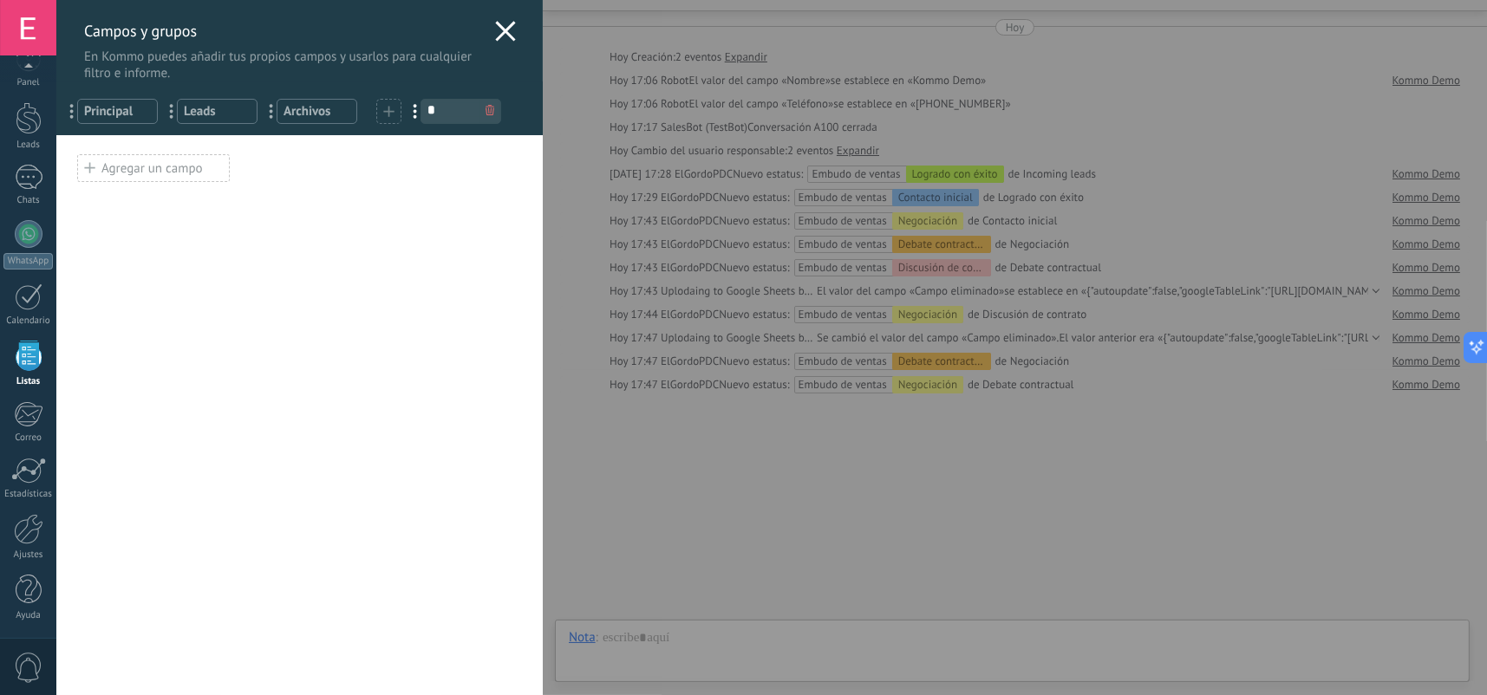
click at [485, 108] on icon at bounding box center [489, 110] width 9 height 10
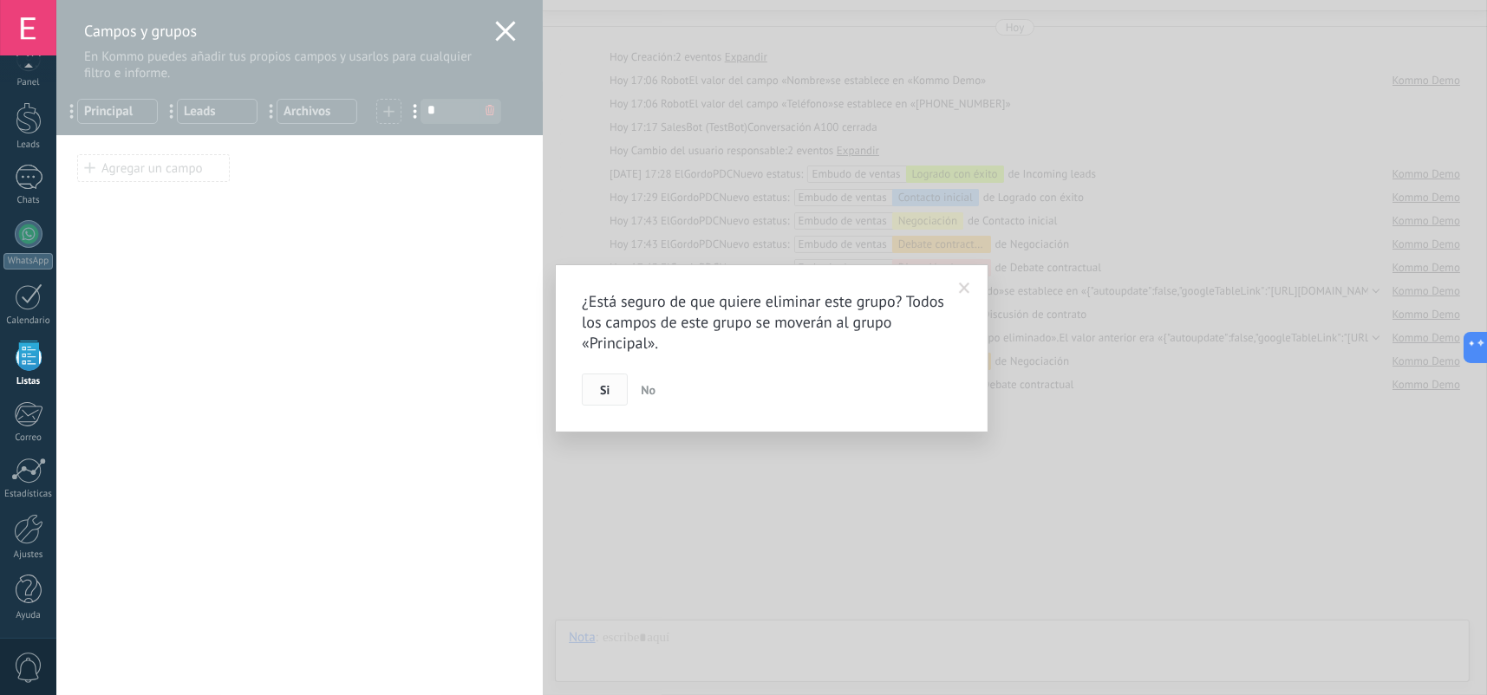
click at [607, 389] on span "Si" at bounding box center [605, 390] width 10 height 12
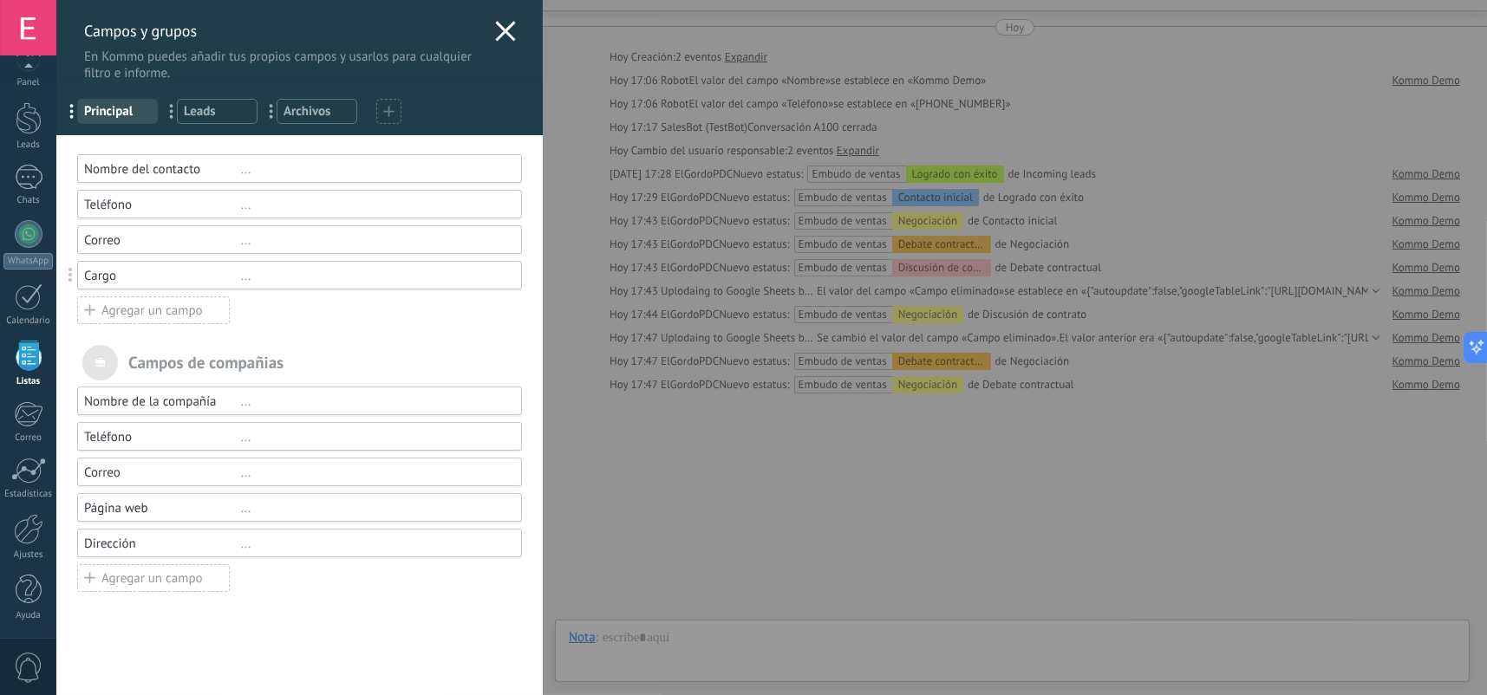
click at [223, 109] on span "Leads" at bounding box center [217, 111] width 67 height 16
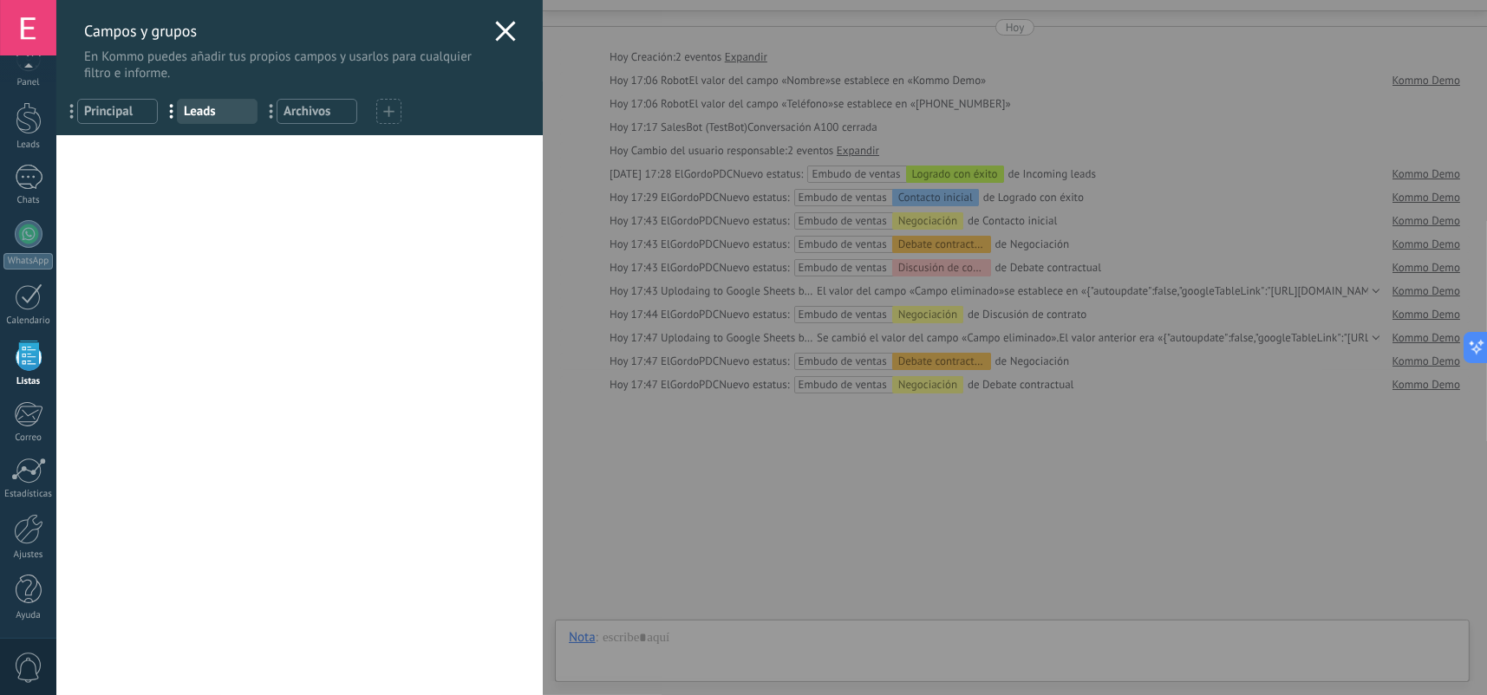
click at [309, 114] on span "Archivos" at bounding box center [316, 111] width 67 height 16
click at [209, 110] on span "Leads" at bounding box center [217, 111] width 67 height 16
click at [495, 26] on use at bounding box center [505, 31] width 20 height 20
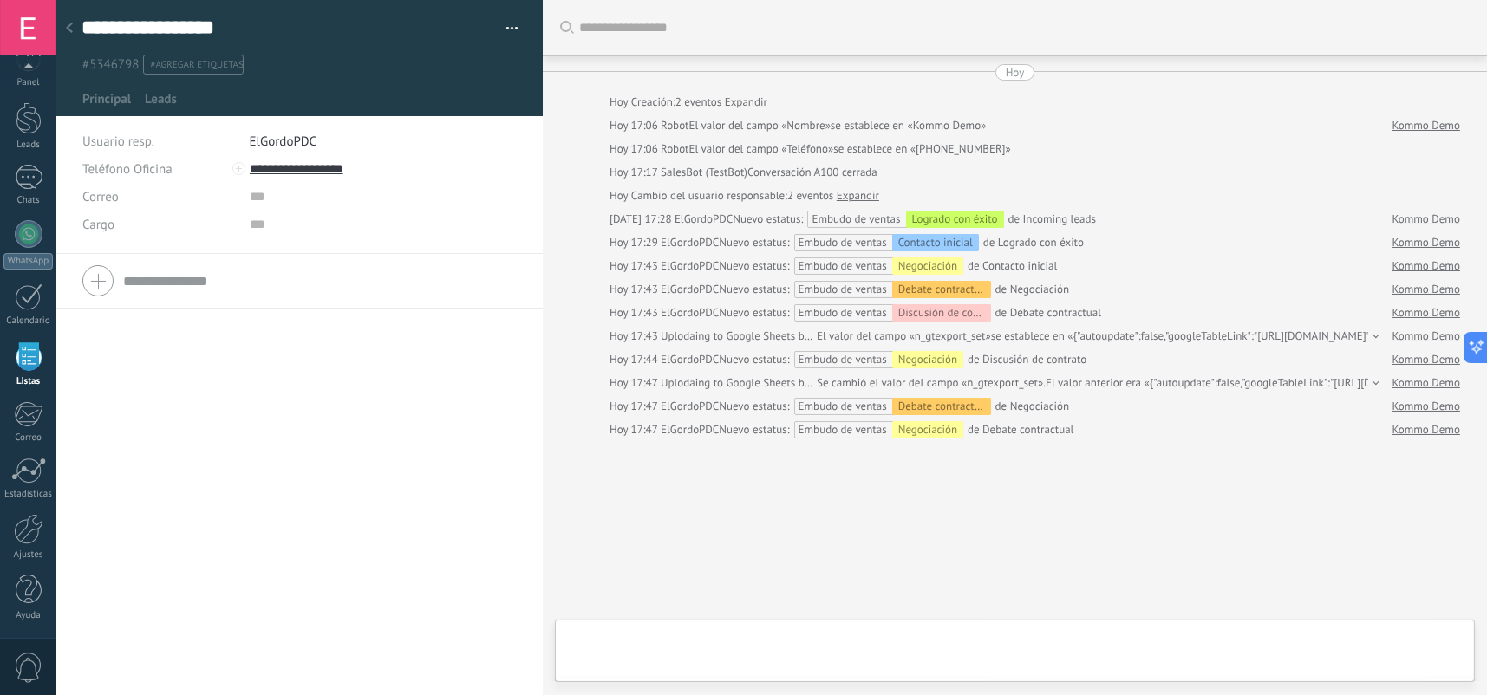
scroll to position [45, 0]
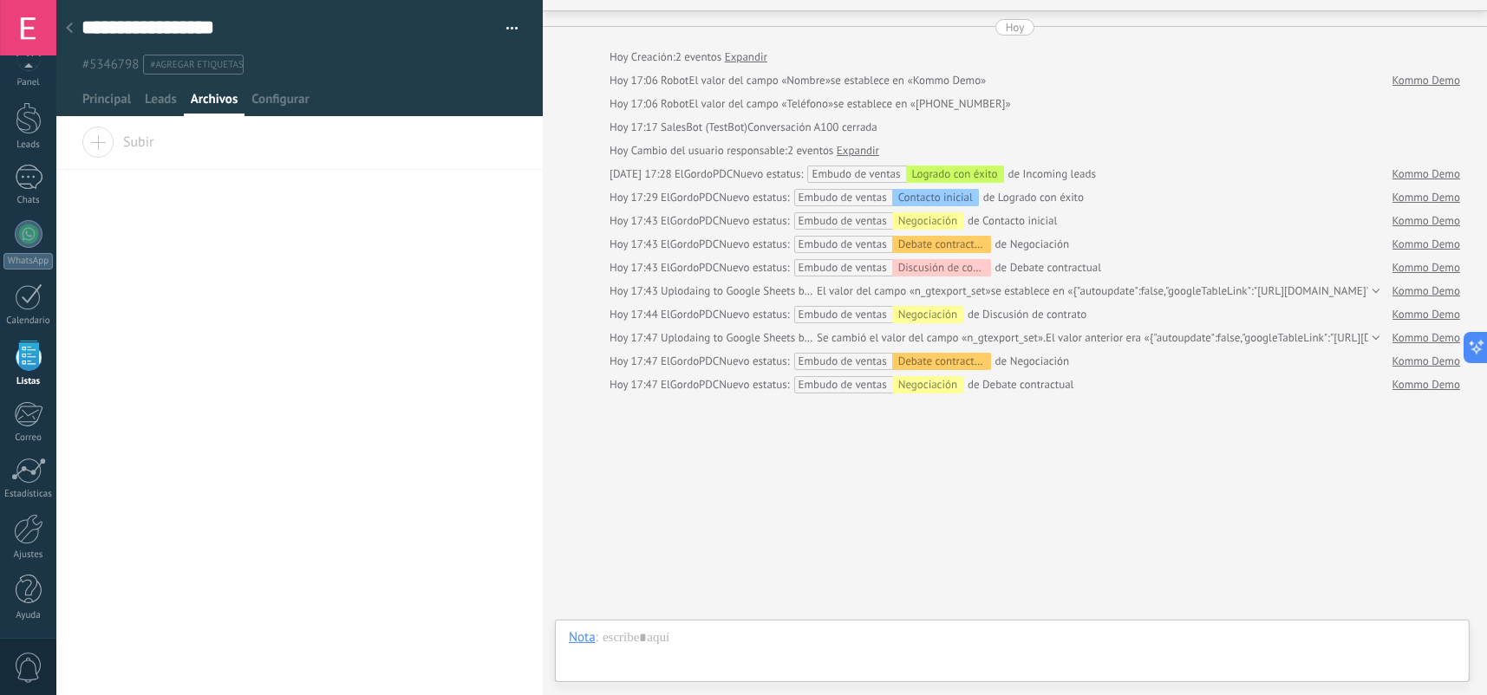
click at [76, 18] on div at bounding box center [69, 29] width 24 height 34
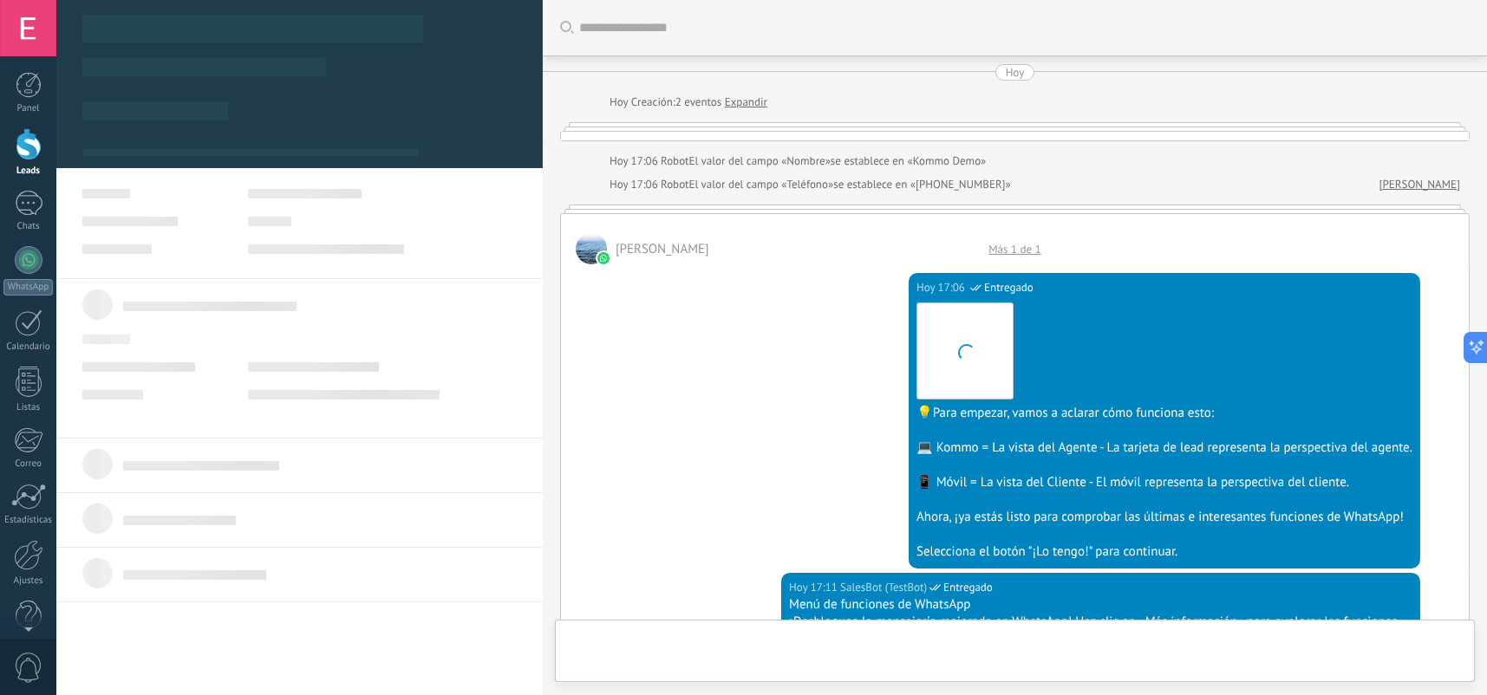
type textarea "**********"
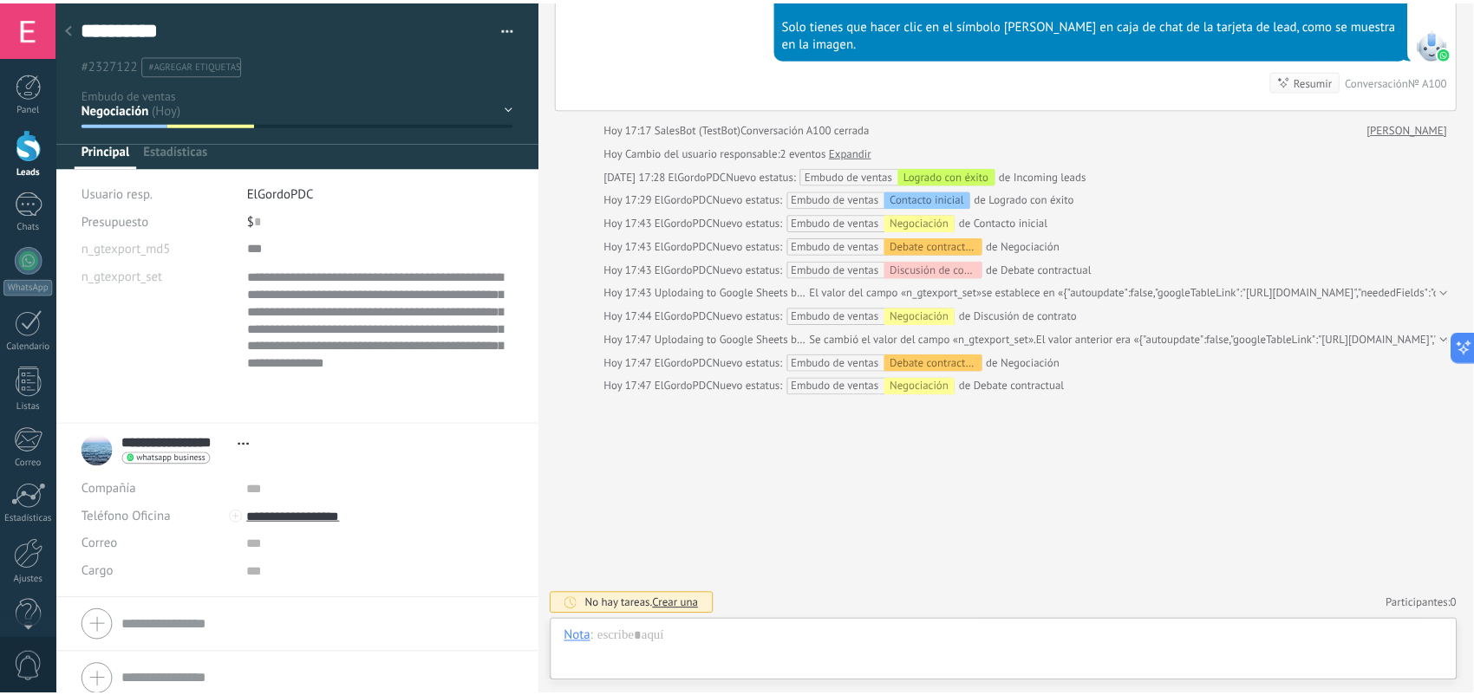
scroll to position [1469, 0]
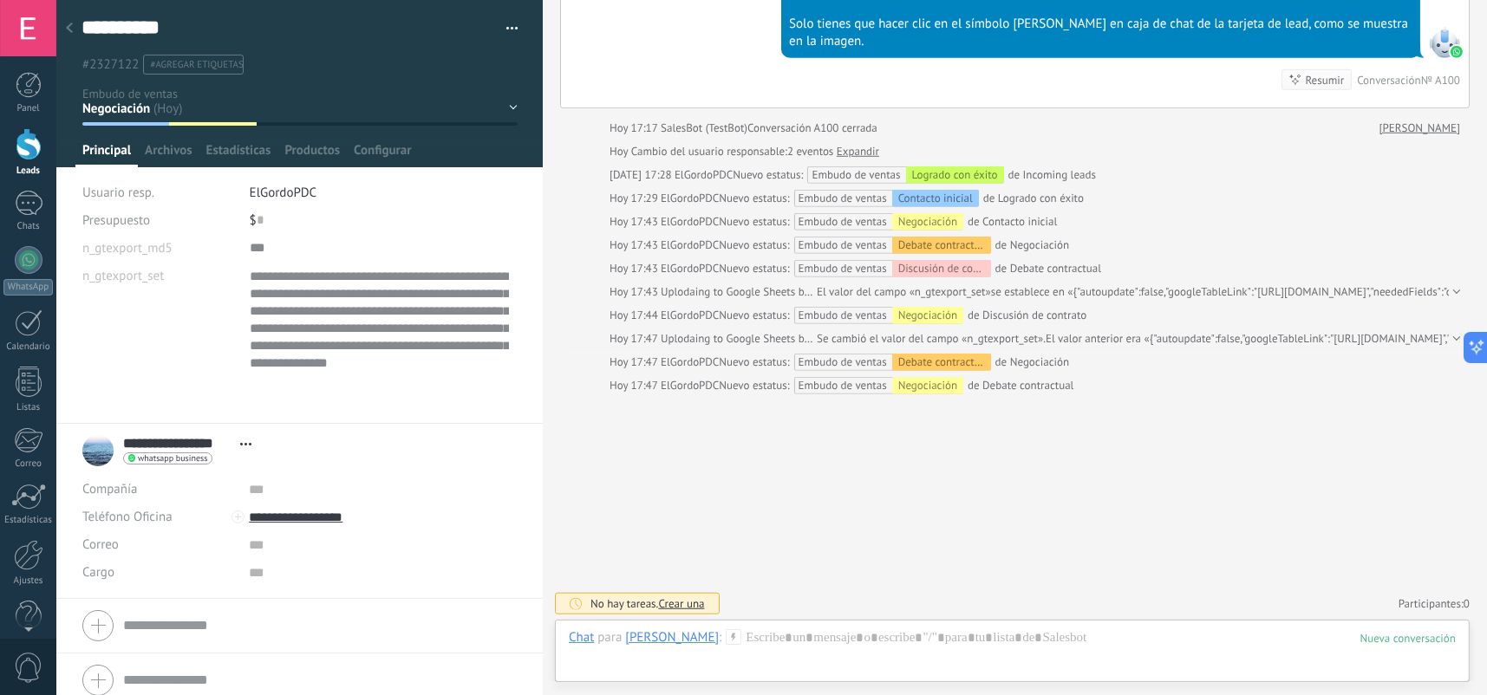
drag, startPoint x: 79, startPoint y: 38, endPoint x: 518, endPoint y: 192, distance: 465.0
click at [518, 192] on div "**********" at bounding box center [299, 212] width 487 height 424
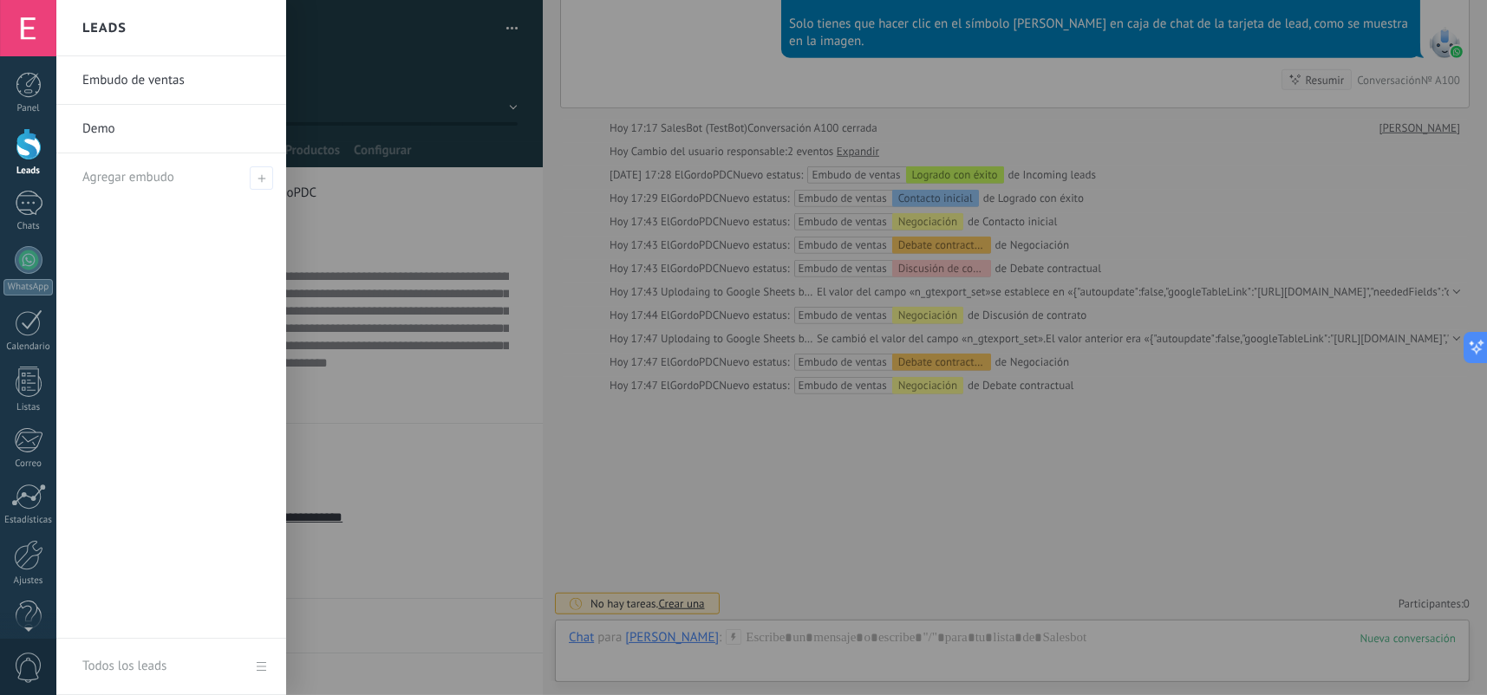
click at [30, 161] on link "Leads" at bounding box center [28, 152] width 56 height 49
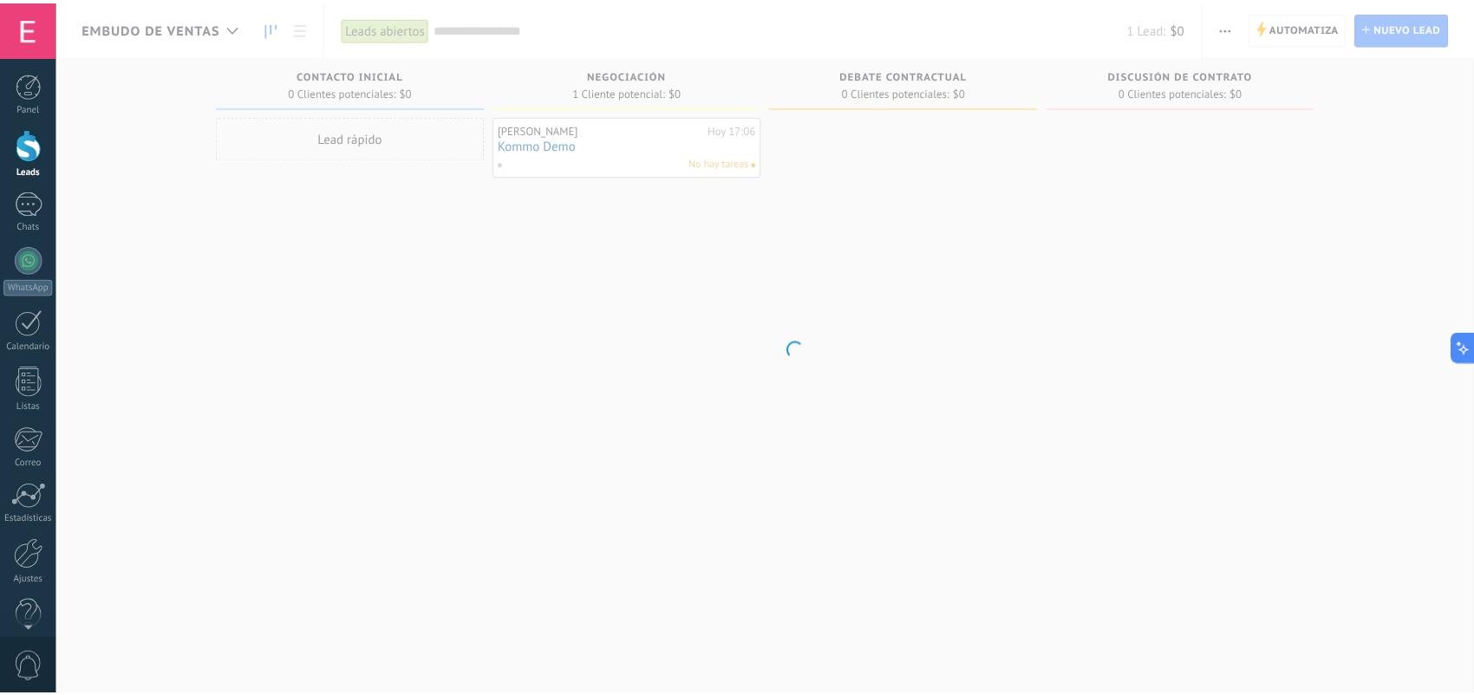
scroll to position [1509, 0]
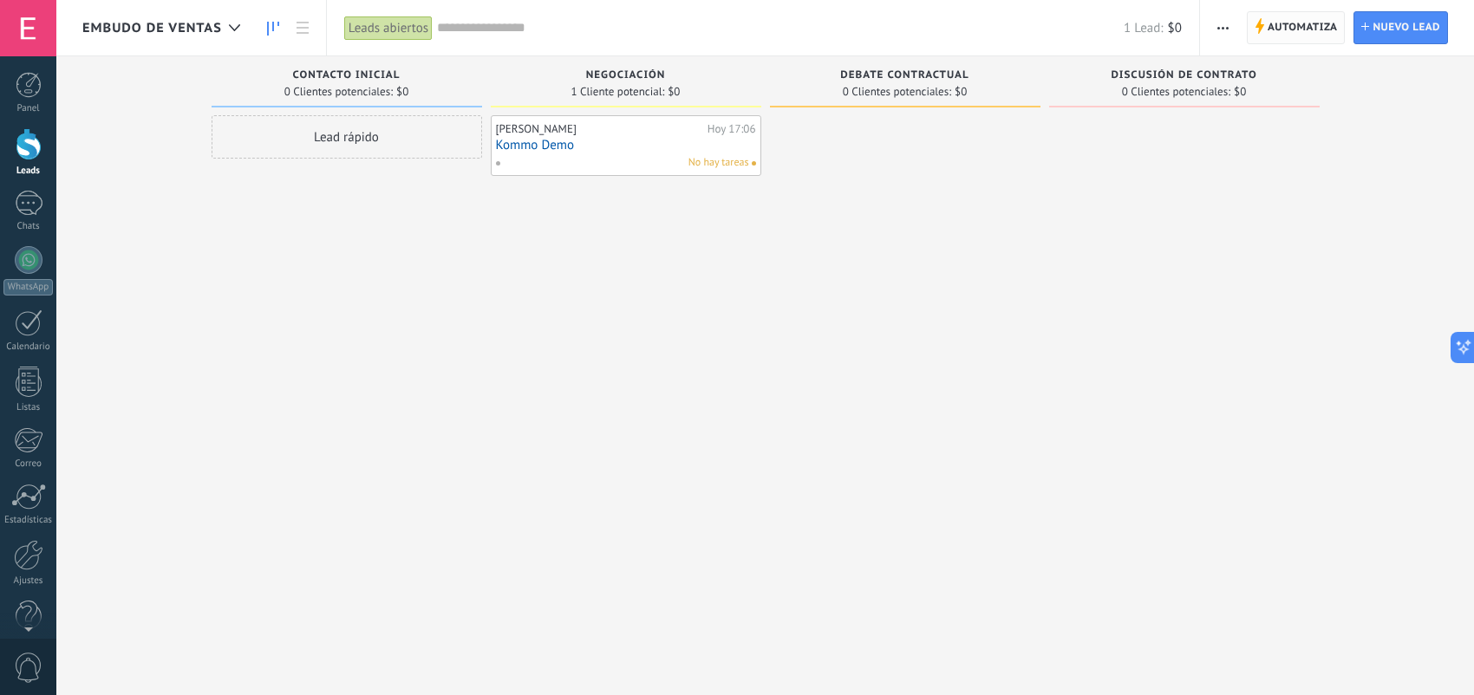
click at [1318, 25] on span "Automatiza" at bounding box center [1302, 27] width 70 height 31
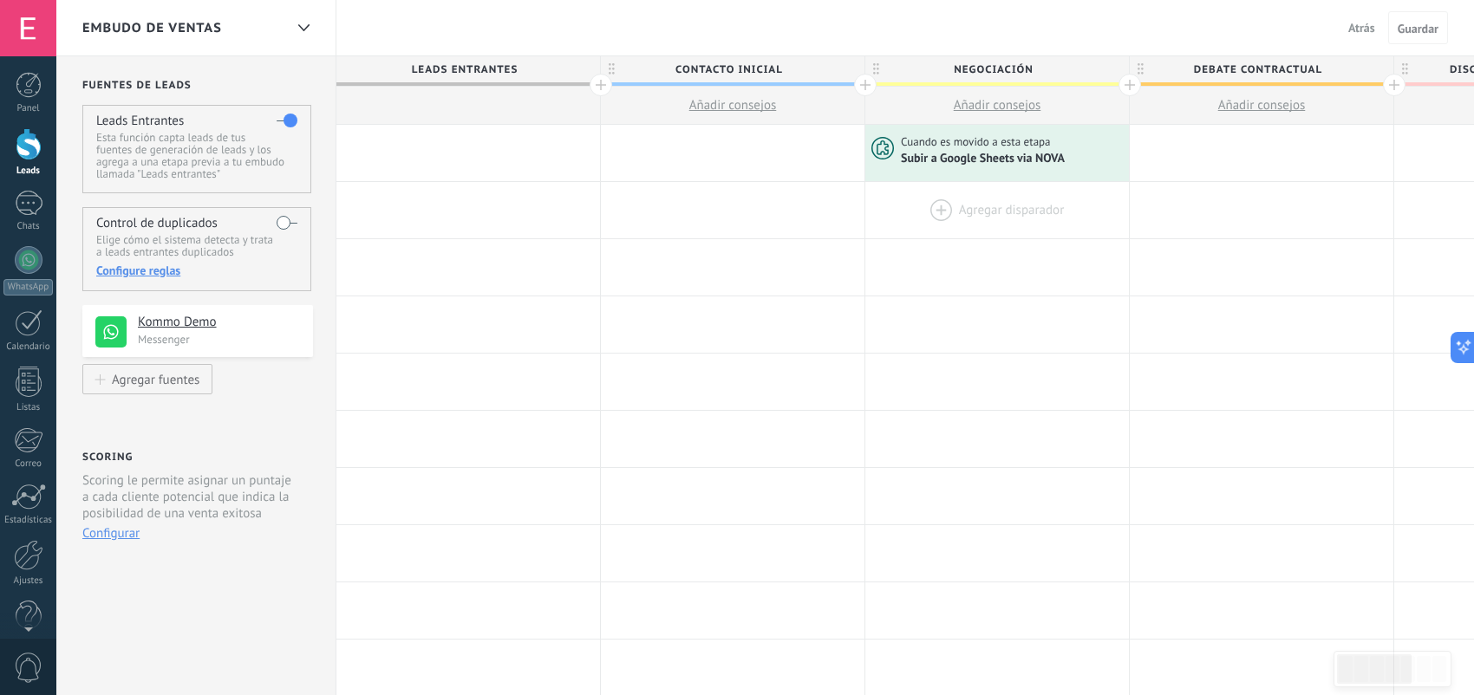
click at [938, 208] on div at bounding box center [997, 210] width 264 height 56
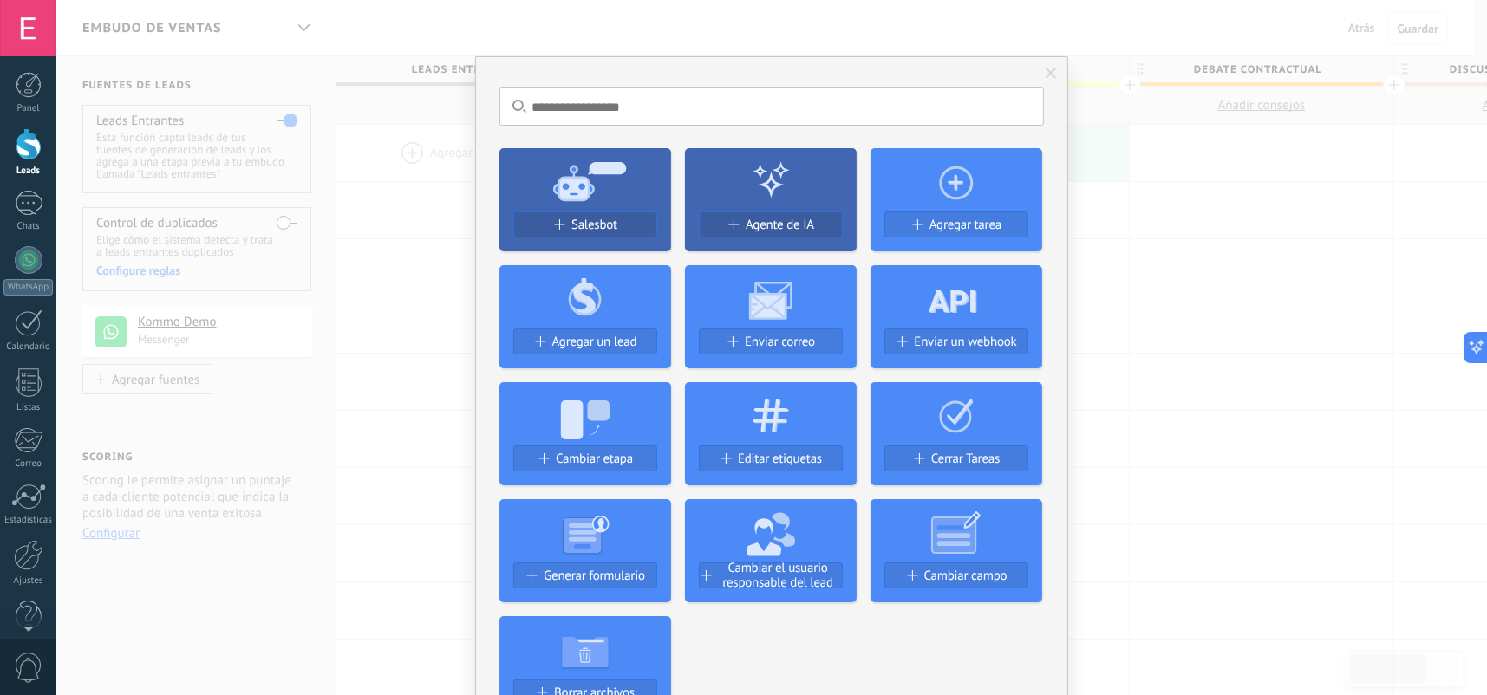
click at [1223, 221] on div "No hay resultados Salesbot Agente de IA Agregar tarea Agregar un lead Enviar co…" at bounding box center [771, 347] width 1430 height 695
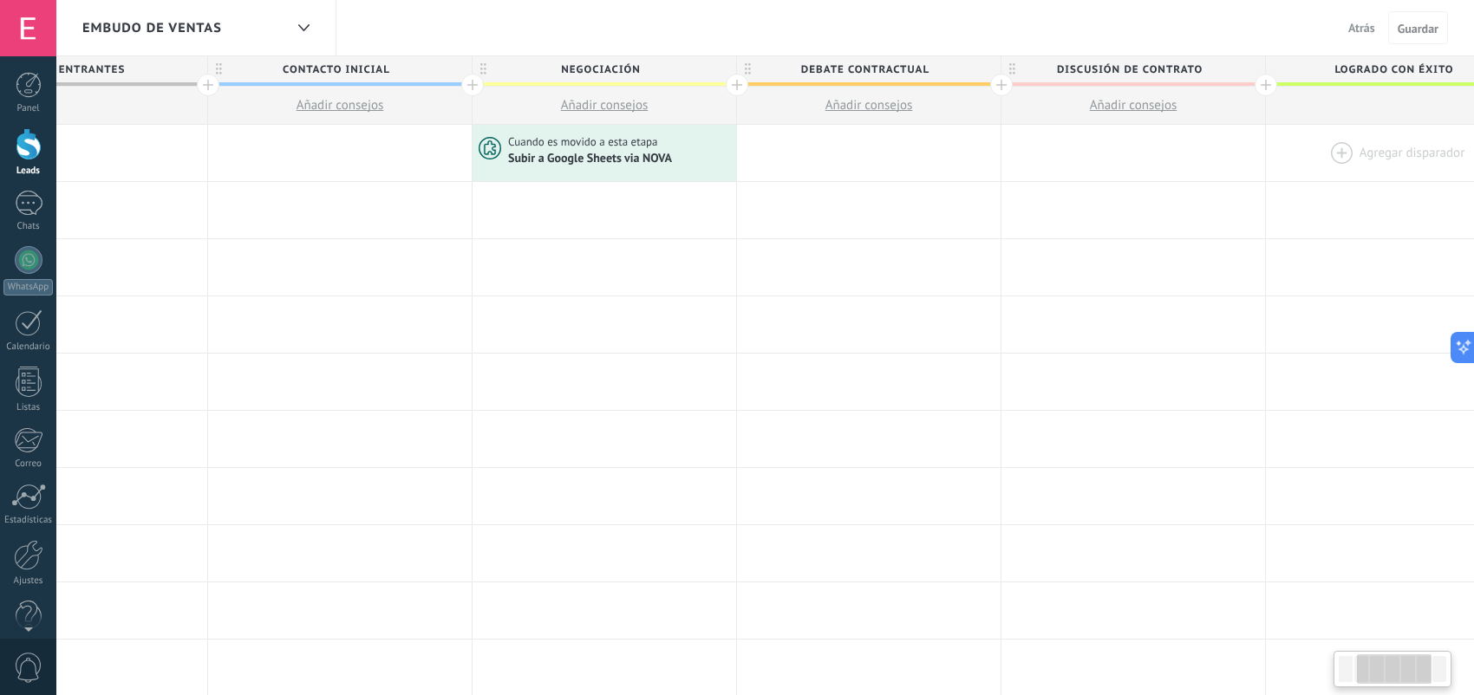
scroll to position [0, 585]
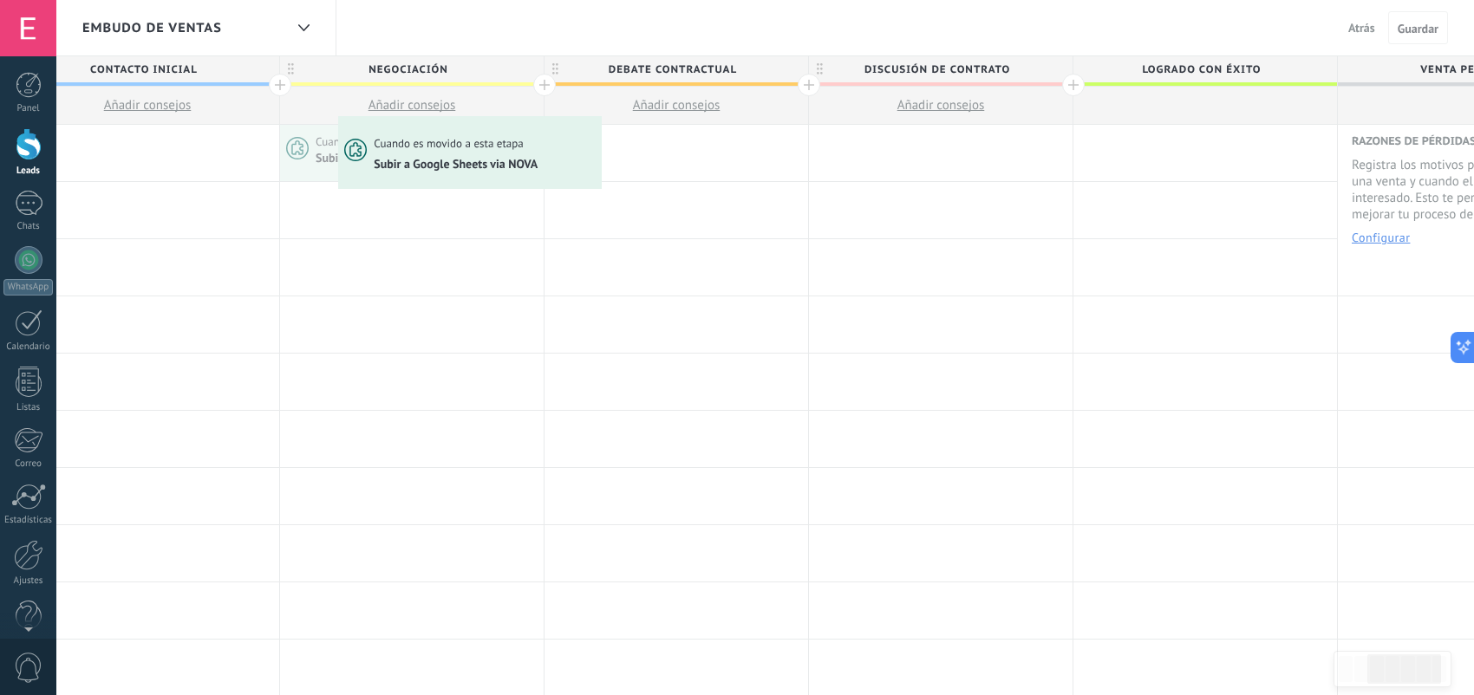
drag, startPoint x: 464, startPoint y: 156, endPoint x: 391, endPoint y: 132, distance: 76.8
click at [342, 134] on div "Cuando es movido a esta etapa Subir a Google Sheets via NOVA Cuando es movido a…" at bounding box center [412, 153] width 264 height 56
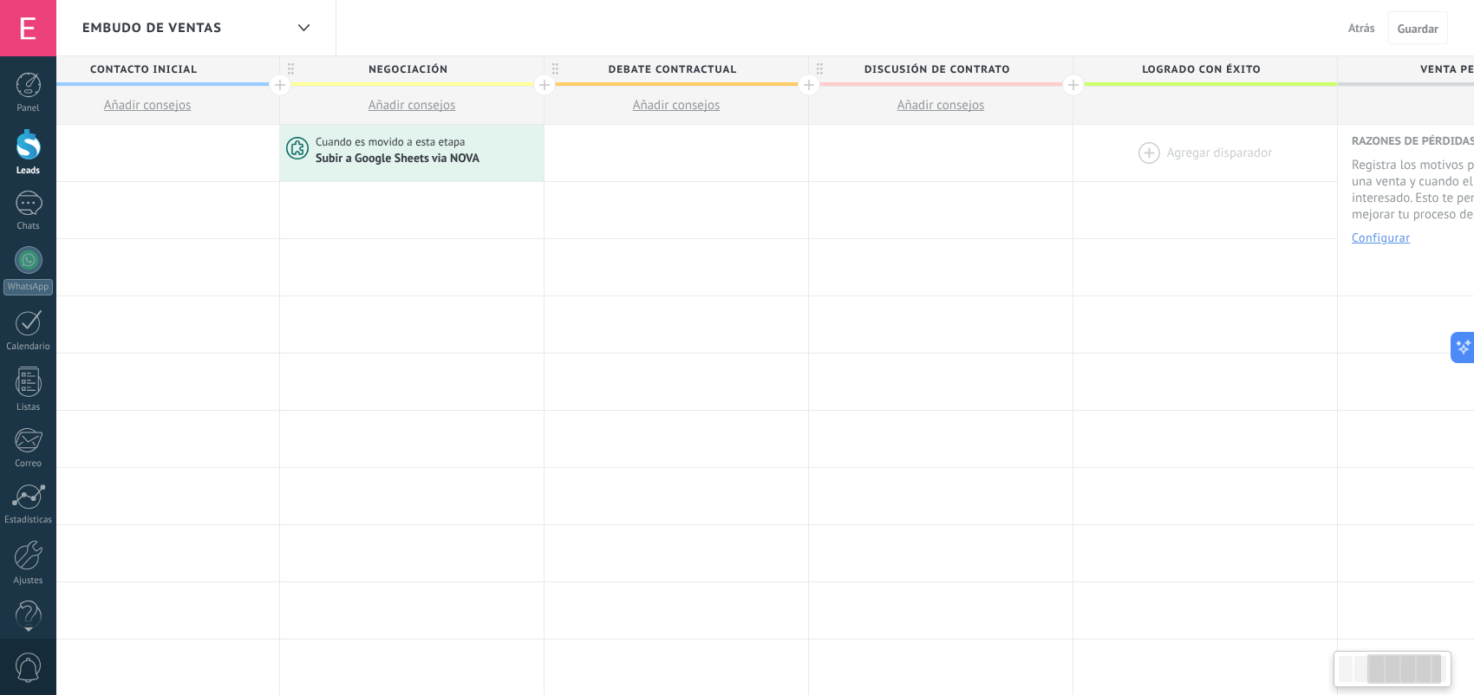
click at [1147, 152] on div at bounding box center [1205, 153] width 264 height 56
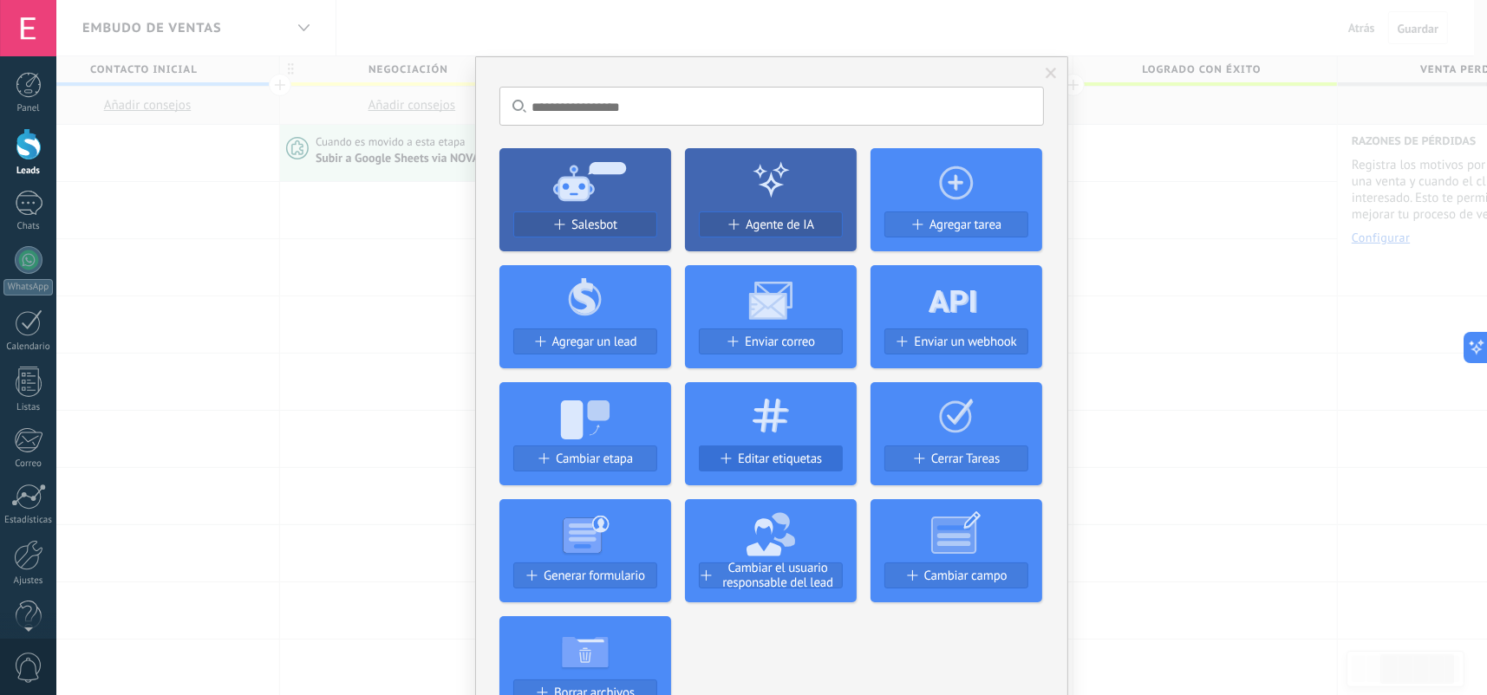
click at [770, 466] on span "Editar etiquetas" at bounding box center [780, 459] width 84 height 15
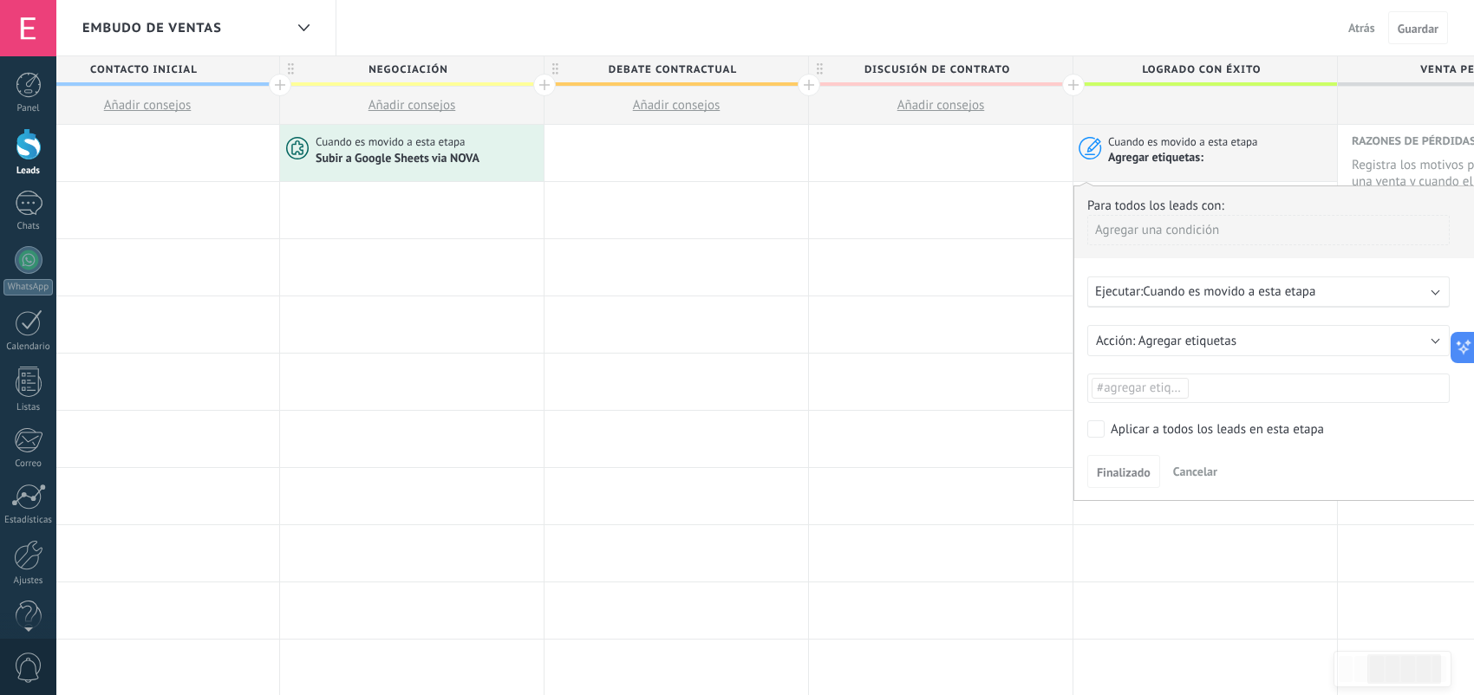
click at [1128, 397] on li "#agregar etiquetas" at bounding box center [1139, 388] width 97 height 21
type input "**"
drag, startPoint x: 1156, startPoint y: 414, endPoint x: 1144, endPoint y: 388, distance: 29.5
click at [1144, 388] on body ".abccls-1,.abccls-2{fill-rule:evenodd}.abccls-2{fill:#fff} .abfcls-1{fill:none}…" at bounding box center [737, 347] width 1474 height 695
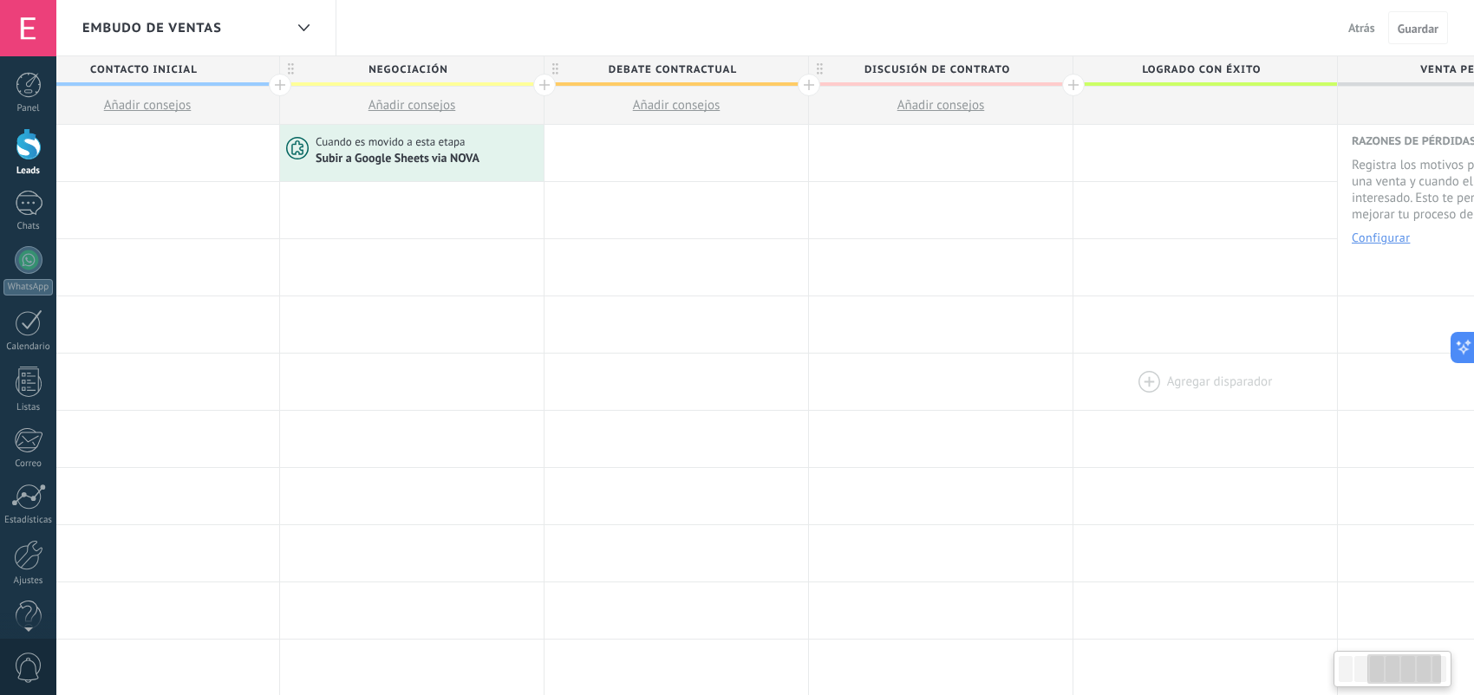
click at [1143, 387] on div at bounding box center [1205, 382] width 264 height 56
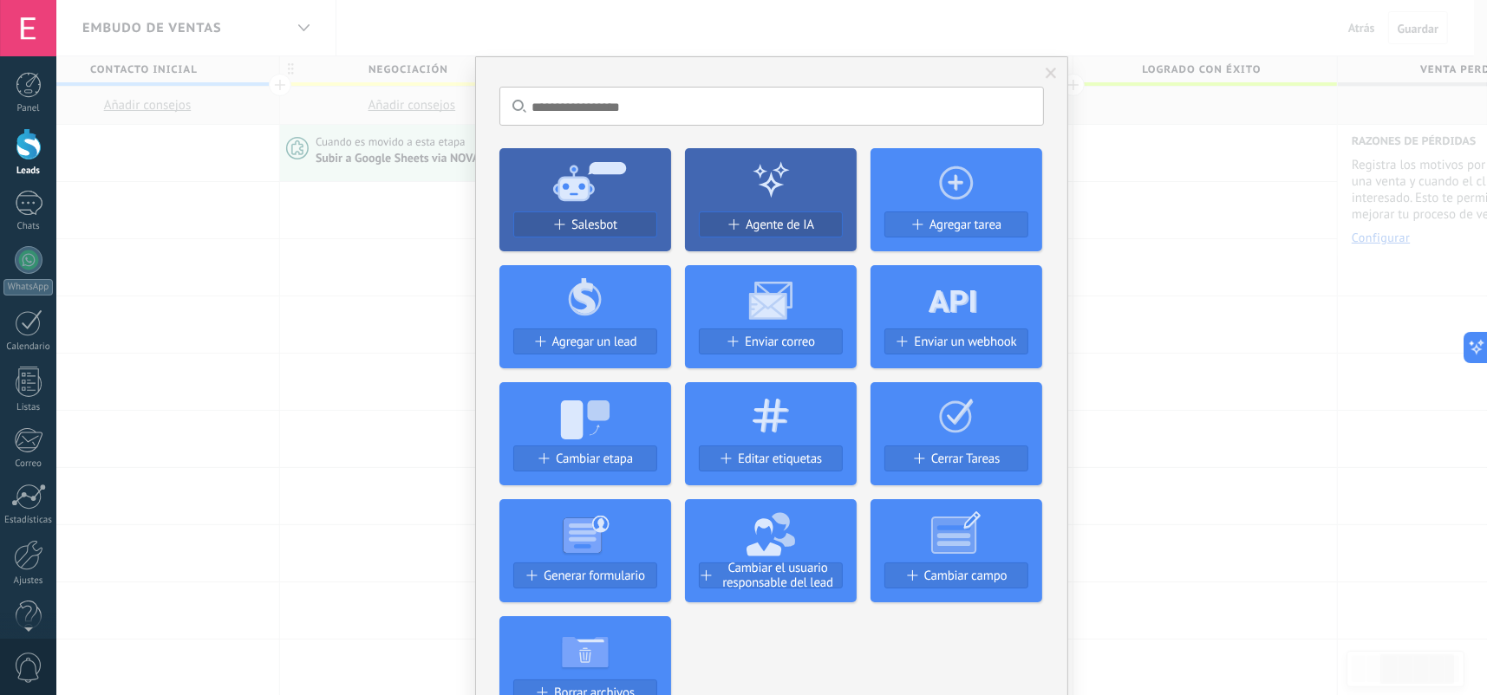
click at [1046, 75] on span at bounding box center [1050, 74] width 11 height 12
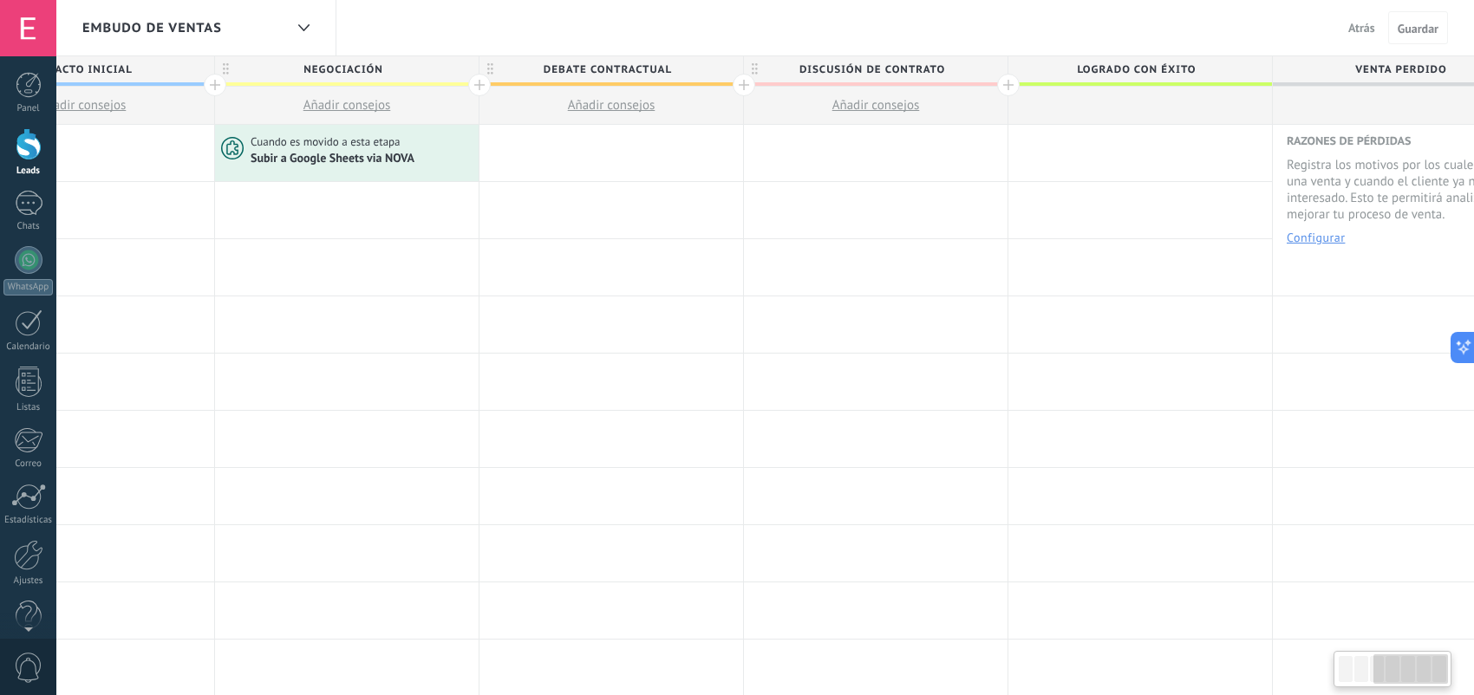
scroll to position [0, 713]
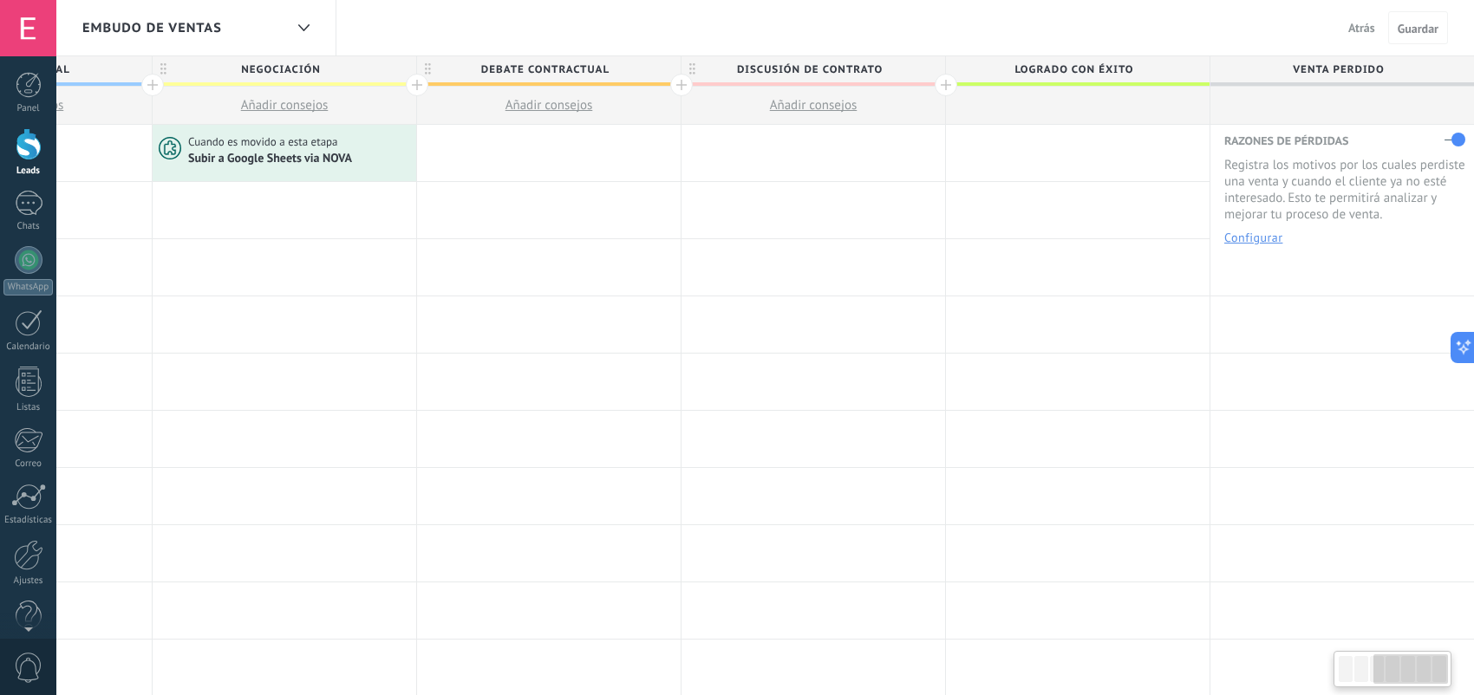
click at [1019, 160] on div at bounding box center [1078, 153] width 264 height 56
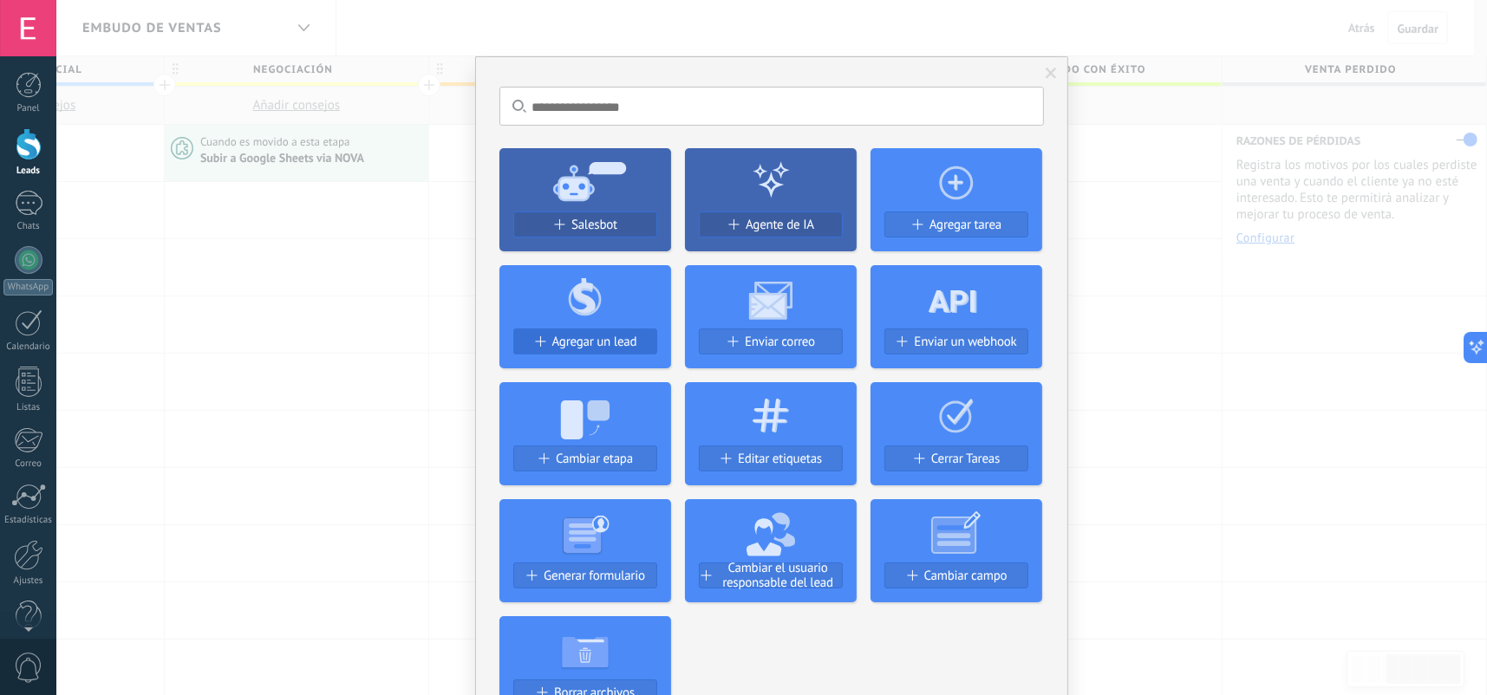
click at [599, 341] on span "Agregar un lead" at bounding box center [594, 342] width 85 height 15
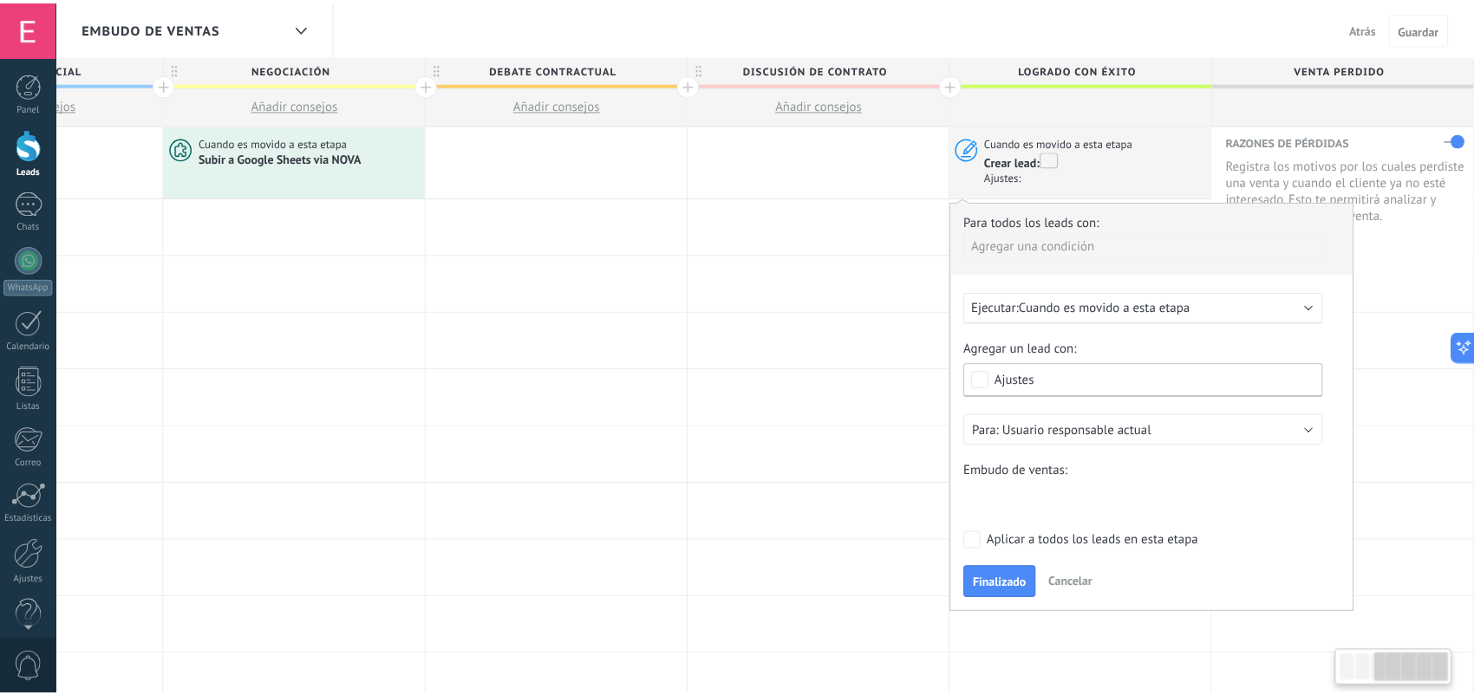
scroll to position [0, 700]
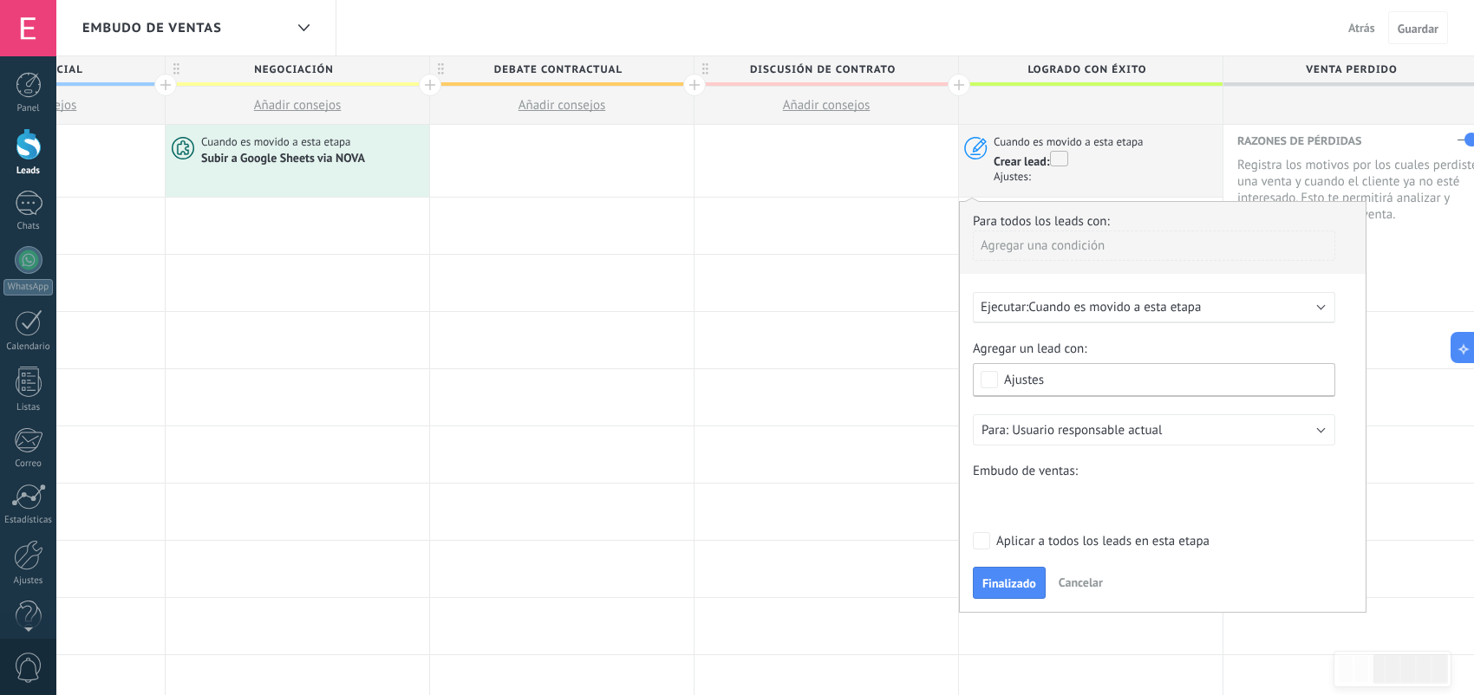
click at [1076, 372] on div "Ajustes" at bounding box center [1154, 380] width 362 height 34
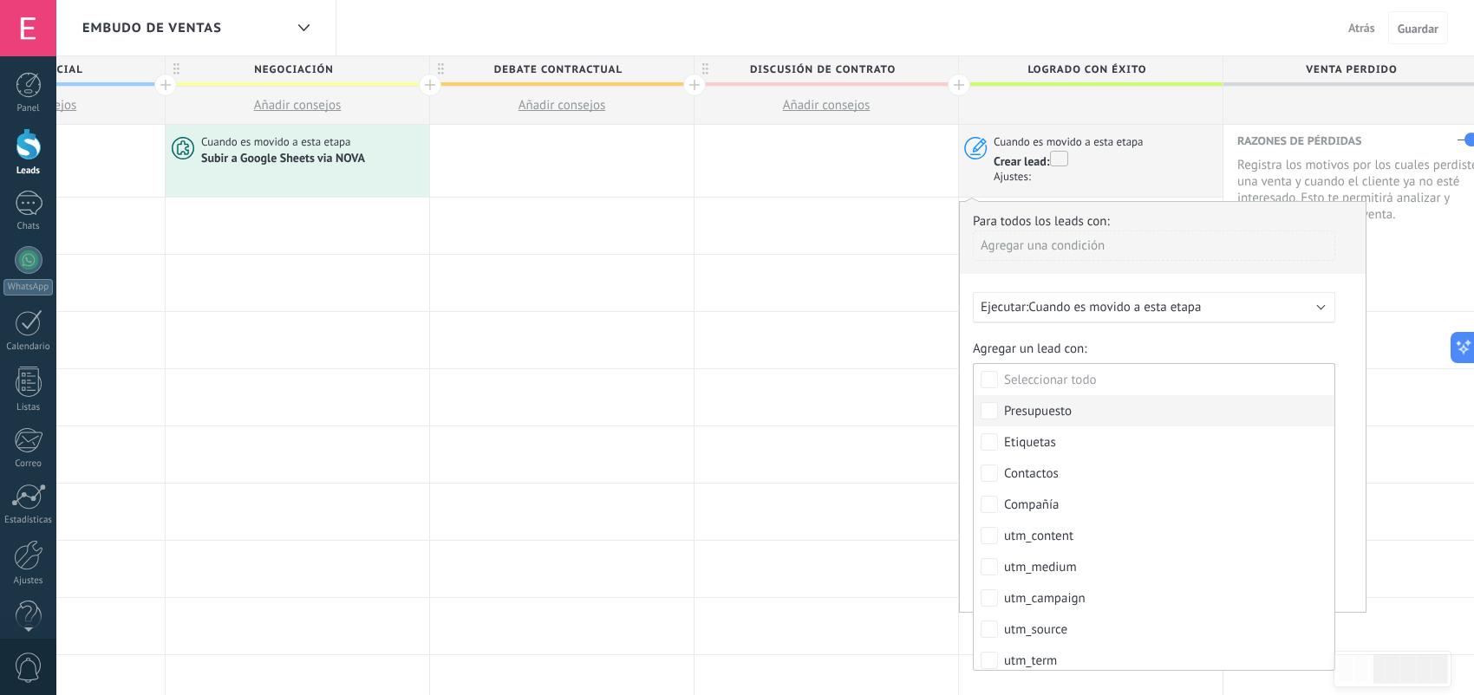
scroll to position [224, 0]
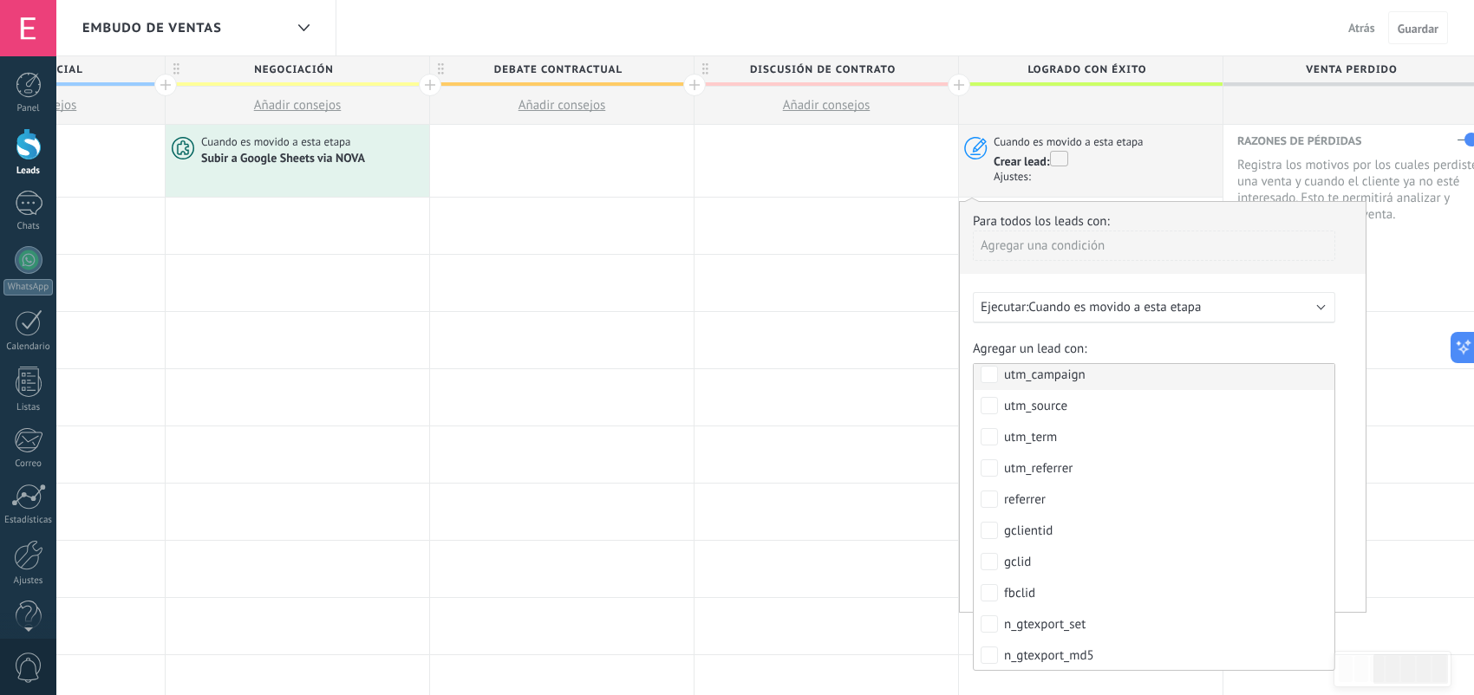
click at [1155, 335] on div "Para todos los leads con: Agregar una condición Ejecutar: Cuando es movido a es…" at bounding box center [1162, 407] width 407 height 412
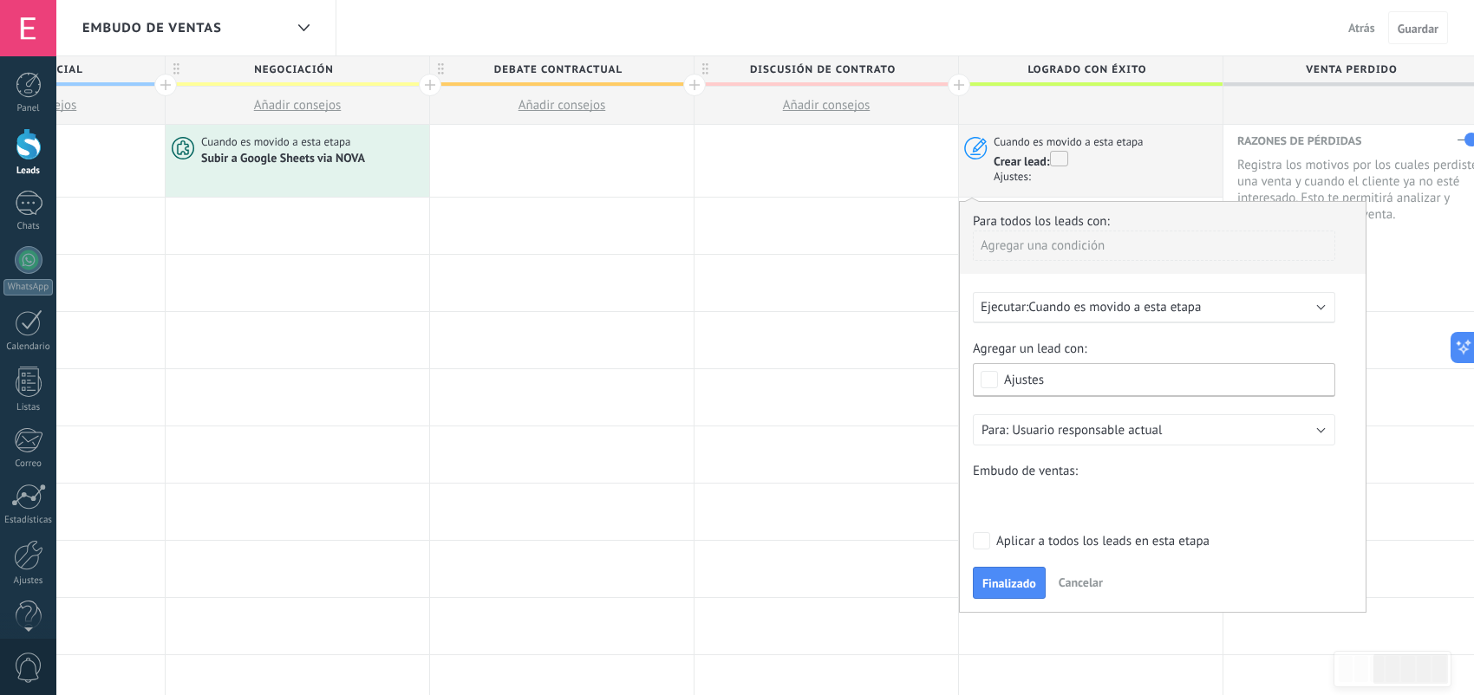
click at [1155, 335] on div "Para todos los leads con: Agregar una condición Ejecutar: Cuando es movido a es…" at bounding box center [1162, 407] width 407 height 412
click at [1084, 242] on div "Agregar una condición" at bounding box center [1154, 246] width 362 height 30
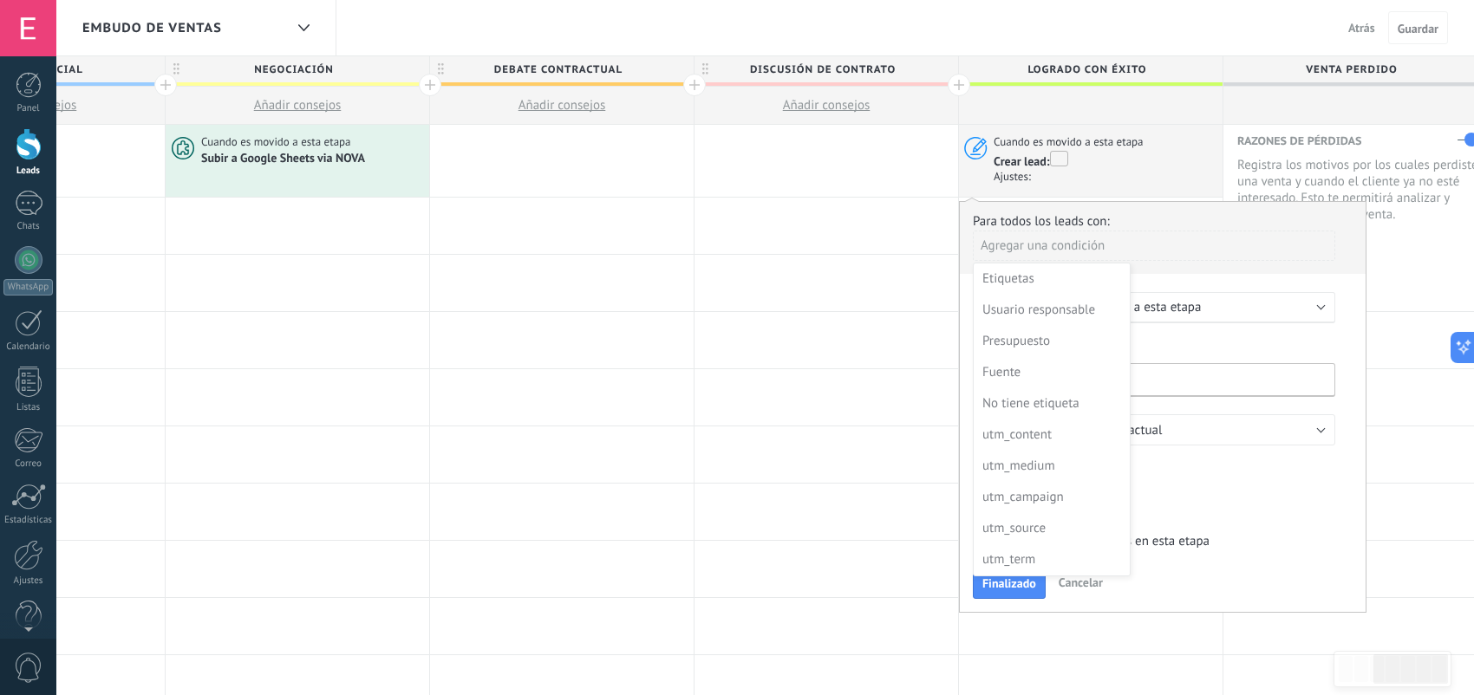
click at [1162, 237] on div at bounding box center [1163, 408] width 406 height 412
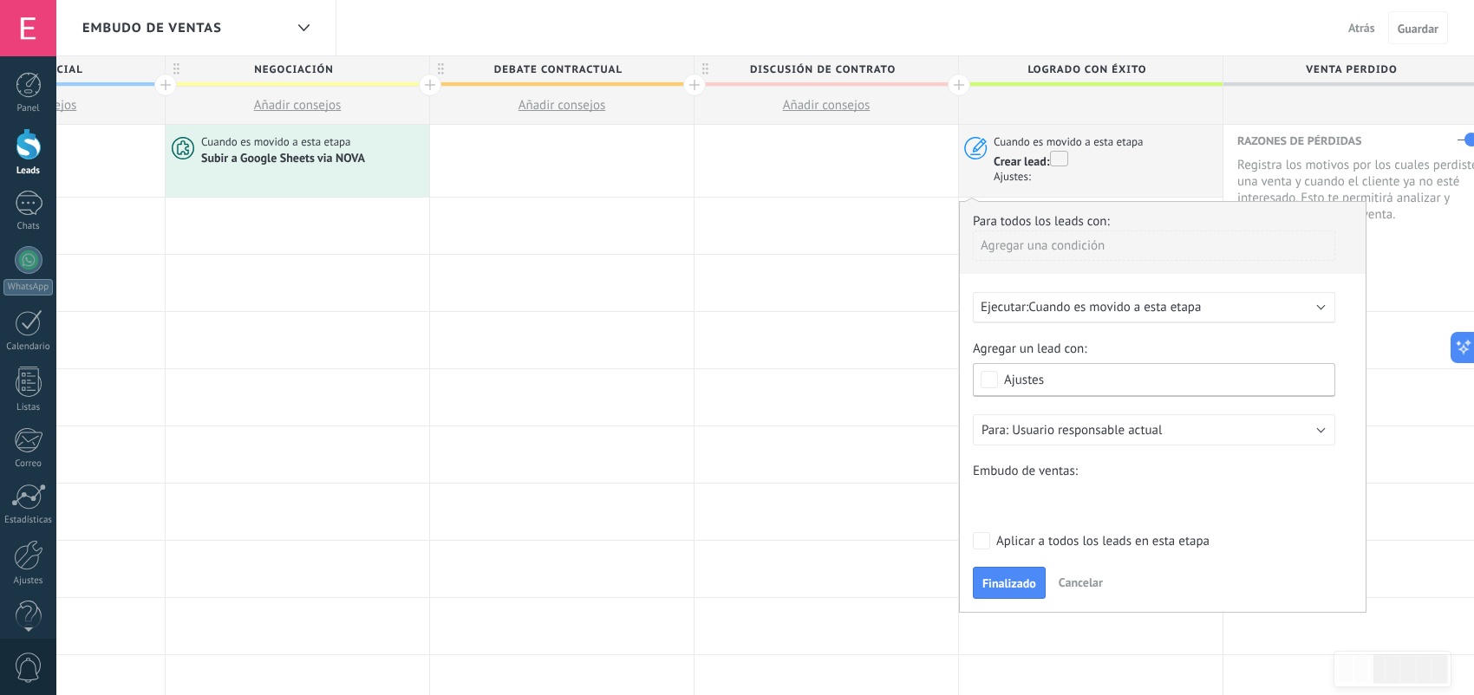
click at [1079, 589] on span "Cancelar" at bounding box center [1080, 583] width 44 height 16
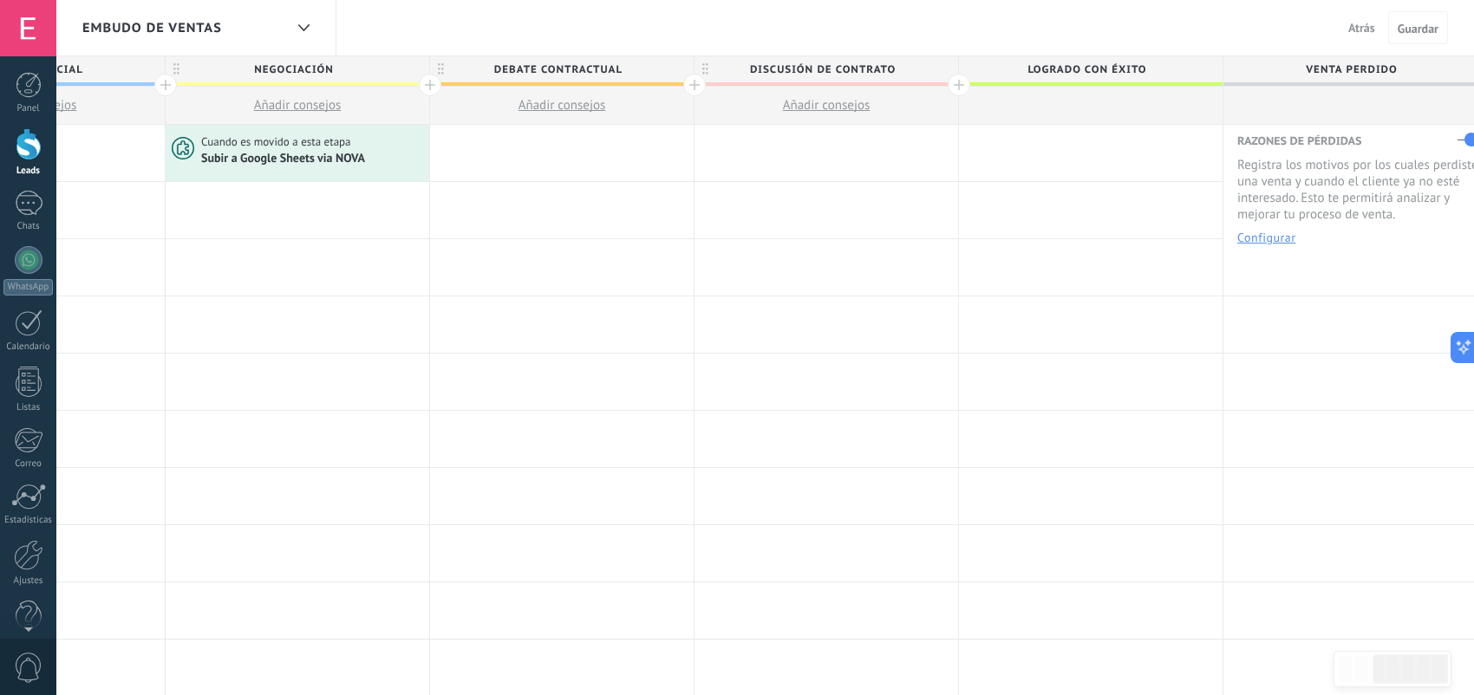
click at [1055, 141] on div at bounding box center [1091, 153] width 264 height 56
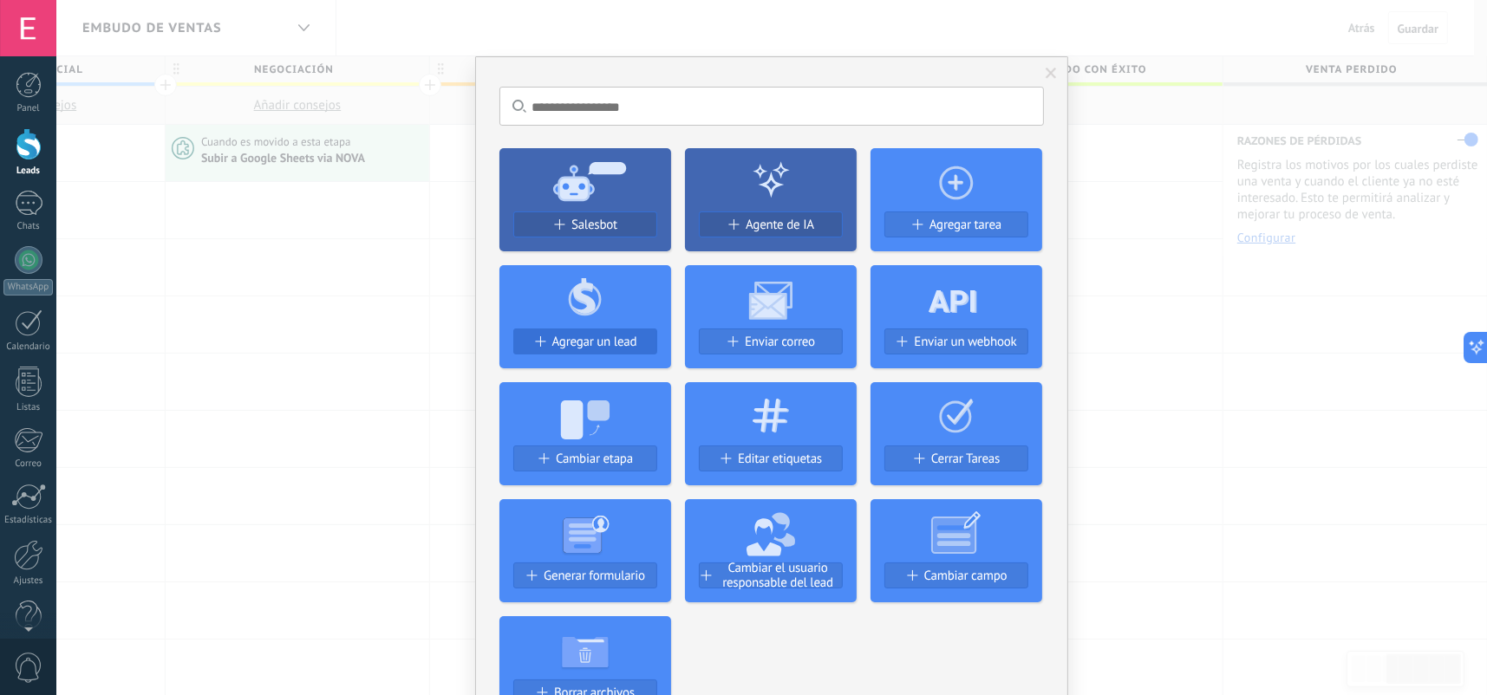
click at [618, 344] on span "Agregar un lead" at bounding box center [594, 342] width 85 height 15
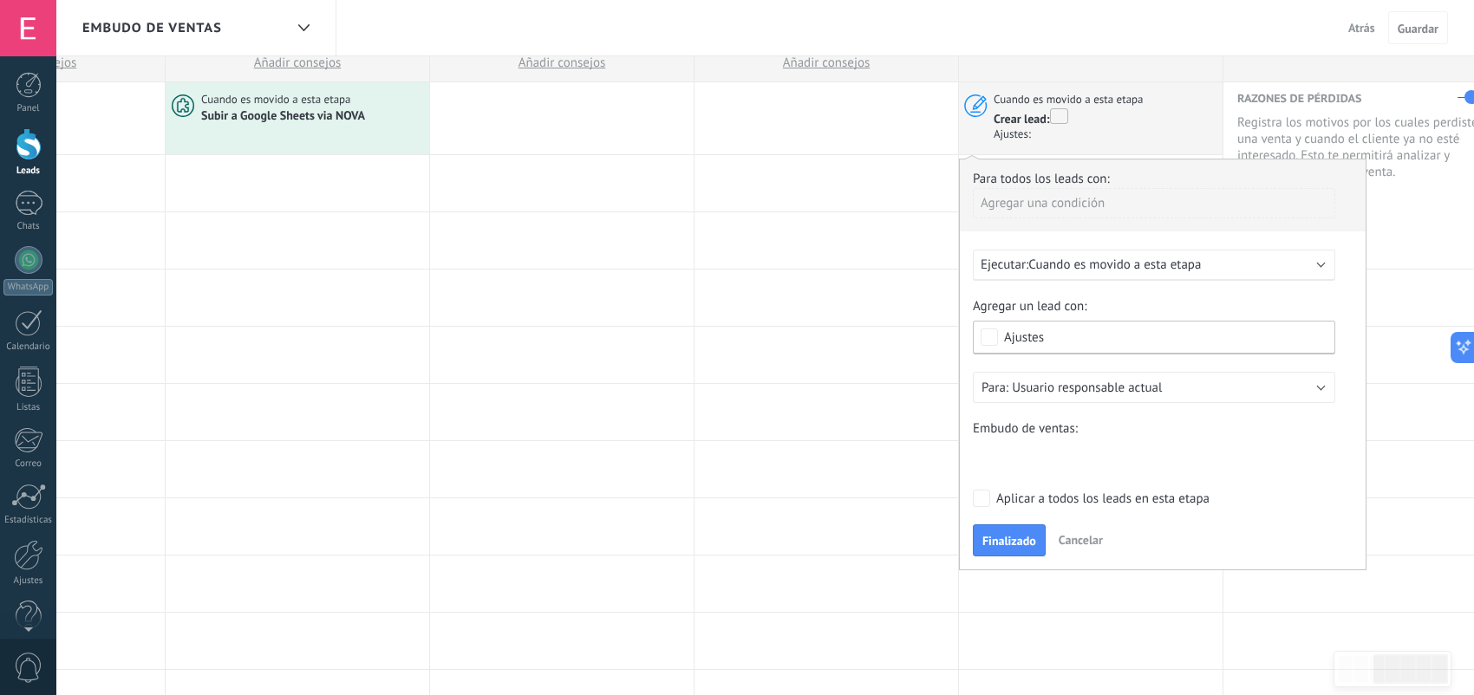
scroll to position [0, 0]
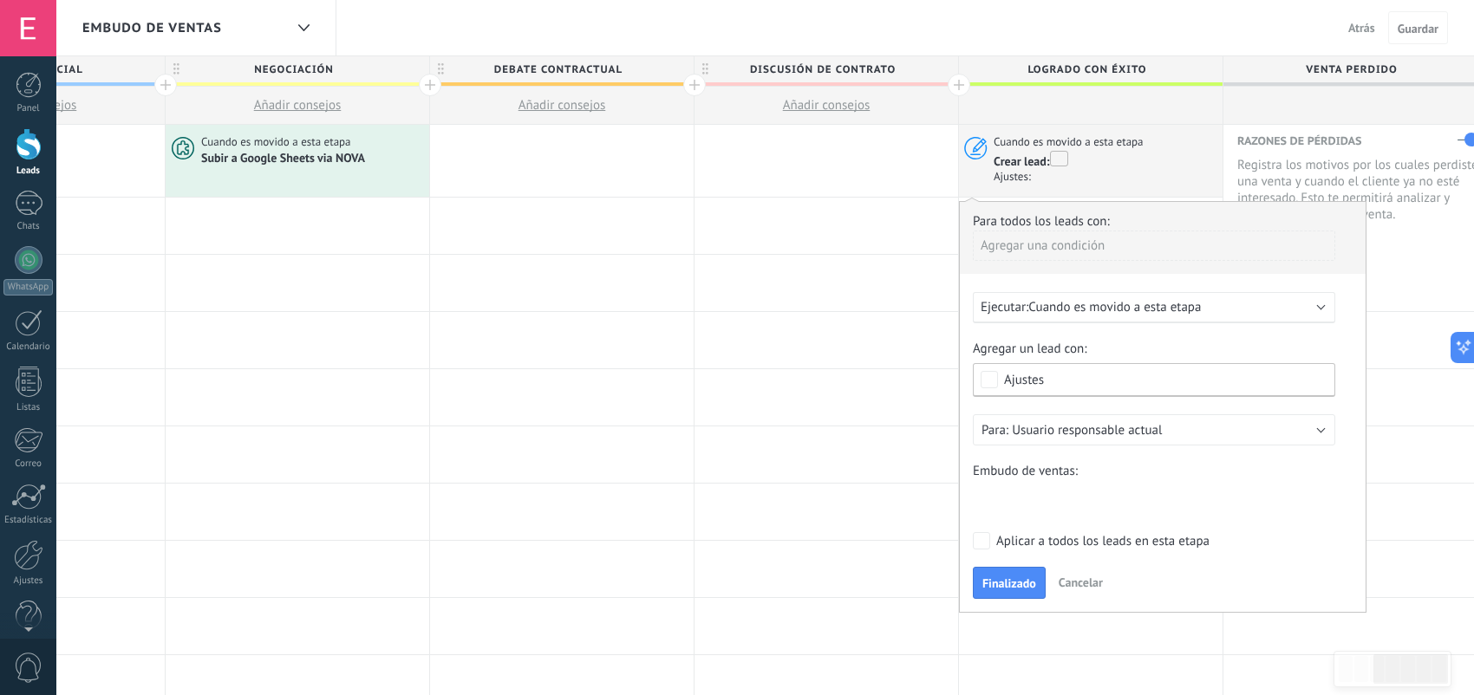
click at [1104, 387] on span "Ajustes" at bounding box center [1158, 380] width 309 height 13
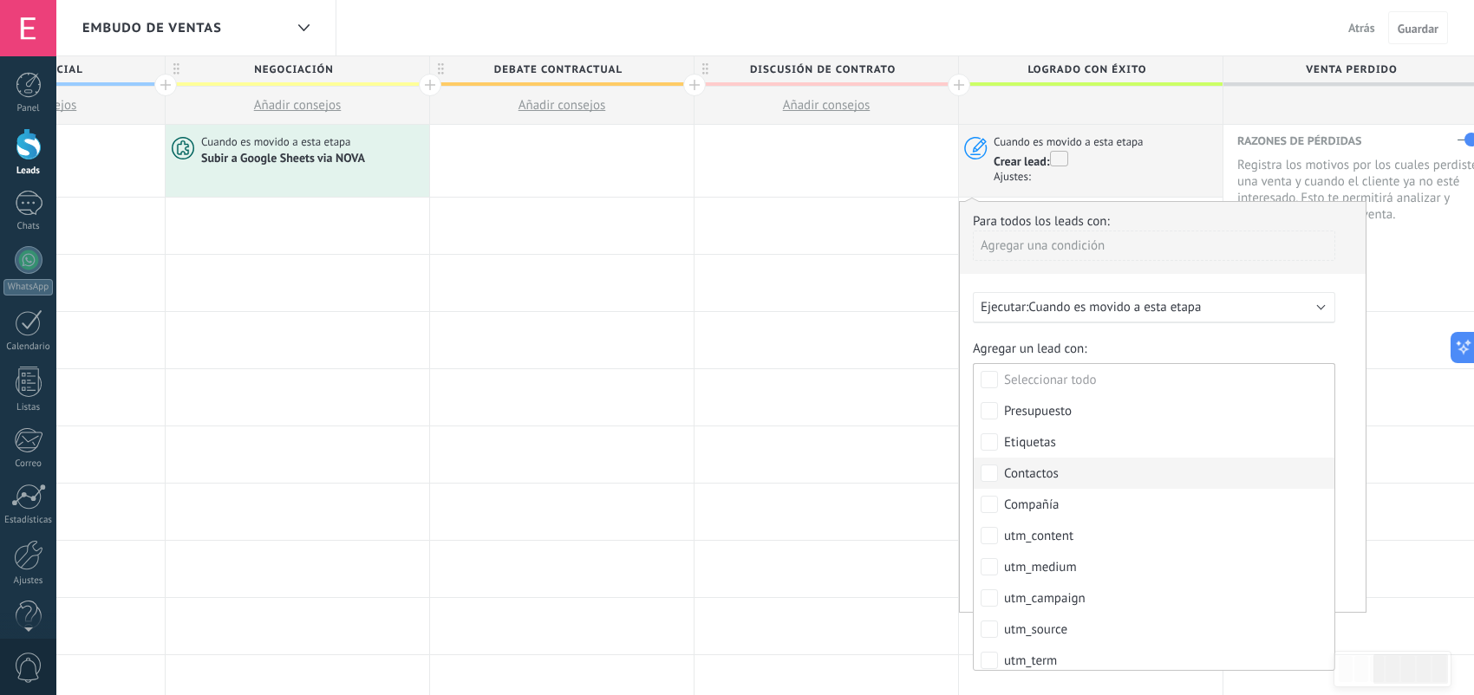
scroll to position [224, 0]
click at [1091, 401] on label "utm_source" at bounding box center [1154, 405] width 361 height 31
click at [1344, 345] on div "Agregar un lead con: Ninguno Presupuesto Etiquetas Contactos Compañía utm_conte…" at bounding box center [1163, 369] width 380 height 56
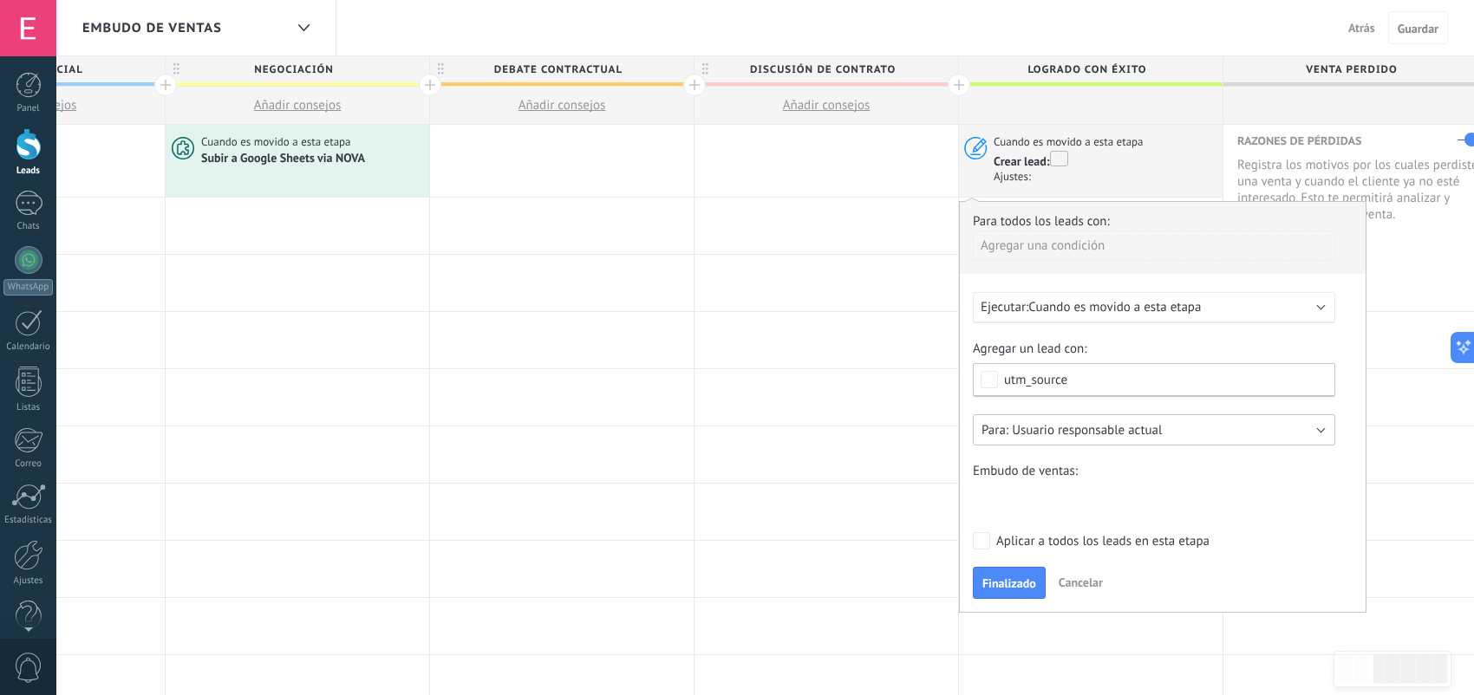
click at [1212, 429] on button "Usuario responsable actual" at bounding box center [1154, 429] width 362 height 31
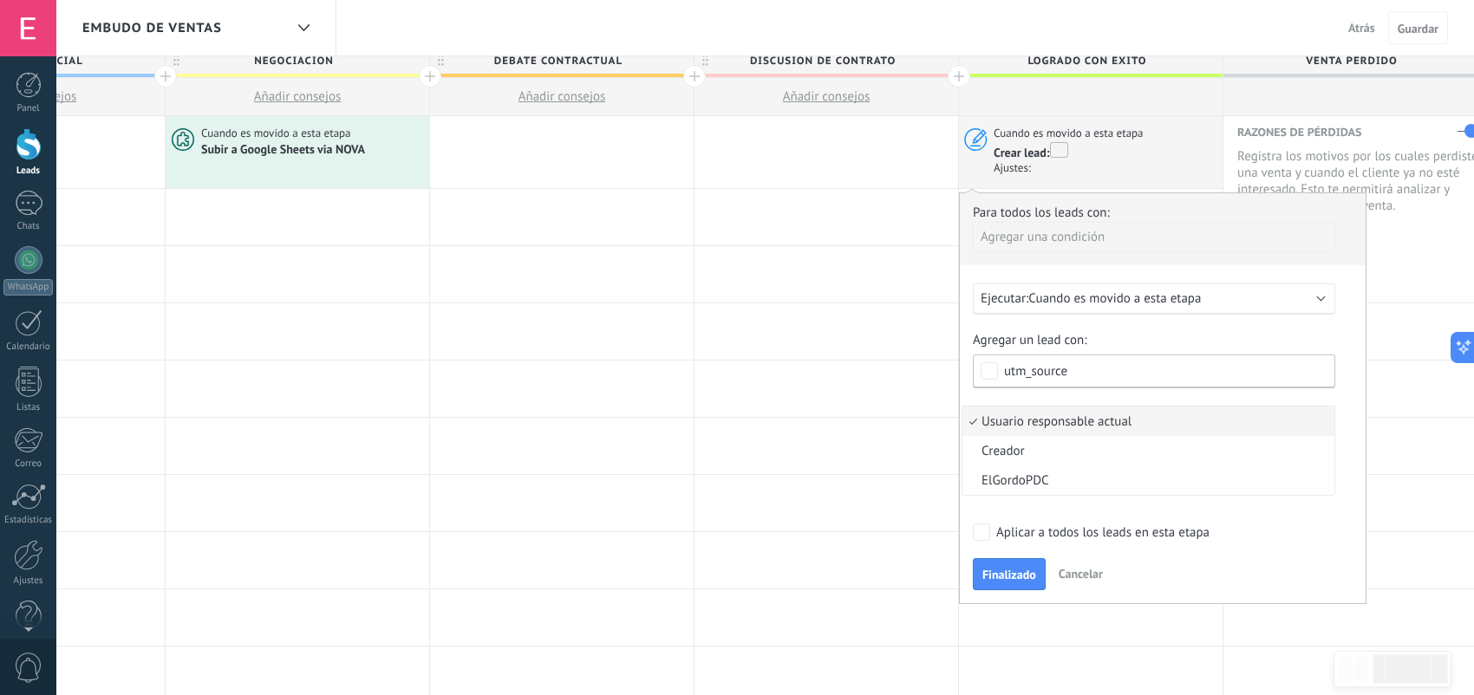
scroll to position [0, 0]
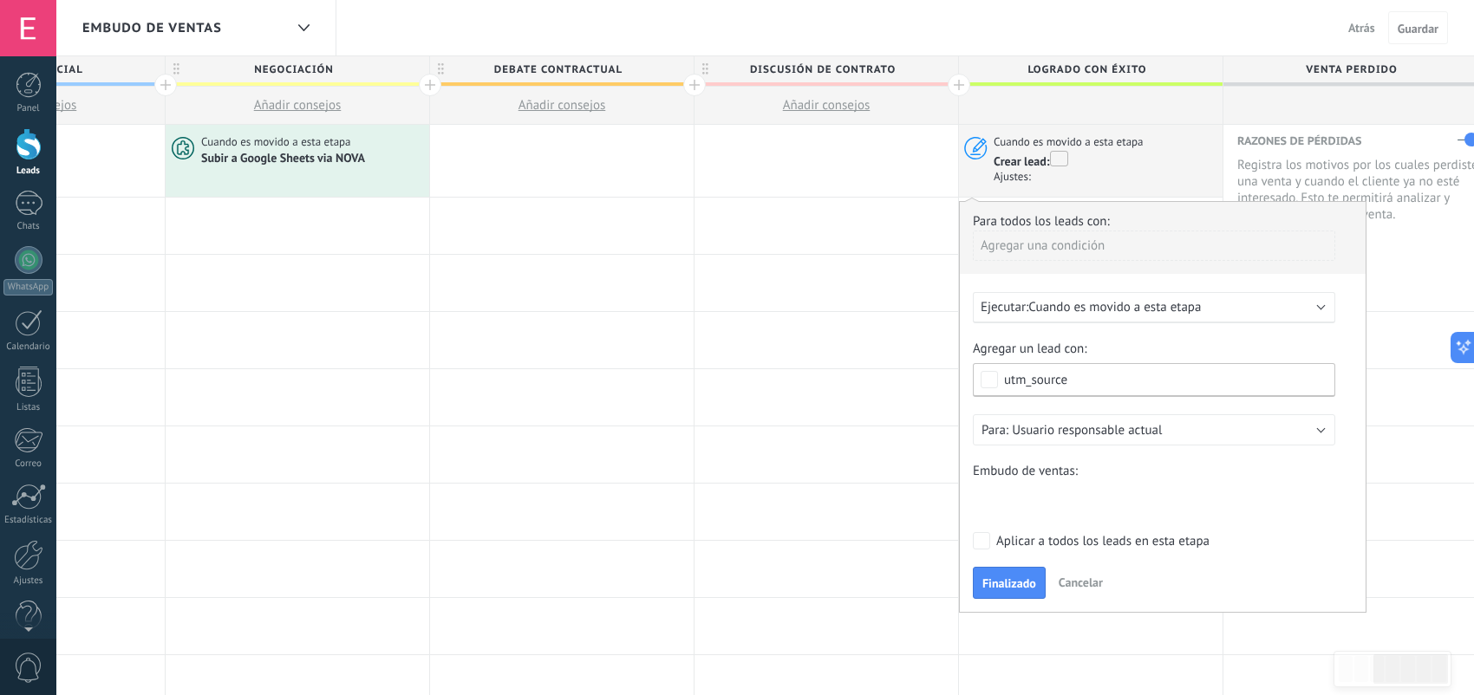
click at [1346, 403] on div "Agregar un lead con: Ninguno Presupuesto Etiquetas Contactos Compañía utm_conte…" at bounding box center [1163, 428] width 380 height 174
click at [0, 0] on div "Contacto inicial Negociación Debate contractual Discusión de contrato Logrado c…" at bounding box center [0, 0] width 0 height 0
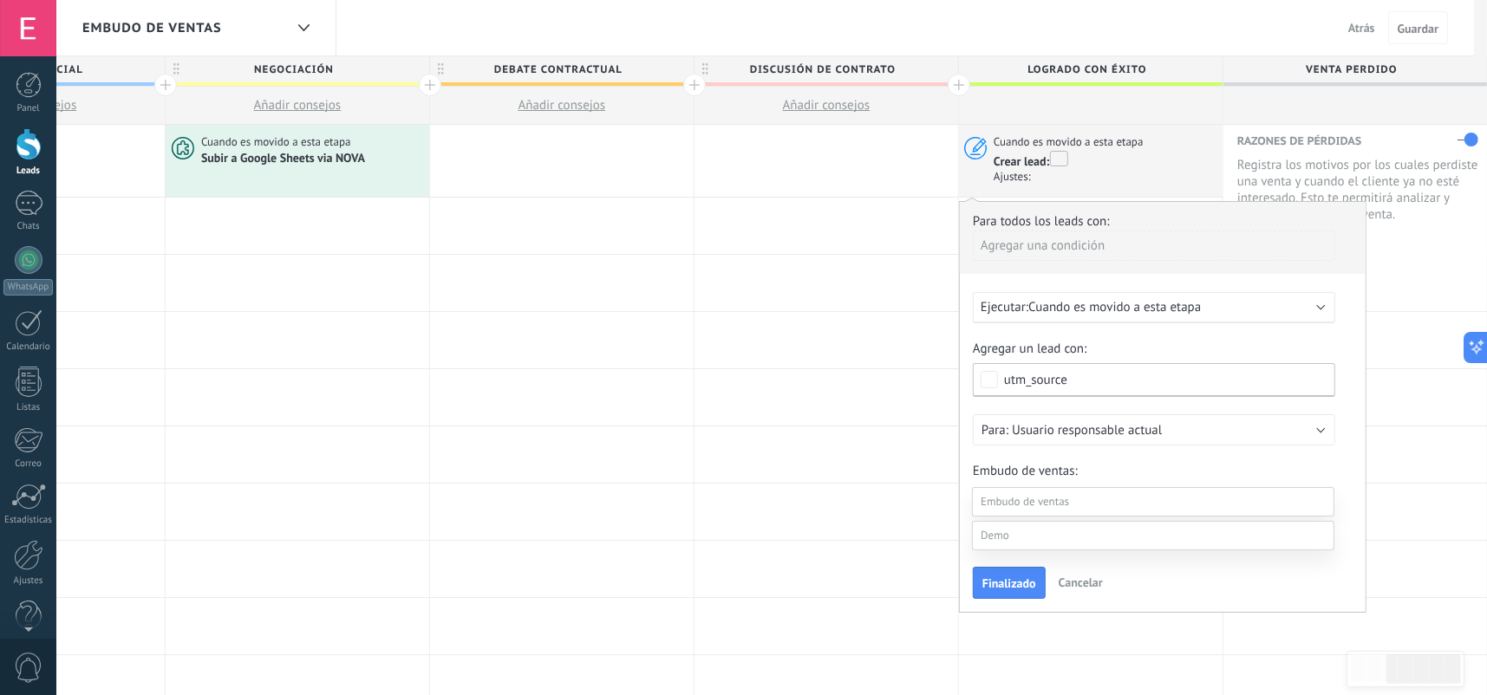
click at [0, 0] on label "Logrado con éxito" at bounding box center [0, 0] width 0 height 0
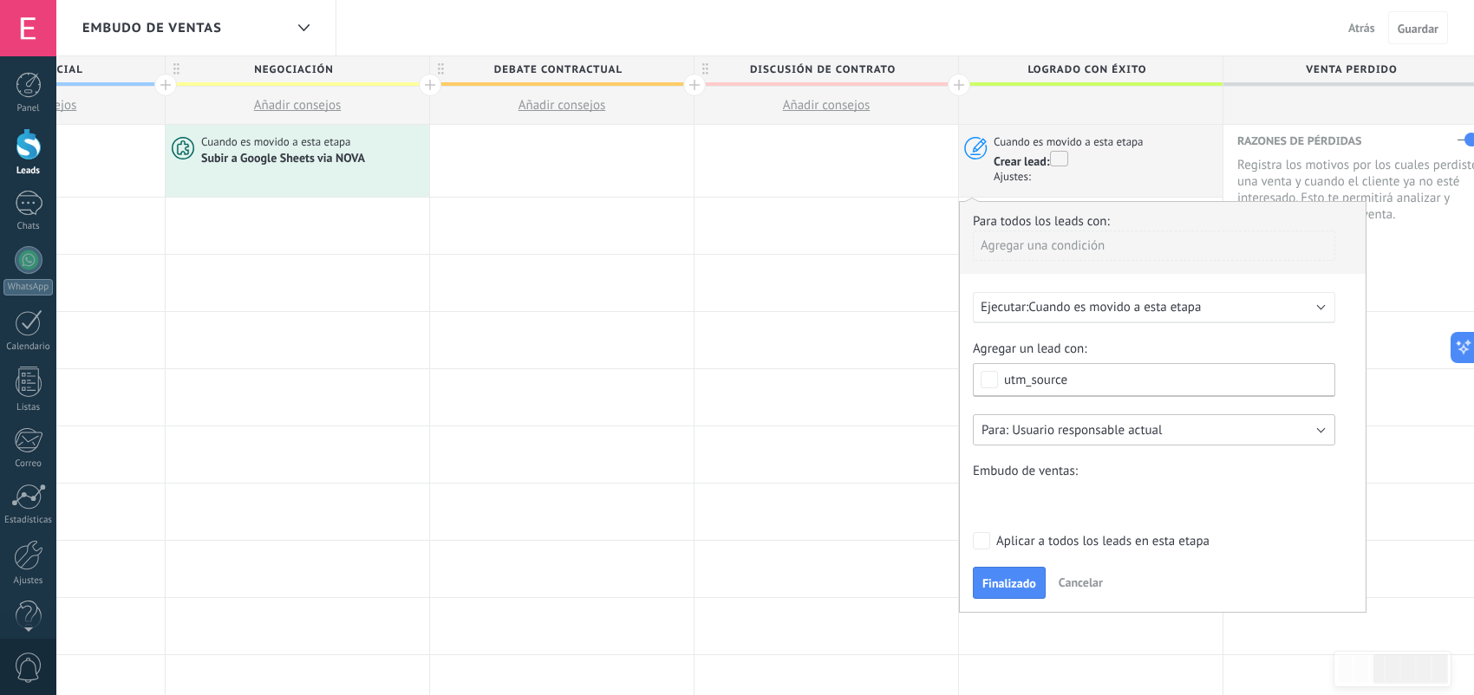
click at [1112, 435] on span "Usuario responsable actual" at bounding box center [1087, 430] width 150 height 16
click at [1354, 414] on div "Para todos los leads con: Agregar una condición Ejecutar: Cuando es movido a es…" at bounding box center [1162, 407] width 407 height 412
click at [1062, 170] on div "Ajustes:" at bounding box center [1105, 177] width 224 height 14
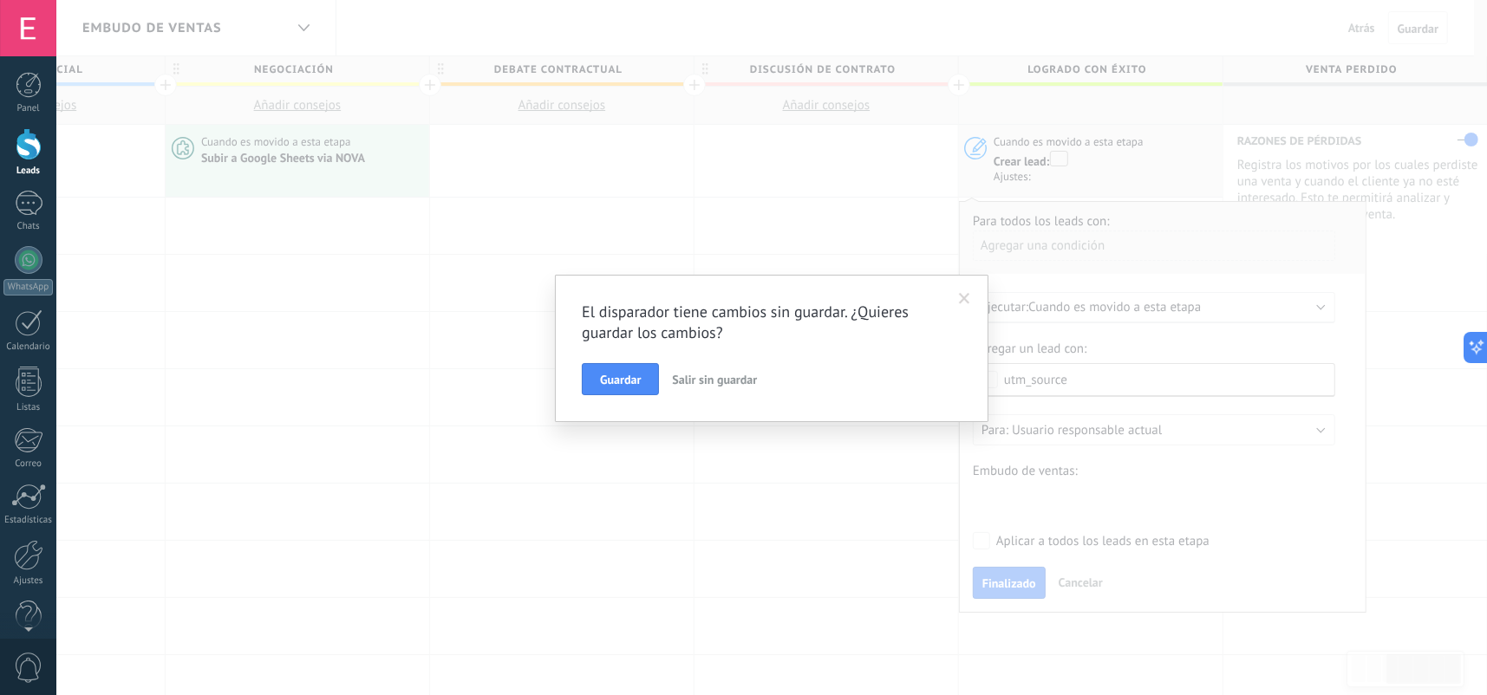
click at [695, 386] on button "Salir sin guardar" at bounding box center [714, 379] width 99 height 33
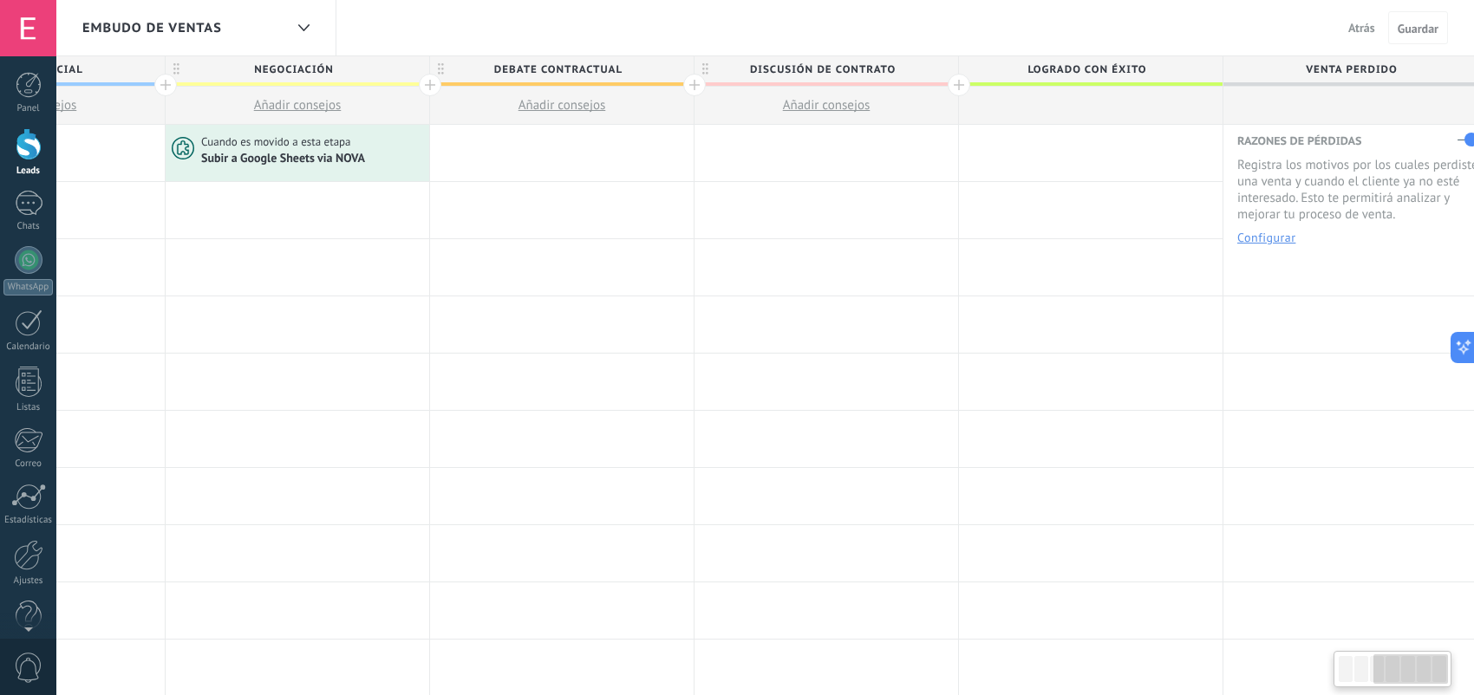
click at [1084, 165] on div at bounding box center [1091, 153] width 264 height 56
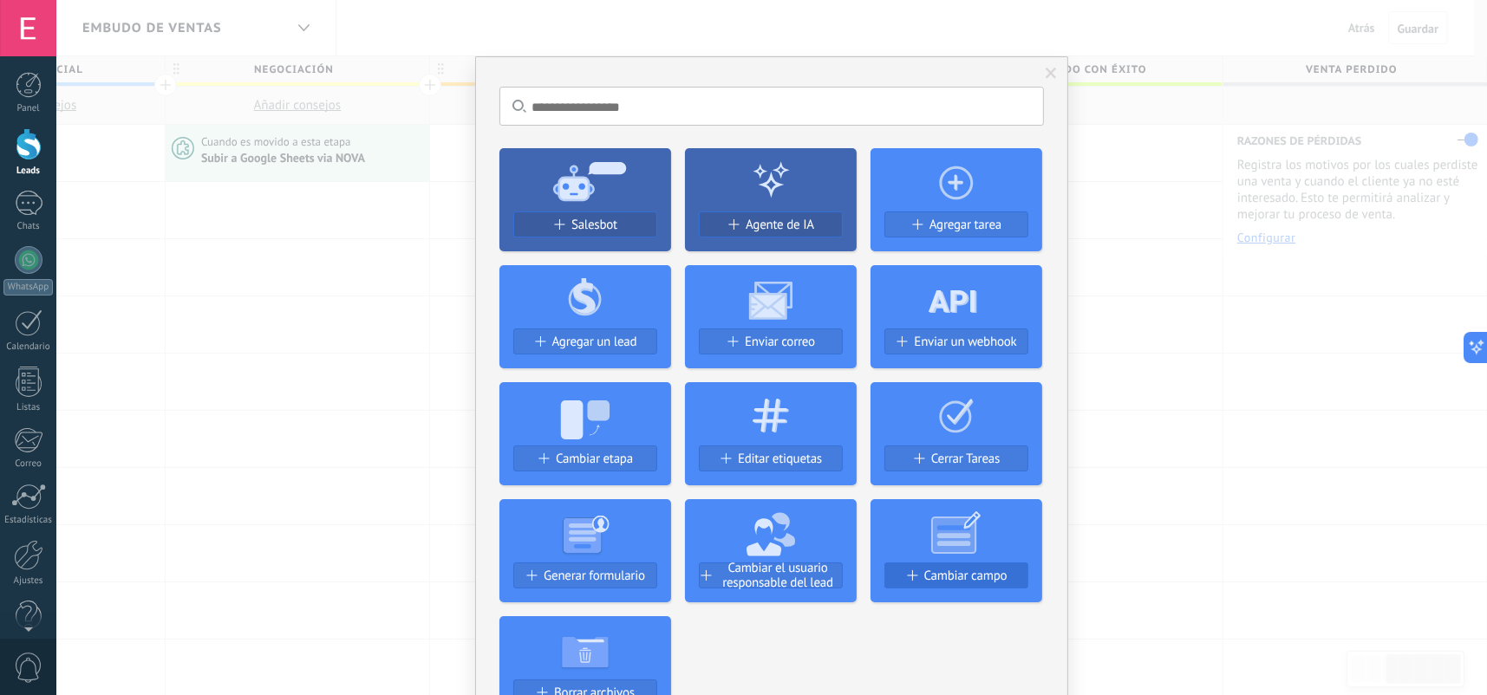
click at [970, 580] on span "Cambiar campo" at bounding box center [965, 576] width 83 height 15
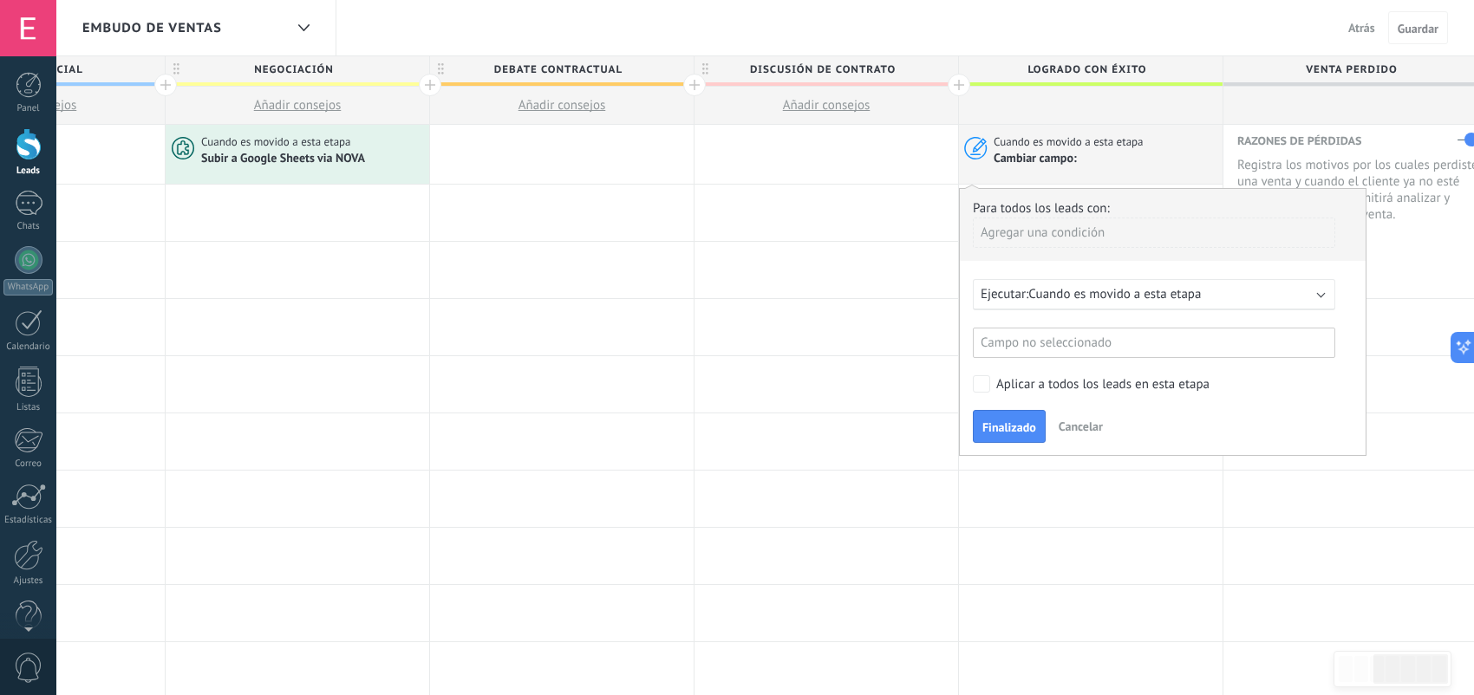
click at [1104, 350] on div "Campo no seleccionado" at bounding box center [1154, 343] width 362 height 30
click at [1128, 292] on div at bounding box center [1163, 323] width 406 height 268
click at [1128, 292] on span "Cuando es movido a esta etapa" at bounding box center [1114, 294] width 173 height 16
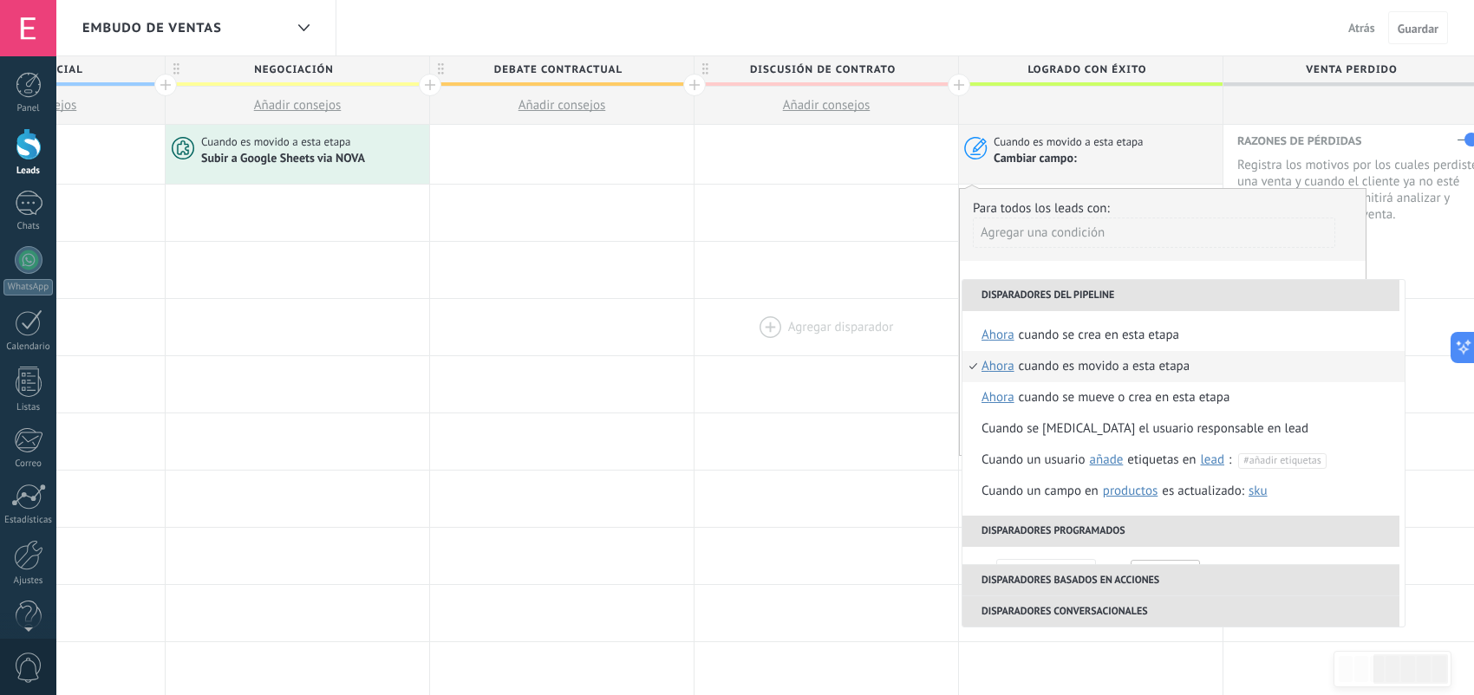
click at [798, 322] on div at bounding box center [826, 327] width 264 height 56
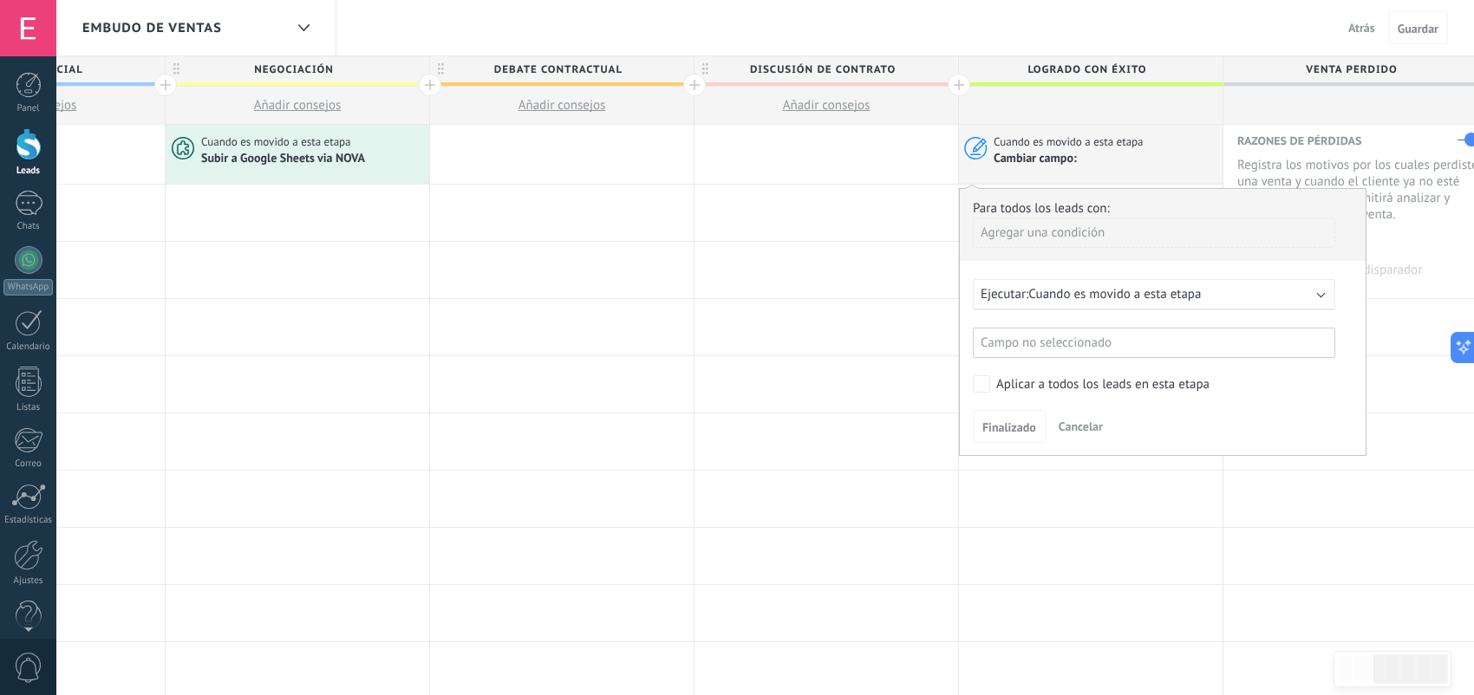
click at [1401, 264] on div at bounding box center [1355, 270] width 264 height 56
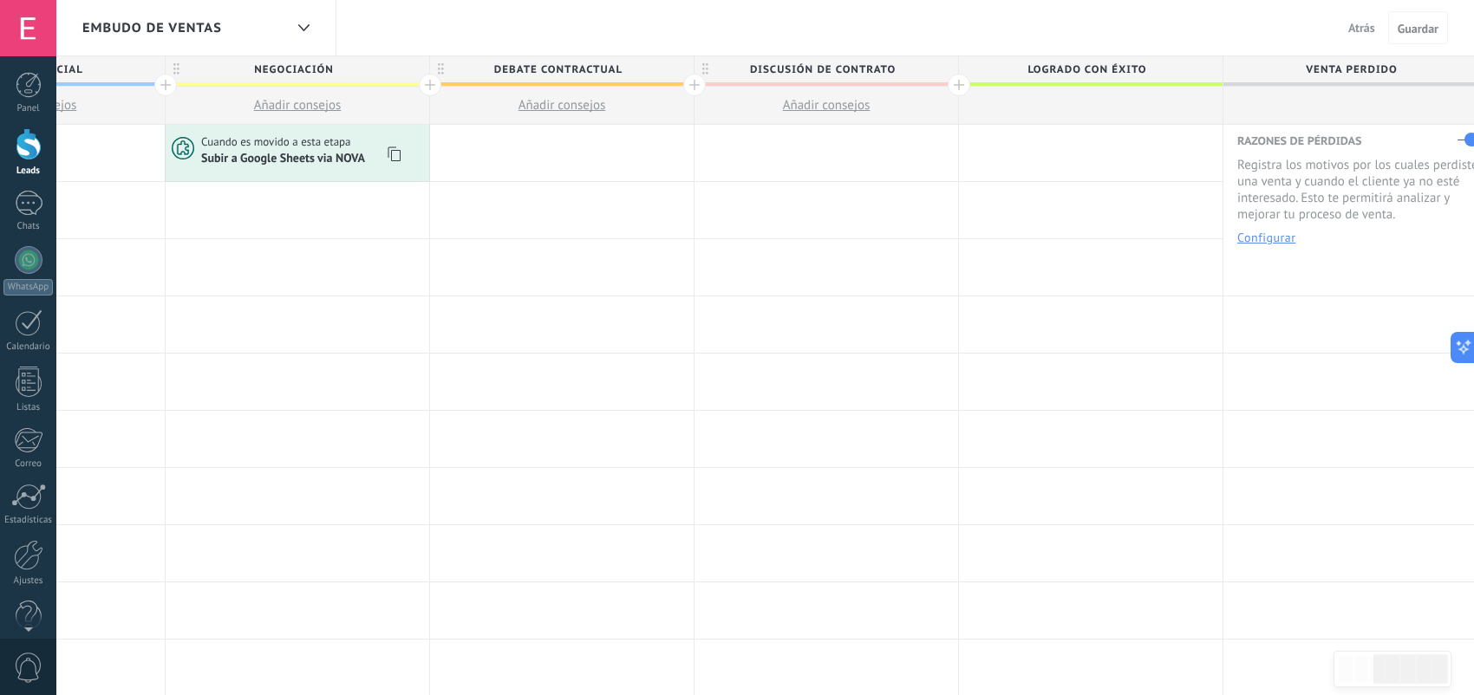
click at [253, 151] on span "Subir a Google Sheets via NOVA" at bounding box center [284, 158] width 166 height 15
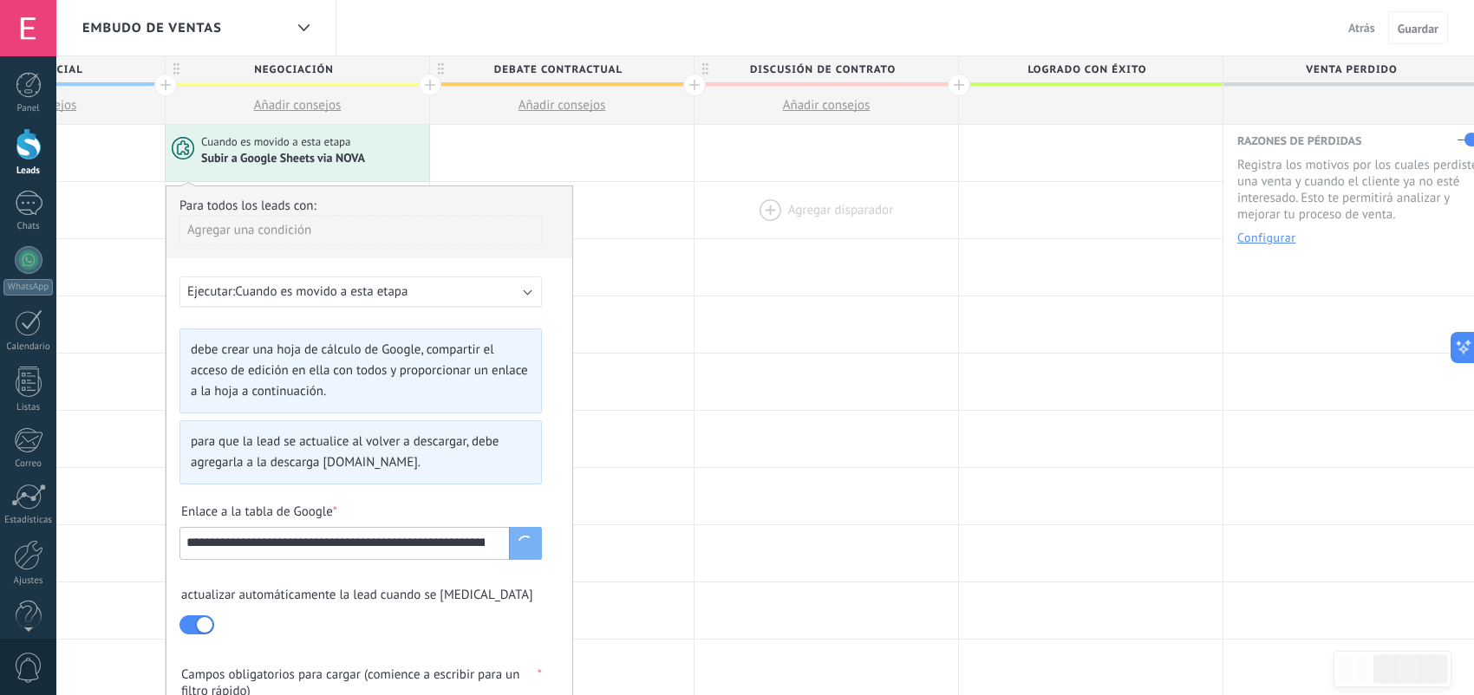
click at [732, 220] on div at bounding box center [826, 210] width 264 height 56
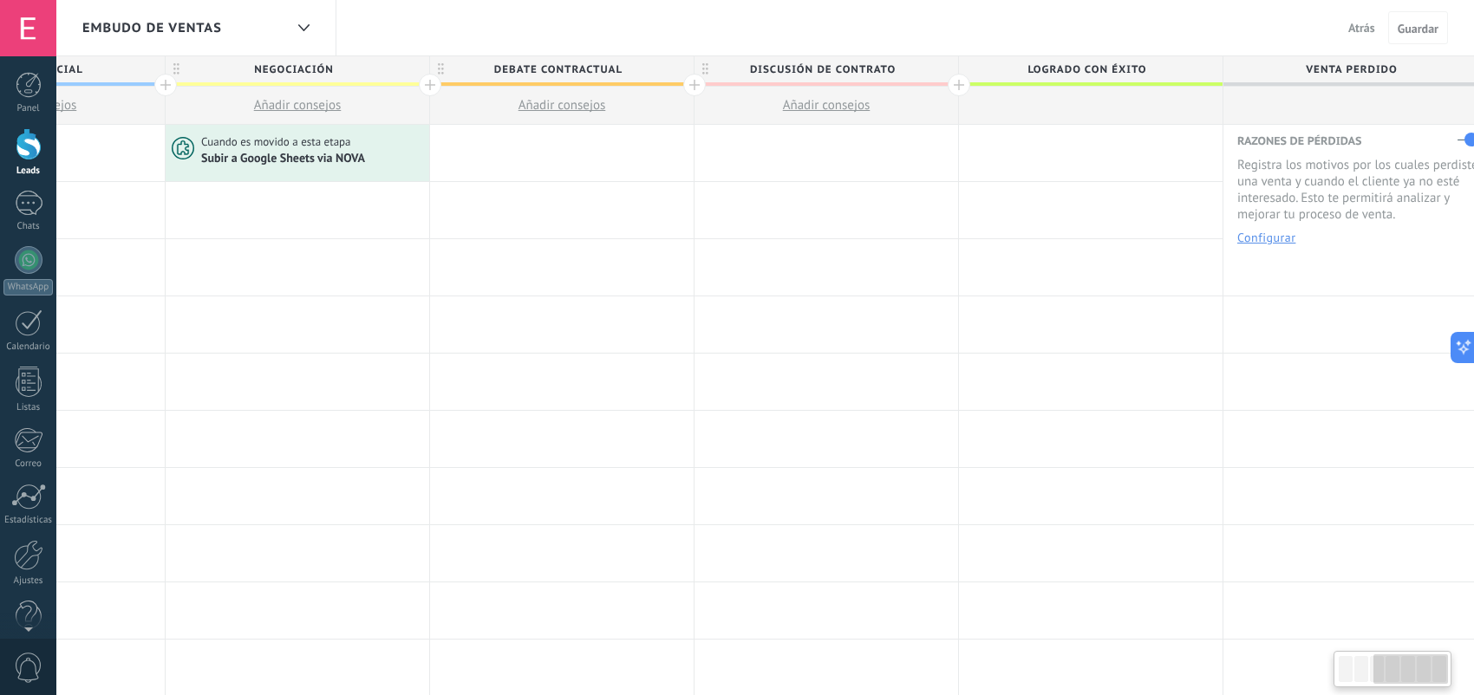
click at [1348, 25] on span "Atrás" at bounding box center [1361, 28] width 27 height 16
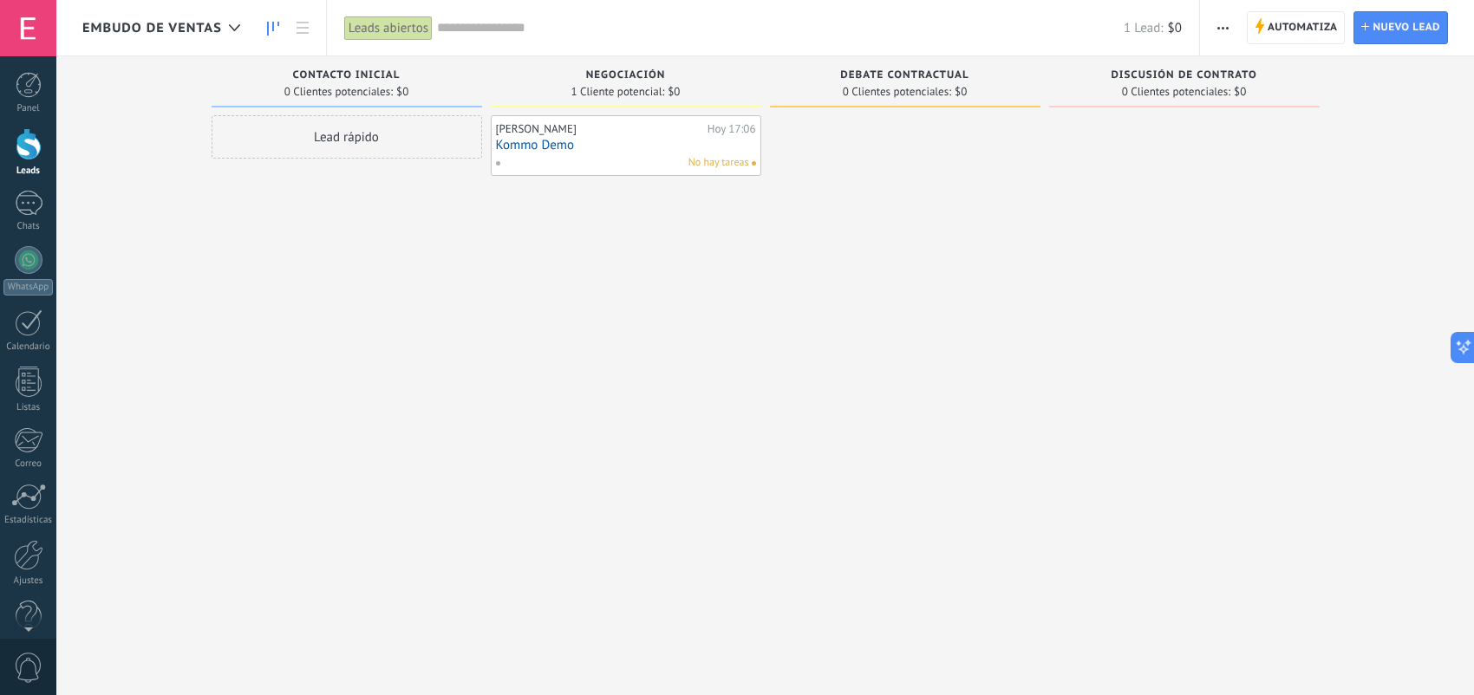
click at [351, 141] on div "Lead rápido" at bounding box center [347, 136] width 270 height 43
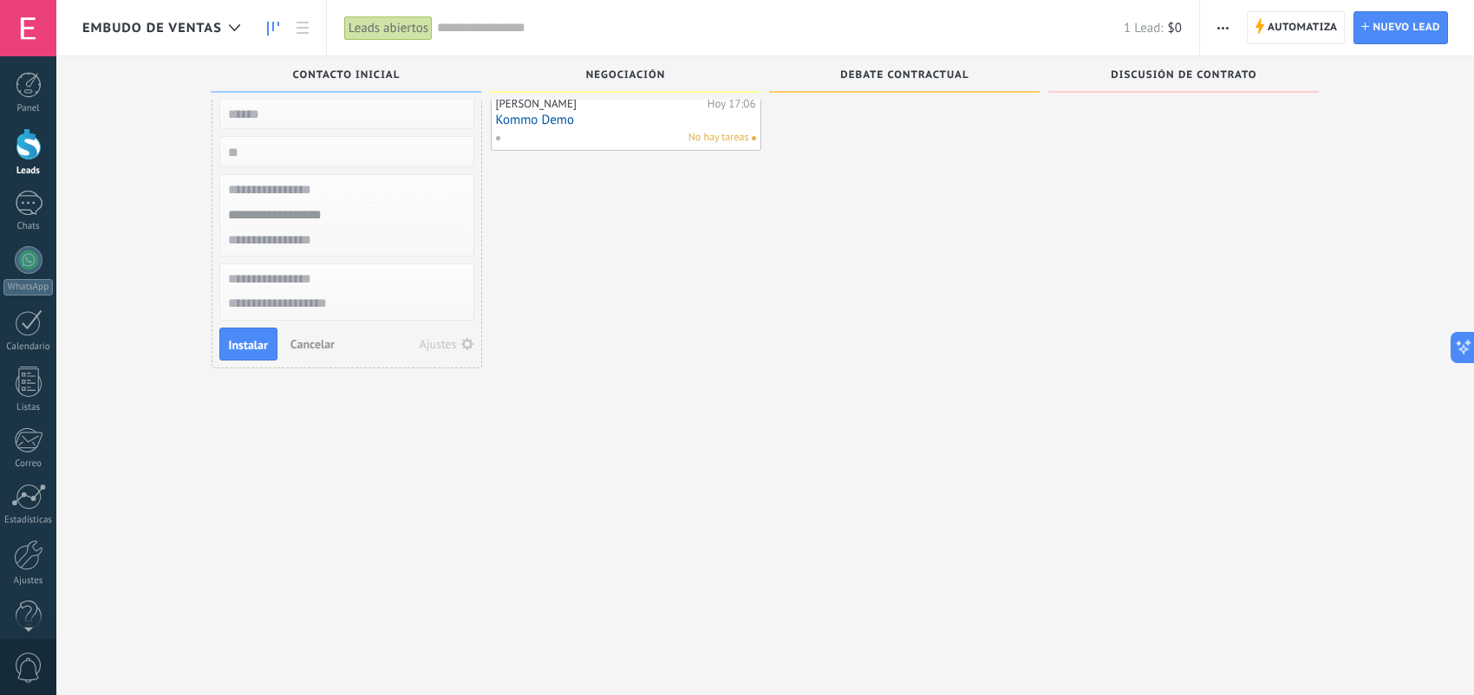
scroll to position [29, 0]
click at [330, 336] on span "Cancelar" at bounding box center [312, 341] width 44 height 16
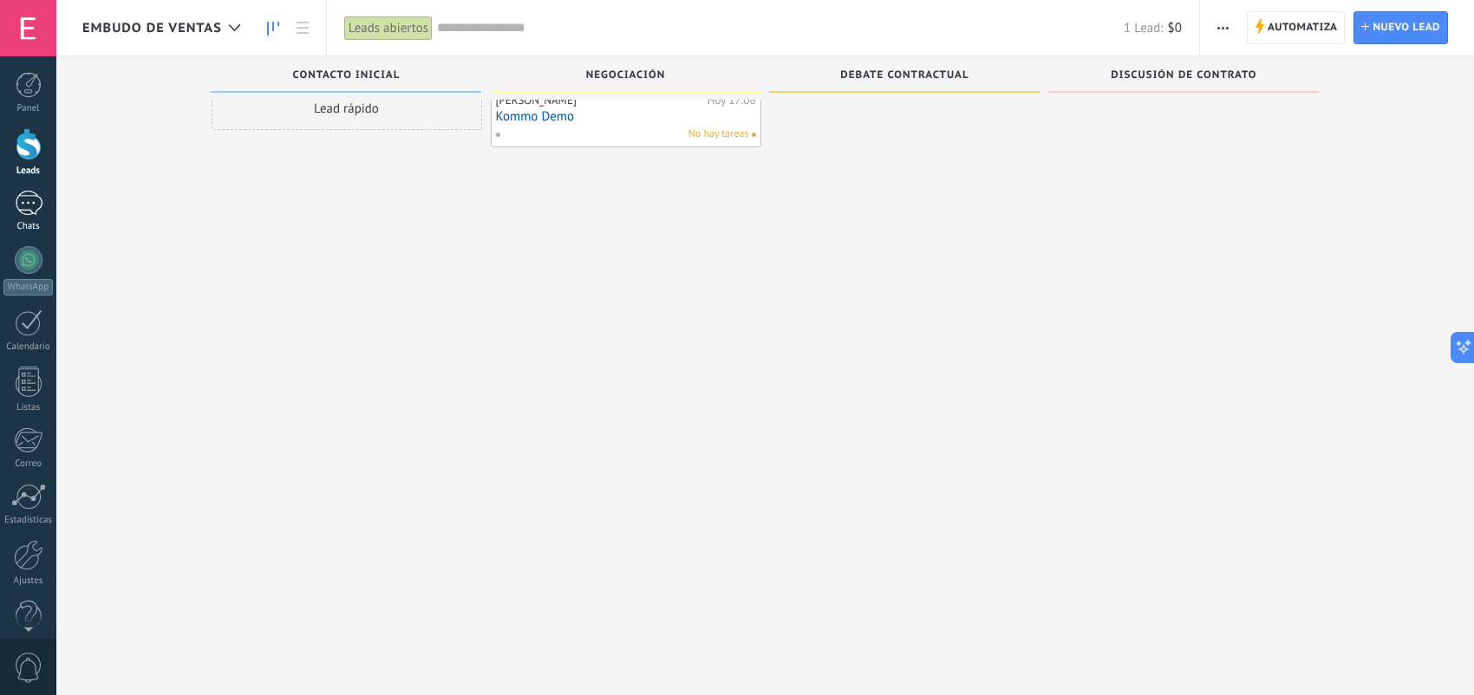
click at [36, 202] on div at bounding box center [29, 203] width 28 height 25
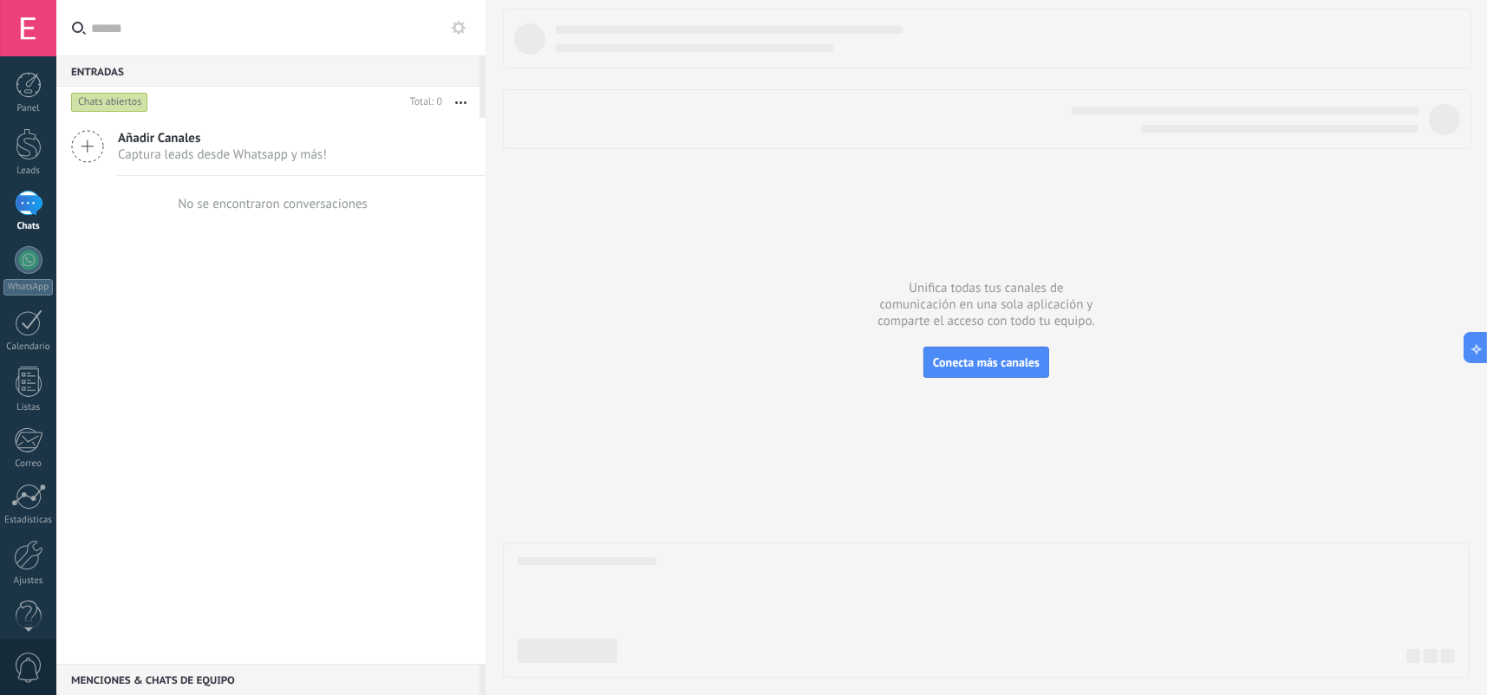
click at [259, 153] on span "Captura leads desde Whatsapp y más!" at bounding box center [222, 155] width 209 height 16
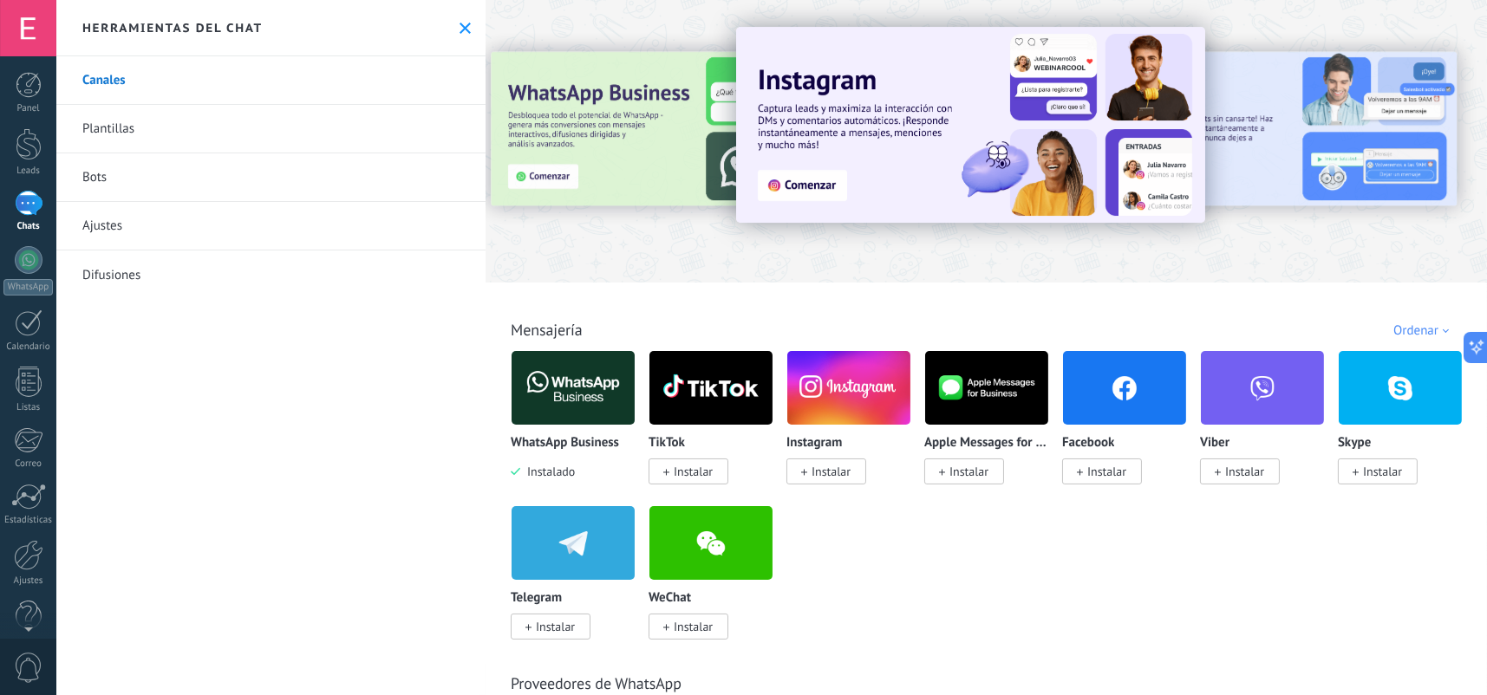
click at [131, 221] on link "Ajustes" at bounding box center [270, 226] width 429 height 49
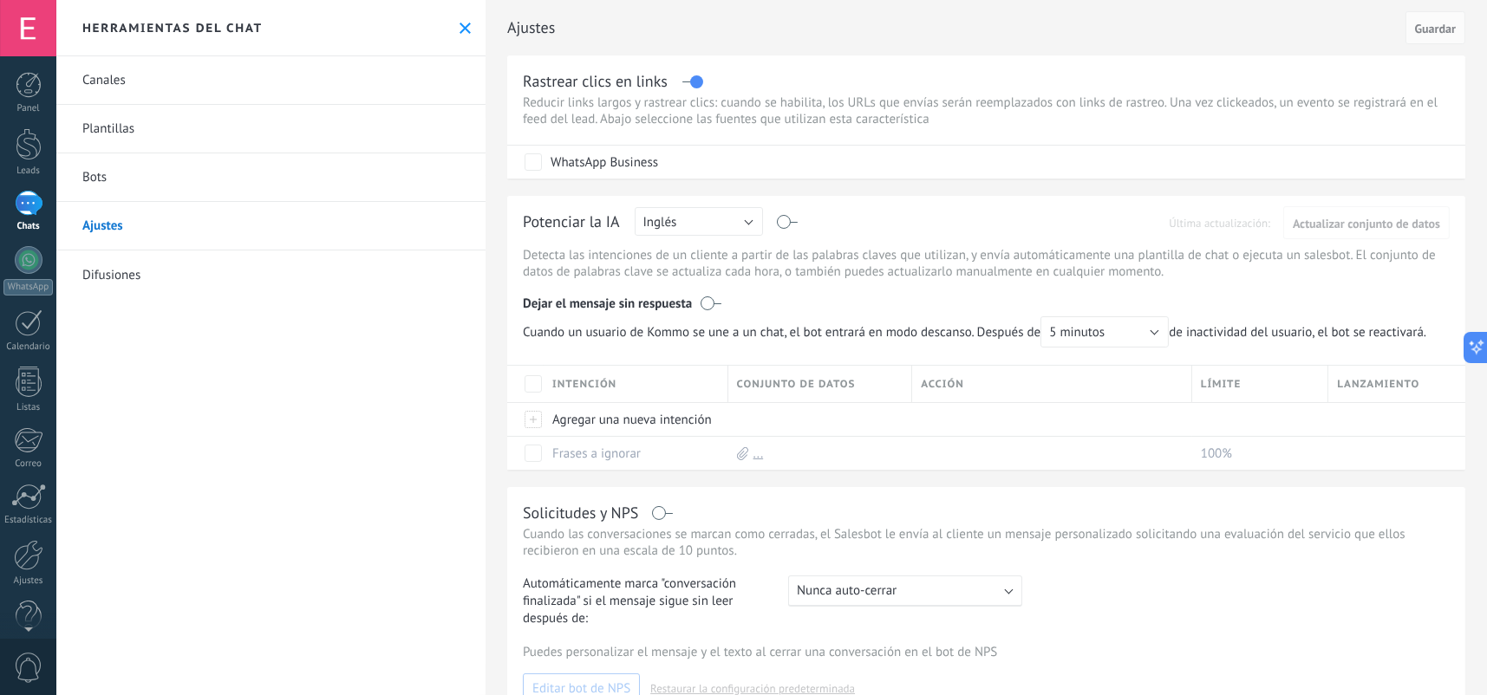
scroll to position [315, 0]
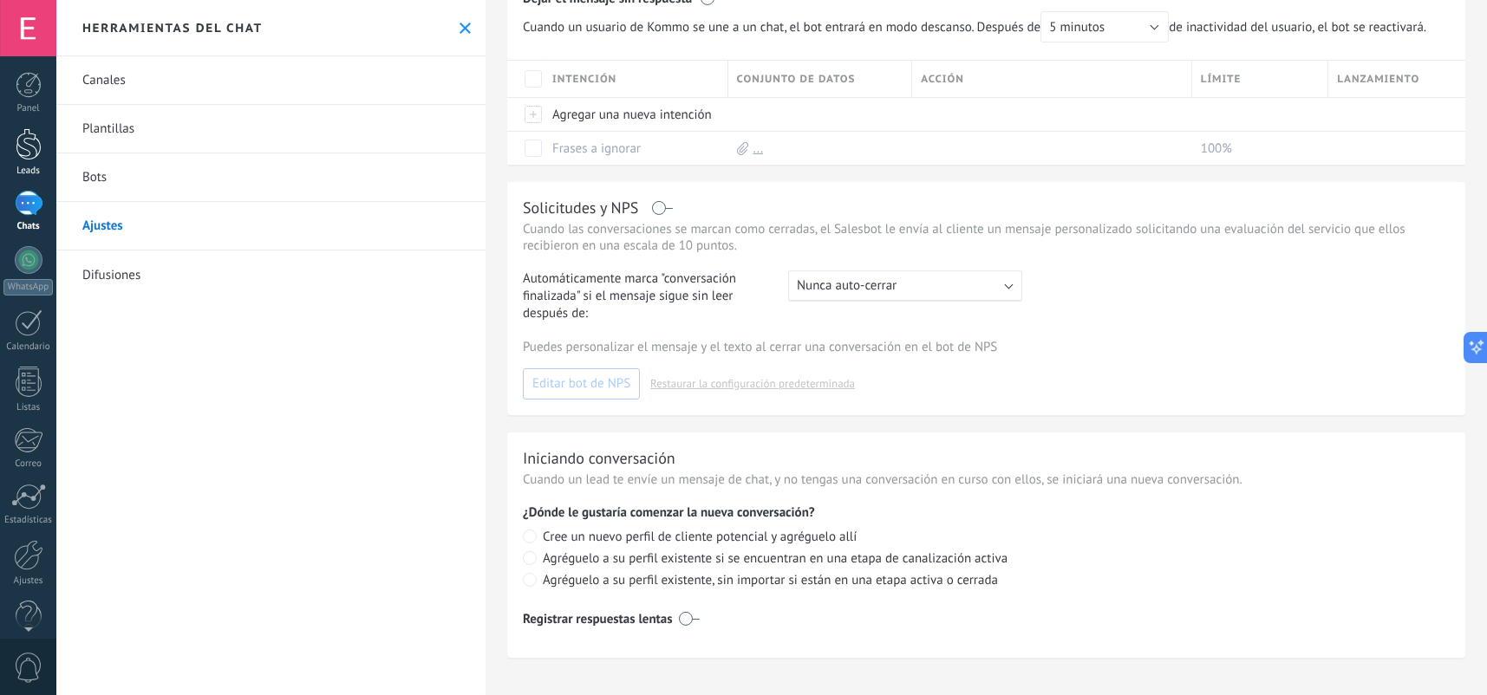
click at [14, 157] on link "Leads" at bounding box center [28, 152] width 56 height 49
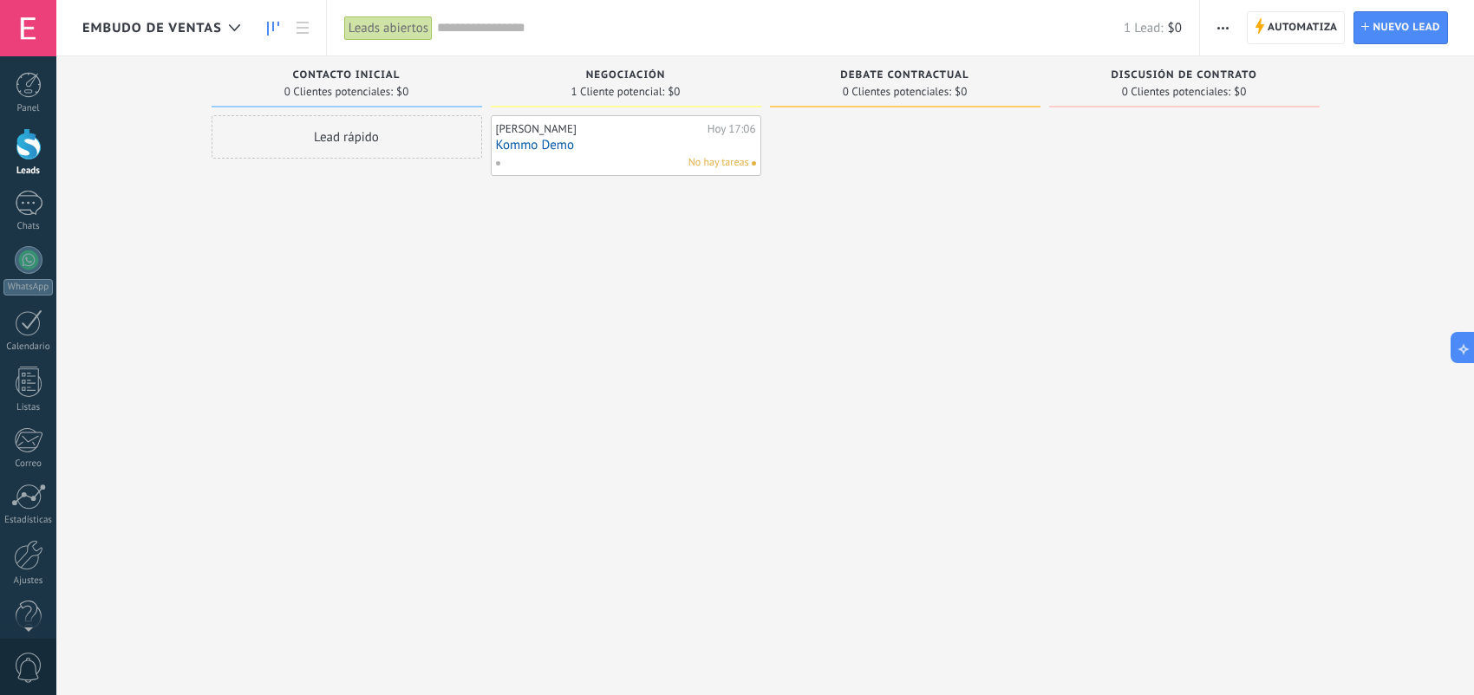
click at [647, 160] on div "No hay tareas" at bounding box center [622, 163] width 254 height 16
click at [643, 143] on link "Kommo Demo" at bounding box center [626, 145] width 260 height 15
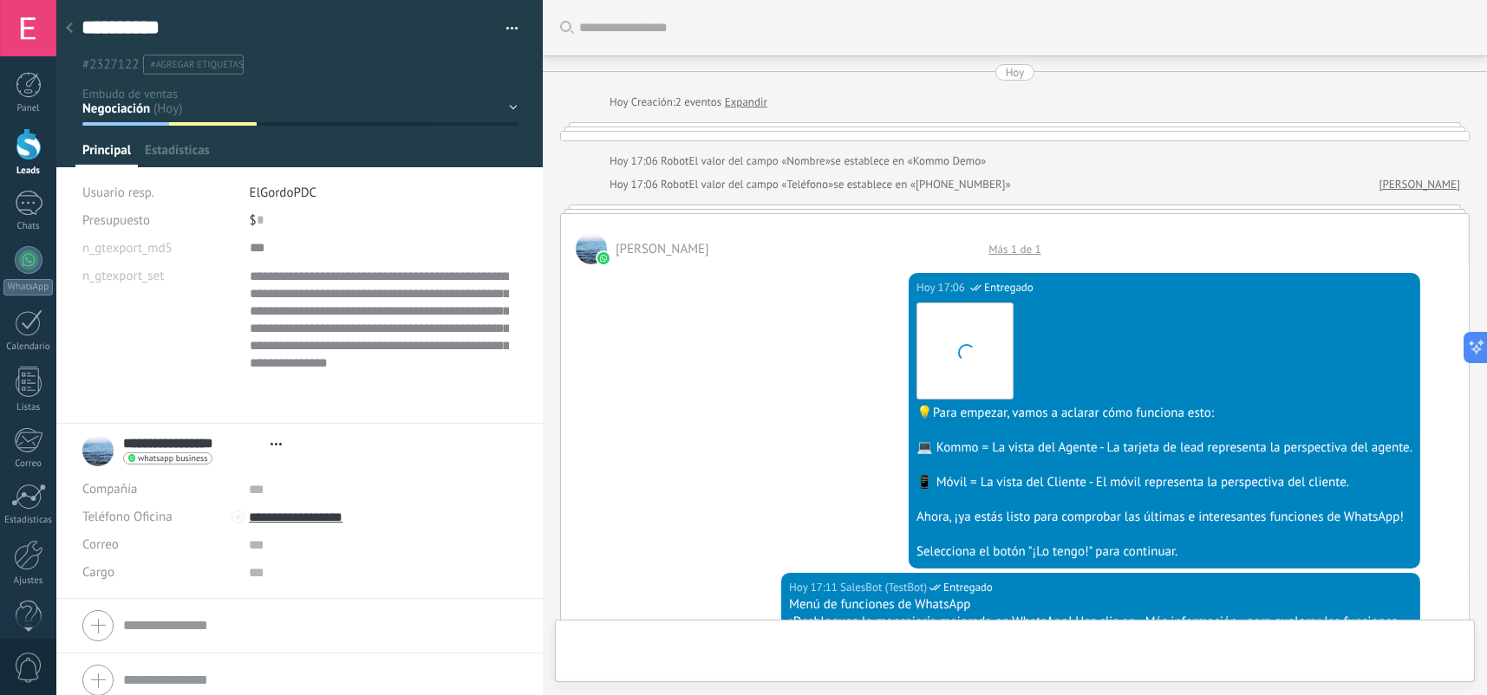
type textarea "**********"
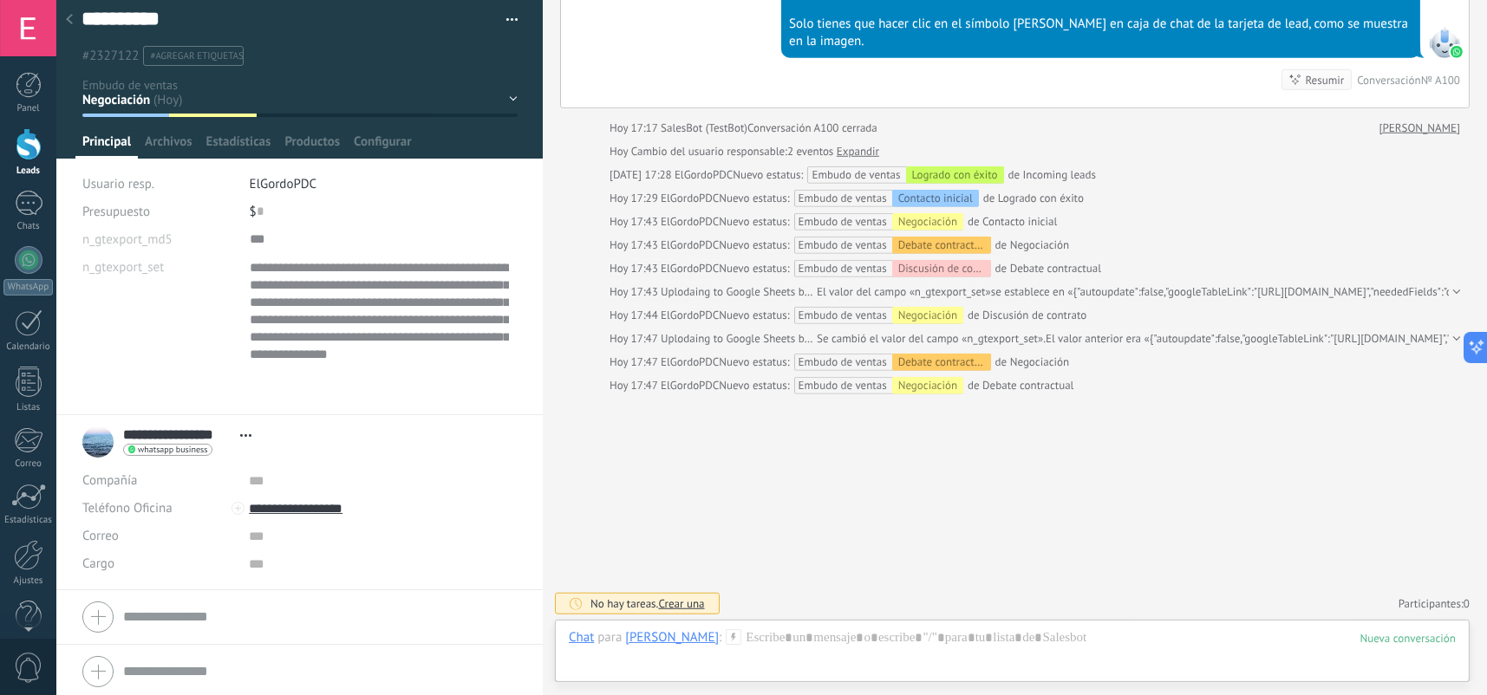
scroll to position [12, 0]
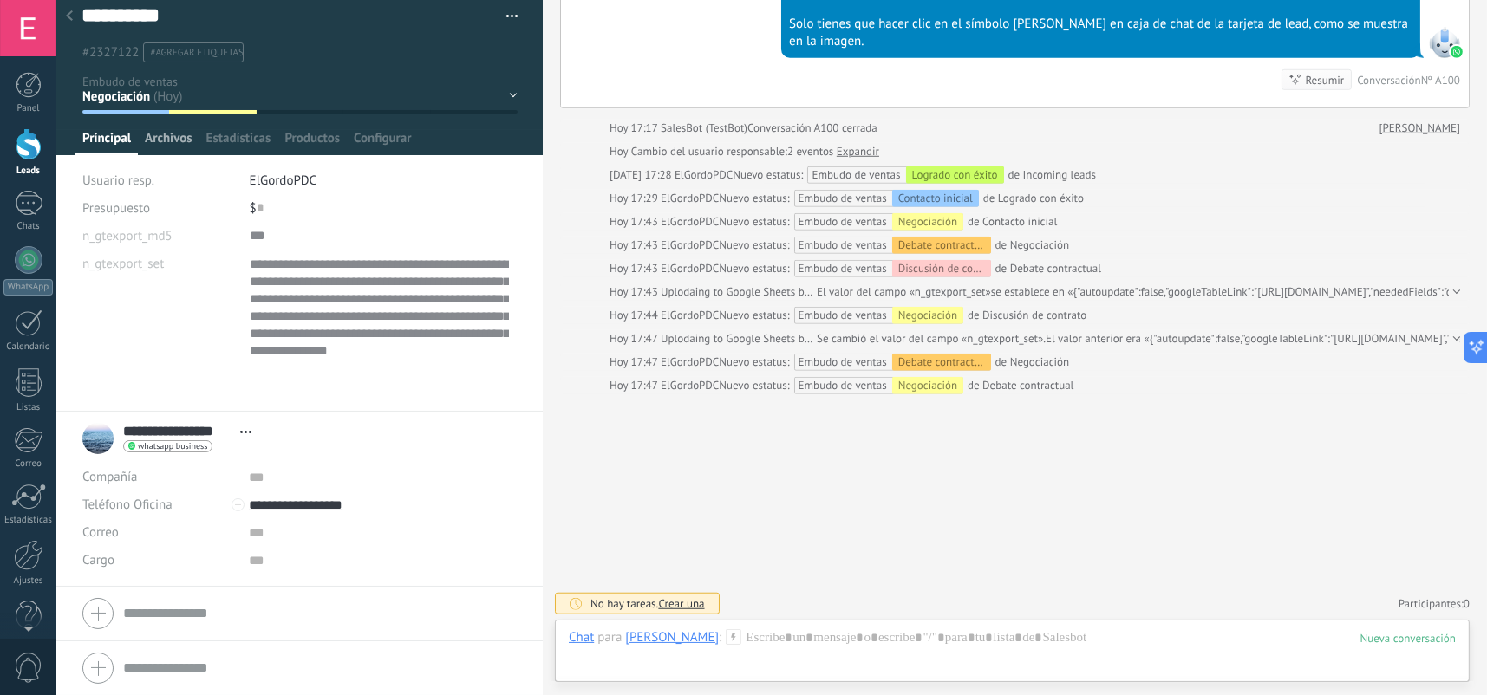
click at [194, 140] on div "Archivos" at bounding box center [168, 142] width 61 height 25
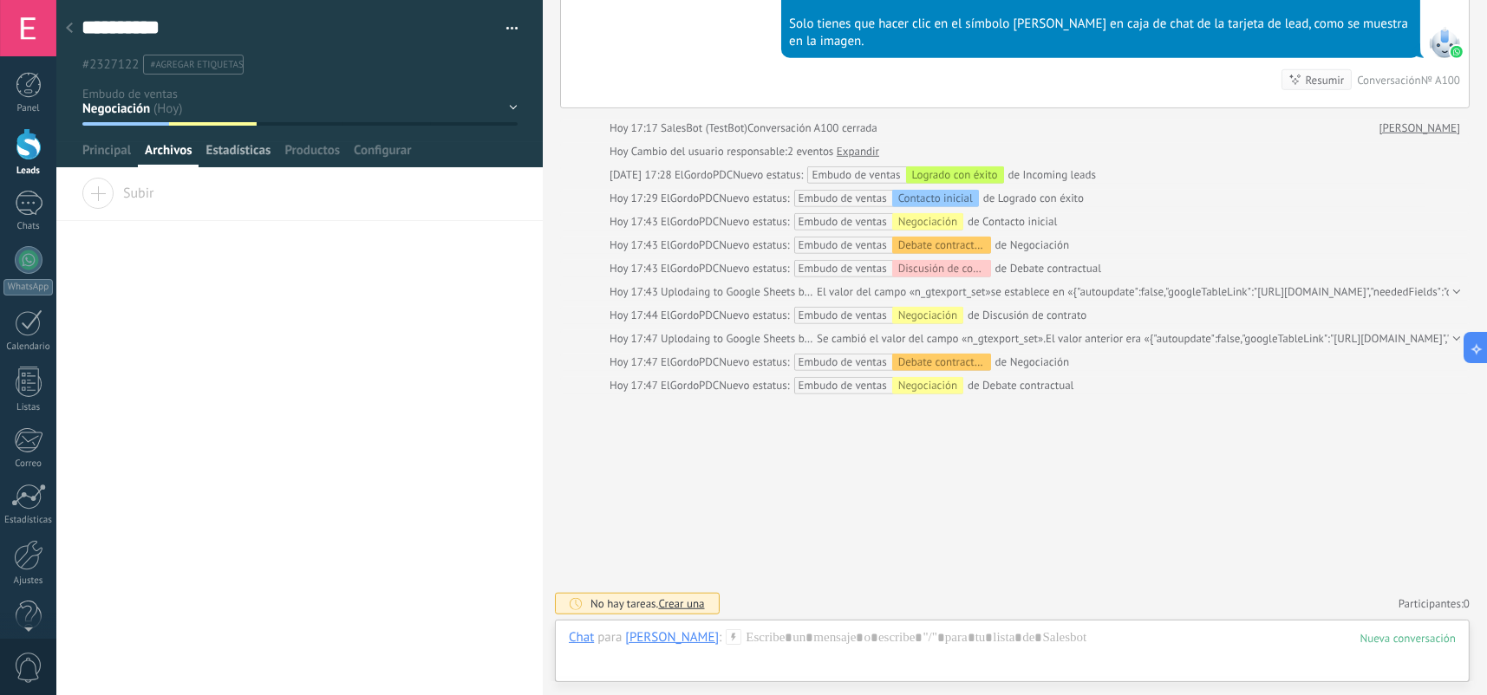
click at [262, 145] on span "Estadísticas" at bounding box center [238, 154] width 65 height 25
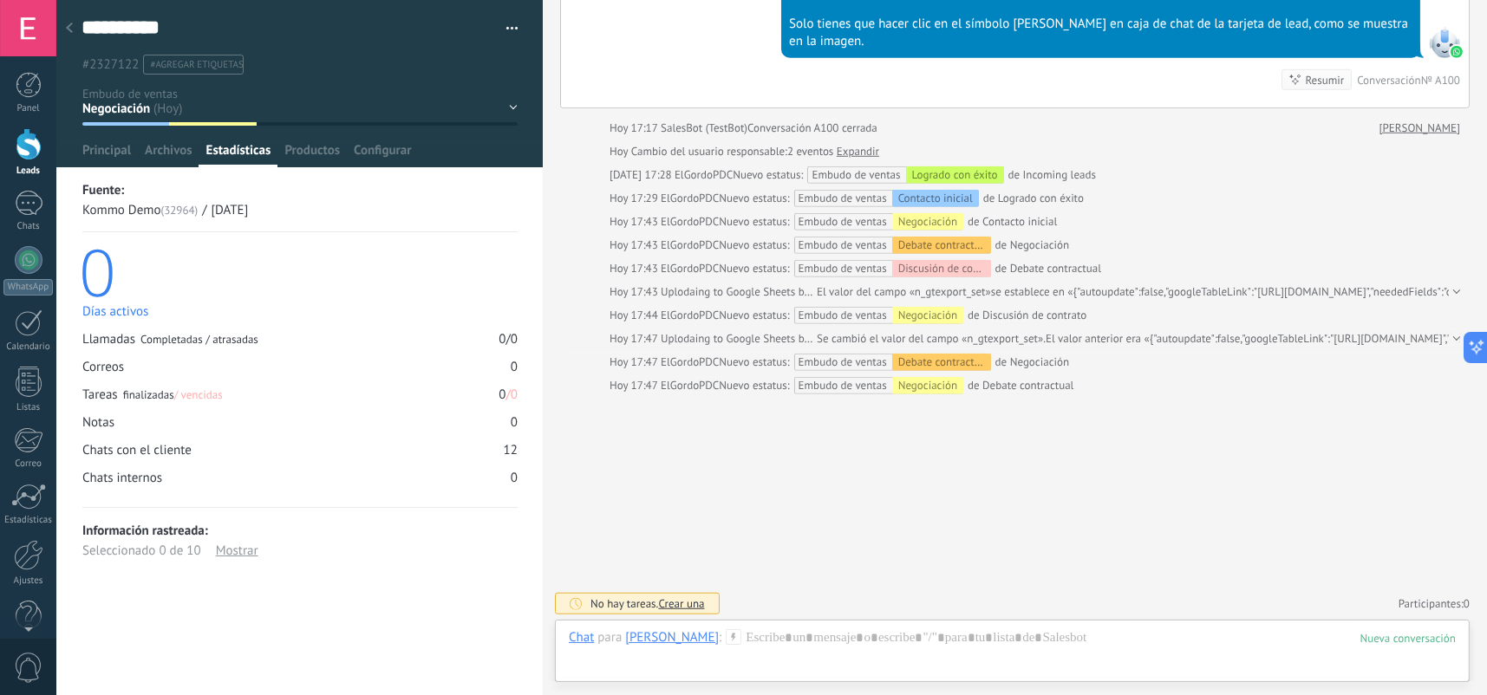
click at [226, 551] on div "Mostrar" at bounding box center [237, 551] width 42 height 20
click at [316, 155] on span "Productos" at bounding box center [311, 154] width 55 height 25
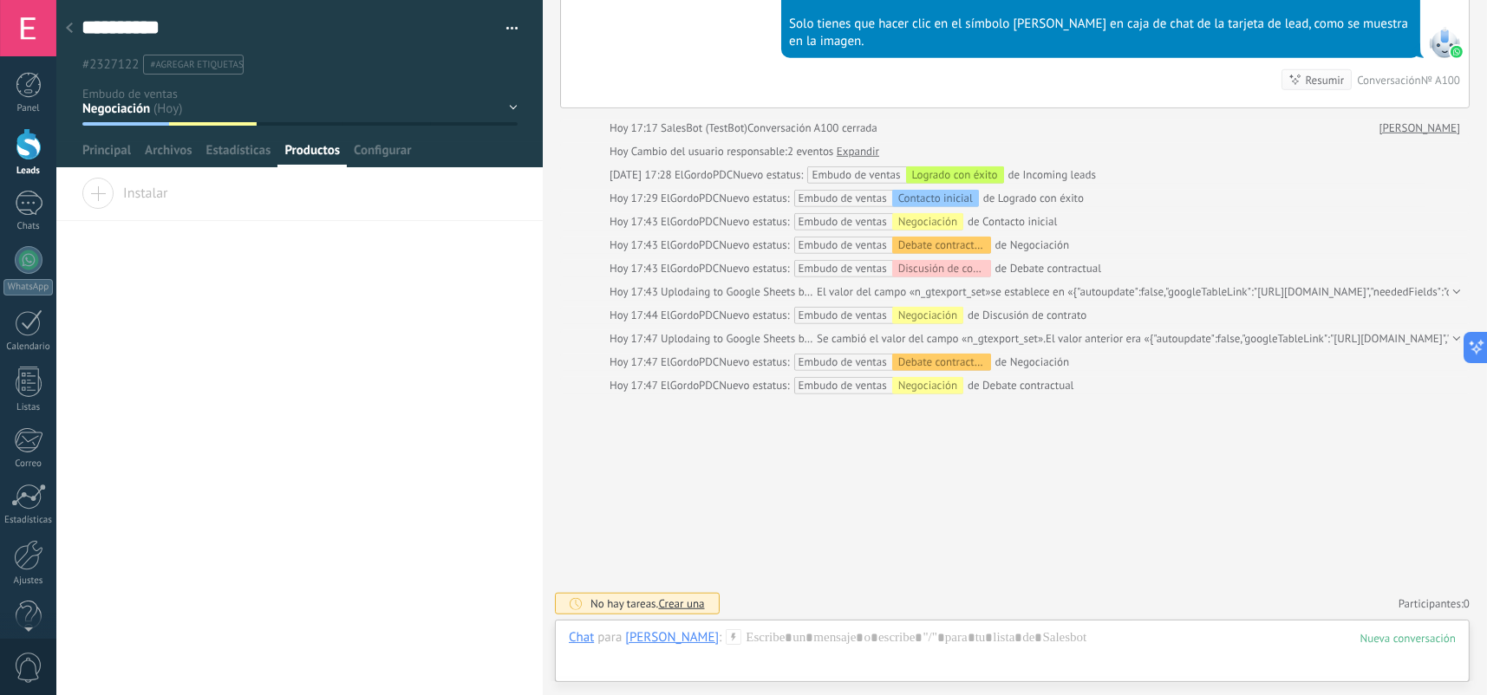
click at [71, 35] on div at bounding box center [69, 29] width 24 height 34
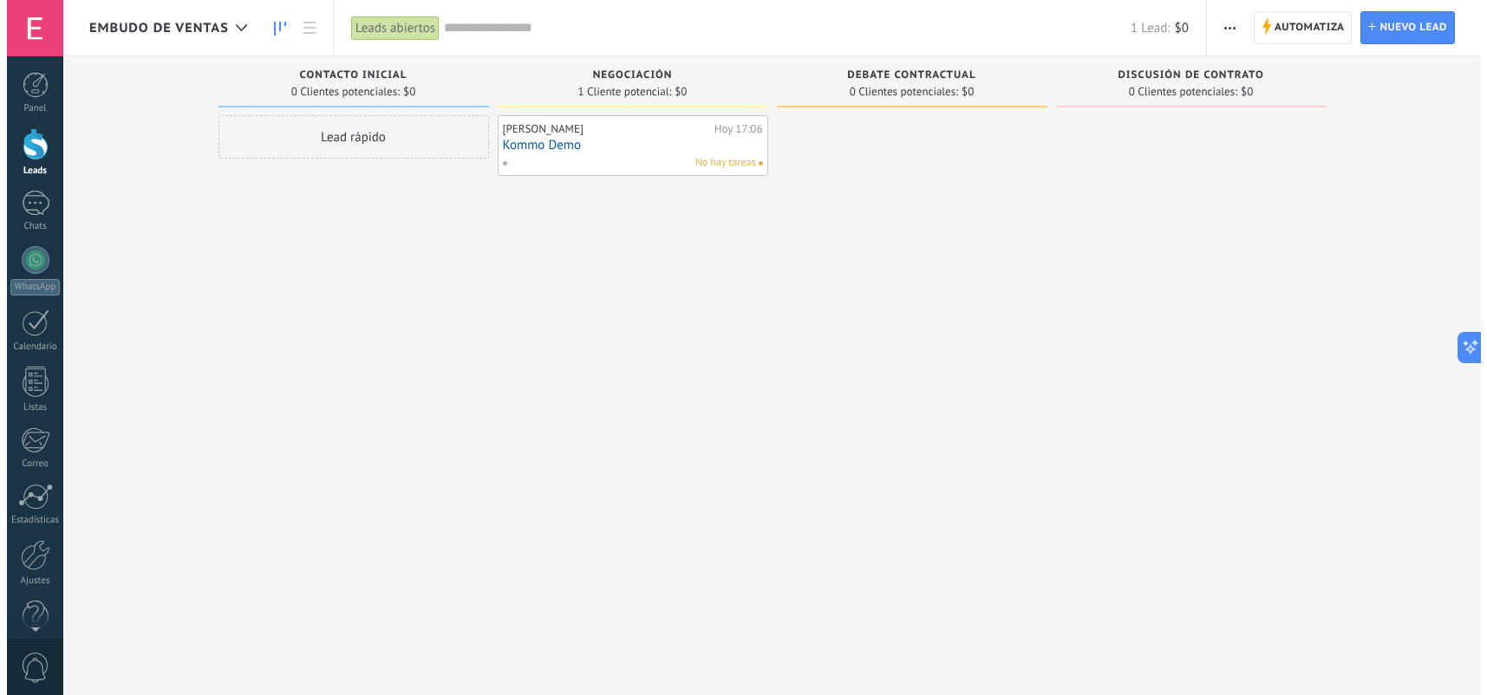
scroll to position [1509, 0]
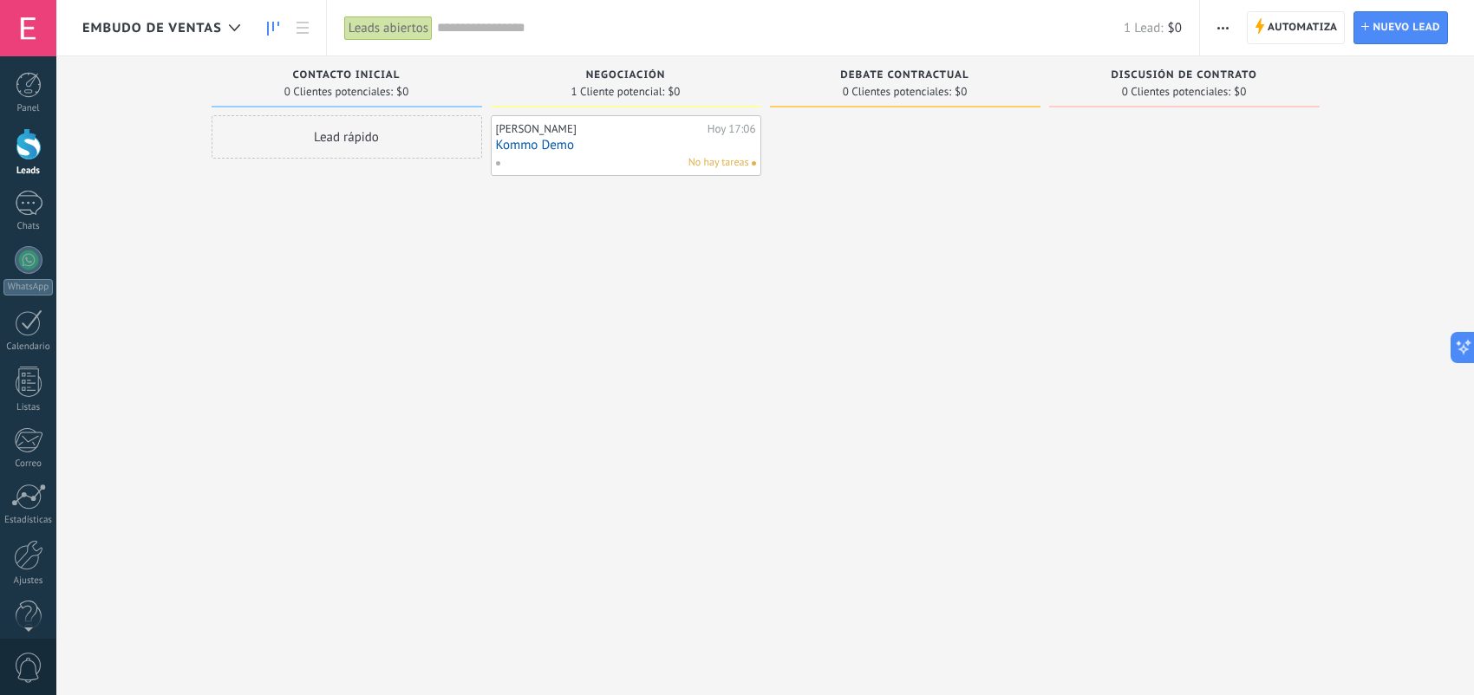
click at [1233, 17] on button "button" at bounding box center [1222, 27] width 25 height 33
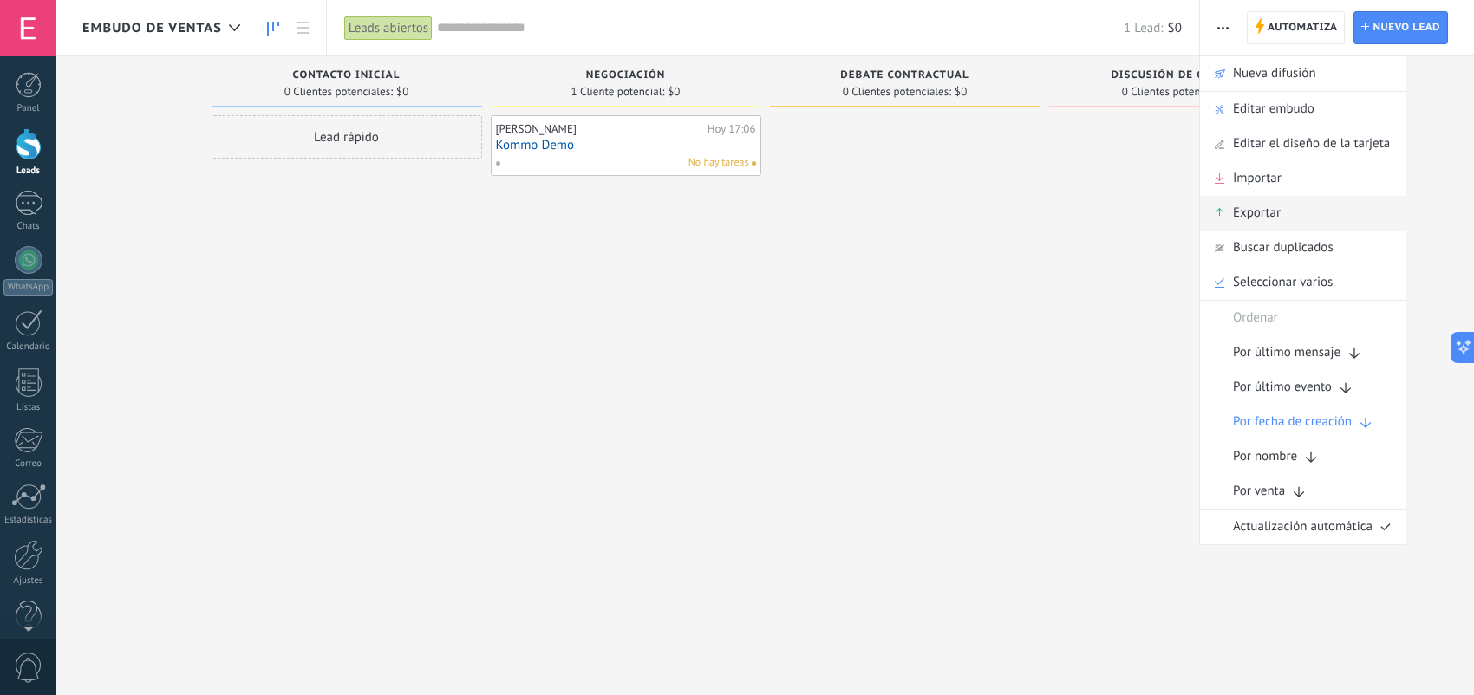
click at [1307, 208] on div "Exportar" at bounding box center [1302, 213] width 205 height 35
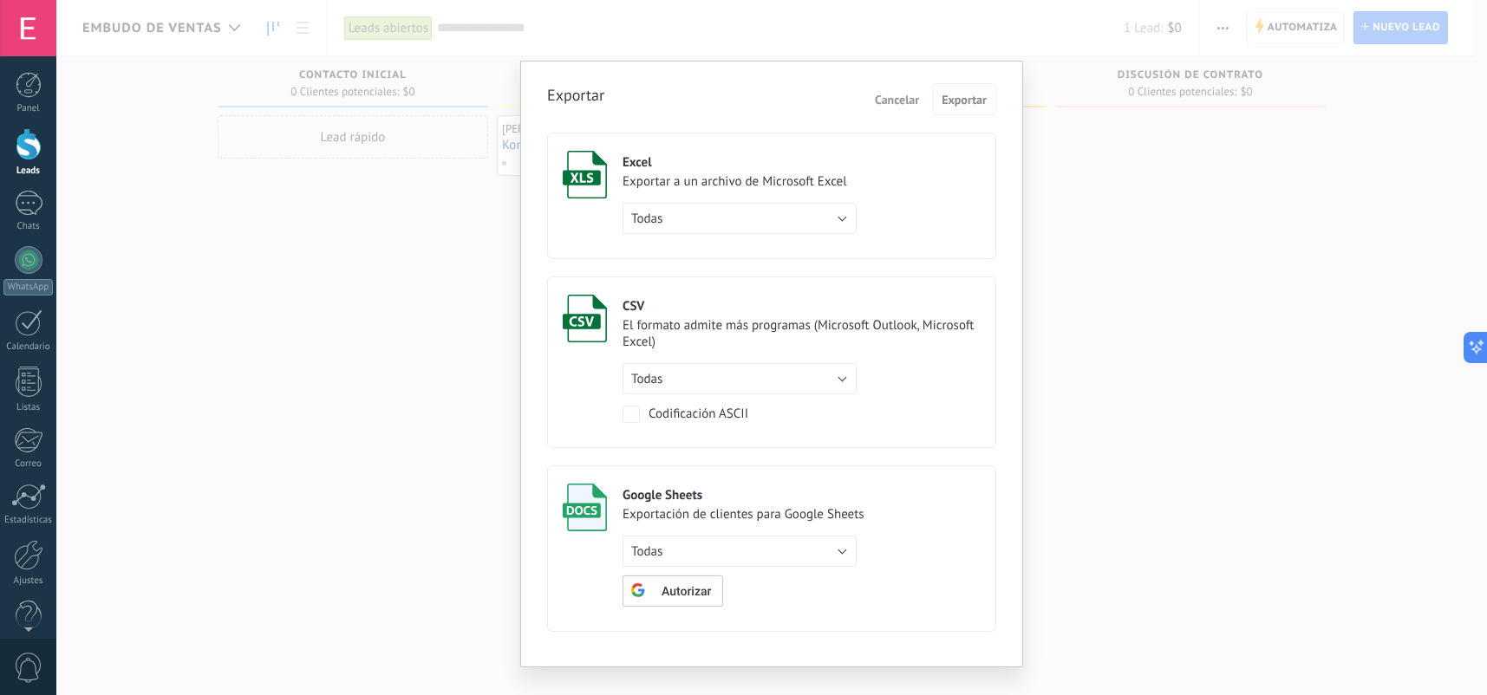
click at [958, 94] on span "Exportar" at bounding box center [963, 100] width 45 height 12
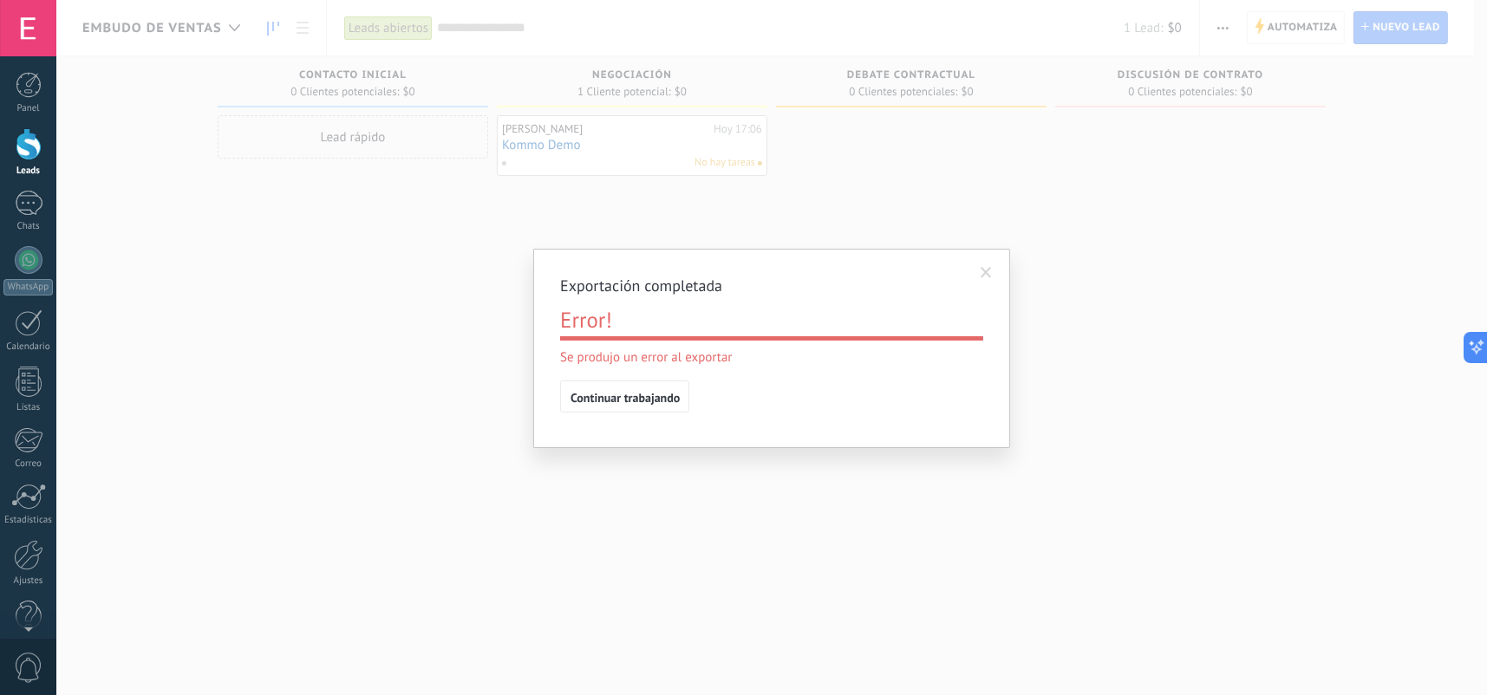
click at [982, 262] on span at bounding box center [986, 272] width 29 height 29
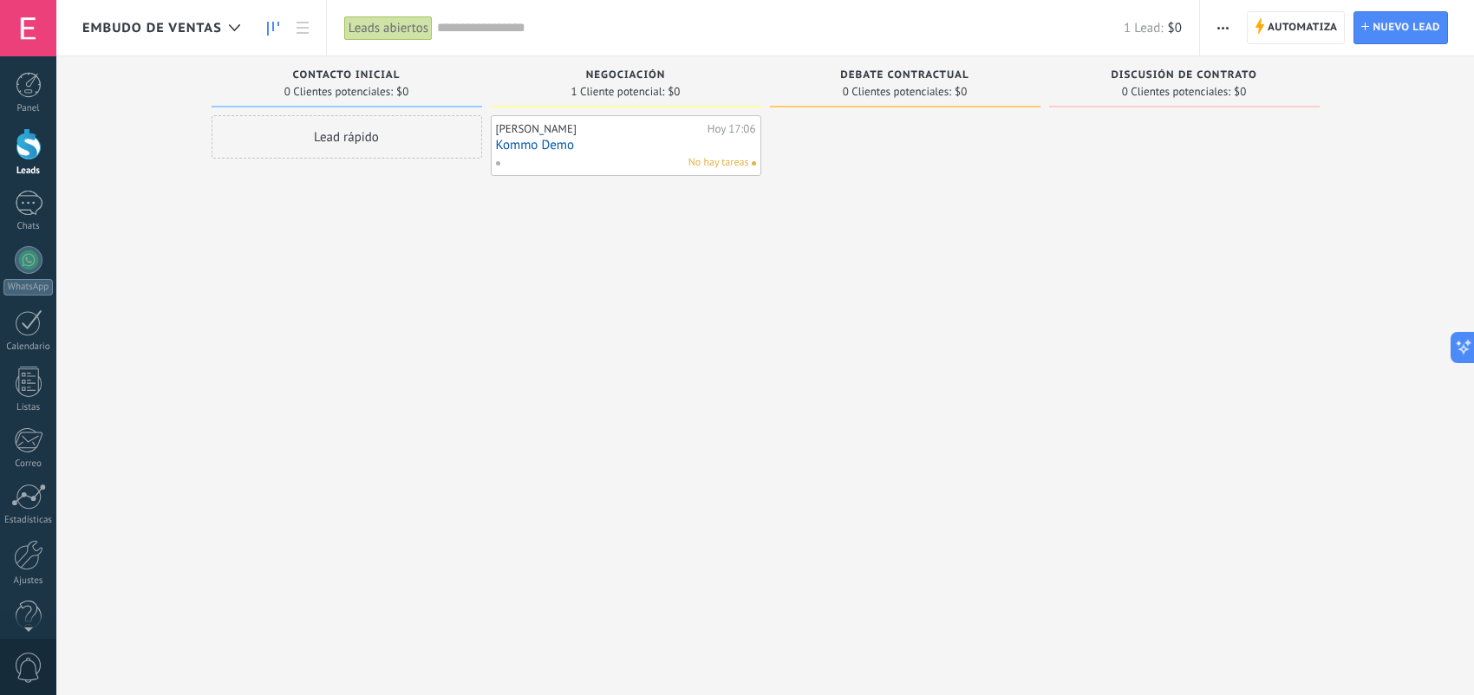
click at [1220, 37] on span "button" at bounding box center [1222, 27] width 11 height 33
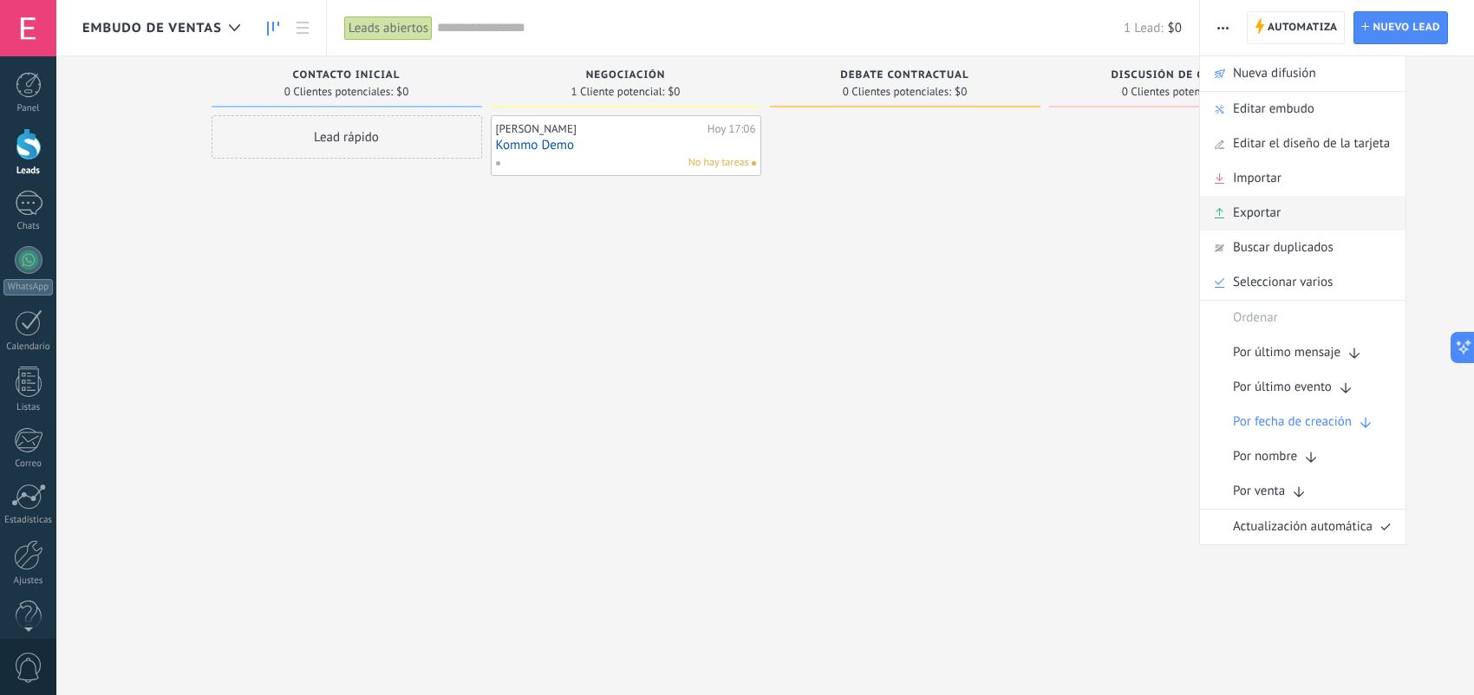
click at [1293, 211] on div "Exportar" at bounding box center [1302, 213] width 205 height 35
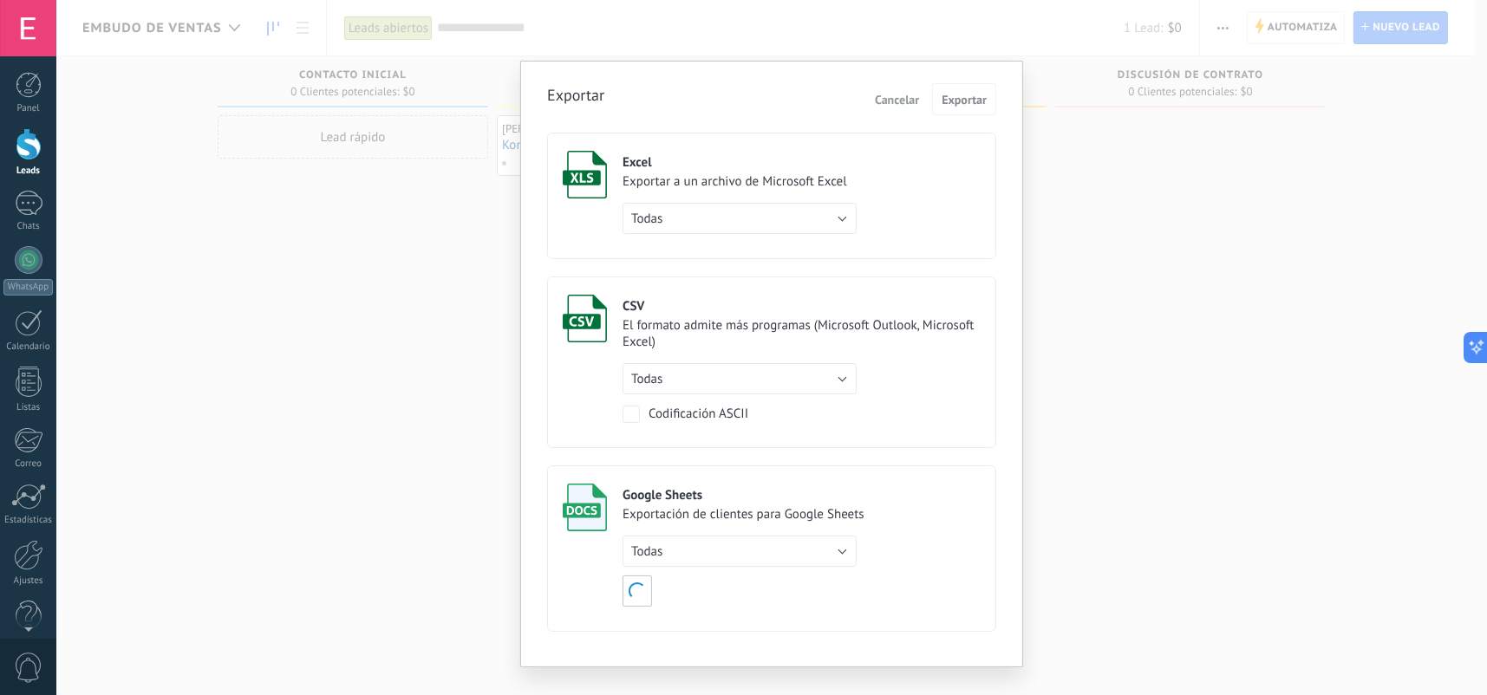
click at [878, 163] on label "Excel Exportar a un archivo de Microsoft Excel Todas de filtro activo Todas" at bounding box center [771, 196] width 449 height 127
click at [964, 94] on span "Exportar" at bounding box center [963, 100] width 45 height 12
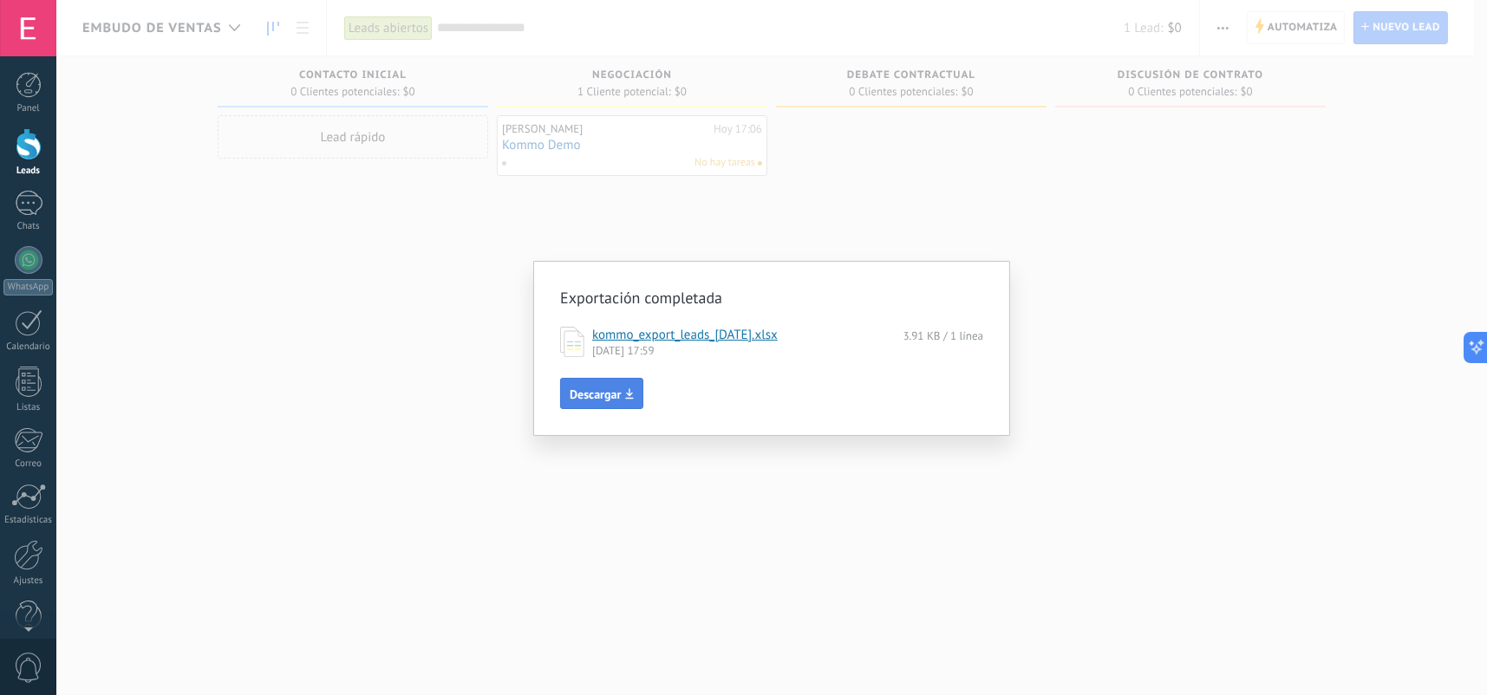
click at [608, 390] on span "Descargar" at bounding box center [595, 394] width 51 height 12
